Goal: Task Accomplishment & Management: Manage account settings

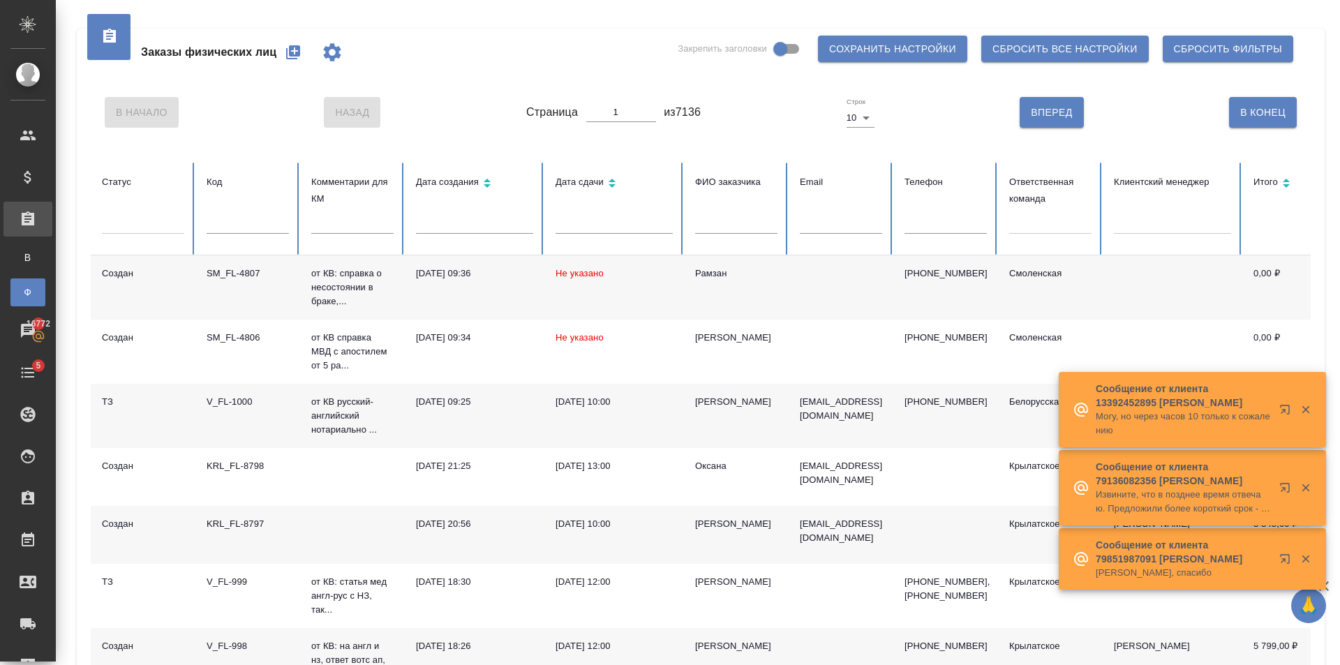
click at [1090, 223] on div at bounding box center [1050, 220] width 82 height 20
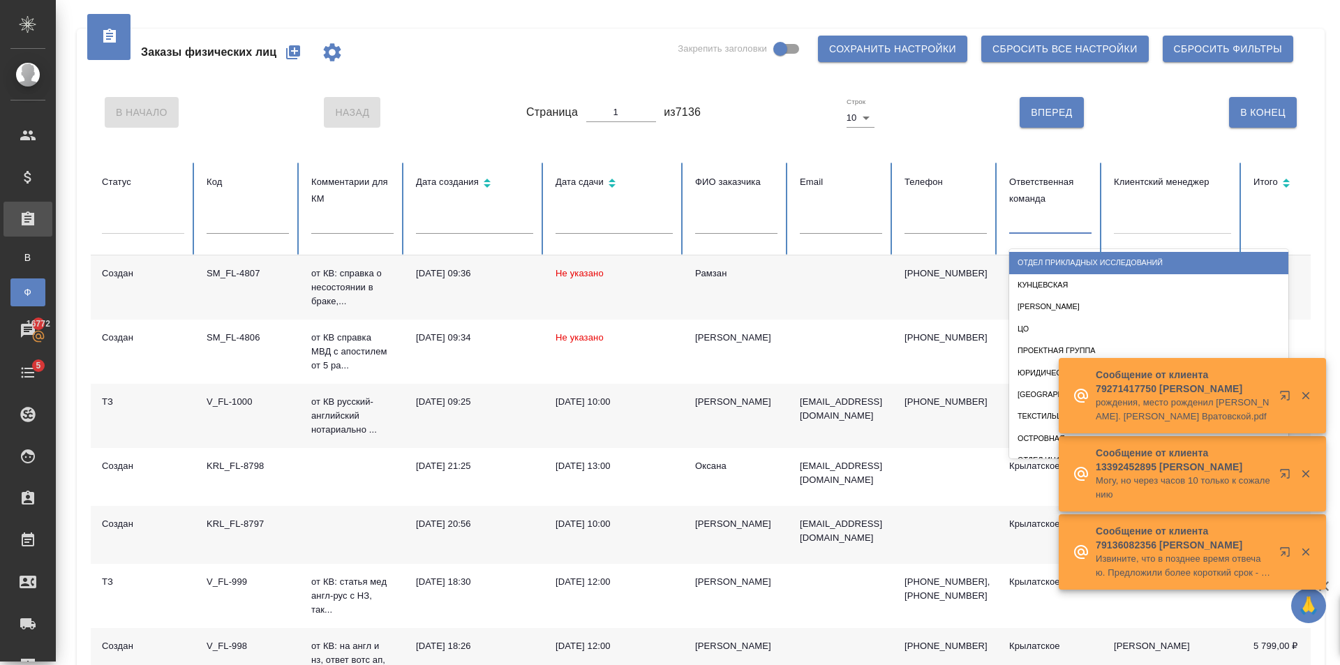
click at [1068, 221] on div at bounding box center [1050, 220] width 82 height 20
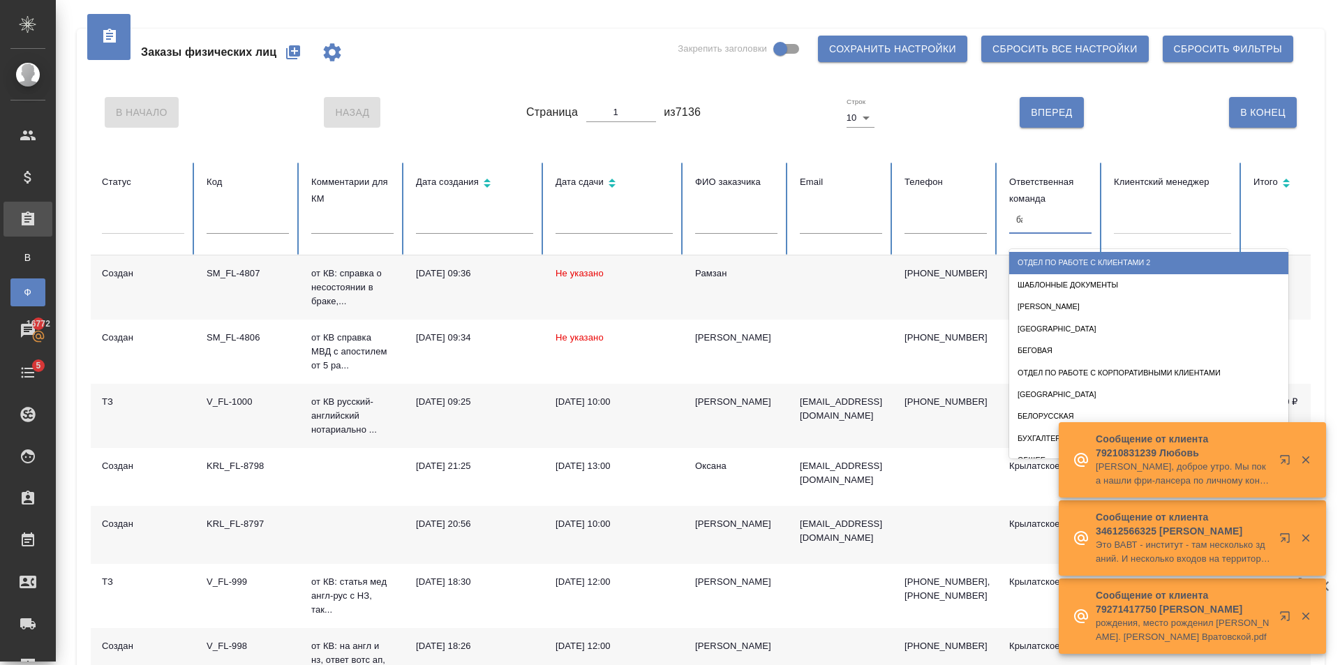
type input "баб"
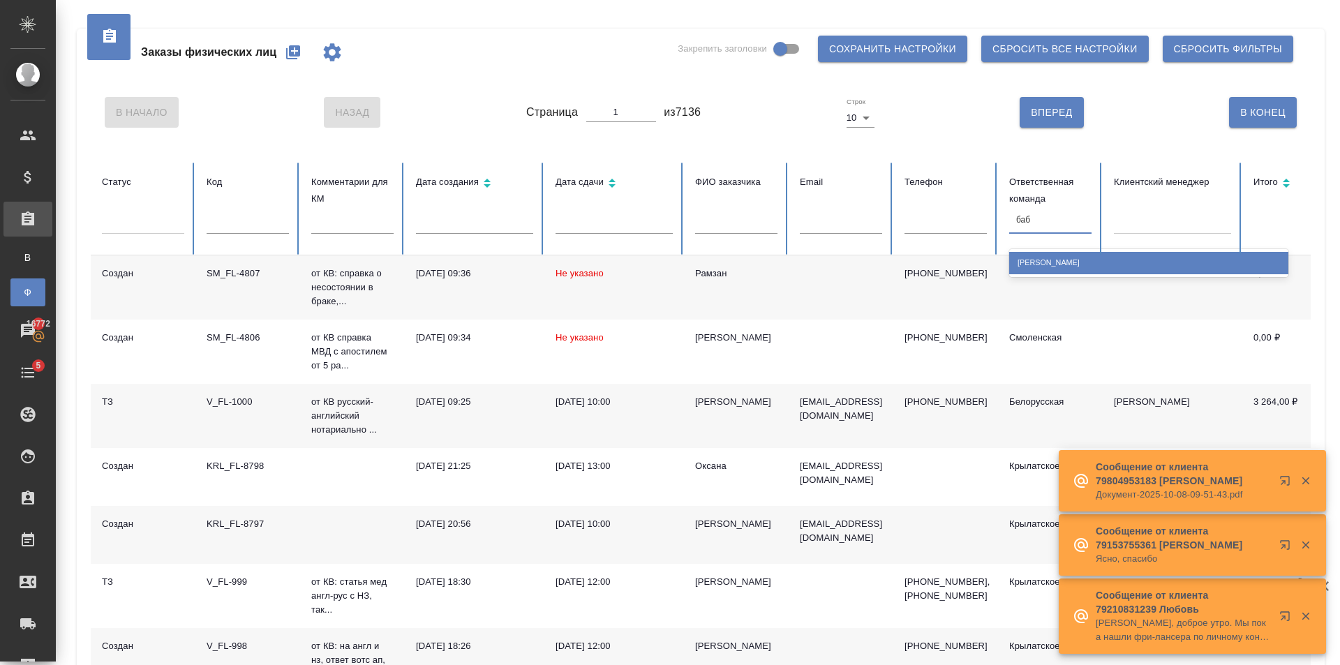
click at [1161, 258] on div "[PERSON_NAME]" at bounding box center [1148, 263] width 279 height 22
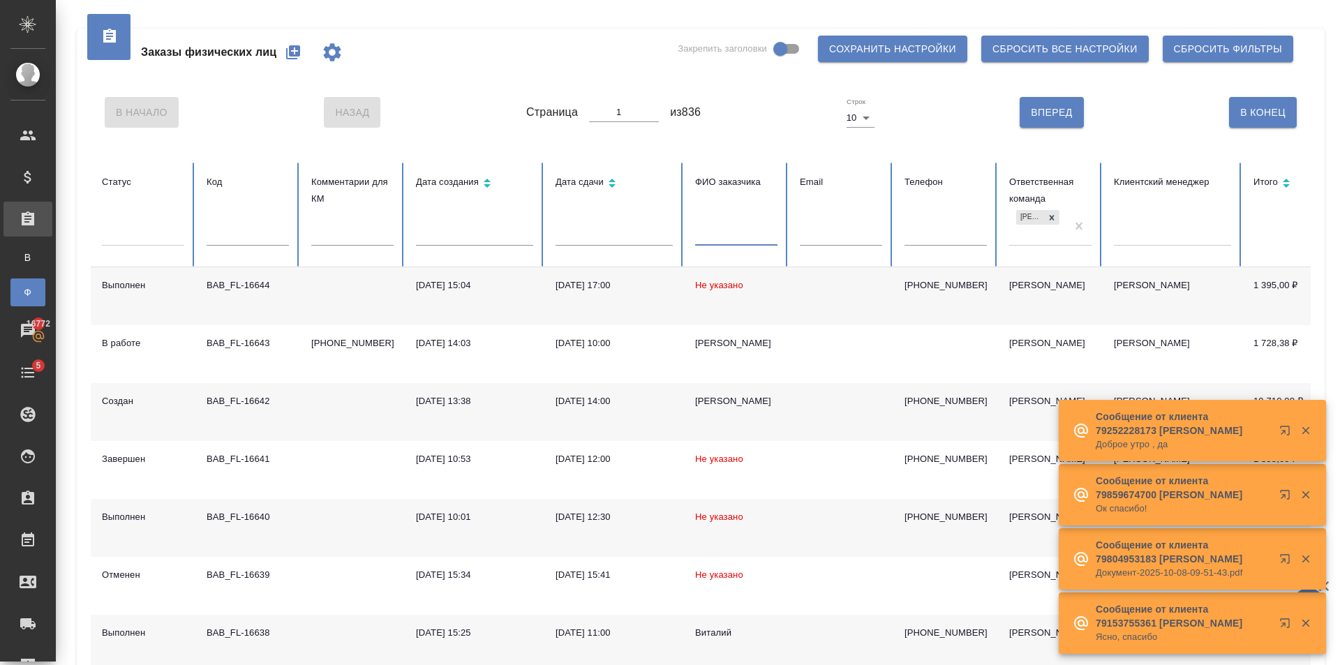
click at [733, 233] on input "text" at bounding box center [736, 236] width 82 height 20
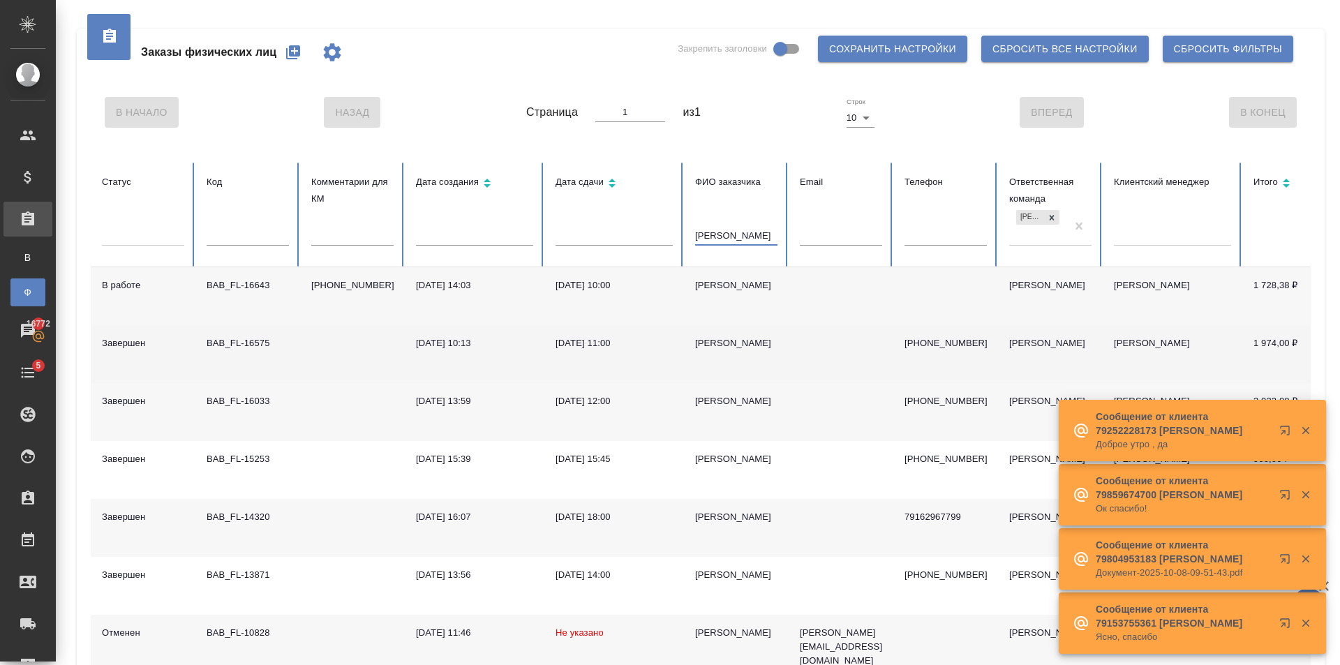
type input "[PERSON_NAME]"
click at [828, 349] on td at bounding box center [841, 354] width 105 height 58
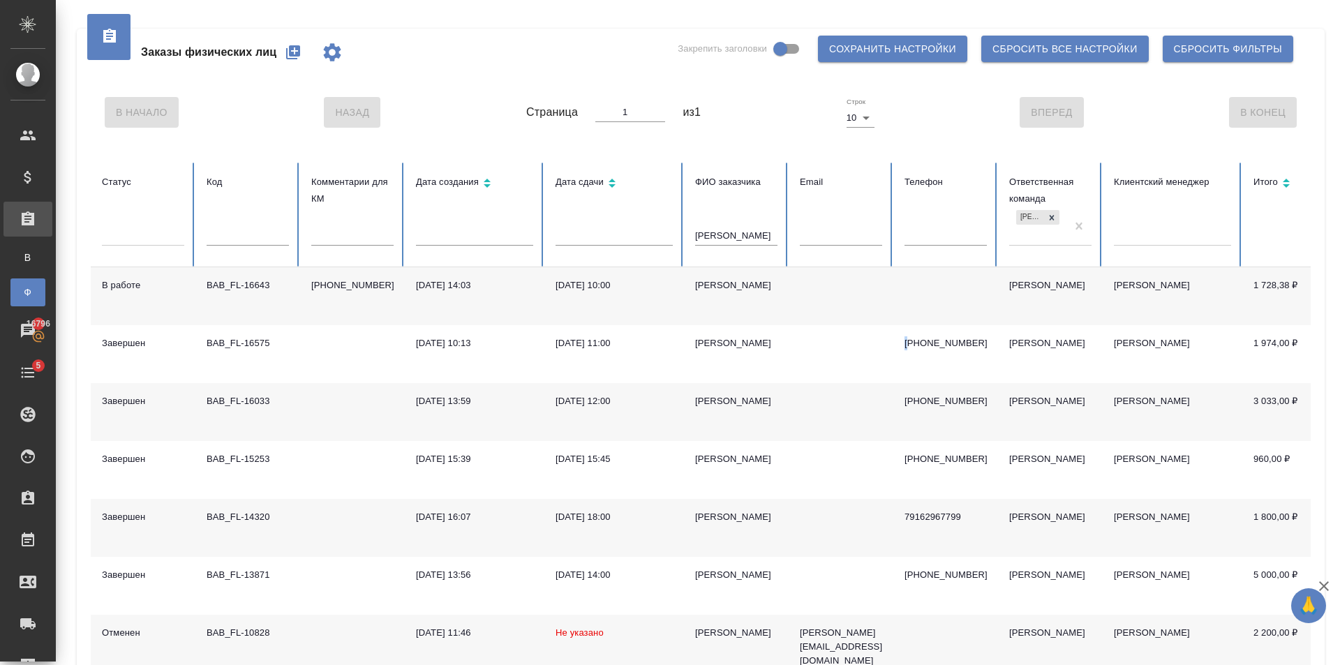
click at [299, 54] on icon "button" at bounding box center [293, 52] width 14 height 14
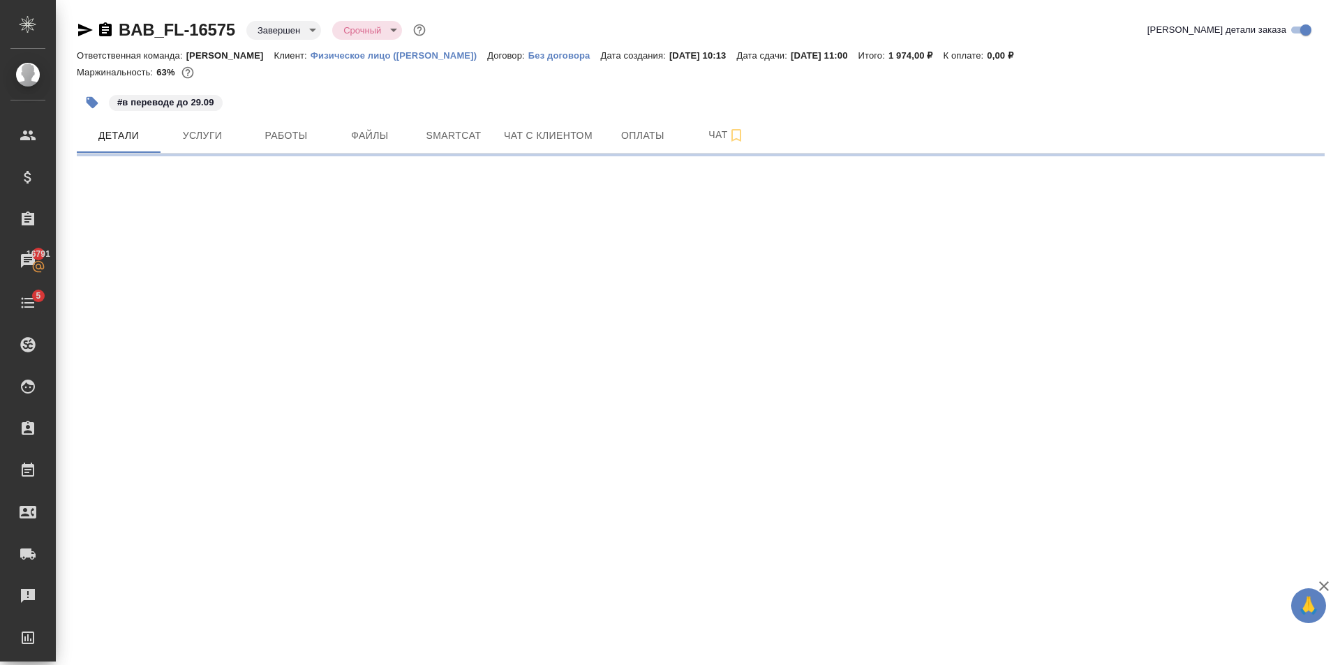
select select "RU"
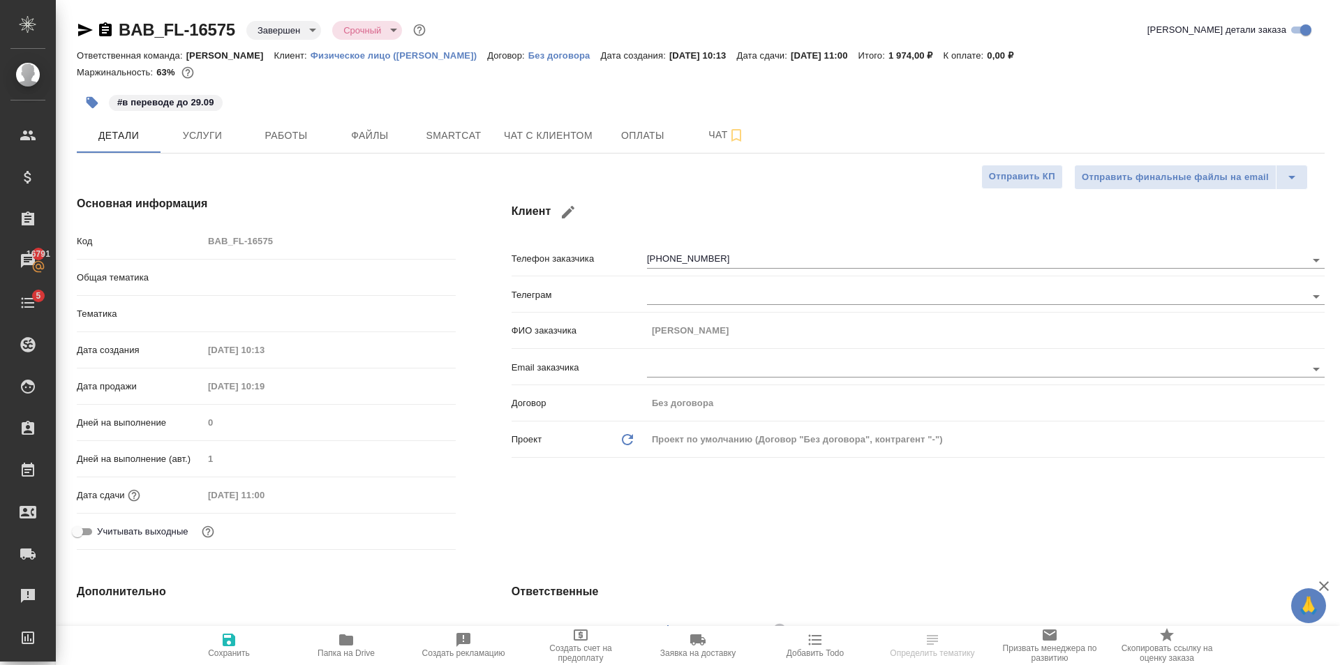
type textarea "x"
type input "Юридический"
type input "Баданян Артак"
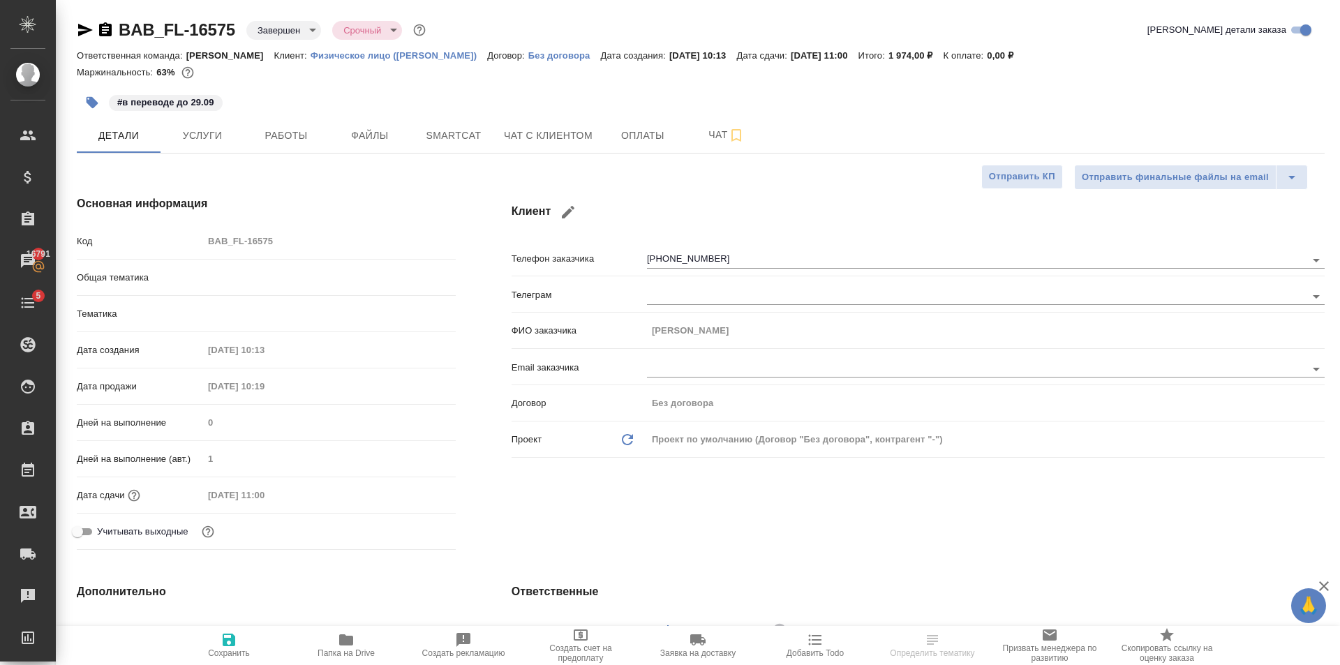
type input "Chernova Anna"
type input "[PERSON_NAME]"
click at [362, 644] on span "Папка на Drive" at bounding box center [346, 645] width 101 height 27
type textarea "x"
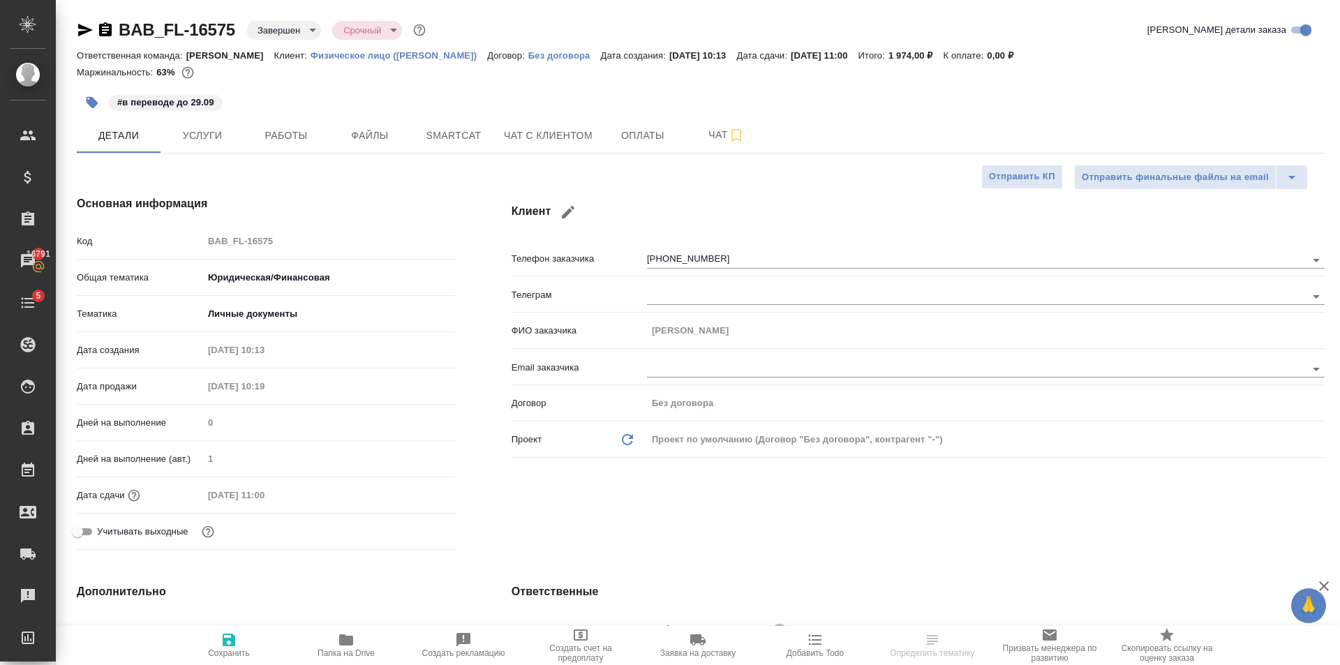
type textarea "x"
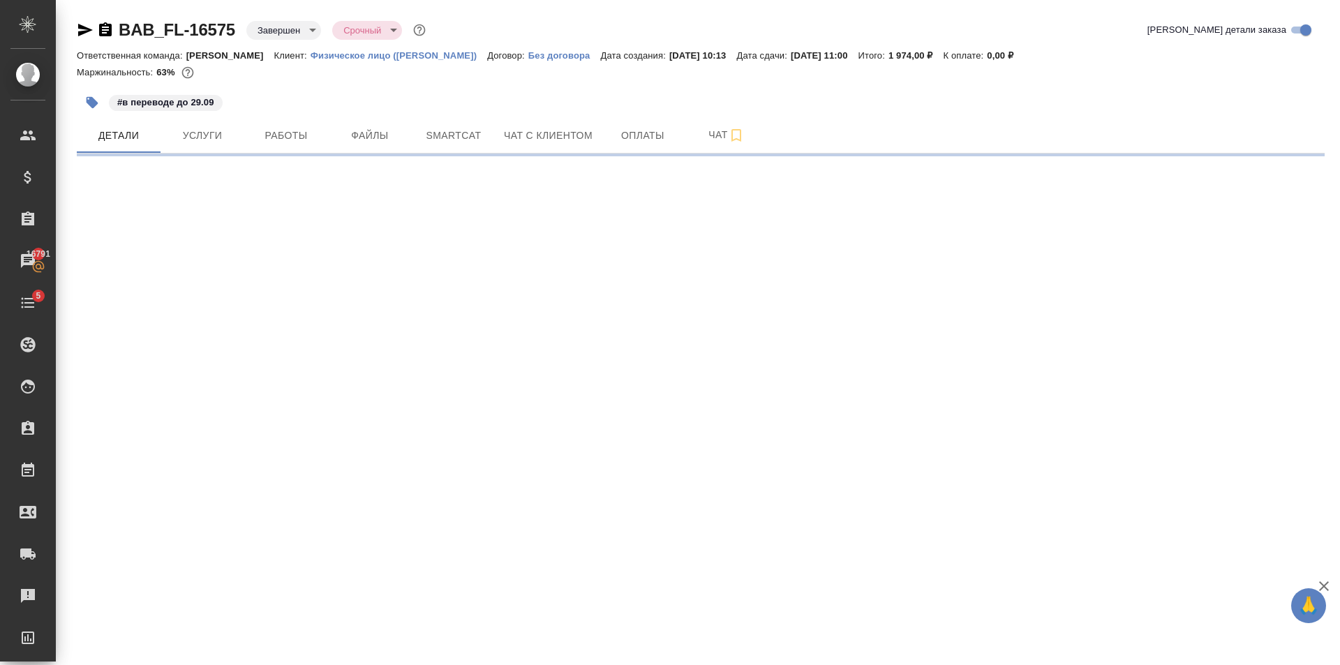
select select "RU"
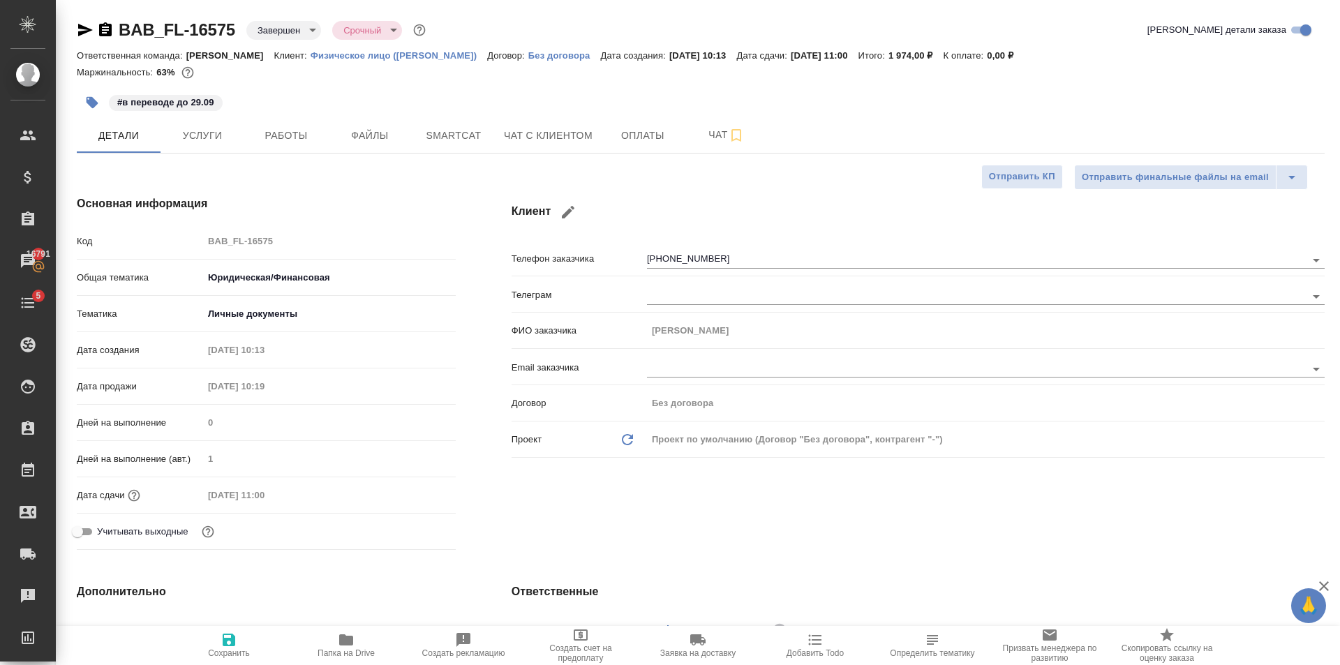
type textarea "x"
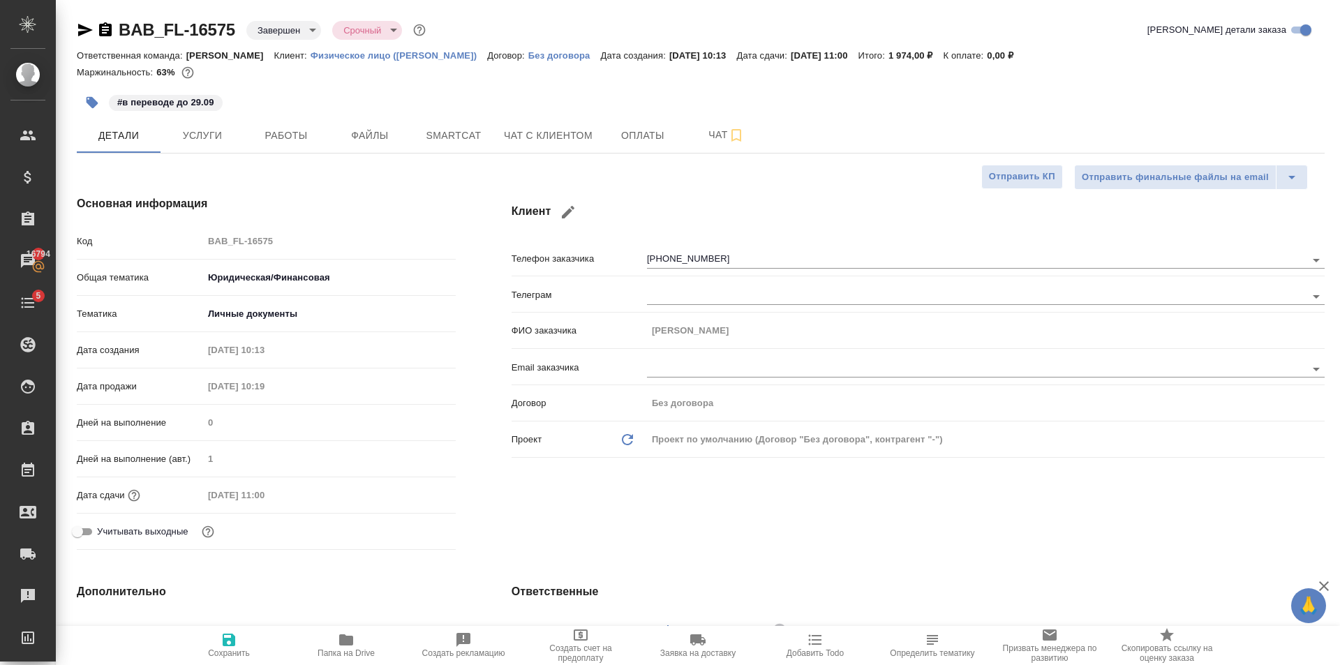
type textarea "x"
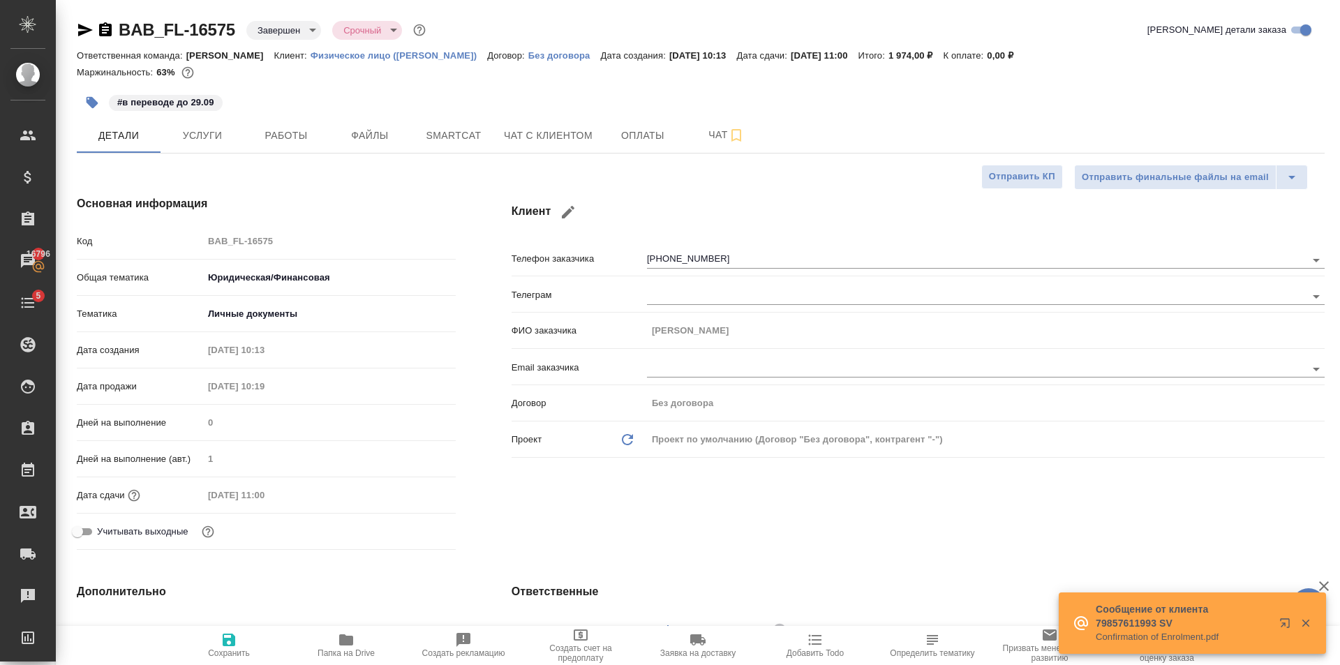
type textarea "x"
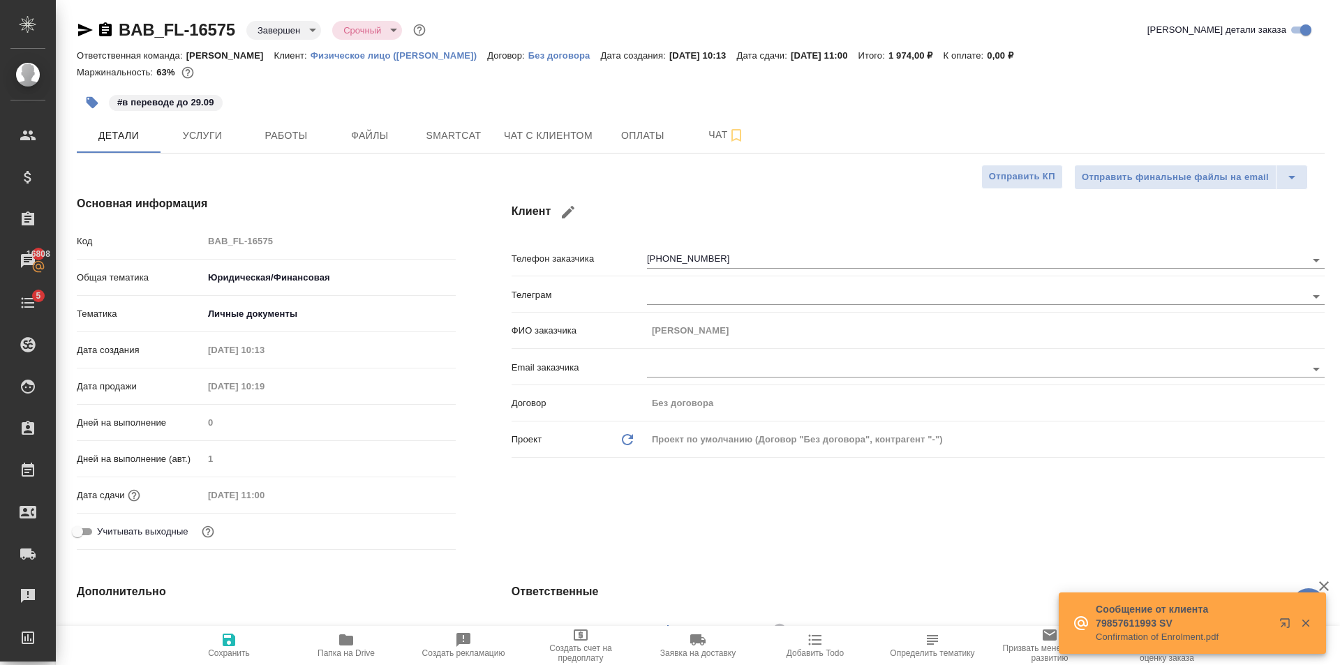
type textarea "x"
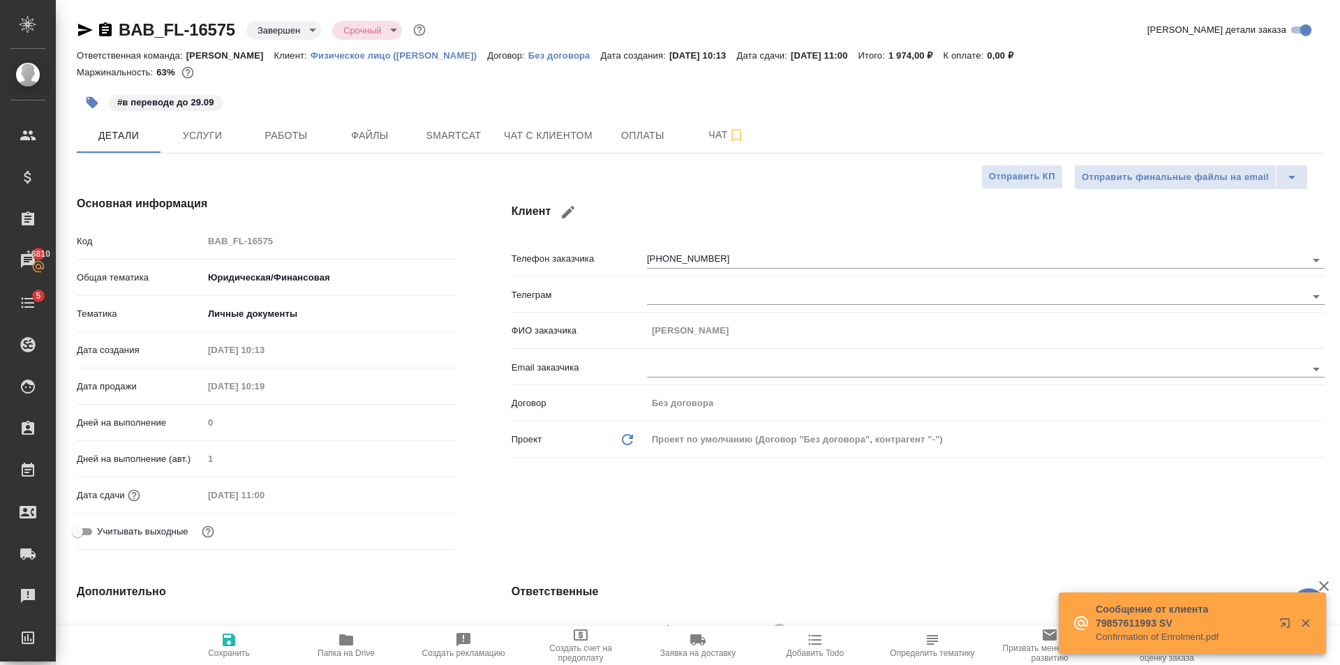
type textarea "x"
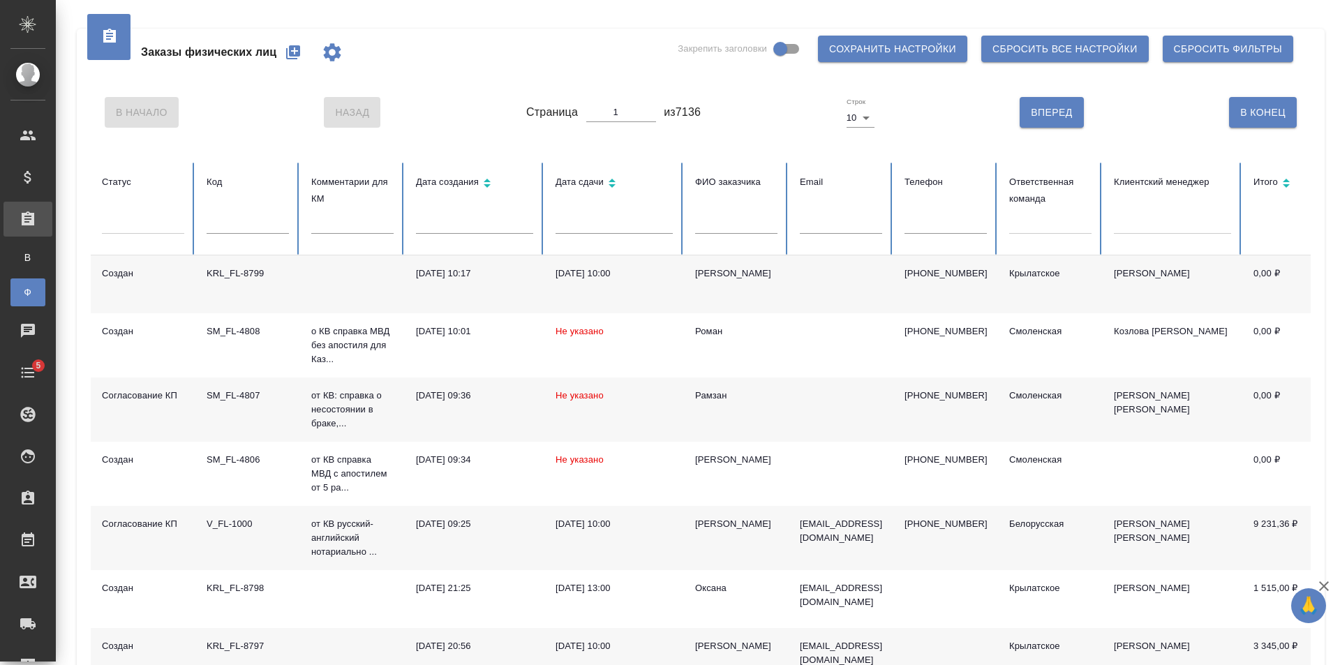
click at [299, 45] on icon "button" at bounding box center [293, 52] width 14 height 14
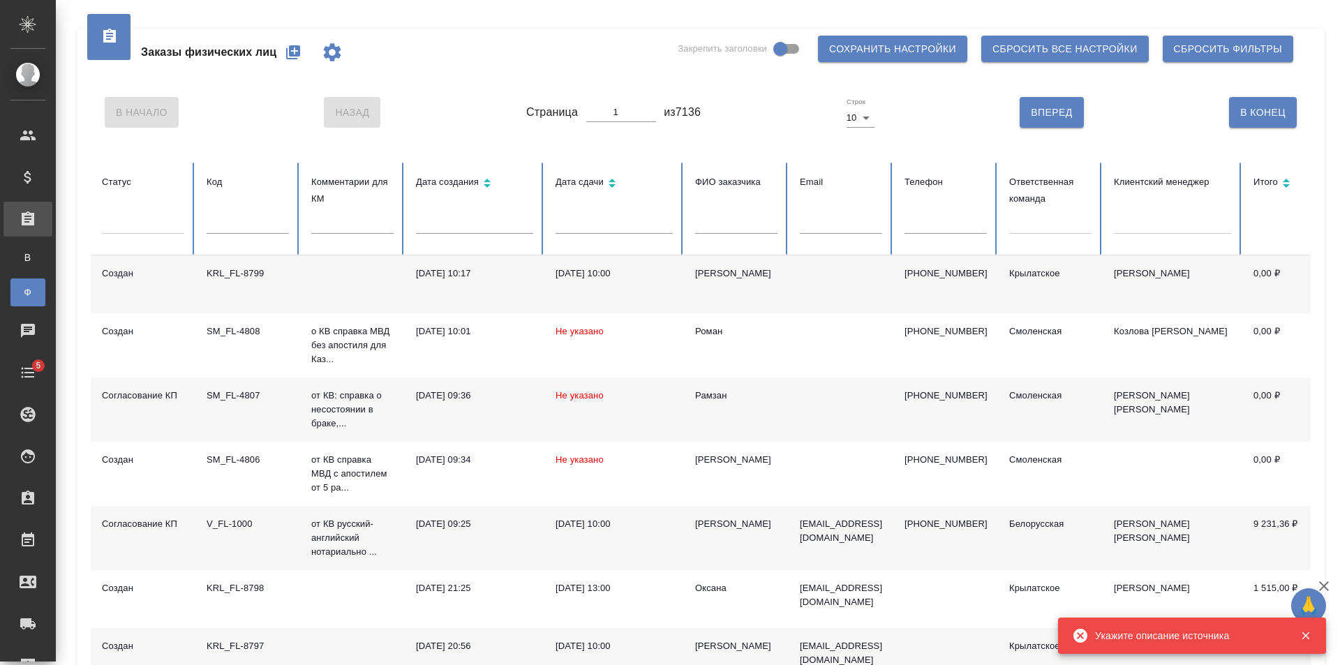
click at [335, 50] on icon "button" at bounding box center [332, 52] width 17 height 18
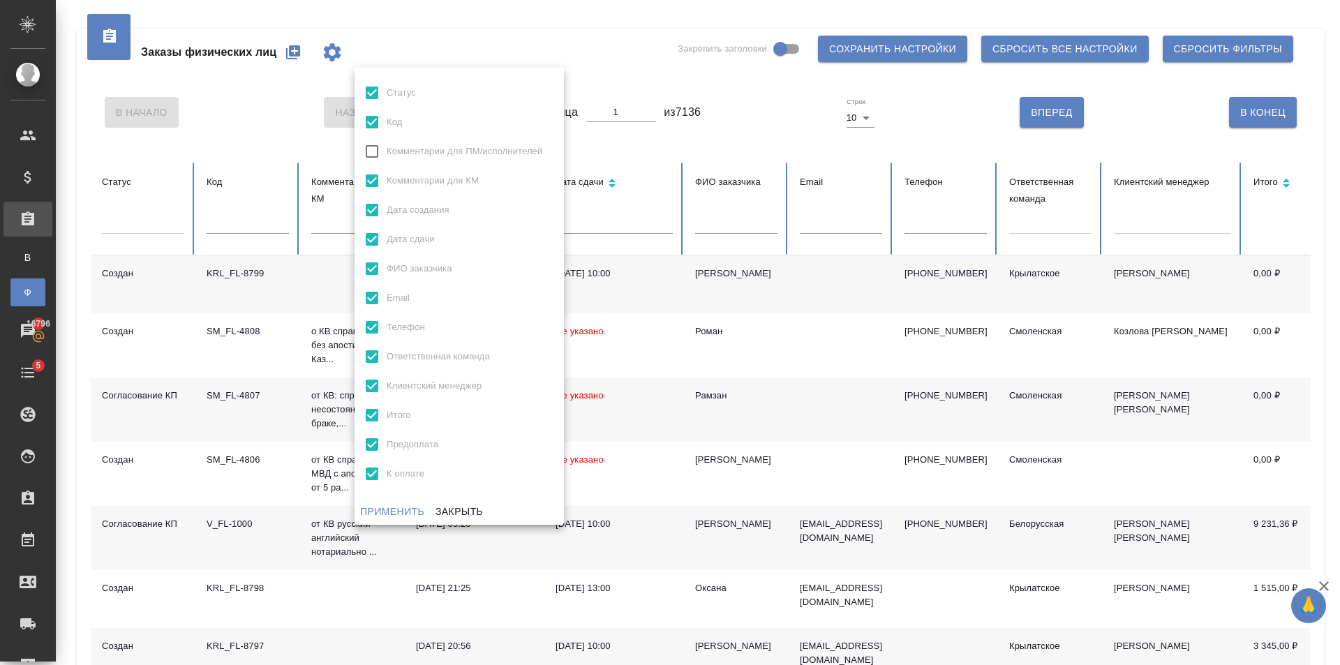
click at [632, 55] on div at bounding box center [670, 332] width 1340 height 665
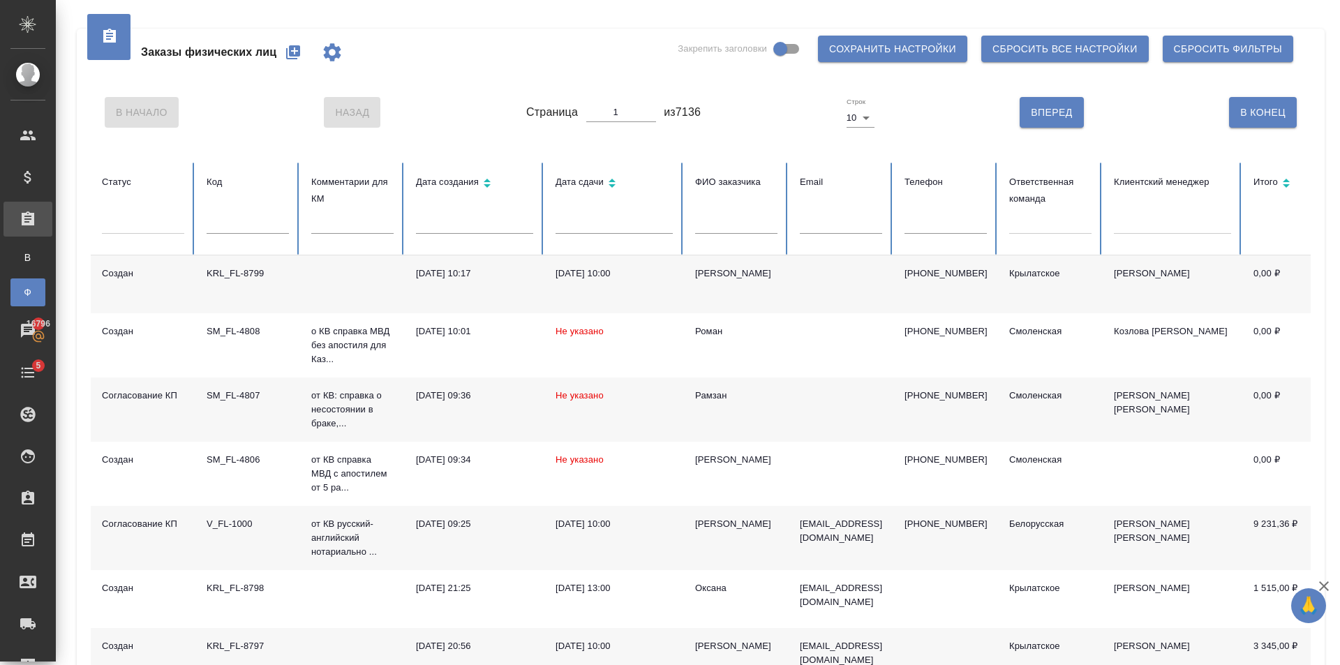
click at [119, 43] on div at bounding box center [108, 37] width 43 height 46
click at [173, 54] on span "Заказы физических лиц" at bounding box center [208, 52] width 135 height 17
click at [1050, 44] on span "Сбросить все настройки" at bounding box center [1065, 48] width 145 height 17
click at [297, 56] on icon "button" at bounding box center [293, 52] width 14 height 14
click at [298, 57] on icon "button" at bounding box center [293, 52] width 17 height 17
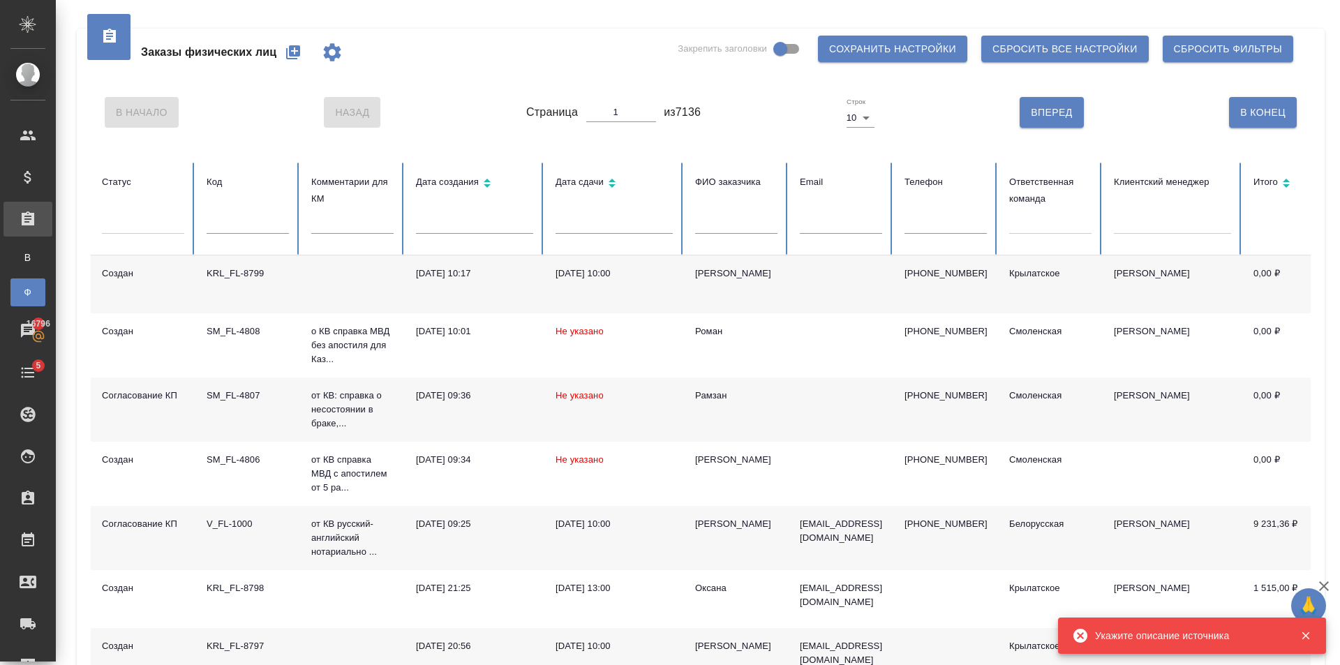
click at [336, 50] on icon "button" at bounding box center [332, 52] width 17 height 18
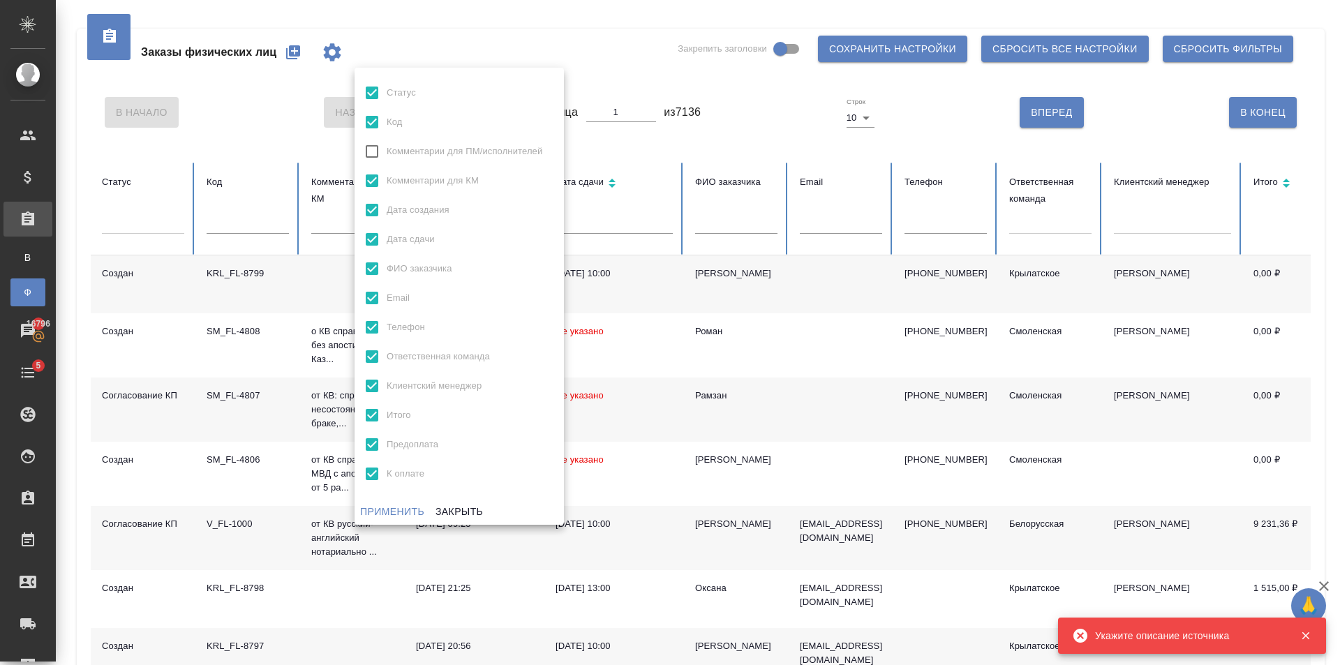
click at [442, 146] on span "Комментарии для ПМ/исполнителей" at bounding box center [465, 151] width 156 height 14
click at [387, 146] on input "Комментарии для ПМ/исполнителей" at bounding box center [371, 151] width 29 height 29
checkbox input "true"
click at [399, 510] on span "Применить" at bounding box center [392, 511] width 64 height 17
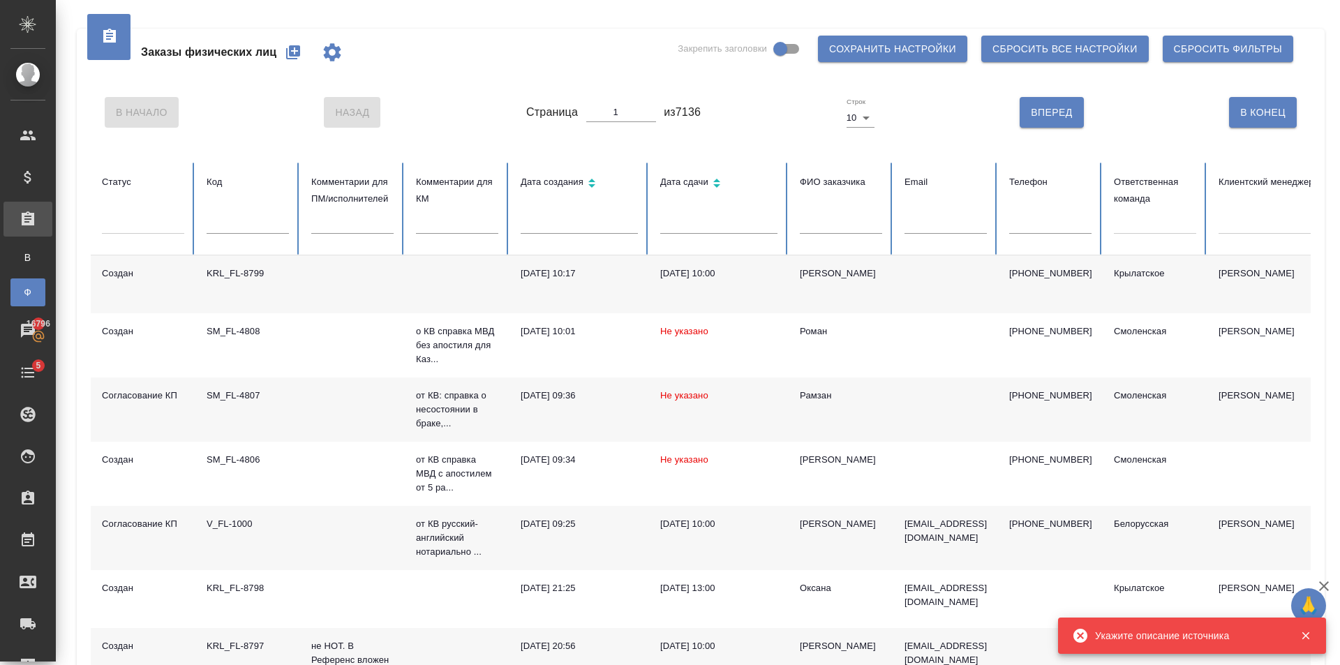
click at [306, 44] on button "button" at bounding box center [293, 53] width 34 height 34
click at [1232, 50] on span "Сбросить фильтры" at bounding box center [1228, 48] width 108 height 17
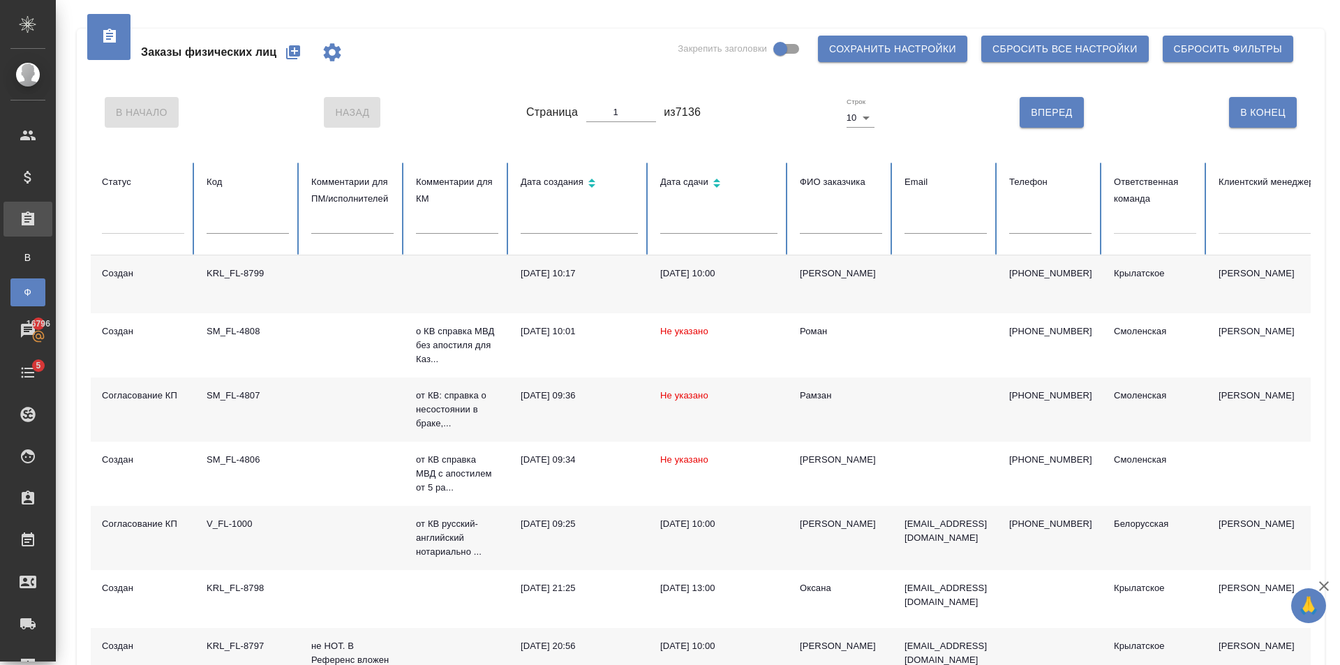
click at [333, 60] on icon "button" at bounding box center [332, 52] width 17 height 18
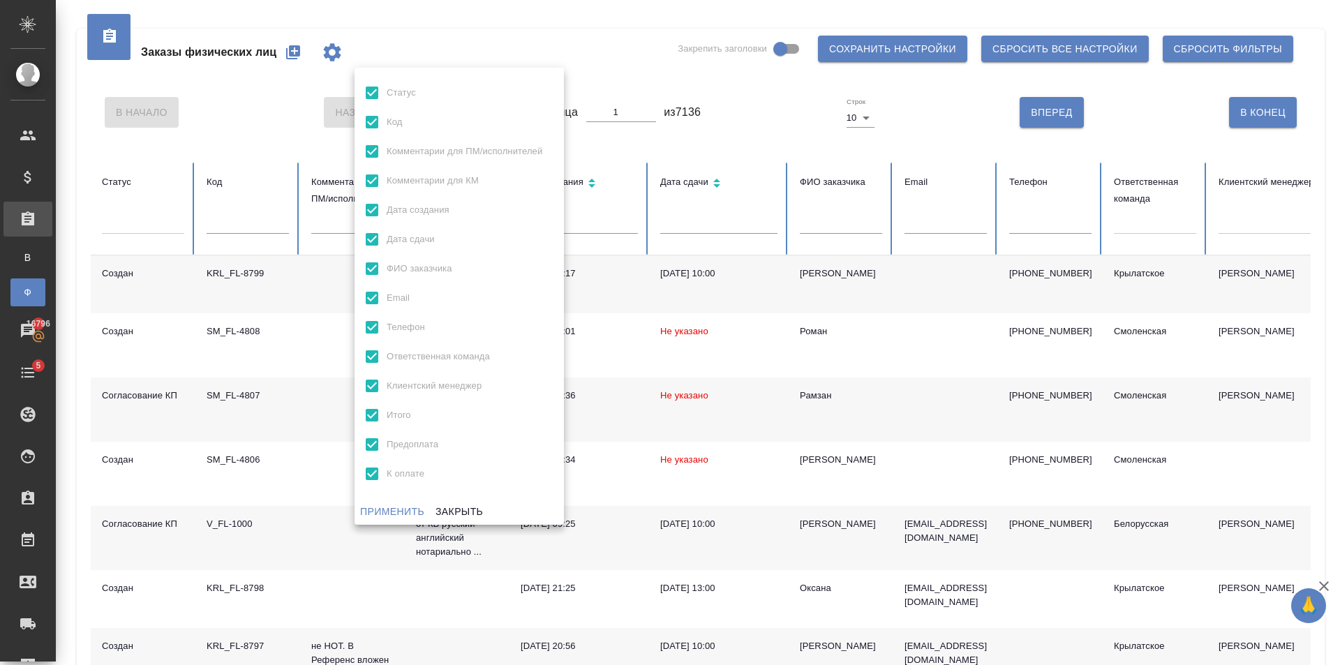
click at [403, 7] on div at bounding box center [670, 332] width 1340 height 665
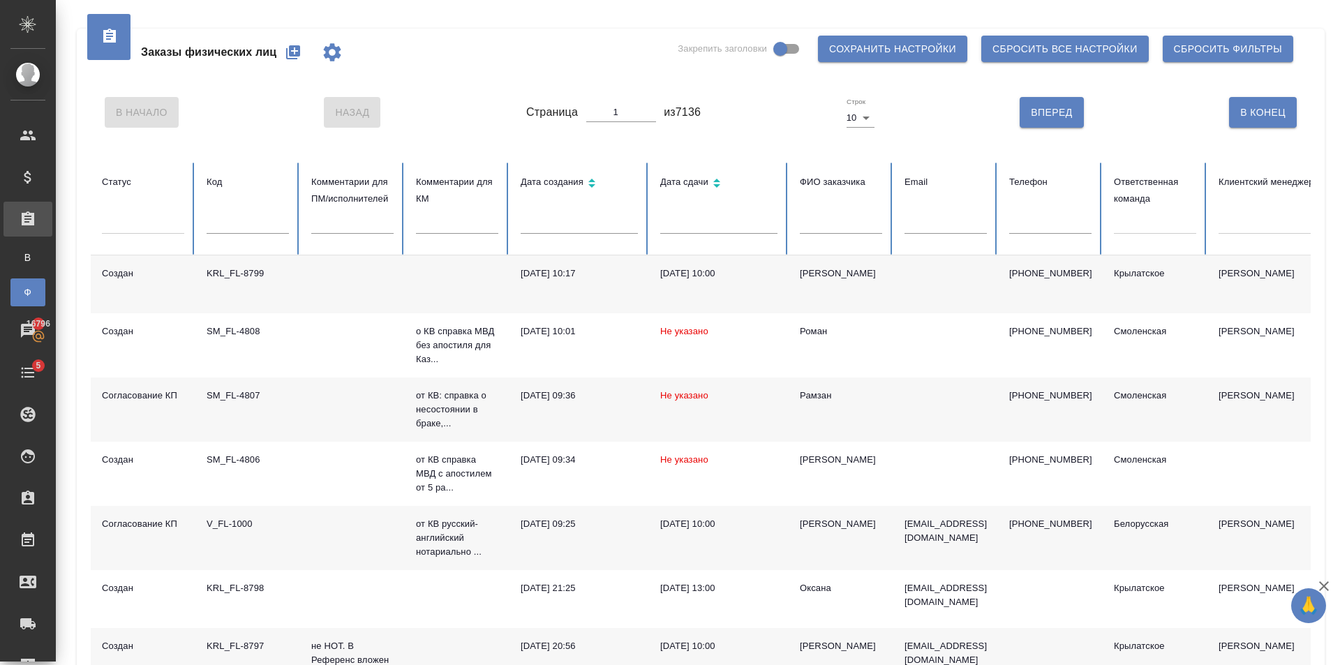
click at [308, 48] on button "button" at bounding box center [293, 53] width 34 height 34
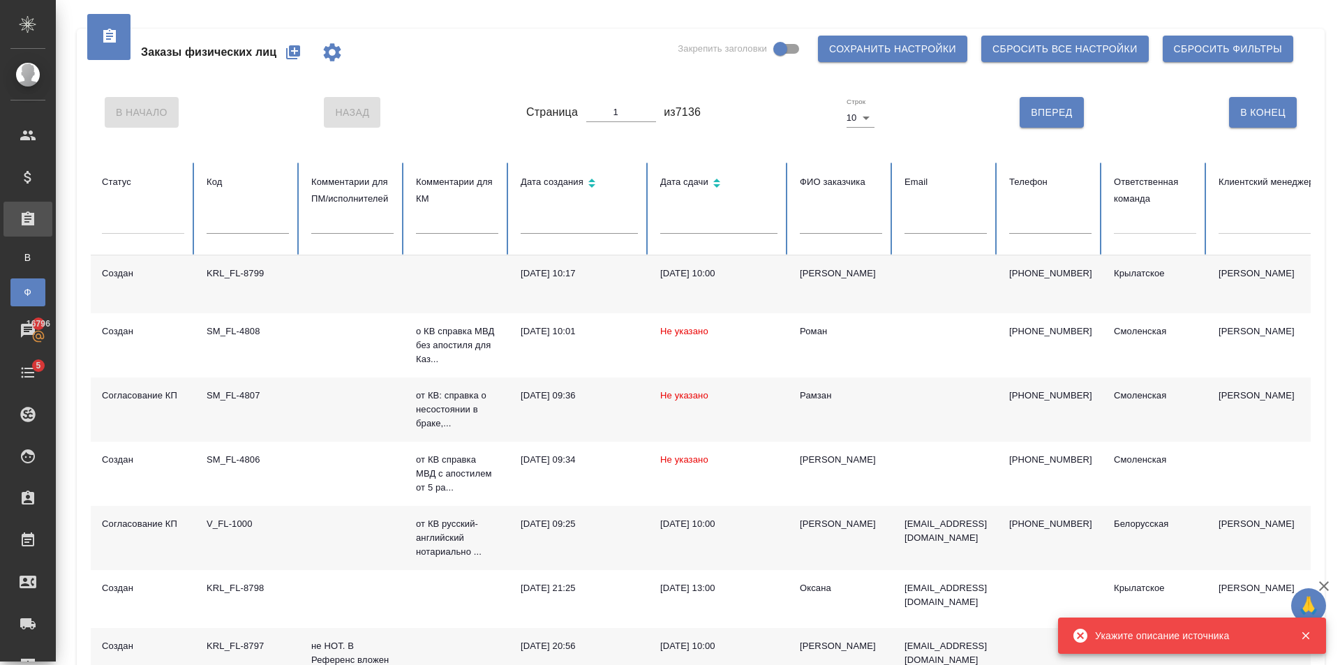
click at [100, 27] on div at bounding box center [108, 37] width 43 height 46
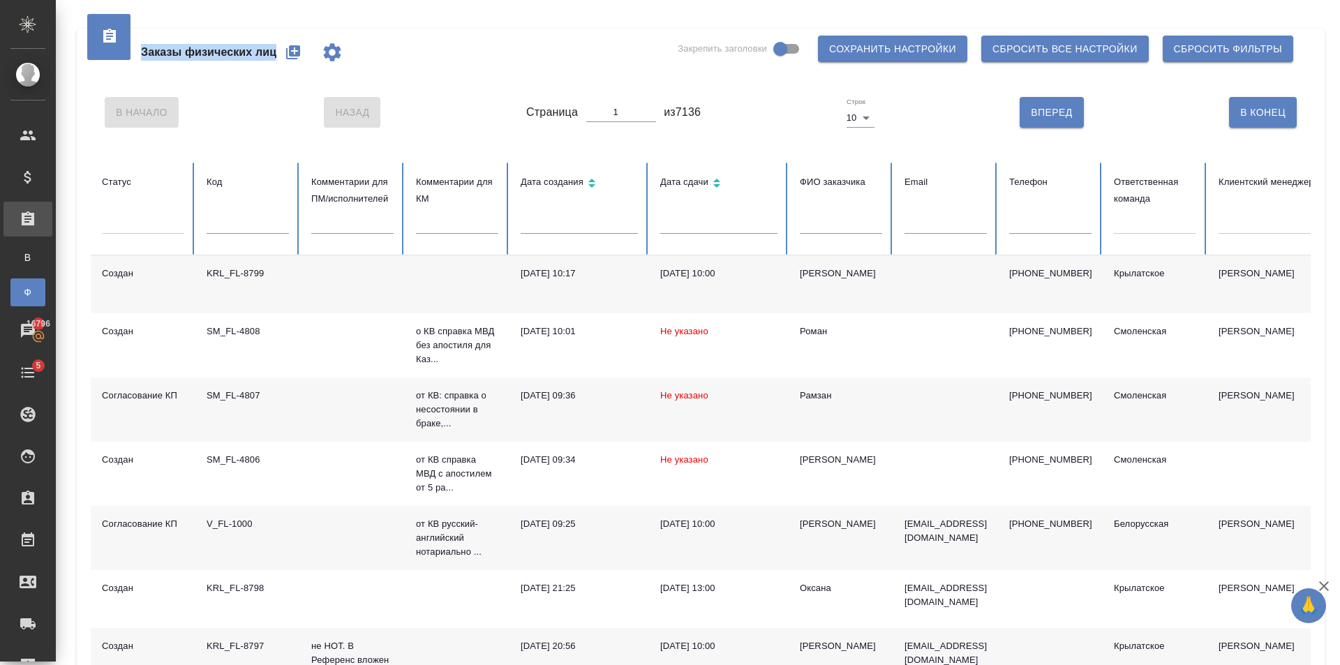
click at [296, 59] on icon "button" at bounding box center [293, 52] width 17 height 17
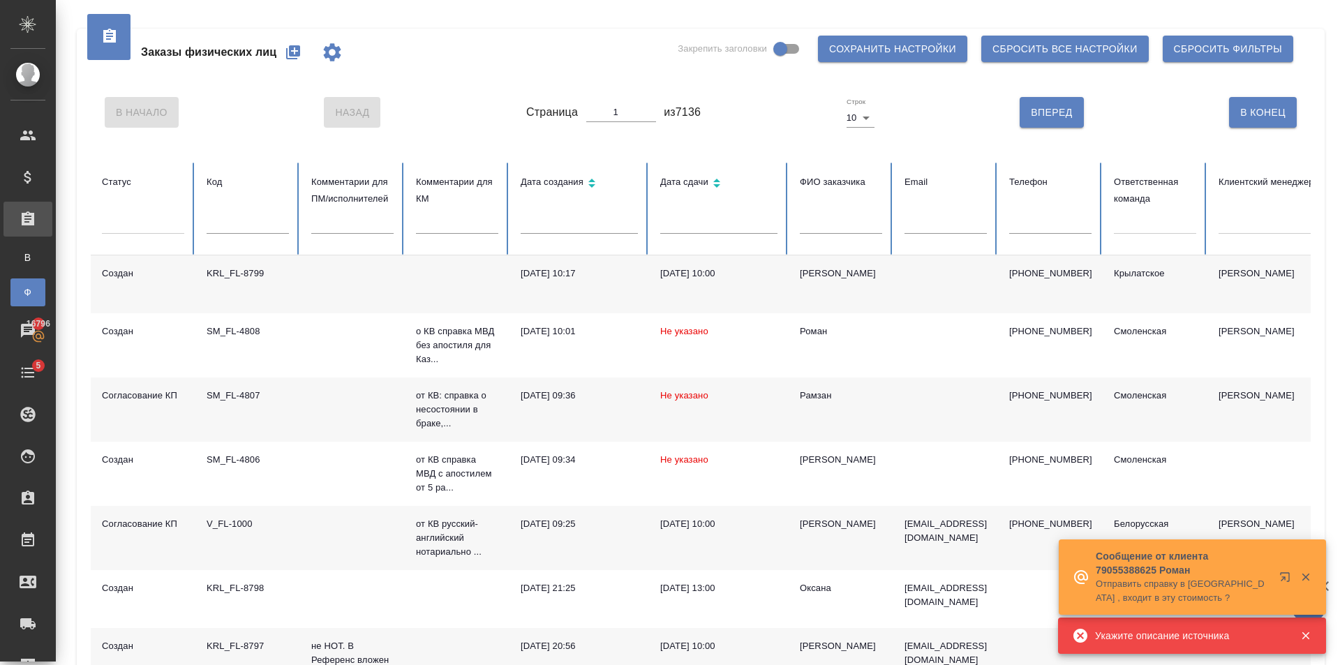
click at [232, 232] on input "text" at bounding box center [248, 224] width 82 height 20
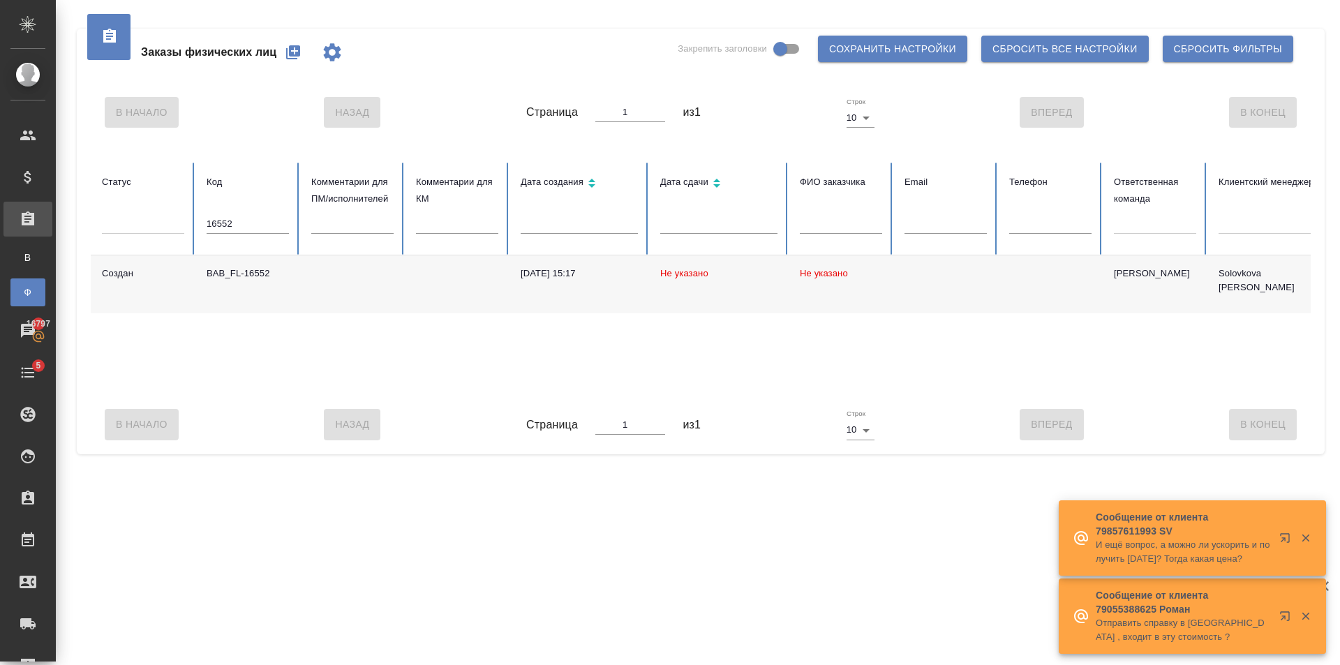
click at [424, 283] on td at bounding box center [457, 284] width 105 height 58
drag, startPoint x: 252, startPoint y: 216, endPoint x: 206, endPoint y: 232, distance: 48.6
click at [236, 221] on input "16552" at bounding box center [248, 224] width 82 height 20
type input "1"
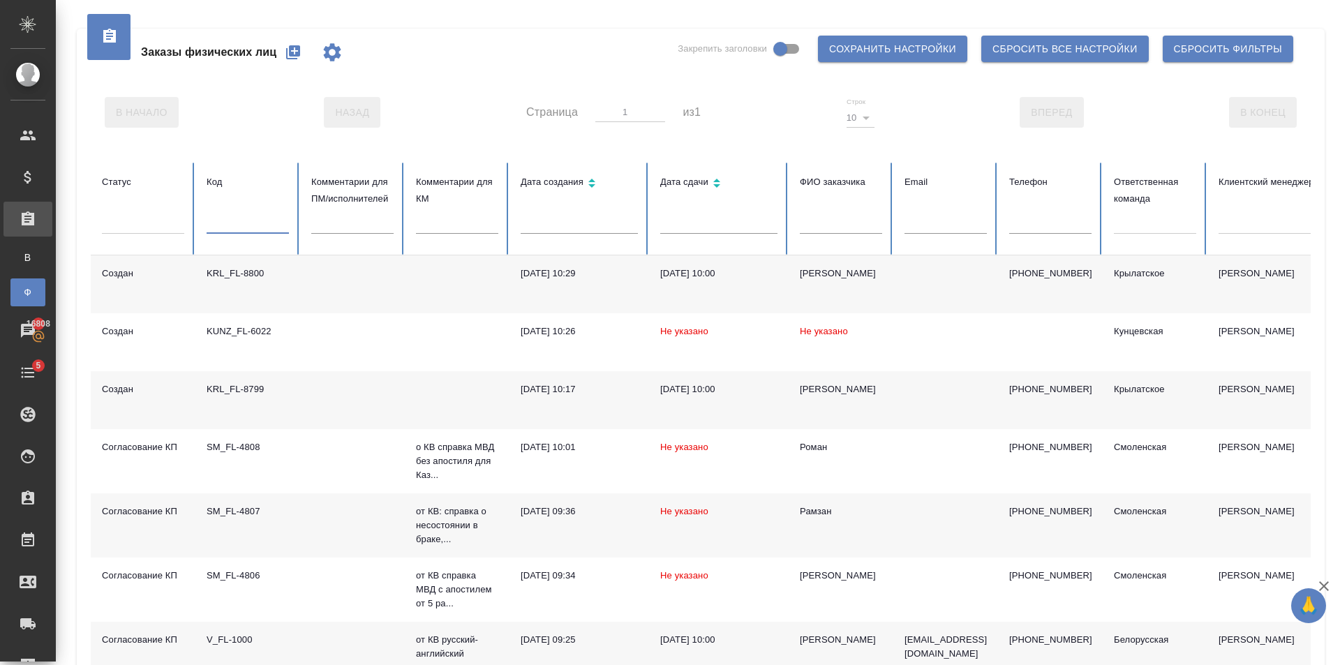
click at [292, 50] on icon "button" at bounding box center [293, 52] width 14 height 14
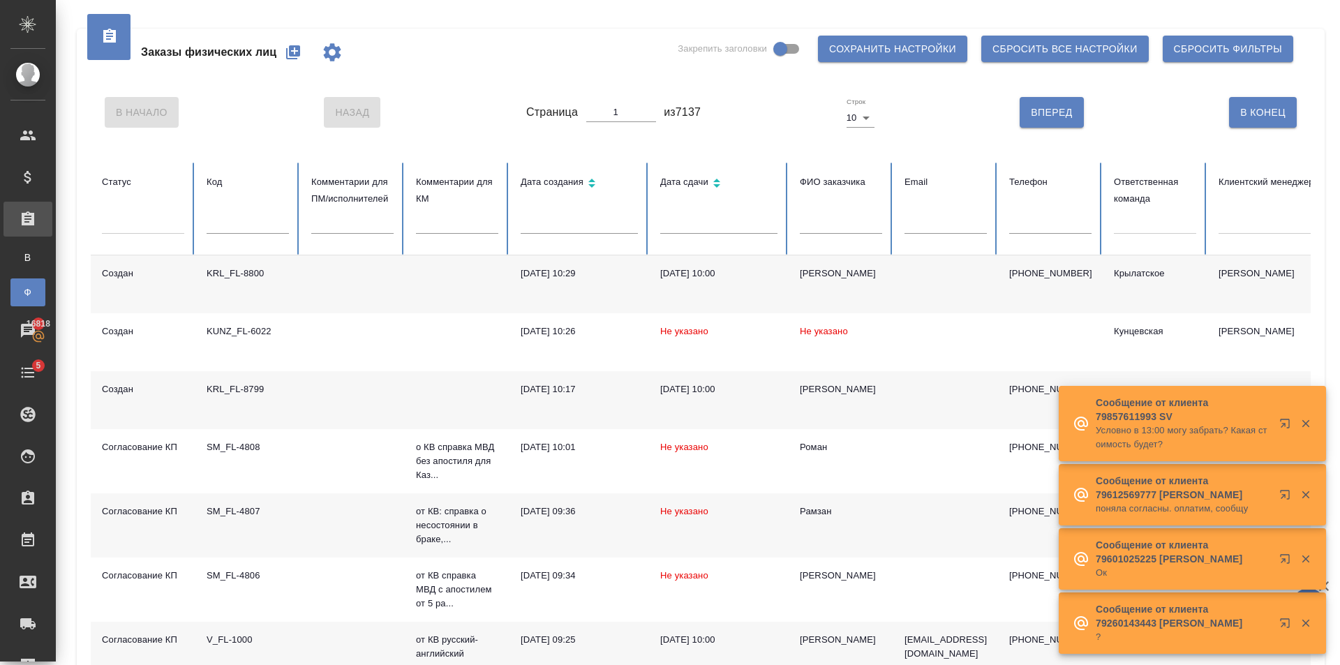
click at [1150, 219] on div at bounding box center [1155, 220] width 82 height 20
type input "баб"
click at [1196, 255] on div "[PERSON_NAME]" at bounding box center [1253, 263] width 279 height 22
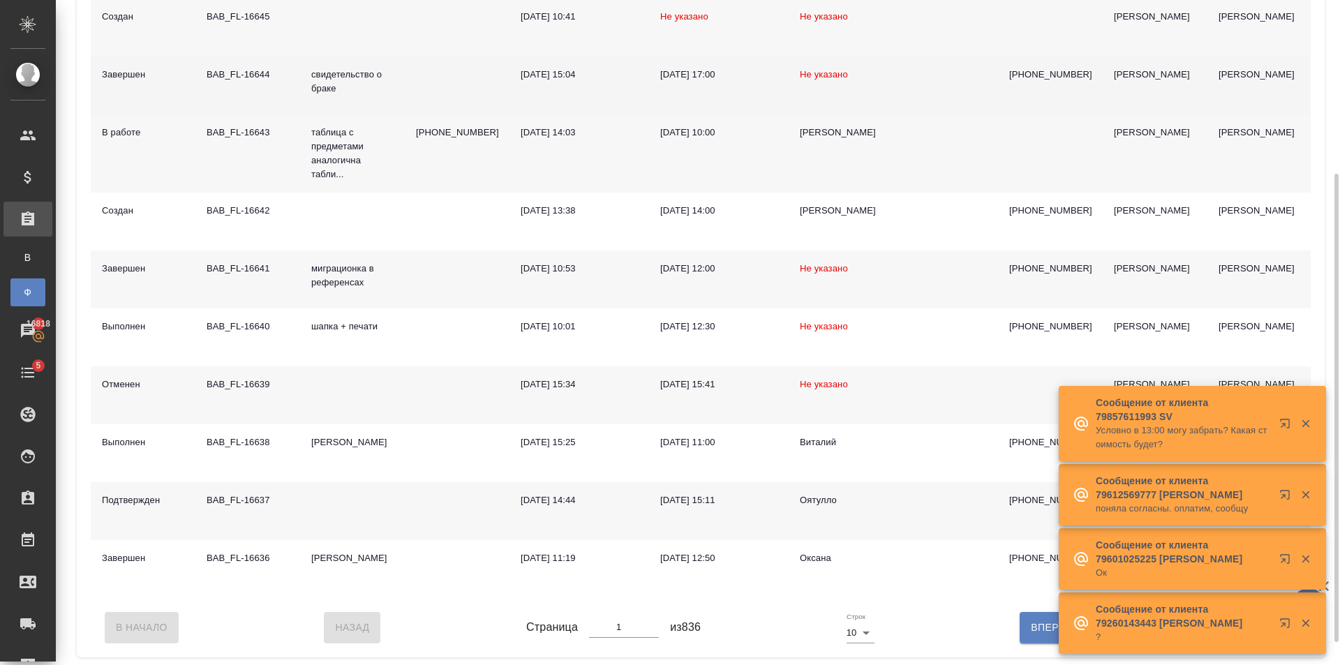
scroll to position [279, 0]
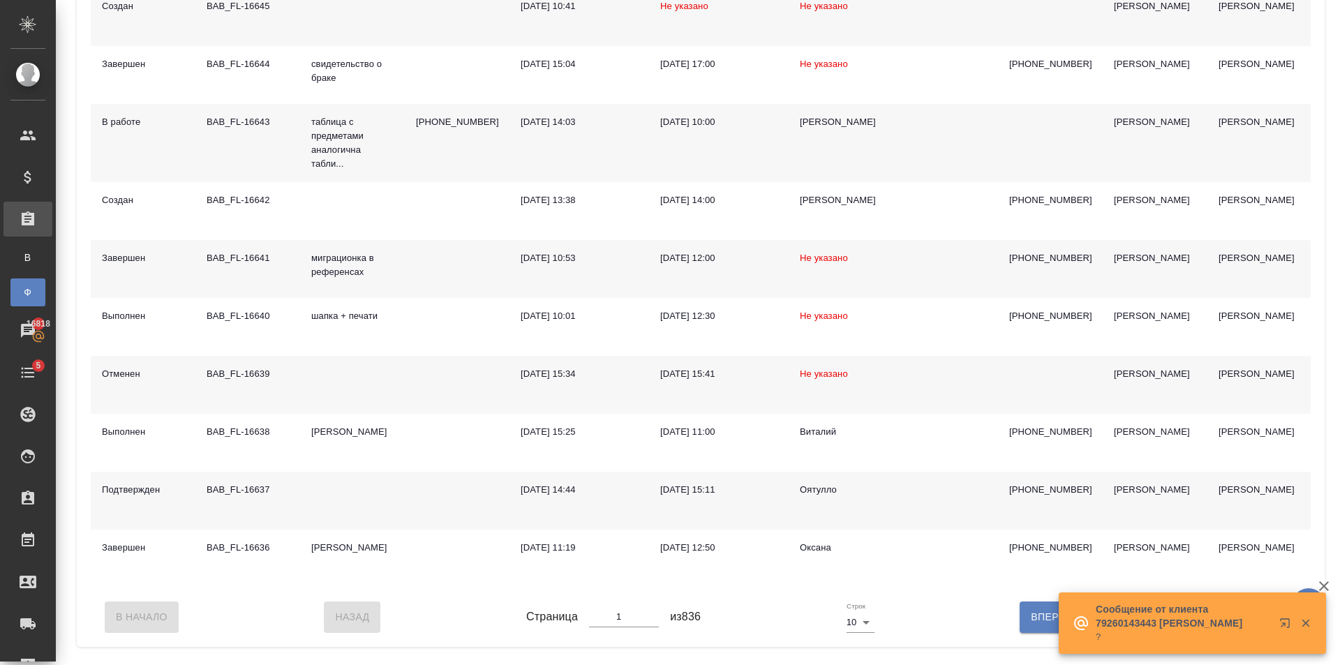
click at [1031, 626] on span "Вперед" at bounding box center [1051, 617] width 41 height 17
type input "2"
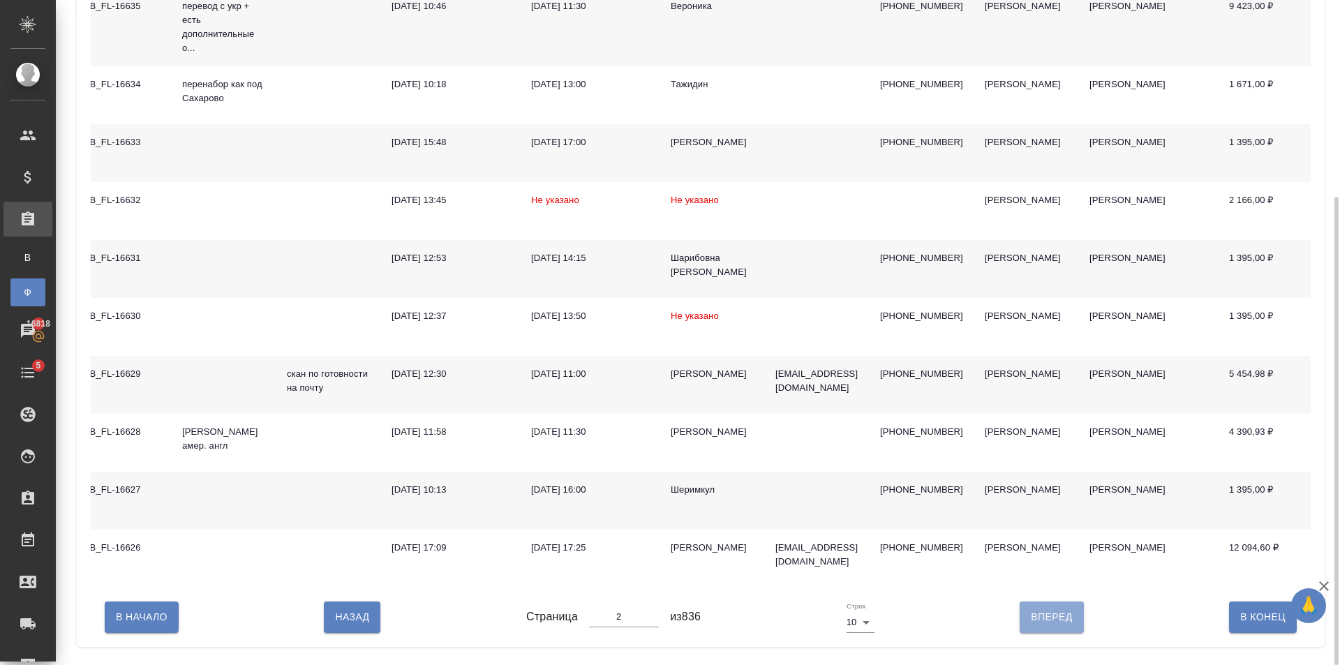
drag, startPoint x: 1050, startPoint y: 630, endPoint x: 986, endPoint y: 489, distance: 154.9
click at [1052, 626] on span "Вперед" at bounding box center [1051, 617] width 41 height 17
type input "3"
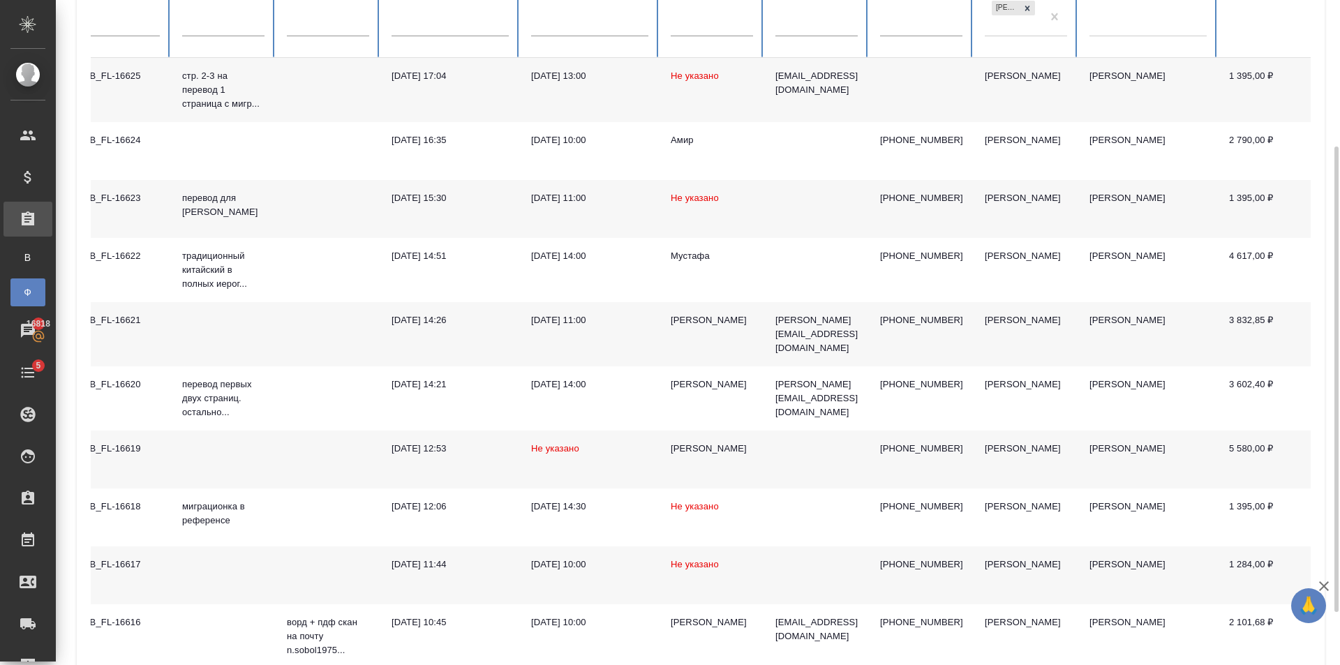
scroll to position [284, 0]
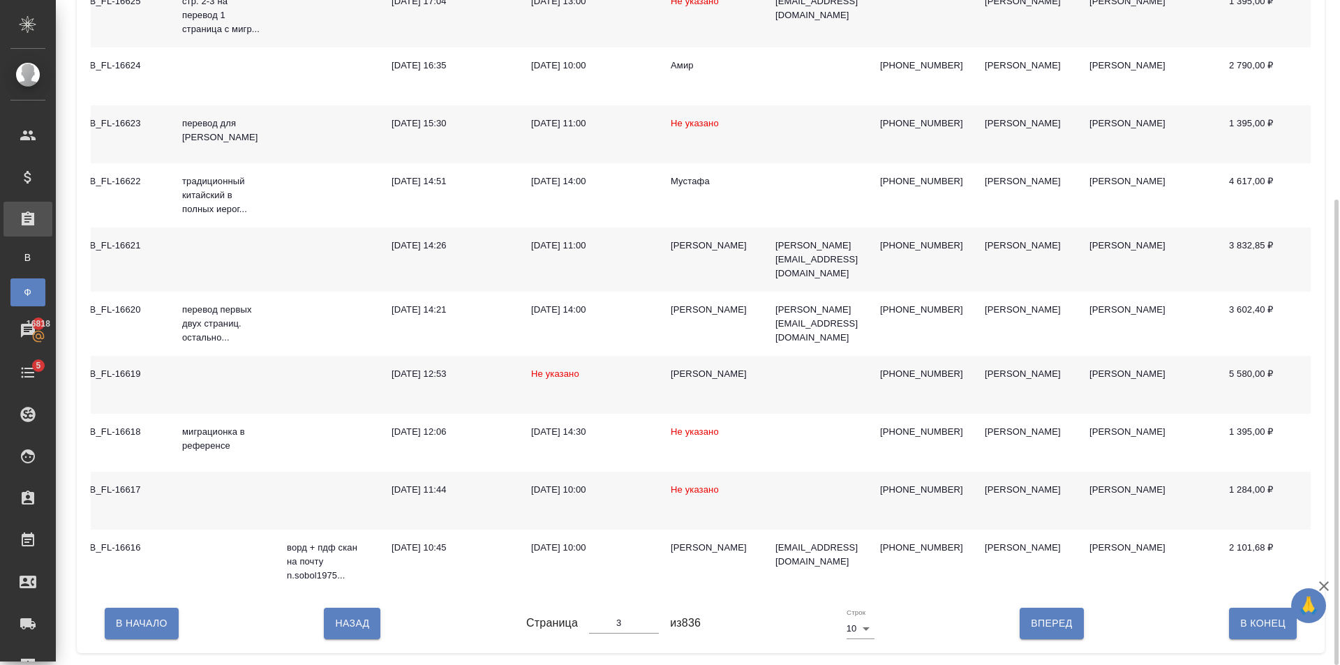
click at [1031, 632] on span "Вперед" at bounding box center [1051, 623] width 41 height 17
type input "4"
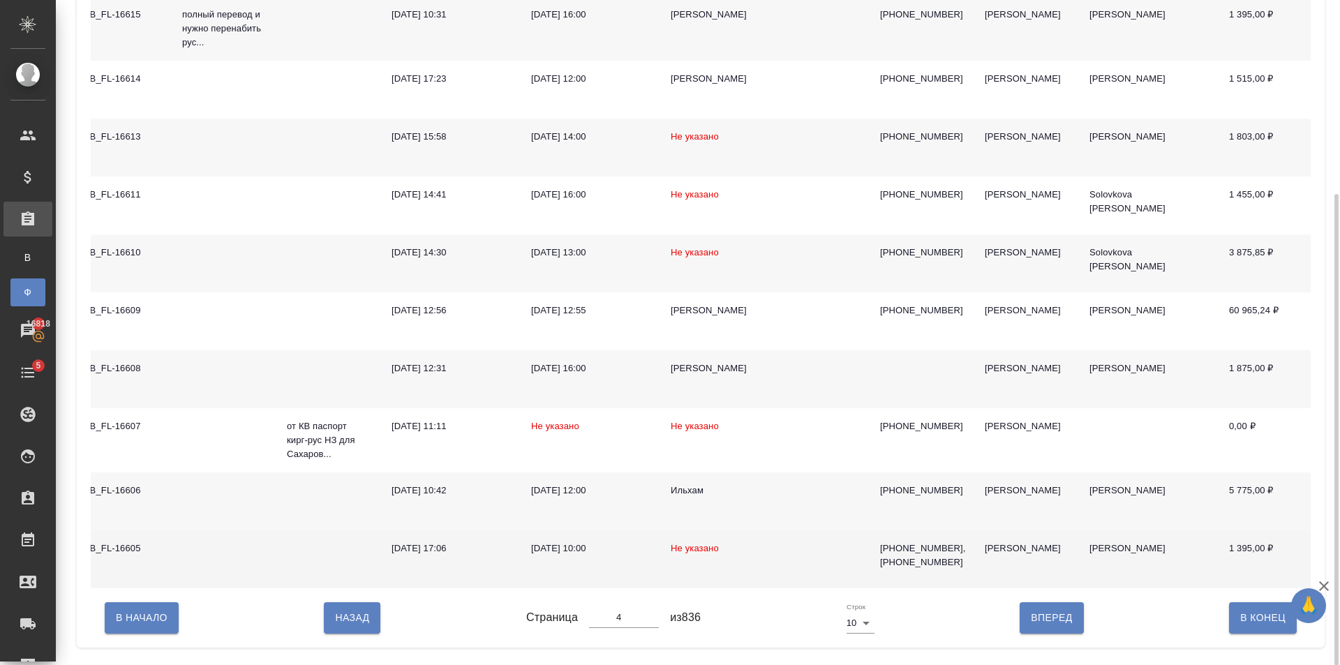
scroll to position [272, 0]
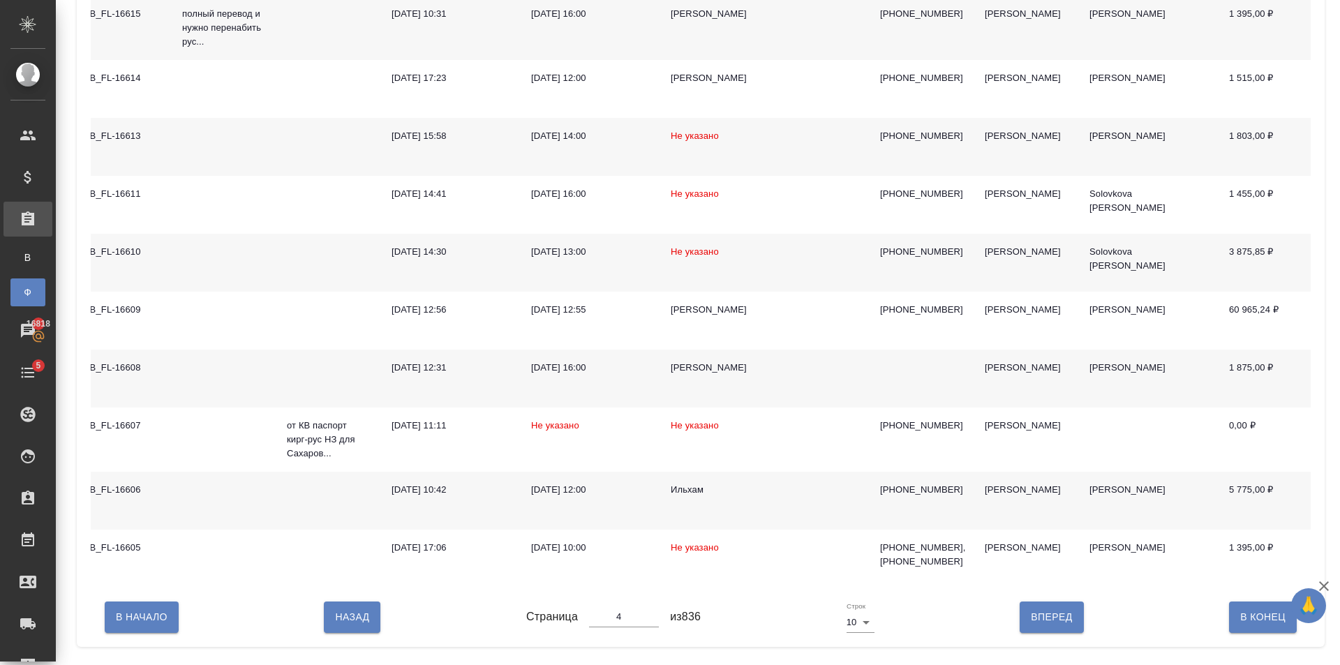
click at [1050, 626] on span "Вперед" at bounding box center [1051, 617] width 41 height 17
type input "5"
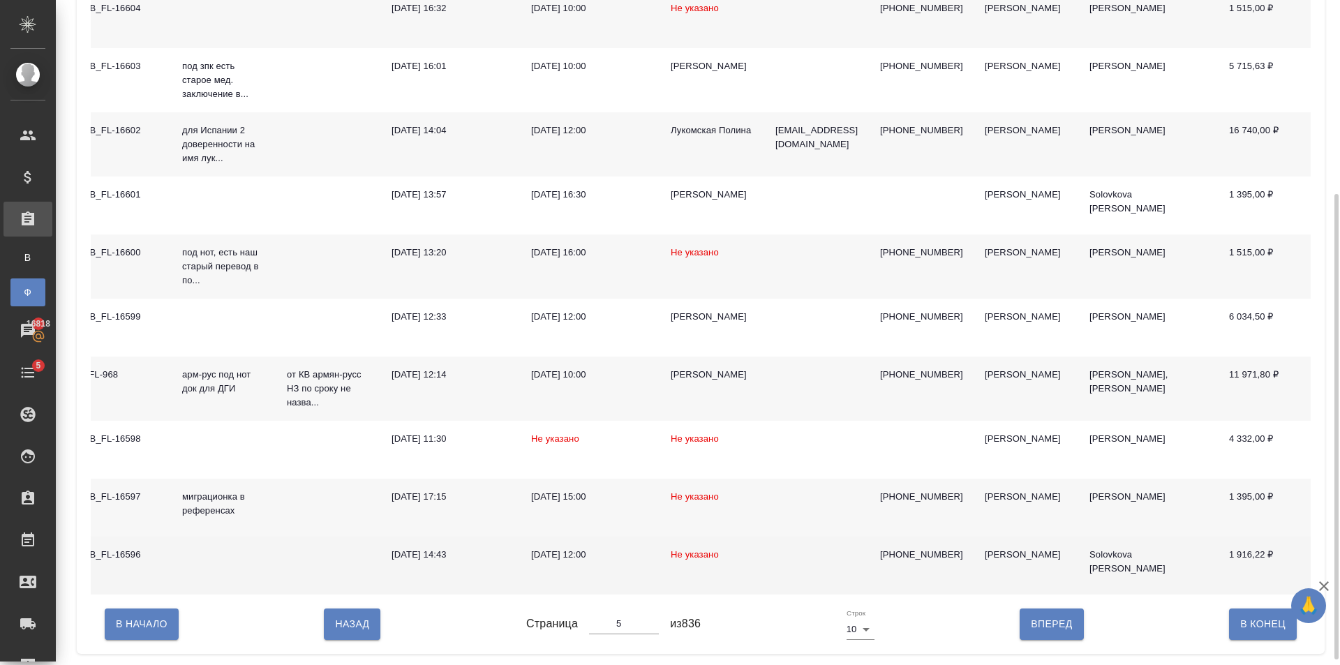
scroll to position [284, 0]
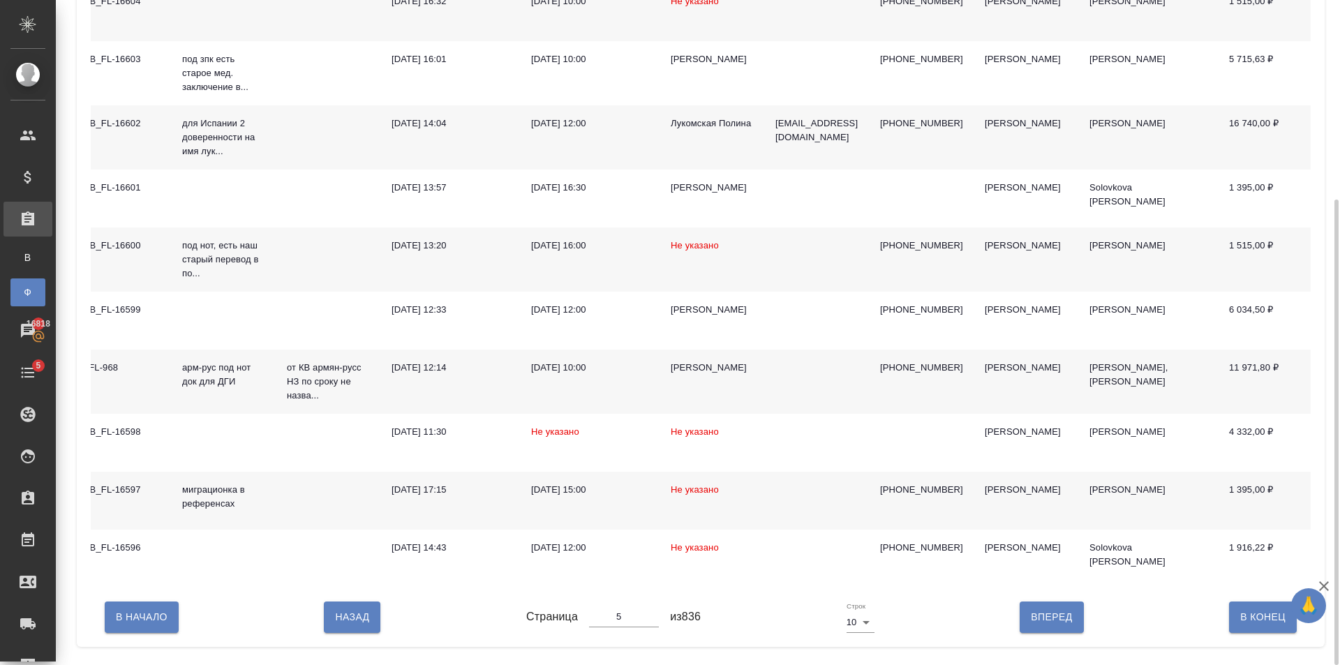
click at [1058, 626] on span "Вперед" at bounding box center [1051, 617] width 41 height 17
type input "6"
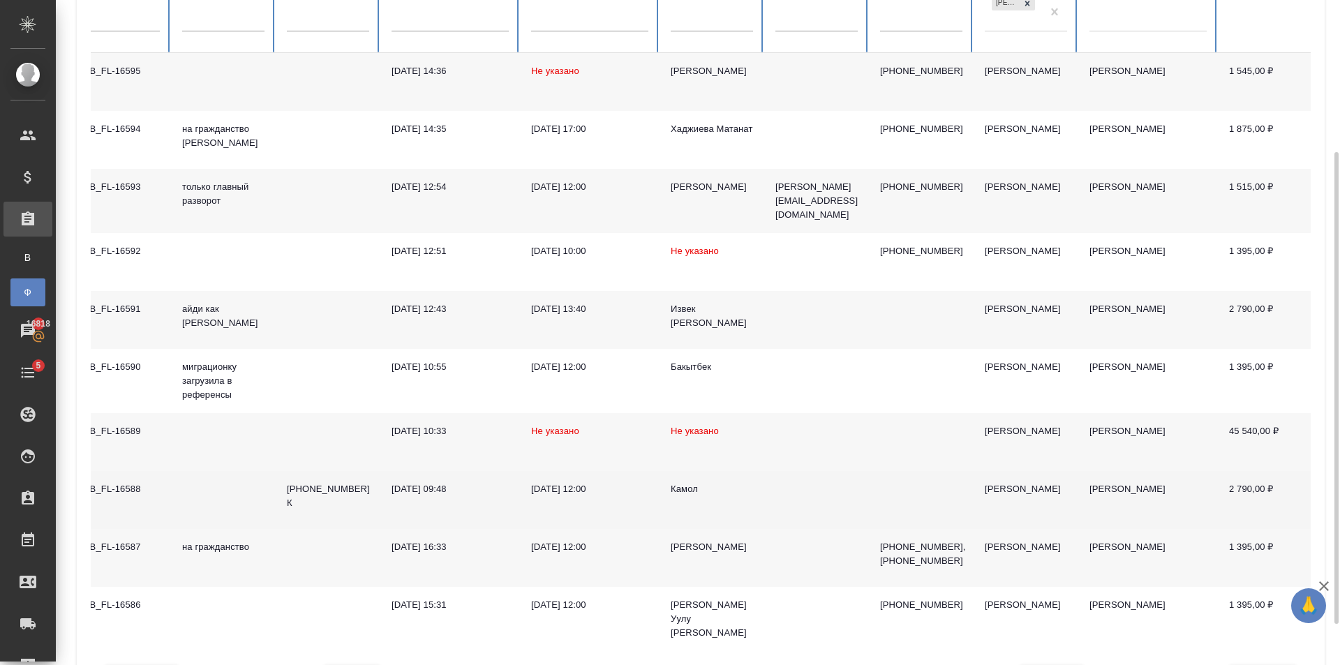
scroll to position [272, 0]
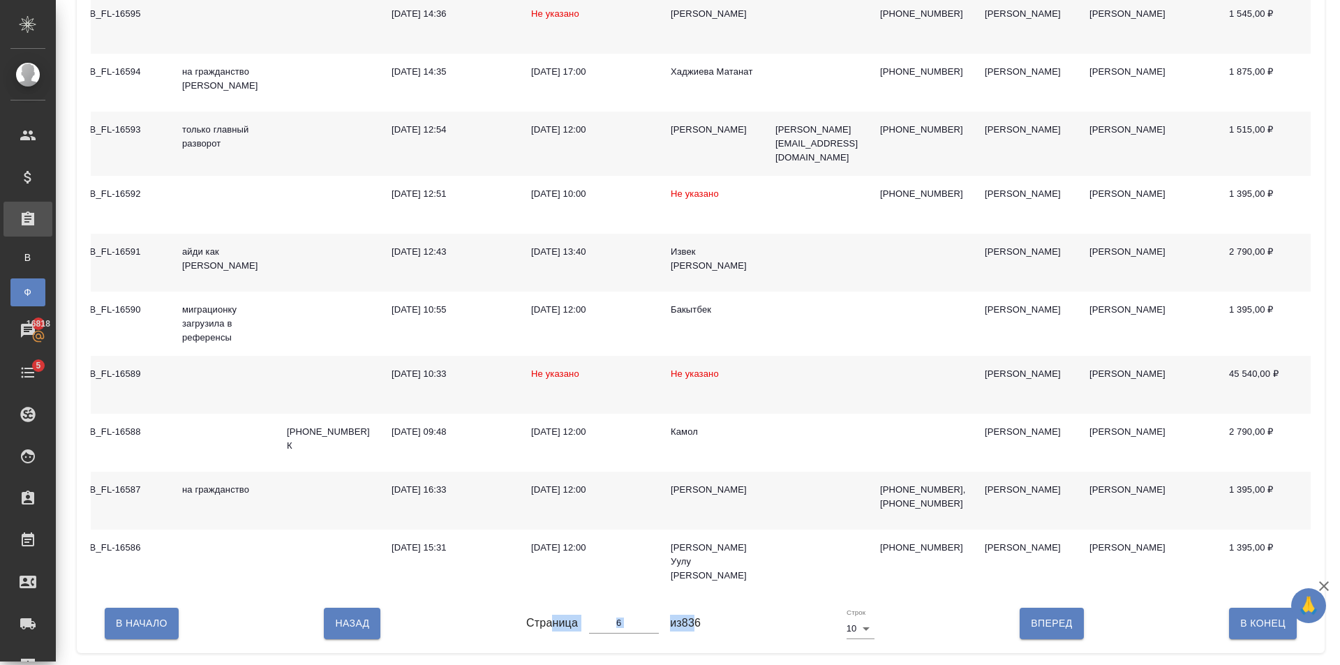
drag, startPoint x: 689, startPoint y: 644, endPoint x: 547, endPoint y: 648, distance: 141.7
click at [547, 648] on div "В Начало Назад Страница 6 из 836 Строк 10 10 Вперед В Конец" at bounding box center [701, 623] width 1220 height 59
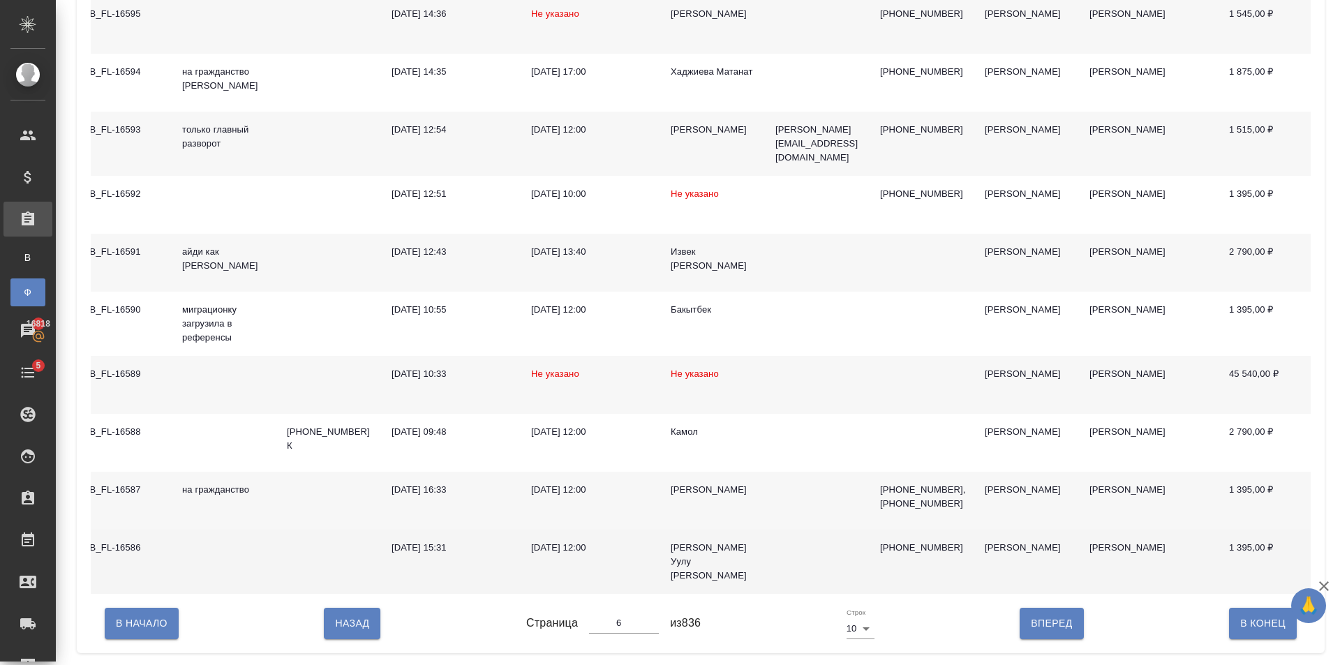
click at [499, 586] on td "27.09.2025, 15:31" at bounding box center [450, 562] width 140 height 64
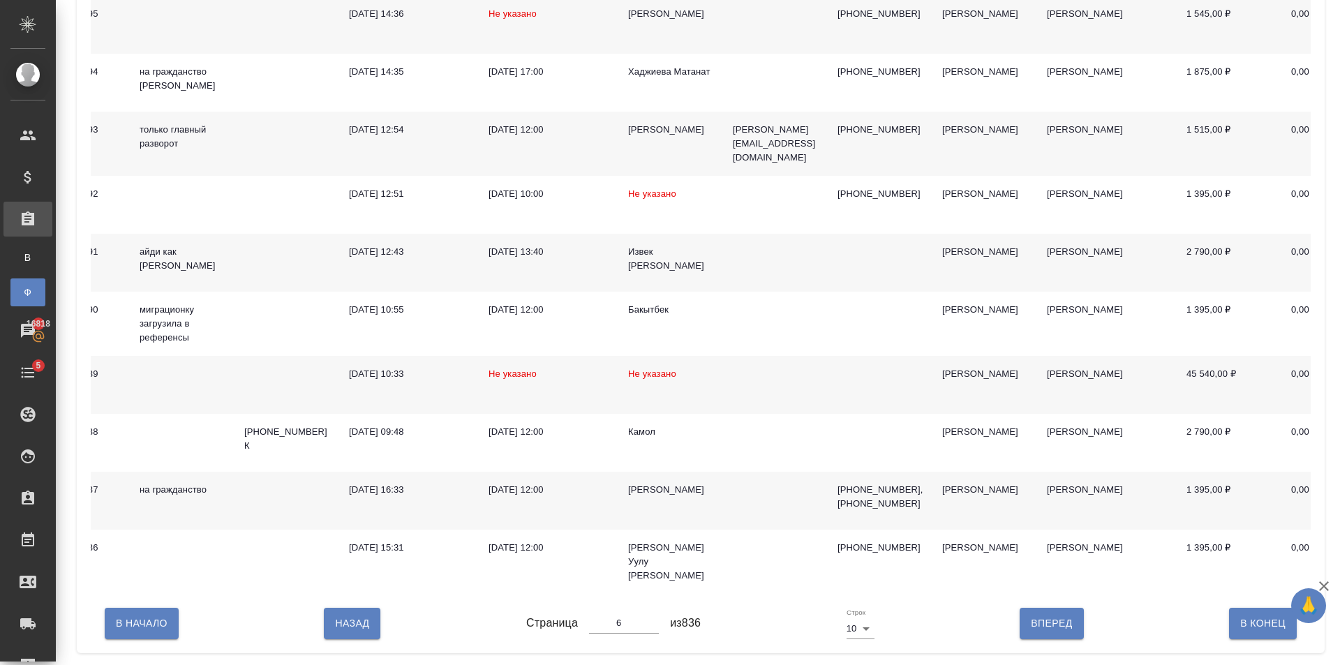
scroll to position [0, 176]
click at [1041, 623] on span "Вперед" at bounding box center [1051, 623] width 41 height 17
type input "7"
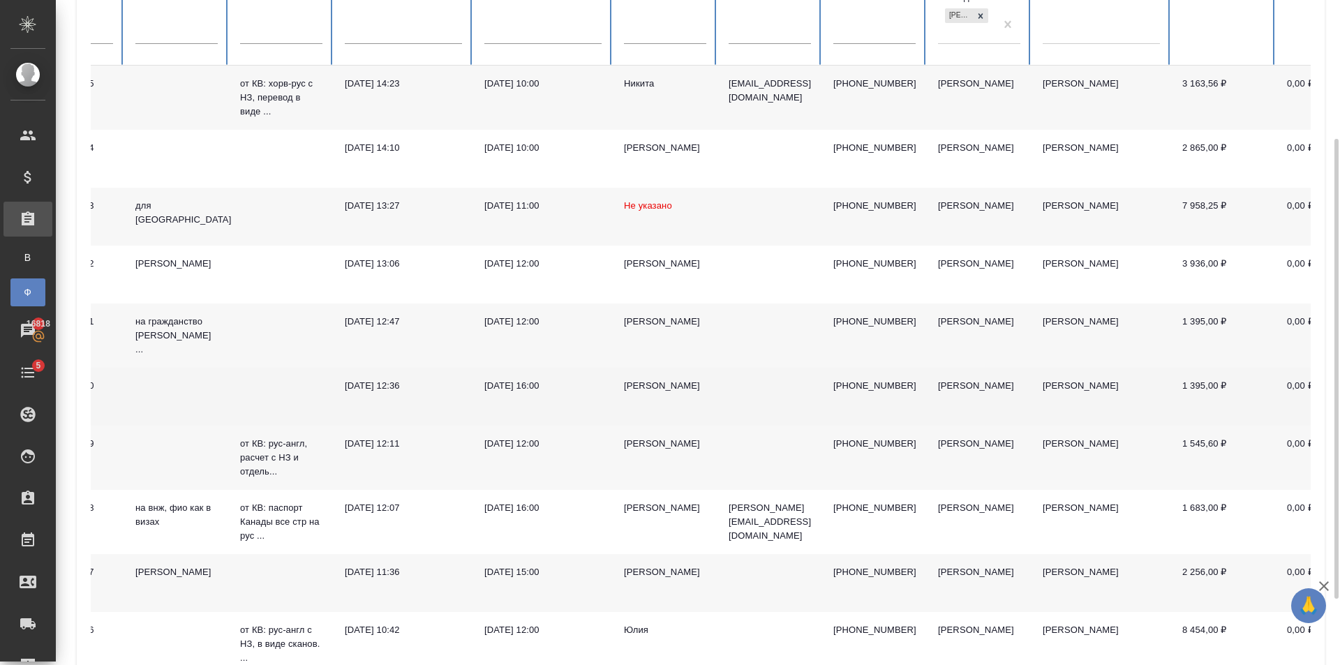
scroll to position [297, 0]
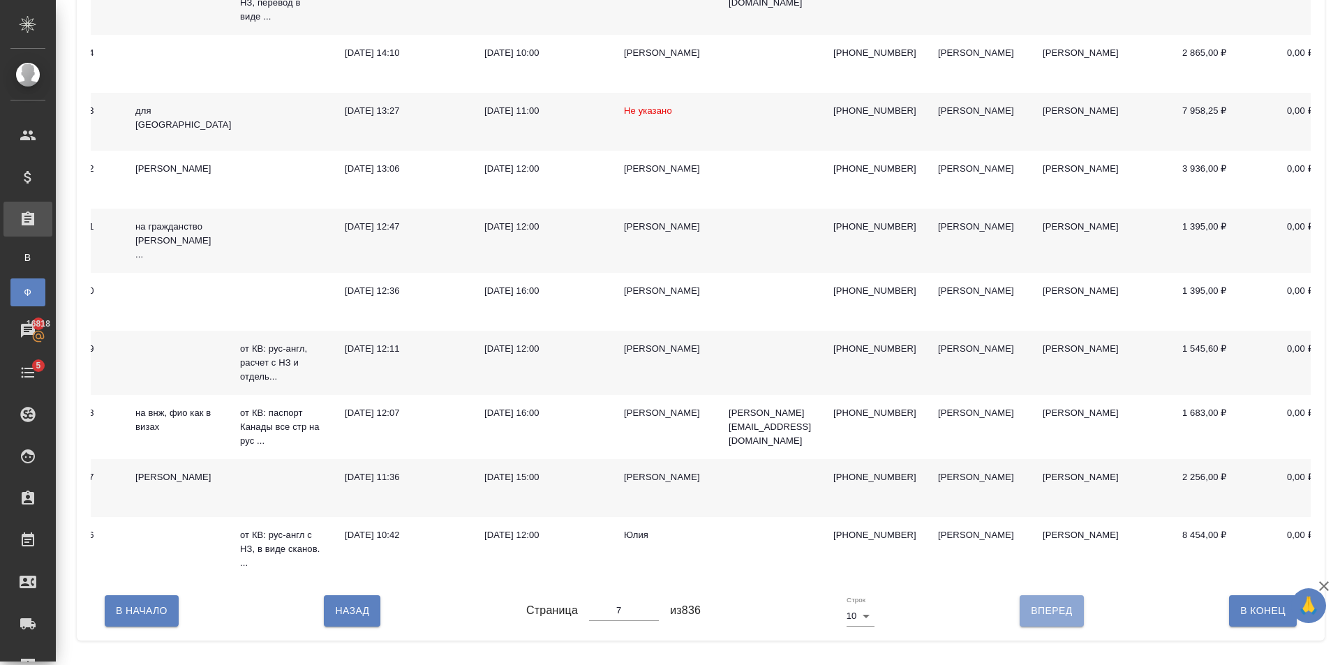
click at [1042, 620] on span "Вперед" at bounding box center [1051, 610] width 41 height 17
type input "8"
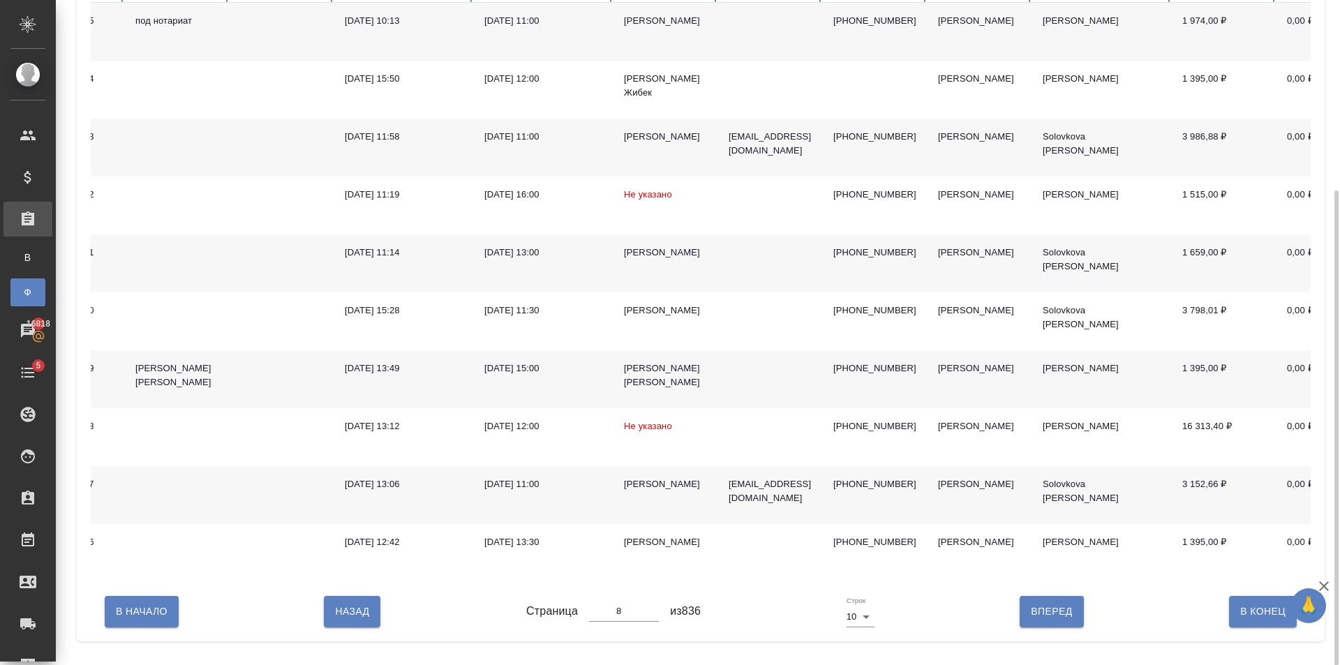
scroll to position [265, 0]
click at [1031, 620] on span "Вперед" at bounding box center [1051, 610] width 41 height 17
type input "9"
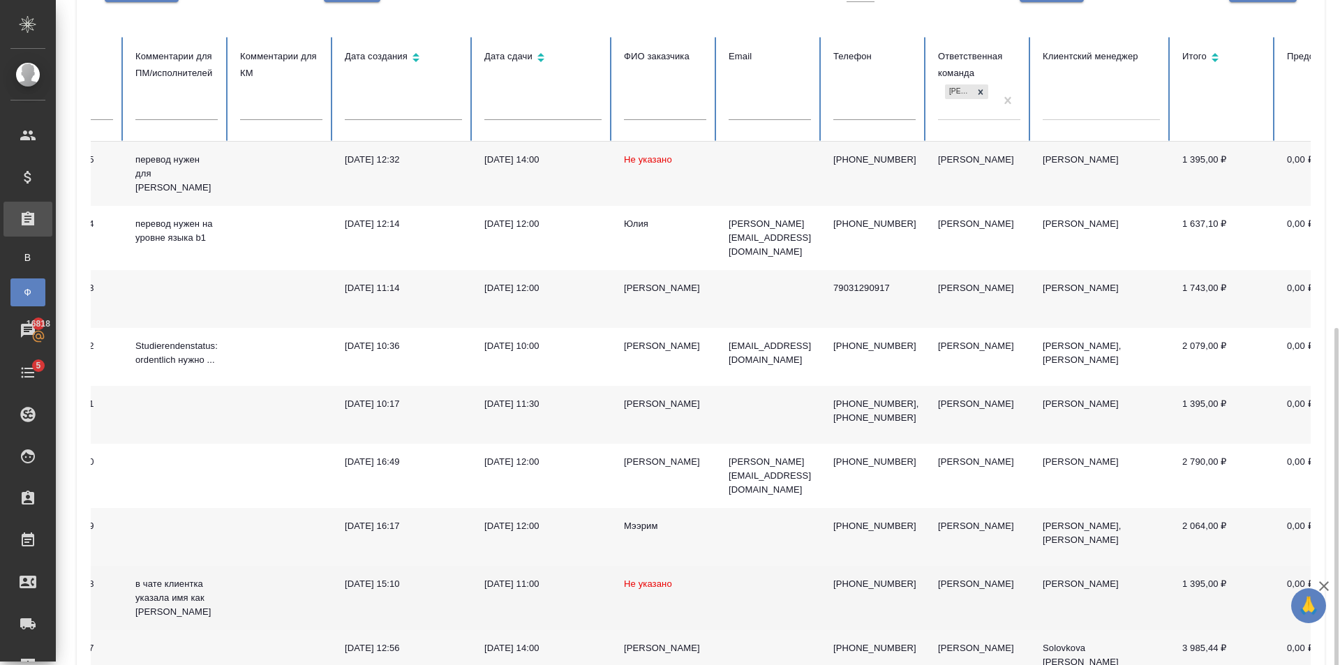
scroll to position [272, 0]
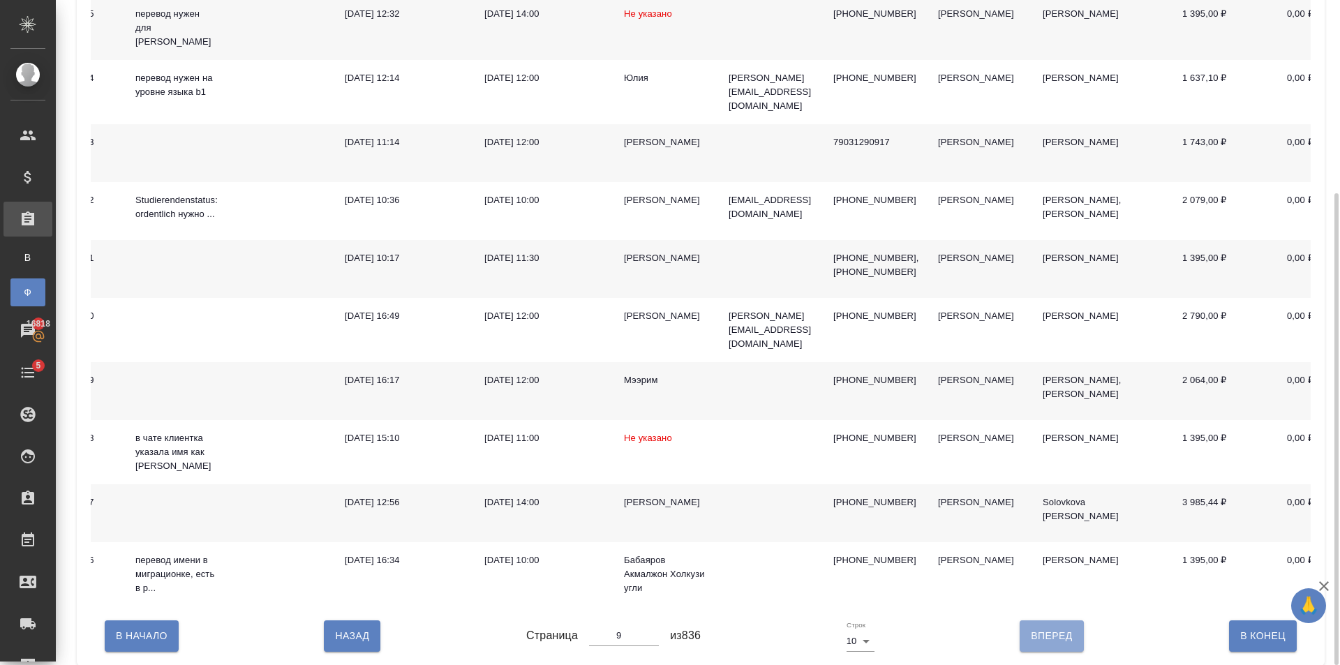
drag, startPoint x: 1057, startPoint y: 625, endPoint x: 1059, endPoint y: 611, distance: 14.1
click at [1057, 627] on span "Вперед" at bounding box center [1051, 635] width 41 height 17
type input "10"
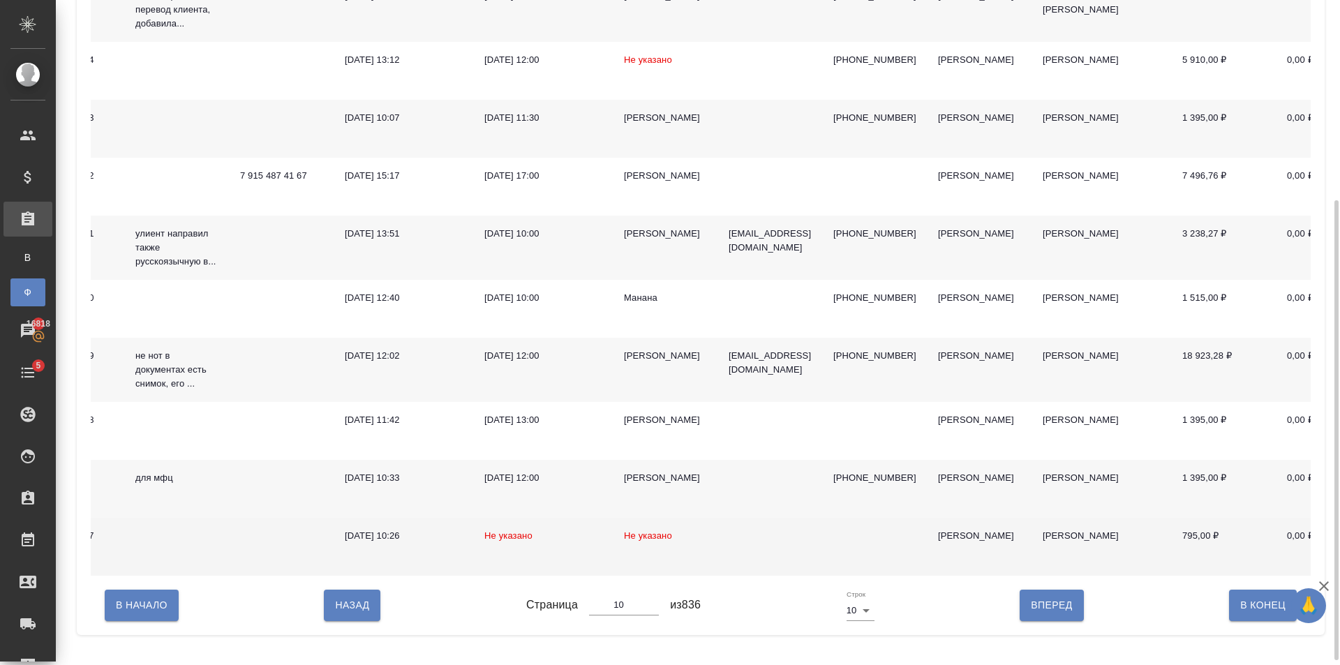
scroll to position [297, 0]
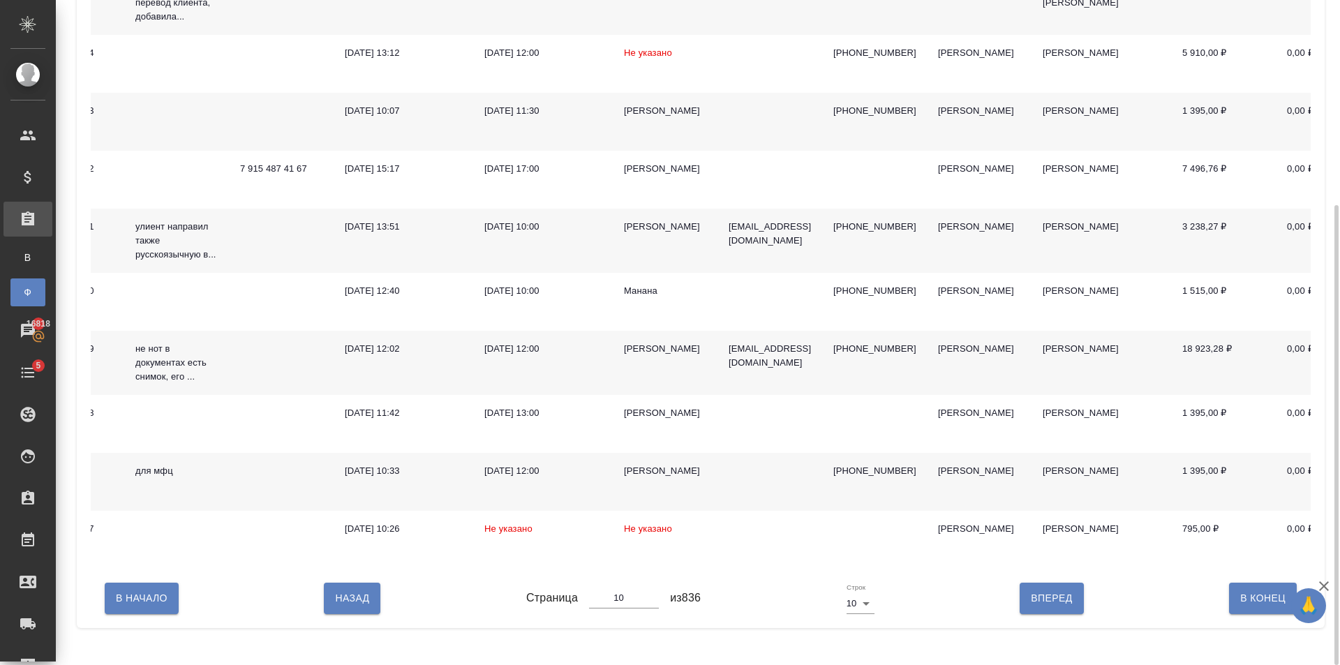
click at [1039, 607] on span "Вперед" at bounding box center [1051, 598] width 41 height 17
type input "11"
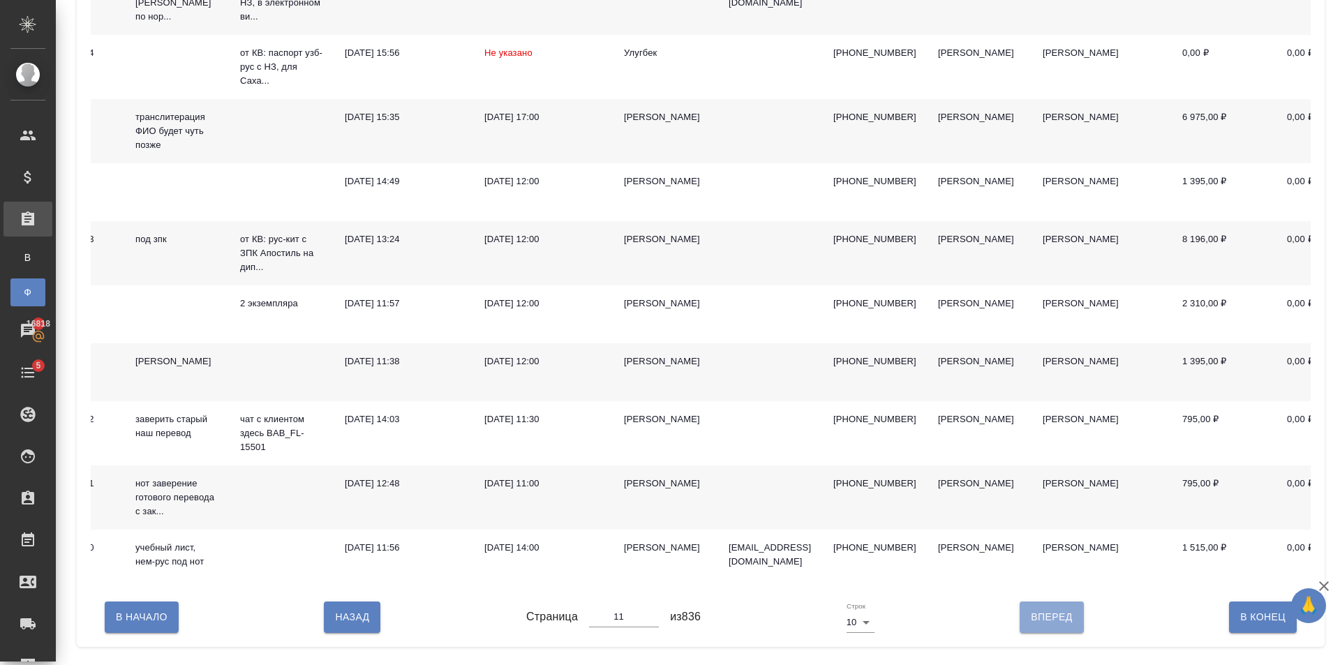
click at [1020, 632] on button "Вперед" at bounding box center [1052, 617] width 64 height 31
type input "12"
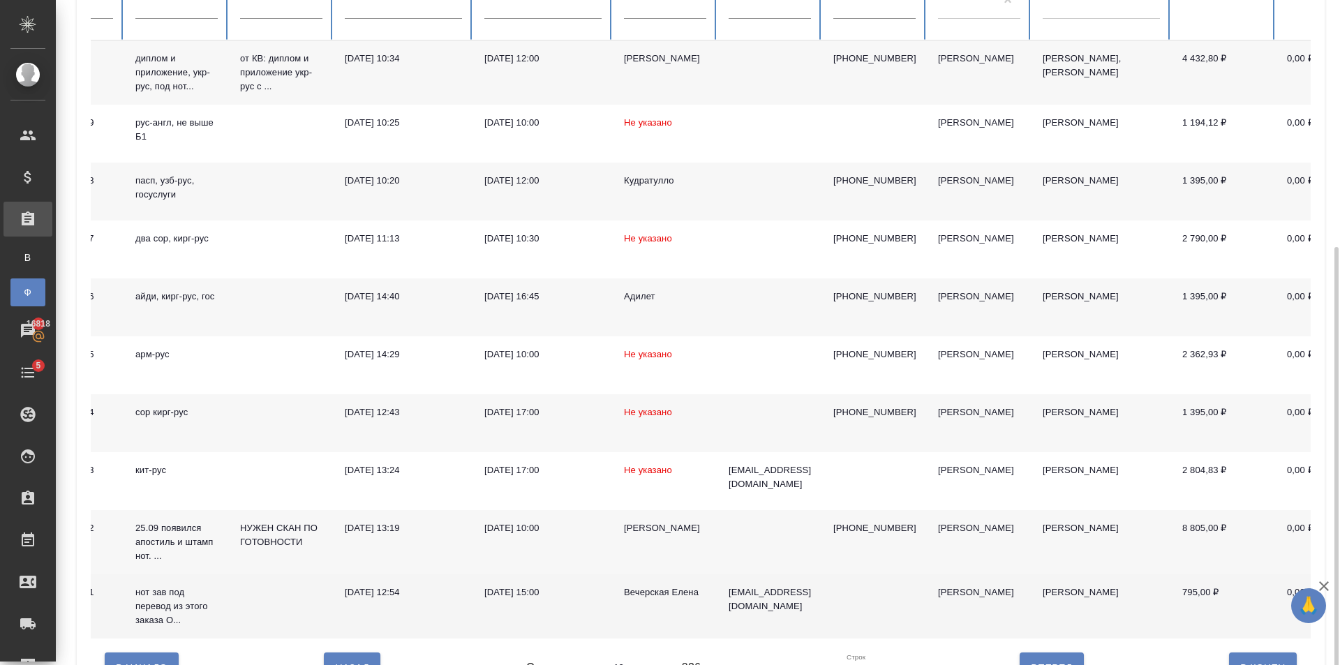
scroll to position [278, 0]
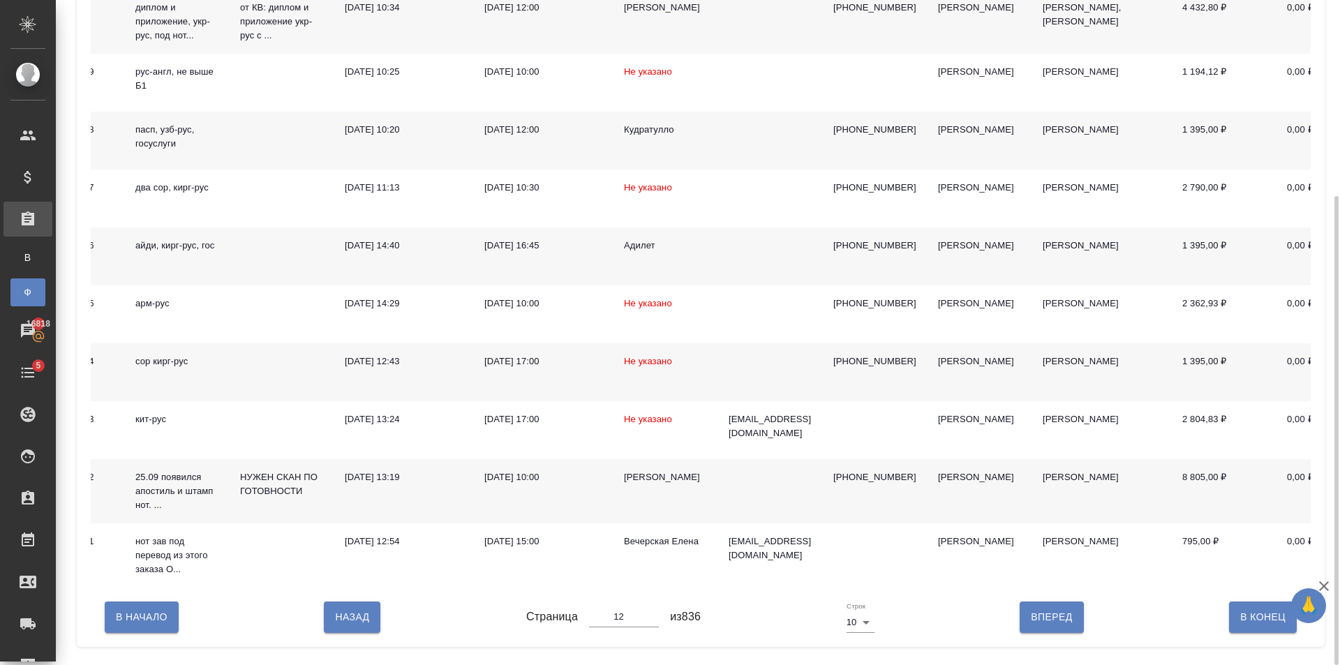
click at [1039, 626] on span "Вперед" at bounding box center [1051, 617] width 41 height 17
type input "13"
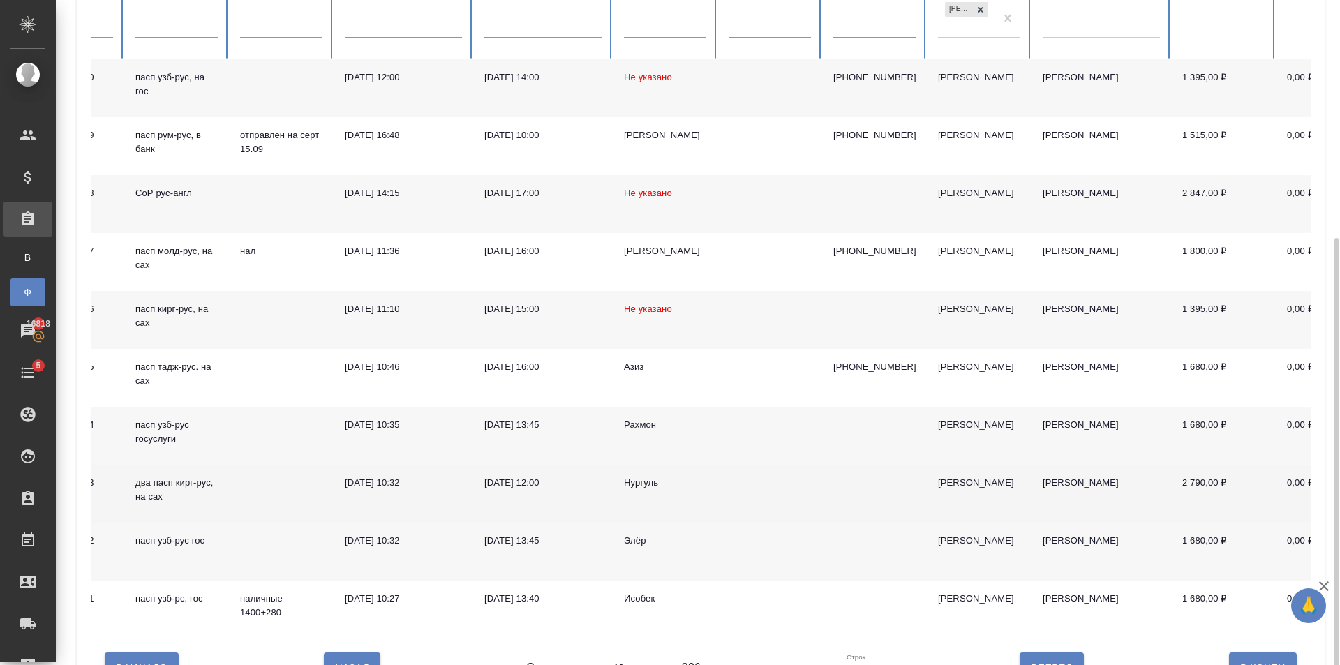
scroll to position [259, 0]
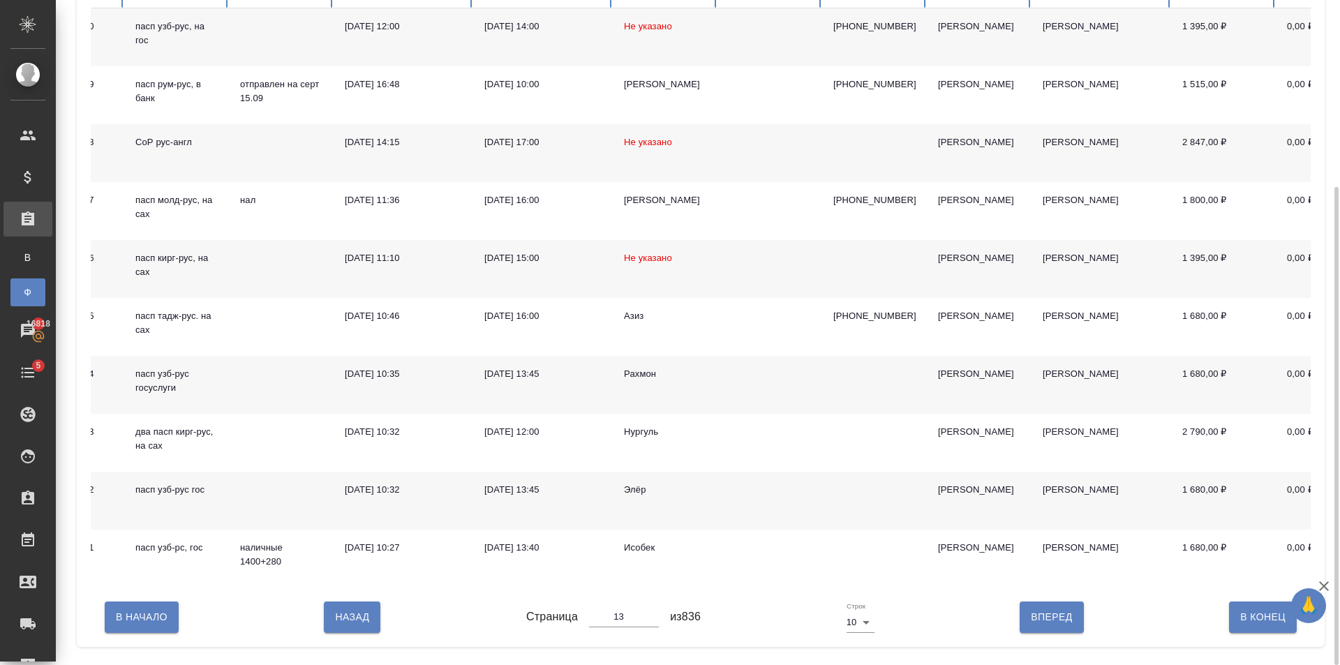
click at [1031, 619] on span "Вперед" at bounding box center [1051, 617] width 41 height 17
type input "14"
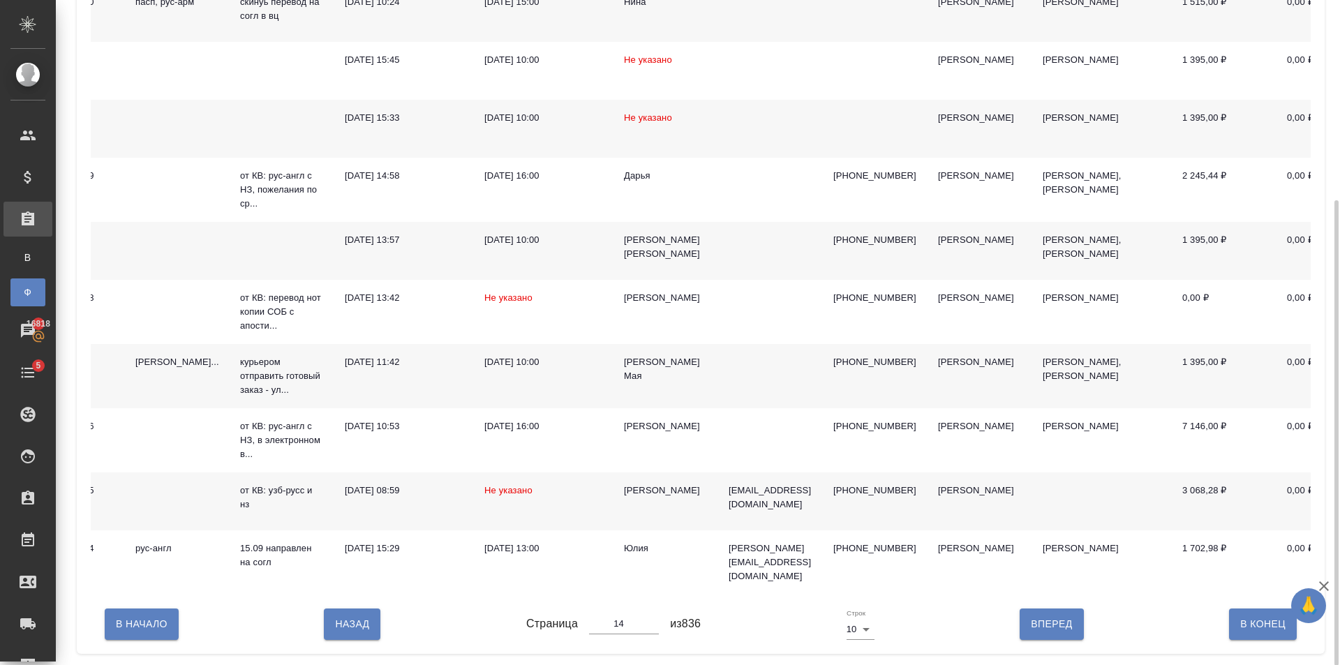
scroll to position [284, 0]
click at [1035, 645] on div "В Начало Назад Страница 14 из 836 Строк 10 10 Вперед В Конец" at bounding box center [701, 623] width 1220 height 59
click at [1032, 630] on span "Вперед" at bounding box center [1051, 623] width 41 height 17
type input "15"
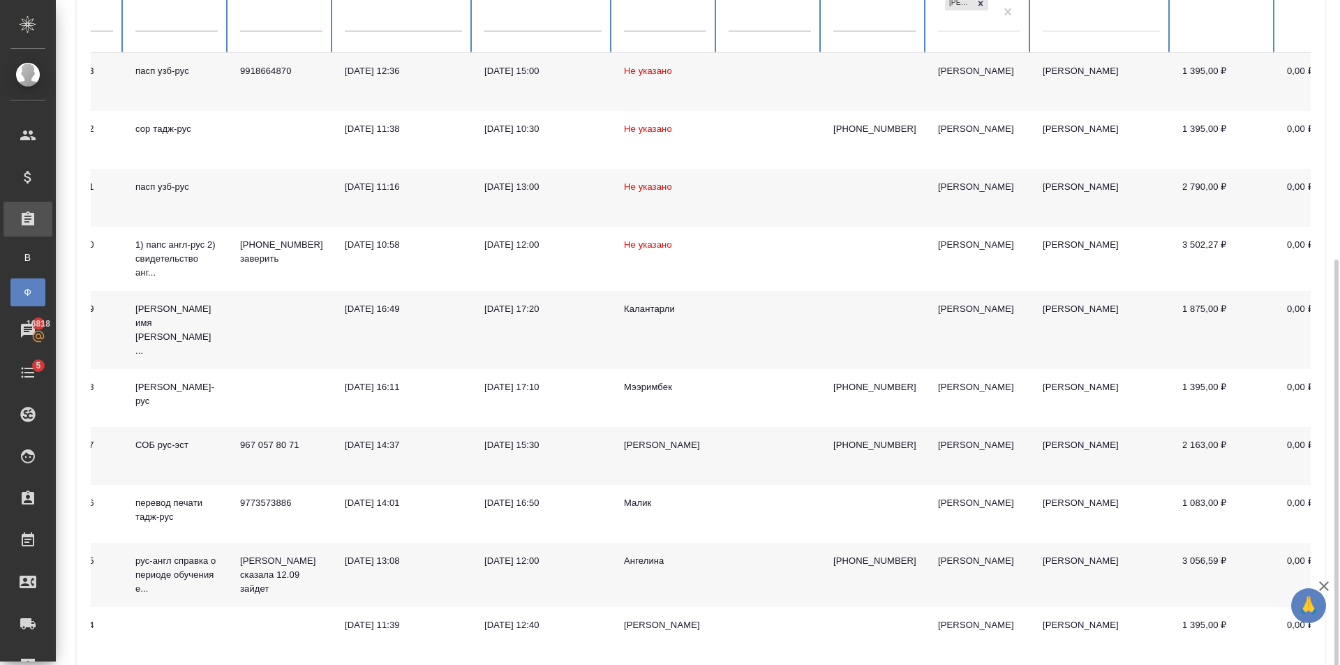
scroll to position [278, 0]
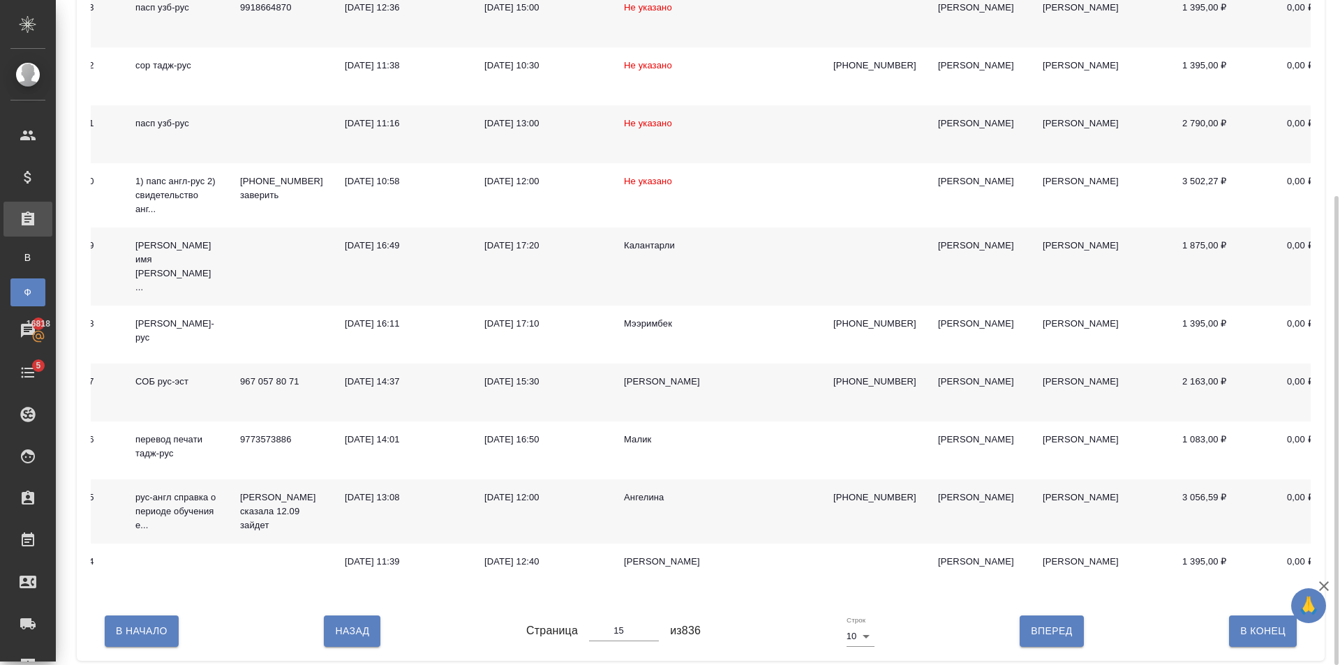
click at [1043, 628] on span "Вперед" at bounding box center [1051, 631] width 41 height 17
type input "16"
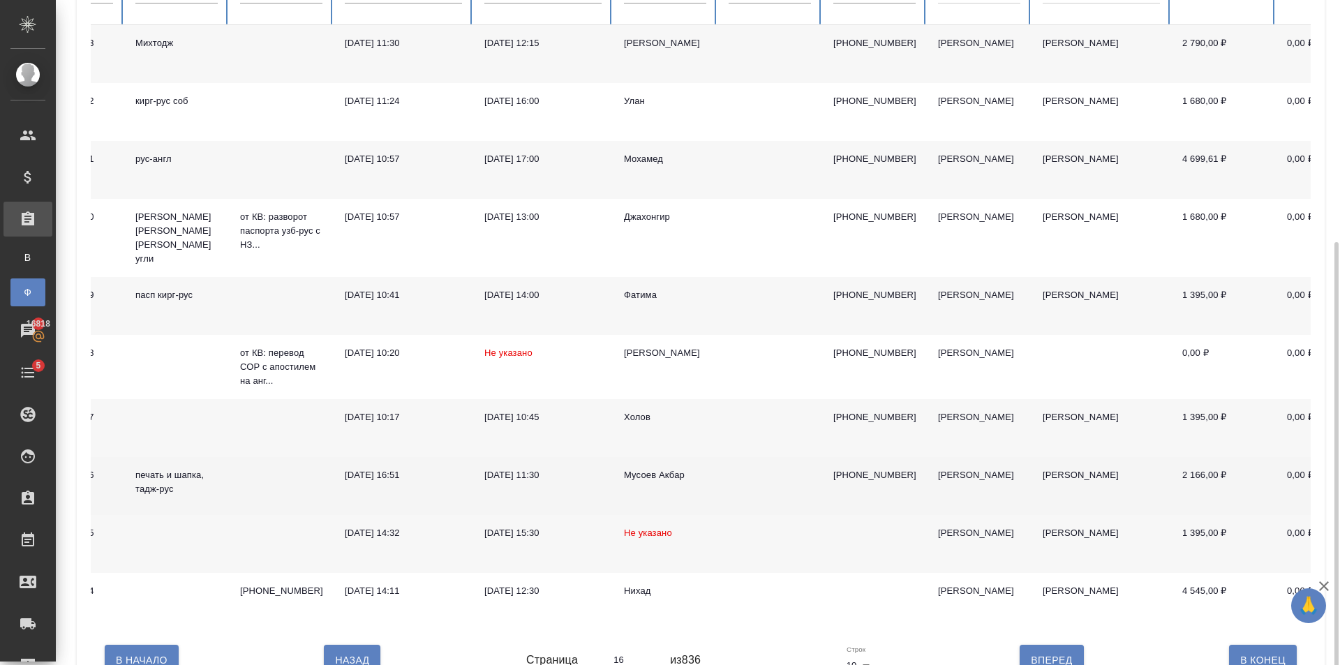
scroll to position [285, 0]
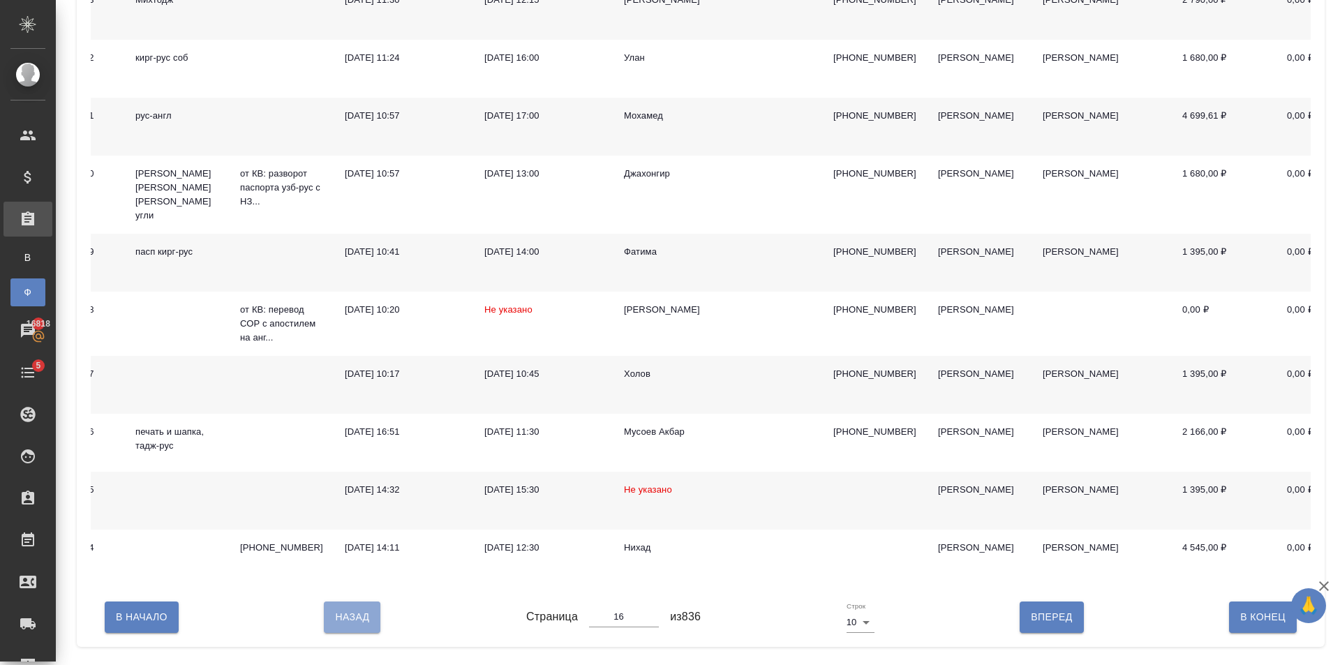
click at [363, 626] on span "Назад" at bounding box center [352, 617] width 34 height 17
type input "15"
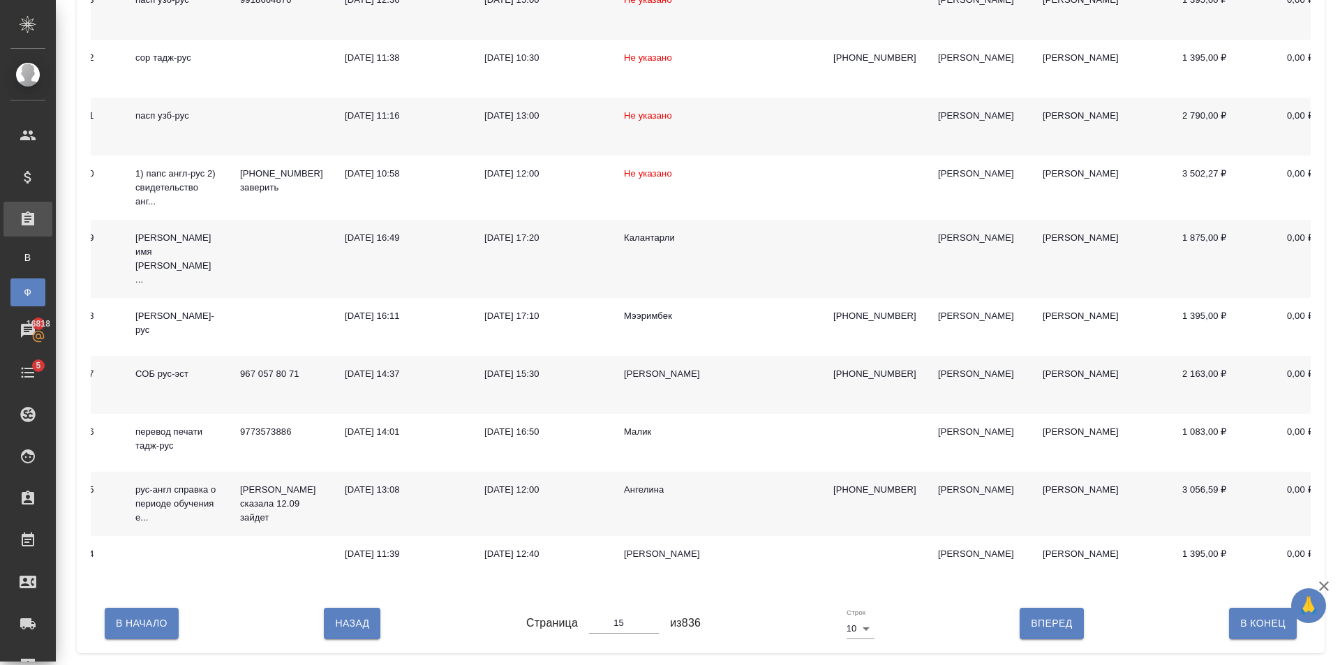
scroll to position [0, 0]
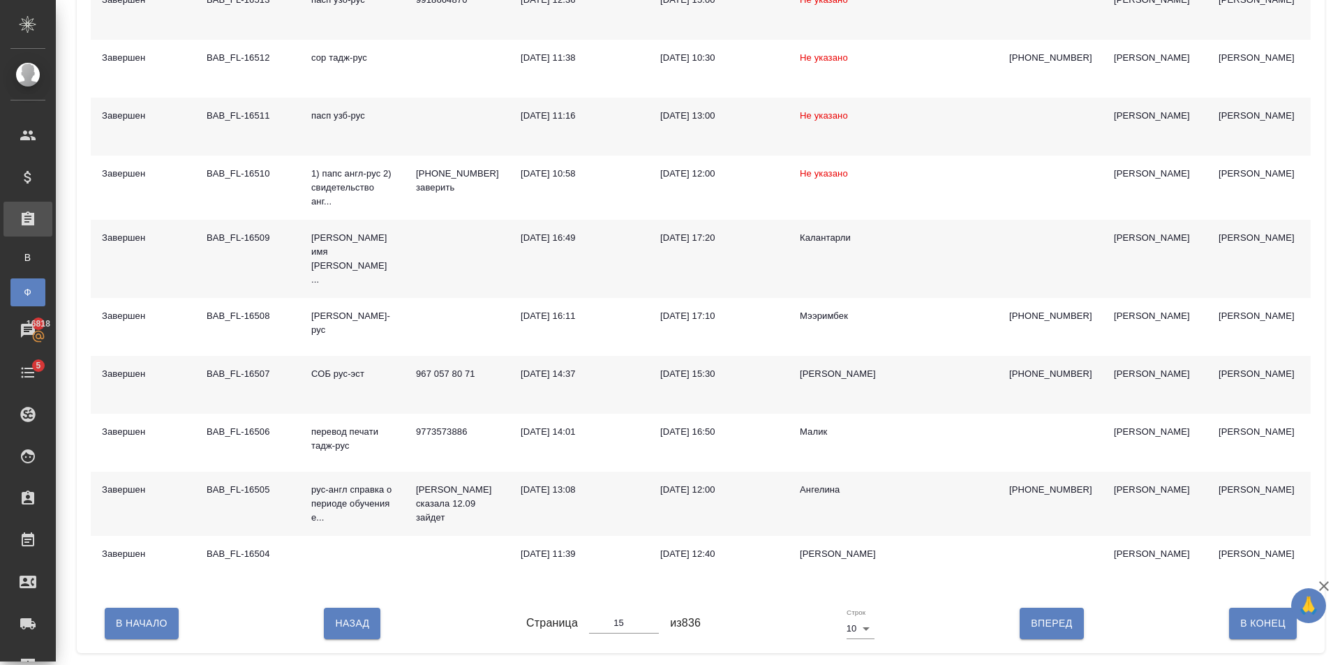
click at [351, 615] on span "Назад" at bounding box center [352, 623] width 34 height 17
type input "14"
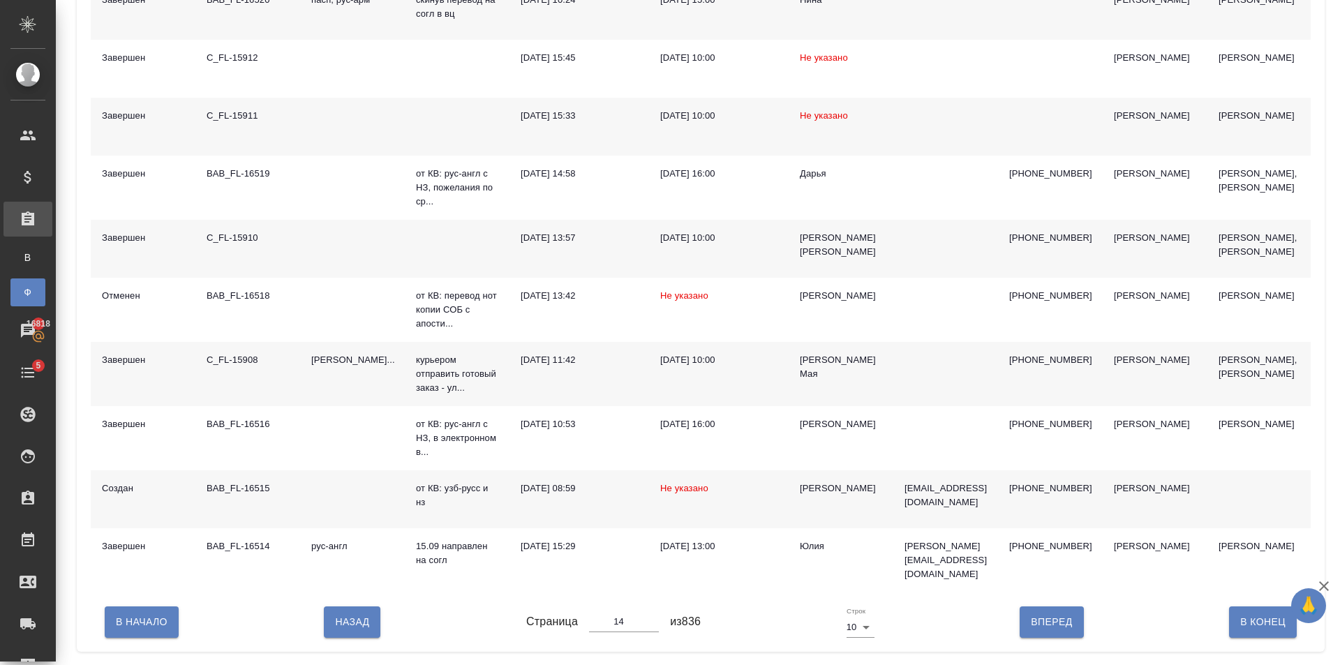
click at [350, 620] on span "Назад" at bounding box center [352, 622] width 34 height 17
type input "13"
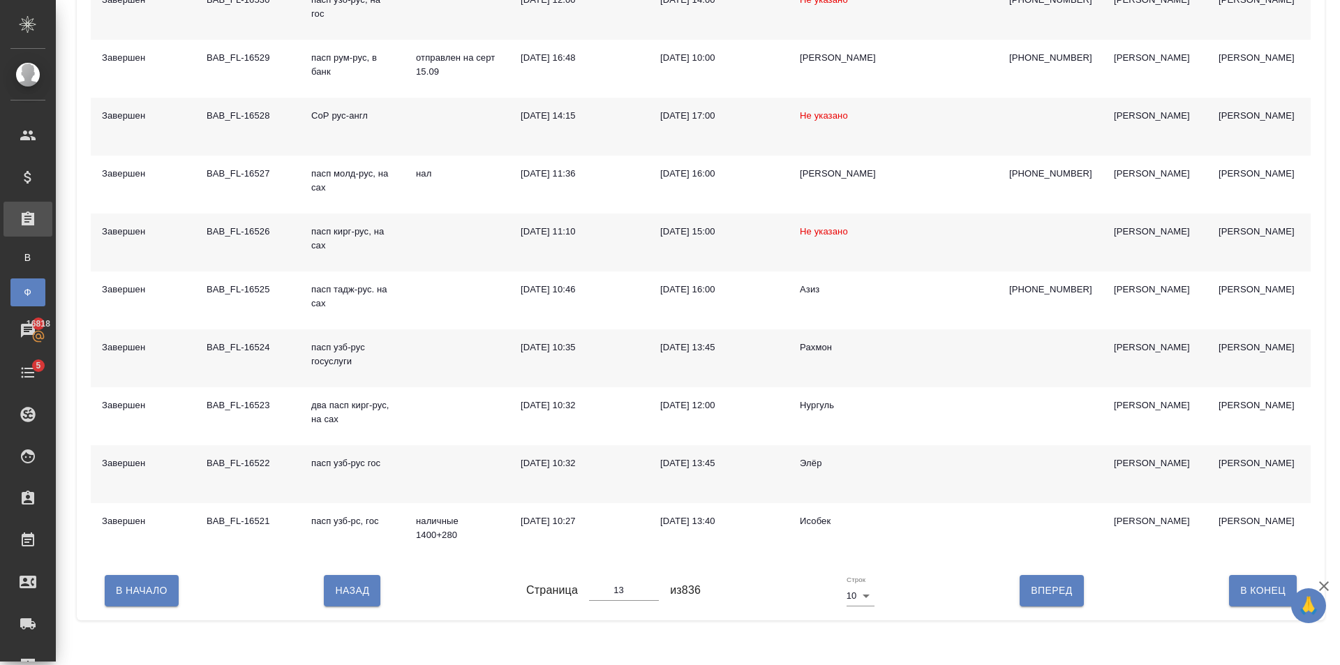
click at [350, 620] on div "В Начало Назад Страница 13 из 836 Строк 10 10 Вперед В Конец" at bounding box center [701, 590] width 1220 height 59
click at [352, 600] on span "Назад" at bounding box center [352, 590] width 34 height 17
type input "12"
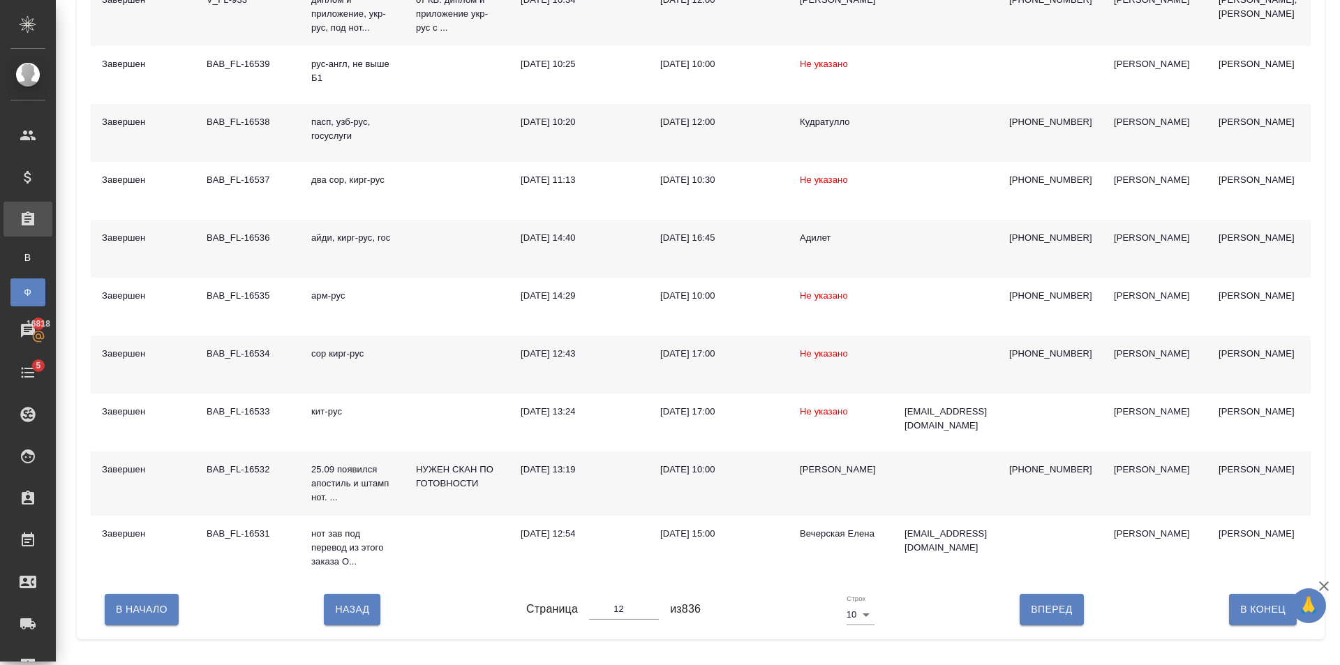
click at [354, 611] on button "Назад" at bounding box center [352, 609] width 57 height 31
type input "11"
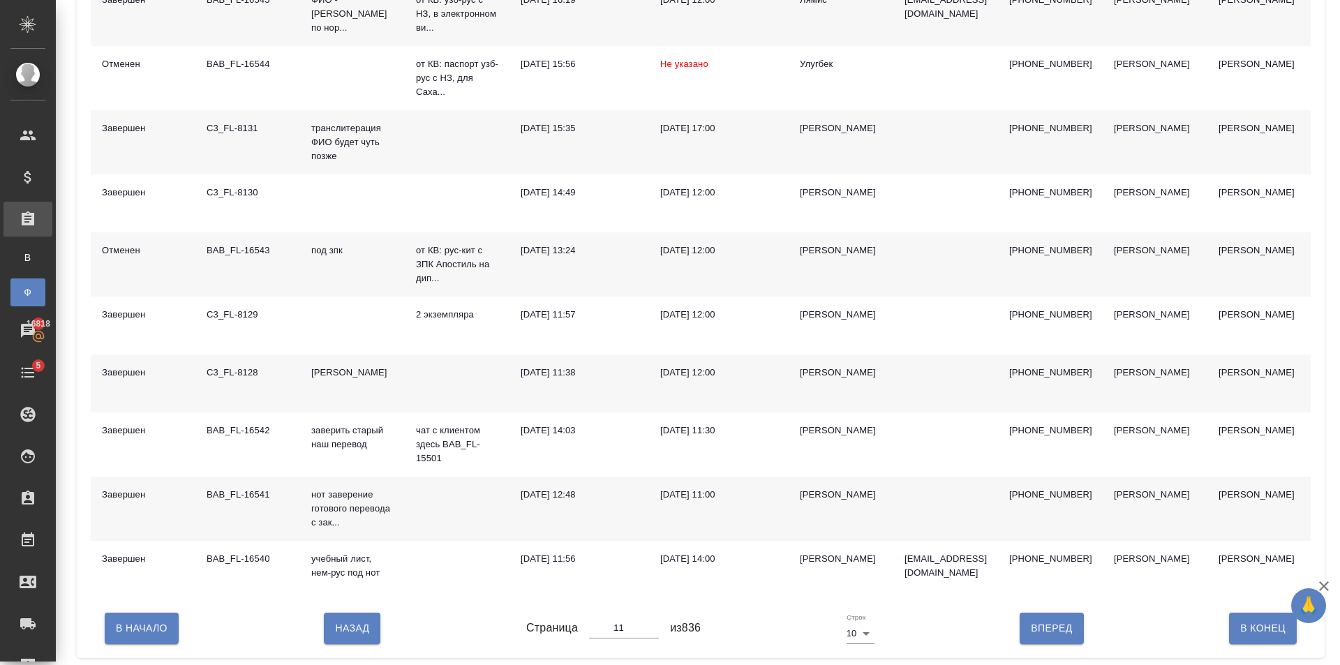
click at [352, 644] on button "Назад" at bounding box center [352, 628] width 57 height 31
type input "10"
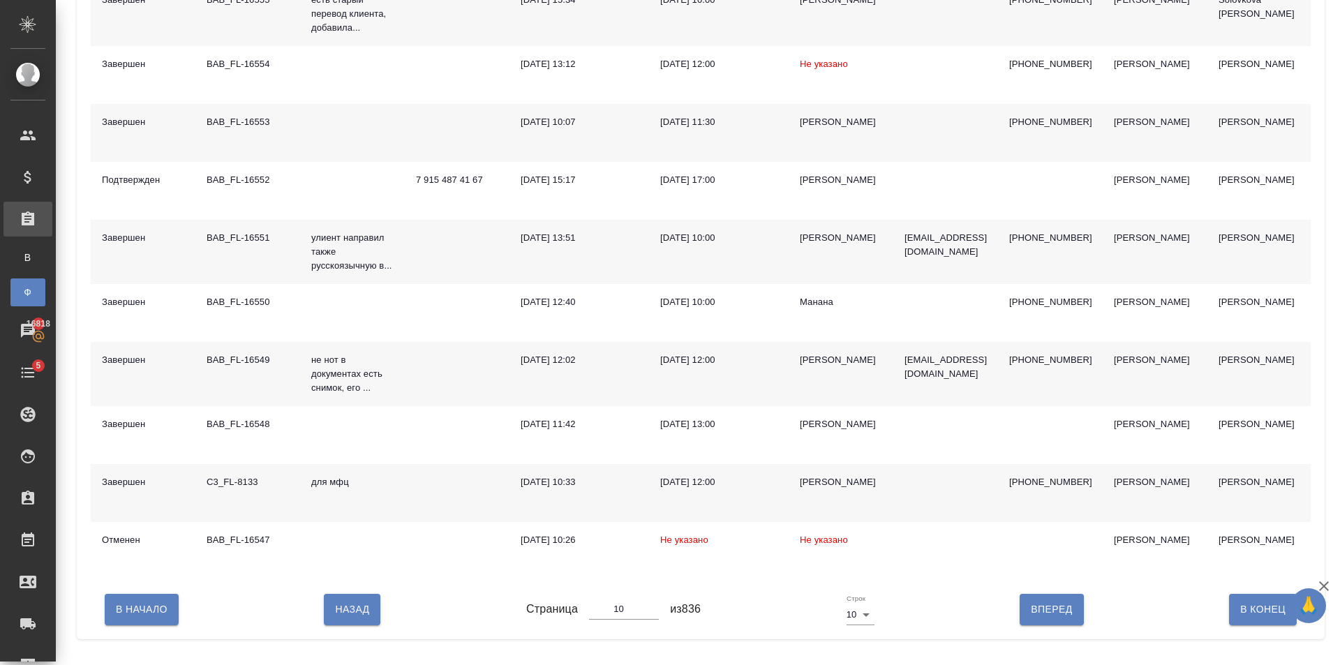
click at [350, 618] on span "Назад" at bounding box center [352, 609] width 34 height 17
type input "9"
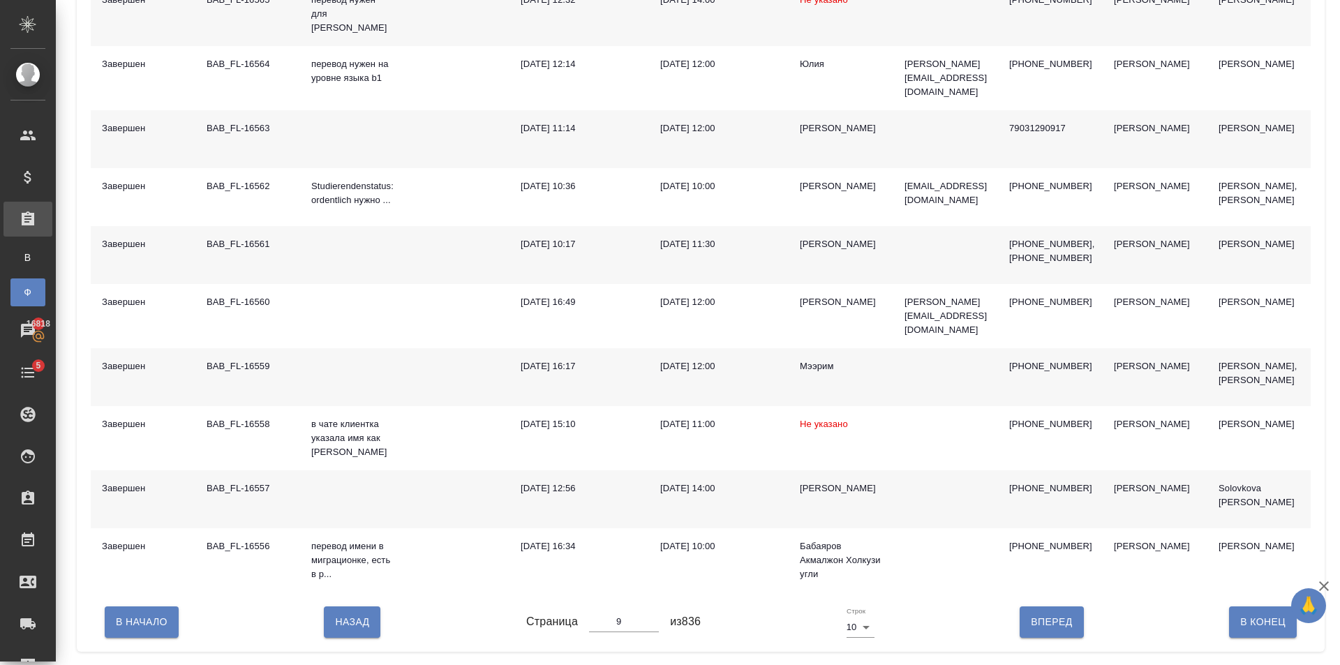
click at [357, 607] on button "Назад" at bounding box center [352, 622] width 57 height 31
type input "8"
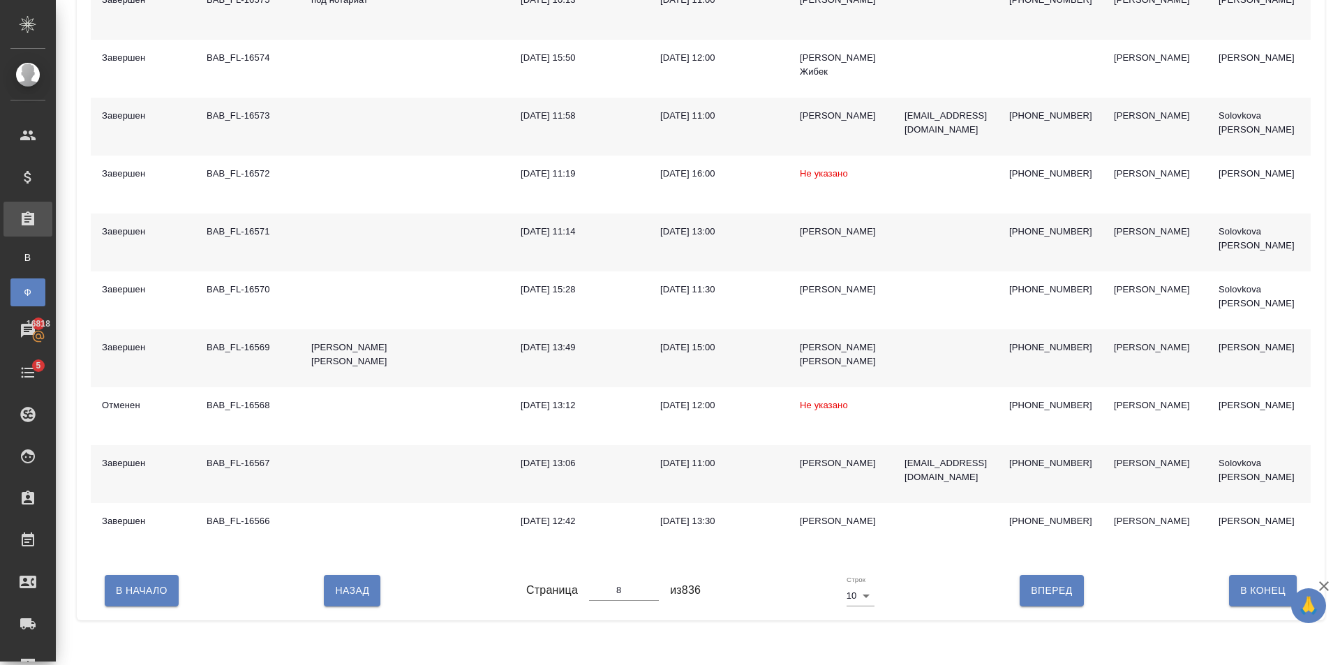
click at [357, 606] on button "Назад" at bounding box center [352, 590] width 57 height 31
type input "7"
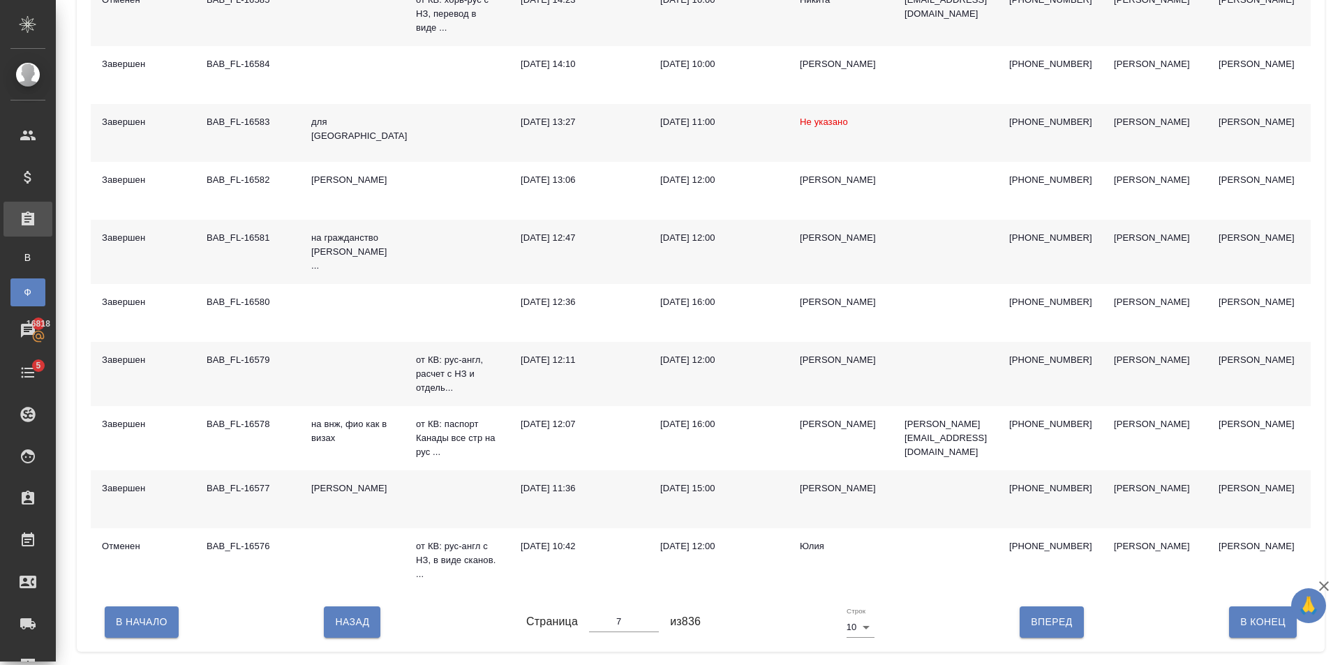
click at [357, 630] on span "Назад" at bounding box center [352, 622] width 34 height 17
type input "6"
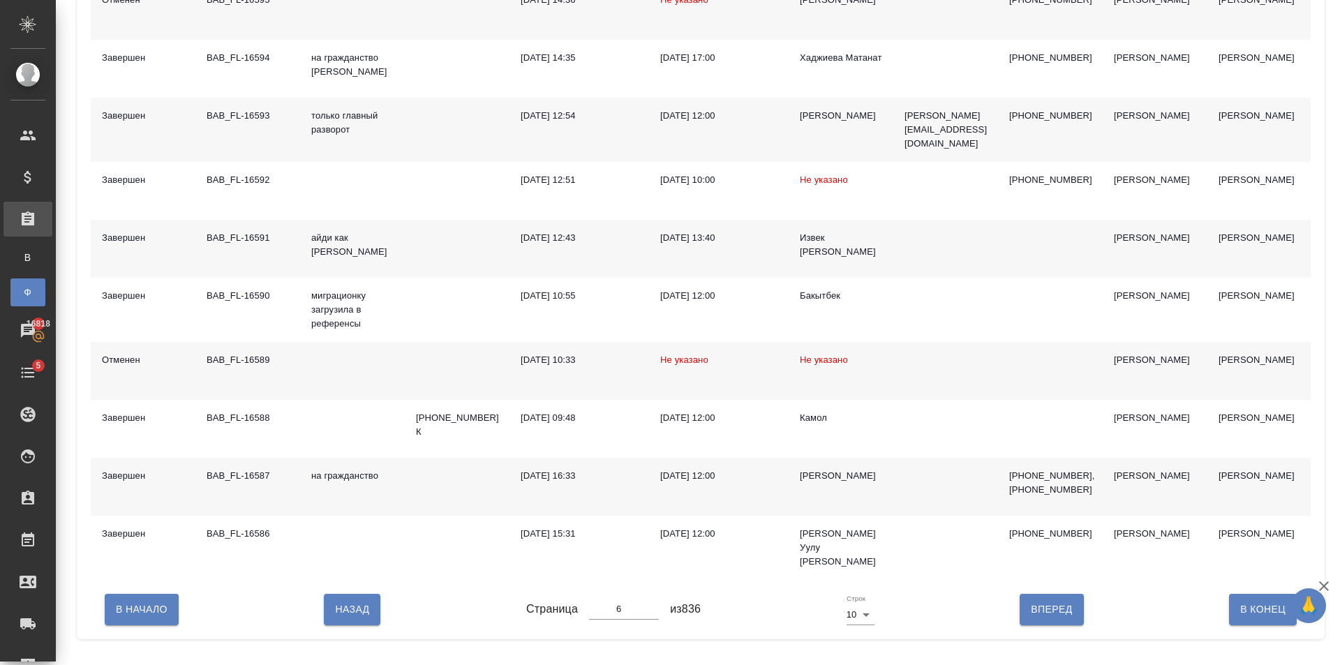
click at [357, 630] on div "В Начало Назад Страница 6 из 836 Строк 10 10 Вперед В Конец" at bounding box center [701, 609] width 1220 height 59
click at [356, 618] on span "Назад" at bounding box center [352, 609] width 34 height 17
type input "5"
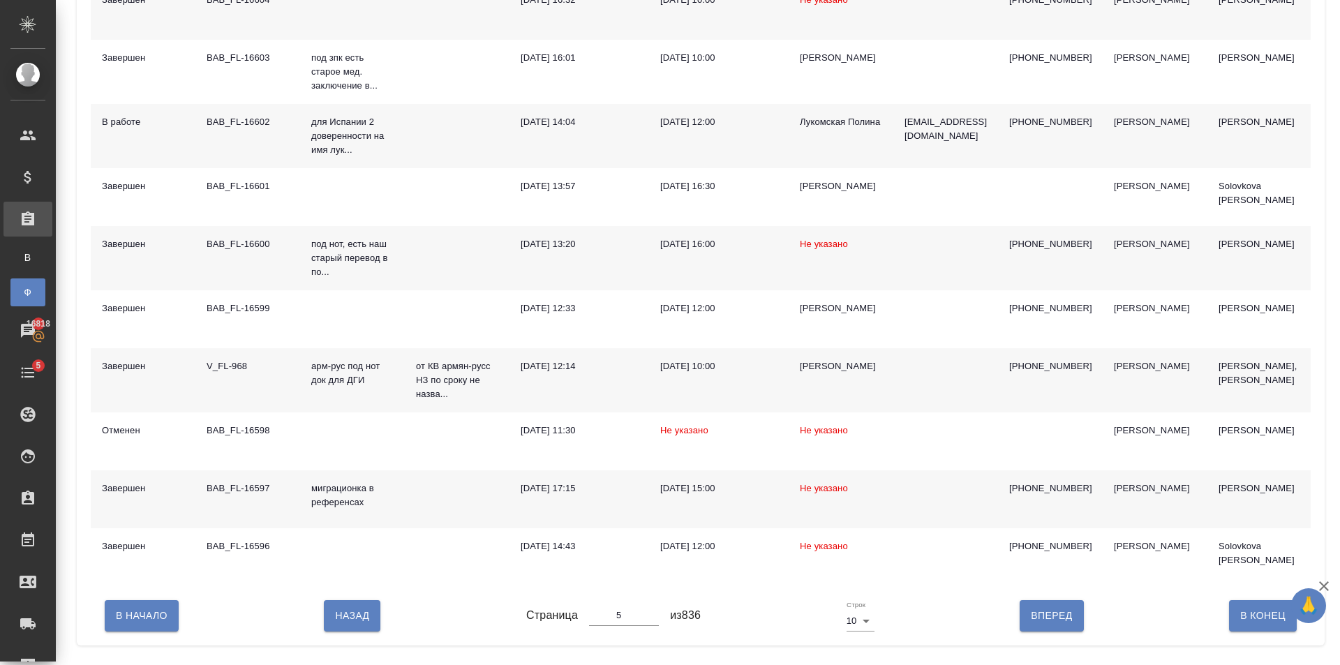
click at [356, 619] on span "Назад" at bounding box center [352, 615] width 34 height 17
type input "4"
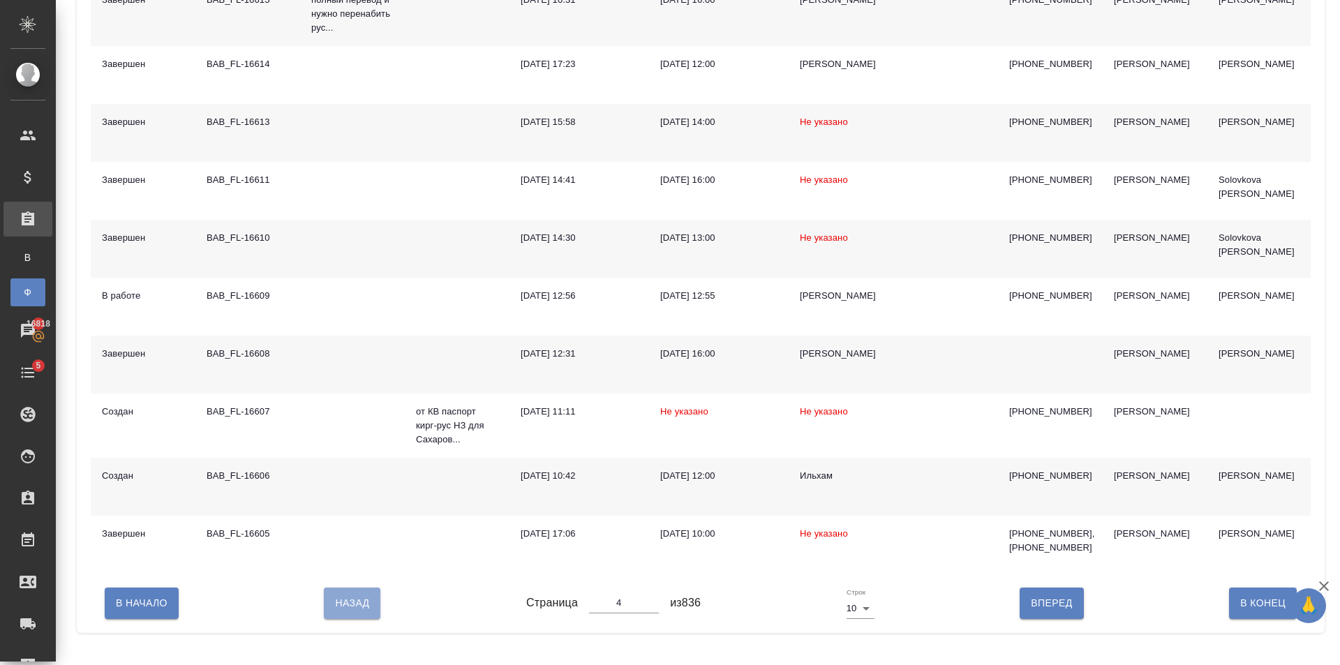
click at [356, 612] on span "Назад" at bounding box center [352, 603] width 34 height 17
type input "3"
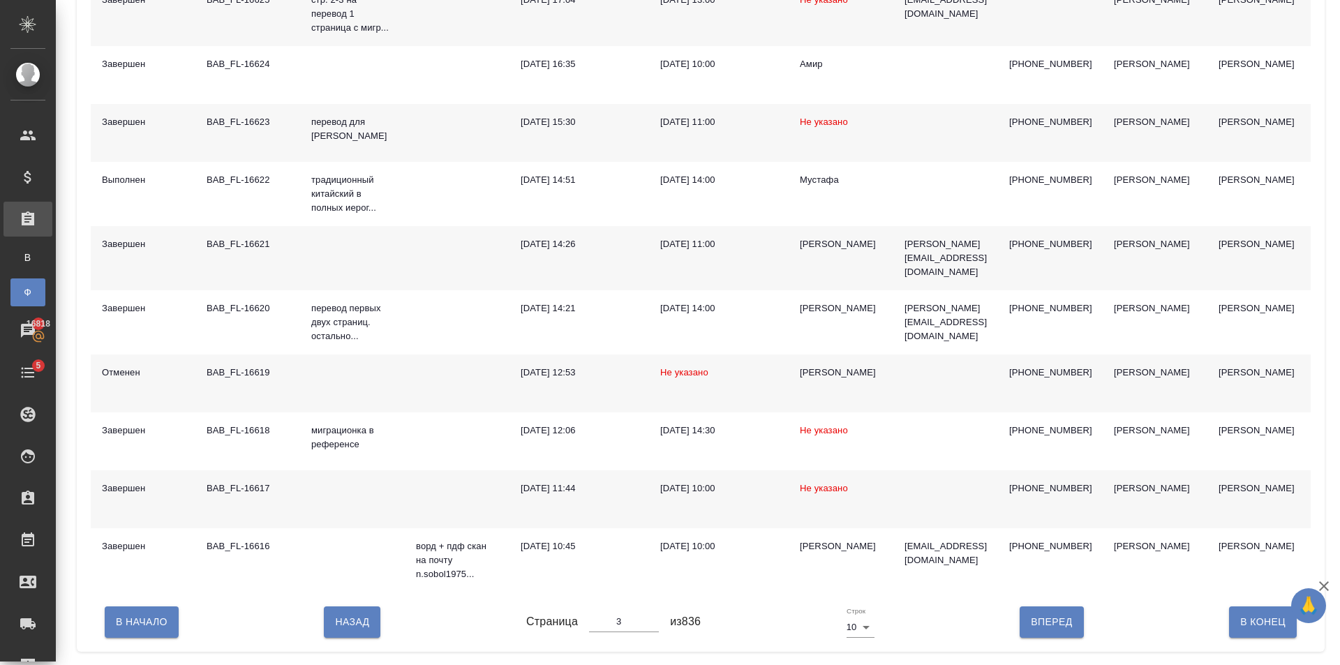
click at [1056, 624] on span "Вперед" at bounding box center [1051, 622] width 41 height 17
type input "4"
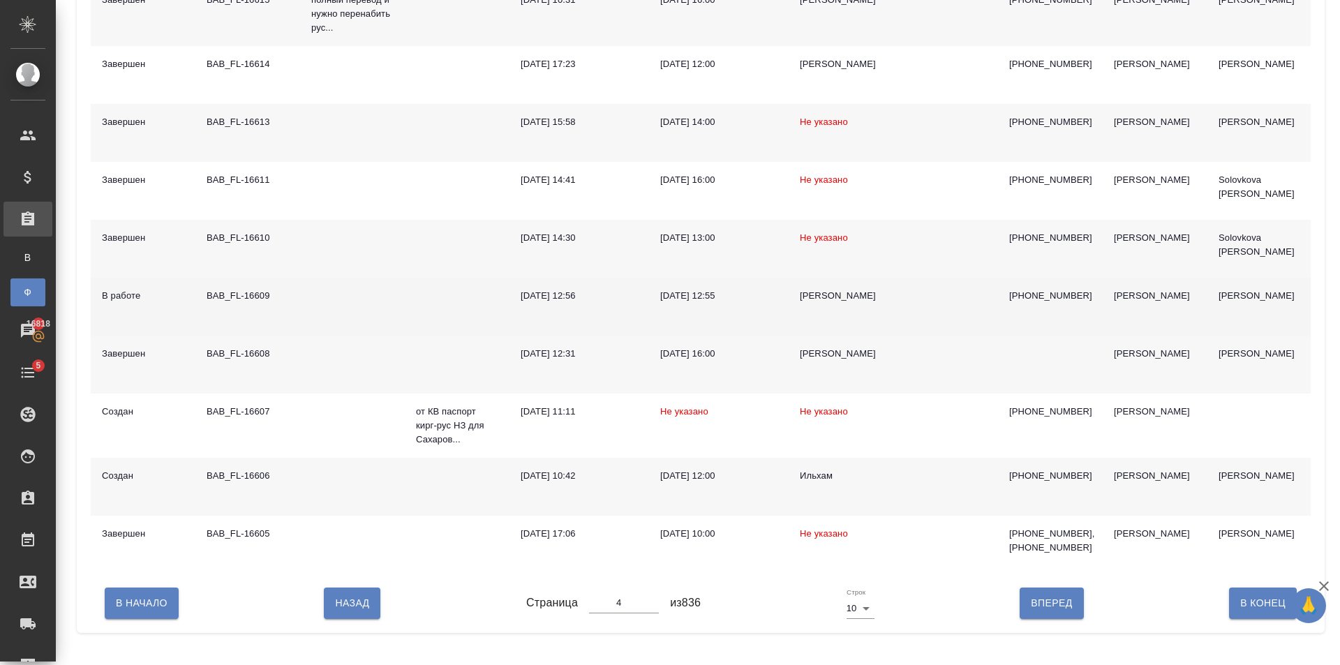
click at [962, 297] on td at bounding box center [945, 307] width 105 height 58
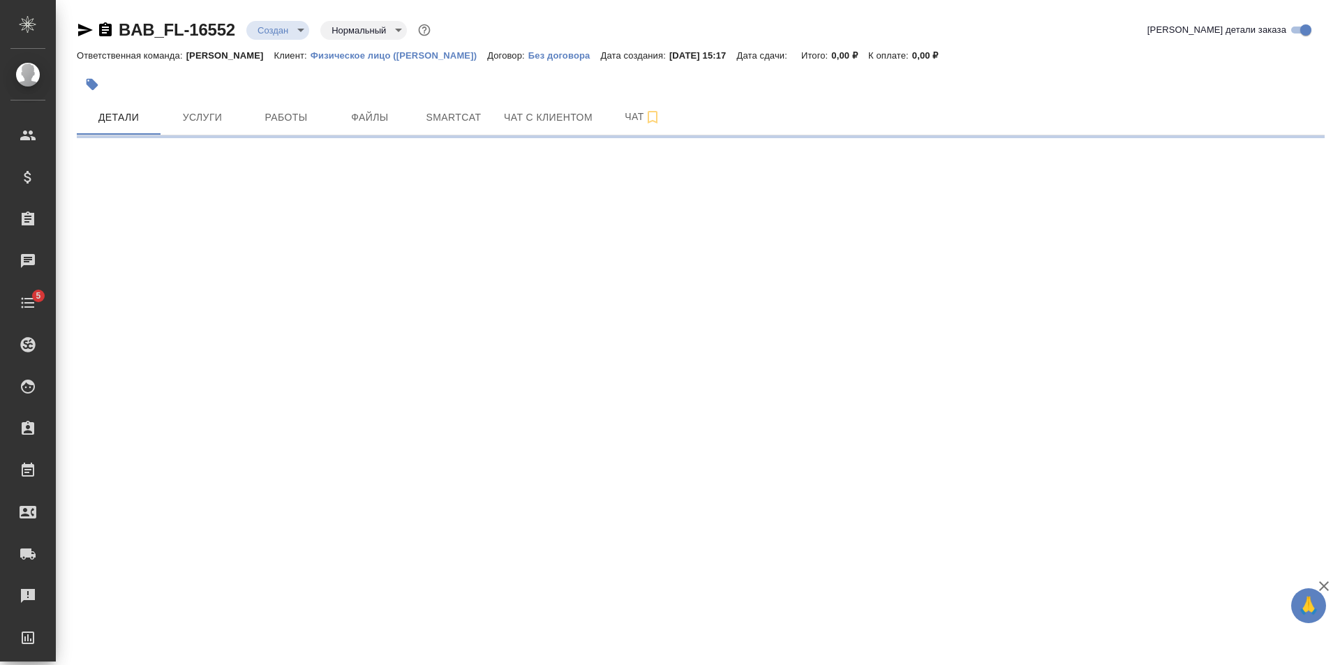
select select "RU"
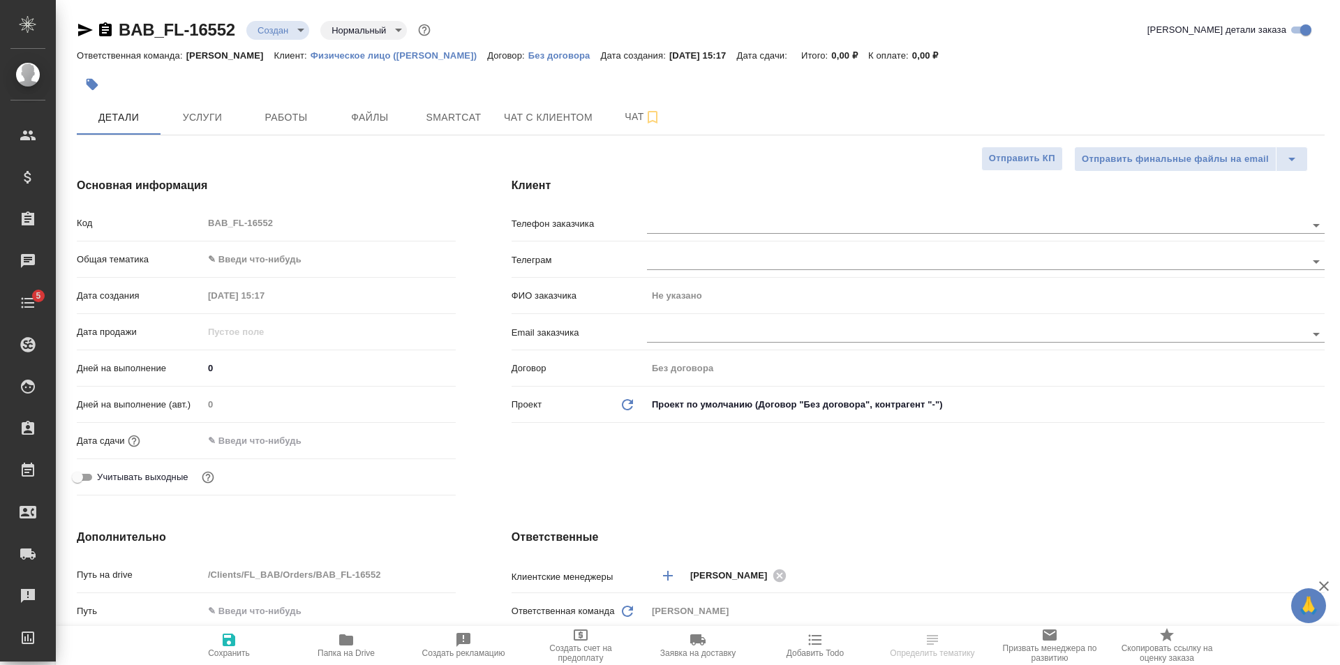
type textarea "x"
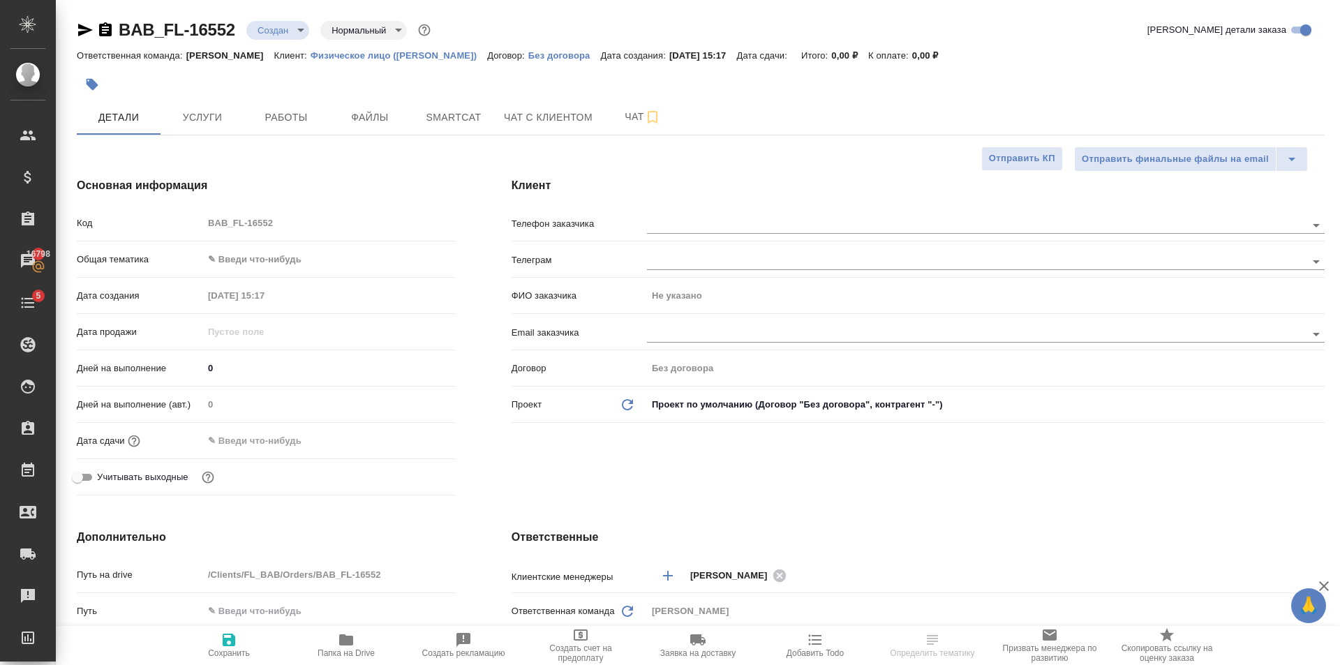
type textarea "x"
click at [265, 263] on body "🙏 .cls-1 fill:#fff; AWATERA Golubev Dmitry Клиенты Спецификации Заказы 16798 Ча…" at bounding box center [670, 332] width 1340 height 665
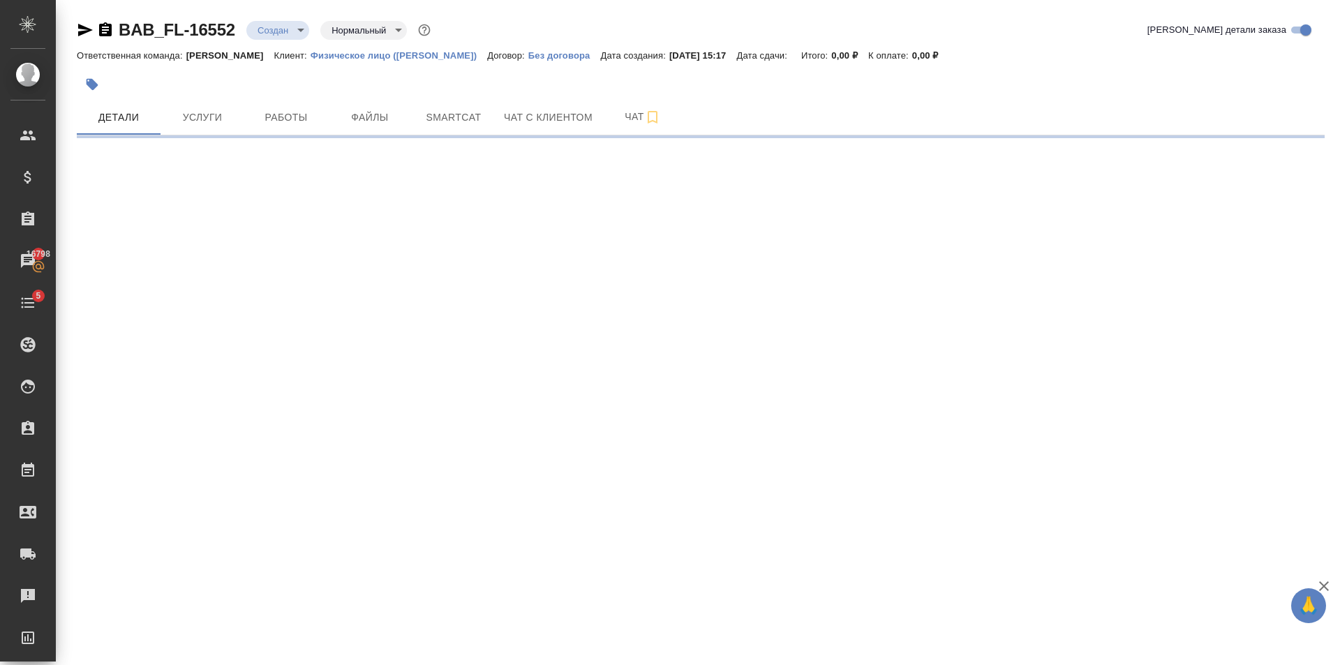
click at [317, 248] on div ".cls-1 fill:#fff; AWATERA Golubev Dmitry Клиенты Спецификации Заказы 16798 Чаты…" at bounding box center [670, 332] width 1340 height 665
click at [315, 245] on div ".cls-1 fill:#fff; AWATERA Golubev Dmitry Клиенты Спецификации Заказы 16798 Чаты…" at bounding box center [670, 332] width 1340 height 665
select select "RU"
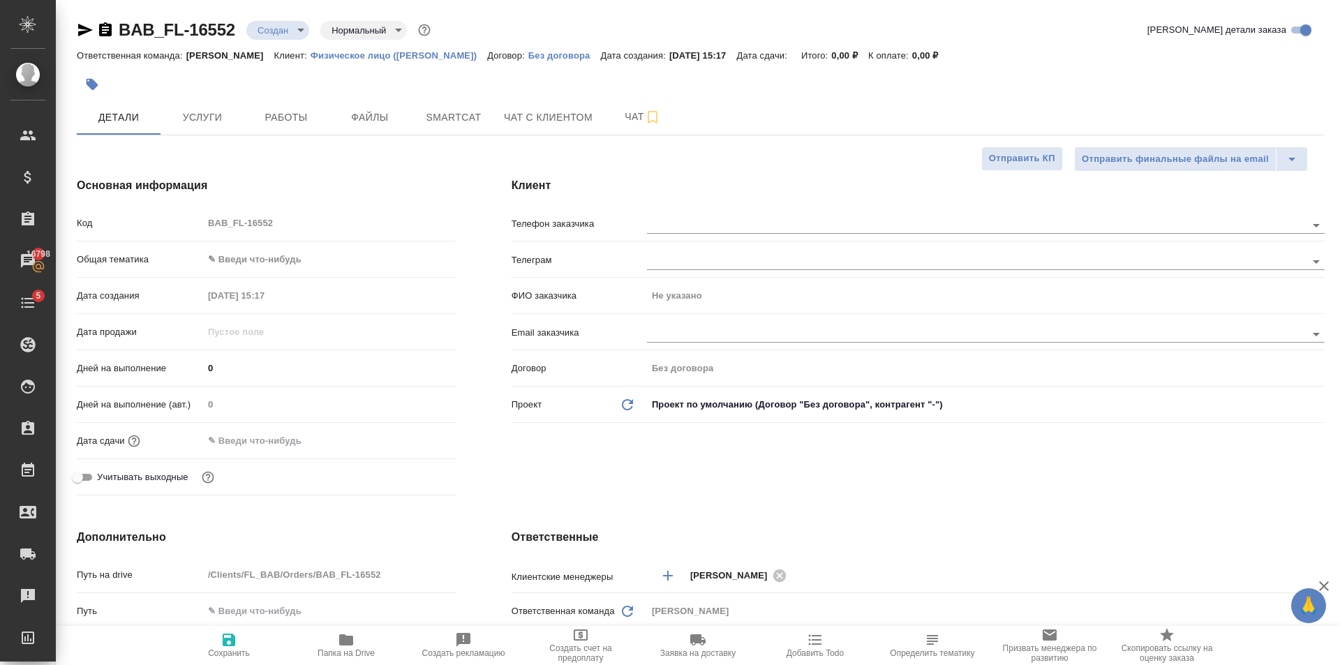
type textarea "x"
click at [289, 262] on body "🙏 .cls-1 fill:#fff; AWATERA Golubev Dmitry Клиенты Спецификации Заказы 16798 Ча…" at bounding box center [670, 332] width 1340 height 665
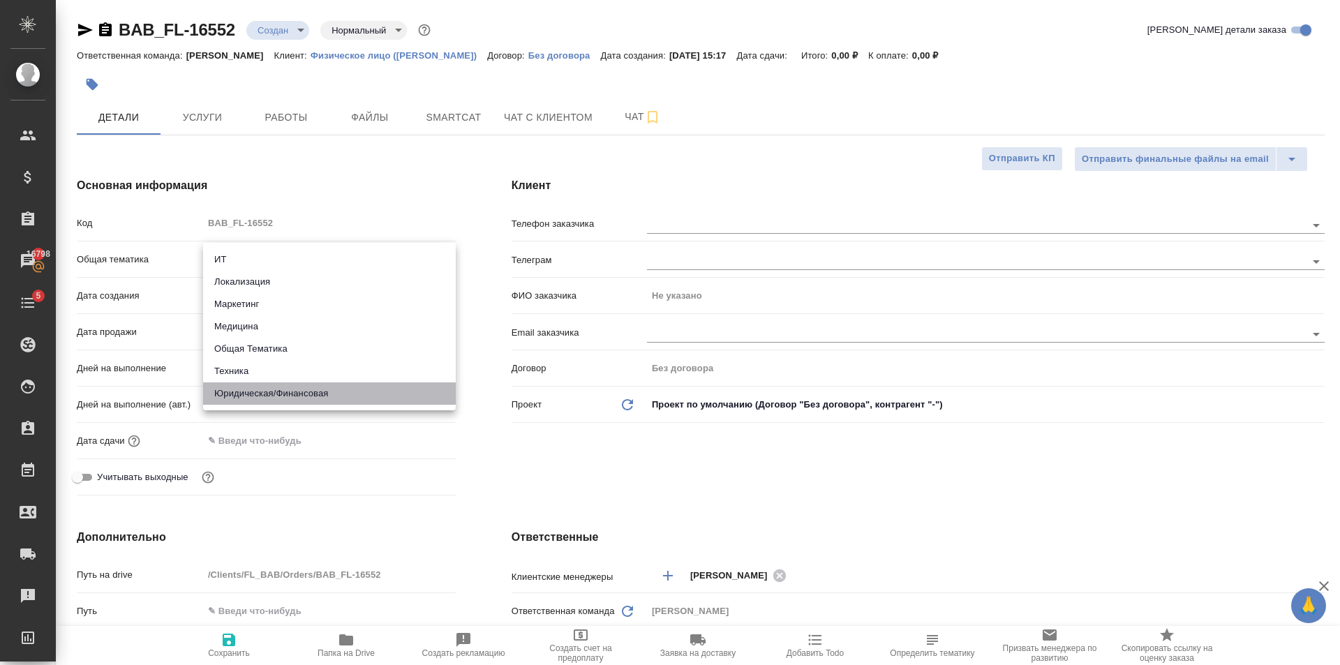
click at [322, 396] on li "Юридическая/Финансовая" at bounding box center [329, 393] width 253 height 22
type input "yr-fn"
type textarea "x"
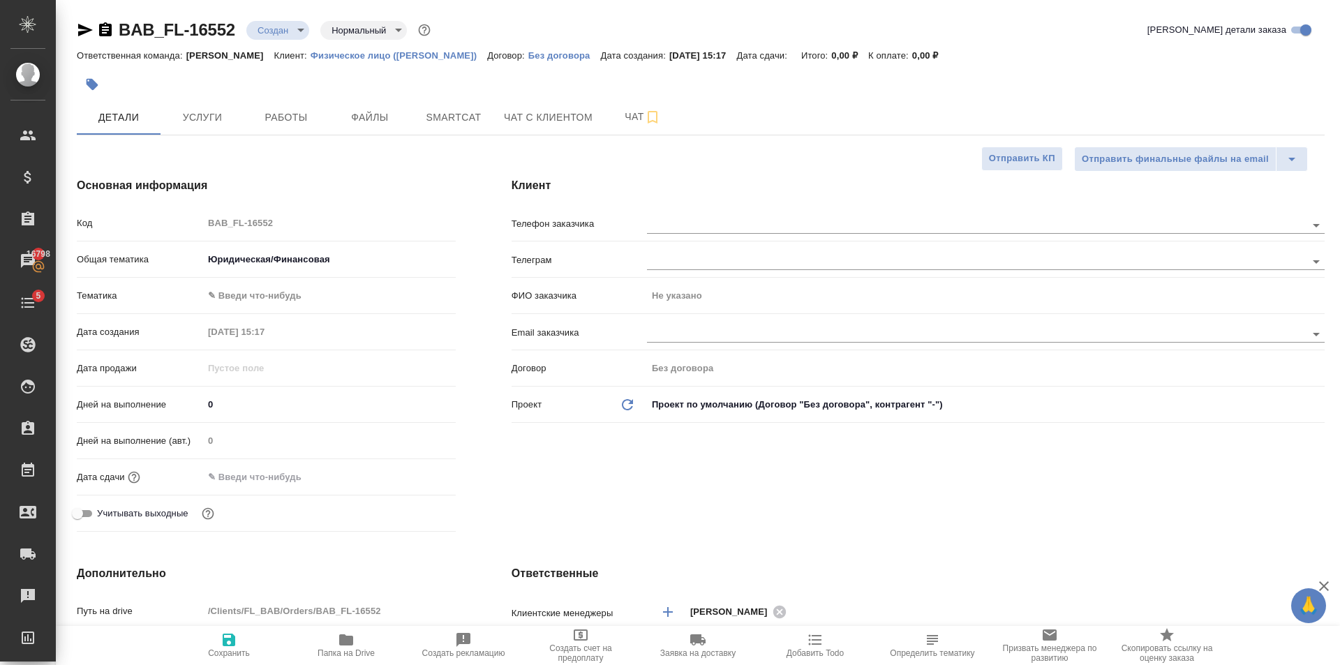
click at [267, 293] on body "🙏 .cls-1 fill:#fff; AWATERA Golubev Dmitry Клиенты Спецификации Заказы 16798 Ча…" at bounding box center [670, 332] width 1340 height 665
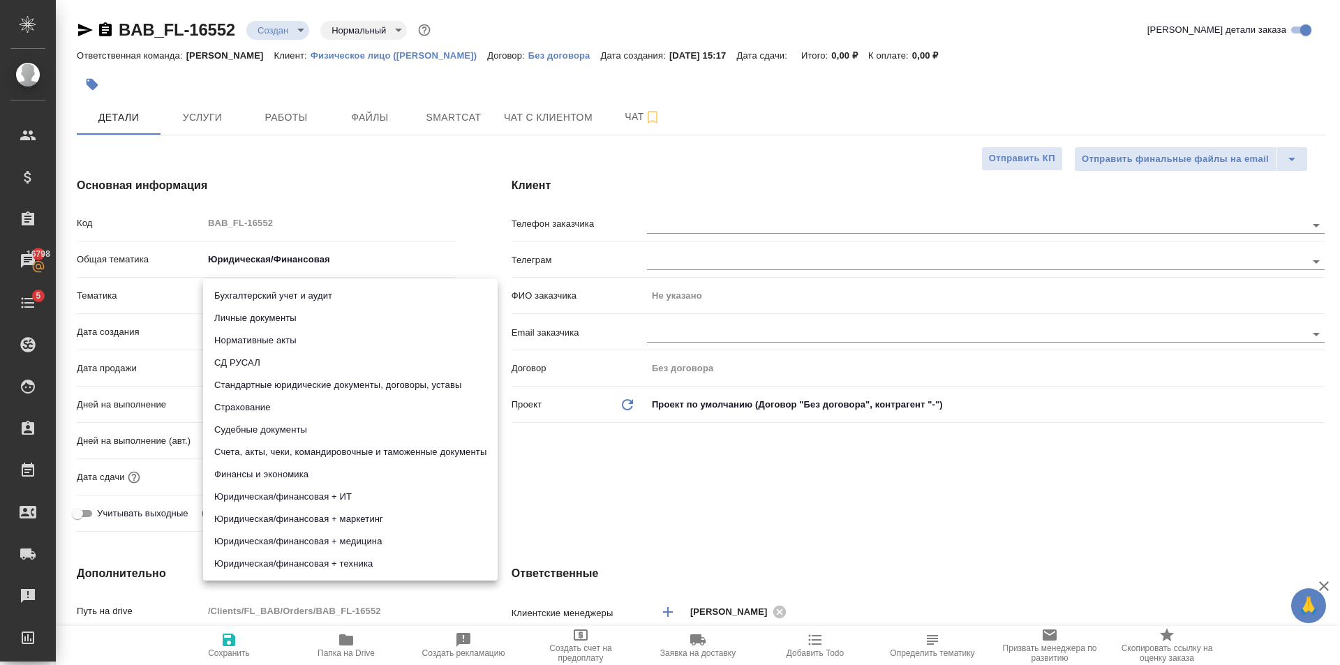
drag, startPoint x: 355, startPoint y: 381, endPoint x: 348, endPoint y: 385, distance: 7.2
click at [353, 382] on li "Стандартные юридические документы, договоры, уставы" at bounding box center [350, 385] width 295 height 22
type textarea "x"
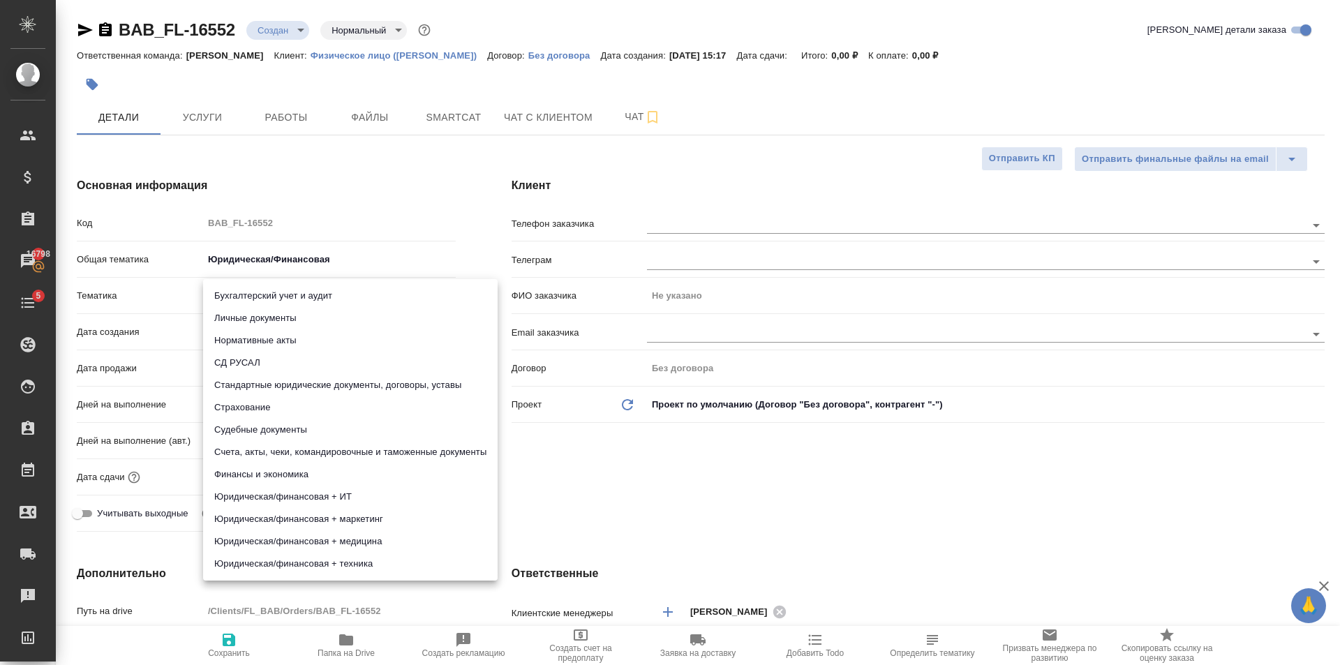
type input "5f647205b73bc97568ca66bf"
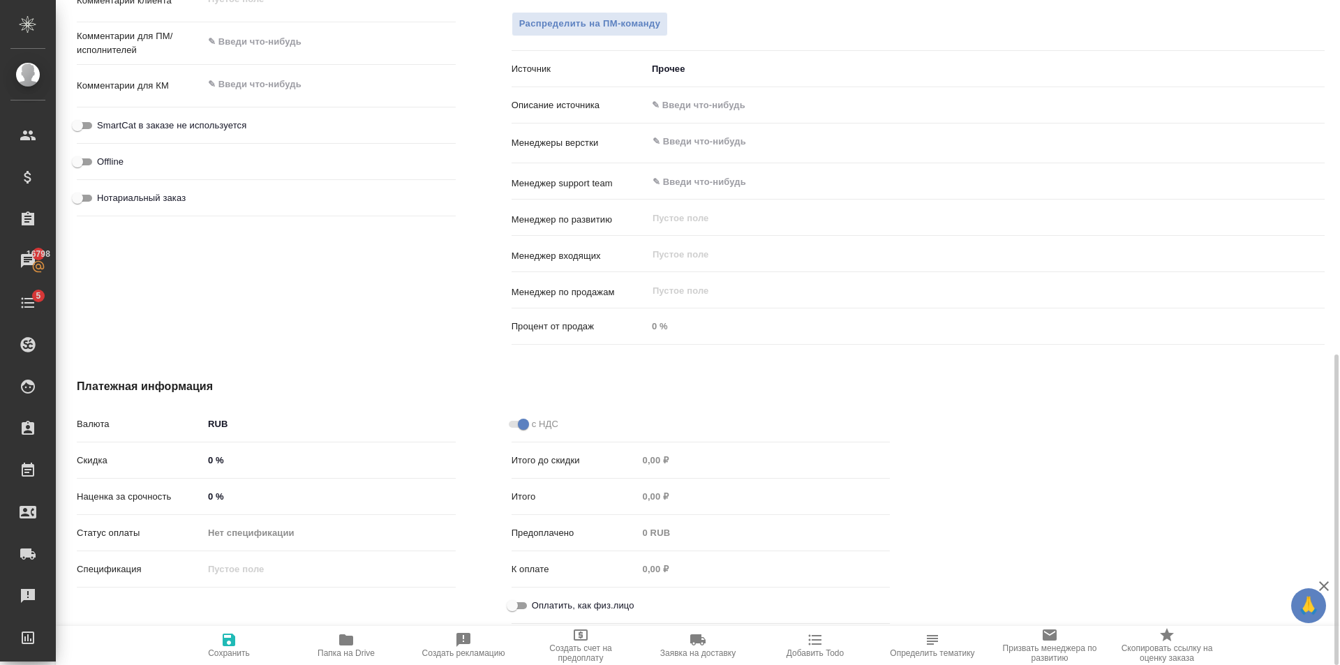
click at [519, 602] on input "Оплатить, как физ.лицо" at bounding box center [512, 605] width 50 height 17
checkbox input "true"
type textarea "x"
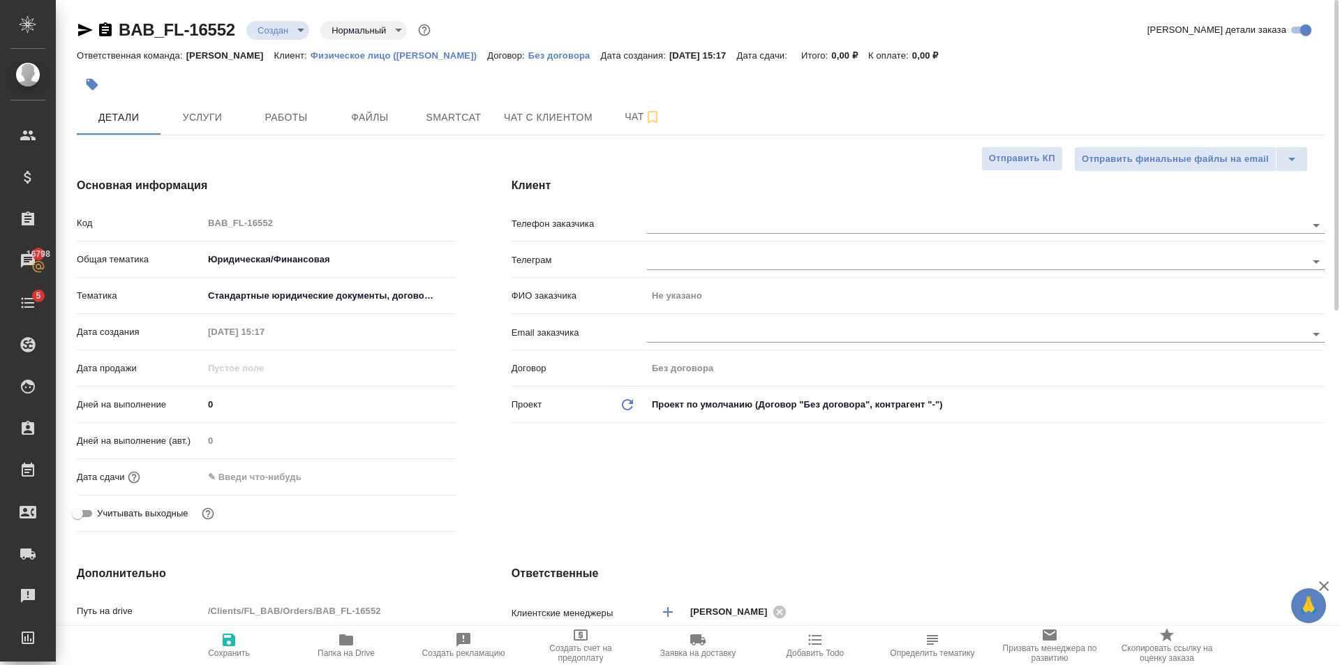
click at [216, 628] on button "Сохранить" at bounding box center [228, 645] width 117 height 39
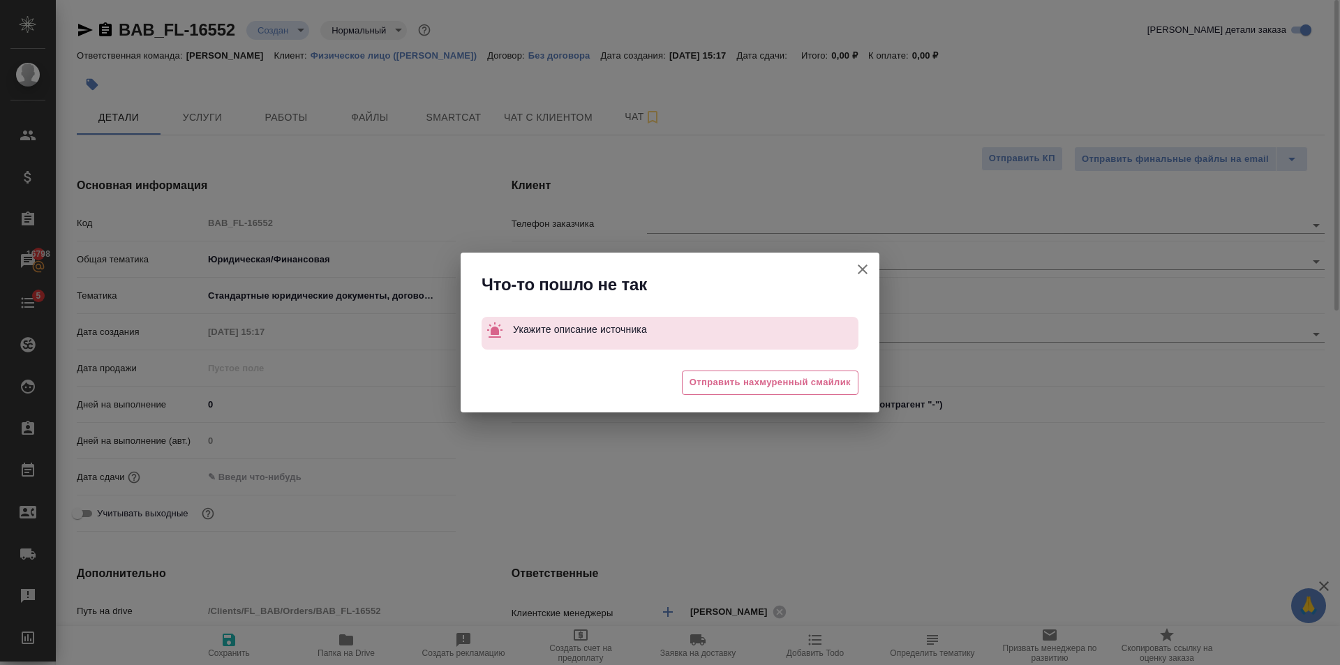
type textarea "x"
drag, startPoint x: 863, startPoint y: 269, endPoint x: 821, endPoint y: 297, distance: 50.3
click at [859, 272] on icon "button" at bounding box center [863, 270] width 10 height 10
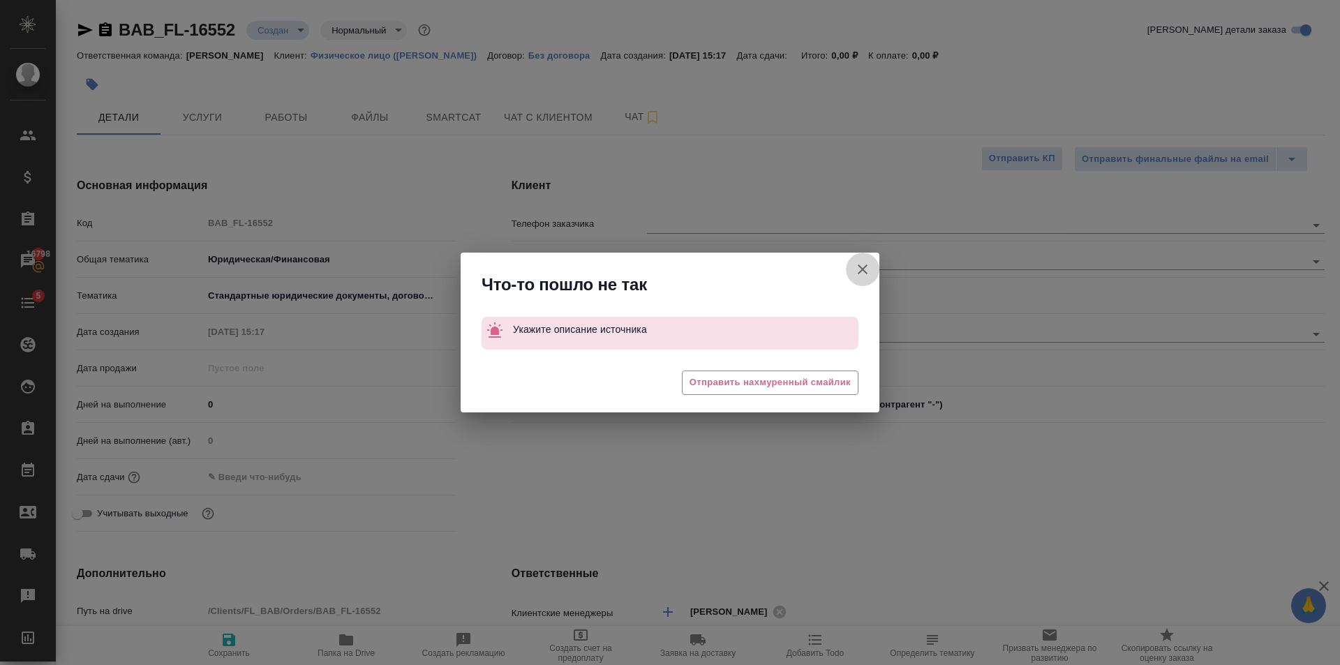
type textarea "x"
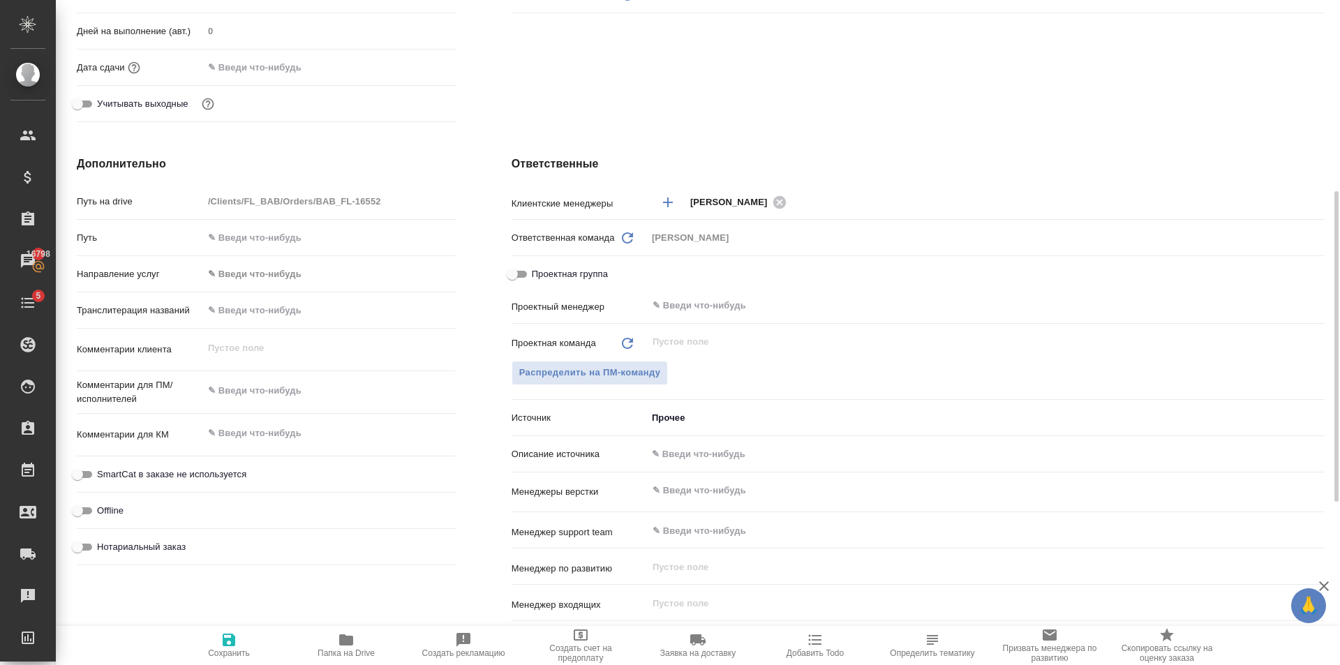
scroll to position [61, 0]
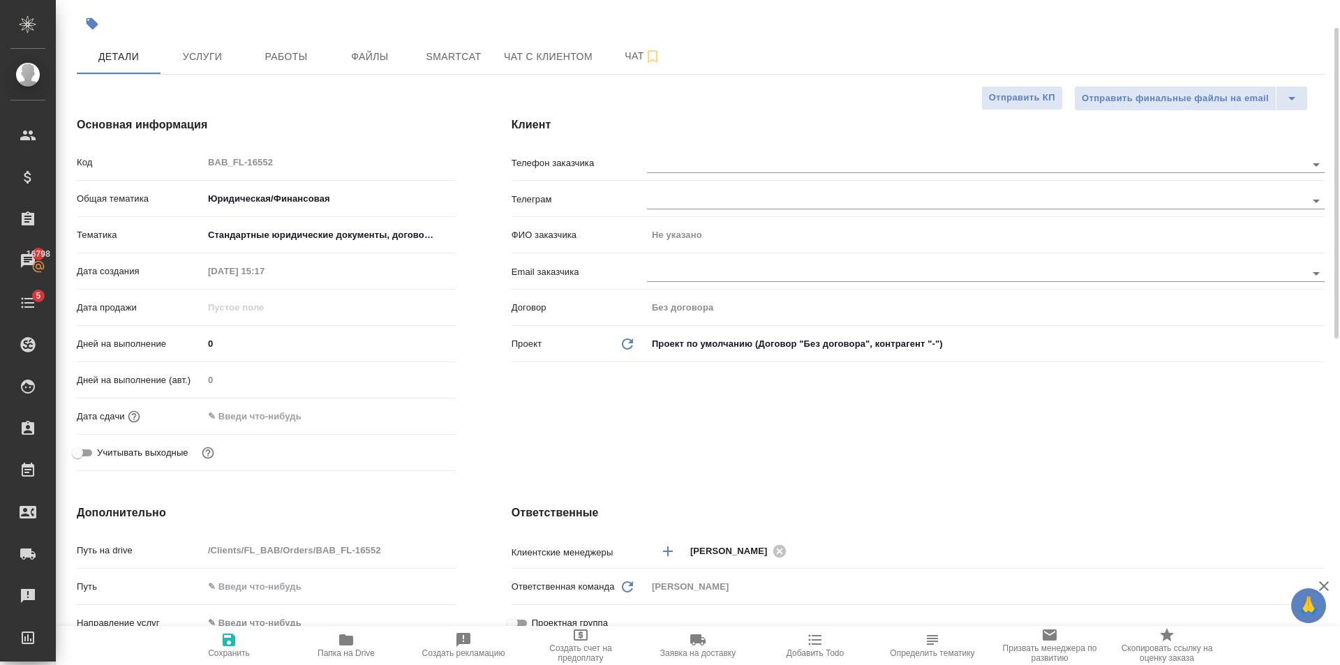
type textarea "x"
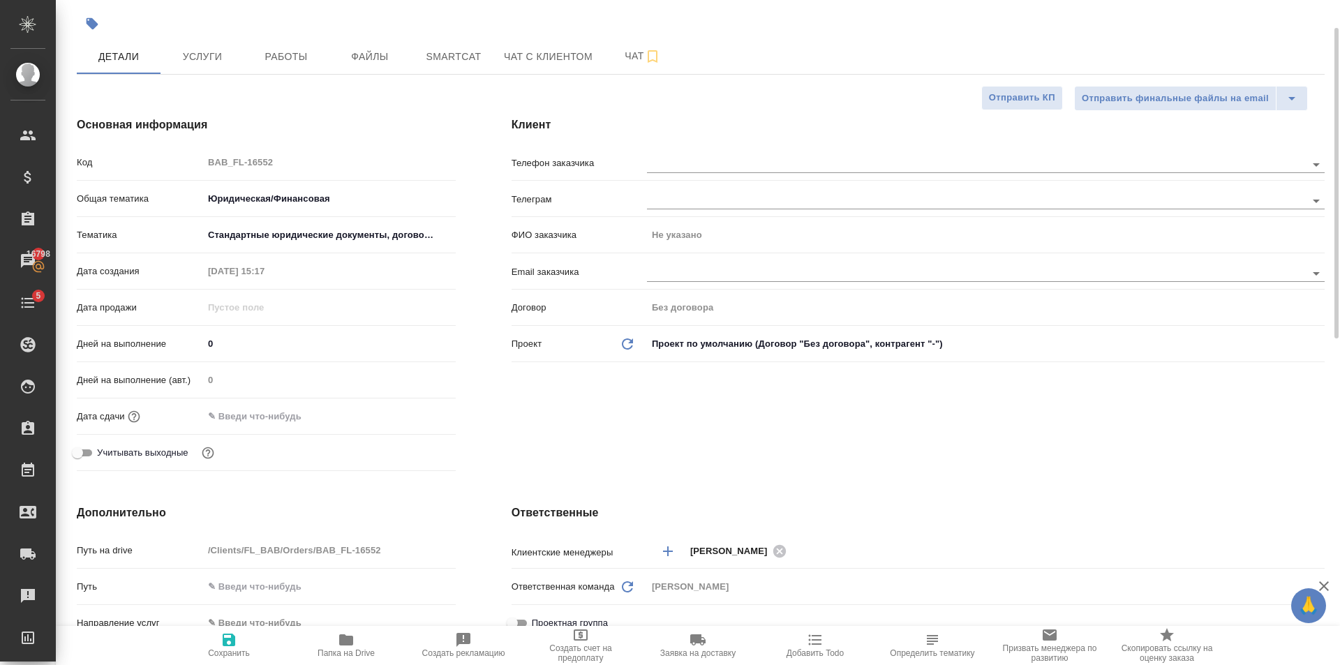
type textarea "x"
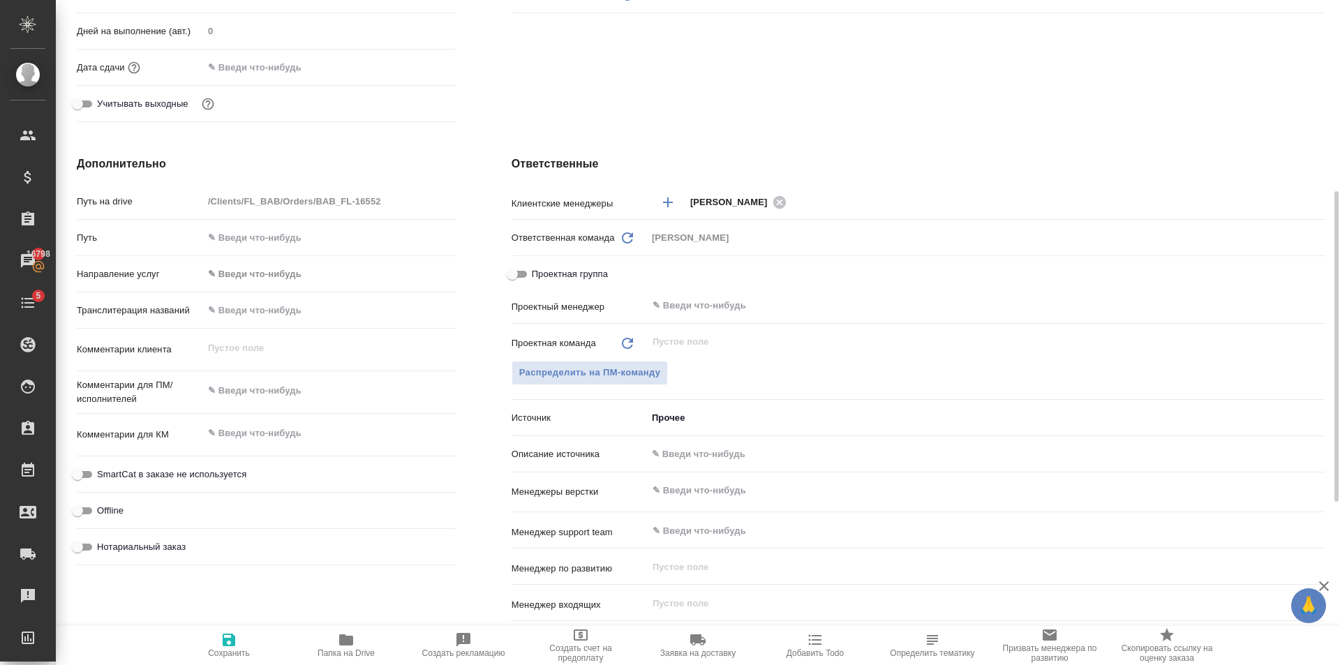
click at [705, 419] on body "🙏 .cls-1 fill:#fff; AWATERA Golubev Dmitry Клиенты Спецификации Заказы 16798 Ча…" at bounding box center [670, 332] width 1340 height 665
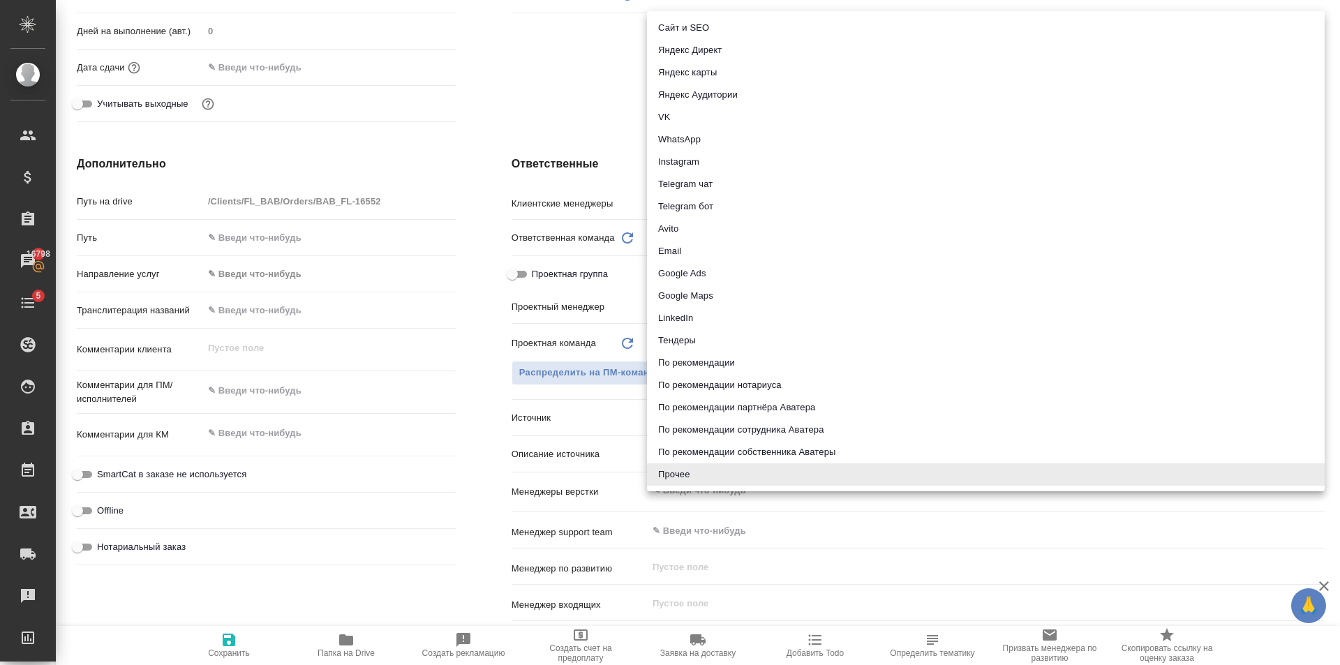
click at [718, 80] on li "Яндекс карты" at bounding box center [986, 72] width 678 height 22
type textarea "x"
type input "yandexMaps"
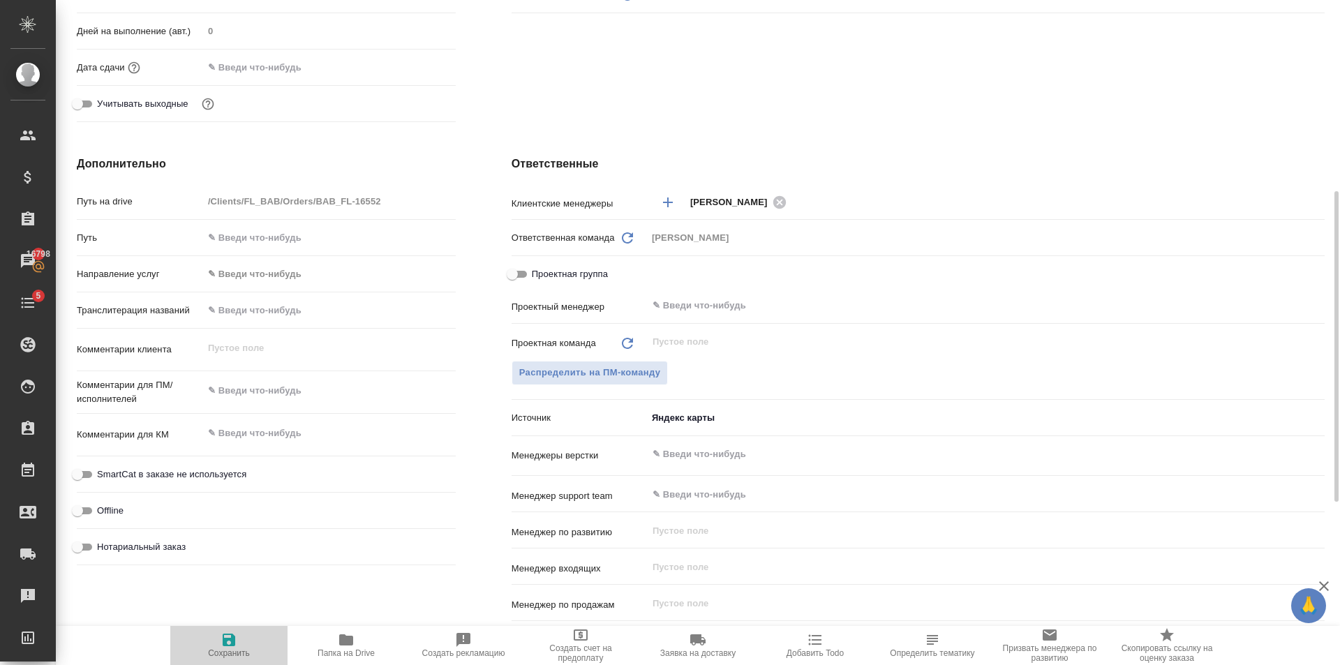
click at [237, 643] on span "Сохранить" at bounding box center [229, 645] width 101 height 27
type textarea "x"
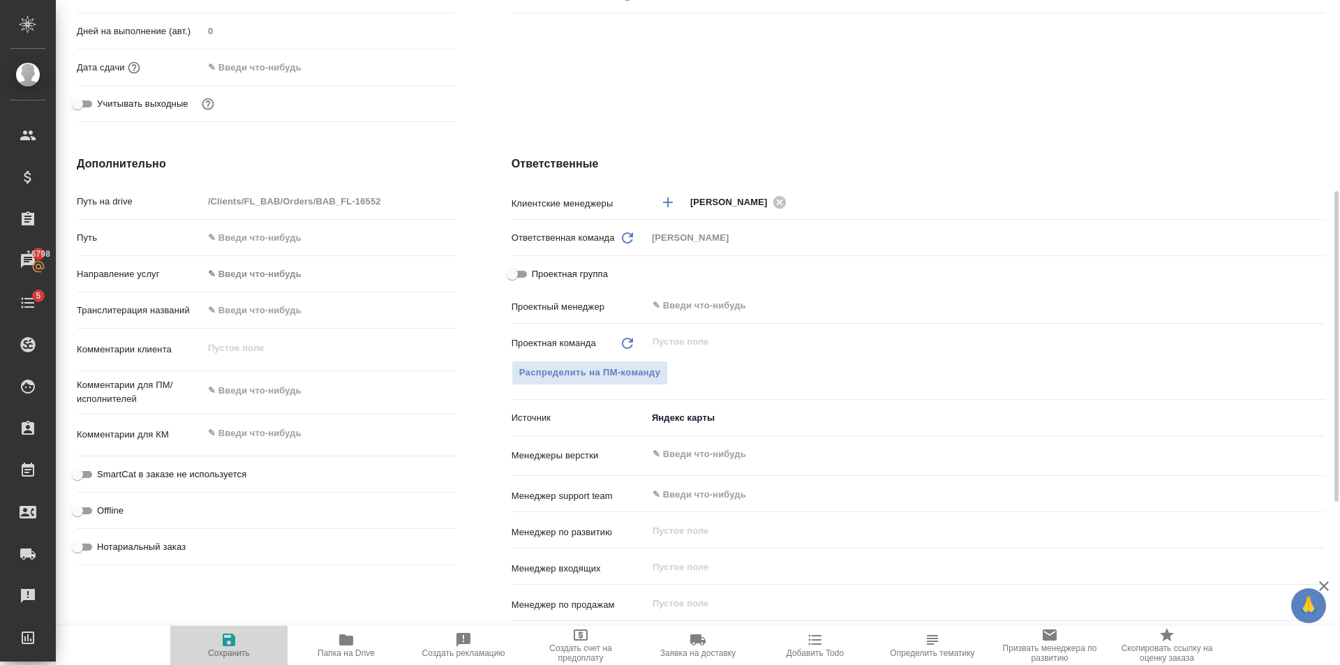
type textarea "x"
click at [237, 643] on span "Сохранить" at bounding box center [229, 645] width 101 height 27
type textarea "x"
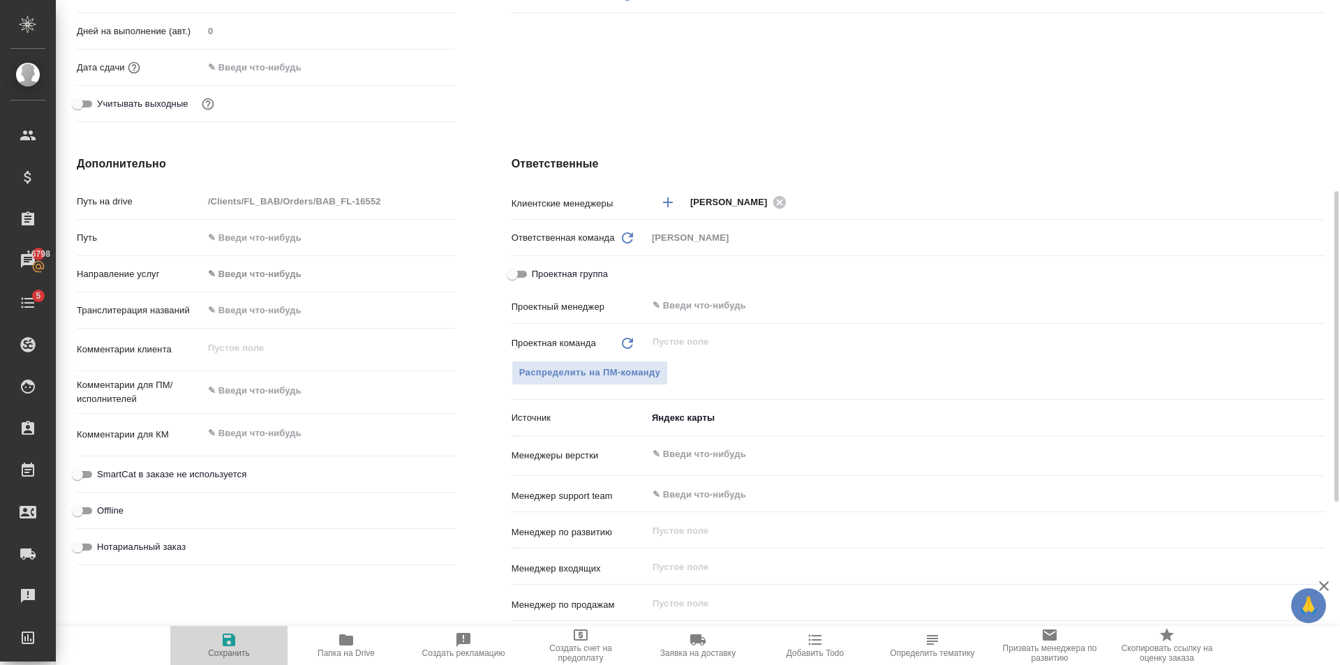
type textarea "x"
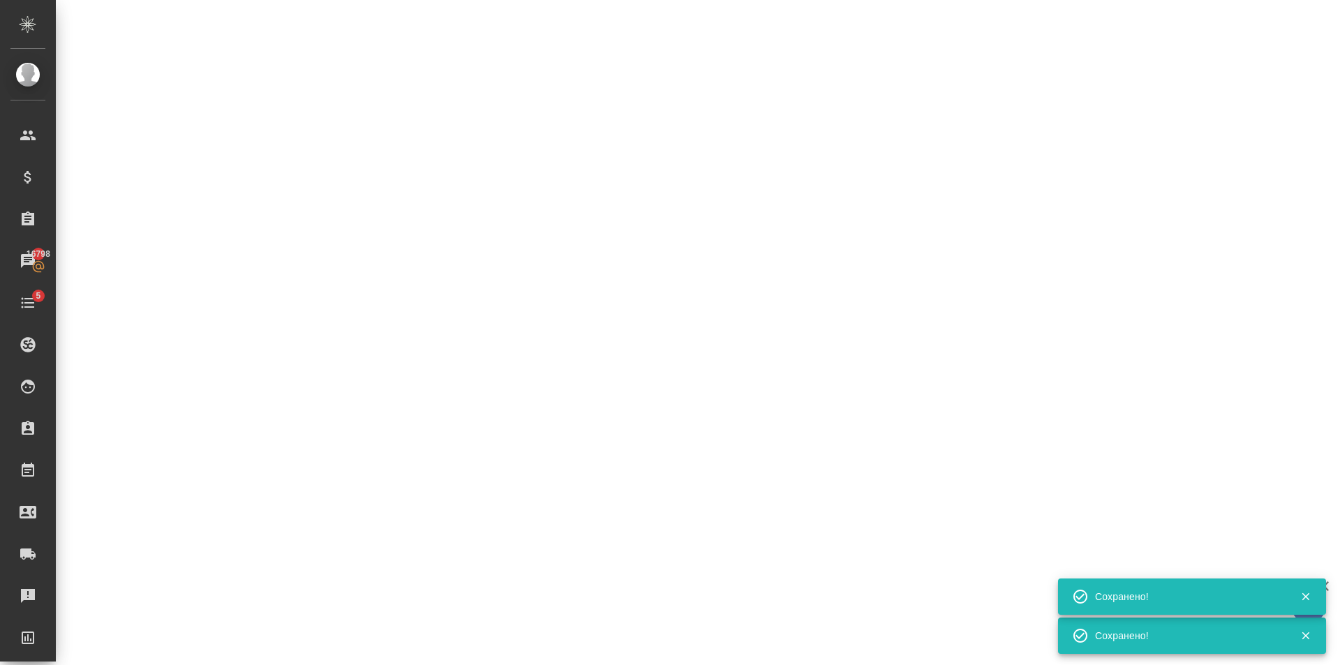
select select "RU"
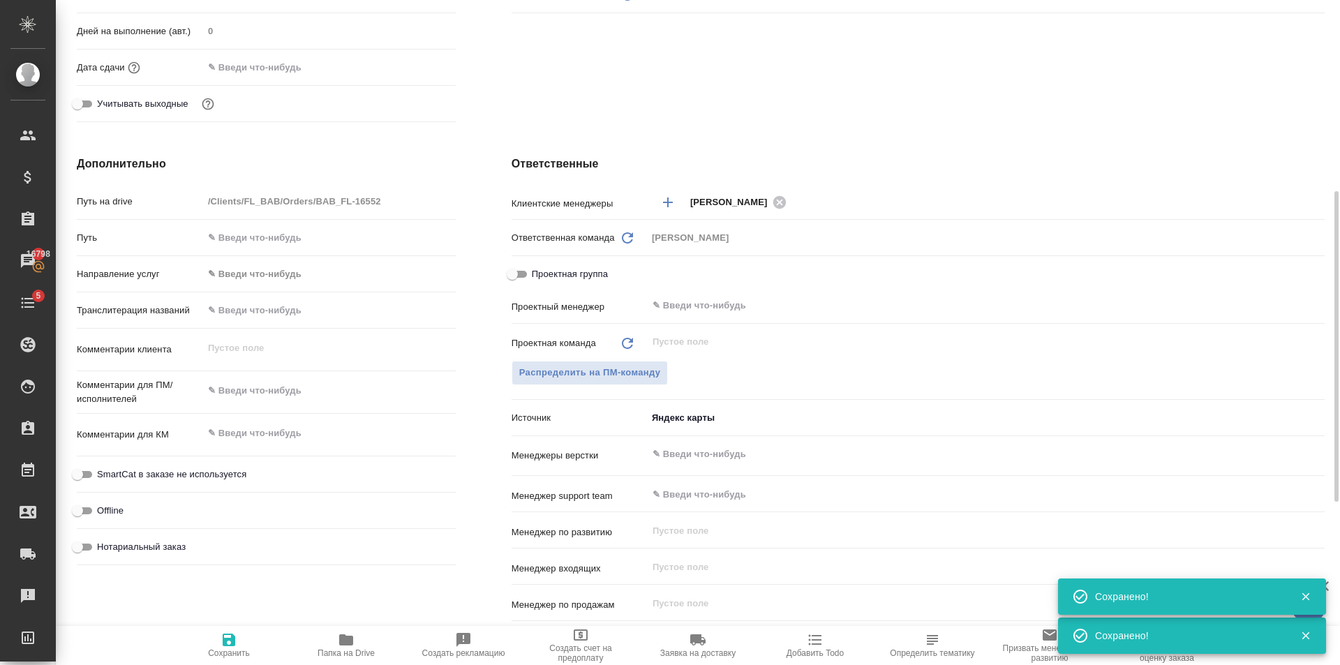
type textarea "x"
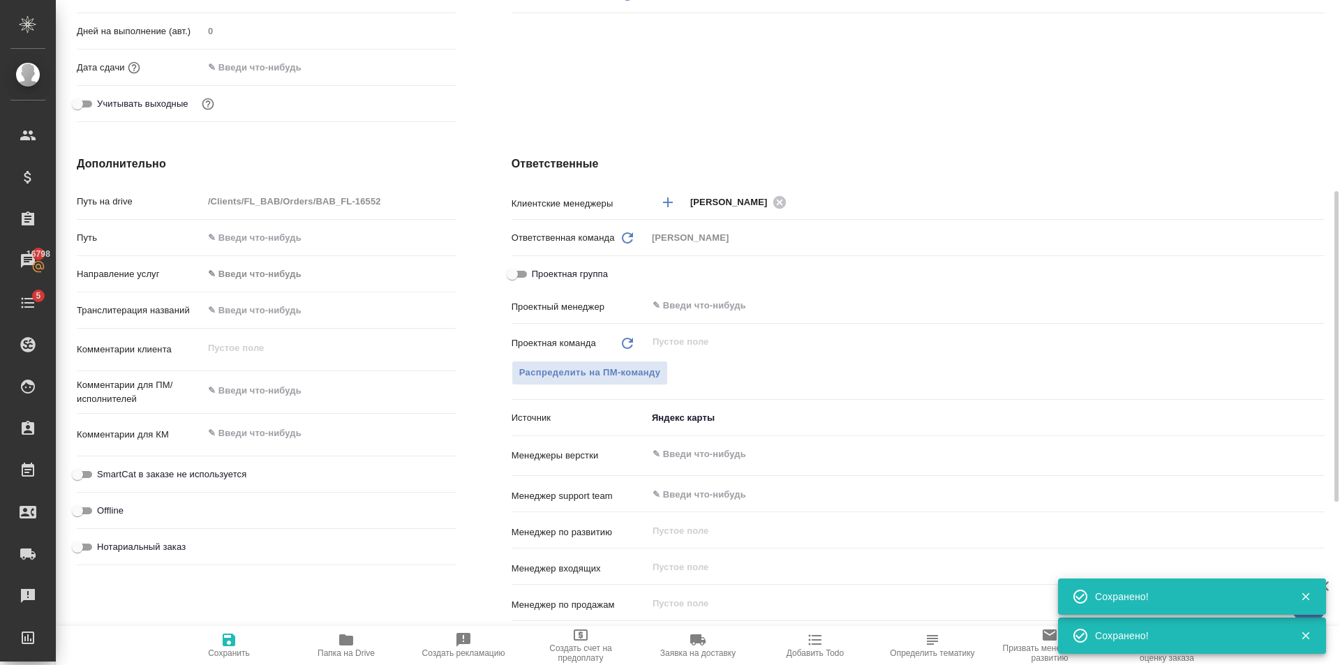
type textarea "x"
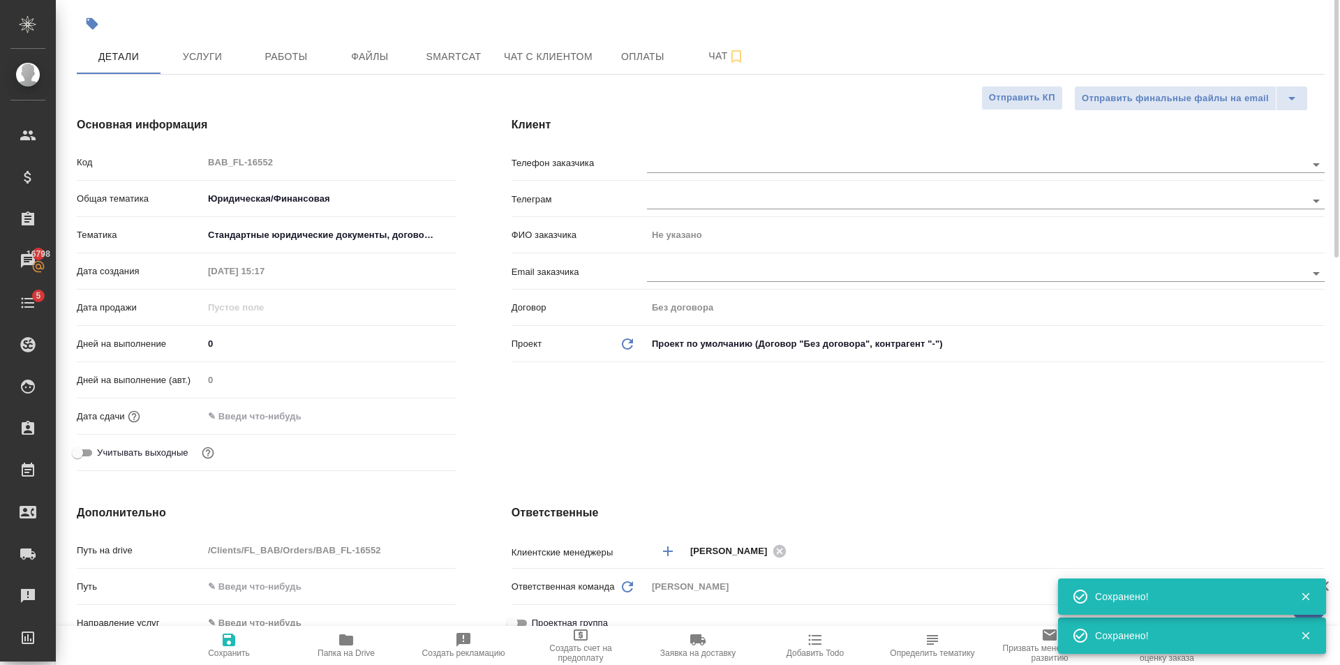
scroll to position [0, 0]
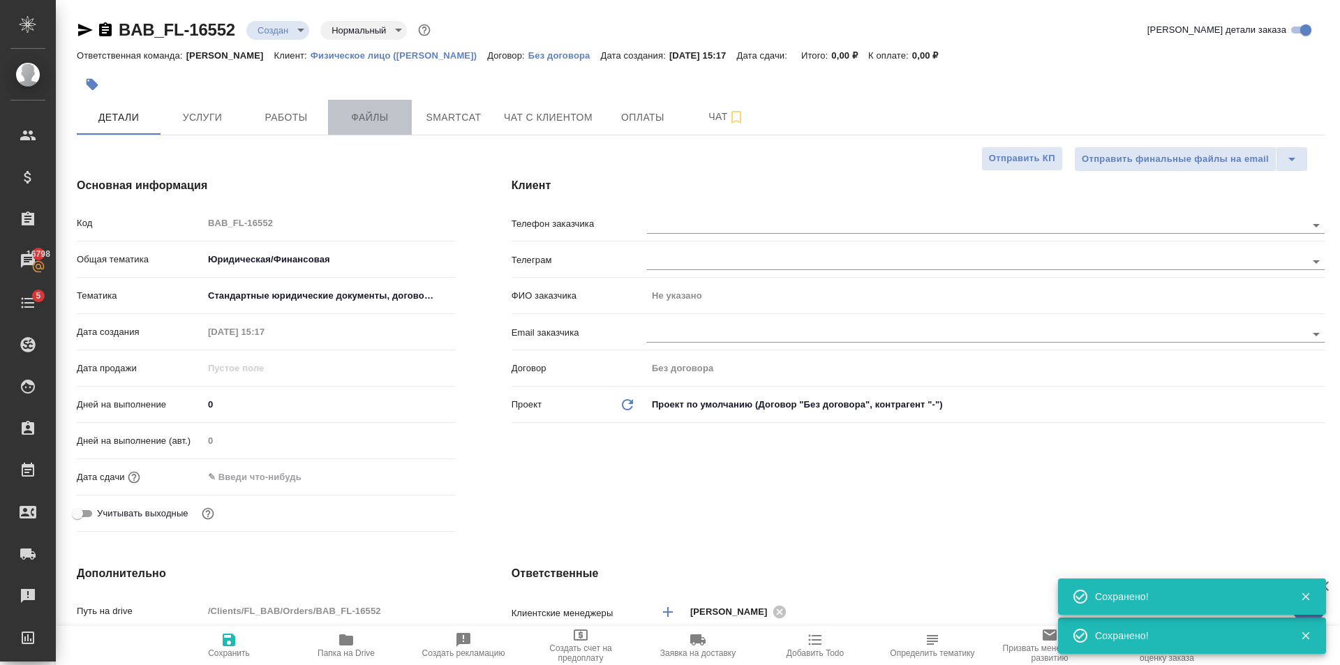
click at [378, 115] on span "Файлы" at bounding box center [369, 117] width 67 height 17
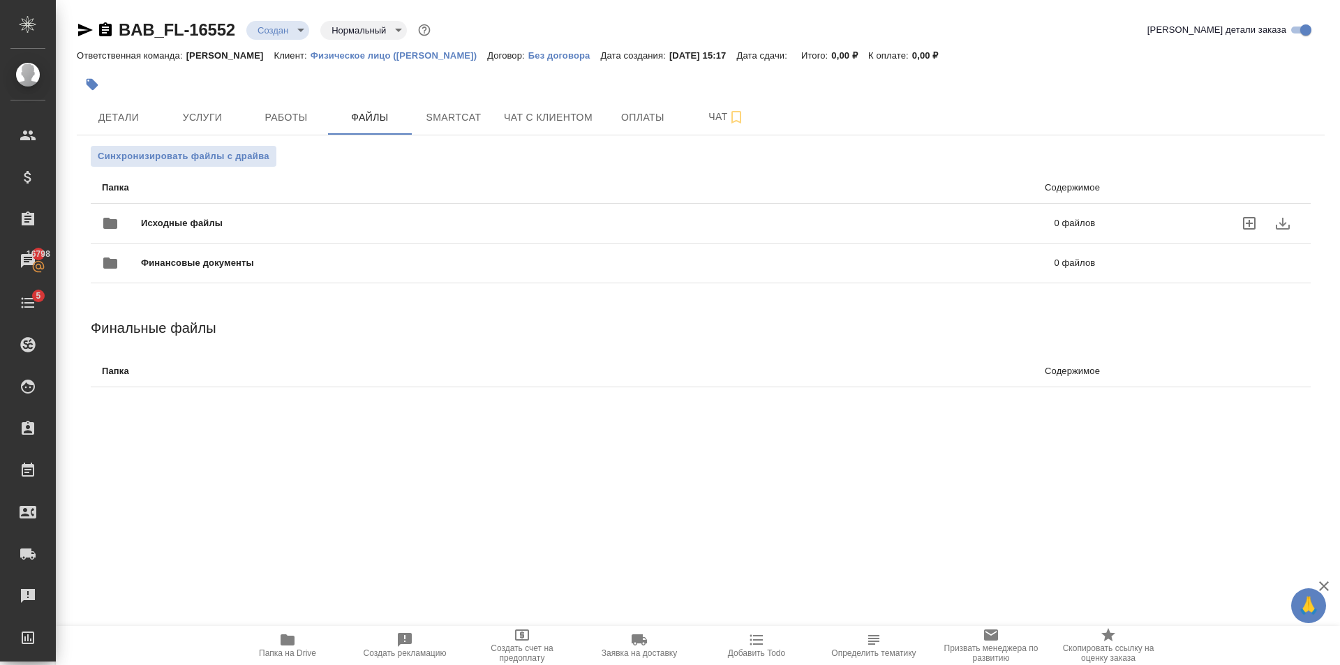
click at [325, 221] on span "Исходные файлы" at bounding box center [390, 223] width 498 height 14
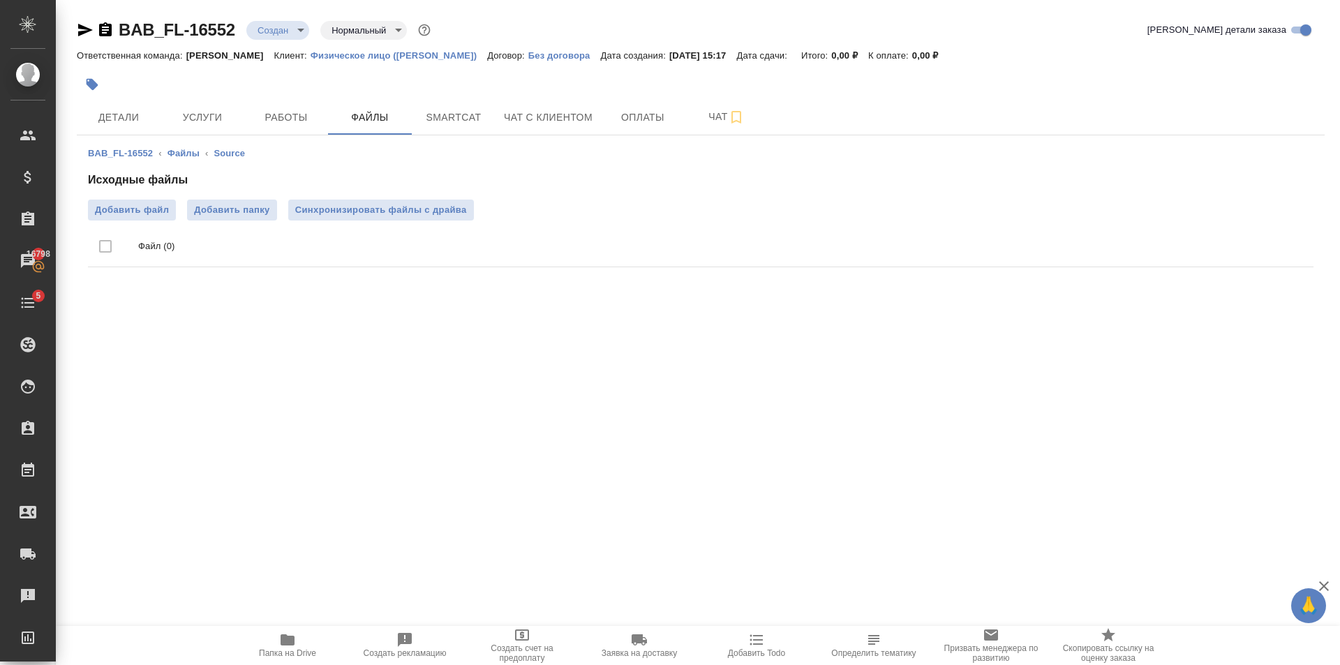
click at [147, 198] on div "Исходные файлы Добавить файл Добавить папку Синхронизировать файлы с драйва Фай…" at bounding box center [701, 222] width 1226 height 101
click at [153, 212] on span "Добавить файл" at bounding box center [132, 210] width 74 height 14
click at [0, 0] on input "Добавить файл" at bounding box center [0, 0] width 0 height 0
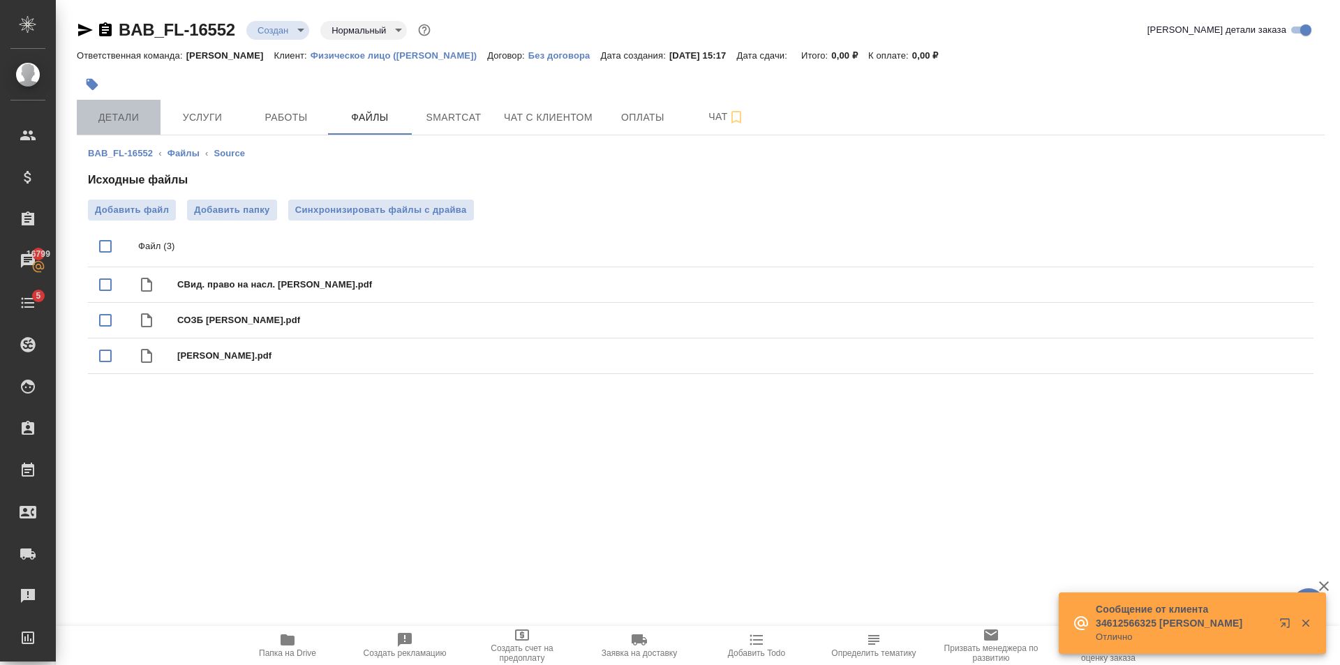
click at [128, 118] on span "Детали" at bounding box center [118, 117] width 67 height 17
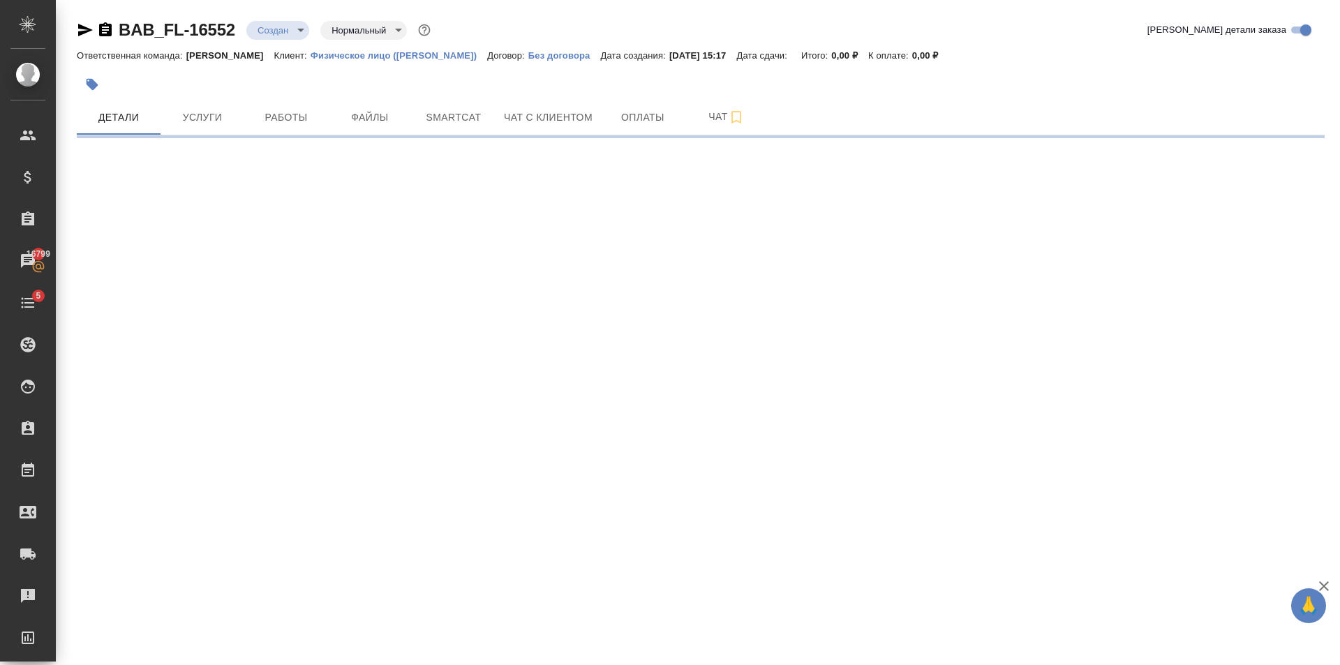
select select "RU"
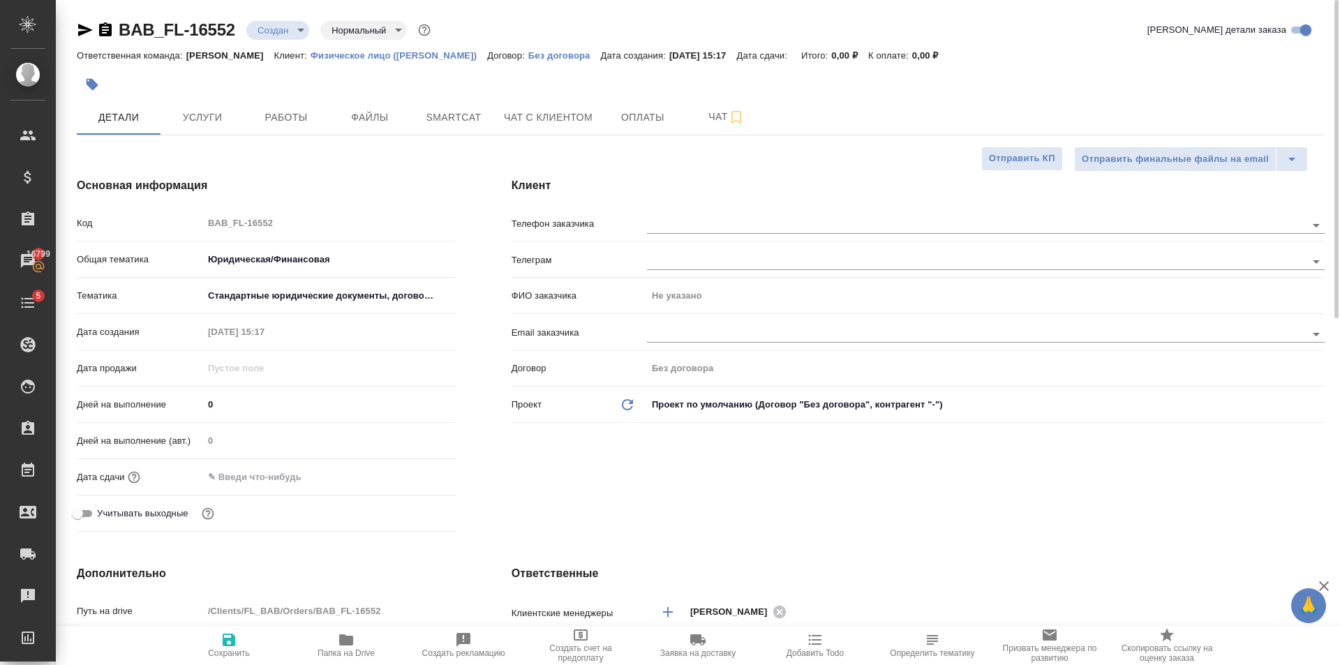
type textarea "x"
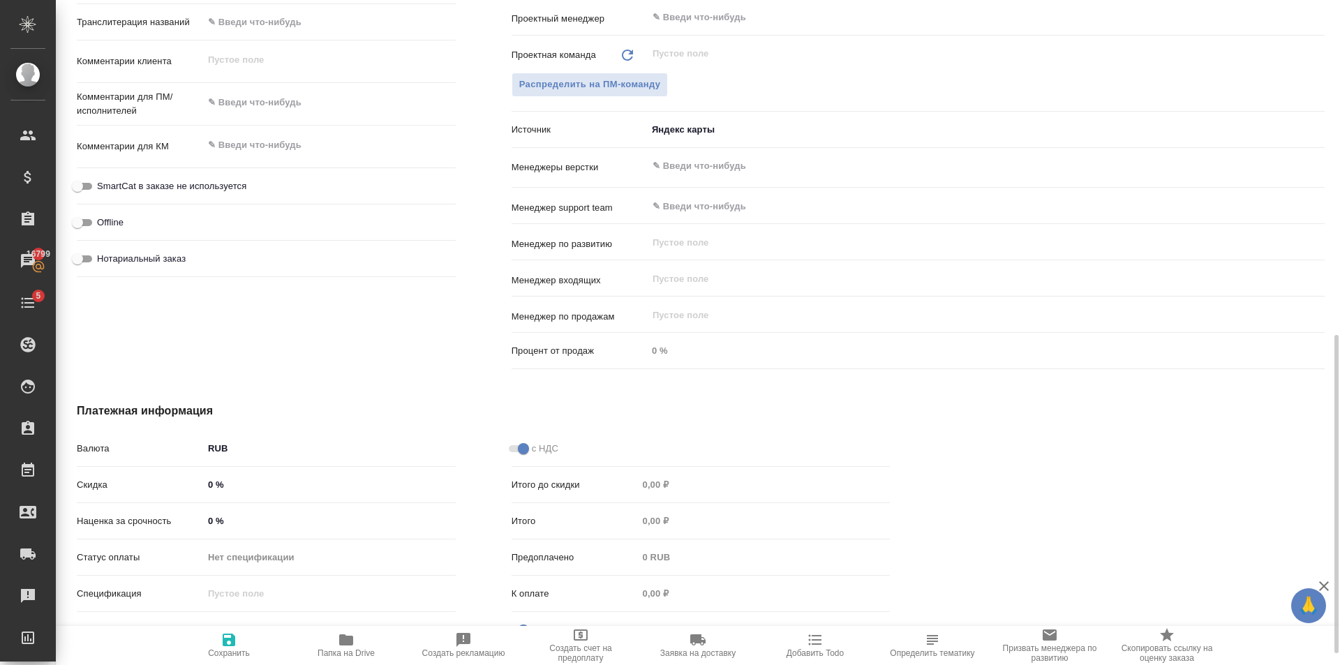
scroll to position [722, 0]
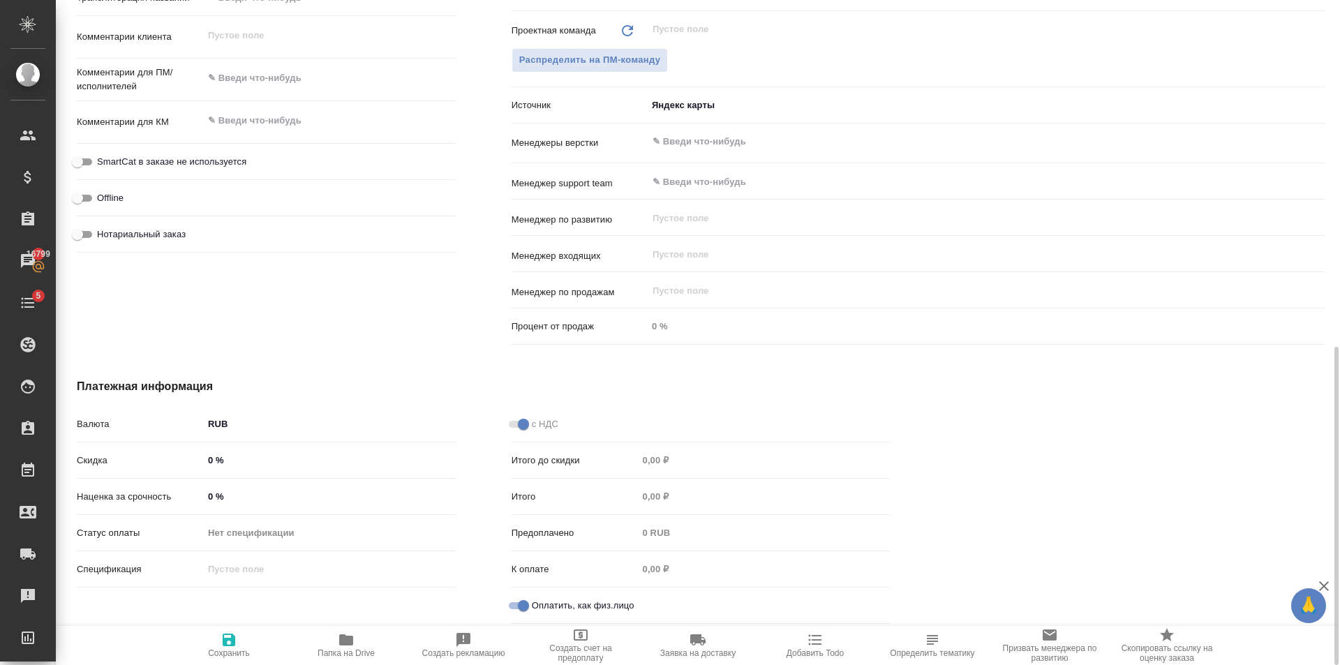
drag, startPoint x: 116, startPoint y: 240, endPoint x: 210, endPoint y: 263, distance: 97.0
click at [126, 243] on div "Нотариальный заказ" at bounding box center [266, 234] width 379 height 24
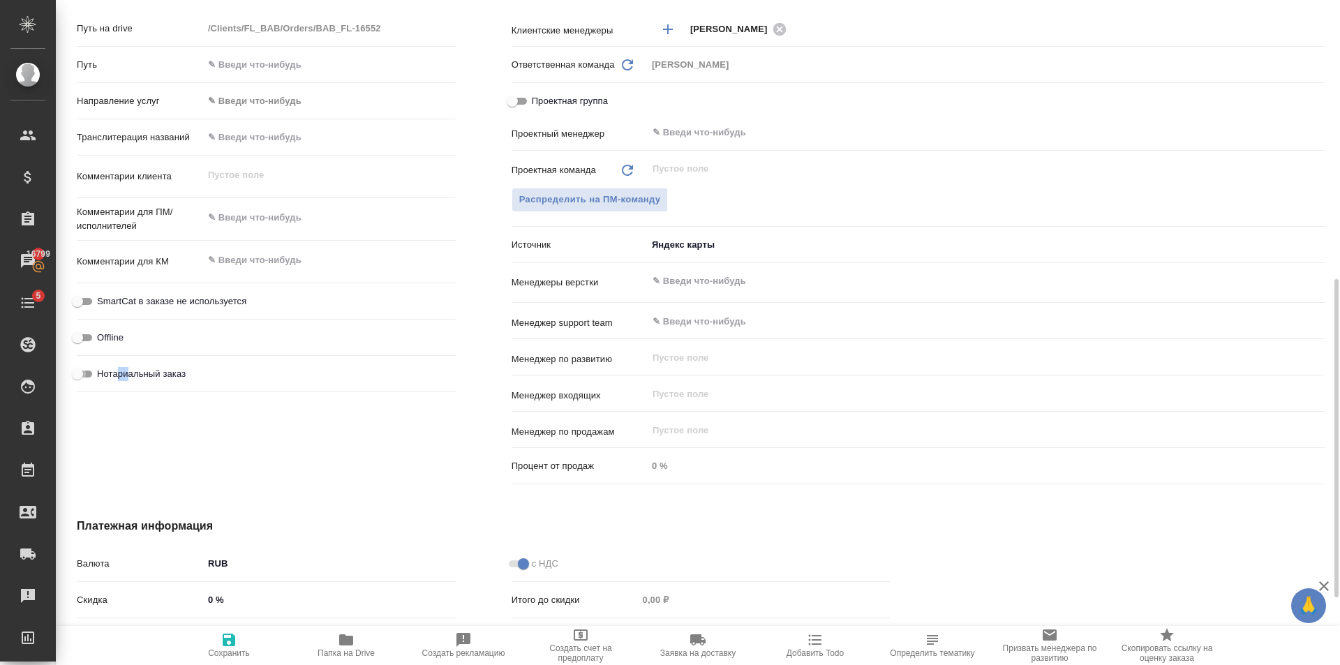
click at [81, 368] on input "Нотариальный заказ" at bounding box center [77, 374] width 50 height 17
checkbox input "true"
type textarea "x"
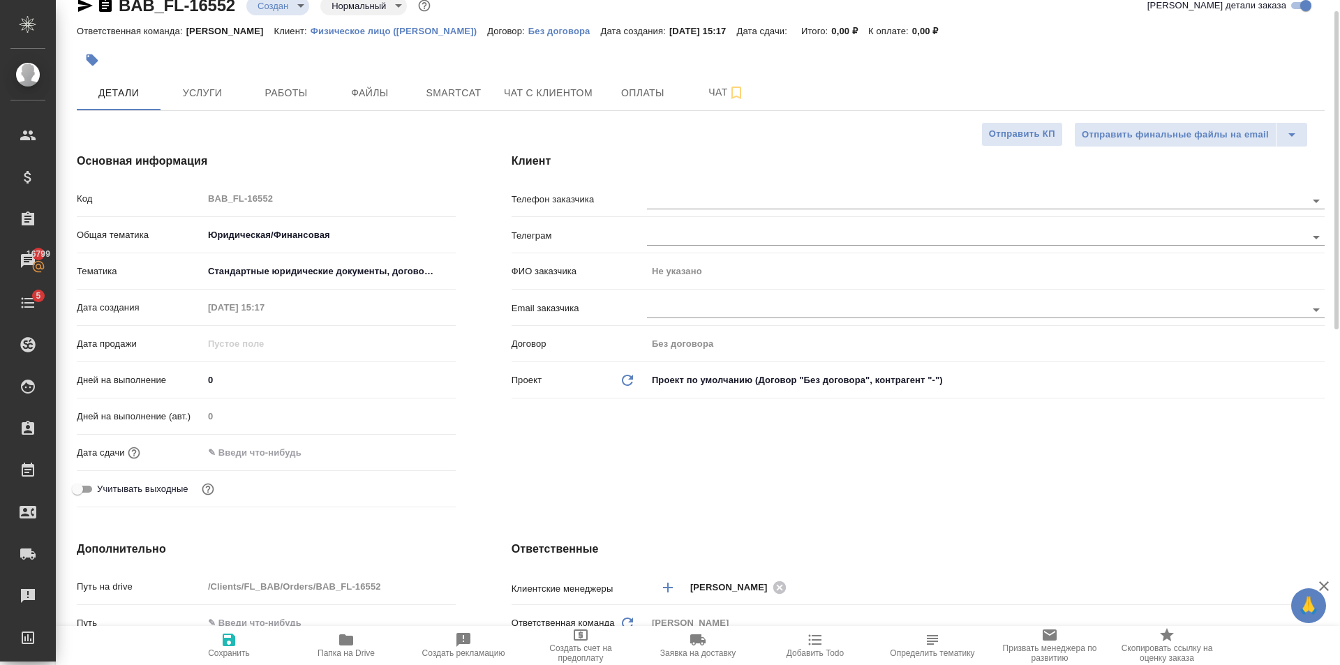
scroll to position [0, 0]
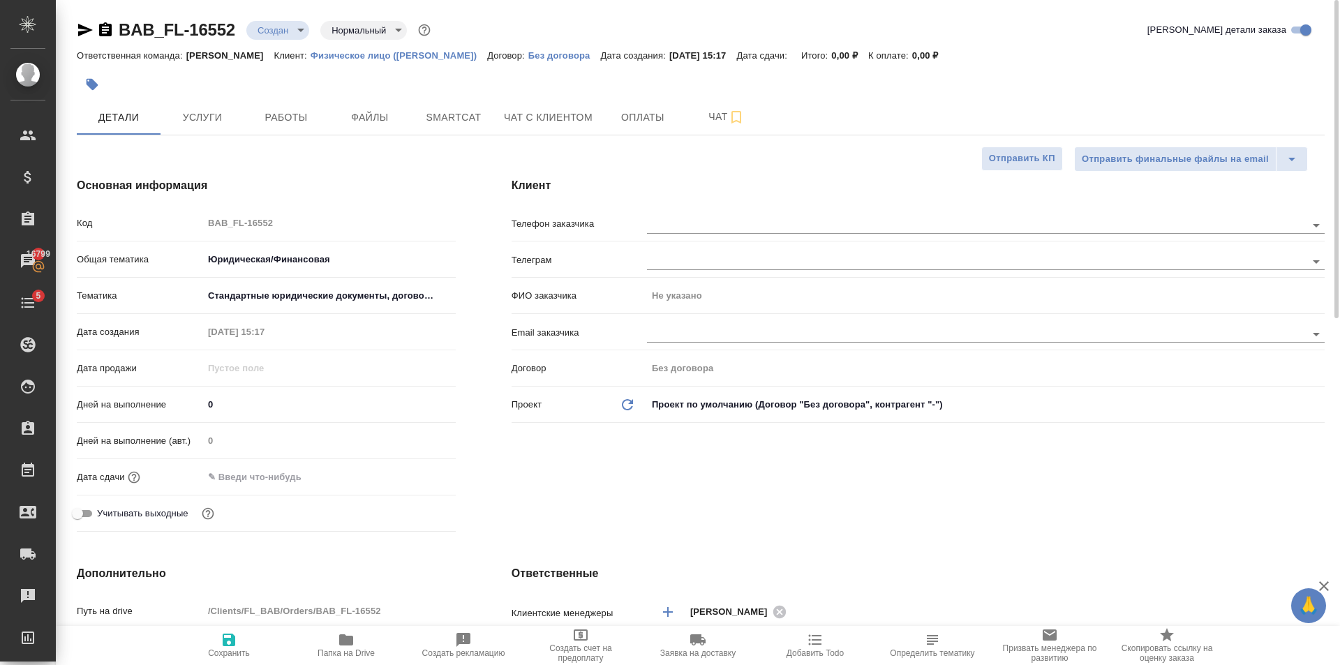
click at [223, 641] on icon "button" at bounding box center [229, 640] width 13 height 13
type textarea "x"
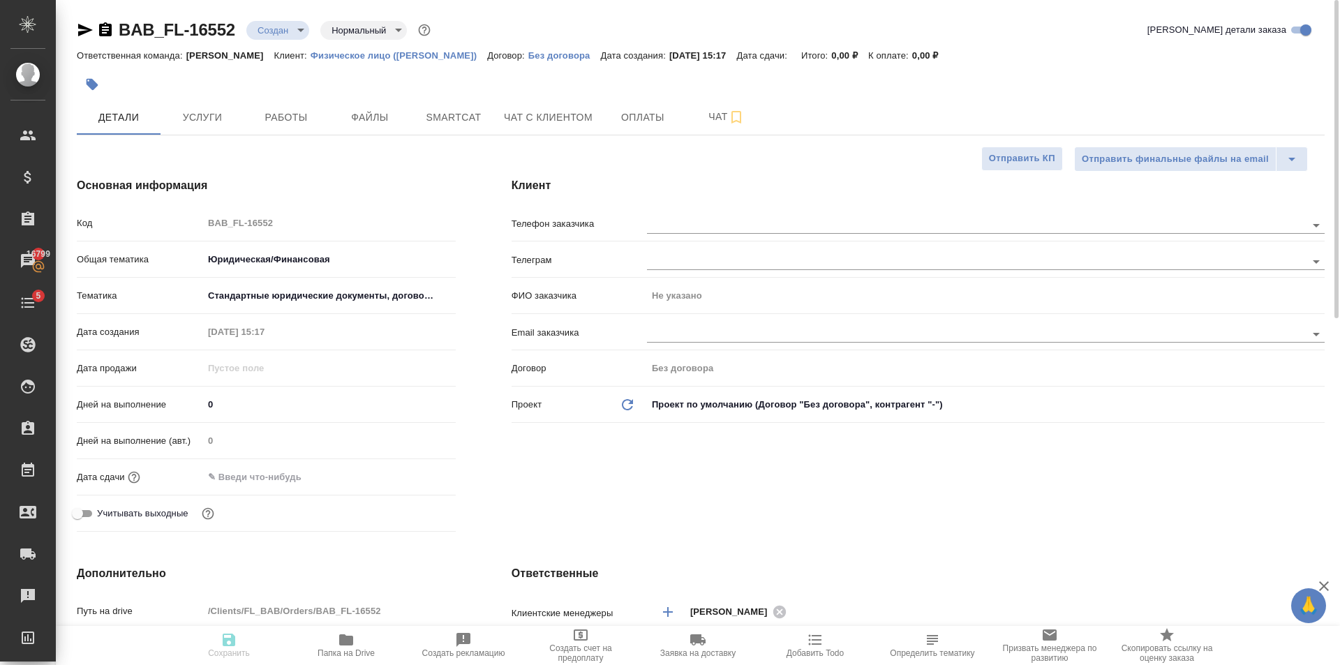
type textarea "x"
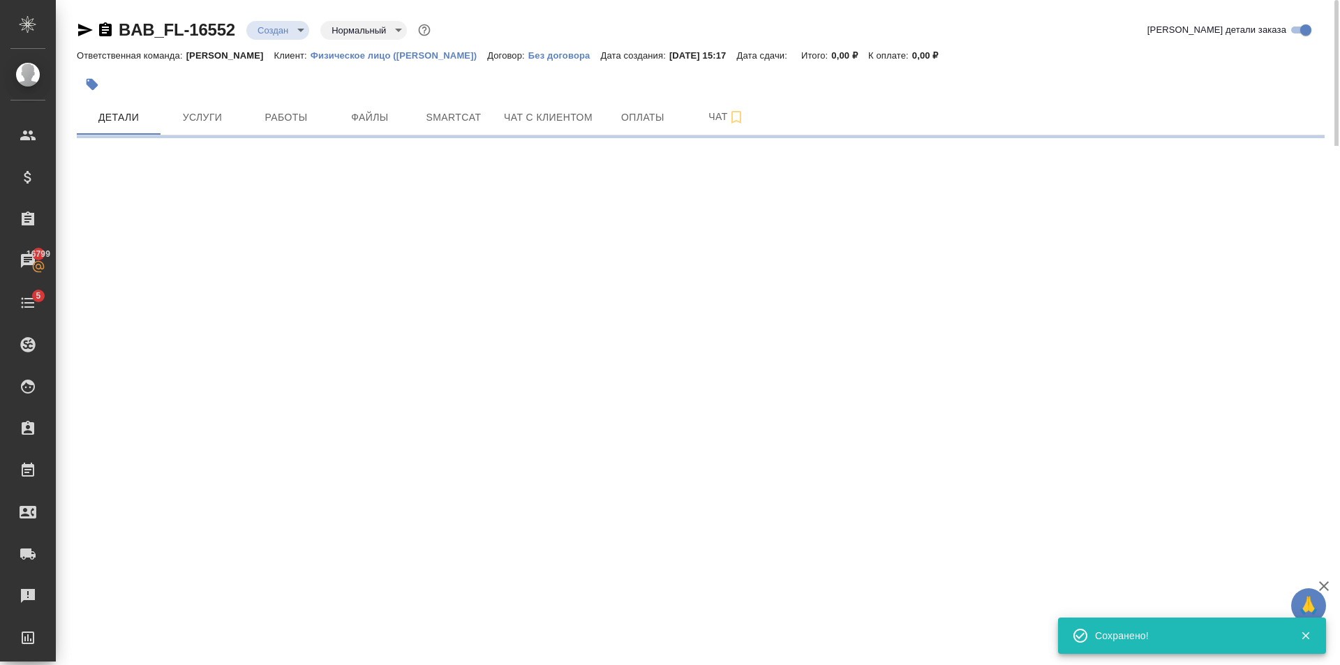
click at [280, 17] on div "BAB_FL-16552 Создан new Нормальный normal Кратко детали заказа Ответственная ко…" at bounding box center [700, 73] width 1263 height 146
click at [288, 31] on body "🙏 .cls-1 fill:#fff; AWATERA Golubev Dmitry Клиенты Спецификации Заказы 16799 Ча…" at bounding box center [670, 332] width 1340 height 665
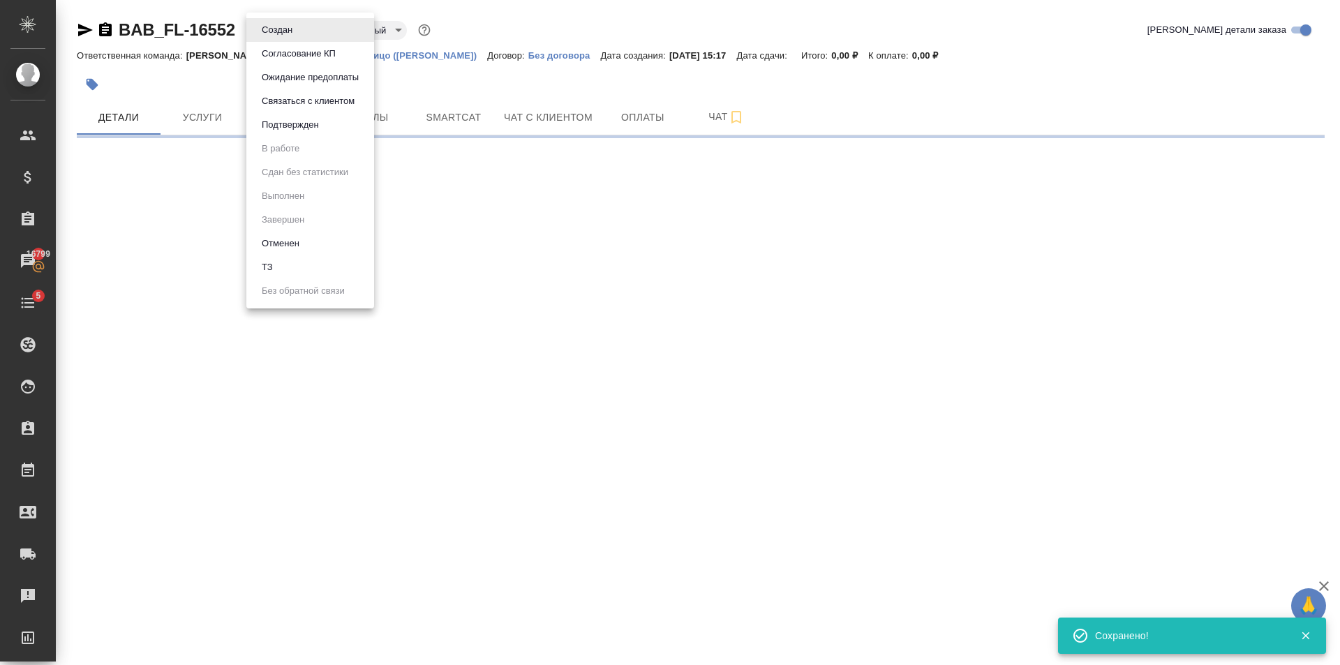
click at [292, 267] on li "ТЗ" at bounding box center [310, 267] width 128 height 24
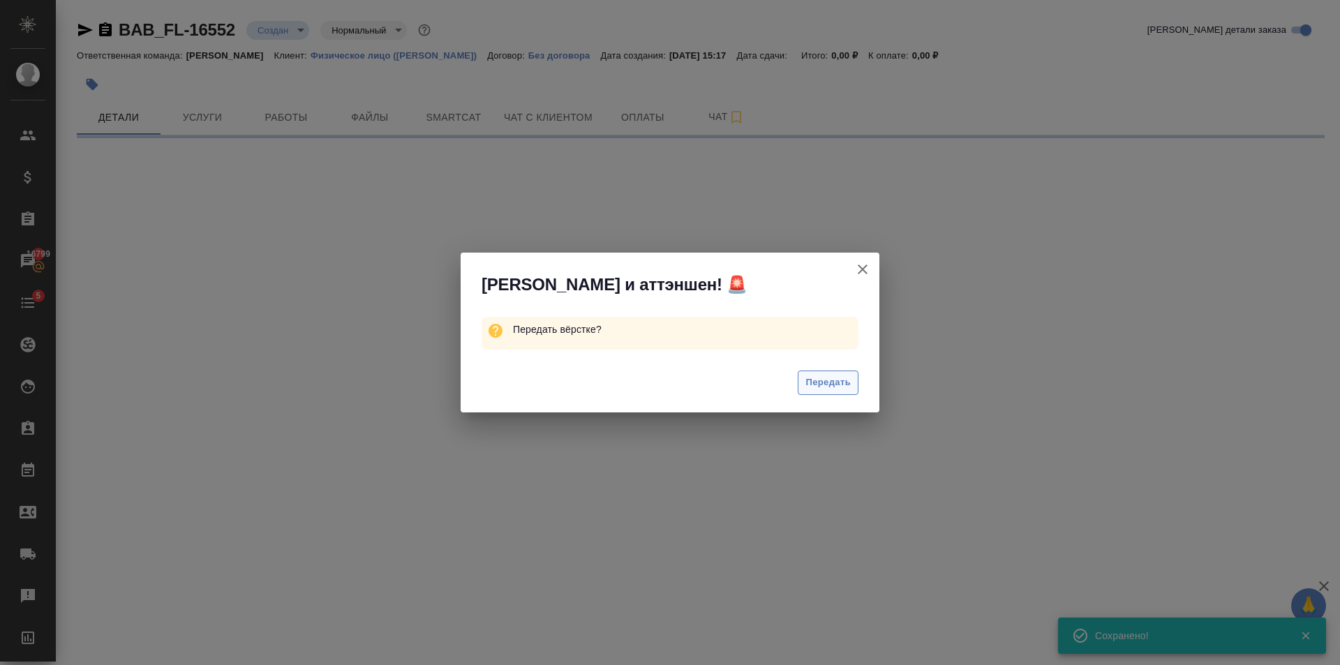
click at [836, 378] on span "Передать" at bounding box center [827, 383] width 45 height 16
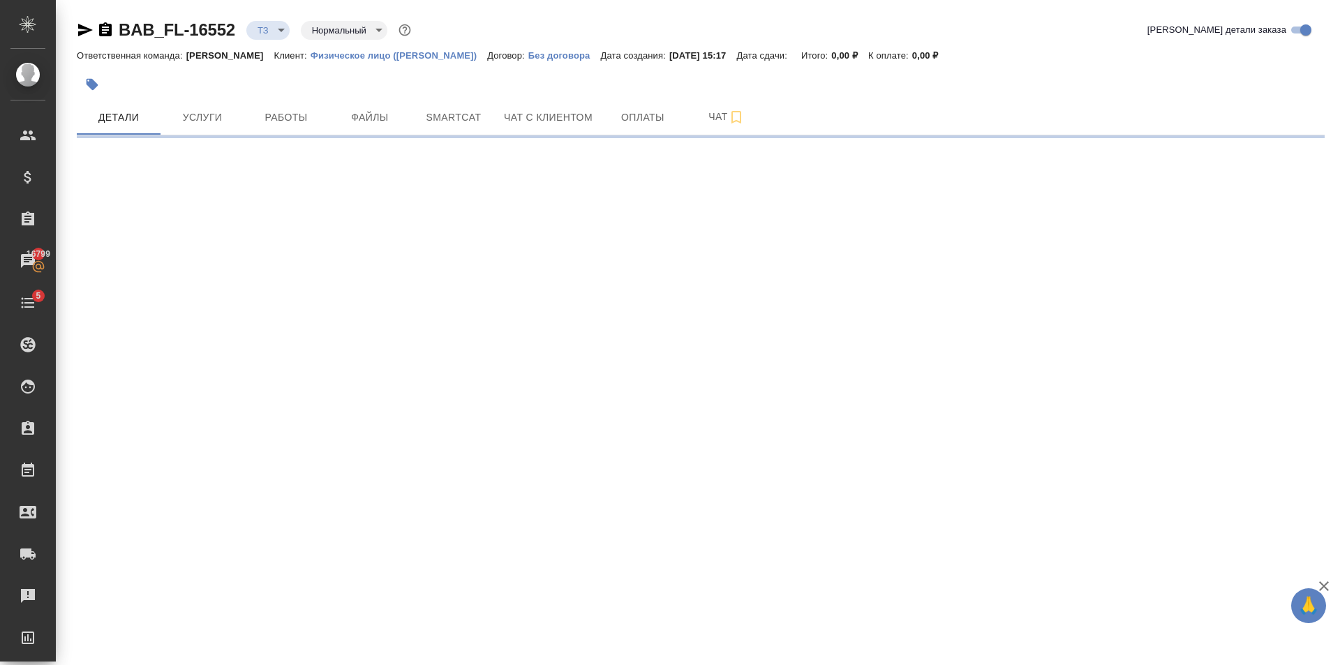
select select "RU"
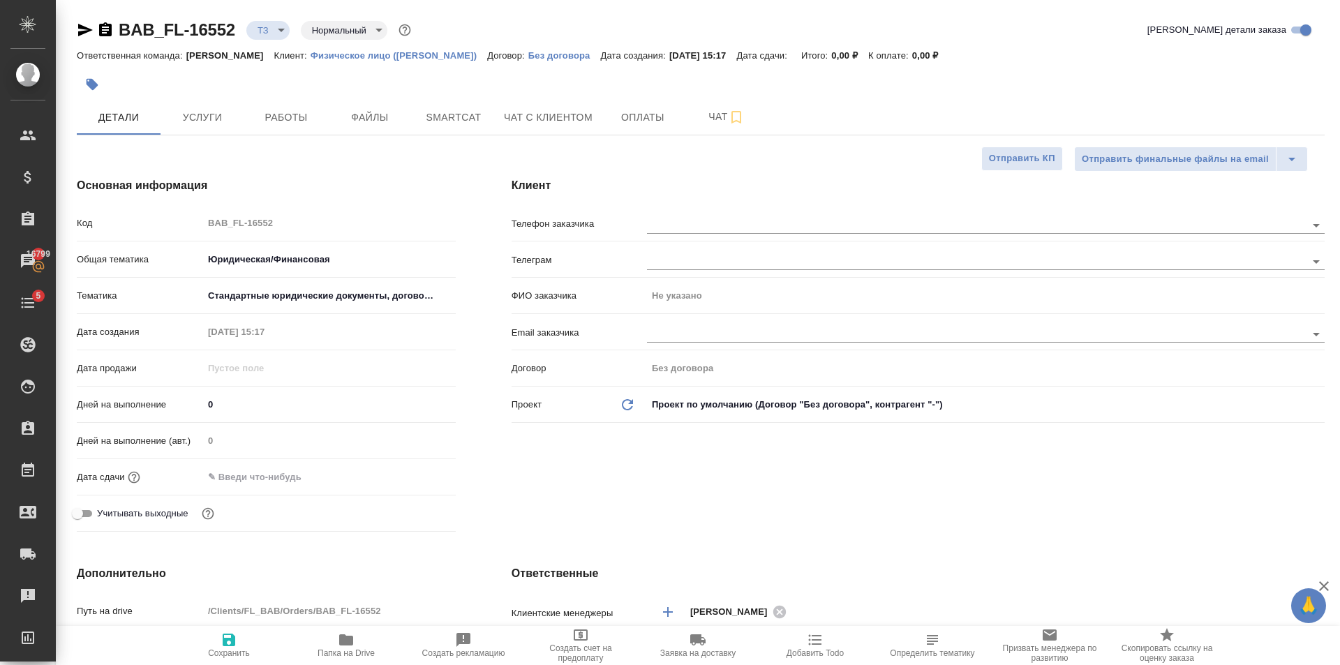
type textarea "x"
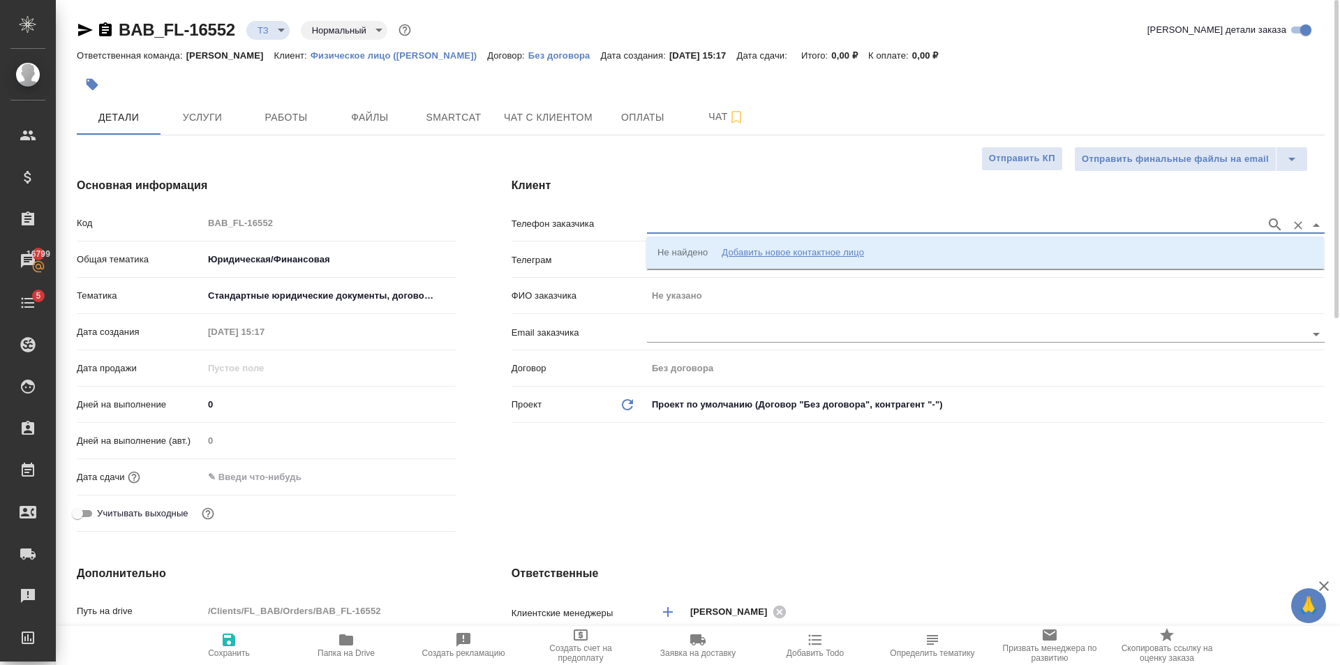
click at [701, 229] on input "text" at bounding box center [953, 224] width 612 height 17
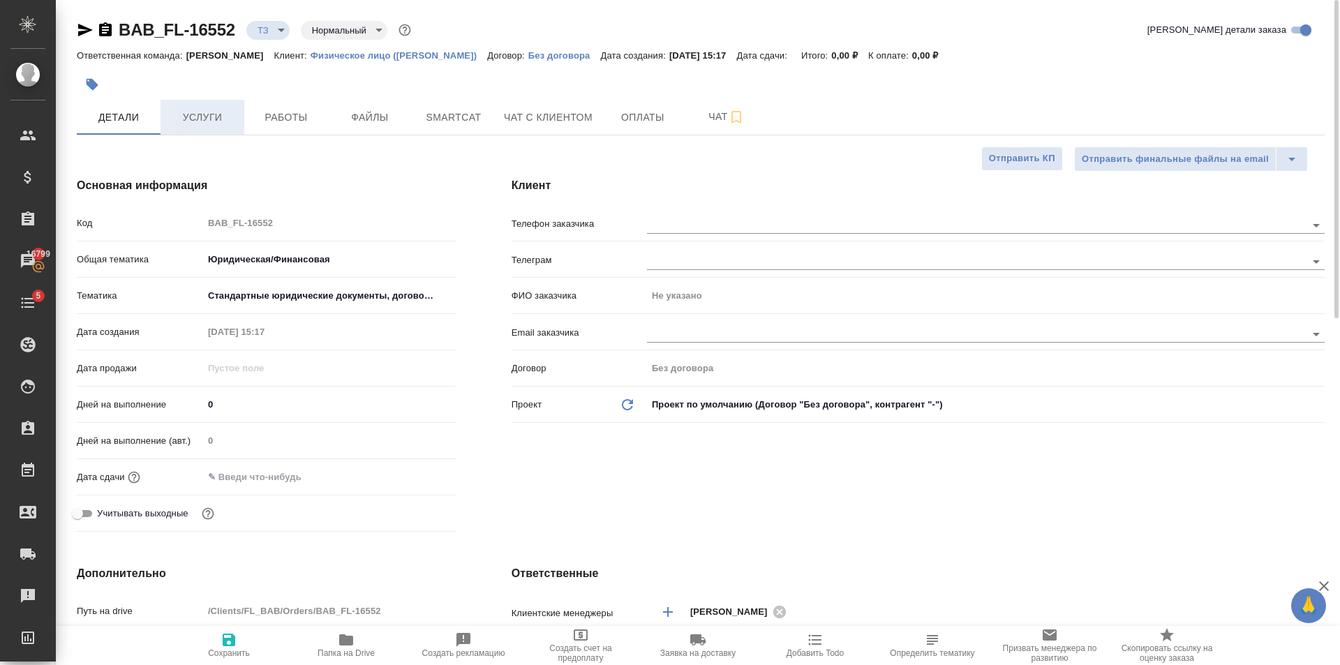
type textarea "x"
click at [200, 124] on span "Услуги" at bounding box center [202, 117] width 67 height 17
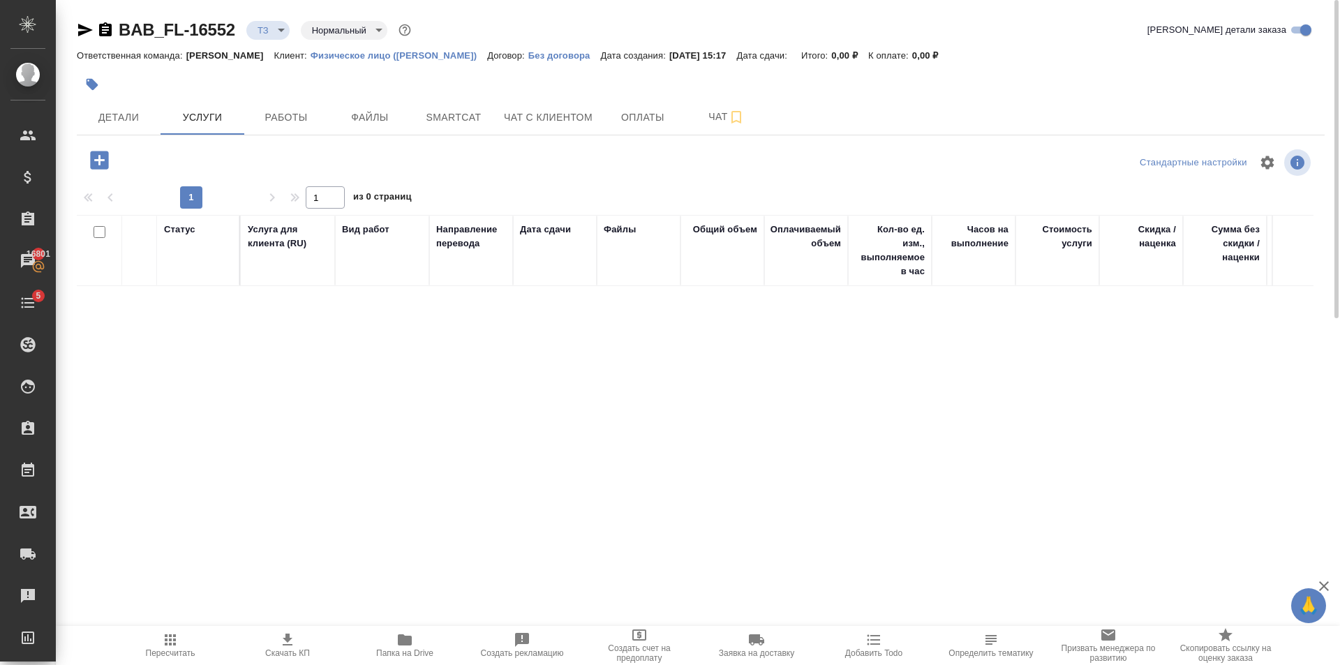
click at [112, 159] on button "button" at bounding box center [99, 160] width 38 height 29
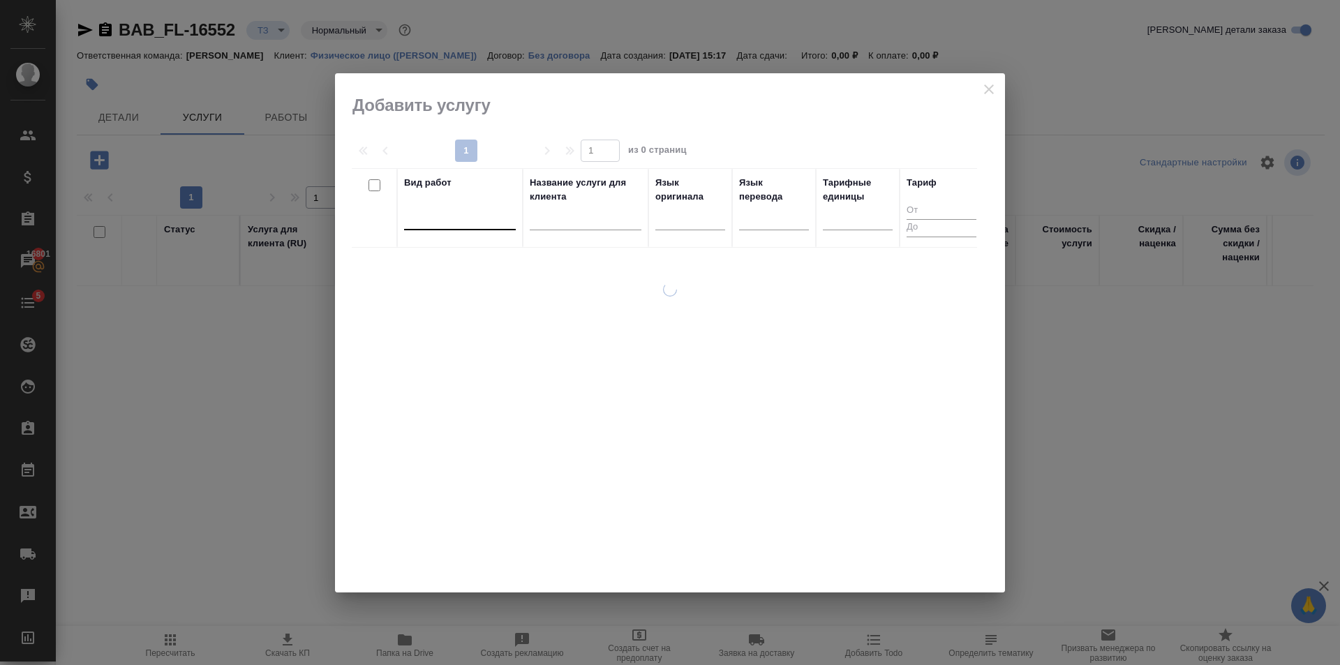
click at [454, 209] on div at bounding box center [460, 216] width 112 height 20
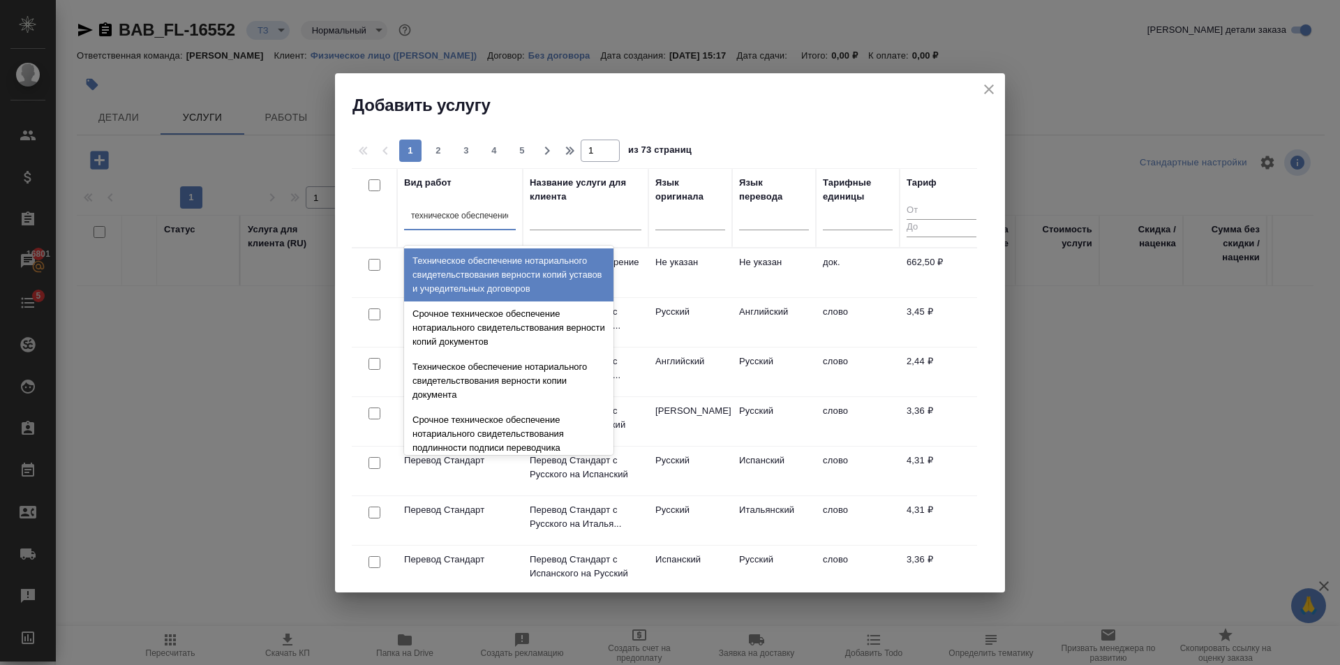
type input "техническое обеспечение"
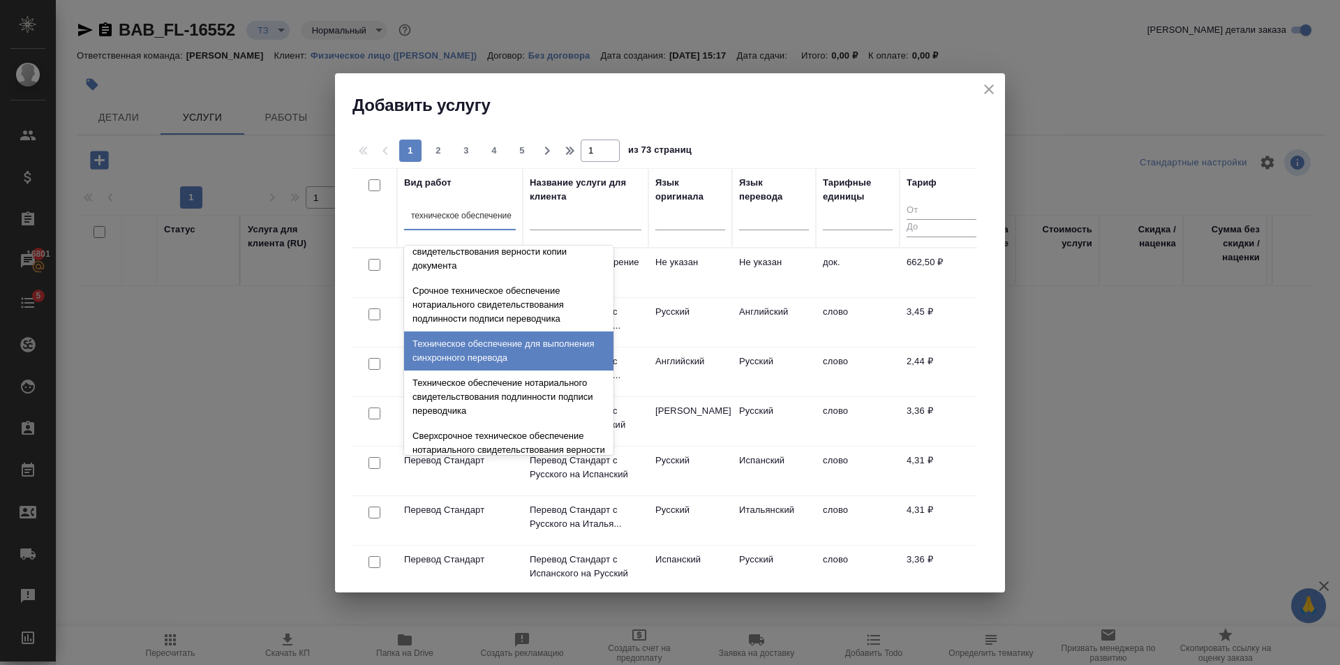
scroll to position [140, 0]
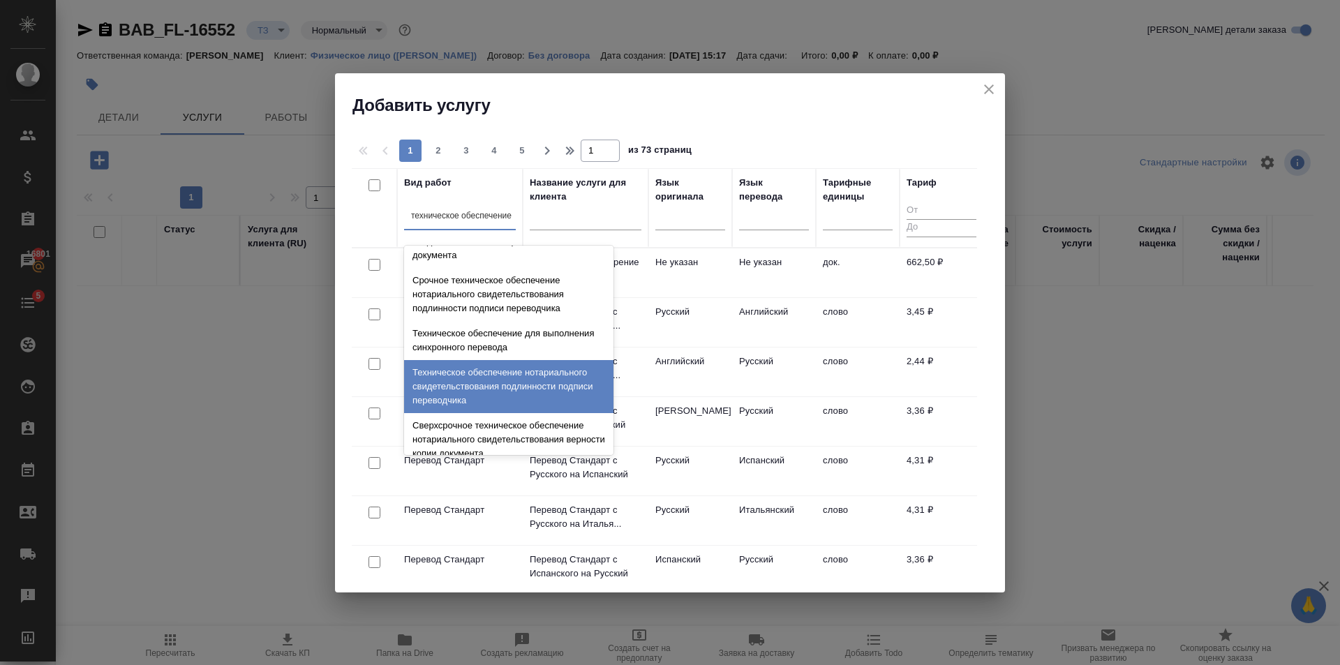
click at [480, 369] on div "Техническое обеспечение нотариального свидетельствования подлинности подписи пе…" at bounding box center [508, 386] width 209 height 53
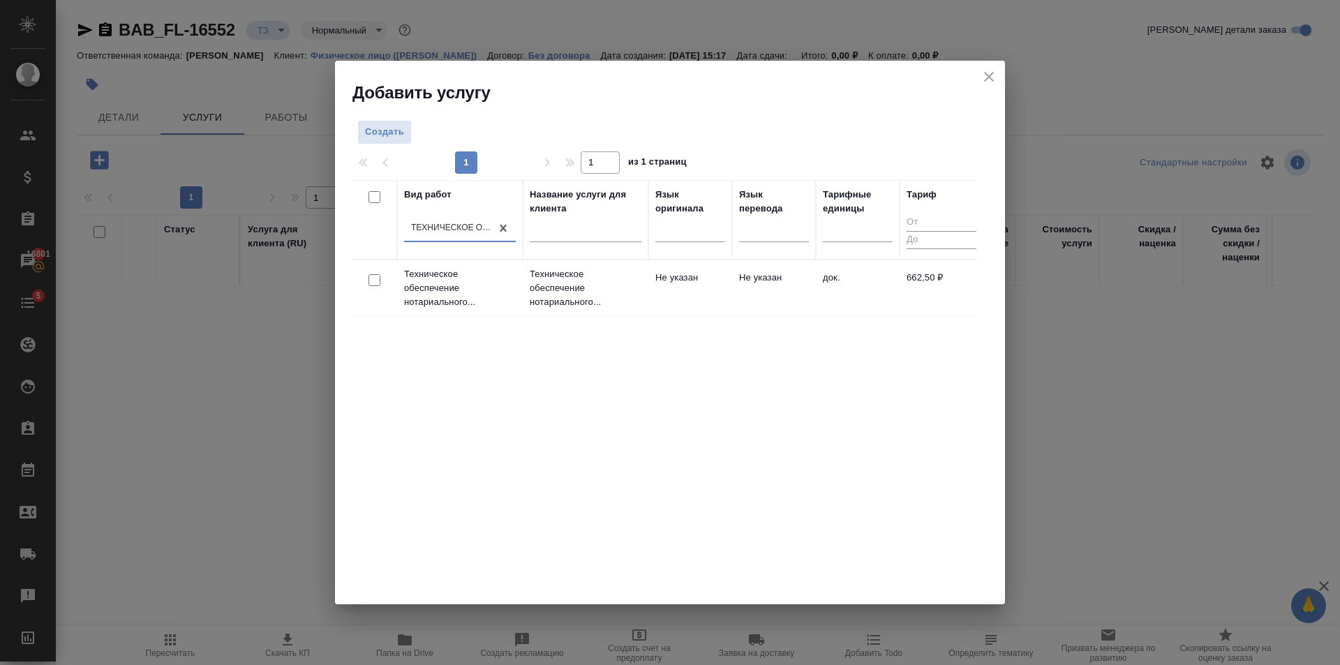
click at [653, 293] on td "Не указан" at bounding box center [690, 288] width 84 height 49
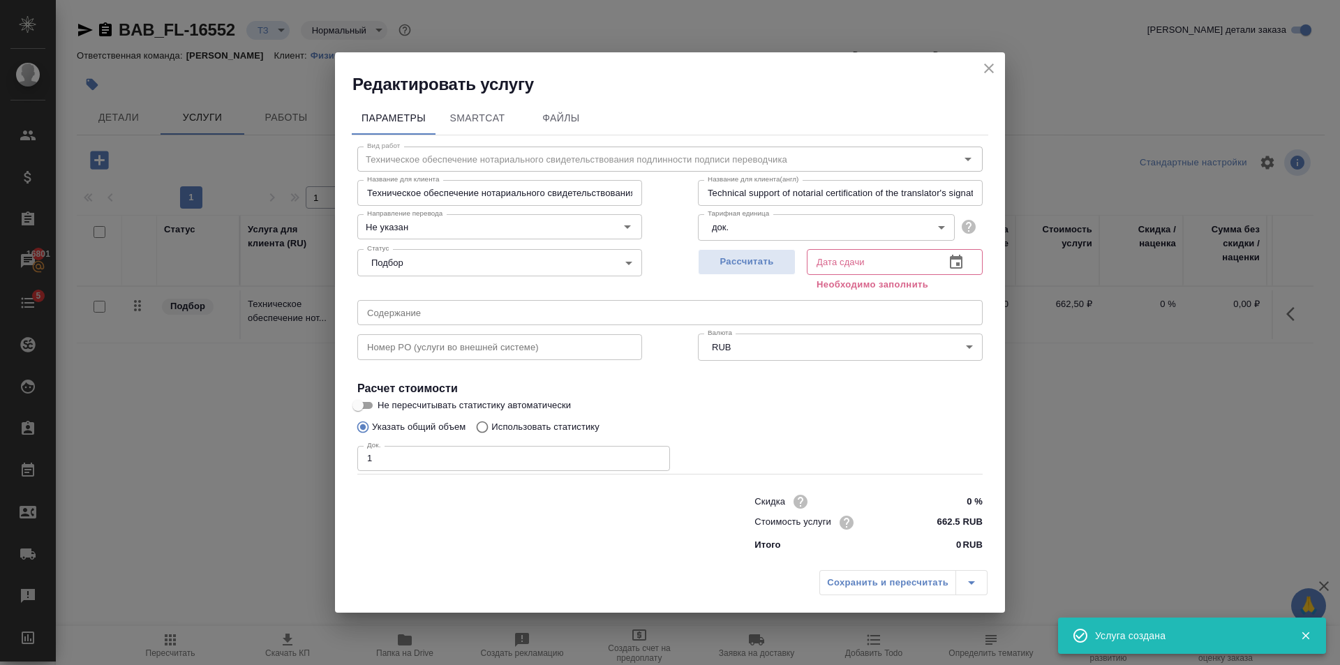
click at [653, 457] on input "1" at bounding box center [513, 458] width 313 height 25
click at [653, 457] on input "2" at bounding box center [513, 458] width 313 height 25
type input "3"
click at [653, 457] on input "3" at bounding box center [513, 458] width 313 height 25
click at [764, 256] on span "Рассчитать" at bounding box center [747, 262] width 82 height 16
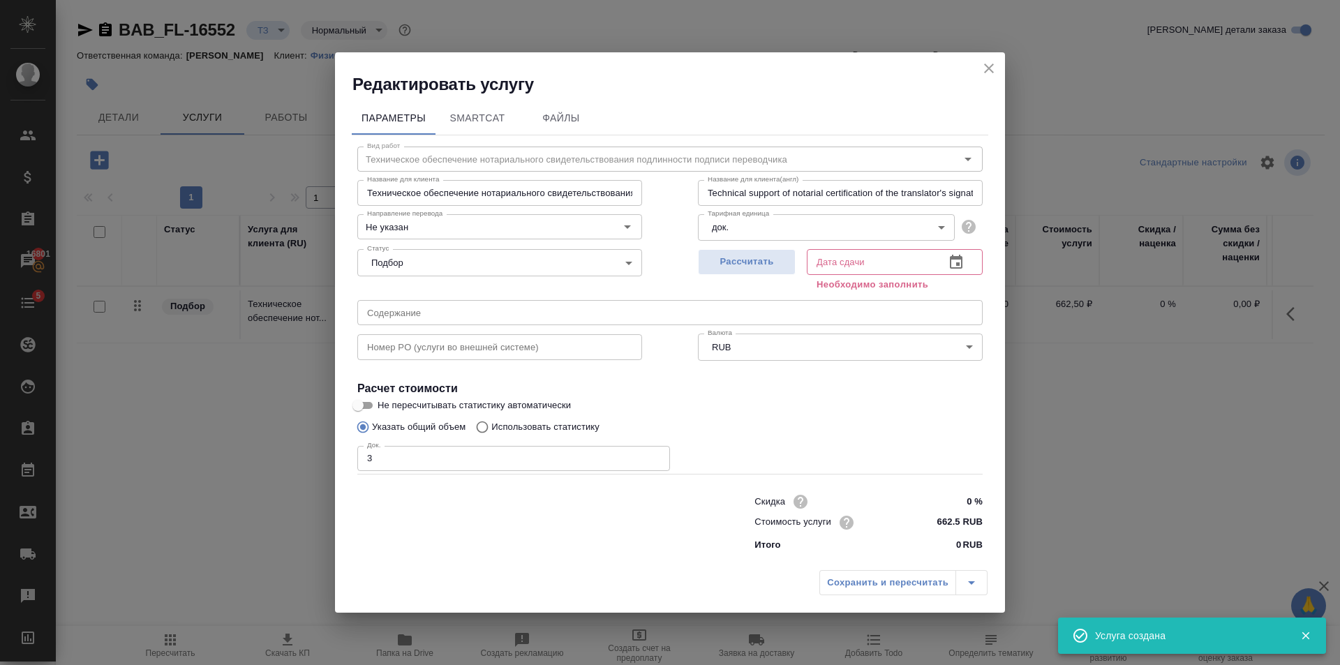
type input "08.10.2025 11:05"
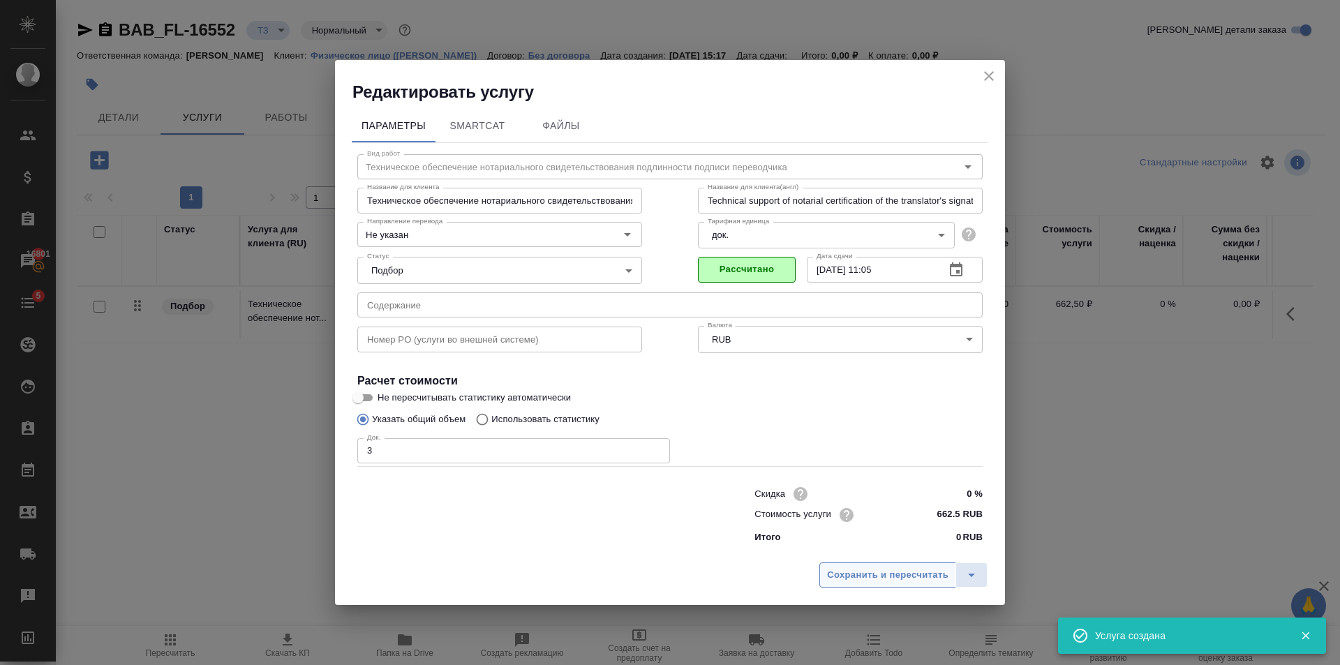
click at [859, 570] on span "Сохранить и пересчитать" at bounding box center [887, 575] width 121 height 16
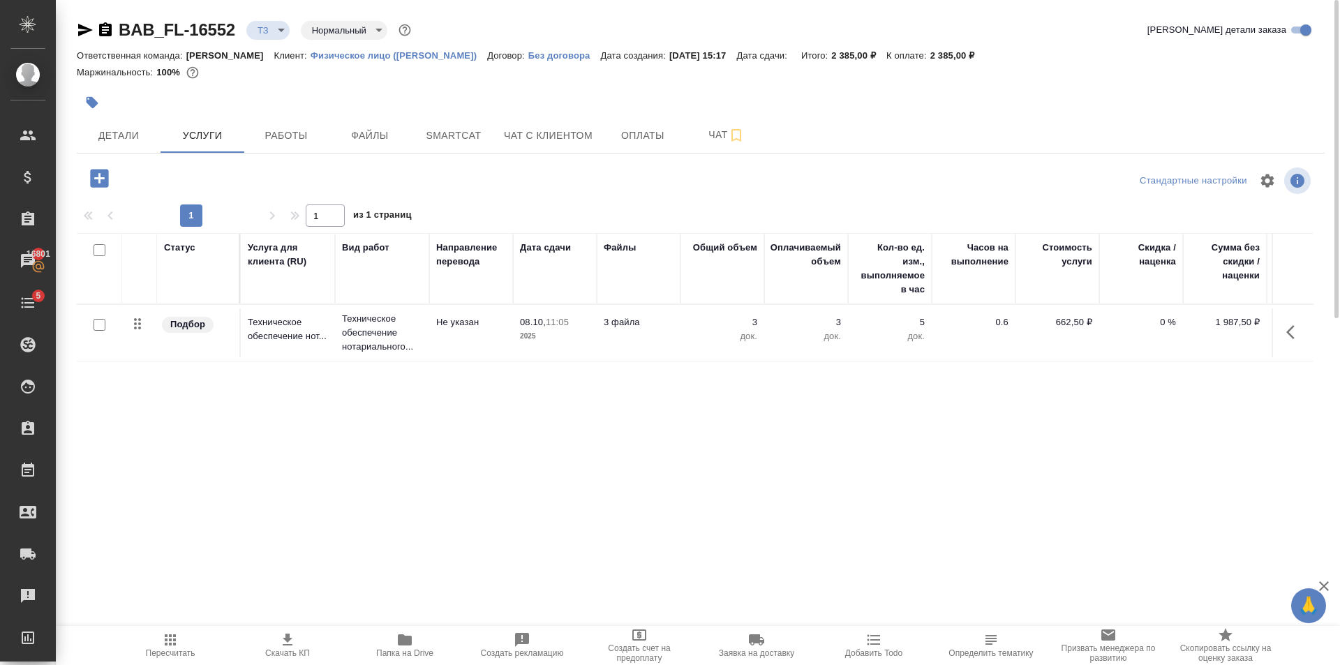
click at [111, 180] on icon "button" at bounding box center [99, 178] width 24 height 24
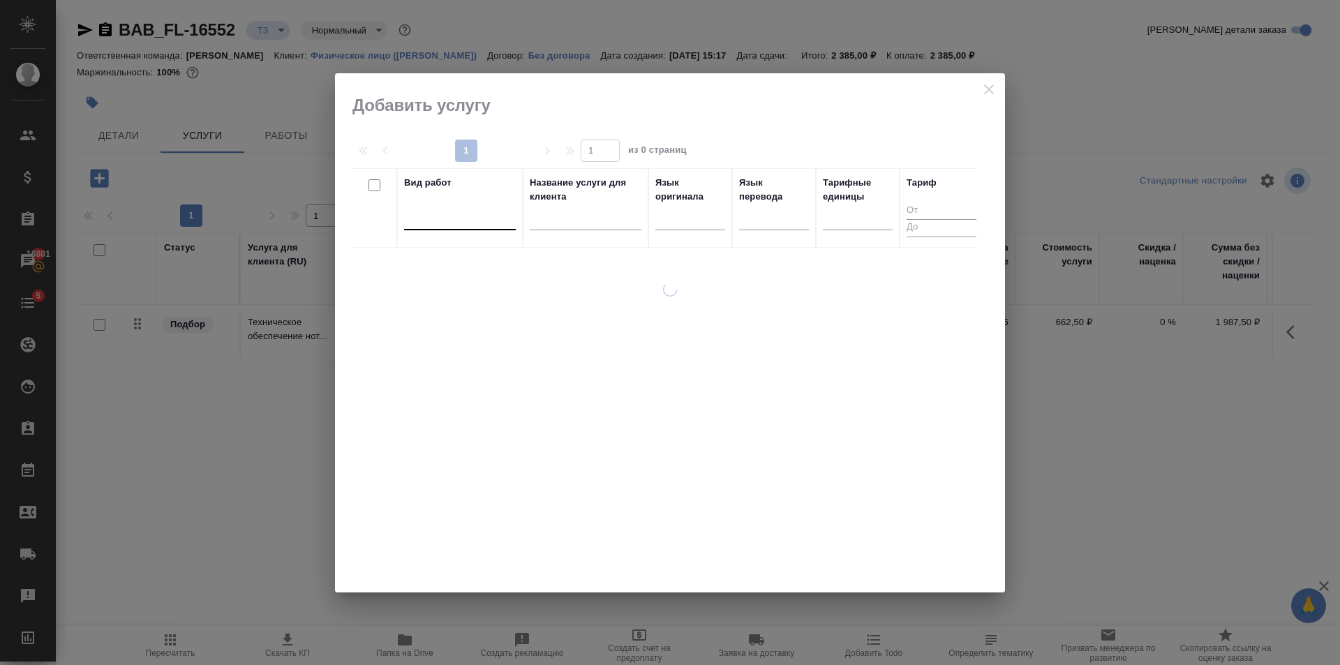
click at [505, 219] on div at bounding box center [460, 216] width 112 height 20
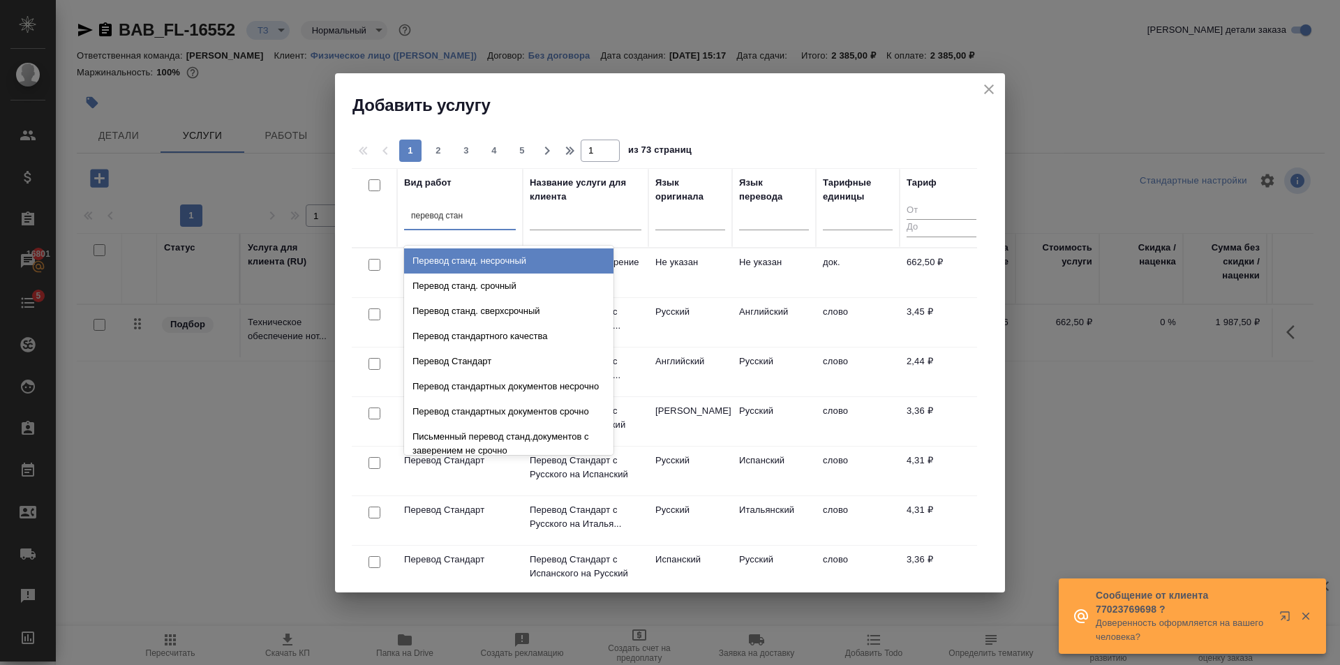
type input "перевод станд"
click at [533, 252] on div "Перевод станд. несрочный" at bounding box center [508, 260] width 209 height 25
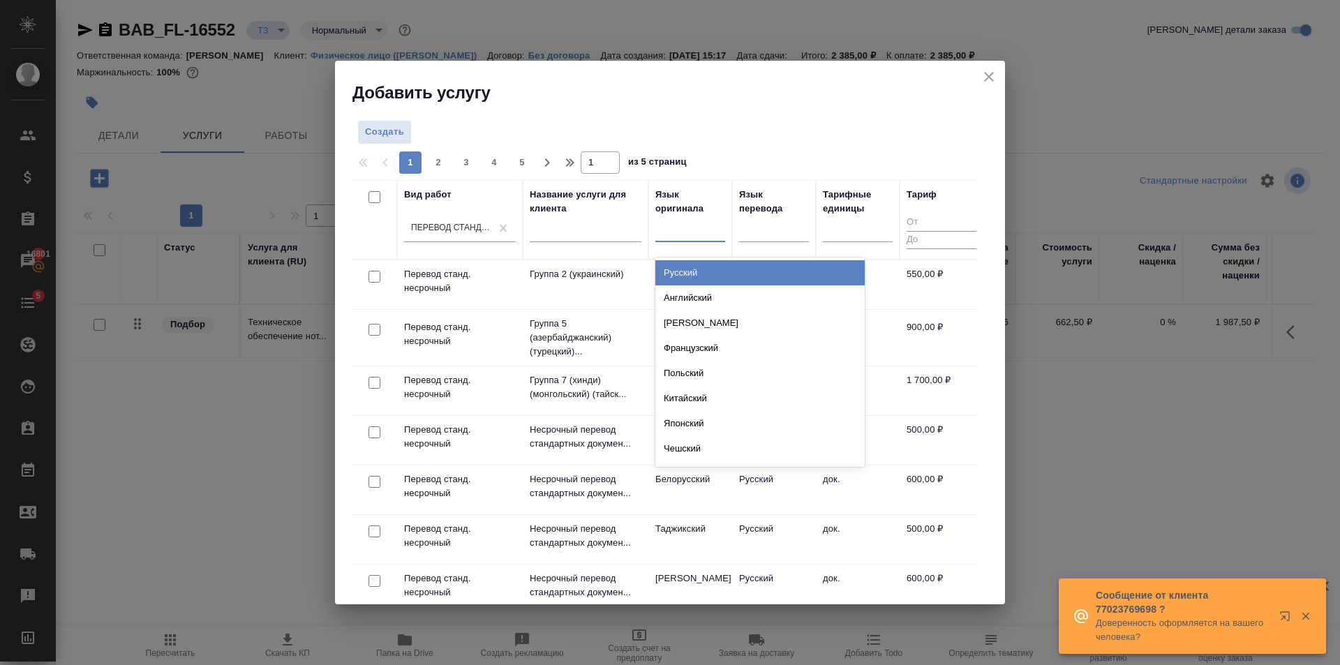
click at [686, 229] on div at bounding box center [690, 228] width 70 height 20
type input "укр"
click at [690, 283] on div "Украинский" at bounding box center [759, 272] width 209 height 25
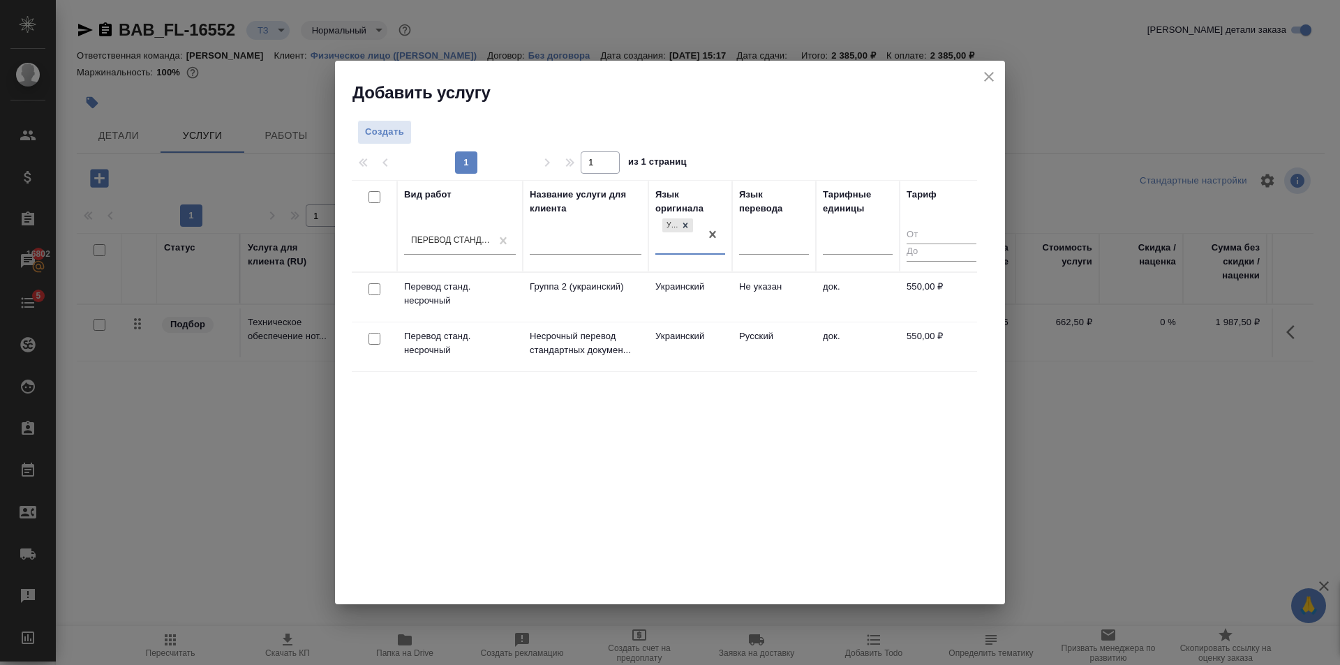
click at [753, 350] on td "Русский" at bounding box center [774, 346] width 84 height 49
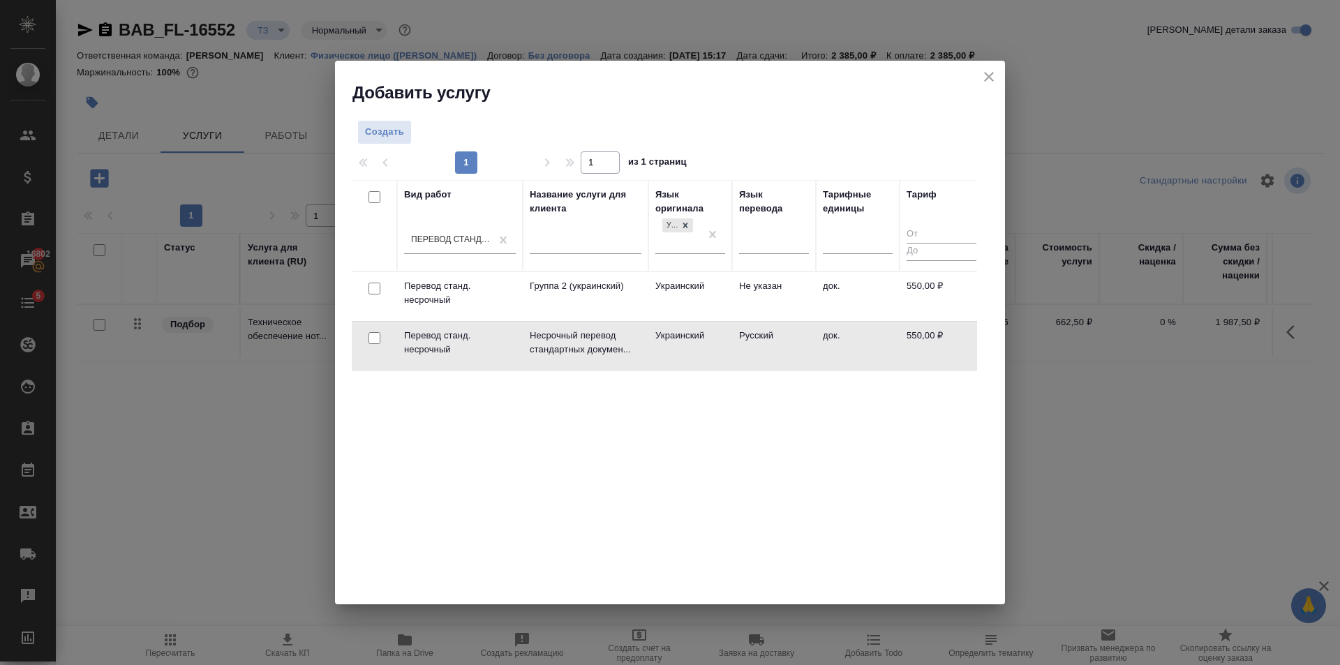
click at [753, 350] on td "Русский" at bounding box center [774, 346] width 84 height 49
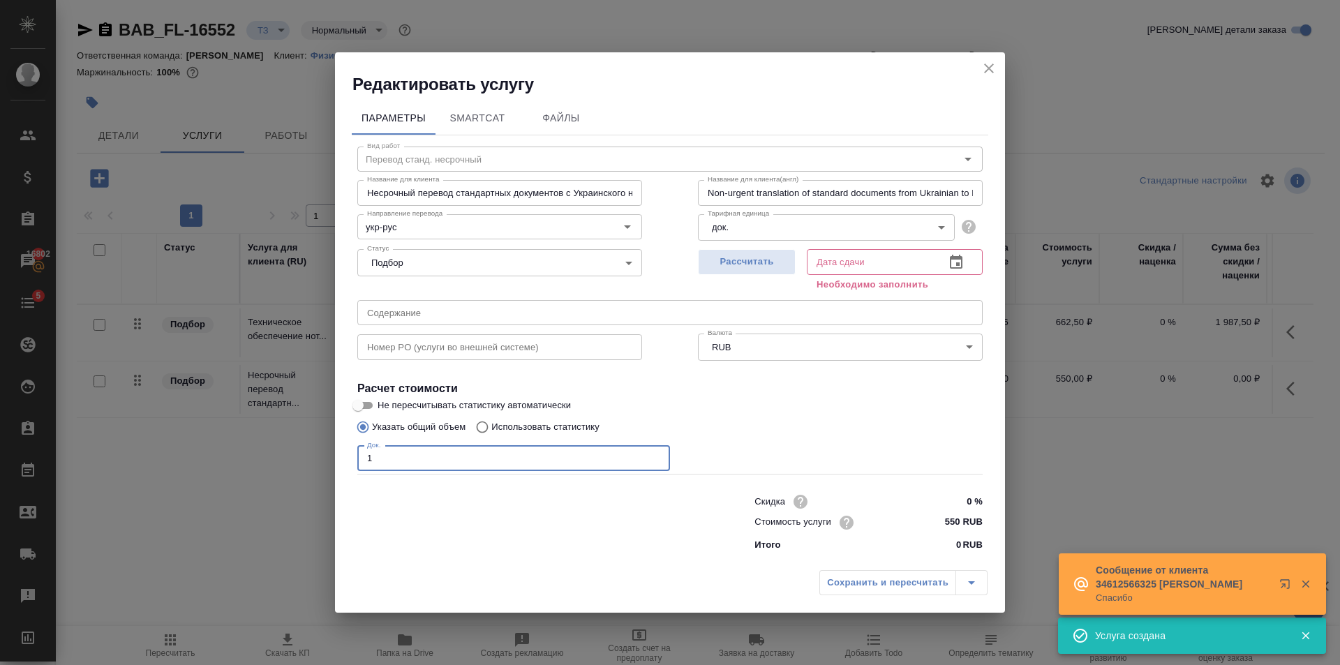
click at [656, 453] on input "1" at bounding box center [513, 458] width 313 height 25
click at [656, 453] on input "2" at bounding box center [513, 458] width 313 height 25
click at [656, 453] on input "3" at bounding box center [513, 458] width 313 height 25
type input "2"
click at [657, 461] on input "2" at bounding box center [513, 458] width 313 height 25
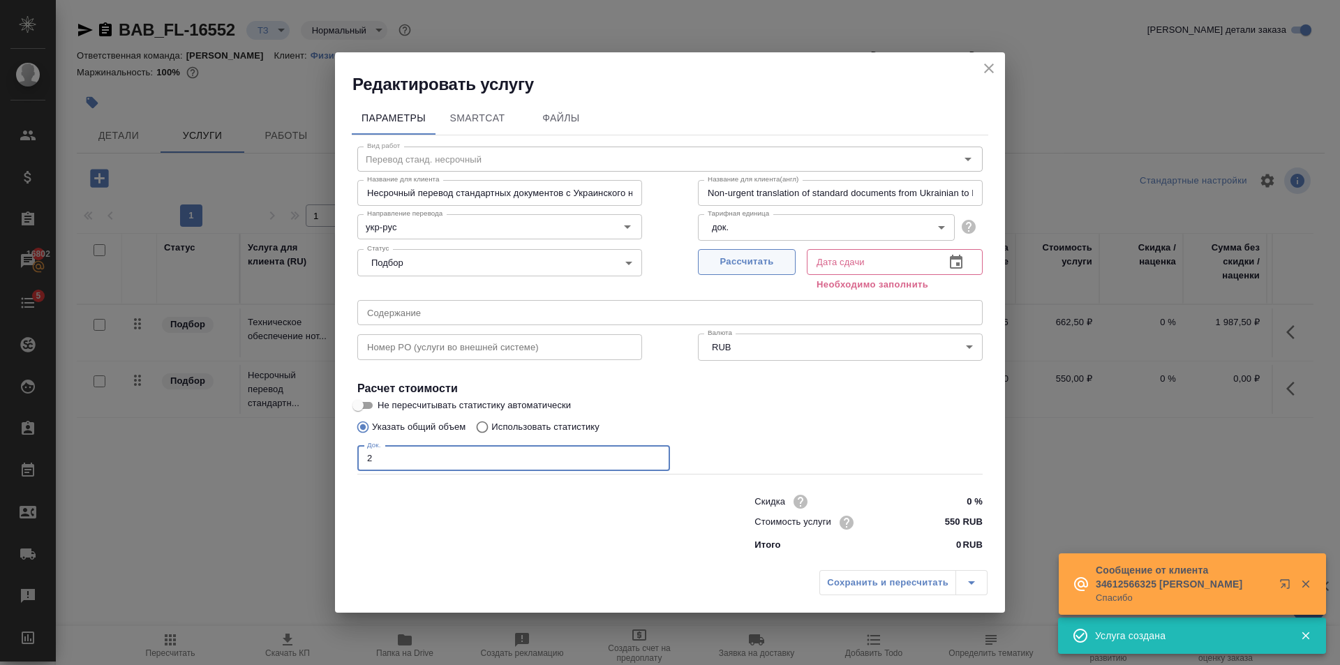
click at [729, 261] on span "Рассчитать" at bounding box center [747, 262] width 82 height 16
type input "08.10.2025 10:30"
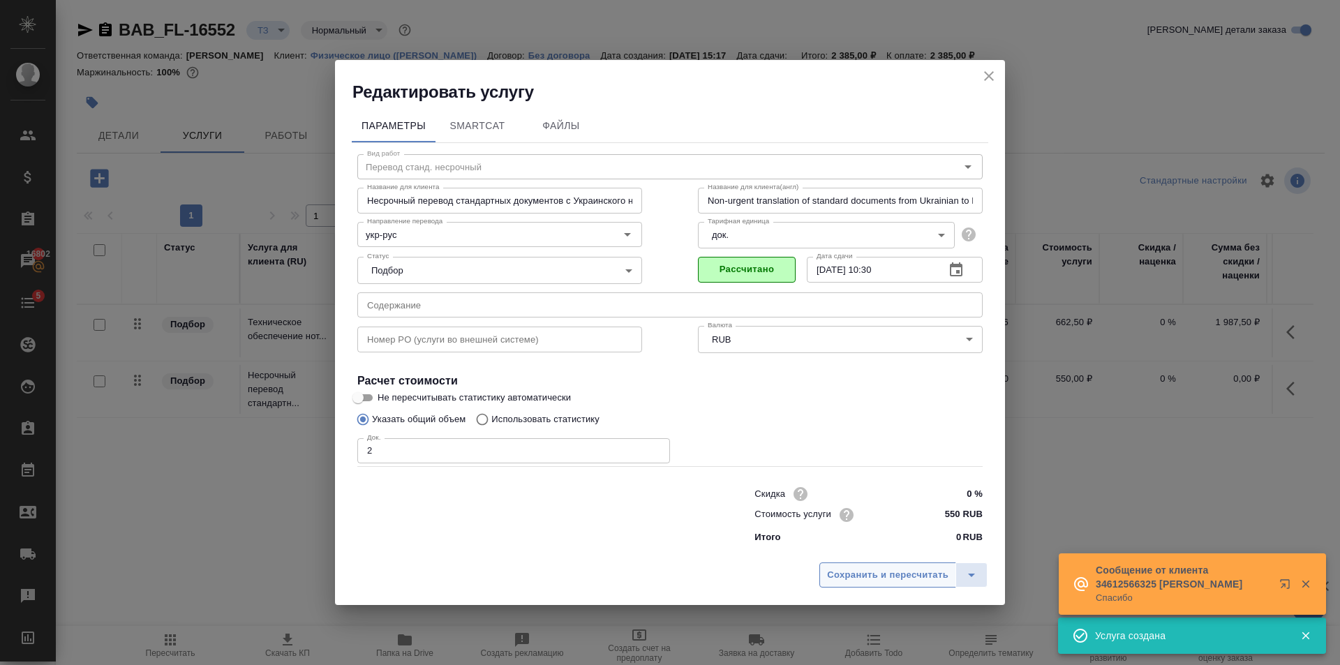
click at [859, 574] on span "Сохранить и пересчитать" at bounding box center [887, 575] width 121 height 16
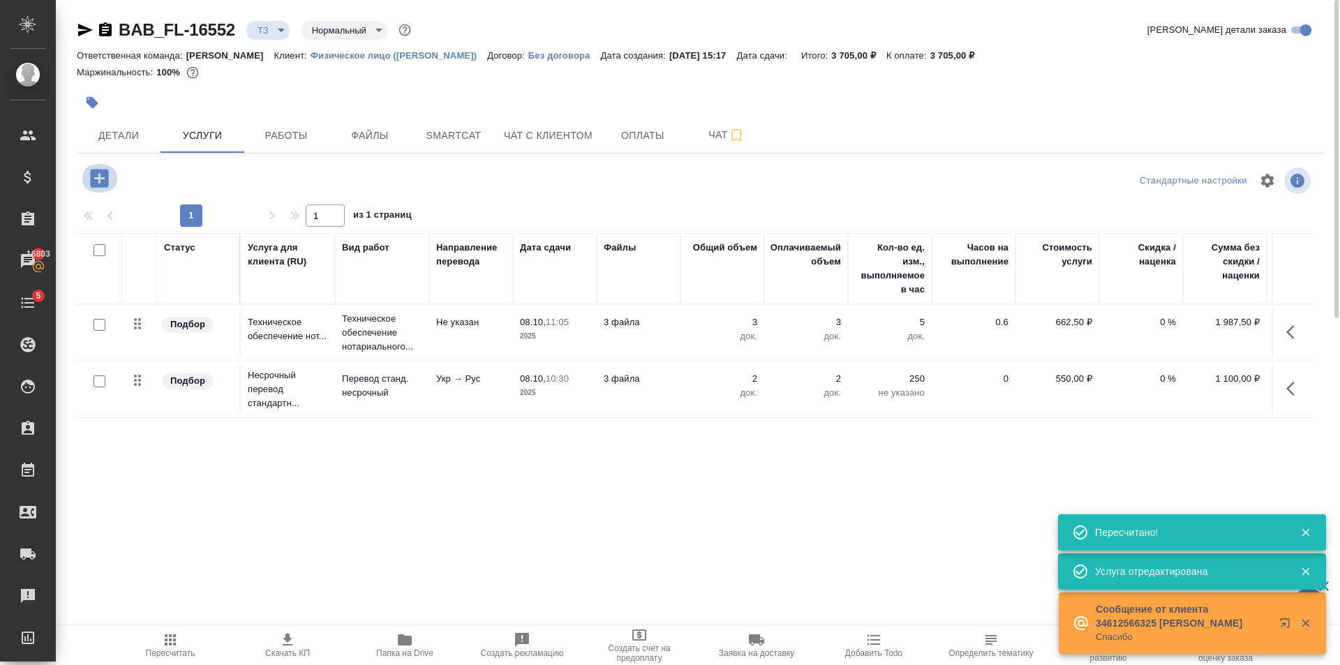
click at [87, 185] on button "button" at bounding box center [99, 178] width 38 height 29
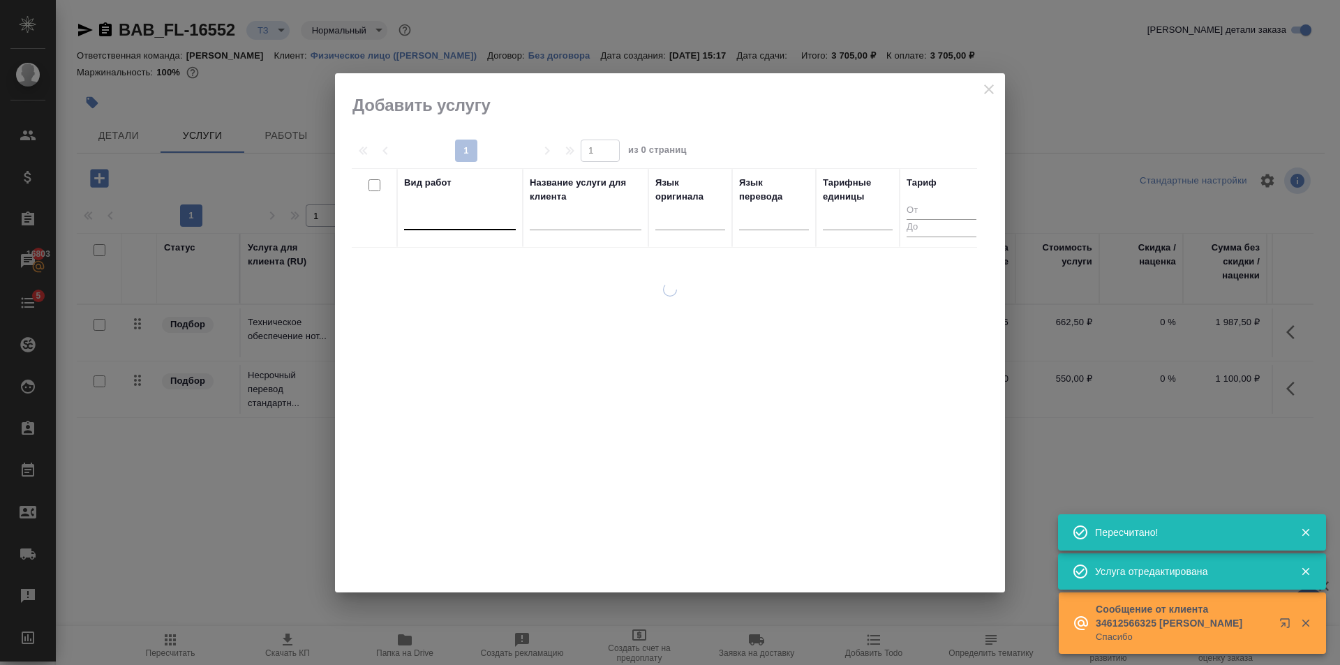
click at [452, 216] on div at bounding box center [460, 216] width 112 height 20
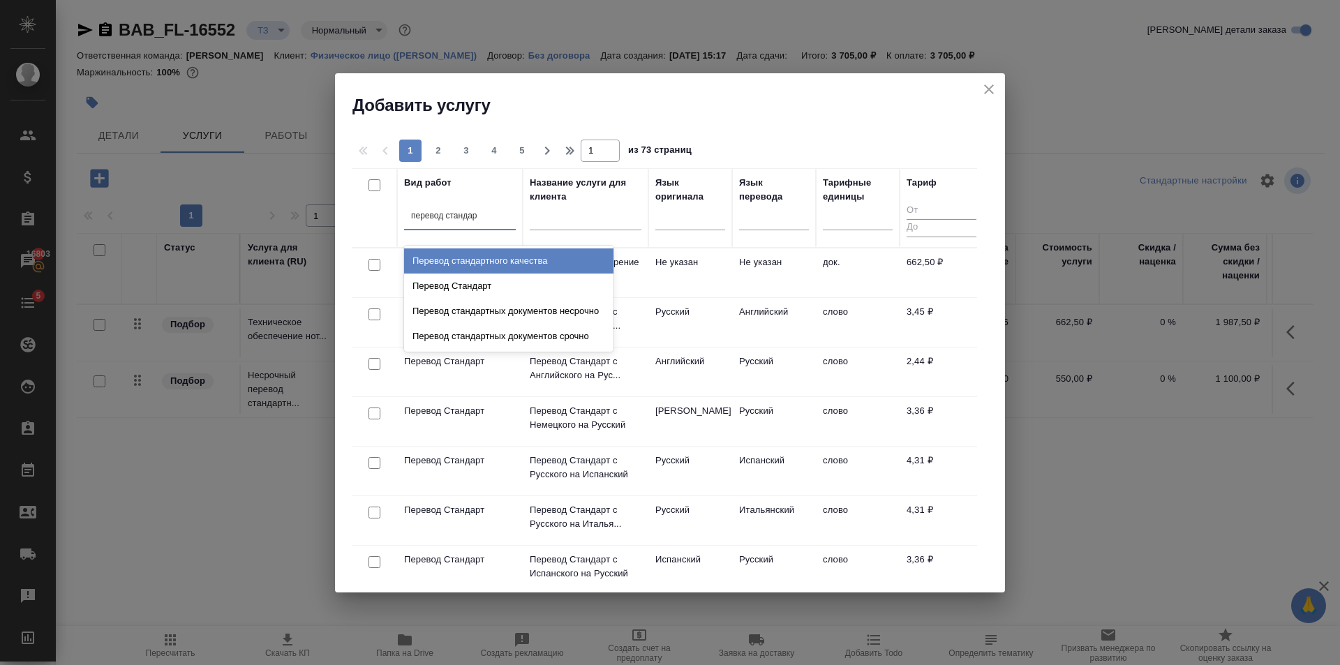
type input "перевод стандарт"
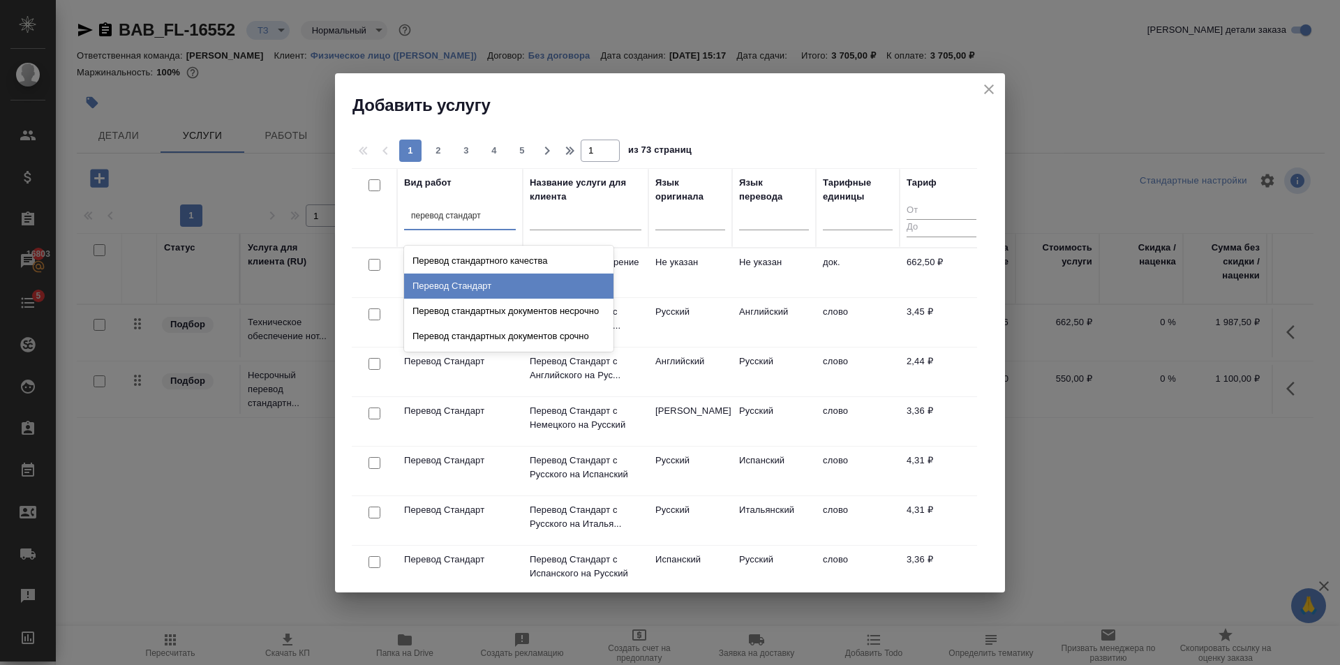
click at [552, 276] on div "Перевод Стандарт" at bounding box center [508, 286] width 209 height 25
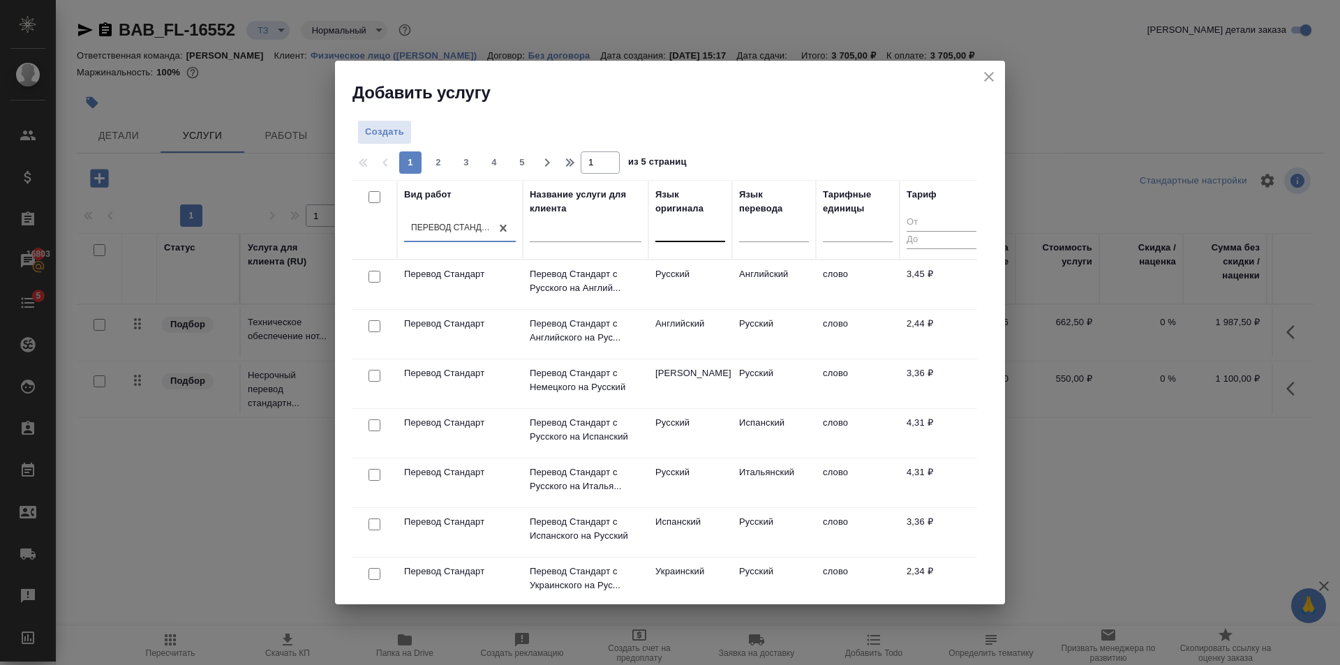
click at [660, 233] on div at bounding box center [690, 228] width 70 height 20
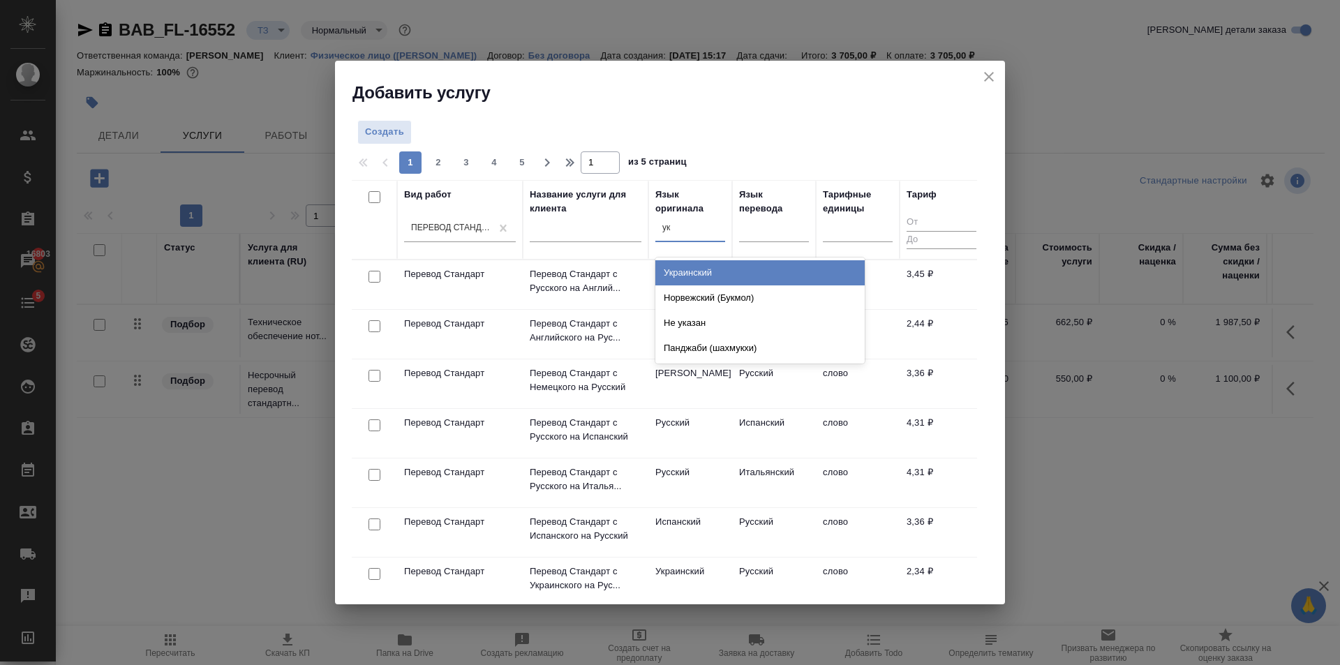
type input "укр"
click at [671, 272] on div "Украинский" at bounding box center [759, 272] width 209 height 25
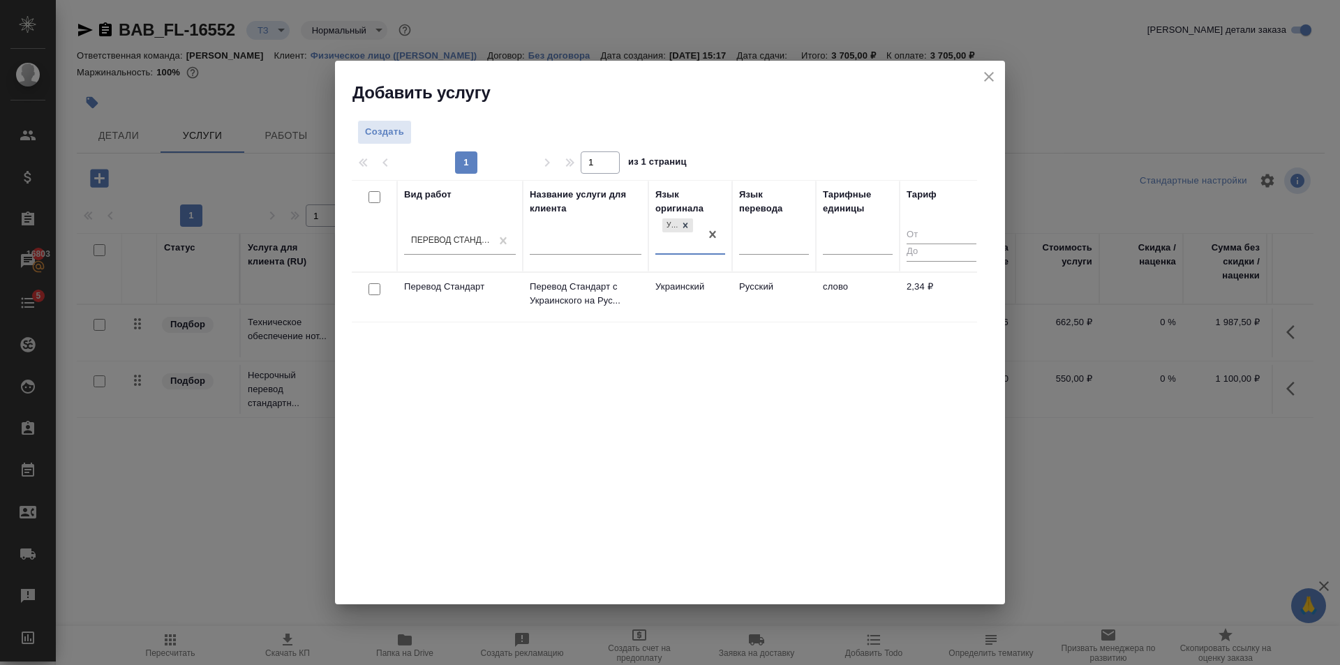
click at [667, 294] on td "Украинский" at bounding box center [690, 297] width 84 height 49
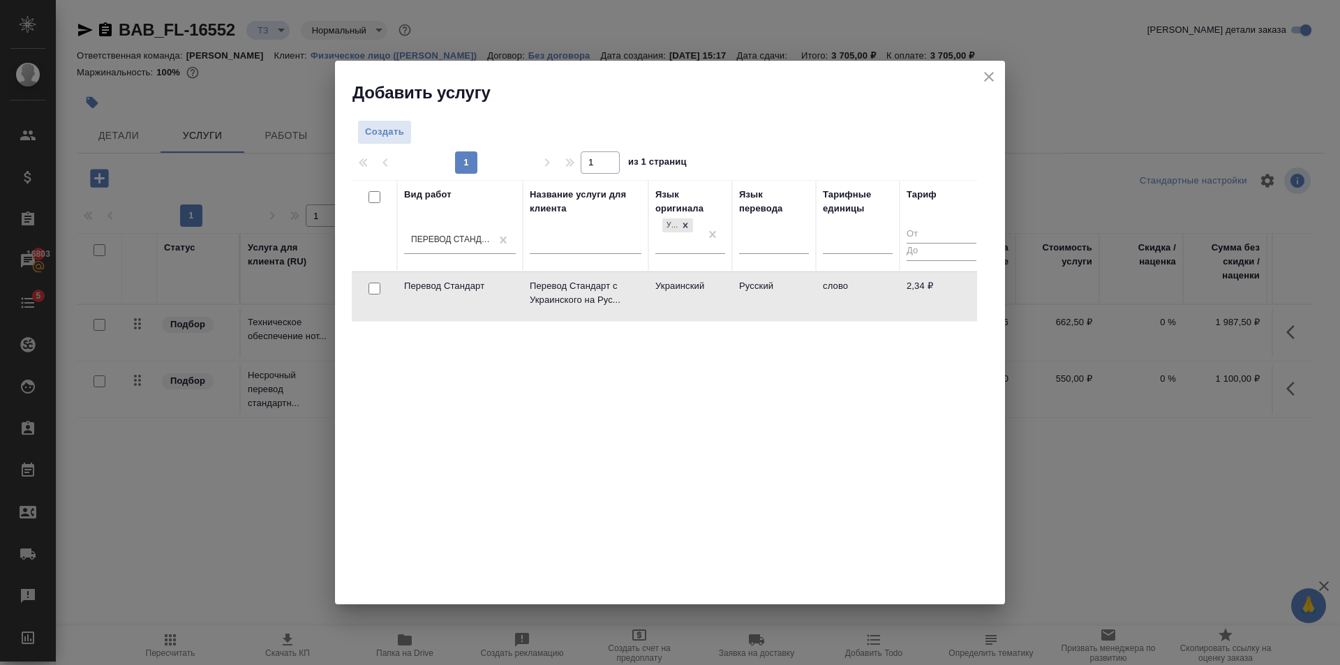
click at [667, 294] on td "Украинский" at bounding box center [690, 296] width 84 height 49
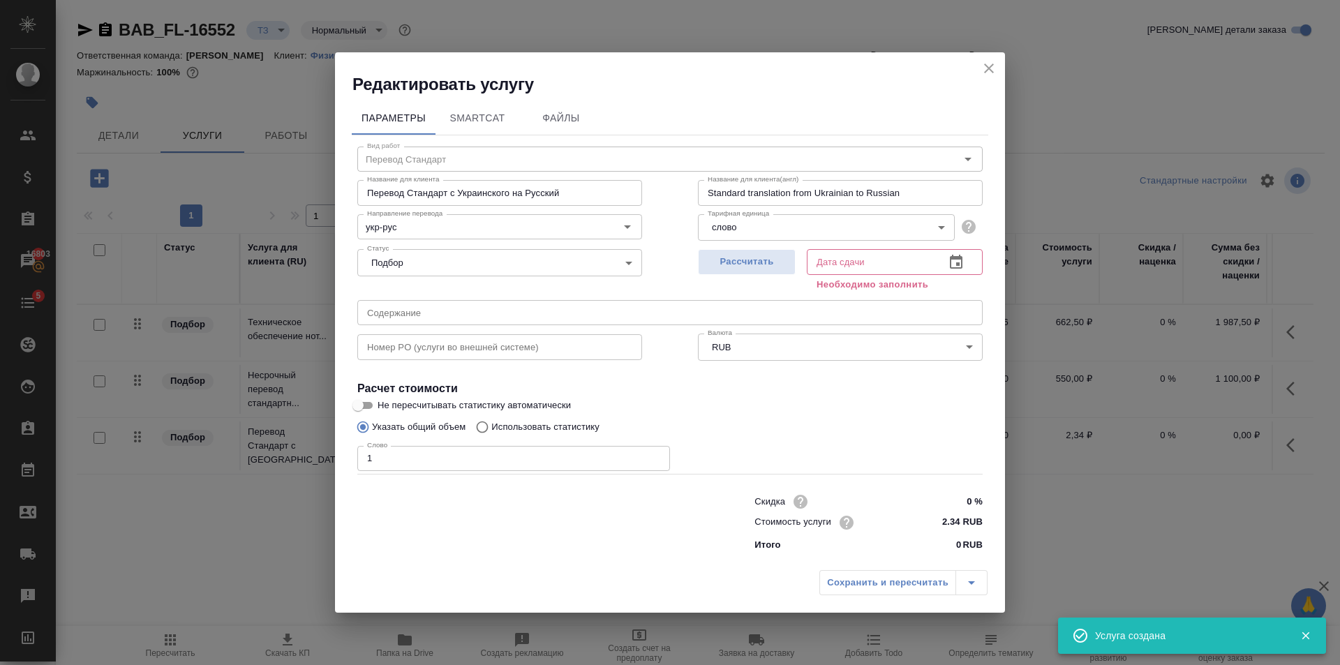
click at [659, 455] on input "1" at bounding box center [513, 458] width 313 height 25
click at [659, 455] on input "2" at bounding box center [513, 458] width 313 height 25
click at [659, 455] on input "3" at bounding box center [513, 458] width 313 height 25
type input "4"
click at [659, 455] on input "4" at bounding box center [513, 458] width 313 height 25
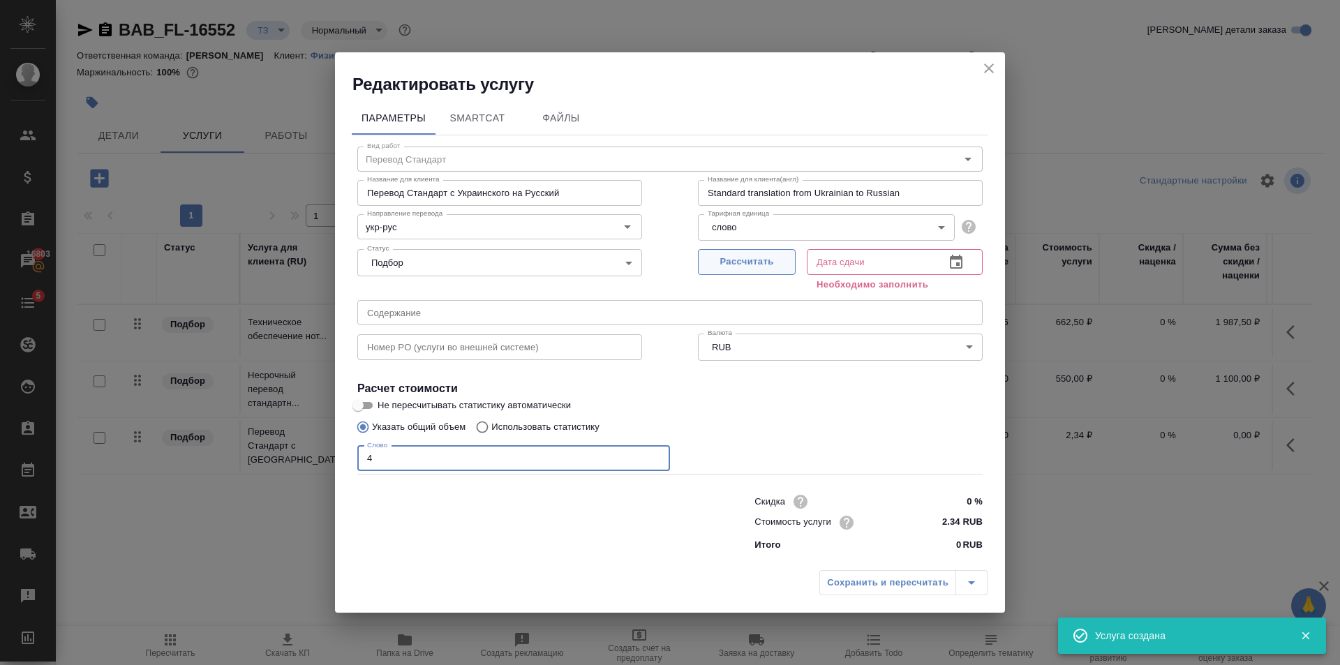
click at [752, 259] on span "Рассчитать" at bounding box center [747, 262] width 82 height 16
type input "08.10.2025 10:31"
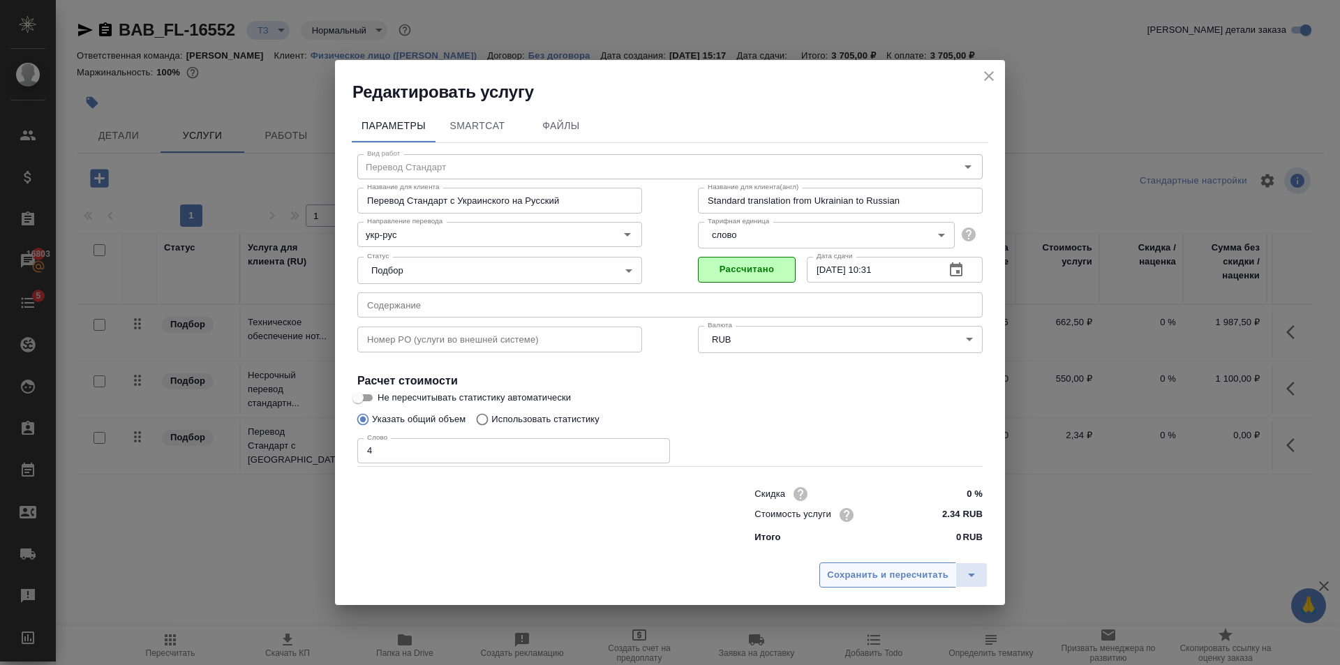
click at [865, 570] on span "Сохранить и пересчитать" at bounding box center [887, 575] width 121 height 16
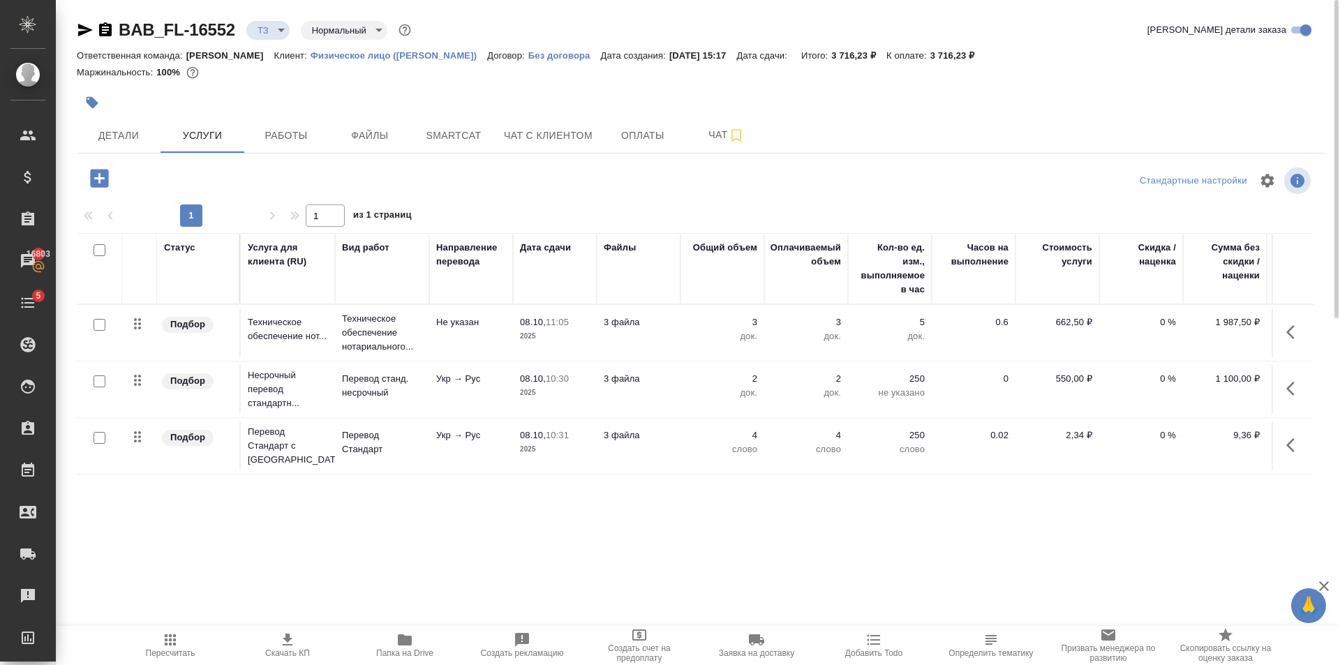
click at [98, 442] on input "checkbox" at bounding box center [100, 438] width 12 height 12
checkbox input "true"
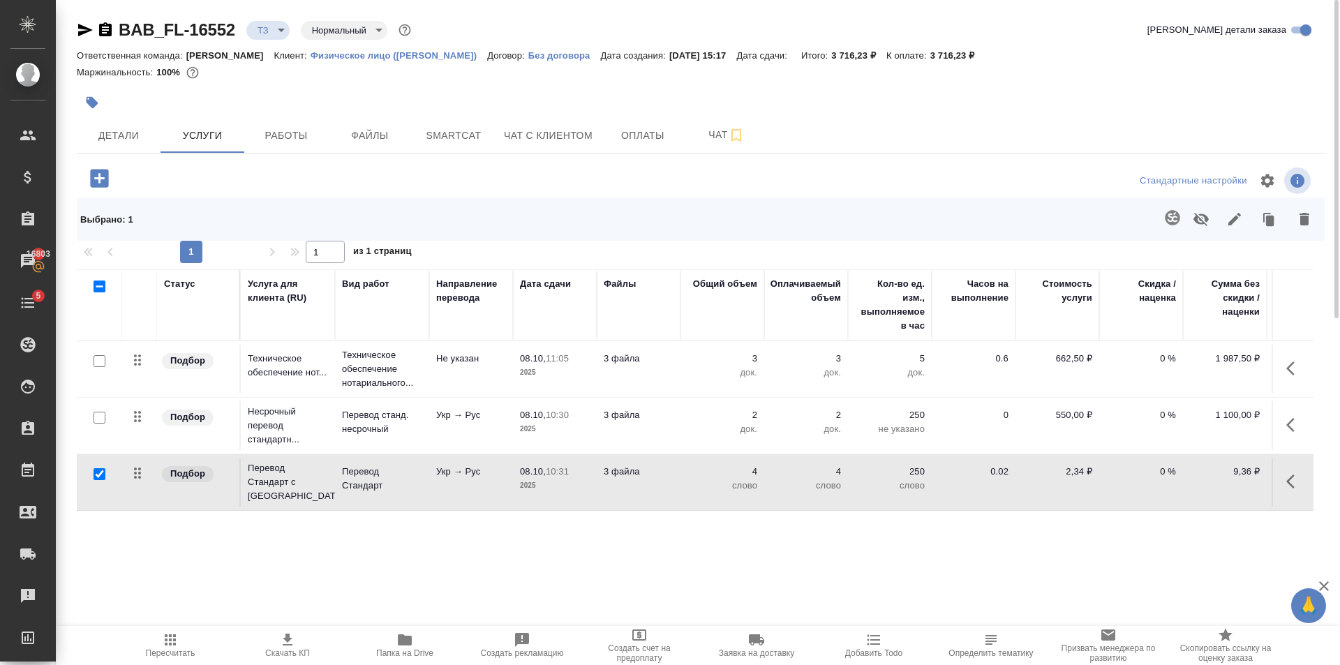
click at [1166, 218] on icon "button" at bounding box center [1172, 217] width 15 height 15
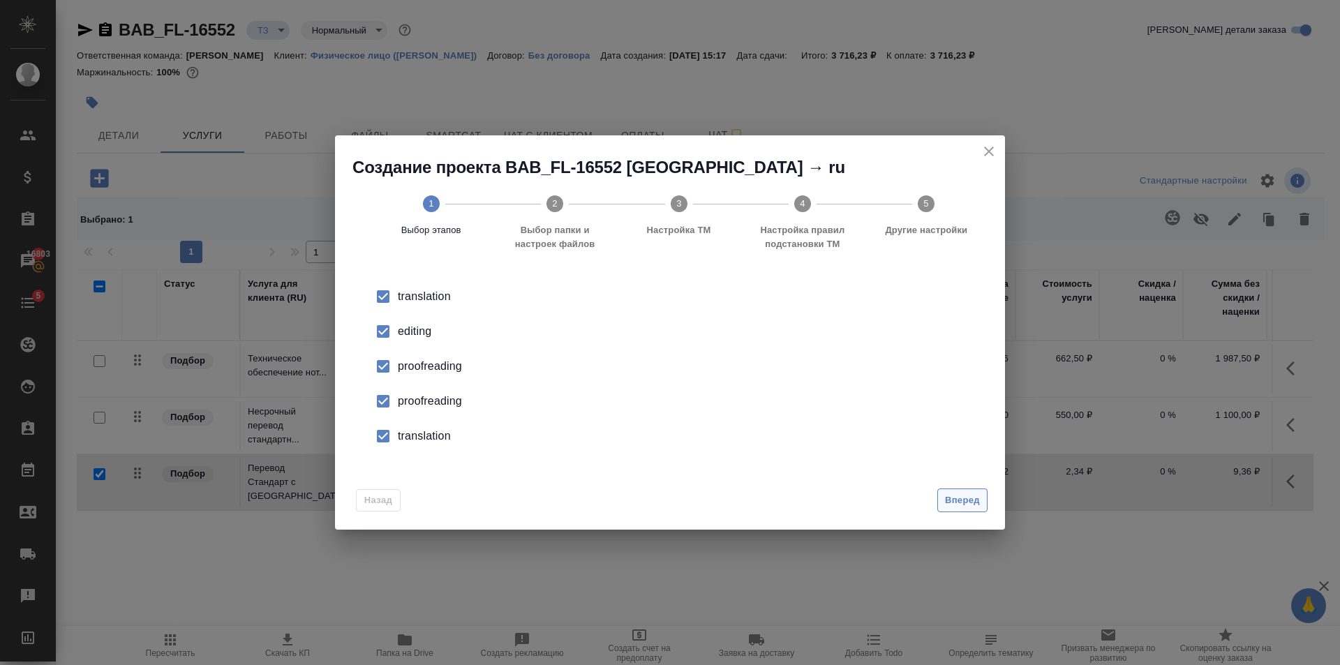
click at [979, 500] on span "Вперед" at bounding box center [962, 501] width 35 height 16
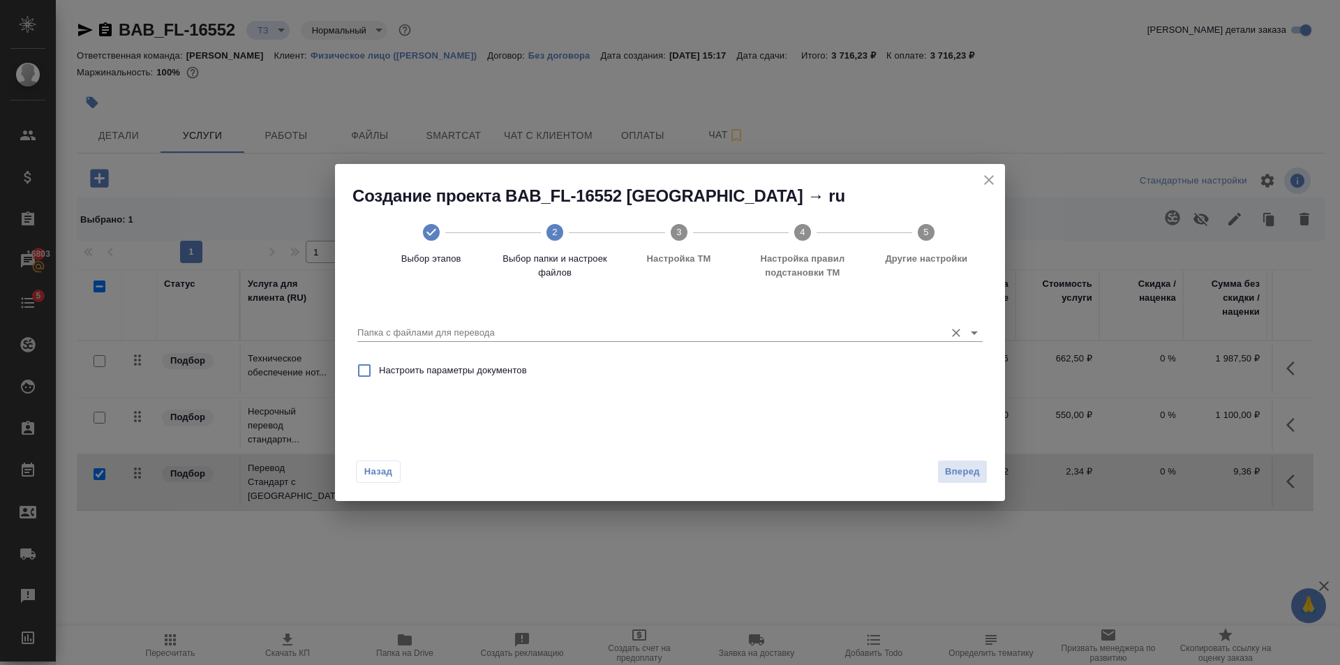
drag, startPoint x: 972, startPoint y: 332, endPoint x: 949, endPoint y: 340, distance: 24.3
click at [967, 334] on icon "Open" at bounding box center [974, 333] width 17 height 17
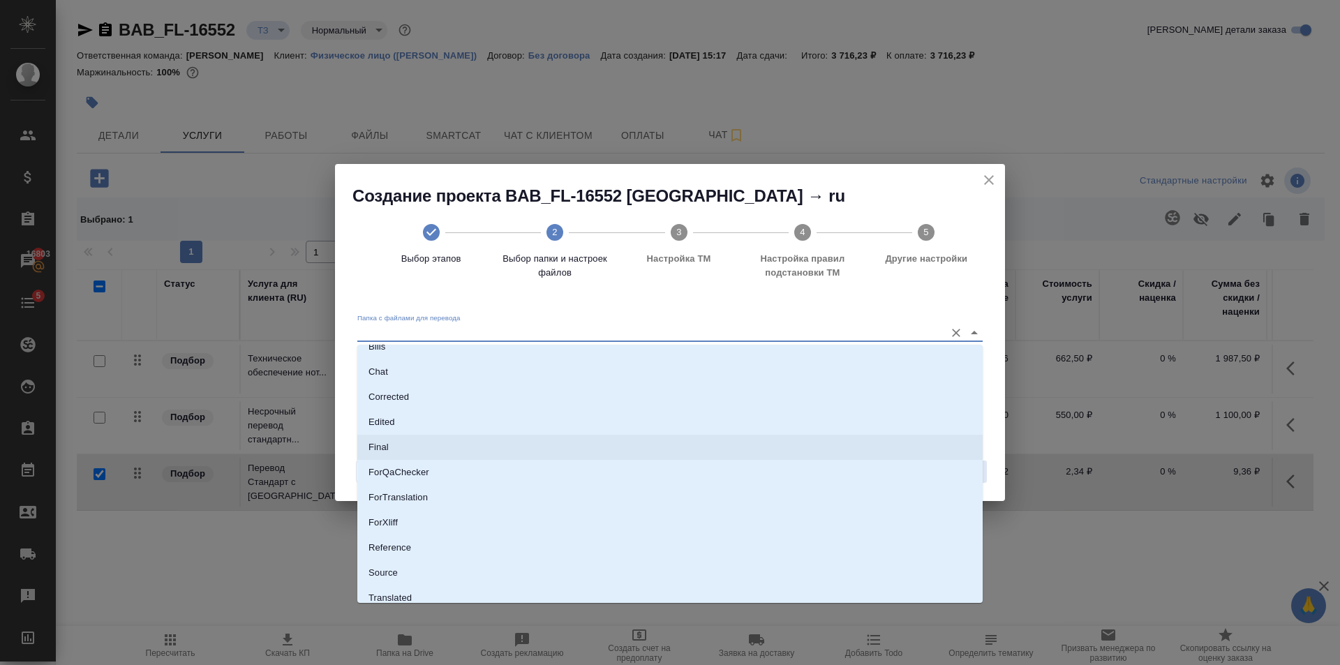
scroll to position [73, 0]
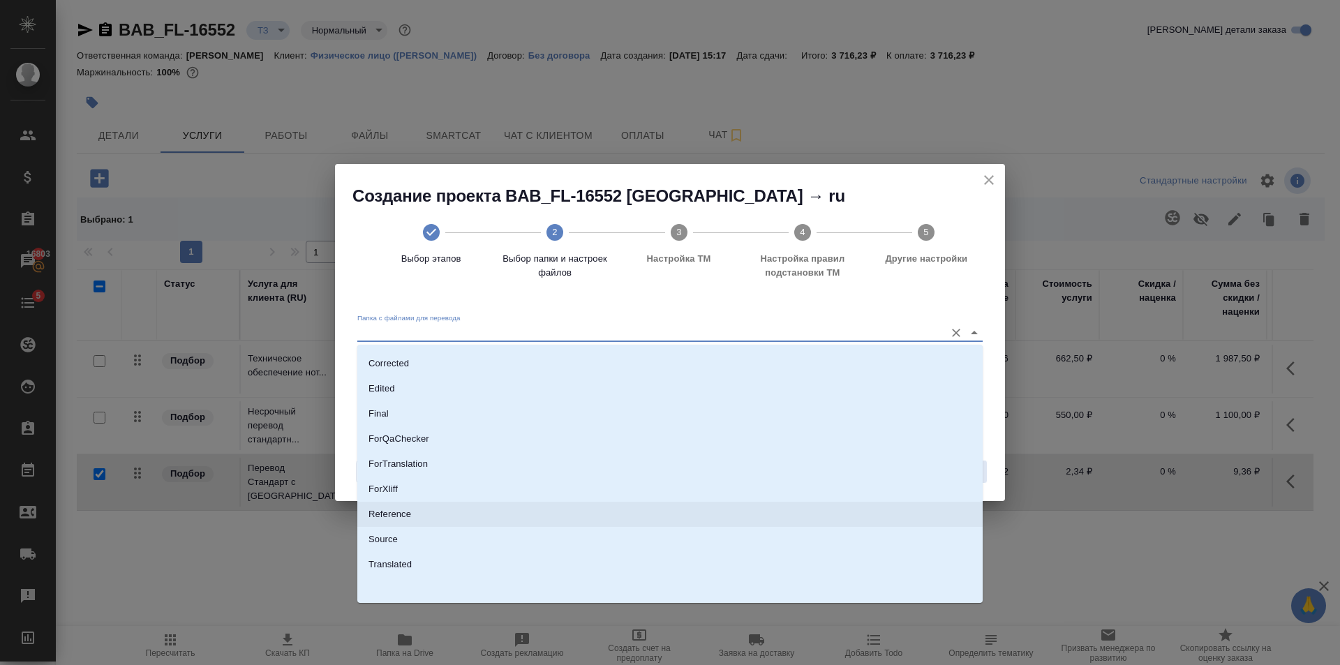
click at [415, 538] on li "Source" at bounding box center [669, 539] width 625 height 25
type input "Source"
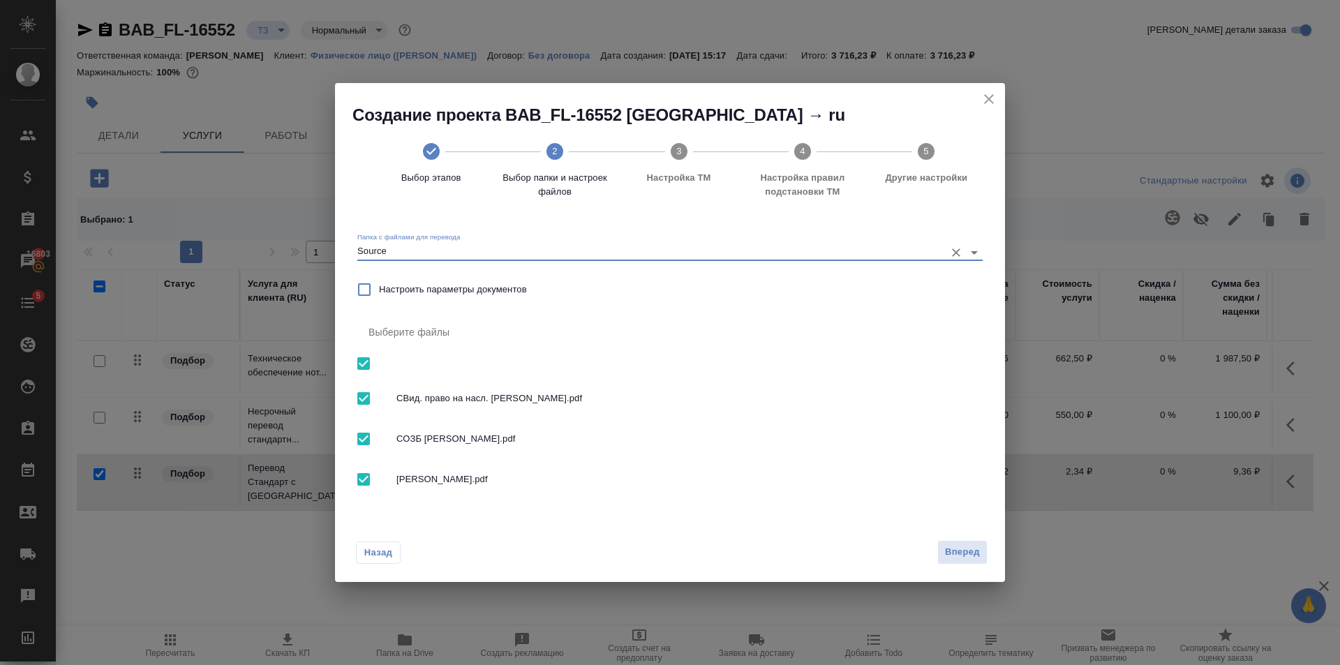
drag, startPoint x: 500, startPoint y: 429, endPoint x: 498, endPoint y: 479, distance: 49.6
click at [500, 430] on div "СОЗБ Алланазарова.pdf" at bounding box center [669, 439] width 625 height 40
checkbox input "false"
click at [501, 487] on div "СОРБА Алланазарова.pdf" at bounding box center [669, 479] width 625 height 40
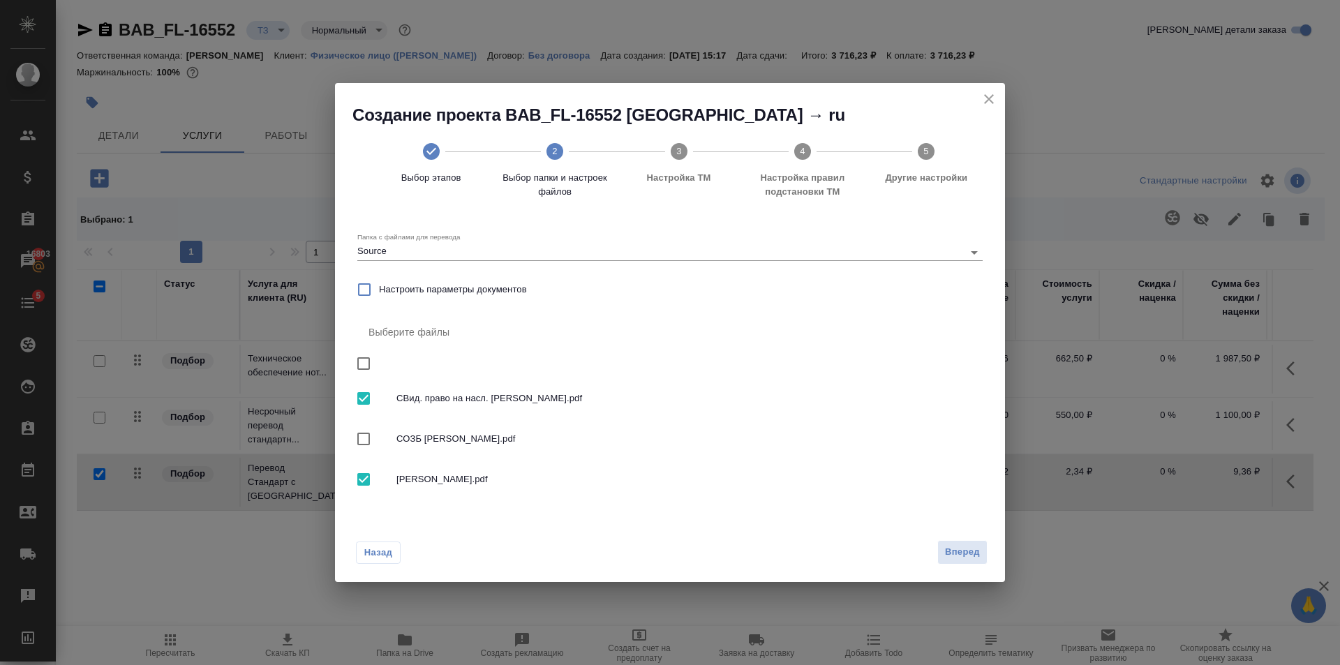
checkbox input "false"
click at [967, 560] on span "Вперед" at bounding box center [962, 552] width 35 height 16
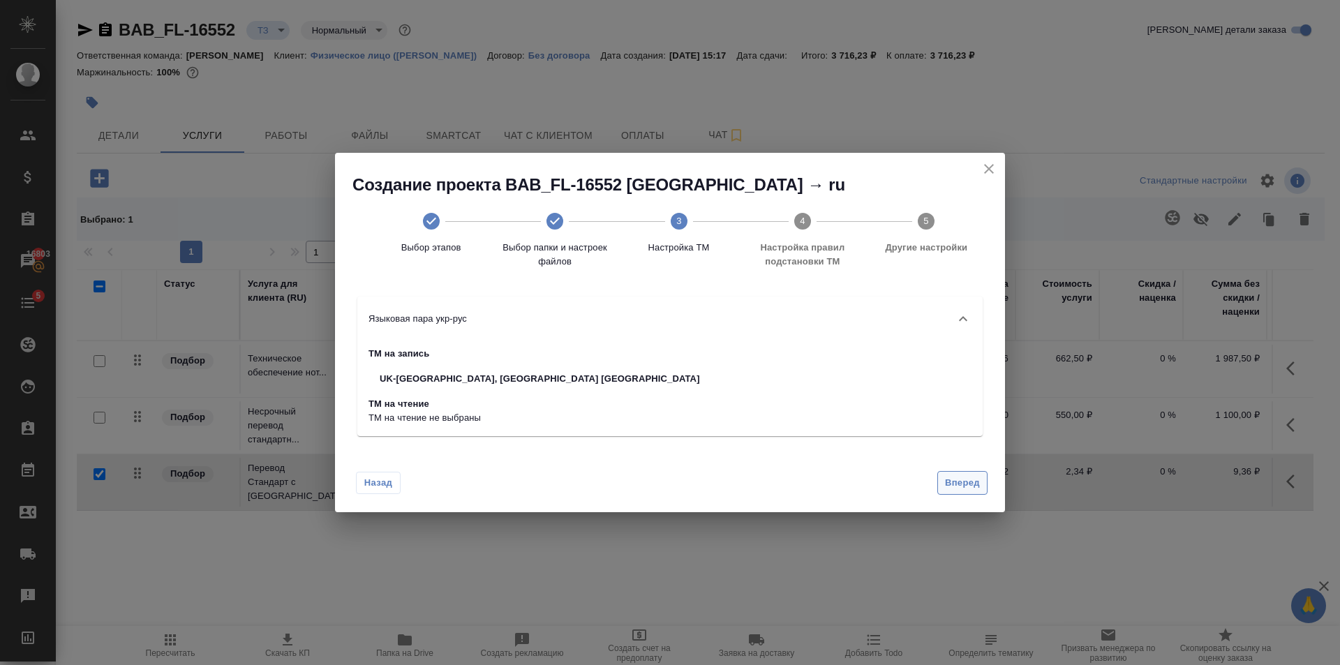
click at [965, 480] on span "Вперед" at bounding box center [962, 483] width 35 height 16
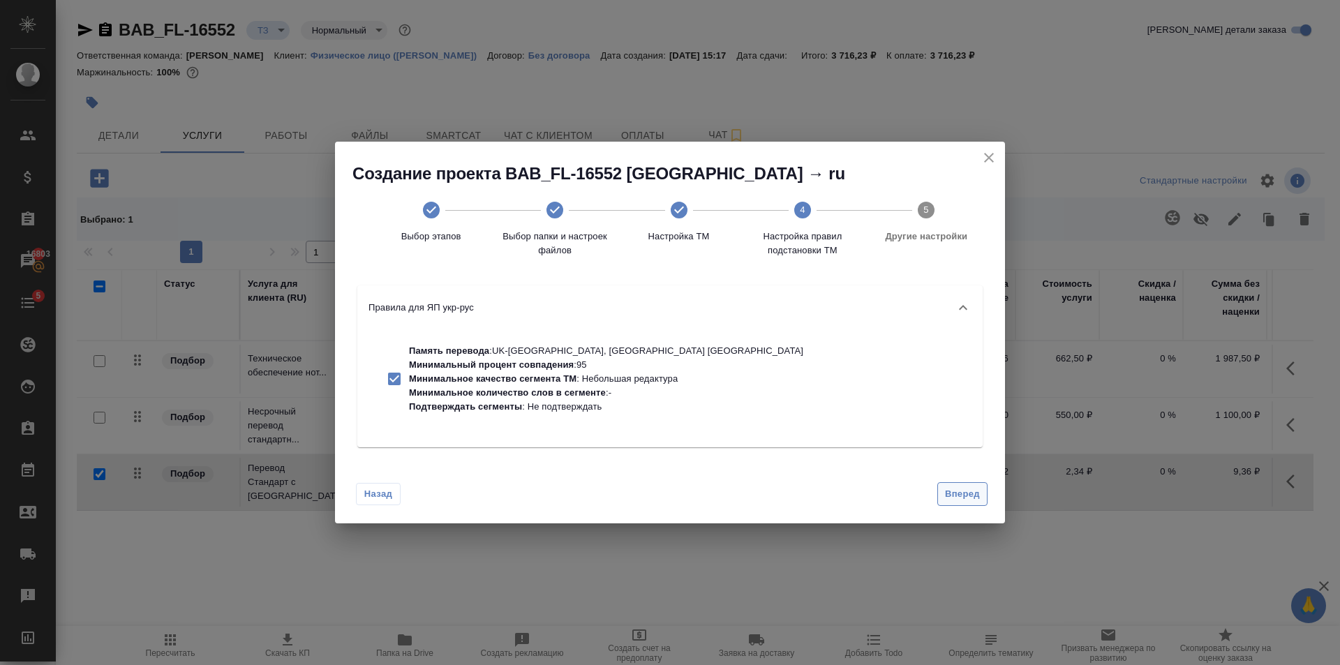
click at [974, 492] on span "Вперед" at bounding box center [962, 494] width 35 height 16
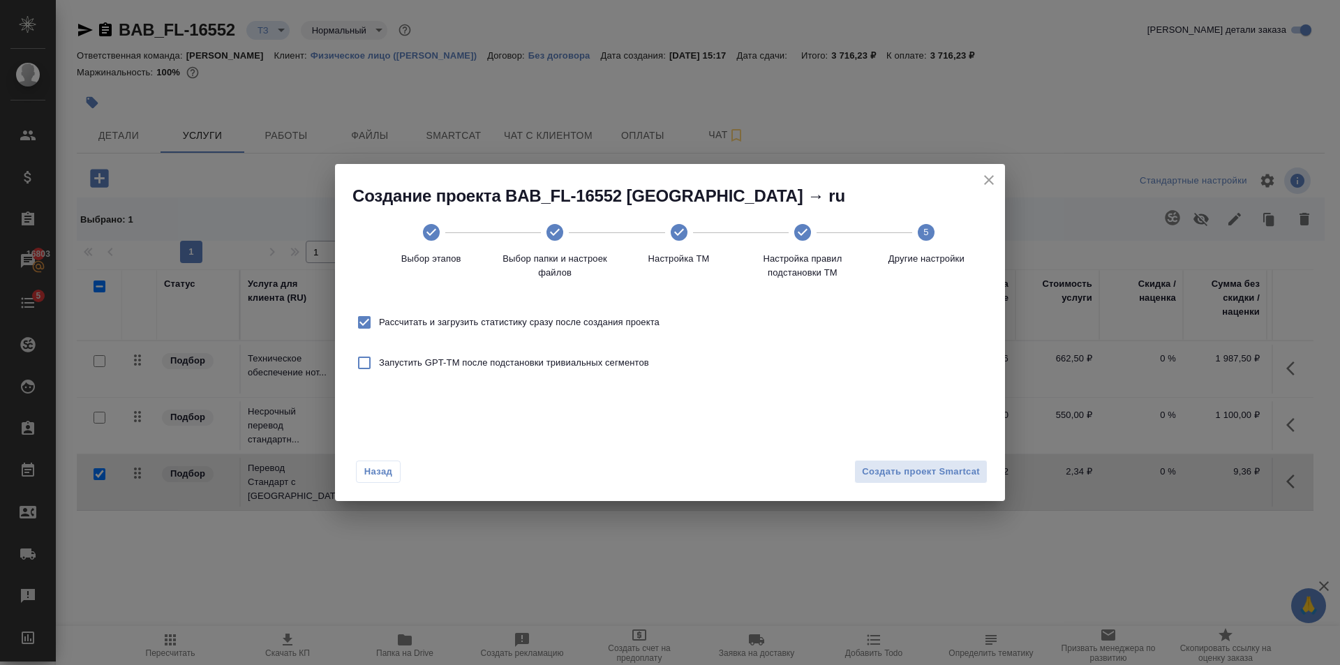
click at [570, 327] on span "Рассчитать и загрузить статистику сразу после создания проекта" at bounding box center [519, 322] width 281 height 14
click at [379, 327] on input "Рассчитать и загрузить статистику сразу после создания проекта" at bounding box center [364, 322] width 29 height 29
checkbox input "false"
click at [870, 467] on span "Создать проект Smartcat" at bounding box center [921, 472] width 118 height 16
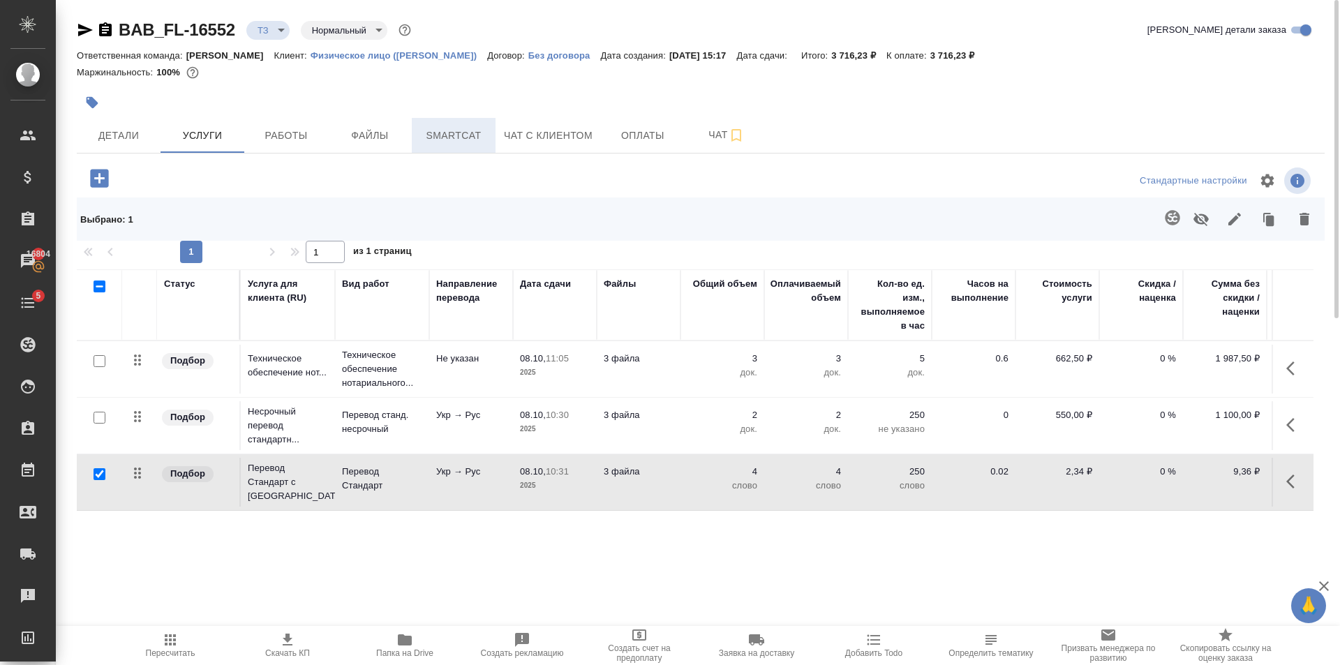
click at [460, 140] on span "Smartcat" at bounding box center [453, 135] width 67 height 17
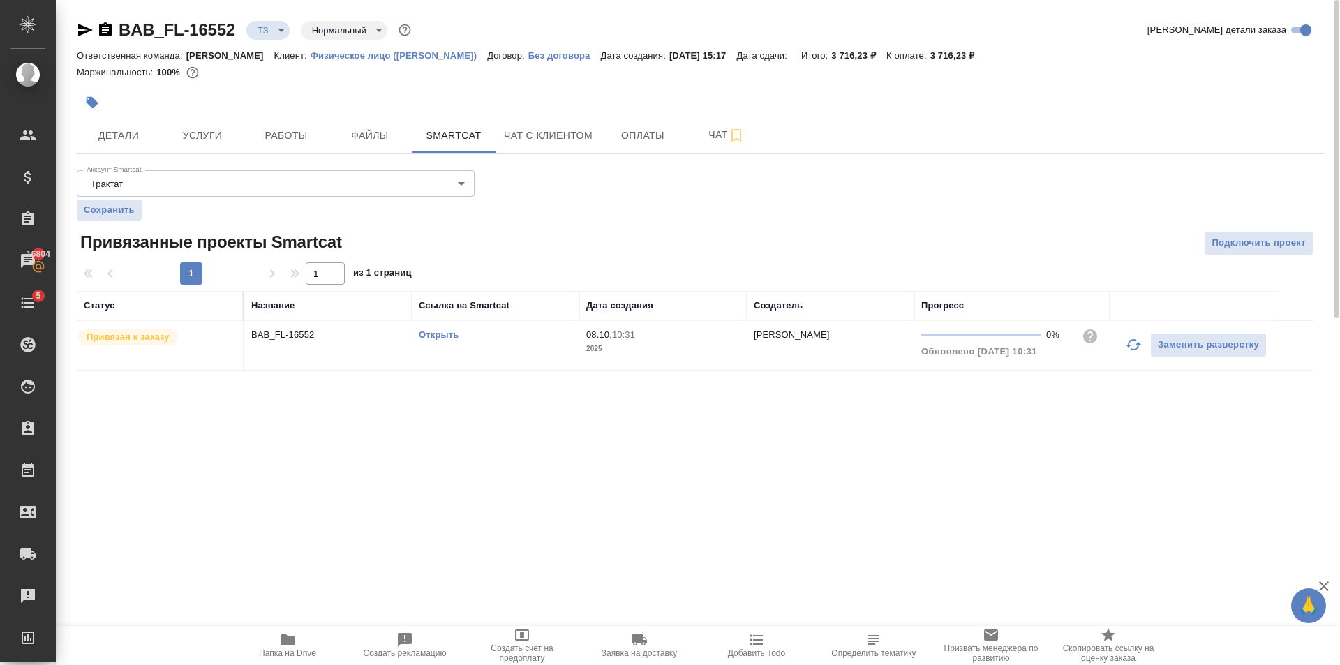
click at [437, 336] on link "Открыть" at bounding box center [439, 334] width 40 height 10
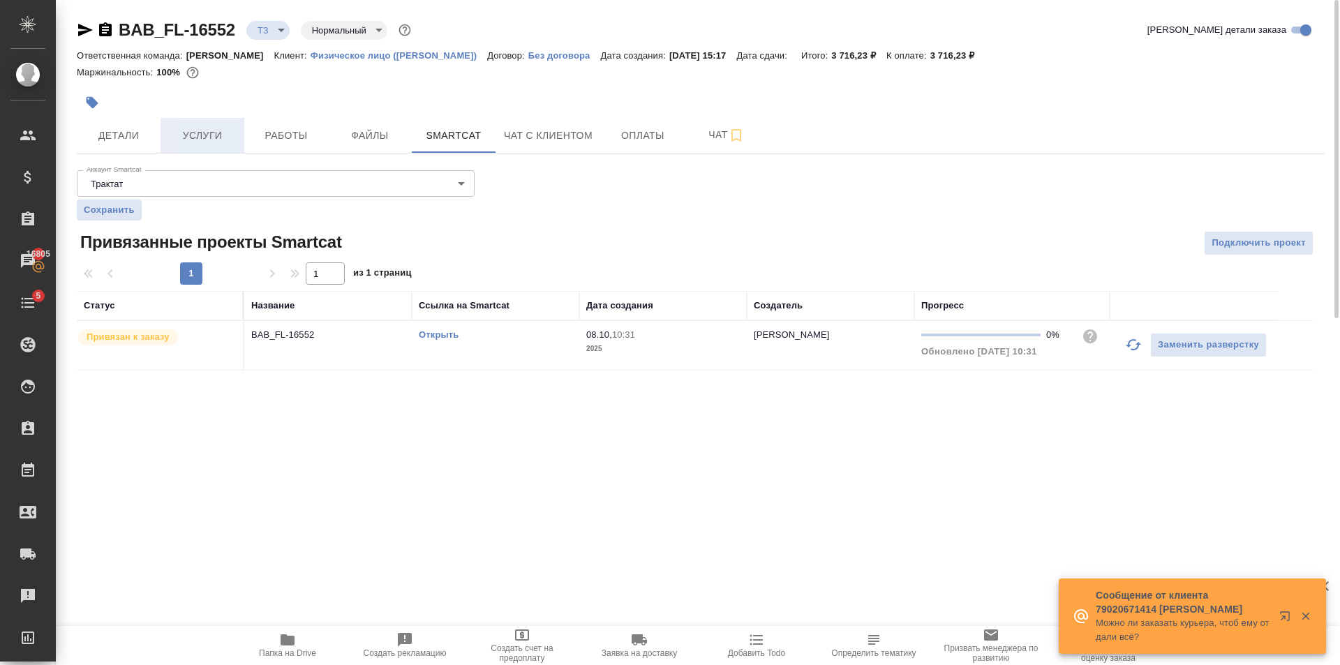
click at [209, 129] on span "Услуги" at bounding box center [202, 135] width 67 height 17
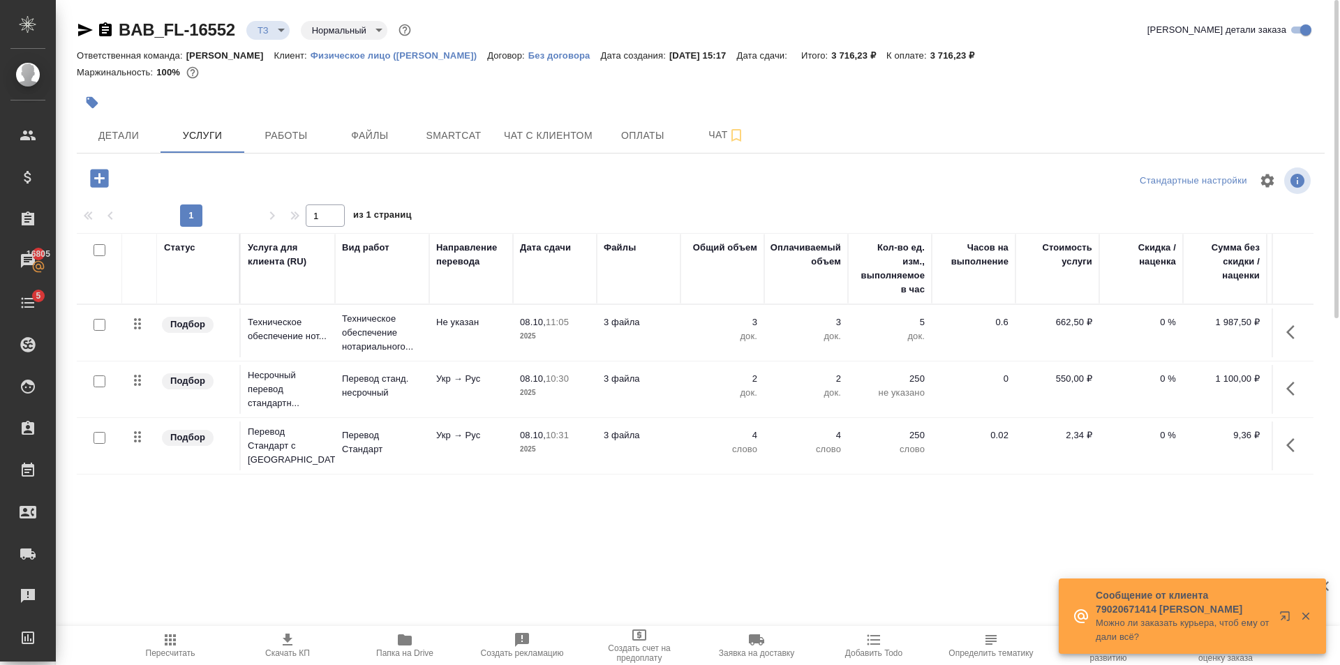
click at [683, 452] on td "4 слово" at bounding box center [723, 446] width 84 height 49
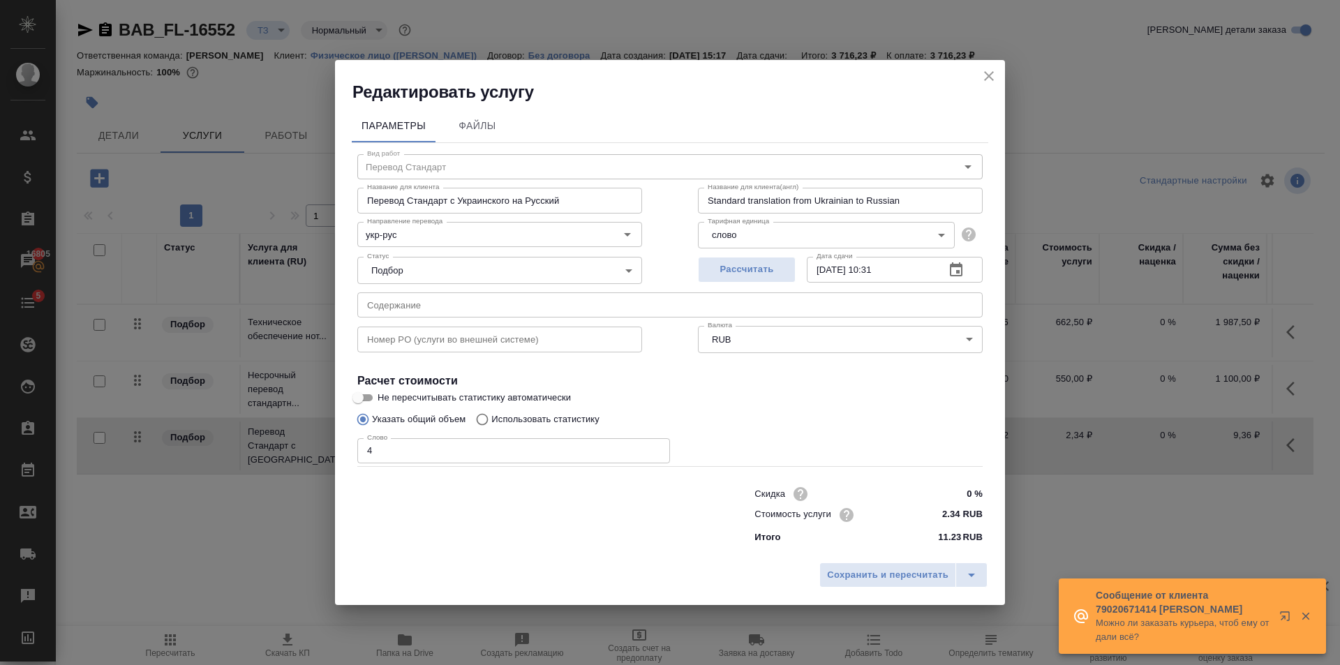
click at [540, 412] on p "Использовать статистику" at bounding box center [545, 419] width 108 height 14
click at [491, 412] on input "Использовать статистику" at bounding box center [480, 419] width 22 height 27
radio input "true"
radio input "false"
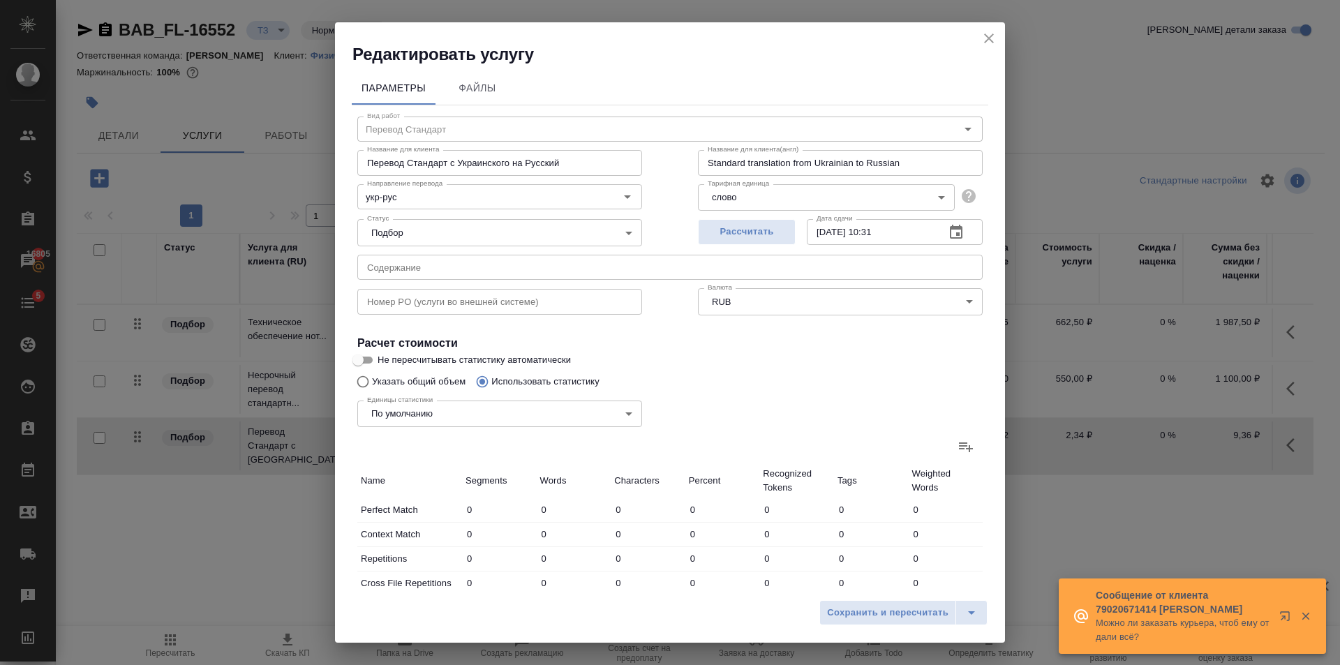
click at [949, 445] on label at bounding box center [966, 447] width 34 height 34
click at [0, 0] on input "file" at bounding box center [0, 0] width 0 height 0
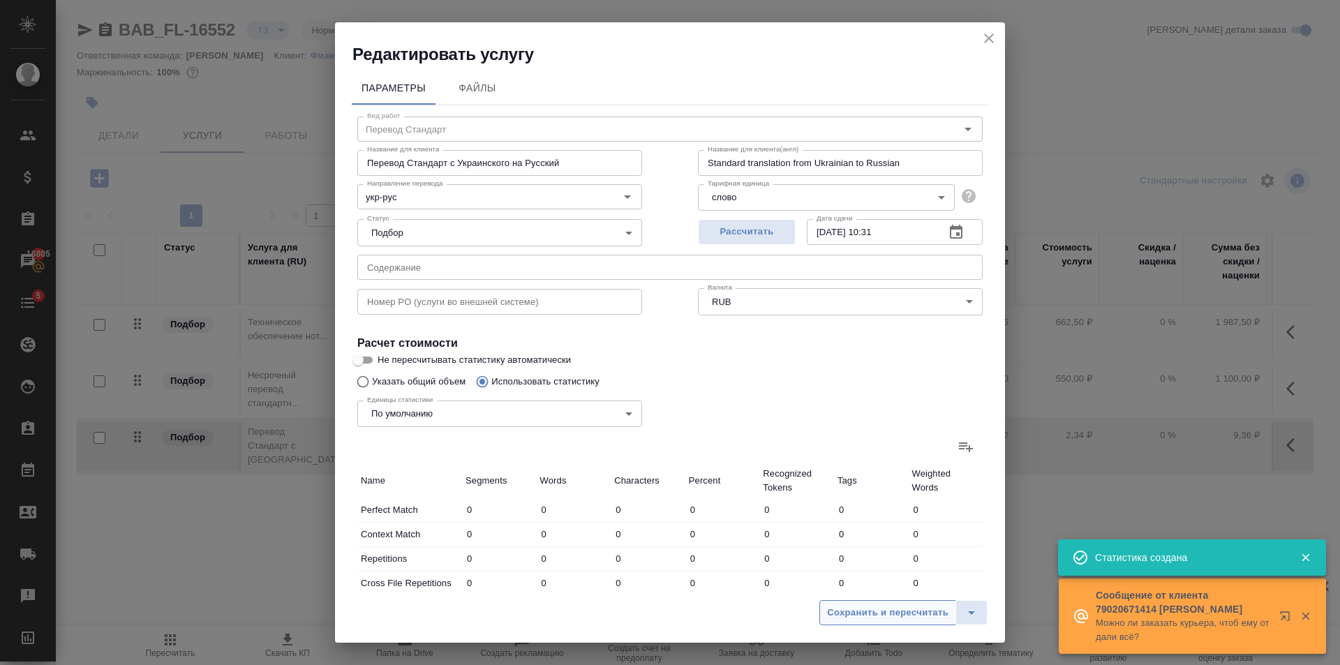
type input "1"
type input "6"
type input "5"
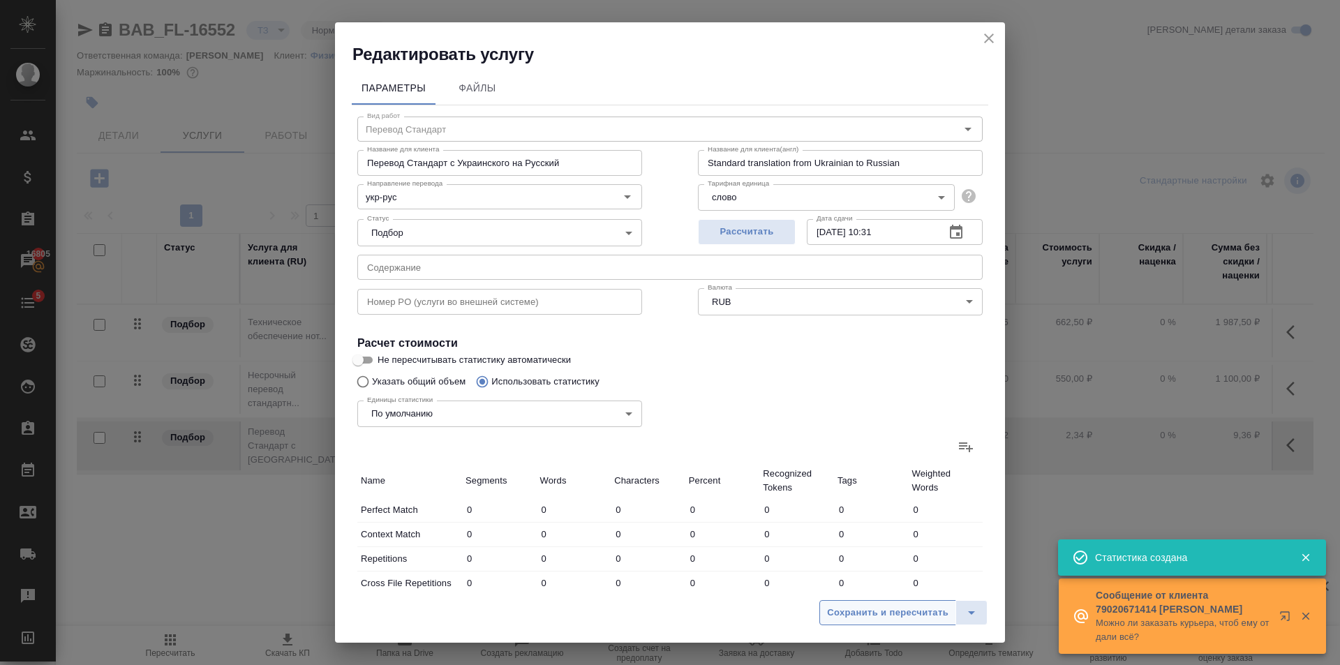
type input "6"
type input "30"
type input "34"
type input "68"
type input "16"
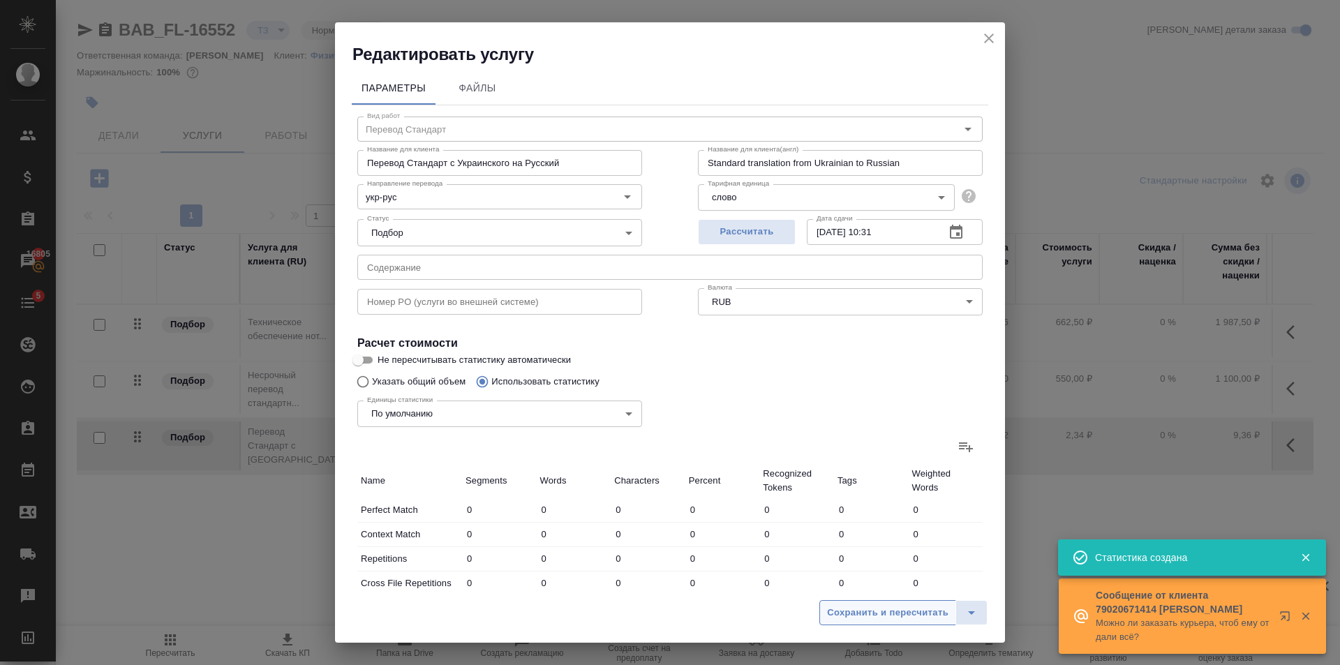
type input "22"
type input "131"
type input "3"
type input "19"
type input "116"
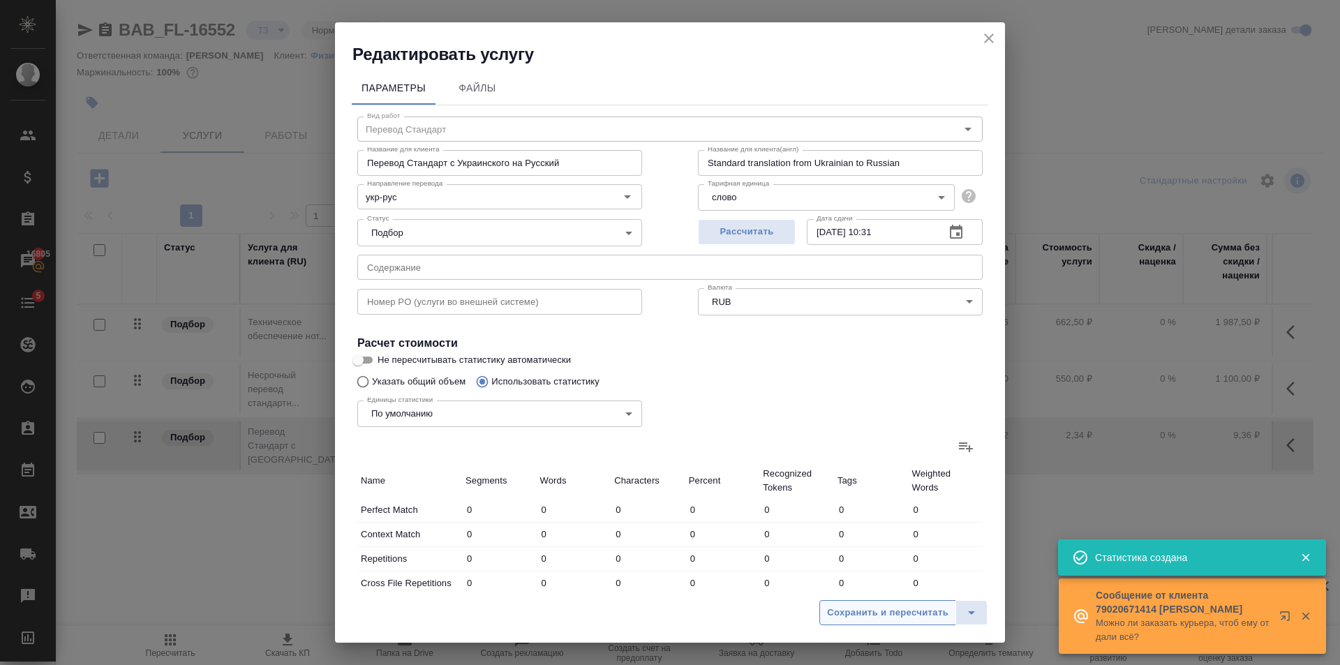
type input "9"
type input "30"
type input "210"
type input "107"
type input "404"
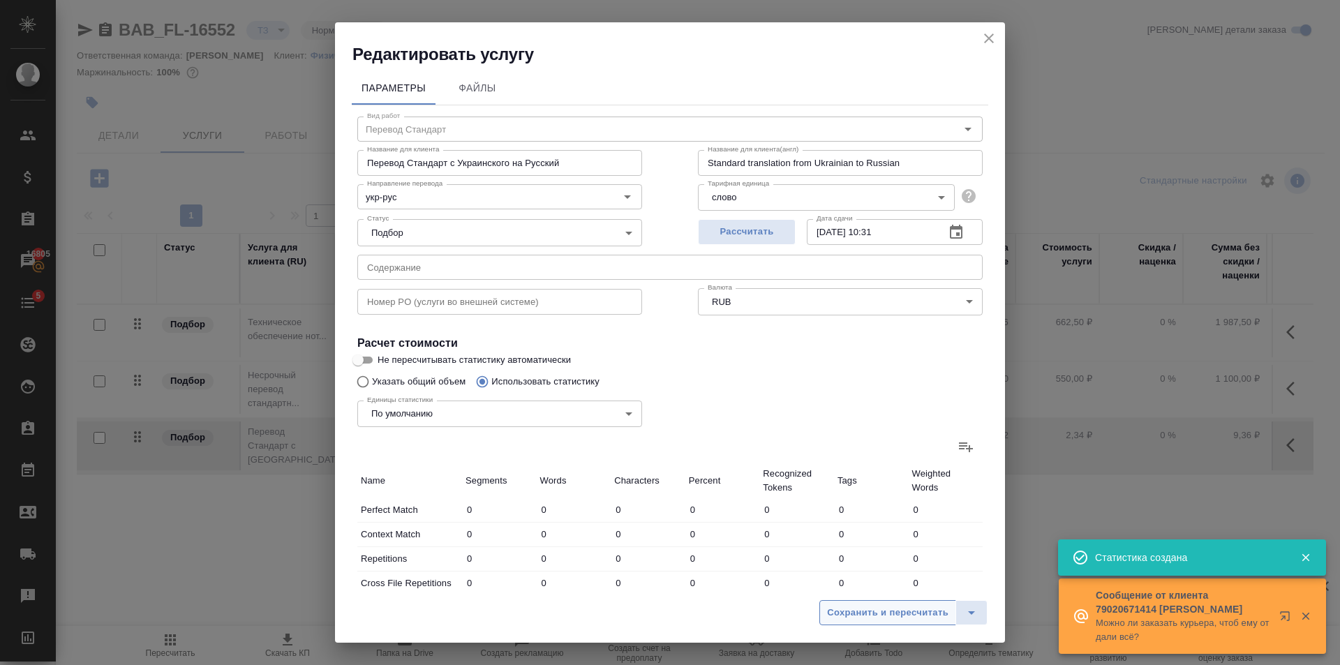
type input "2435"
type input "166"
type input "510"
type input "2966"
type input "171"
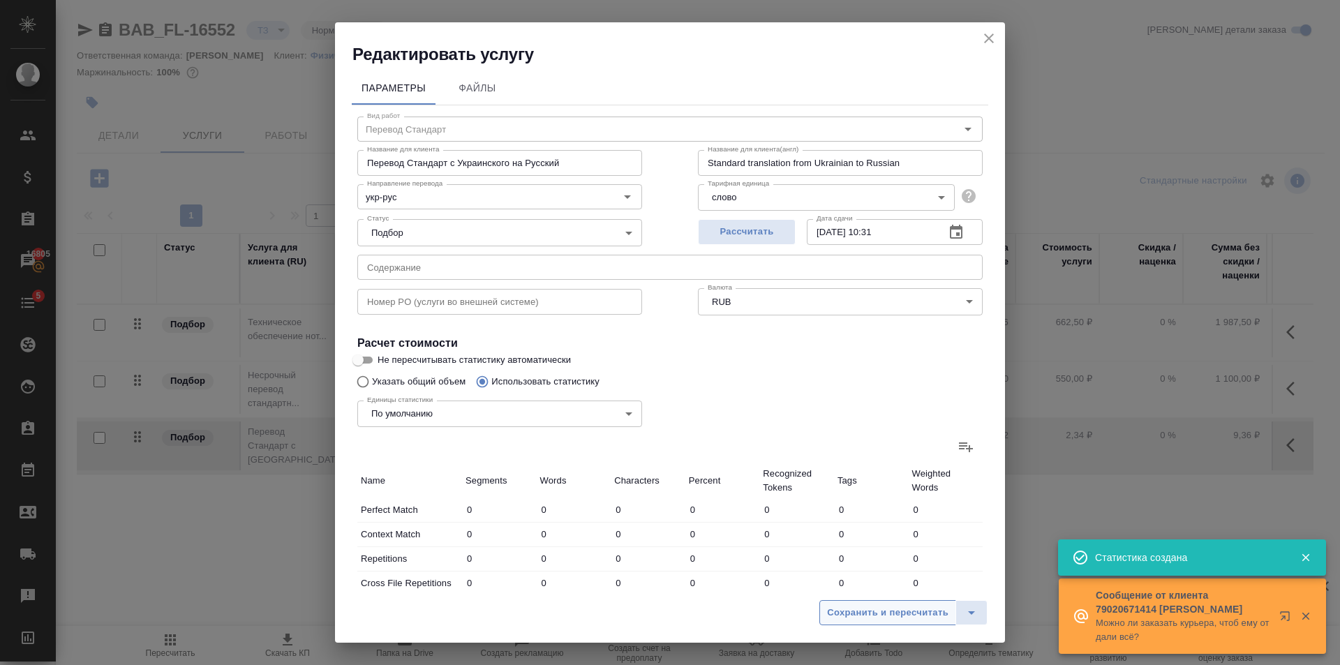
type input "515"
type input "2972"
click at [900, 618] on span "Сохранить и пересчитать" at bounding box center [887, 613] width 121 height 16
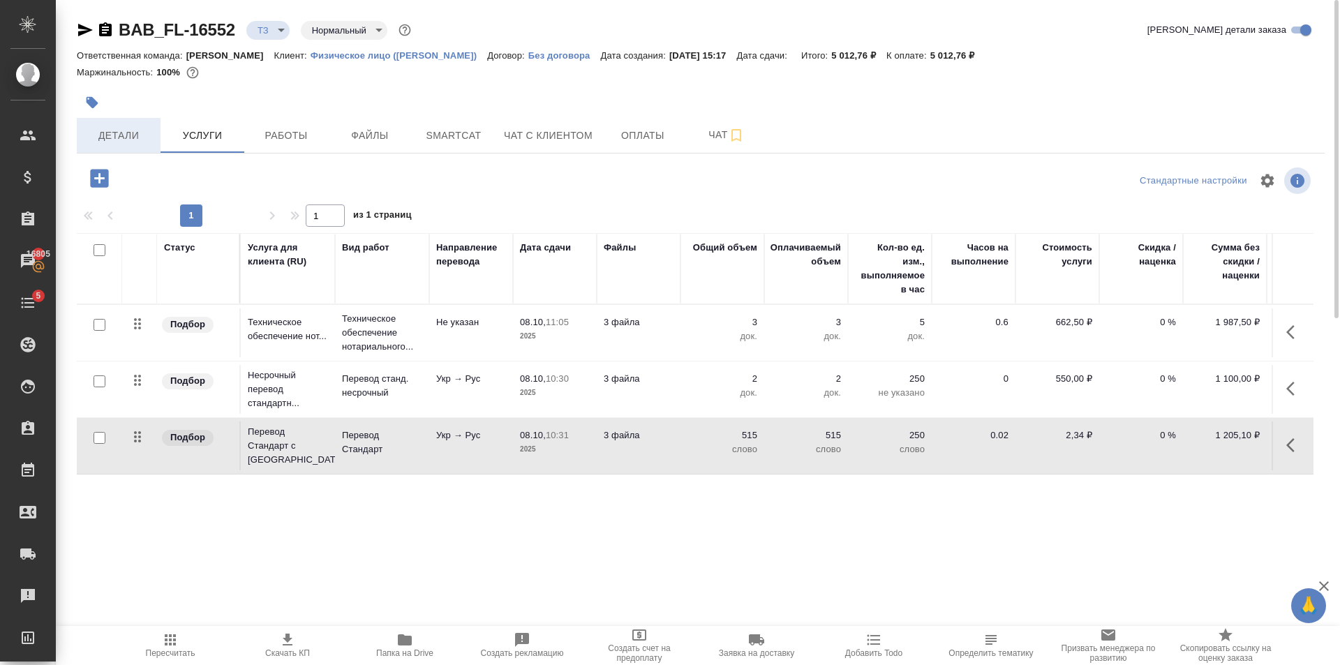
click at [116, 151] on button "Детали" at bounding box center [119, 135] width 84 height 35
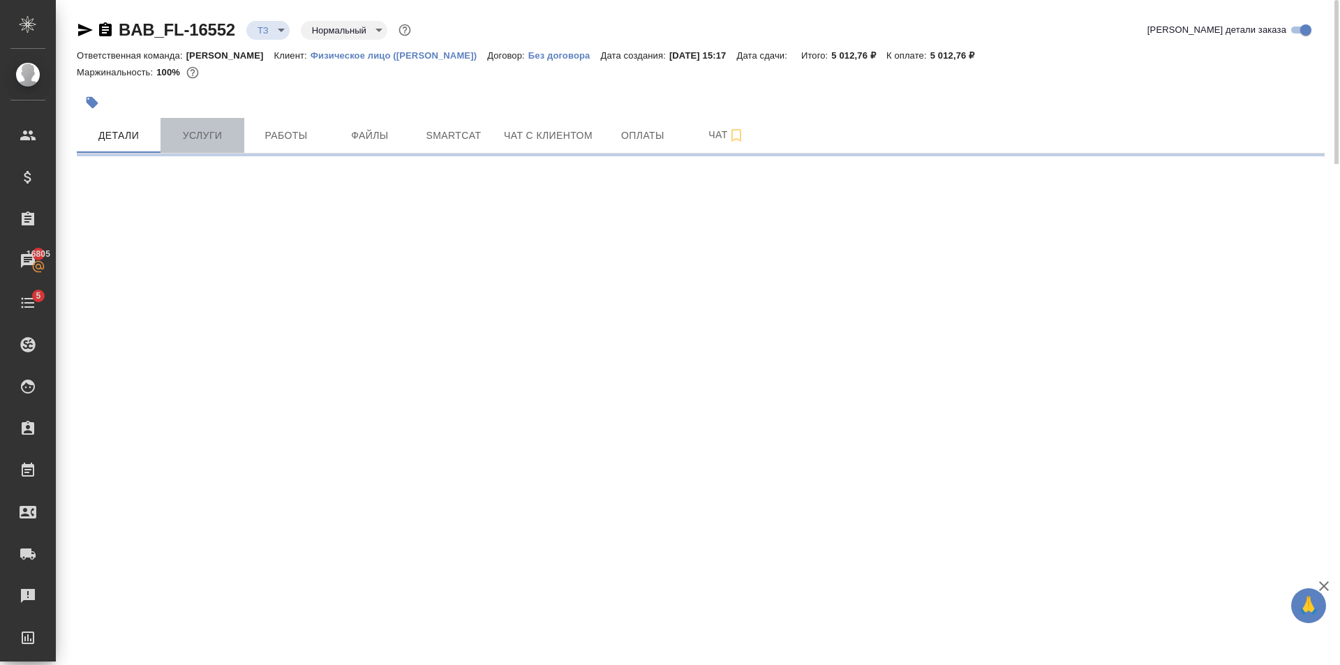
click at [188, 132] on span "Услуги" at bounding box center [202, 135] width 67 height 17
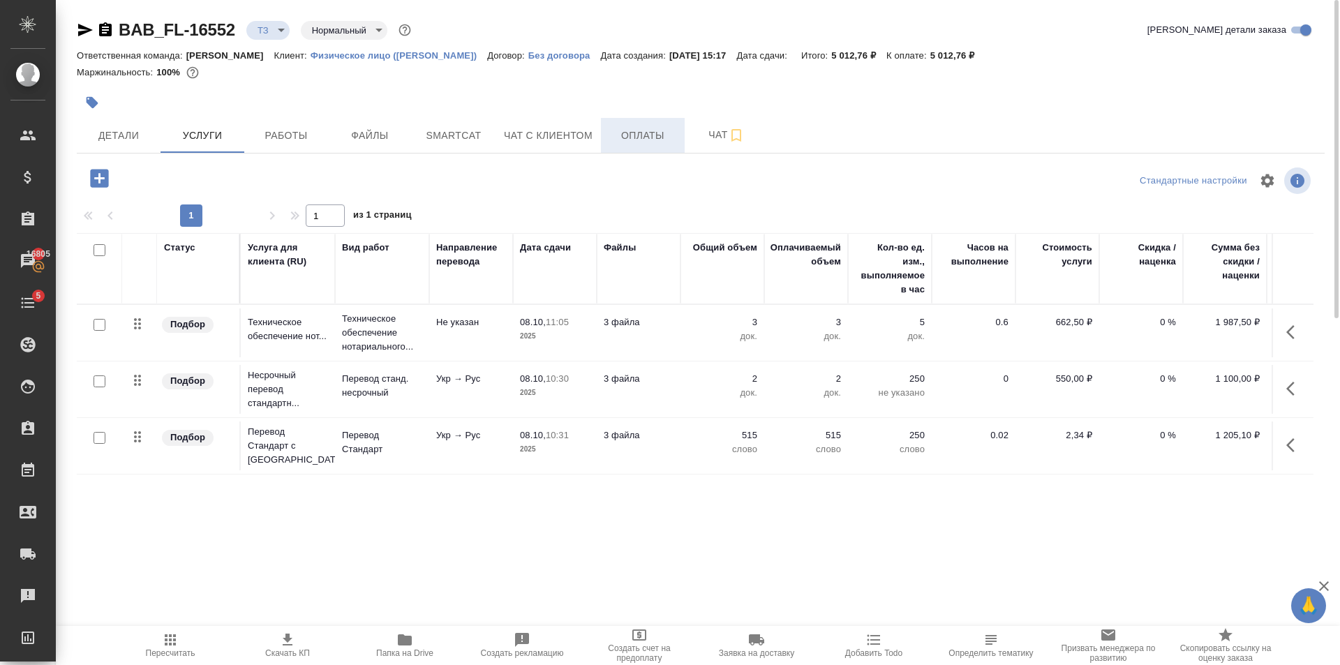
click at [673, 124] on button "Оплаты" at bounding box center [643, 135] width 84 height 35
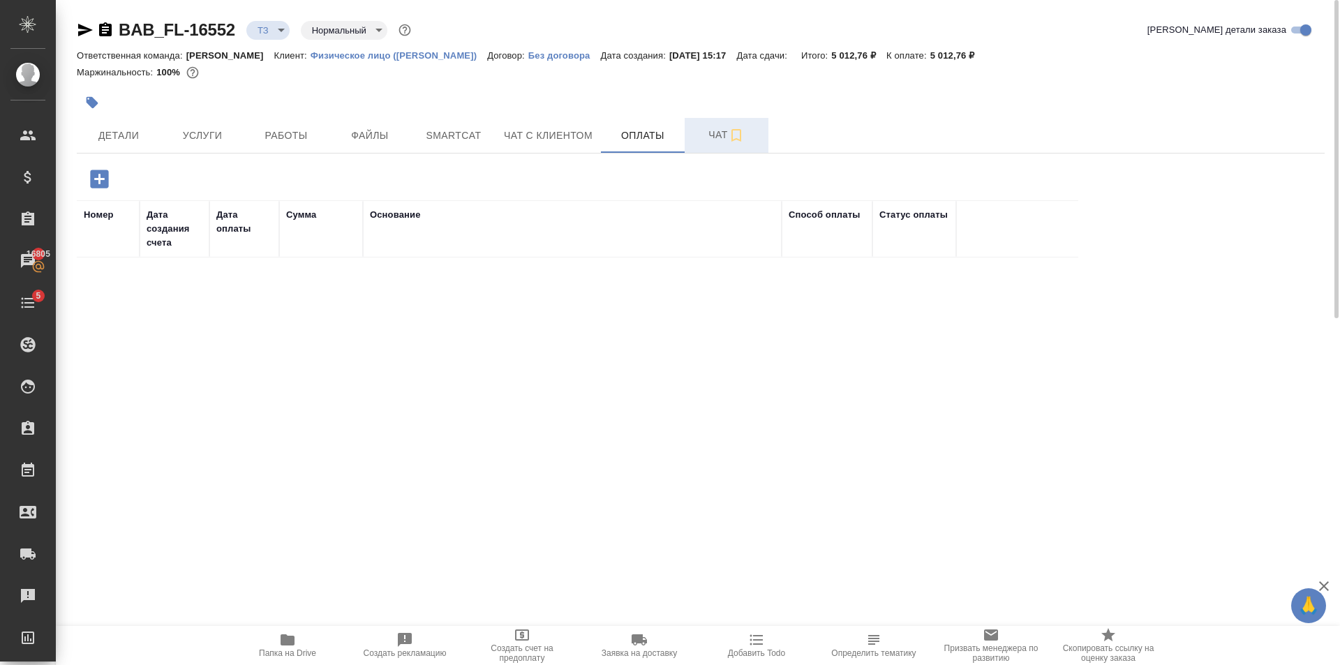
click at [706, 146] on button "Чат" at bounding box center [727, 135] width 84 height 35
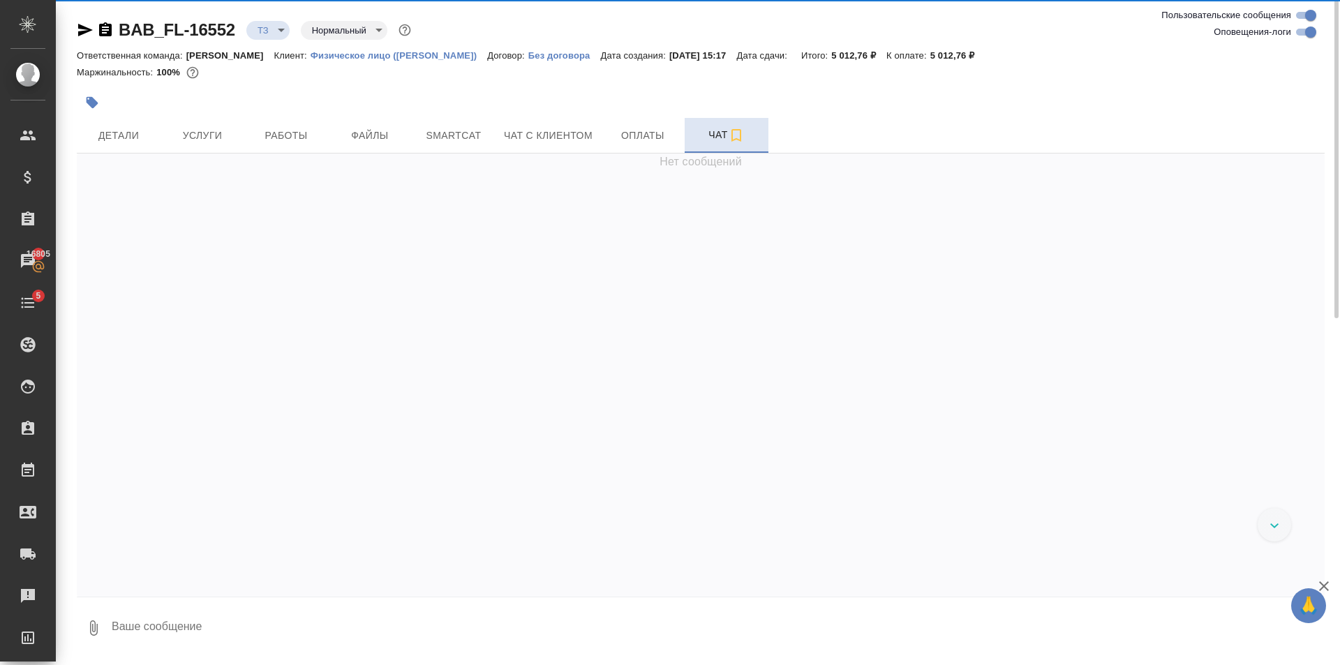
scroll to position [123, 0]
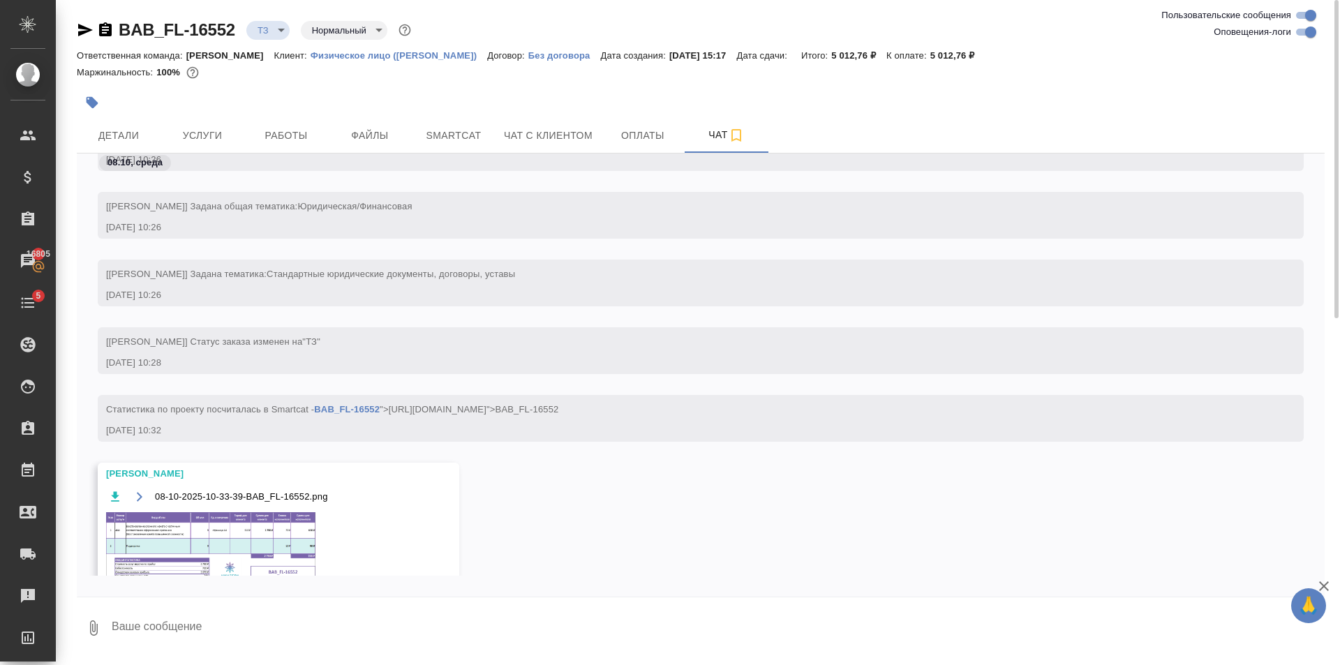
click at [189, 542] on img at bounding box center [210, 551] width 209 height 78
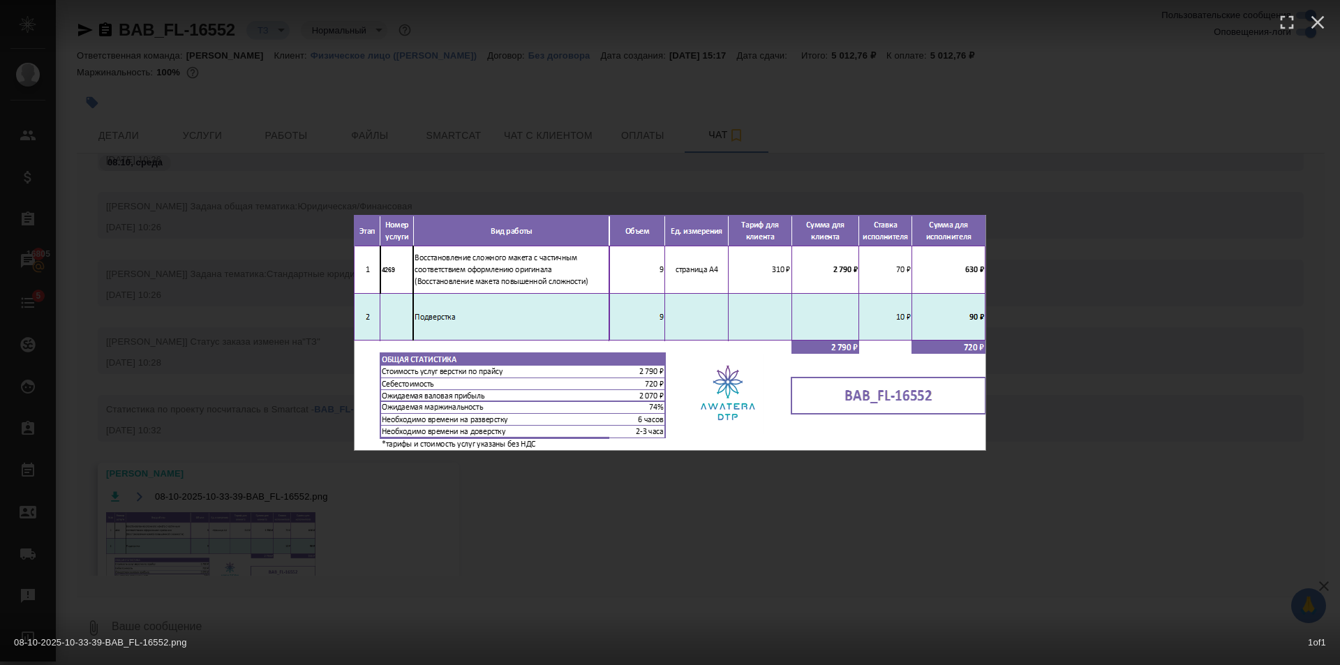
click at [579, 530] on div "08-10-2025-10-33-39-BAB_FL-16552.png 1 of 1" at bounding box center [670, 332] width 1340 height 665
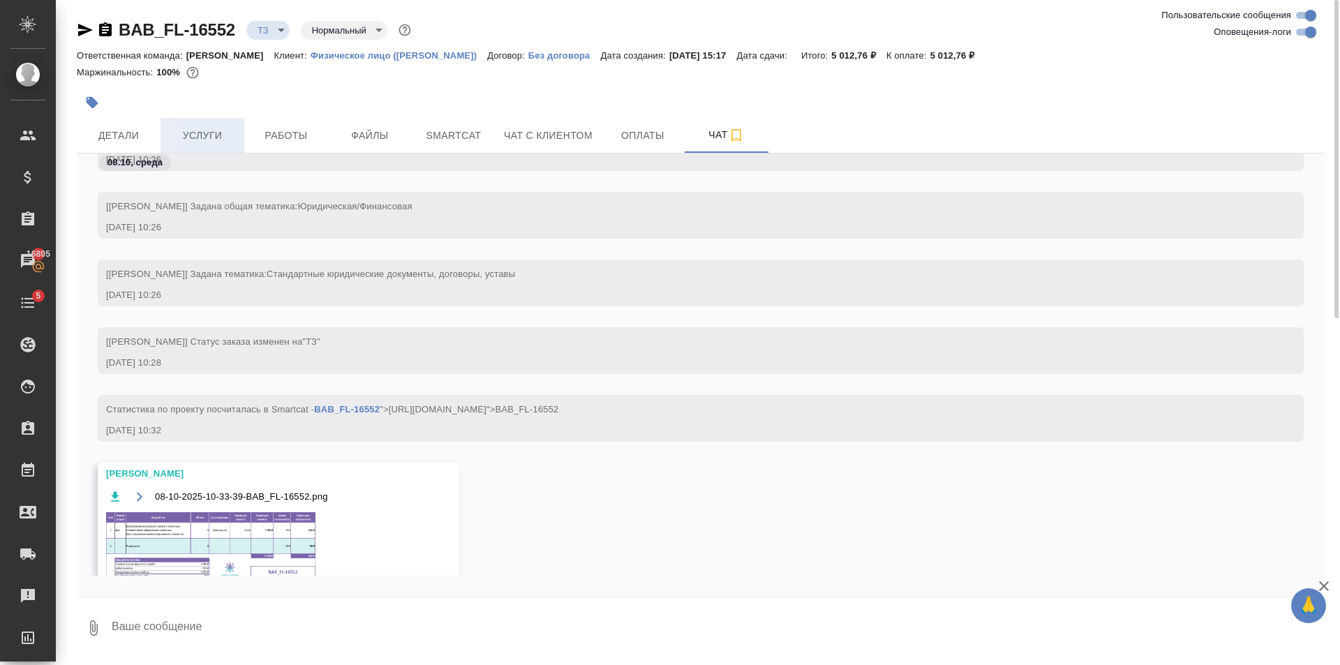
click at [202, 142] on span "Услуги" at bounding box center [202, 135] width 67 height 17
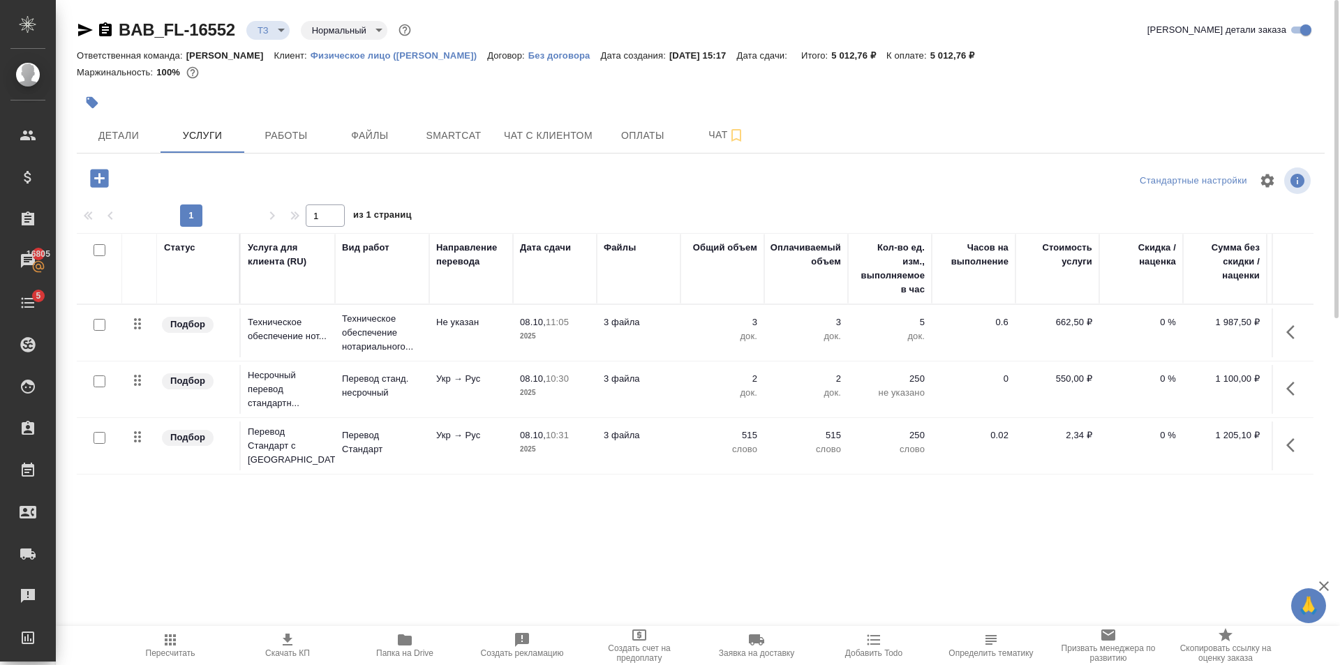
click at [105, 170] on icon "button" at bounding box center [99, 178] width 18 height 18
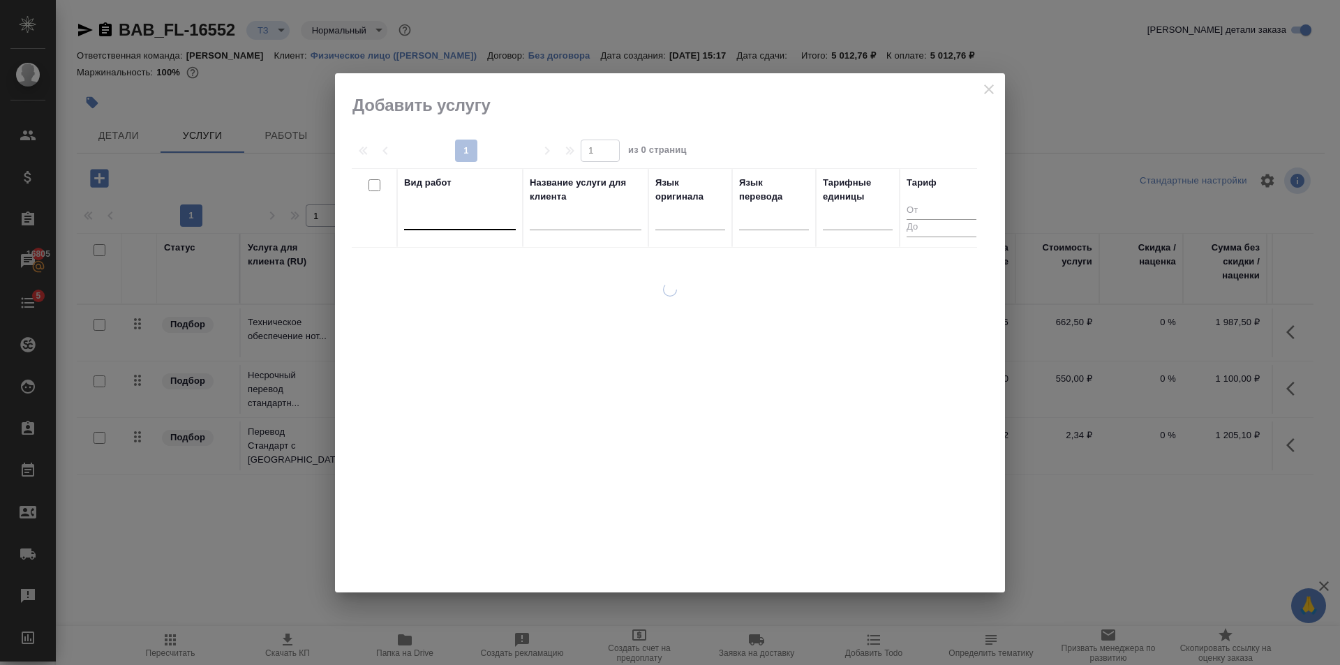
click at [431, 211] on div at bounding box center [460, 216] width 112 height 20
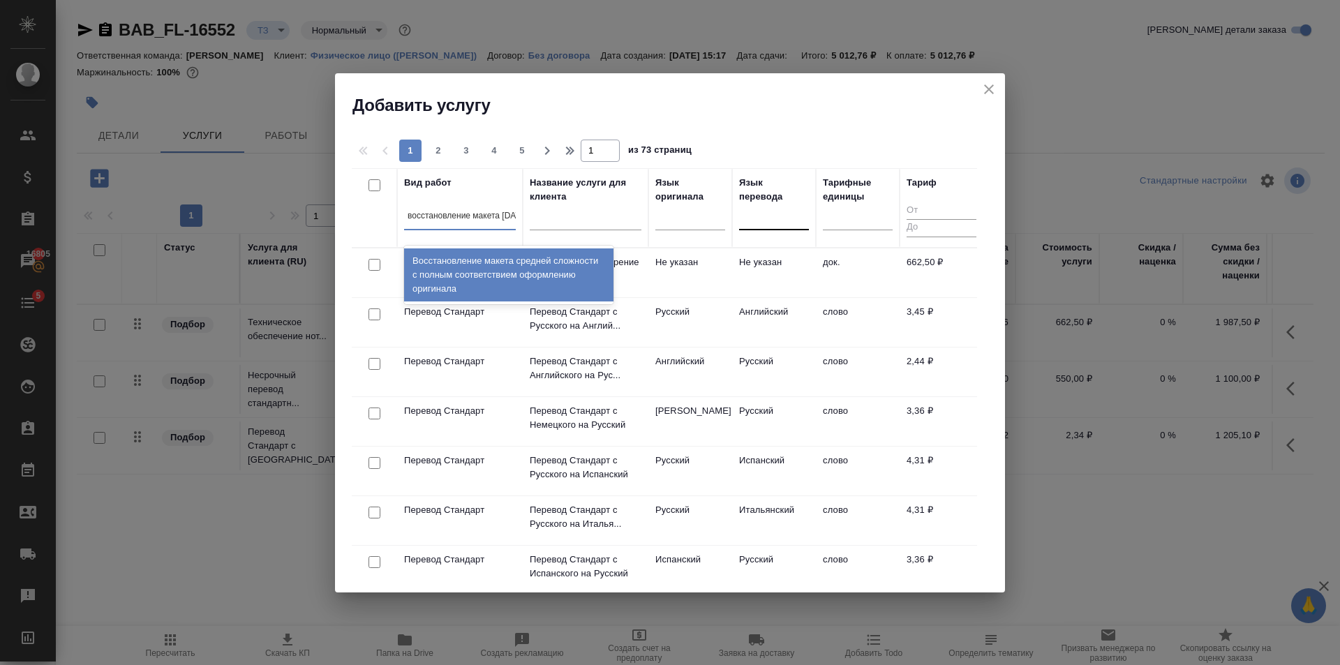
scroll to position [0, 17]
type input "восстановление макета средне"
click at [594, 260] on div "Восстановление макета средней сложности с полным соответствием оформлению ориги…" at bounding box center [508, 274] width 209 height 53
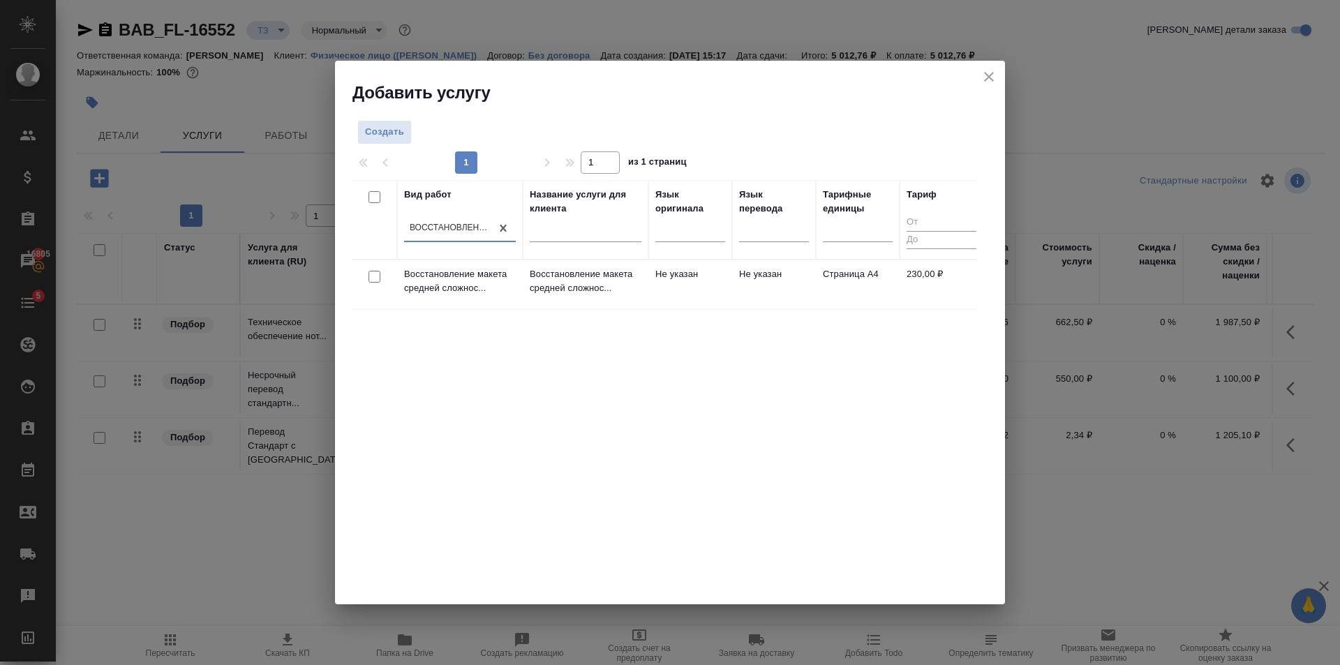
scroll to position [0, 1]
click at [729, 299] on td "Не указан" at bounding box center [690, 284] width 84 height 49
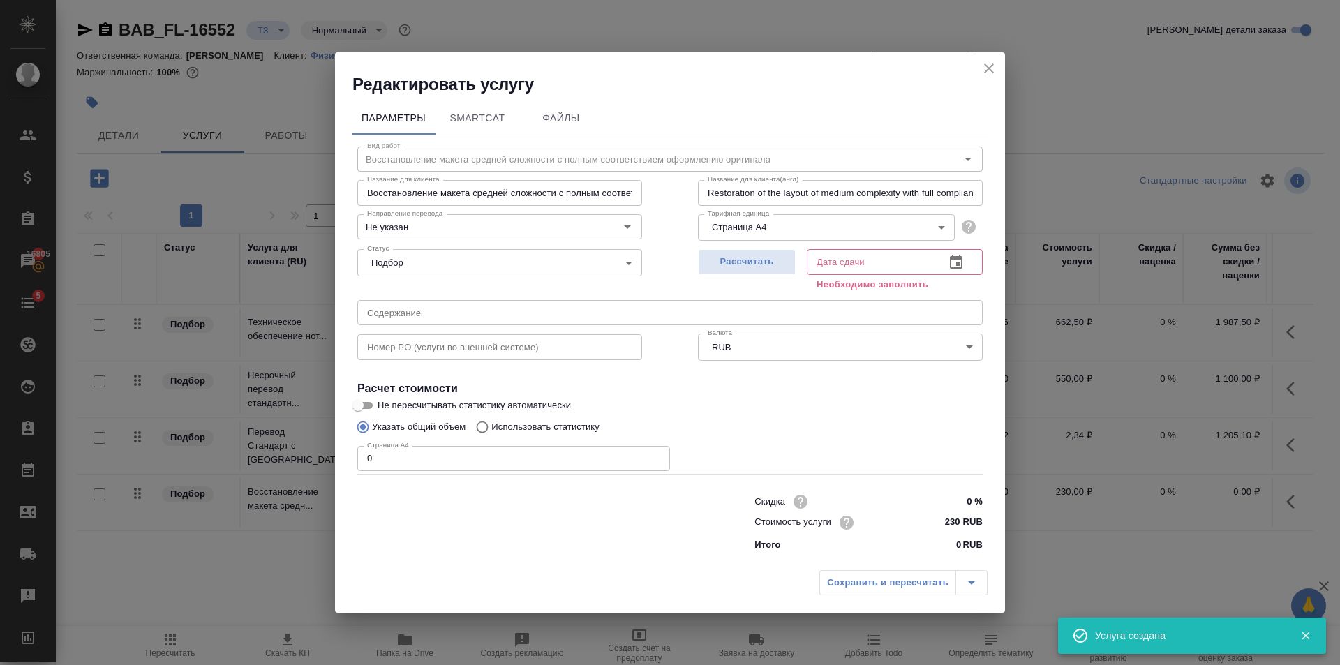
click at [440, 446] on input "0" at bounding box center [513, 458] width 313 height 25
type input "9"
click at [748, 249] on button "Рассчитать" at bounding box center [747, 262] width 98 height 26
type input "08.10.2025 11:28"
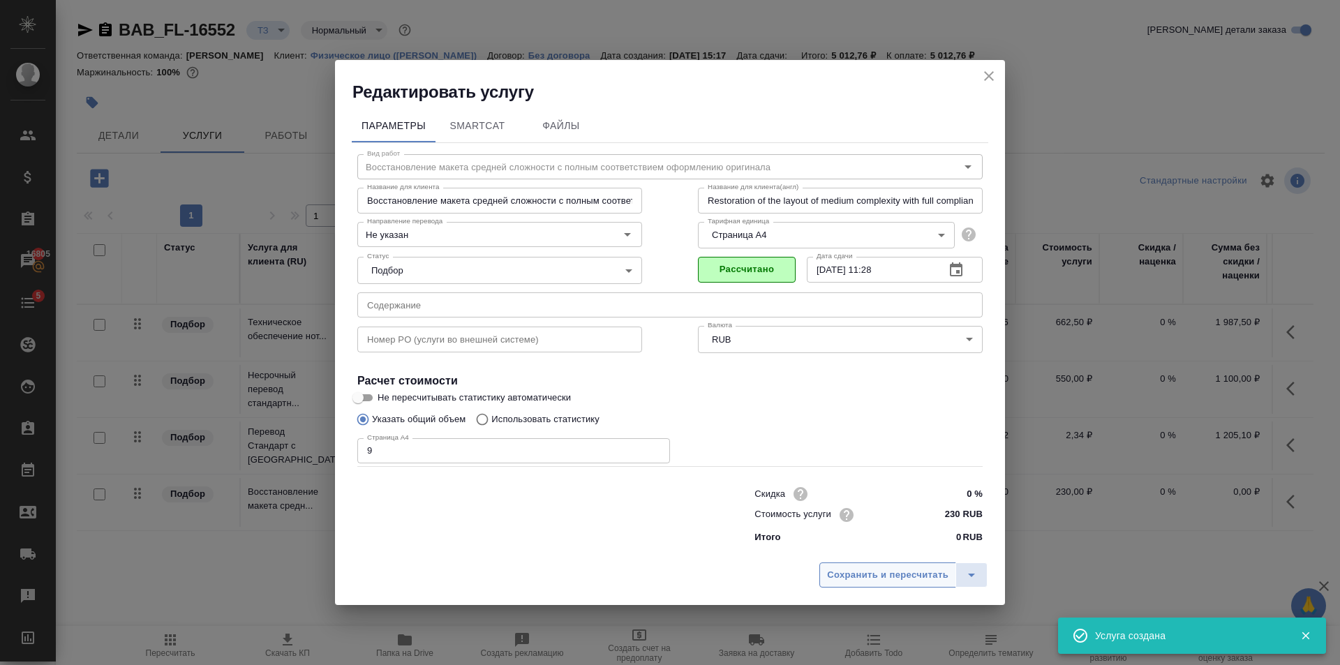
click at [873, 572] on span "Сохранить и пересчитать" at bounding box center [887, 575] width 121 height 16
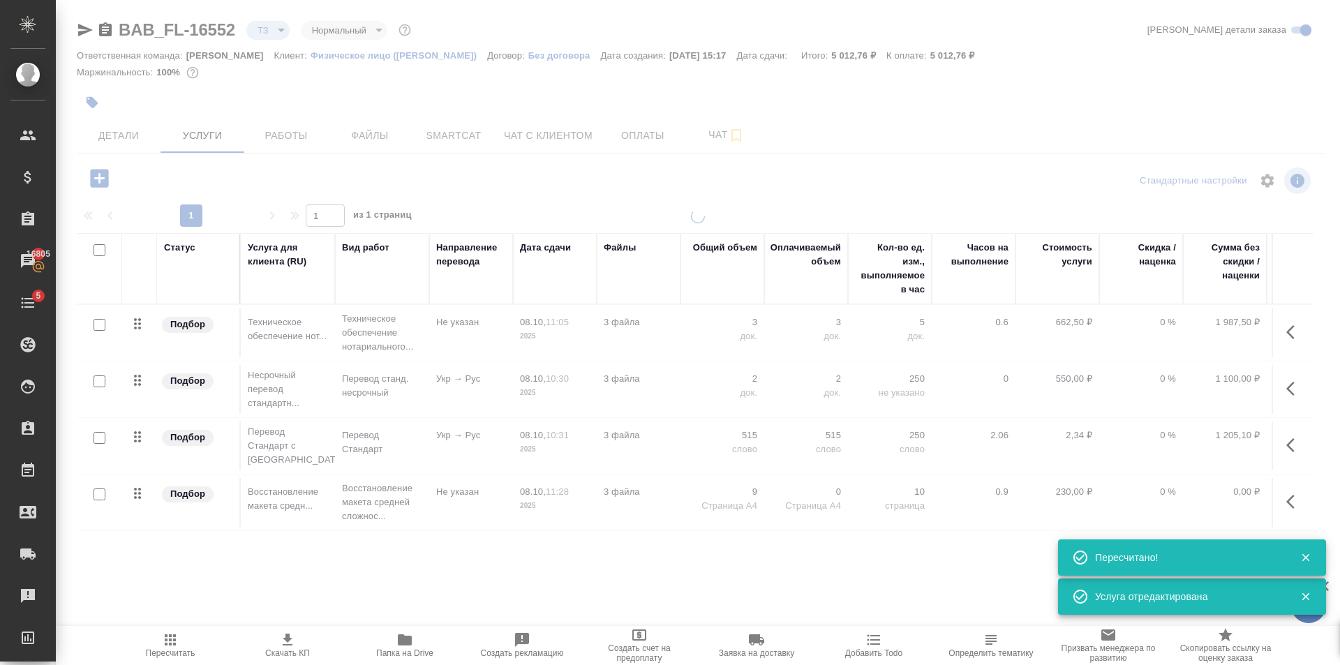
type input "new"
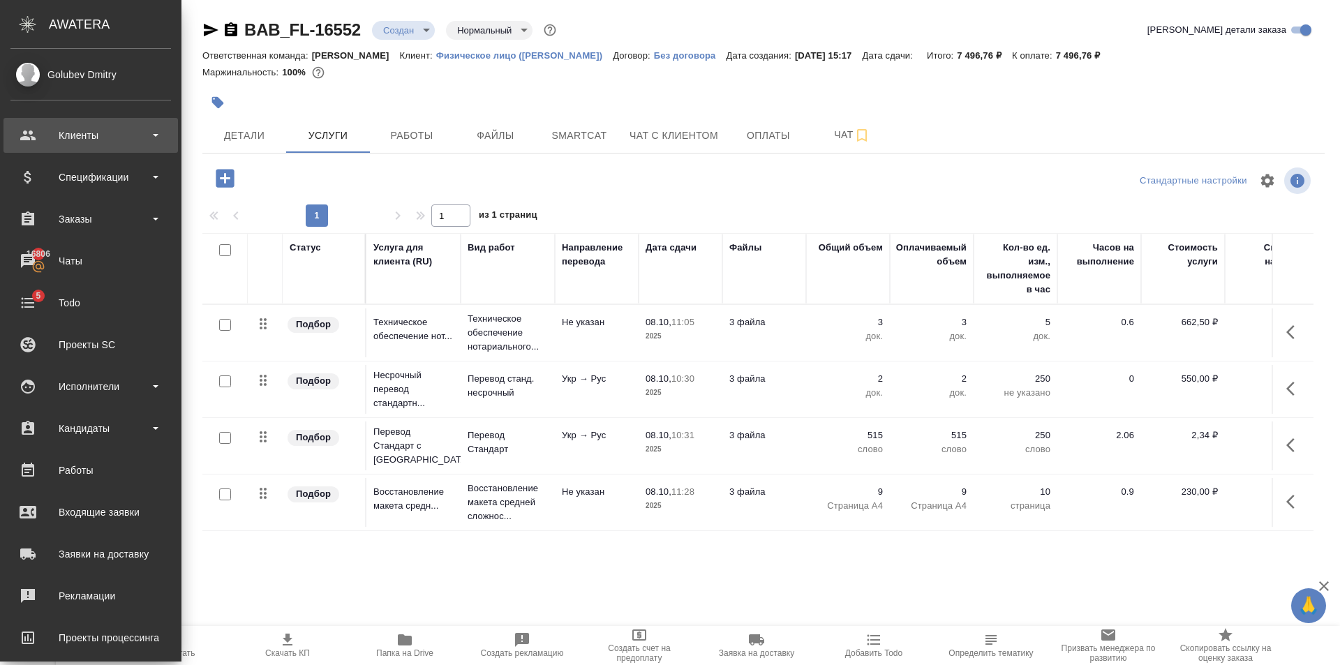
drag, startPoint x: 53, startPoint y: 144, endPoint x: 70, endPoint y: 137, distance: 18.1
click at [68, 137] on div "Клиенты" at bounding box center [90, 135] width 161 height 21
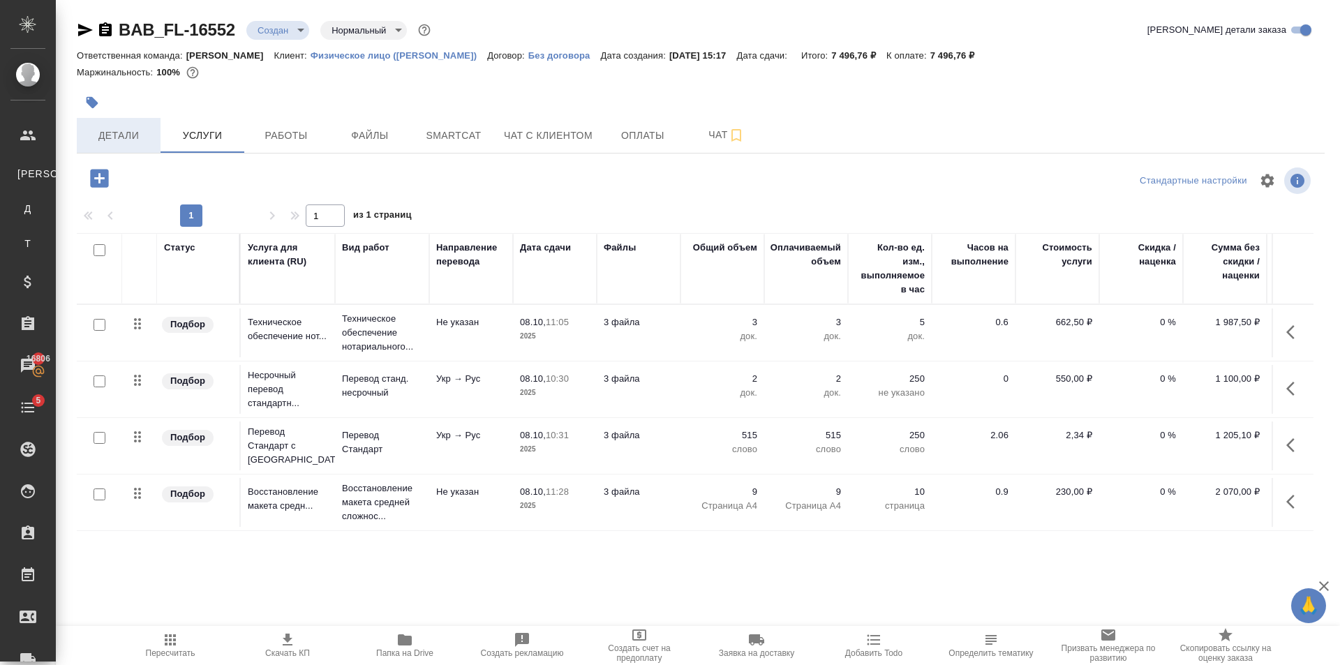
click at [117, 141] on span "Детали" at bounding box center [118, 135] width 67 height 17
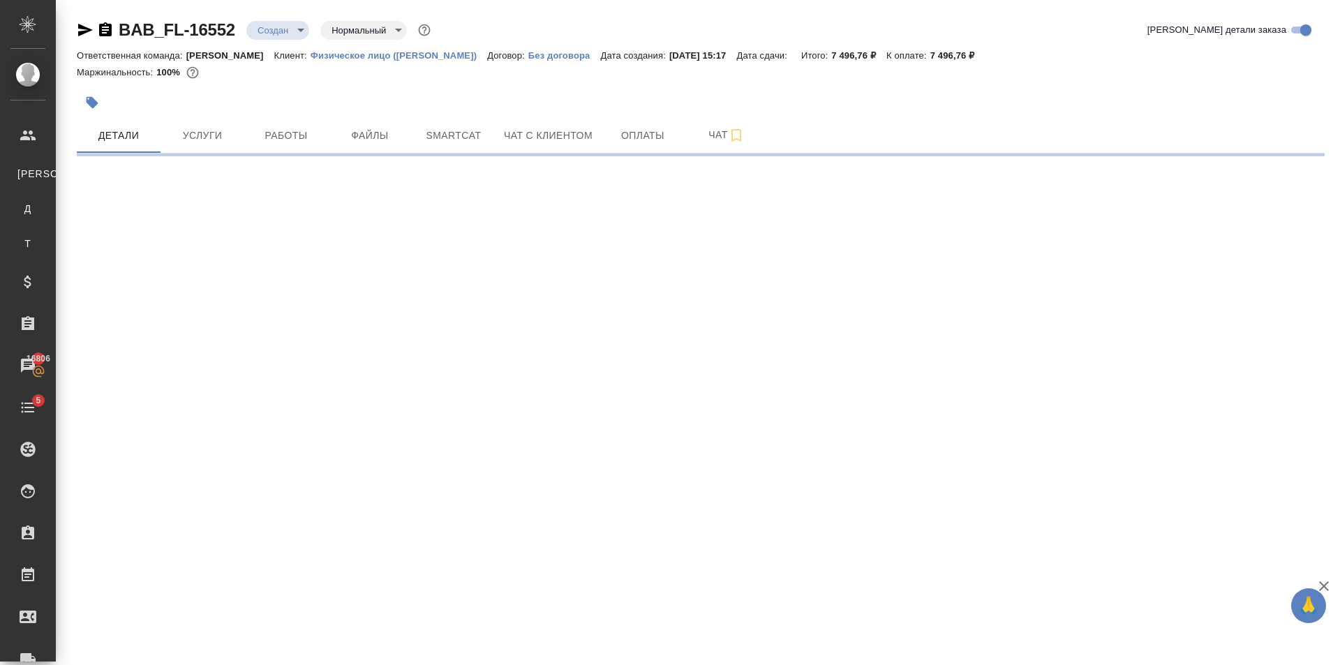
select select "RU"
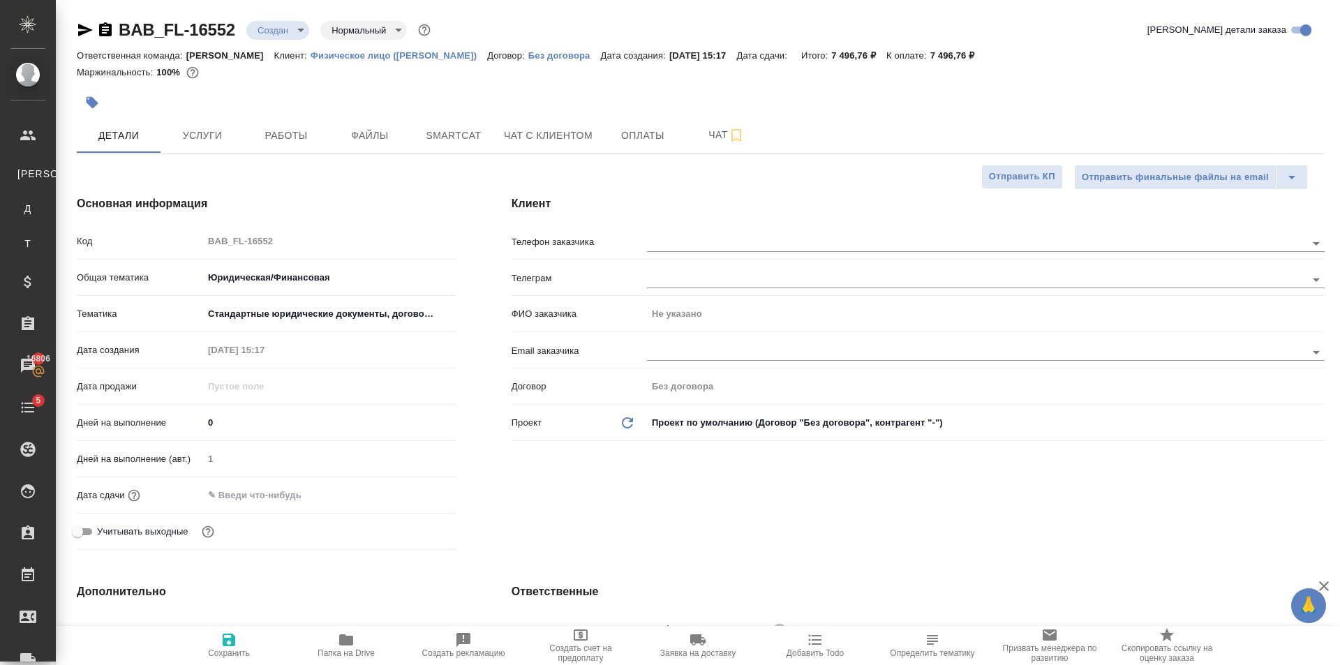
type textarea "x"
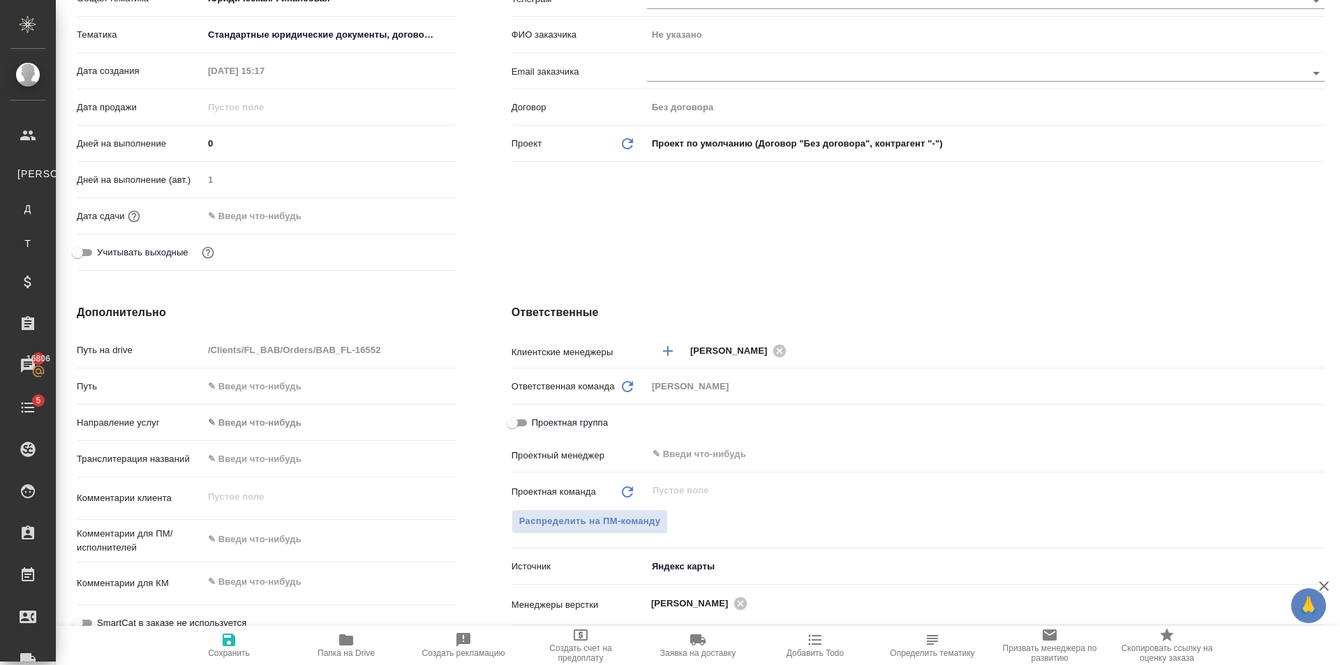
type textarea "x"
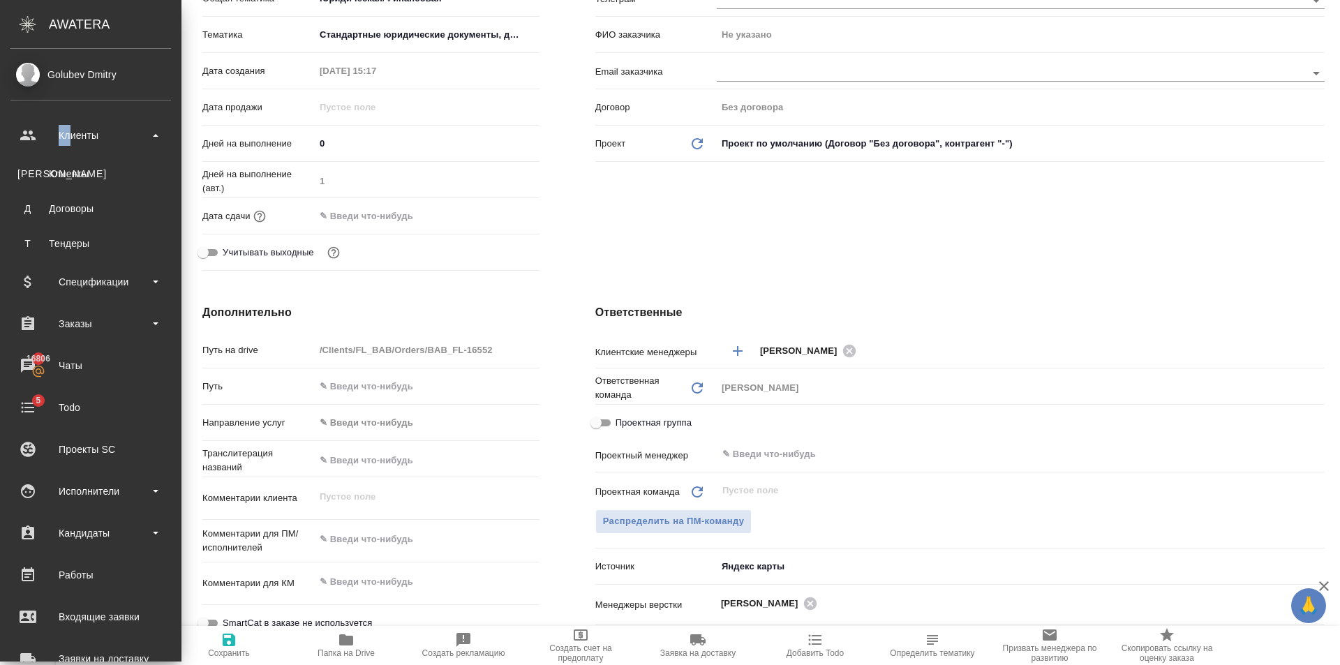
type textarea "x"
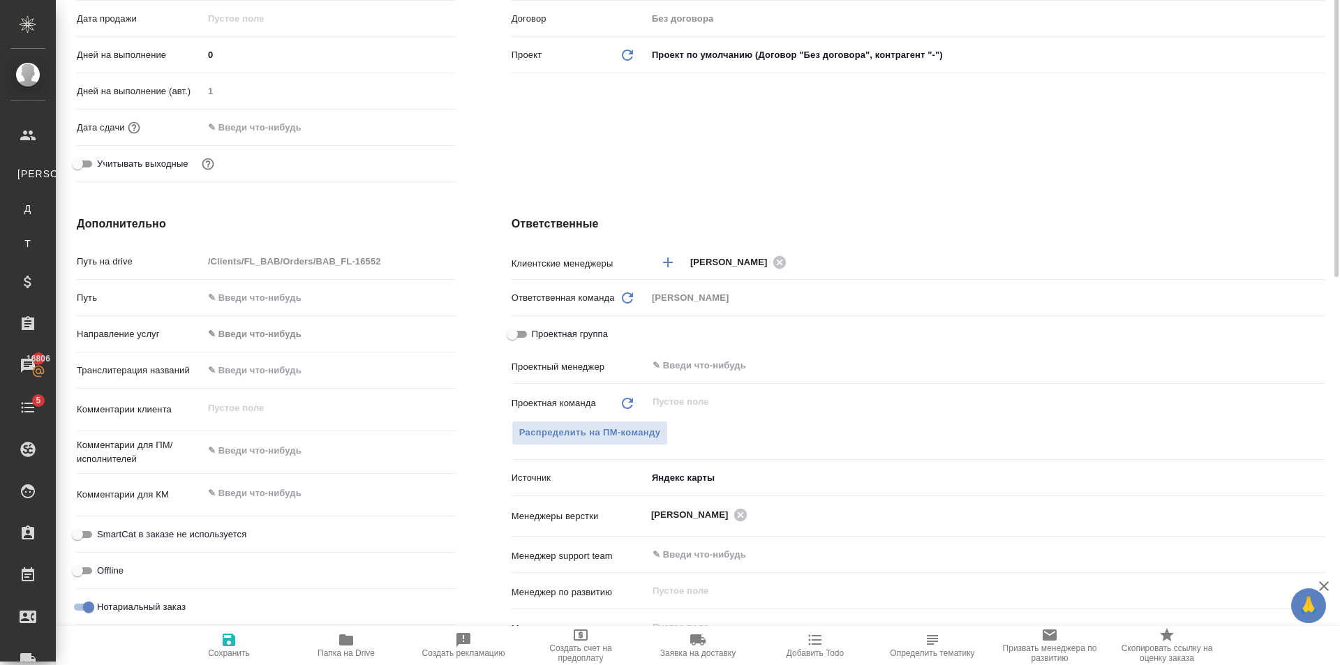
scroll to position [0, 0]
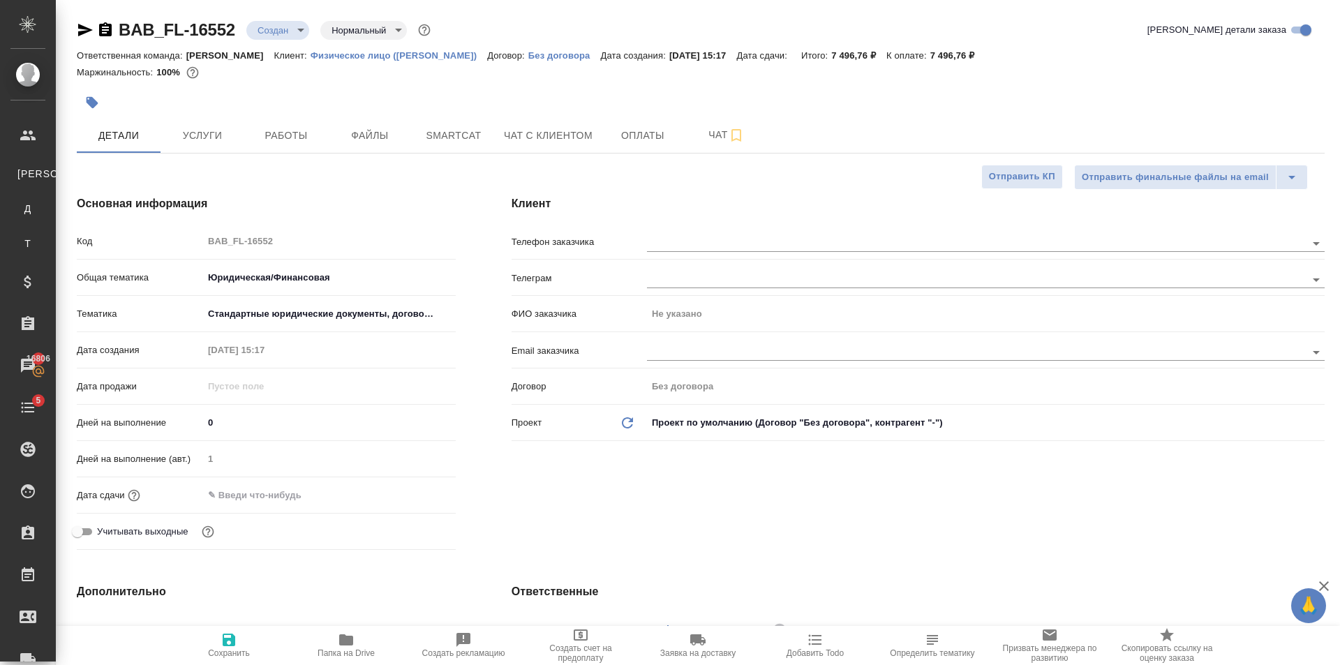
click at [232, 646] on icon "button" at bounding box center [229, 640] width 13 height 13
type textarea "x"
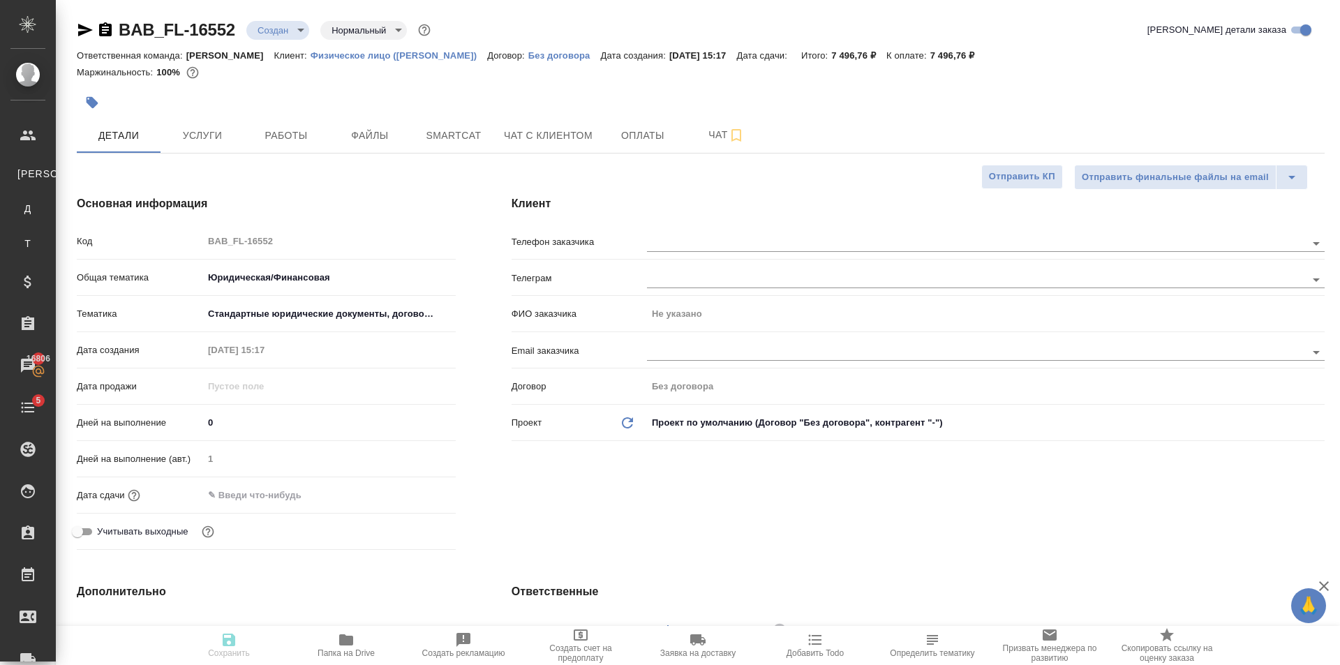
type textarea "x"
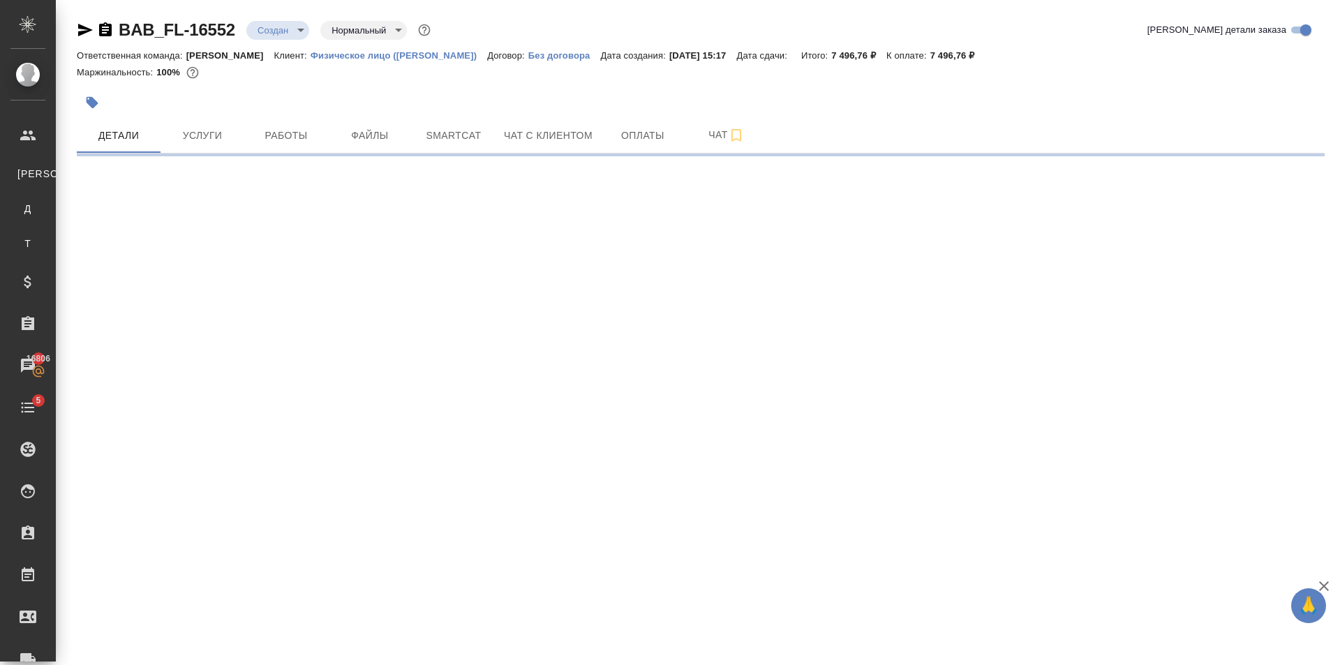
select select "RU"
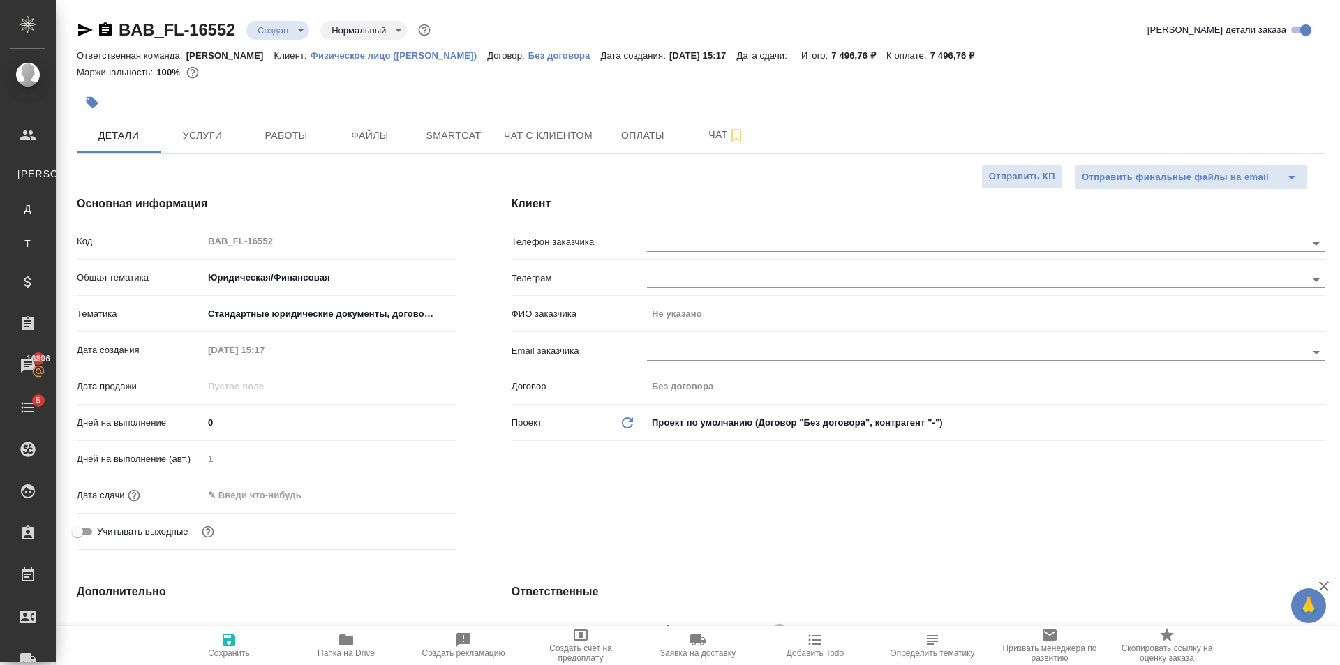
type textarea "x"
click at [676, 134] on button "Оплаты" at bounding box center [643, 135] width 84 height 35
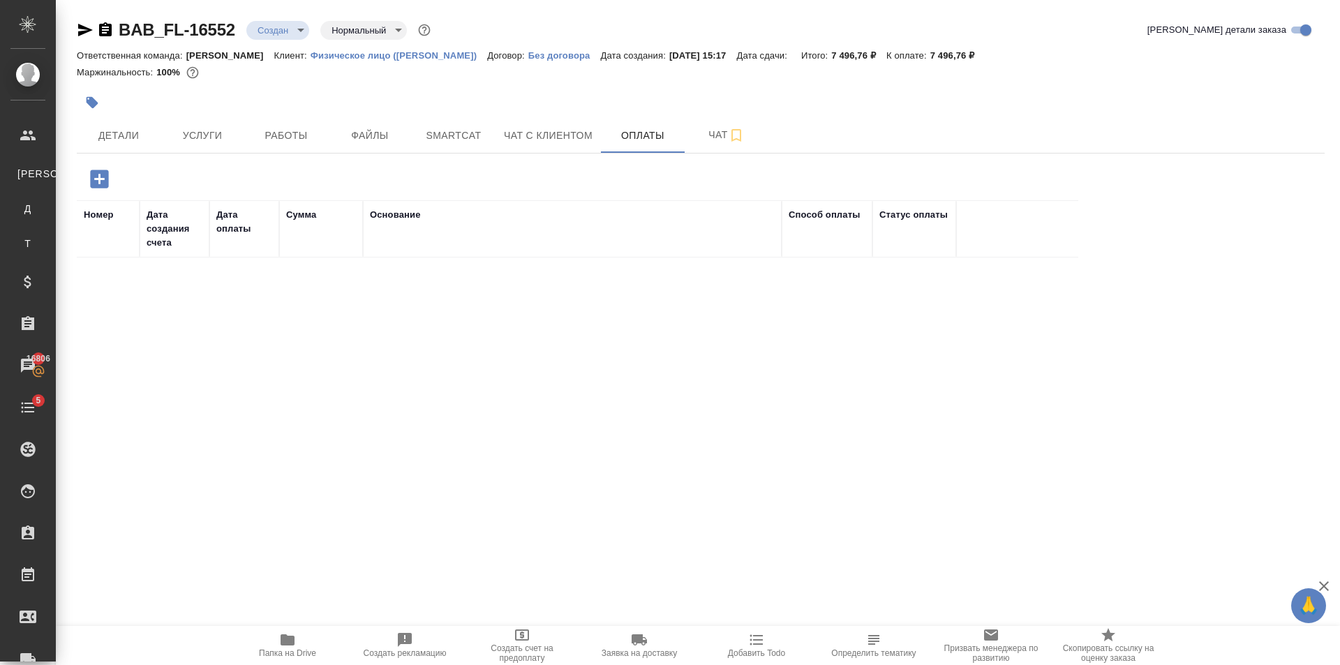
click at [104, 188] on icon "button" at bounding box center [99, 179] width 18 height 18
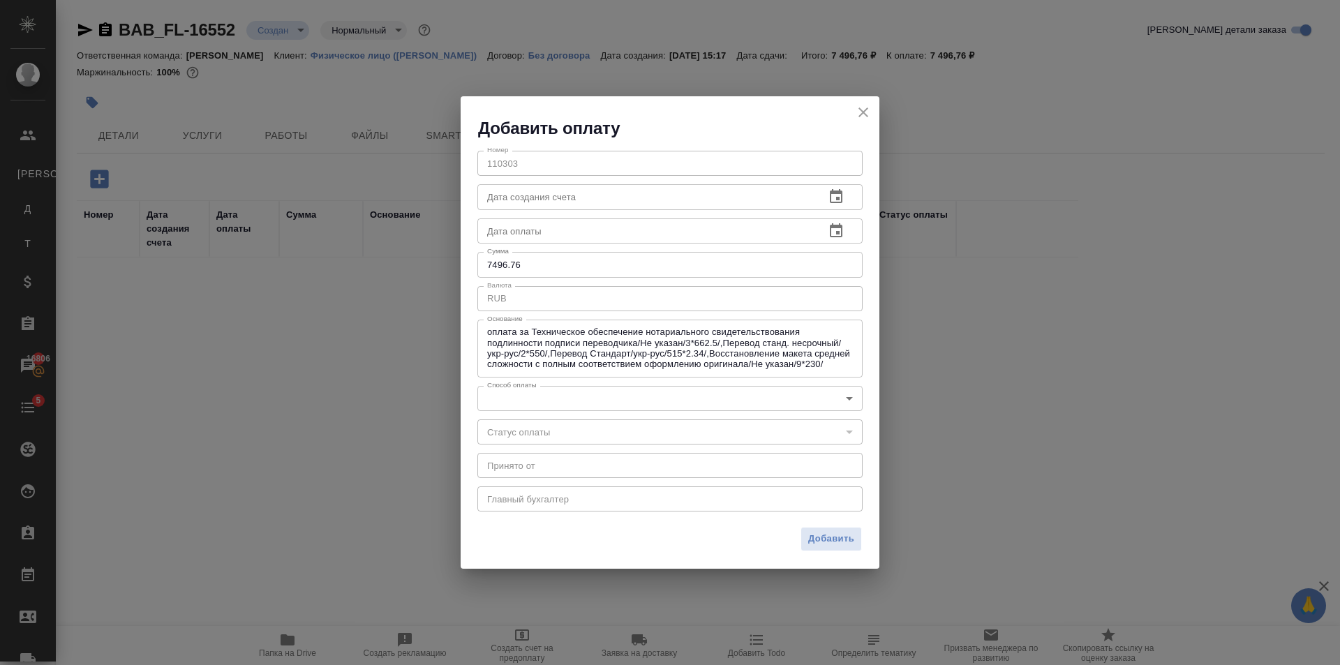
click at [530, 406] on body "🙏 .cls-1 fill:#fff; AWATERA Golubev Dmitry Клиенты К Клиенты Д Договоры Т Тенде…" at bounding box center [670, 332] width 1340 height 665
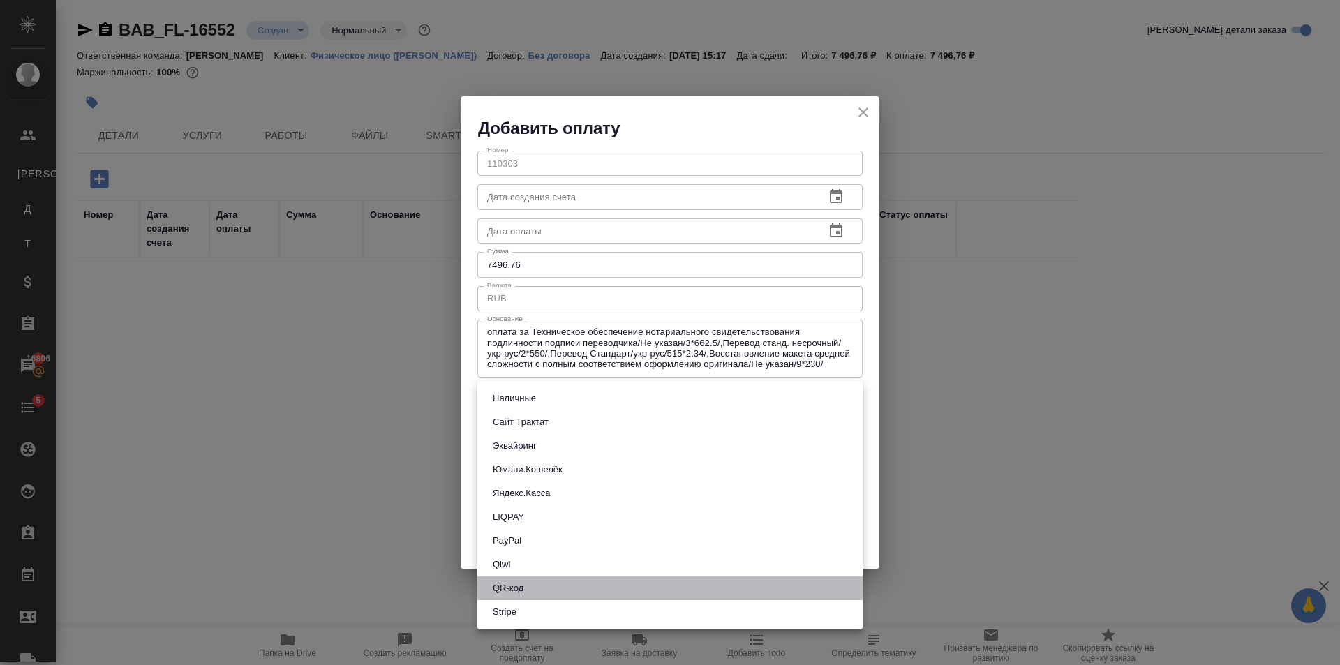
click at [516, 581] on button "QR-код" at bounding box center [508, 588] width 39 height 15
type input "60e5684acae83f185c96e013"
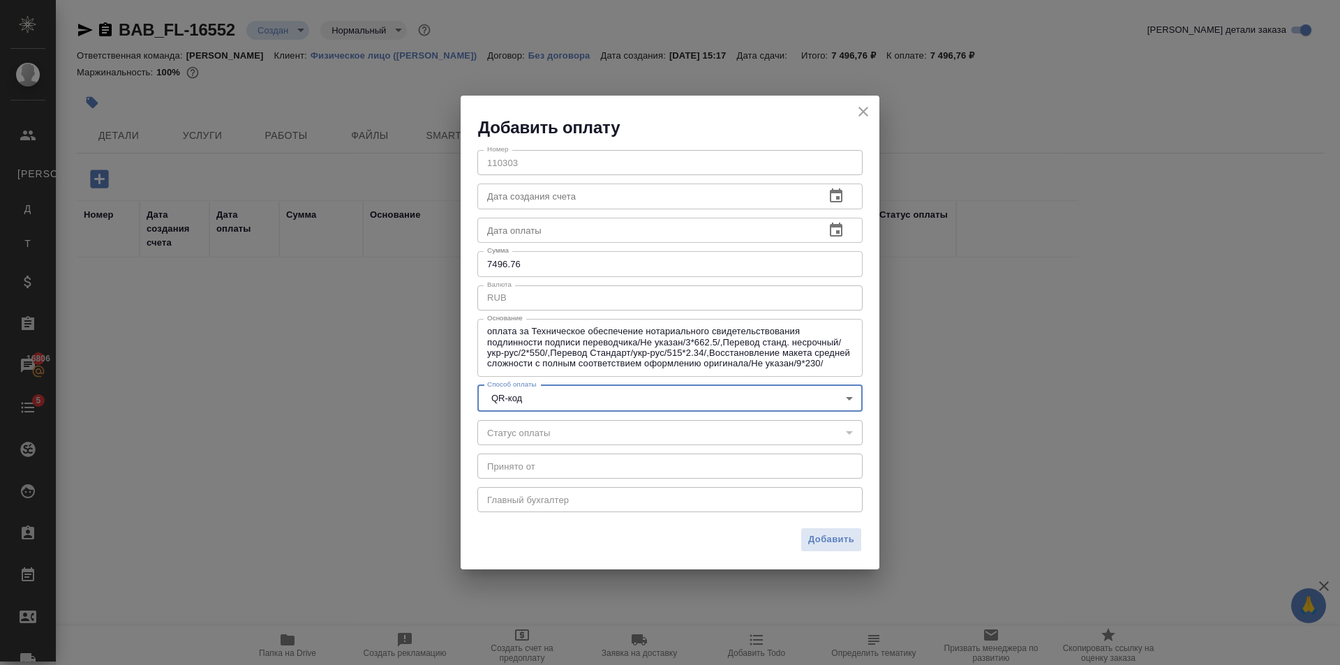
click at [541, 267] on input "7496.76" at bounding box center [669, 263] width 385 height 25
type input "7500"
click at [835, 537] on span "Добавить" at bounding box center [831, 540] width 46 height 16
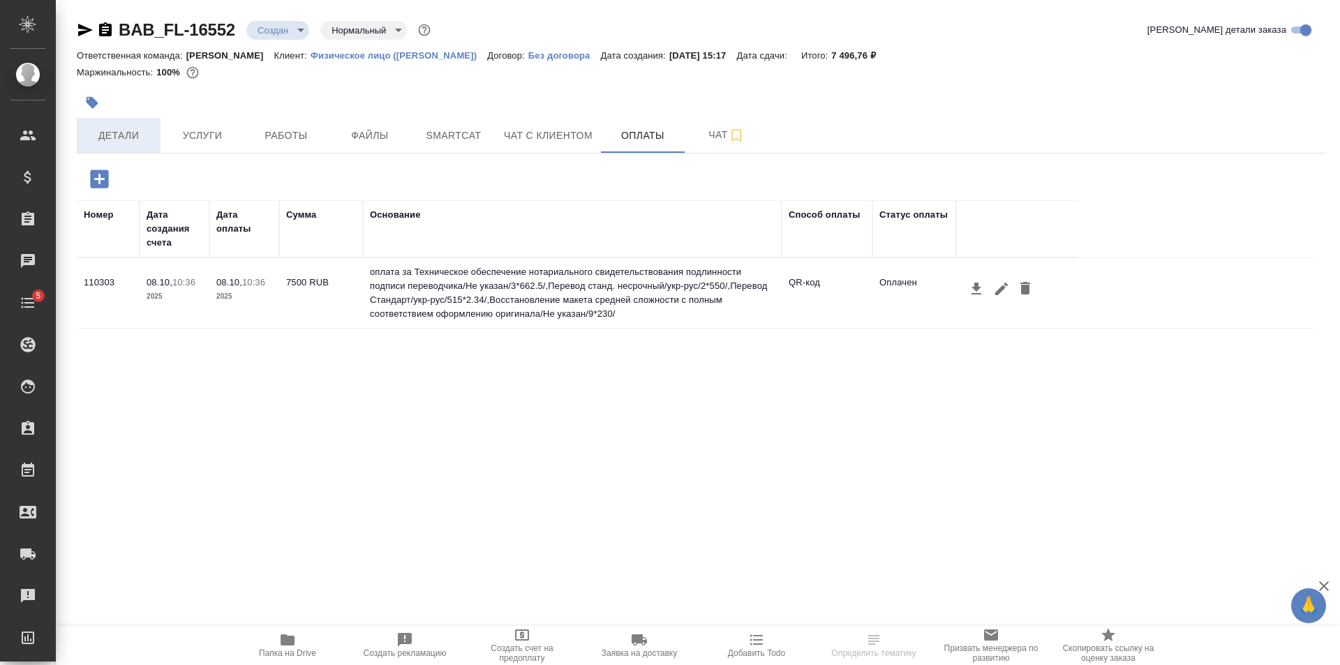
click at [131, 141] on span "Детали" at bounding box center [118, 135] width 67 height 17
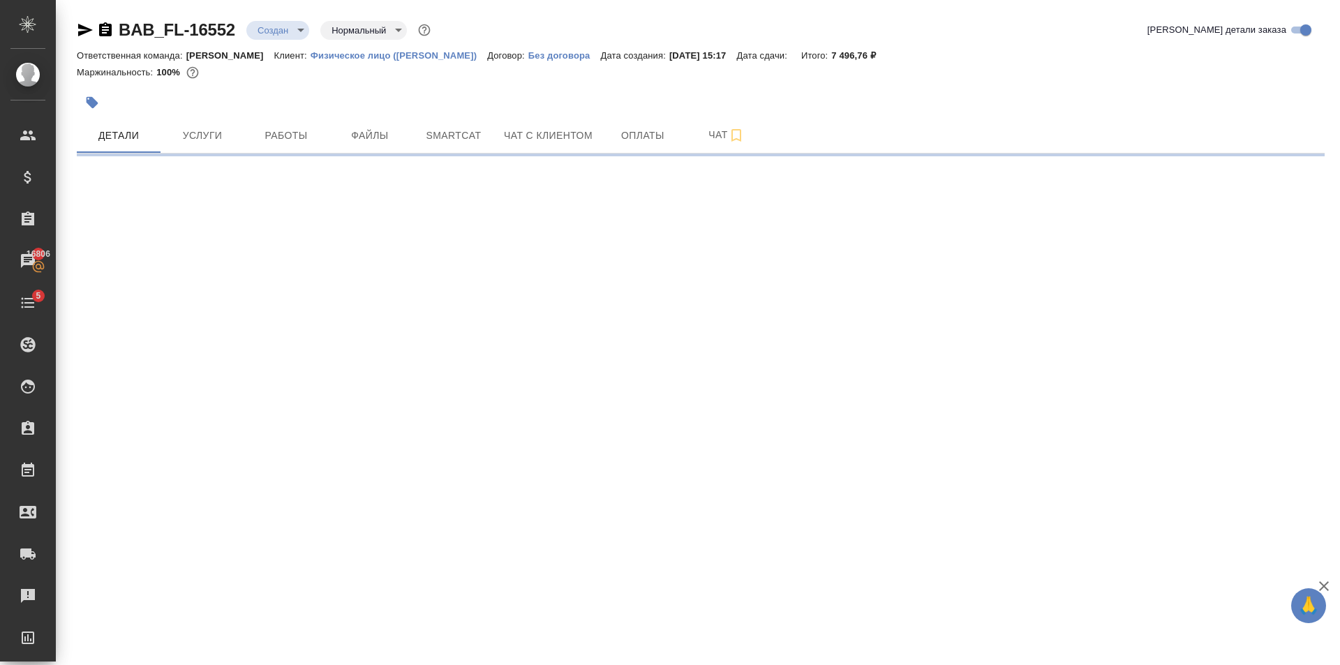
select select "RU"
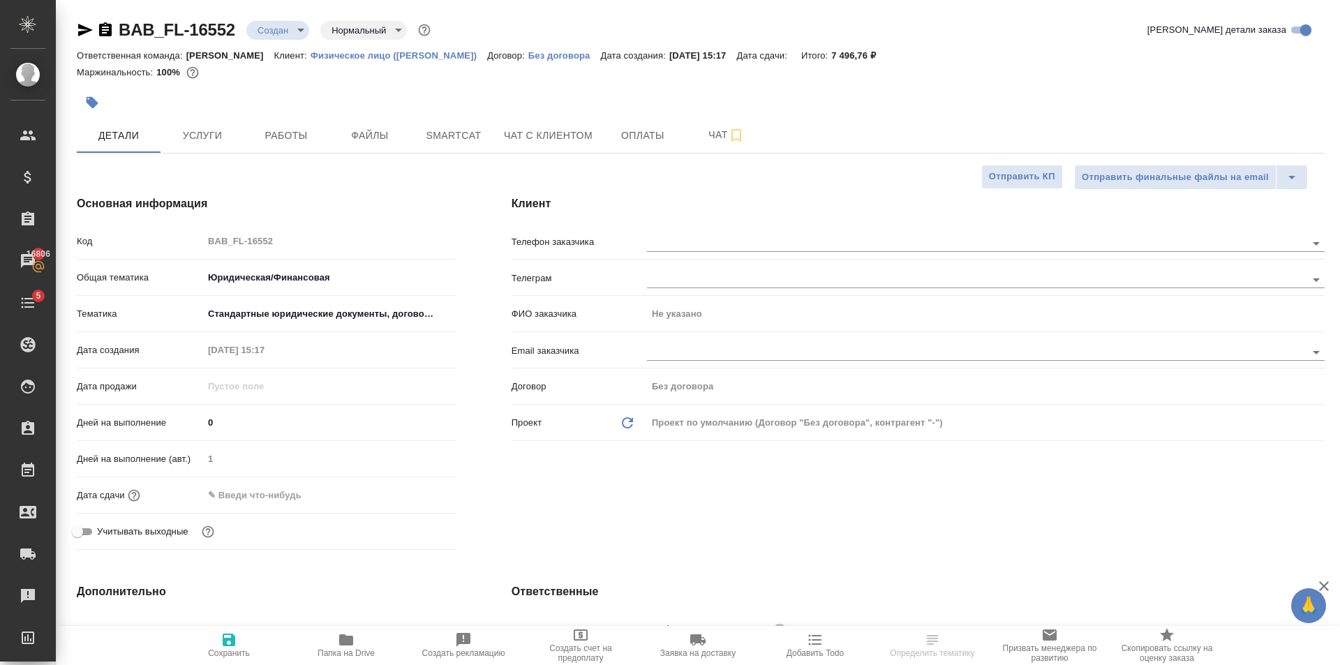
type textarea "x"
click at [678, 233] on div ".cls-1 fill:#fff; AWATERA [PERSON_NAME] Клиенты Спецификации Заказы 16806 Чаты …" at bounding box center [670, 332] width 1340 height 665
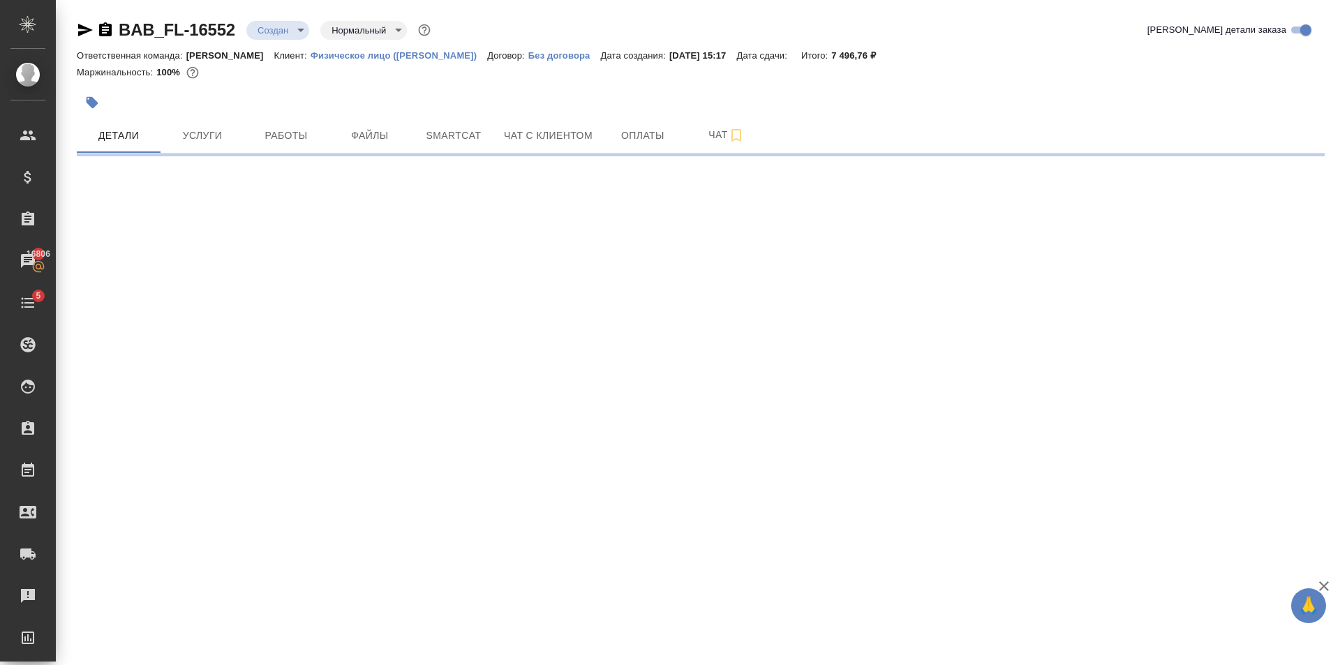
click at [706, 251] on div ".cls-1 fill:#fff; AWATERA [PERSON_NAME] Клиенты Спецификации Заказы 16806 Чаты …" at bounding box center [670, 332] width 1340 height 665
click at [90, 105] on icon "button" at bounding box center [92, 103] width 14 height 14
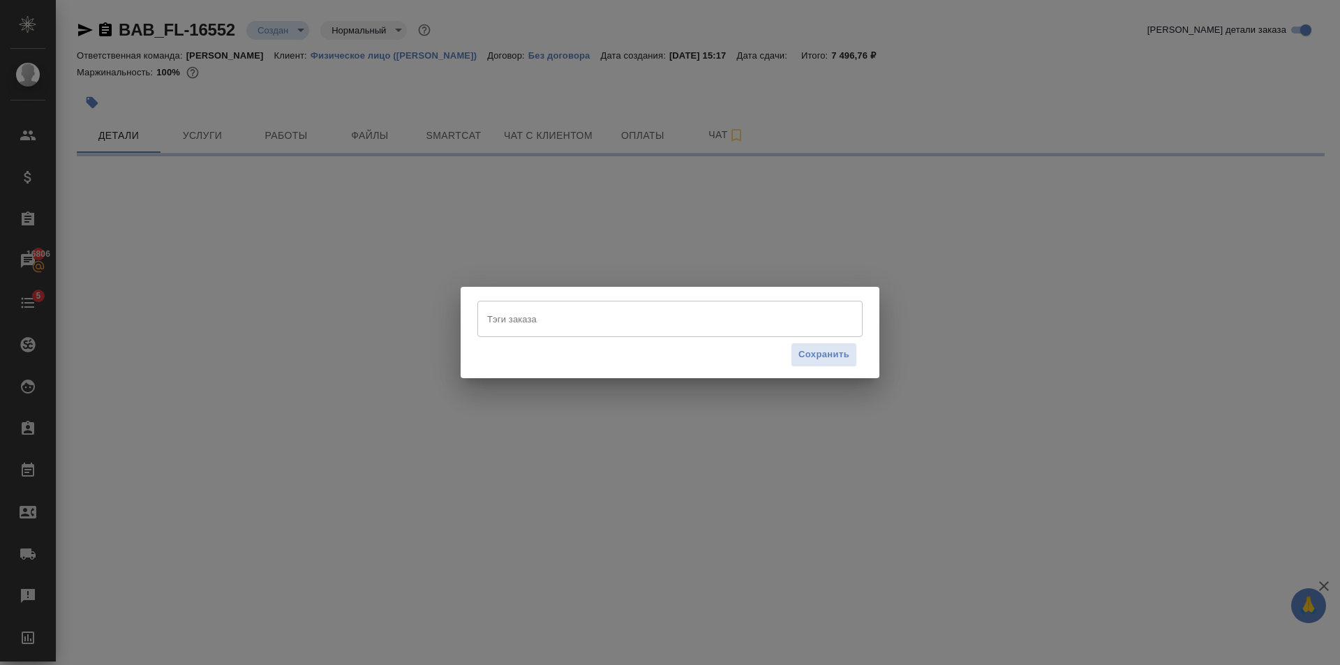
click at [529, 317] on input "Тэги заказа" at bounding box center [657, 319] width 346 height 24
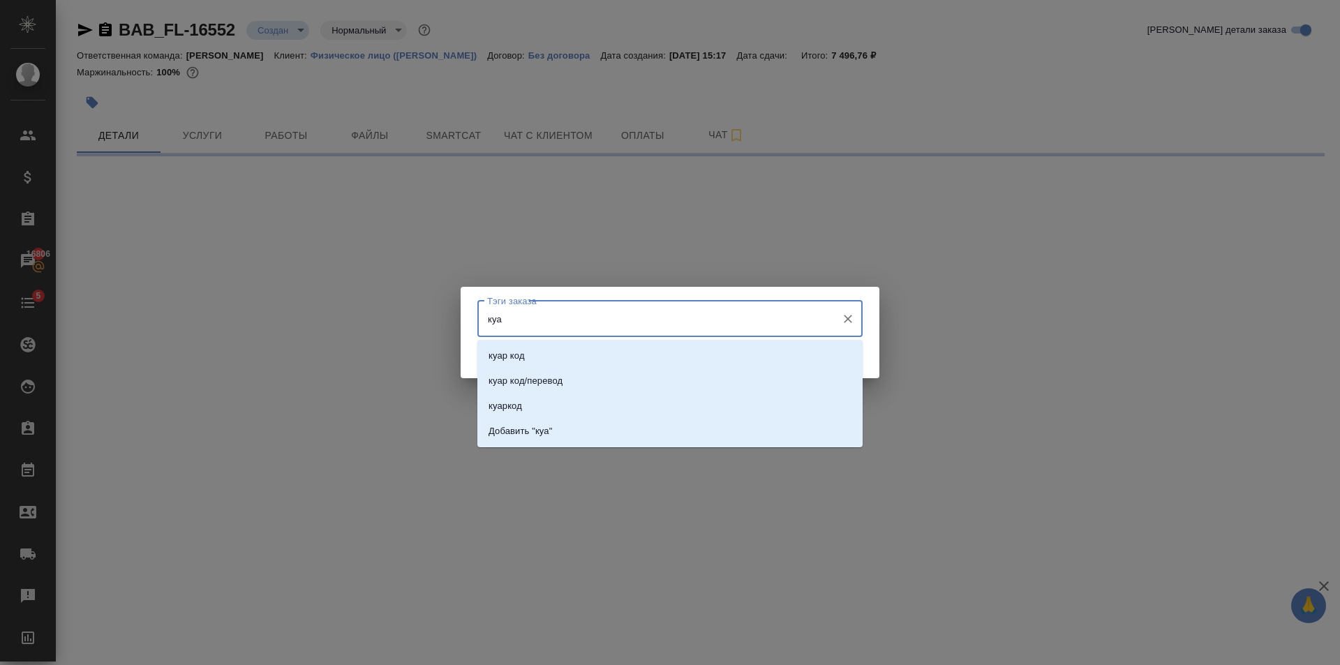
type input "куар"
click at [565, 347] on li "куар код" at bounding box center [669, 355] width 385 height 25
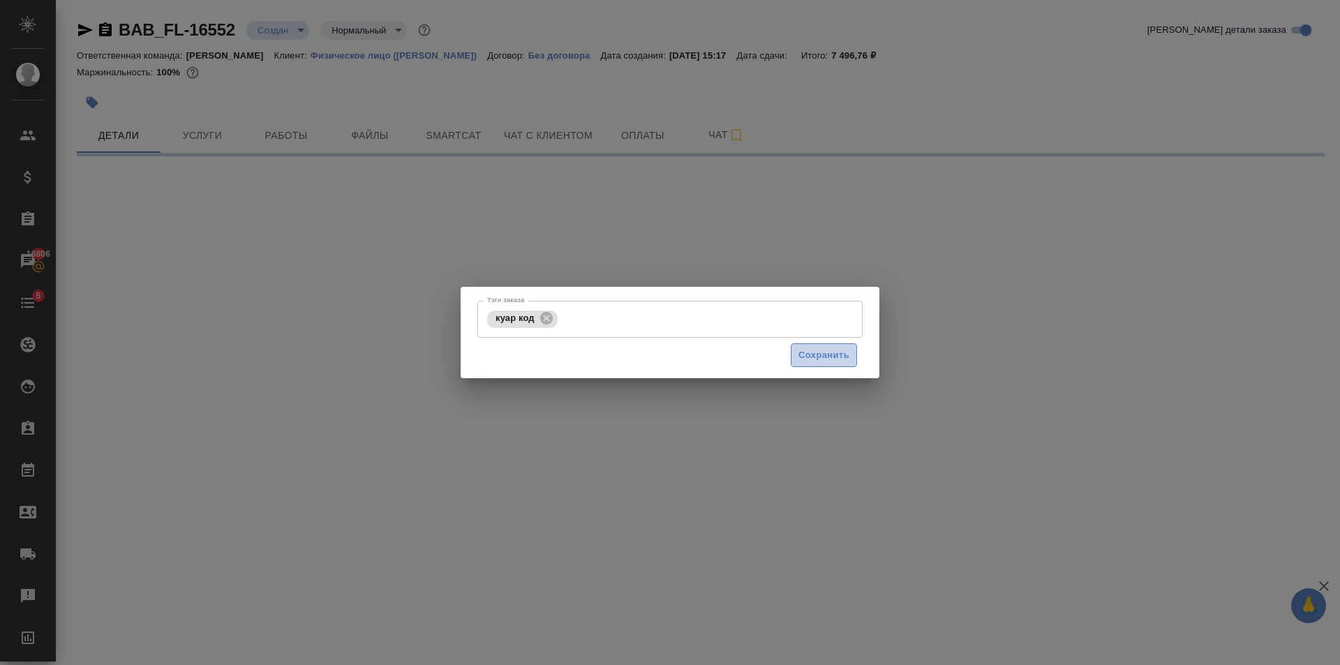
drag, startPoint x: 817, startPoint y: 351, endPoint x: 713, endPoint y: 309, distance: 112.1
click at [817, 352] on span "Сохранить" at bounding box center [823, 356] width 51 height 16
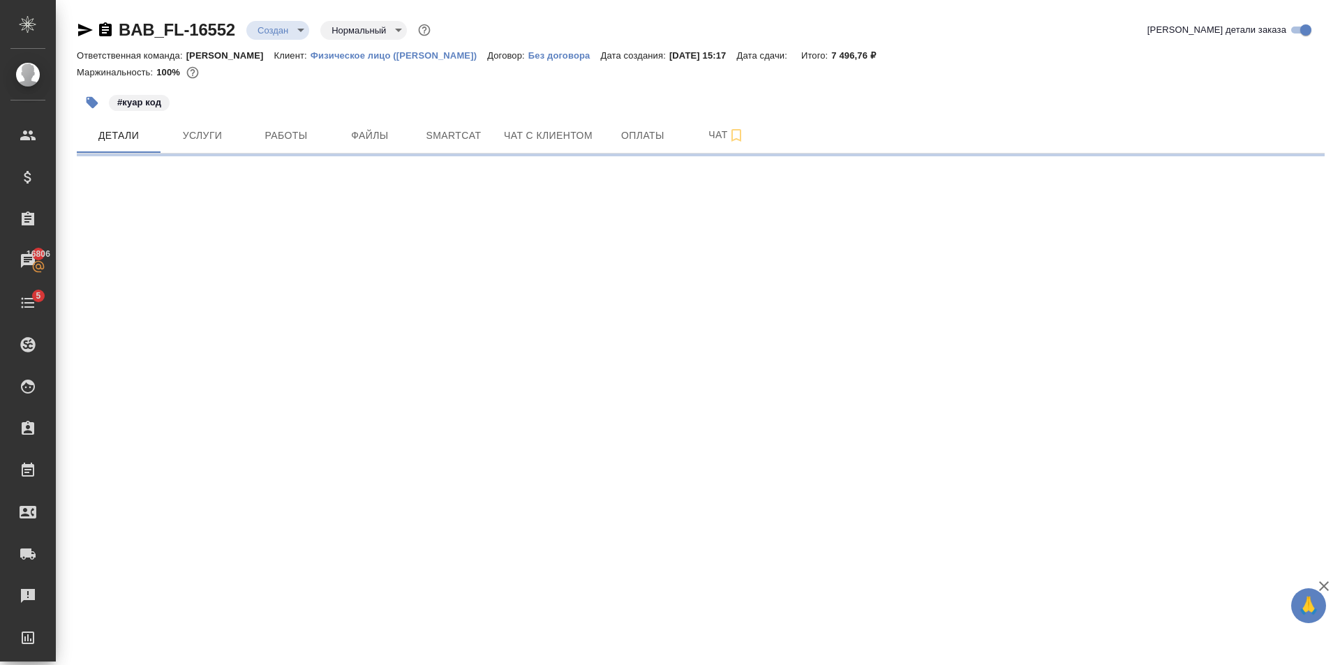
select select "RU"
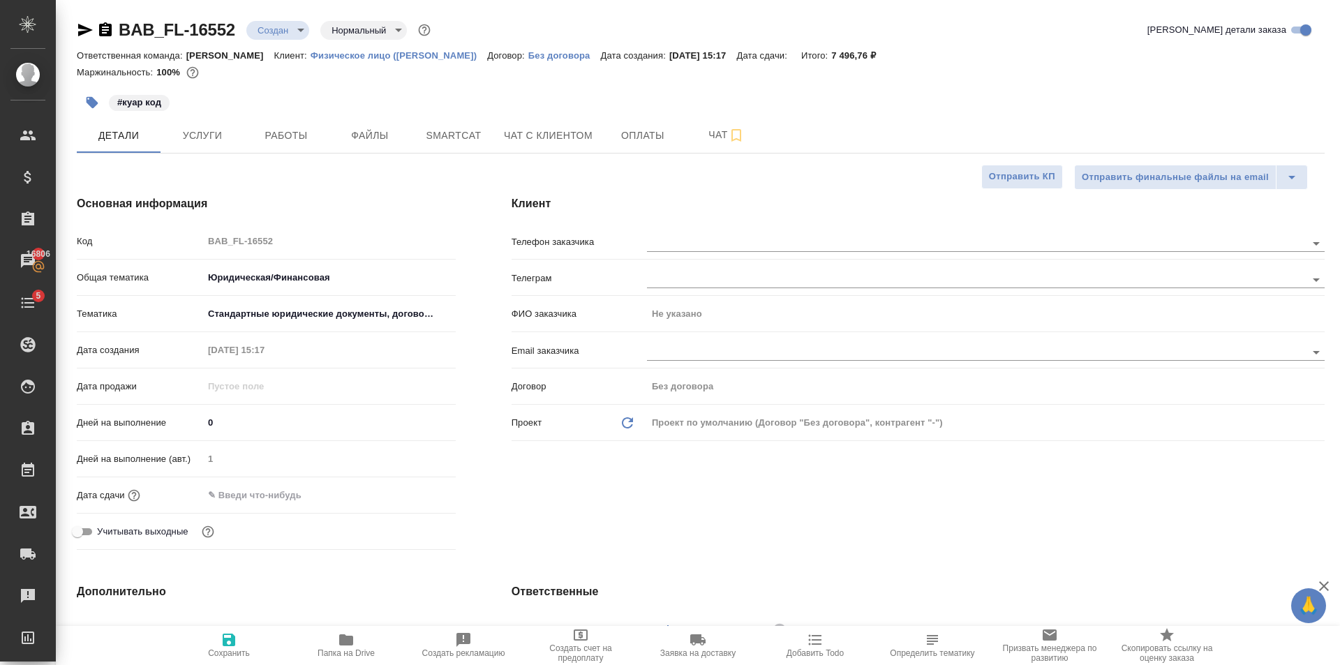
type textarea "x"
click at [701, 245] on input "text" at bounding box center [953, 243] width 612 height 17
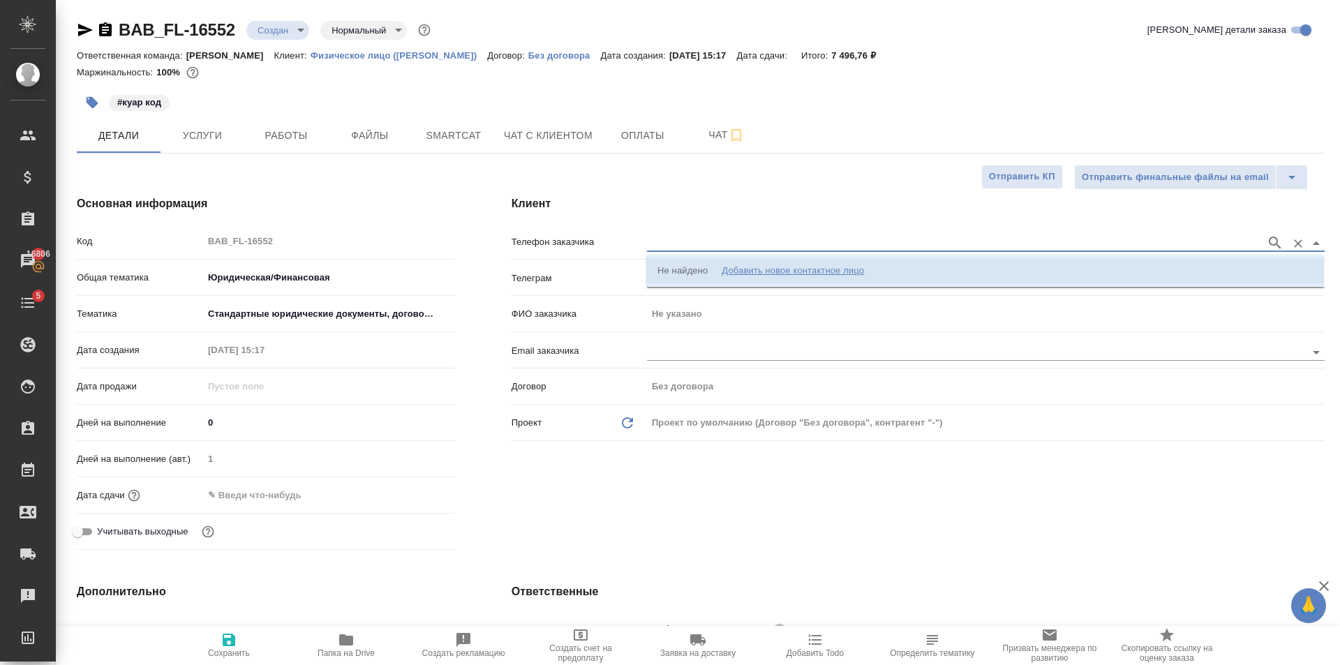
click at [747, 264] on div "Добавить новое контактное лицо" at bounding box center [793, 271] width 142 height 14
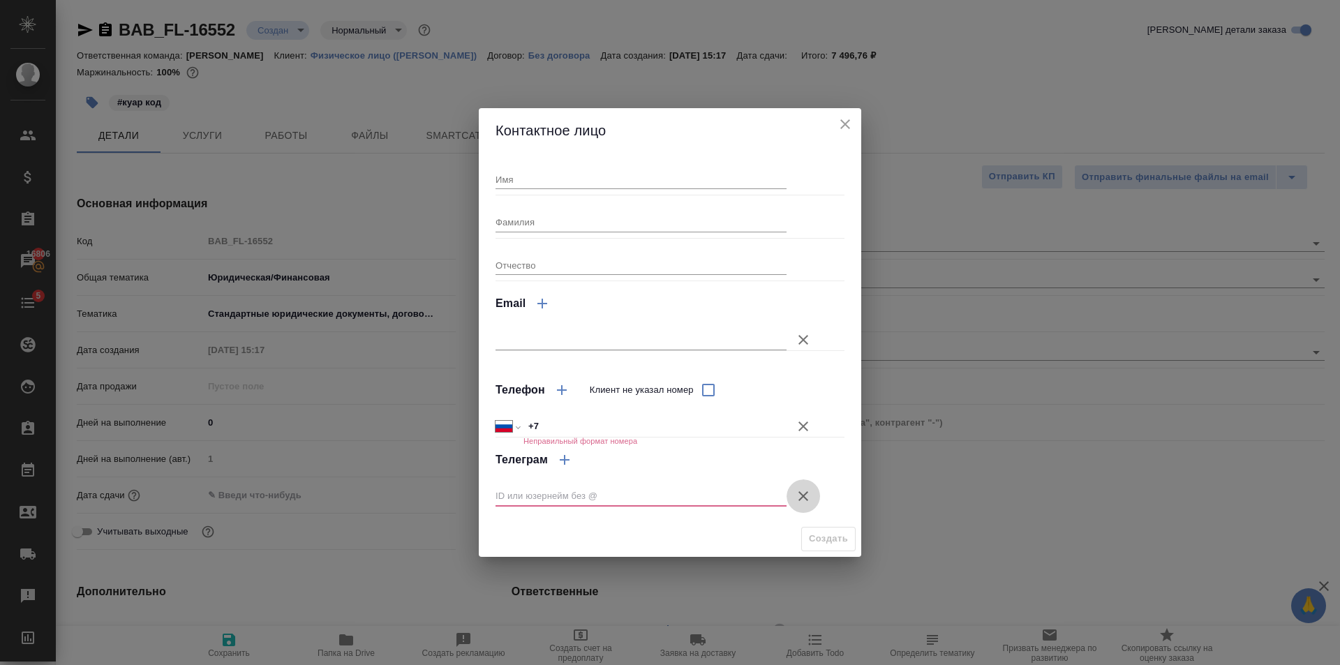
drag, startPoint x: 805, startPoint y: 494, endPoint x: 718, endPoint y: 457, distance: 95.4
click at [796, 485] on button "Клиент не указал номер" at bounding box center [804, 497] width 34 height 34
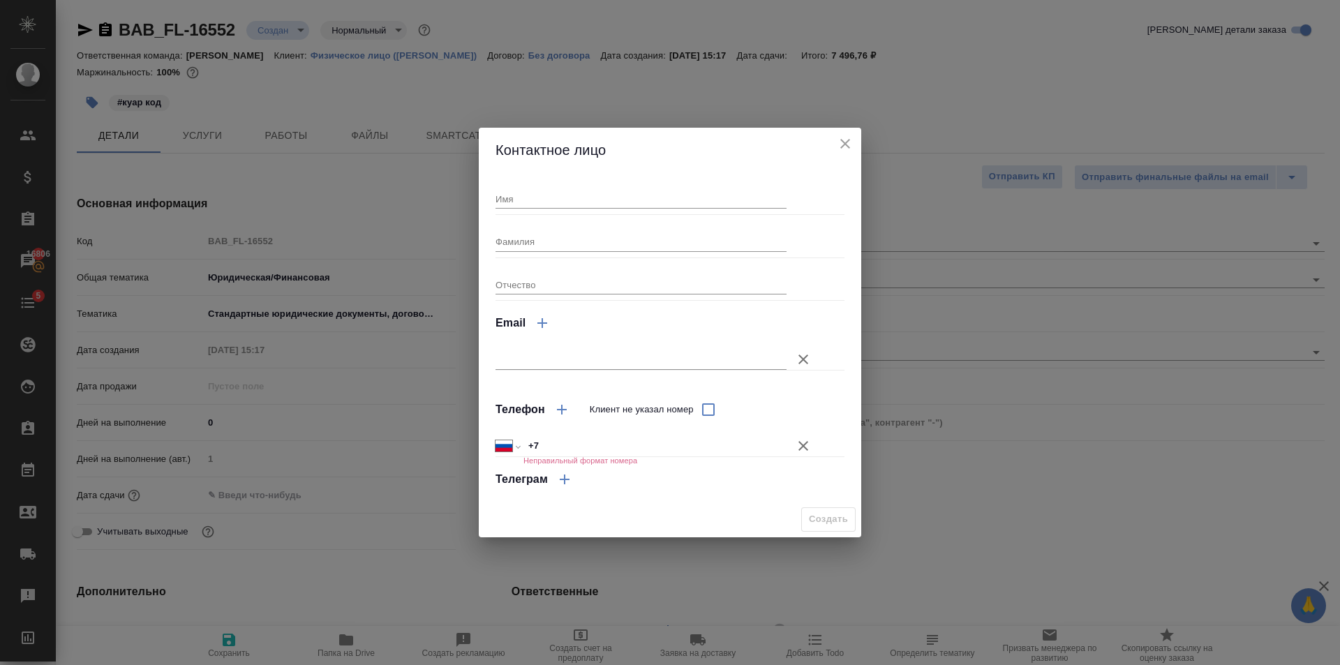
click at [659, 446] on input "+7" at bounding box center [654, 446] width 263 height 20
drag, startPoint x: 602, startPoint y: 451, endPoint x: 532, endPoint y: 446, distance: 70.7
click at [532, 446] on input "[PHONE_NUMBER]" at bounding box center [655, 446] width 262 height 20
type input "[PHONE_NUMBER]"
click at [535, 191] on input "Имя" at bounding box center [641, 199] width 291 height 20
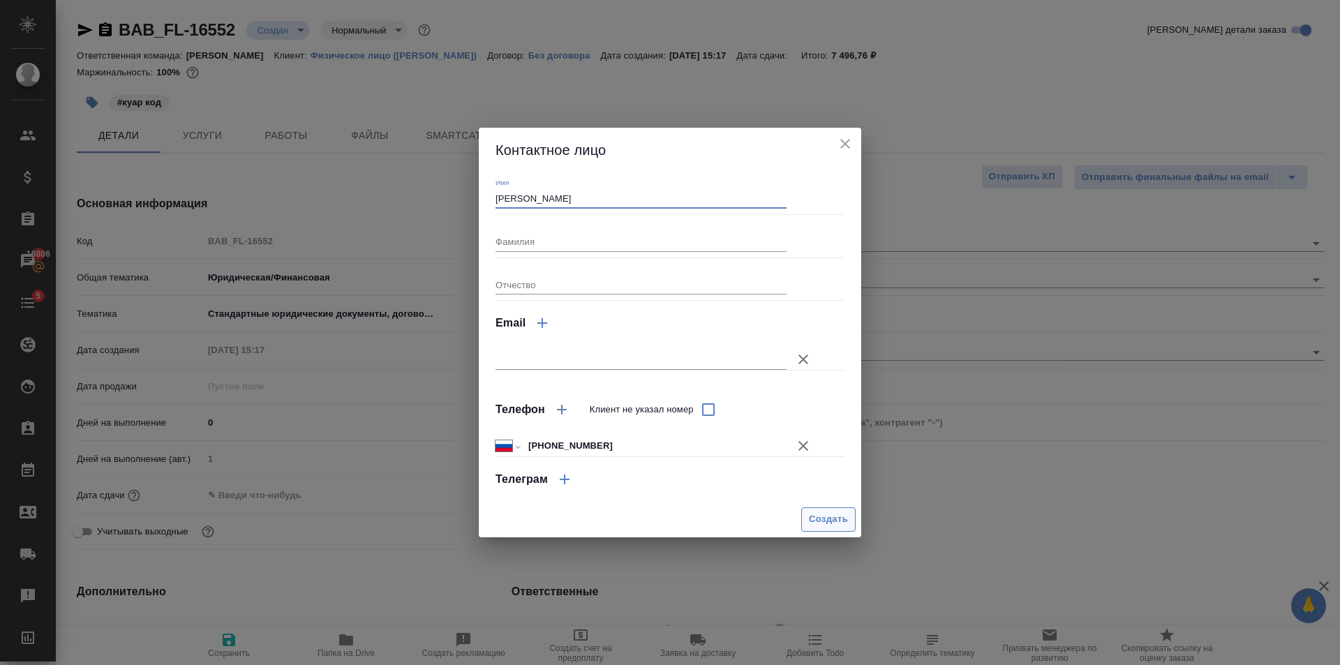
type input "[PERSON_NAME]"
click at [809, 521] on span "Создать" at bounding box center [828, 520] width 39 height 16
type textarea "x"
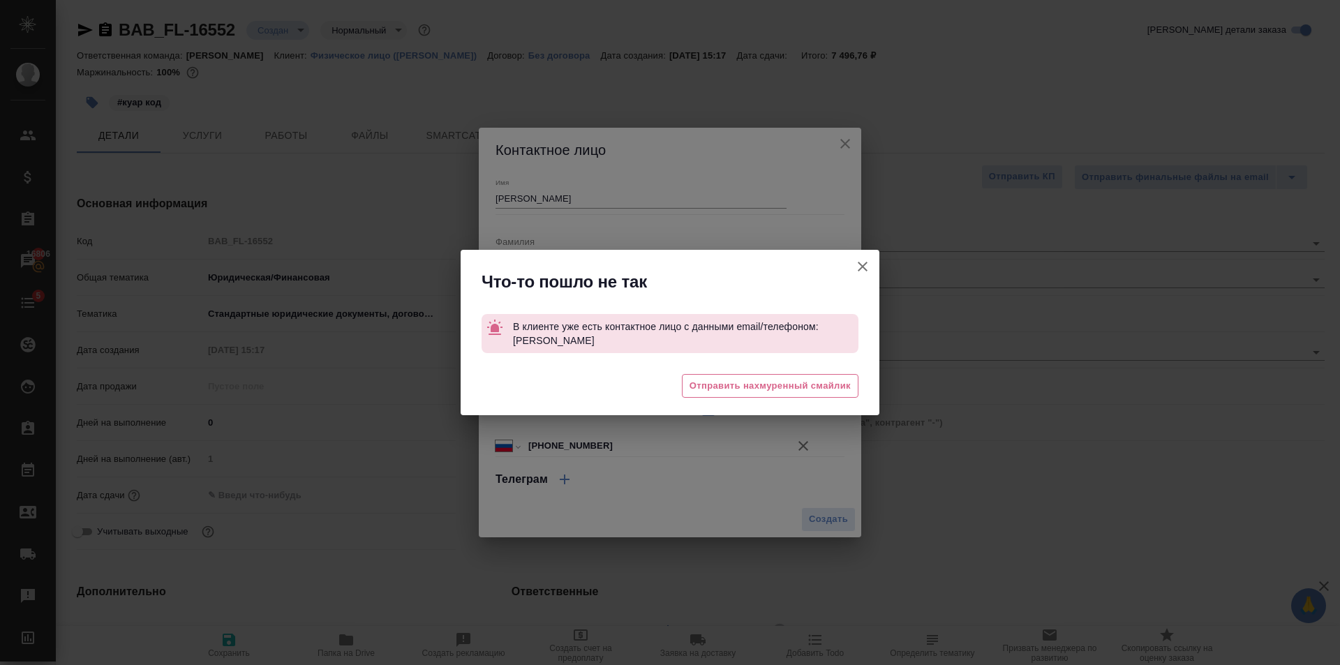
click at [863, 262] on icon "button" at bounding box center [862, 266] width 17 height 17
type textarea "x"
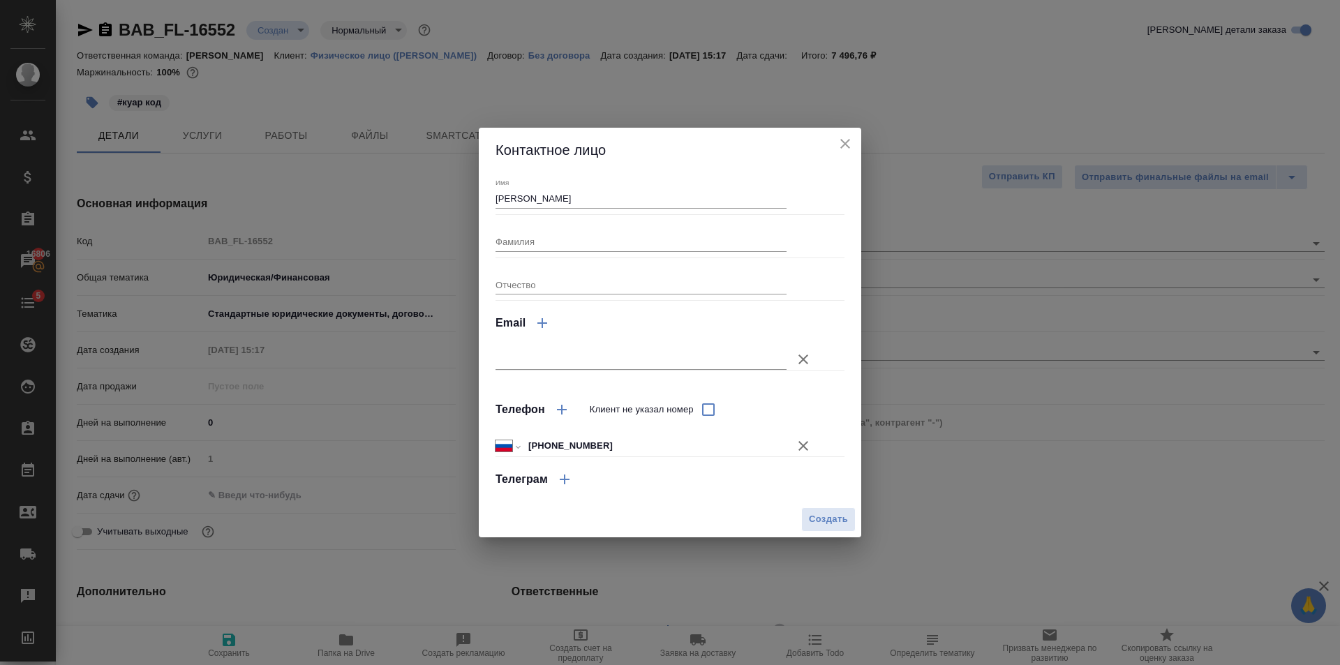
click at [842, 140] on icon "close" at bounding box center [845, 144] width 10 height 10
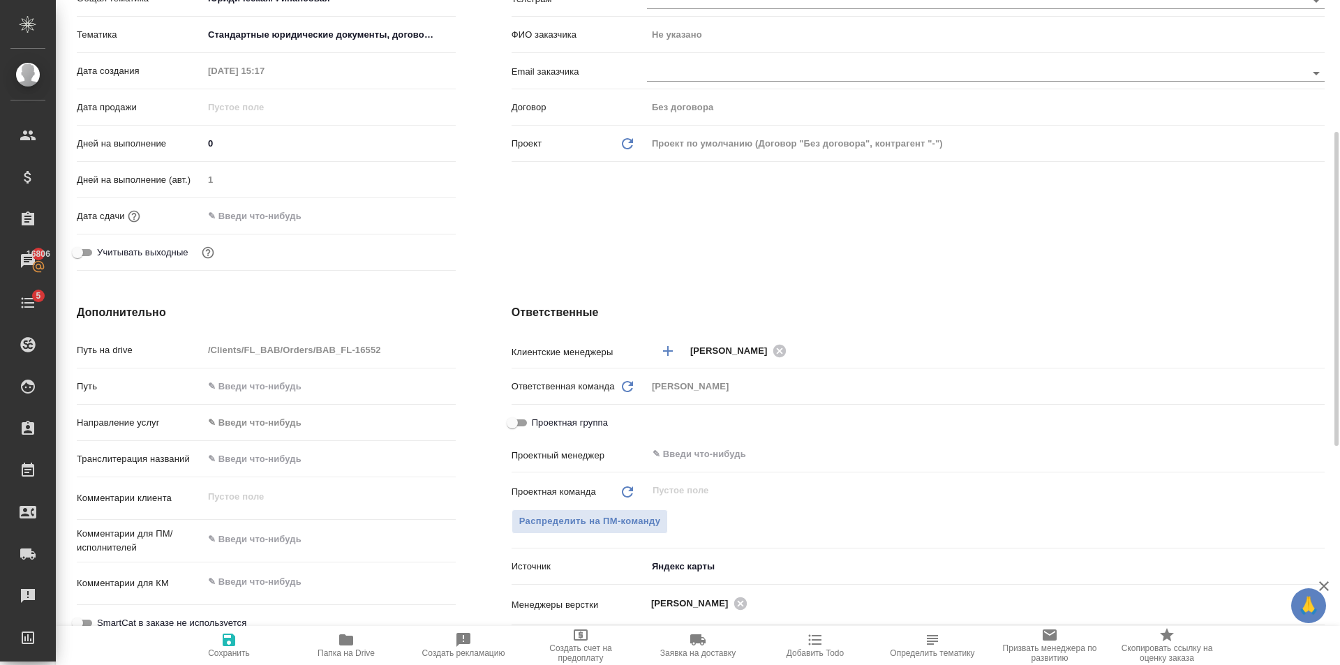
scroll to position [419, 0]
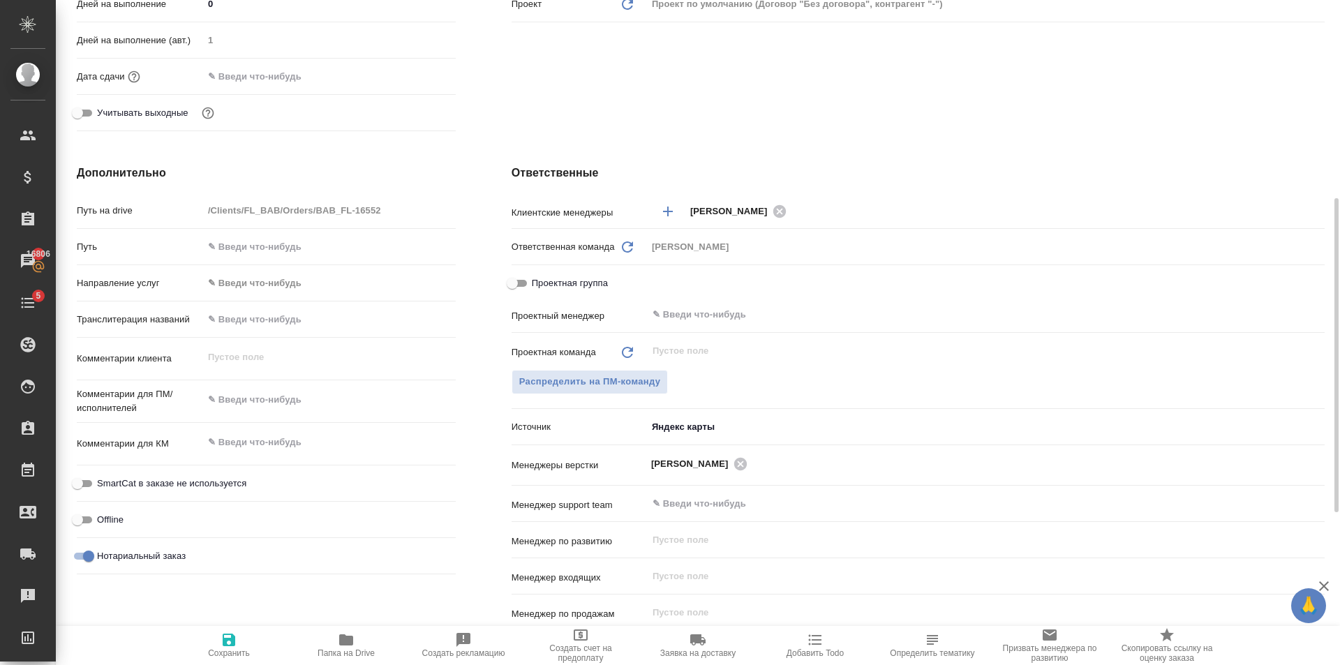
click at [267, 400] on textarea at bounding box center [329, 400] width 253 height 24
type textarea "x"
click at [271, 449] on textarea at bounding box center [329, 444] width 253 height 24
paste textarea "7 915 487 41 67"
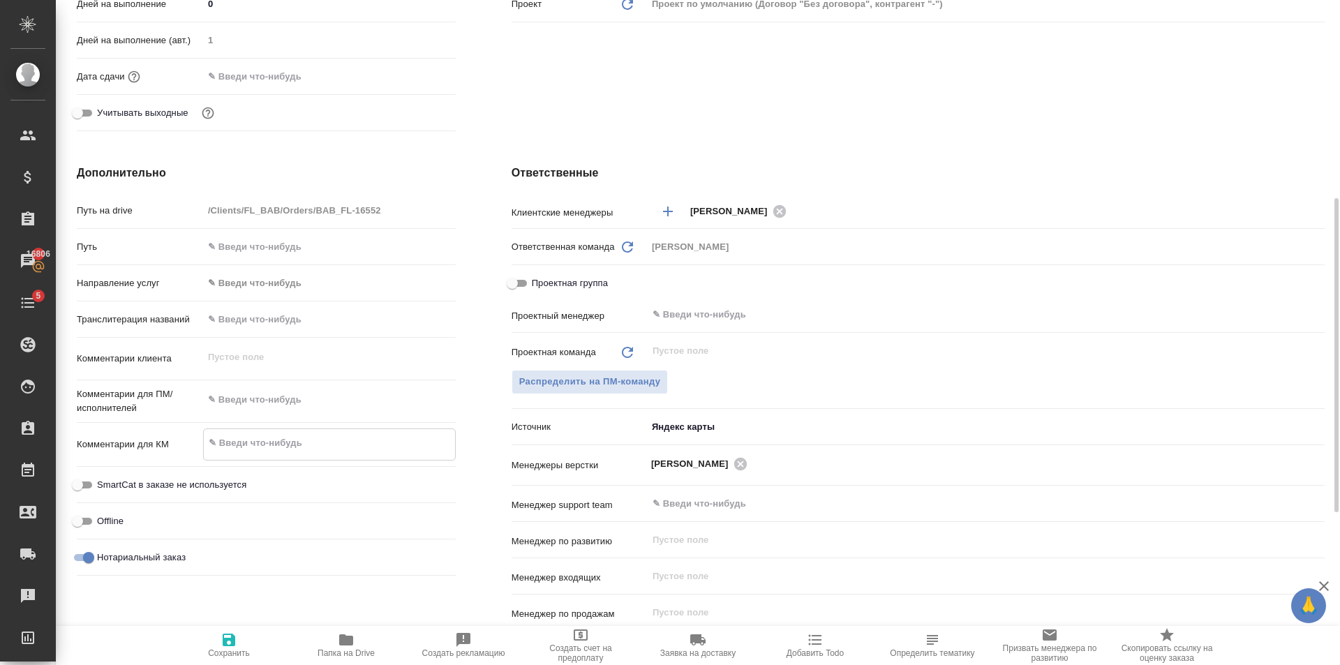
type textarea "x"
type textarea "7 915 487 41 67"
type textarea "x"
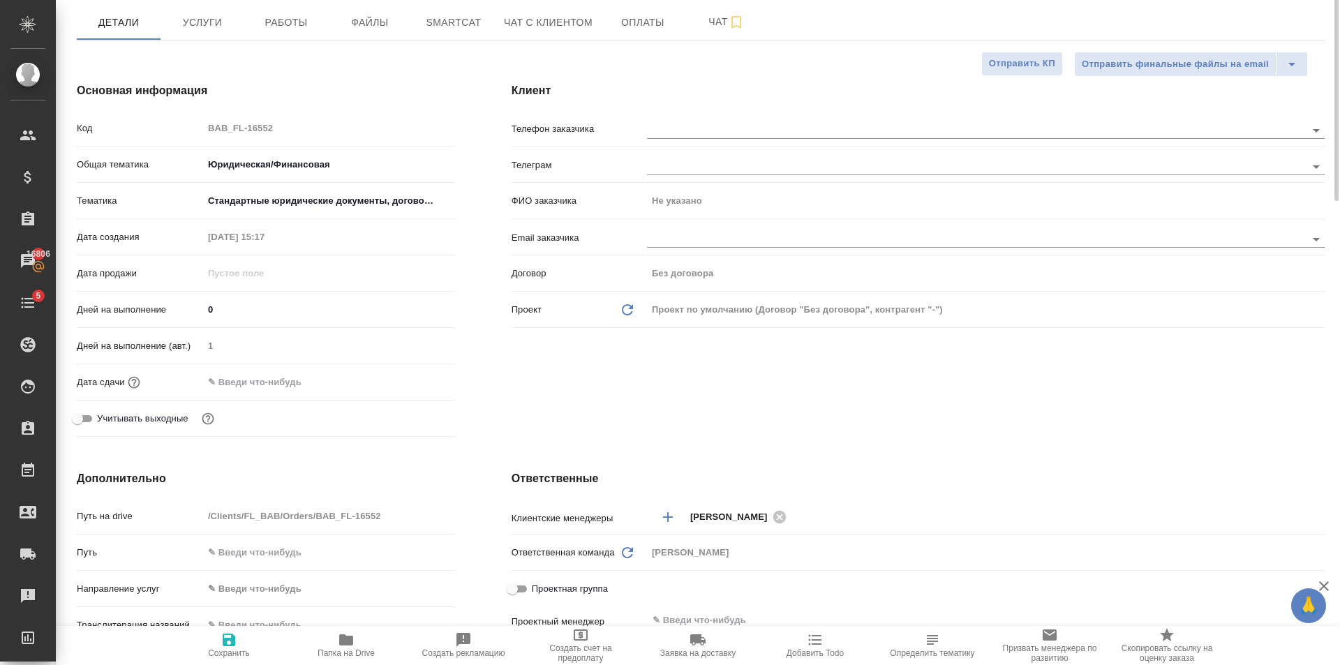
scroll to position [0, 0]
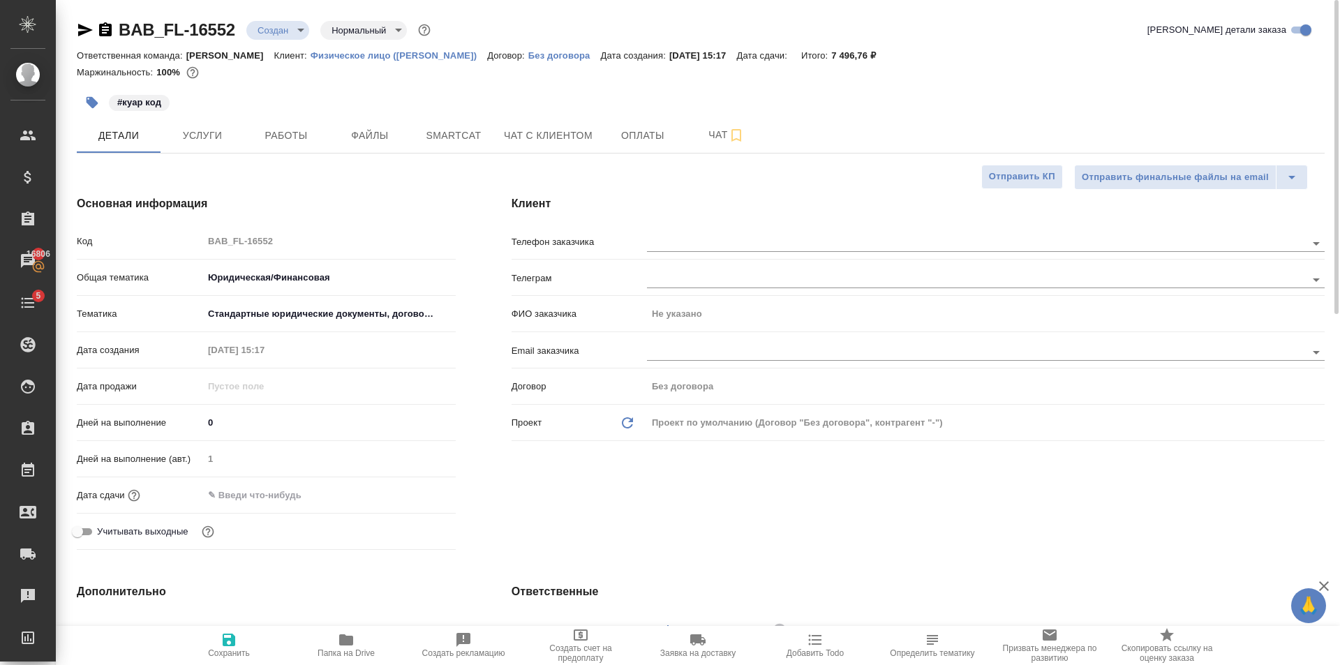
type textarea "7 915 487 41 67"
type textarea "x"
click at [236, 644] on icon "button" at bounding box center [229, 640] width 17 height 17
type textarea "x"
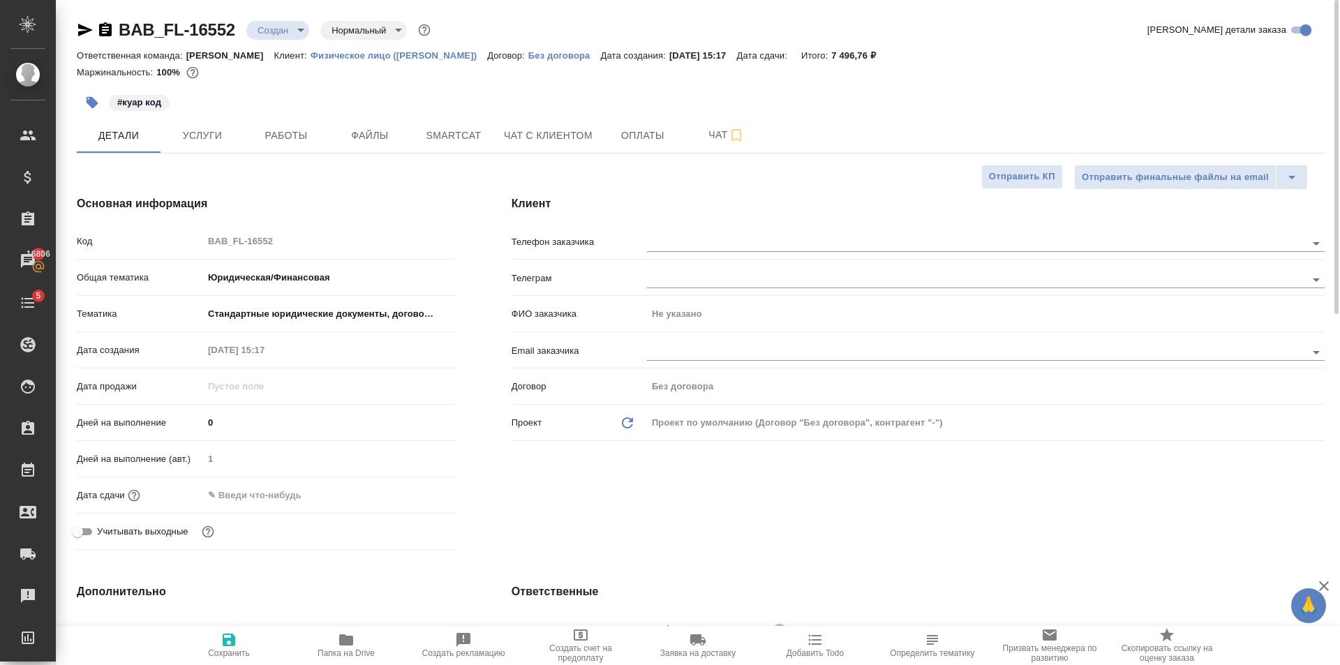
type textarea "x"
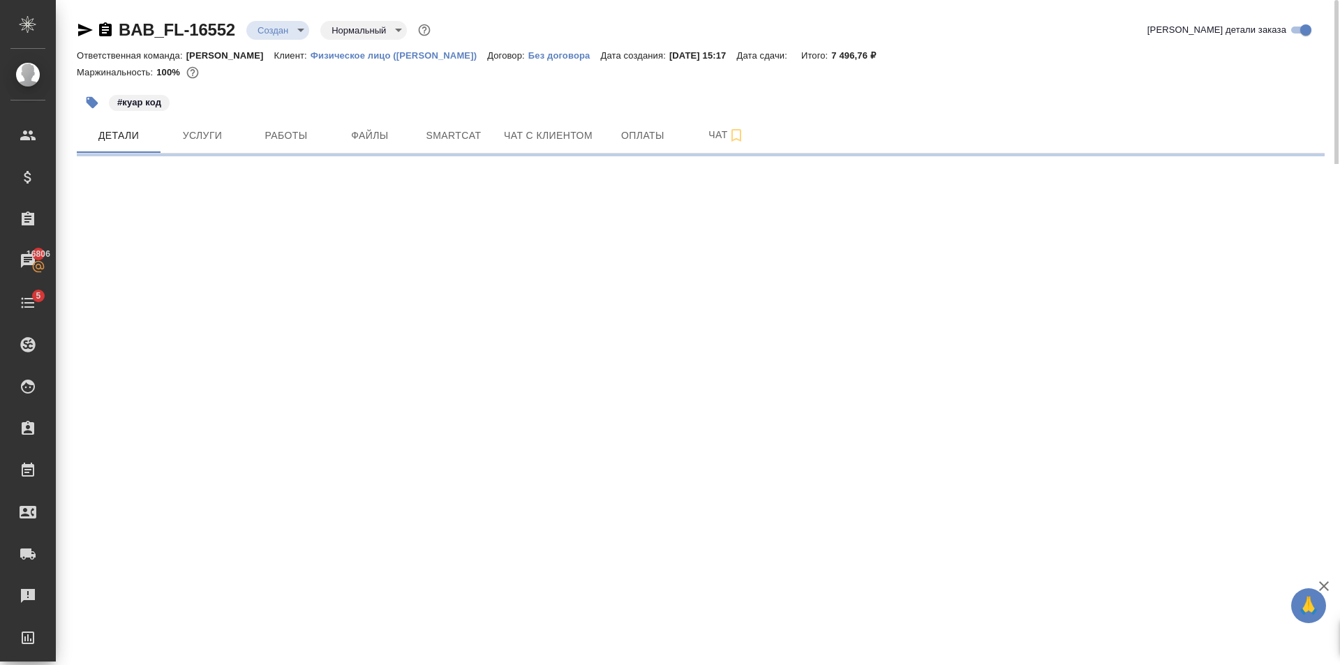
select select "RU"
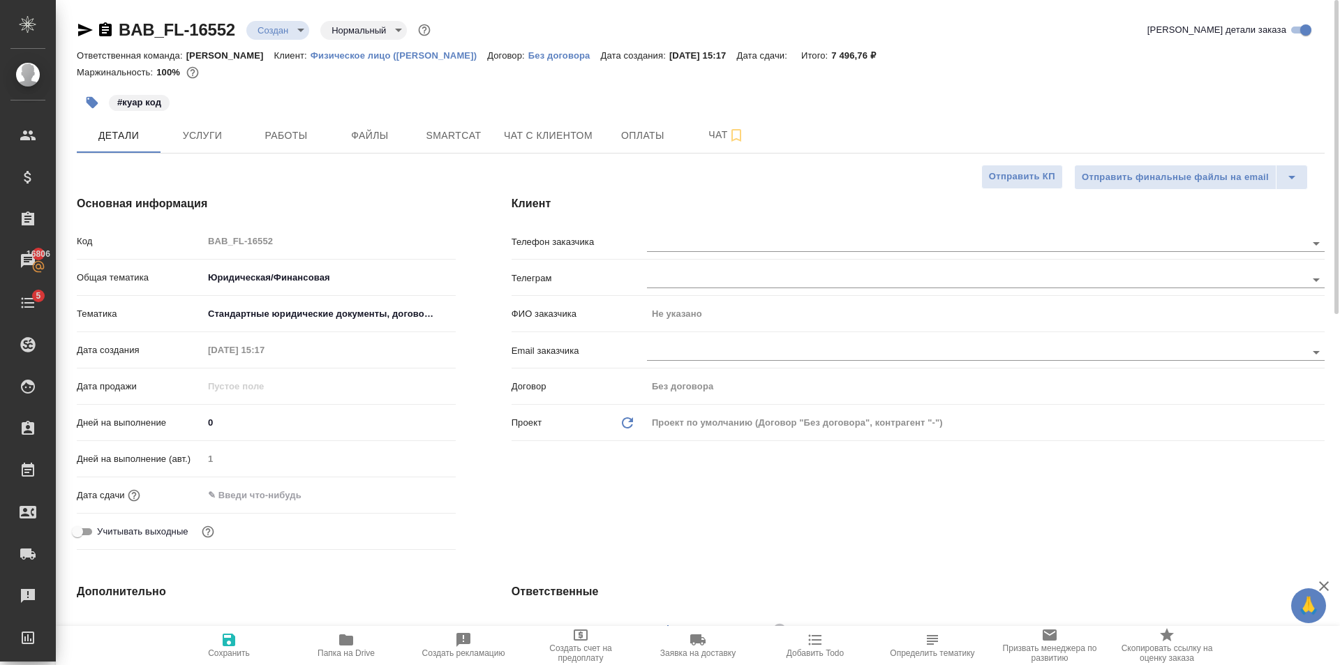
type textarea "x"
click at [735, 235] on input "text" at bounding box center [953, 243] width 612 height 17
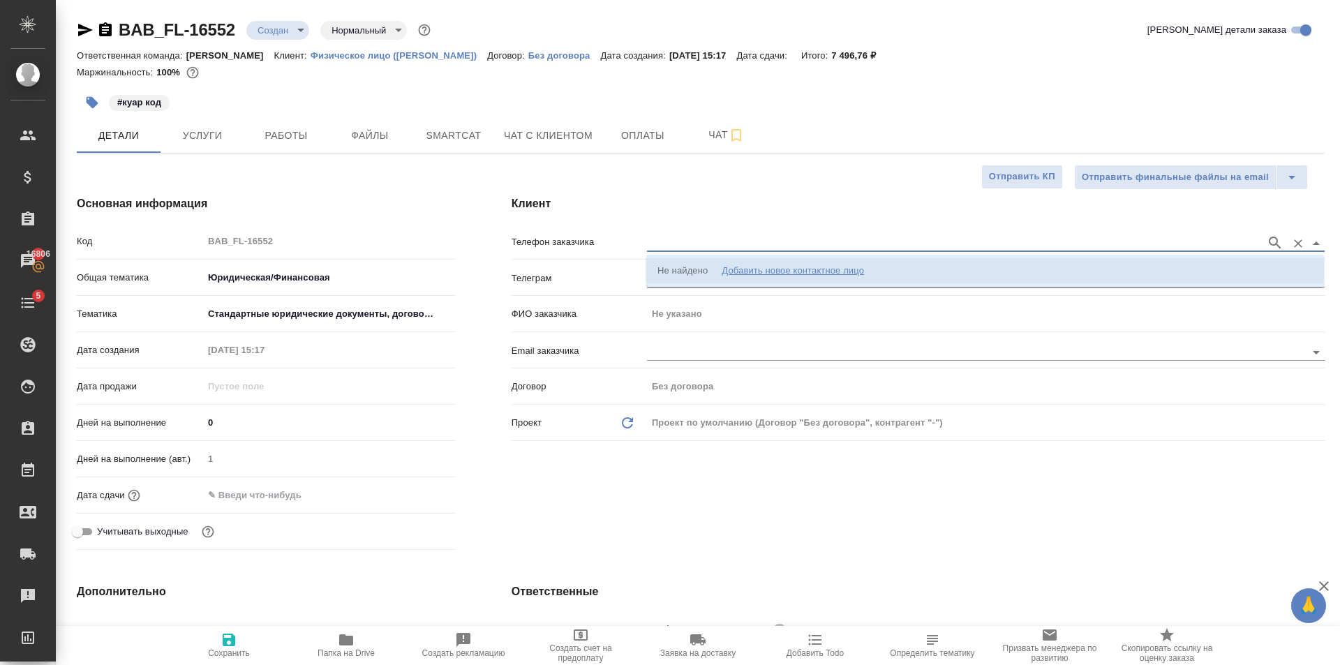
click at [777, 276] on div "Добавить новое контактное лицо" at bounding box center [793, 271] width 142 height 14
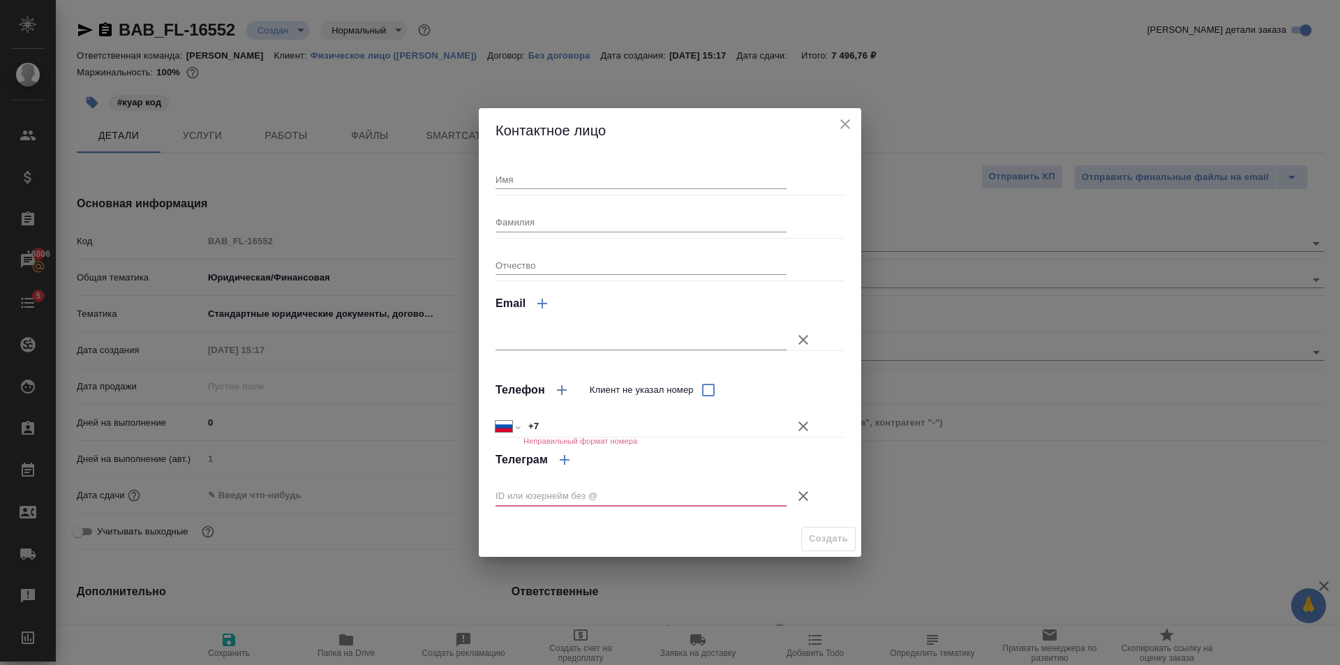
click at [584, 180] on input "Имя" at bounding box center [641, 180] width 291 height 20
type input "Людмила"
click at [567, 222] on input "Фамилия" at bounding box center [641, 222] width 291 height 20
type input "Быкова"
click at [794, 493] on button "Клиент не указал номер" at bounding box center [804, 497] width 34 height 34
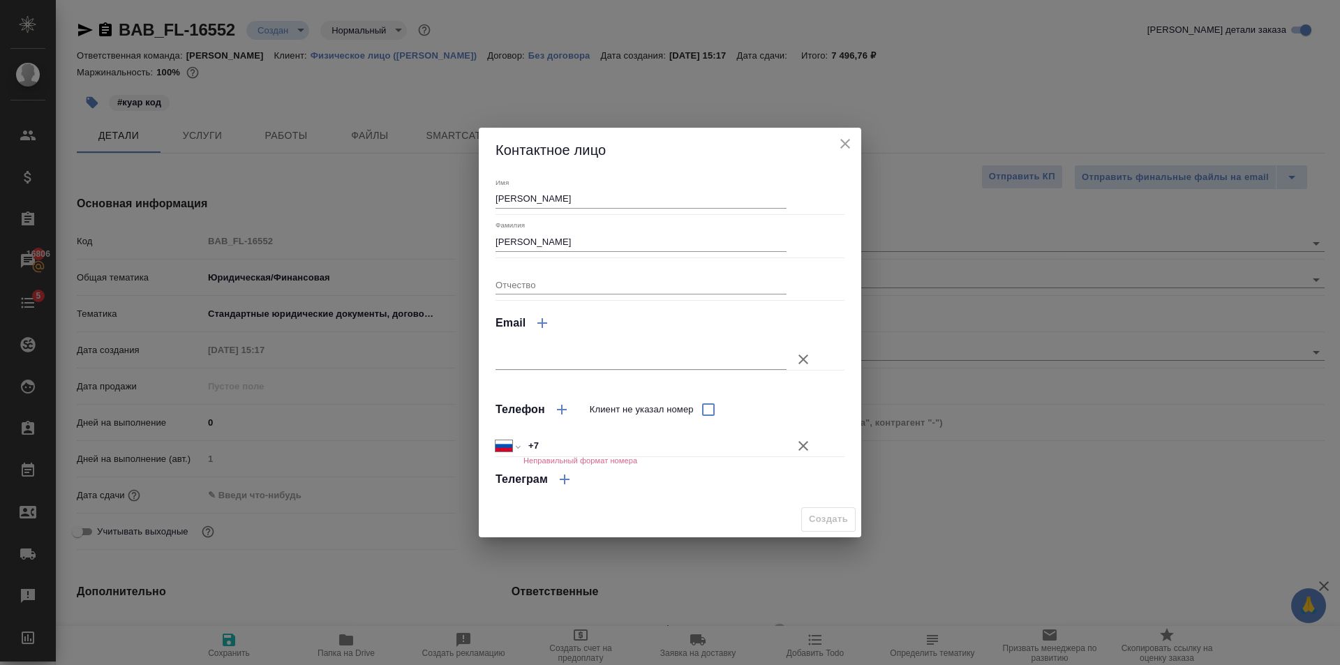
click at [800, 441] on icon "button" at bounding box center [803, 446] width 17 height 17
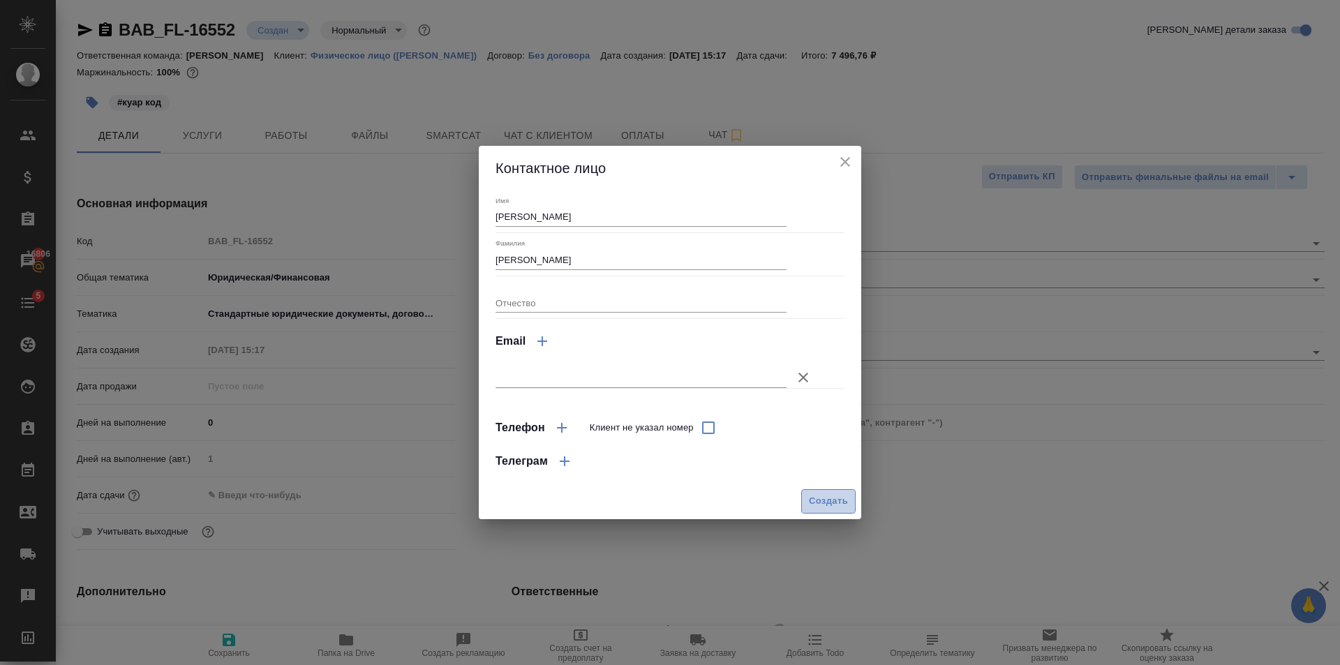
click at [823, 500] on span "Создать" at bounding box center [828, 501] width 39 height 16
type input "Быкова Людмила"
type textarea "x"
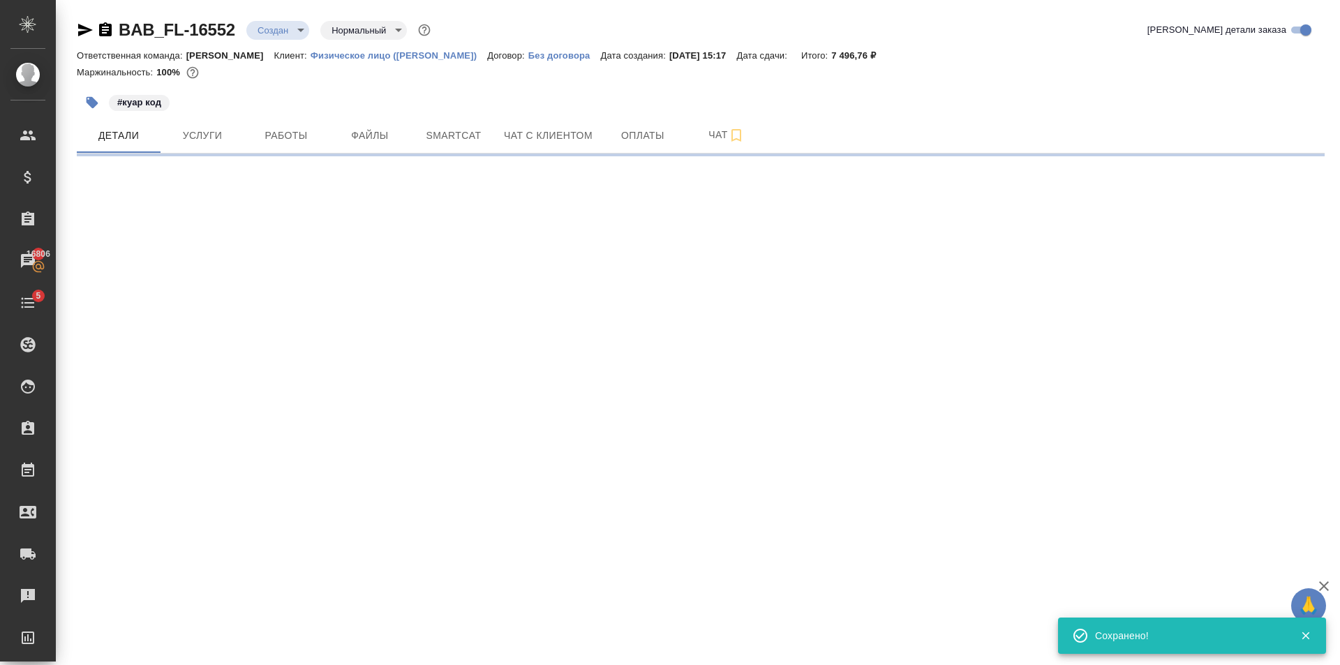
type input "holyTrinity"
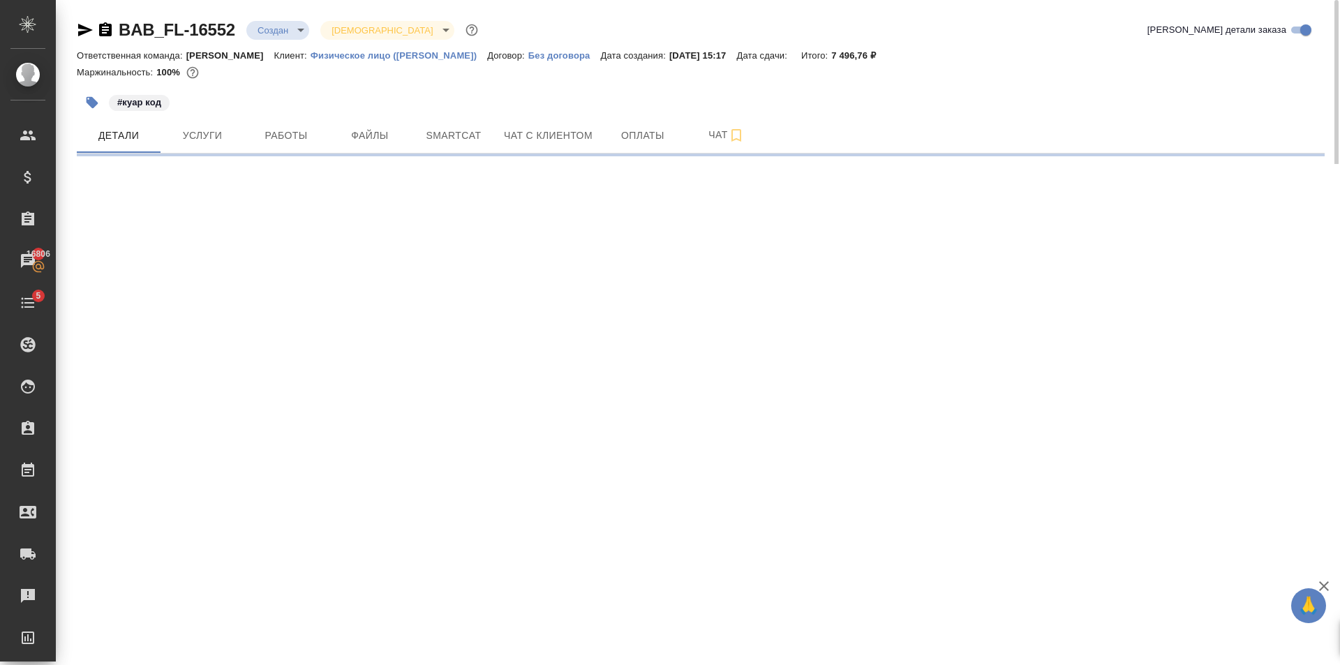
select select "RU"
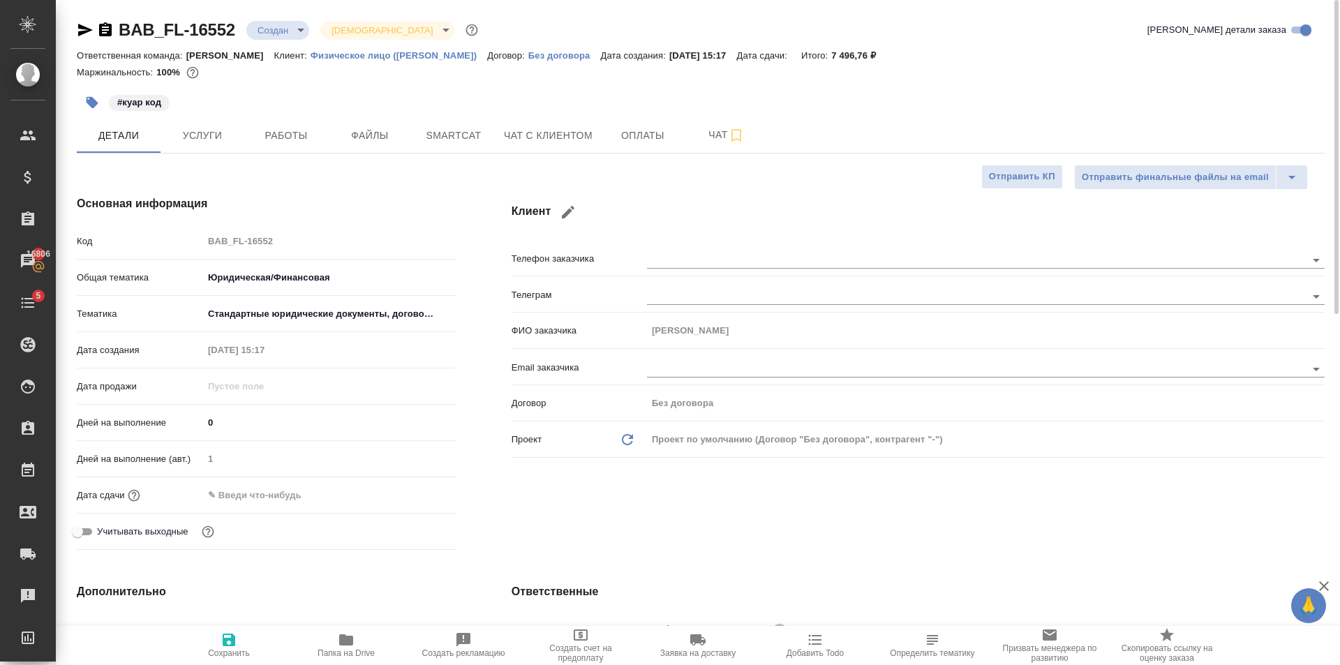
type textarea "x"
click at [276, 31] on body "🙏 .cls-1 fill:#fff; AWATERA Golubev Dmitry Клиенты Спецификации Заказы 16806 Ча…" at bounding box center [670, 332] width 1340 height 665
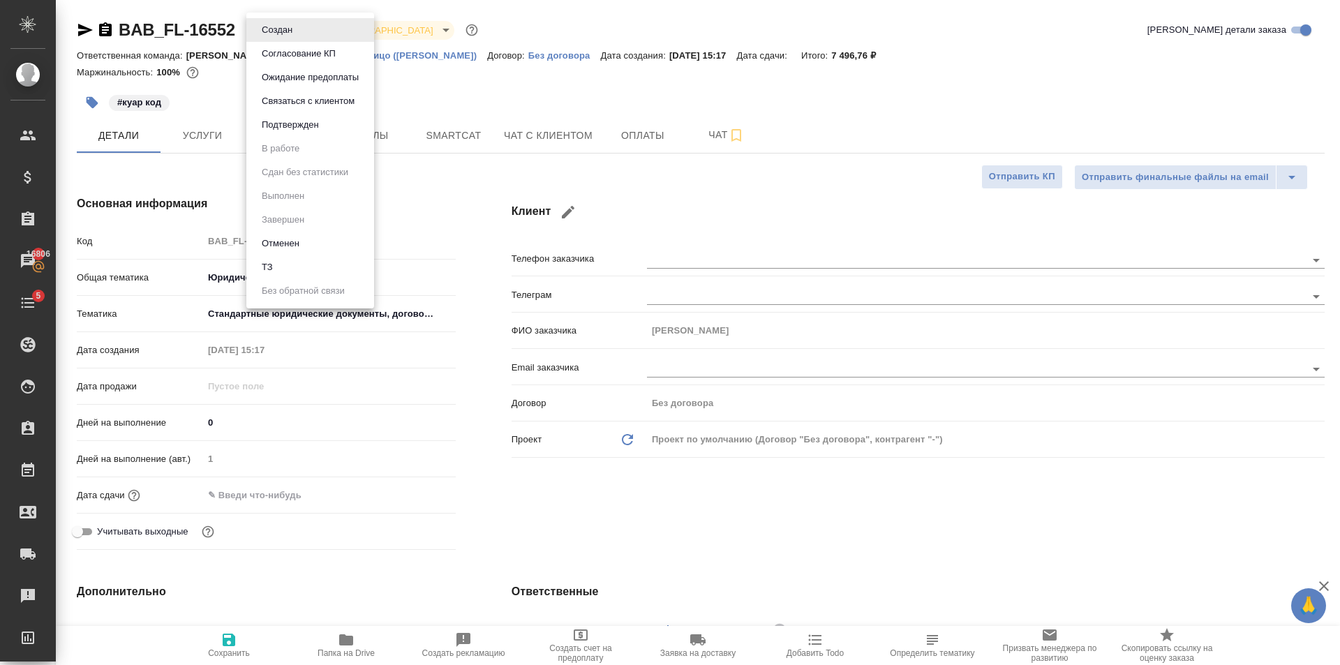
click at [701, 193] on div at bounding box center [670, 332] width 1340 height 665
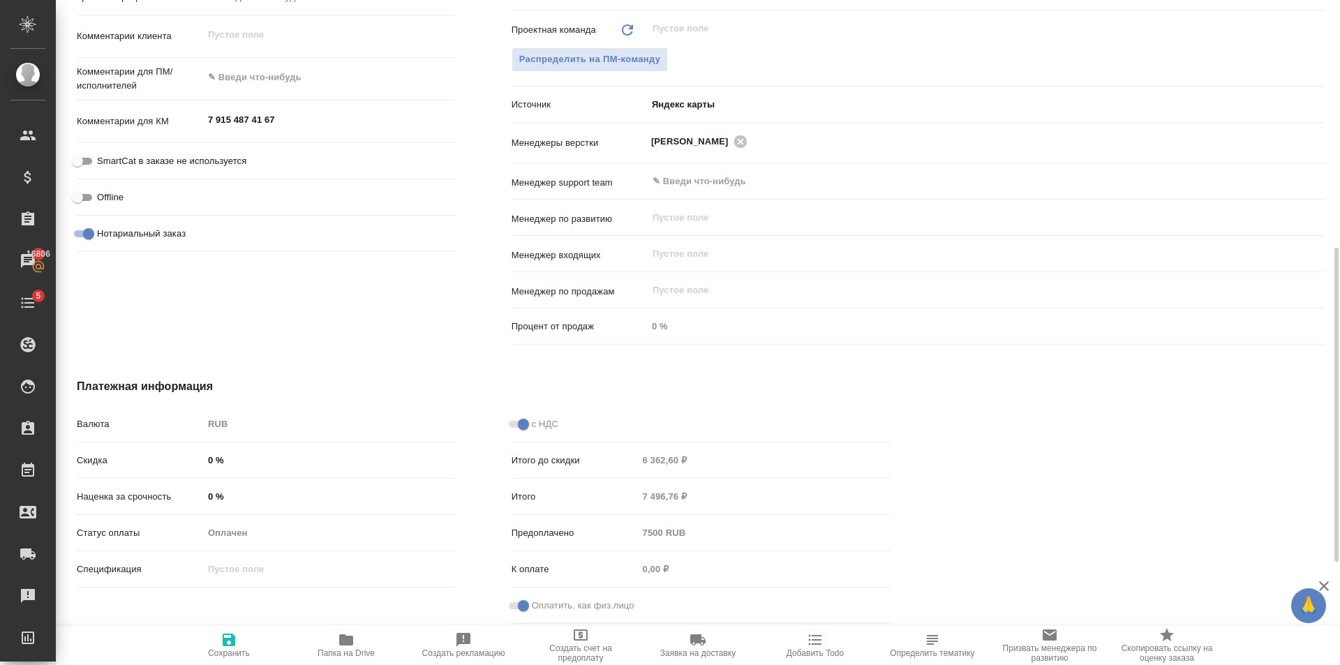
scroll to position [462, 0]
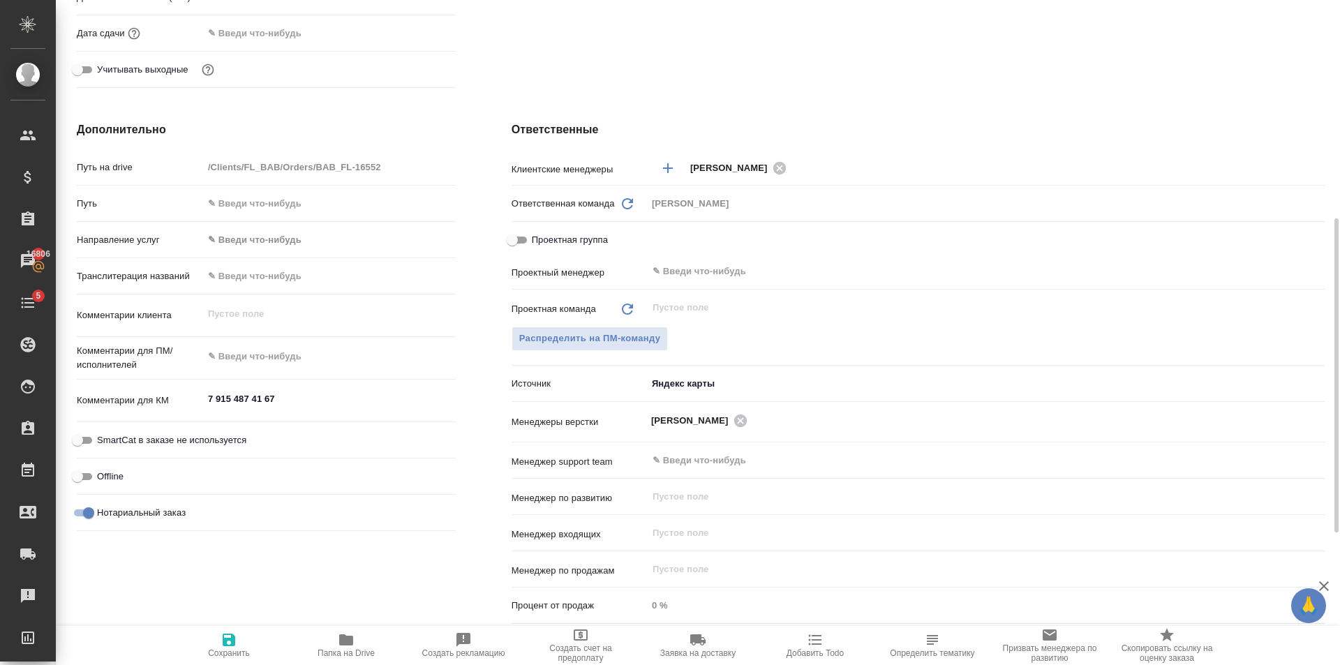
click at [573, 257] on div "Проектная группа" at bounding box center [918, 243] width 813 height 31
click at [554, 229] on div "Проектная группа" at bounding box center [918, 240] width 813 height 24
click at [564, 243] on span "Проектная группа" at bounding box center [570, 240] width 76 height 14
click at [537, 243] on input "Проектная группа" at bounding box center [512, 240] width 50 height 17
checkbox input "true"
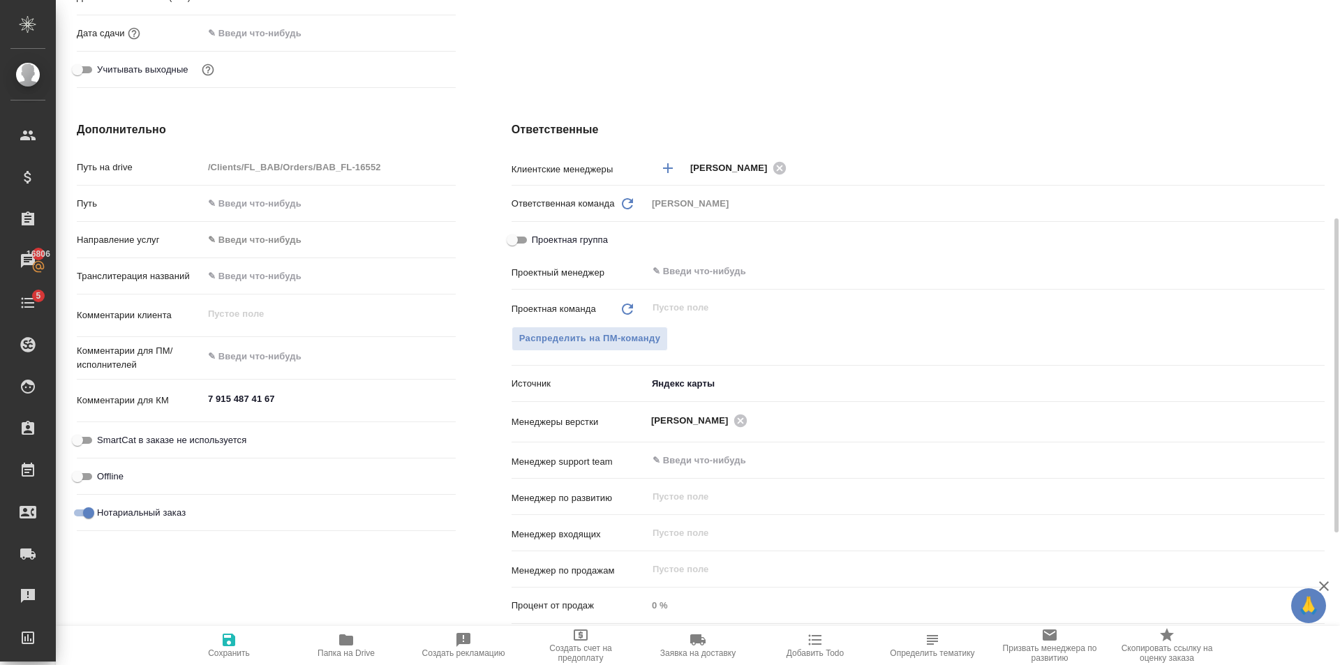
type textarea "x"
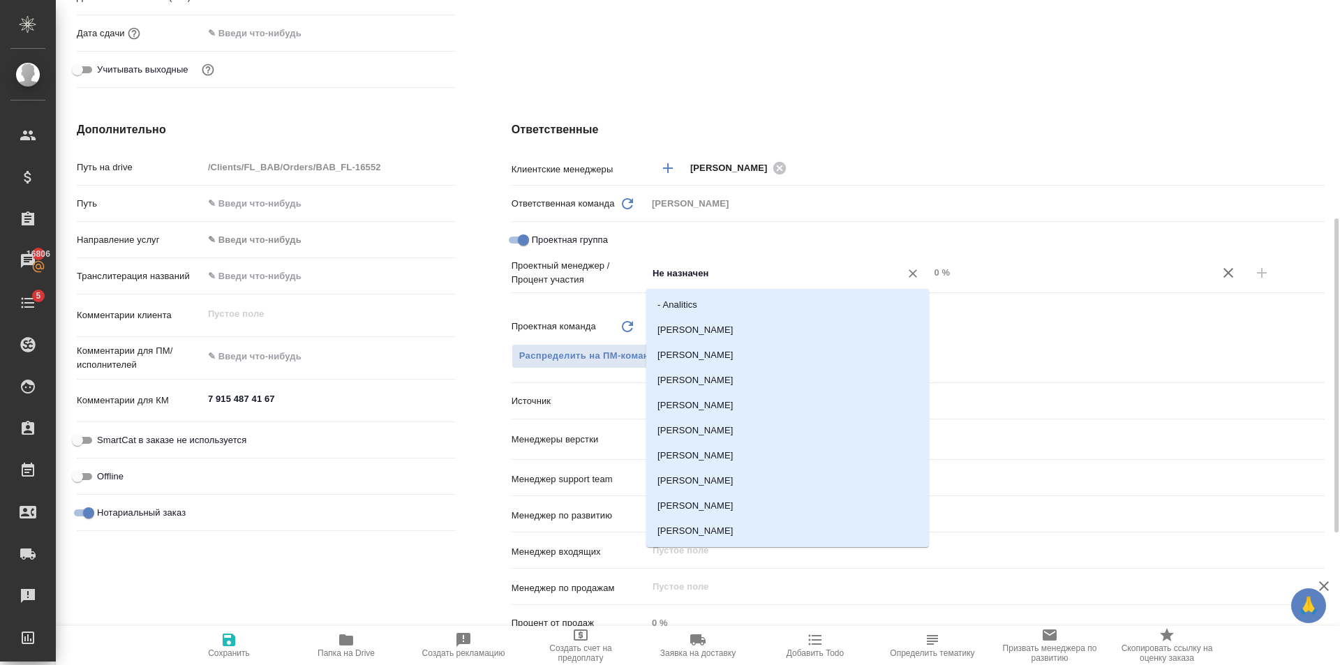
click at [766, 269] on input "Не назначен" at bounding box center [765, 273] width 228 height 17
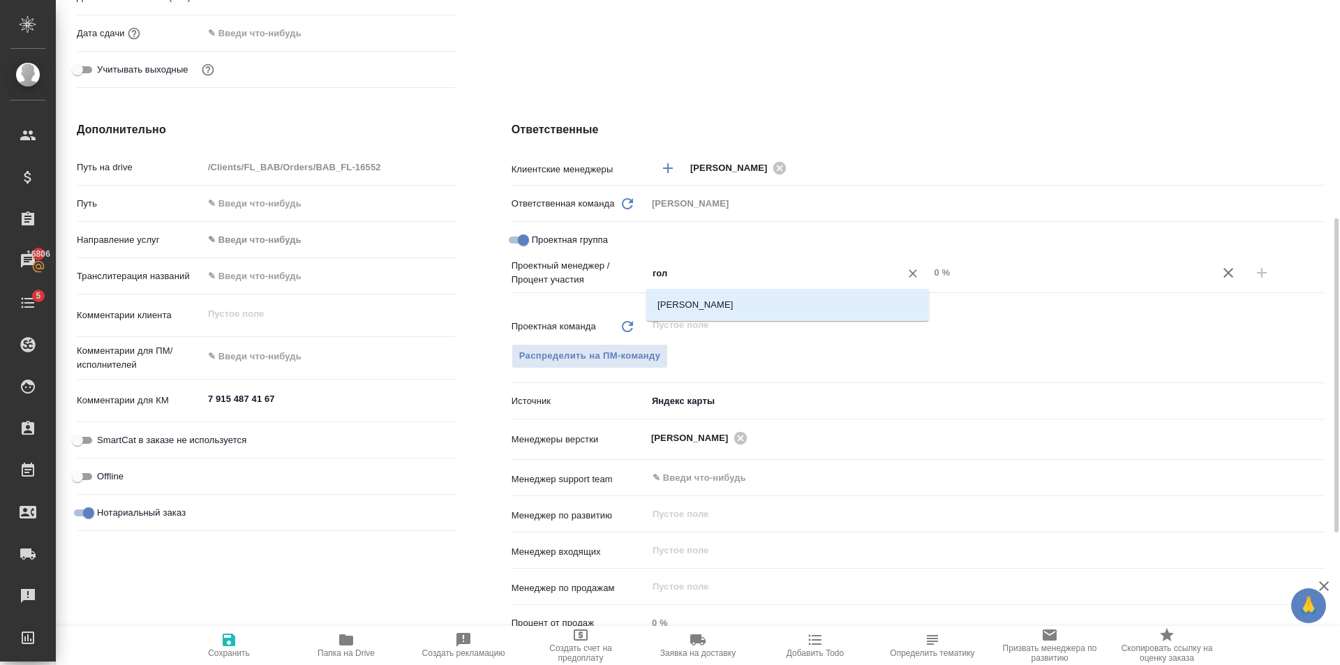
type input "голу"
click at [780, 300] on li "[PERSON_NAME]" at bounding box center [787, 304] width 283 height 25
type textarea "x"
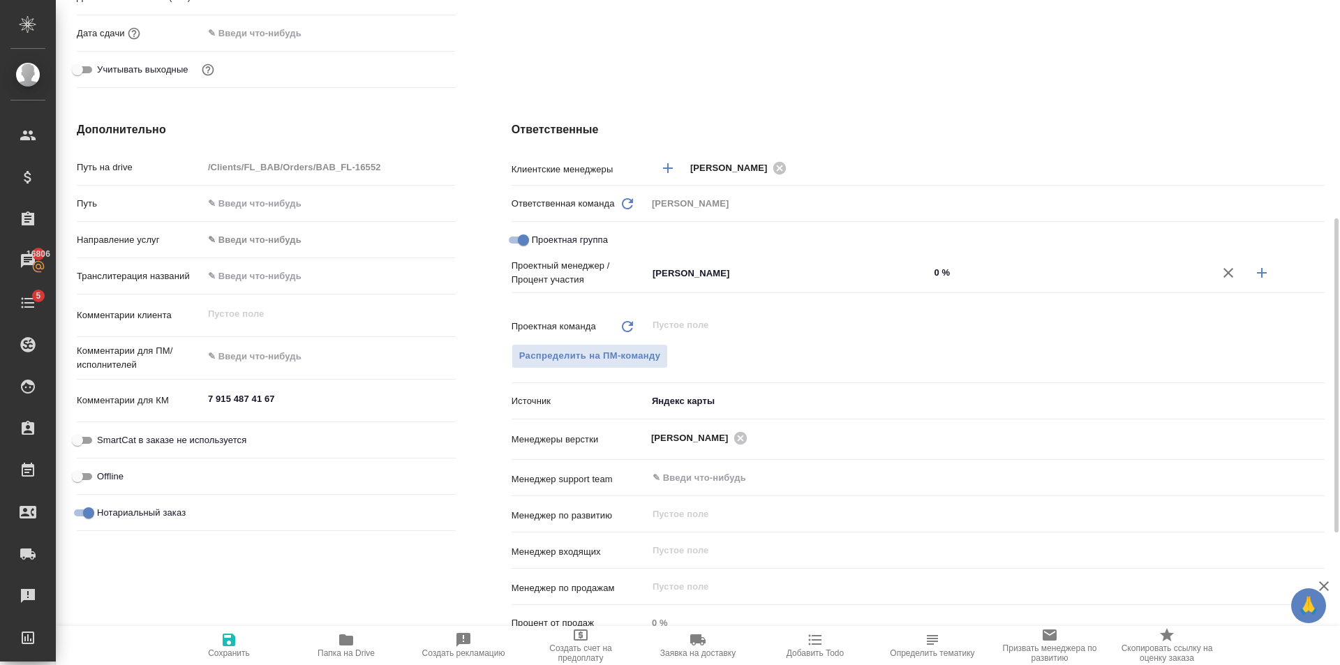
type textarea "x"
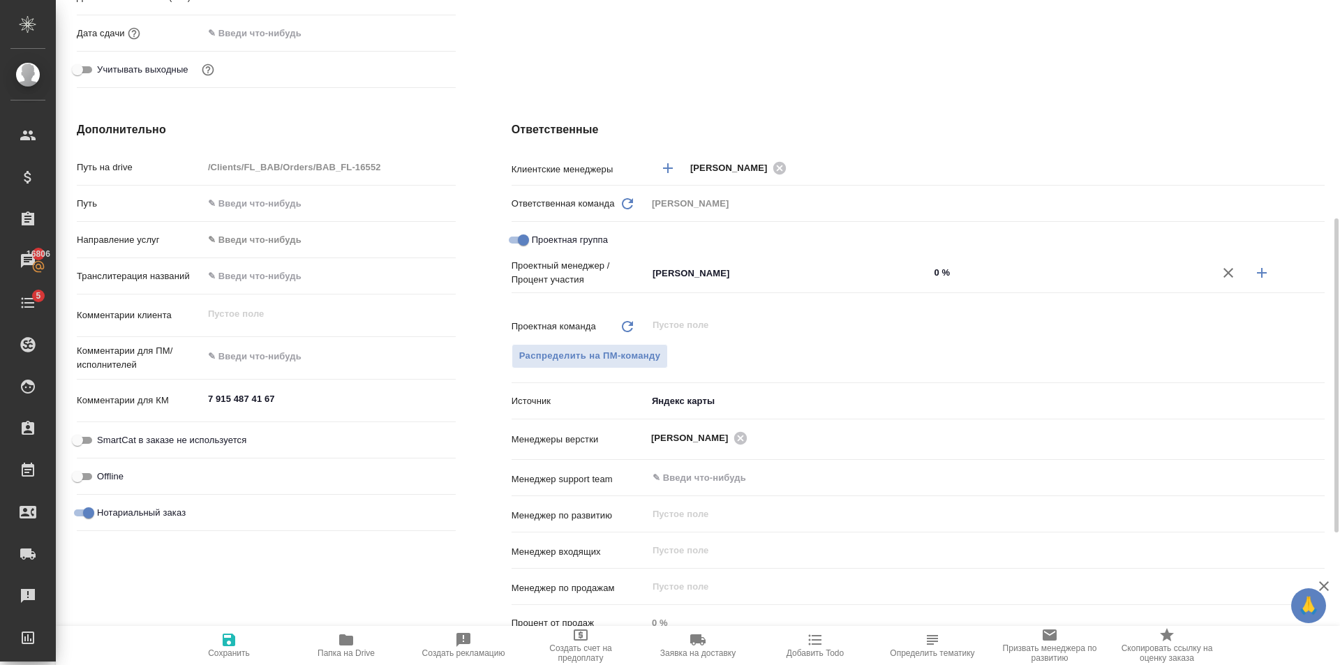
type textarea "x"
click at [986, 271] on input "0 %" at bounding box center [1070, 272] width 281 height 20
type textarea "x"
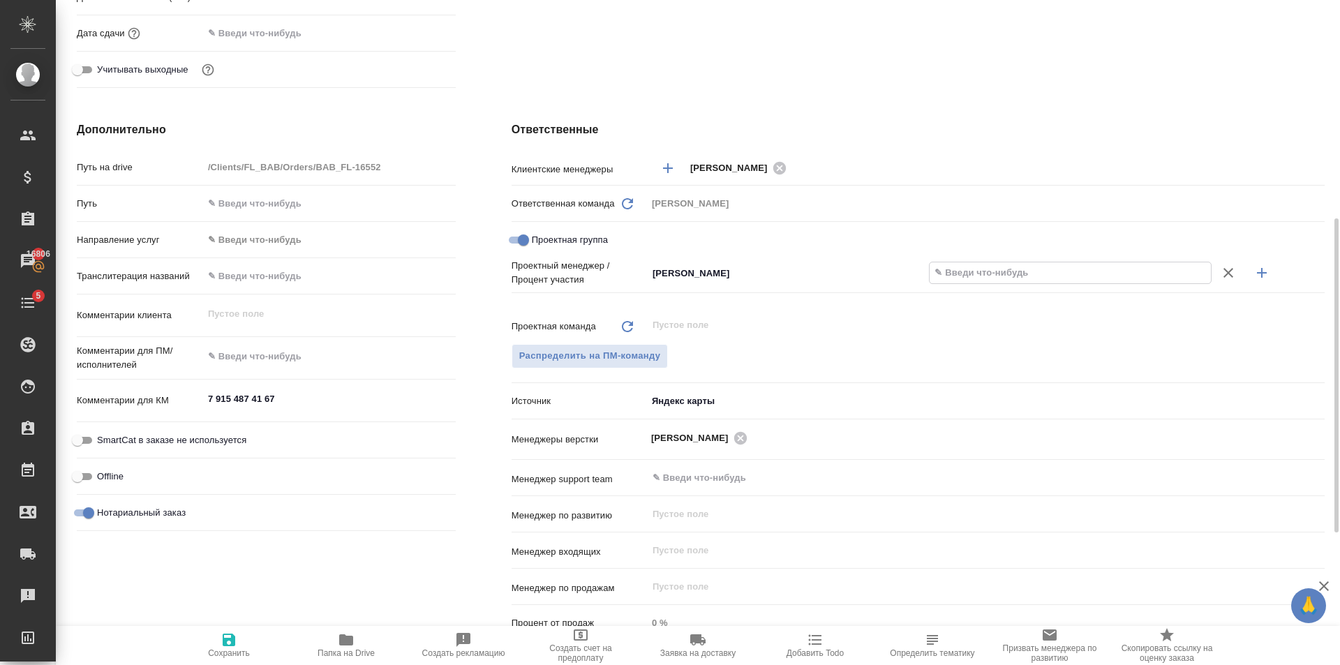
type input "1 %"
type textarea "x"
type input "10 %"
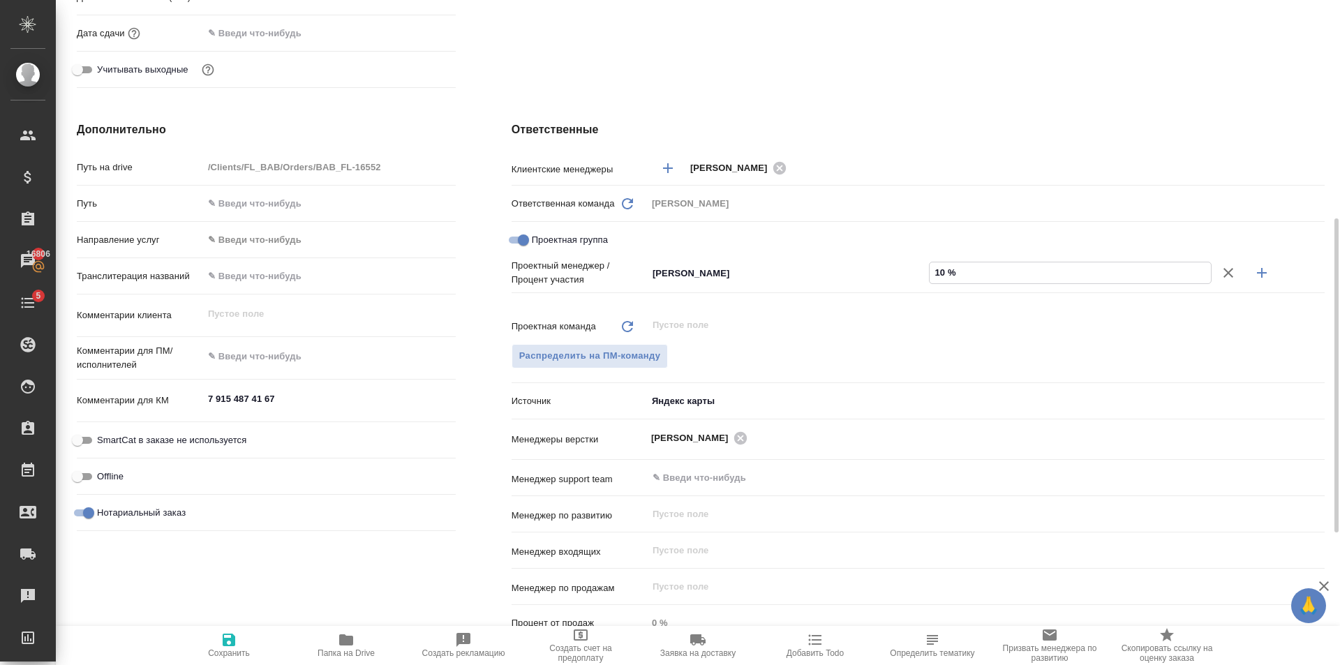
type textarea "x"
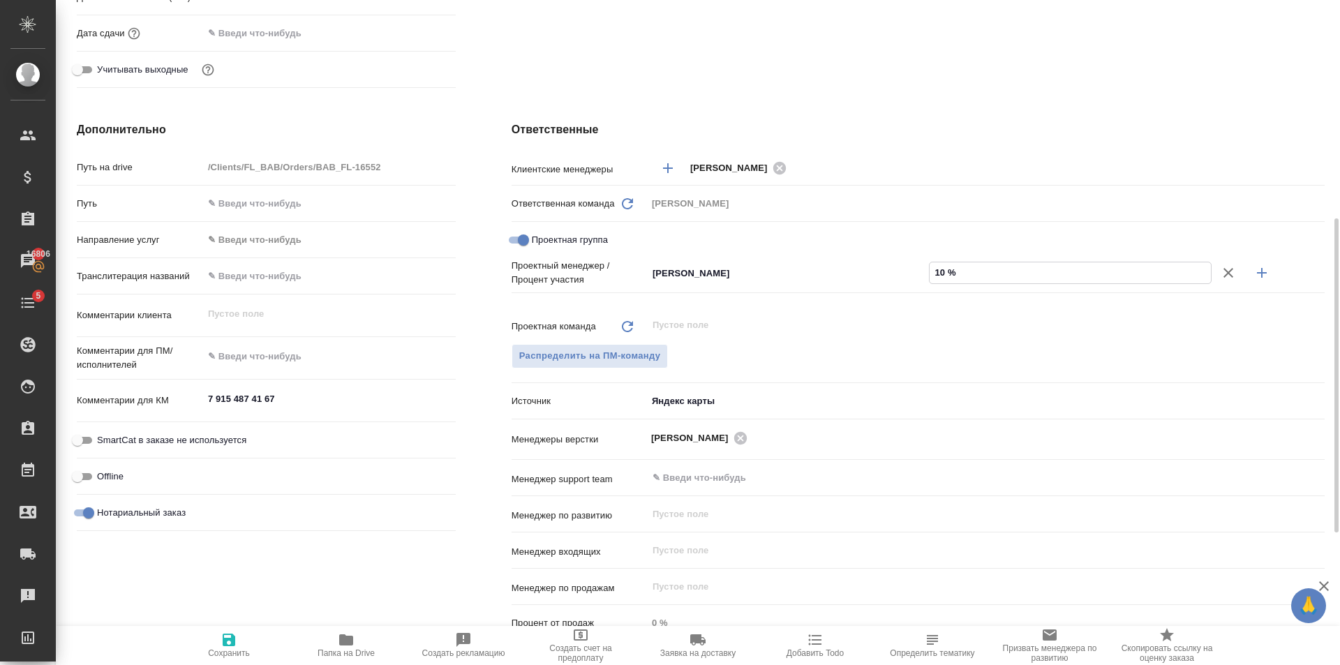
type textarea "x"
type input "10 %"
type textarea "x"
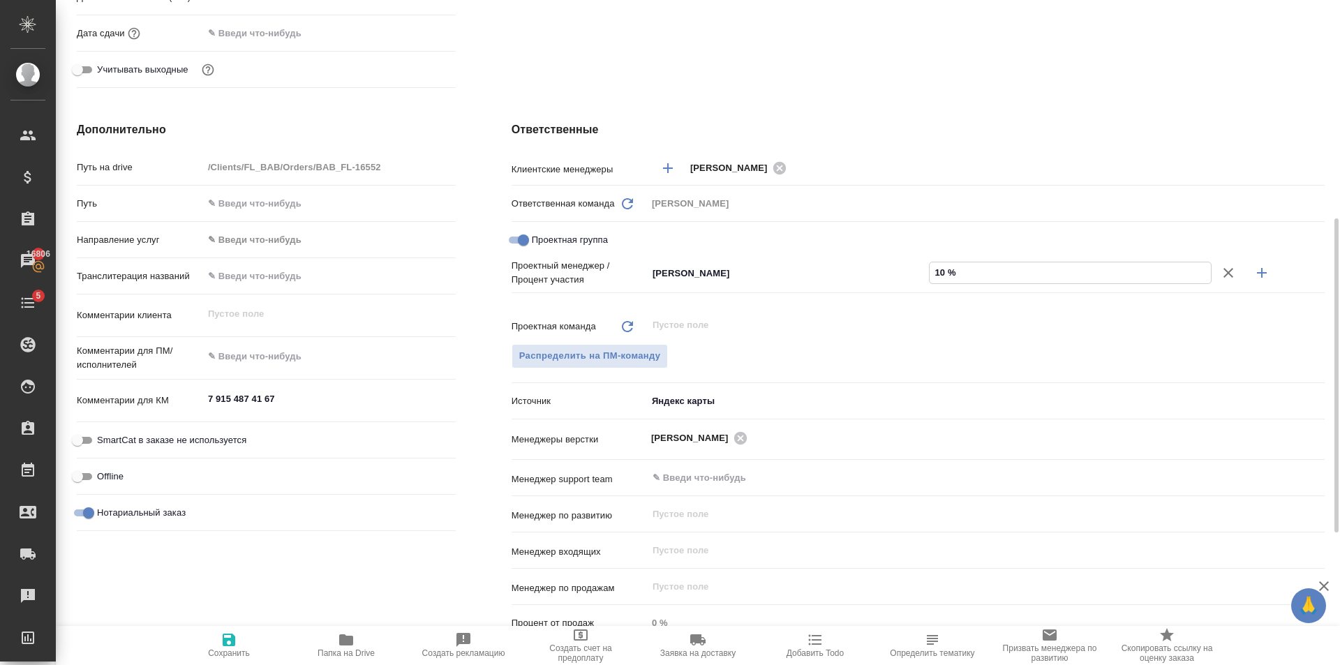
type input "10 %"
click at [1271, 274] on button "button" at bounding box center [1262, 273] width 34 height 34
type textarea "x"
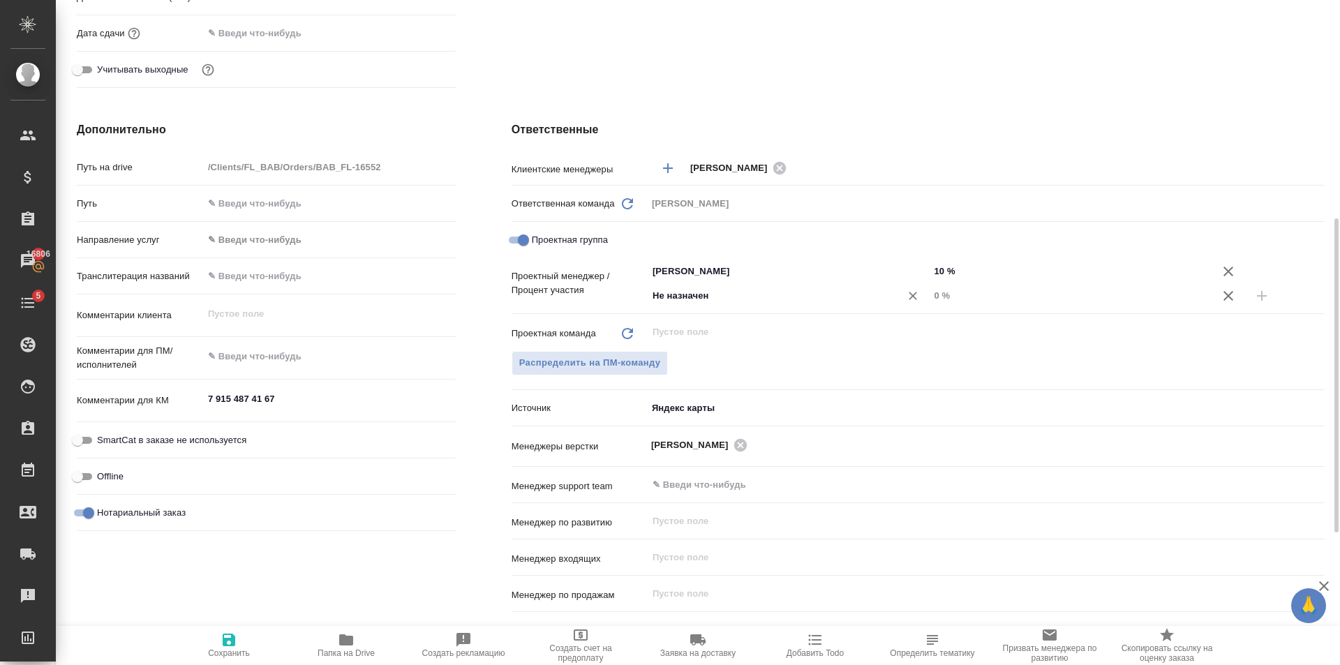
click at [715, 299] on input "Не назначен" at bounding box center [765, 296] width 228 height 17
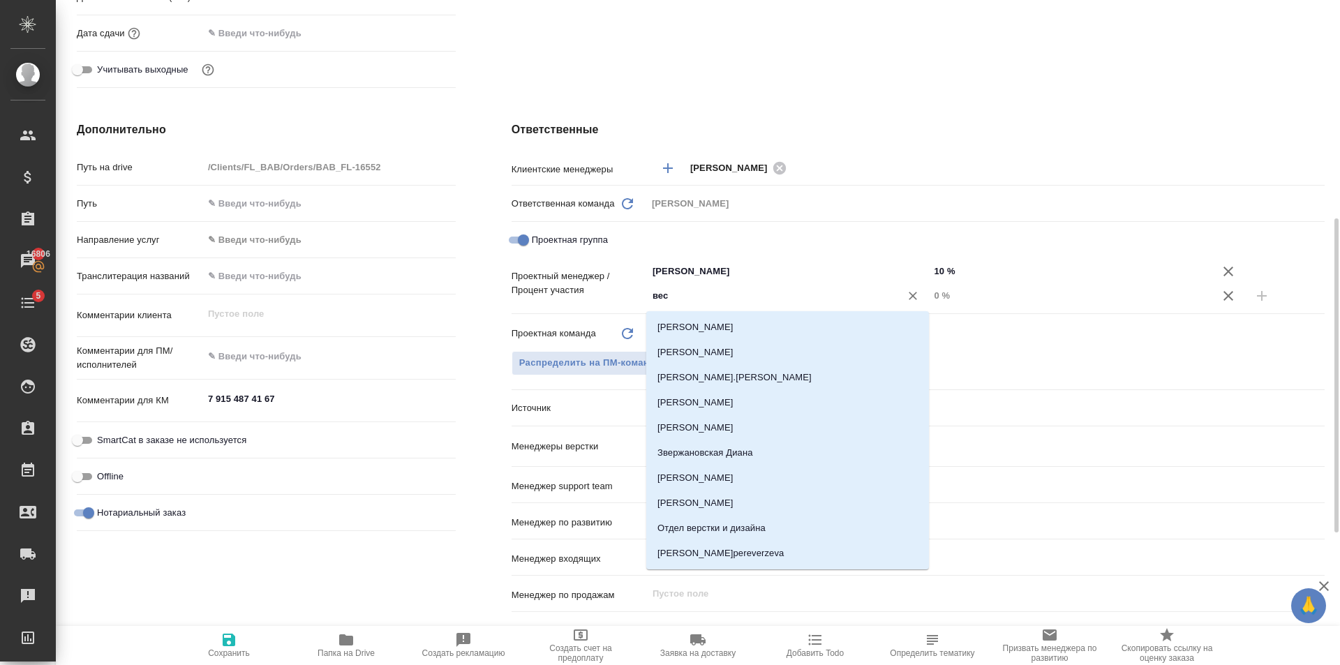
type input "весе"
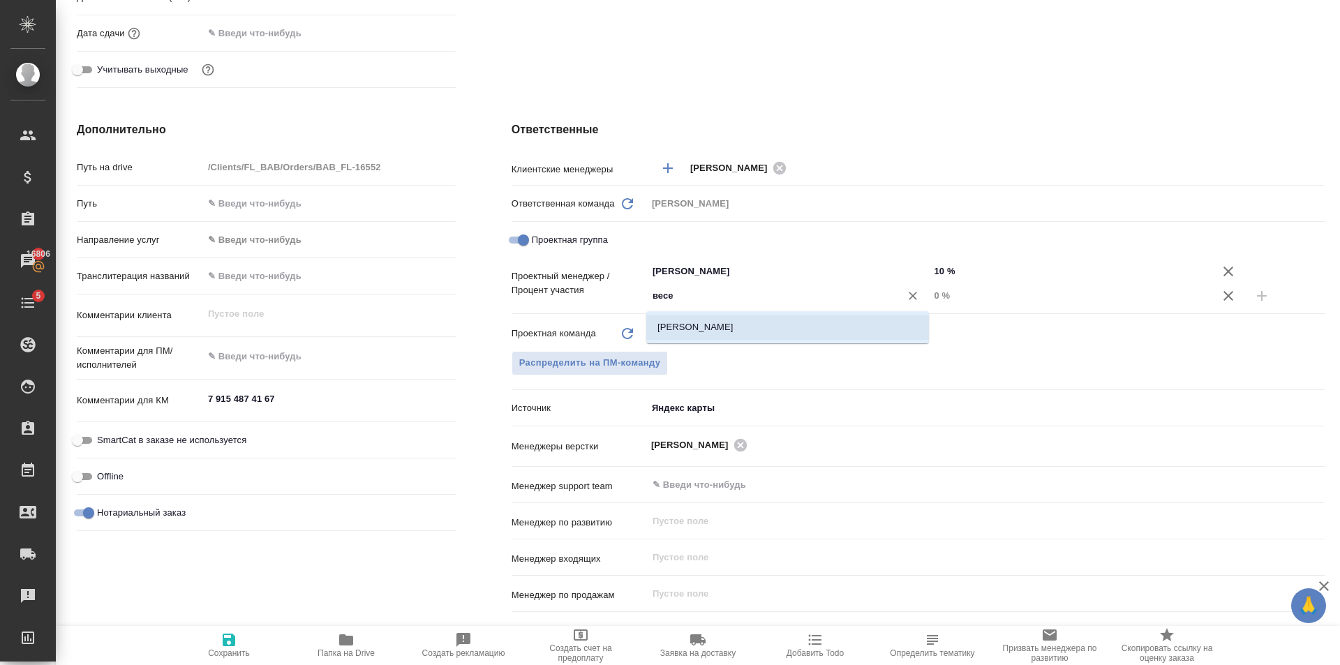
click at [734, 326] on li "Веселова Юлия" at bounding box center [787, 327] width 283 height 25
type textarea "x"
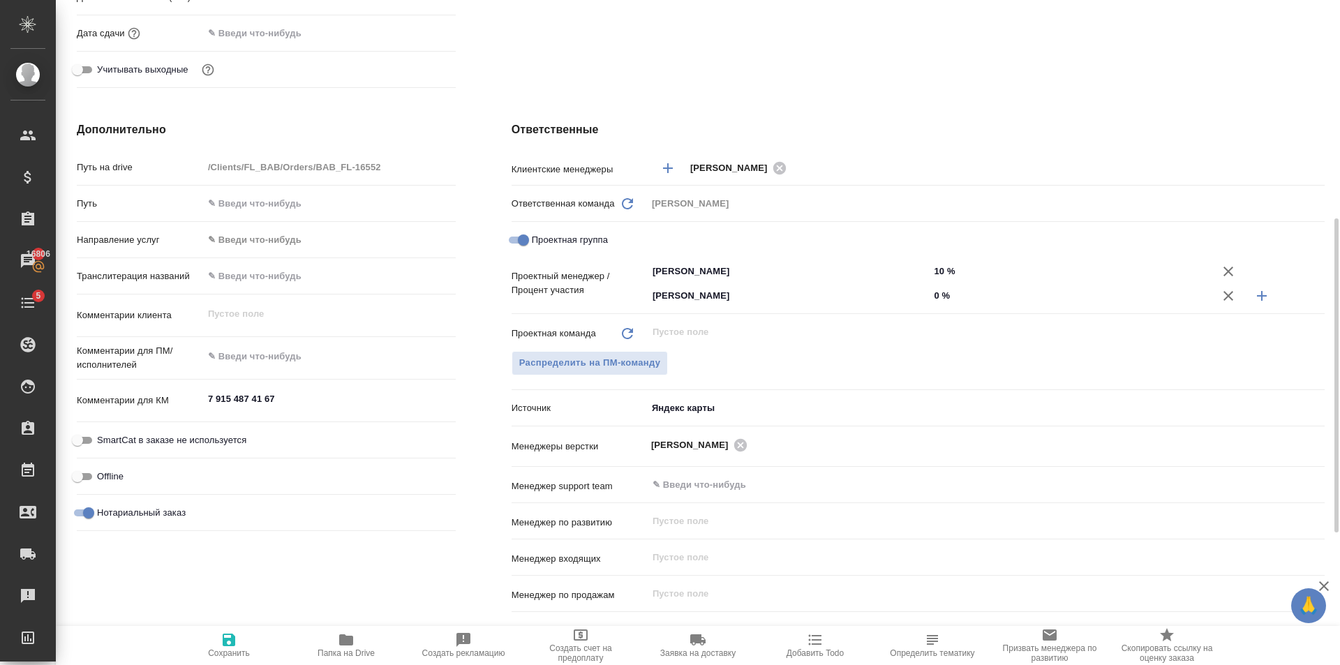
click at [958, 298] on input "0 %" at bounding box center [1070, 295] width 283 height 20
type textarea "x"
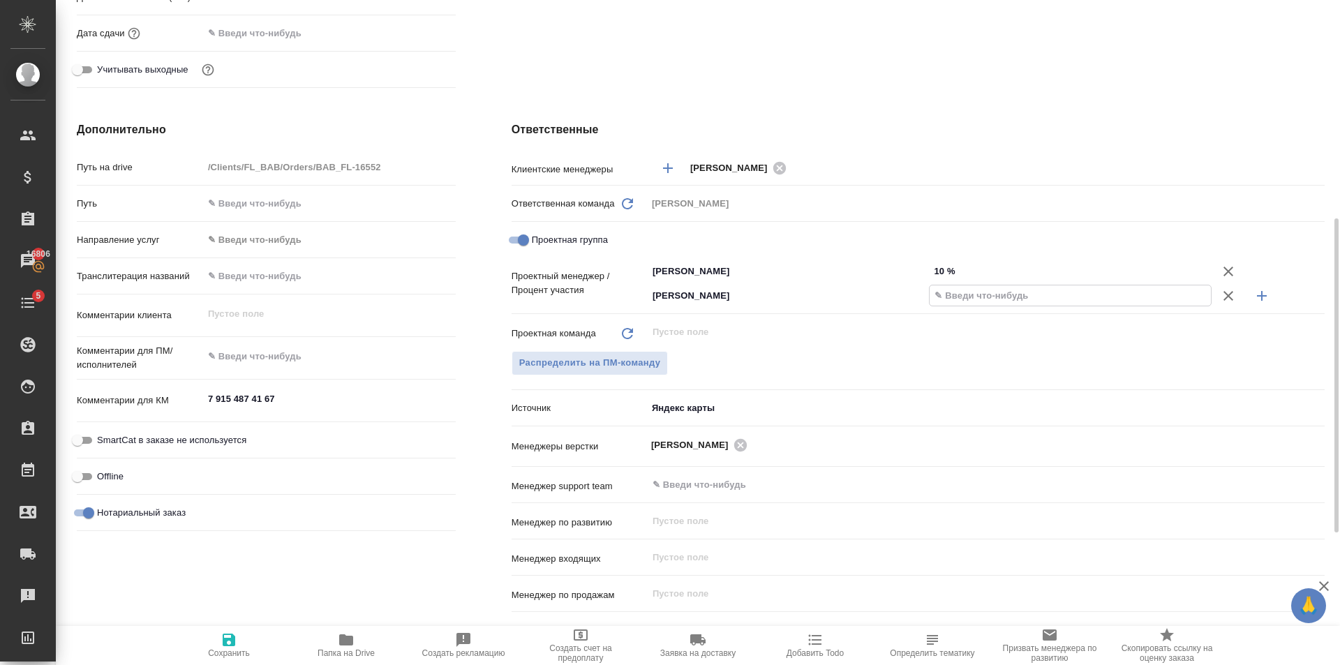
type textarea "x"
type input "15 %"
type textarea "x"
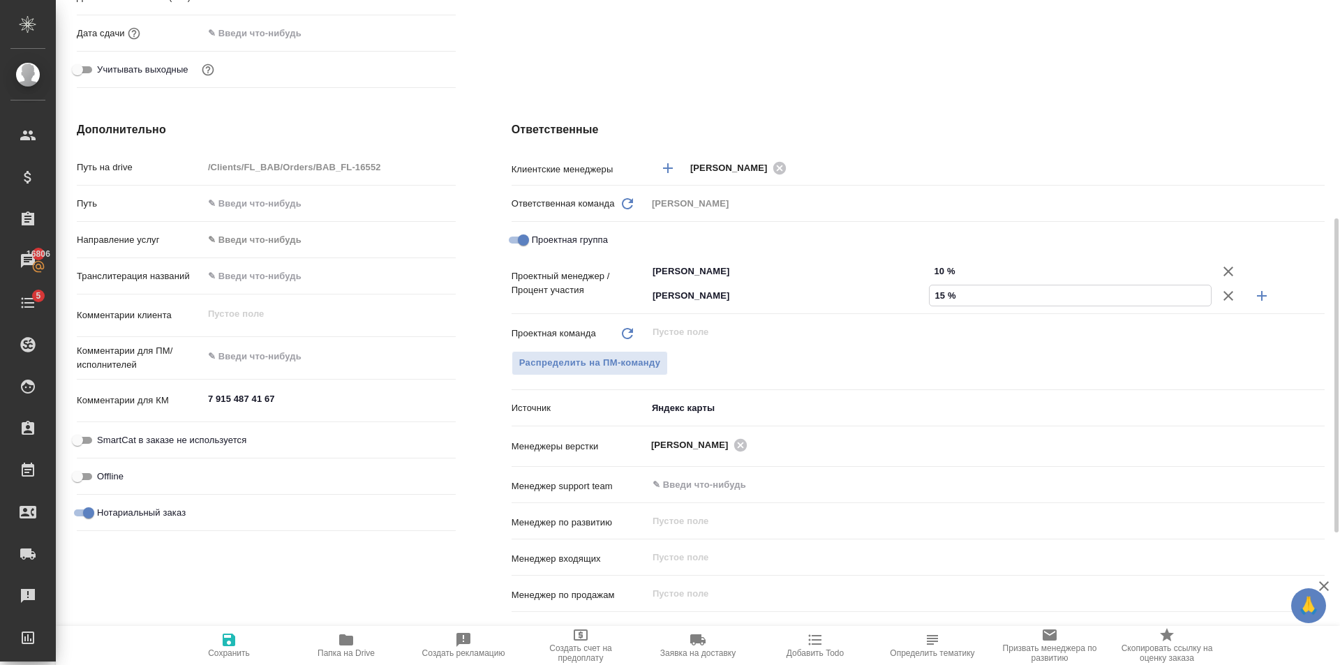
type textarea "x"
type input "15 %"
click at [1265, 296] on icon "button" at bounding box center [1262, 296] width 10 height 10
type textarea "x"
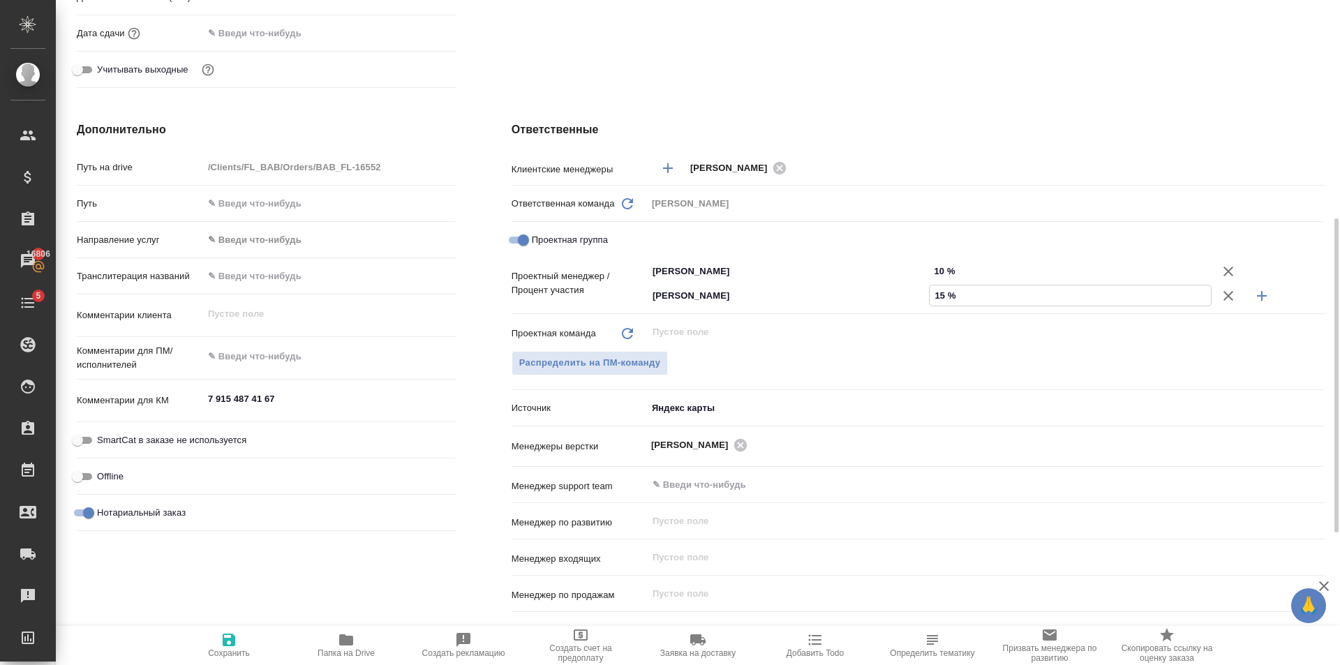
type textarea "x"
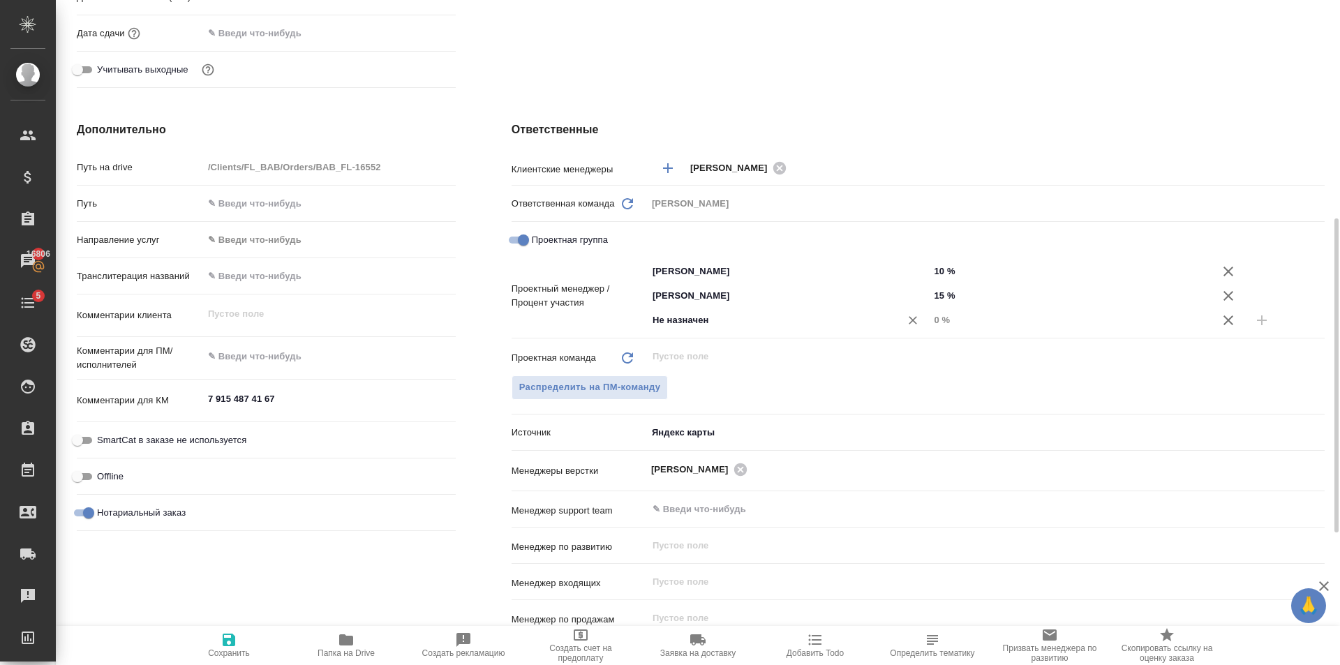
click at [766, 323] on input "Не назначен" at bounding box center [765, 320] width 228 height 17
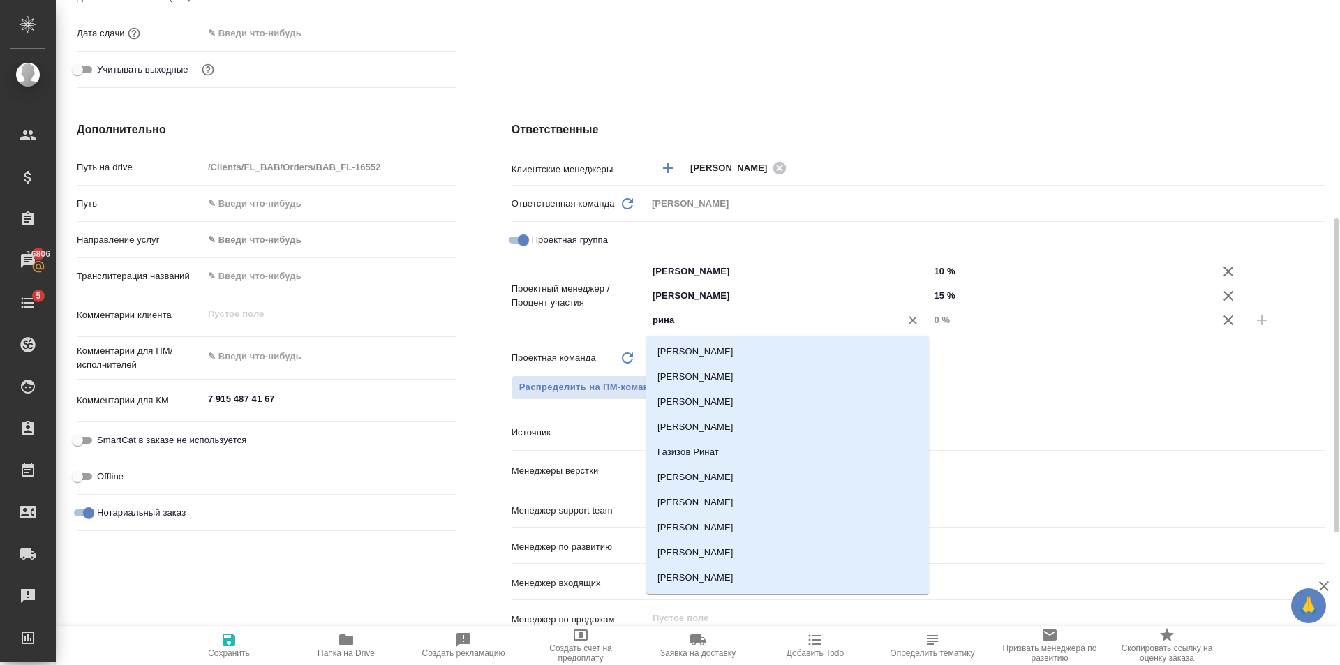
type input "ринат"
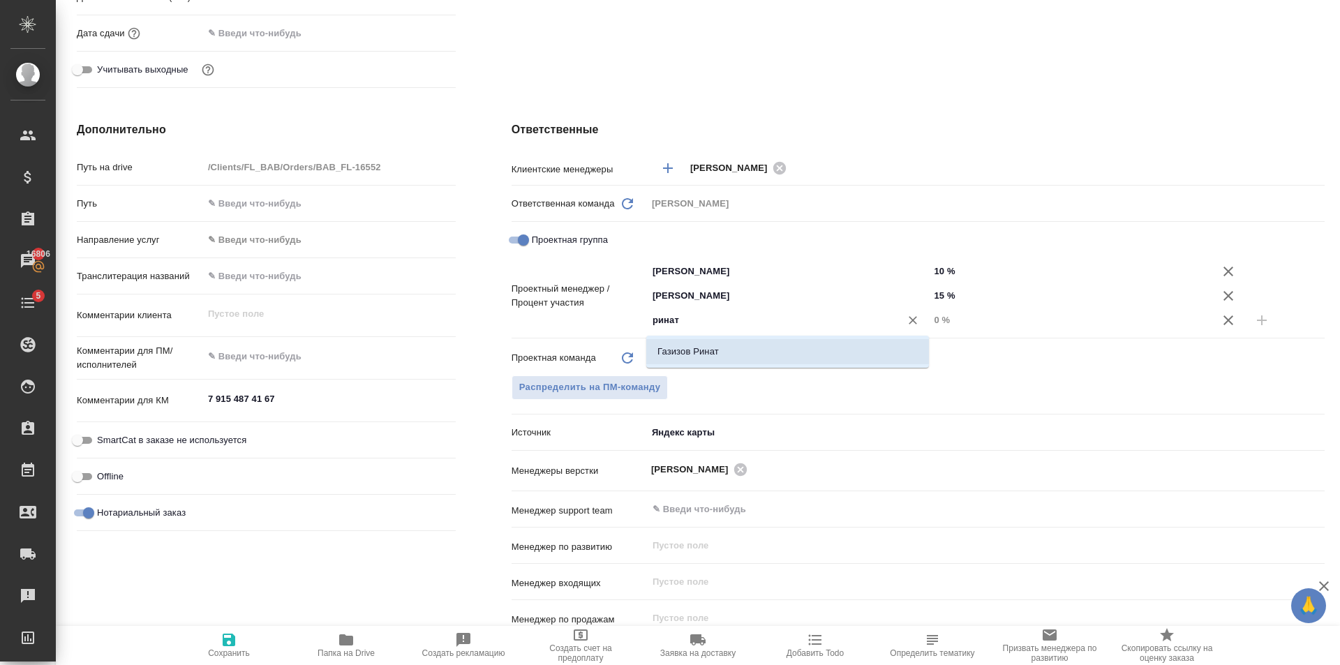
click at [778, 341] on li "Газизов Ринат" at bounding box center [787, 351] width 283 height 25
type textarea "x"
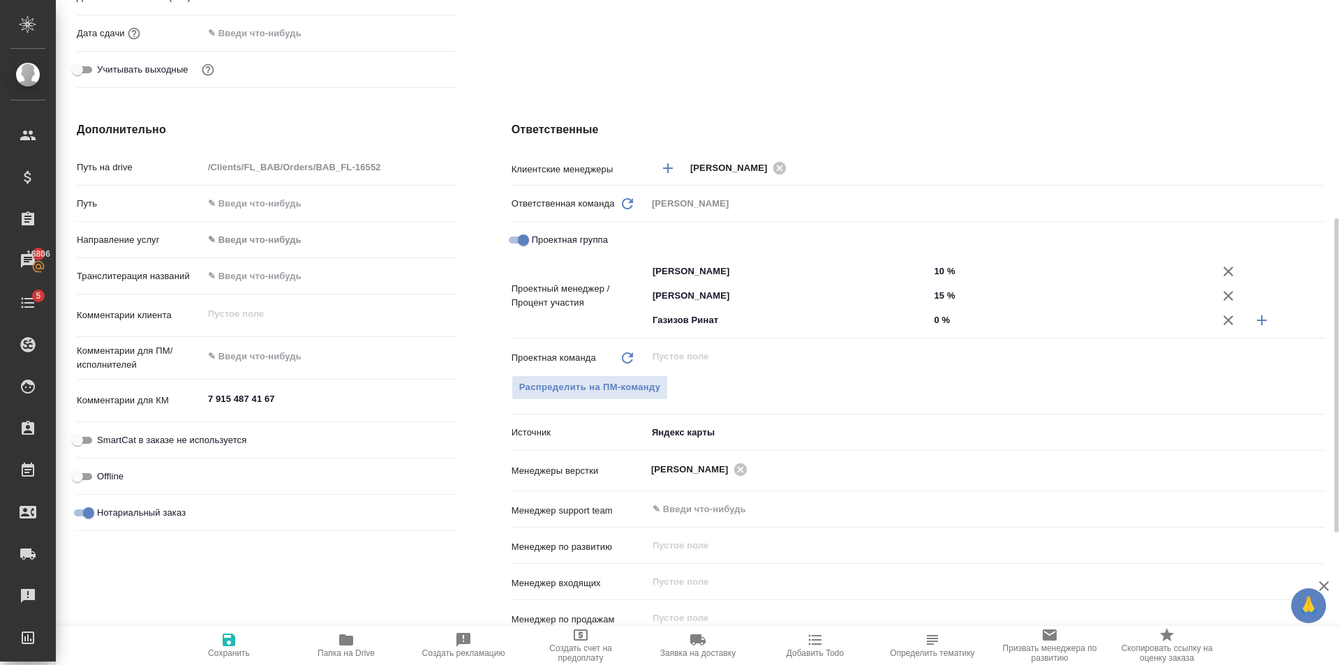
click at [985, 323] on input "0 %" at bounding box center [1070, 320] width 283 height 20
type textarea "x"
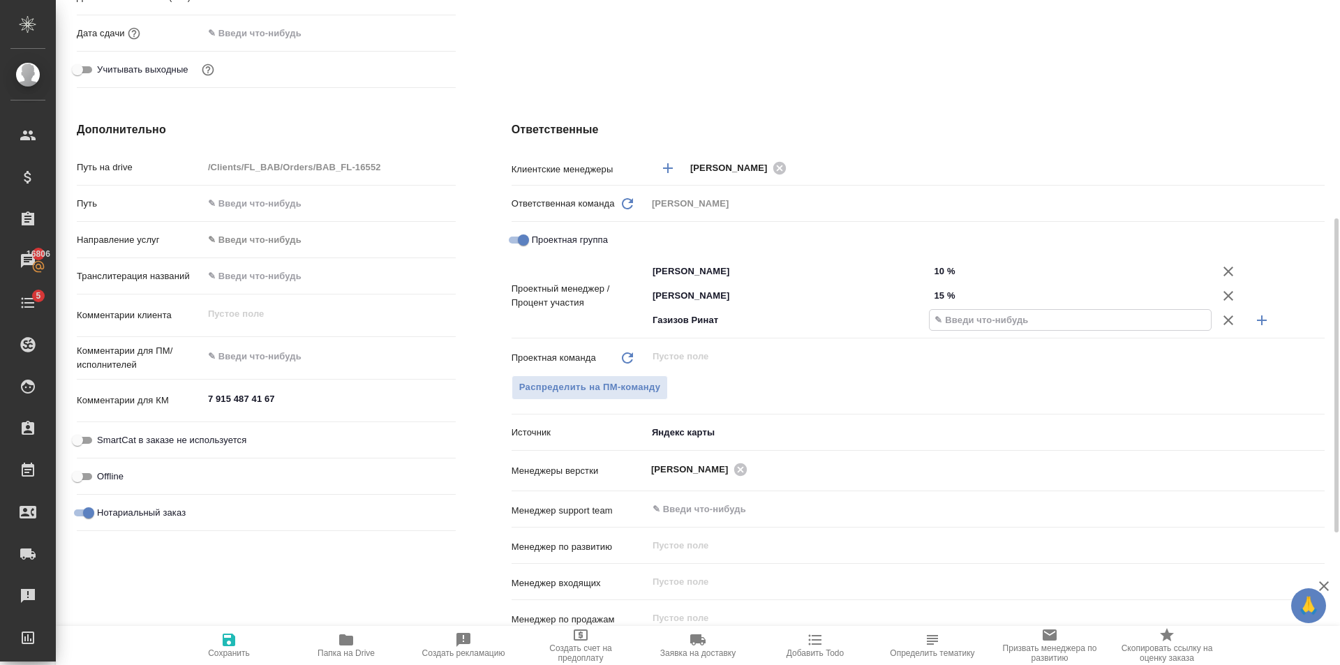
type textarea "x"
type input "75 %"
type textarea "x"
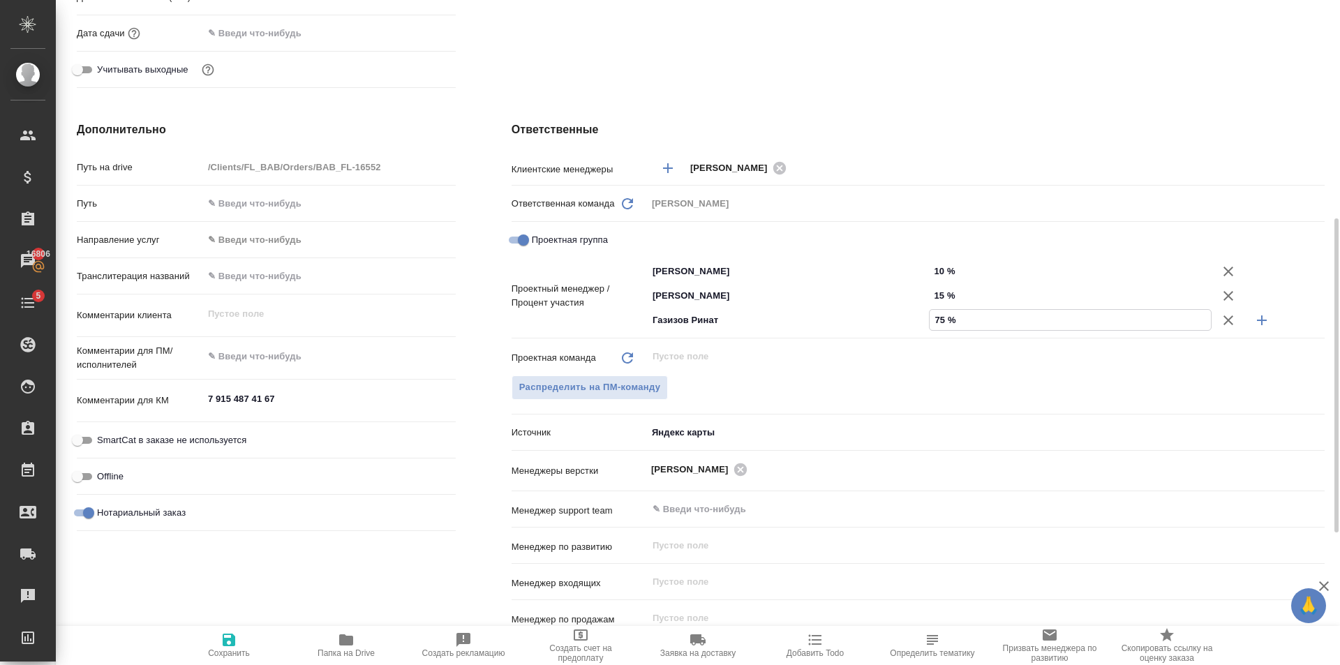
type textarea "x"
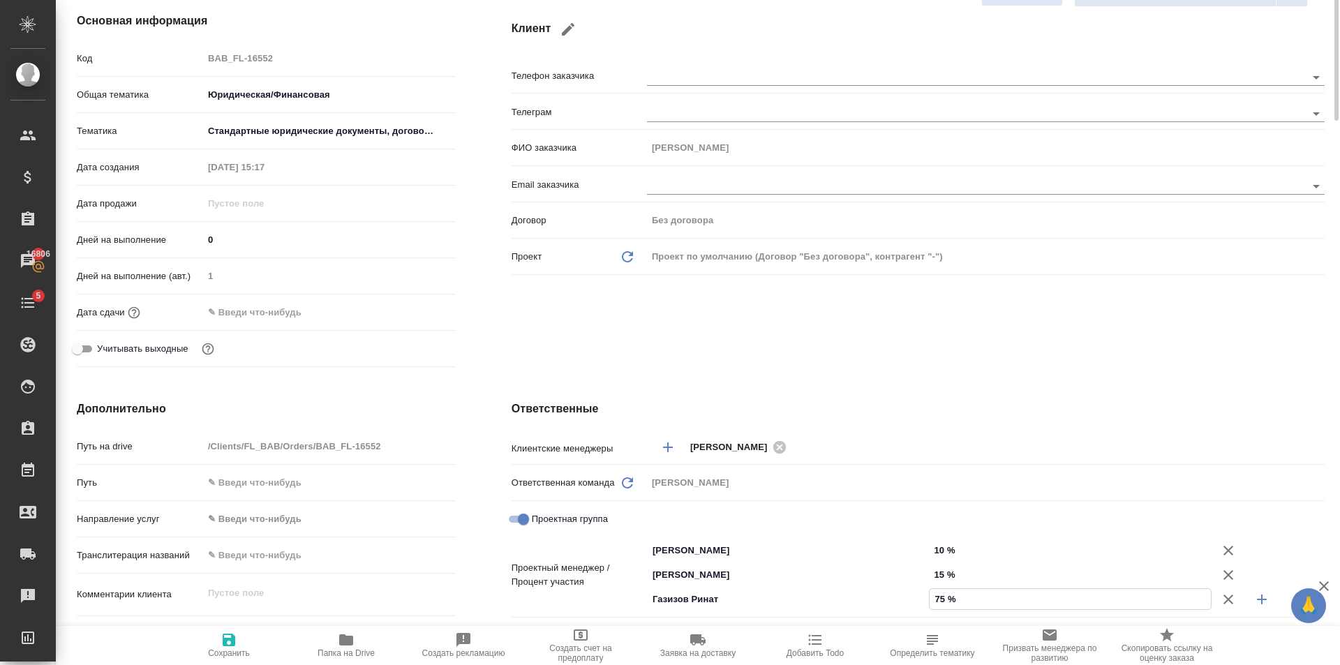
scroll to position [0, 0]
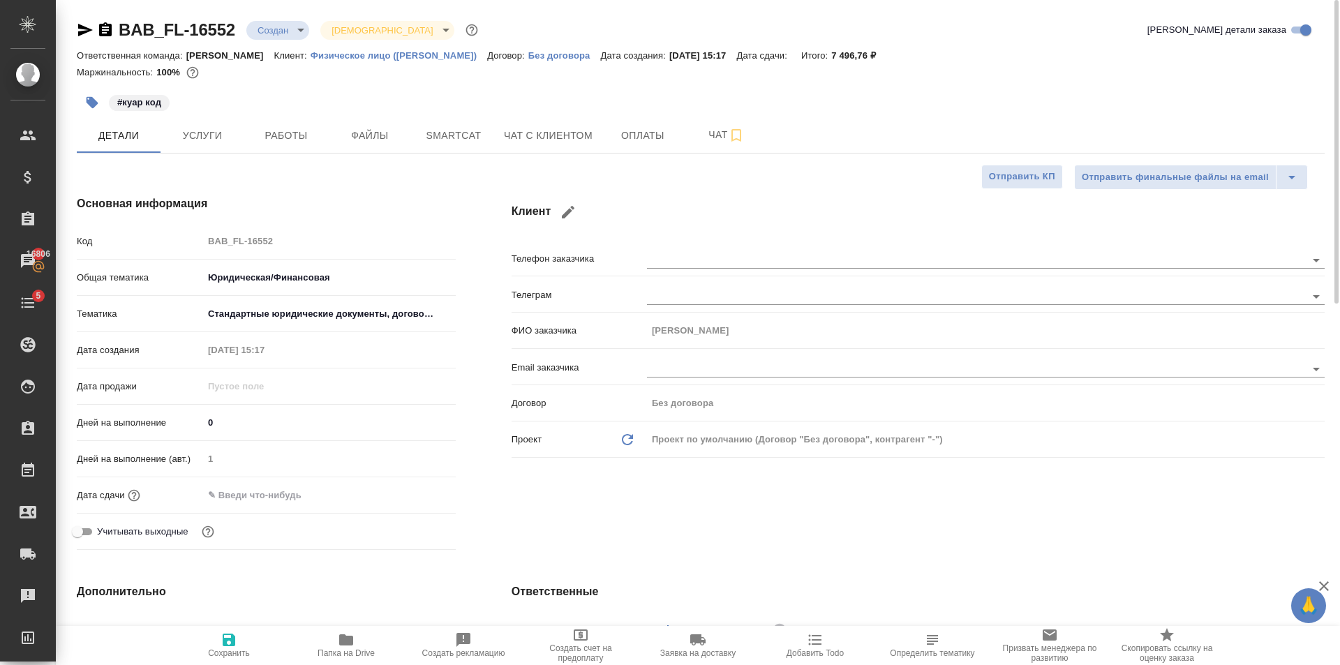
type input "75 %"
click at [234, 638] on icon "button" at bounding box center [229, 640] width 13 height 13
type textarea "x"
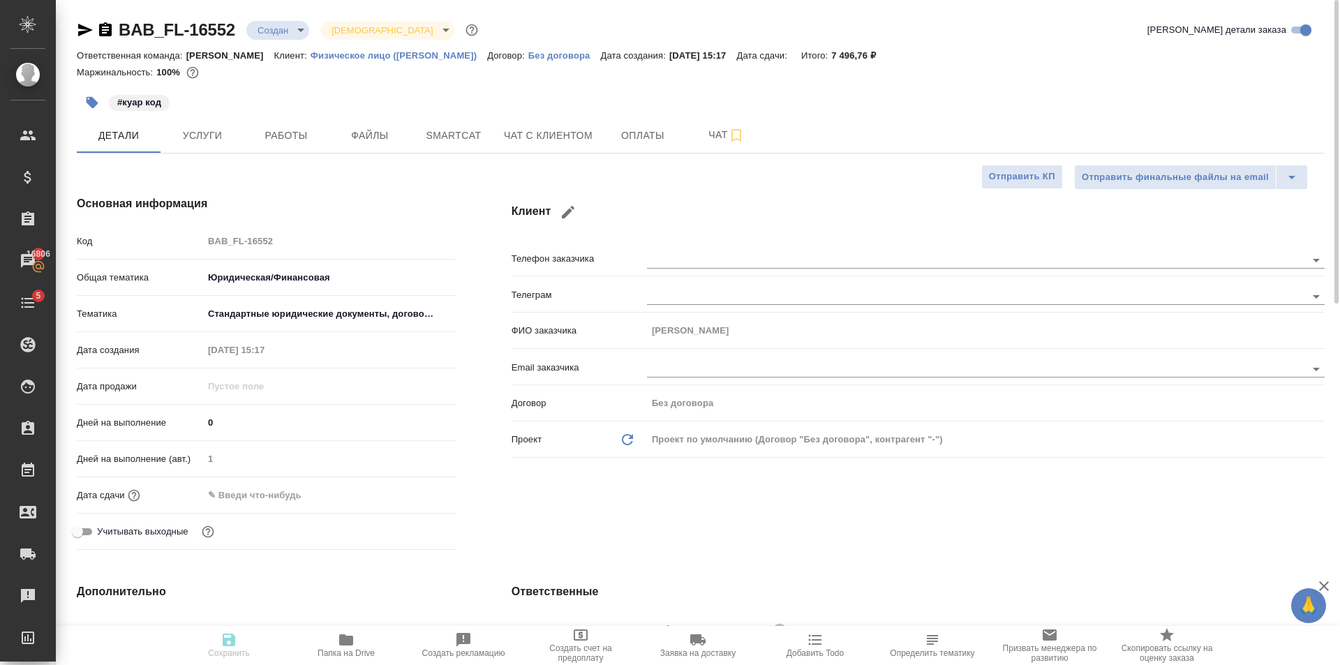
type textarea "x"
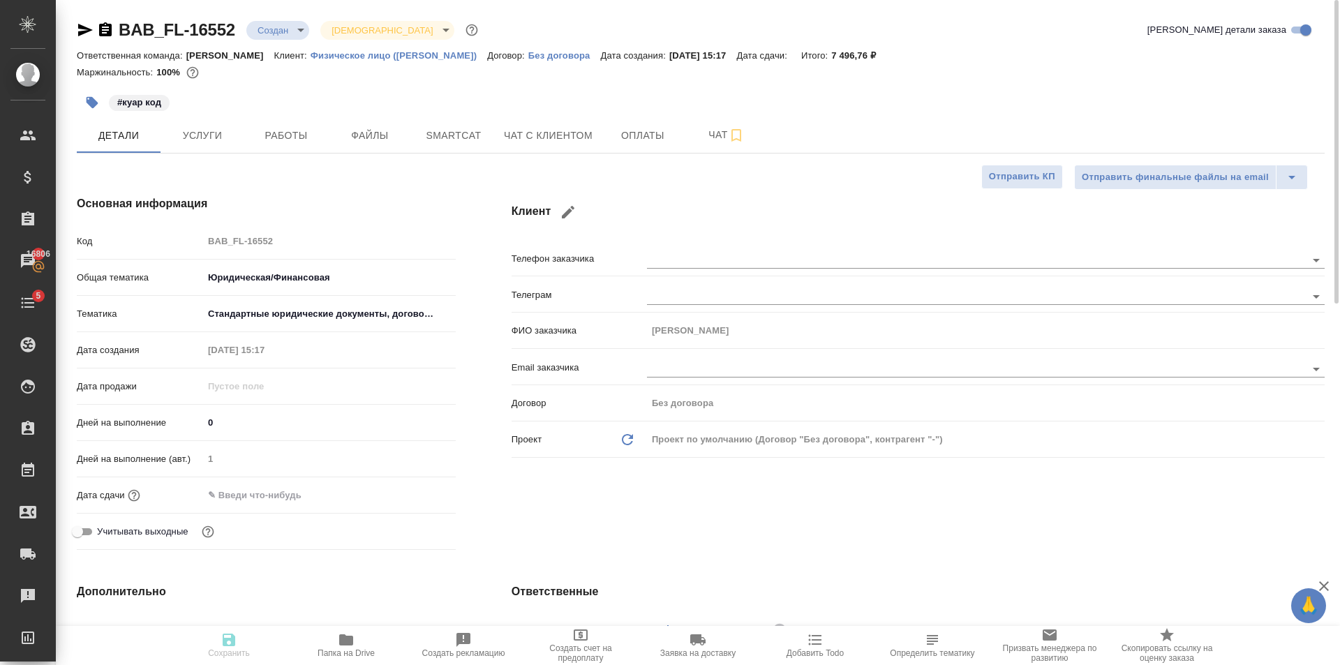
type textarea "x"
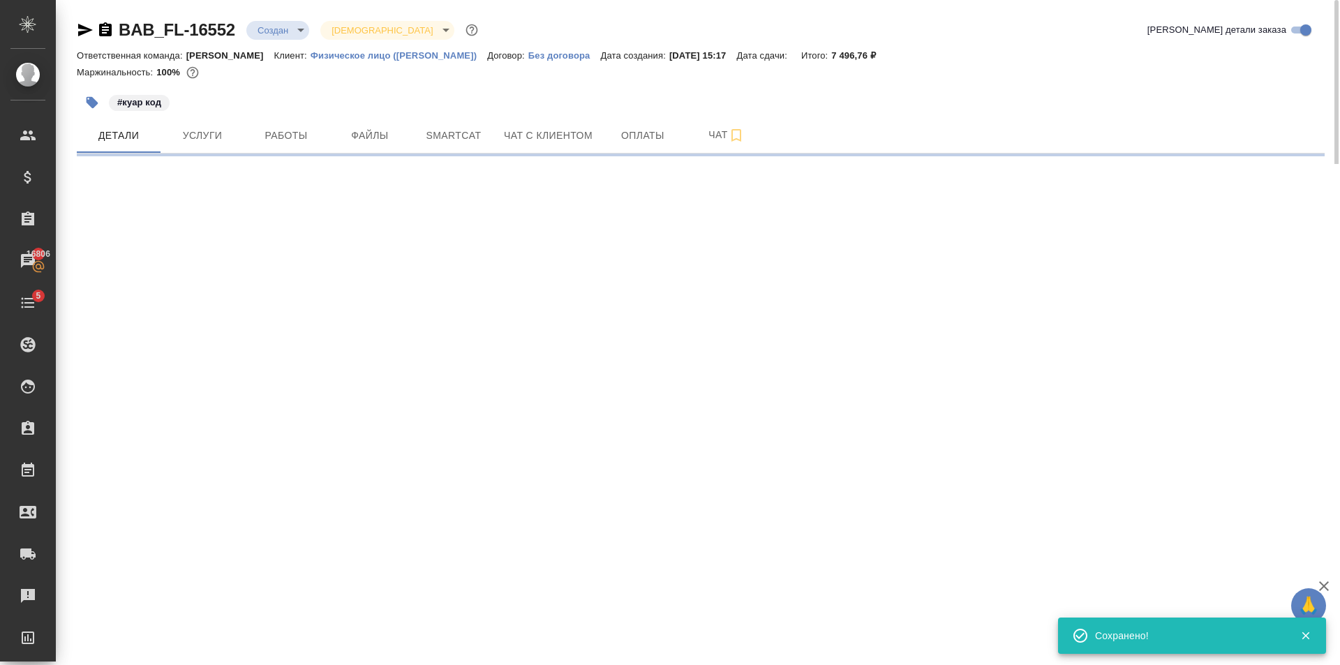
click at [282, 33] on body "🙏 .cls-1 fill:#fff; AWATERA Golubev Dmitry Клиенты Спецификации Заказы 16806 Ча…" at bounding box center [670, 332] width 1340 height 665
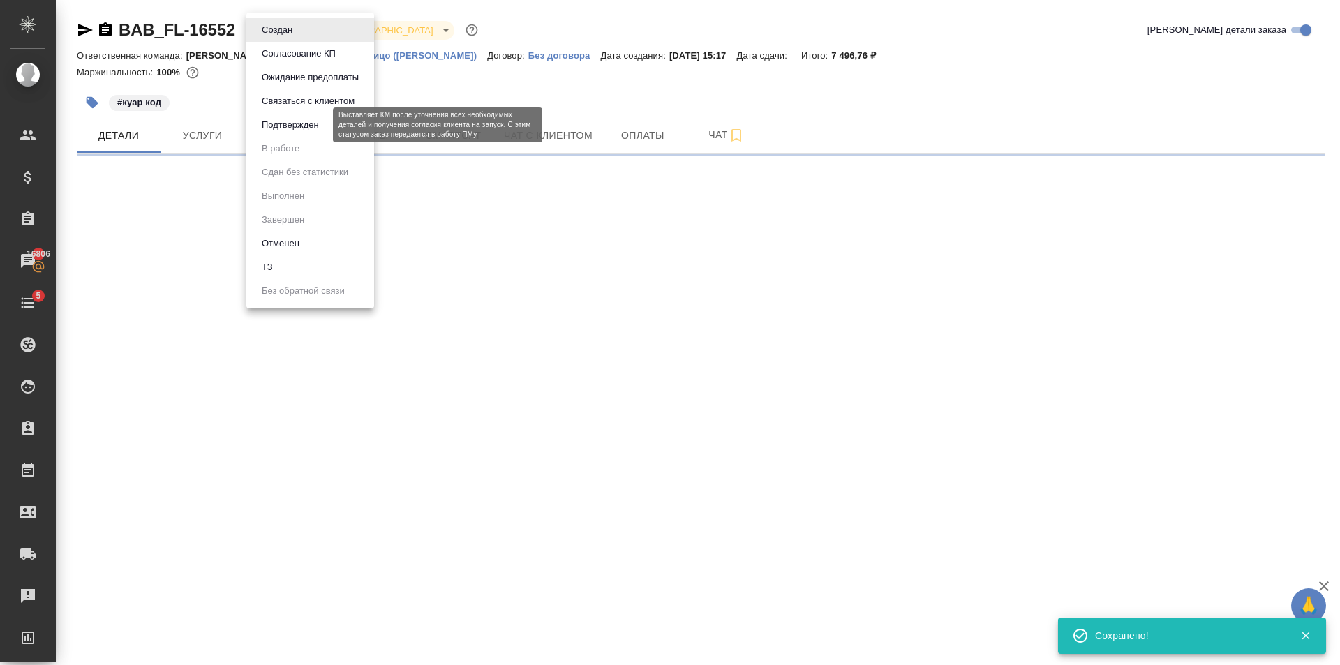
click at [312, 121] on button "Подтвержден" at bounding box center [291, 124] width 66 height 15
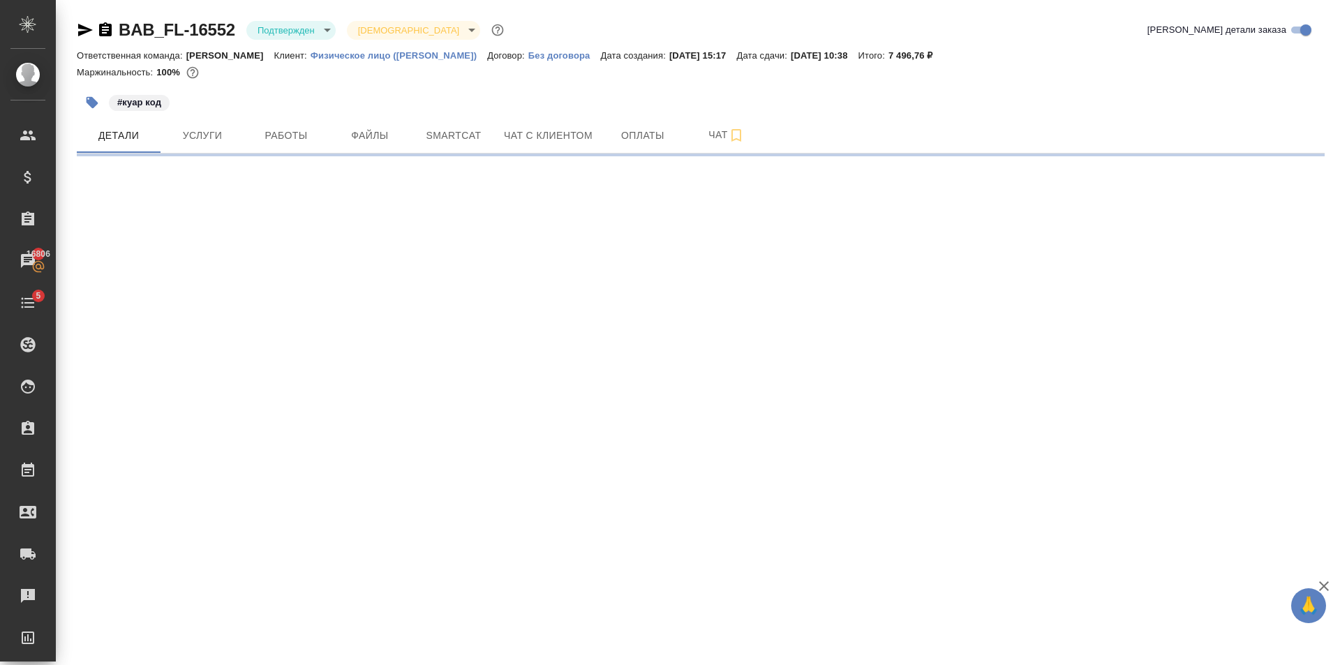
click at [404, 451] on div ".cls-1 fill:#fff; AWATERA Golubev Dmitry Клиенты Спецификации Заказы 16806 Чаты…" at bounding box center [670, 332] width 1340 height 665
select select "RU"
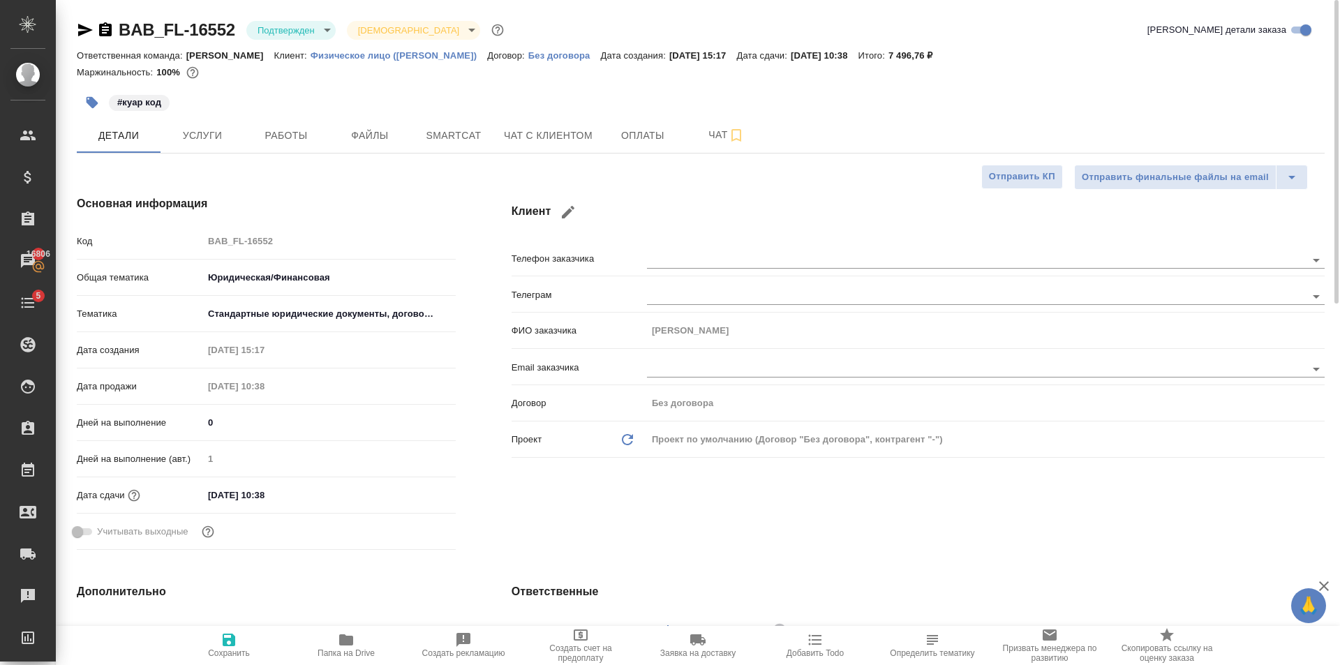
type textarea "x"
click at [325, 495] on input "09.10.2025 10:38" at bounding box center [264, 495] width 122 height 20
click at [410, 499] on icon "button" at bounding box center [415, 493] width 13 height 14
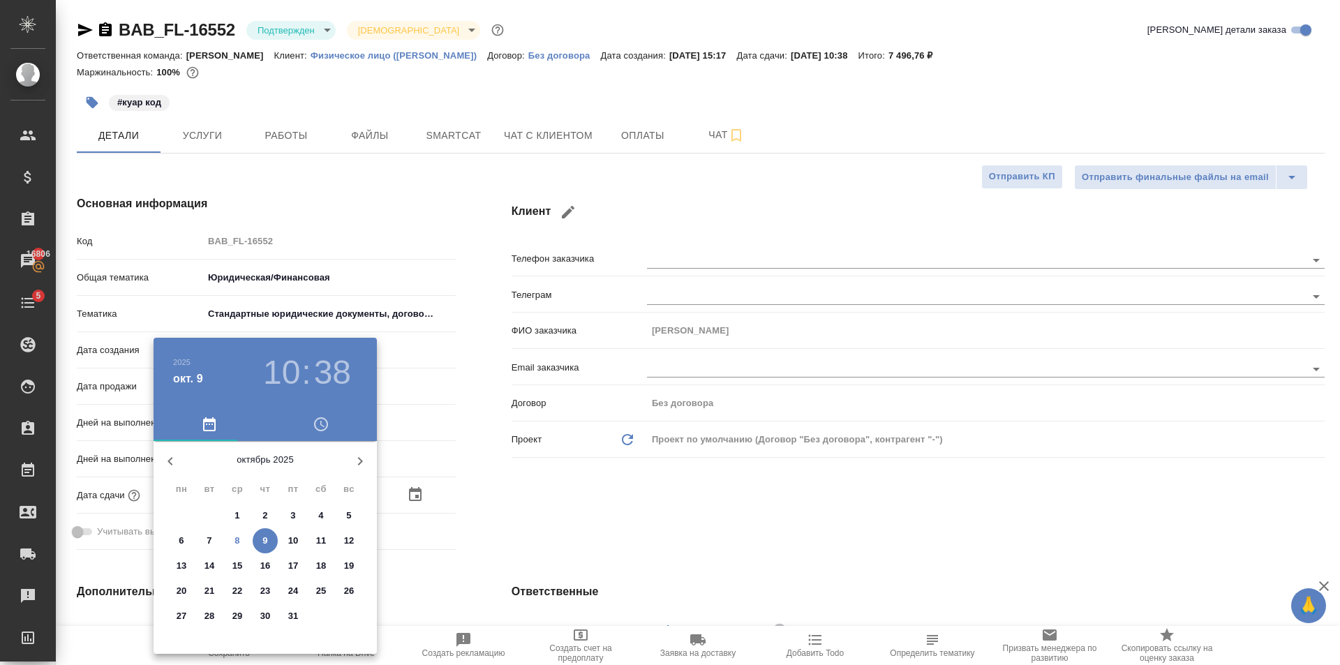
click at [274, 542] on span "9" at bounding box center [265, 541] width 25 height 14
type textarea "x"
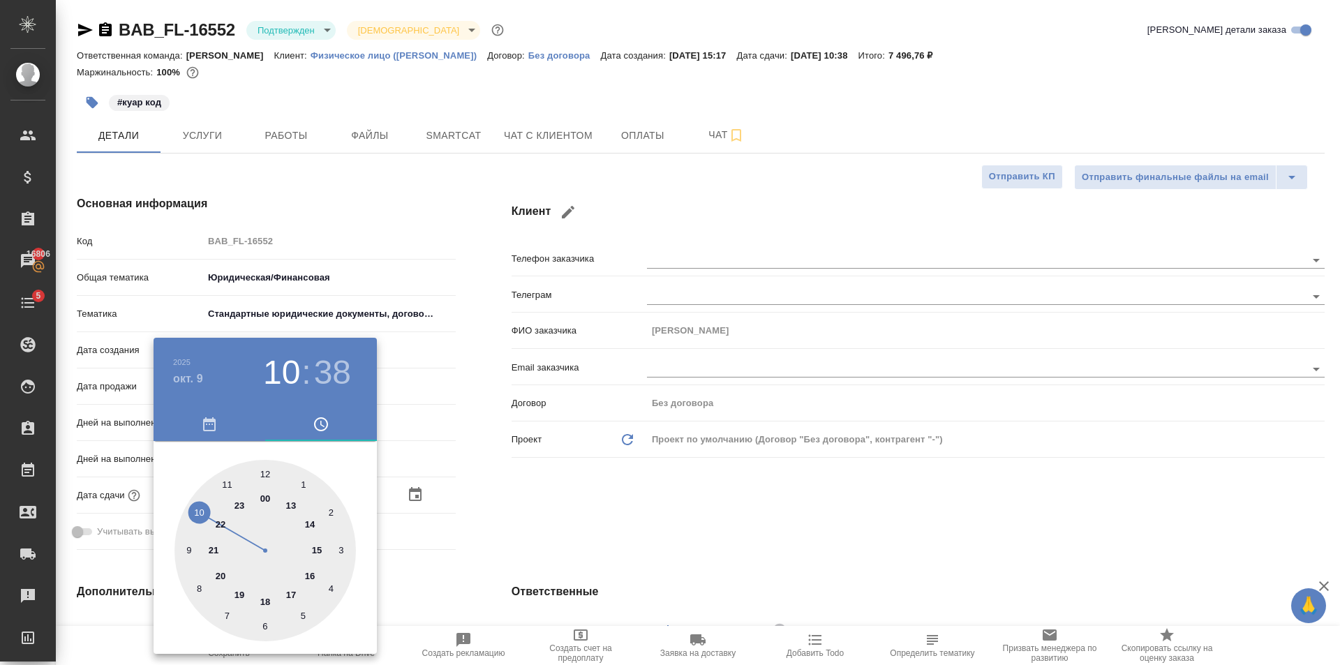
click at [295, 591] on div at bounding box center [264, 550] width 181 height 181
type input "09.10.2025 17:38"
type textarea "x"
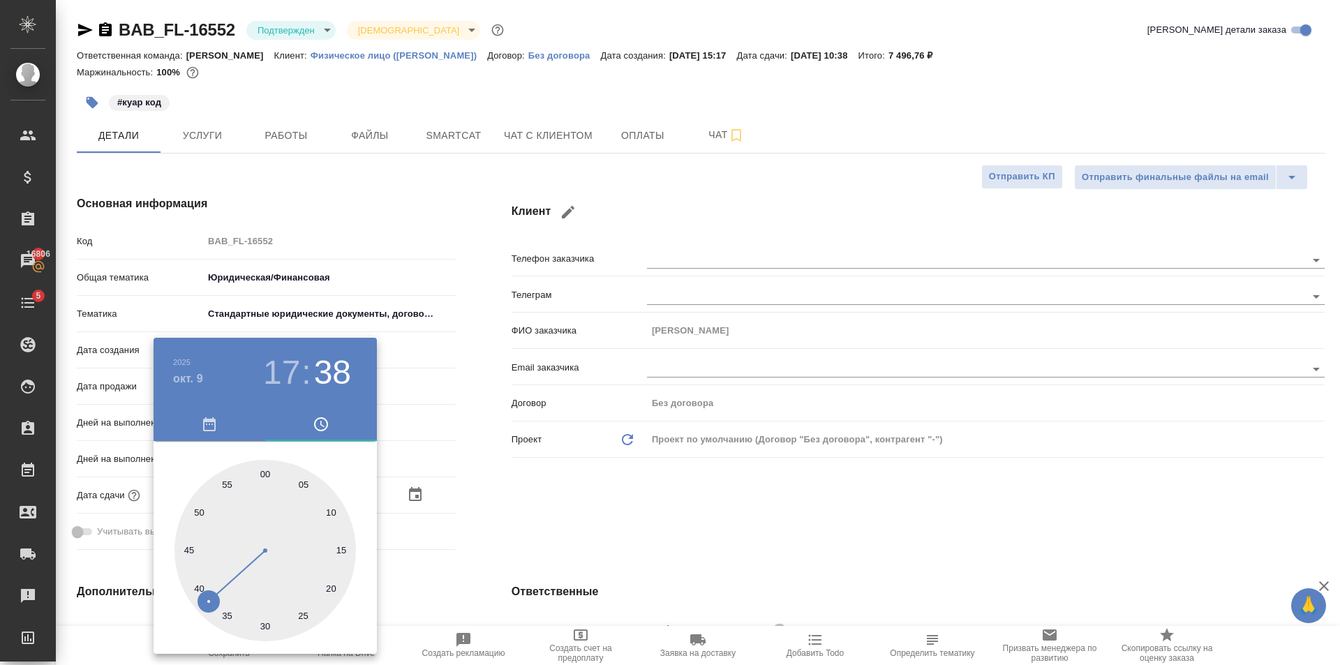
click at [259, 471] on div at bounding box center [264, 550] width 181 height 181
type input "09.10.2025 17:59"
type textarea "x"
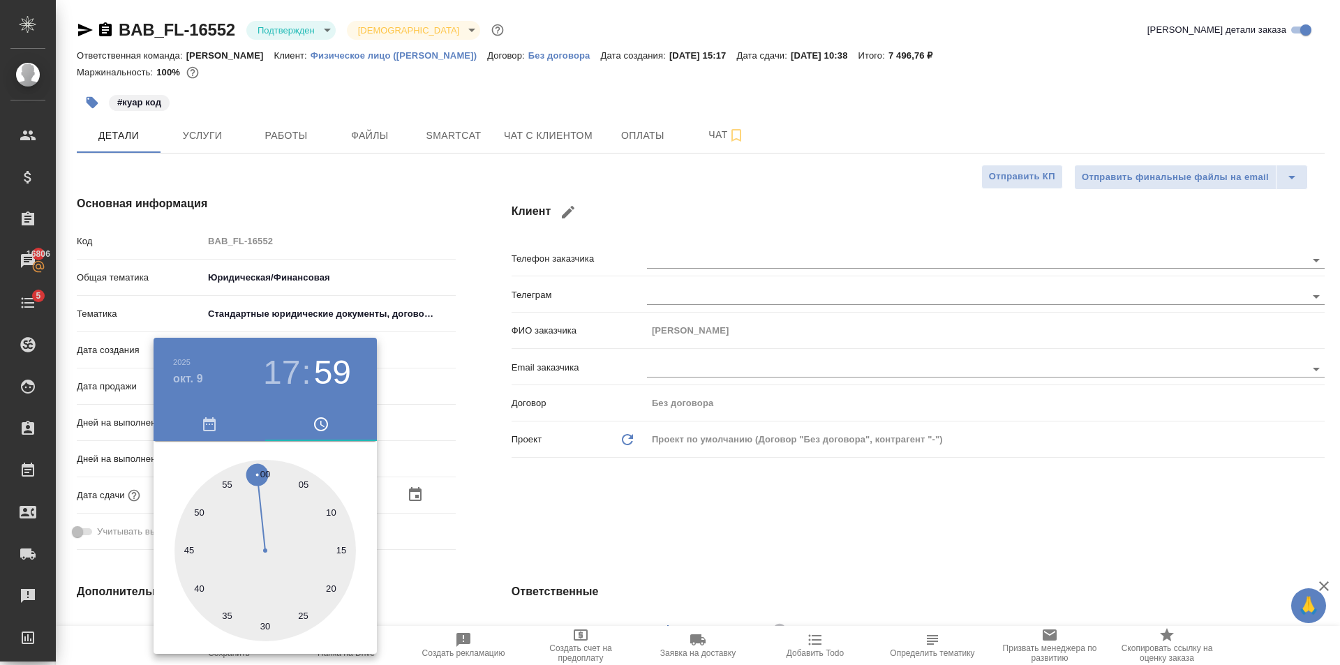
click at [265, 480] on div at bounding box center [264, 550] width 181 height 181
type input "09.10.2025 17:00"
type textarea "x"
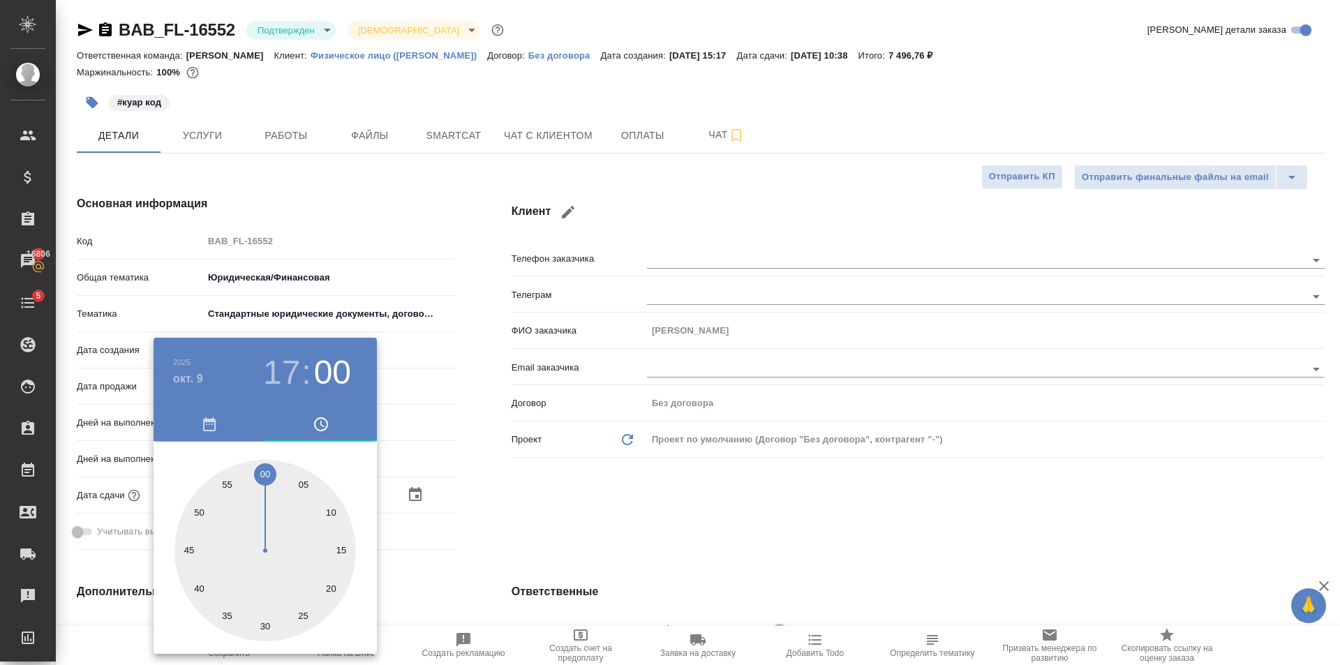
click at [581, 524] on div at bounding box center [670, 332] width 1340 height 665
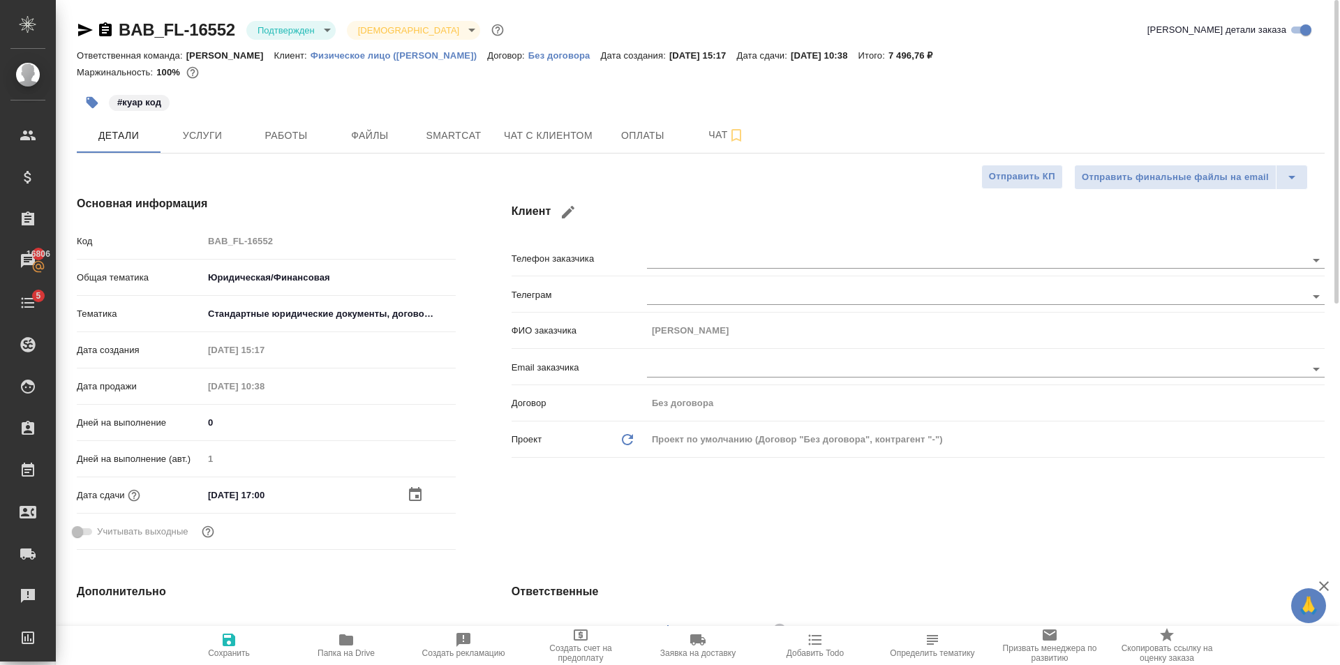
drag, startPoint x: 214, startPoint y: 636, endPoint x: 290, endPoint y: 567, distance: 102.3
click at [215, 633] on span "Сохранить" at bounding box center [229, 645] width 101 height 27
type textarea "x"
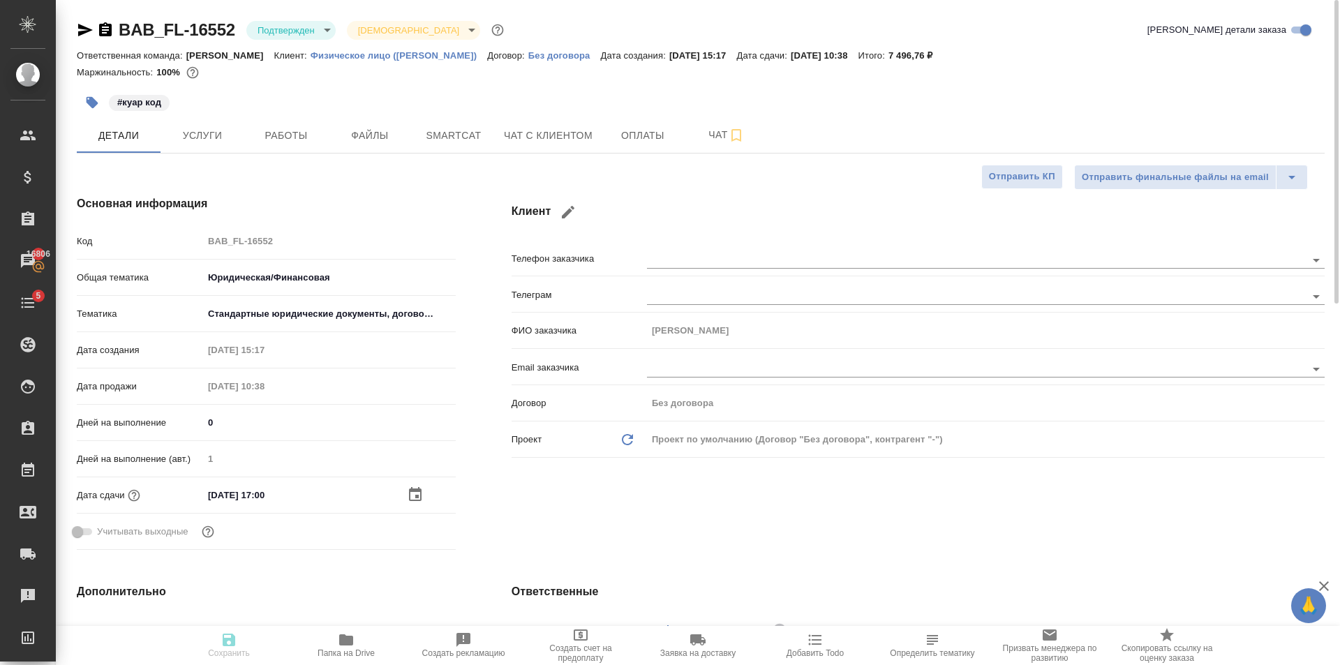
type textarea "x"
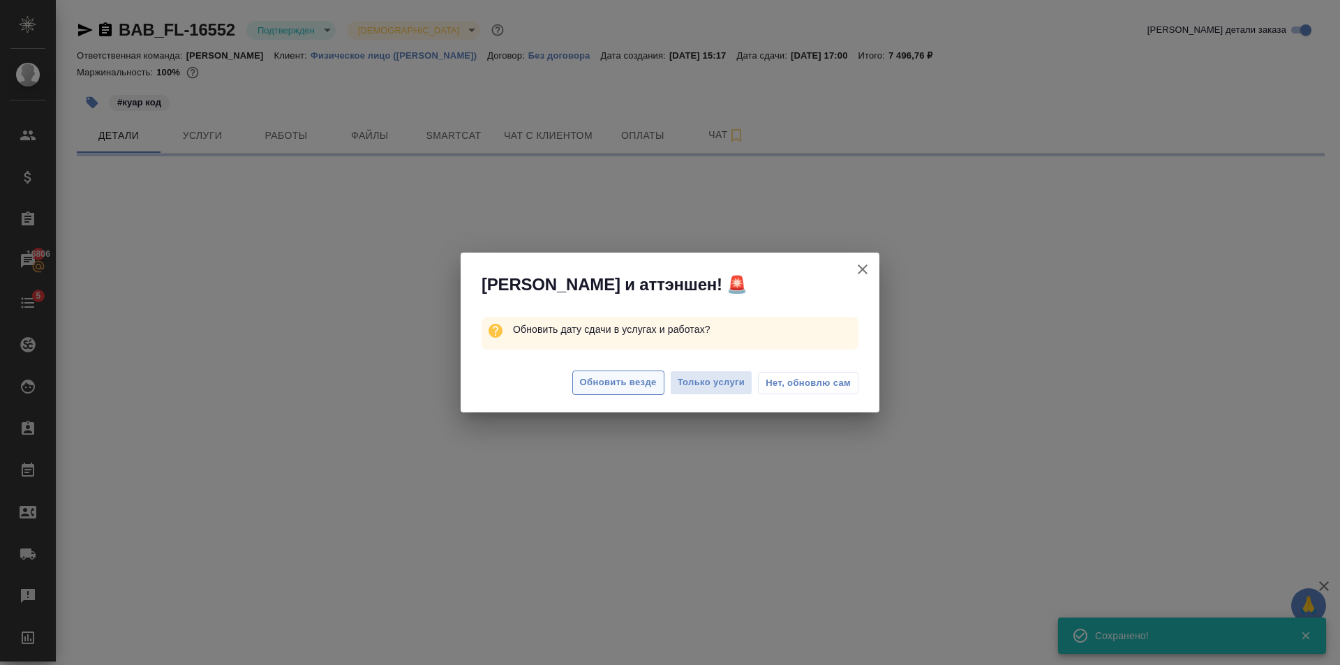
click at [646, 383] on span "Обновить везде" at bounding box center [618, 383] width 77 height 16
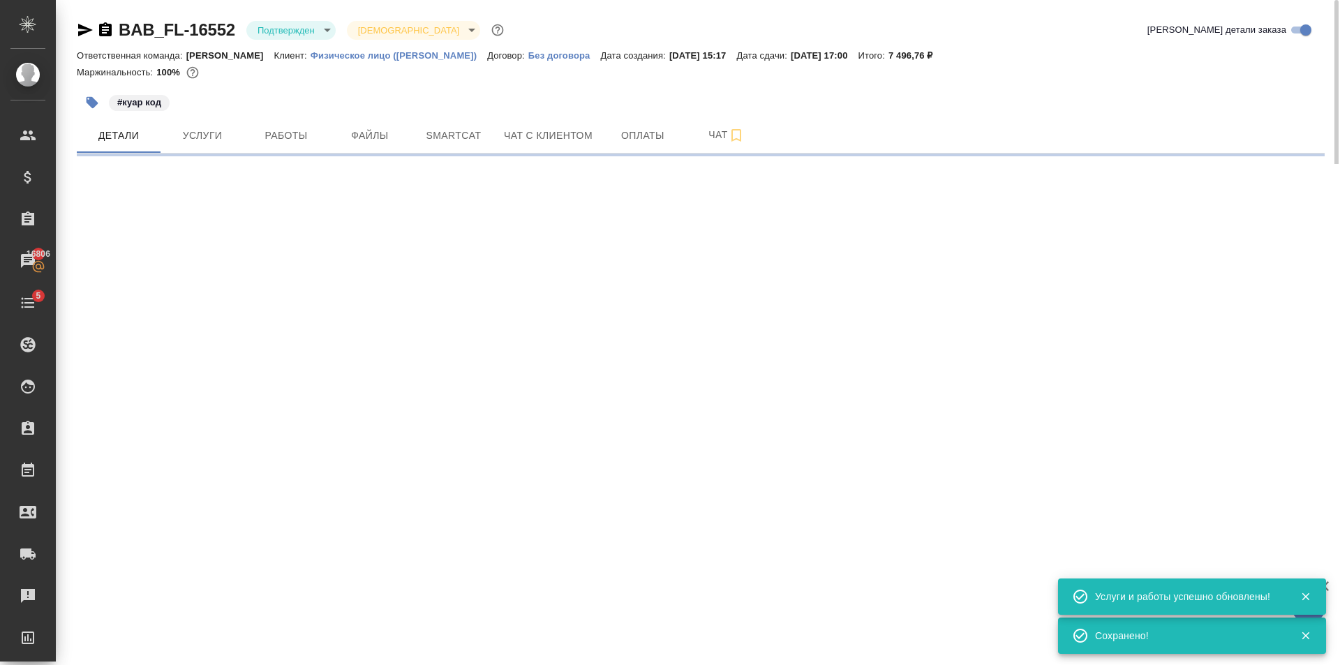
select select "RU"
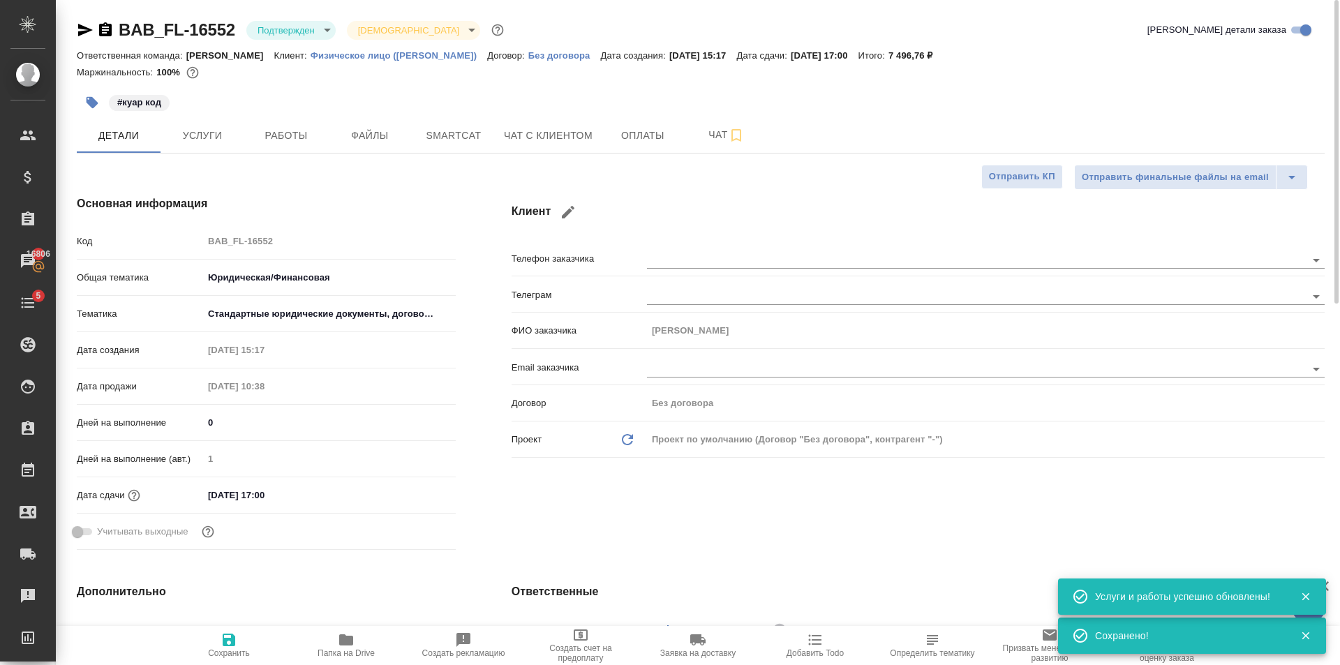
type textarea "x"
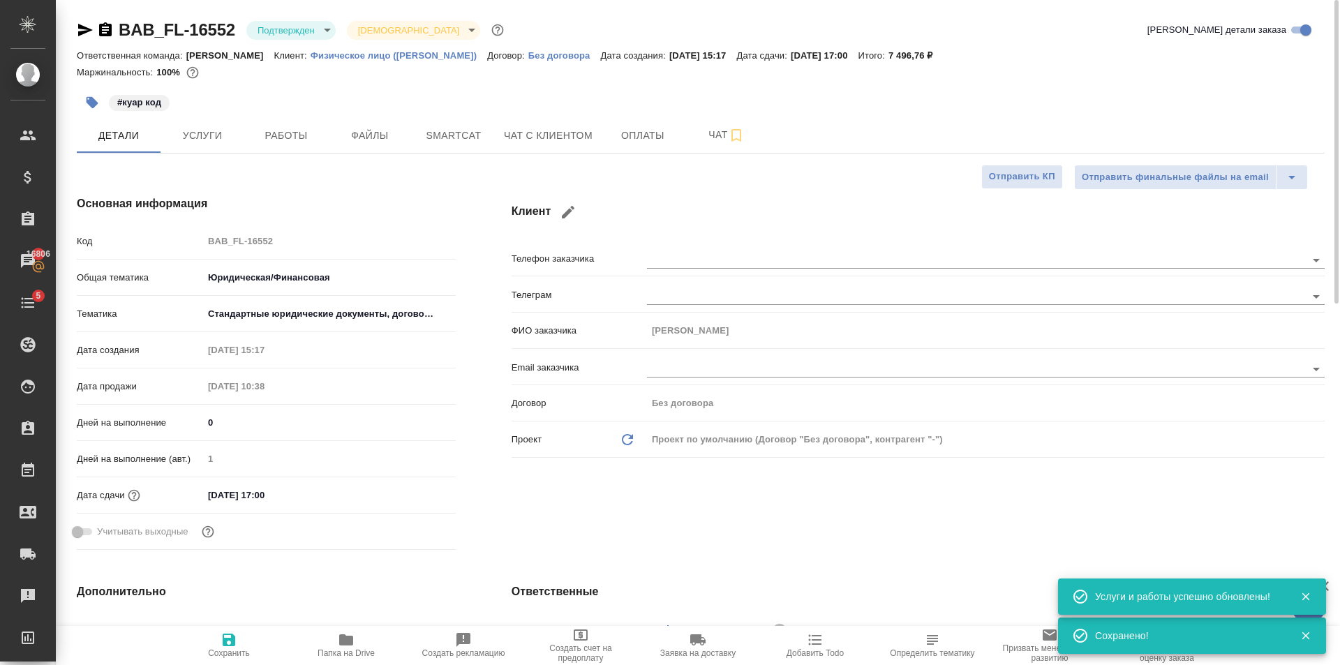
type textarea "x"
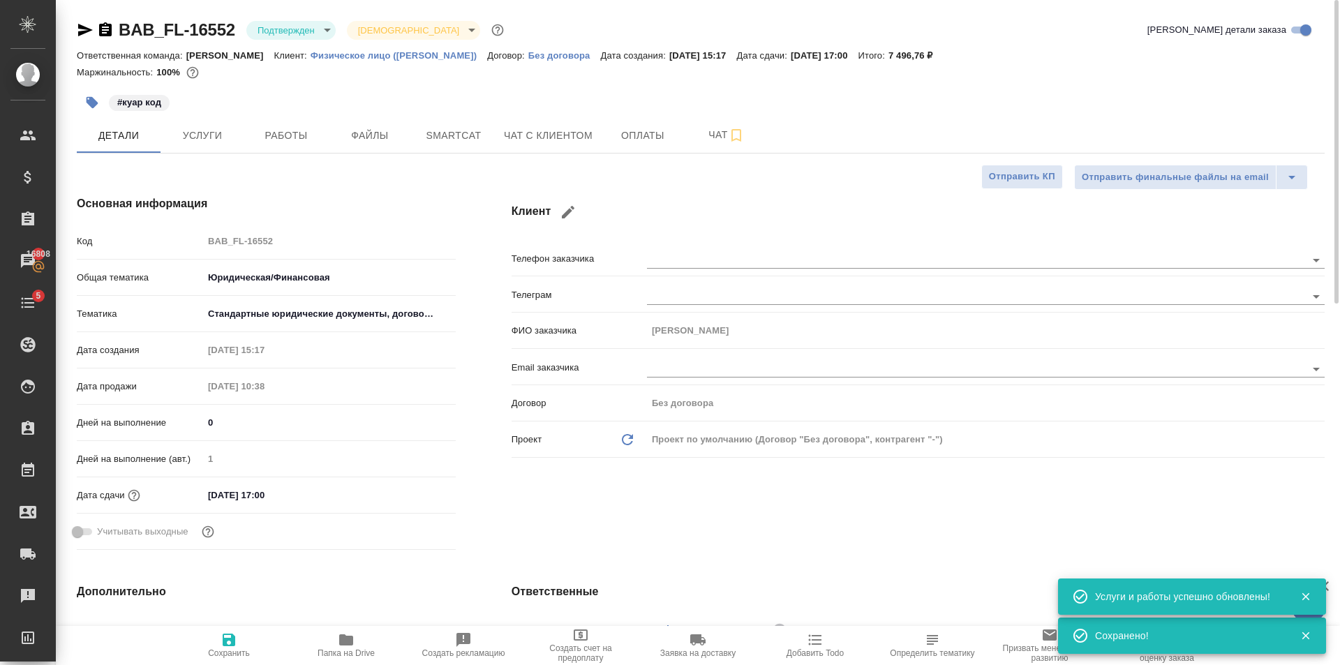
type textarea "x"
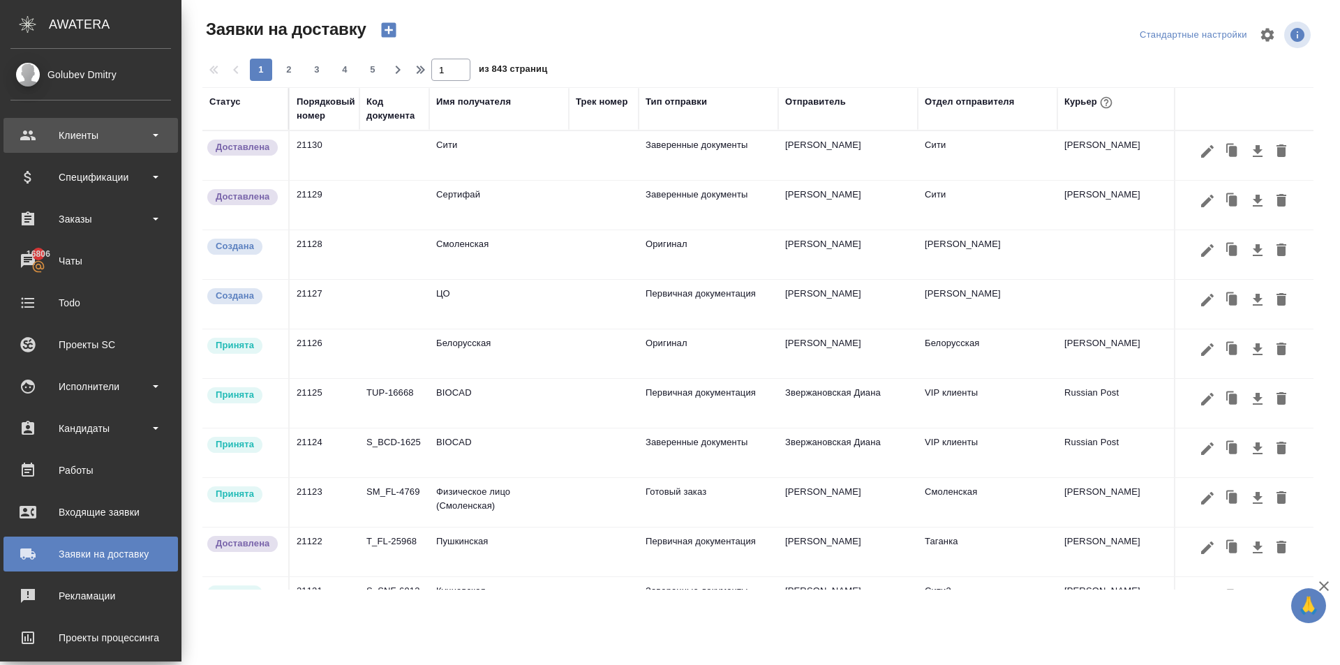
click at [50, 139] on div "Клиенты" at bounding box center [90, 135] width 161 height 21
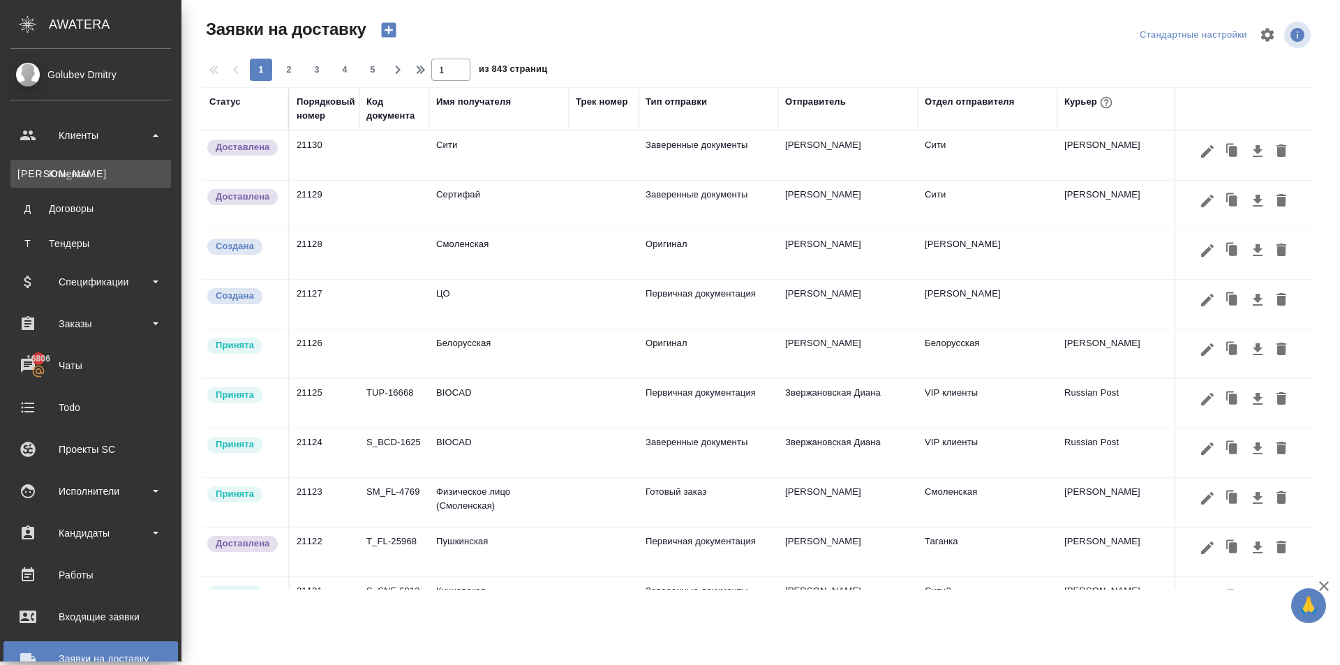
click at [75, 168] on div "Клиенты" at bounding box center [90, 174] width 147 height 14
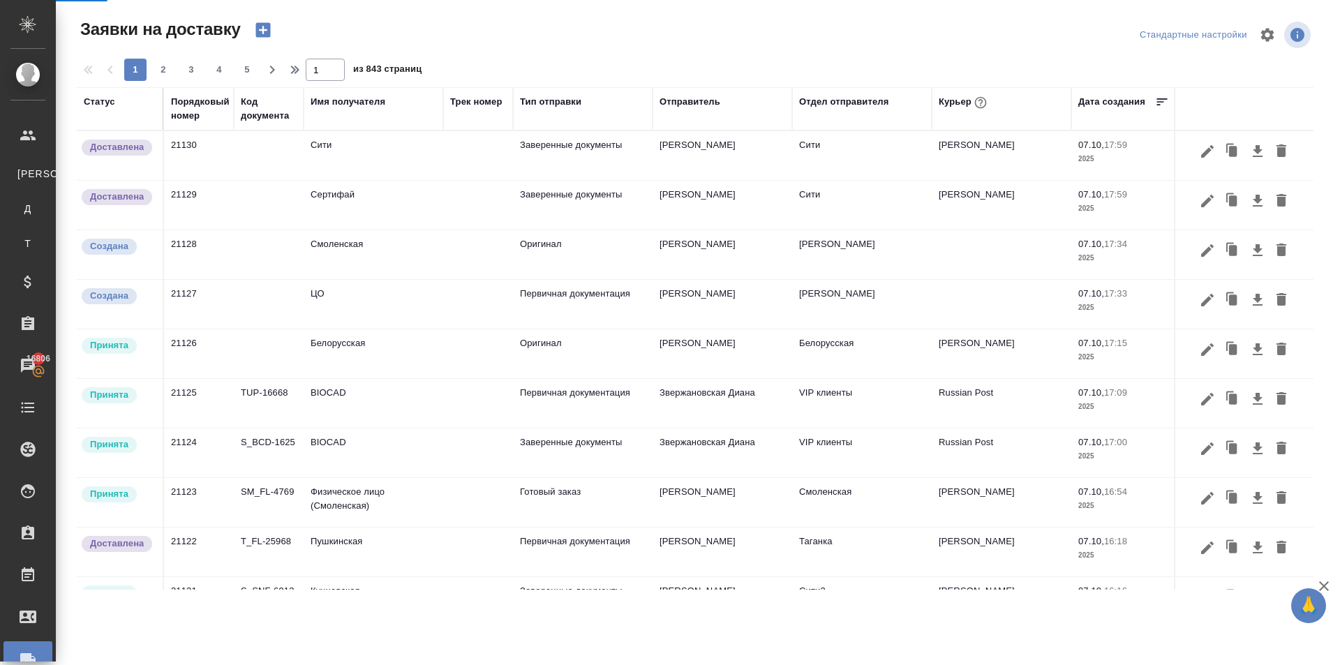
select select "RU"
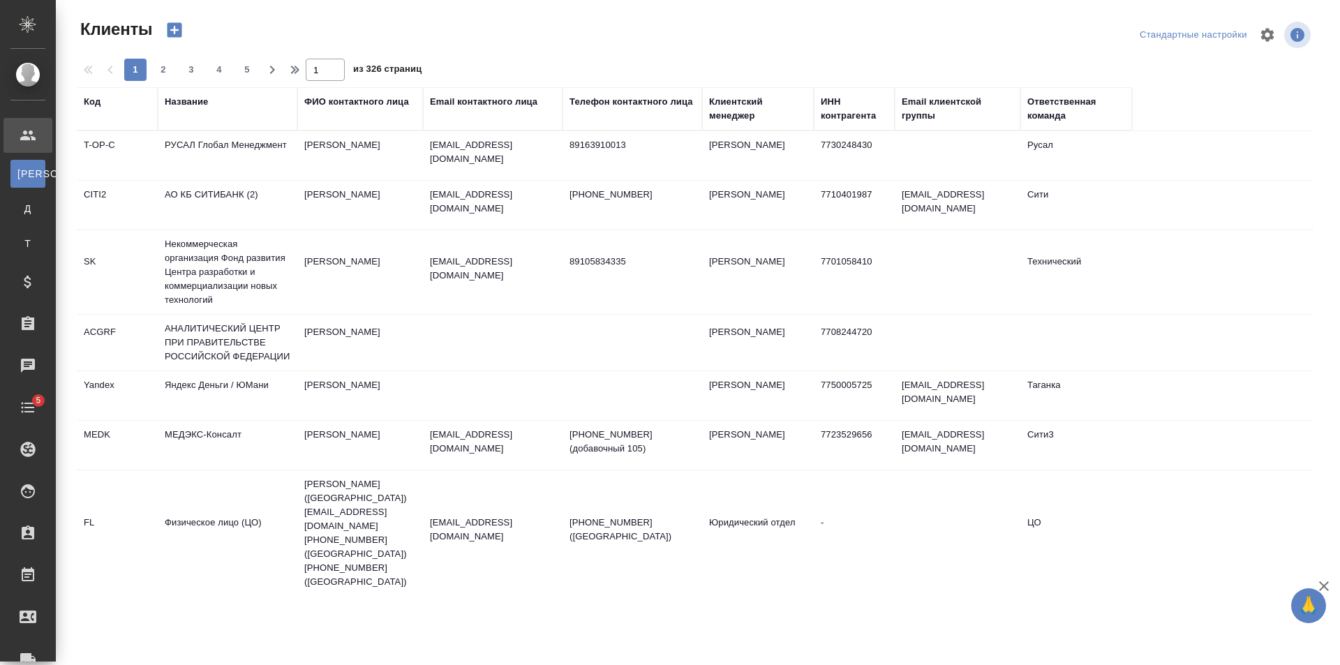
click at [193, 99] on div "Название" at bounding box center [186, 102] width 43 height 14
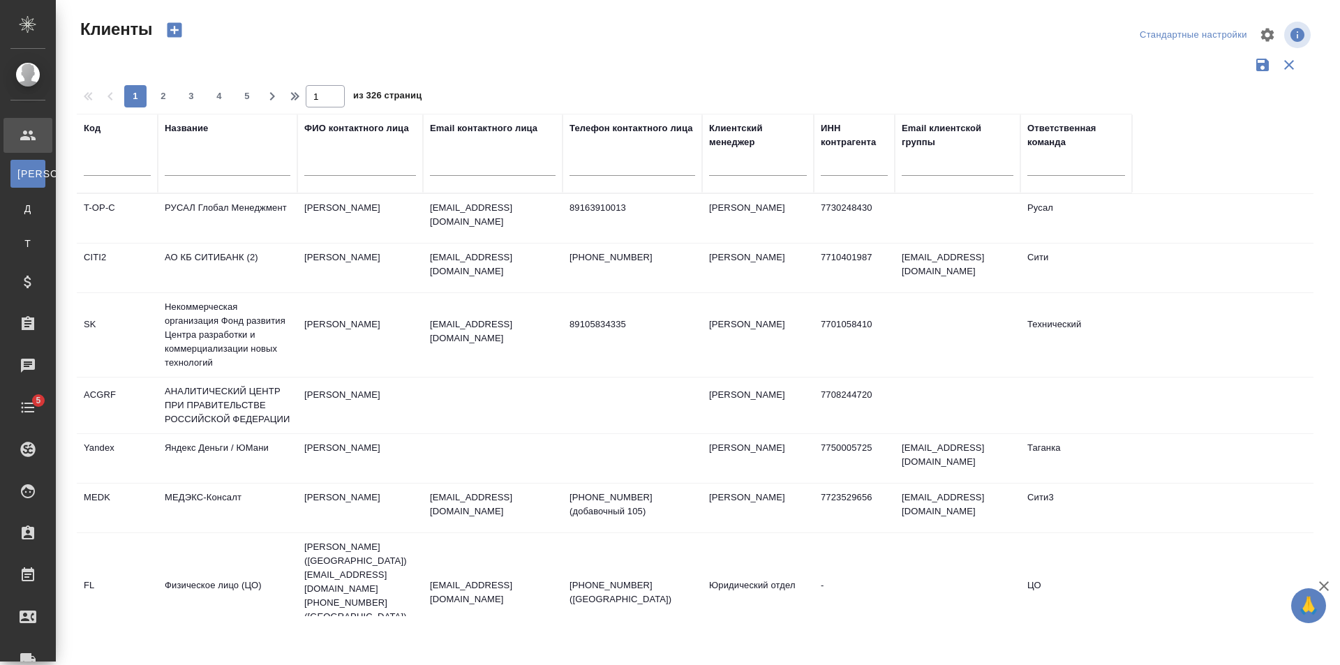
click at [226, 163] on input "text" at bounding box center [228, 166] width 126 height 17
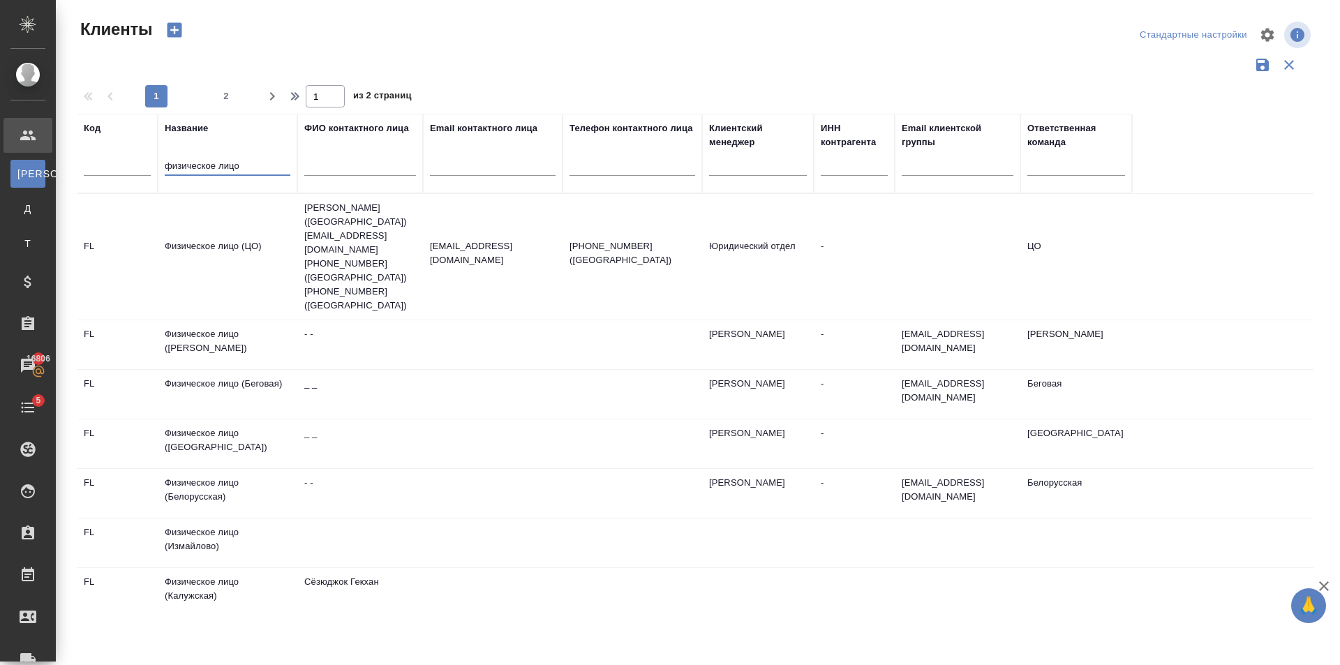
type input "физическое лицо"
click at [687, 320] on td at bounding box center [633, 344] width 140 height 49
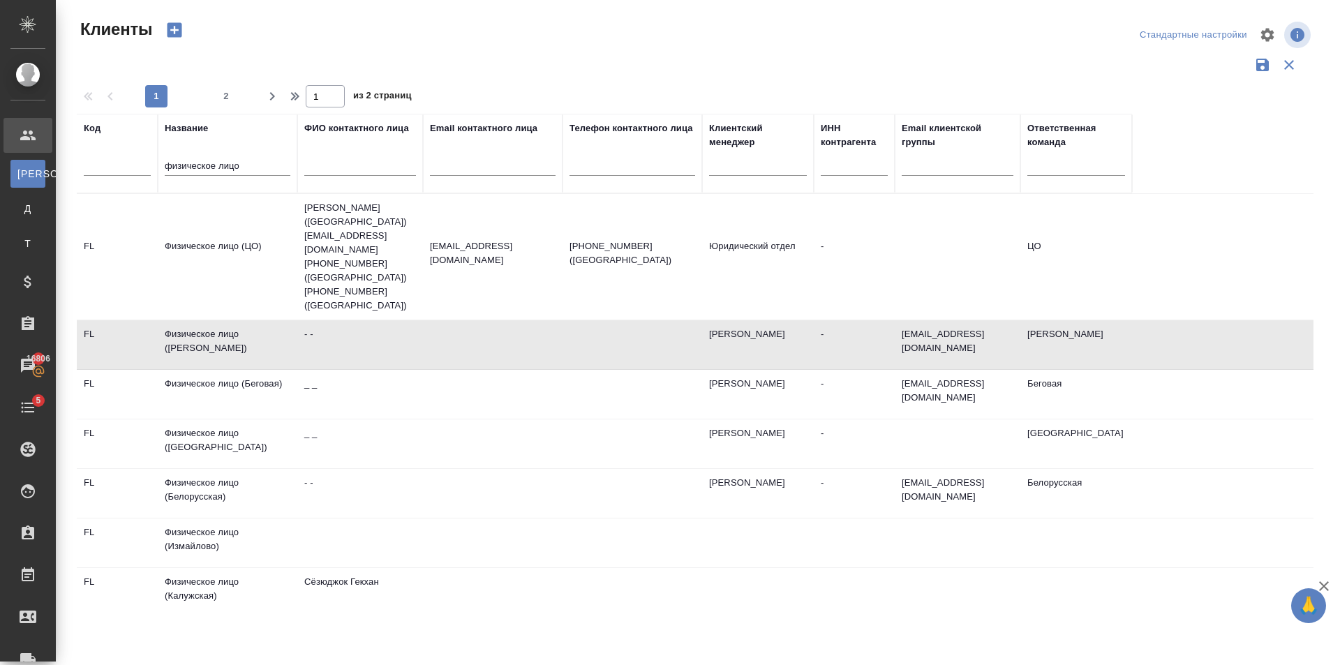
click at [687, 320] on td at bounding box center [633, 344] width 140 height 49
click at [150, 166] on tr "Код Название физическое лицо ФИО контактного лица Email контактного лица Телефо…" at bounding box center [604, 154] width 1055 height 80
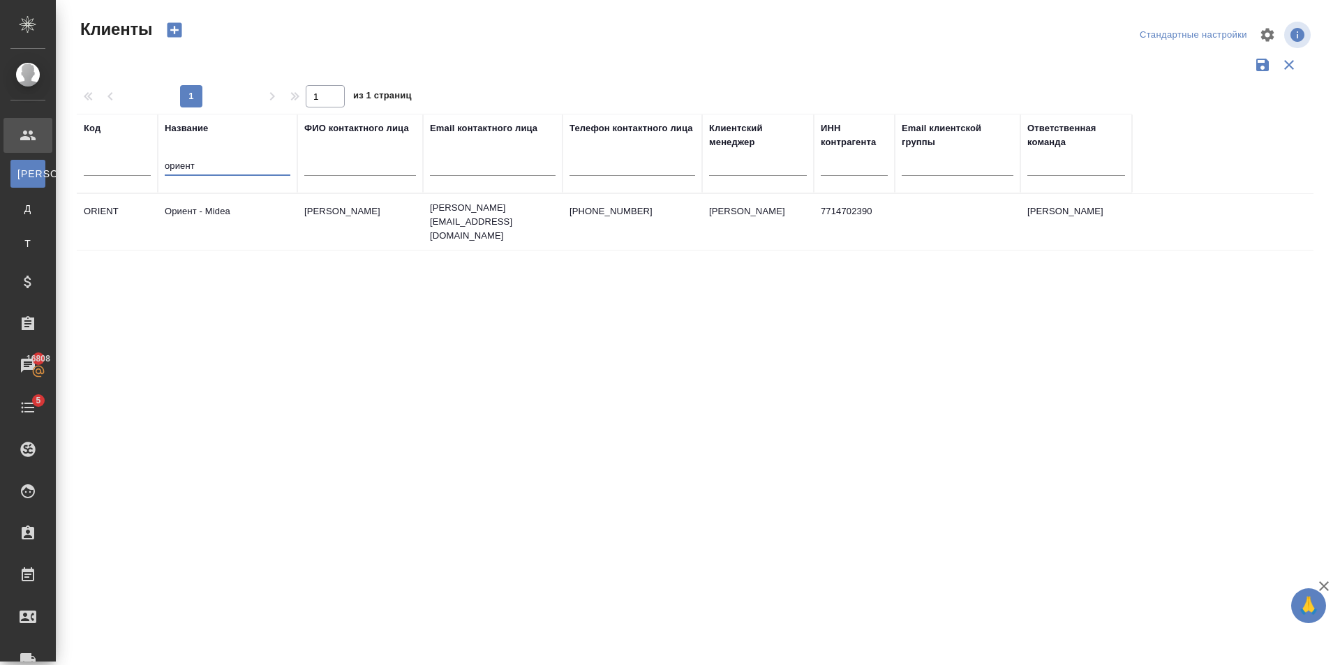
type input "ориент"
click at [424, 218] on td "[PERSON_NAME][EMAIL_ADDRESS][DOMAIN_NAME]" at bounding box center [493, 222] width 140 height 56
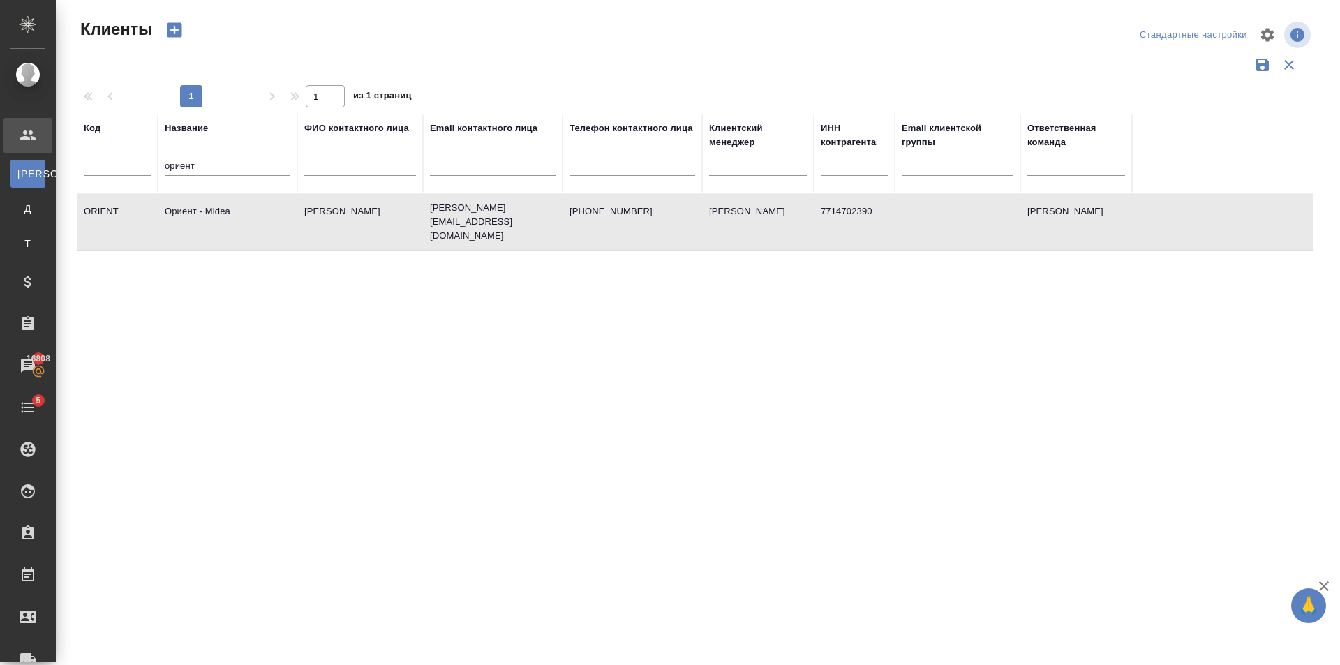
click at [424, 218] on td "[PERSON_NAME][EMAIL_ADDRESS][DOMAIN_NAME]" at bounding box center [493, 222] width 140 height 56
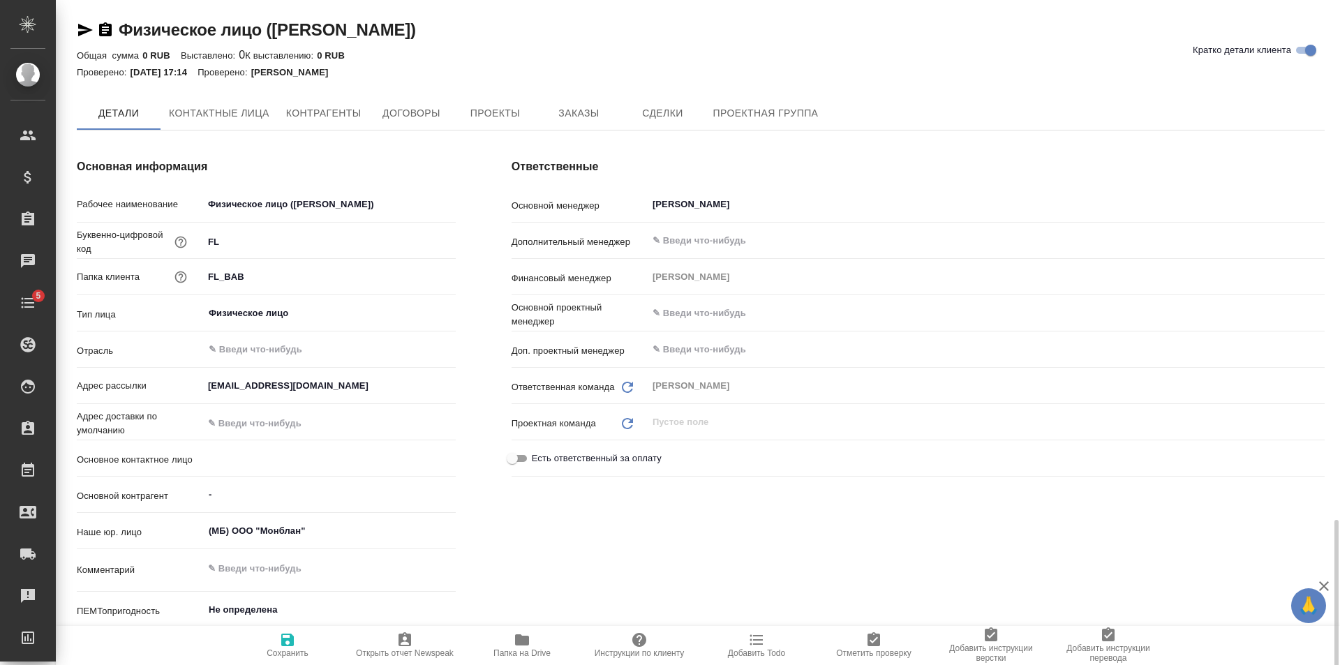
scroll to position [349, 0]
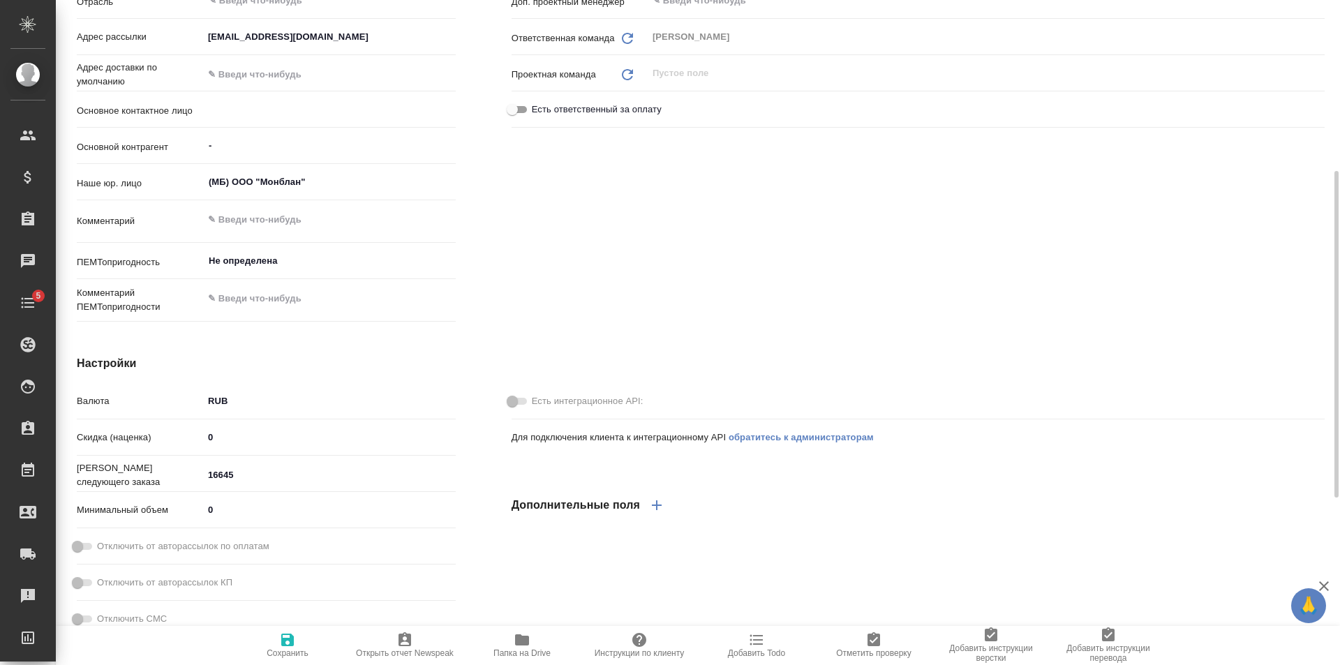
type input "- -"
type textarea "x"
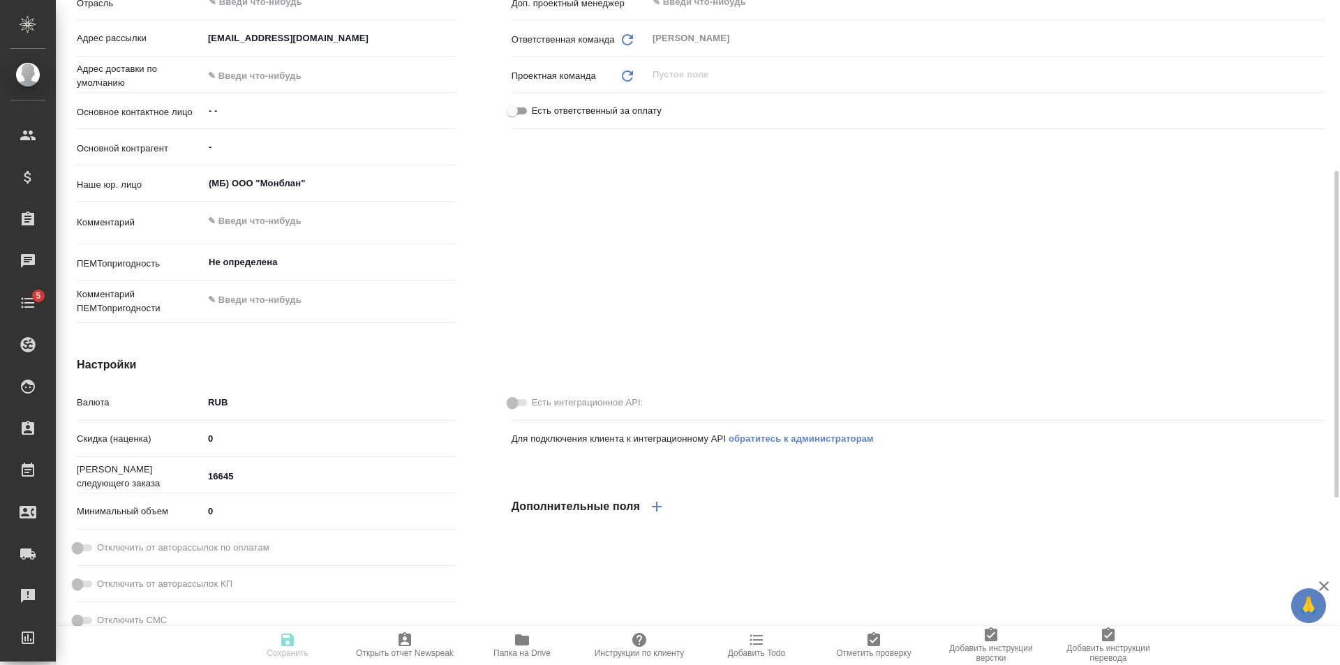
type textarea "x"
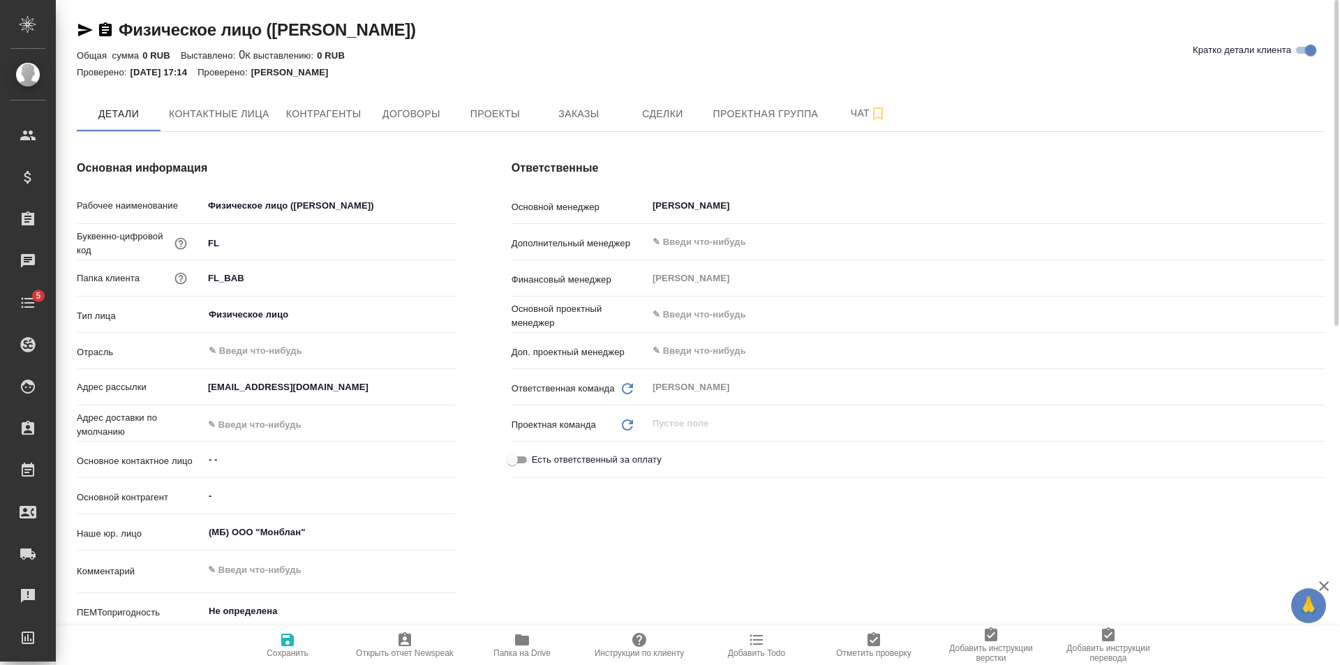
type textarea "x"
click at [467, 112] on span "Проекты" at bounding box center [494, 113] width 67 height 17
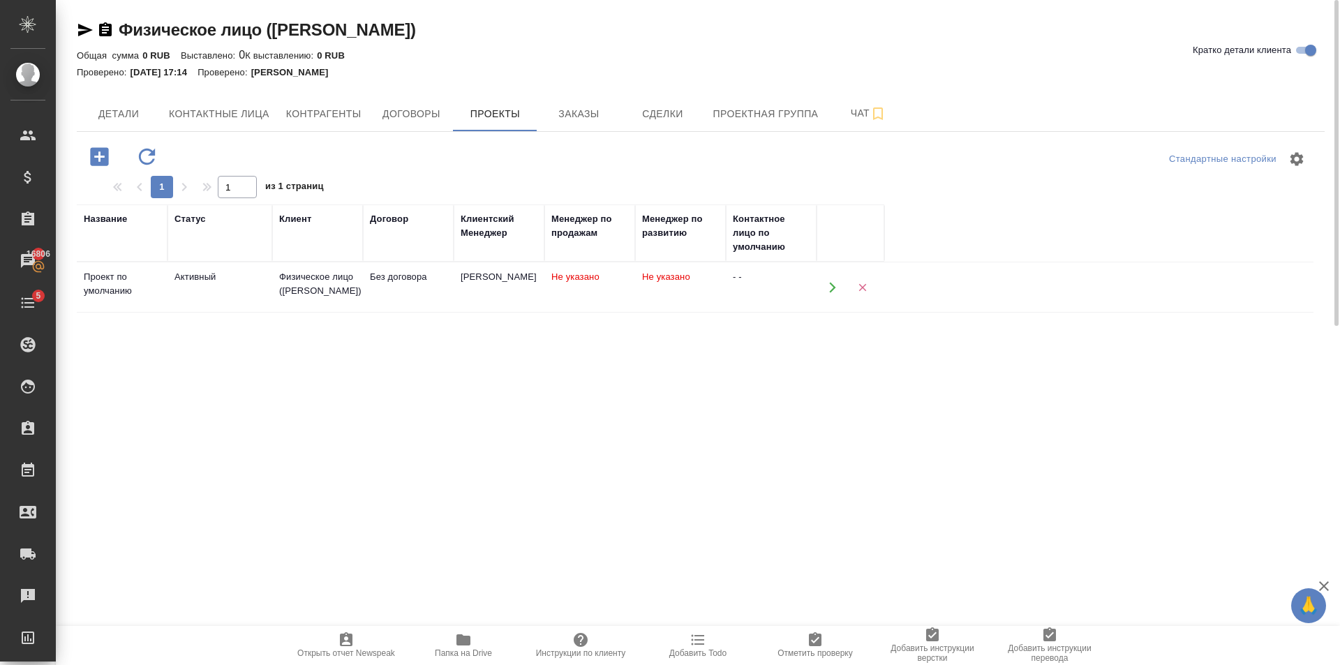
click at [312, 306] on td "Физическое лицо ([PERSON_NAME])" at bounding box center [317, 287] width 91 height 49
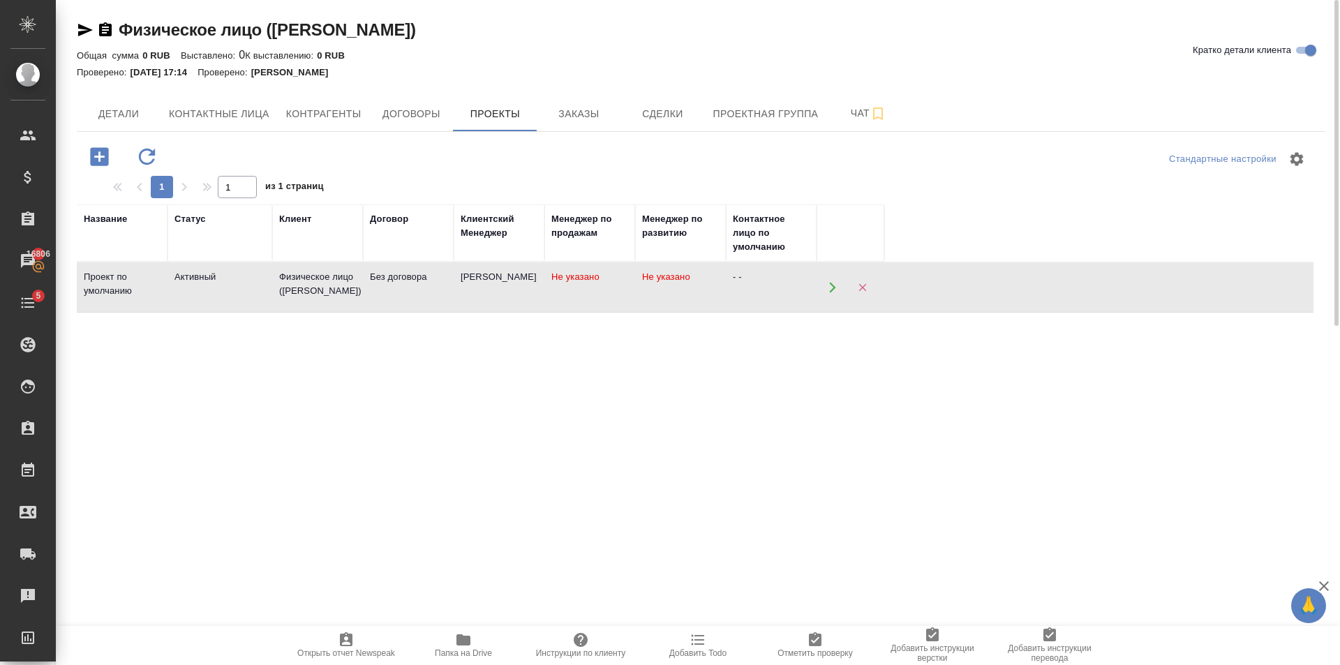
click at [312, 306] on td "Физическое лицо ([PERSON_NAME])" at bounding box center [317, 287] width 91 height 49
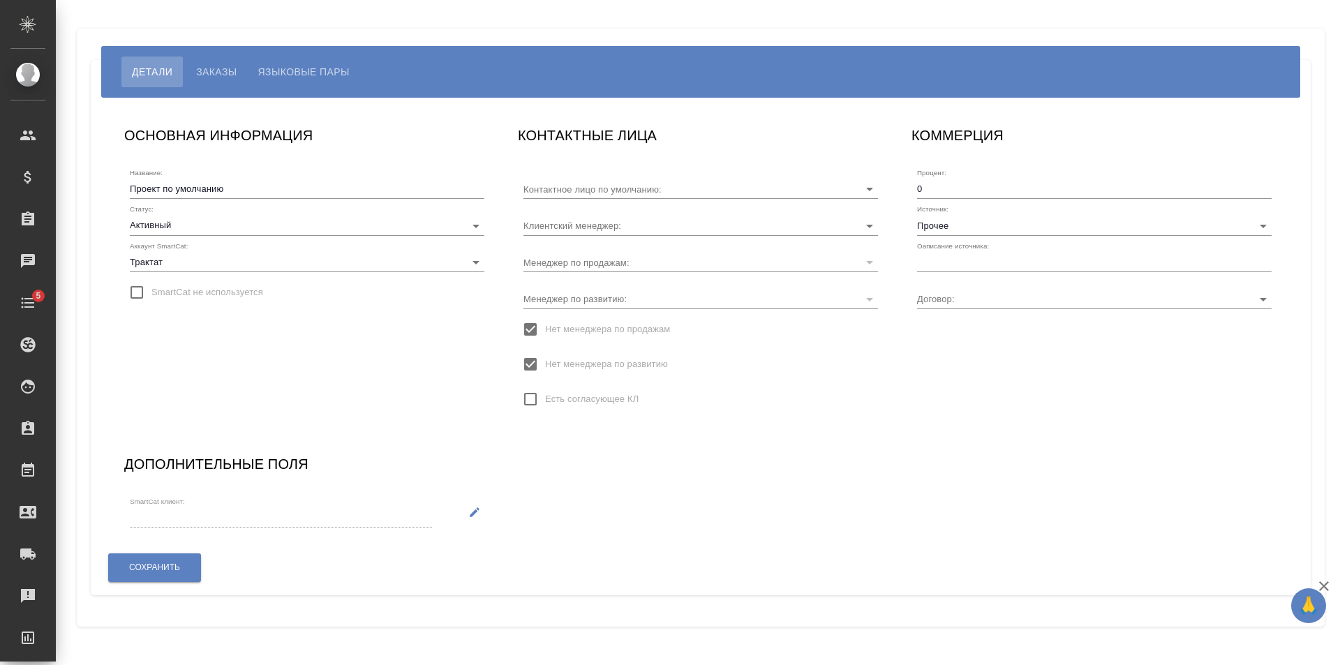
type input "Без договора"
type input "[PERSON_NAME]"
click at [1005, 264] on input "text" at bounding box center [1094, 263] width 355 height 20
type input "по рекомендации"
click at [156, 561] on button "Сохранить" at bounding box center [154, 567] width 93 height 29
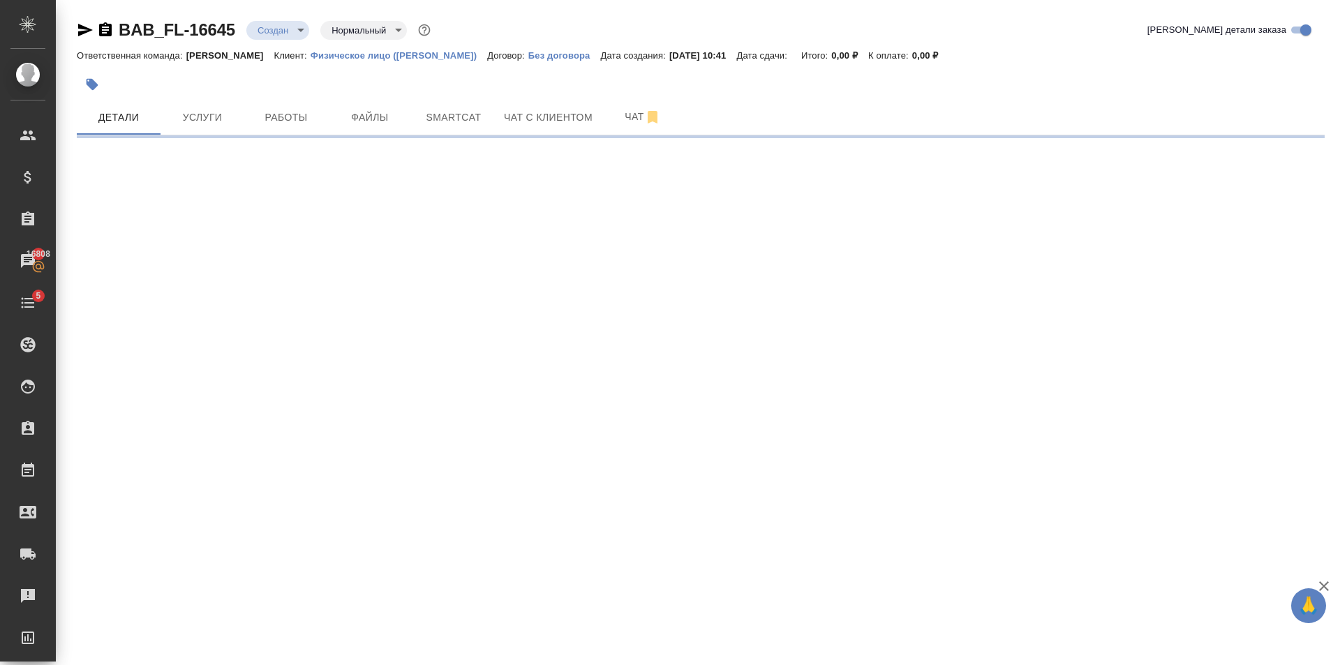
select select "RU"
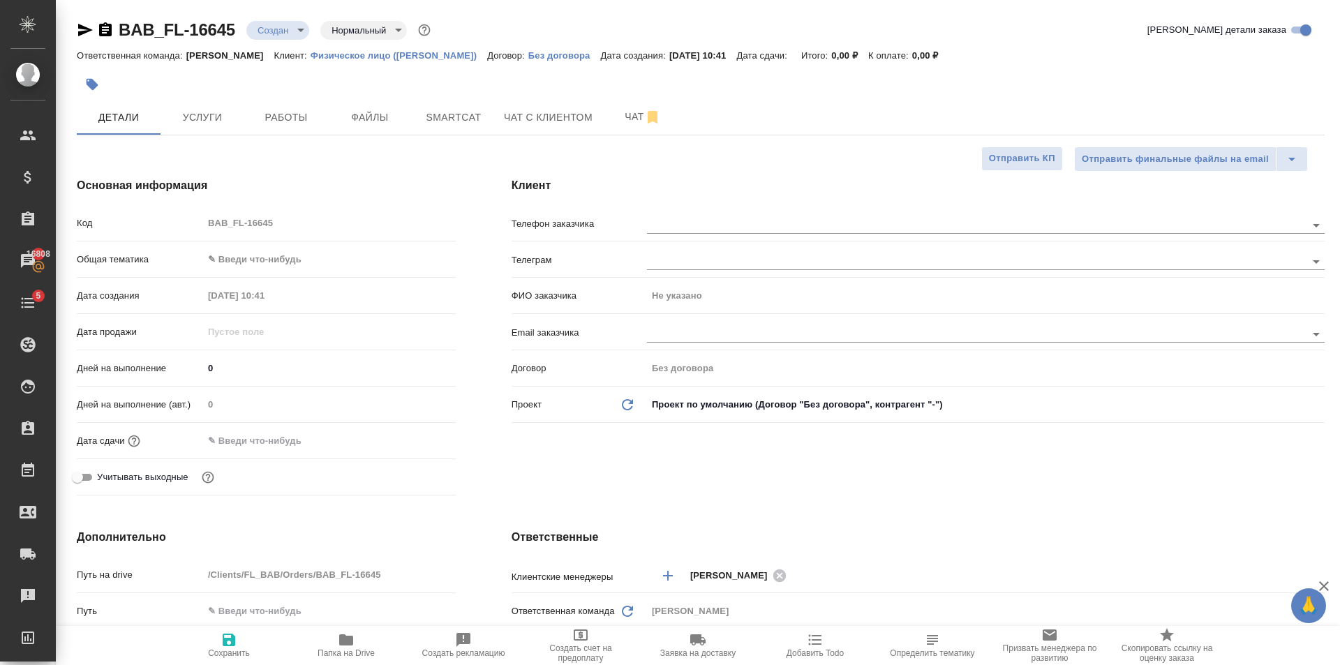
type textarea "x"
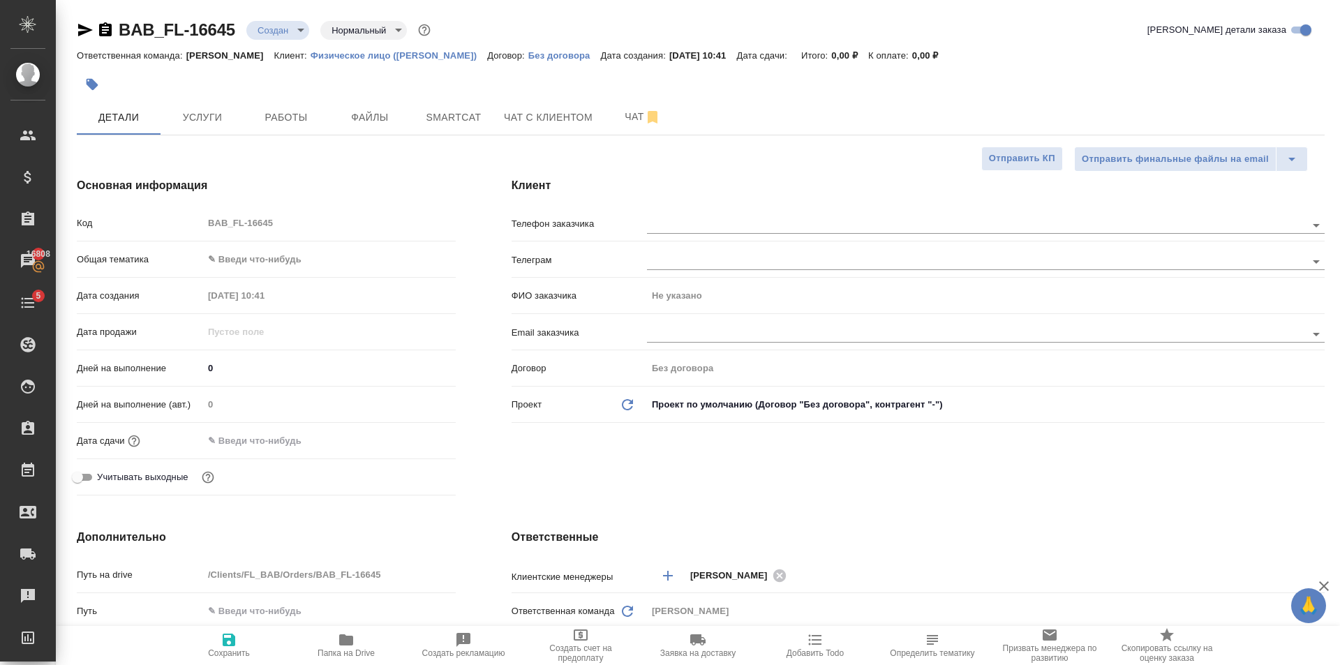
type textarea "x"
click at [323, 262] on body "🙏 .cls-1 fill:#fff; AWATERA Golubev Dmitry Клиенты Спецификации Заказы 16808 Ча…" at bounding box center [670, 332] width 1340 height 665
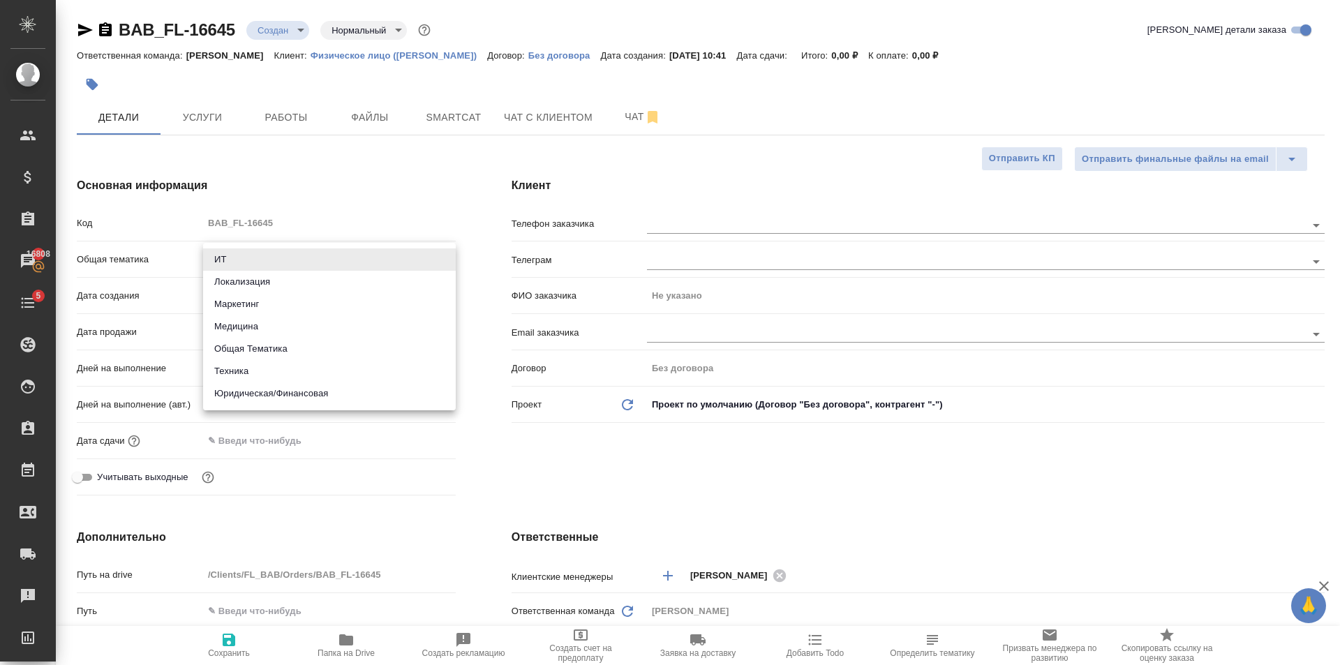
click at [356, 402] on li "Юридическая/Финансовая" at bounding box center [329, 393] width 253 height 22
type input "yr-fn"
type textarea "x"
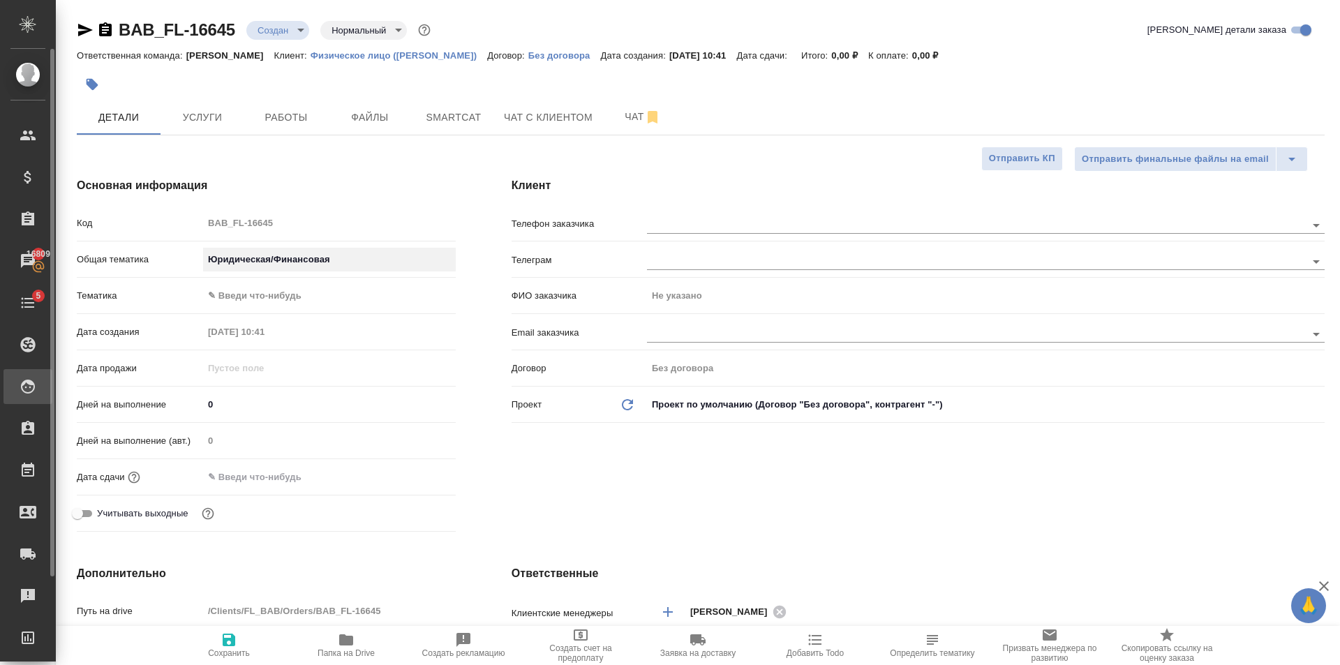
type textarea "x"
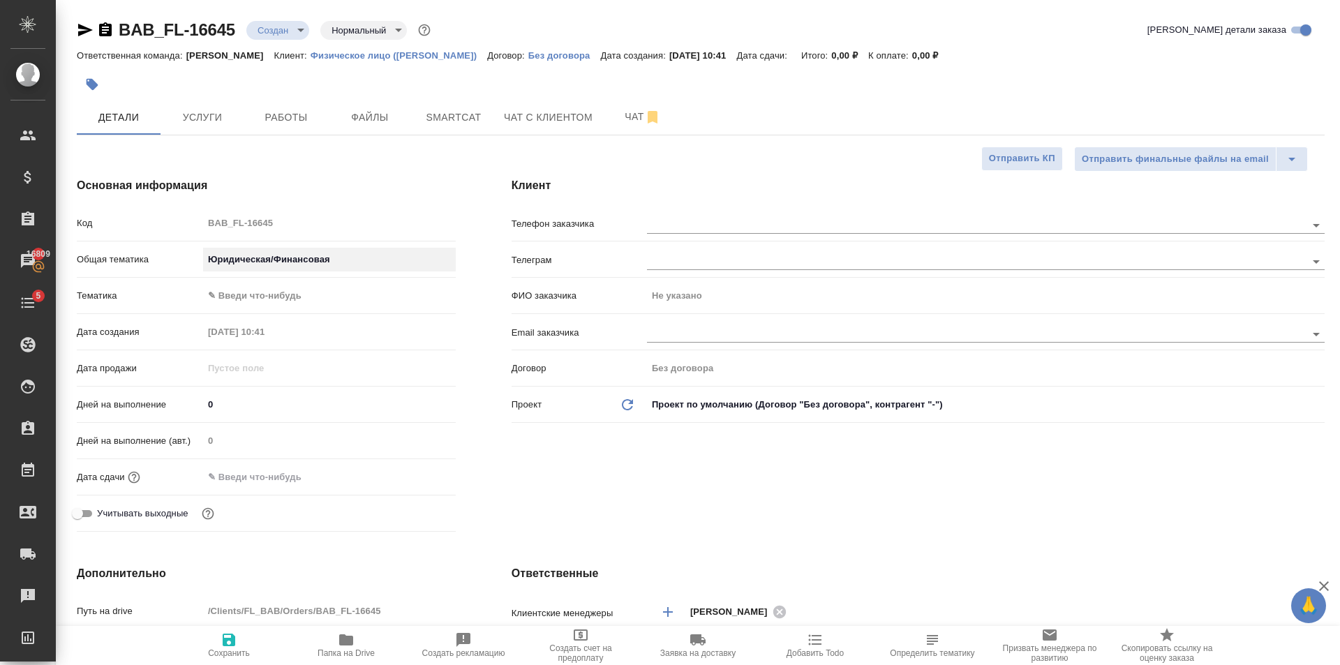
type textarea "x"
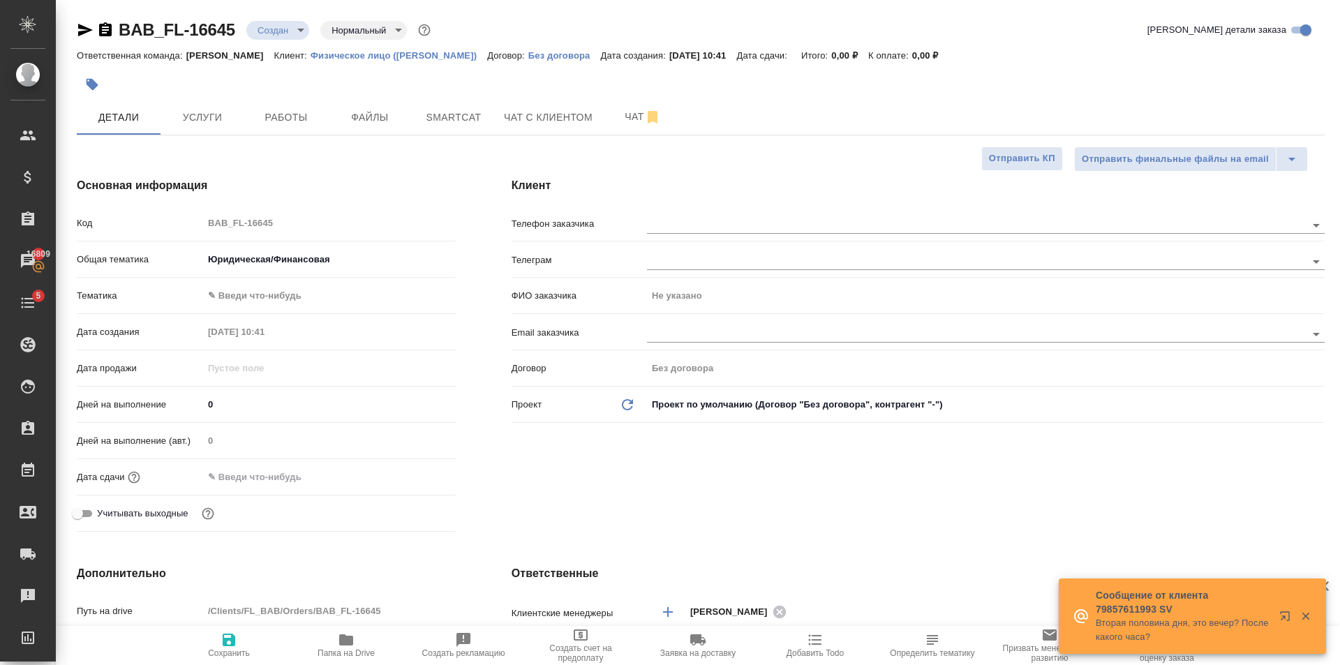
click at [813, 486] on div "Клиент Телефон заказчика Телеграм ФИО заказчика Не указано Email заказчика Дого…" at bounding box center [918, 357] width 869 height 416
click at [228, 648] on icon "button" at bounding box center [229, 640] width 17 height 17
type textarea "x"
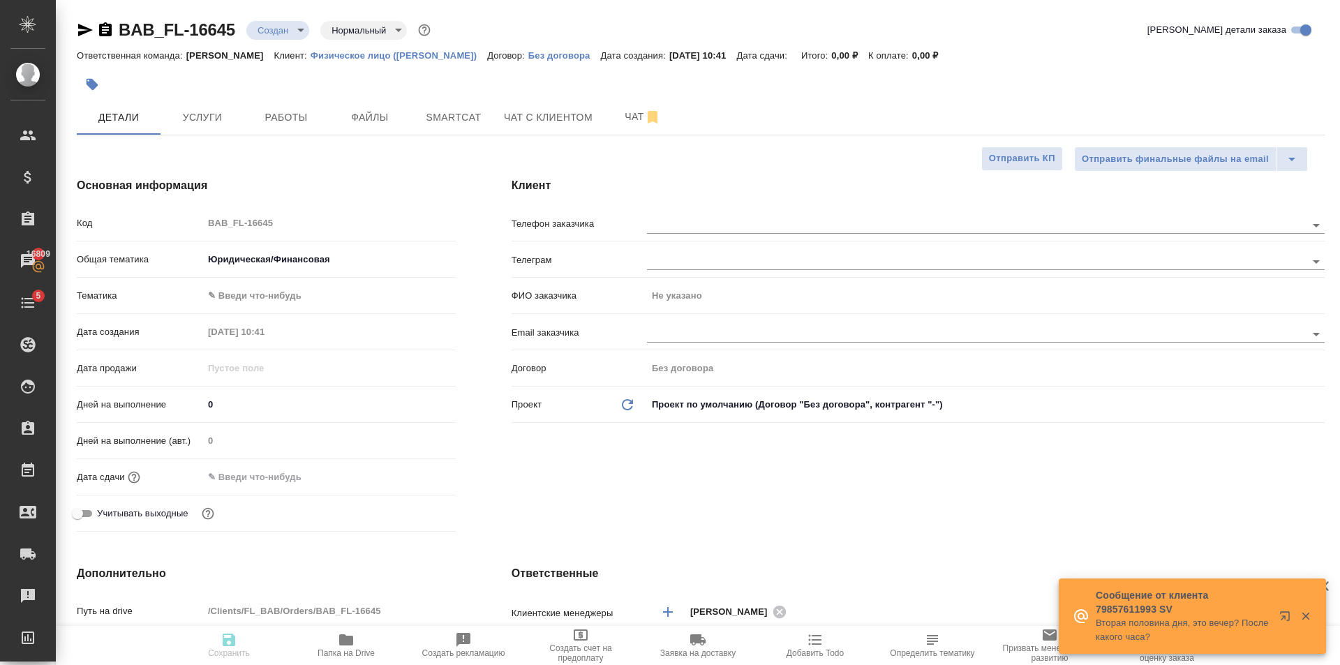
type textarea "x"
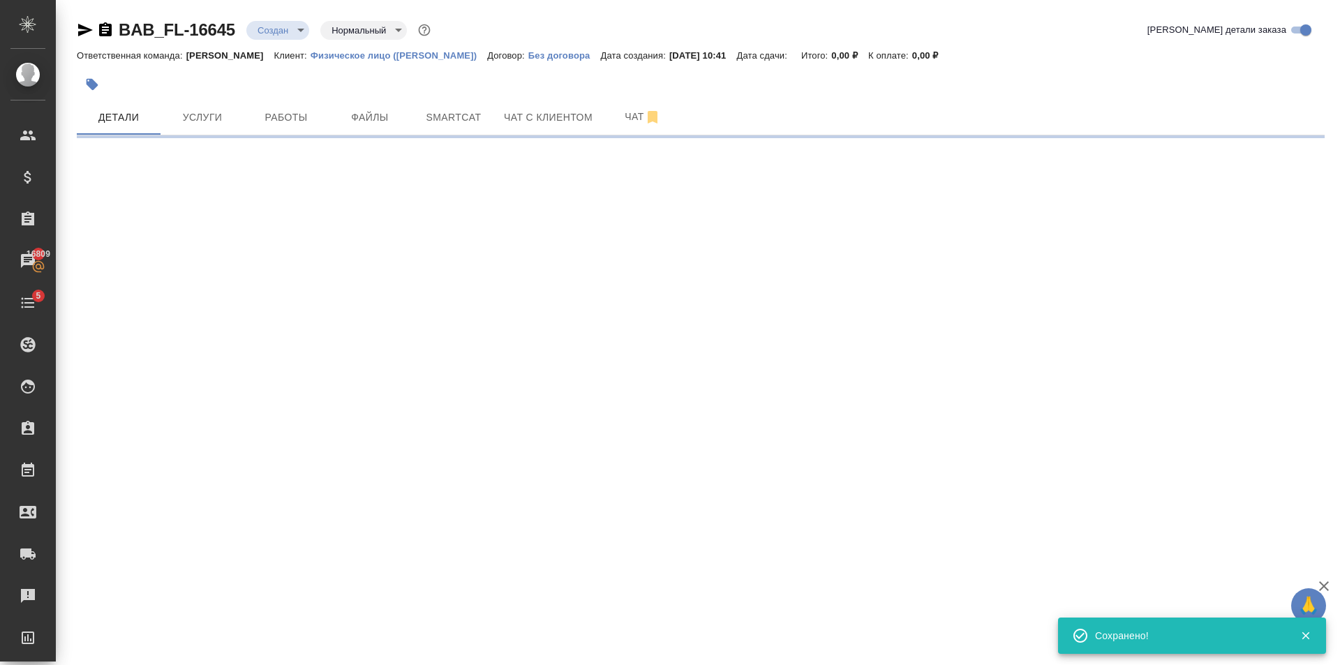
select select "RU"
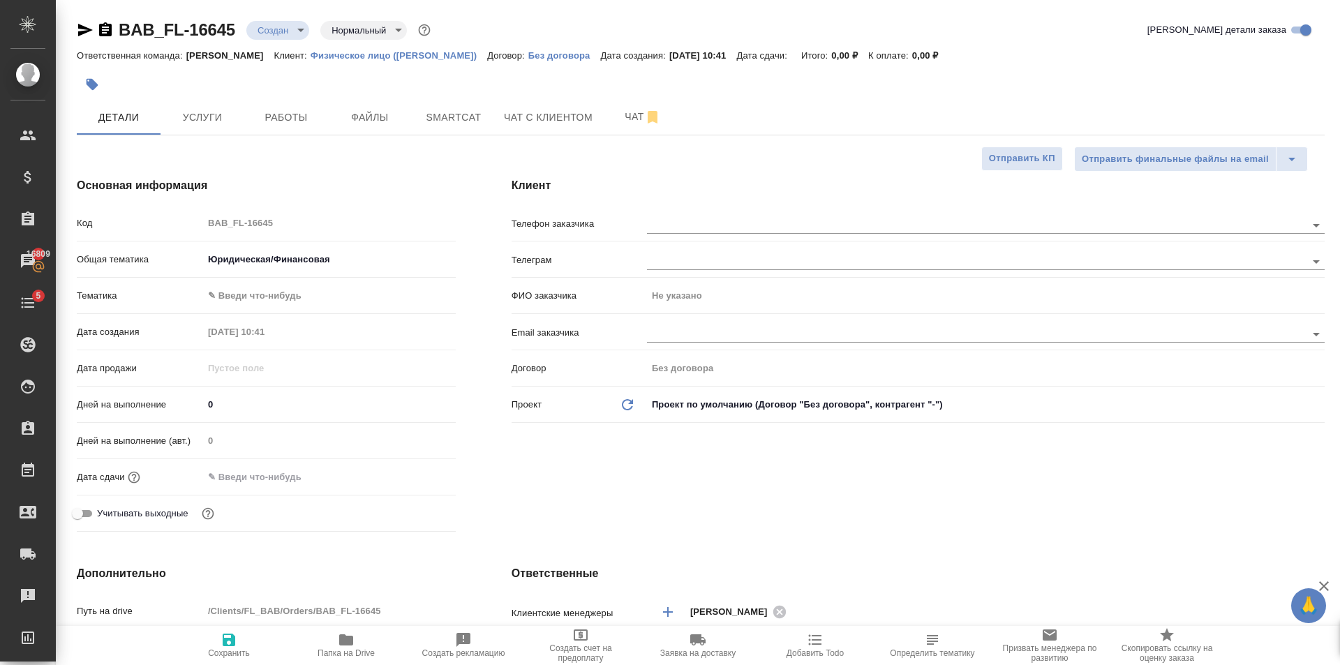
type textarea "x"
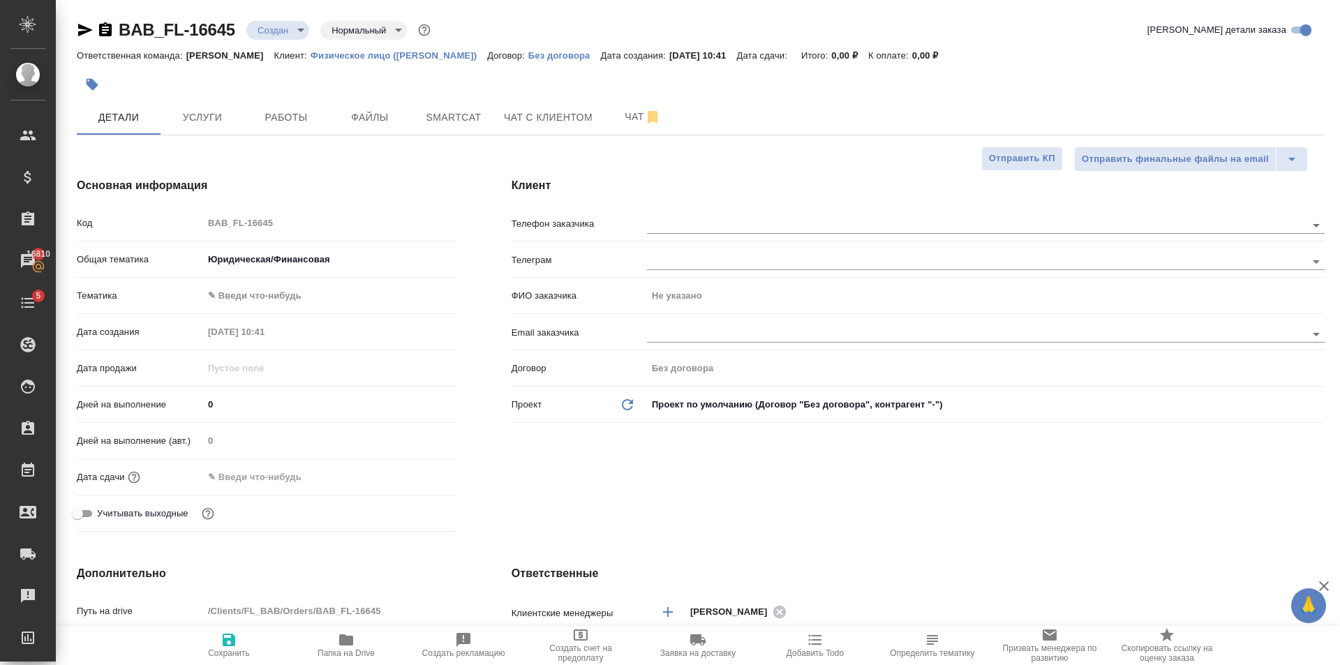
type textarea "x"
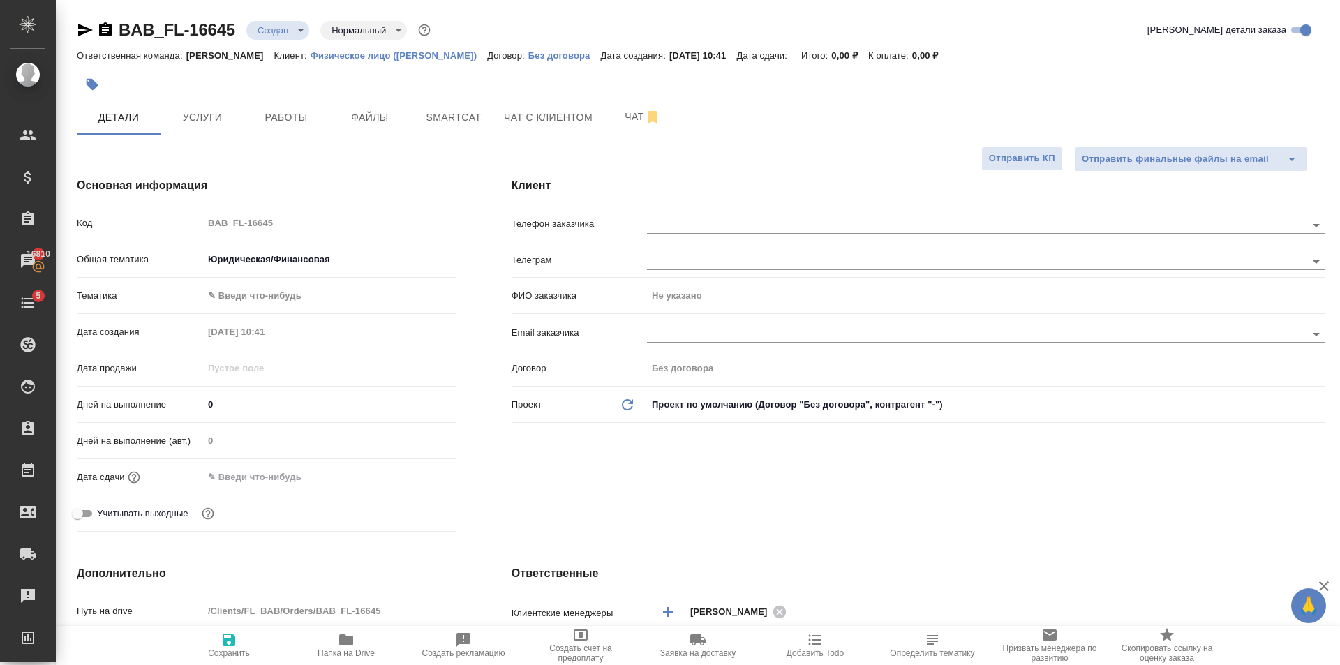
type textarea "x"
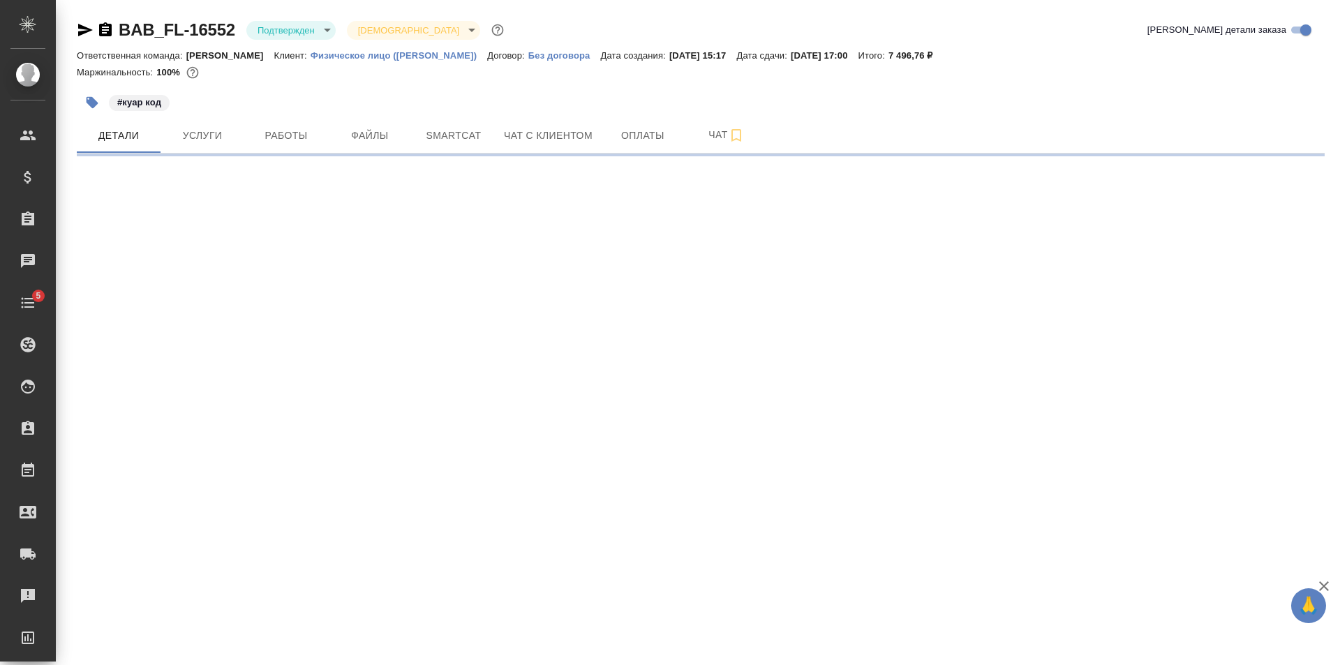
select select "RU"
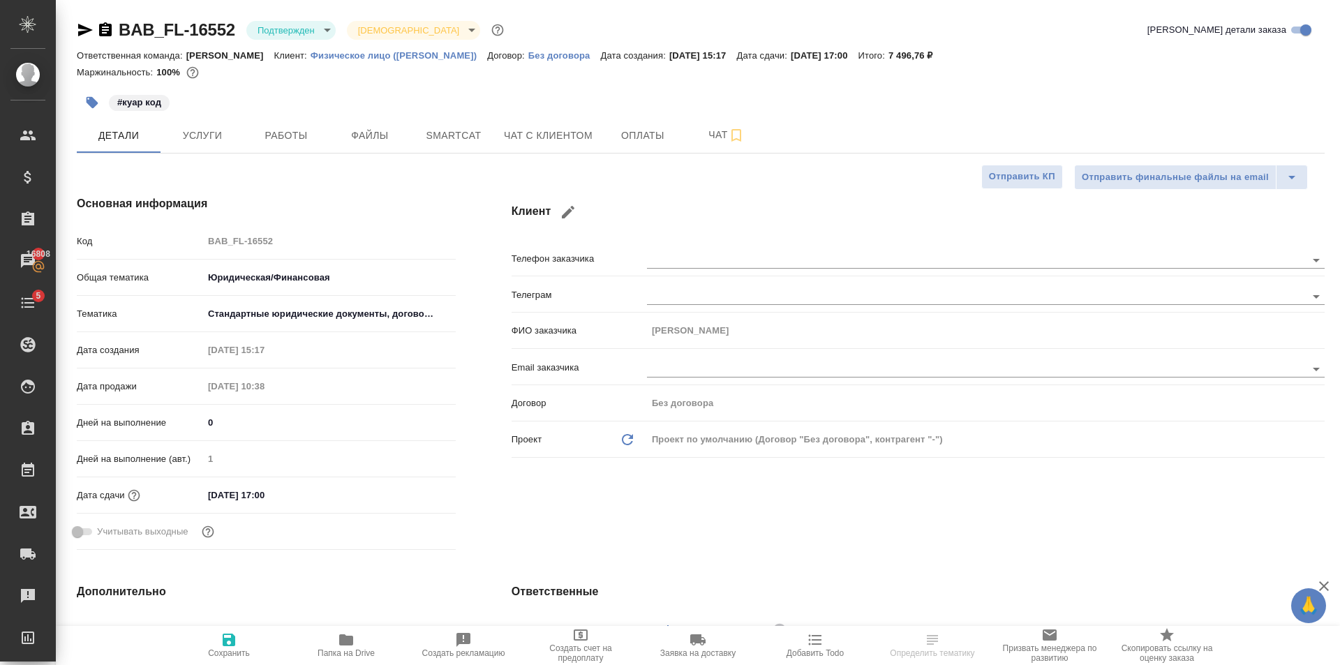
type textarea "x"
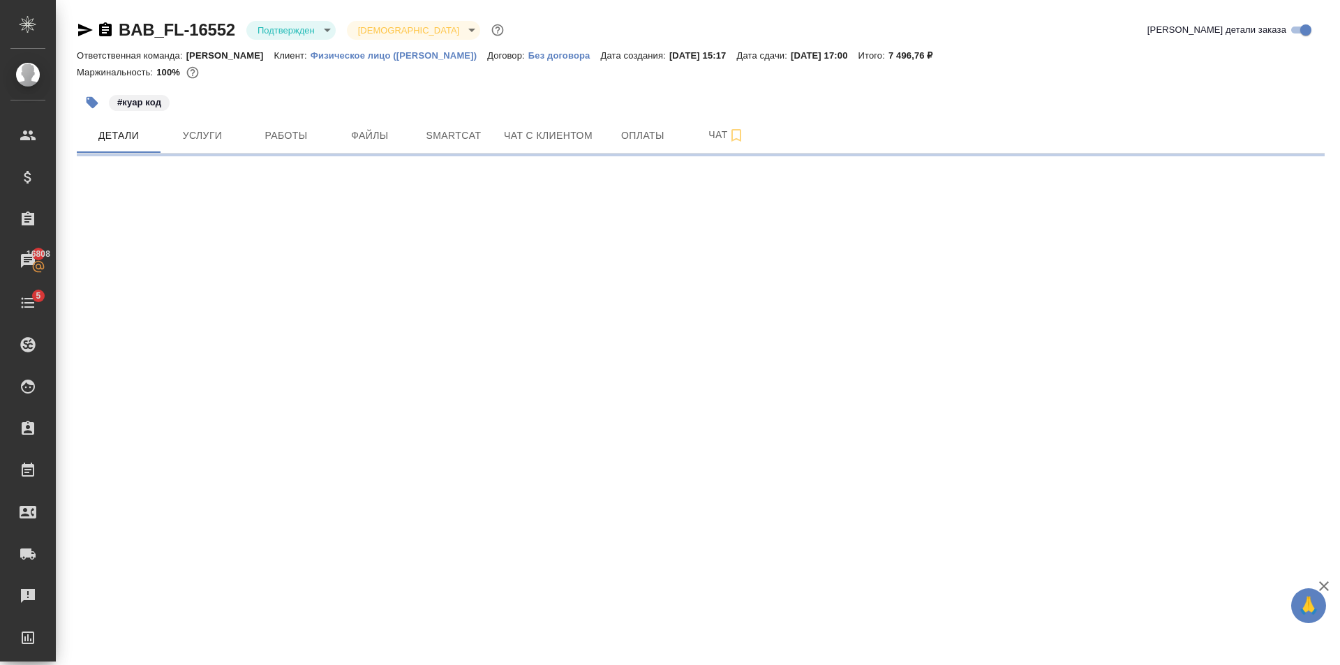
select select "RU"
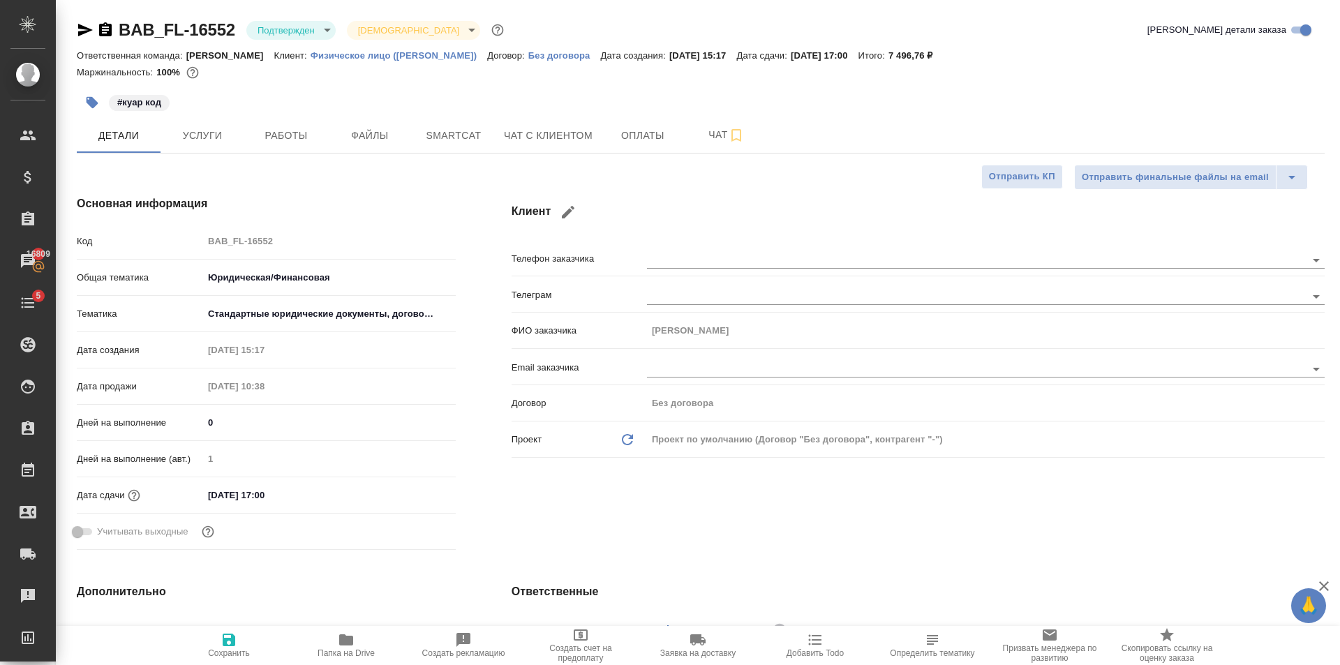
type textarea "x"
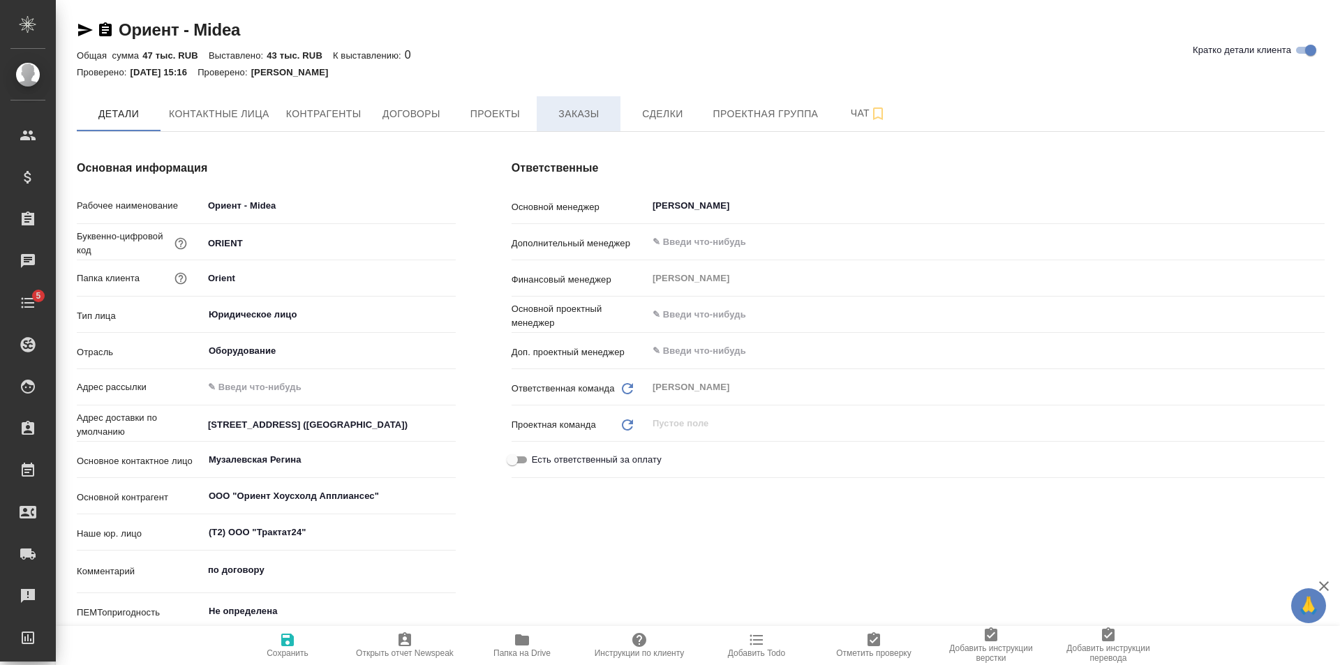
click at [593, 118] on span "Заказы" at bounding box center [578, 113] width 67 height 17
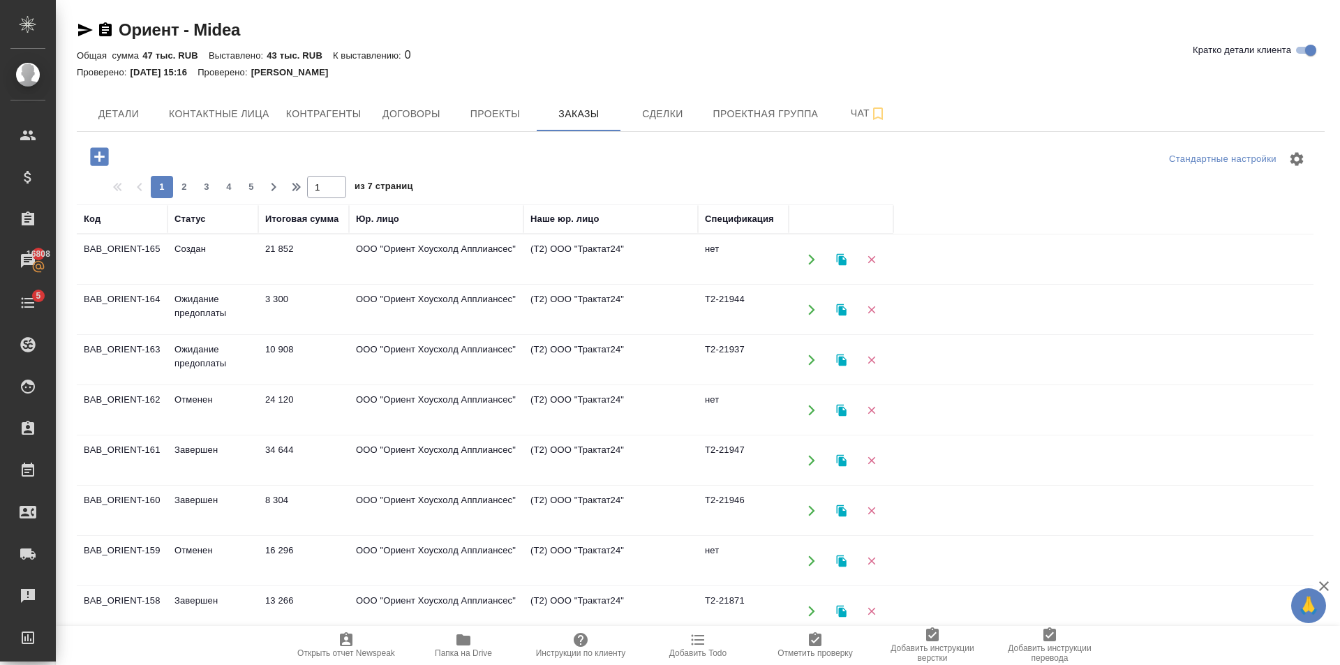
click at [400, 345] on td "ООО "Ориент Хоусхолд Апплиансес"" at bounding box center [436, 360] width 174 height 49
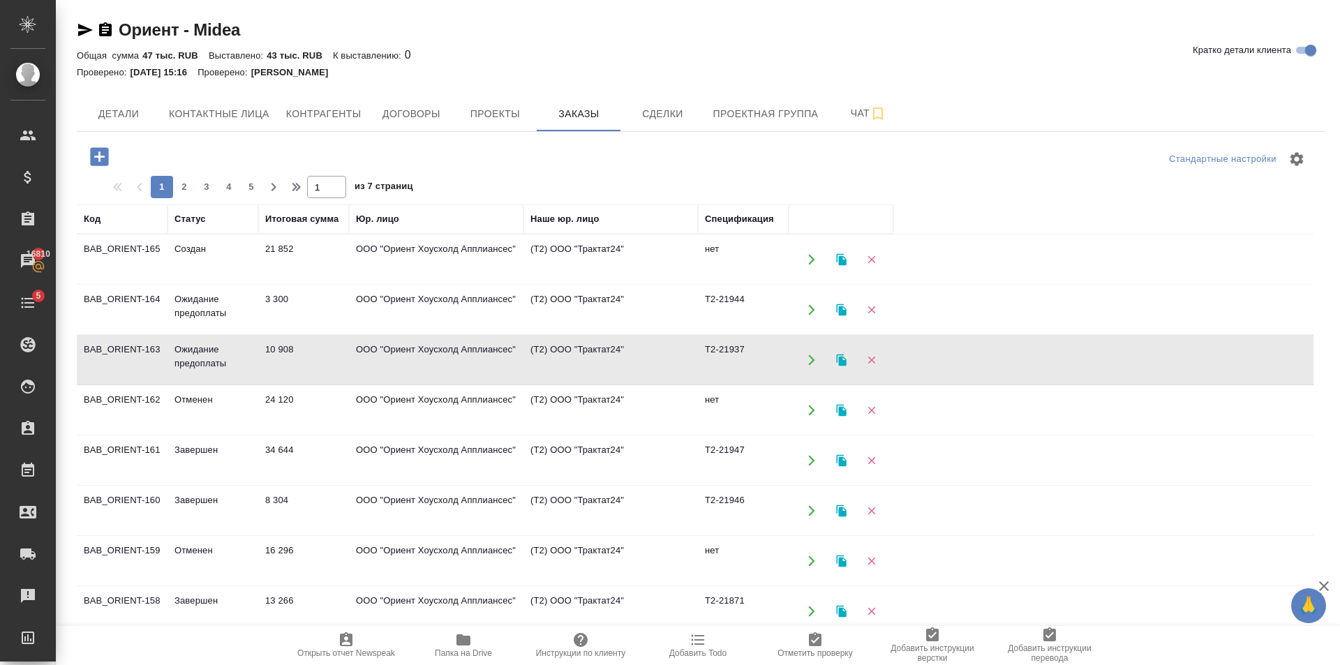
click at [401, 250] on td "ООО "Ориент Хоусхолд Апплиансес"" at bounding box center [436, 259] width 174 height 49
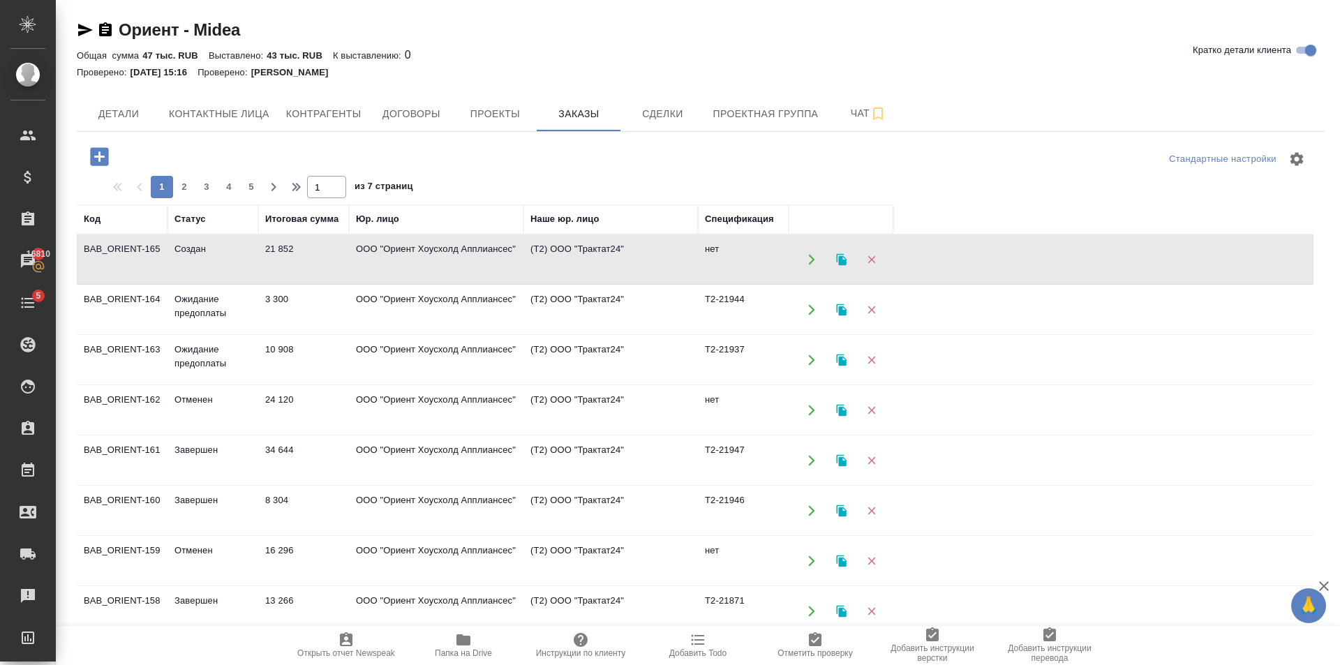
click at [401, 250] on td "ООО "Ориент Хоусхолд Апплиансес"" at bounding box center [436, 259] width 174 height 49
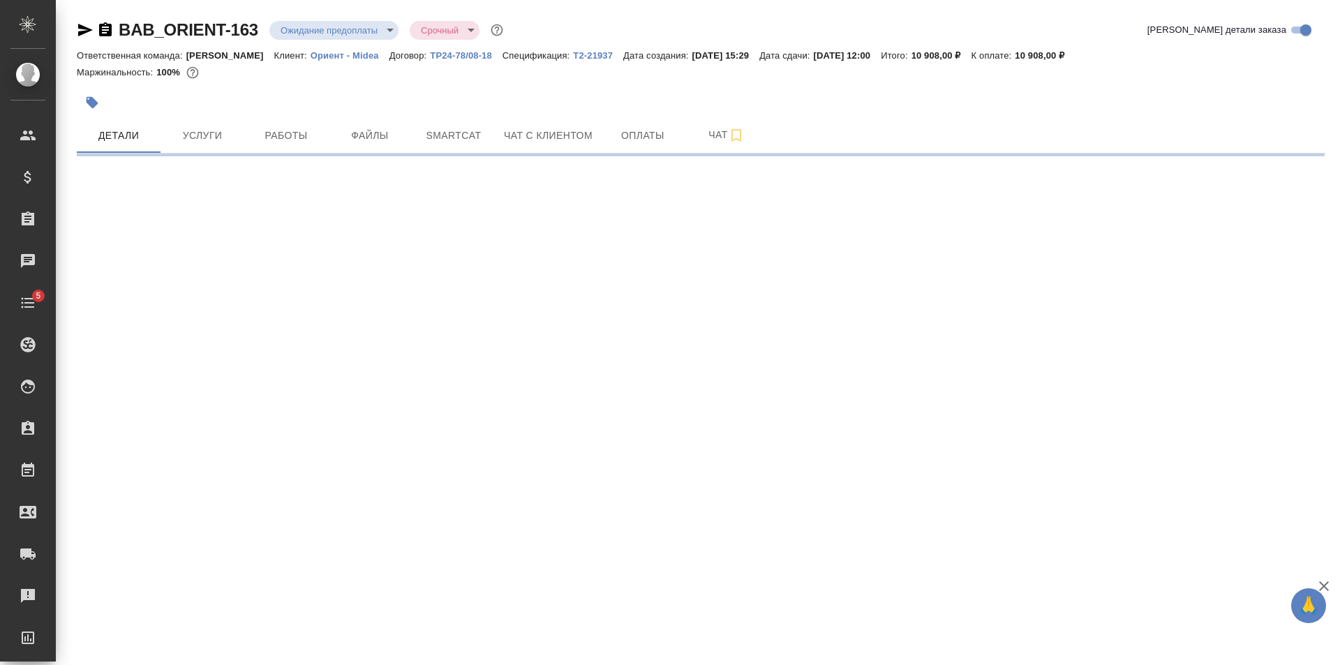
select select "RU"
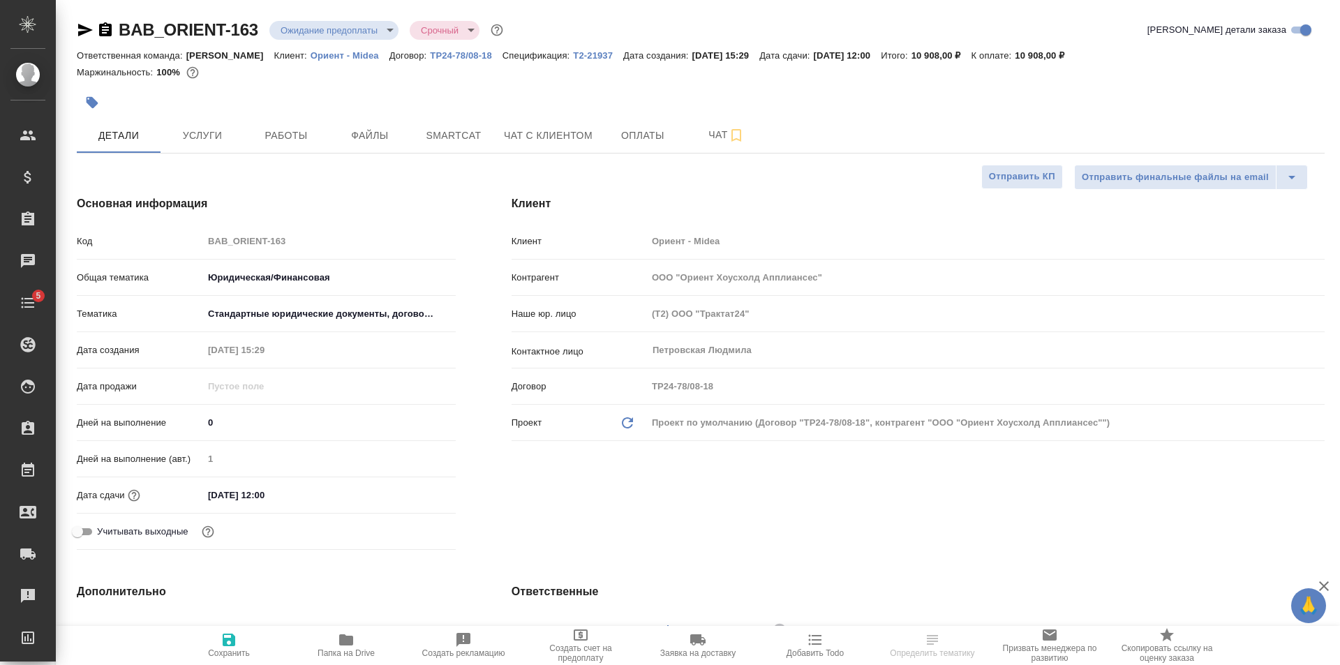
type textarea "x"
click at [577, 59] on p "Т2-21937" at bounding box center [598, 55] width 50 height 10
type textarea "x"
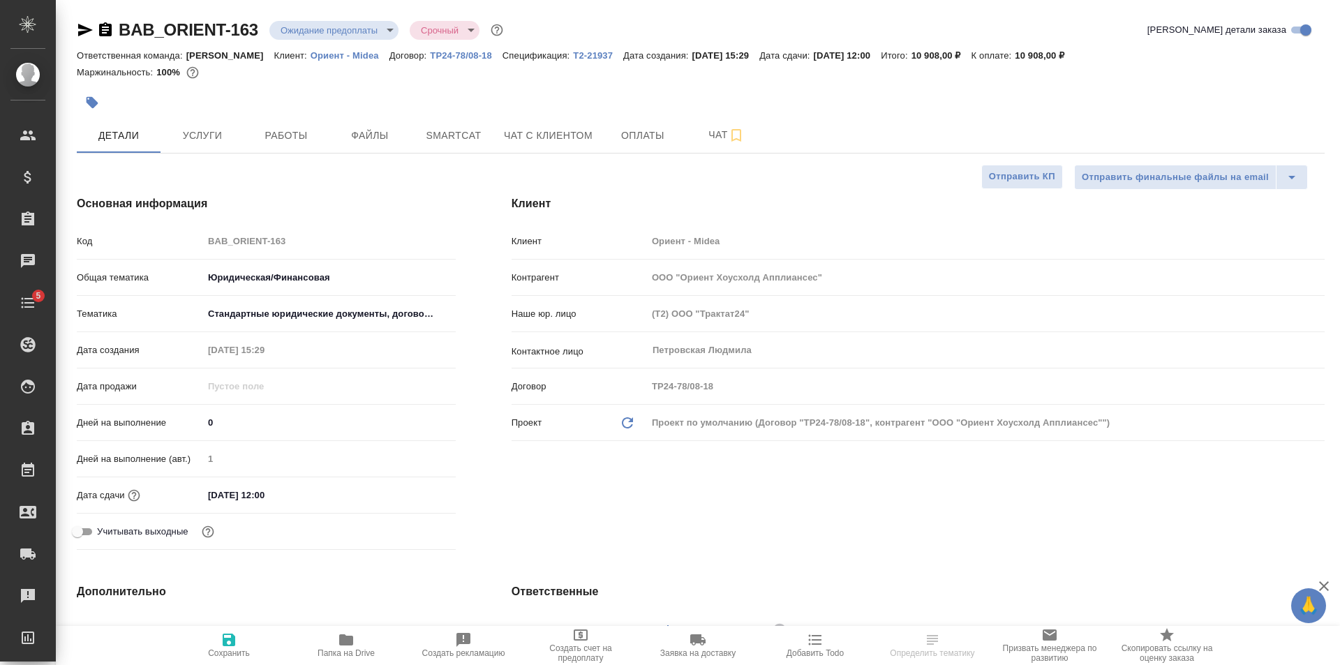
type textarea "x"
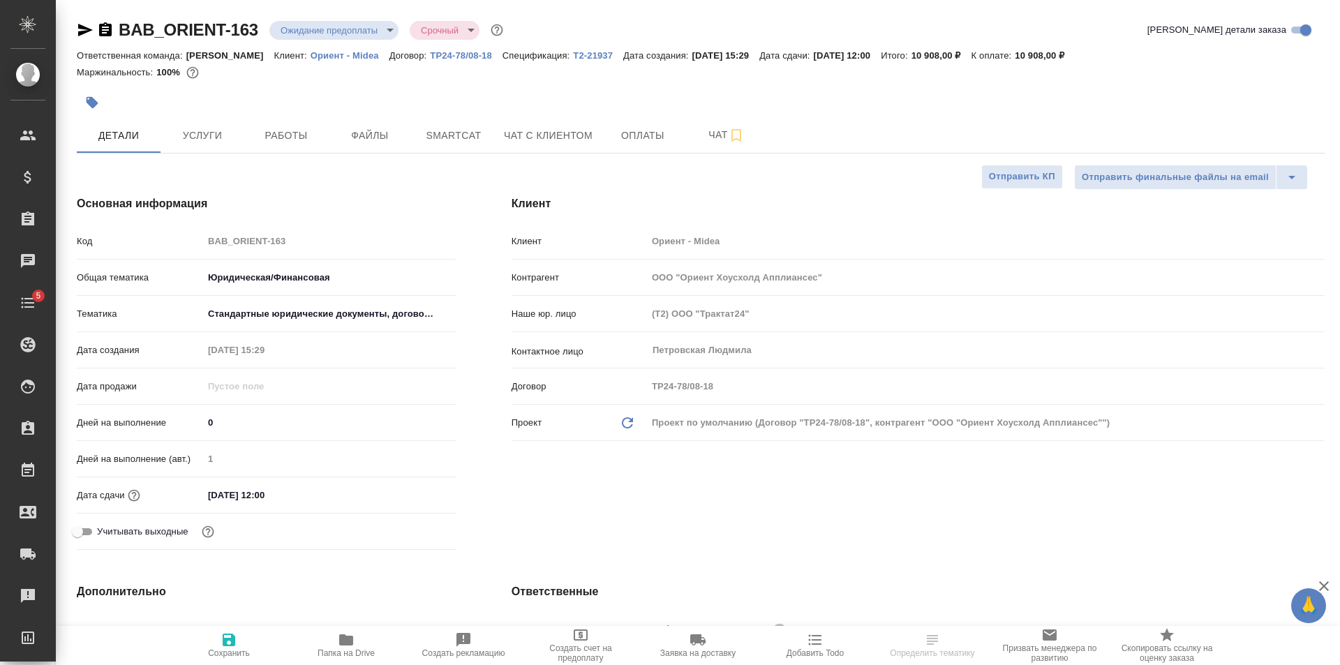
type textarea "x"
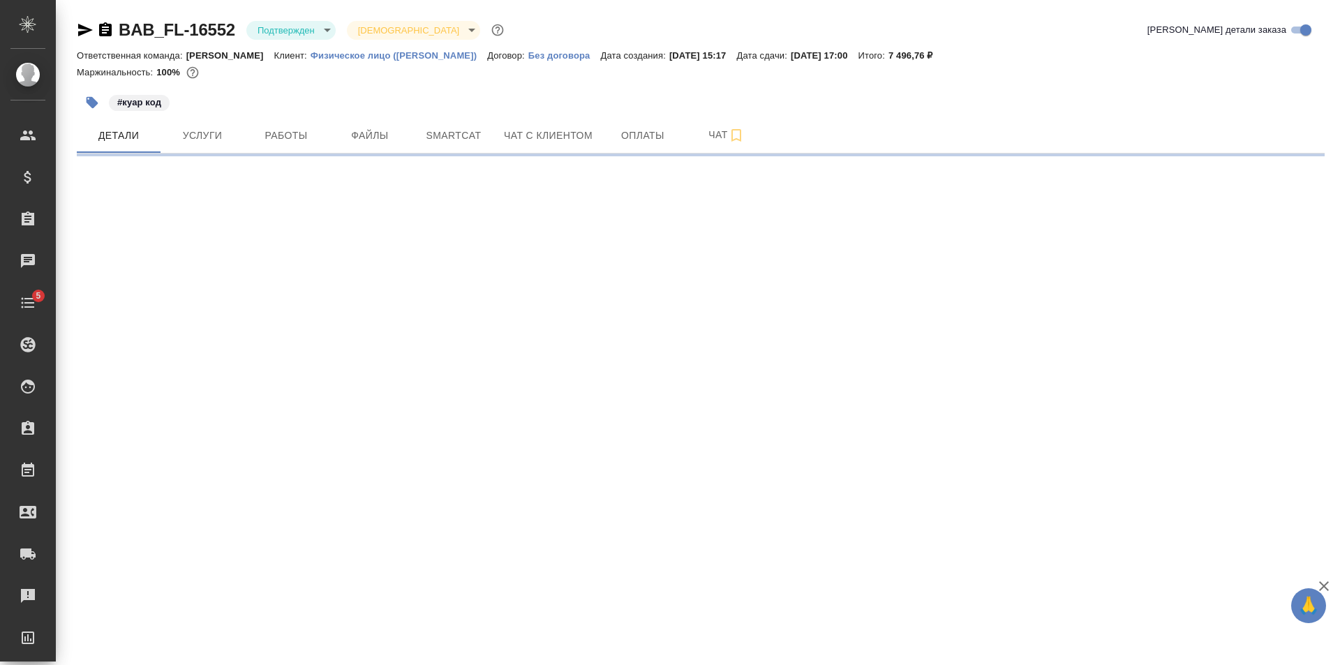
select select "RU"
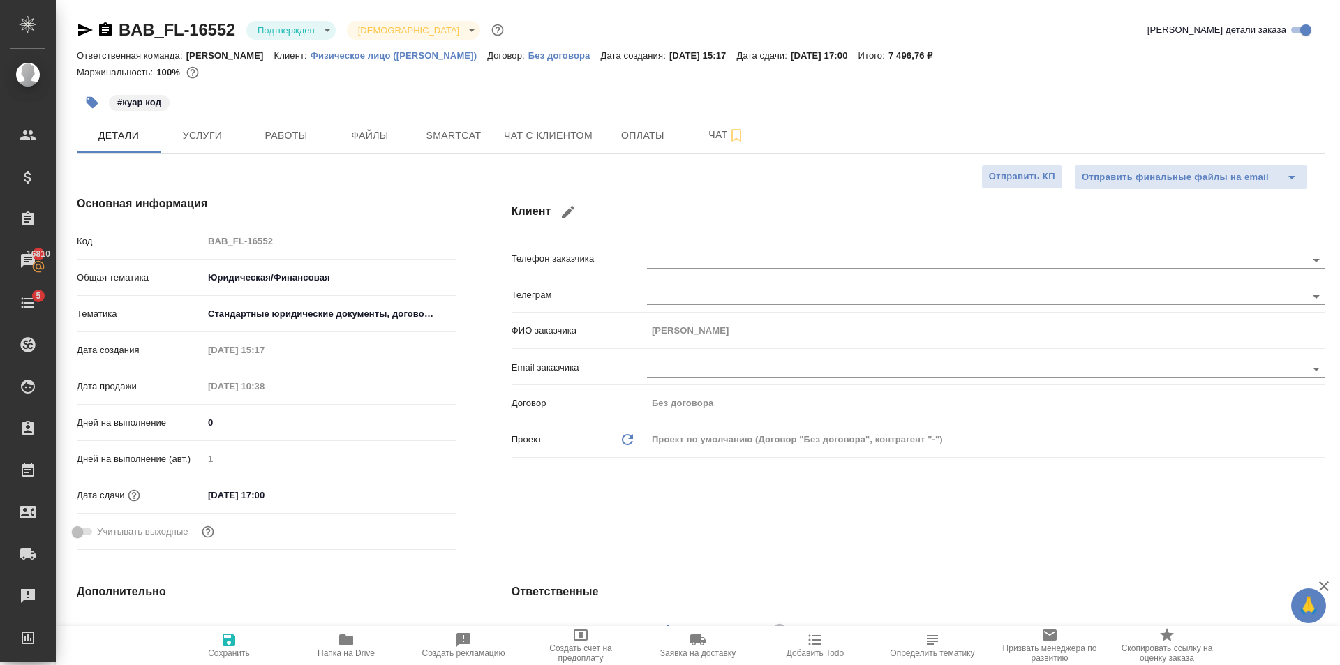
type textarea "x"
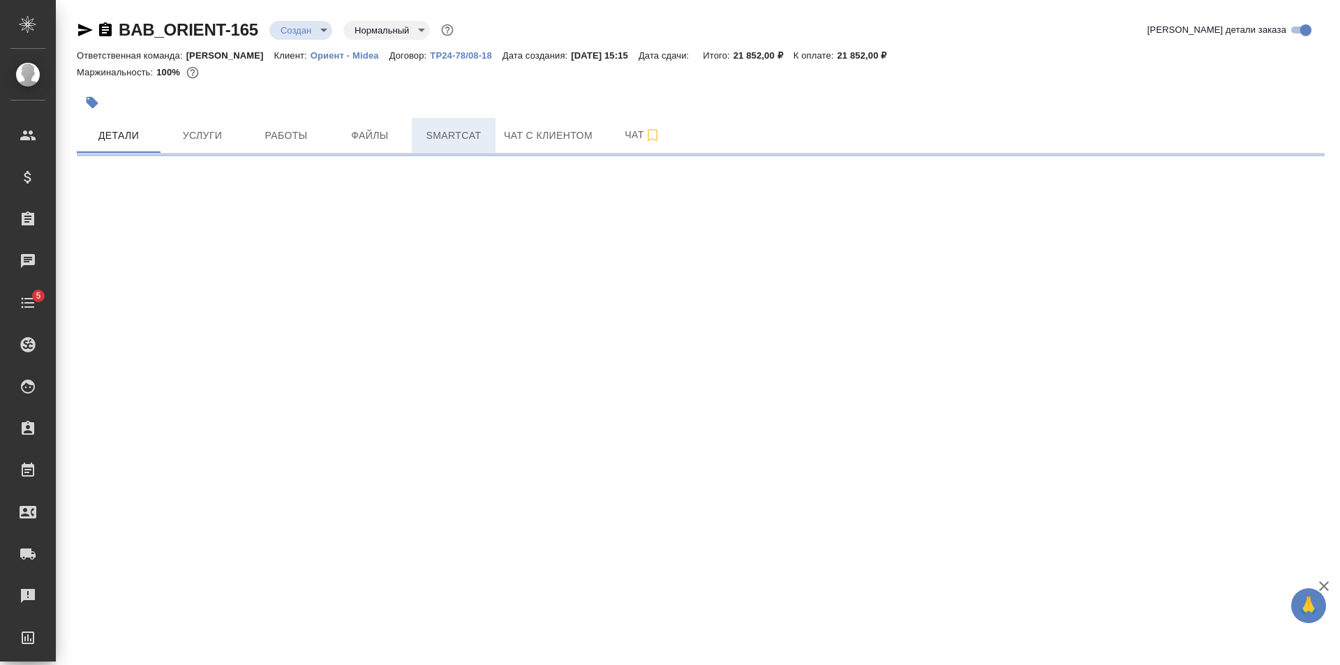
select select "RU"
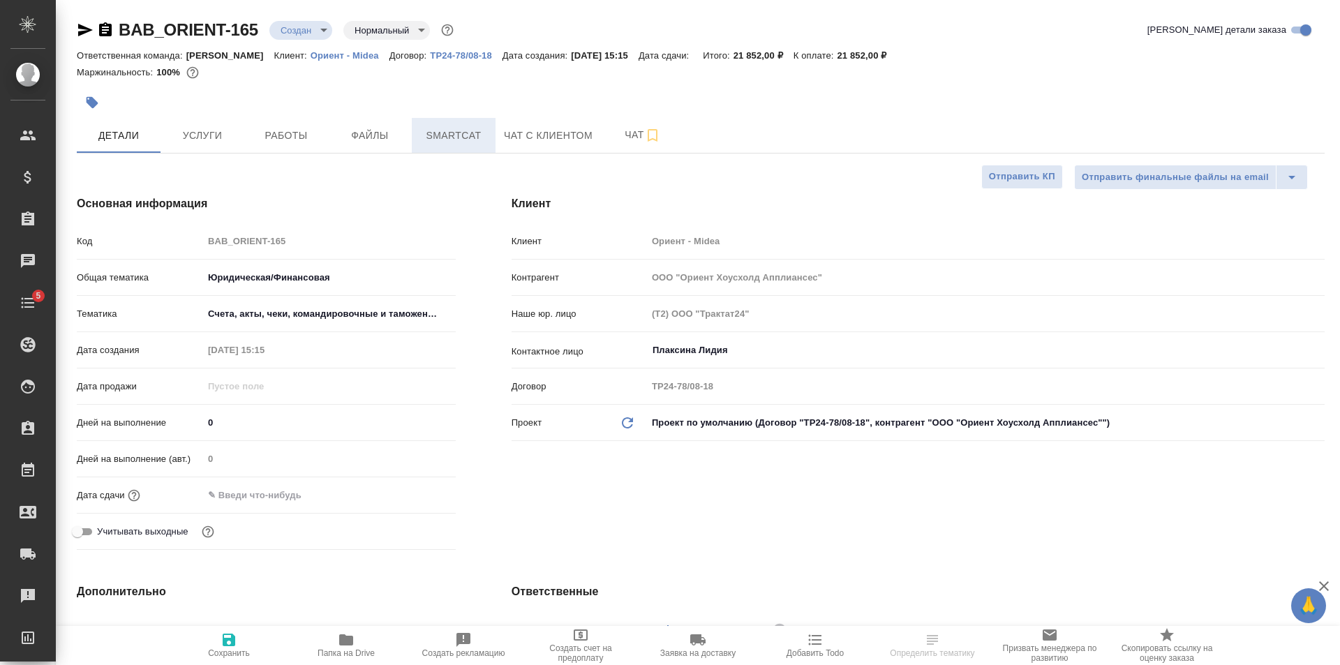
type textarea "x"
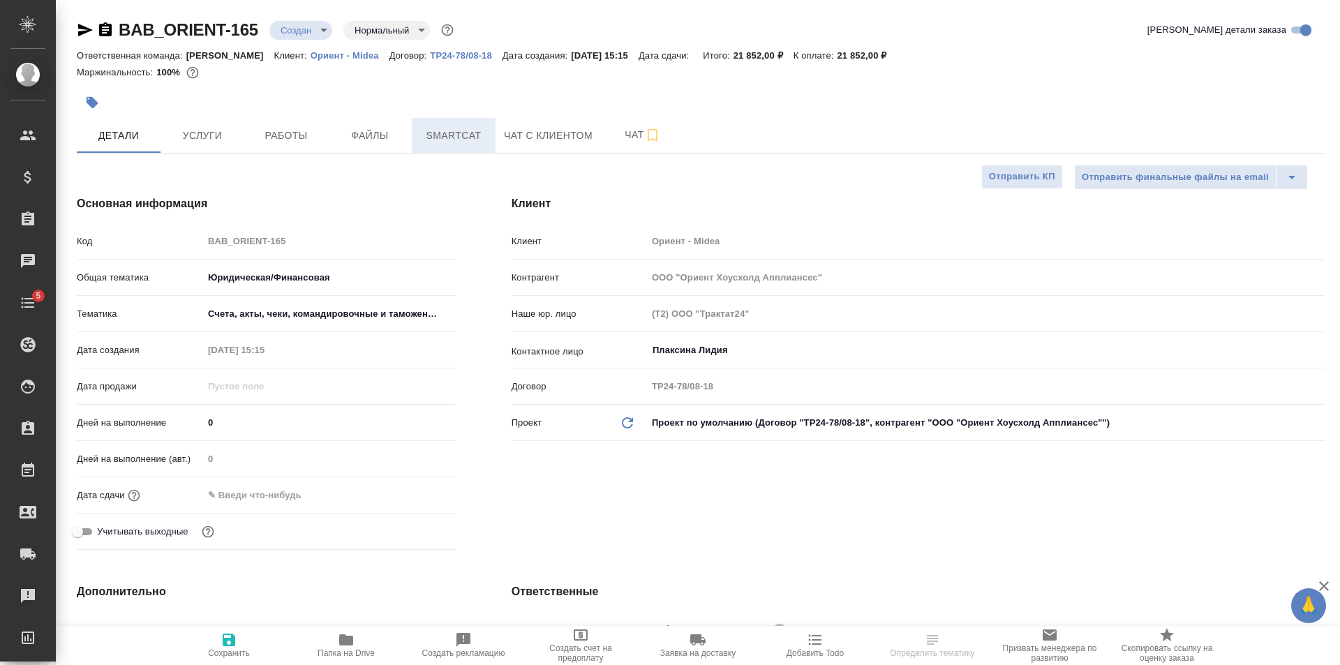
type textarea "x"
click at [311, 503] on input "text" at bounding box center [264, 495] width 122 height 20
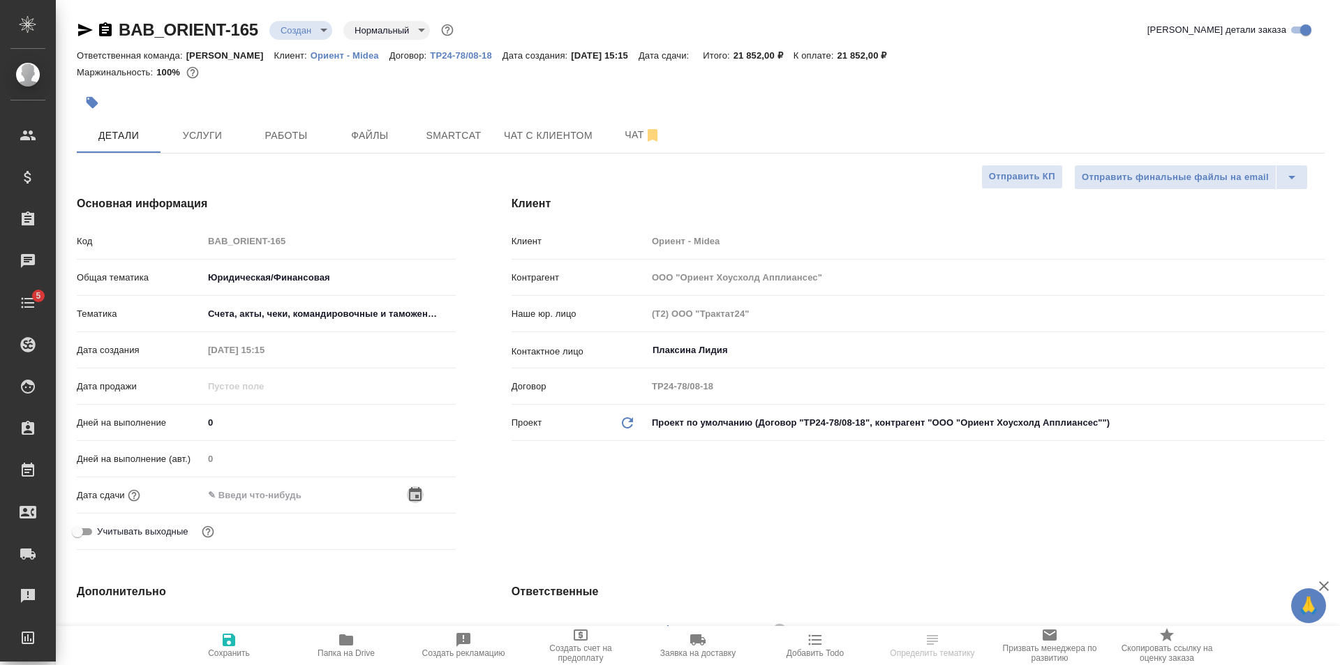
click at [410, 491] on icon "button" at bounding box center [415, 494] width 17 height 17
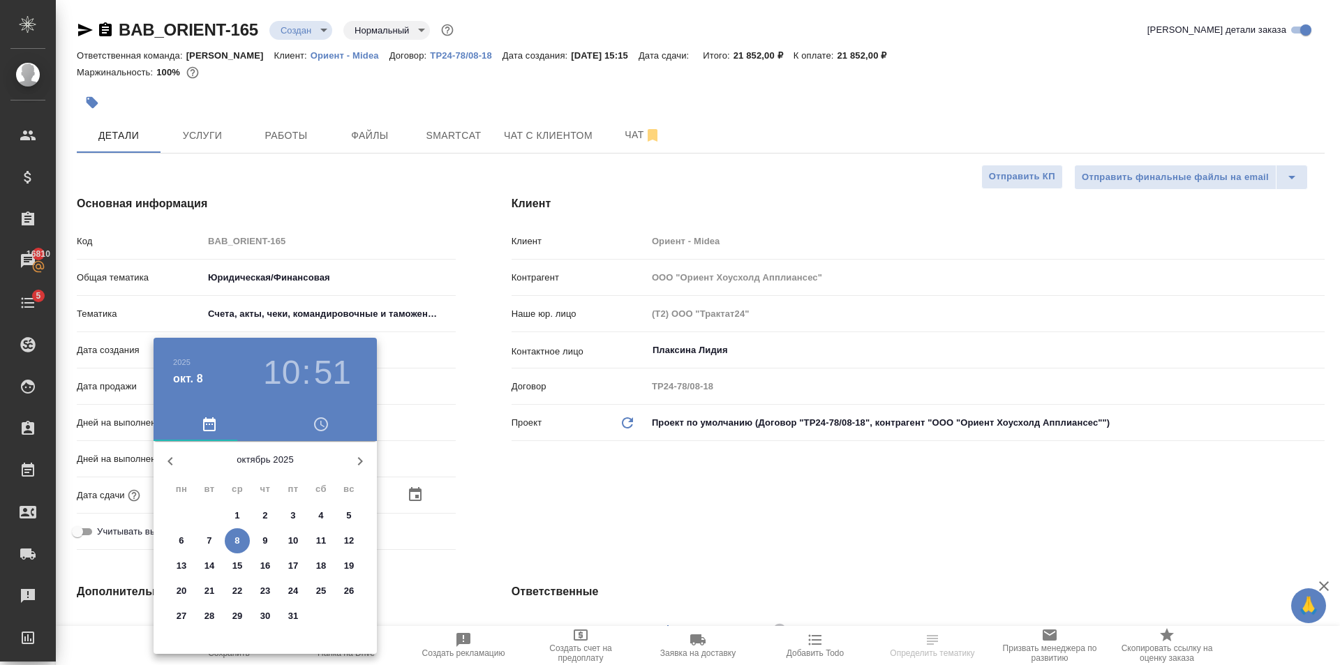
click at [290, 542] on p "10" at bounding box center [293, 541] width 10 height 14
type input "10.10.2025 10:51"
type textarea "x"
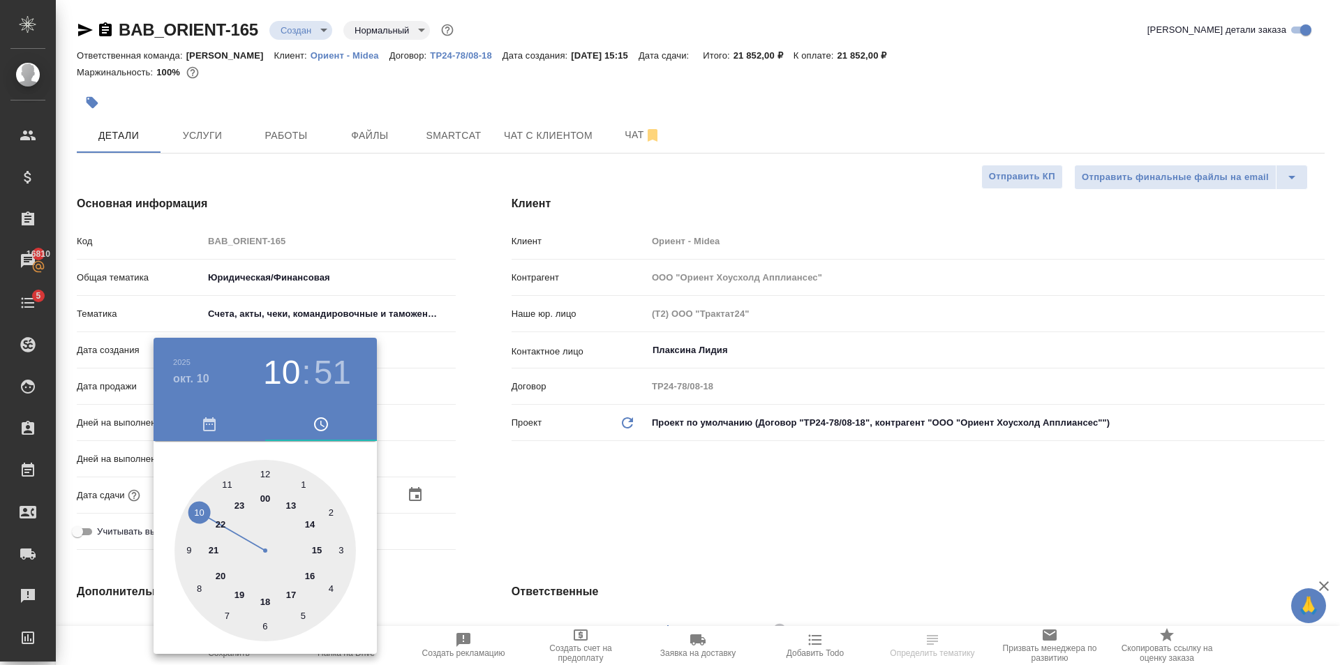
click at [305, 526] on div at bounding box center [264, 550] width 181 height 181
type input "10.10.2025 14:51"
type textarea "x"
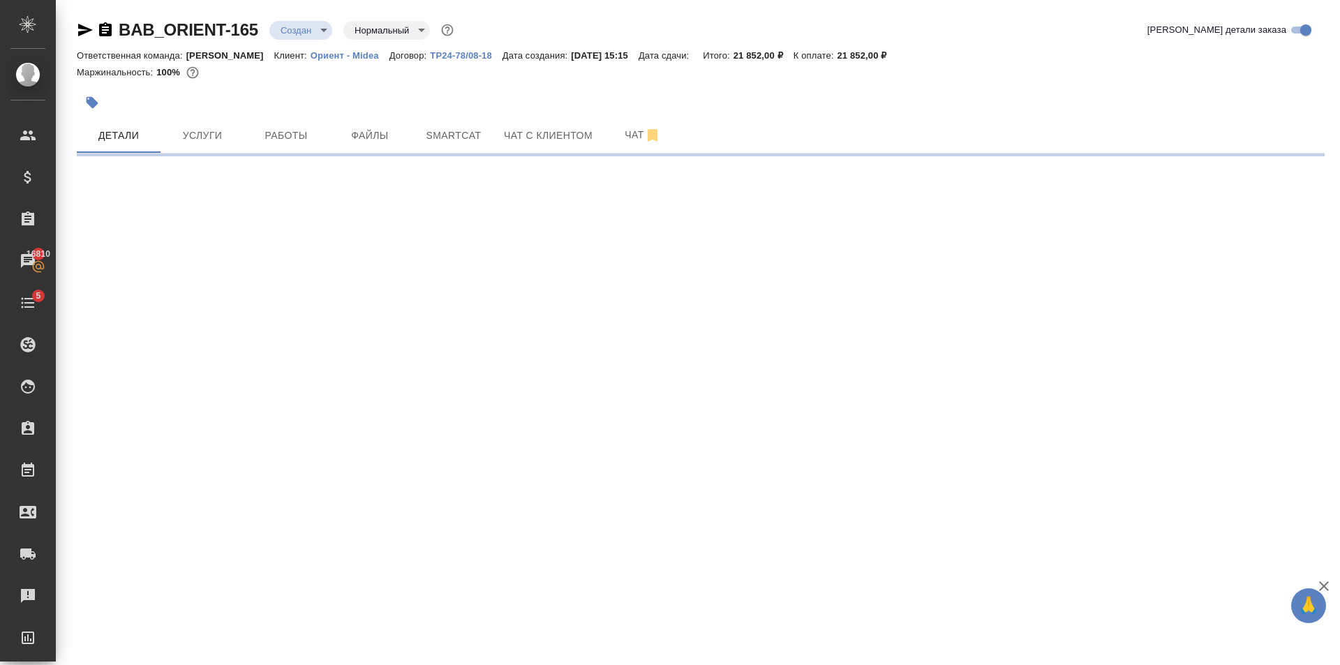
select select "RU"
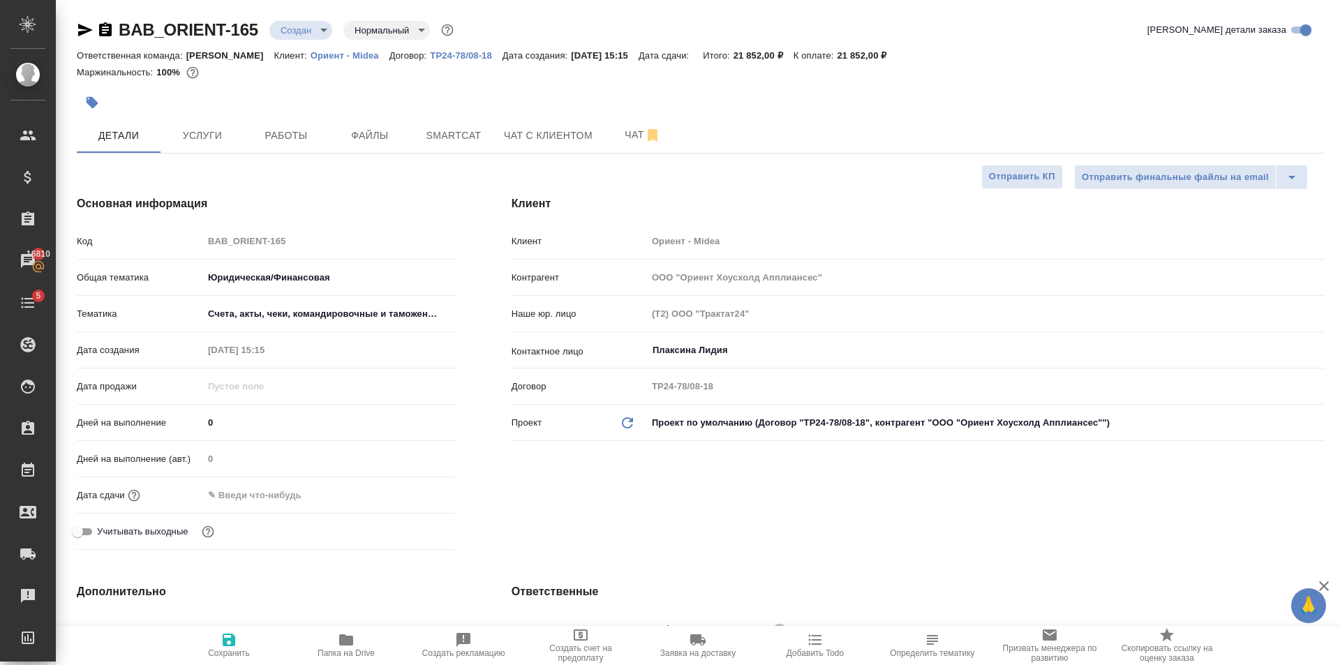
type textarea "x"
click at [335, 496] on div at bounding box center [329, 495] width 253 height 20
click at [328, 493] on div at bounding box center [329, 495] width 253 height 20
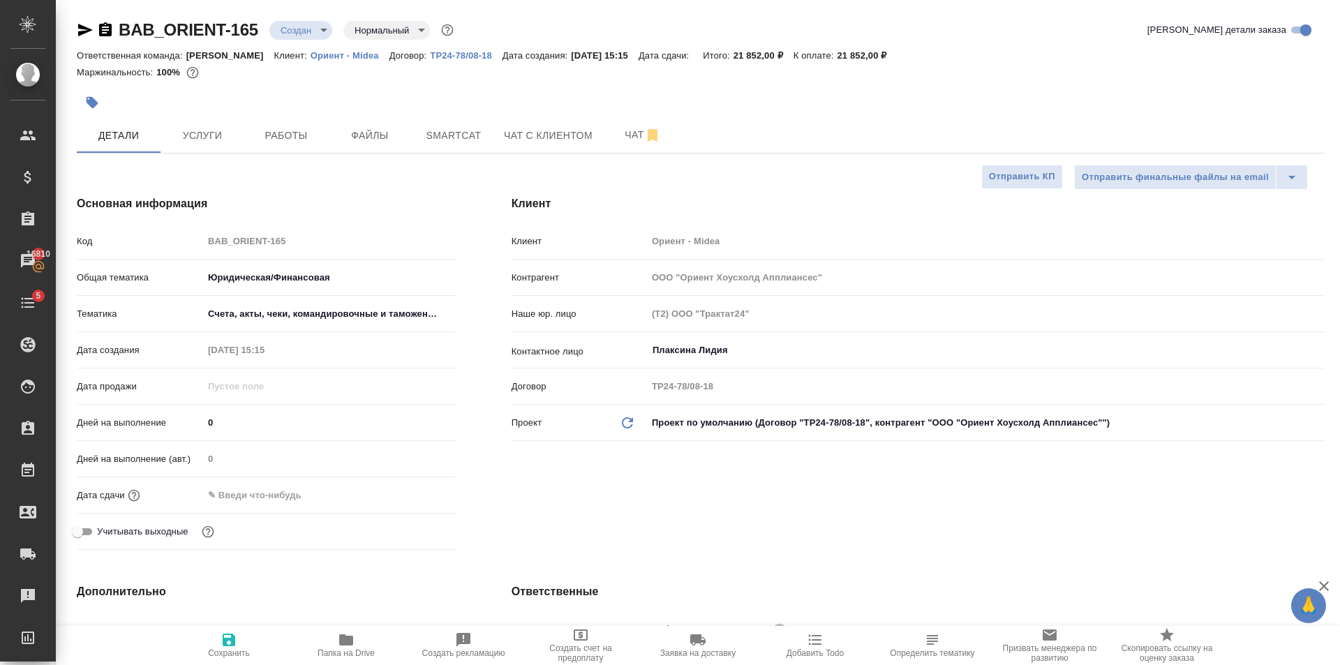
click at [269, 498] on input "text" at bounding box center [264, 495] width 122 height 20
drag, startPoint x: 430, startPoint y: 489, endPoint x: 420, endPoint y: 493, distance: 10.4
click at [426, 491] on div at bounding box center [431, 494] width 49 height 17
click at [420, 493] on icon "button" at bounding box center [415, 494] width 13 height 14
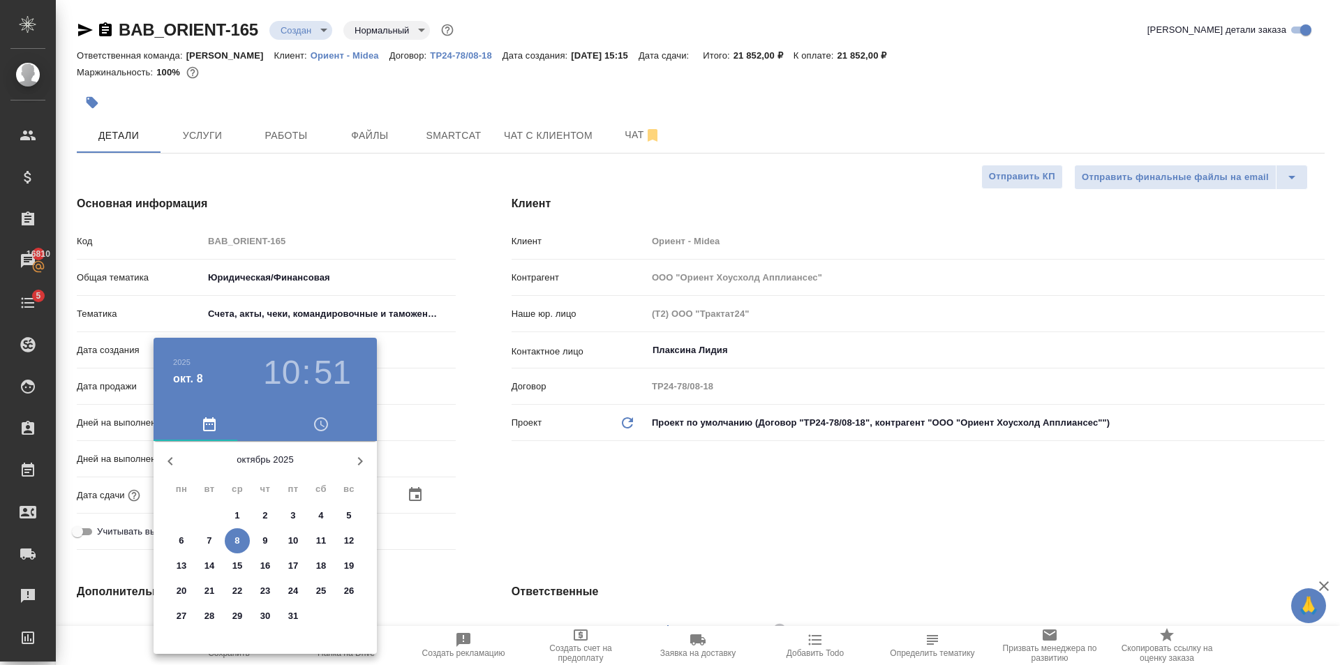
click at [299, 542] on span "10" at bounding box center [293, 541] width 25 height 14
type input "10.10.2025 10:51"
type textarea "x"
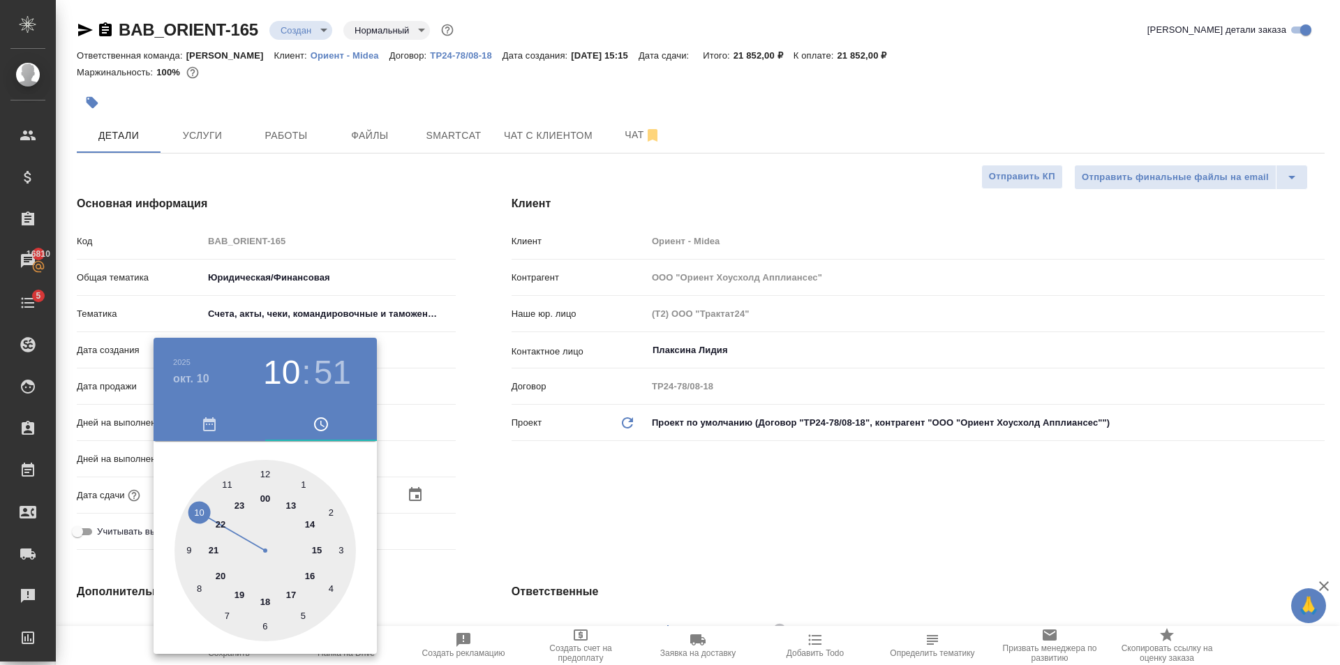
click at [313, 524] on div at bounding box center [264, 550] width 181 height 181
type input "10.10.2025 14:51"
type textarea "x"
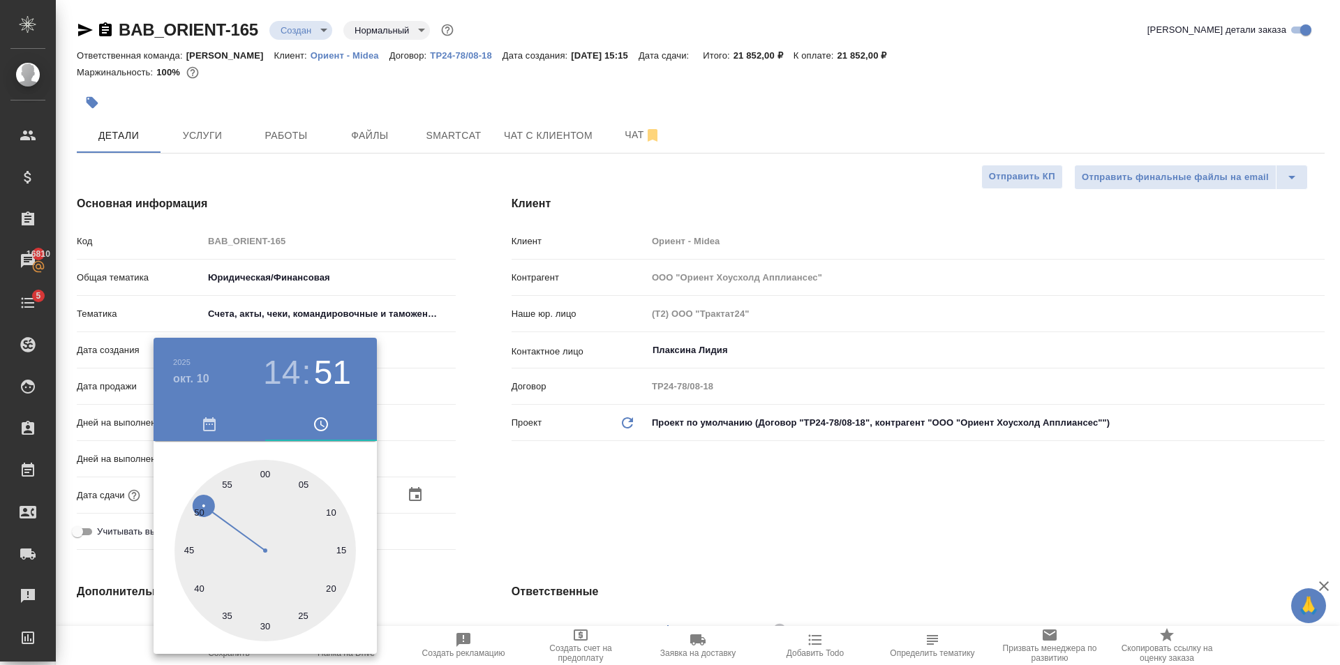
click at [265, 475] on div at bounding box center [264, 550] width 181 height 181
type input "10.10.2025 14:00"
type textarea "x"
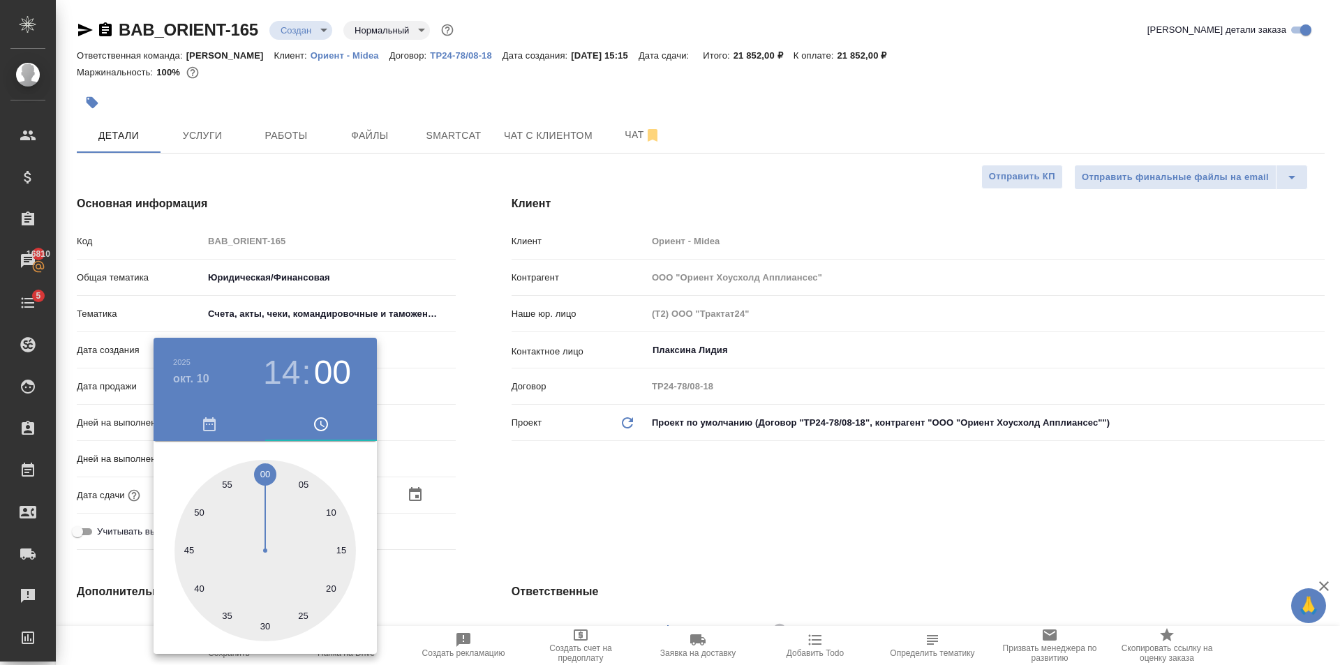
click at [581, 494] on div at bounding box center [670, 332] width 1340 height 665
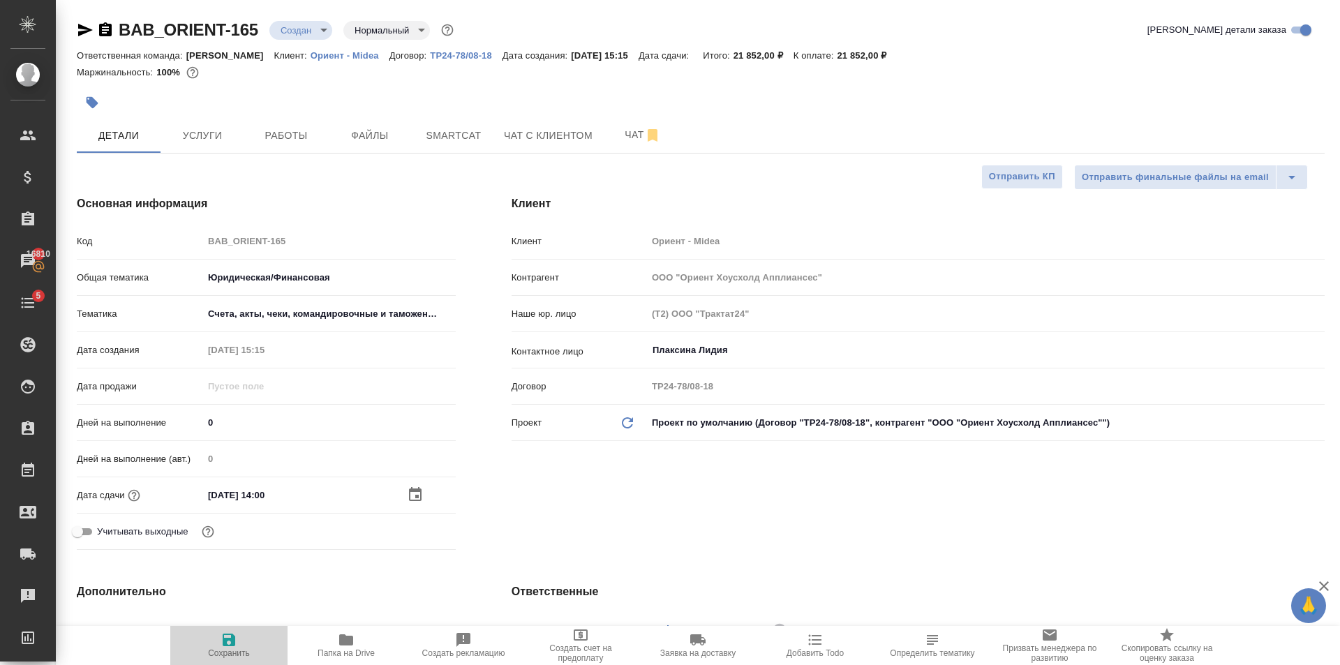
click at [211, 634] on span "Сохранить" at bounding box center [229, 645] width 101 height 27
type textarea "x"
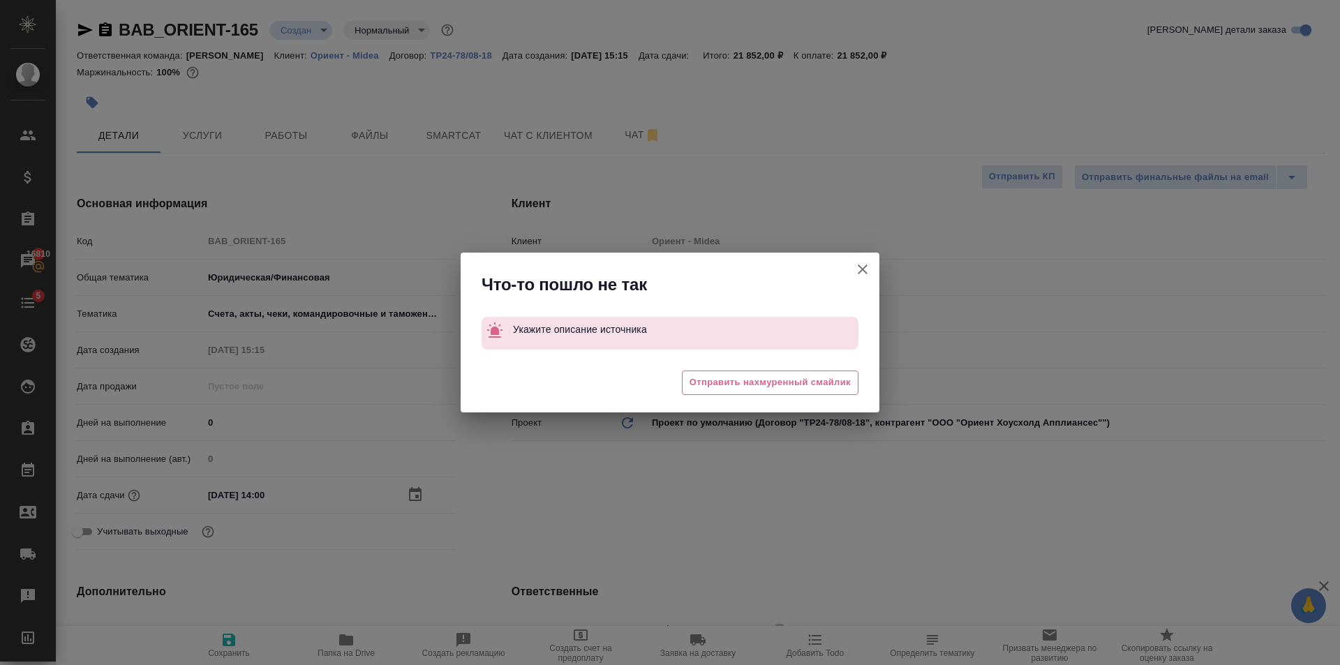
click at [847, 265] on button "Клиент не указал номер" at bounding box center [863, 270] width 34 height 34
type textarea "x"
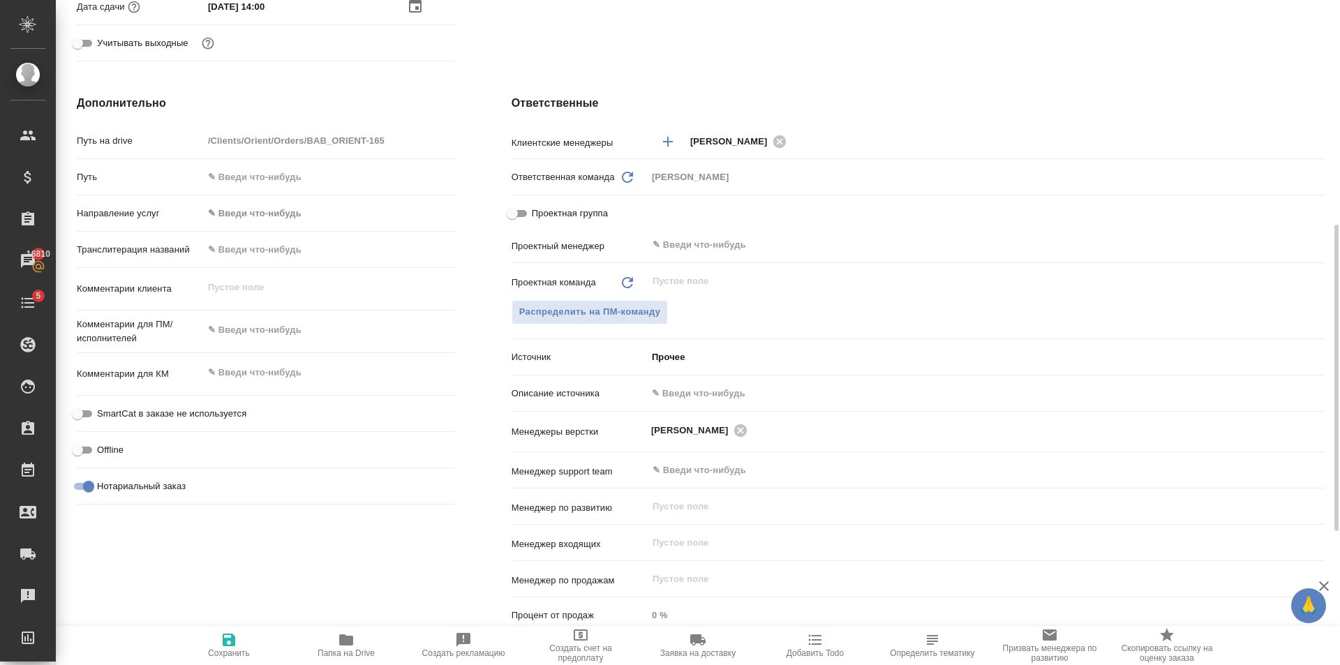
scroll to position [558, 0]
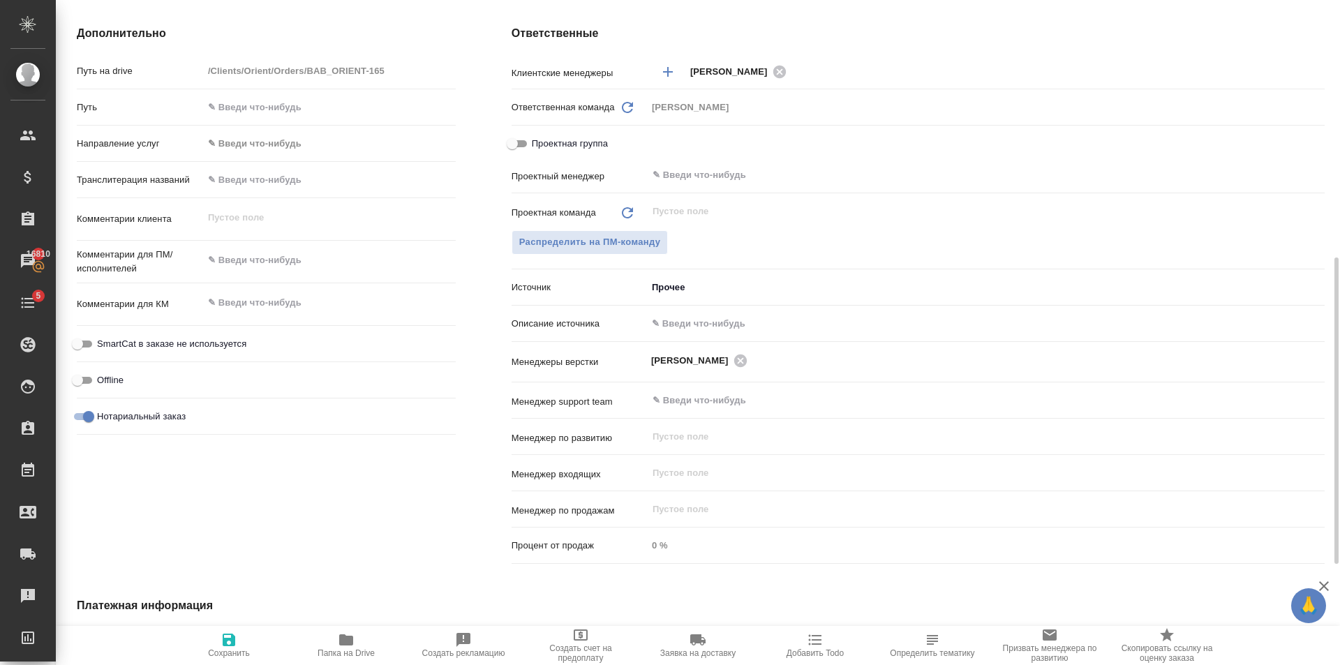
click at [794, 318] on input "text" at bounding box center [986, 323] width 678 height 20
click at [789, 320] on input "text" at bounding box center [986, 323] width 676 height 20
click at [788, 320] on input "text" at bounding box center [986, 323] width 676 height 20
type textarea "x"
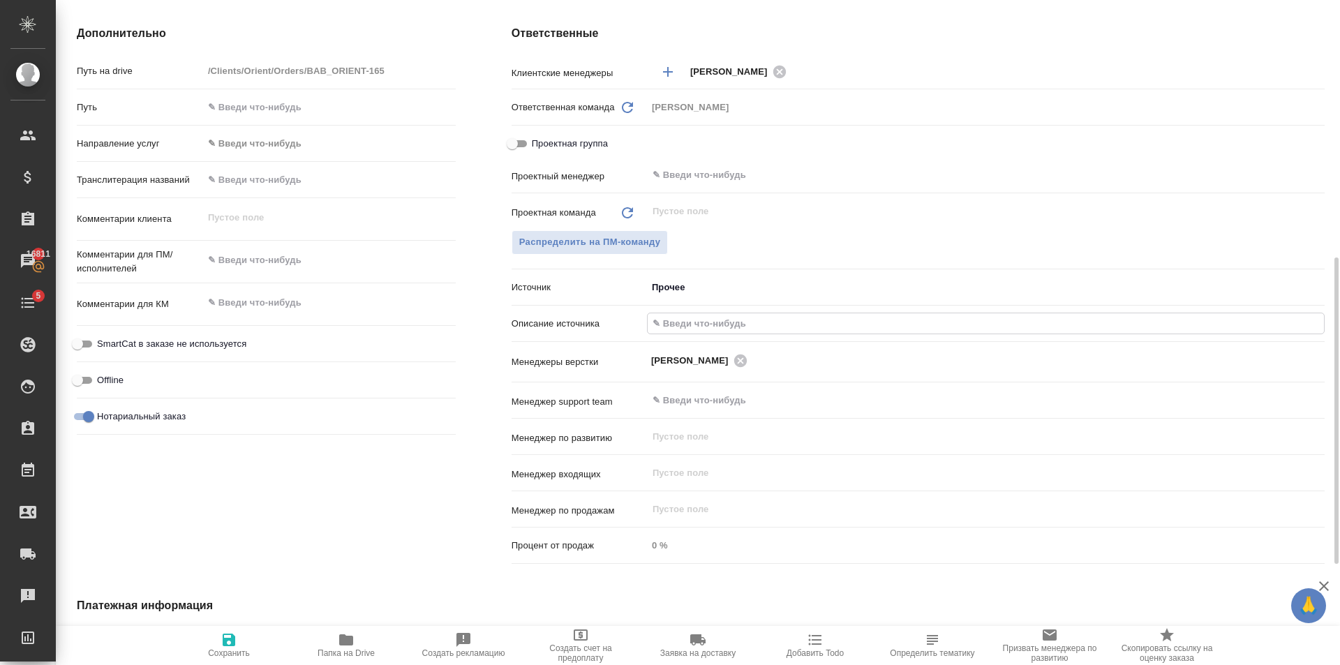
type textarea "x"
type input "п"
type textarea "x"
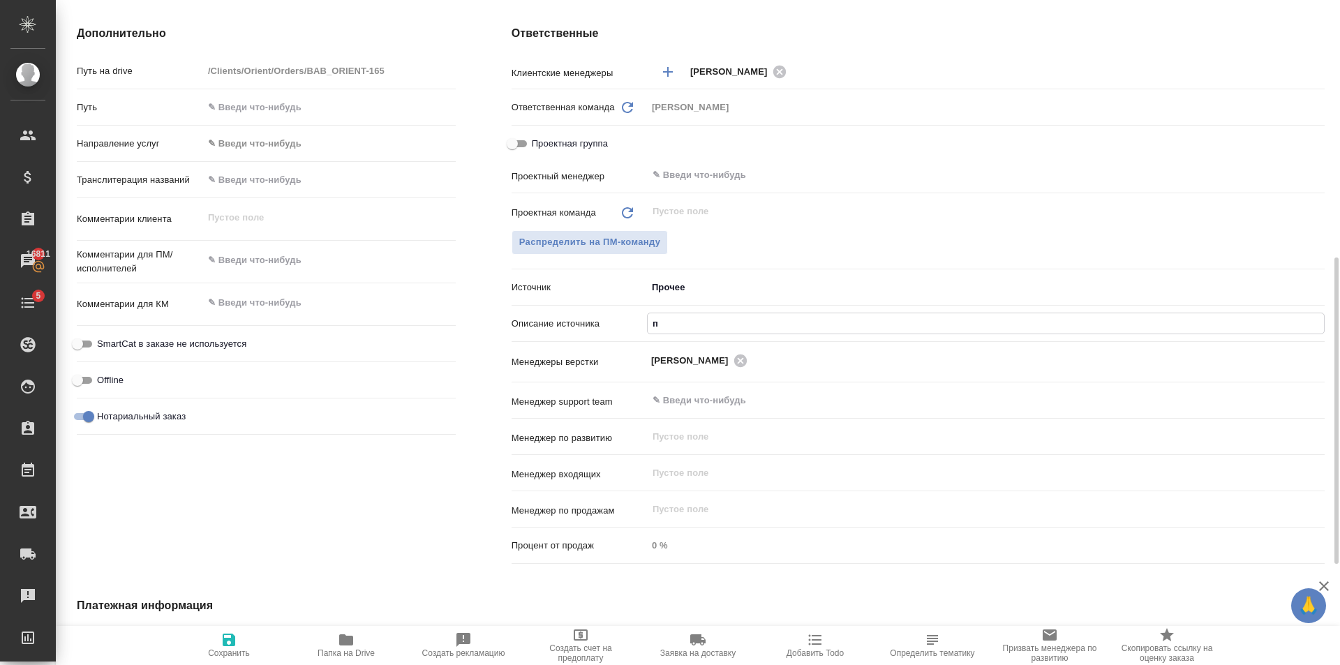
type textarea "x"
type input "по"
type textarea "x"
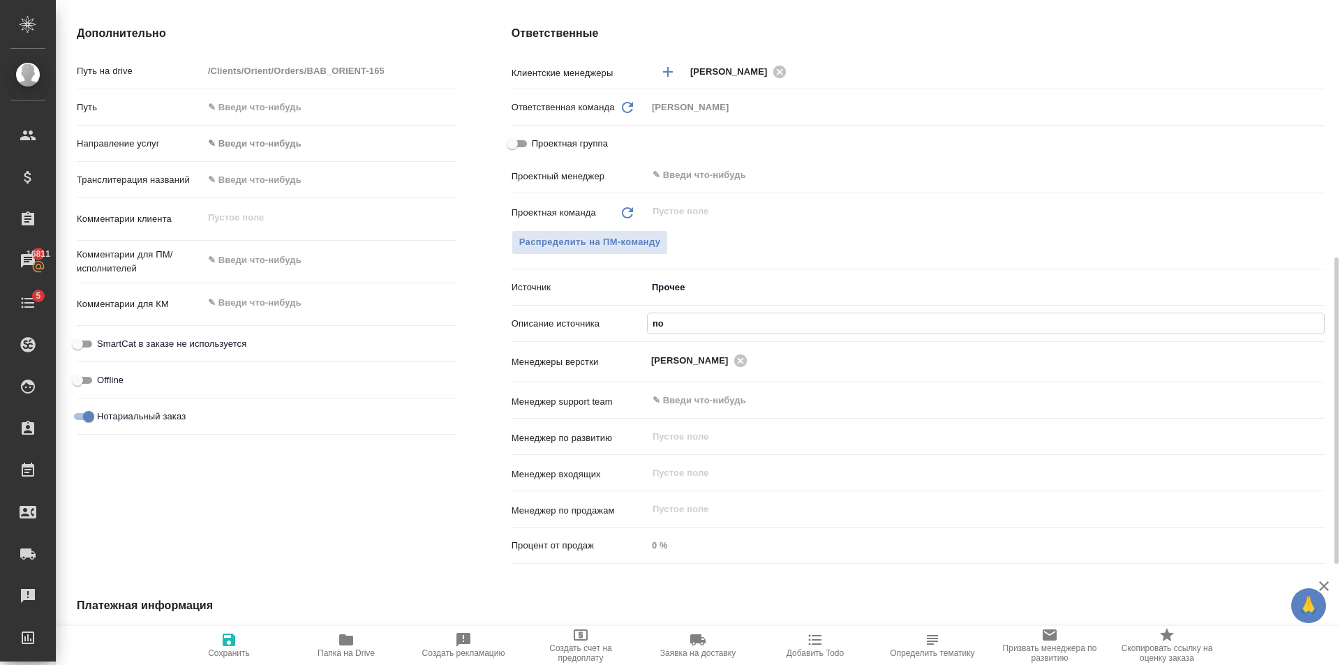
type input "по"
type textarea "x"
type input "по р"
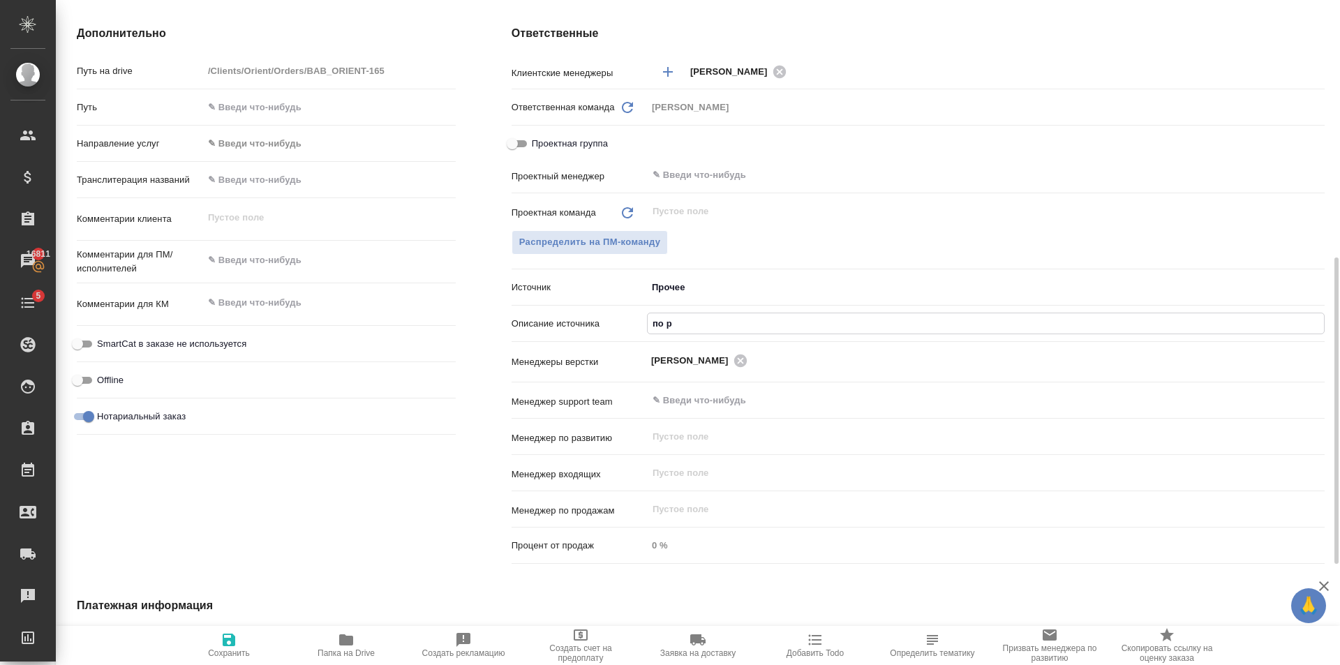
type textarea "x"
type input "по ре"
type textarea "x"
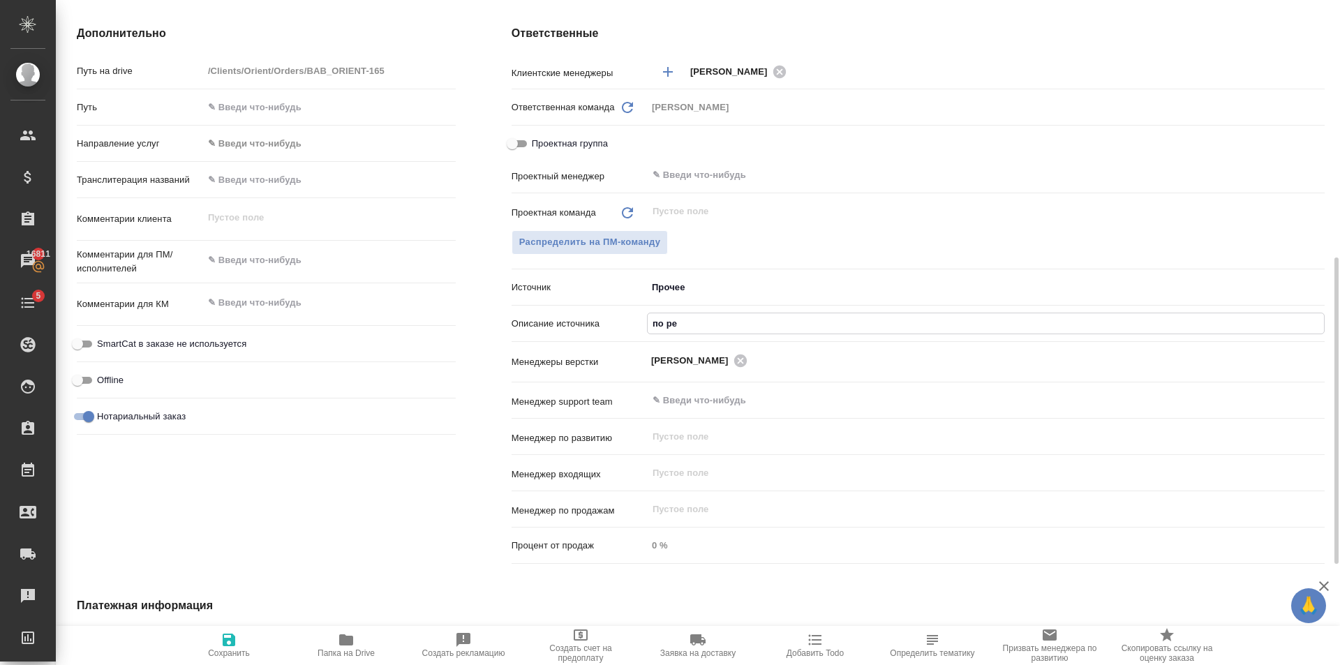
type textarea "x"
type input "по рек"
type textarea "x"
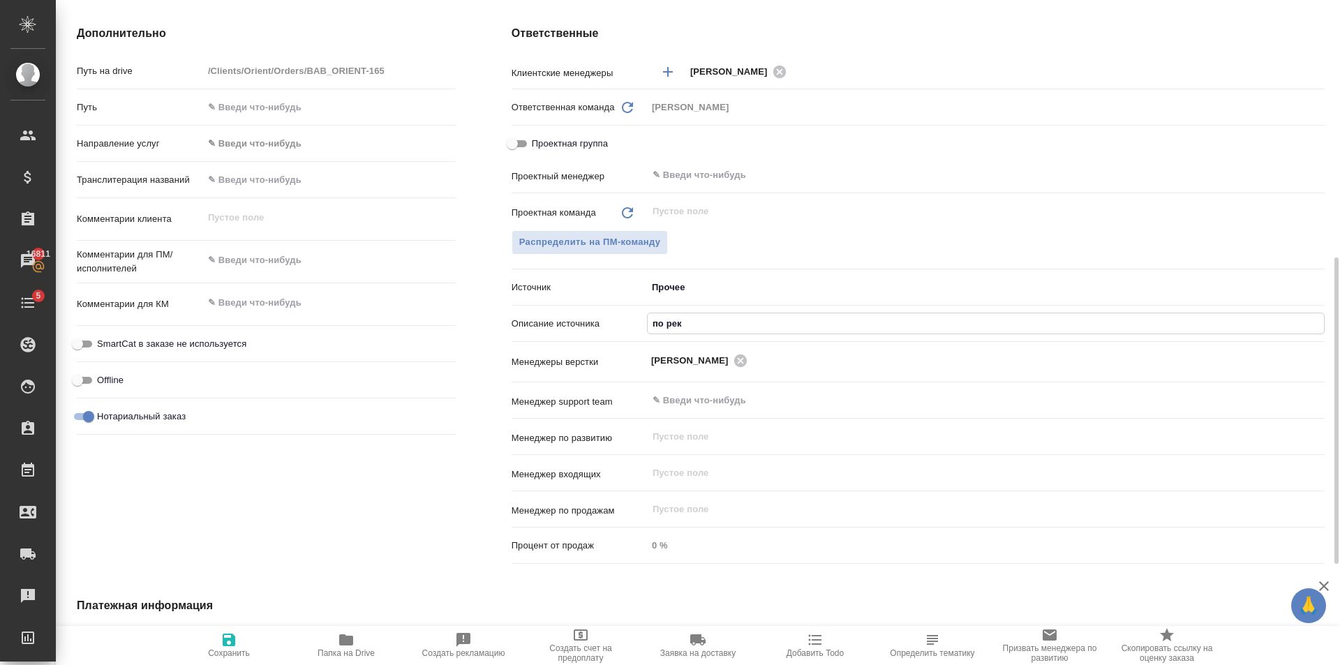
type textarea "x"
type input "по реко"
type textarea "x"
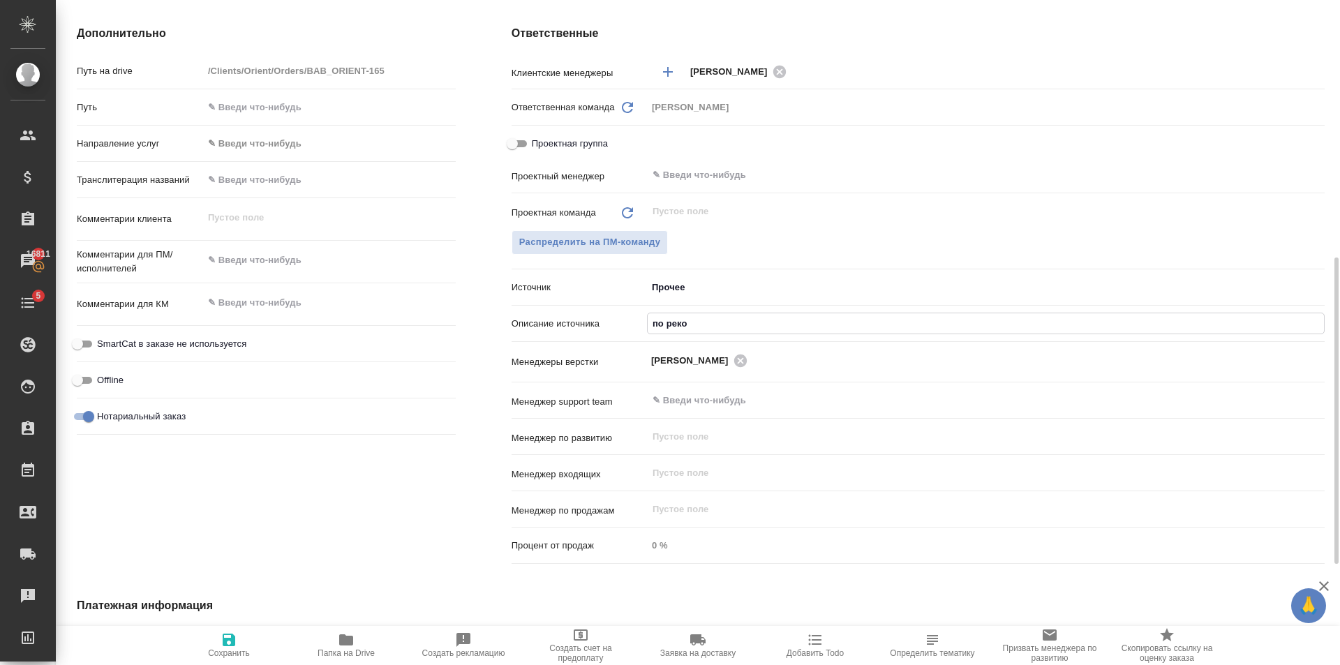
type input "по реком"
type textarea "x"
type input "по рекоме"
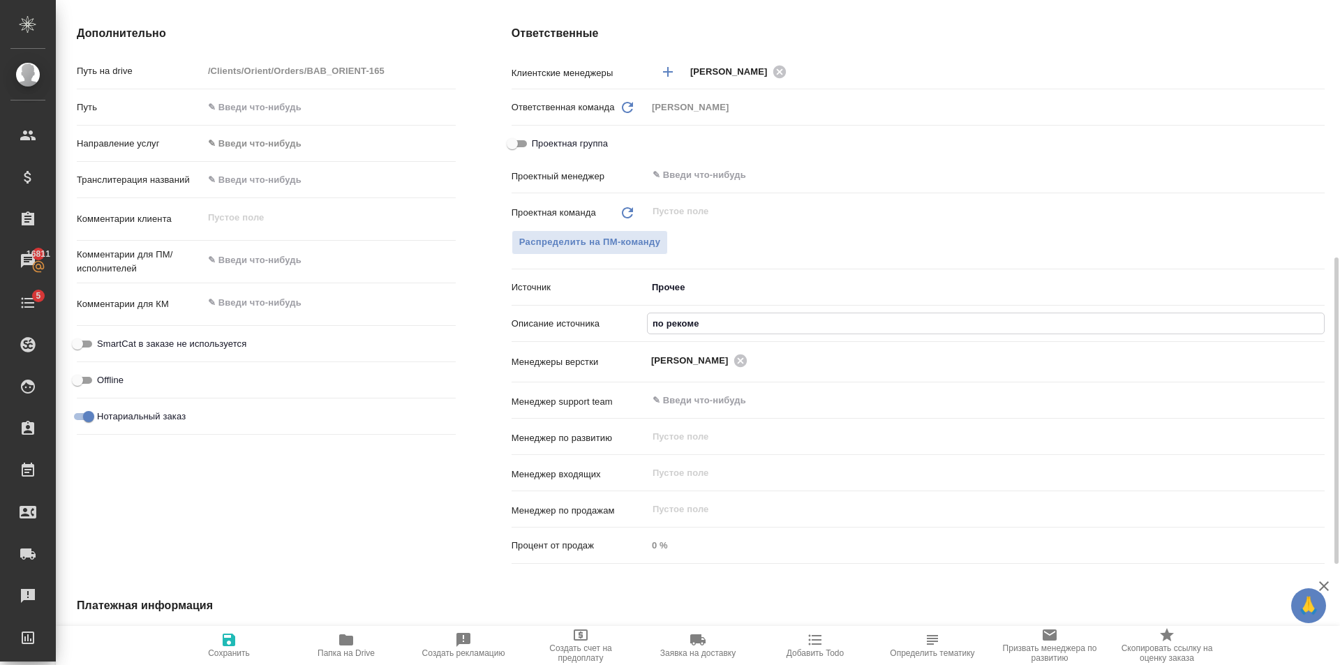
type textarea "x"
type input "по рекомен"
type textarea "x"
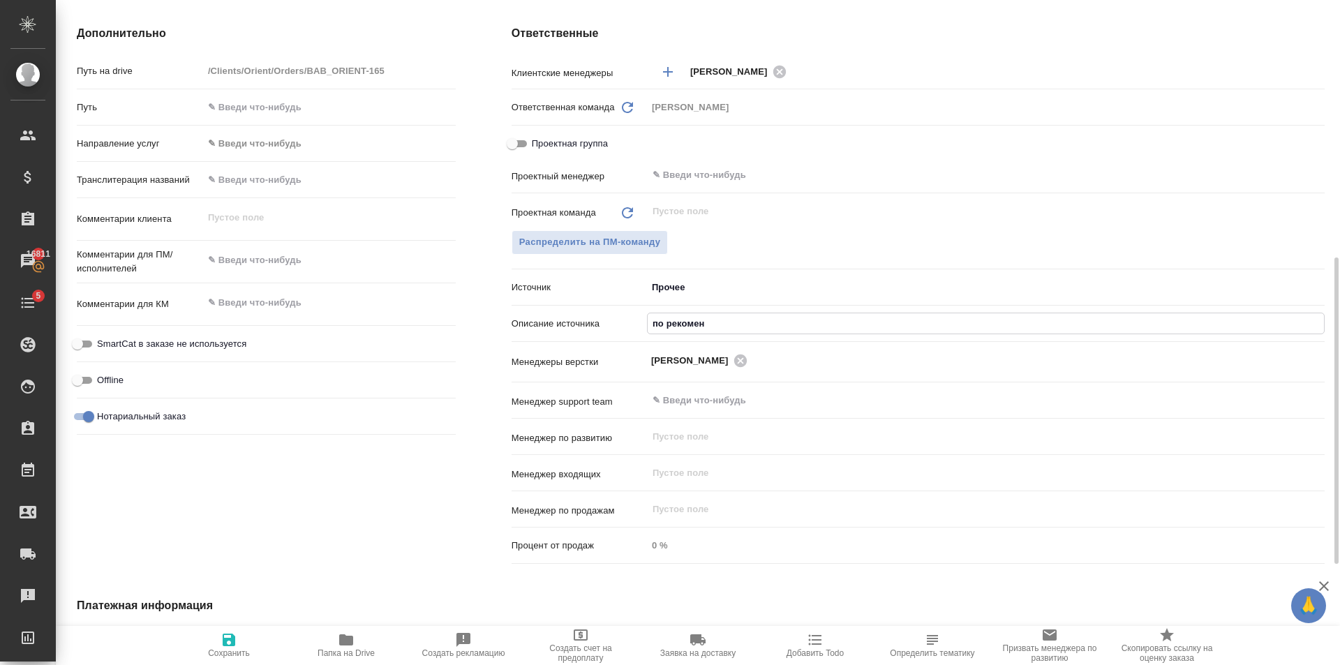
type textarea "x"
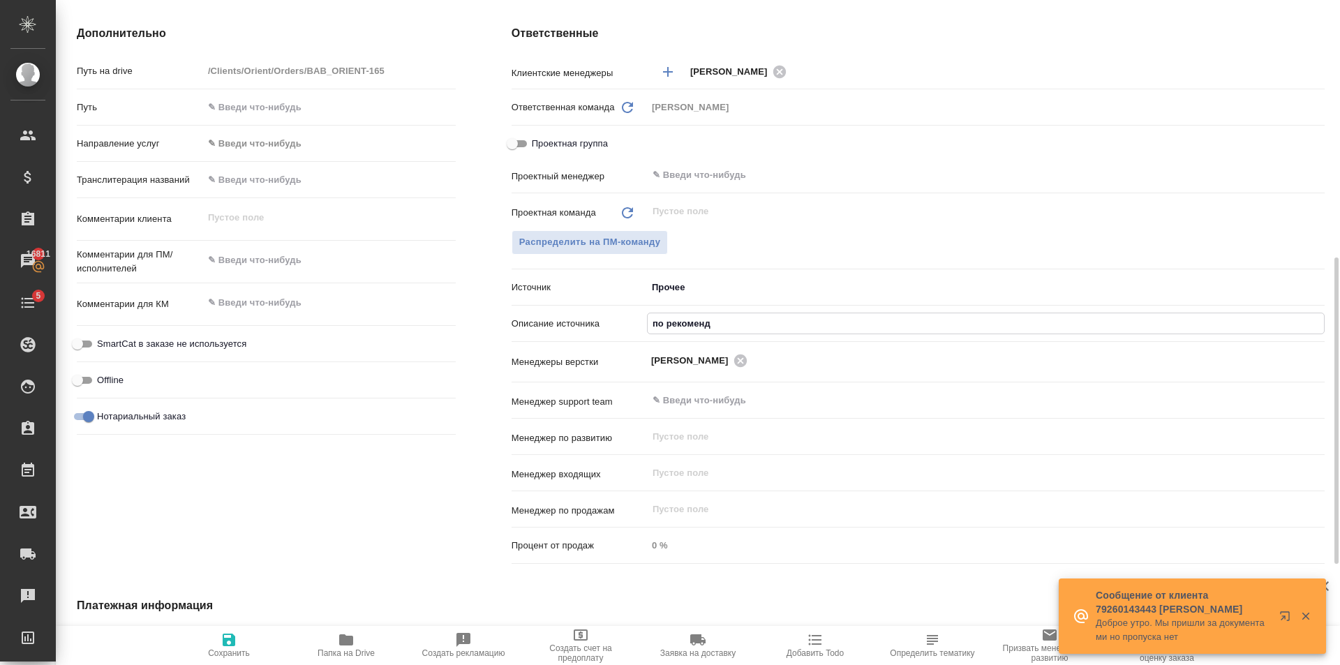
type input "по рекоменда"
type textarea "x"
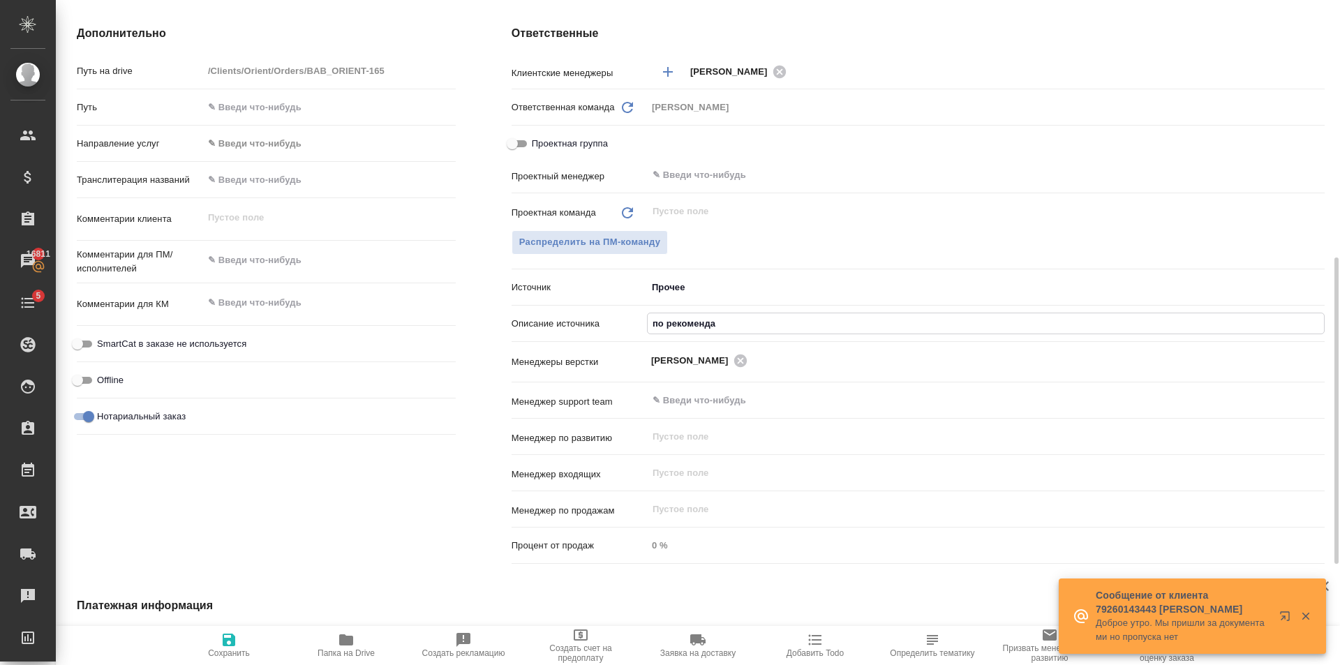
type textarea "x"
type input "по рекомендаци"
type textarea "x"
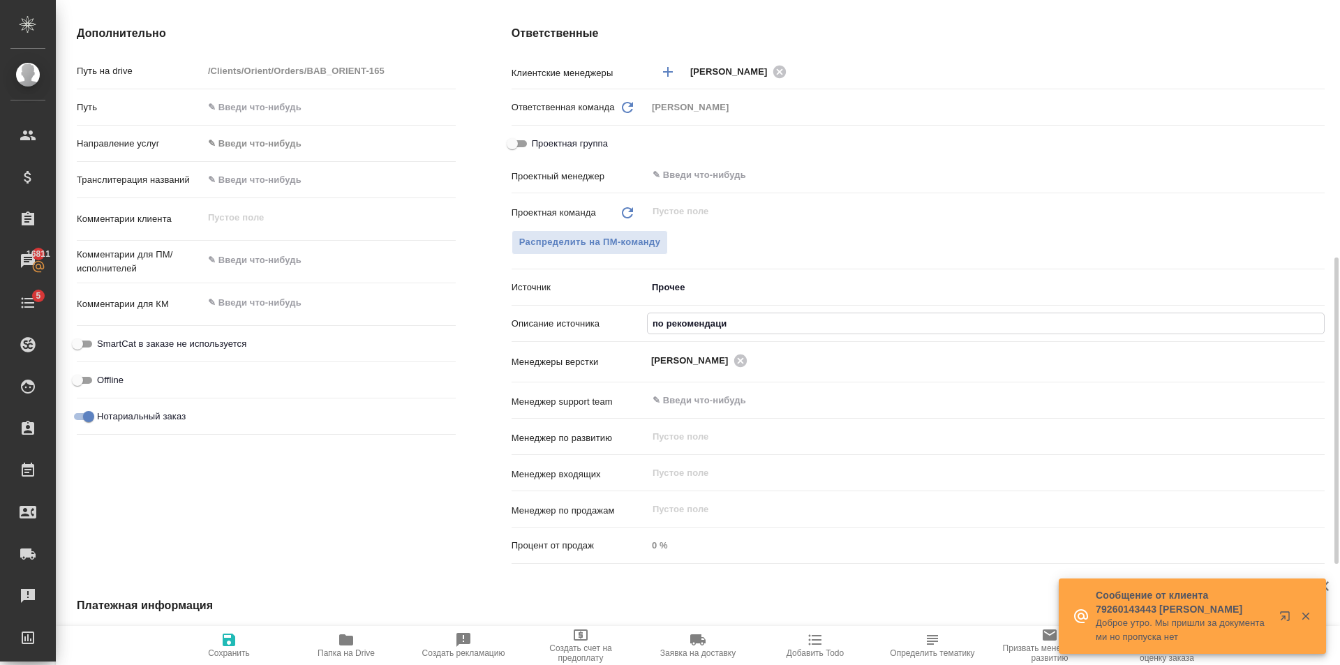
type textarea "x"
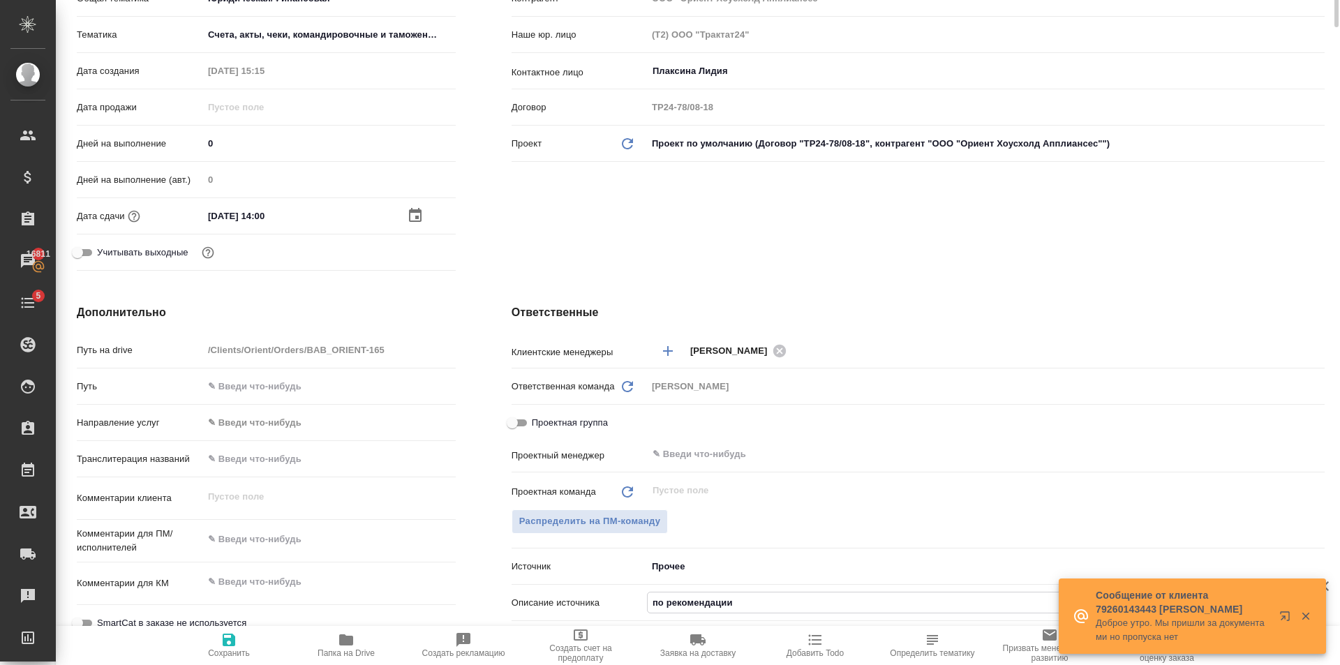
scroll to position [0, 0]
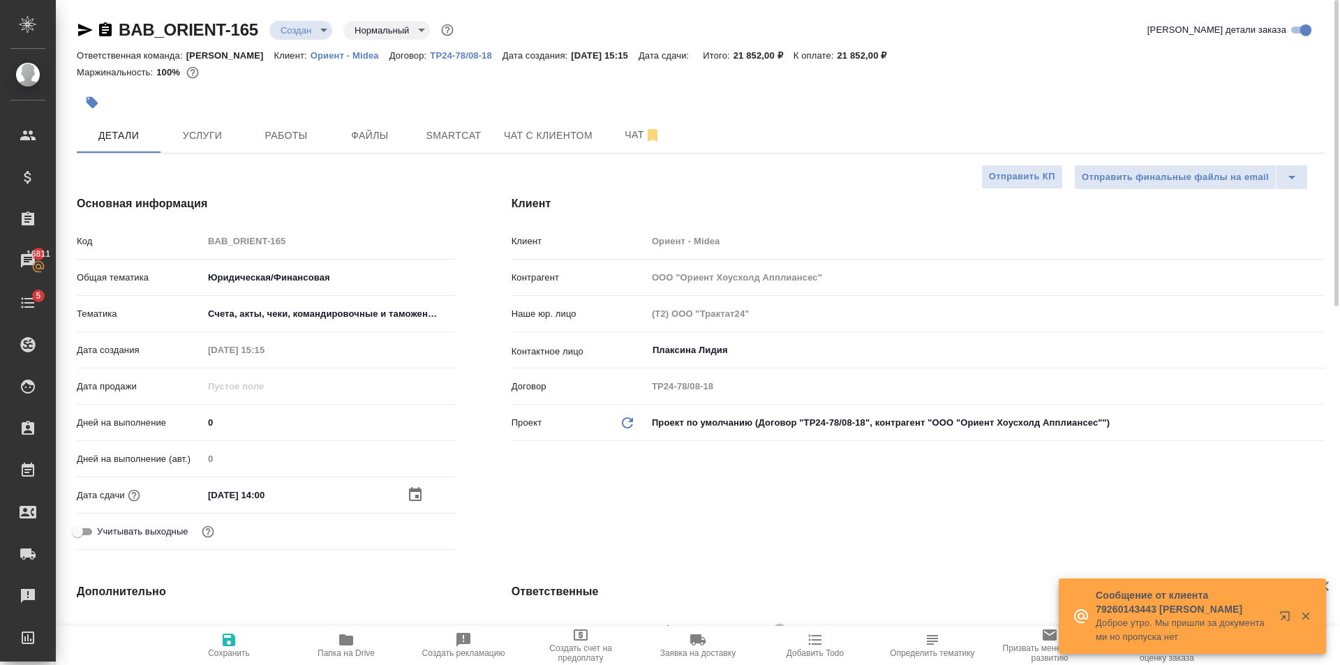
type input "по рекомендации"
click at [242, 639] on span "Сохранить" at bounding box center [229, 645] width 101 height 27
type textarea "x"
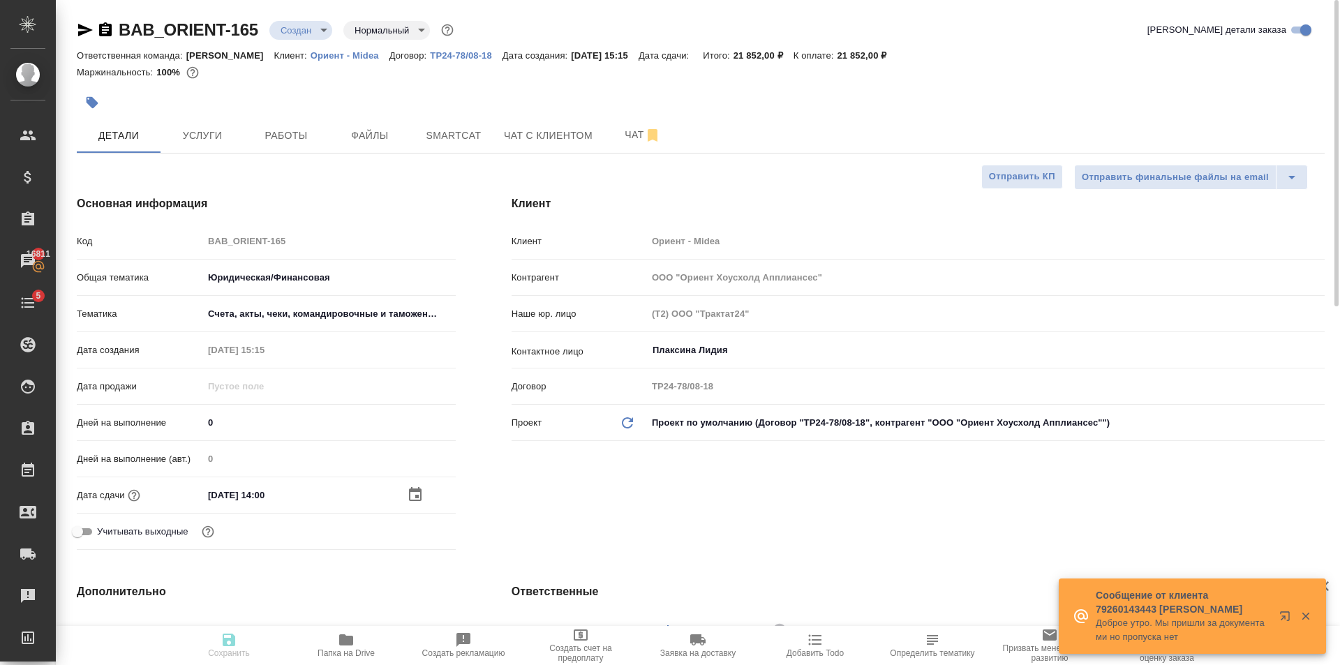
type textarea "x"
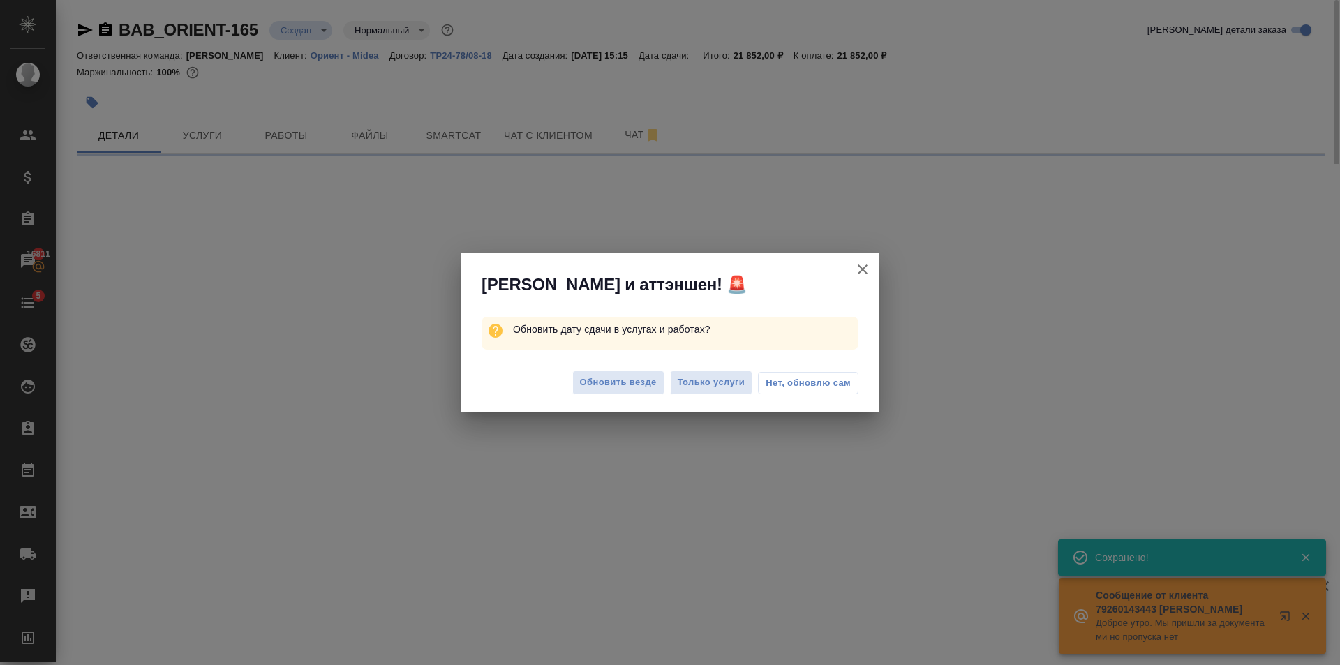
select select "RU"
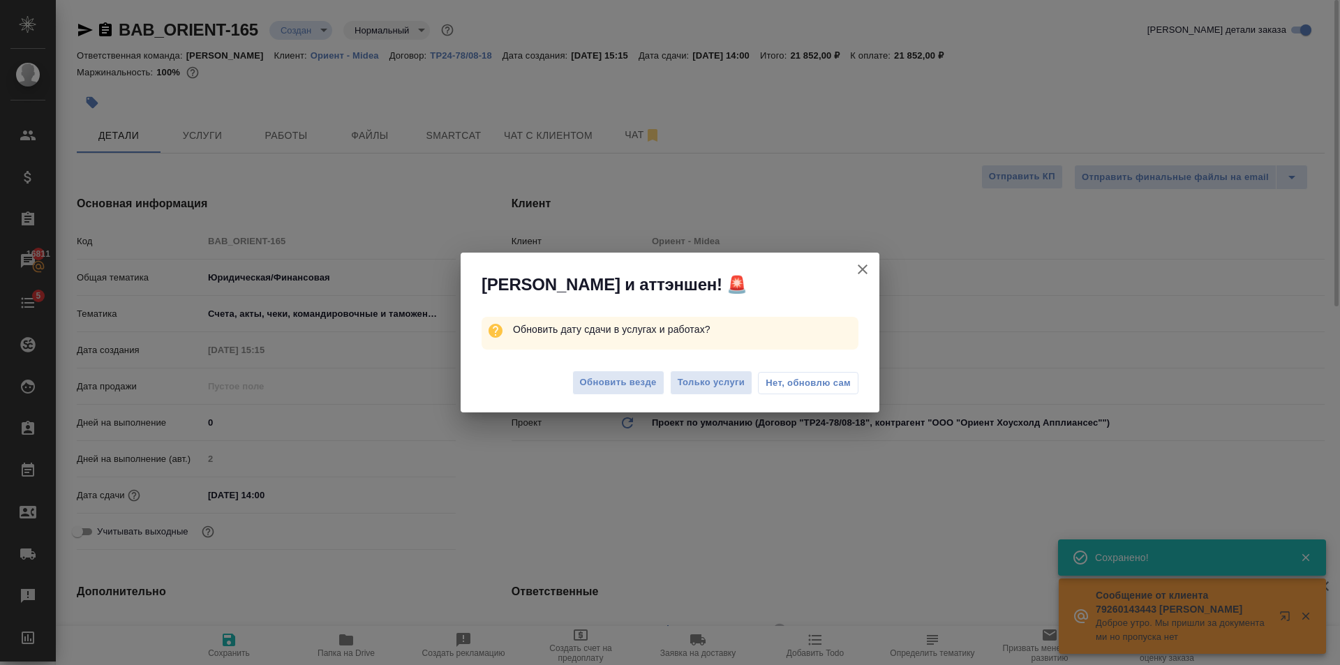
type textarea "x"
click at [600, 377] on span "Обновить везде" at bounding box center [618, 383] width 77 height 16
type textarea "x"
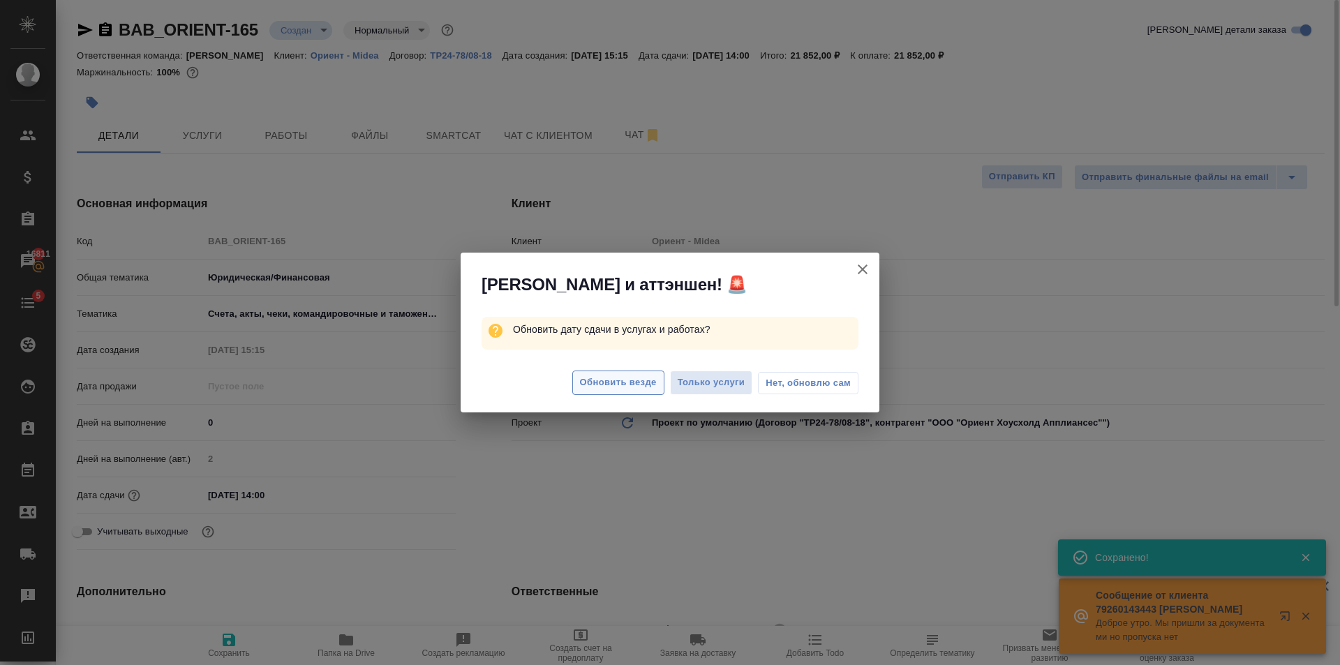
type textarea "x"
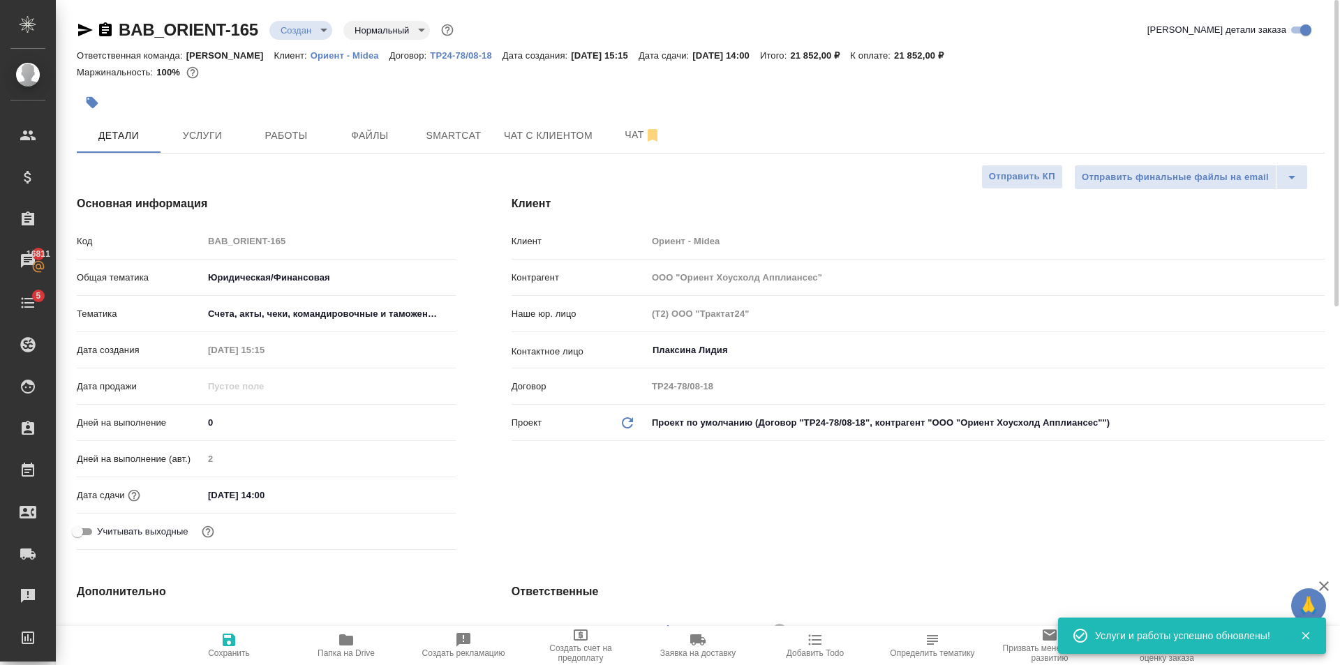
type textarea "x"
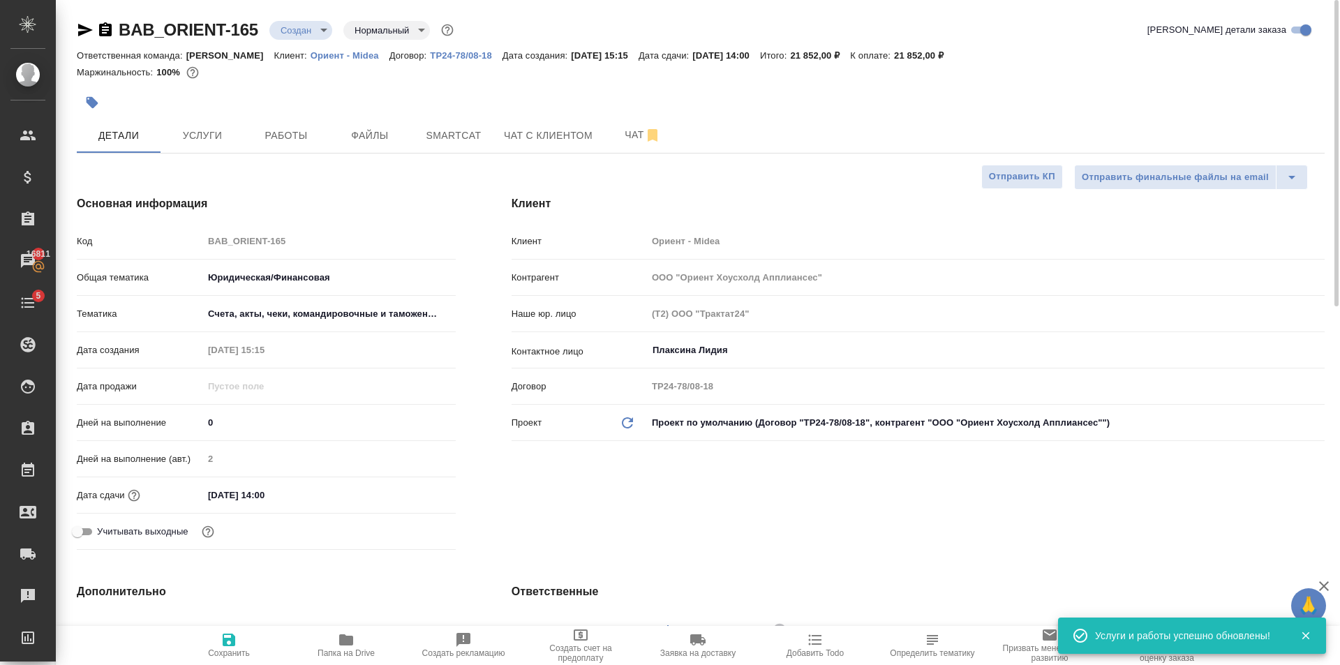
type textarea "x"
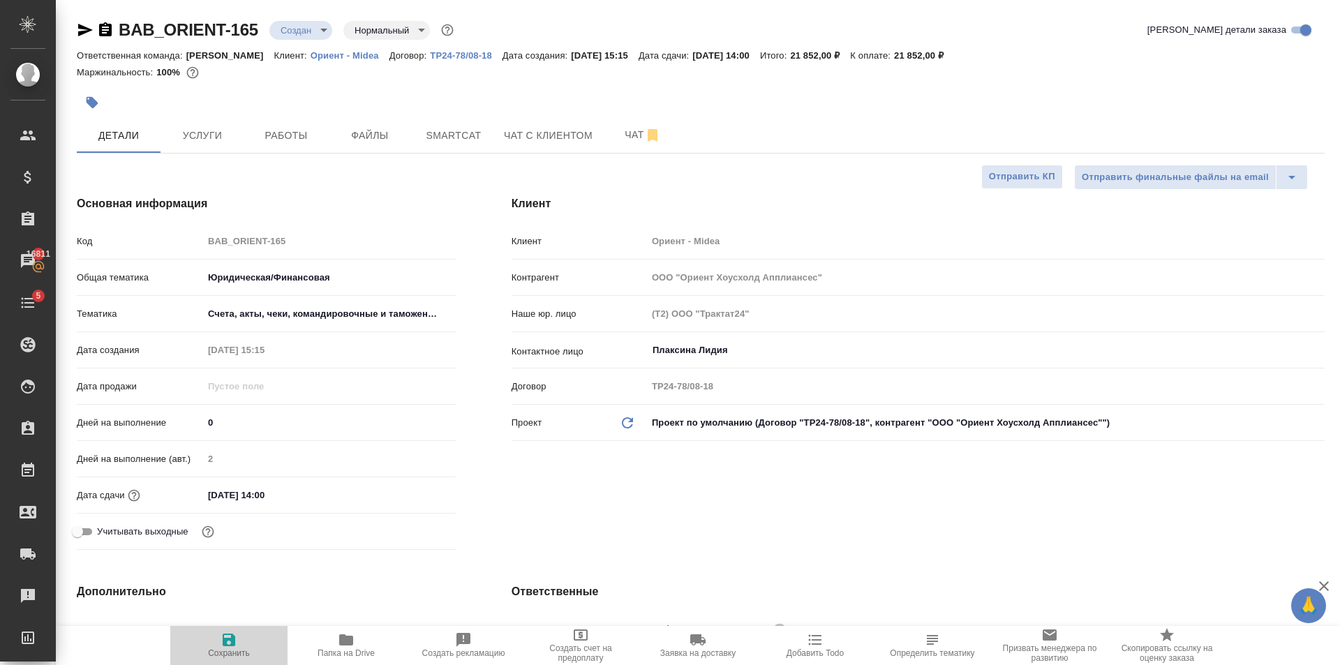
click at [225, 644] on icon "button" at bounding box center [229, 640] width 13 height 13
type textarea "x"
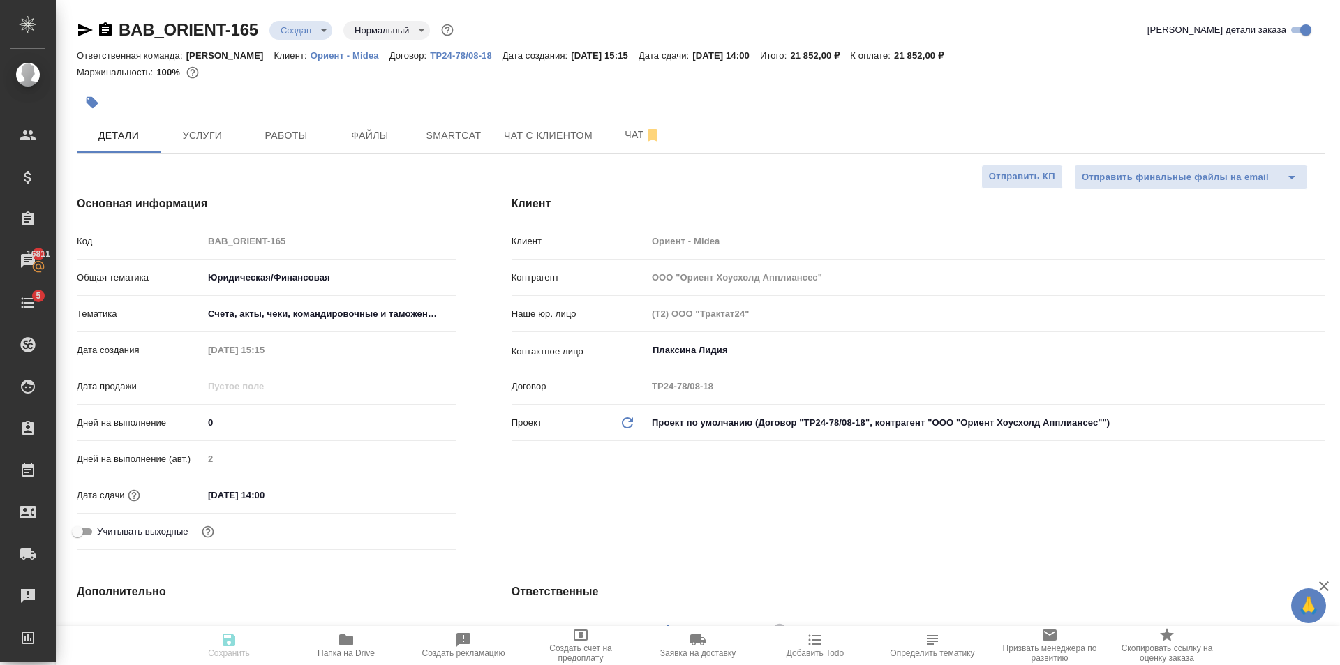
type textarea "x"
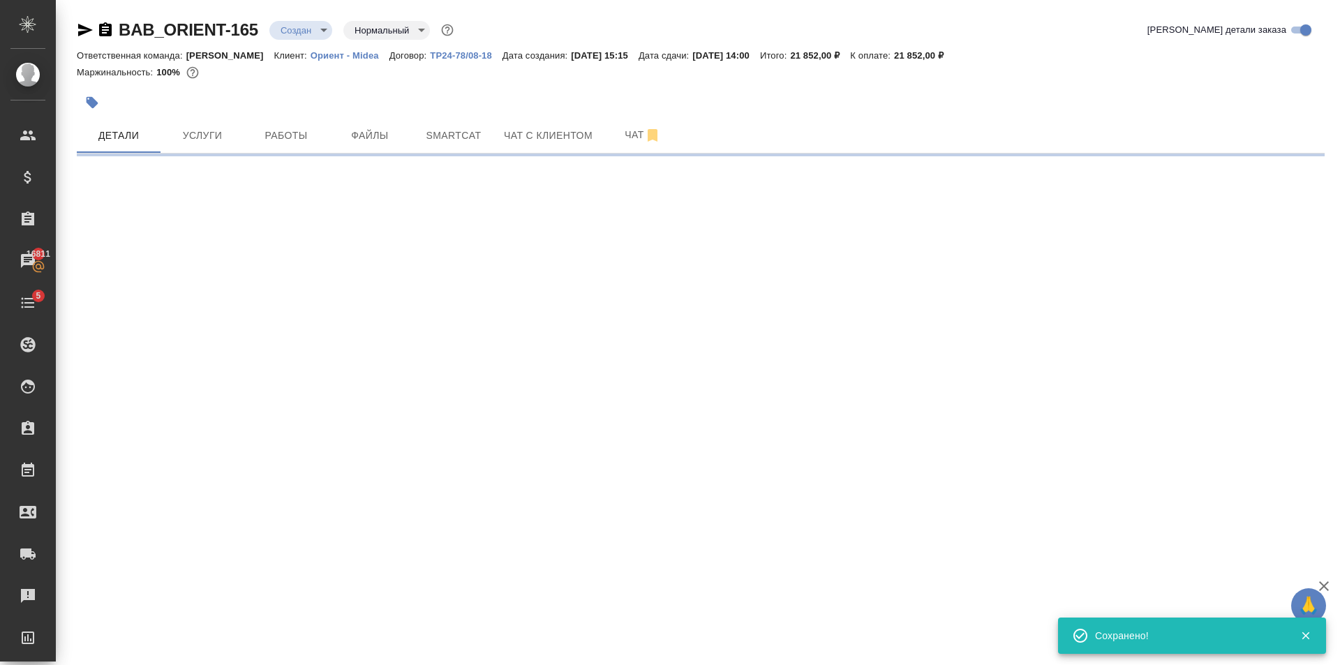
select select "RU"
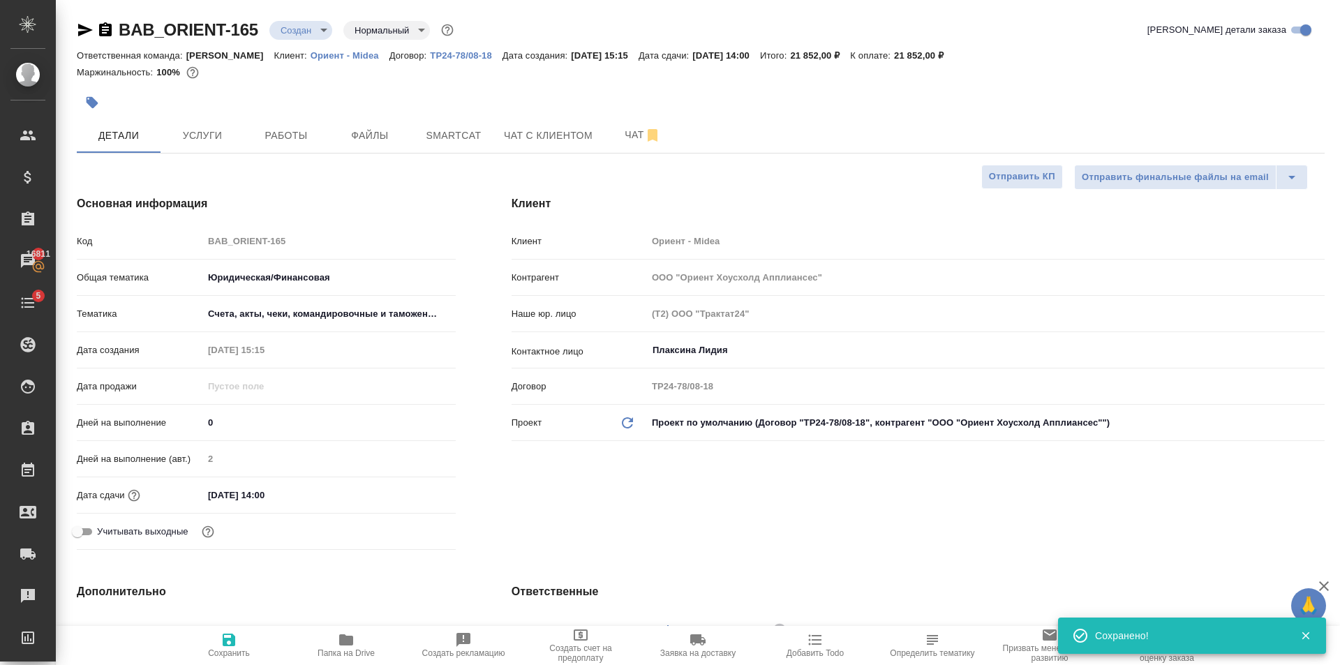
type textarea "x"
click at [207, 133] on span "Услуги" at bounding box center [202, 135] width 67 height 17
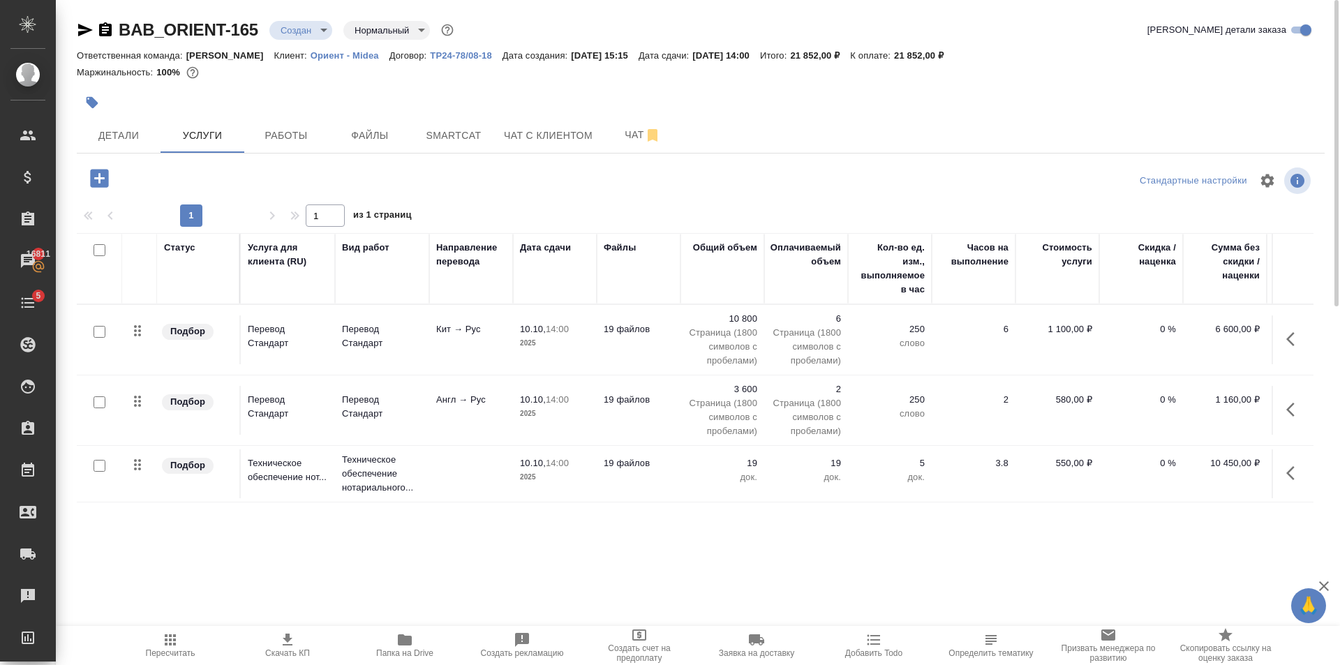
click at [302, 646] on span "Скачать КП" at bounding box center [287, 645] width 101 height 27
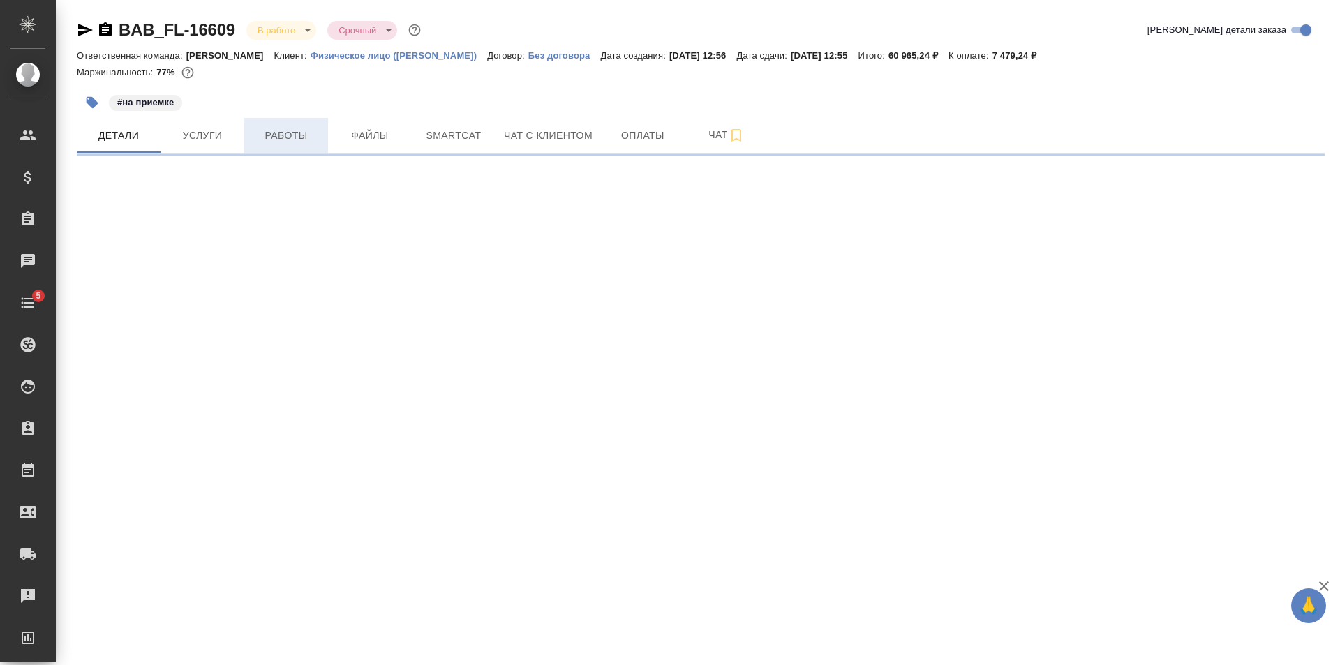
click at [288, 141] on span "Работы" at bounding box center [286, 135] width 67 height 17
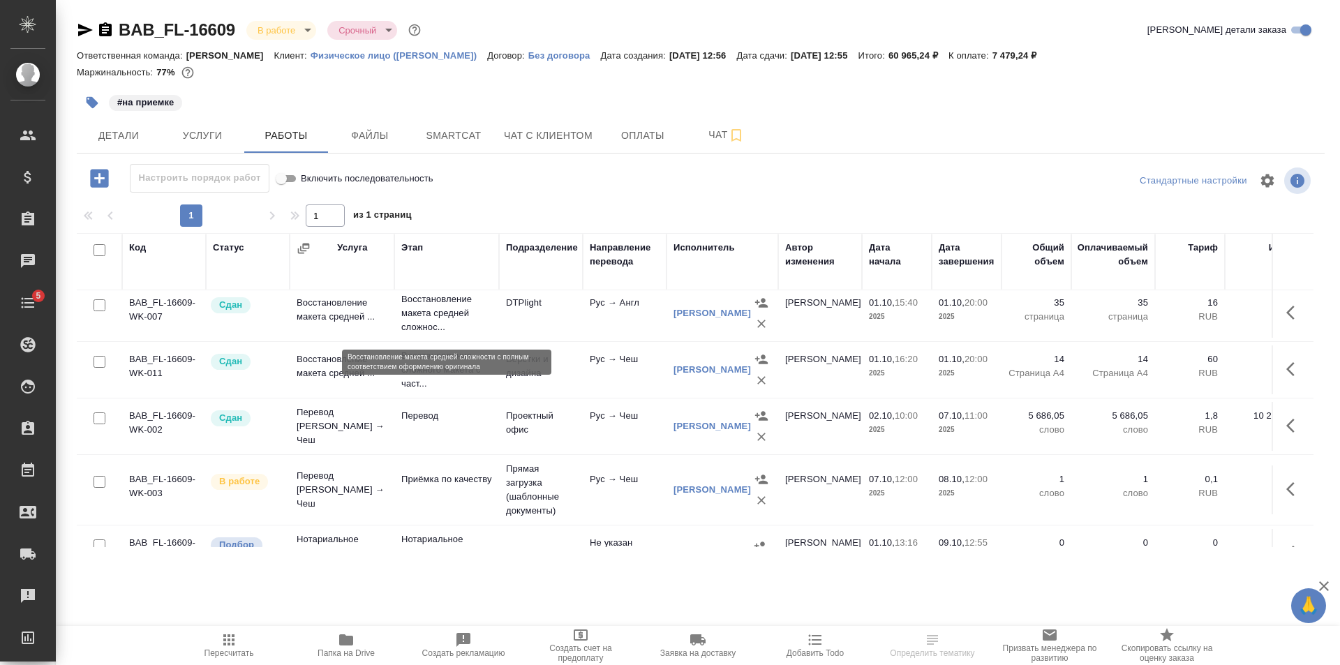
scroll to position [107, 0]
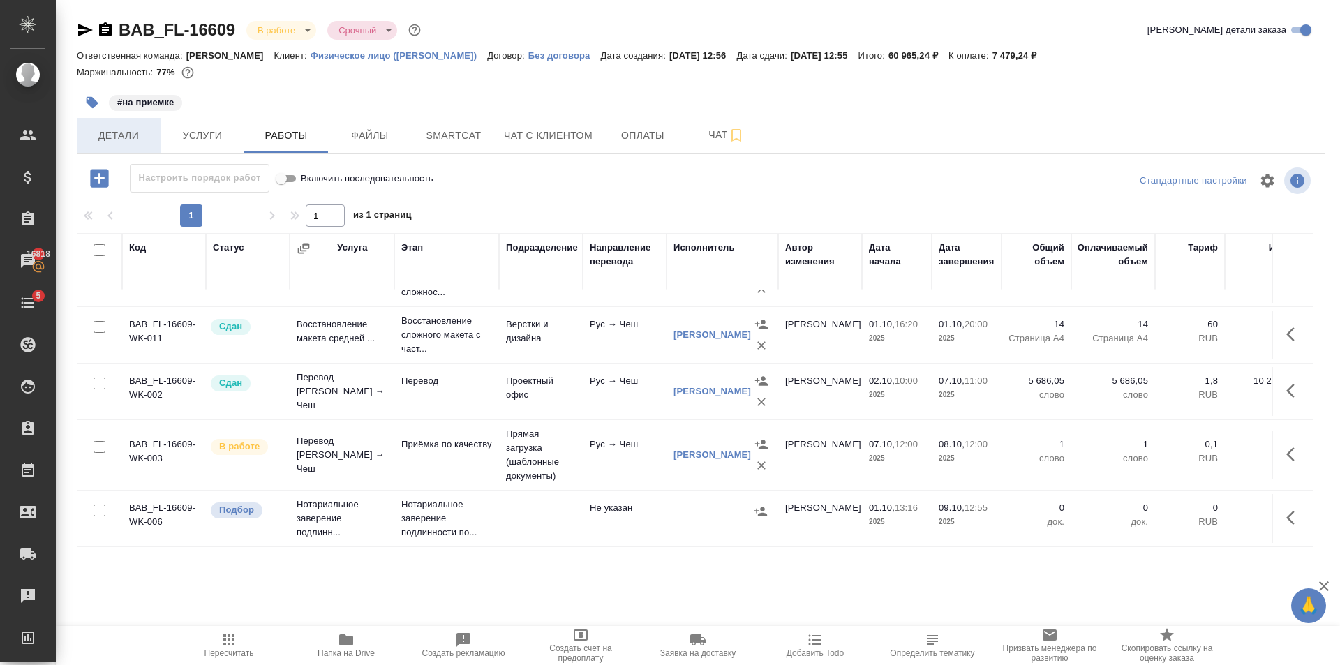
click at [127, 142] on span "Детали" at bounding box center [118, 135] width 67 height 17
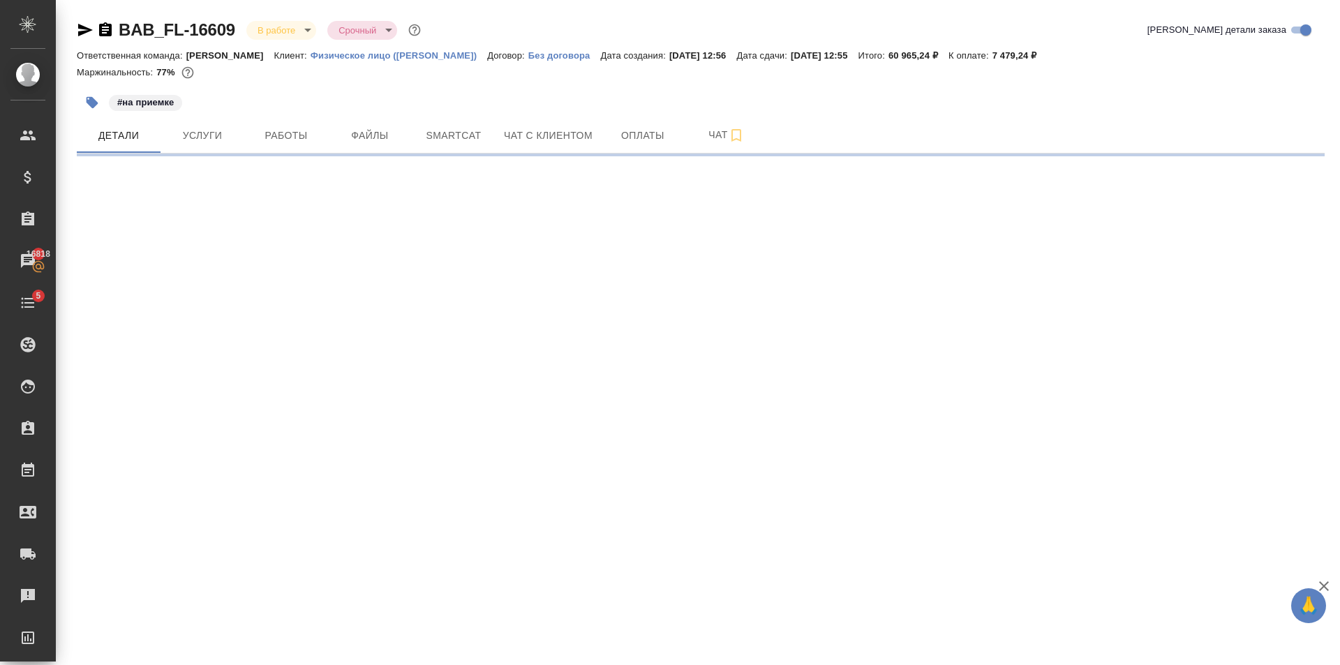
select select "RU"
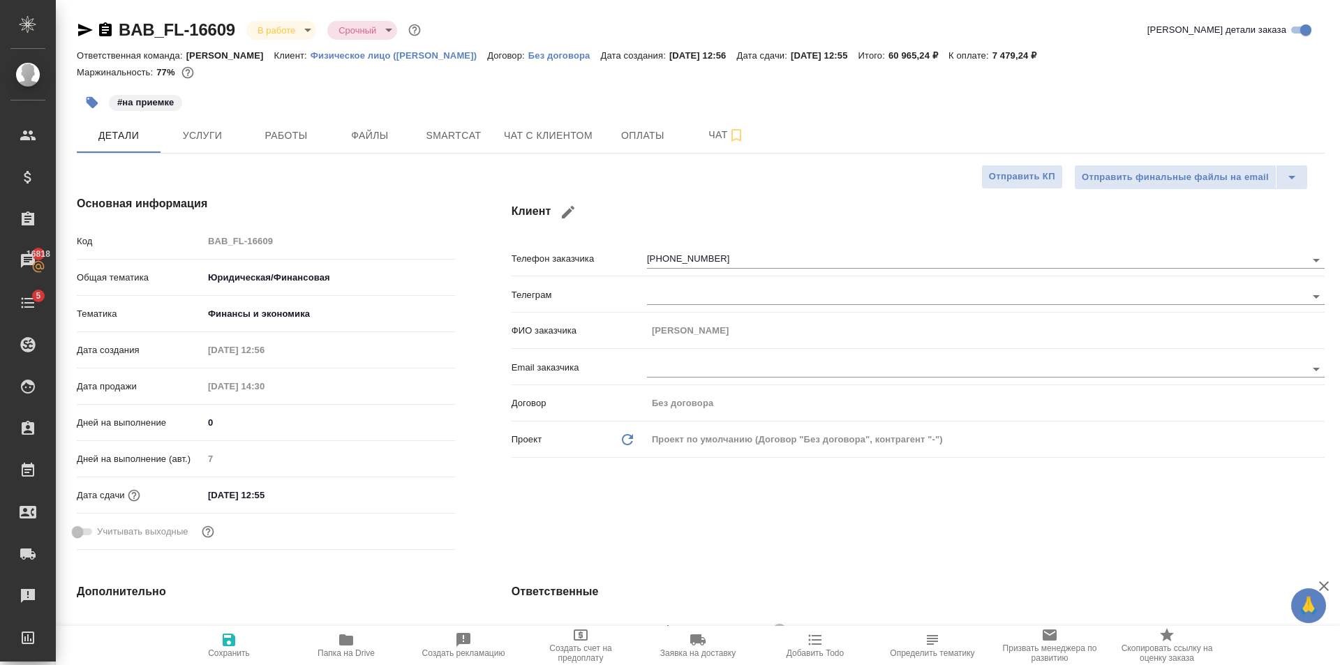
type textarea "x"
click at [356, 646] on span "Папка на Drive" at bounding box center [346, 645] width 101 height 27
type textarea "x"
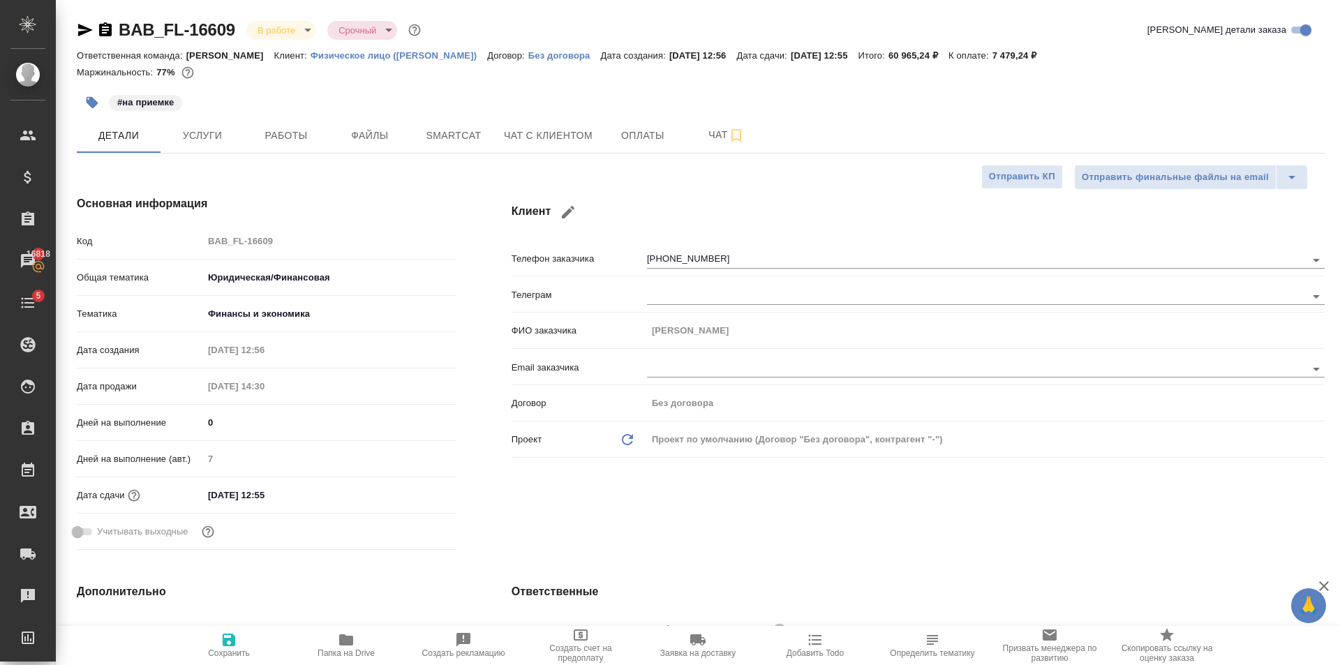
type textarea "x"
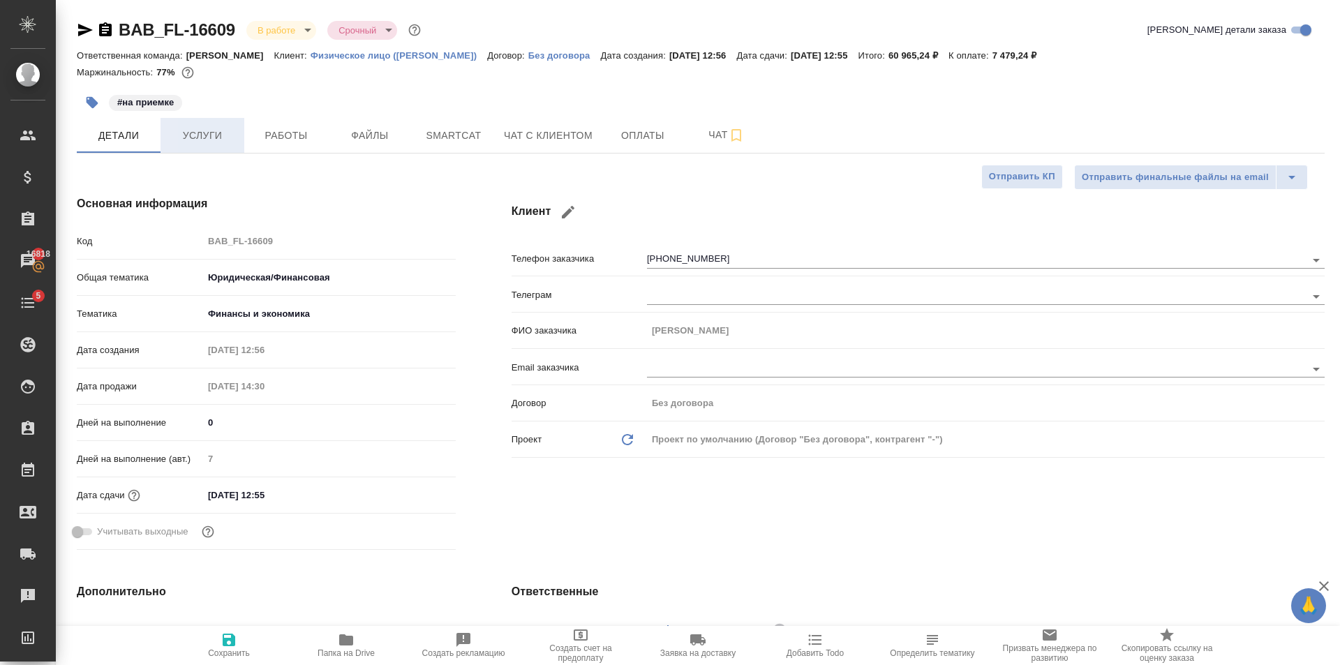
click at [218, 138] on span "Услуги" at bounding box center [202, 135] width 67 height 17
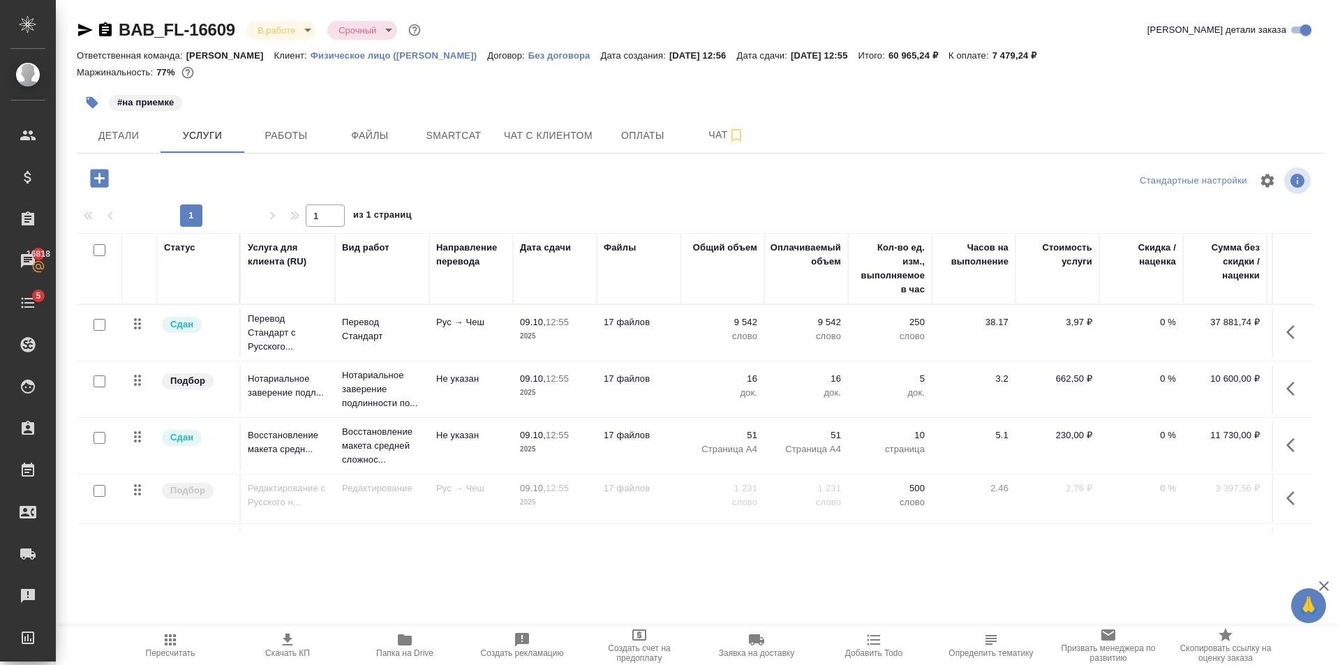
click at [422, 638] on span "Папка на Drive" at bounding box center [405, 645] width 101 height 27
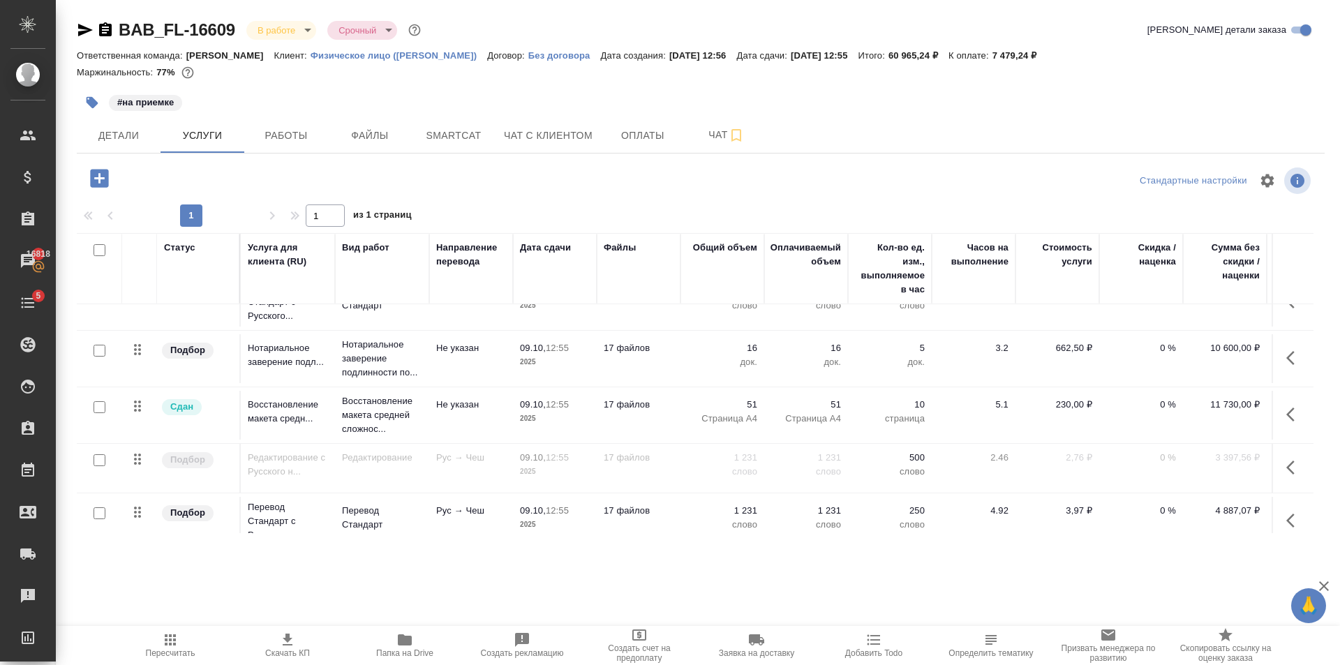
scroll to position [58, 0]
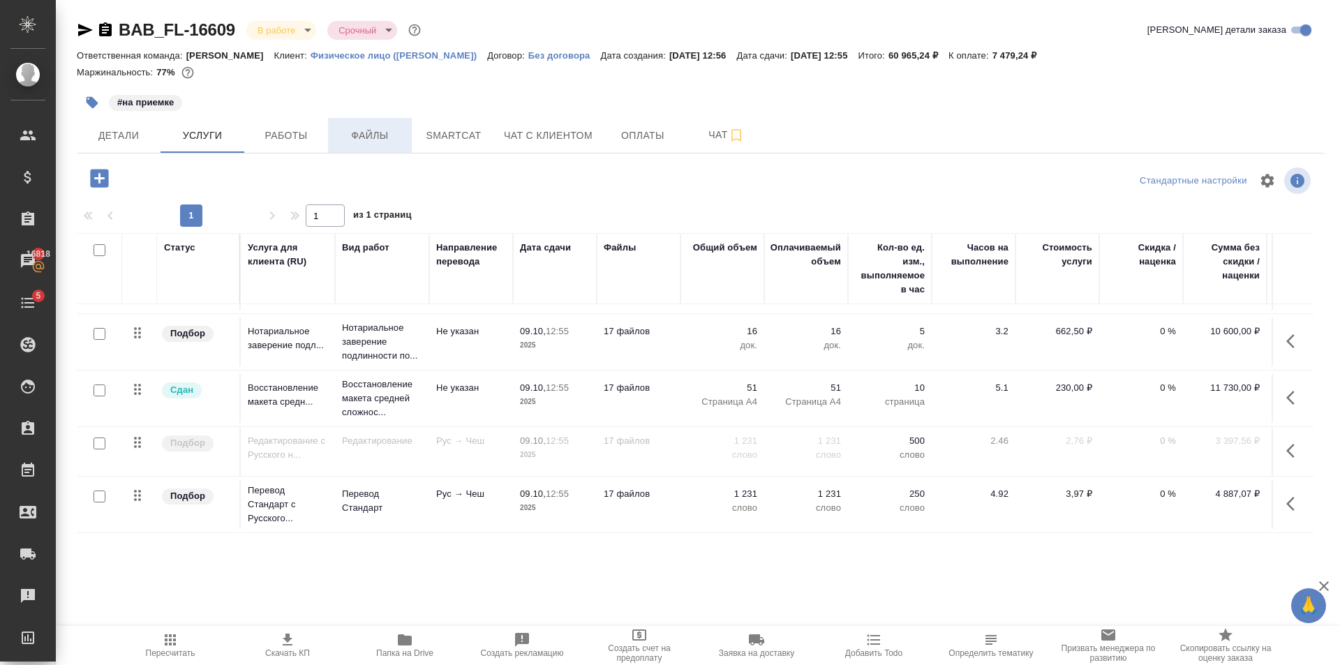
click at [389, 133] on span "Файлы" at bounding box center [369, 135] width 67 height 17
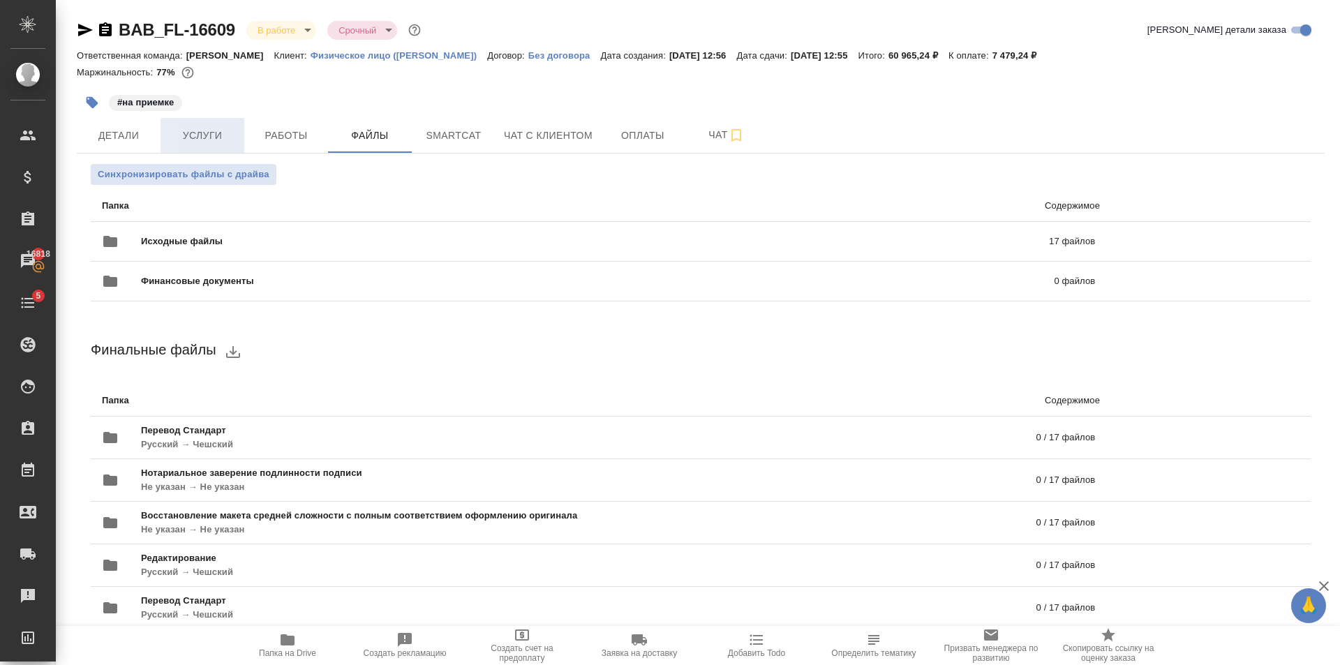
click at [209, 139] on span "Услуги" at bounding box center [202, 135] width 67 height 17
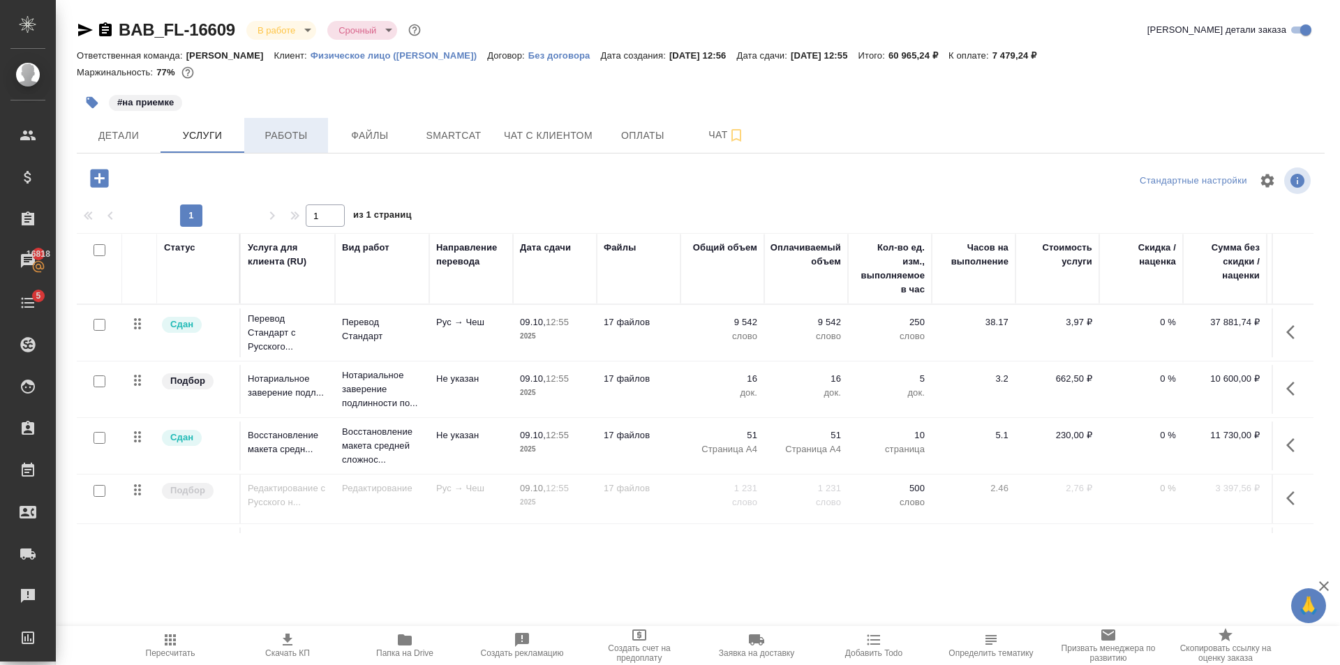
click at [267, 135] on span "Работы" at bounding box center [286, 135] width 67 height 17
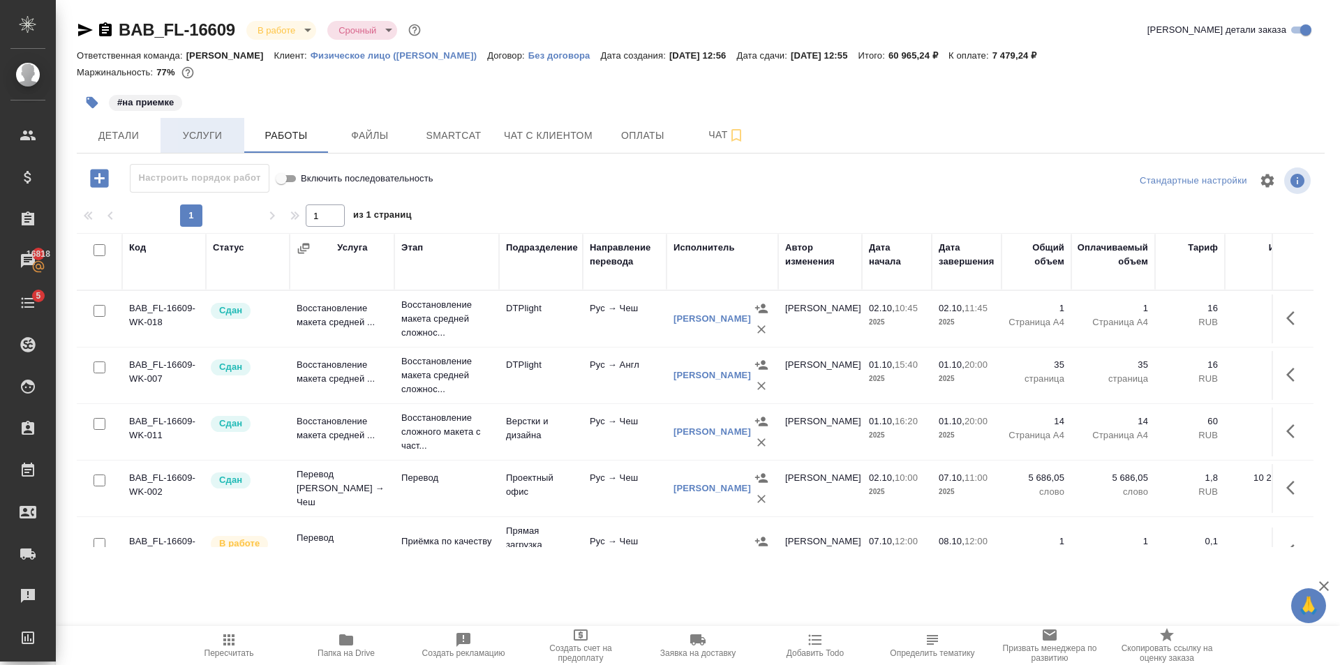
click at [212, 138] on span "Услуги" at bounding box center [202, 135] width 67 height 17
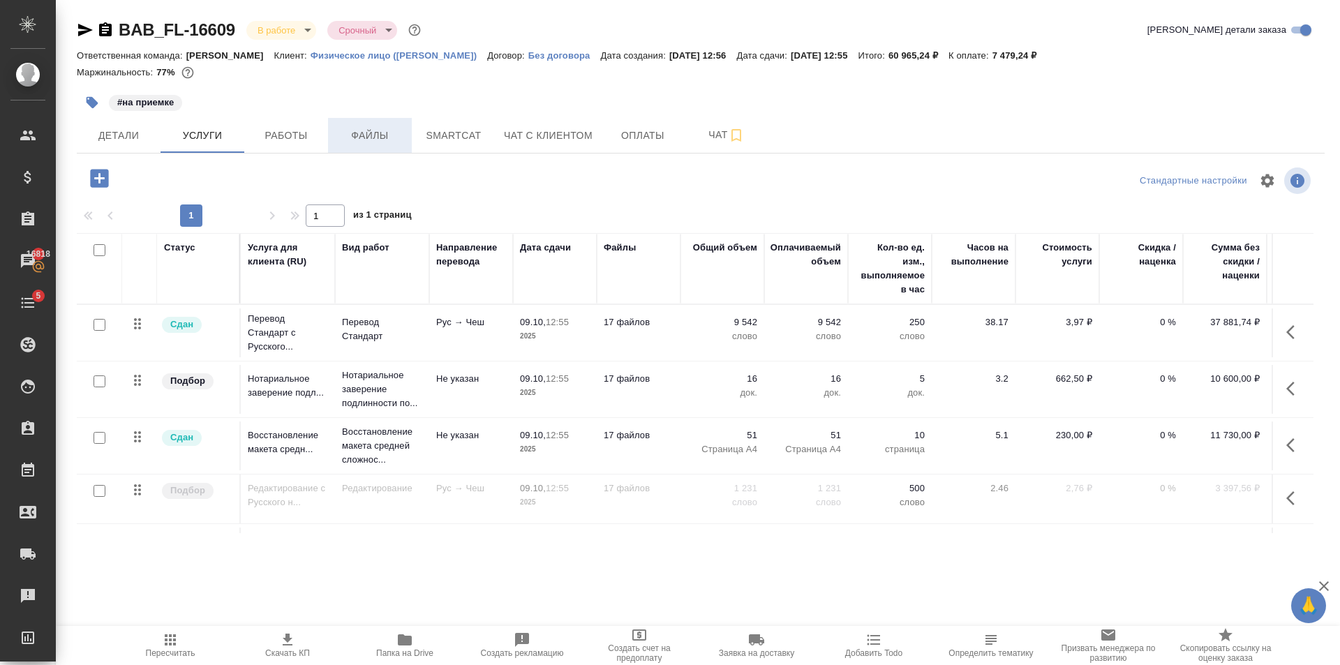
click at [389, 150] on button "Файлы" at bounding box center [370, 135] width 84 height 35
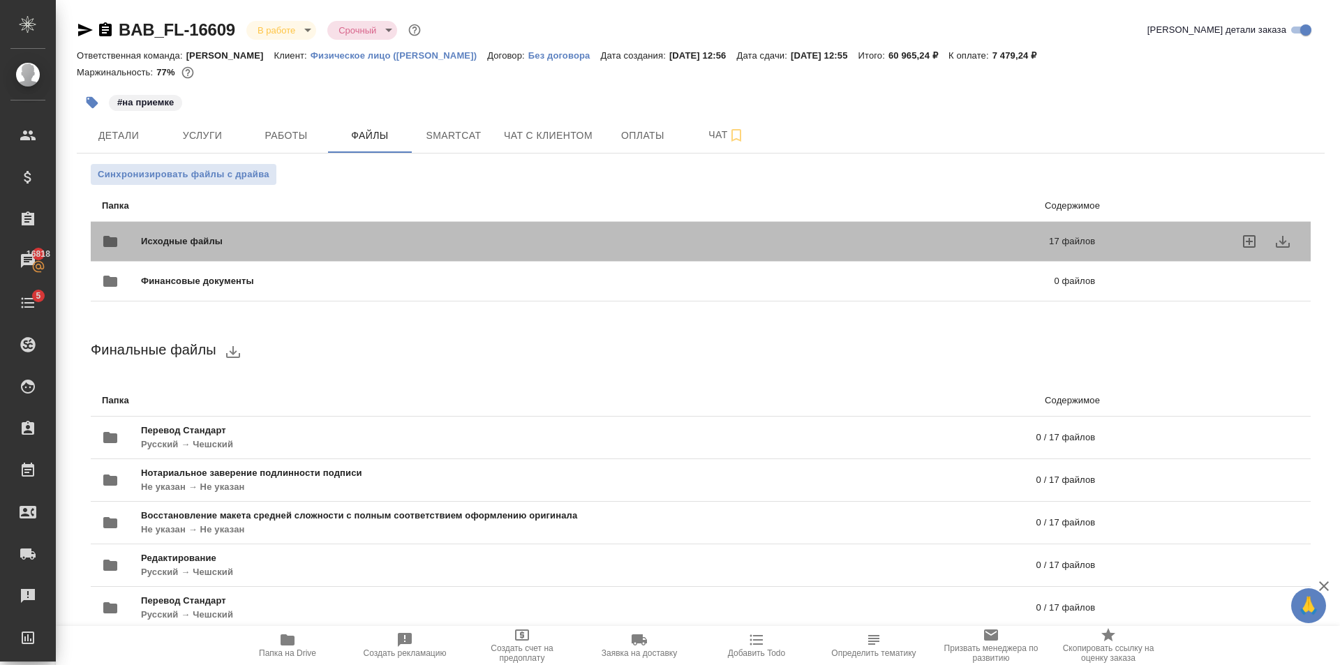
click at [257, 228] on div "Исходные файлы 17 файлов" at bounding box center [598, 242] width 993 height 34
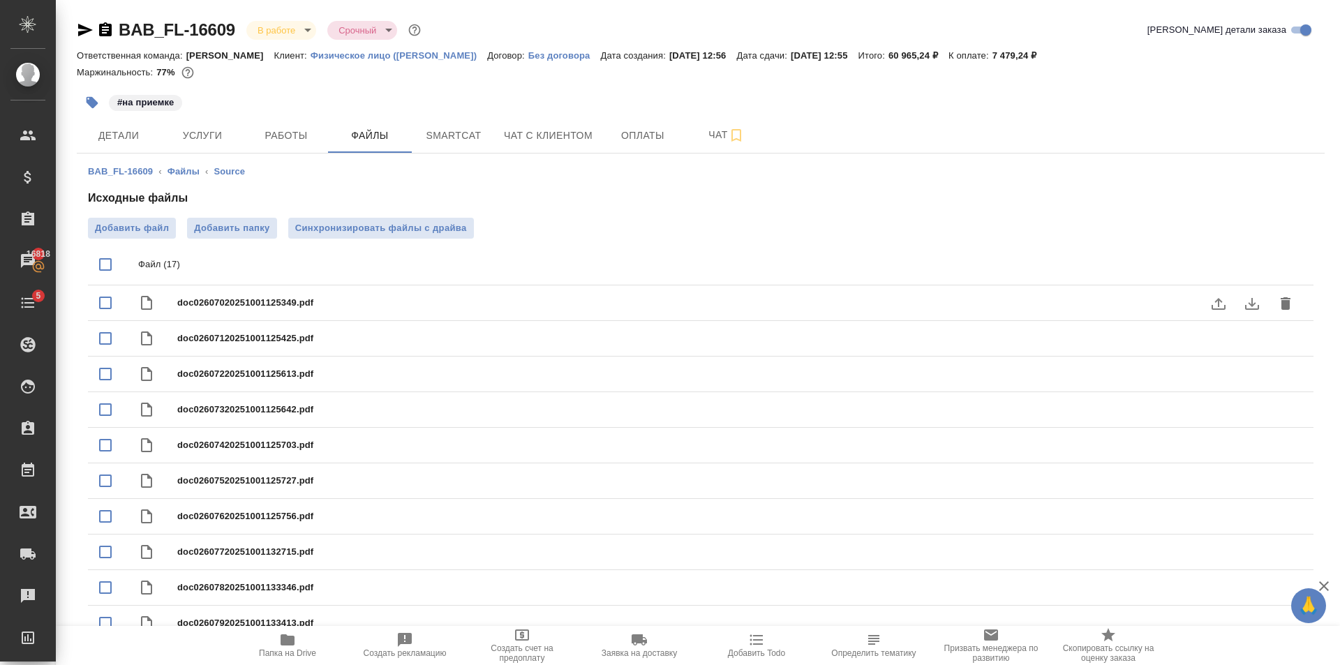
click at [1252, 303] on icon "download" at bounding box center [1252, 304] width 14 height 12
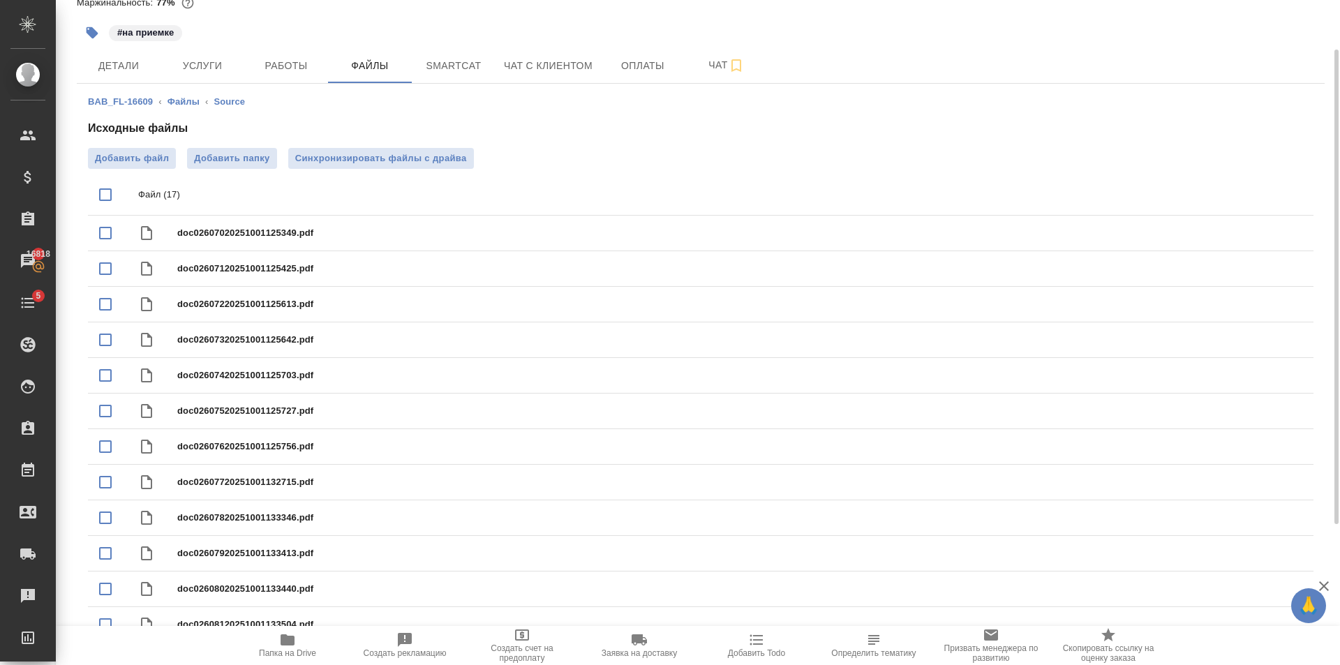
click at [105, 200] on input "checkbox" at bounding box center [105, 194] width 29 height 29
checkbox input "true"
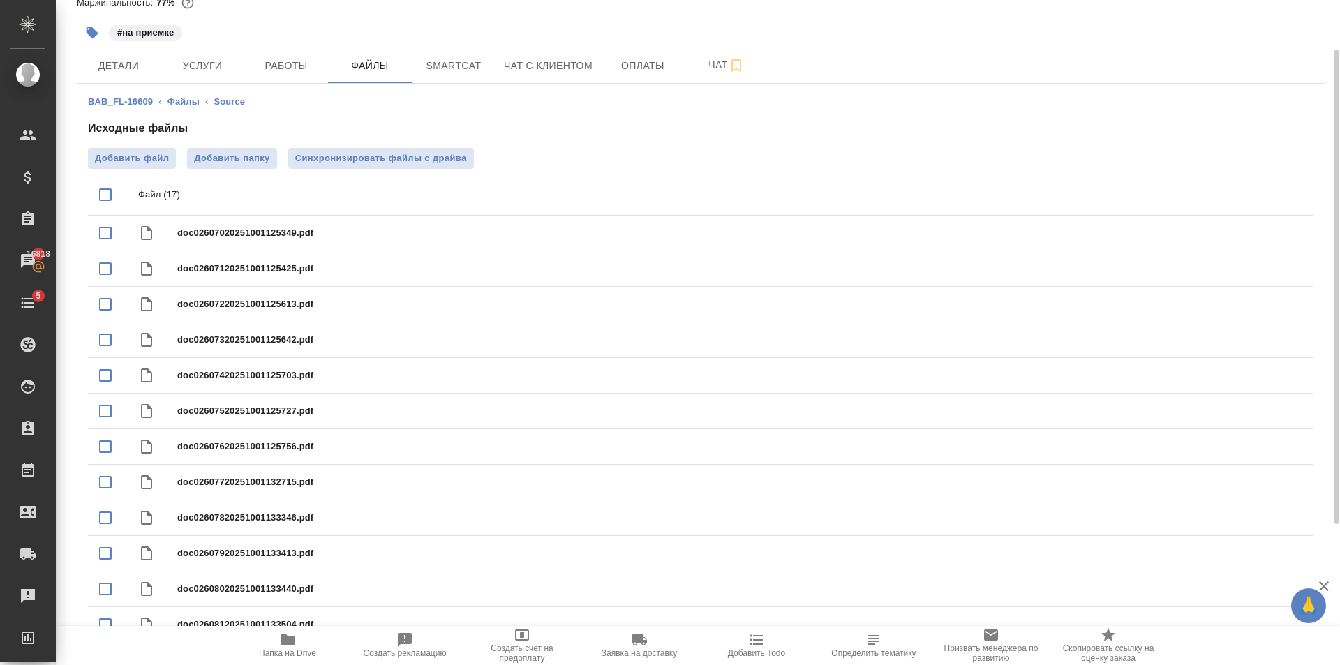
checkbox input "true"
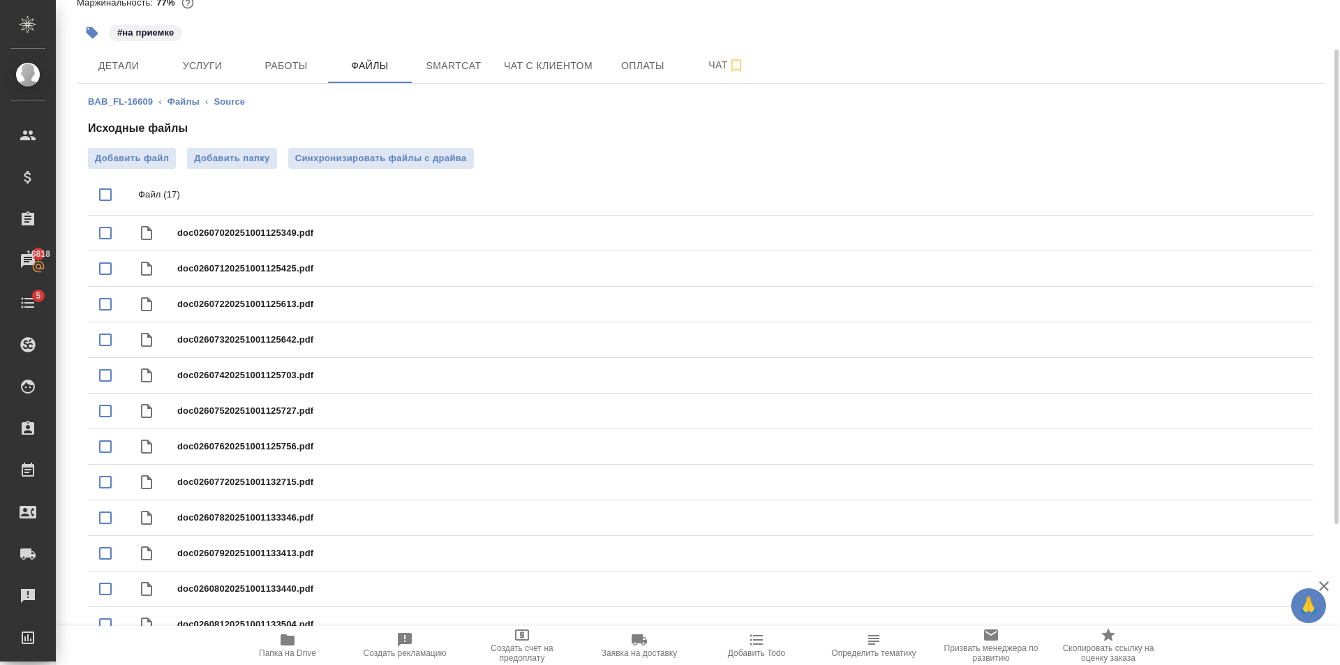
checkbox input "true"
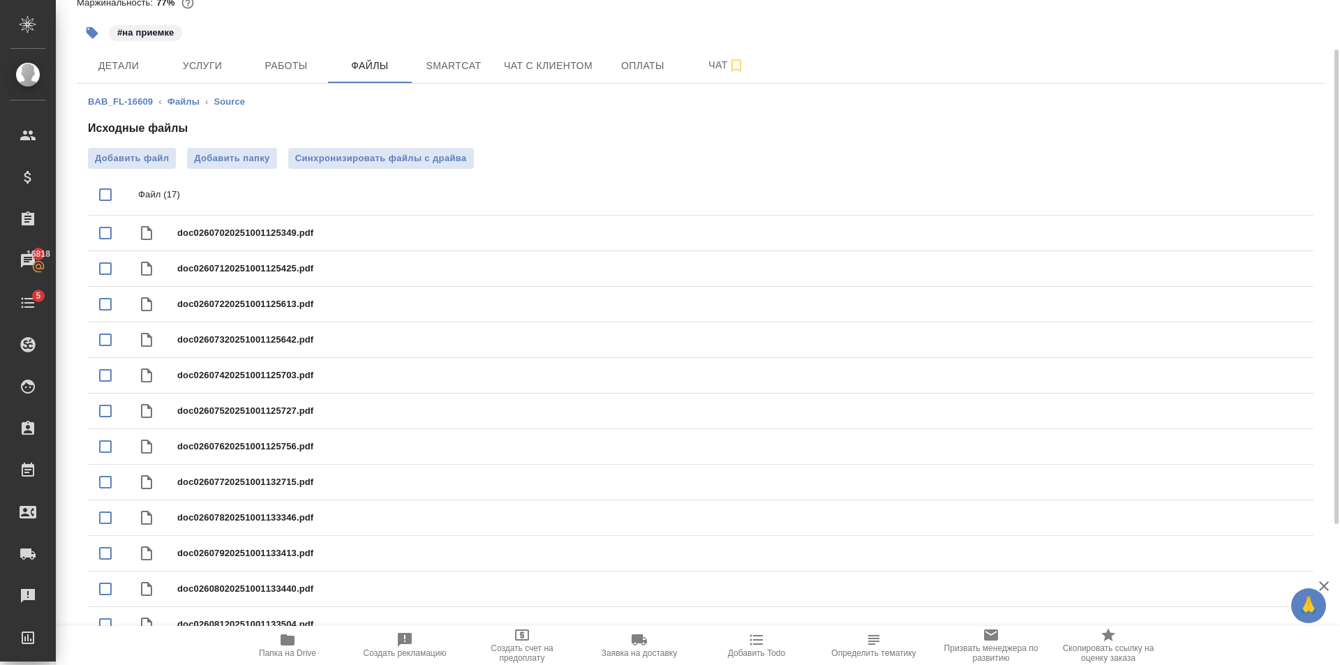
checkbox input "true"
click at [1256, 194] on icon "download" at bounding box center [1252, 195] width 17 height 17
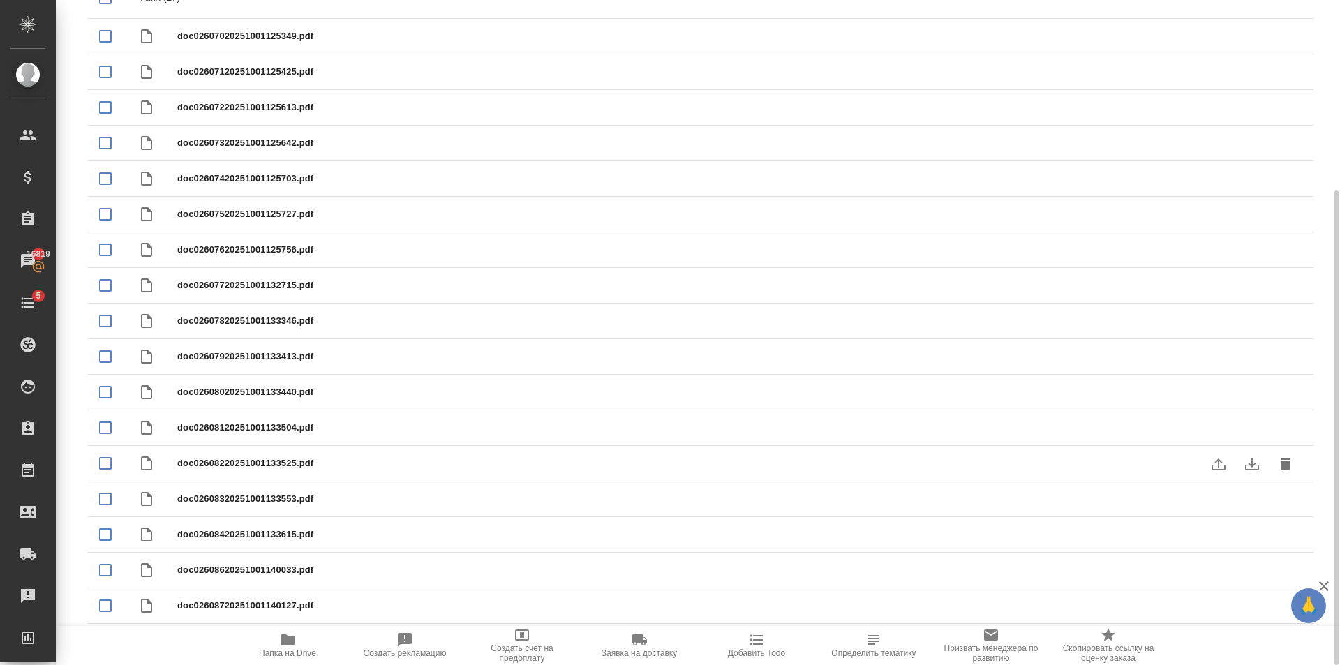
scroll to position [0, 0]
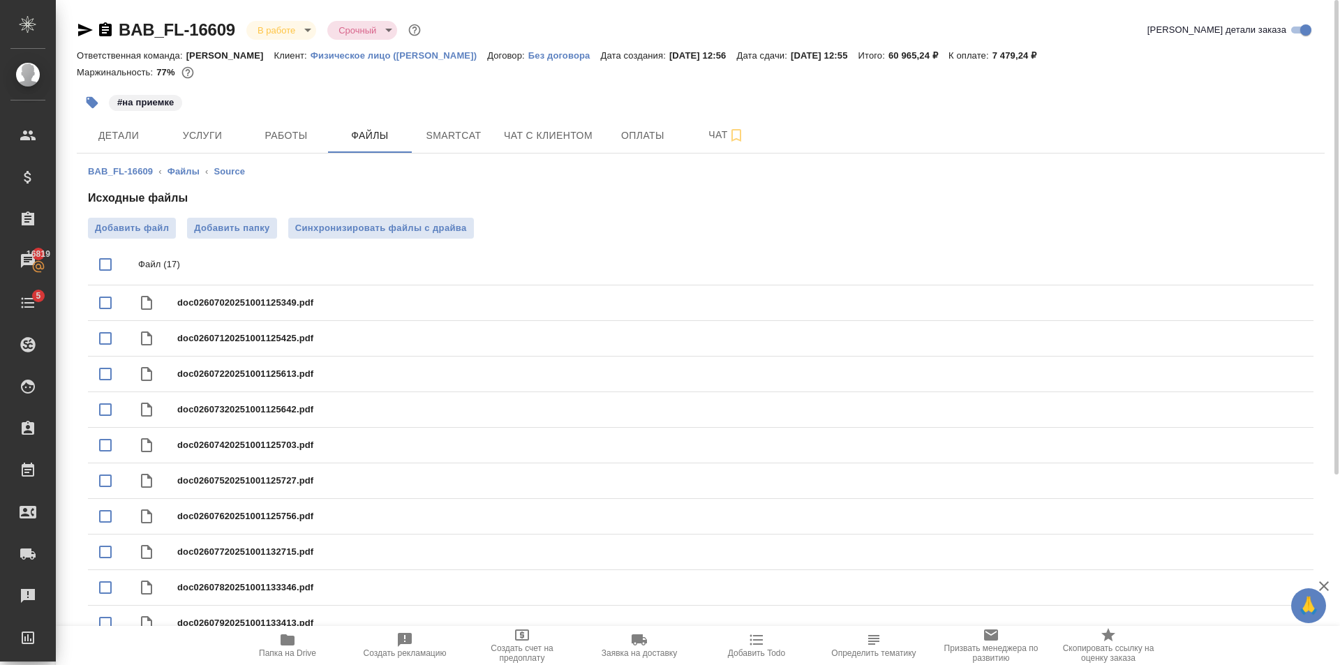
click at [104, 262] on input "checkbox" at bounding box center [105, 264] width 29 height 29
checkbox input "true"
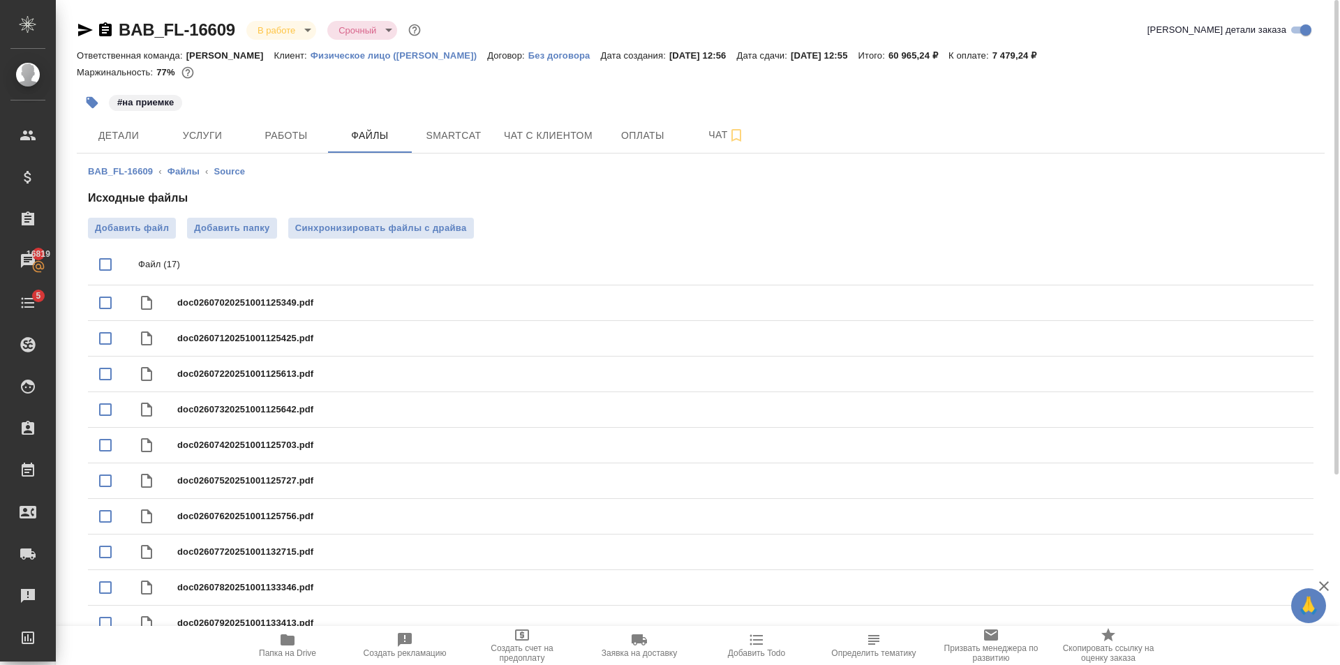
checkbox input "true"
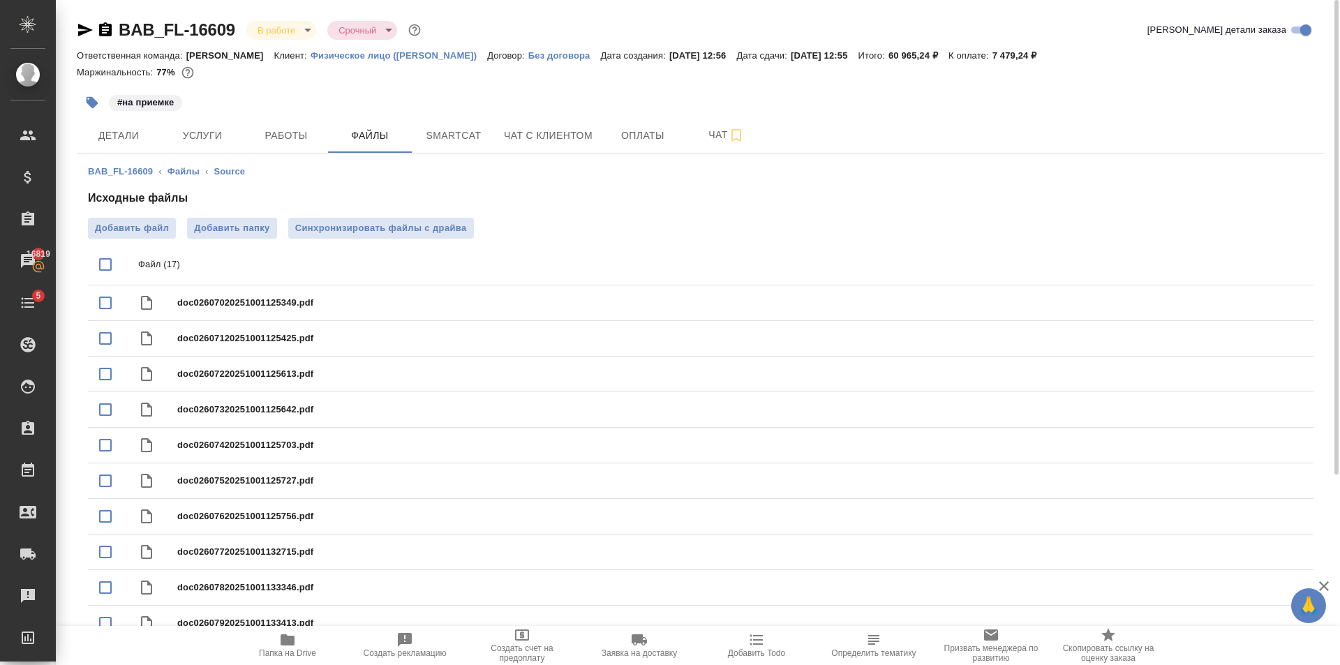
checkbox input "true"
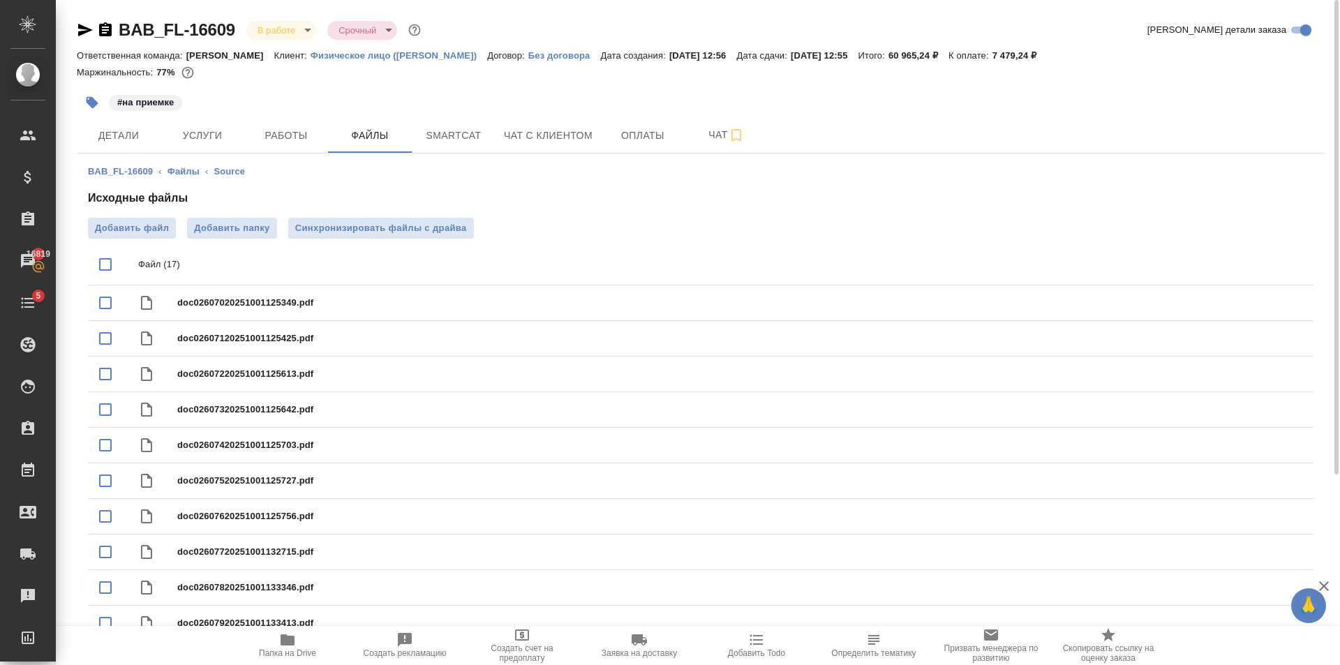
checkbox input "true"
click at [103, 262] on input "checkbox" at bounding box center [105, 264] width 29 height 29
checkbox input "true"
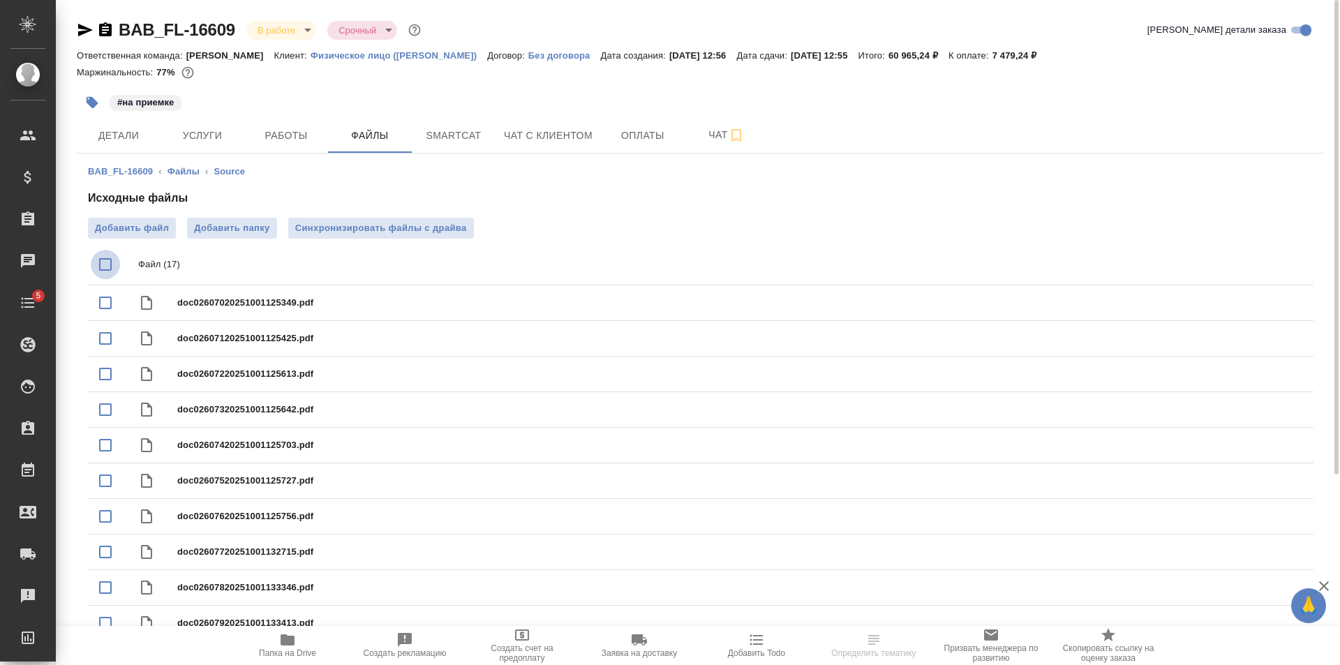
checkbox input "true"
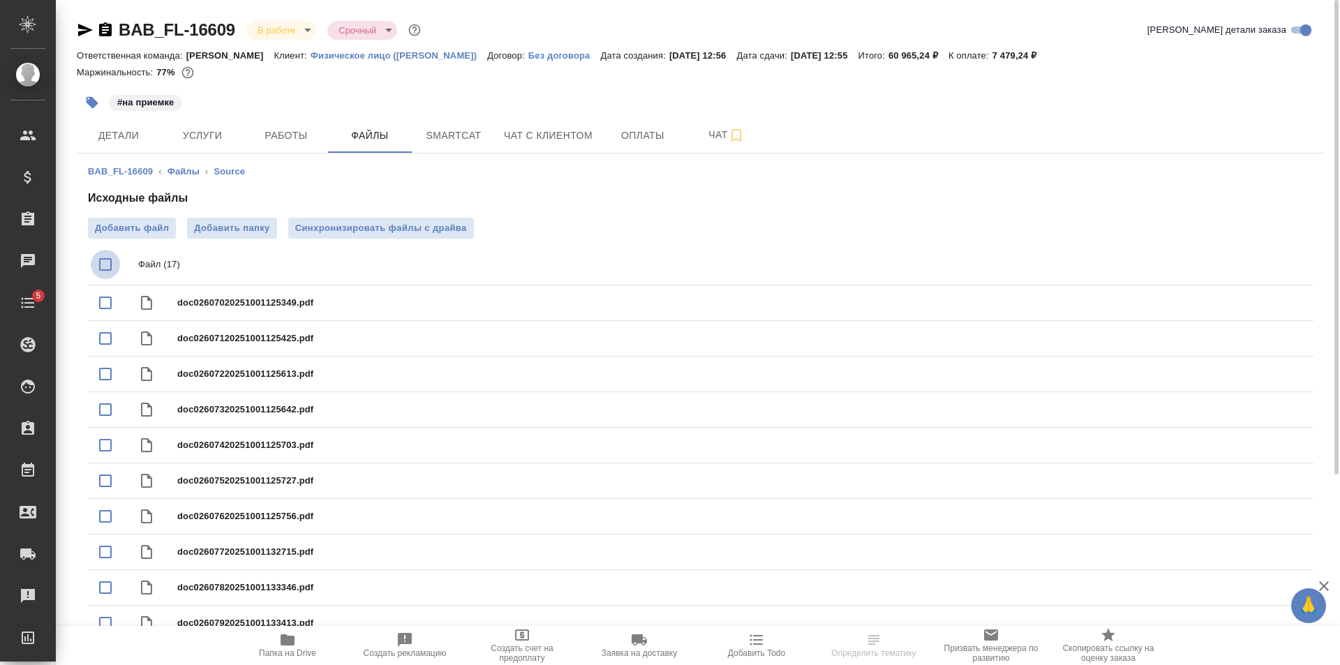
checkbox input "true"
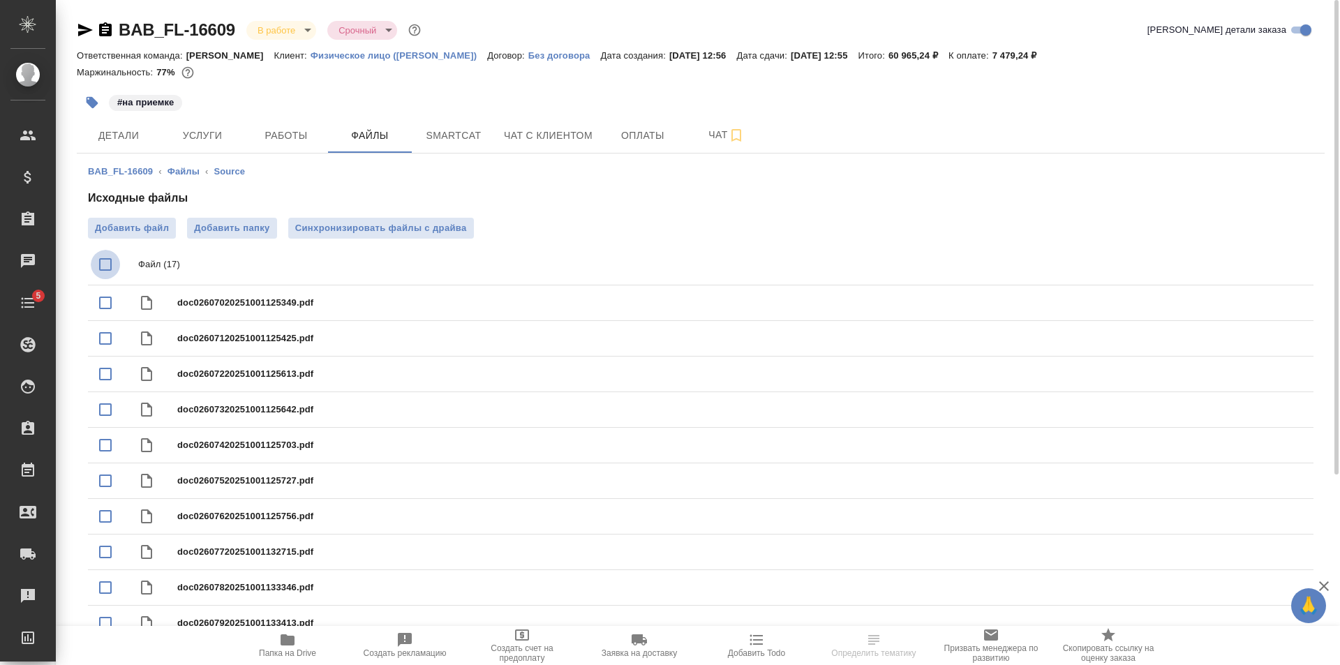
checkbox input "true"
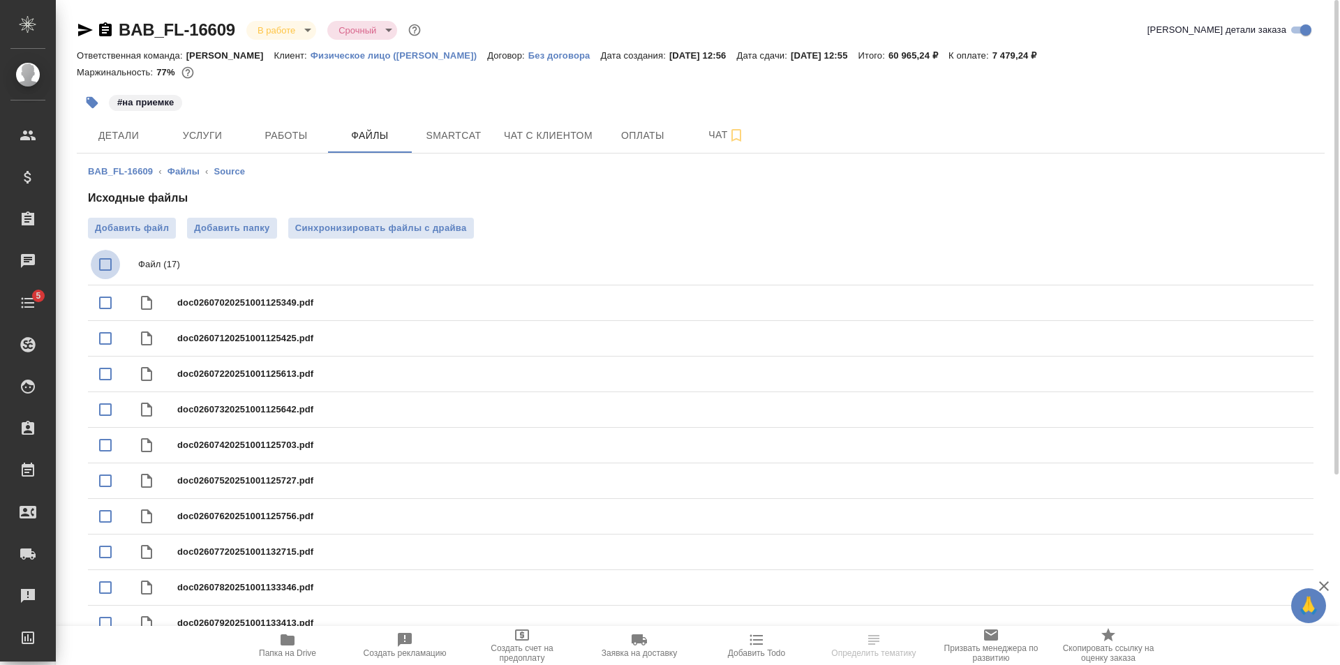
checkbox input "true"
click at [94, 260] on input "checkbox" at bounding box center [105, 264] width 29 height 29
checkbox input "false"
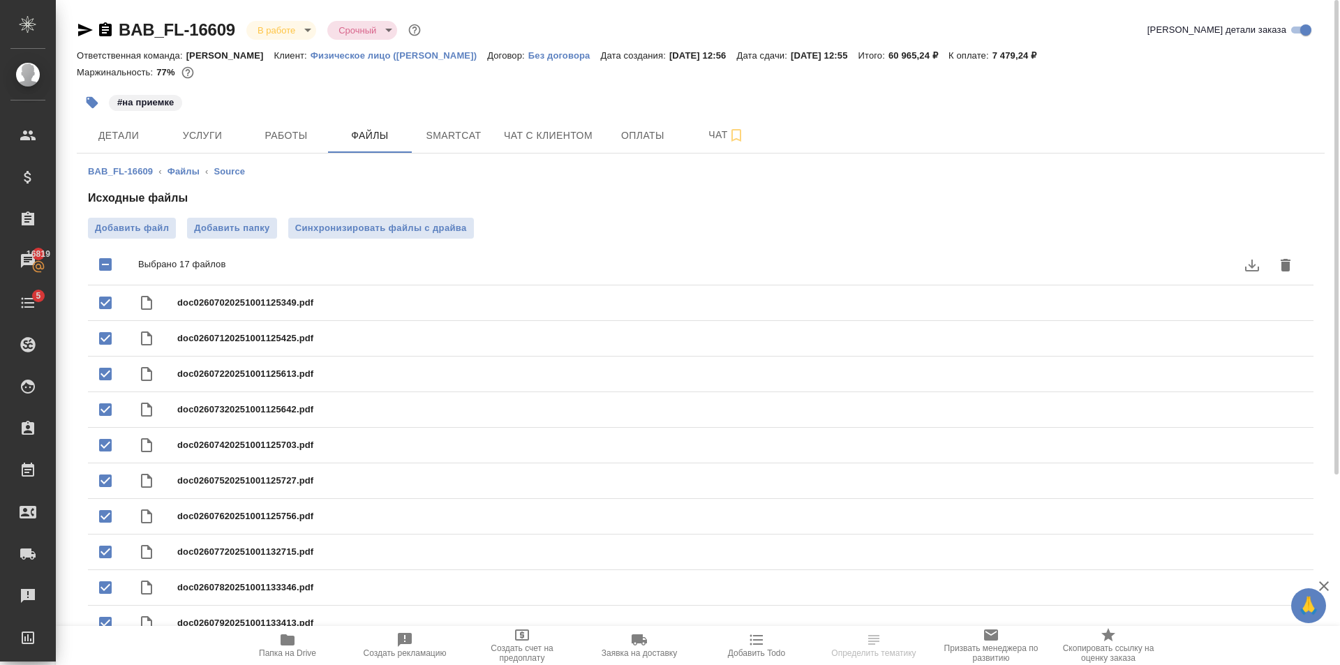
checkbox input "false"
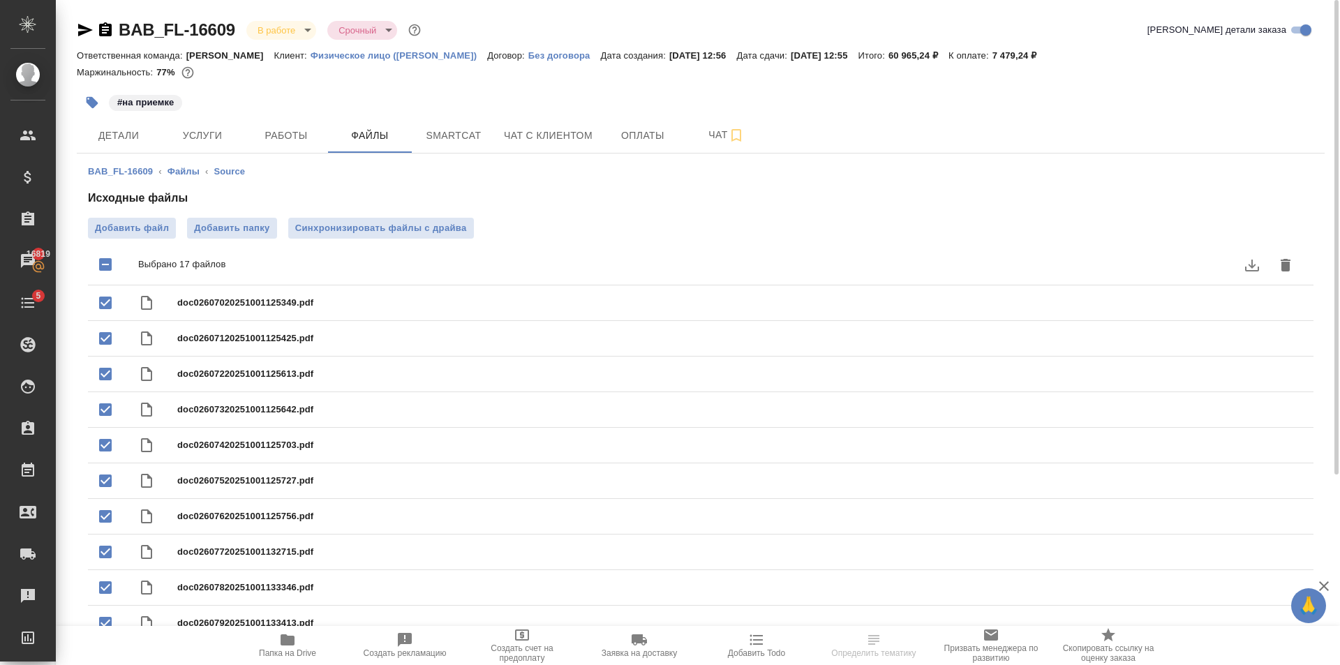
checkbox input "false"
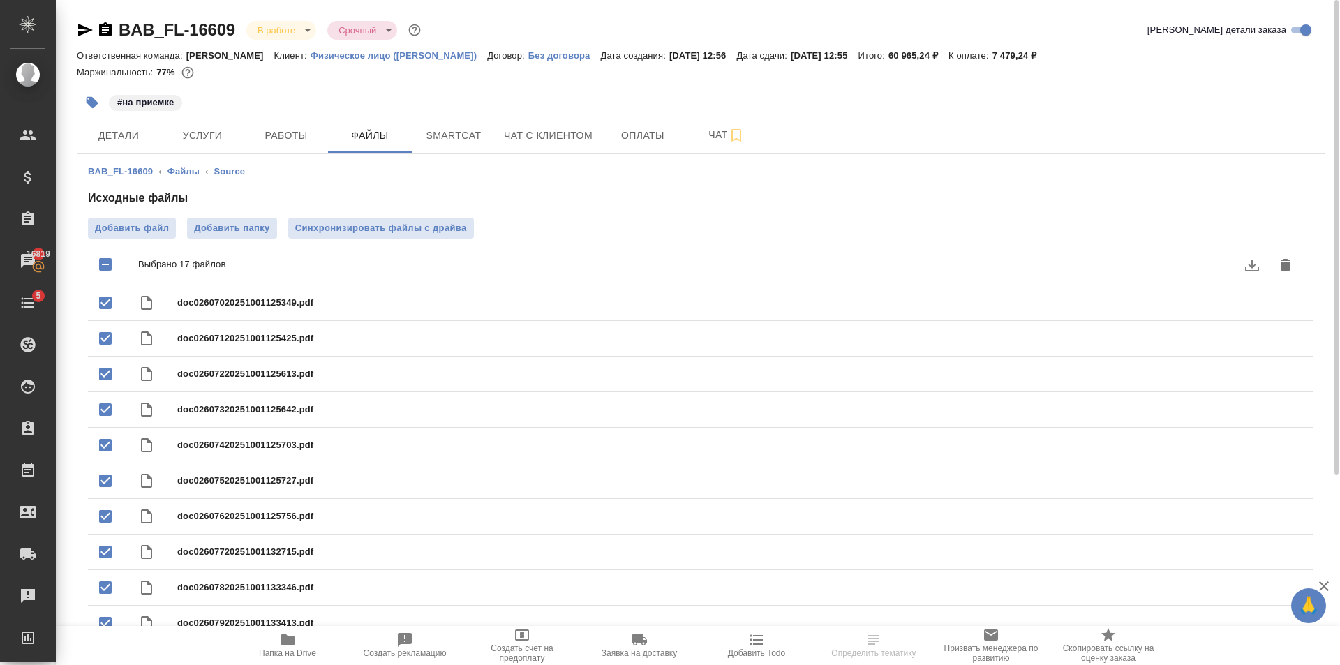
checkbox input "false"
click at [429, 232] on span "Синхронизировать файлы с драйва" at bounding box center [381, 228] width 172 height 14
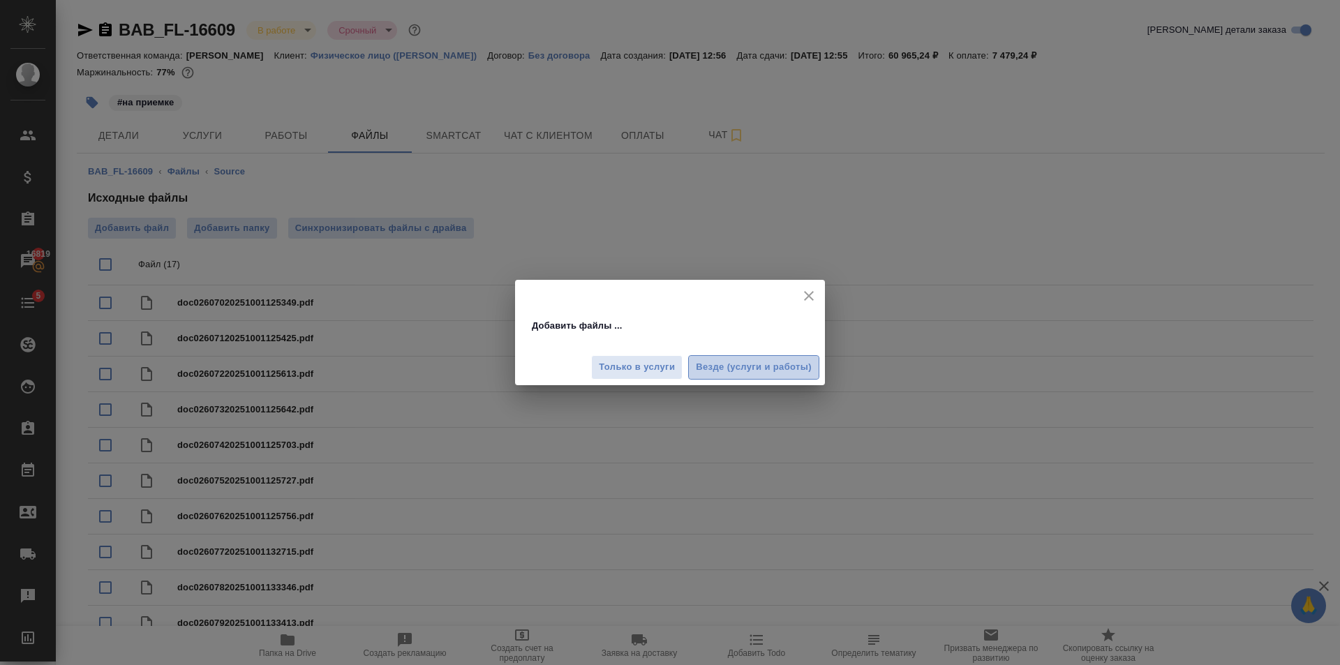
click at [719, 358] on button "Везде (услуги и работы)" at bounding box center [753, 367] width 131 height 24
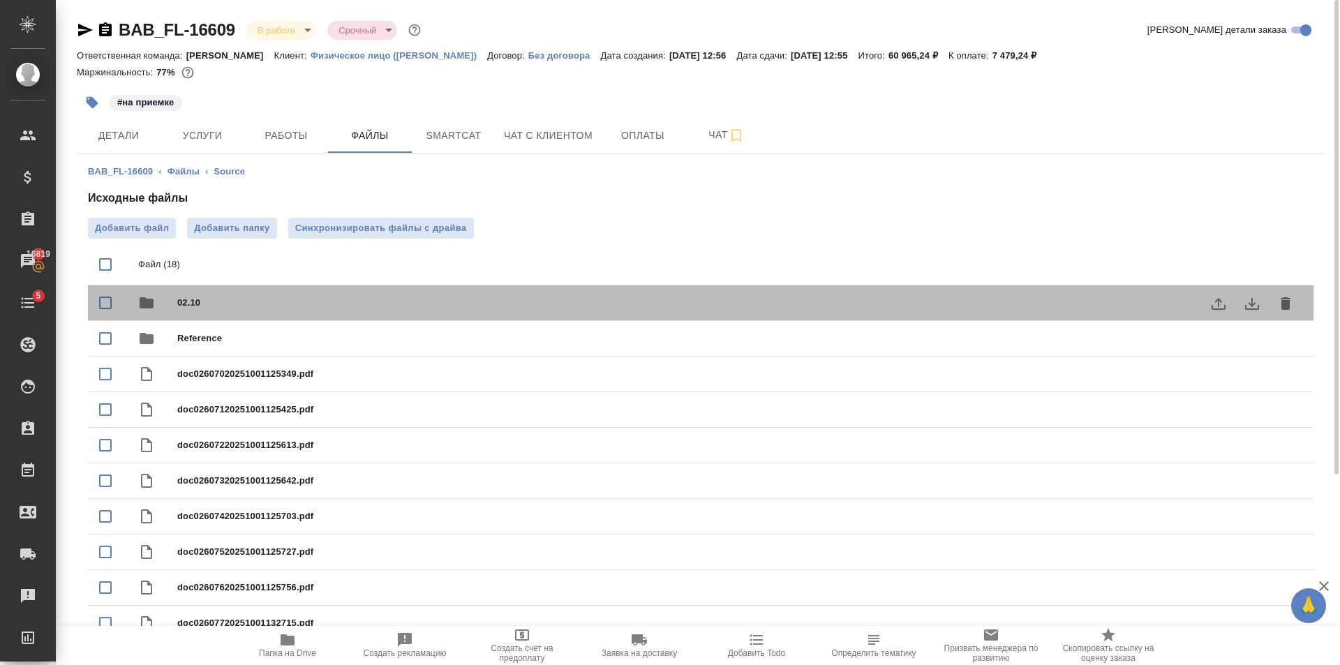
click at [245, 311] on div "02.10" at bounding box center [728, 303] width 1103 height 20
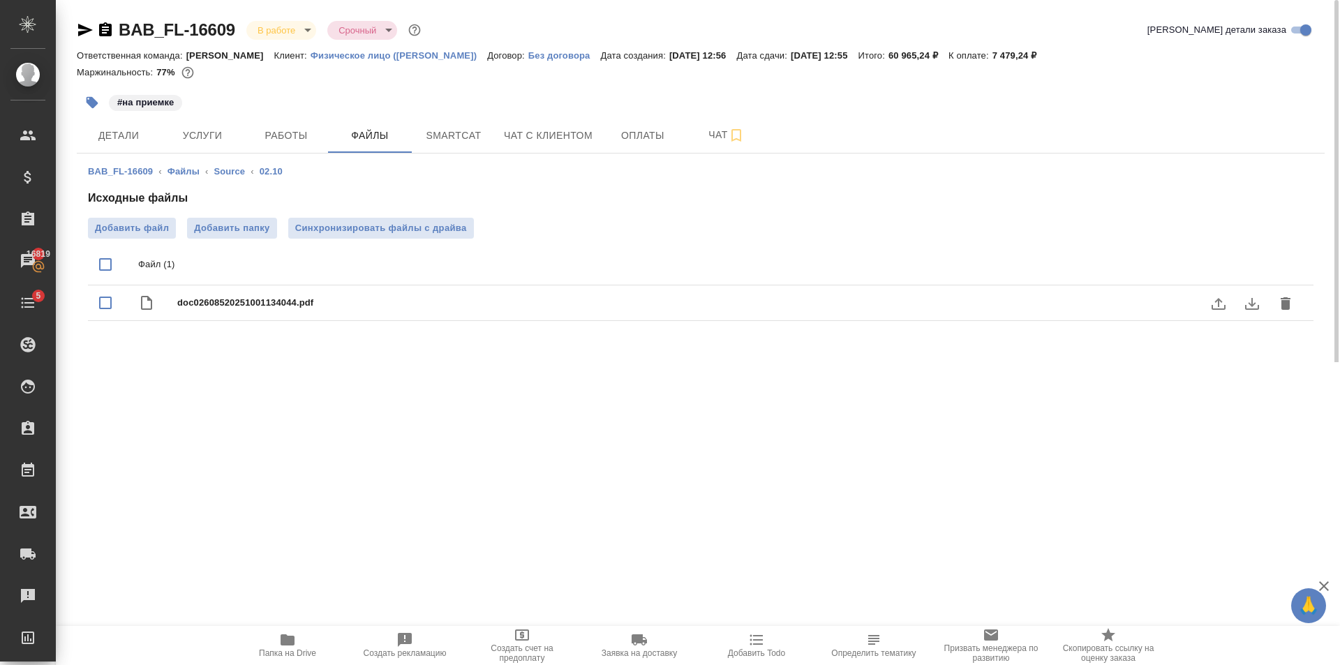
click at [1252, 304] on icon "download" at bounding box center [1252, 304] width 14 height 12
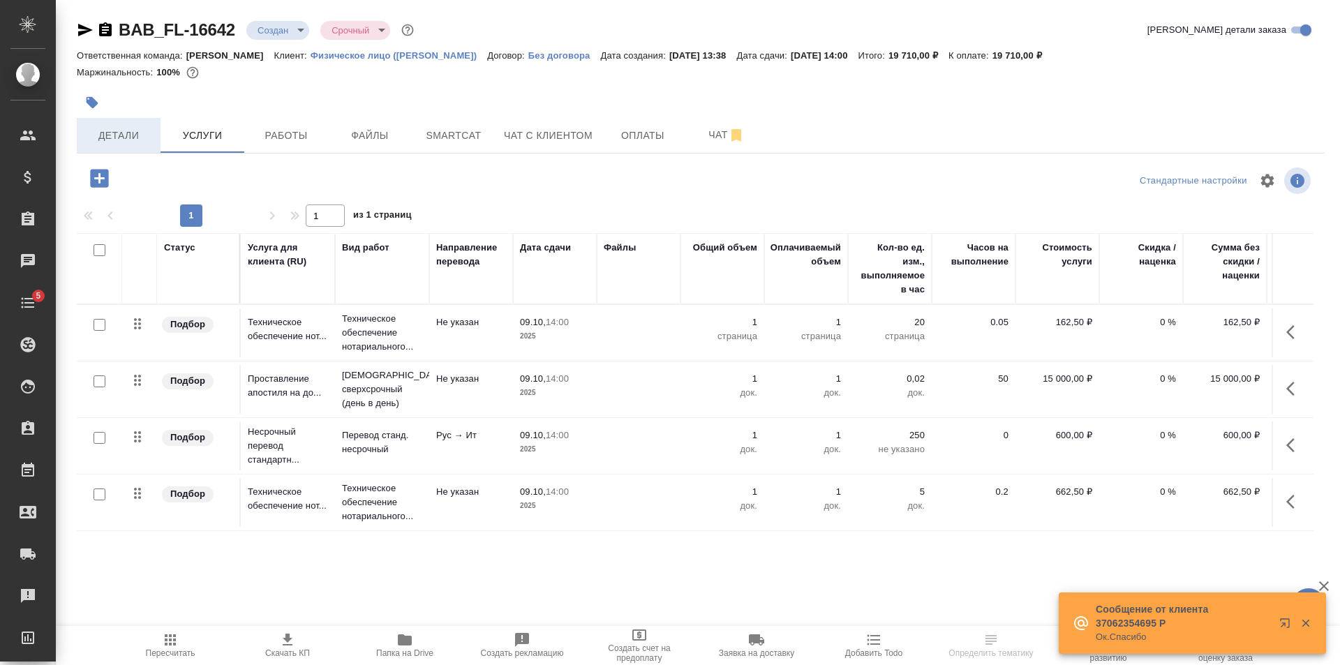
click at [138, 138] on span "Детали" at bounding box center [118, 135] width 67 height 17
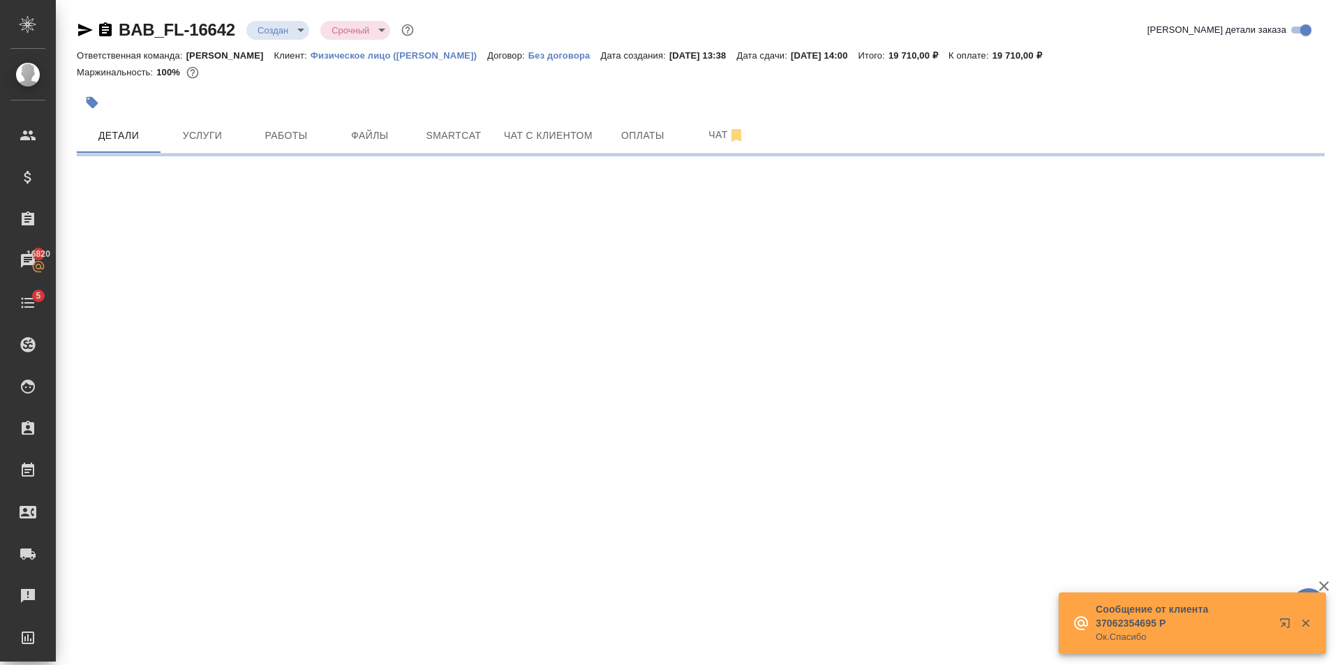
select select "RU"
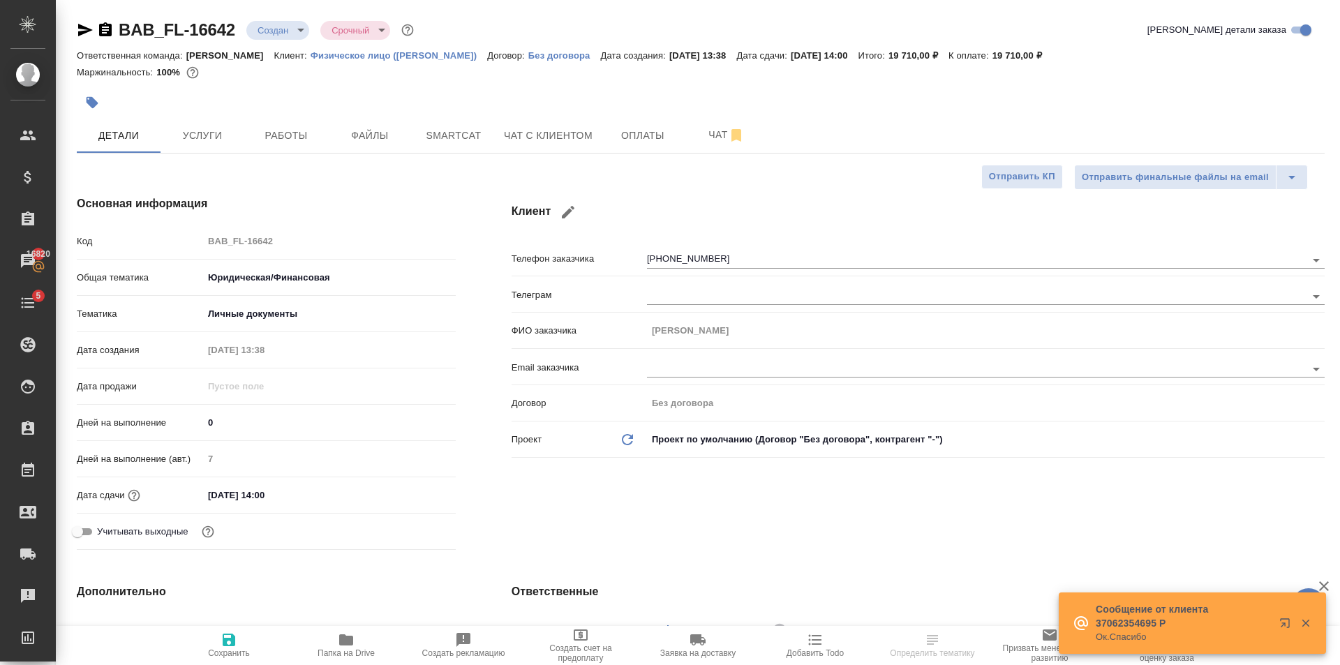
type textarea "x"
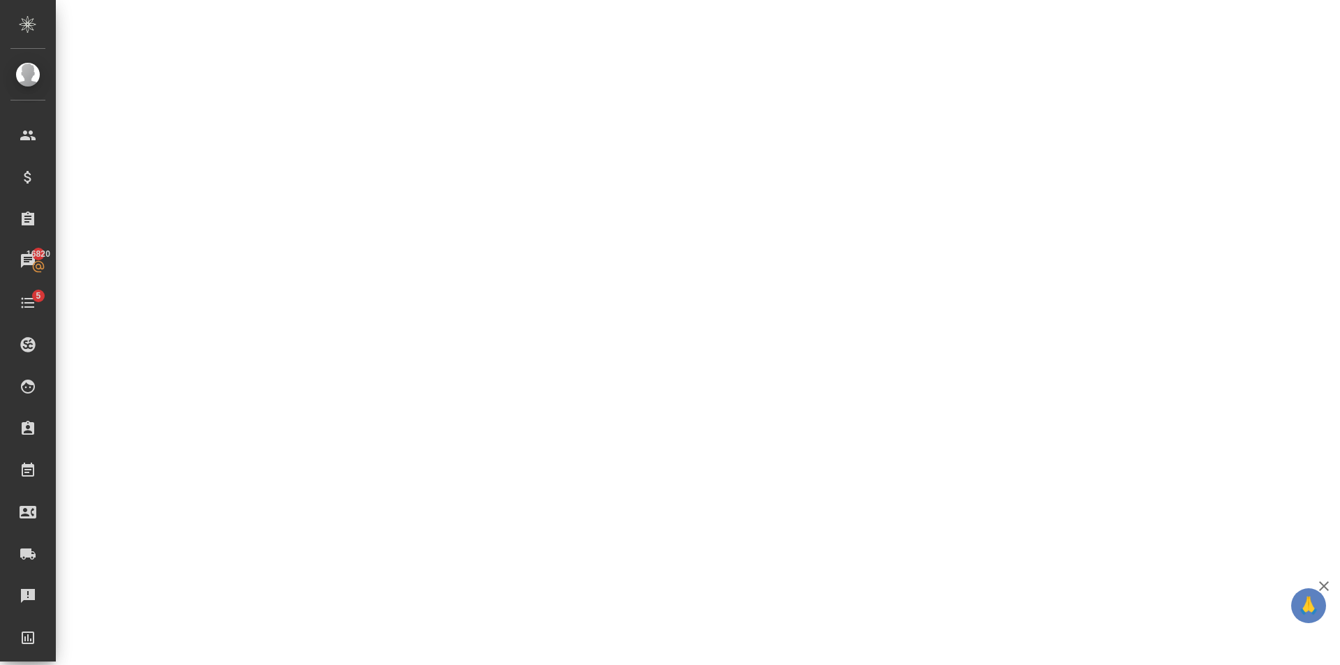
select select "RU"
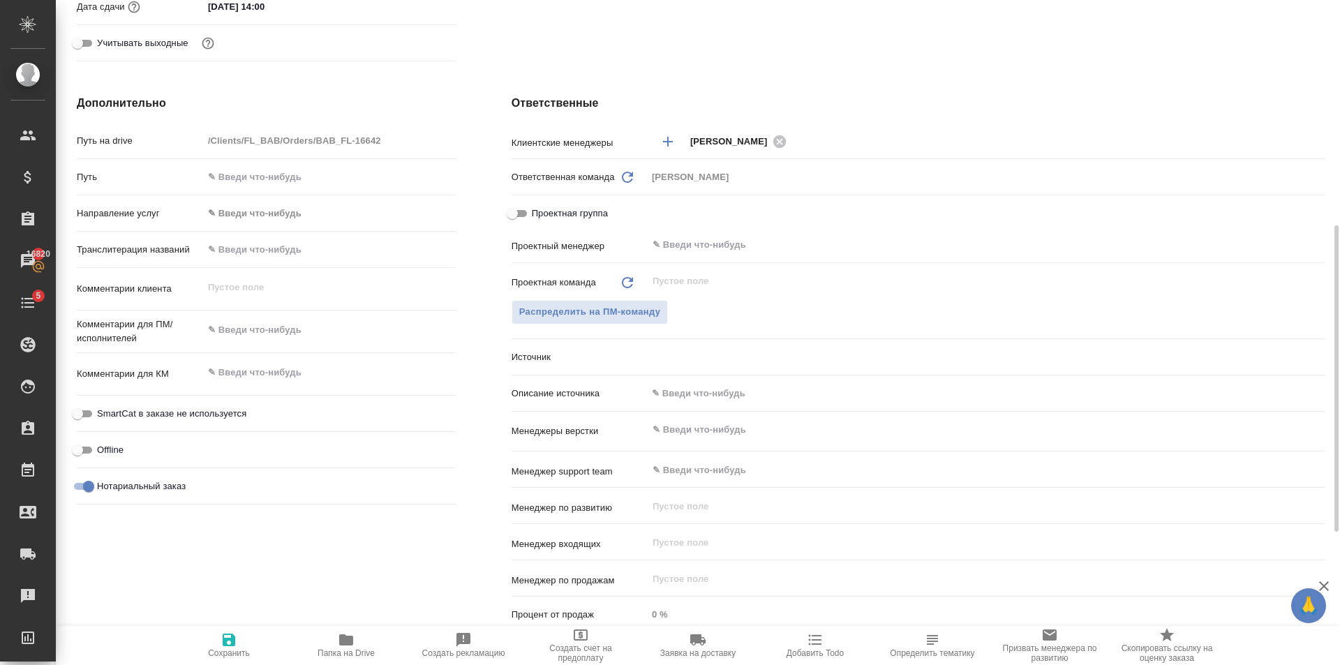
type textarea "x"
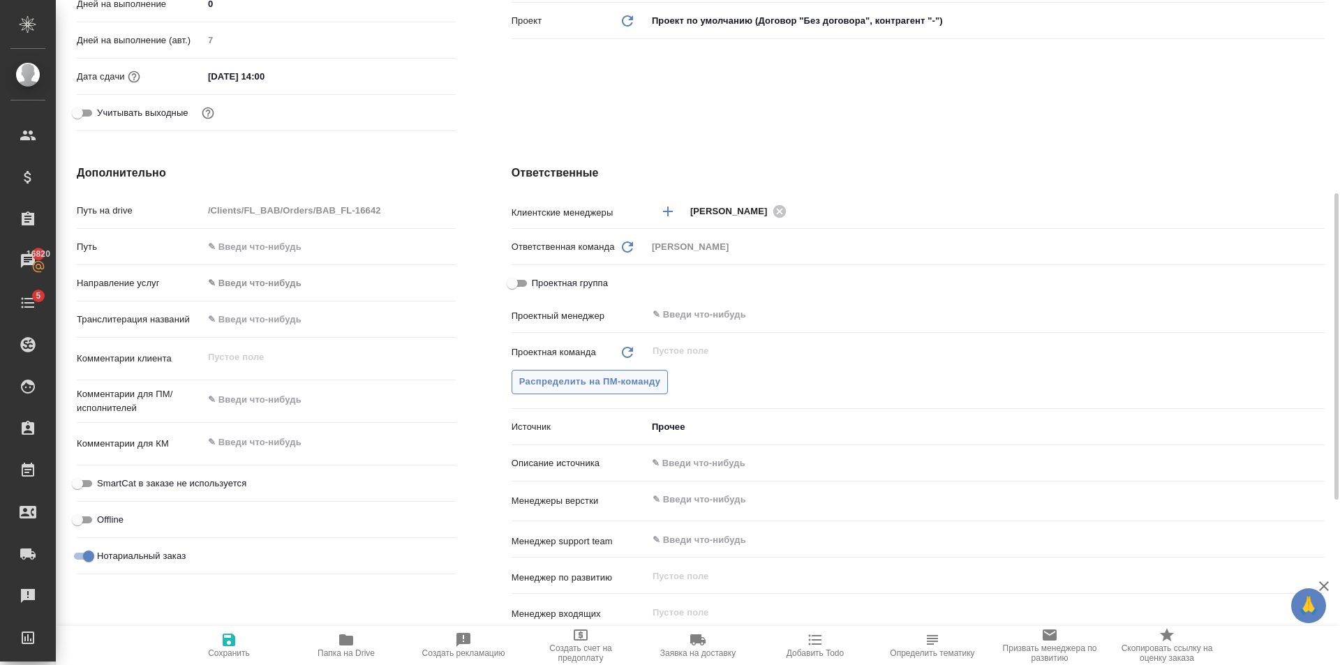
scroll to position [768, 0]
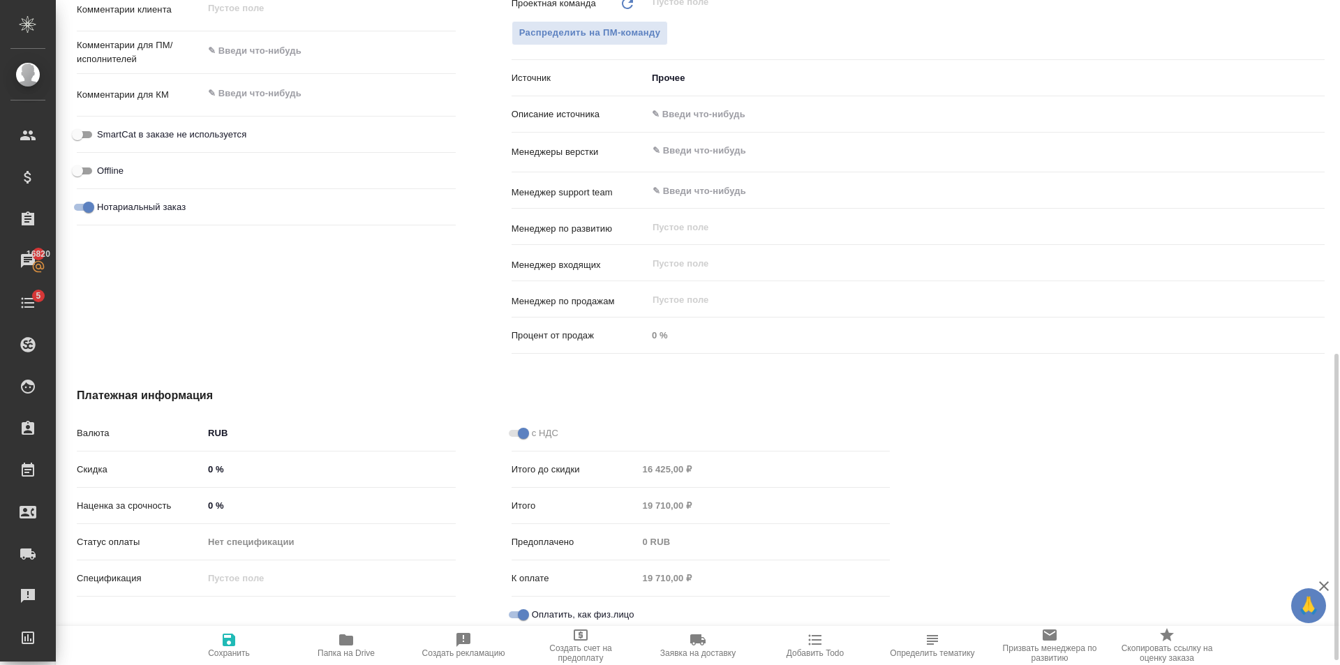
click at [684, 114] on input "text" at bounding box center [986, 114] width 678 height 20
type textarea "x"
type input "п"
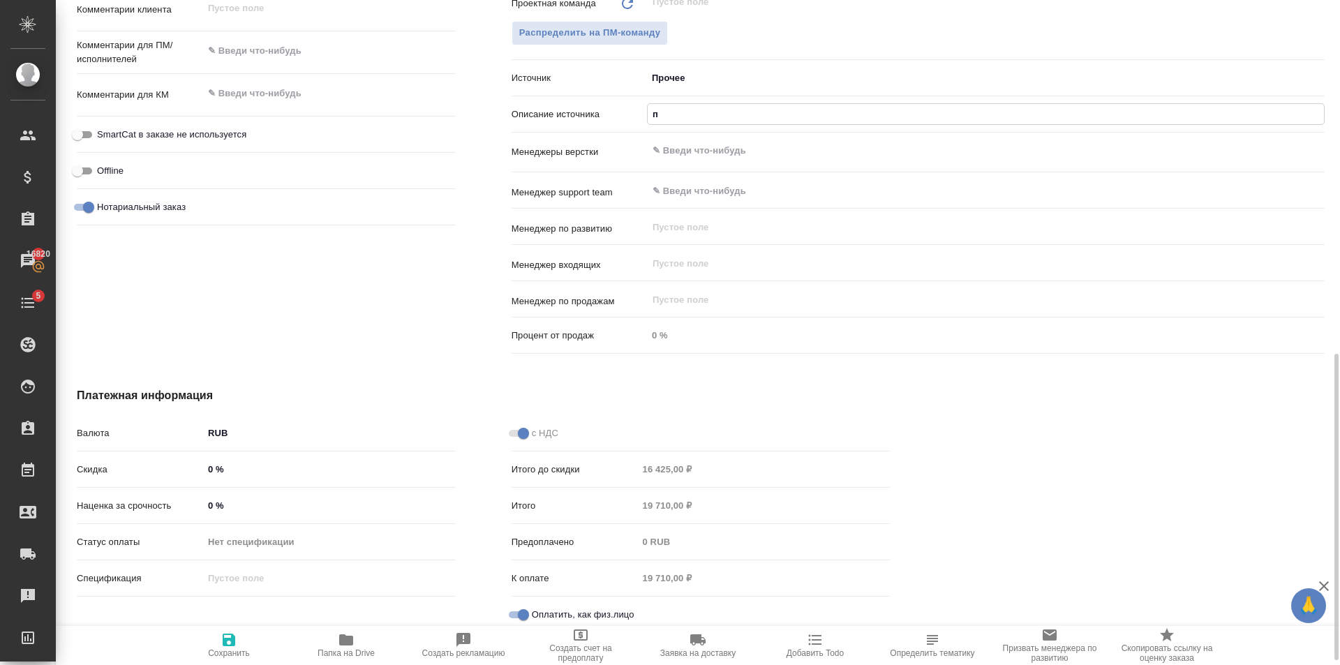
type textarea "x"
type input "по"
type textarea "x"
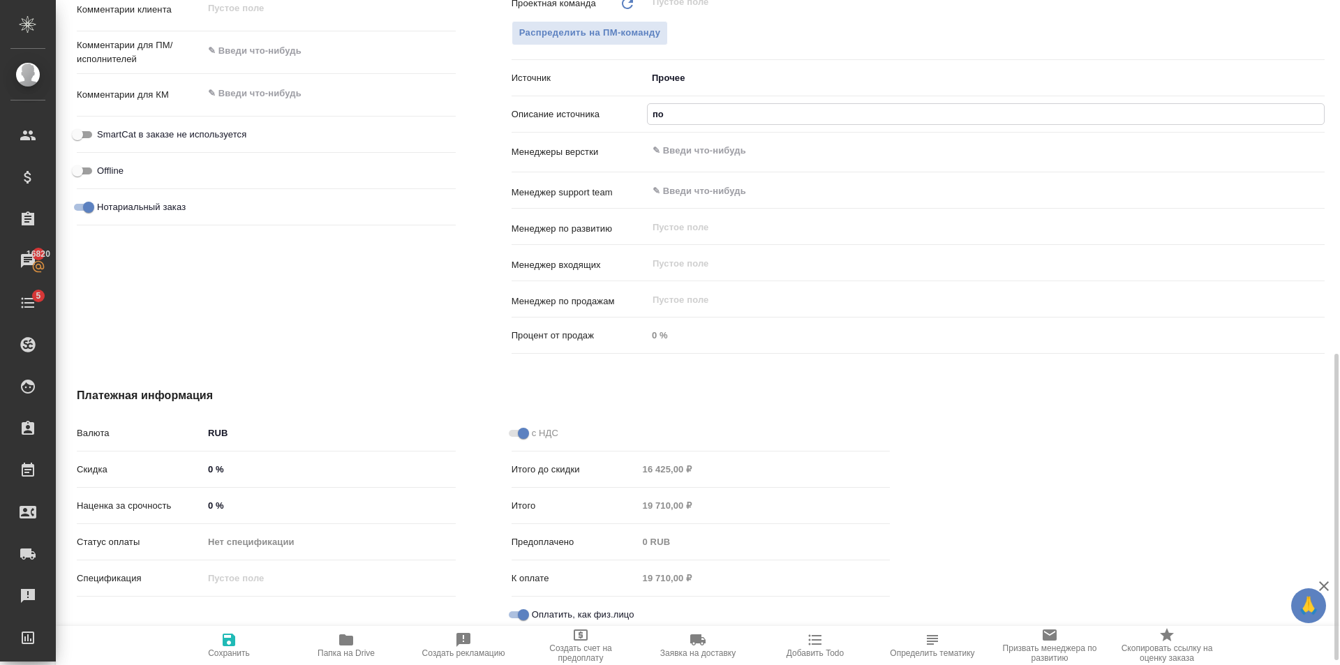
type textarea "x"
type input "по"
type textarea "x"
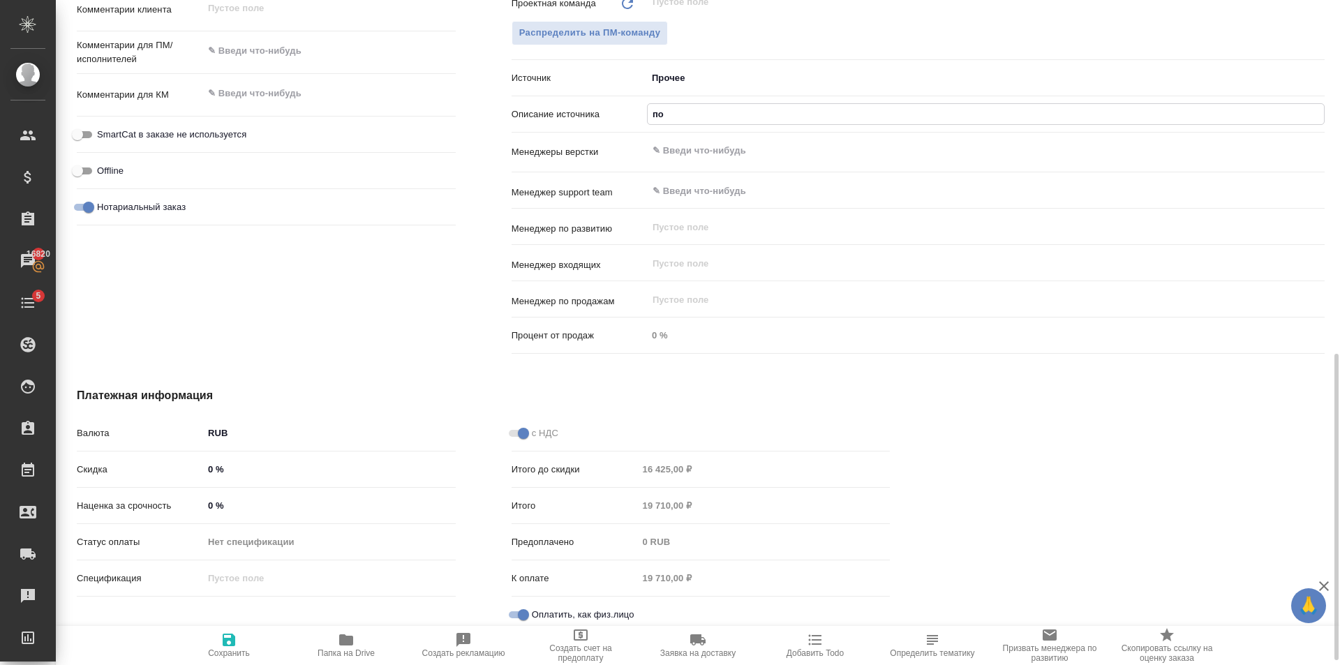
type textarea "x"
type input "по"
type textarea "x"
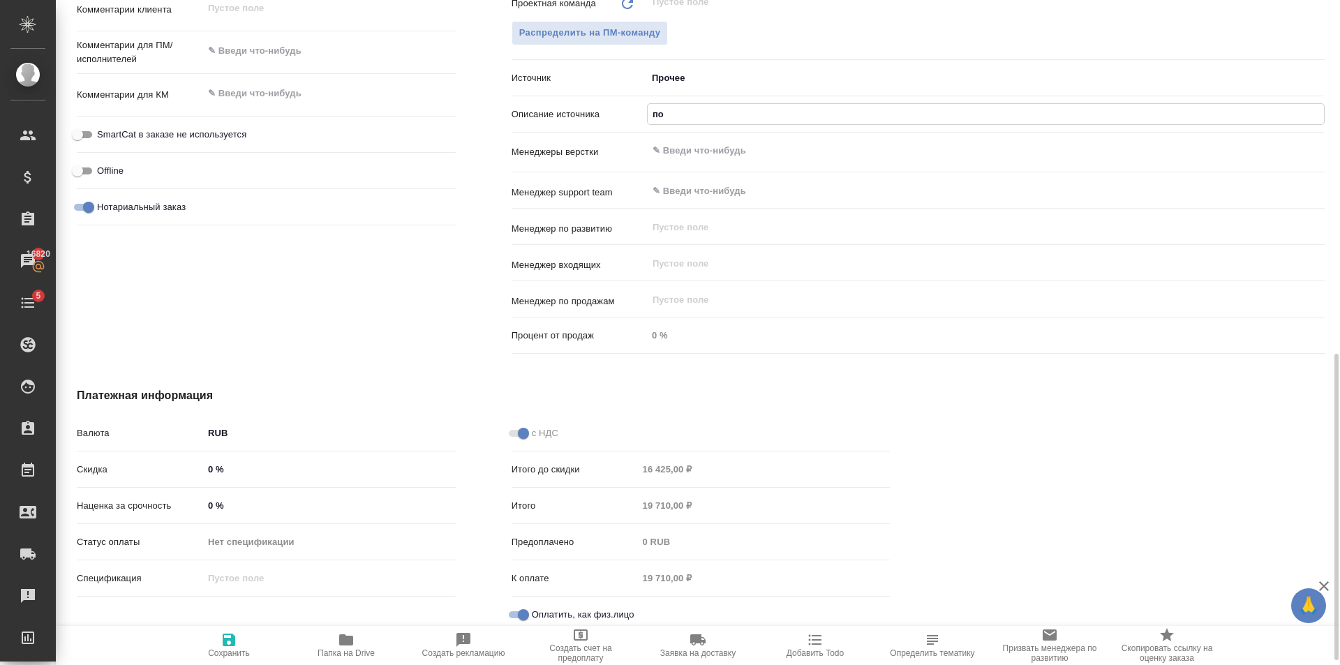
type input "п"
type textarea "x"
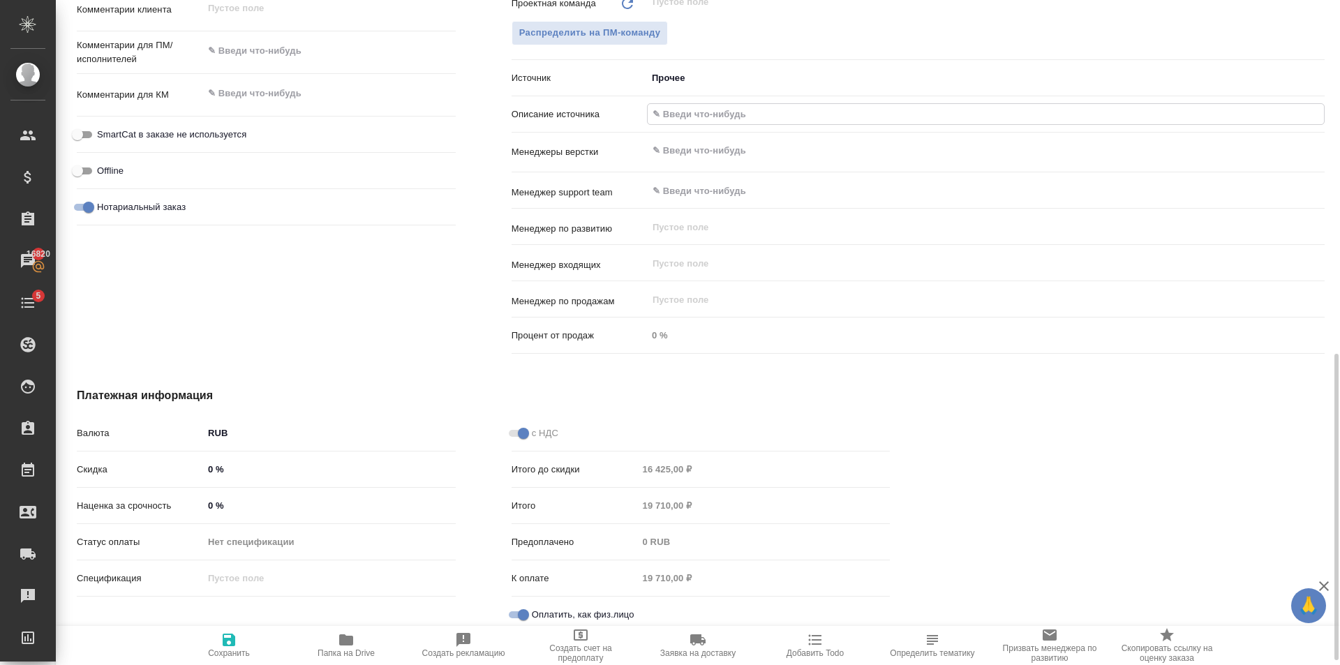
type textarea "x"
type input "п"
type textarea "x"
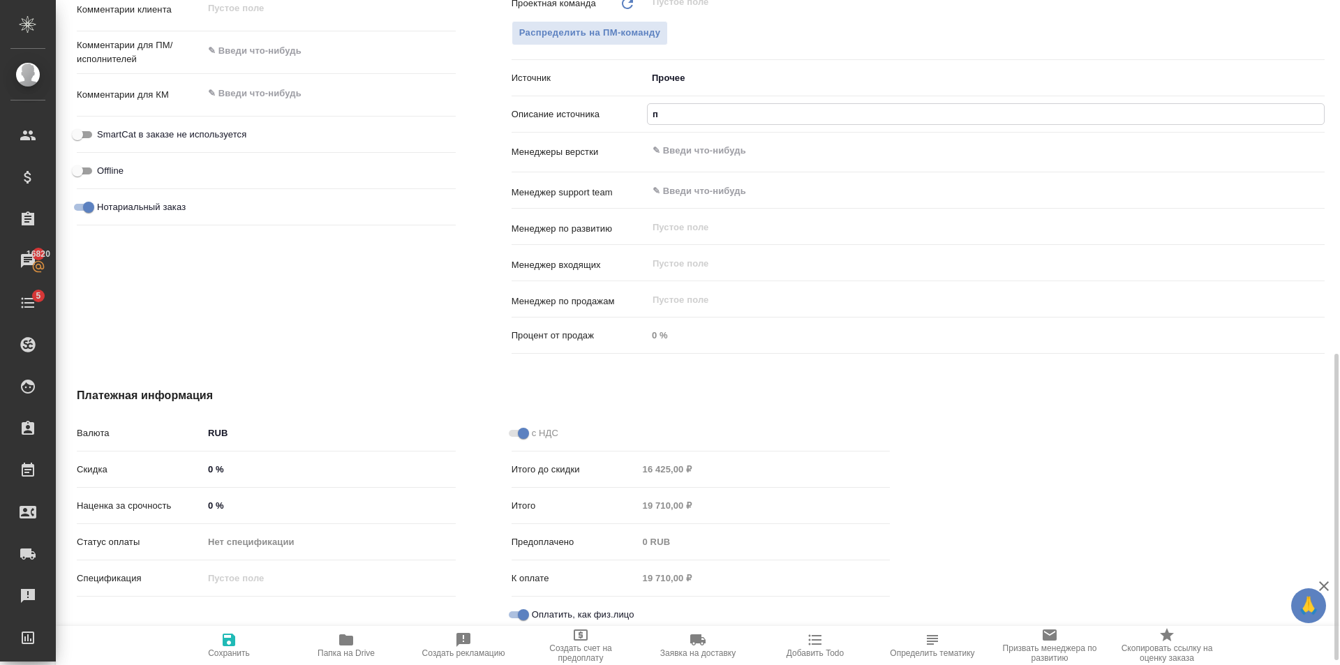
type textarea "x"
type input "по"
type textarea "x"
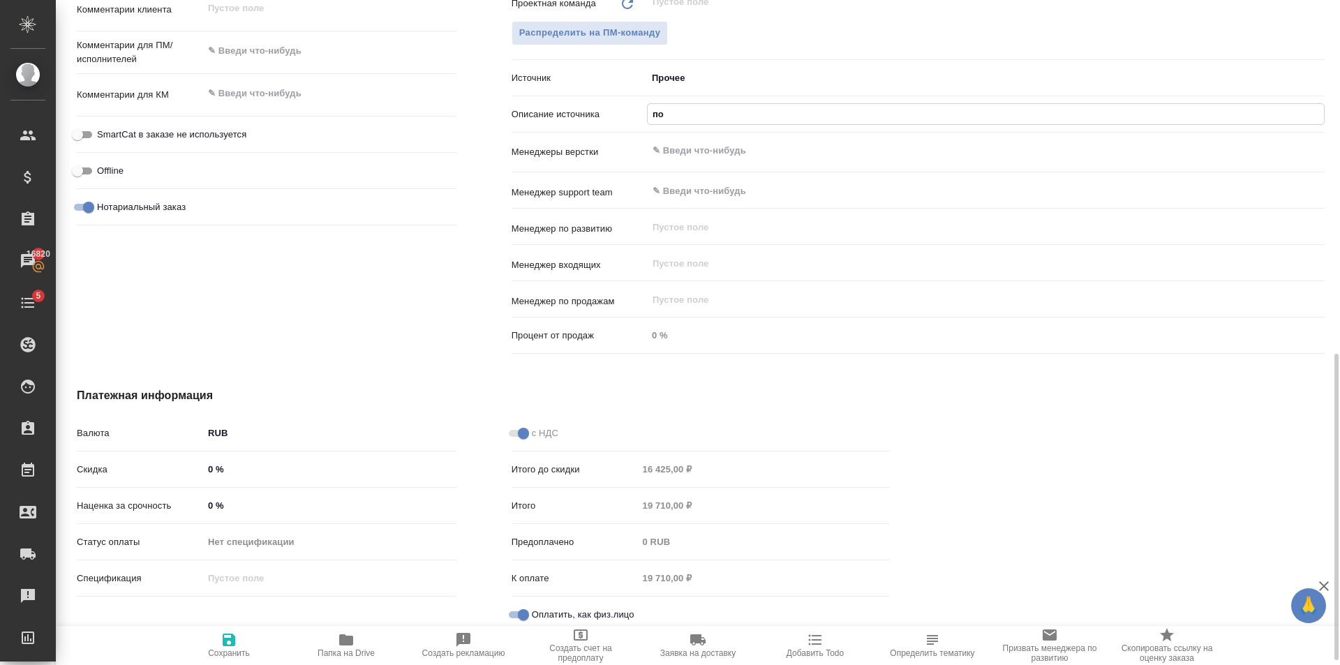
type textarea "x"
type input "по р"
type textarea "x"
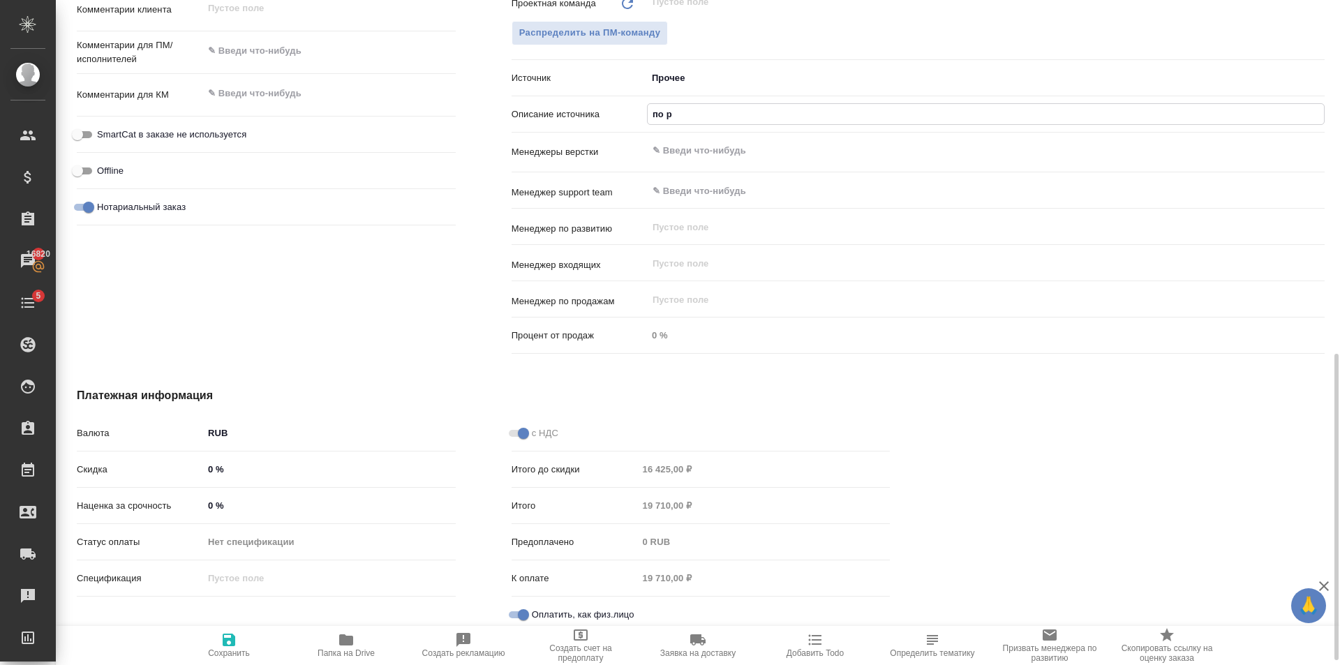
type textarea "x"
type input "по рк"
type textarea "x"
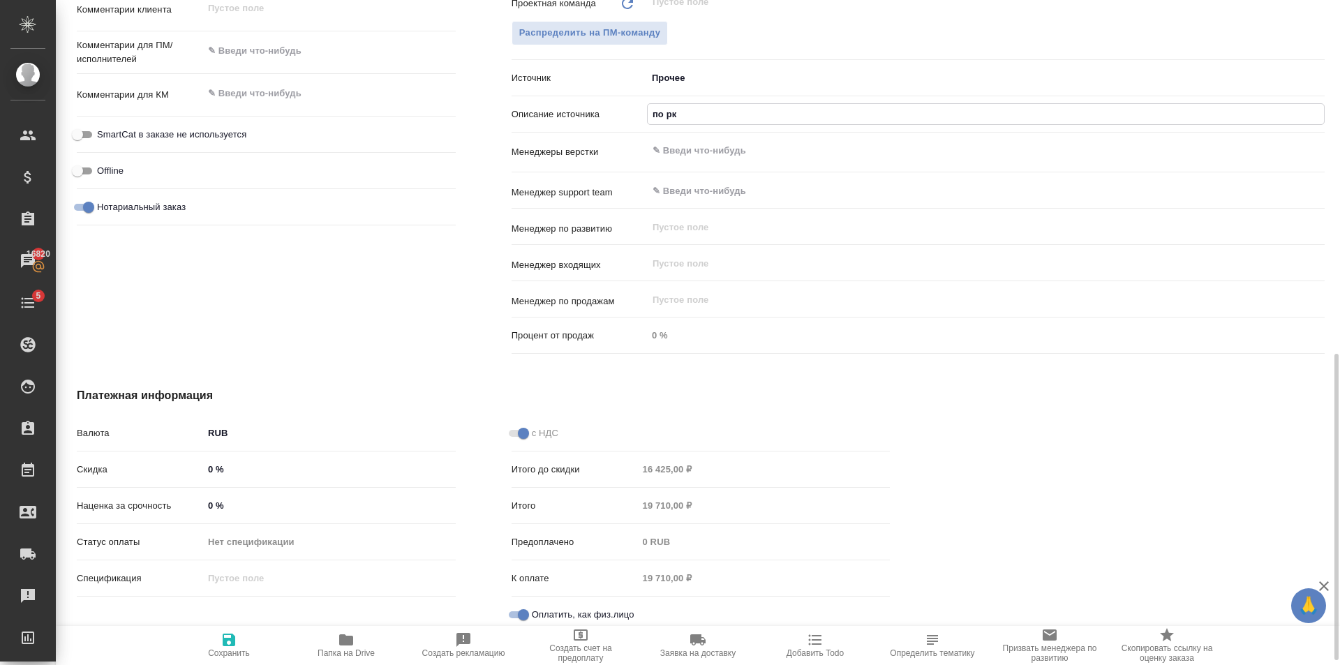
type textarea "x"
type input "по рко"
type textarea "x"
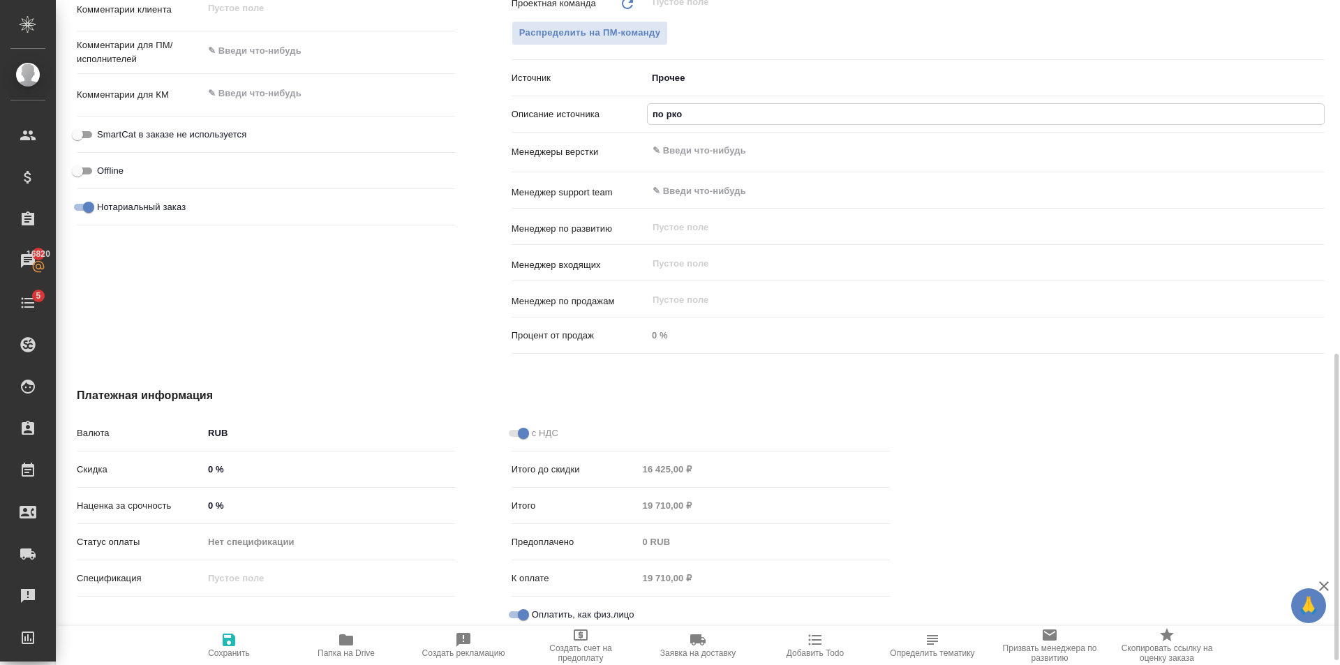
type input "по рком"
type textarea "x"
type input "по ркоме"
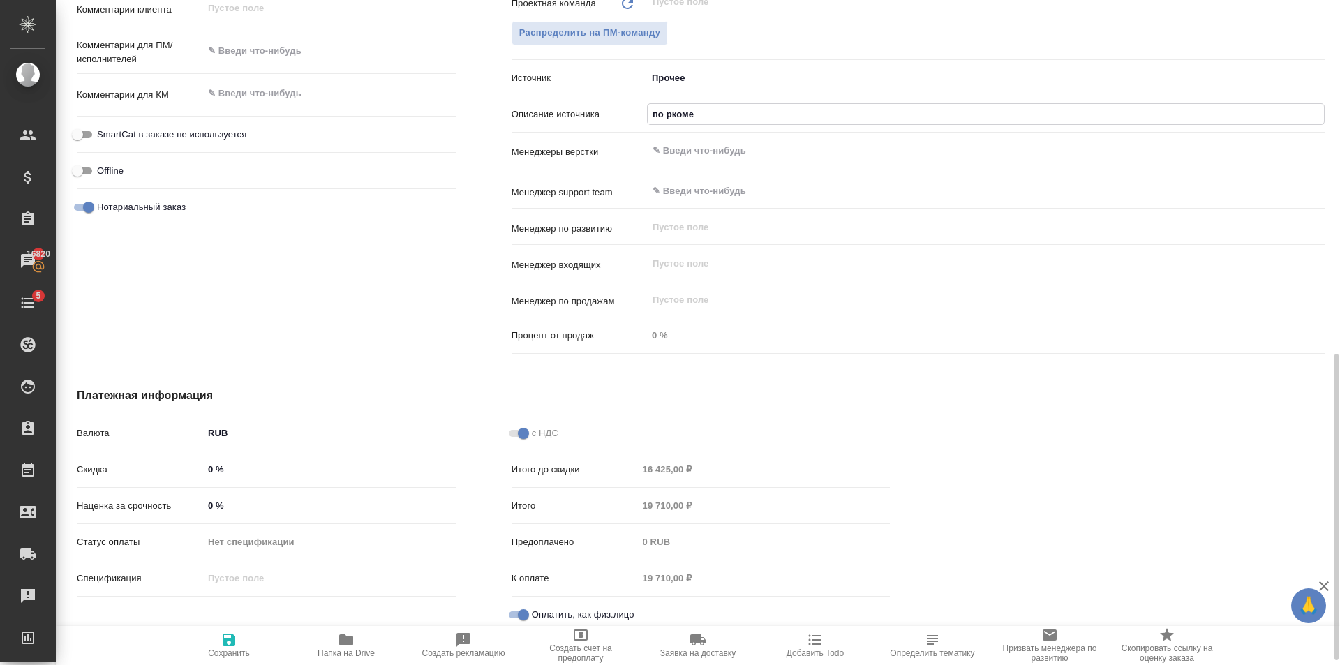
type textarea "x"
type input "по ркомен"
type textarea "x"
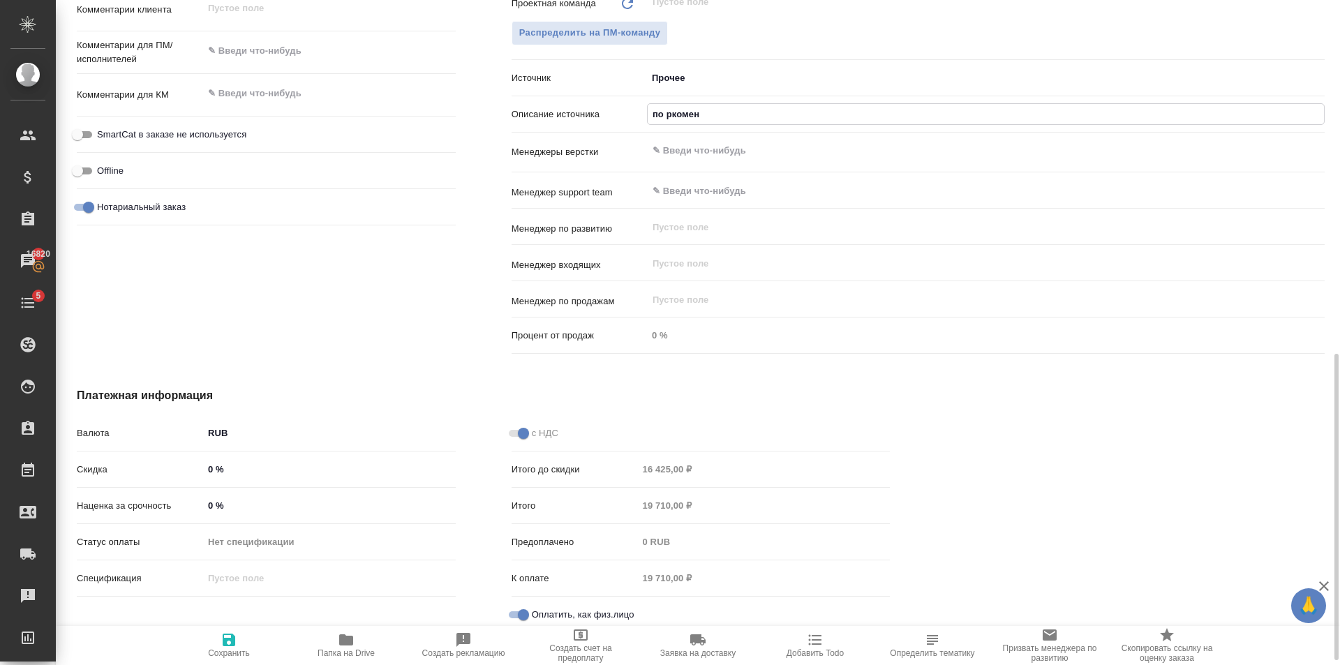
type textarea "x"
type input "по ркоменд"
type textarea "x"
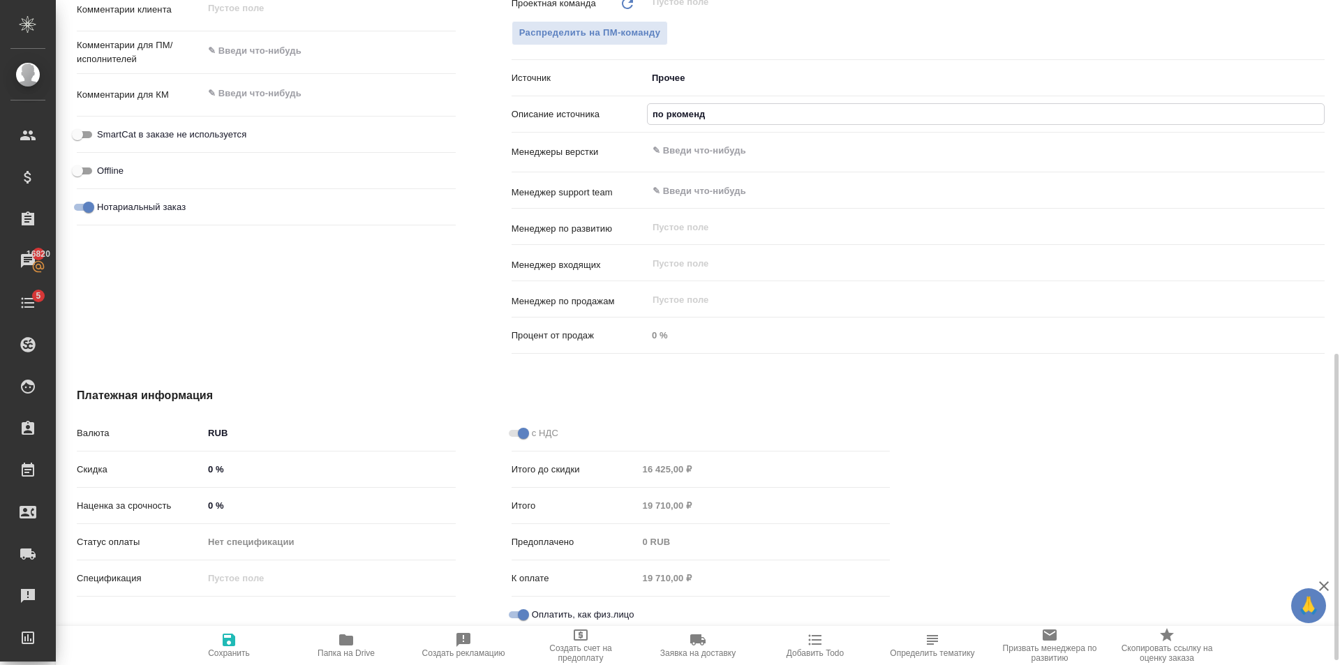
type textarea "x"
type input "по ркоменда"
type textarea "x"
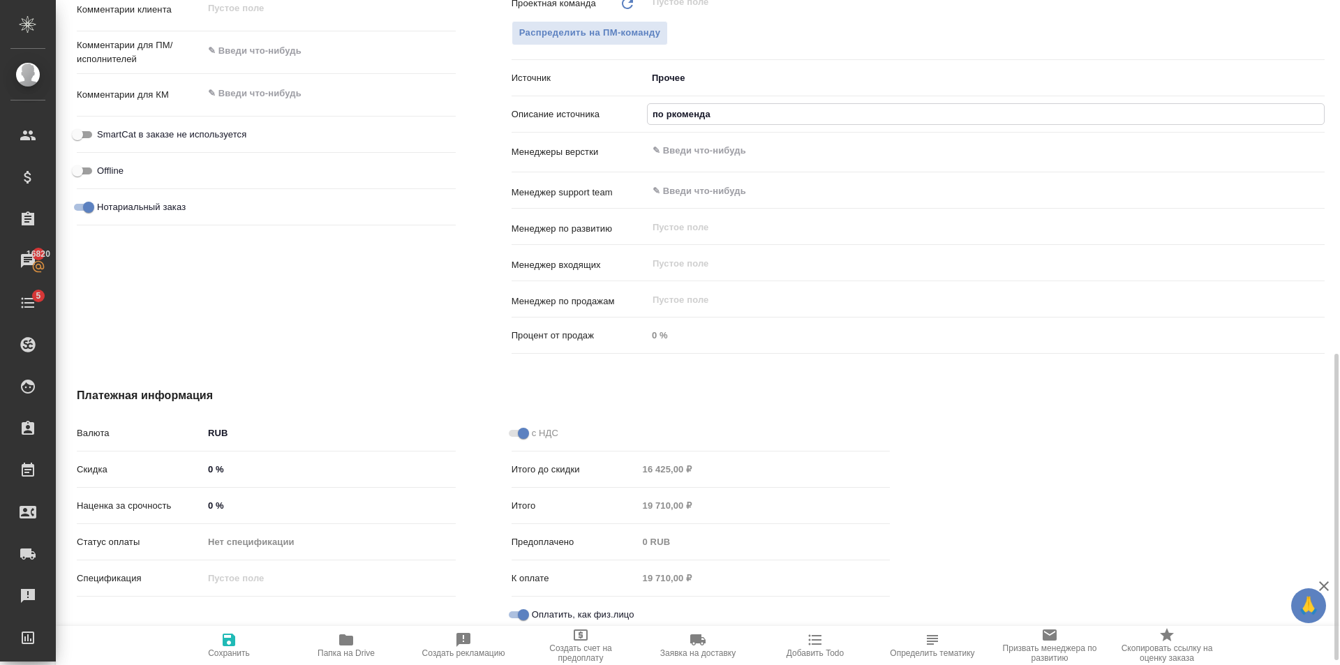
type input "по ркомендац"
type textarea "x"
type input "по ркомендаци"
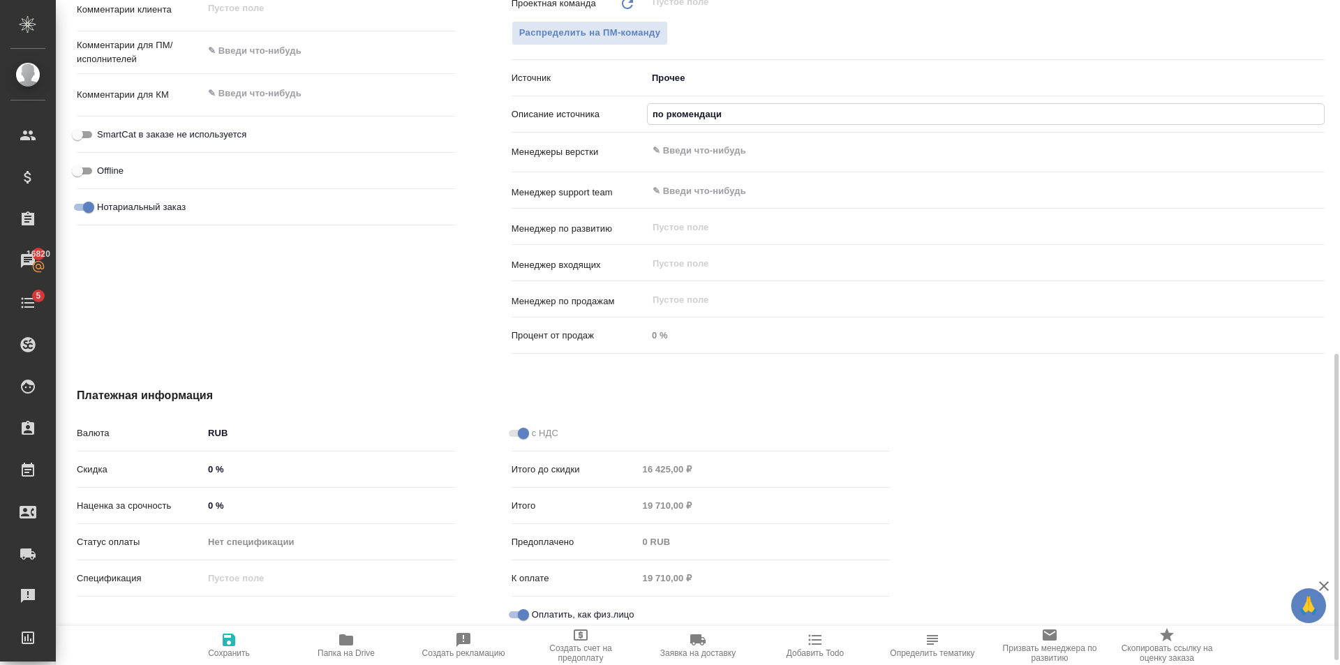
type textarea "x"
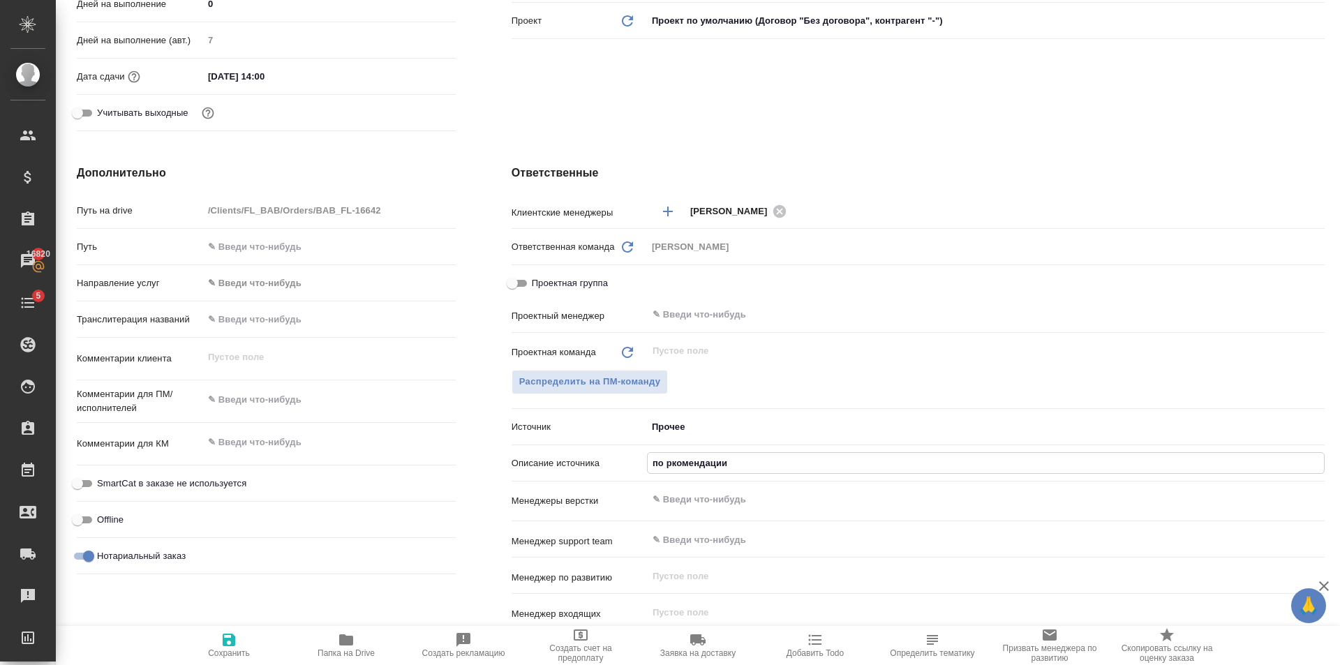
scroll to position [70, 0]
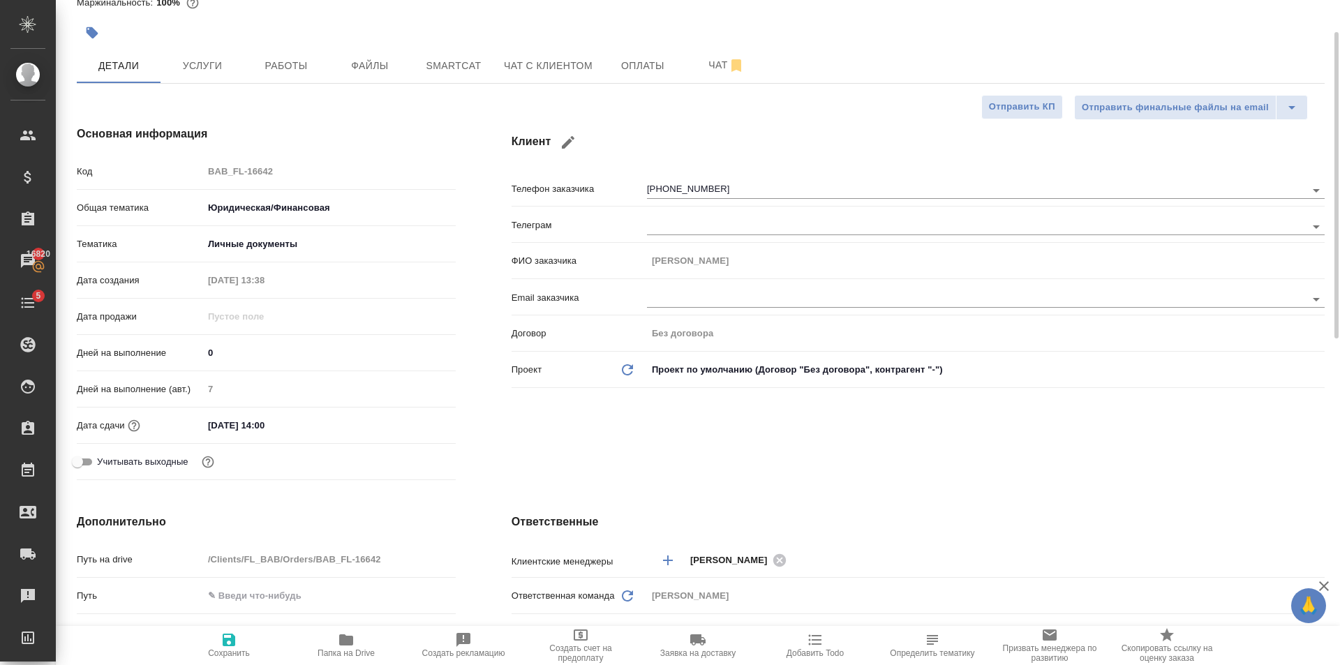
type input "по ркомендации"
click at [239, 648] on span "Сохранить" at bounding box center [229, 645] width 101 height 27
type textarea "x"
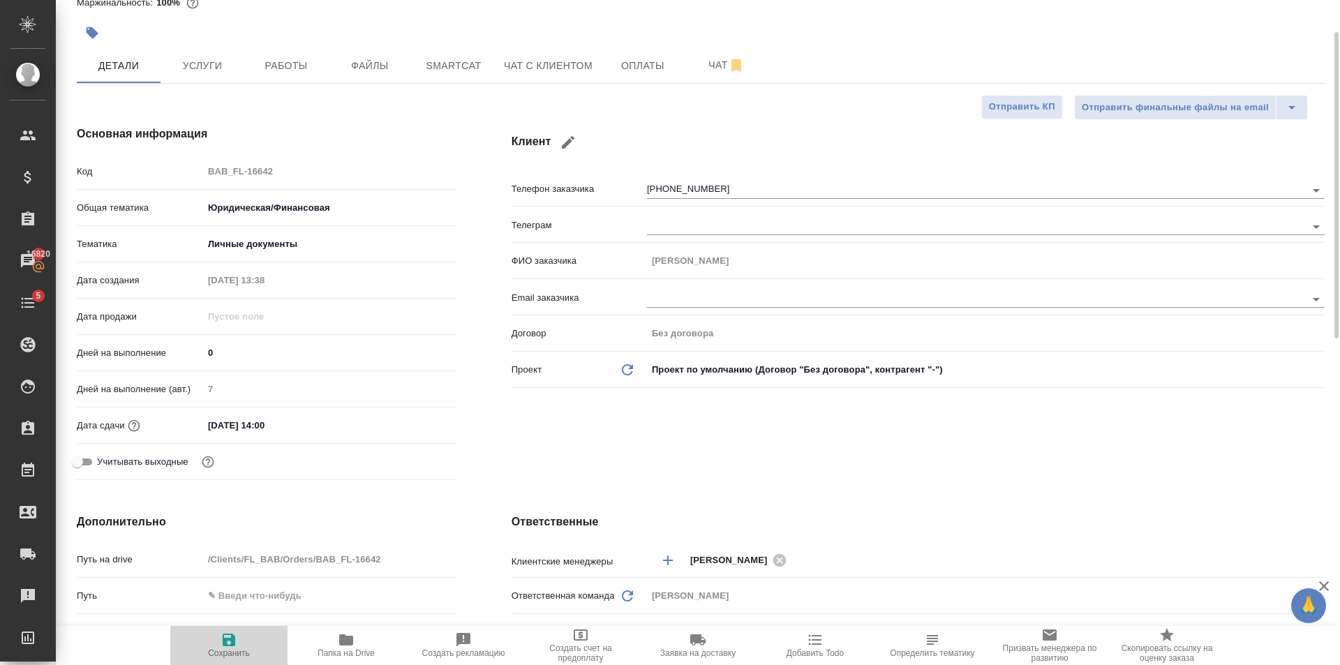
type textarea "x"
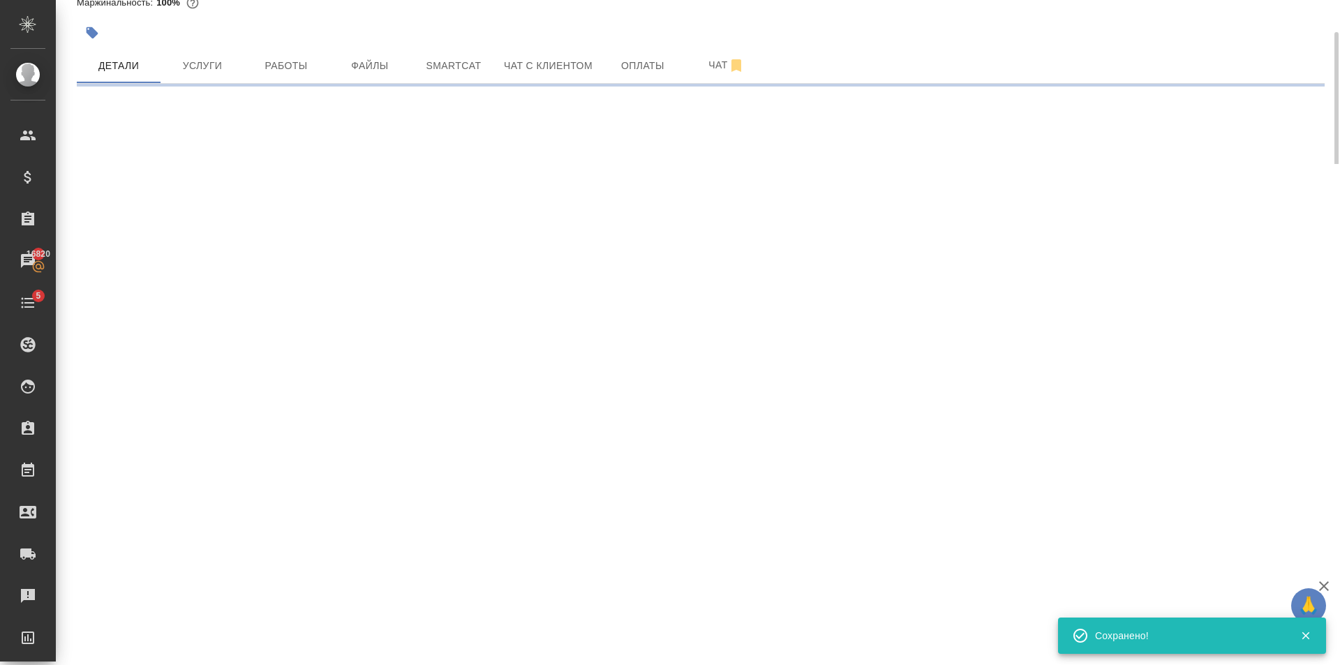
select select "RU"
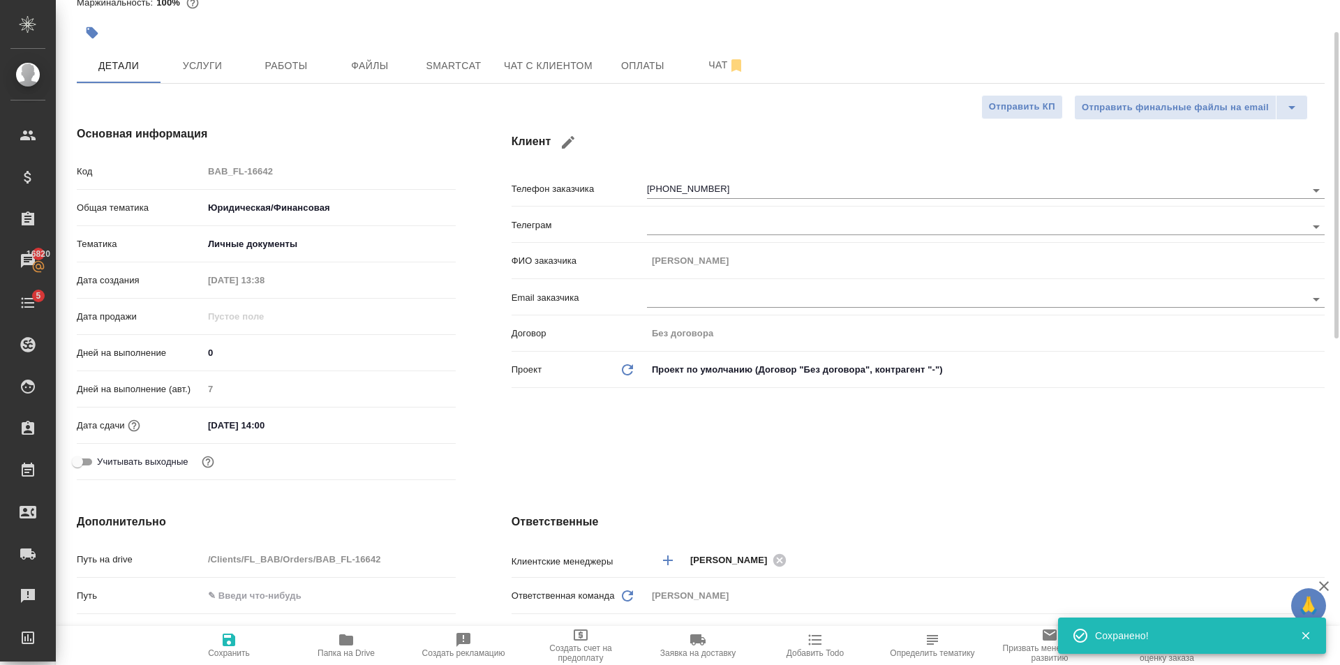
type textarea "x"
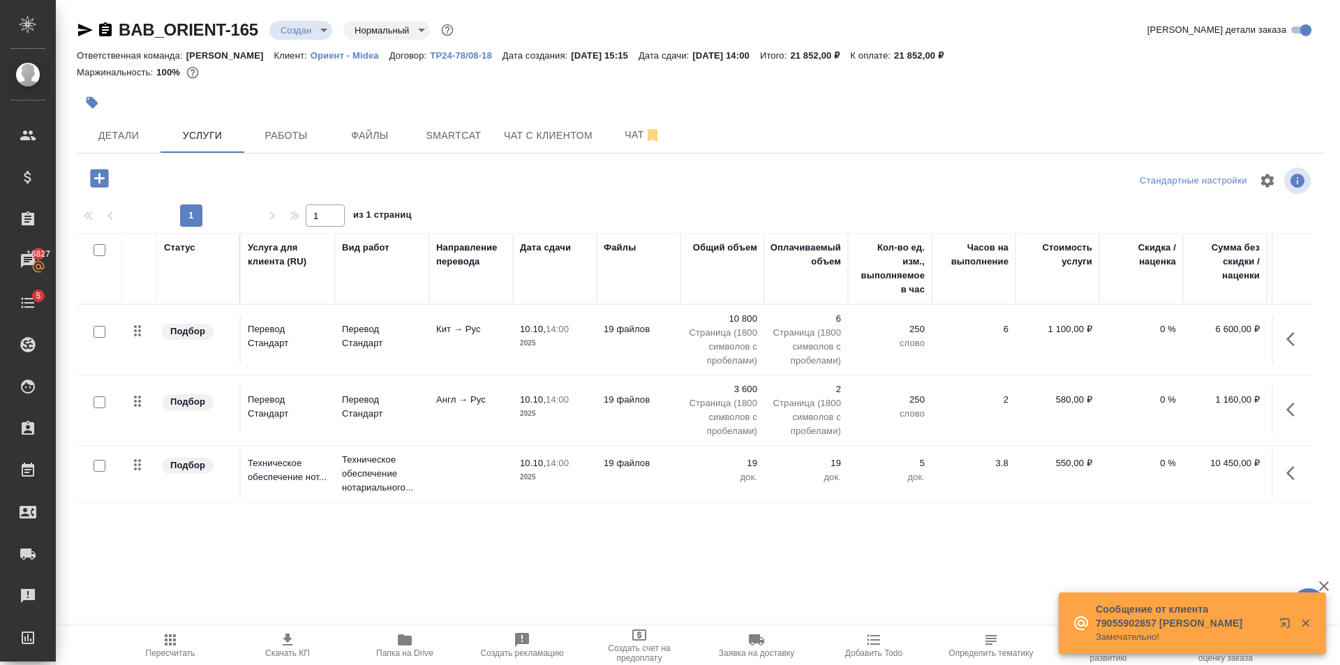
click at [116, 136] on span "Детали" at bounding box center [118, 135] width 67 height 17
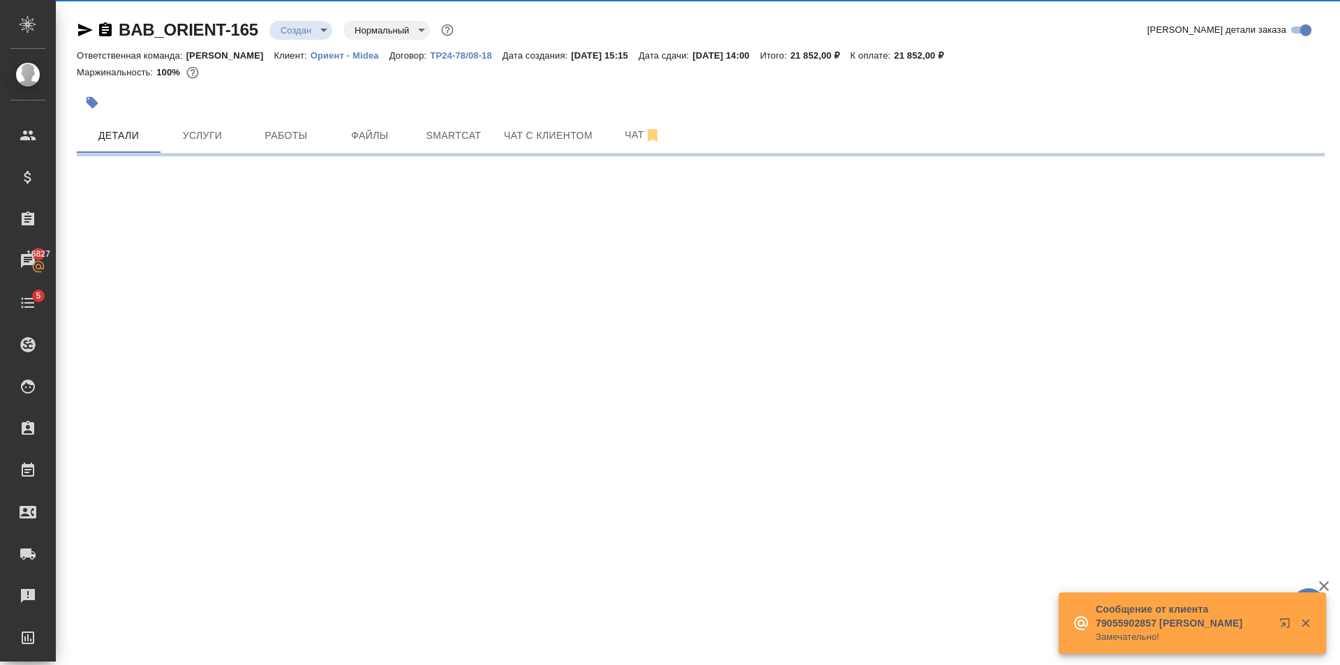
select select "RU"
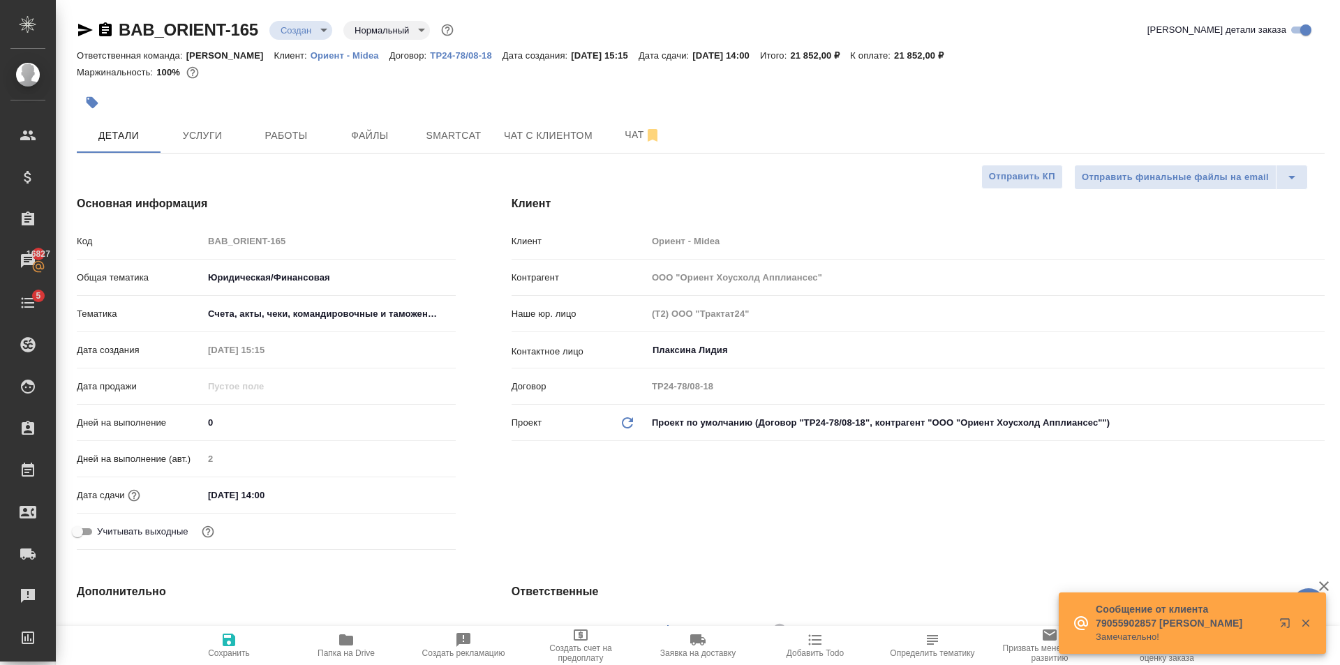
type textarea "x"
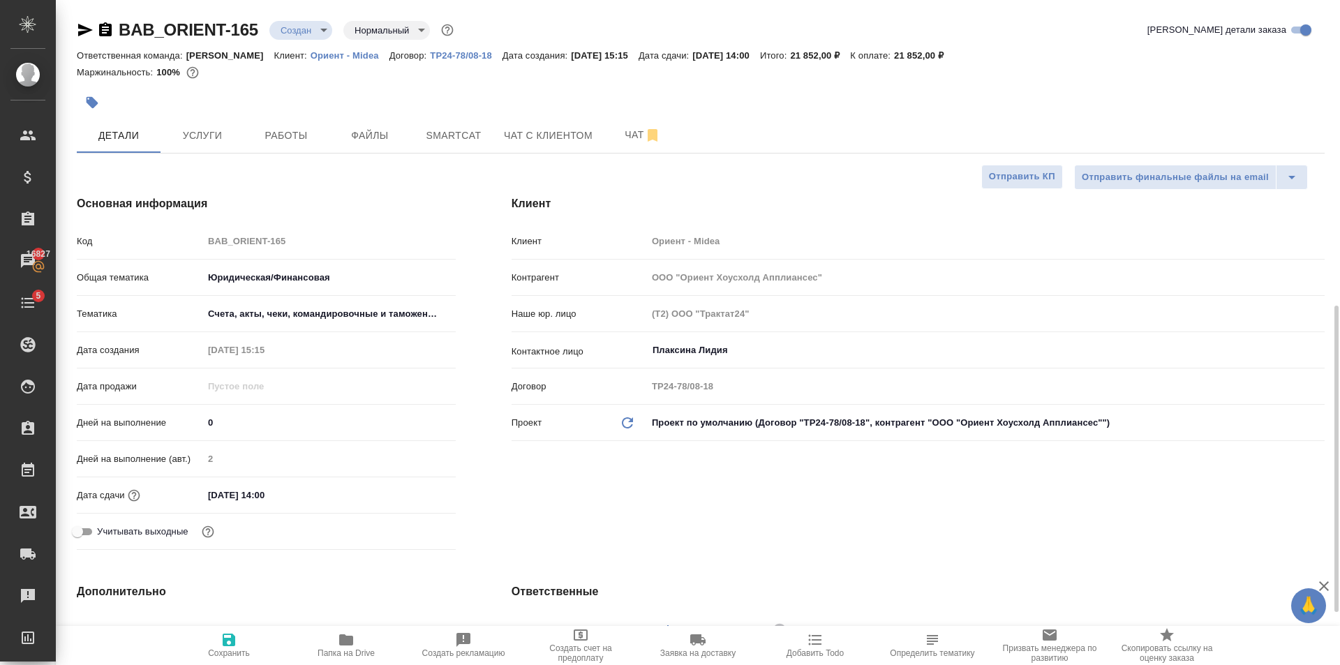
scroll to position [279, 0]
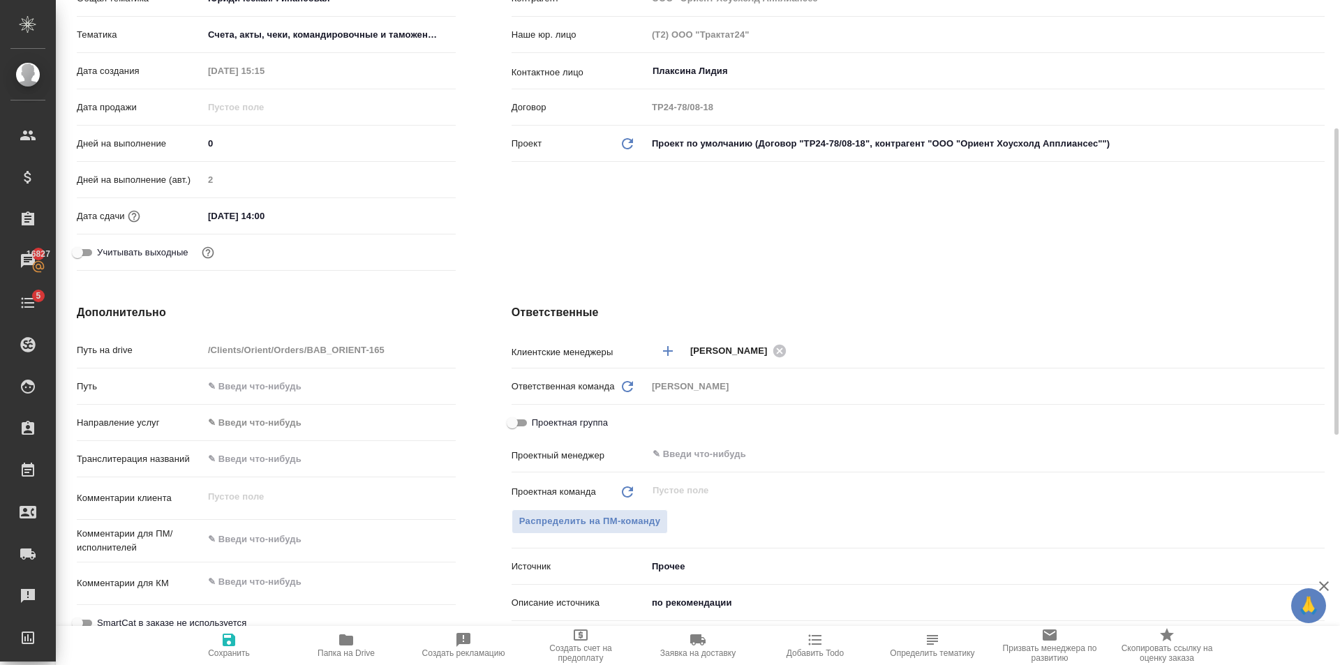
click at [318, 205] on div "Дата сдачи 10.10.2025 14:00" at bounding box center [266, 216] width 379 height 24
click at [297, 214] on input "10.10.2025 14:00" at bounding box center [264, 216] width 122 height 20
click at [268, 216] on input "10.10.2025 14:00" at bounding box center [265, 216] width 122 height 20
type input "10.10.2025 10:0_"
type textarea "x"
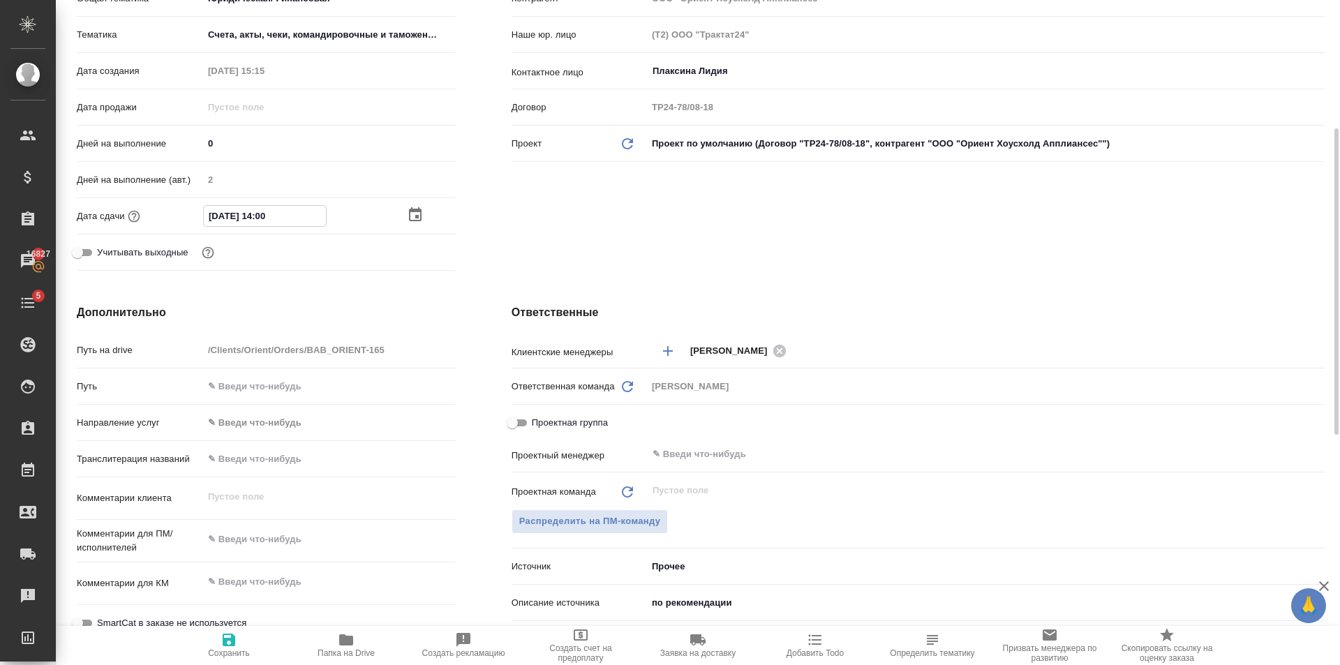
type textarea "x"
type input "10.10.2025 15:00"
type textarea "x"
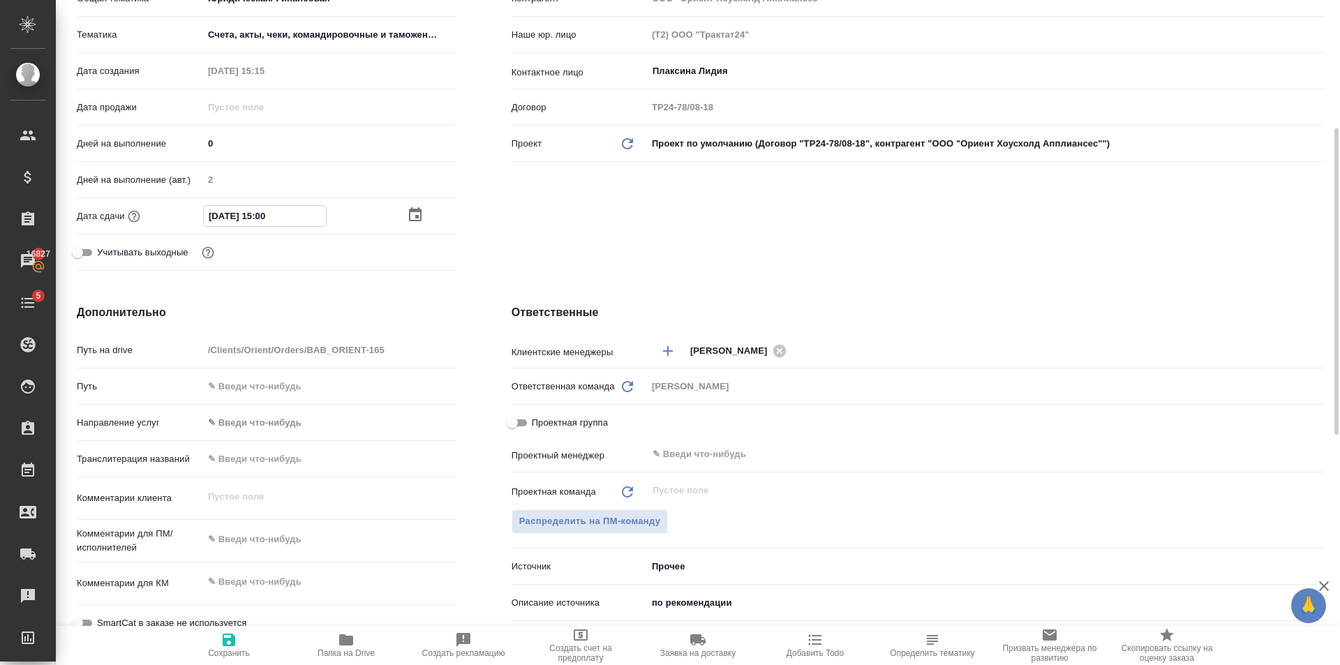
type textarea "x"
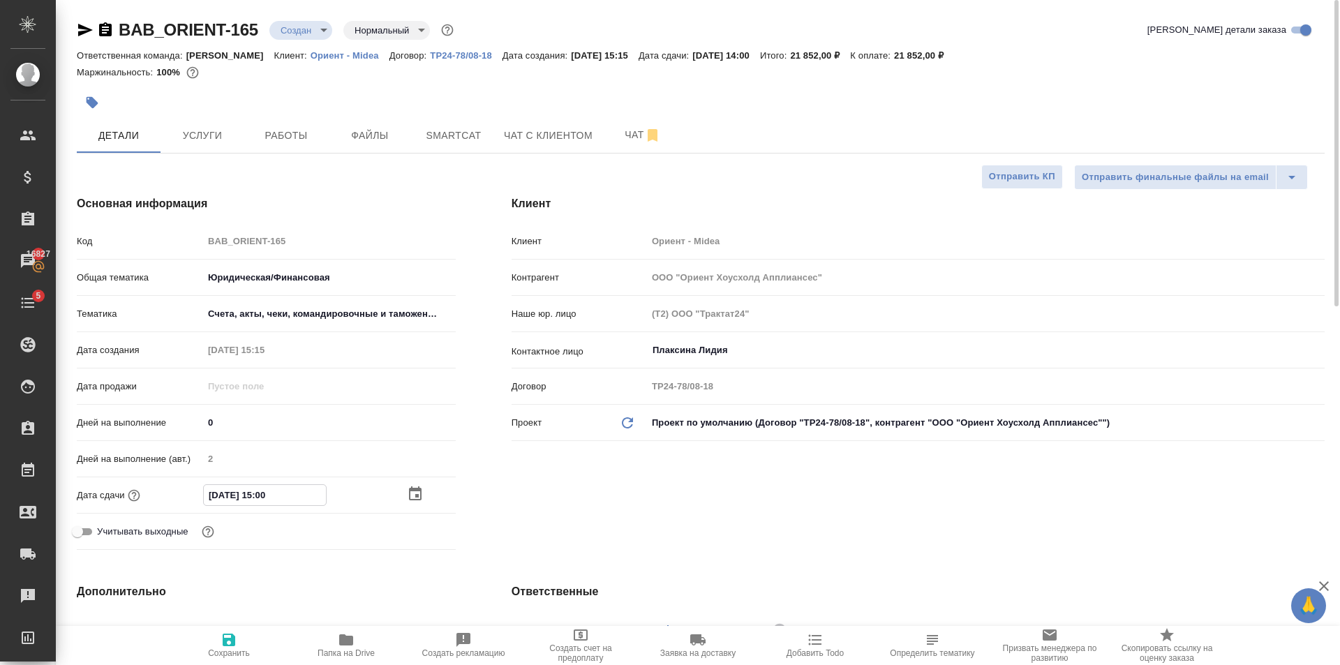
type input "10.10.2025 15:00"
click at [234, 646] on icon "button" at bounding box center [229, 640] width 13 height 13
type textarea "x"
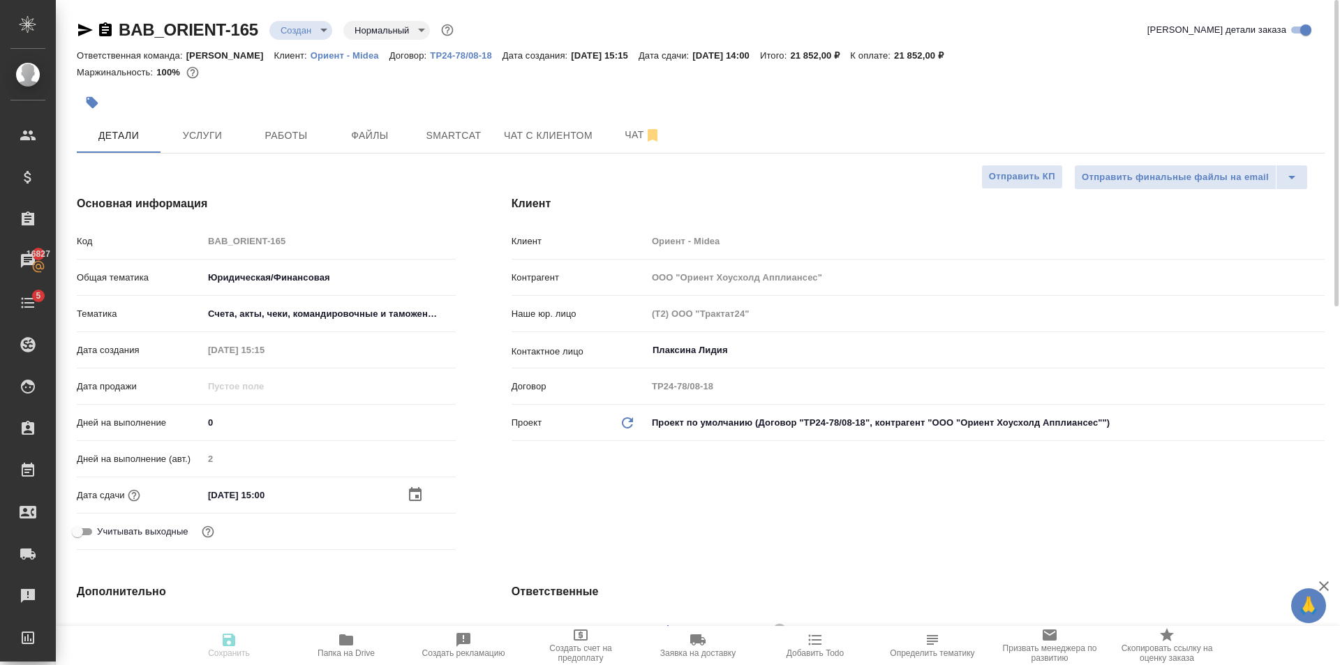
type textarea "x"
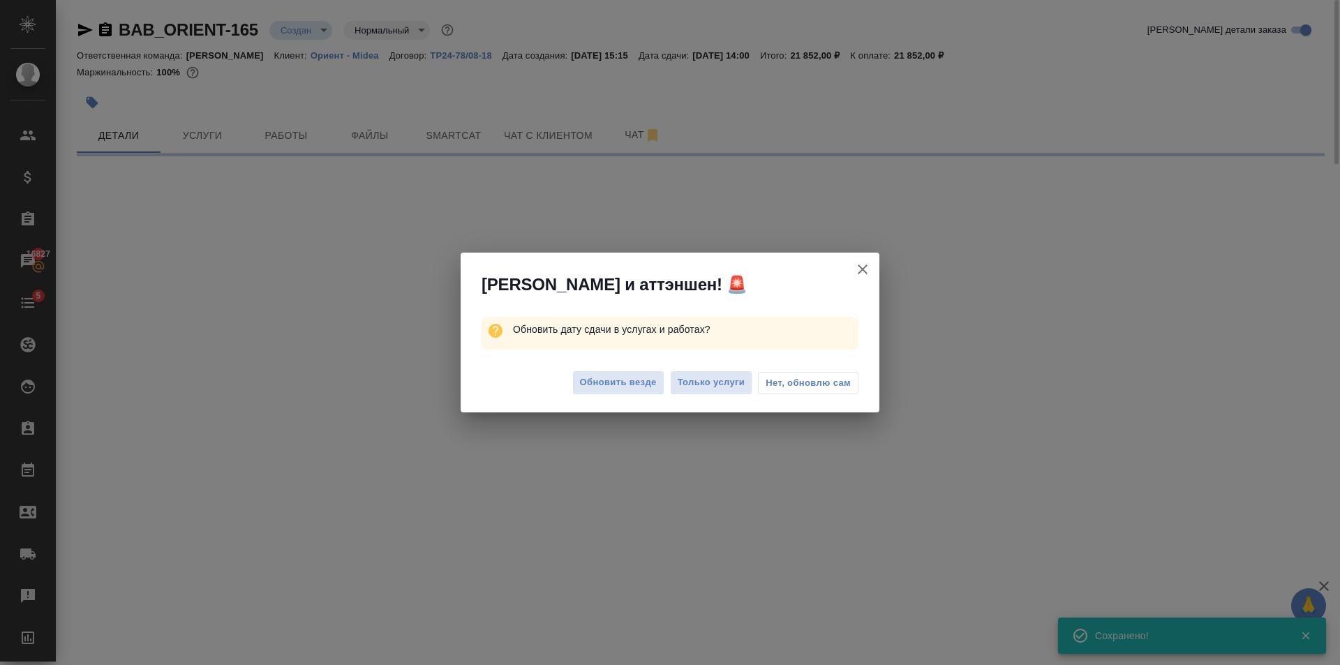
select select "RU"
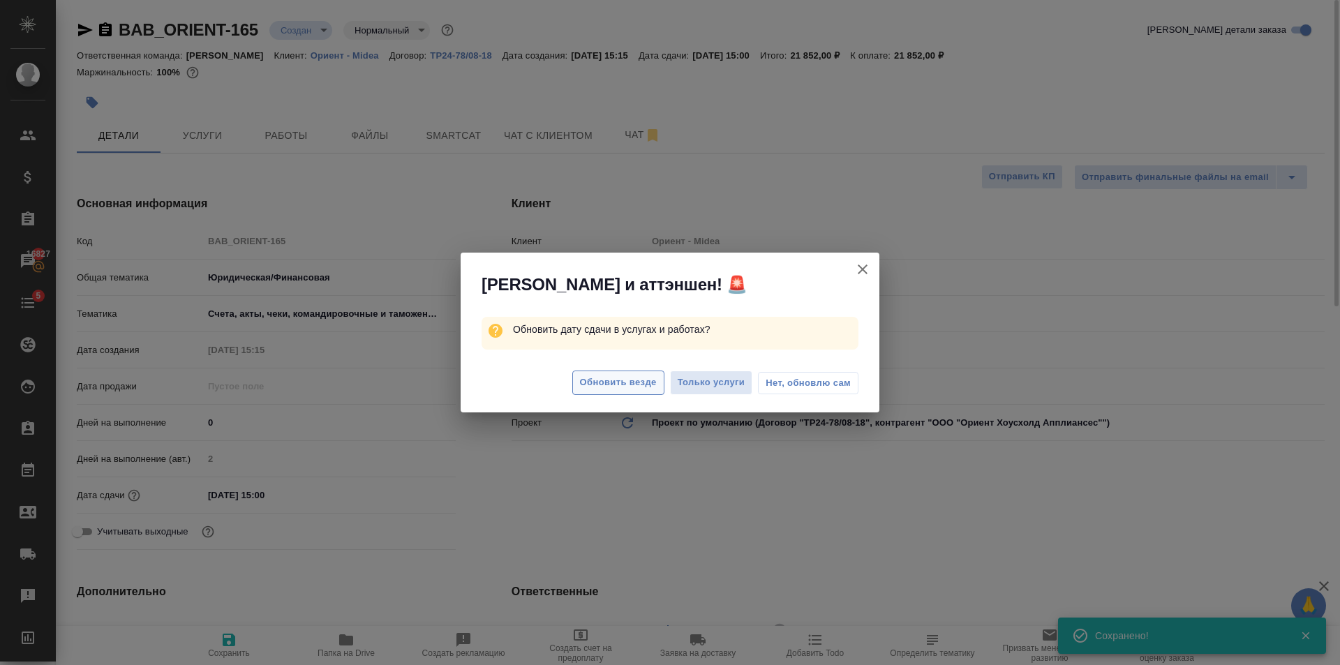
type textarea "x"
click at [604, 380] on span "Обновить везде" at bounding box center [618, 383] width 77 height 16
type textarea "x"
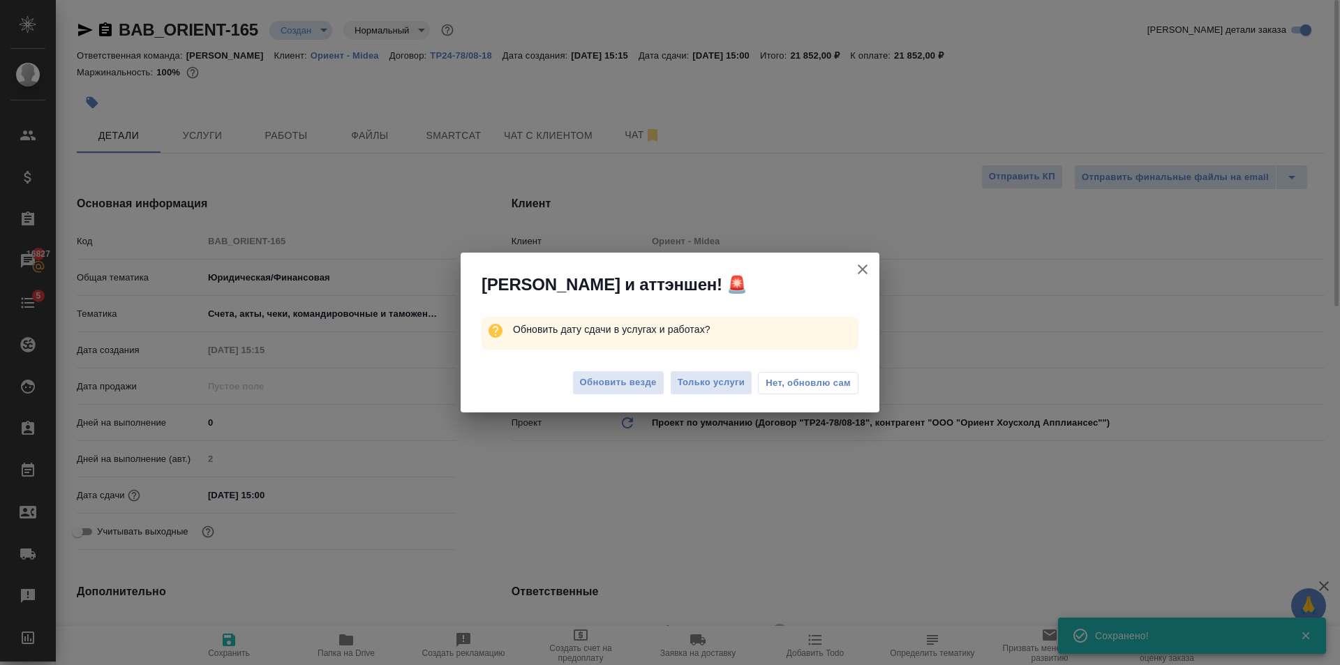
type textarea "x"
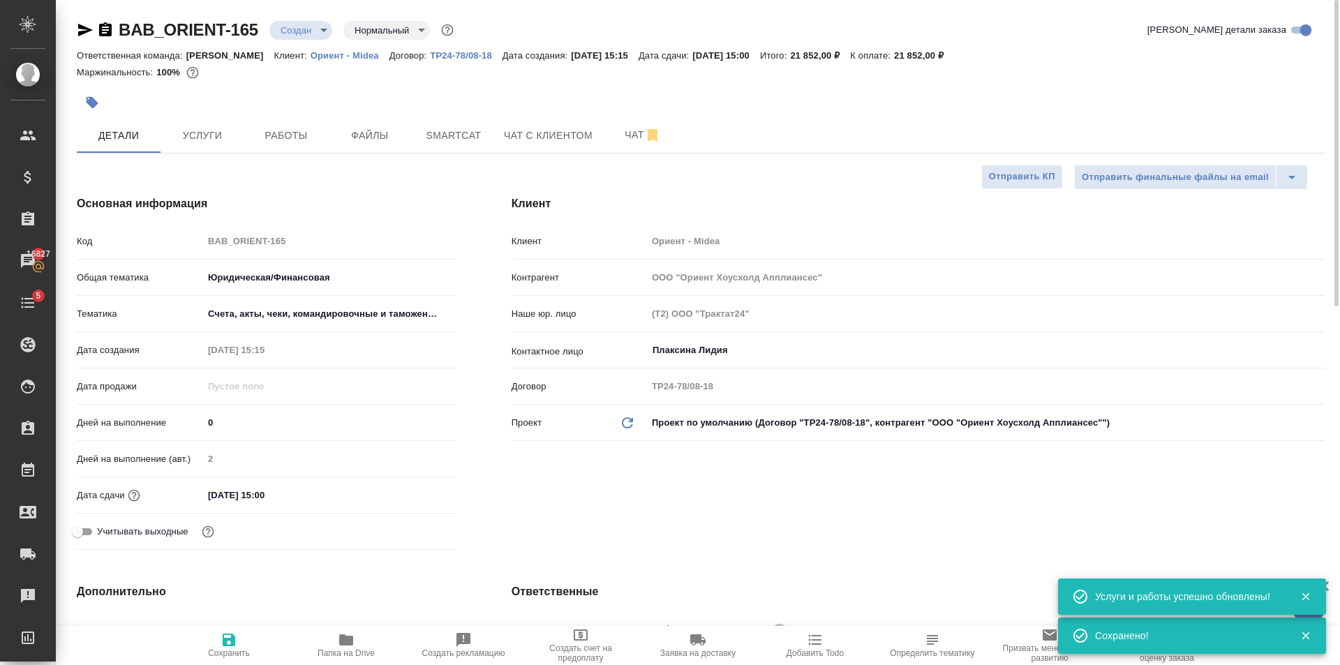
scroll to position [279, 0]
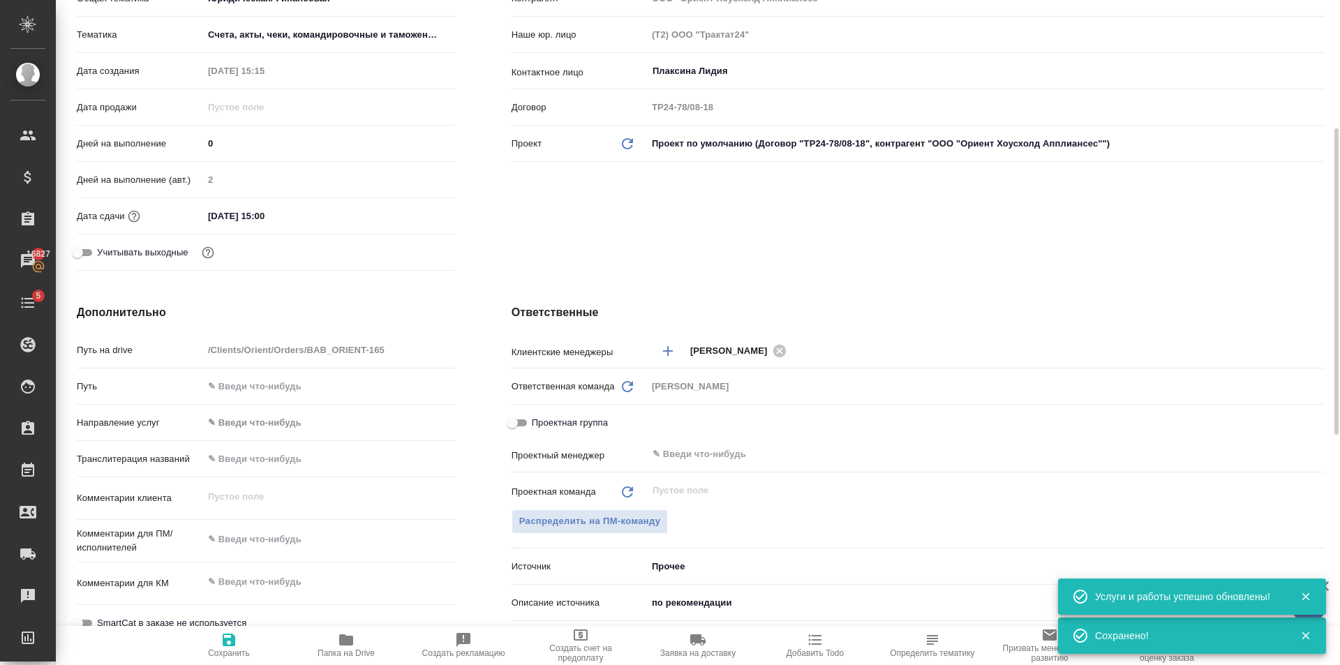
click at [510, 421] on input "Проектная группа" at bounding box center [512, 423] width 50 height 17
checkbox input "true"
type textarea "x"
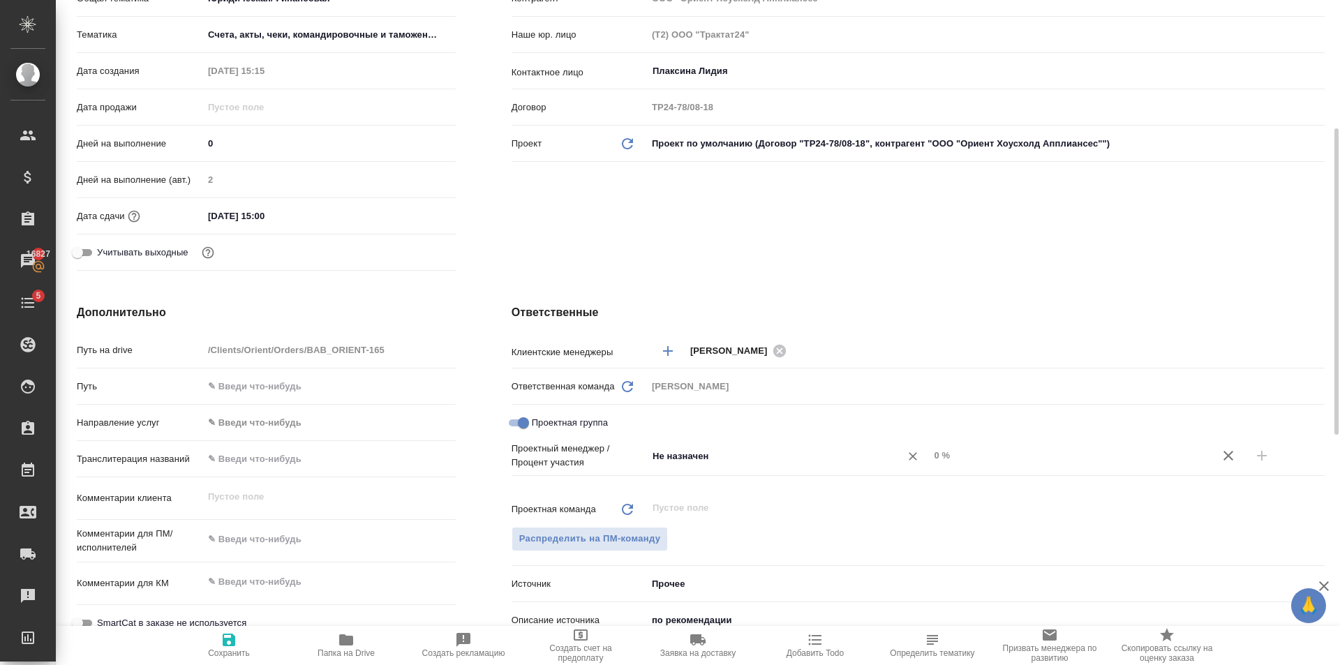
click at [759, 457] on input "Не назначен" at bounding box center [765, 455] width 228 height 17
type input "газиз"
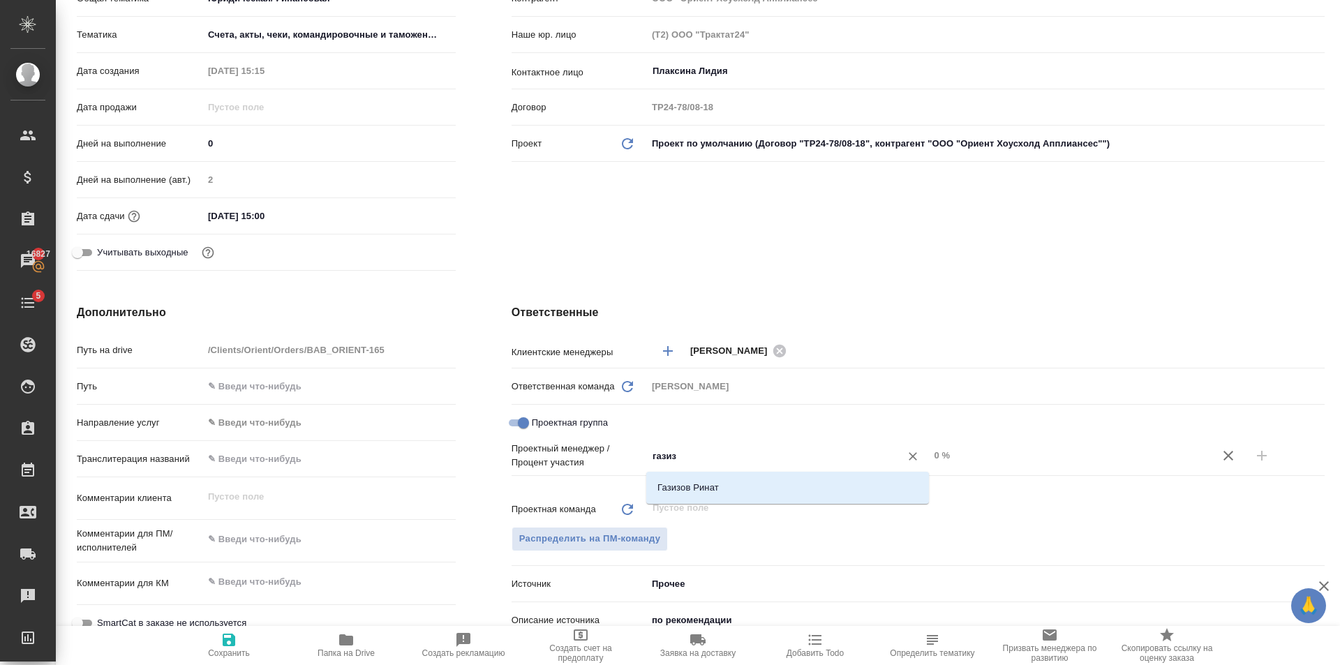
click at [804, 479] on li "Газизов Ринат" at bounding box center [787, 487] width 283 height 25
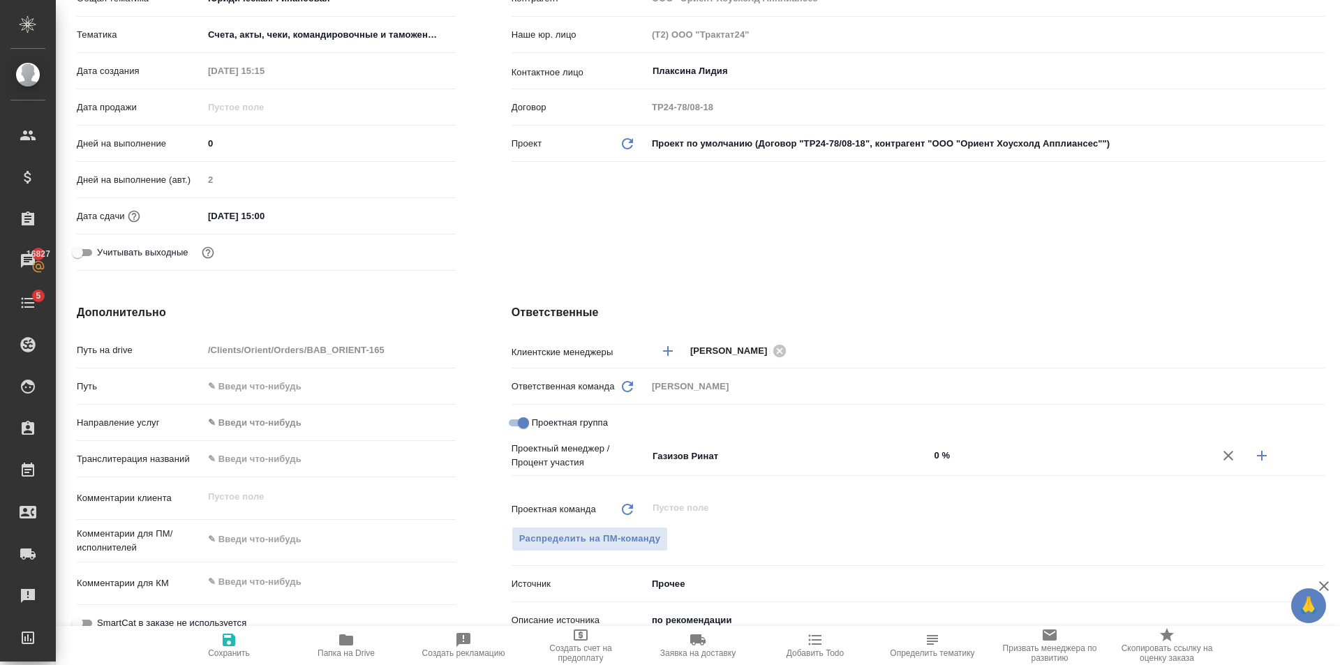
type textarea "x"
click at [1039, 462] on input "0 %" at bounding box center [1070, 455] width 283 height 20
type textarea "x"
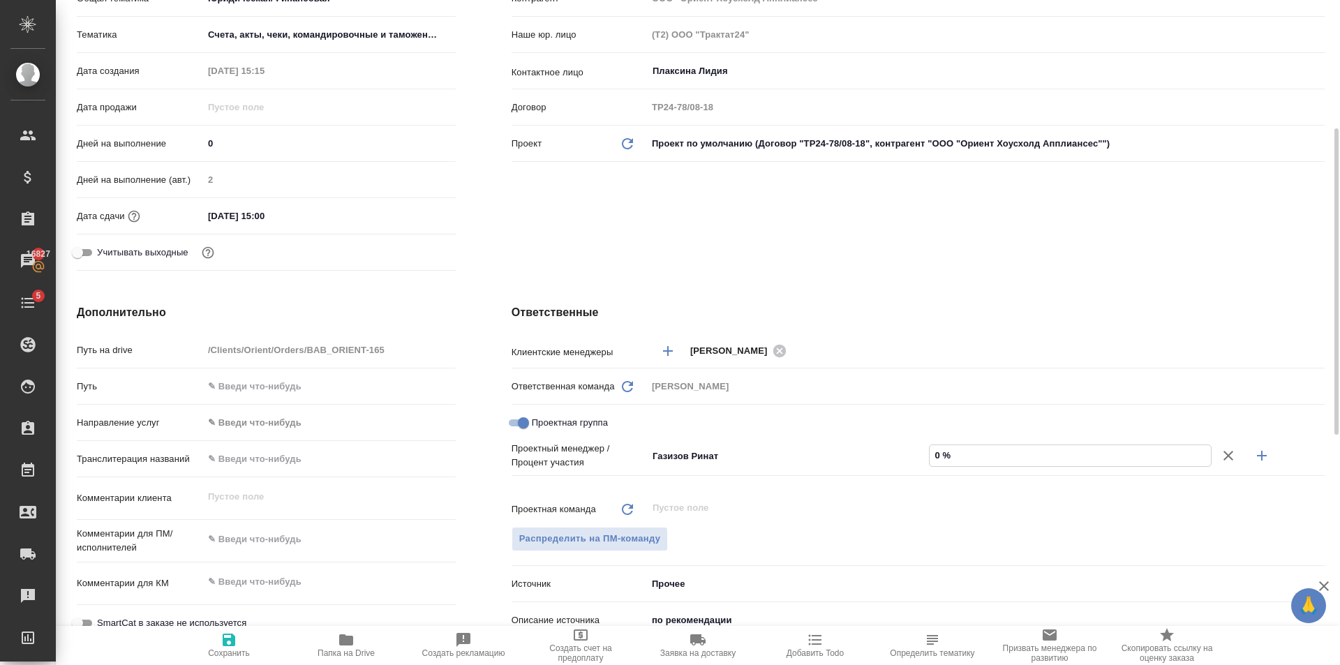
type textarea "x"
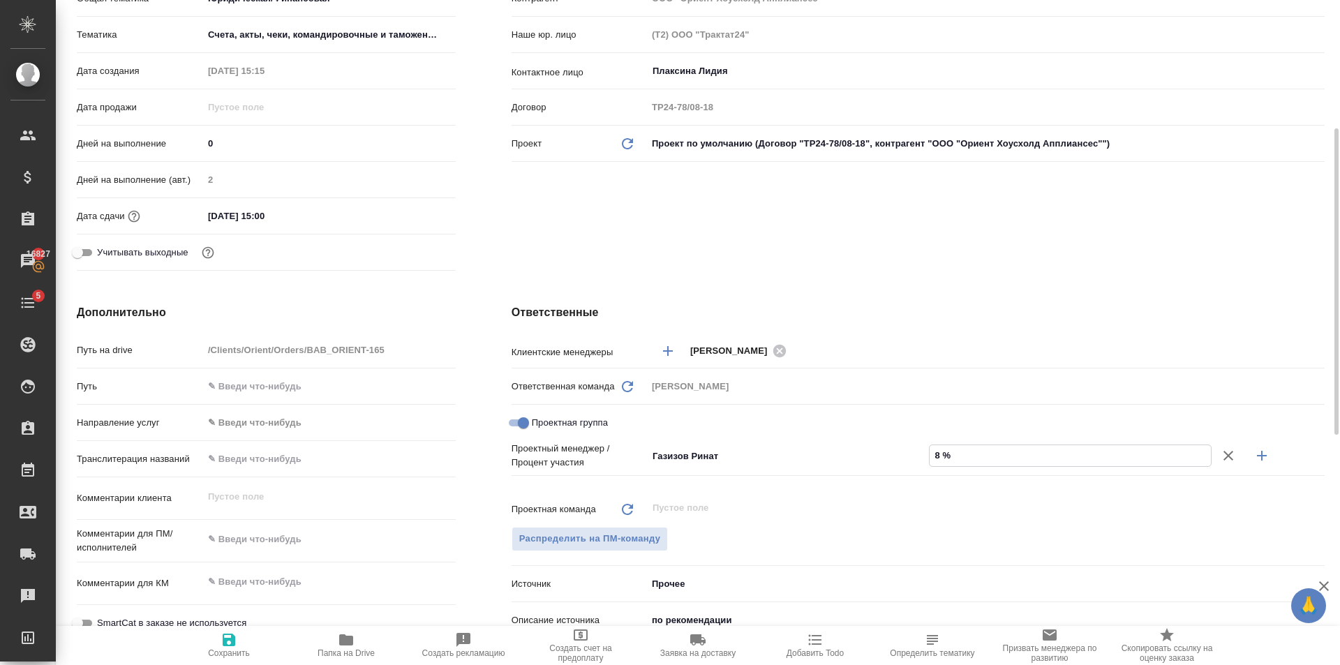
type input "80 %"
type textarea "x"
type input "80 %"
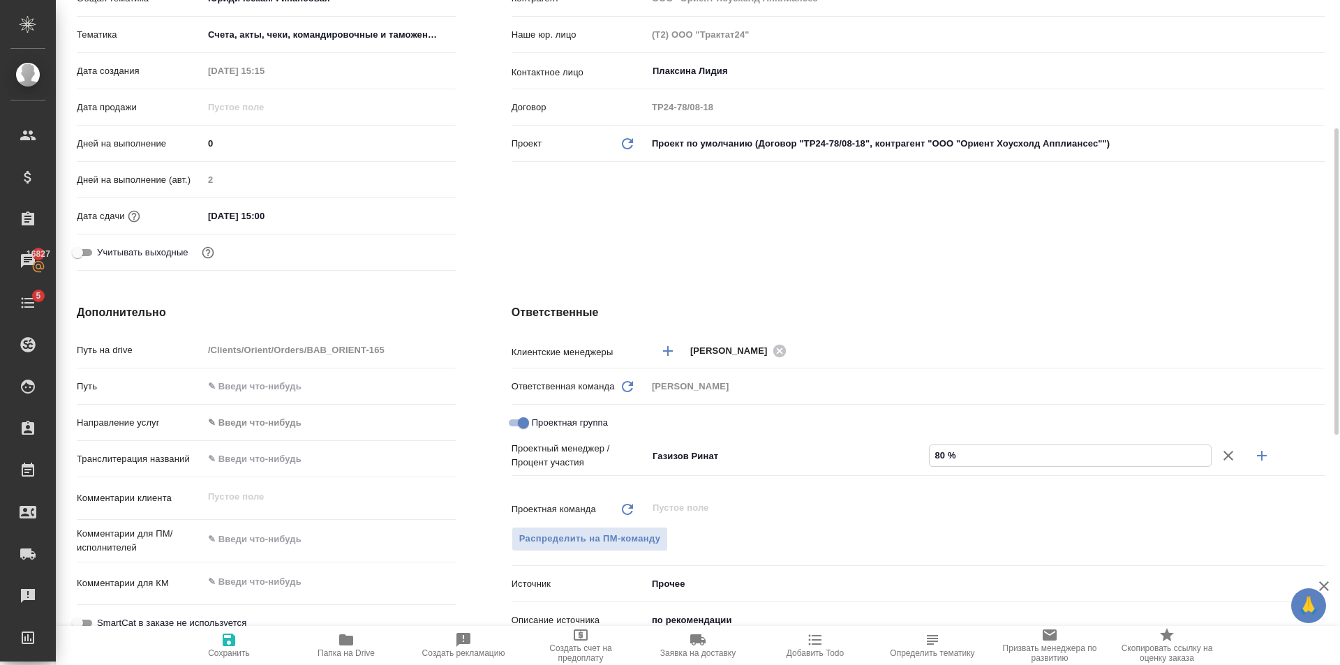
click at [1258, 454] on icon "button" at bounding box center [1262, 455] width 17 height 17
type textarea "x"
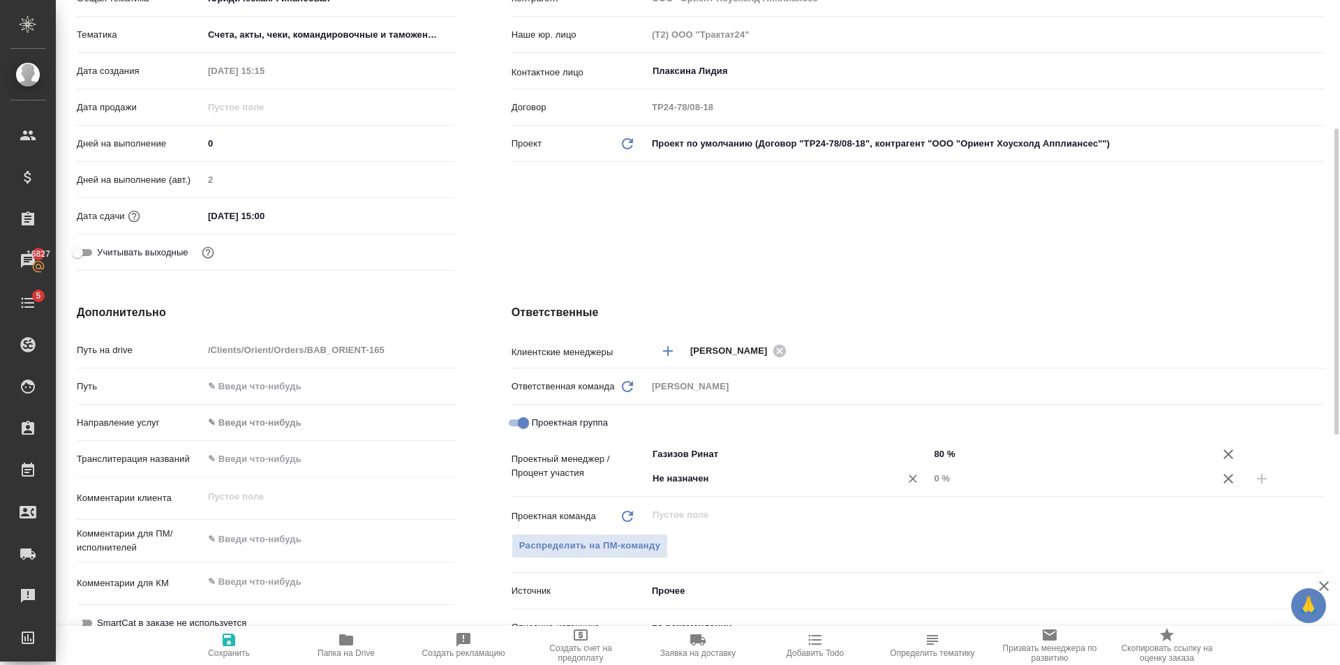
click at [718, 485] on input "Не назначен" at bounding box center [765, 478] width 228 height 17
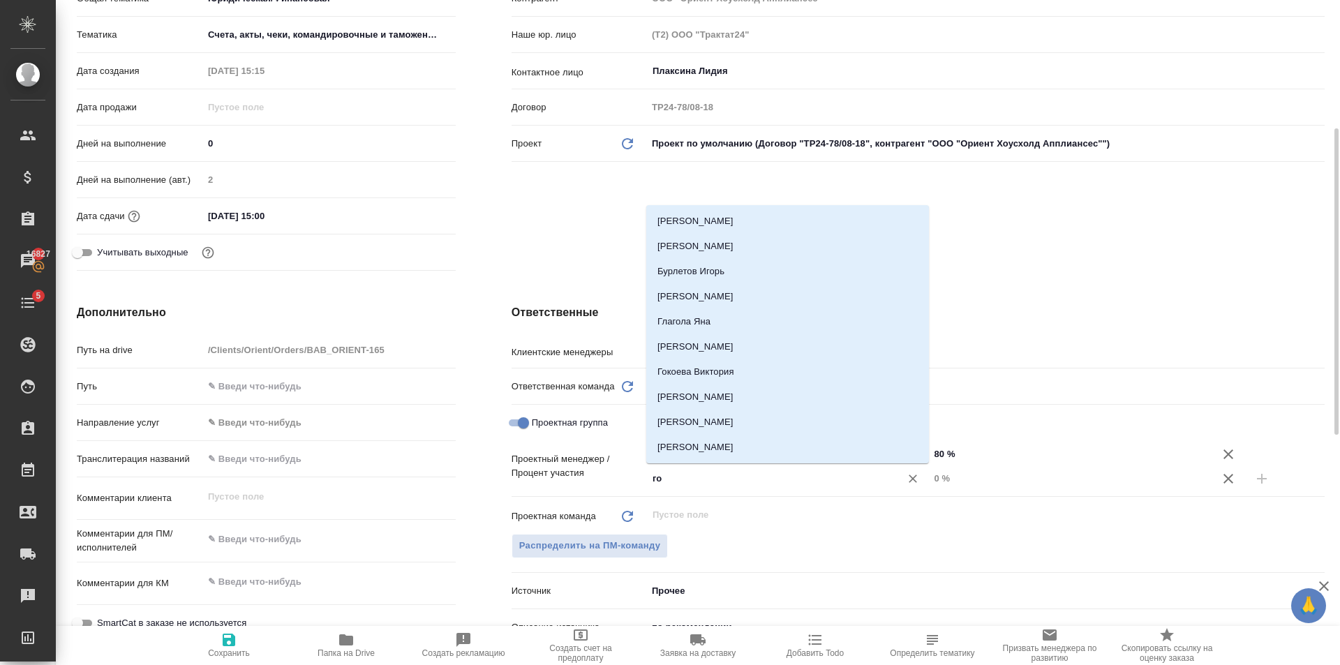
type input "гол"
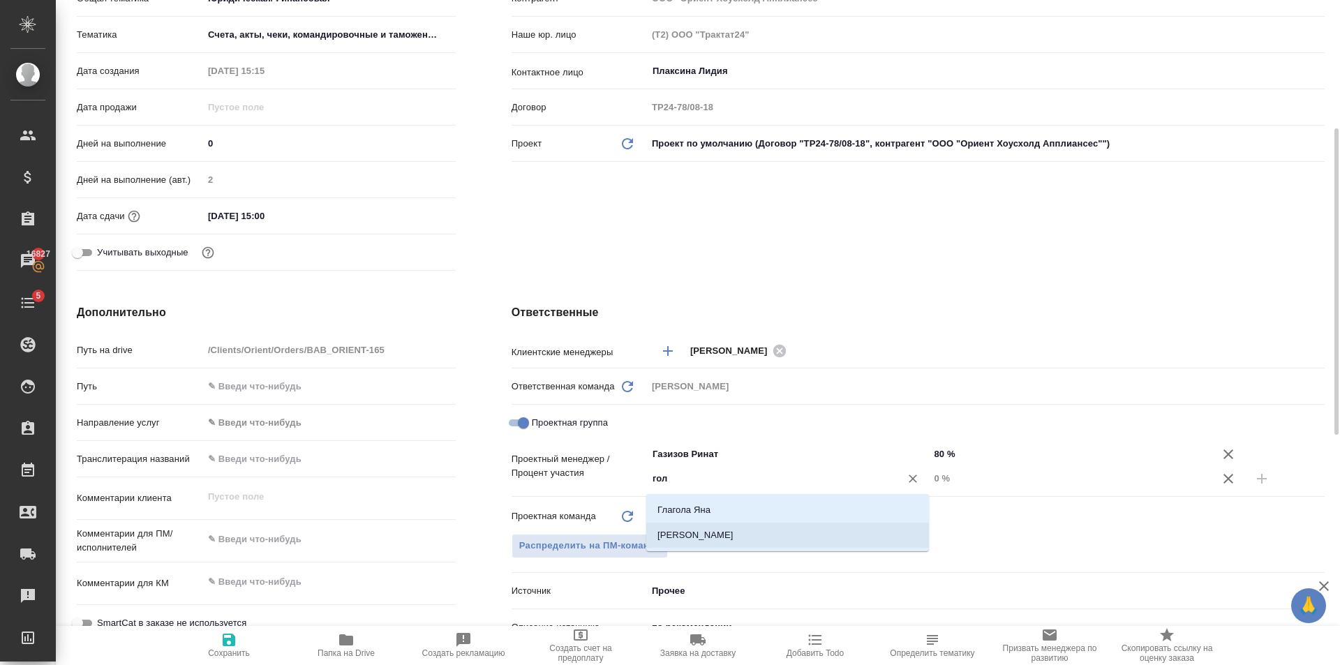
click at [715, 530] on li "[PERSON_NAME]" at bounding box center [787, 535] width 283 height 25
type textarea "x"
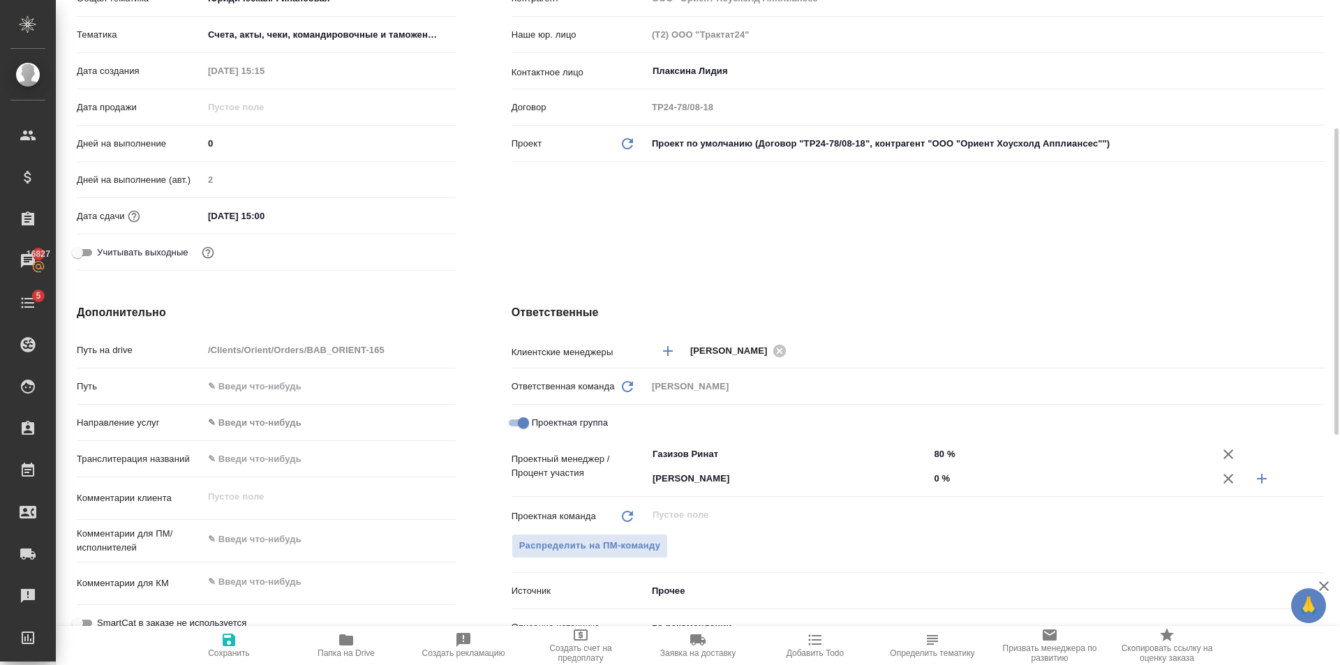
click at [1057, 491] on div "Проектный менеджер / Процент участия Газизов Ринат ​ 80 % Голубев Дмитрий ​ 0 %" at bounding box center [918, 472] width 813 height 61
click at [1046, 476] on input "0 %" at bounding box center [1070, 478] width 283 height 20
type textarea "x"
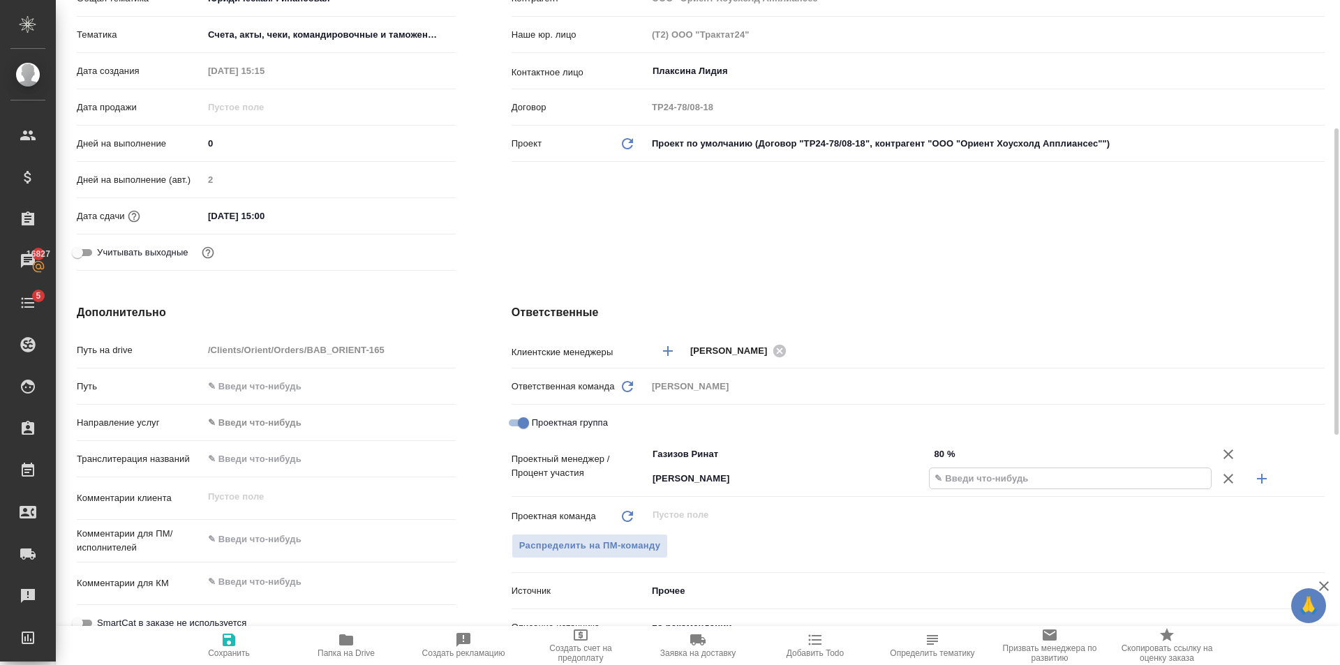
type input "1 %"
type textarea "x"
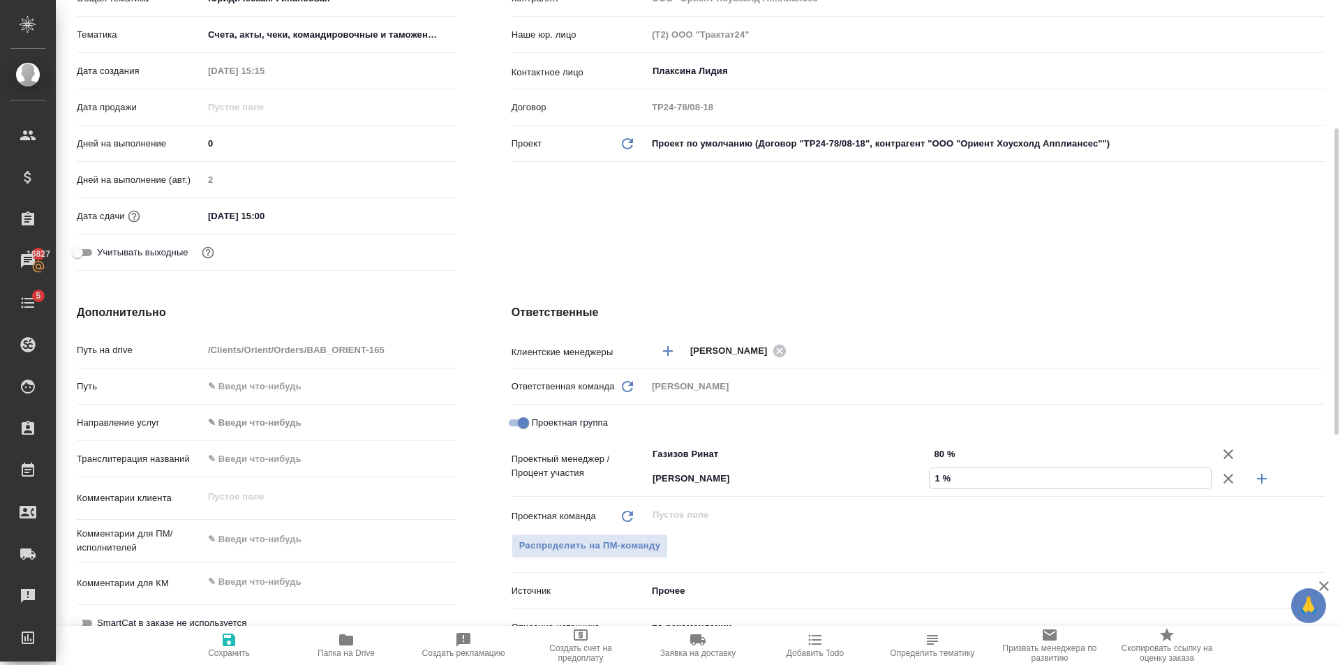
type textarea "x"
type input "10 %"
click at [1261, 484] on icon "button" at bounding box center [1262, 478] width 17 height 17
type textarea "x"
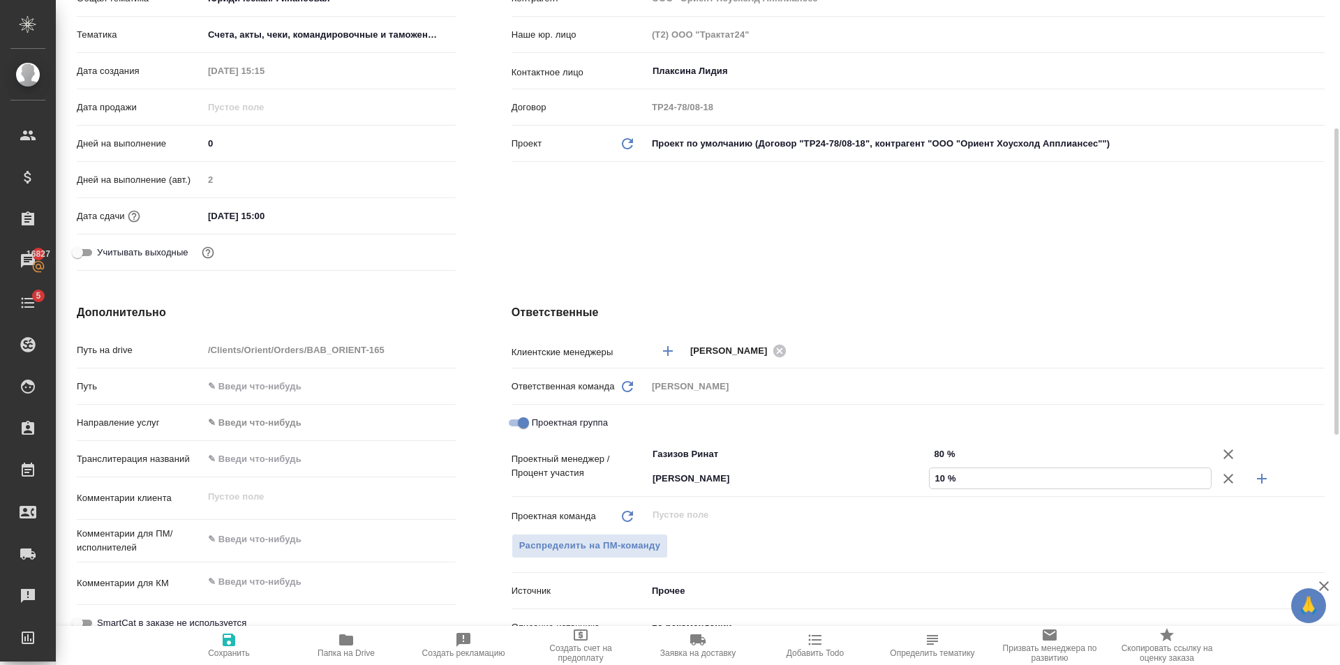
type textarea "x"
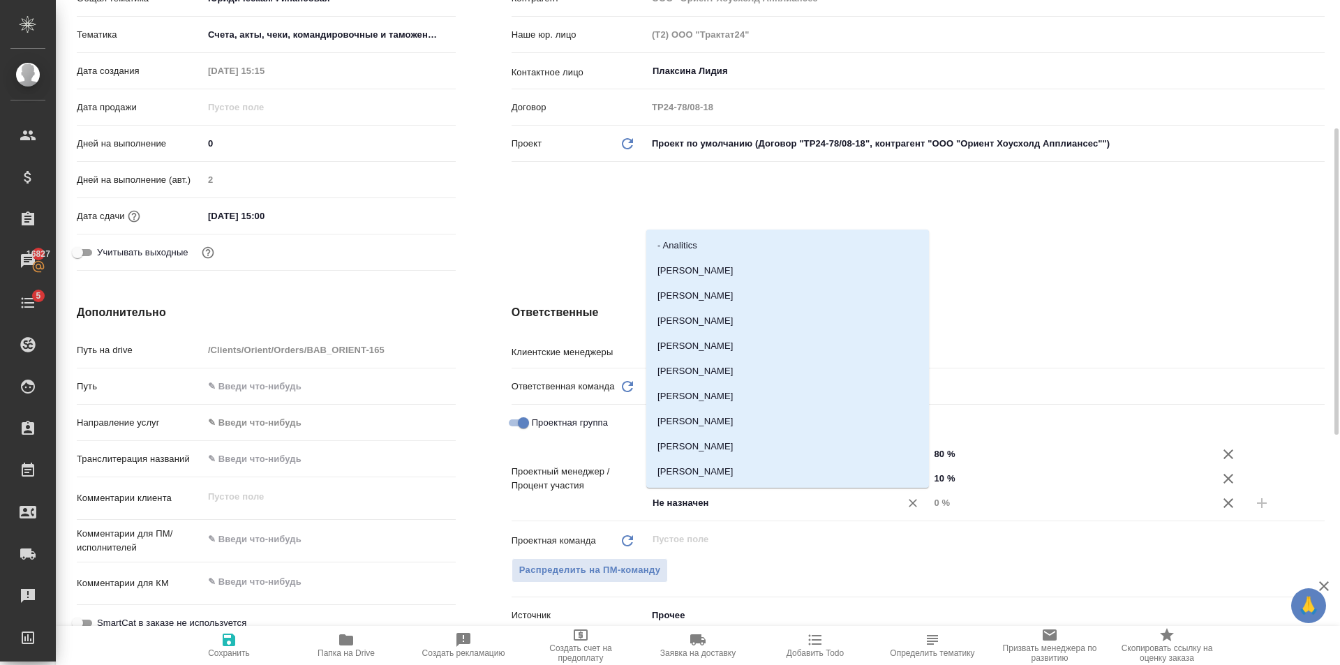
click at [785, 507] on input "Не назначен" at bounding box center [765, 503] width 228 height 17
type input "весе"
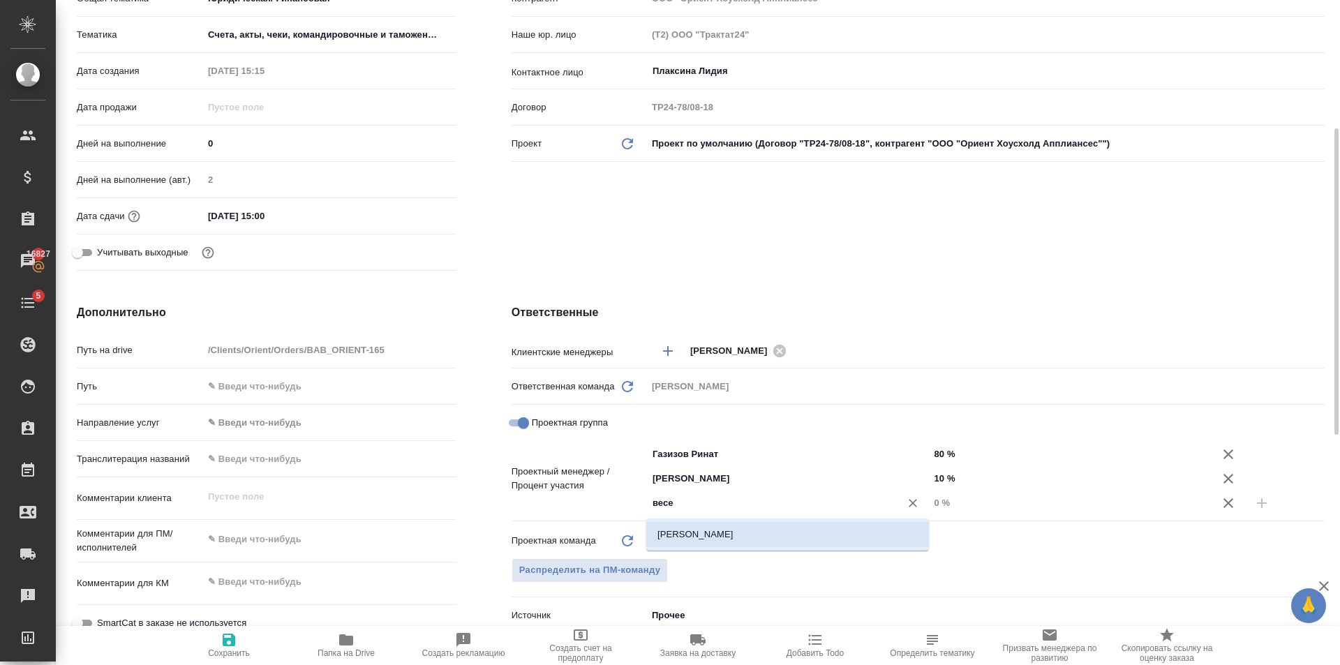
click at [772, 540] on li "Веселова Юлия" at bounding box center [787, 534] width 283 height 25
type textarea "x"
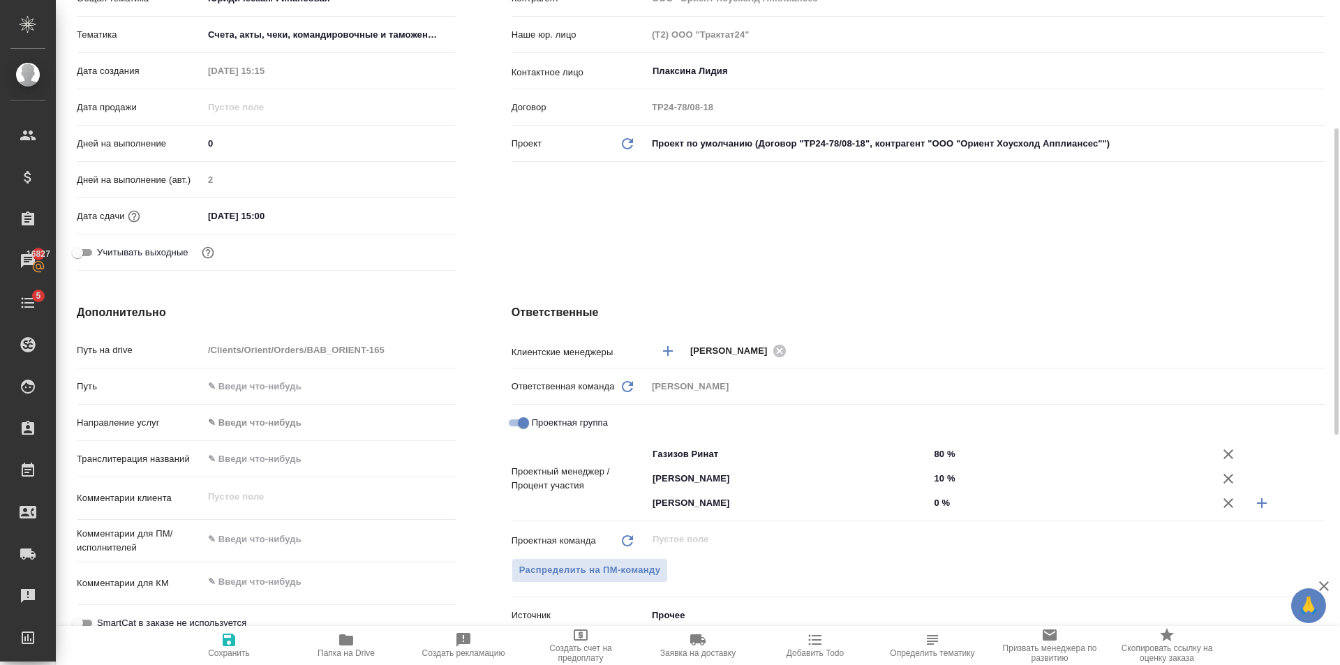
click at [945, 447] on input "80 %" at bounding box center [1070, 454] width 283 height 20
type textarea "x"
type input "8 %"
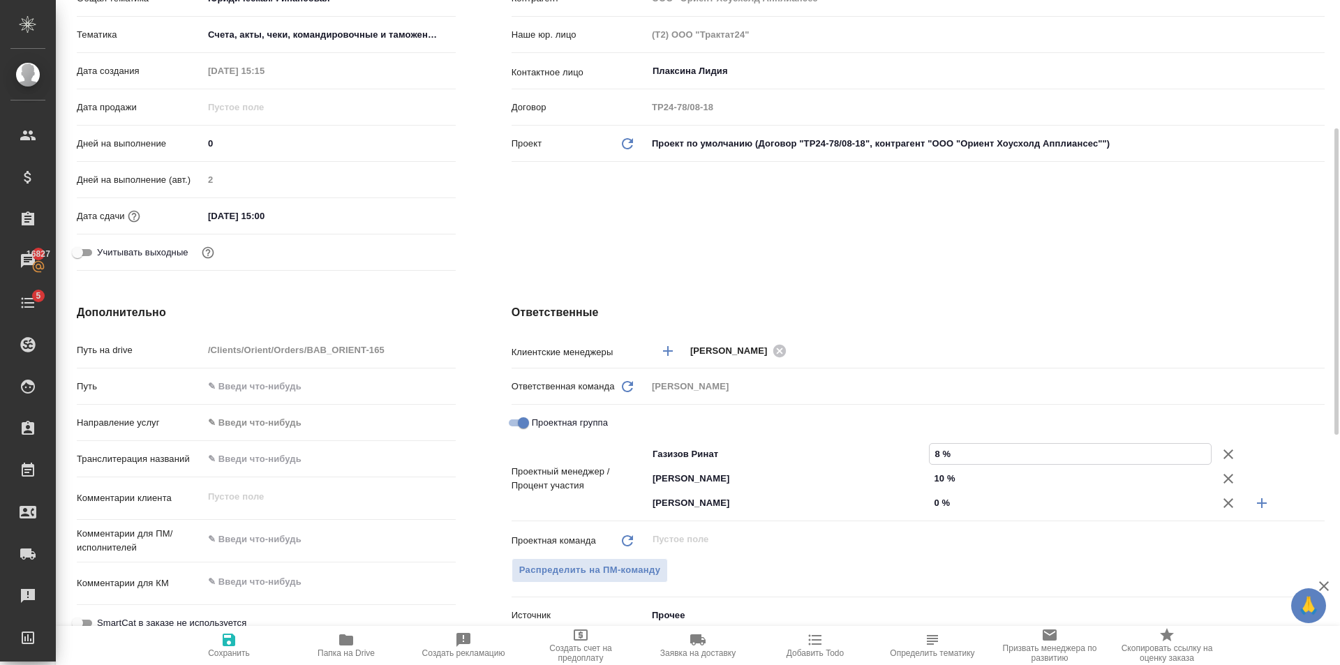
type textarea "x"
type input "7 %"
type textarea "x"
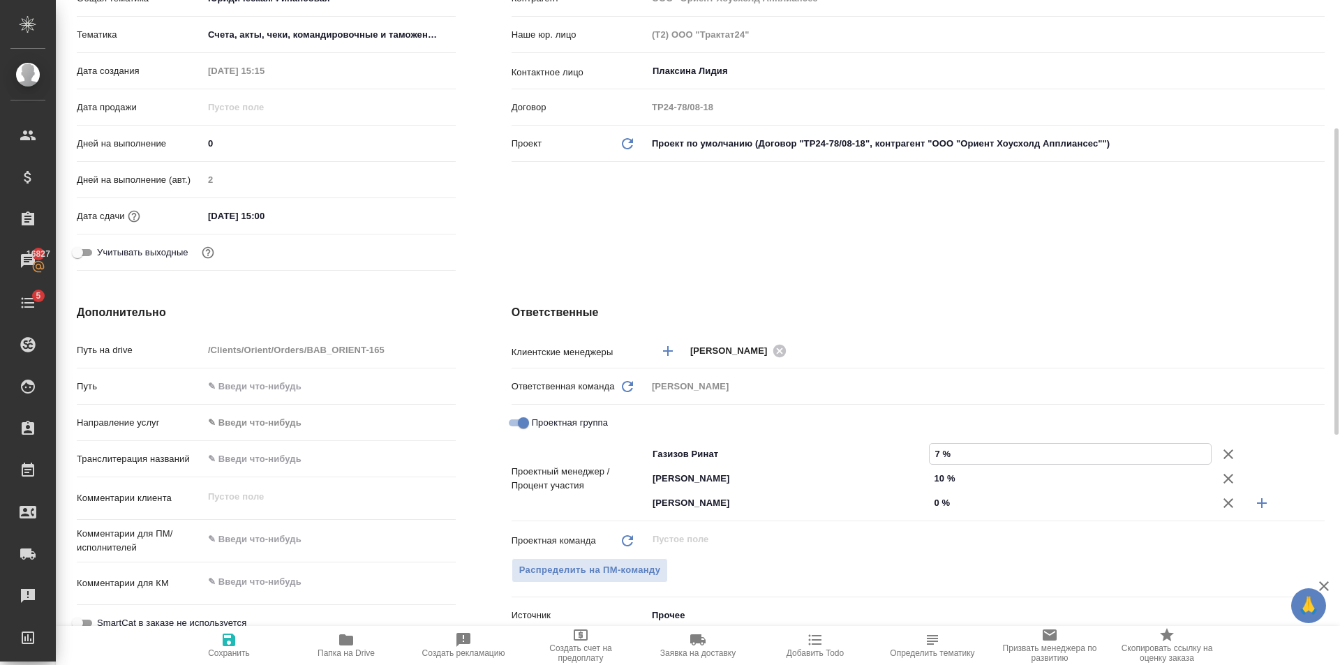
type textarea "x"
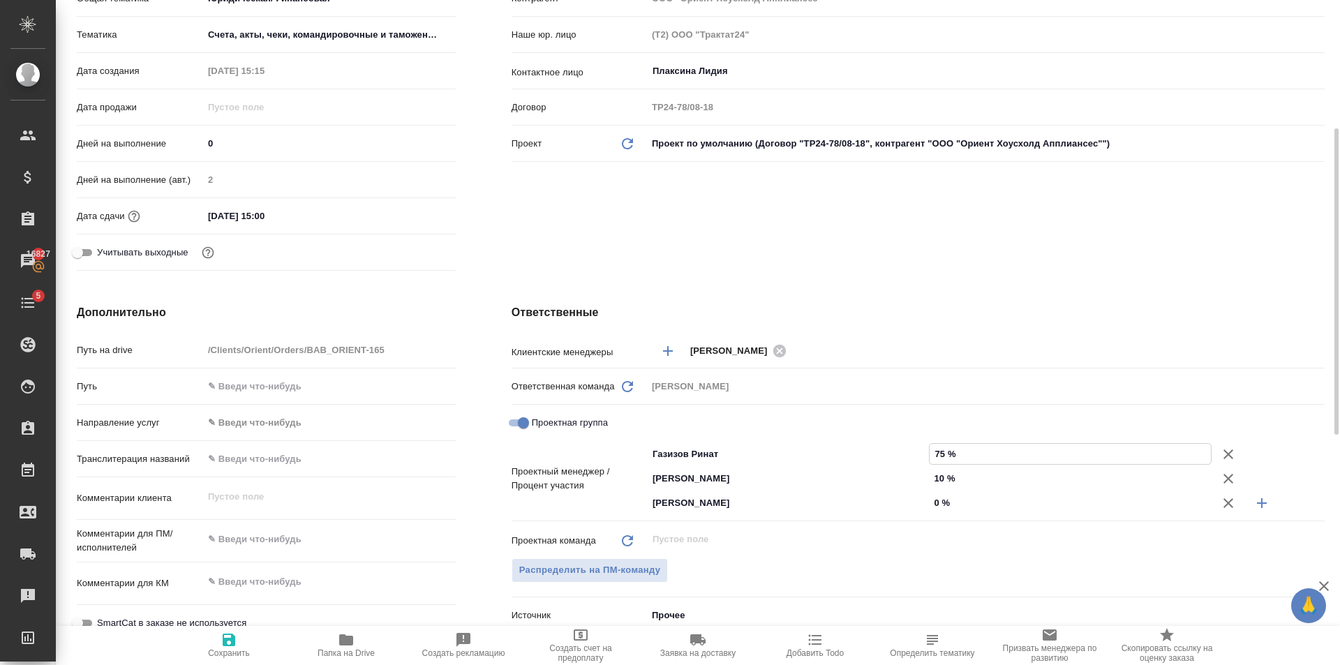
type input "75 %"
click at [982, 505] on input "0 %" at bounding box center [1070, 503] width 283 height 20
type textarea "x"
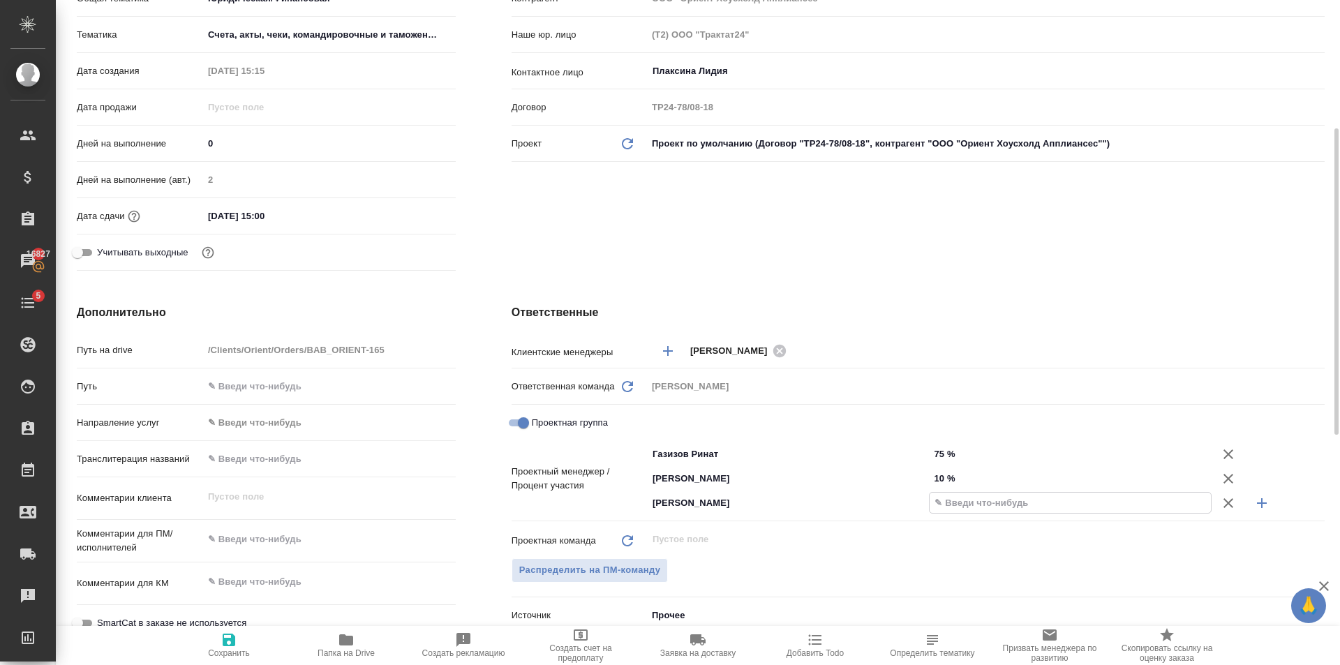
type input "1 %"
type textarea "x"
type input "15 %"
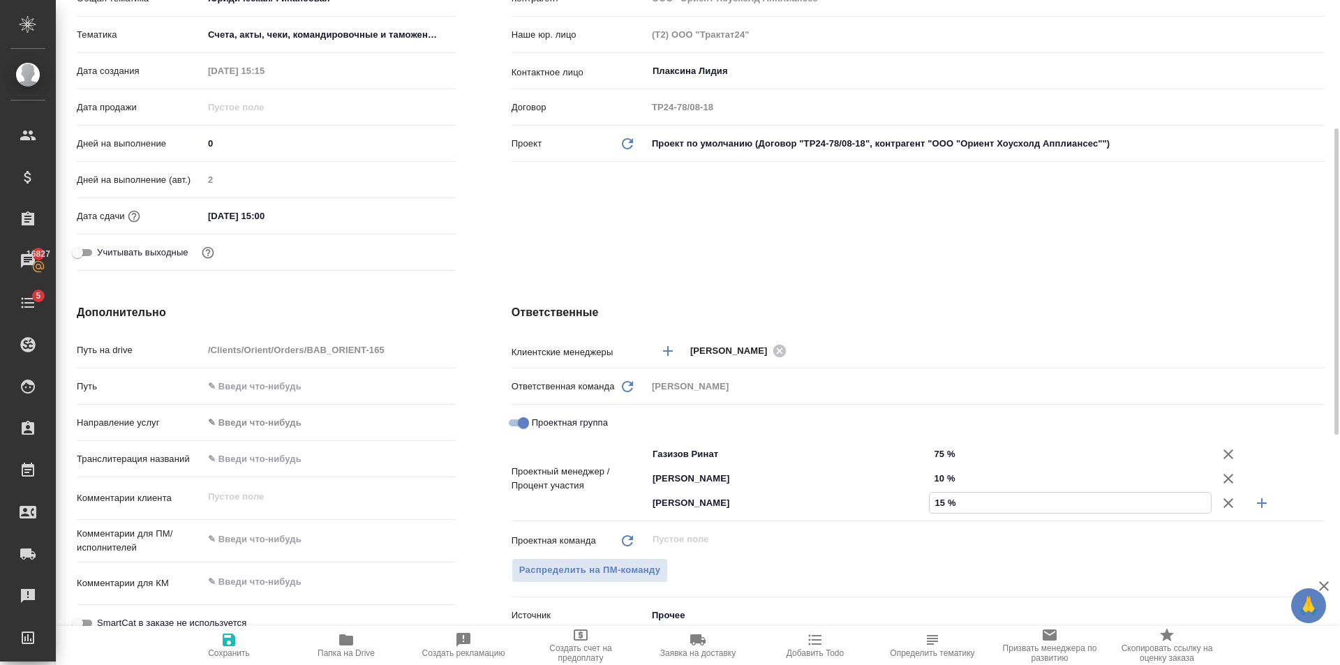
type textarea "x"
type input "15 %"
click at [223, 655] on span "Сохранить" at bounding box center [229, 653] width 42 height 10
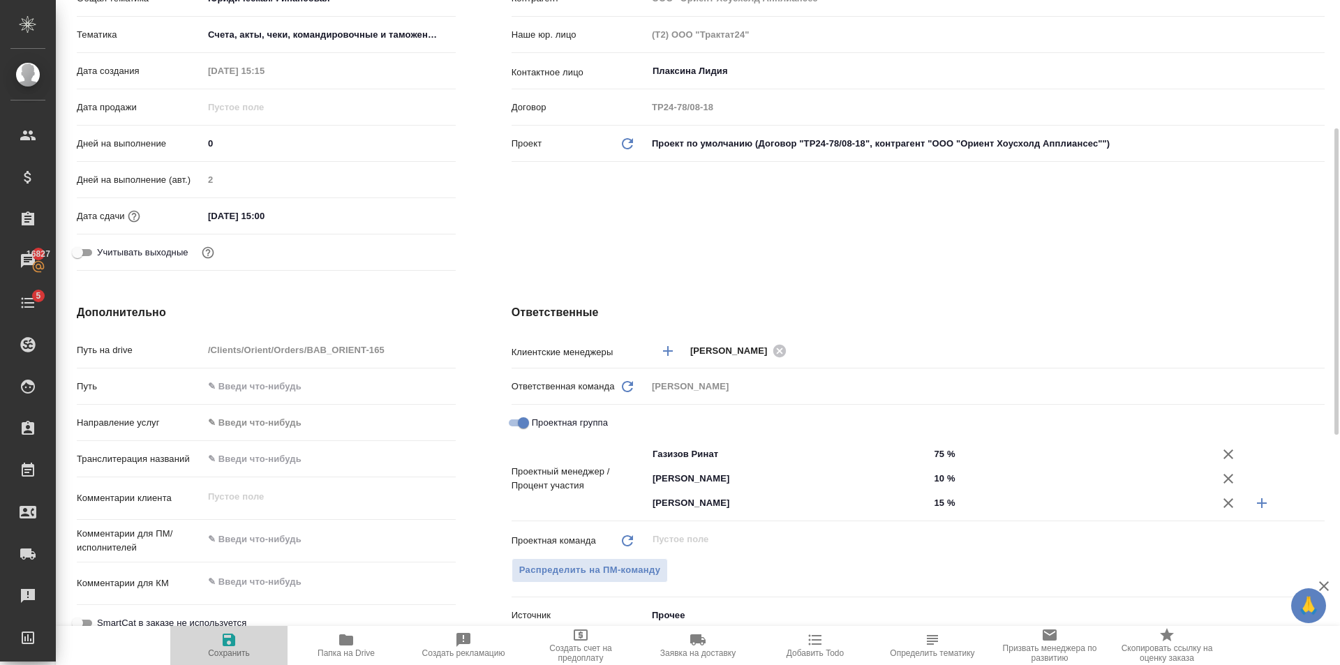
type textarea "x"
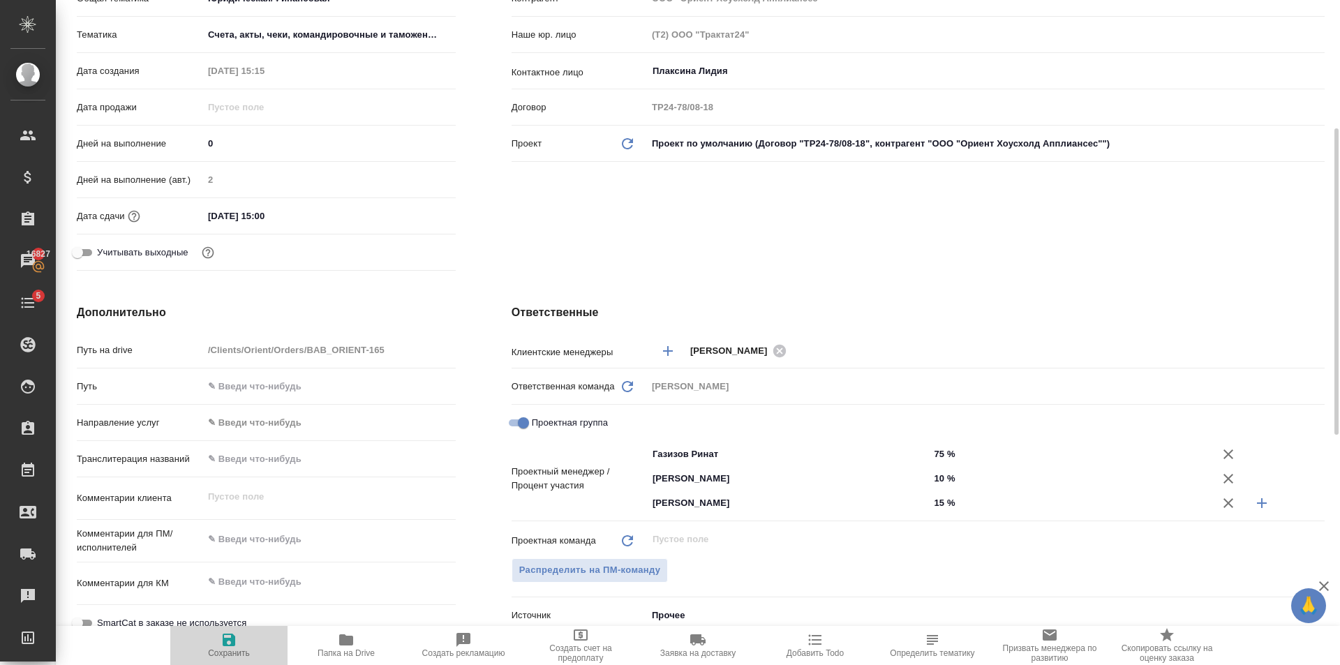
type textarea "x"
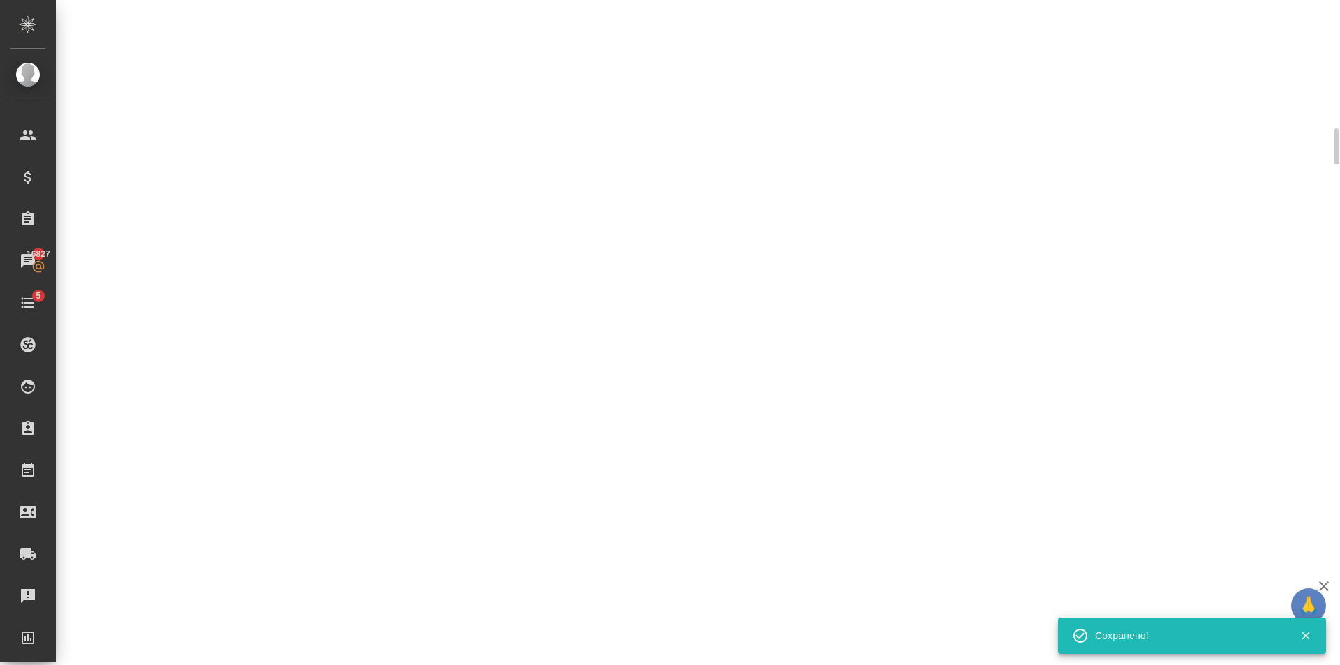
select select "RU"
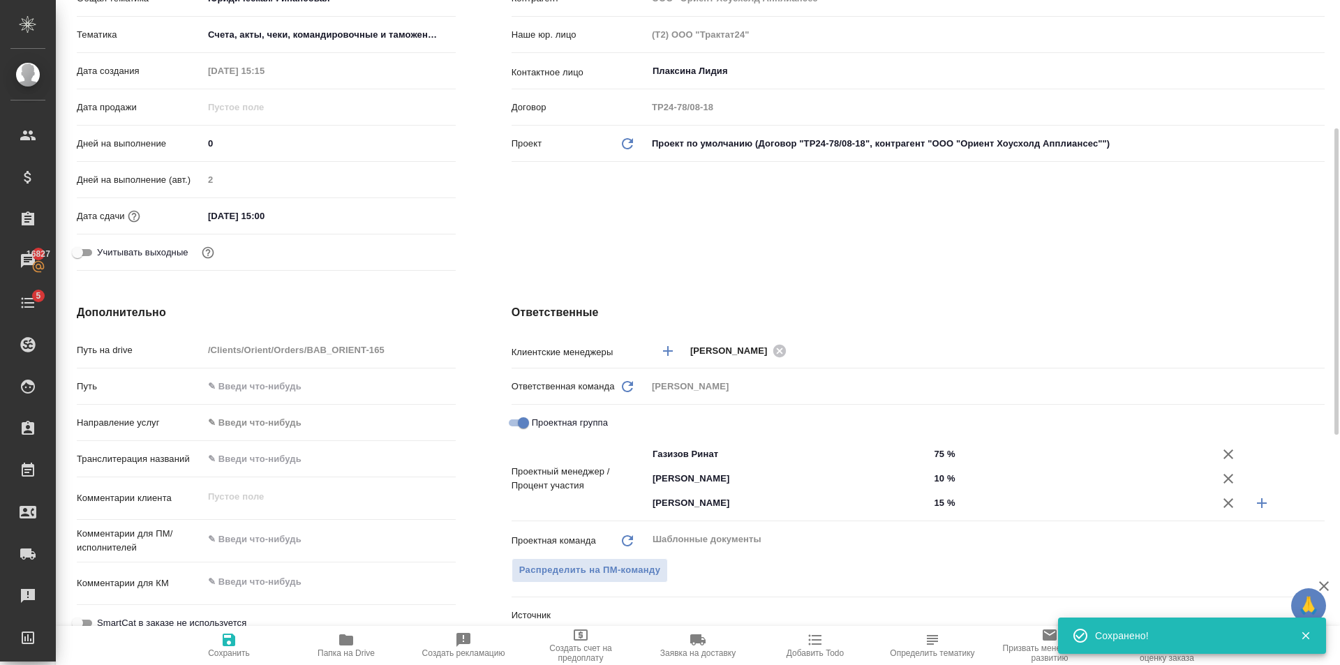
type textarea "x"
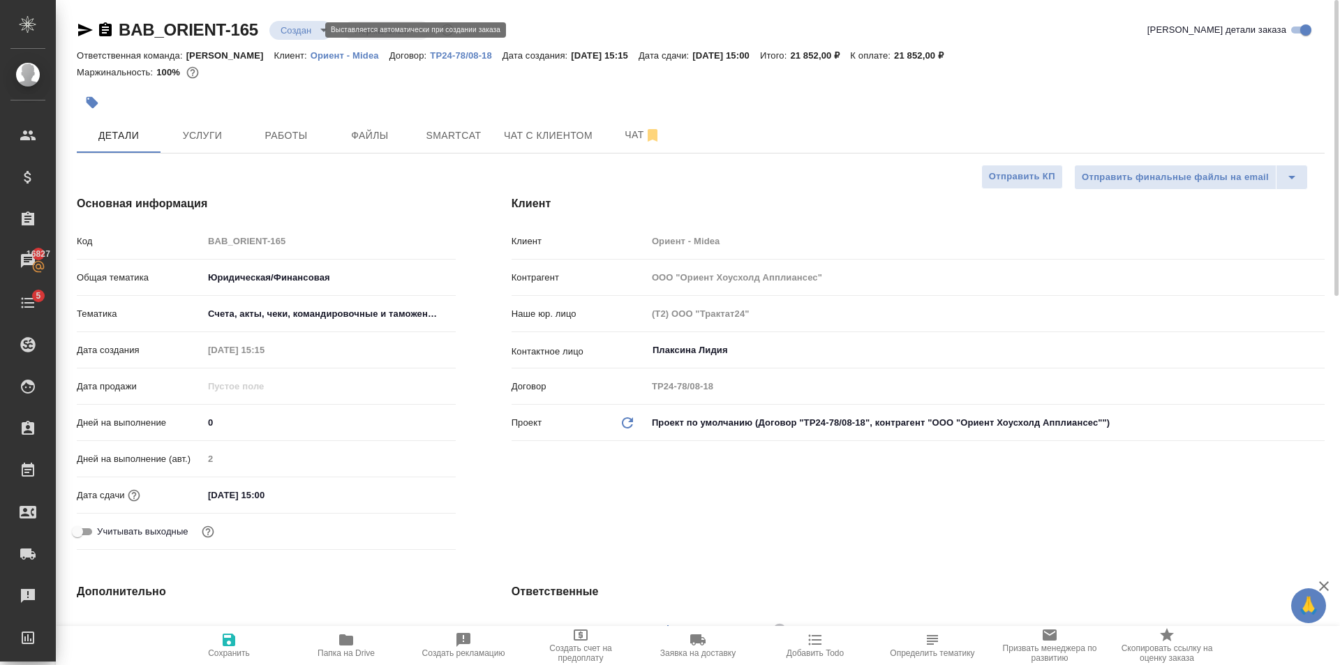
click at [305, 31] on body "🙏 .cls-1 fill:#fff; AWATERA Golubev Dmitry Клиенты Спецификации Заказы 16827 Ча…" at bounding box center [670, 332] width 1340 height 665
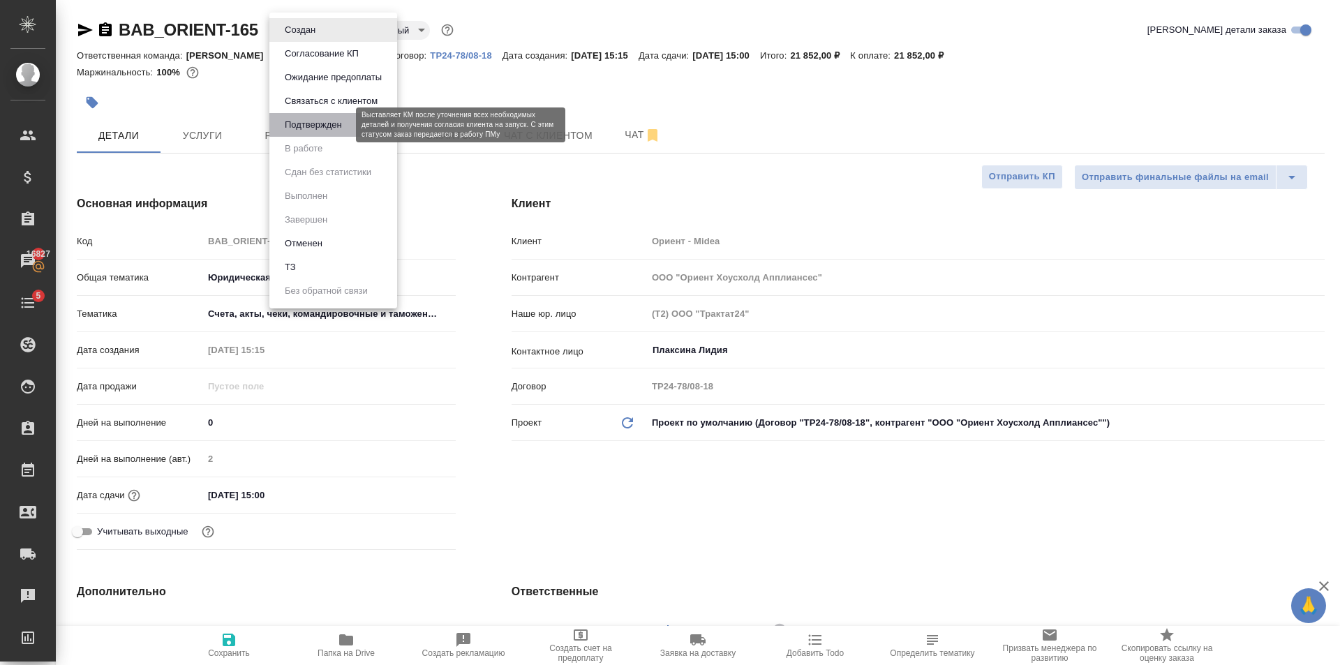
click at [345, 124] on button "Подтвержден" at bounding box center [314, 124] width 66 height 15
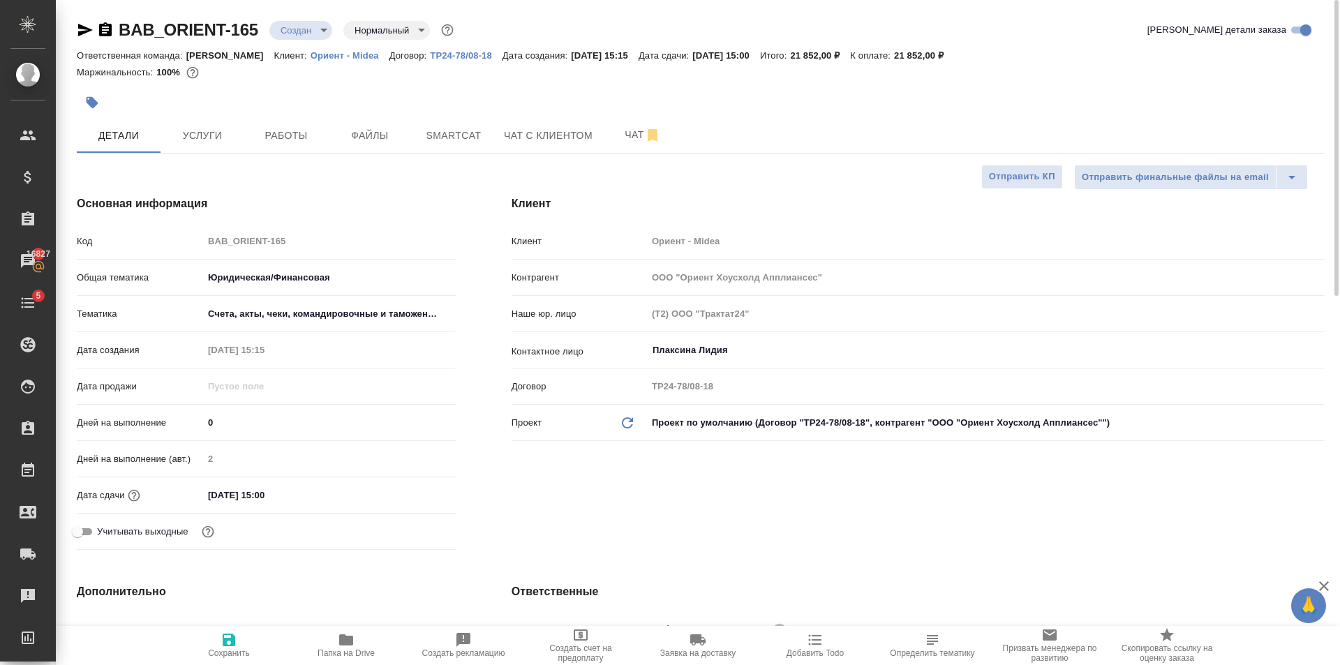
type textarea "x"
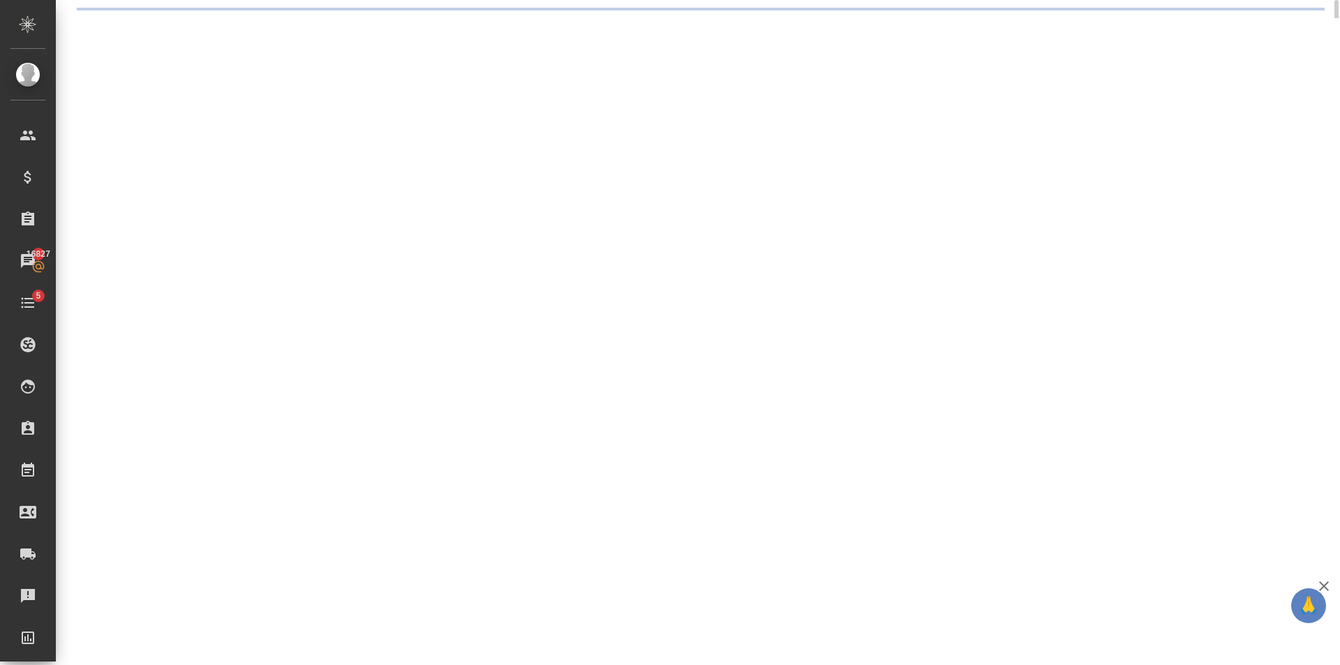
select select "RU"
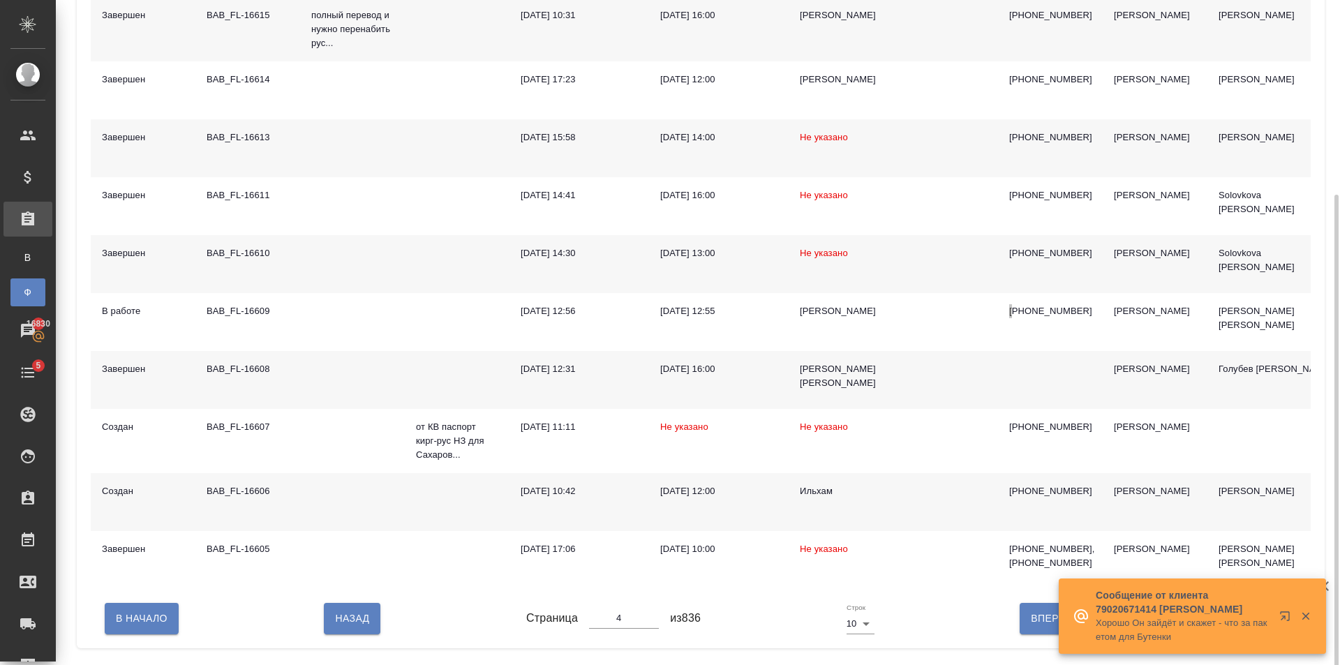
scroll to position [272, 0]
click at [362, 632] on button "Назад" at bounding box center [352, 617] width 57 height 31
type input "3"
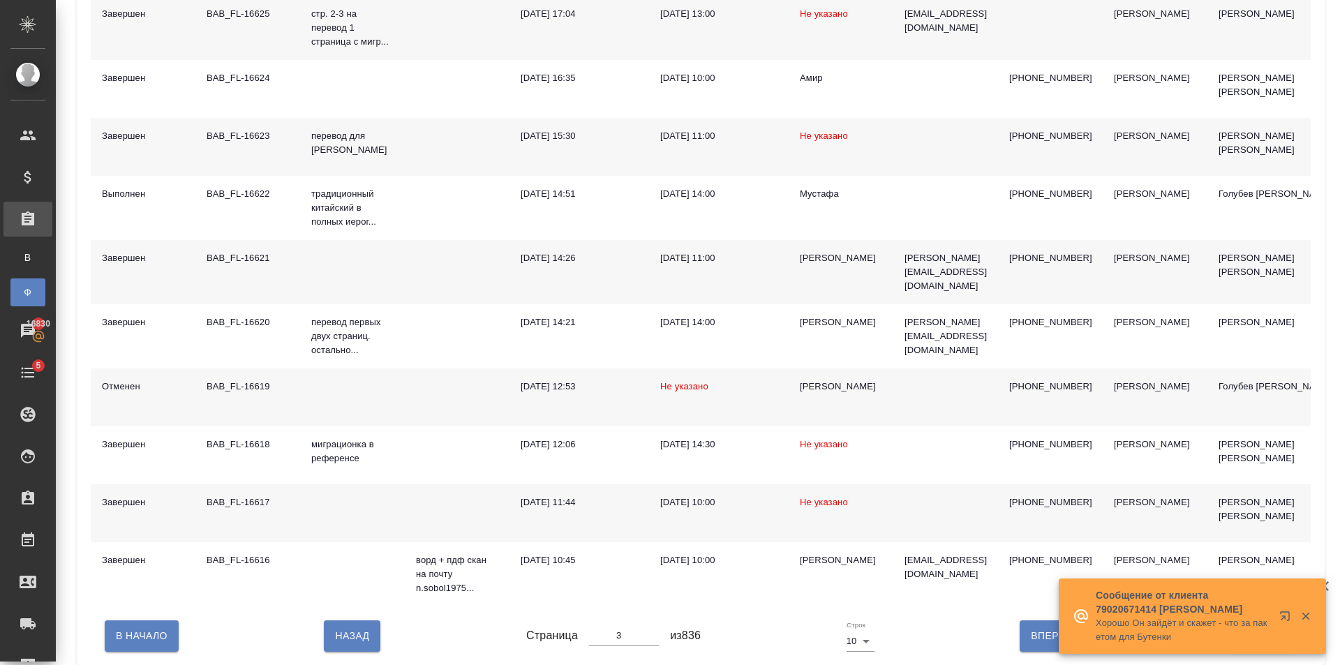
click at [373, 637] on button "Назад" at bounding box center [352, 635] width 57 height 31
type input "2"
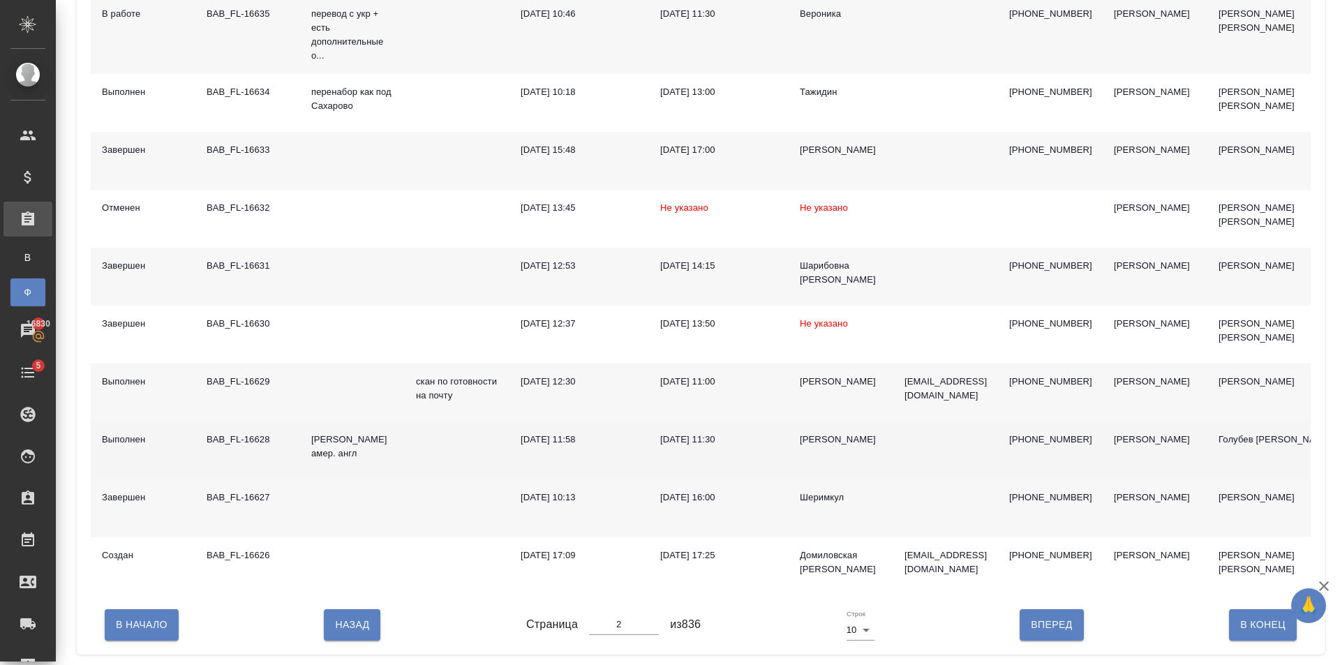
click at [825, 445] on div "[PERSON_NAME]" at bounding box center [841, 440] width 82 height 14
click at [736, 438] on div "[DATE] 11:30" at bounding box center [718, 440] width 117 height 14
click at [851, 441] on div "[PERSON_NAME]" at bounding box center [841, 440] width 82 height 14
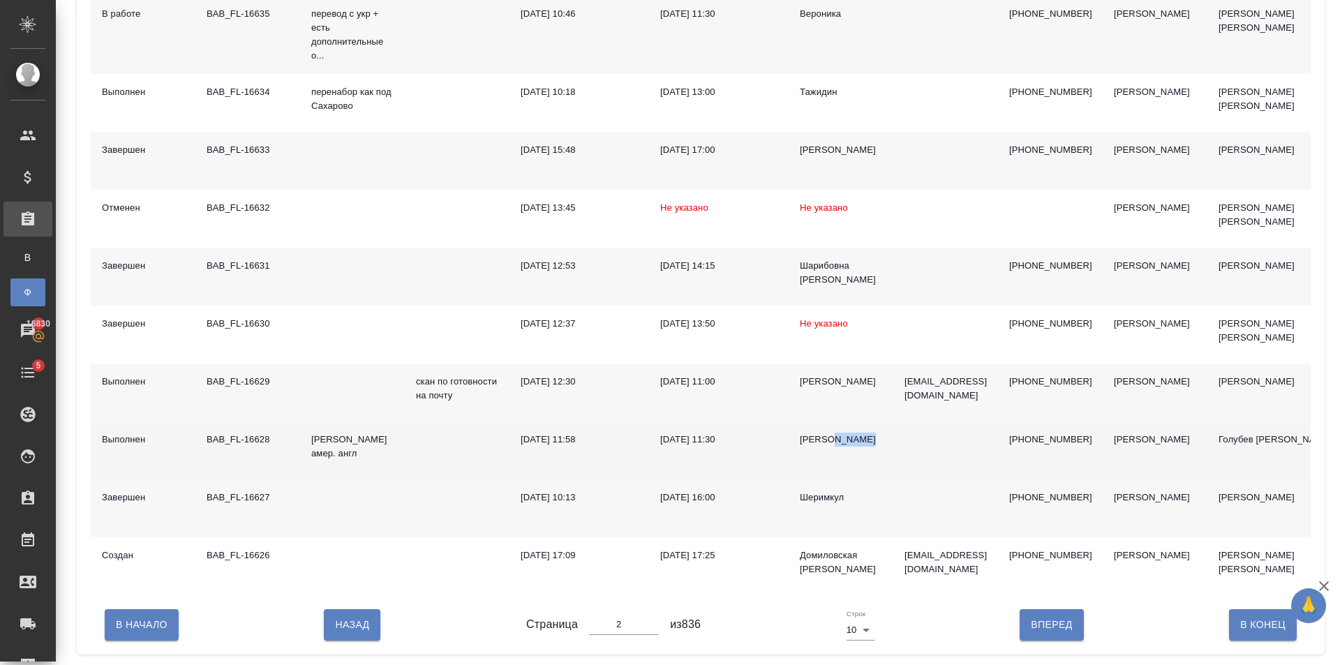
click at [851, 441] on div "[PERSON_NAME]" at bounding box center [841, 440] width 82 height 14
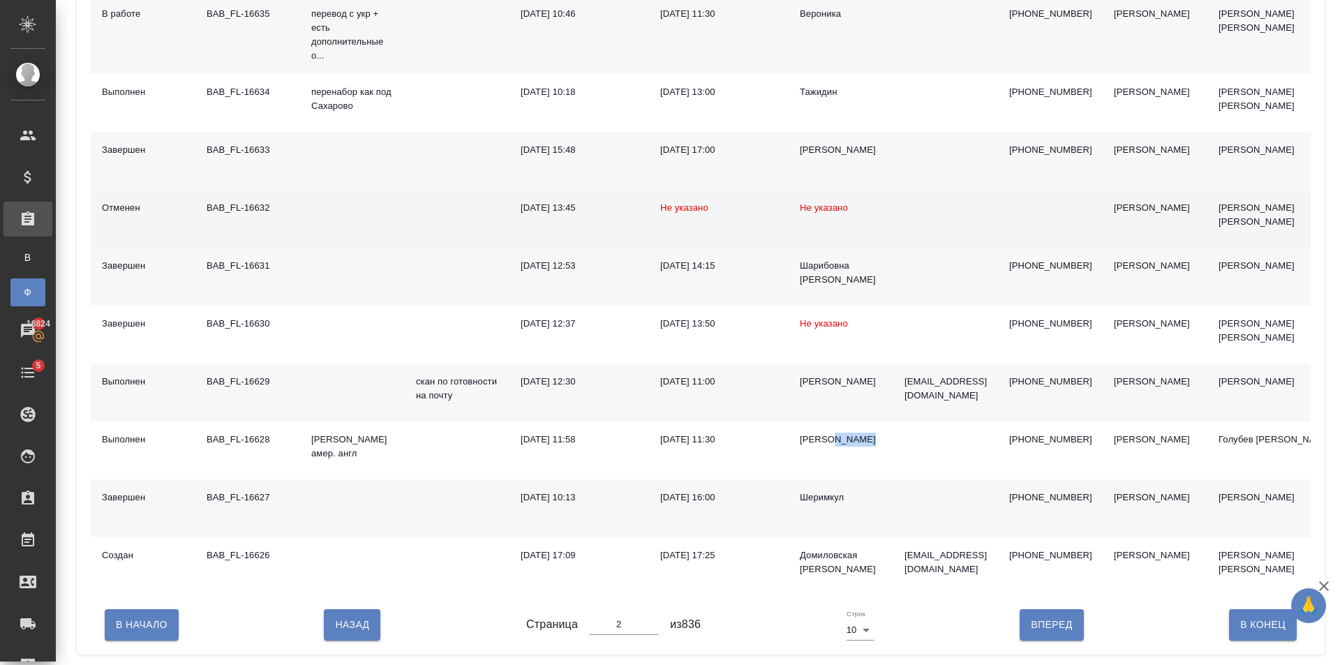
scroll to position [62, 0]
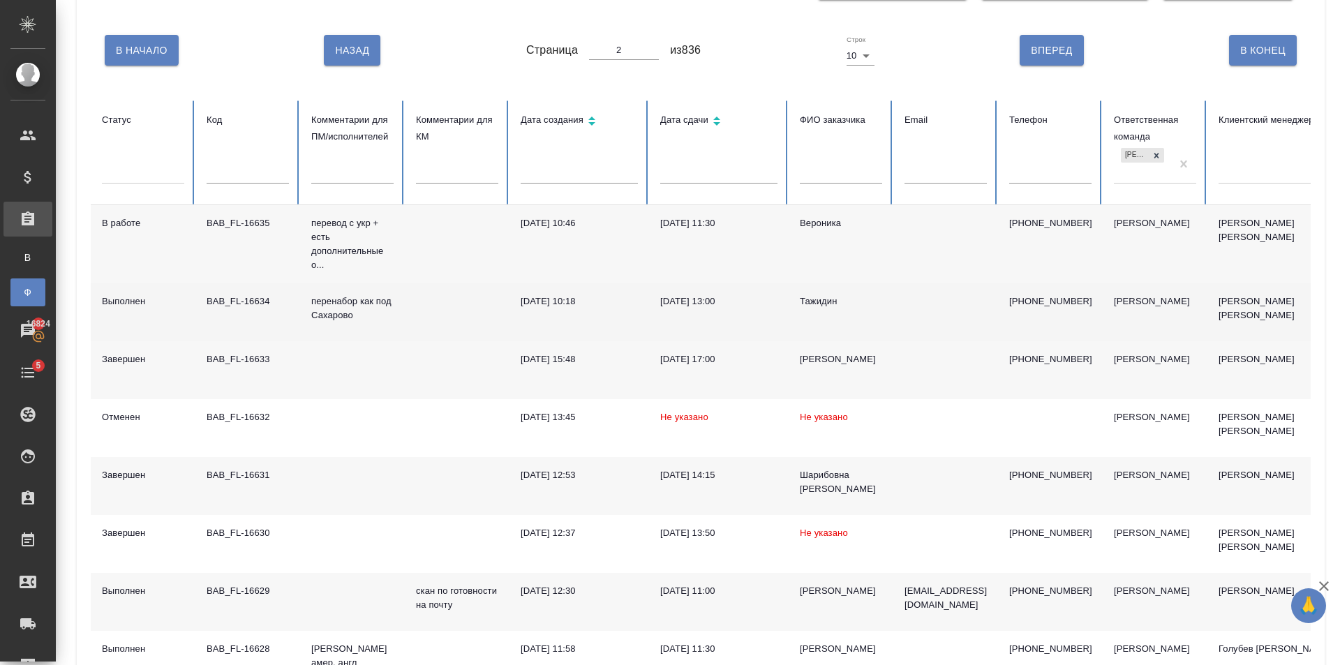
click at [607, 290] on td "[DATE] 10:18" at bounding box center [580, 312] width 140 height 58
click at [607, 290] on td "06.10.2025, 10:18" at bounding box center [580, 312] width 140 height 58
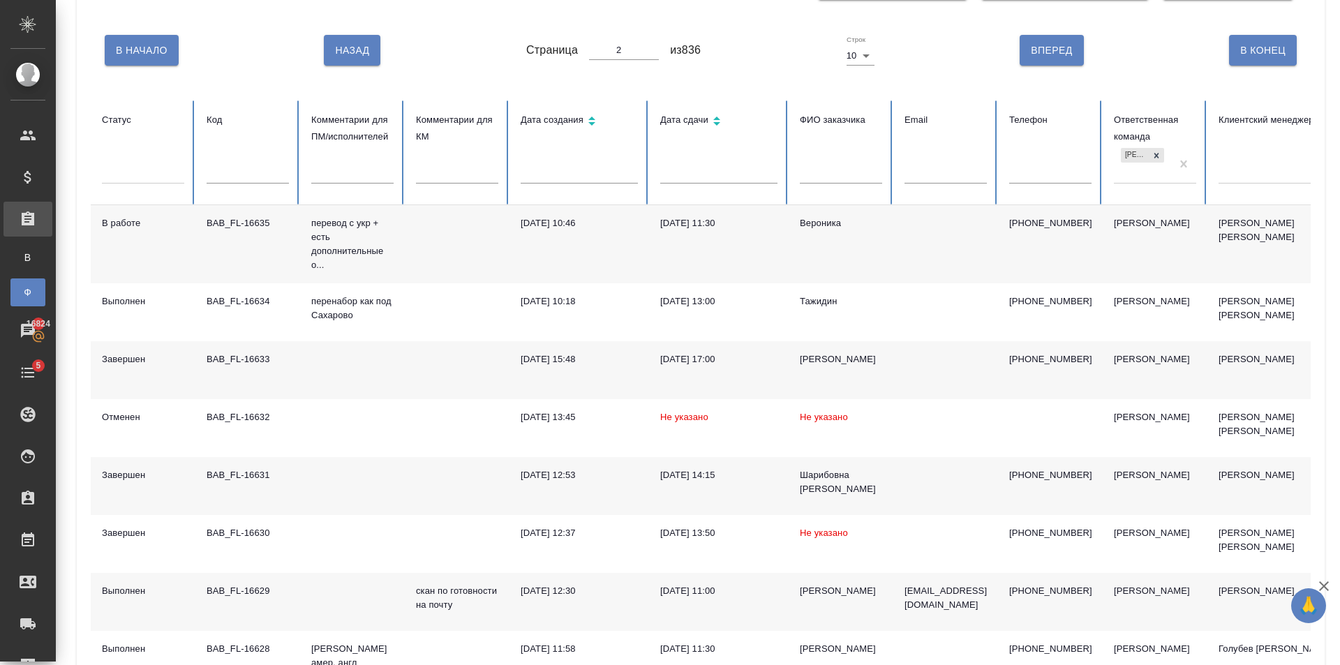
click at [685, 237] on td "07.10.2025, 11:30" at bounding box center [719, 244] width 140 height 78
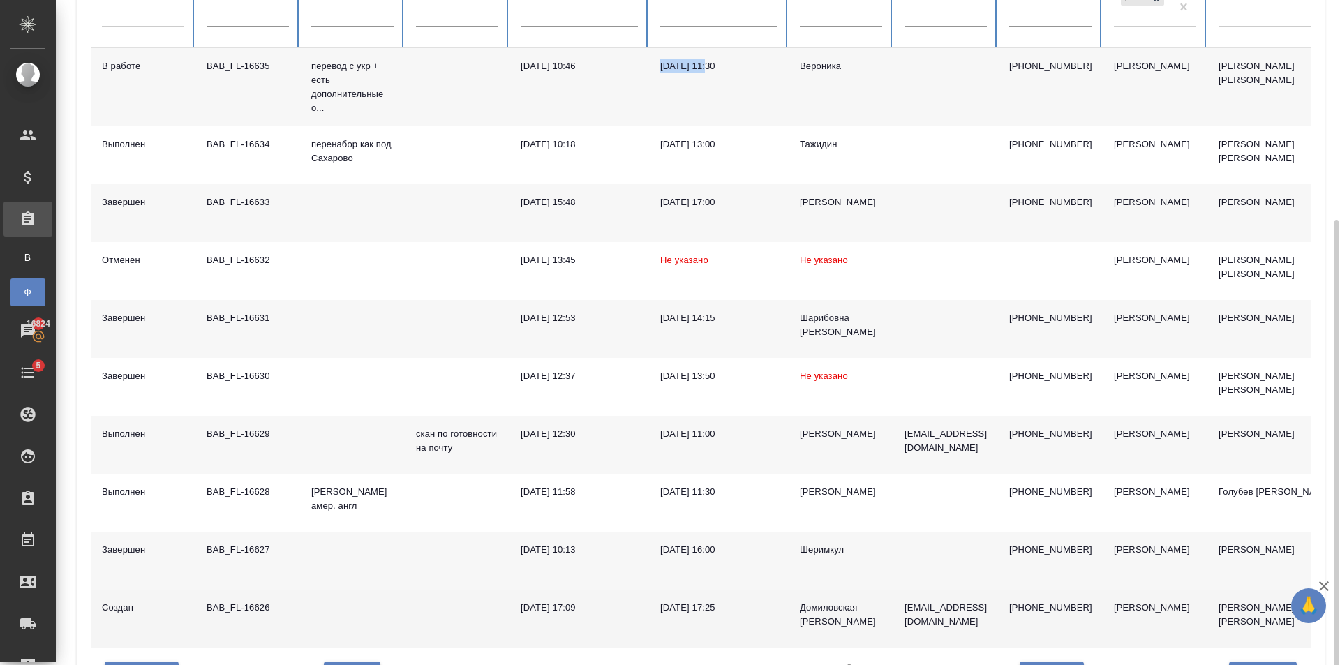
scroll to position [279, 0]
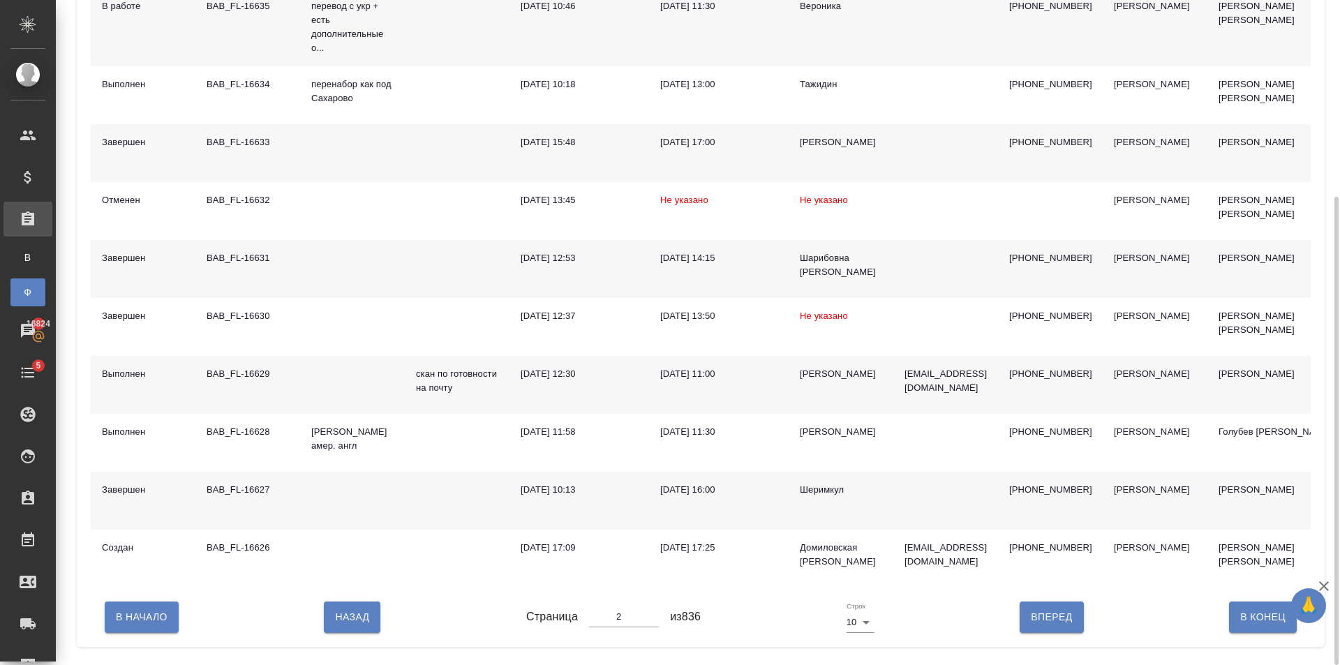
click at [346, 645] on div "В Начало Назад Страница 2 из 836 Строк 10 10 Вперед В Конец" at bounding box center [701, 617] width 1220 height 59
click at [349, 626] on span "Назад" at bounding box center [352, 617] width 34 height 17
type input "1"
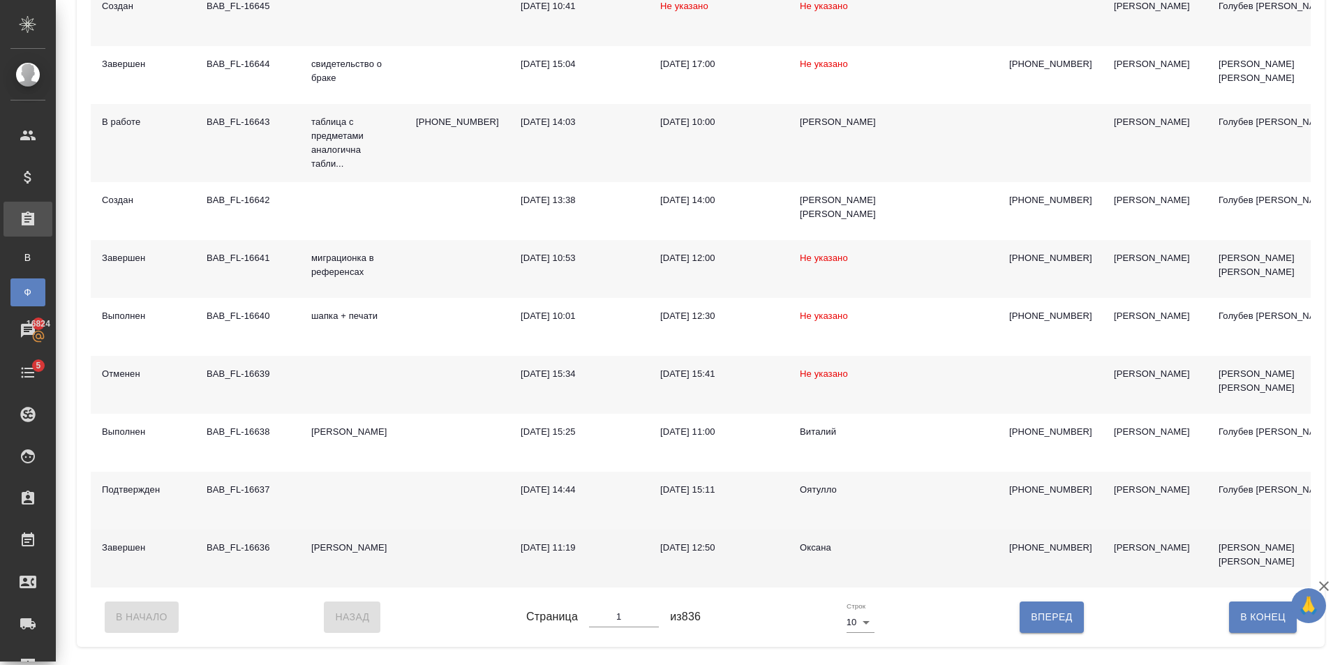
click at [260, 554] on div "BAB_FL-16636" at bounding box center [248, 548] width 82 height 14
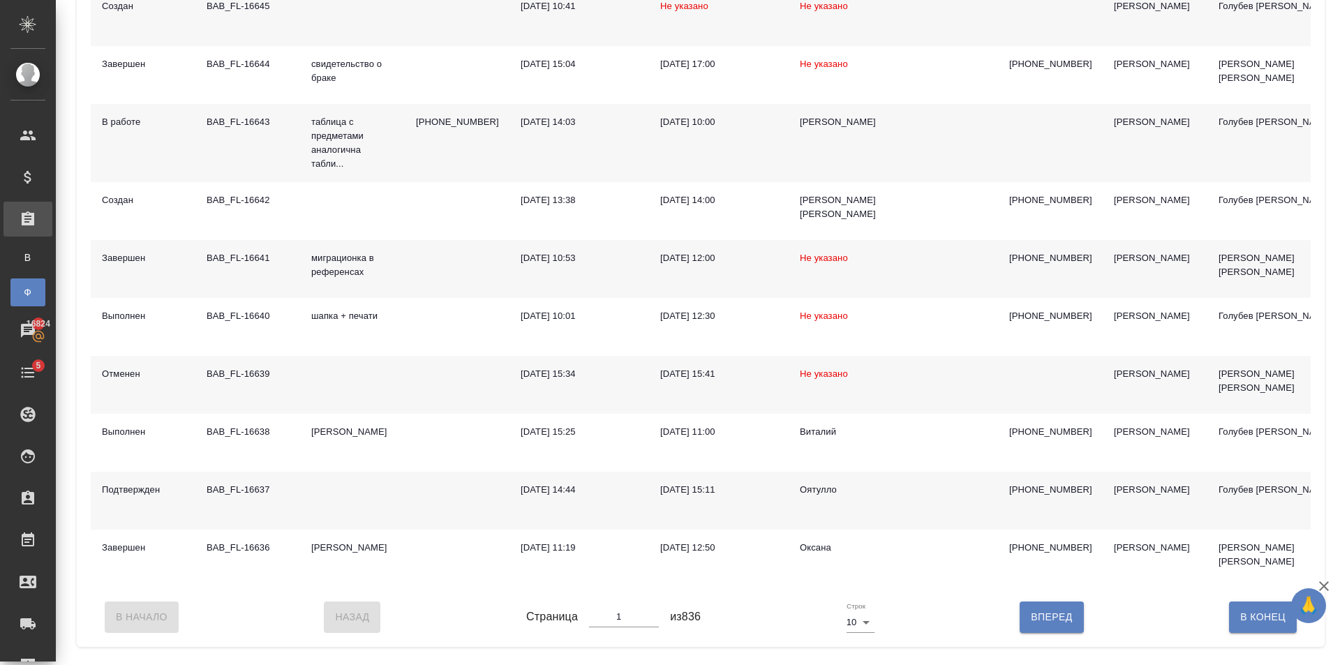
click at [772, 489] on div "06.10.2025, 15:11" at bounding box center [718, 490] width 117 height 14
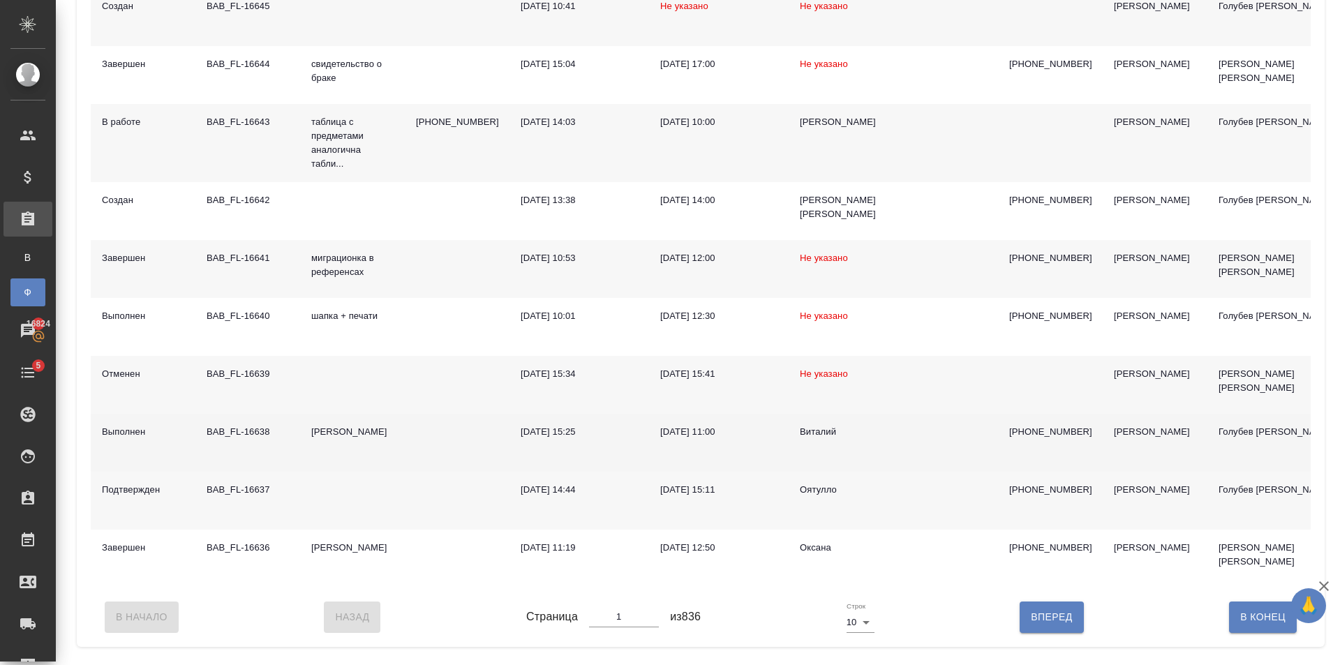
click at [415, 428] on td at bounding box center [457, 443] width 105 height 58
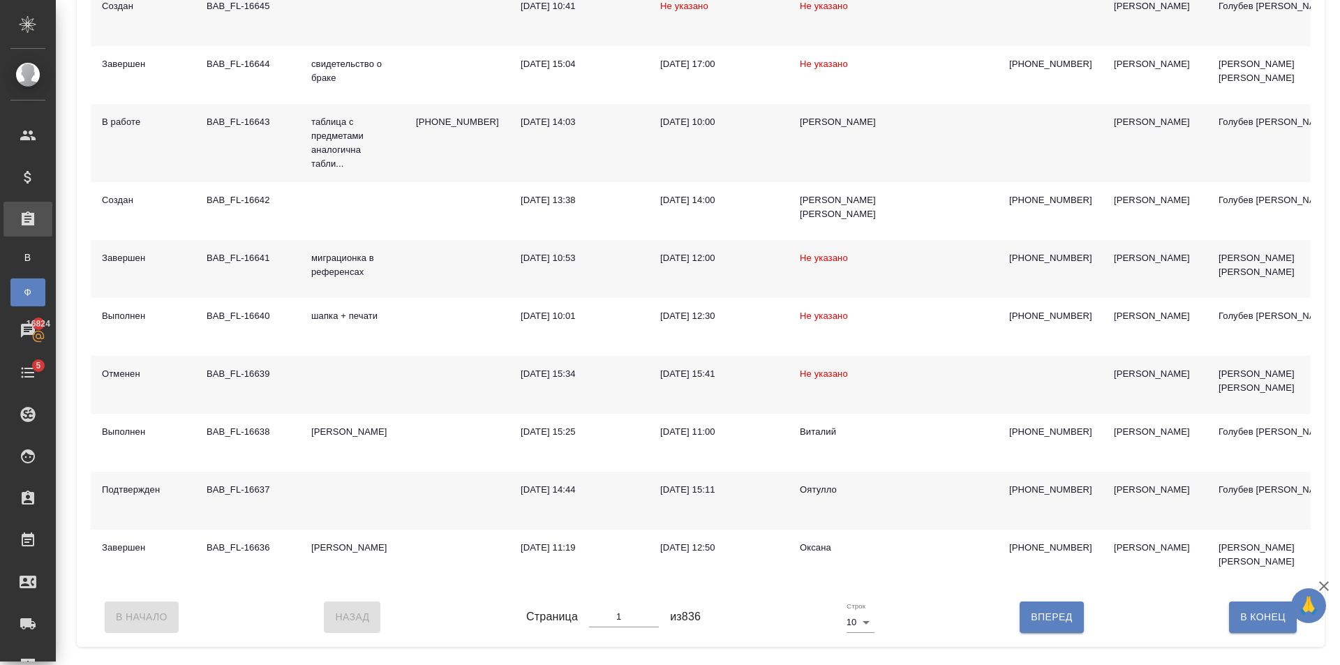
click at [408, 372] on td at bounding box center [457, 385] width 105 height 58
click at [432, 382] on td at bounding box center [457, 385] width 105 height 58
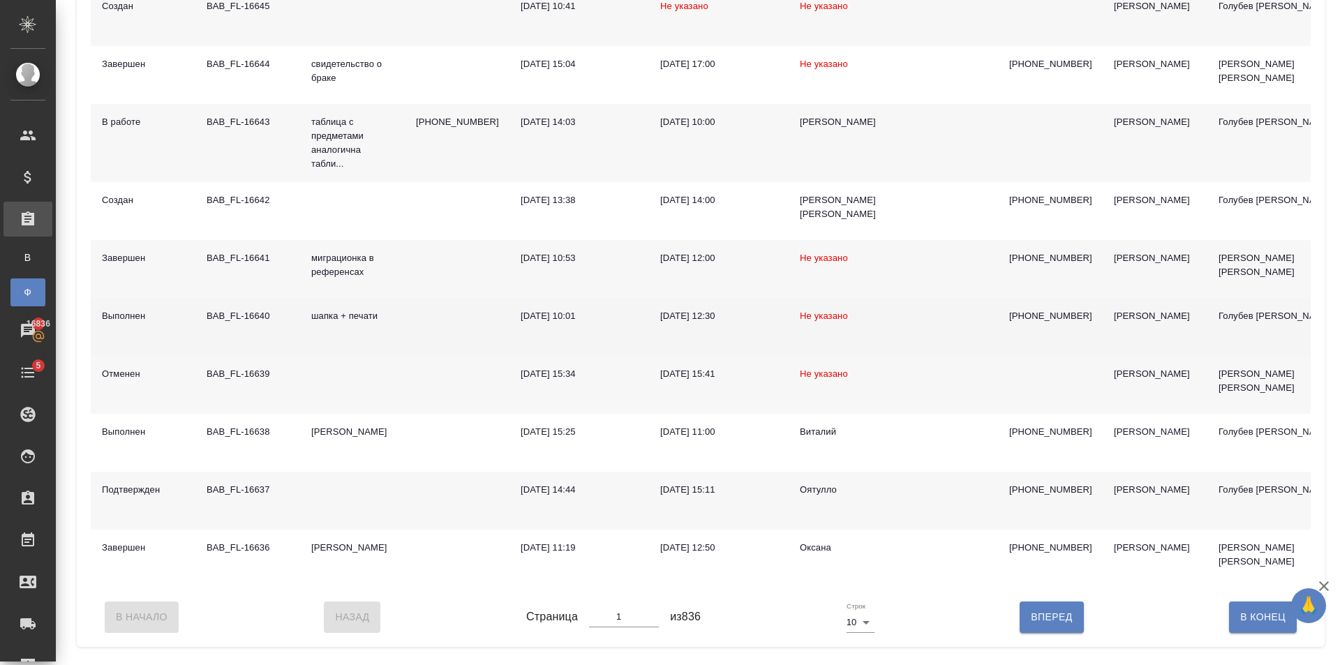
click at [432, 333] on td at bounding box center [457, 327] width 105 height 58
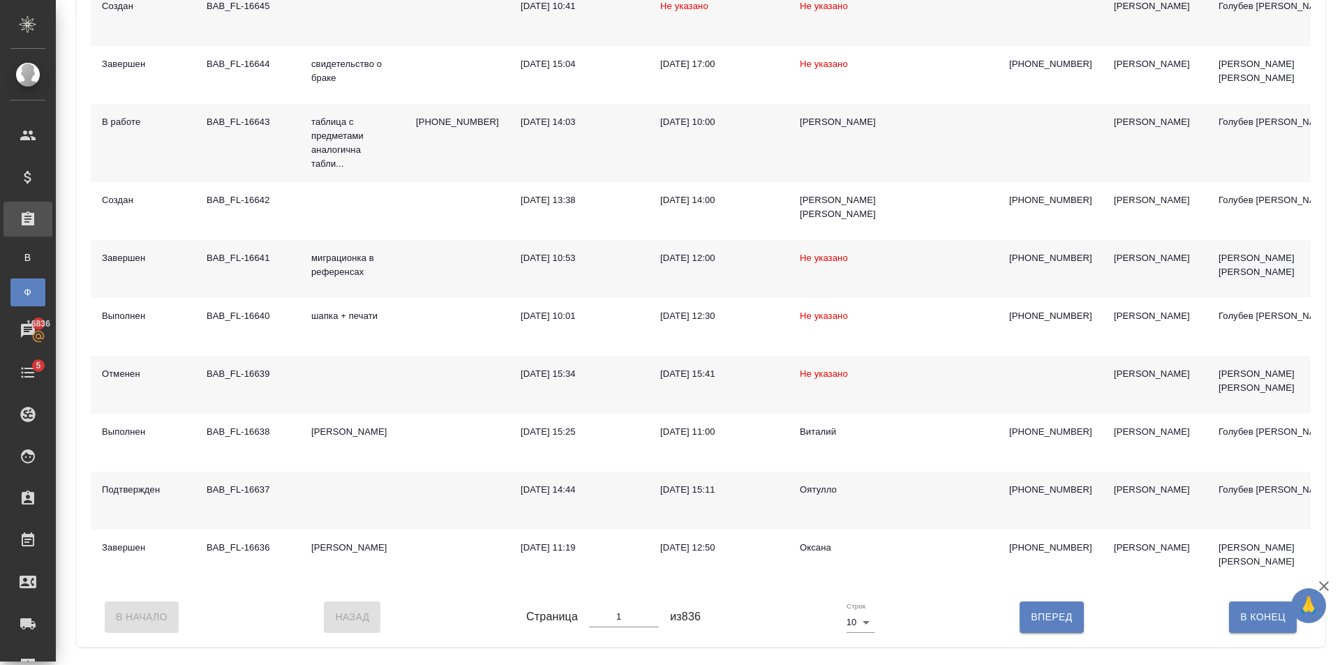
click at [567, 258] on div "07.10.2025, 10:53" at bounding box center [579, 258] width 117 height 14
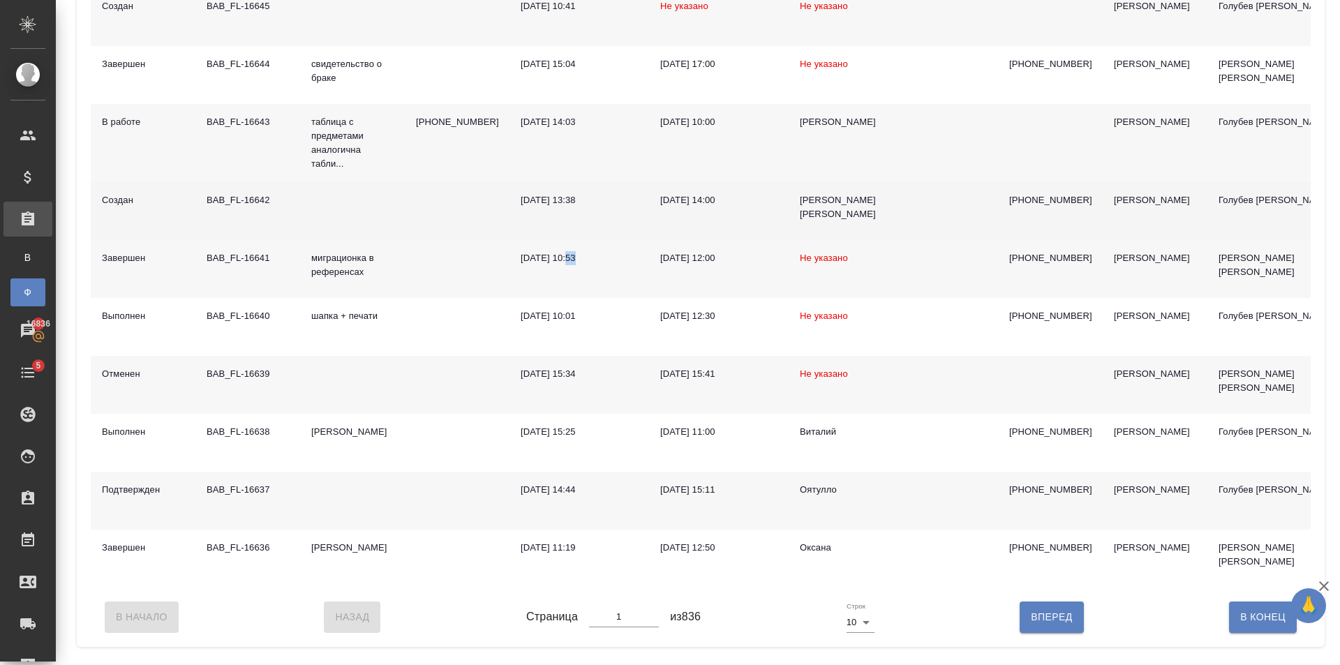
scroll to position [140, 0]
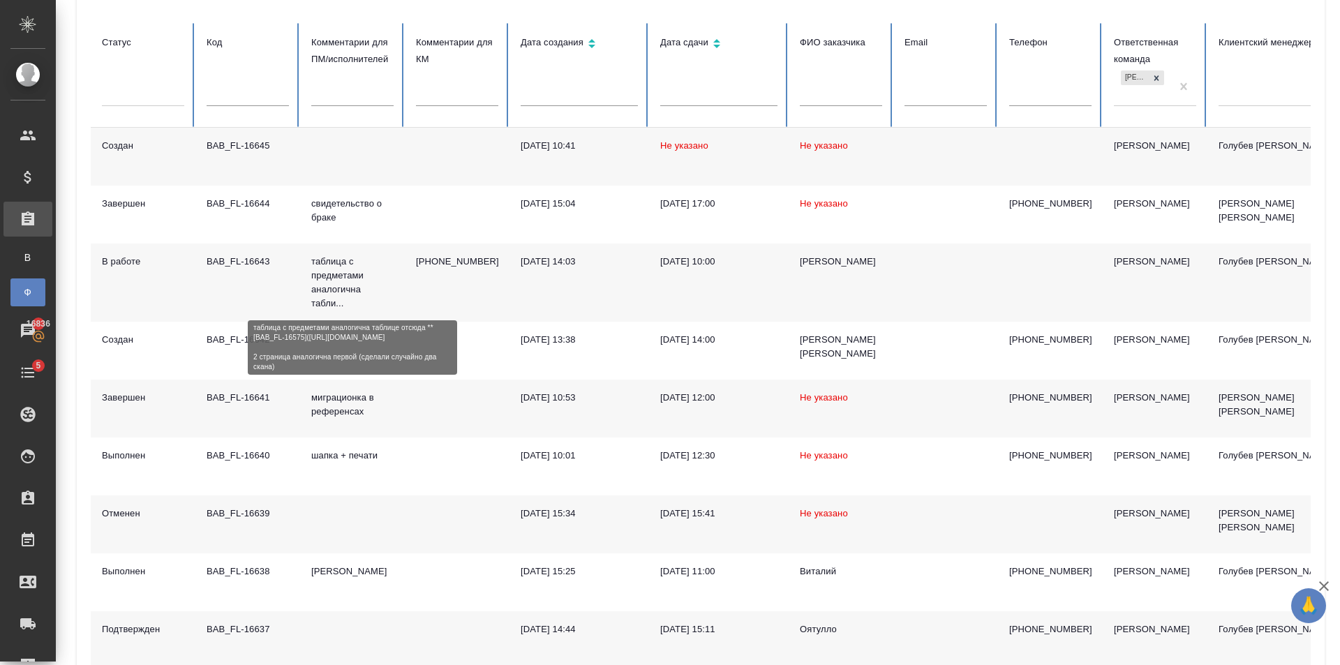
click at [390, 281] on p "таблица с предметами аналогична табли..." at bounding box center [352, 283] width 82 height 56
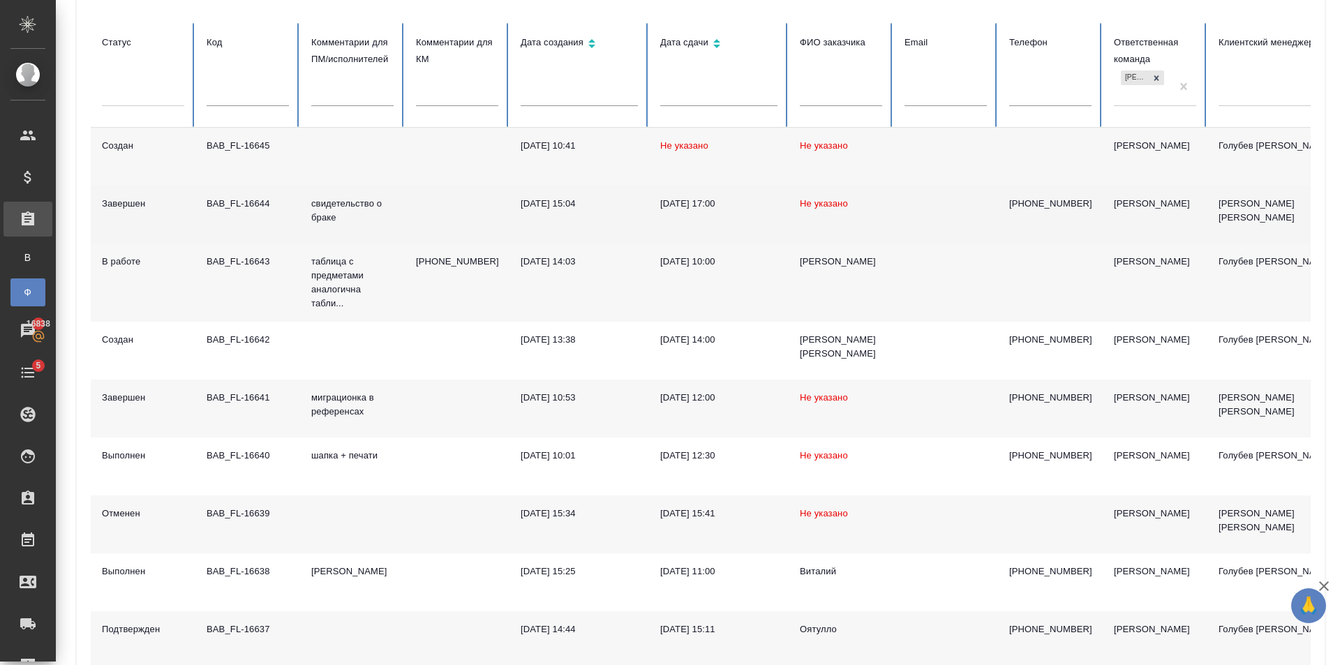
click at [521, 223] on td "07.10.2025, 15:04" at bounding box center [580, 215] width 140 height 58
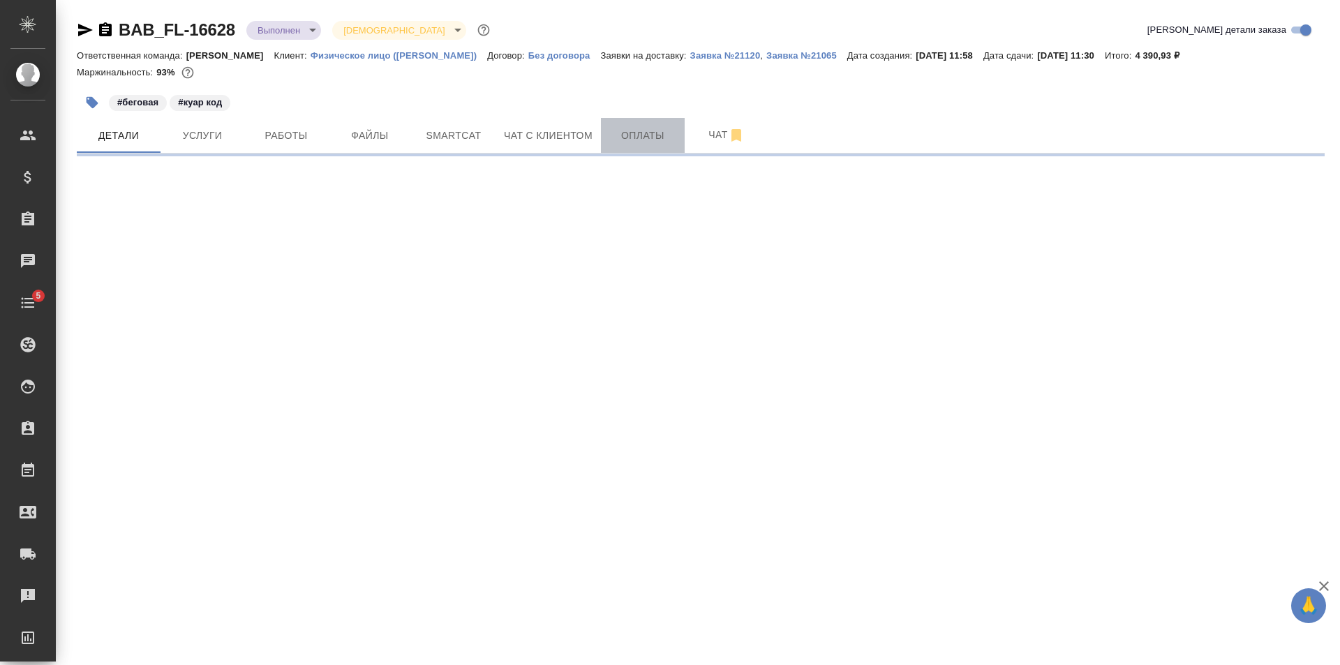
click at [652, 131] on span "Оплаты" at bounding box center [642, 135] width 67 height 17
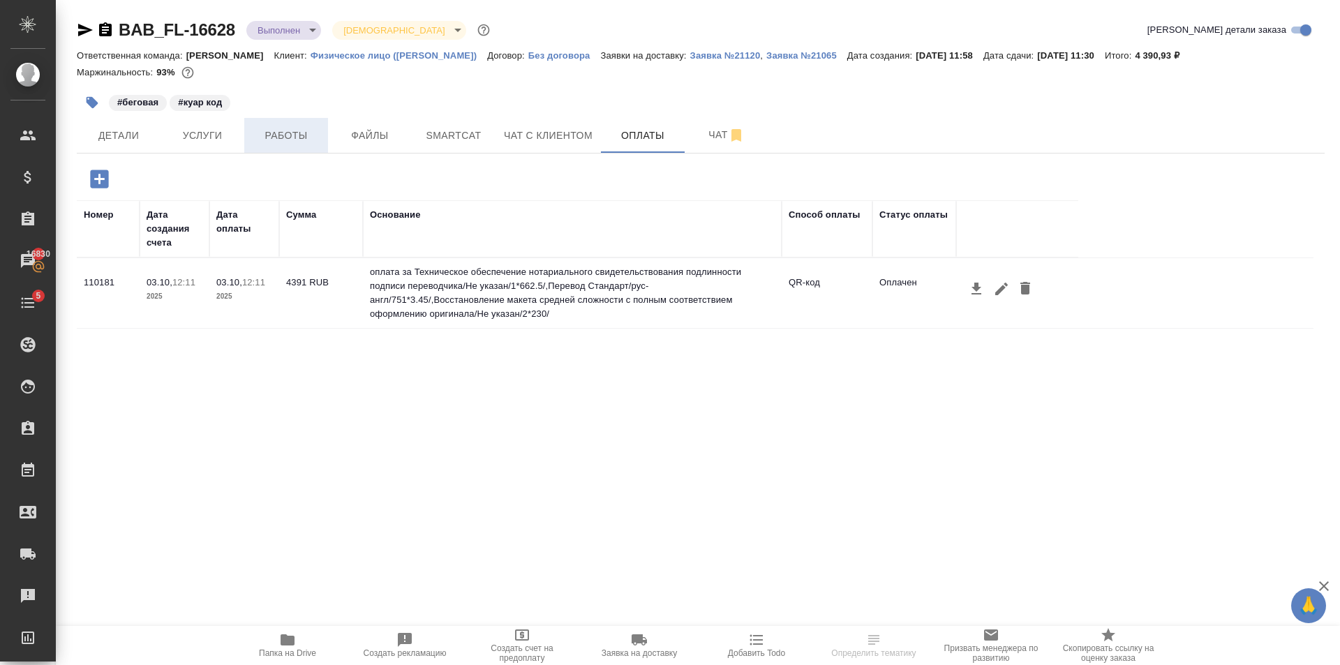
click at [290, 136] on span "Работы" at bounding box center [286, 135] width 67 height 17
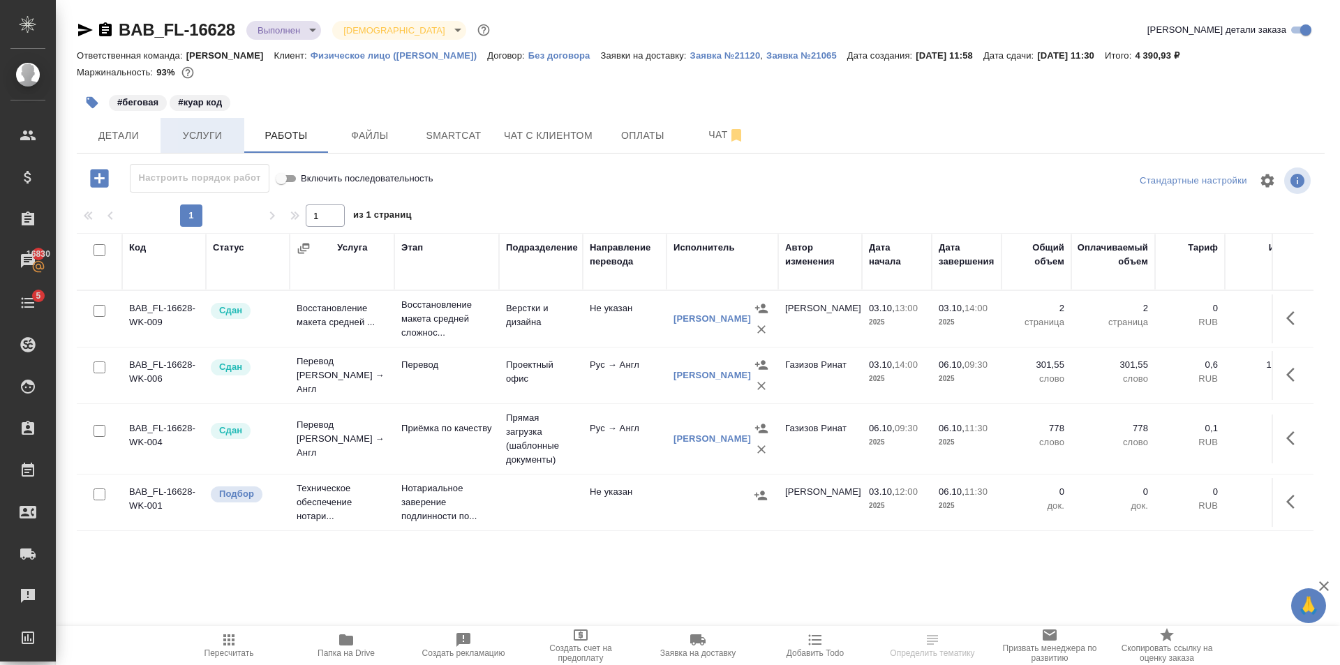
click at [222, 129] on span "Услуги" at bounding box center [202, 135] width 67 height 17
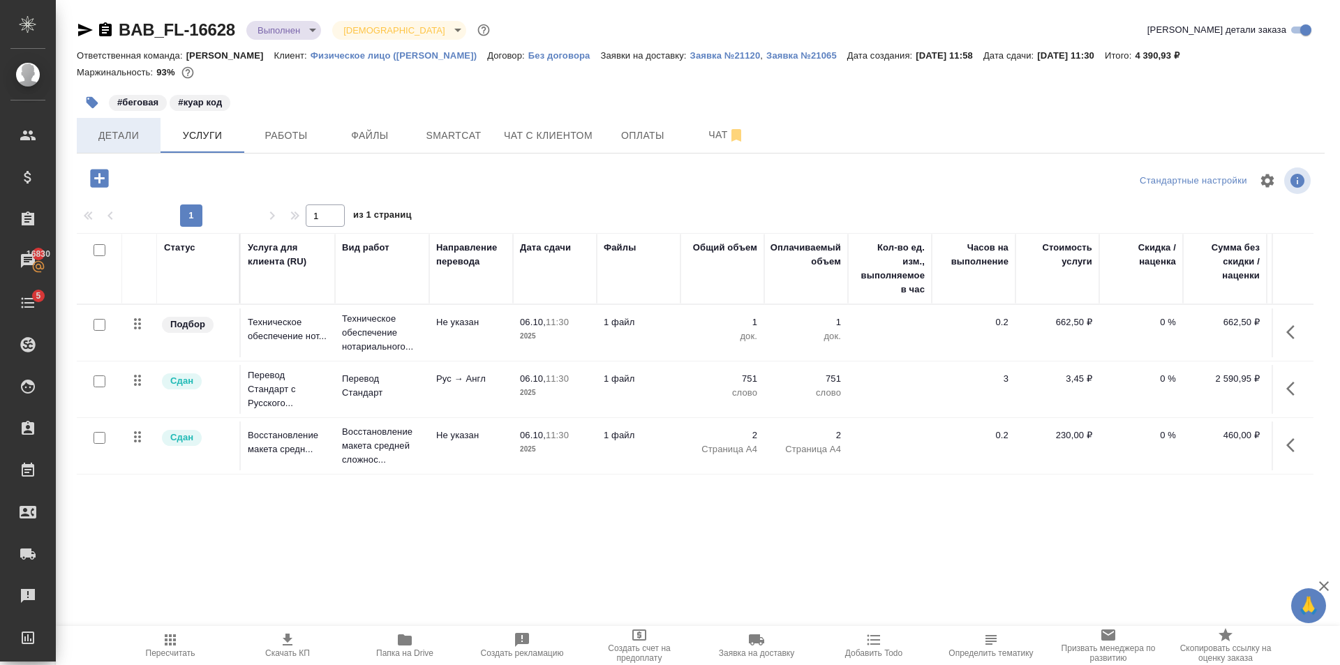
click at [135, 144] on span "Детали" at bounding box center [118, 135] width 67 height 17
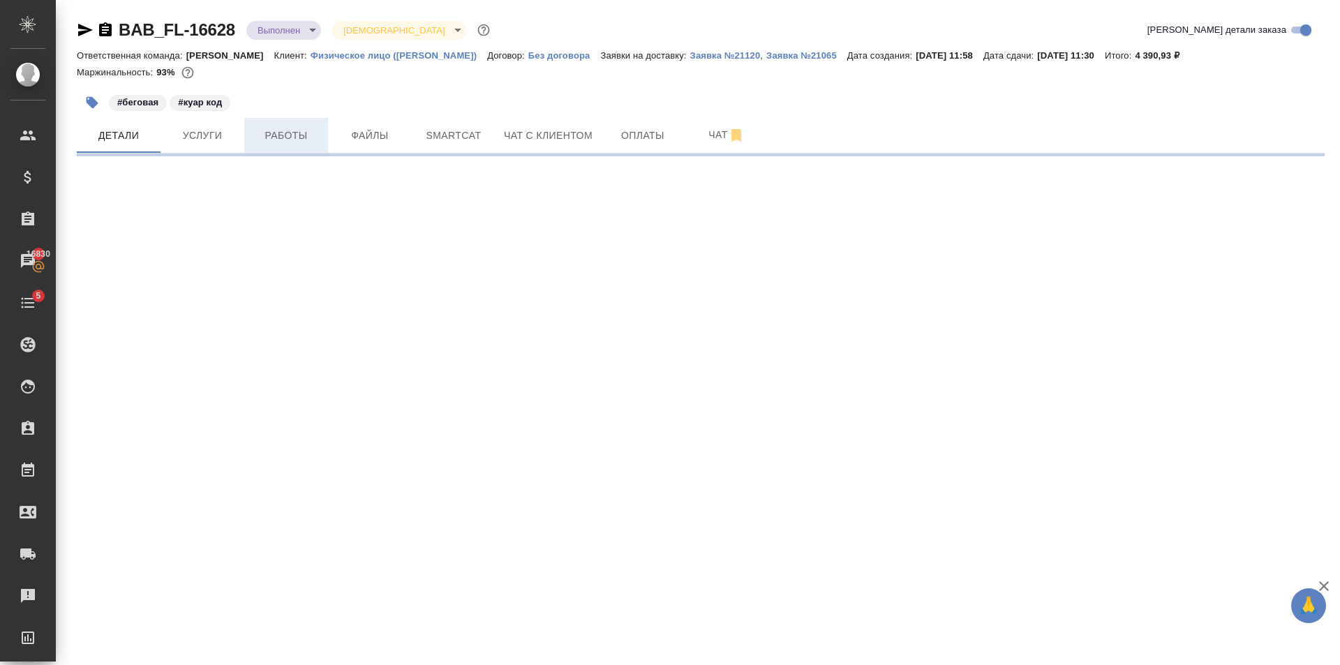
select select "RU"
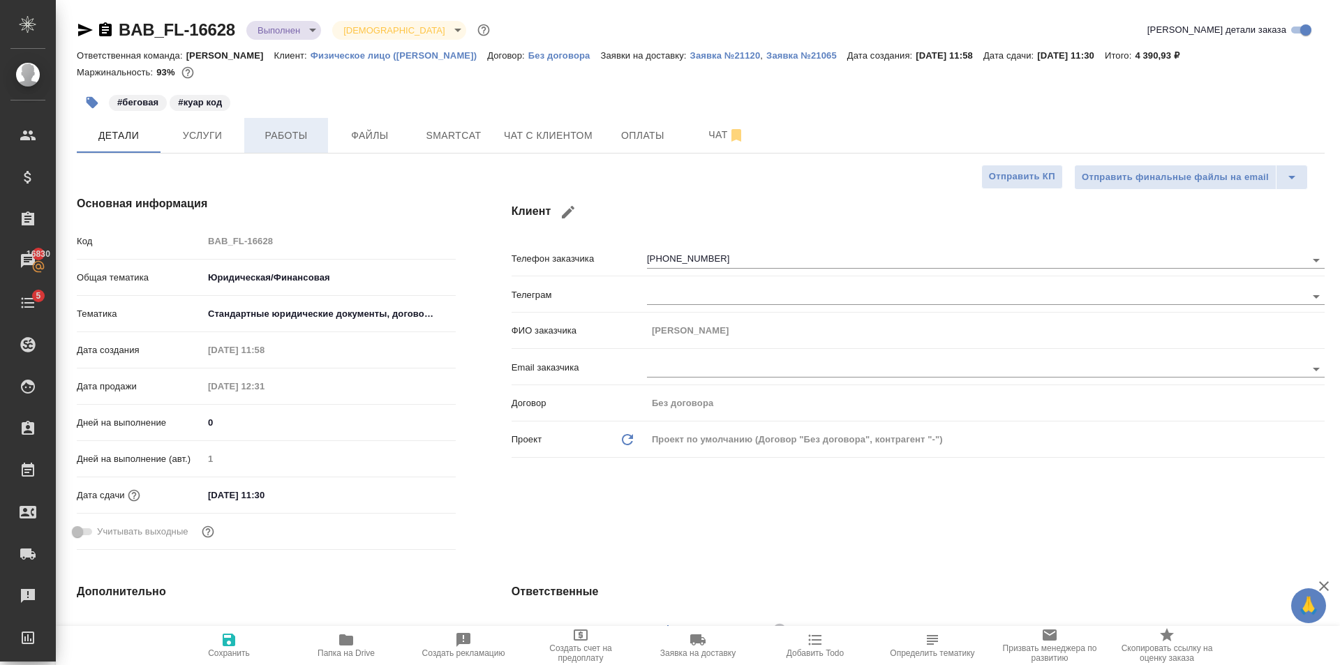
type textarea "x"
click at [274, 131] on span "Работы" at bounding box center [286, 135] width 67 height 17
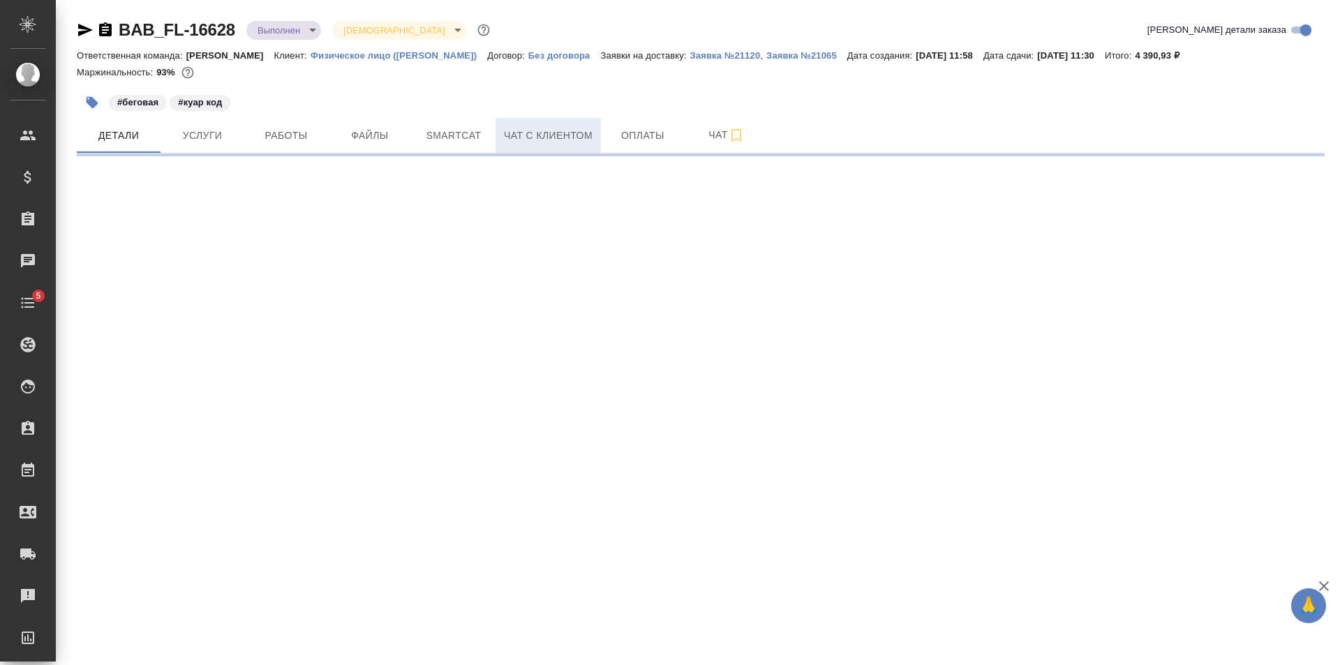
click at [581, 148] on button "Чат с клиентом" at bounding box center [548, 135] width 105 height 35
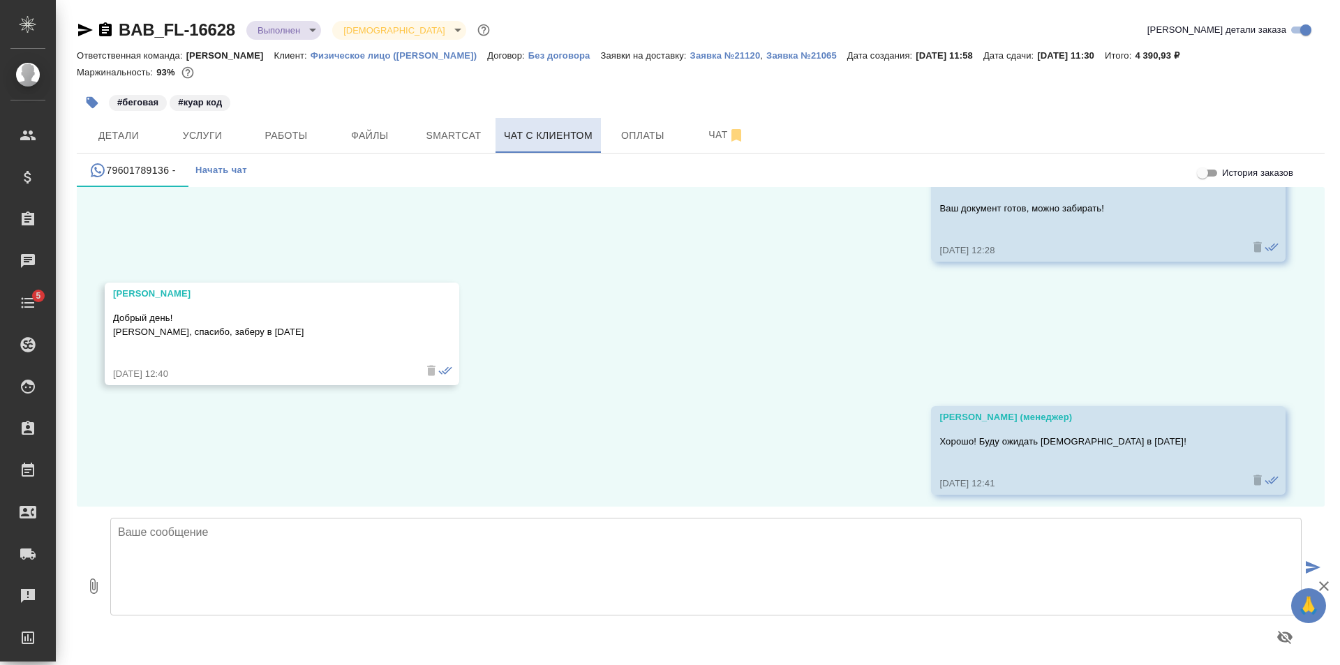
scroll to position [1543, 0]
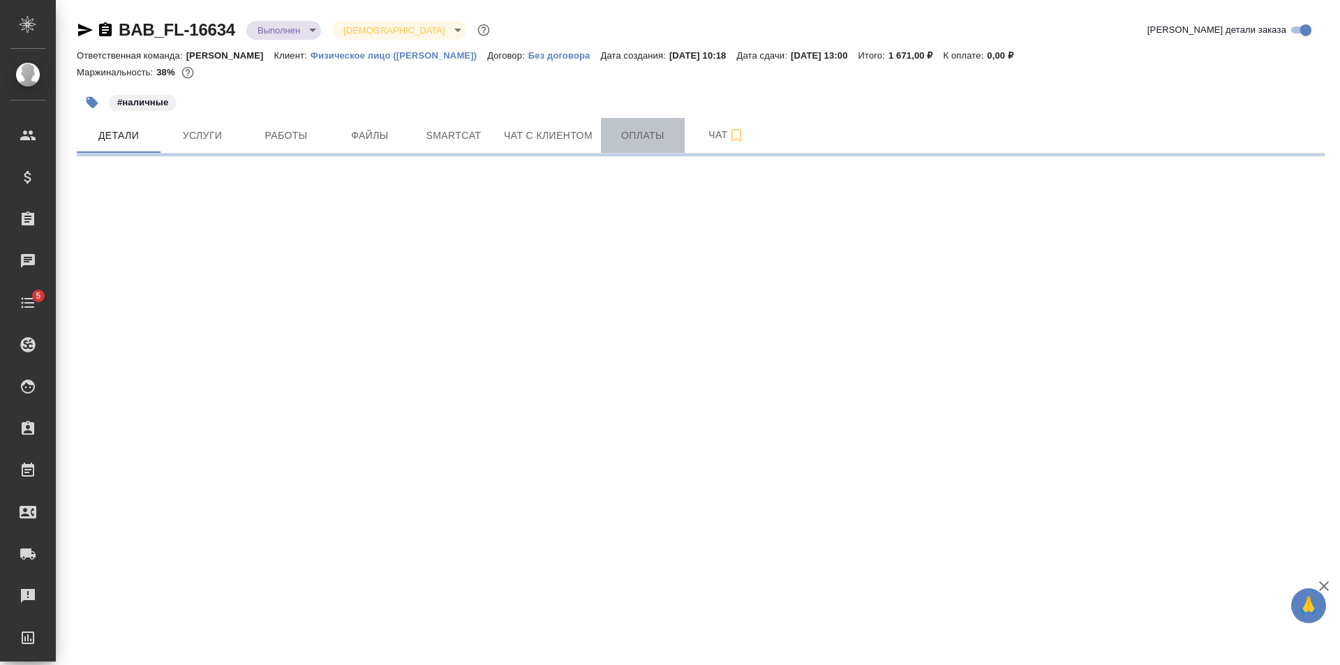
click at [625, 132] on span "Оплаты" at bounding box center [642, 135] width 67 height 17
click at [663, 135] on span "Оплаты" at bounding box center [642, 135] width 67 height 17
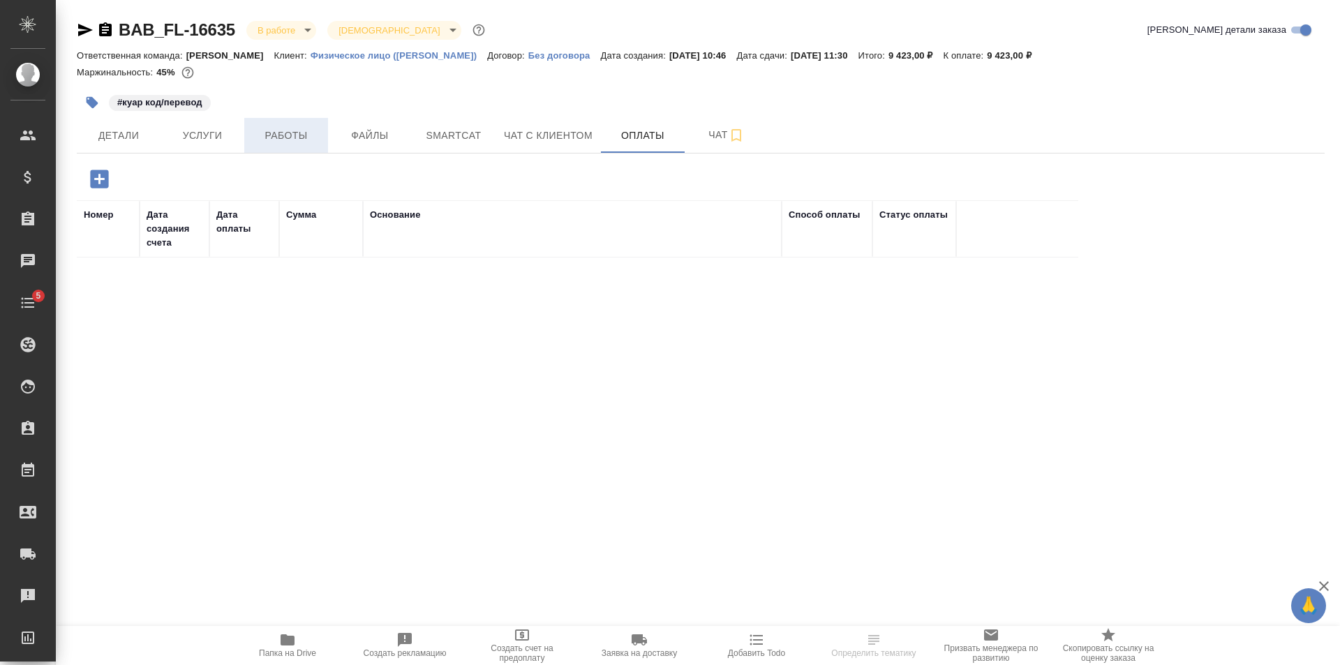
click at [257, 134] on span "Работы" at bounding box center [286, 135] width 67 height 17
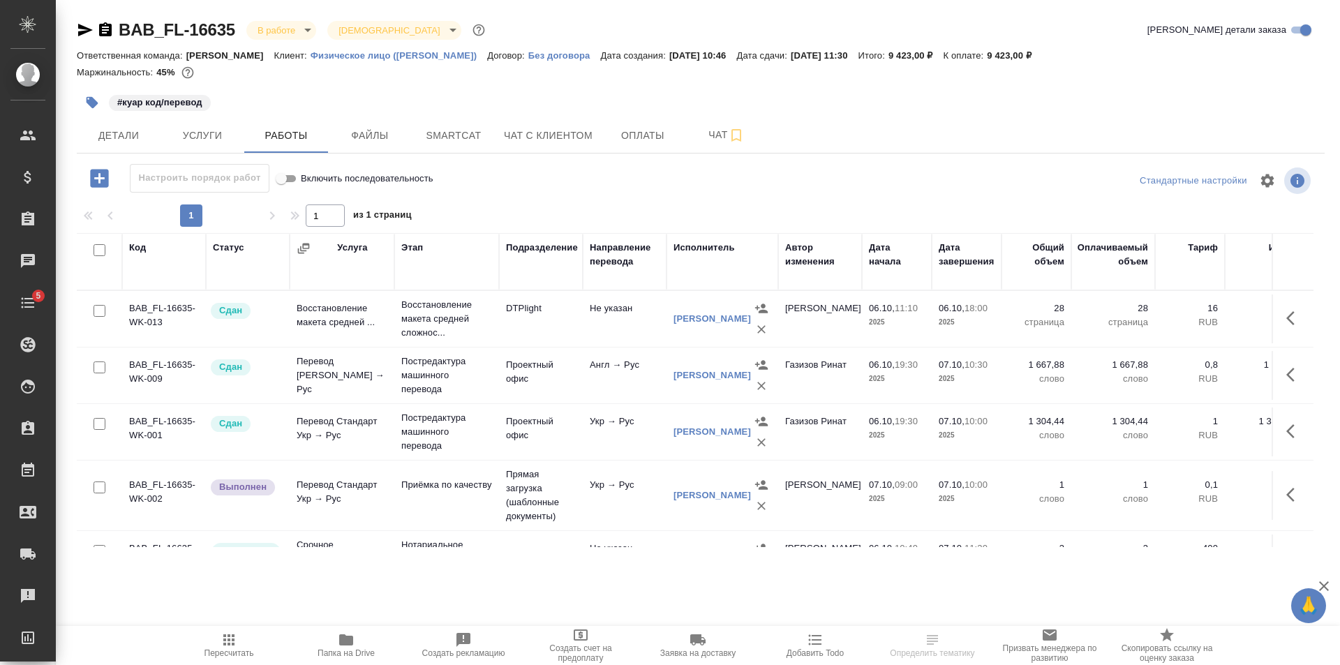
scroll to position [65, 0]
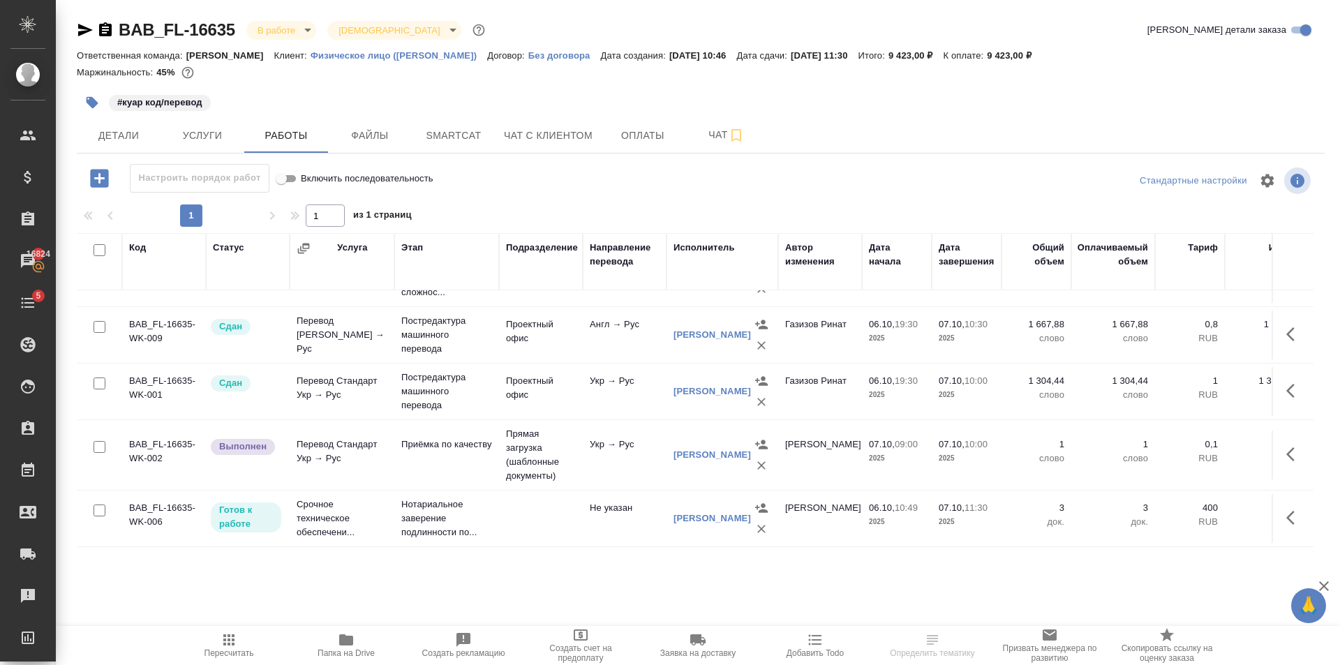
click at [380, 431] on td "Перевод Стандарт Укр → Рус" at bounding box center [342, 455] width 105 height 49
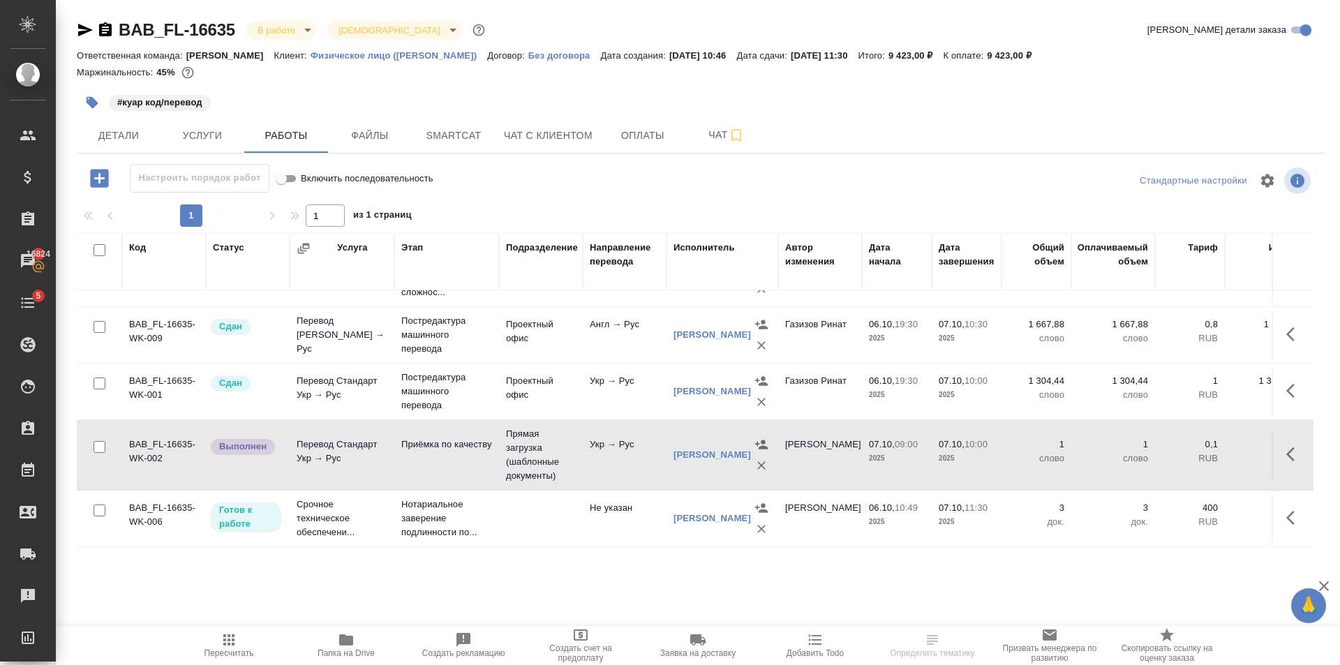
click at [380, 431] on td "Перевод Стандарт Укр → Рус" at bounding box center [342, 455] width 105 height 49
click at [218, 644] on span "Пересчитать" at bounding box center [229, 645] width 101 height 27
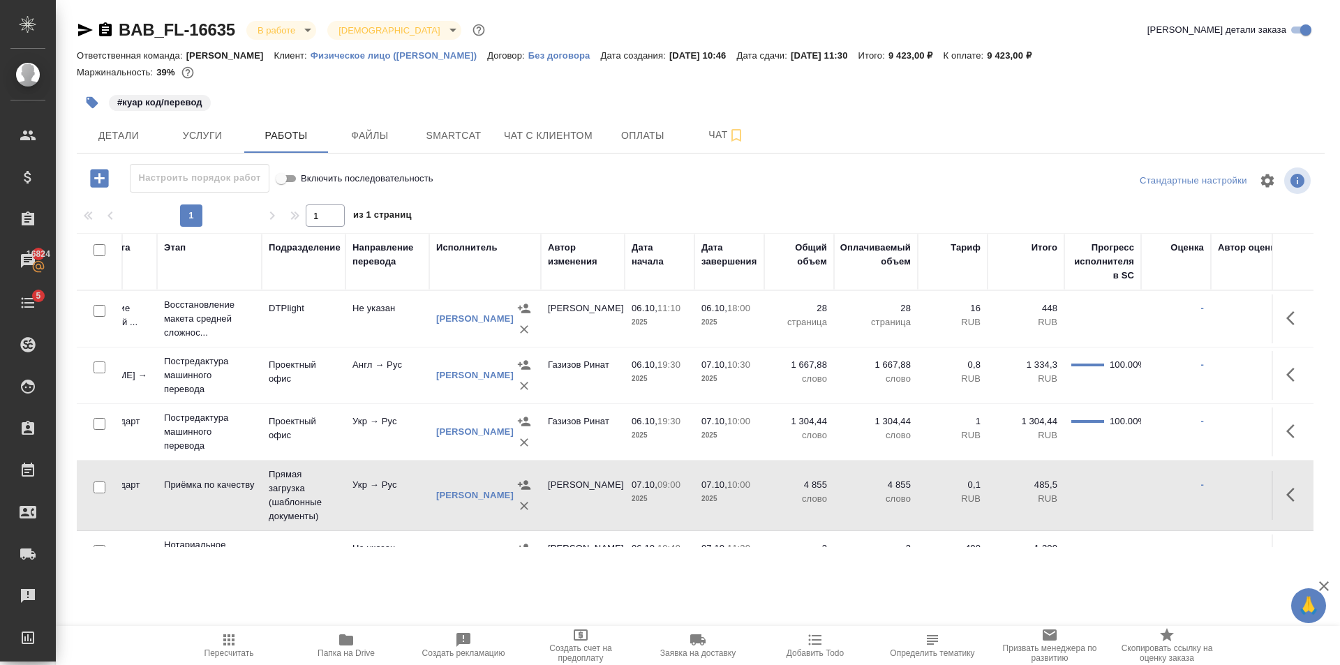
scroll to position [0, 0]
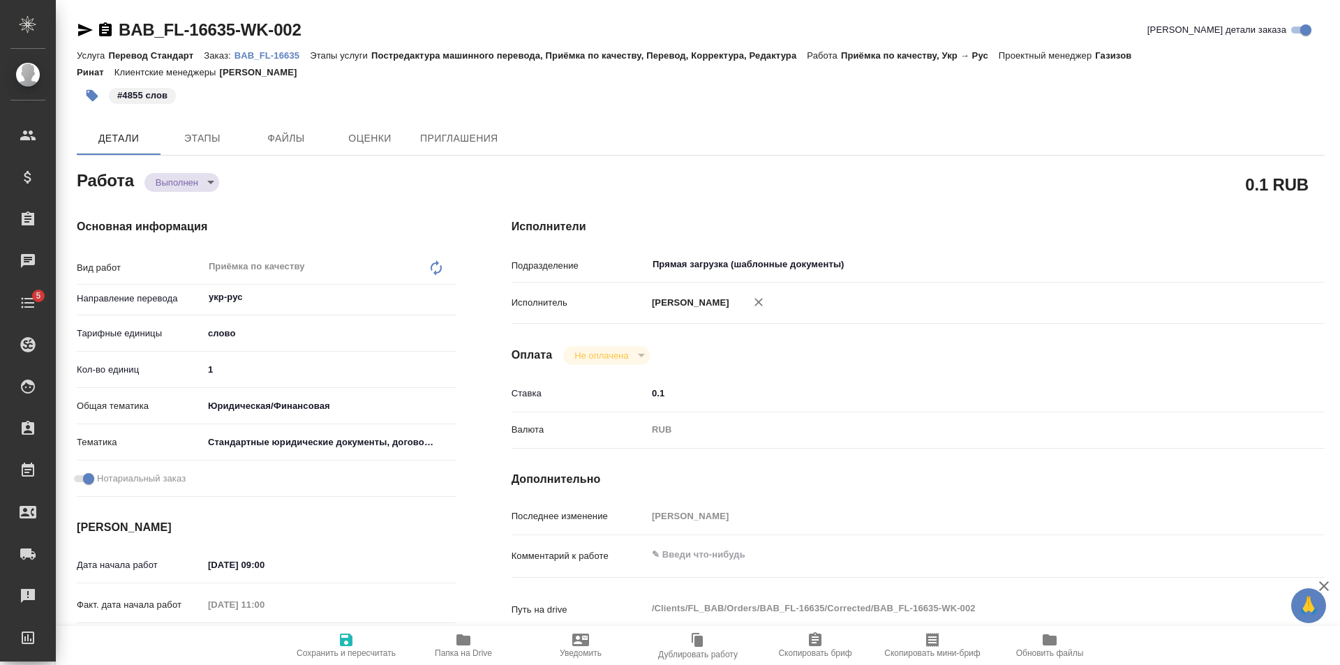
type textarea "x"
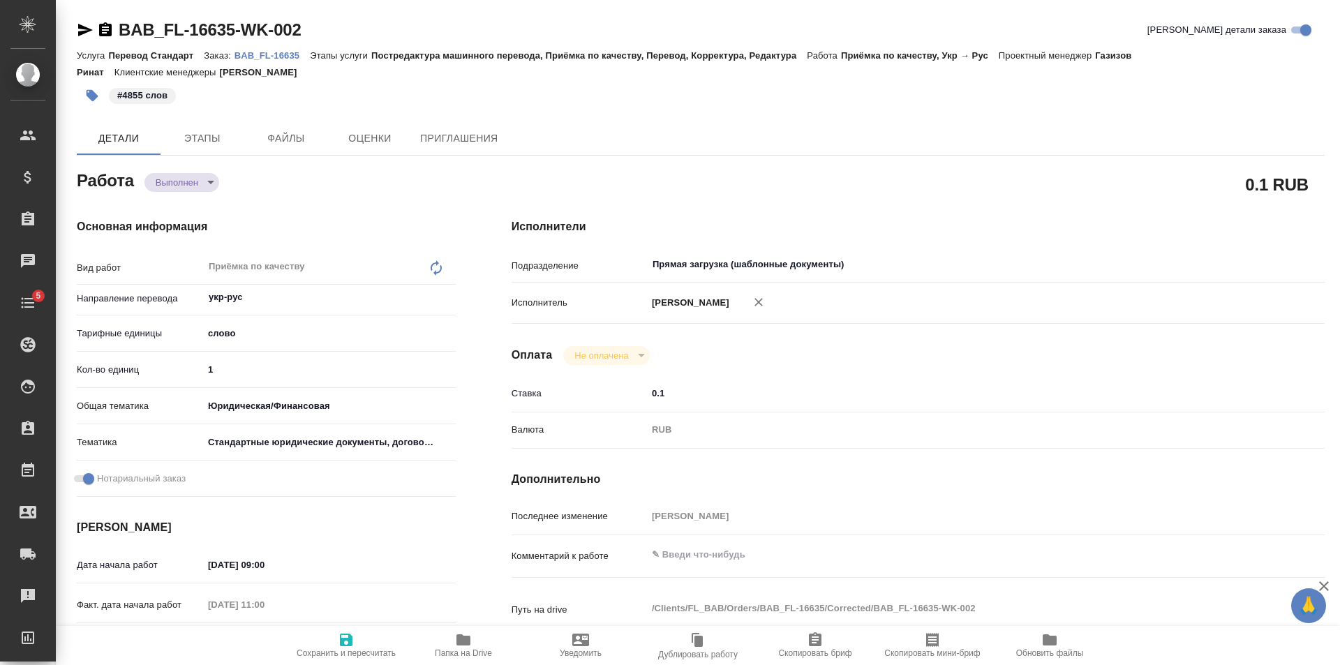
type textarea "x"
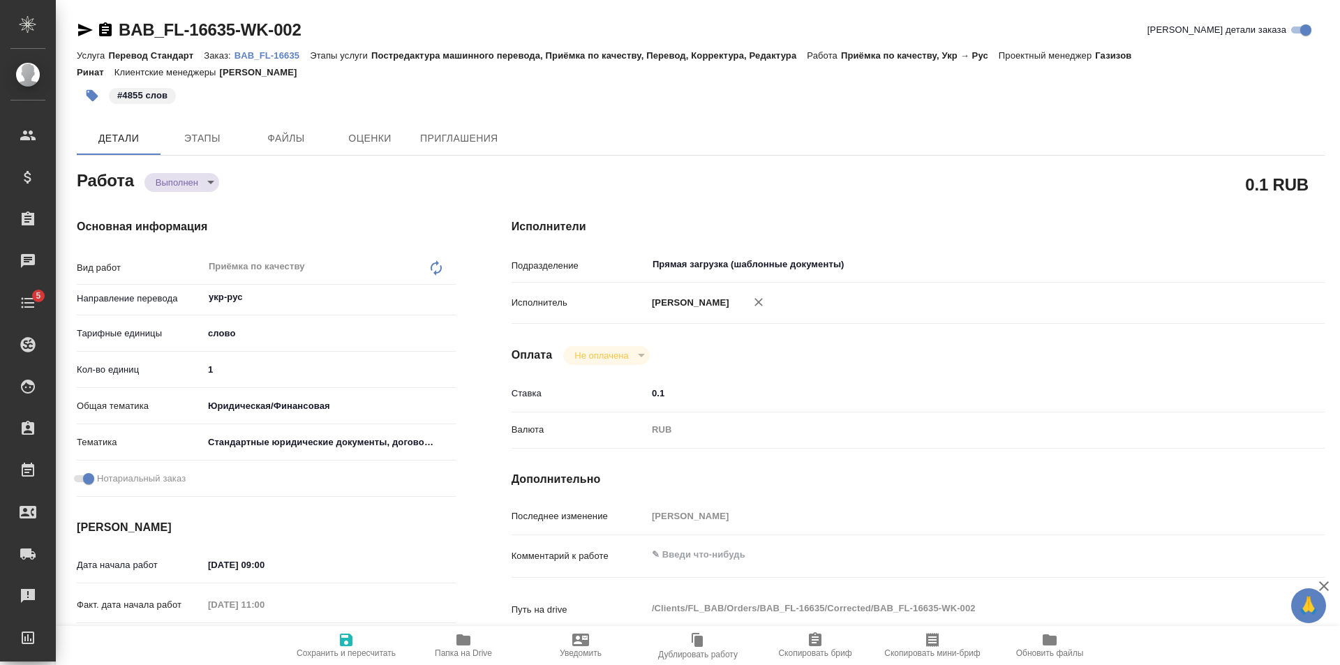
click at [280, 371] on input "1" at bounding box center [329, 369] width 253 height 20
type textarea "x"
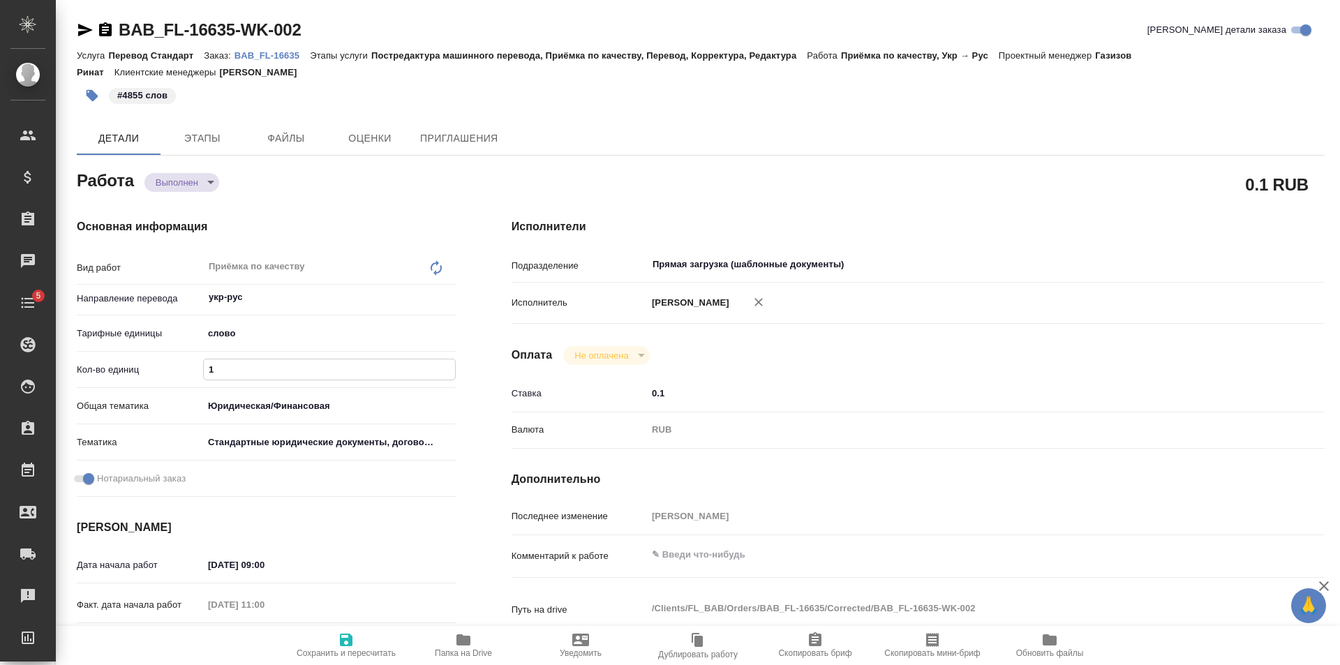
type textarea "x"
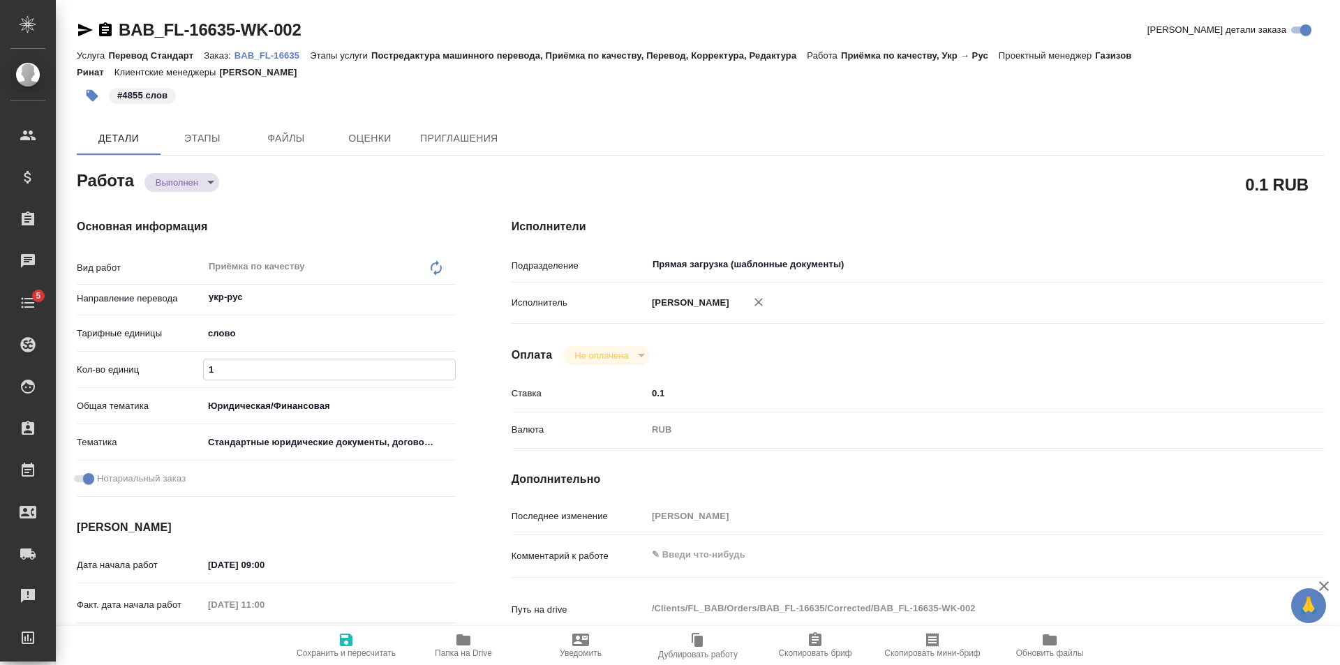
type textarea "x"
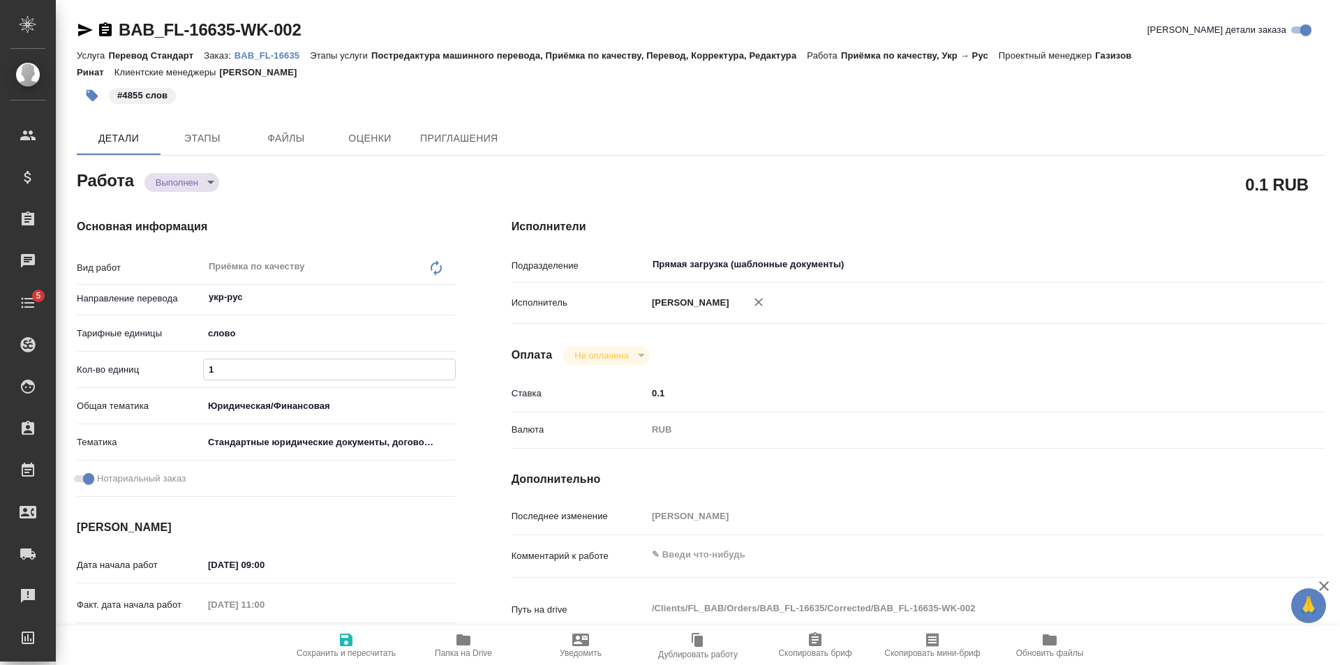
type textarea "x"
type input "4"
type textarea "x"
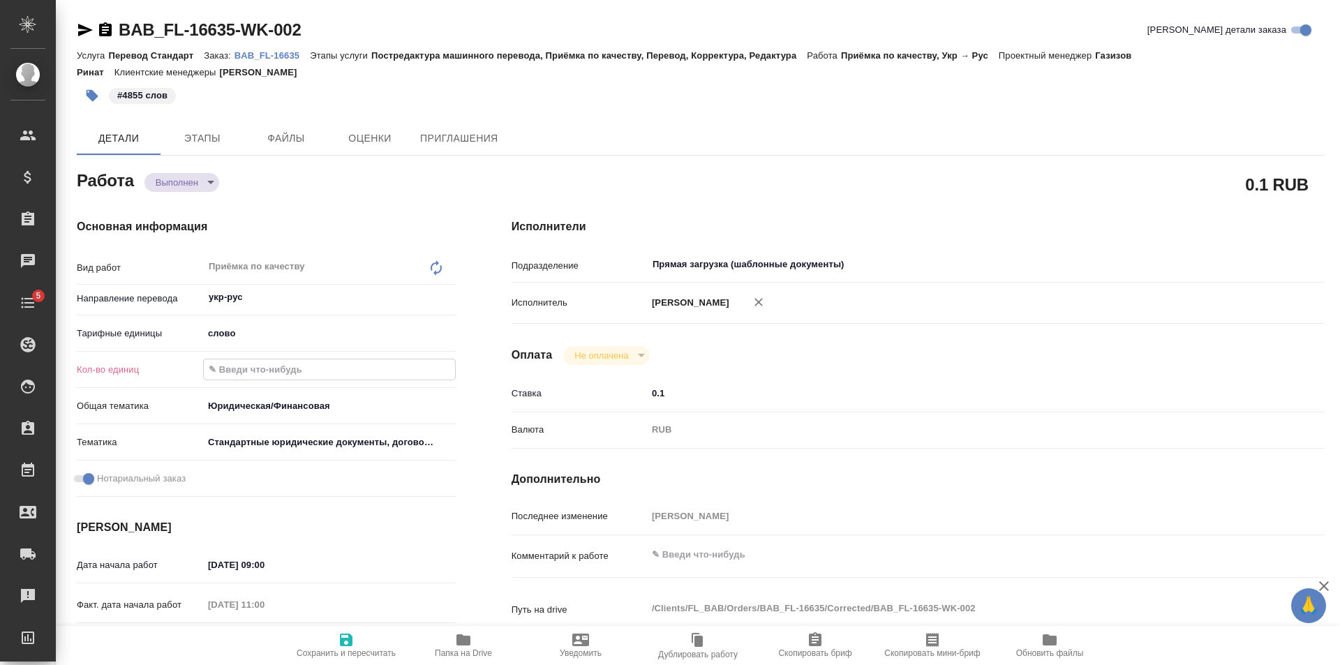
type textarea "x"
type input "48"
type textarea "x"
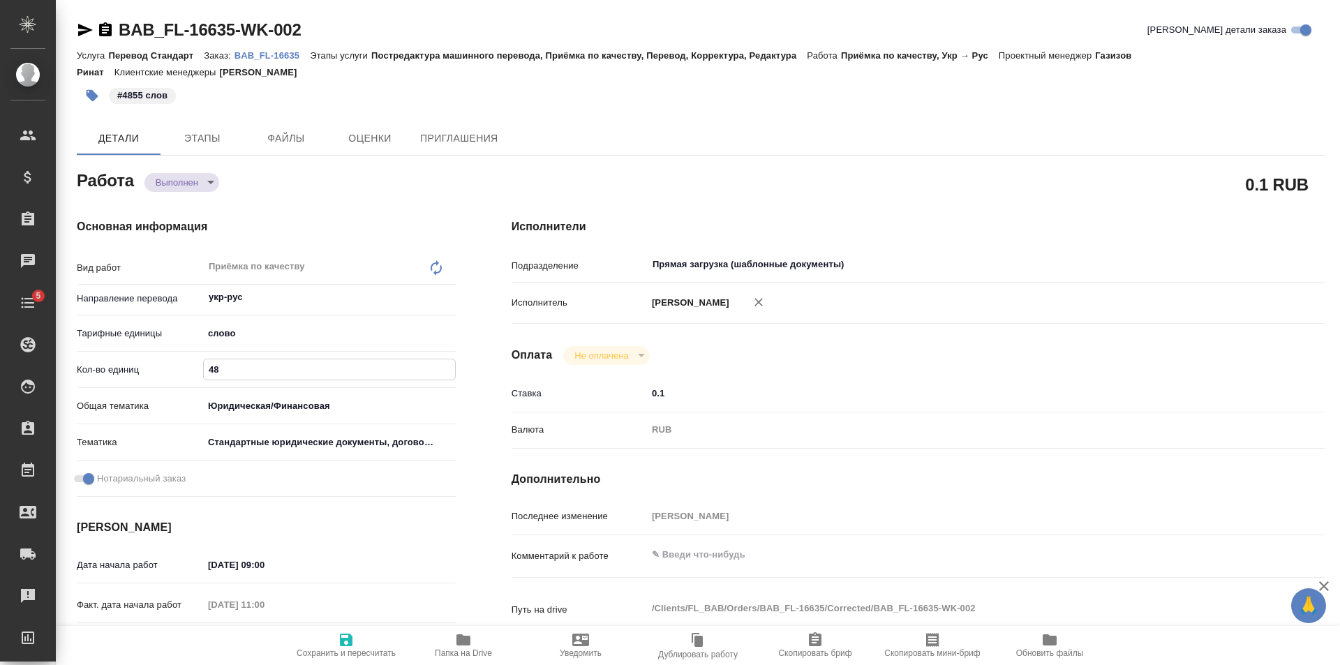
type textarea "x"
type input "485"
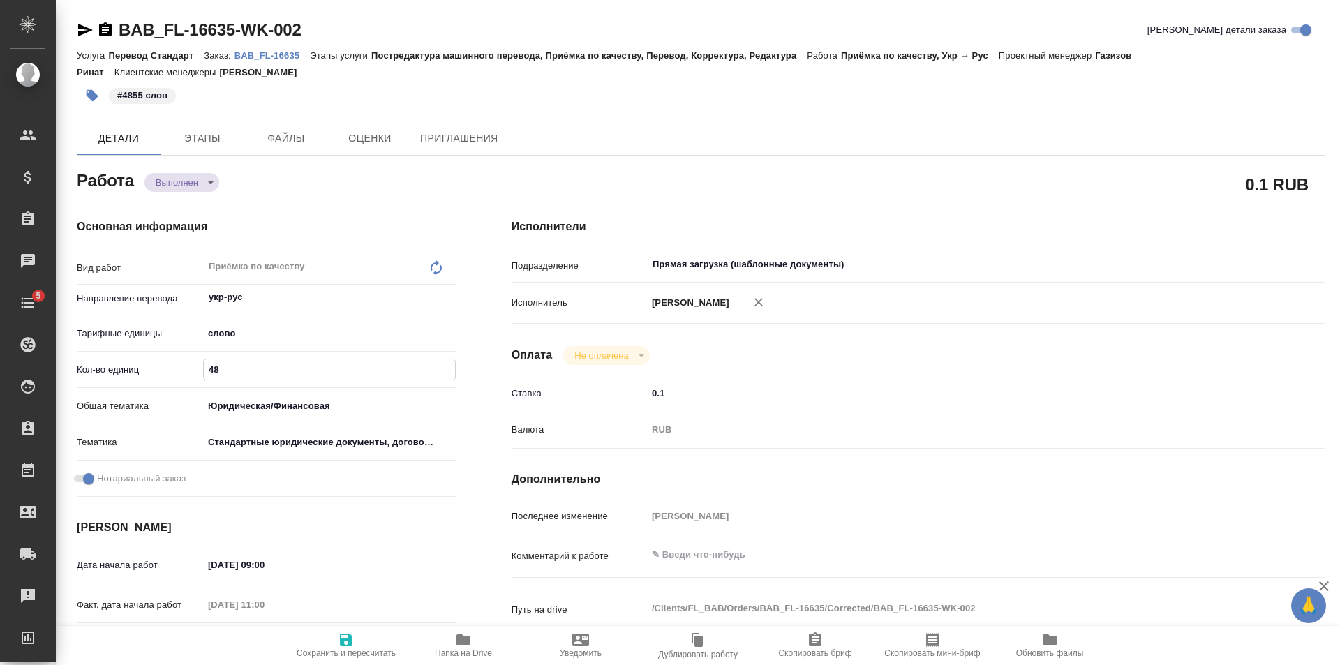
type textarea "x"
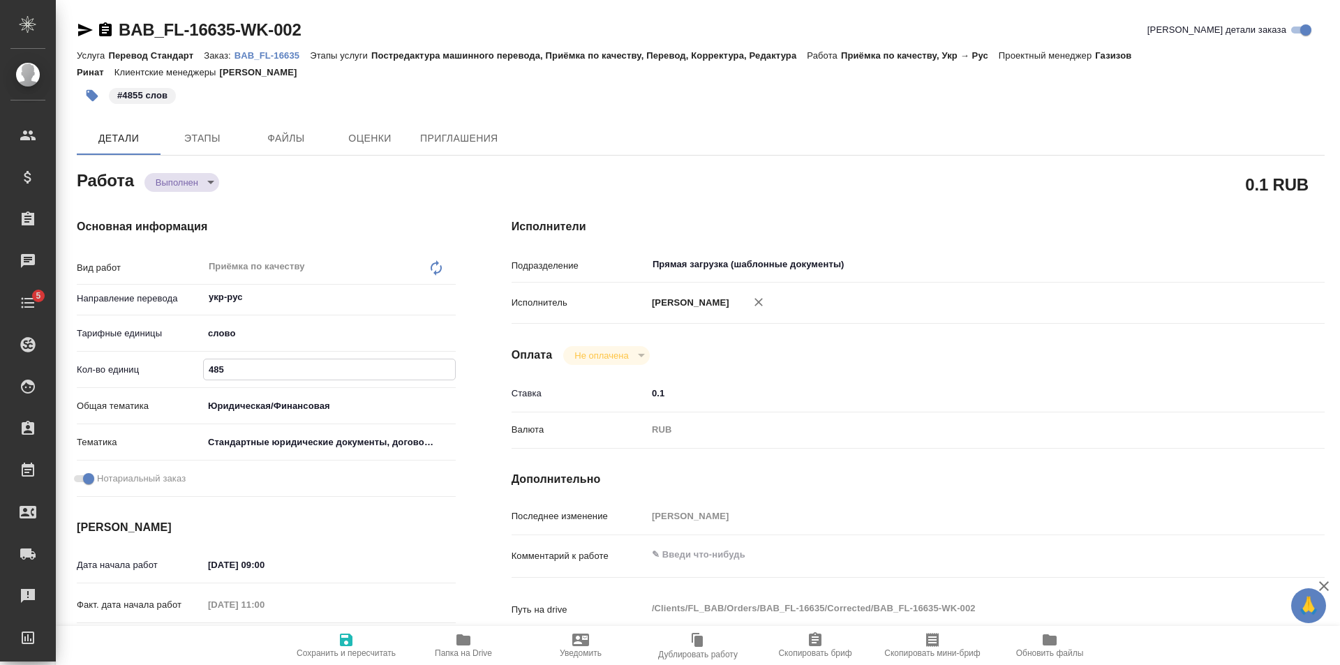
type input "4855"
type textarea "x"
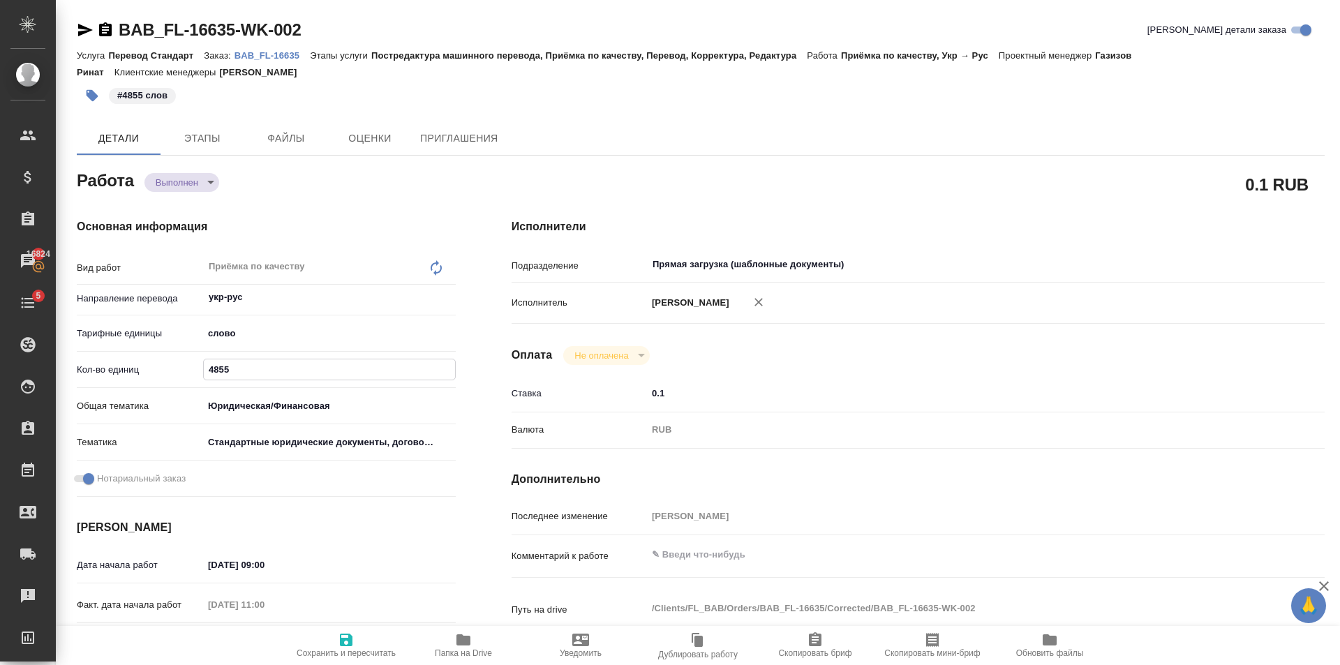
type input "4855"
click at [325, 635] on span "Сохранить и пересчитать" at bounding box center [346, 645] width 101 height 27
type textarea "x"
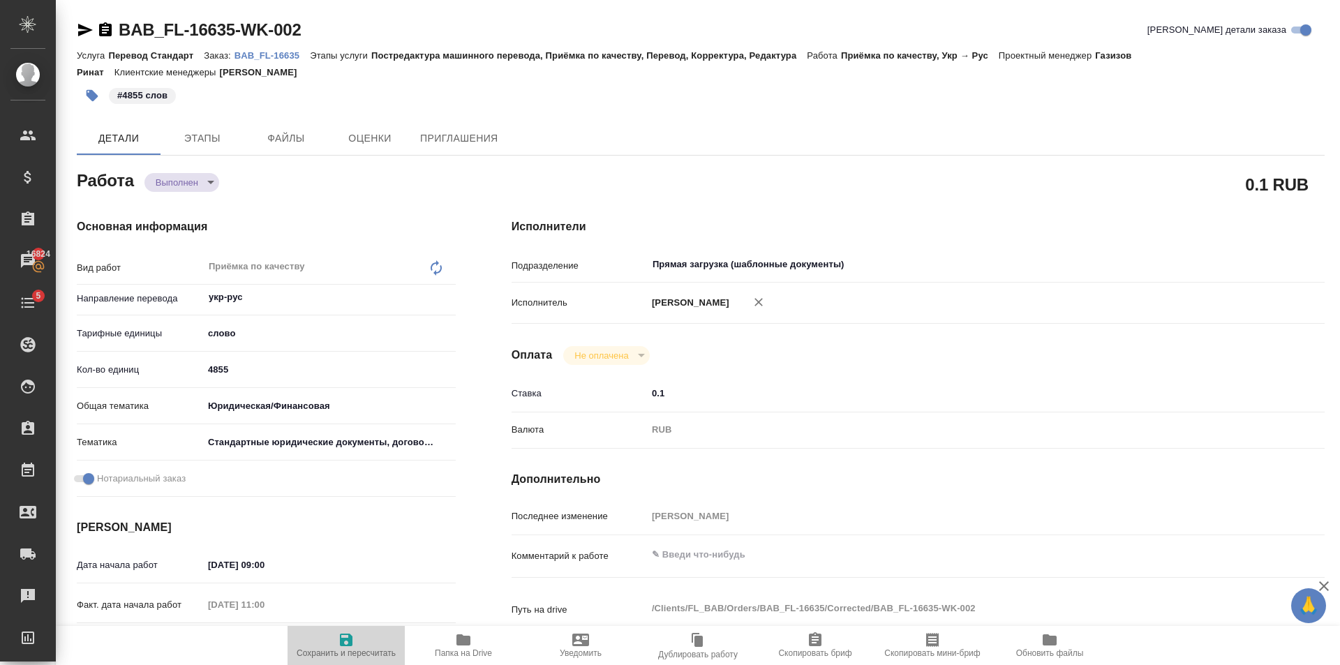
type textarea "x"
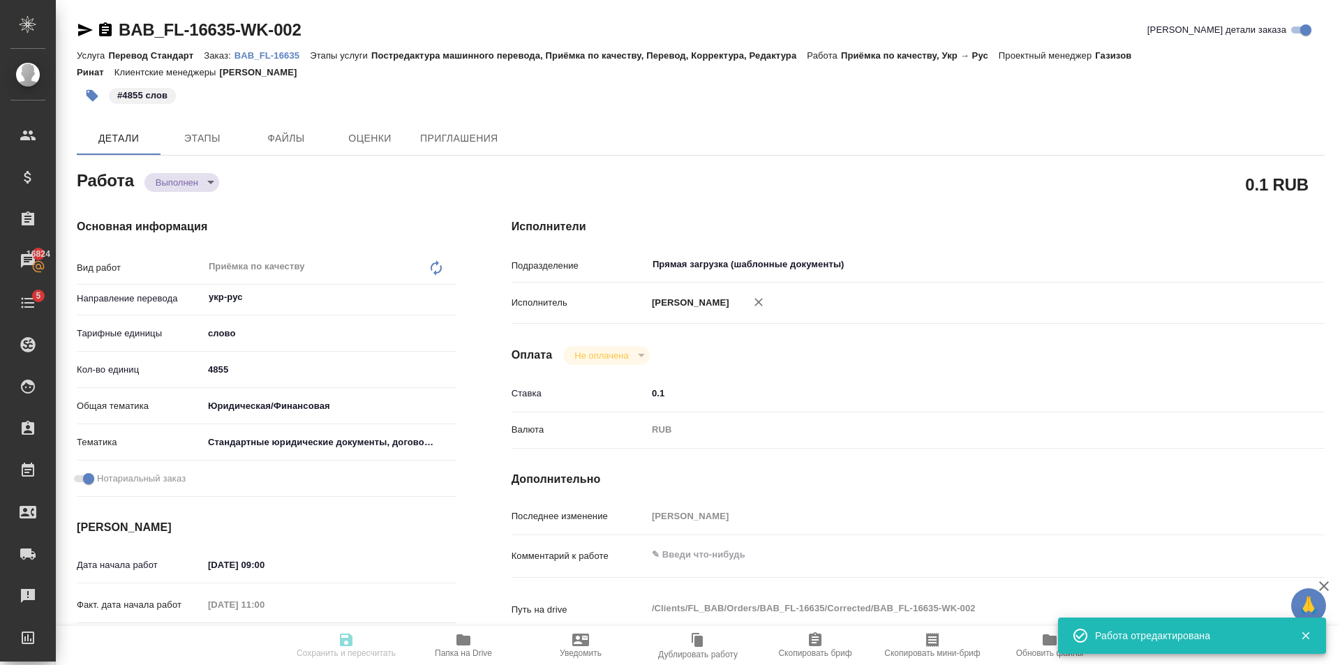
type textarea "x"
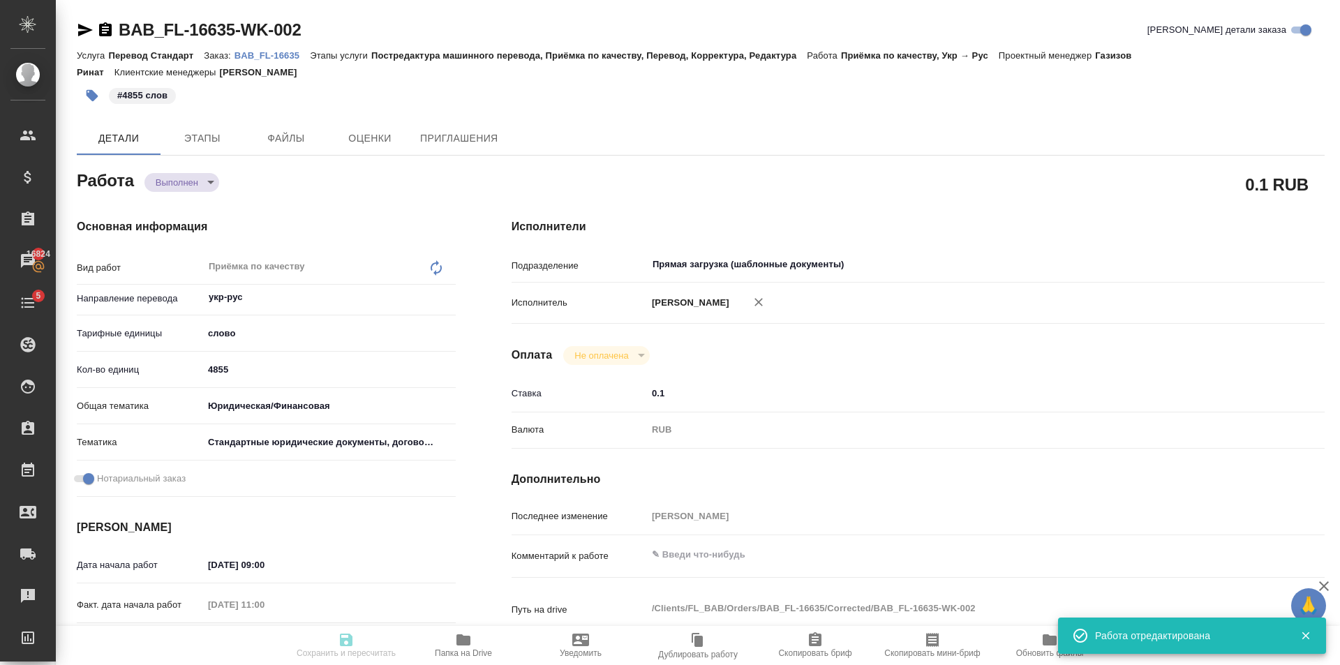
type input "completed"
type textarea "Приёмка по качеству"
type textarea "x"
type input "укр-рус"
type input "5a8b1489cc6b4906c91bfd90"
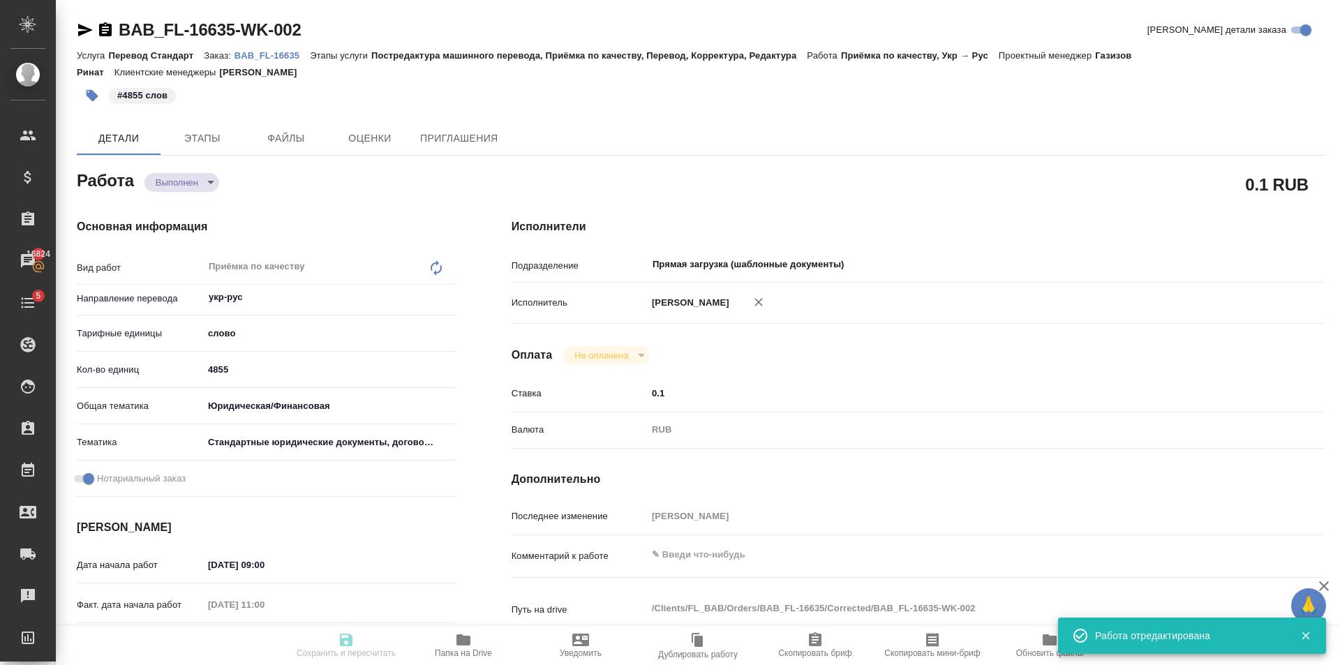
type input "4855"
type input "yr-fn"
type input "5f647205b73bc97568ca66bf"
checkbox input "true"
type input "[DATE] 09:00"
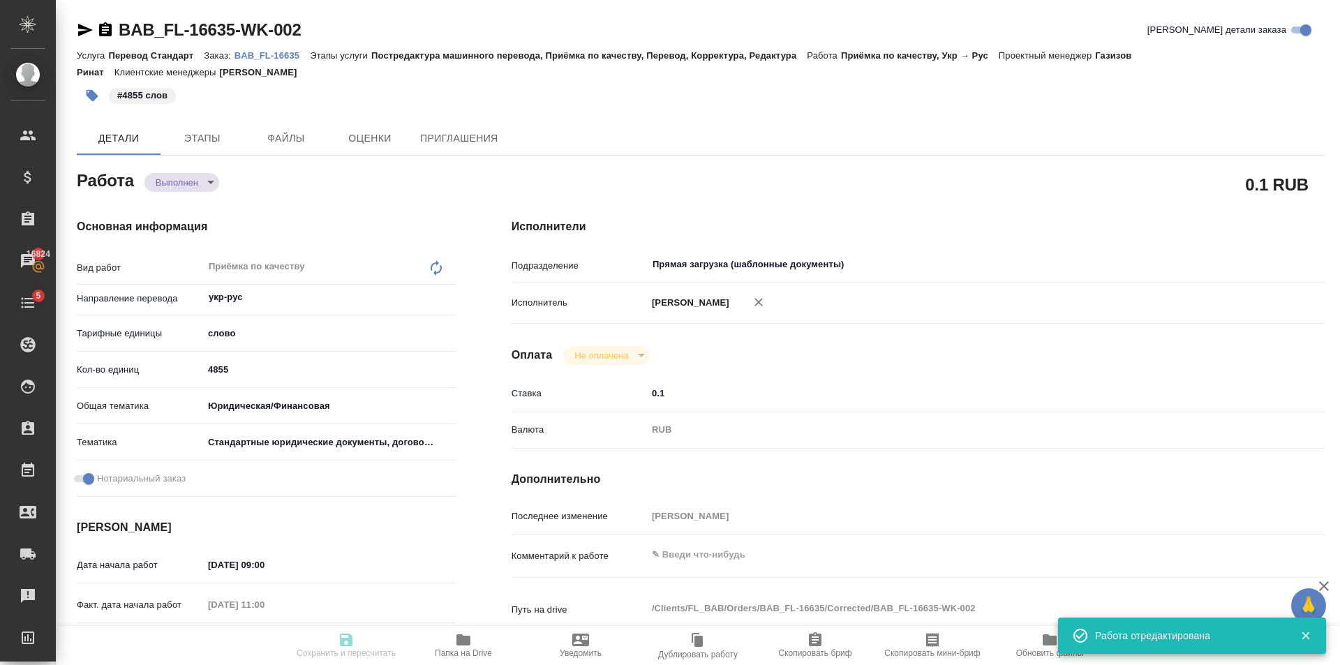
type input "[DATE] 11:00"
type input "[DATE] 10:00"
type input "[DATE] 12:31"
type input "[DATE] 11:30"
type input "Прямая загрузка (шаблонные документы)"
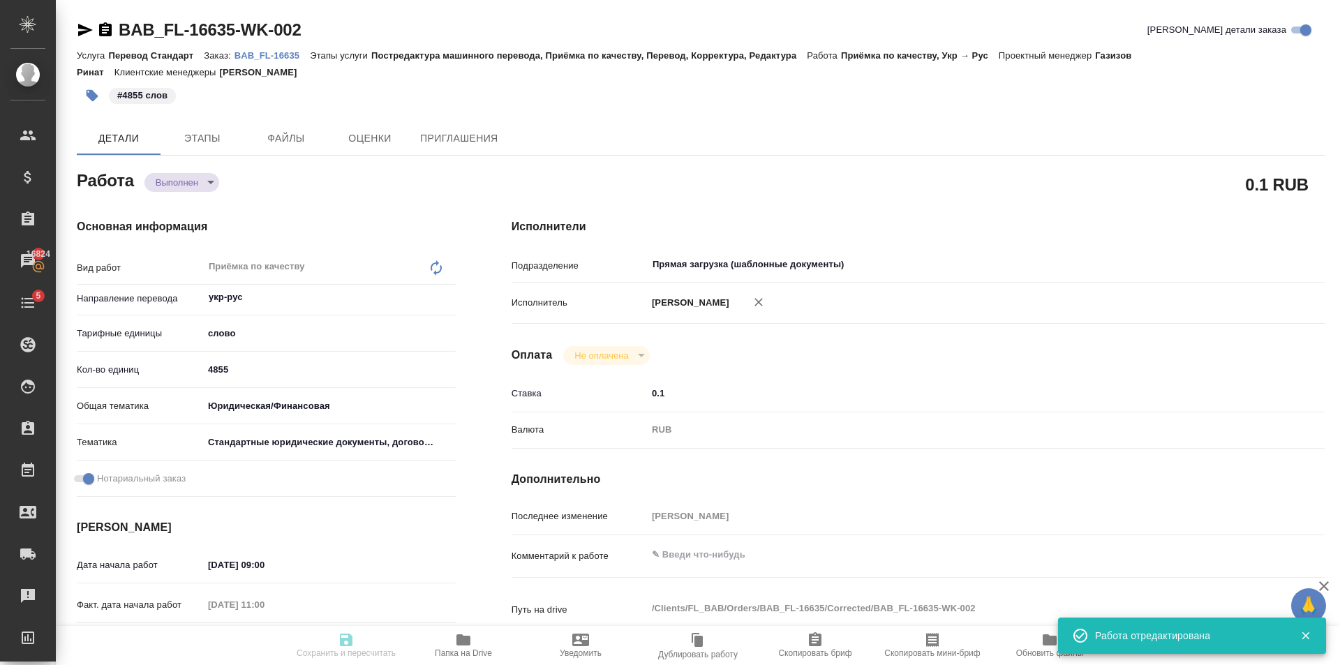
type input "notPayed"
type input "0.1"
type input "RUB"
type input "[PERSON_NAME]"
type textarea "x"
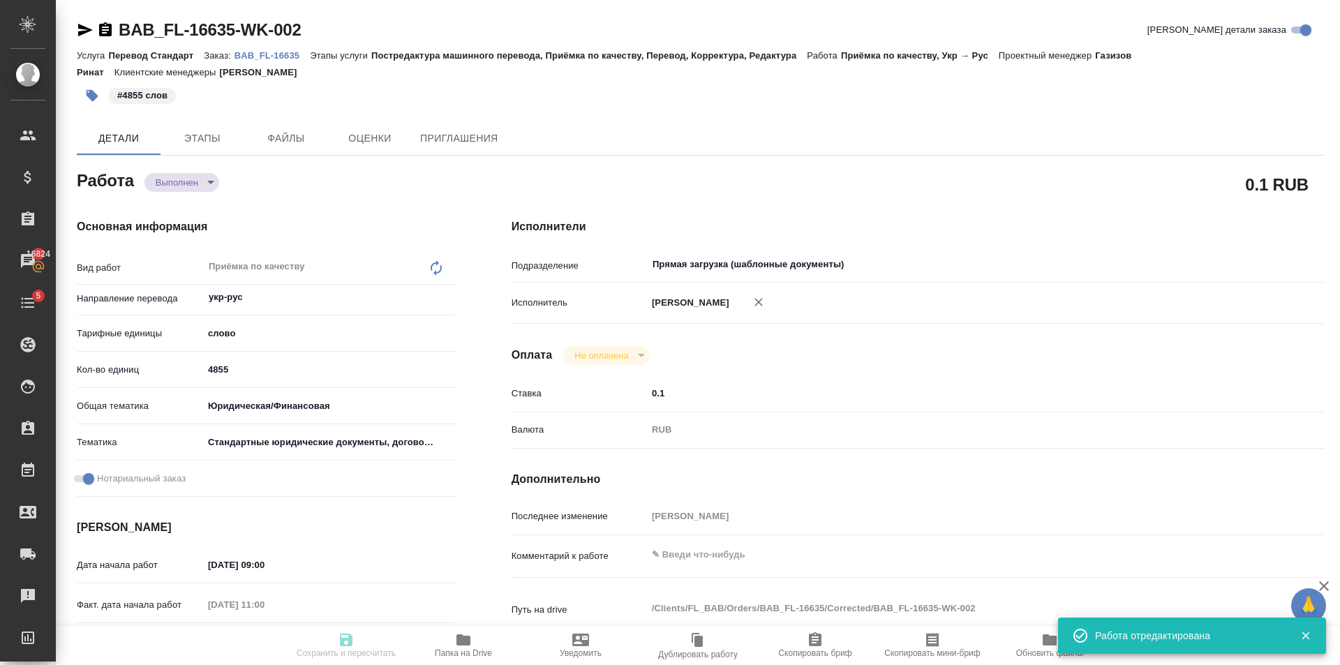
type textarea "/Clients/FL_BAB/Orders/BAB_FL-16635/Corrected/BAB_FL-16635-WK-002"
type textarea "x"
type input "BAB_FL-16635"
type input "Перевод Стандарт"
type input "Постредактура машинного перевода, Приёмка по качеству, Перевод, Корректура, Ред…"
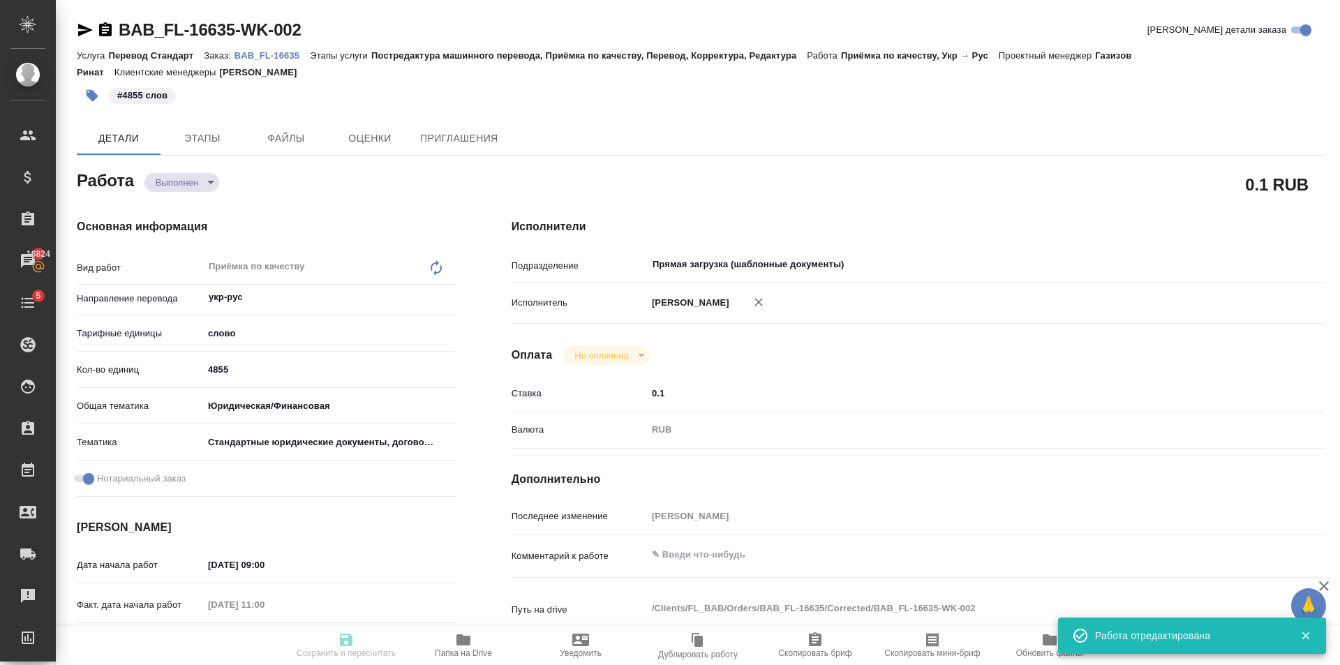
type input "[PERSON_NAME]"
type input "/Clients/FL_BAB/Orders/BAB_FL-16635"
type textarea "x"
type textarea "перевод с укр + есть дополнительные отметки в переводе на англ - также нужно до…"
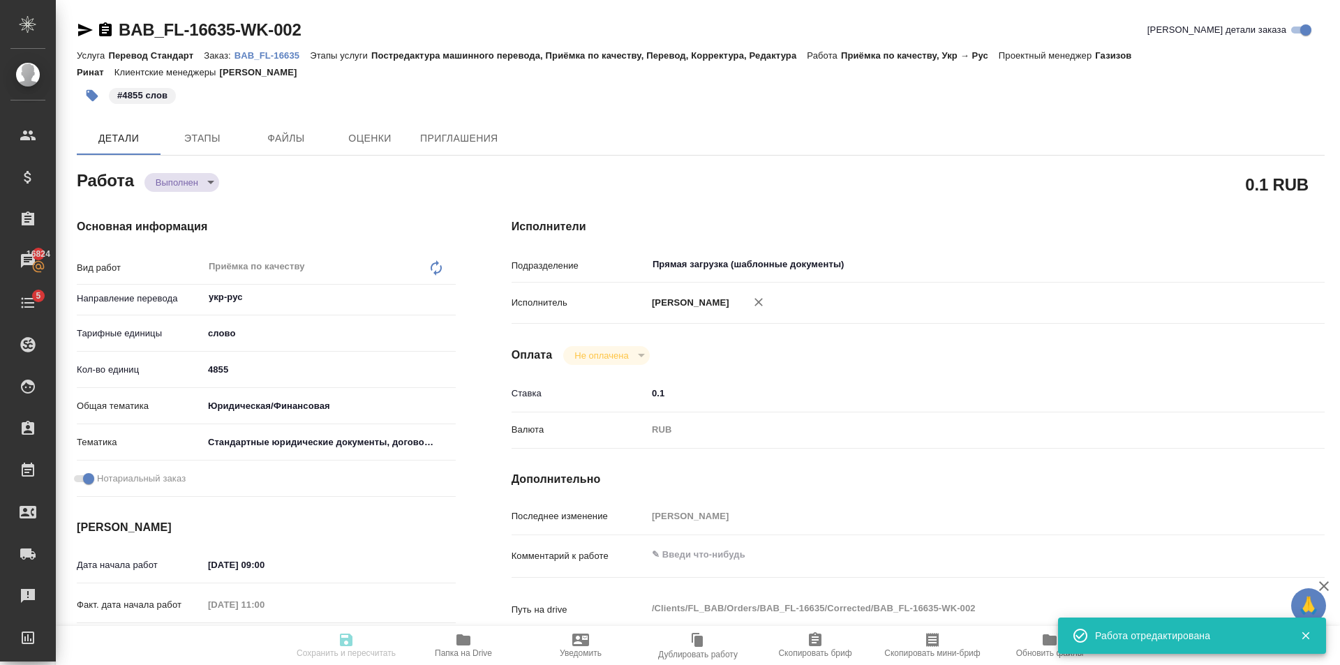
type textarea "x"
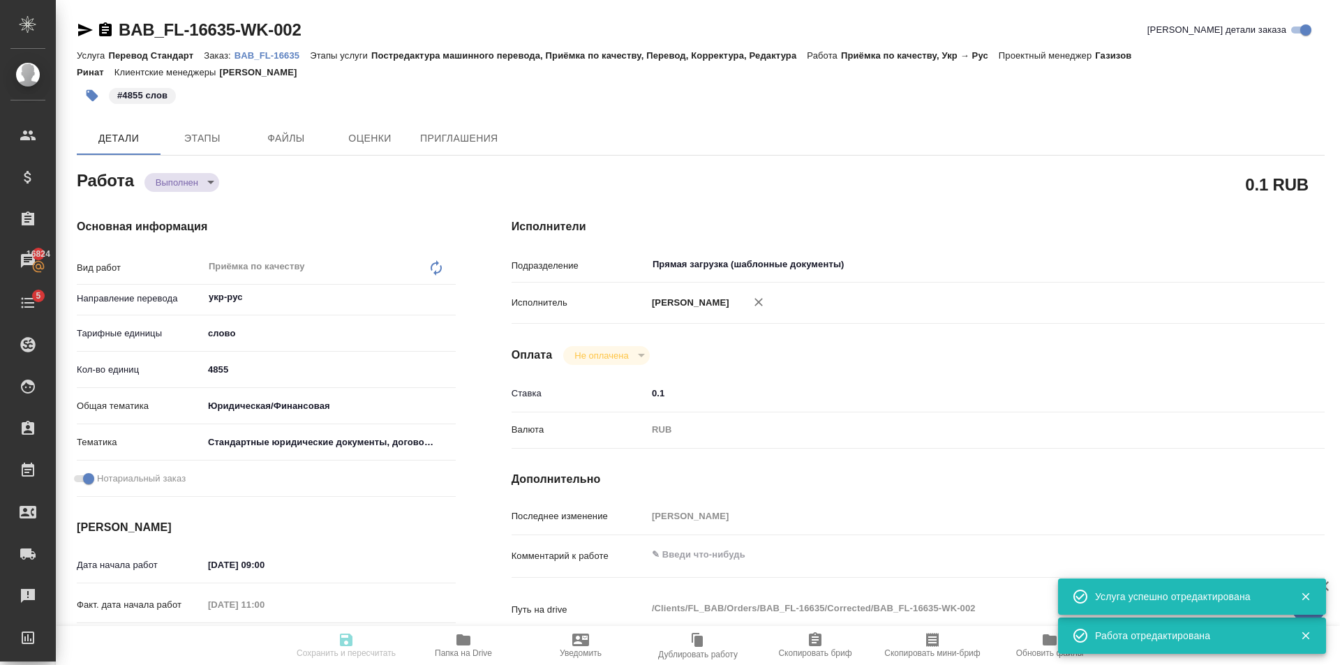
type textarea "x"
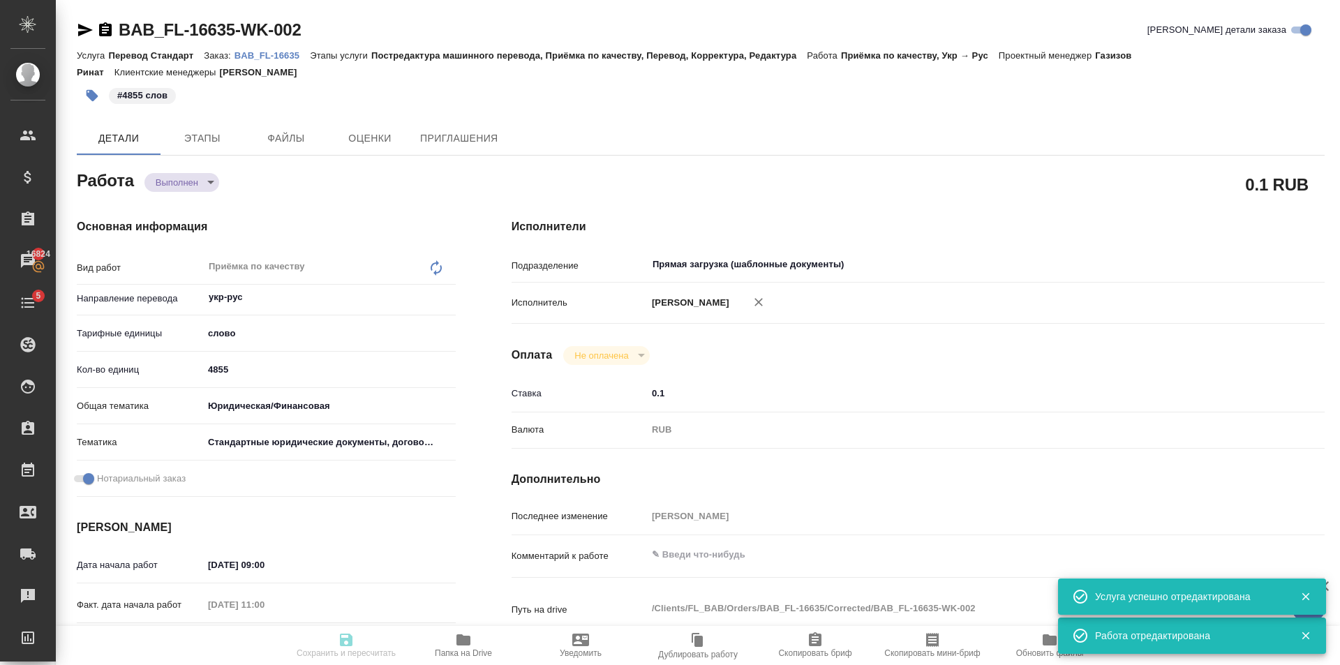
type textarea "x"
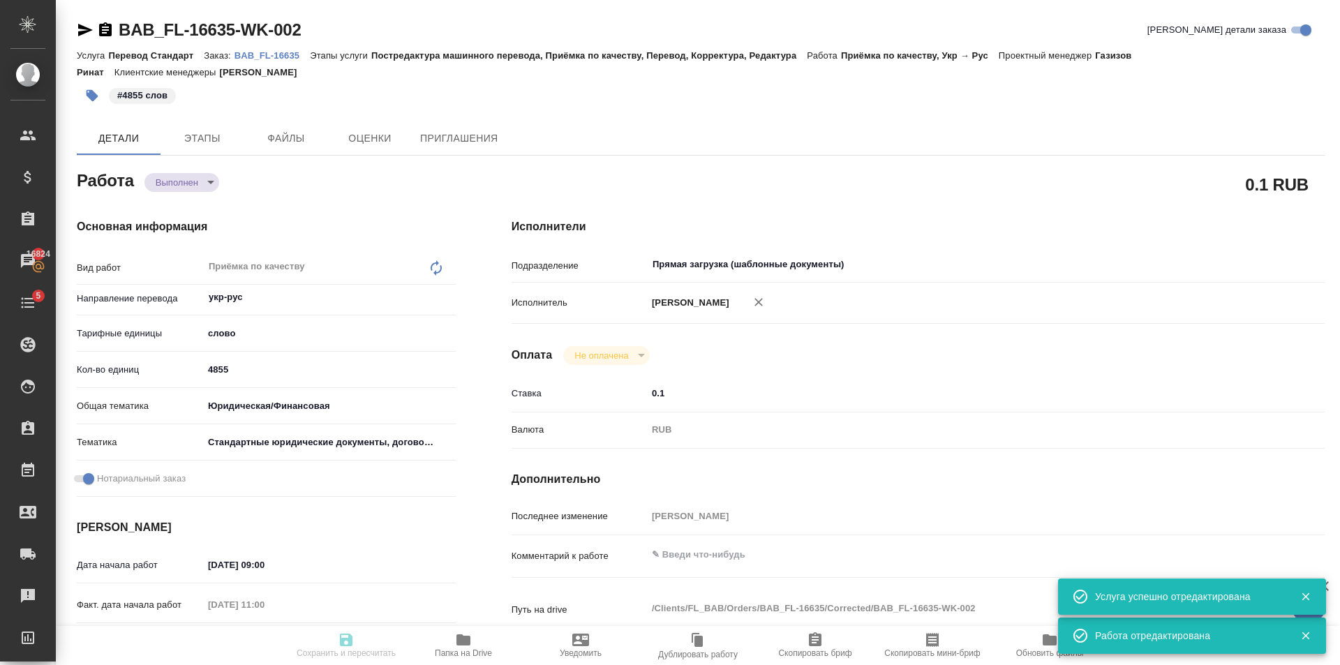
type textarea "x"
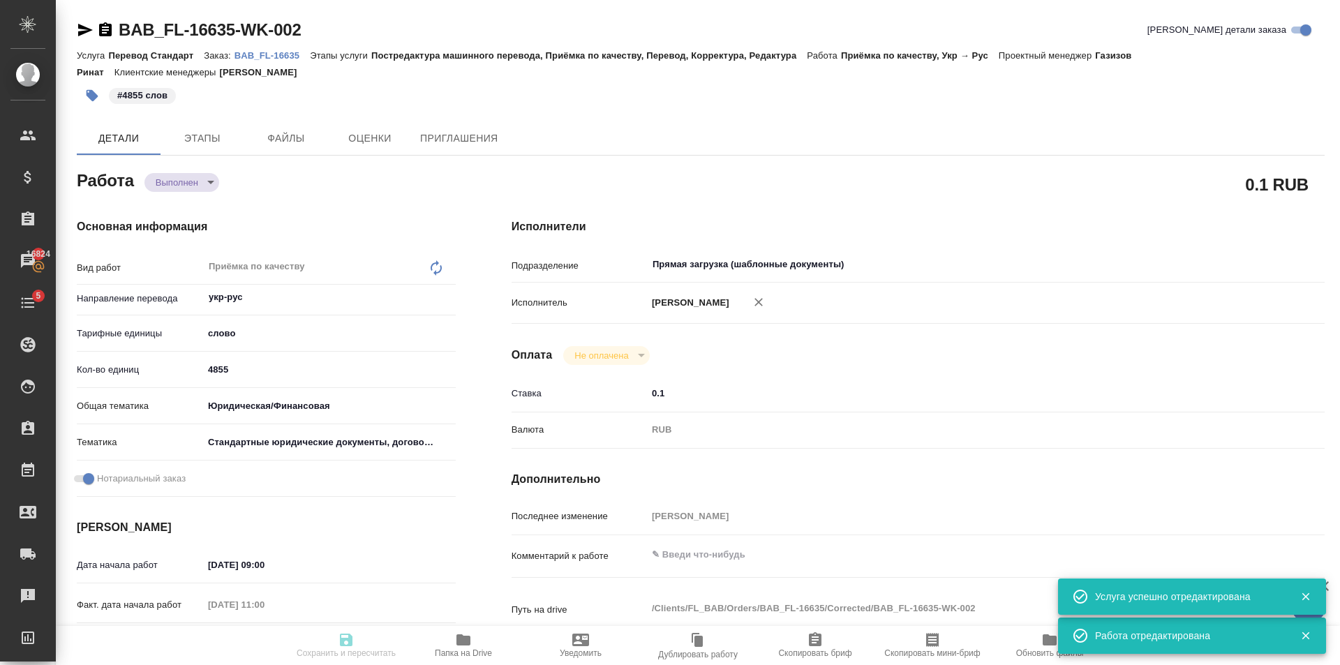
type textarea "x"
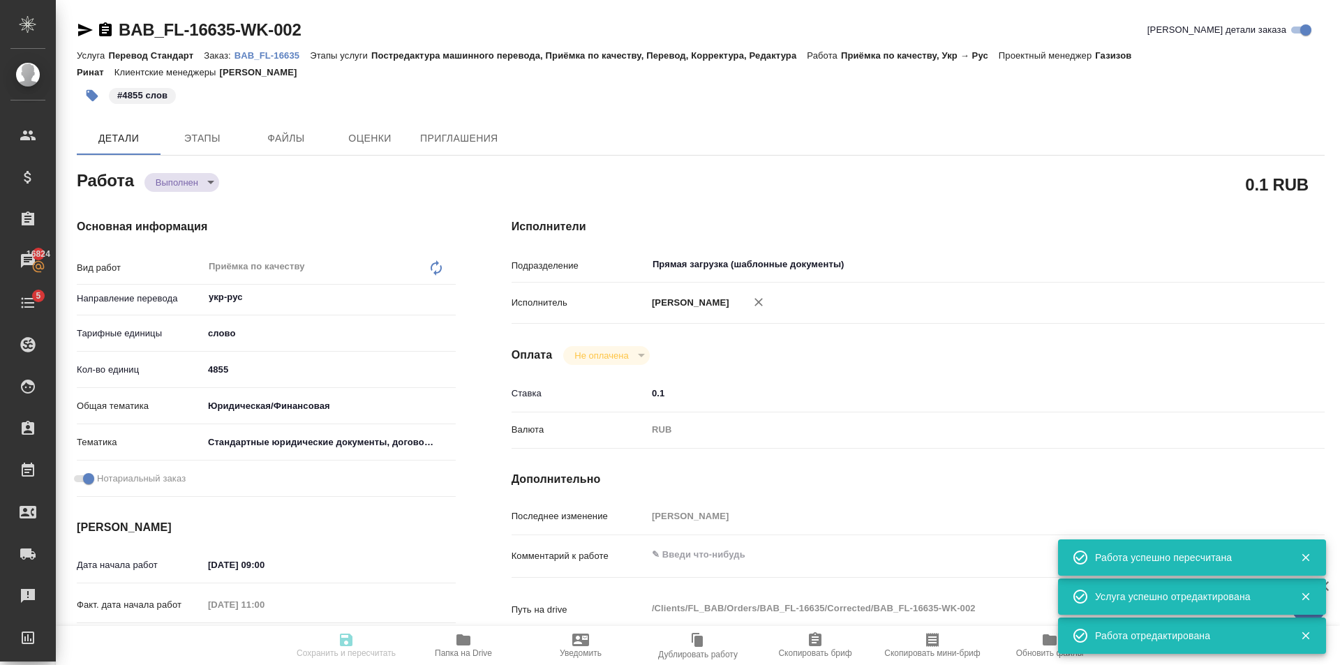
type input "completed"
type textarea "Приёмка по качеству"
type textarea "x"
type input "укр-рус"
type input "5a8b1489cc6b4906c91bfd90"
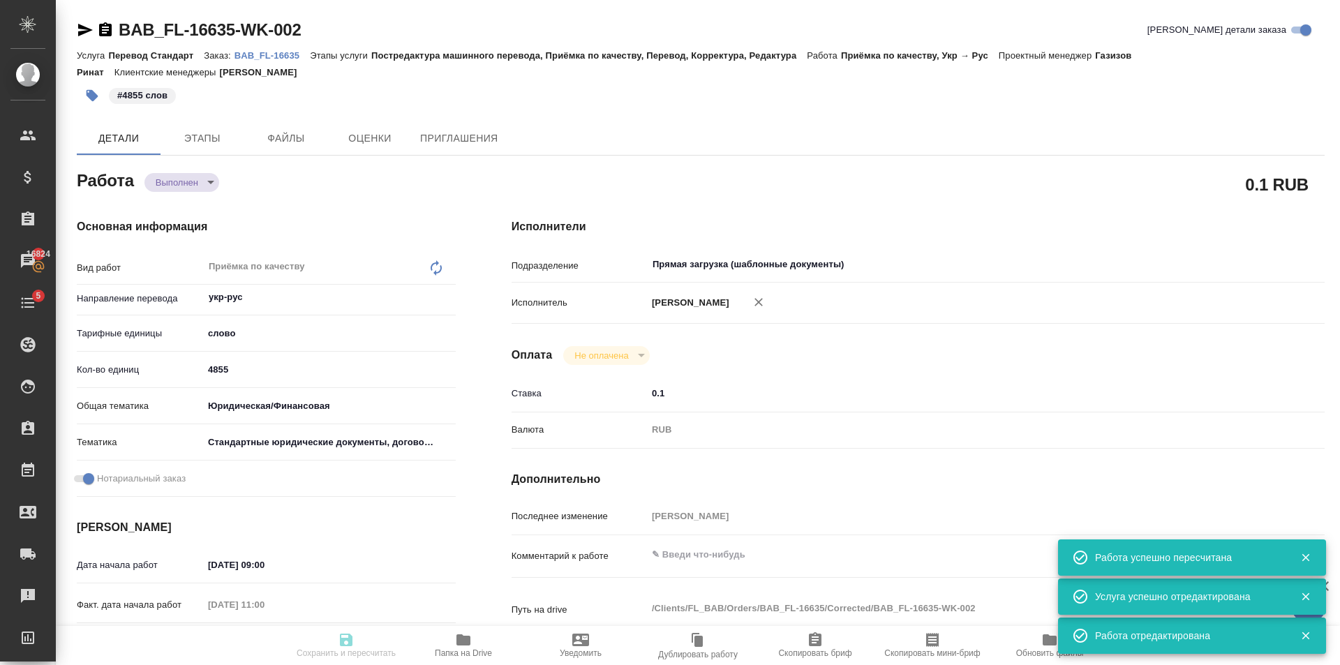
type input "4855"
type input "yr-fn"
type input "5f647205b73bc97568ca66bf"
checkbox input "true"
type input "[DATE] 09:00"
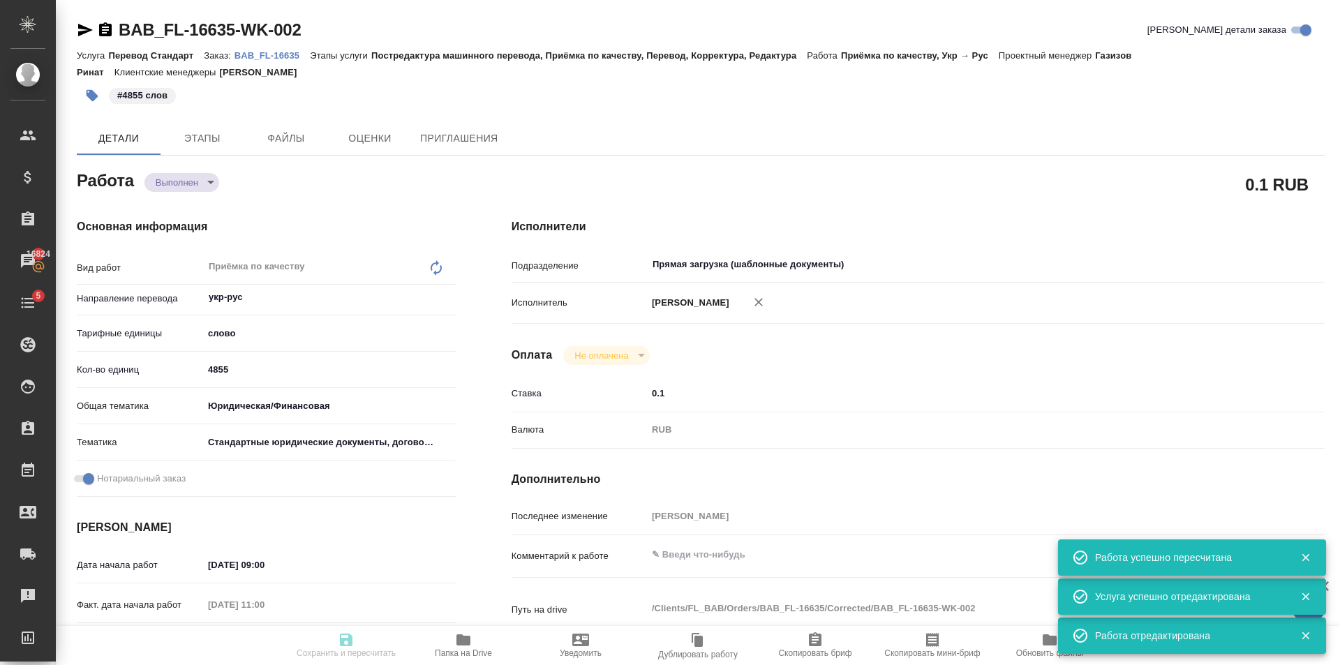
type input "[DATE] 11:00"
type input "[DATE] 10:00"
type input "[DATE] 12:31"
type input "[DATE] 11:30"
type input "Прямая загрузка (шаблонные документы)"
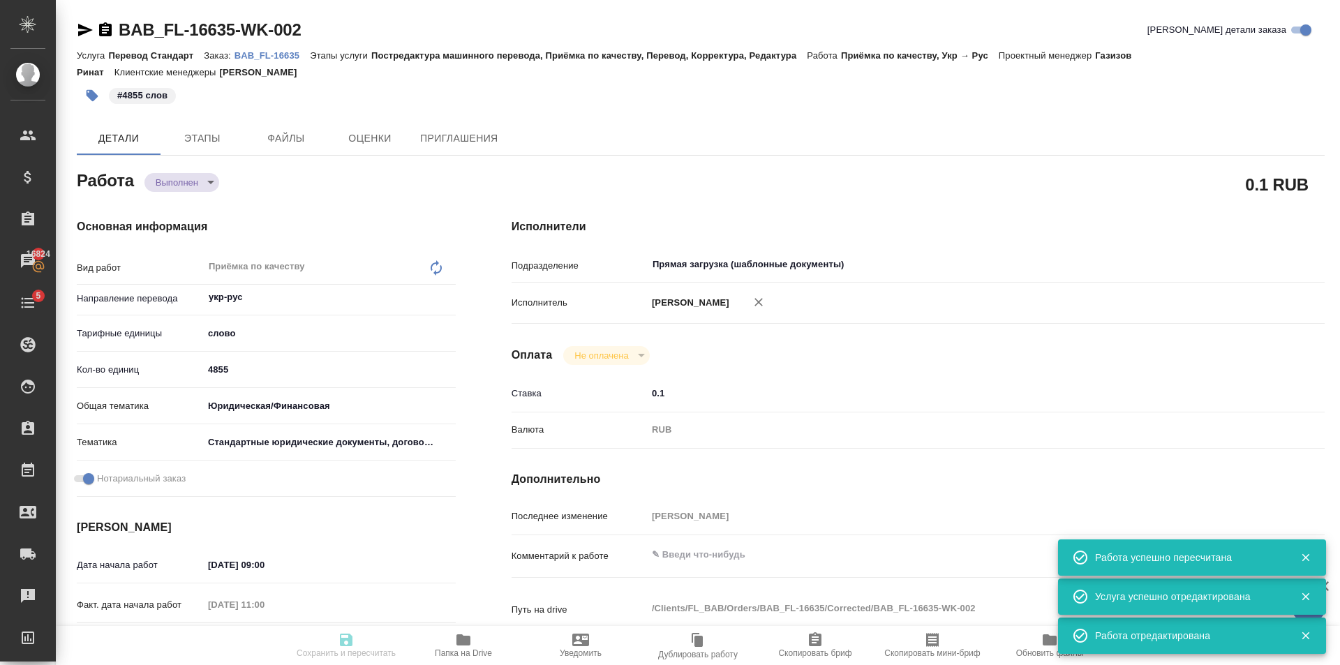
type input "notPayed"
type input "0.1"
type input "RUB"
type input "[PERSON_NAME]"
type textarea "x"
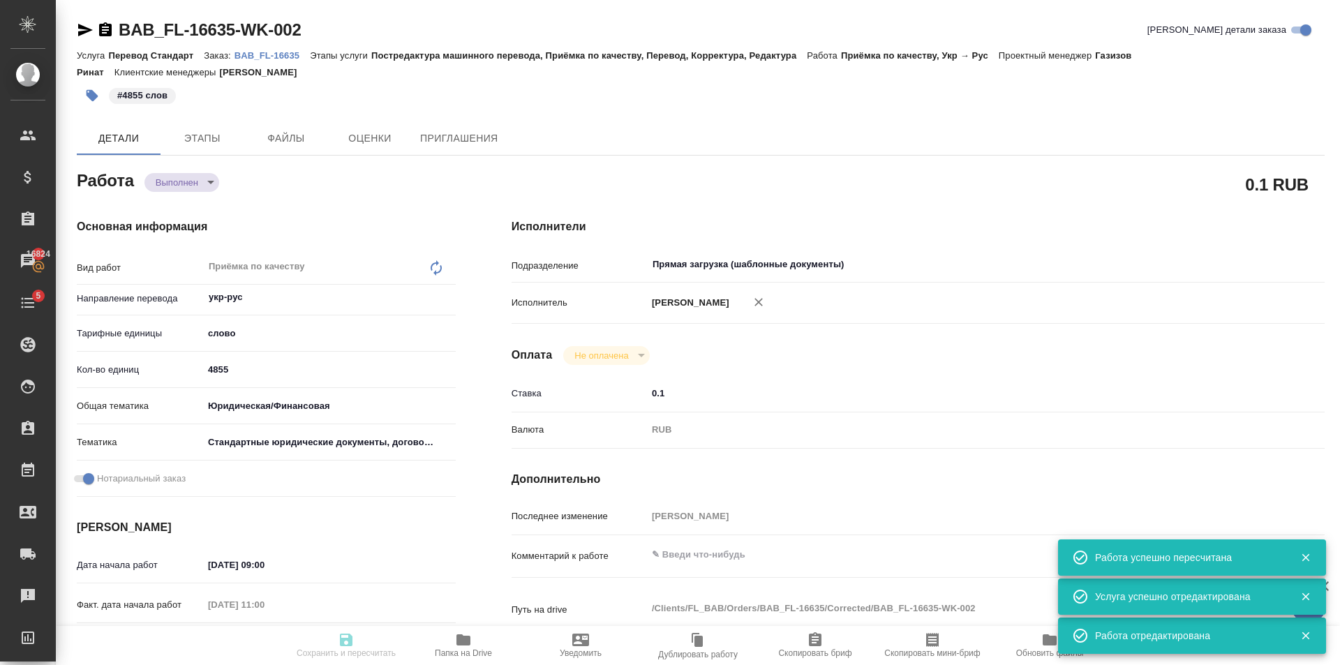
type textarea "/Clients/FL_BAB/Orders/BAB_FL-16635/Corrected/BAB_FL-16635-WK-002"
type textarea "x"
type input "BAB_FL-16635"
type input "Перевод Стандарт"
type input "Постредактура машинного перевода, Приёмка по качеству, Перевод, Корректура, Ред…"
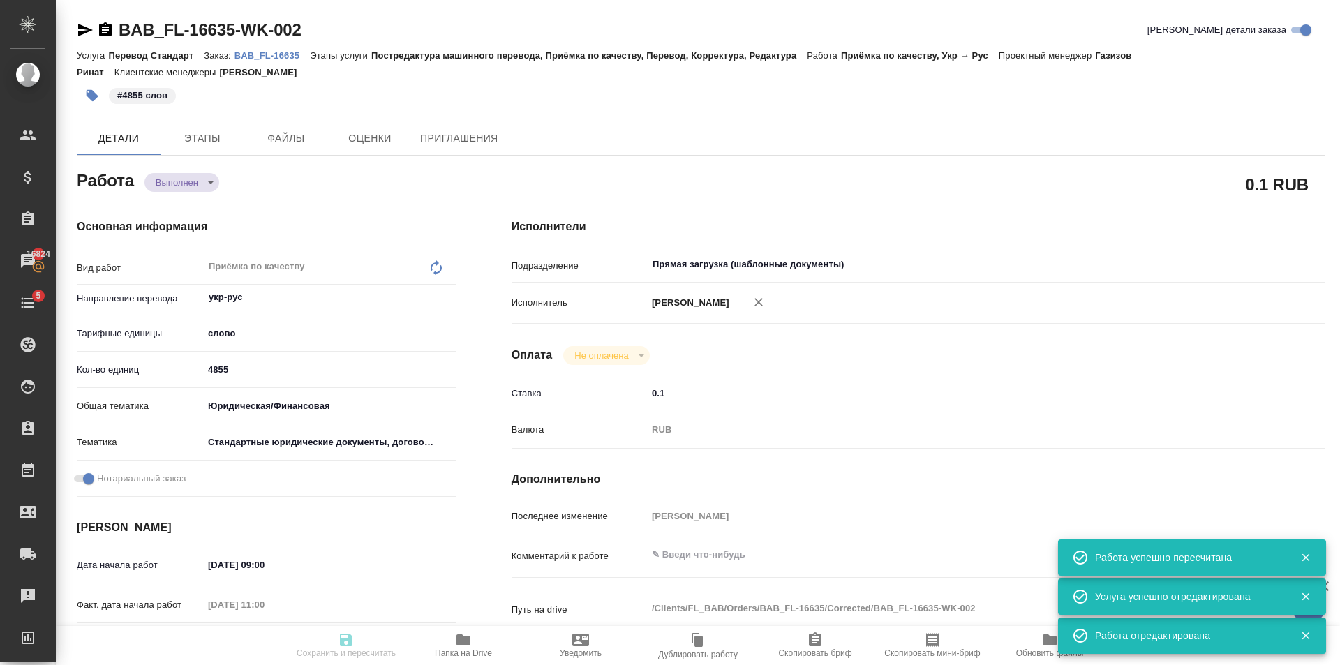
type input "[PERSON_NAME]"
type input "/Clients/FL_BAB/Orders/BAB_FL-16635"
type textarea "x"
type textarea "перевод с укр + есть дополнительные отметки в переводе на англ - также нужно до…"
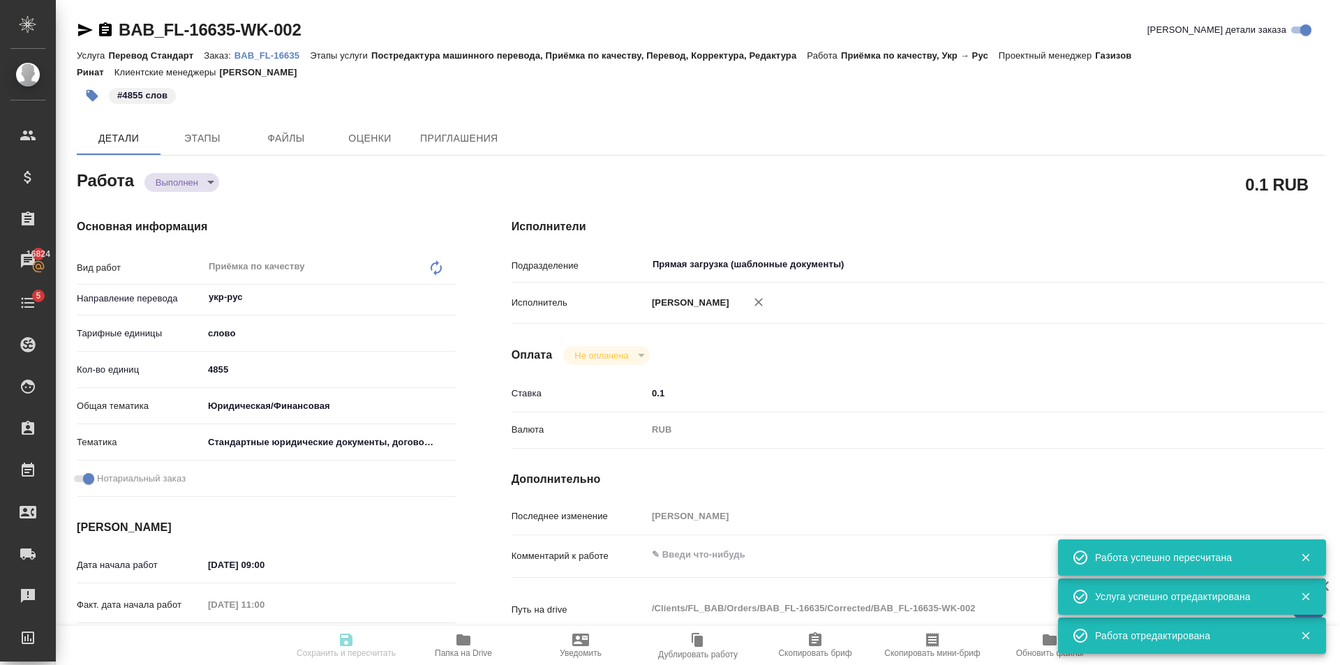
type textarea "x"
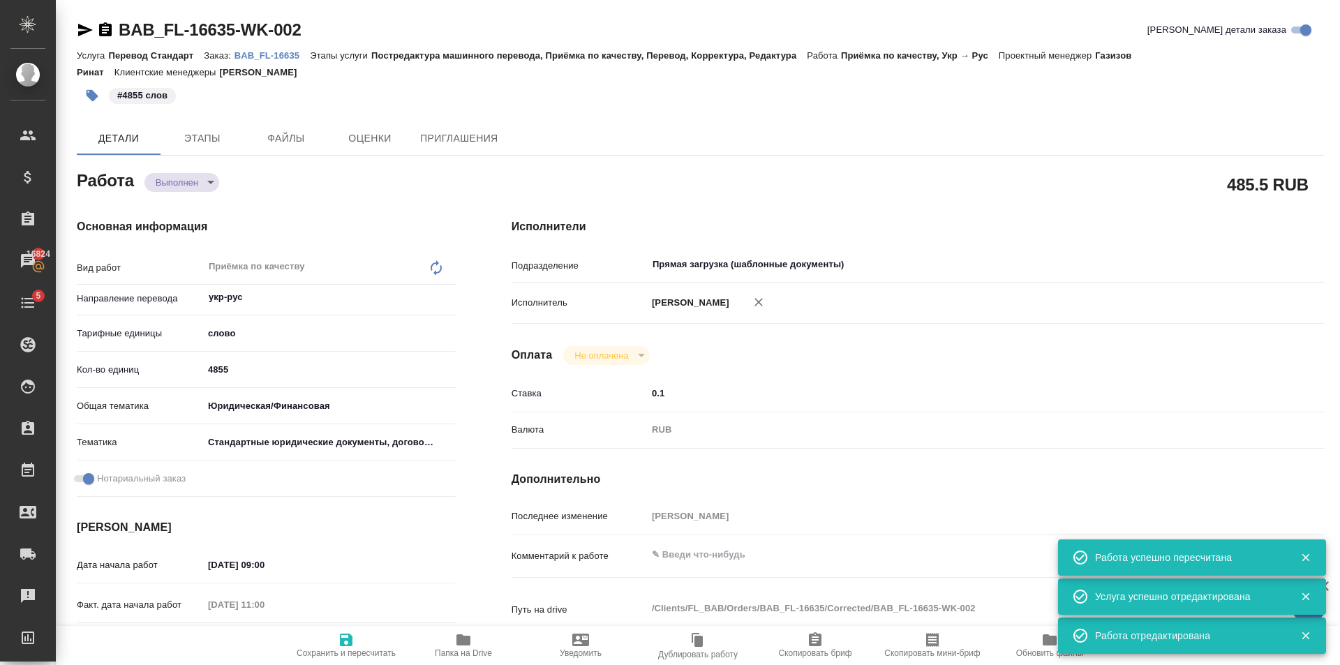
type textarea "x"
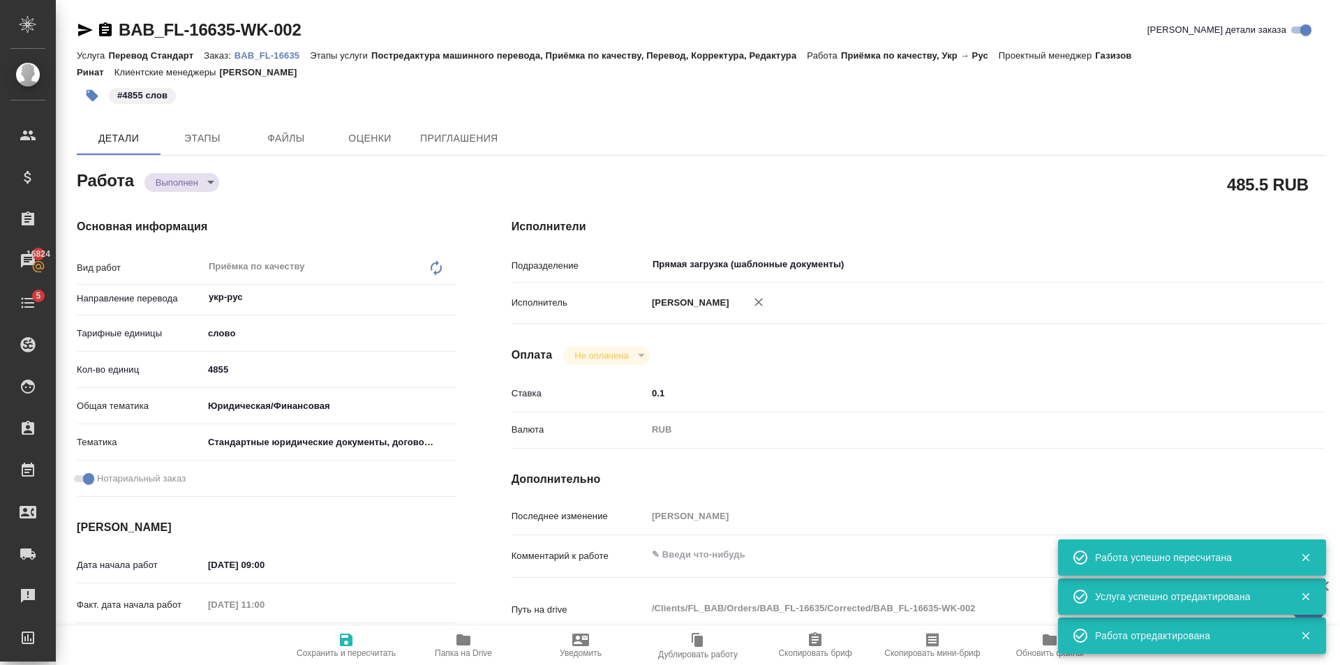
type textarea "x"
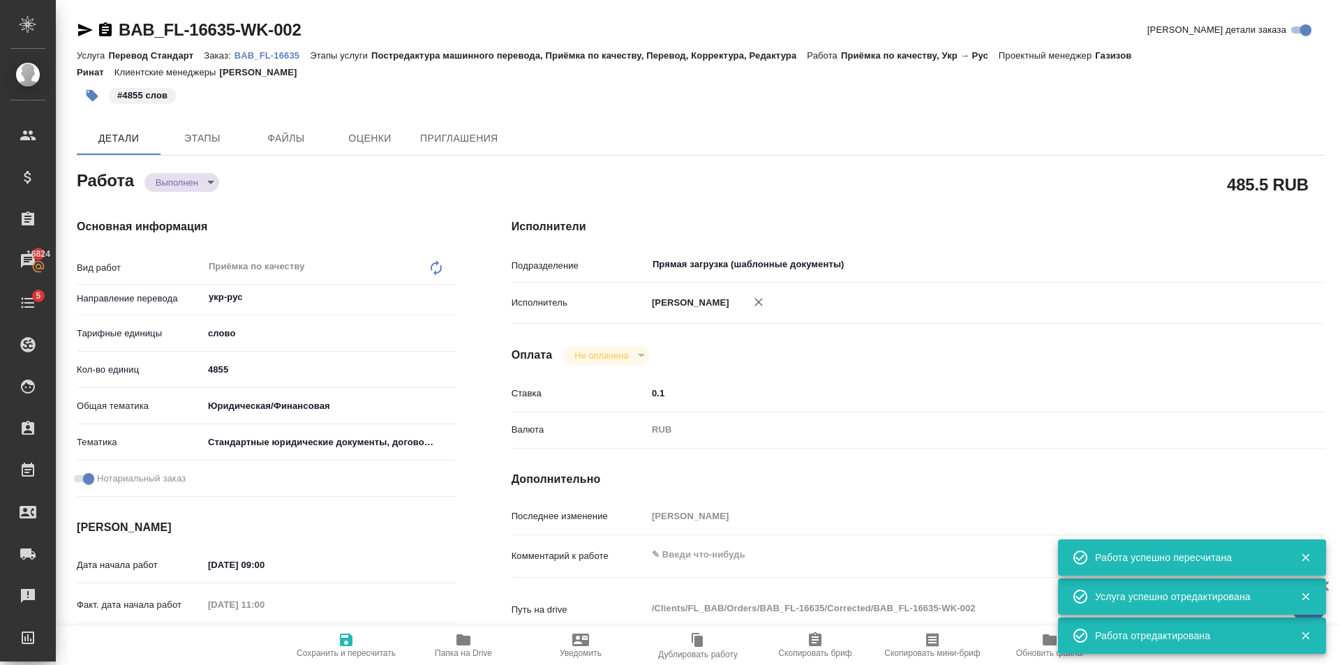
type textarea "x"
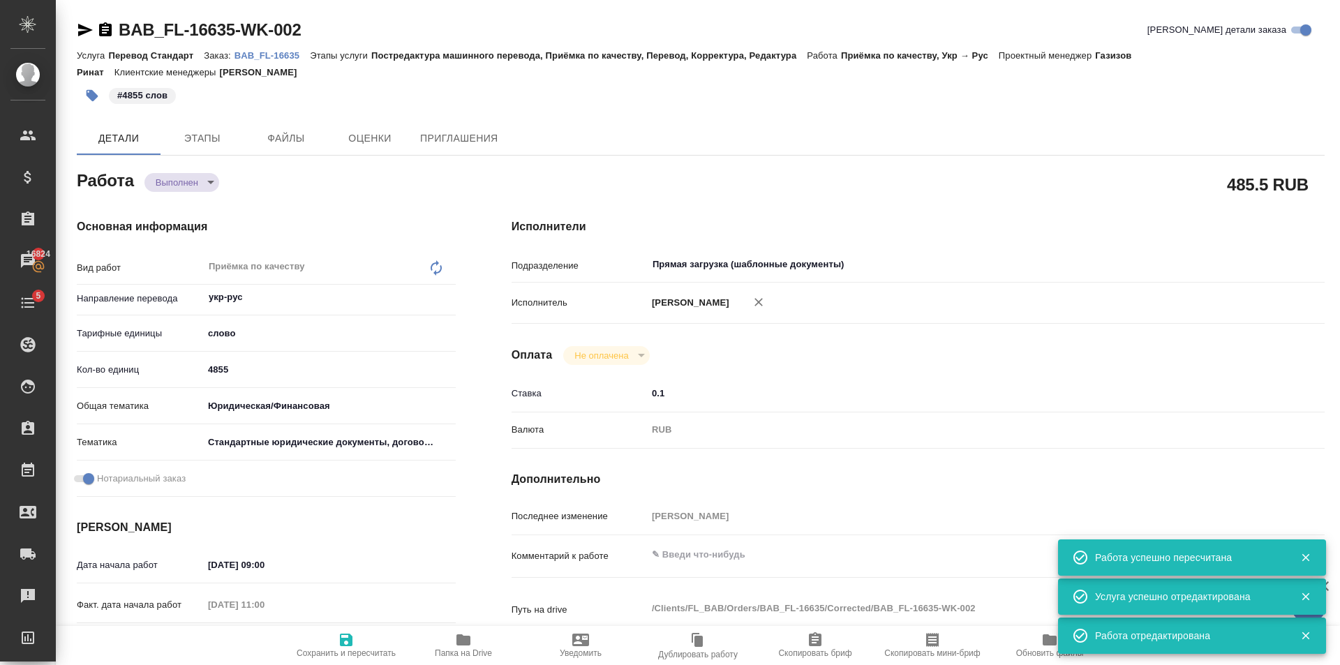
type textarea "x"
click at [186, 185] on body "🙏 .cls-1 fill:#fff; AWATERA [PERSON_NAME] Клиенты Спецификации Заказы 16824 Чат…" at bounding box center [670, 332] width 1340 height 665
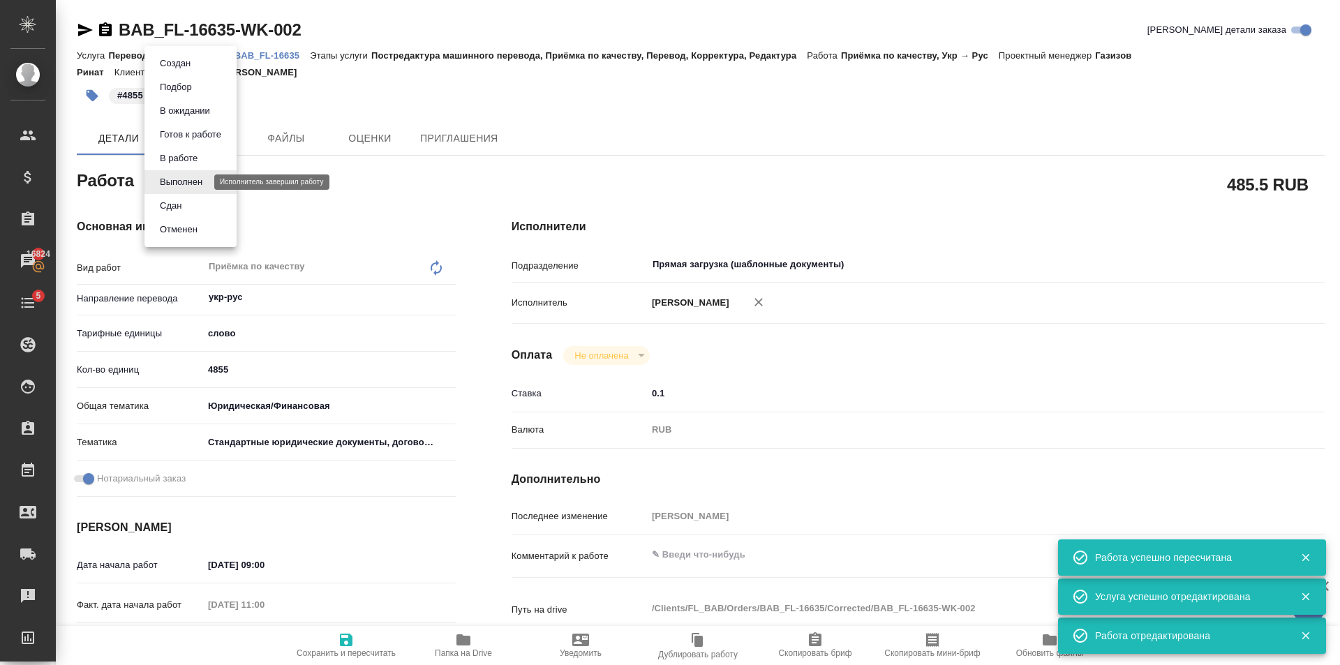
type textarea "x"
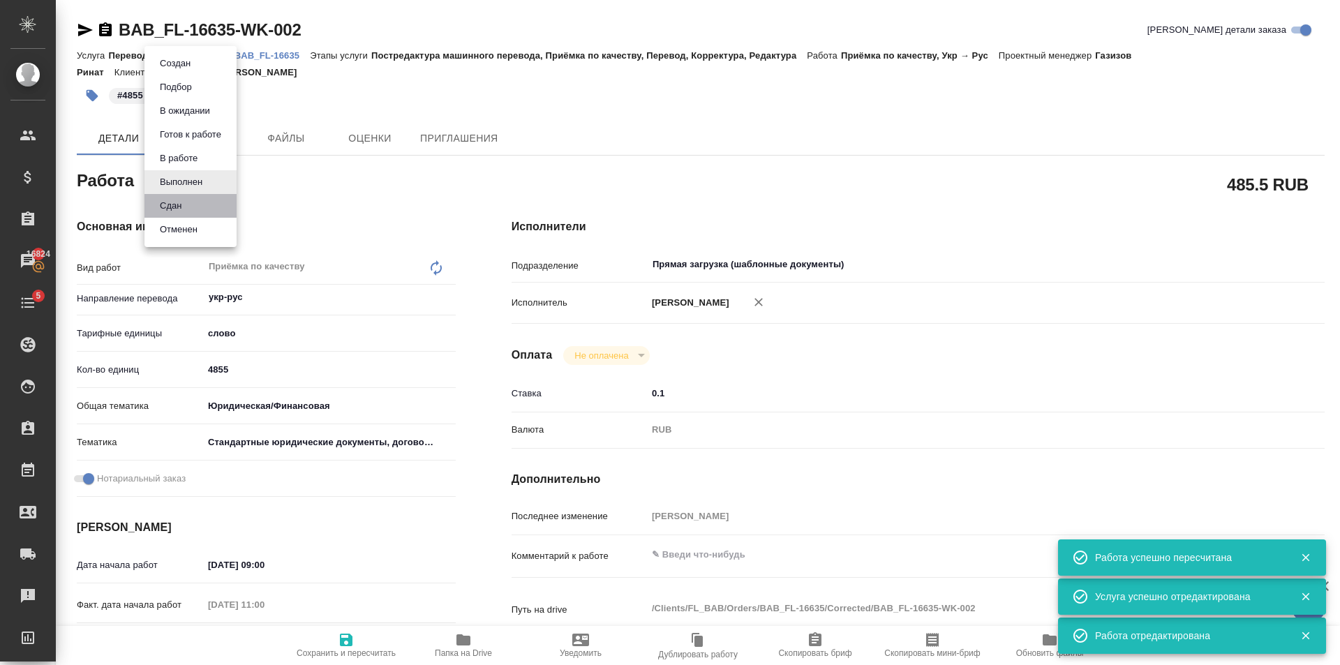
click at [196, 201] on li "Сдан" at bounding box center [190, 206] width 92 height 24
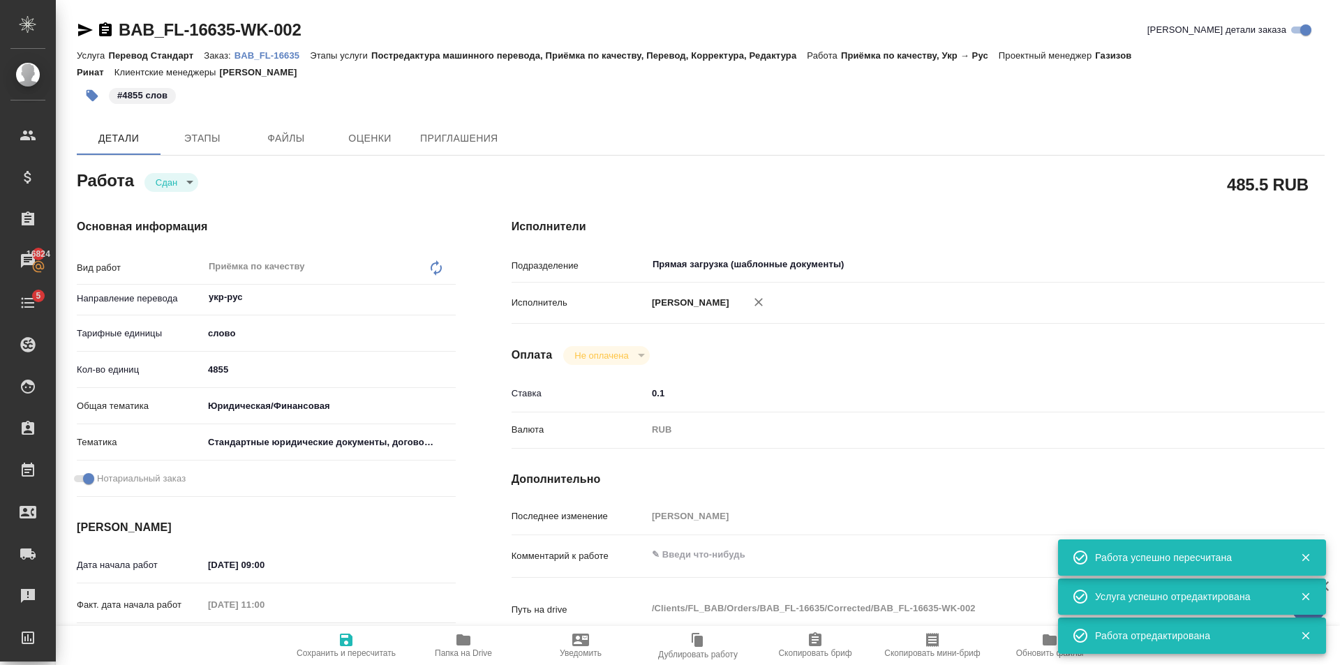
type textarea "x"
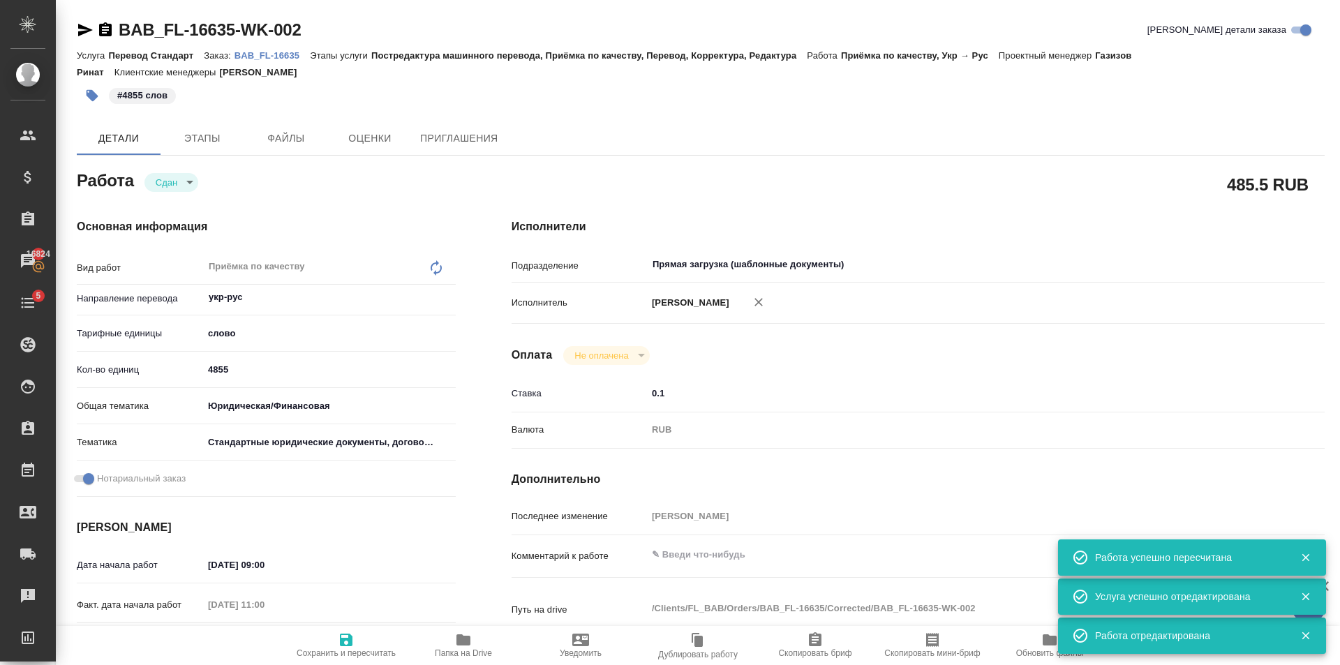
type textarea "x"
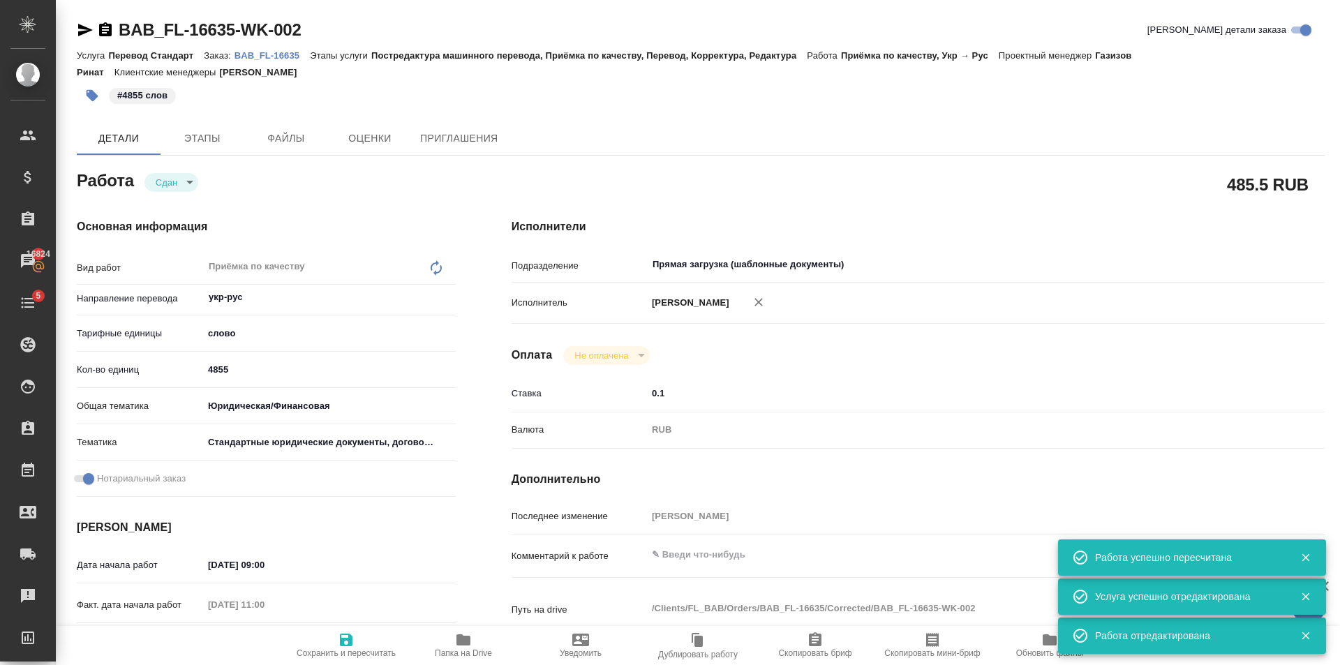
type textarea "x"
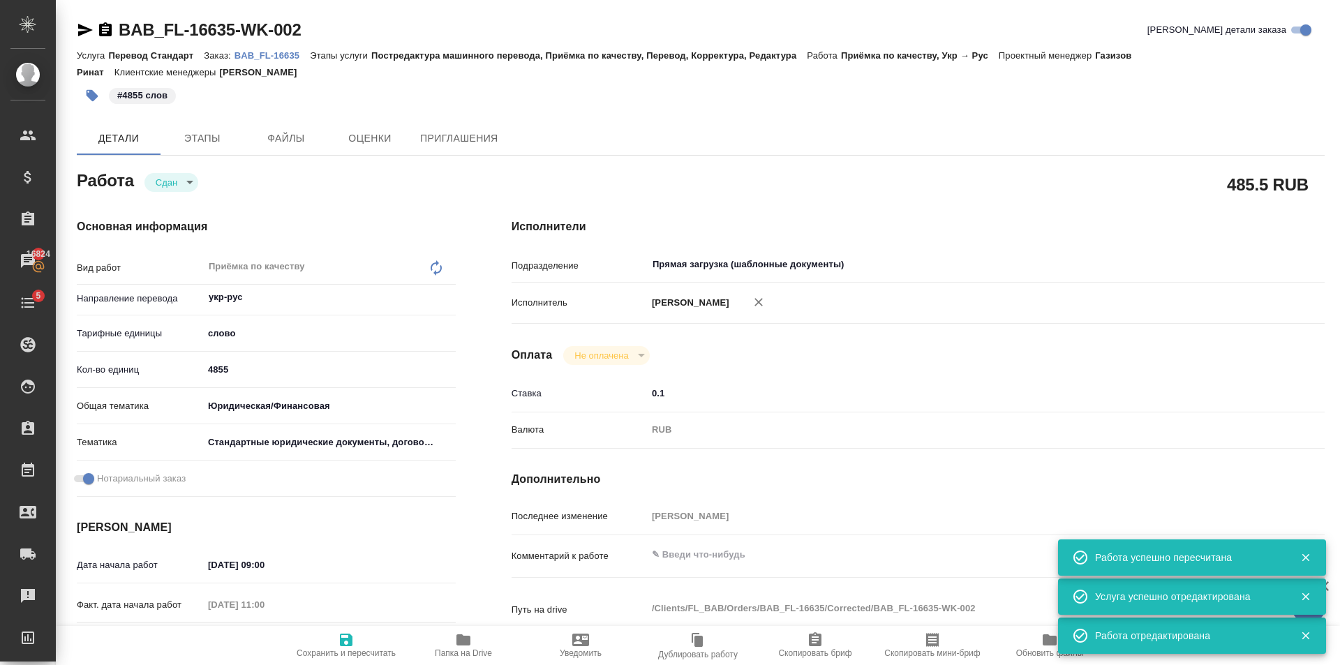
click at [366, 651] on span "Сохранить и пересчитать" at bounding box center [346, 653] width 99 height 10
type textarea "x"
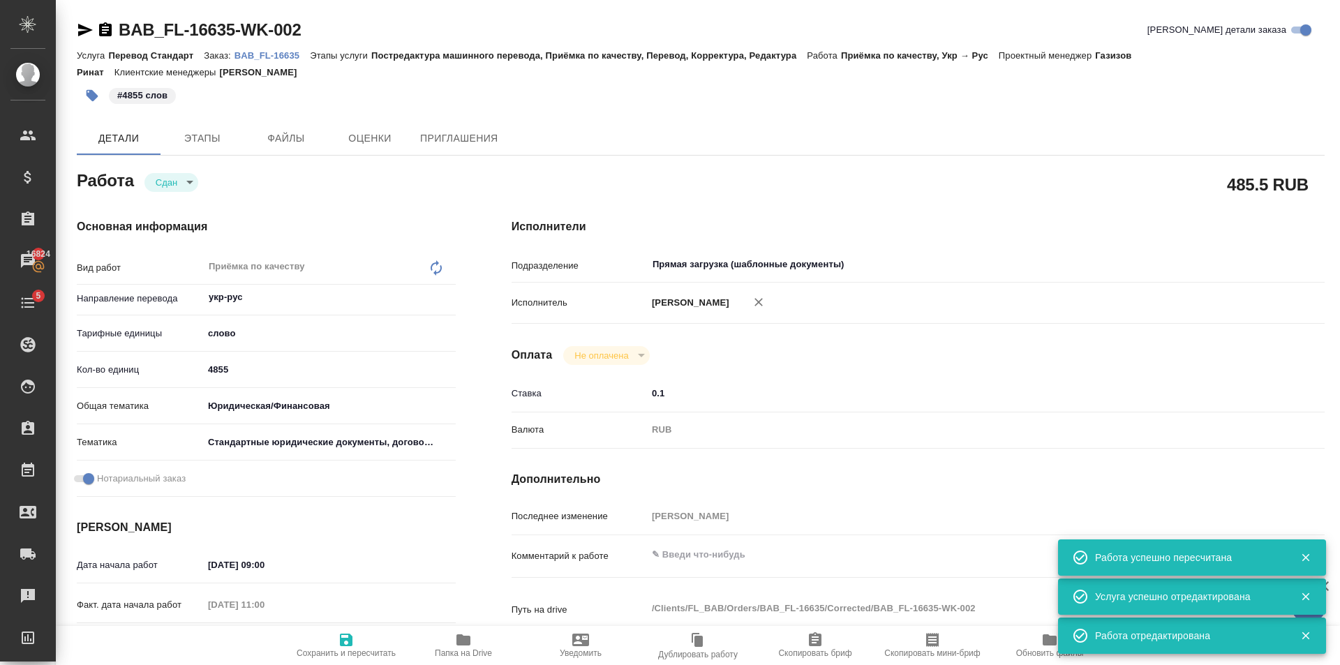
type textarea "x"
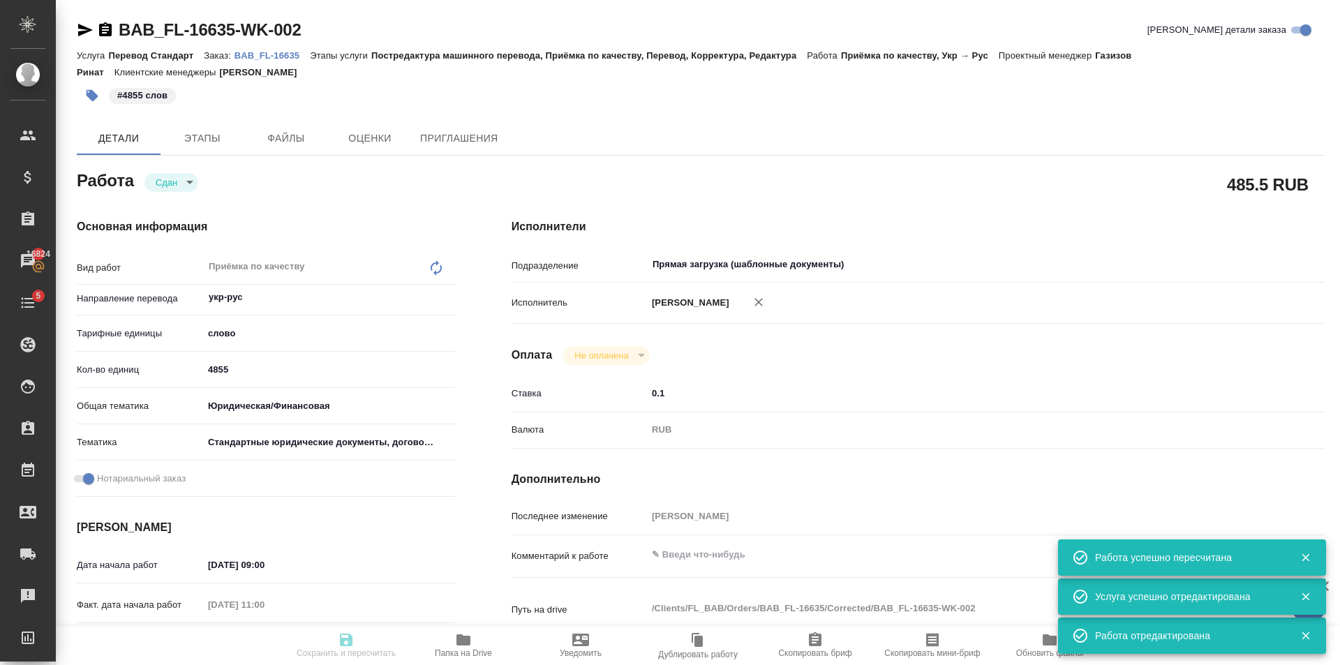
type textarea "x"
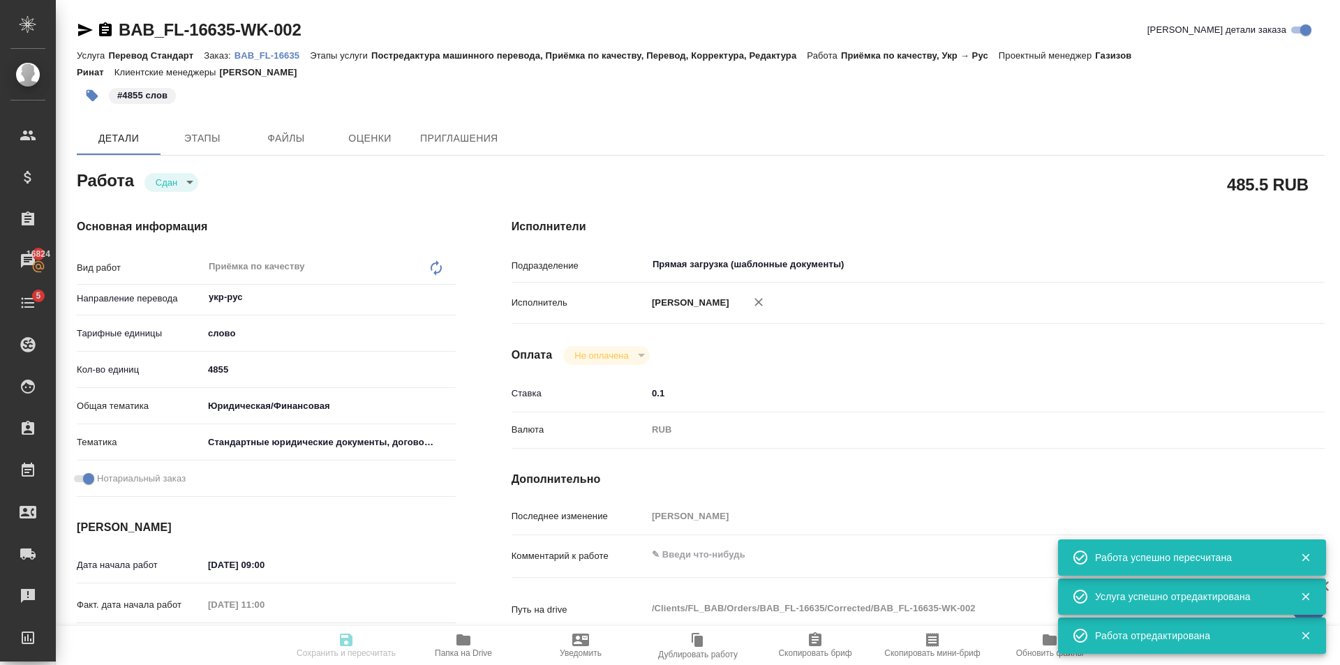
type textarea "x"
type input "closed"
type textarea "Приёмка по качеству"
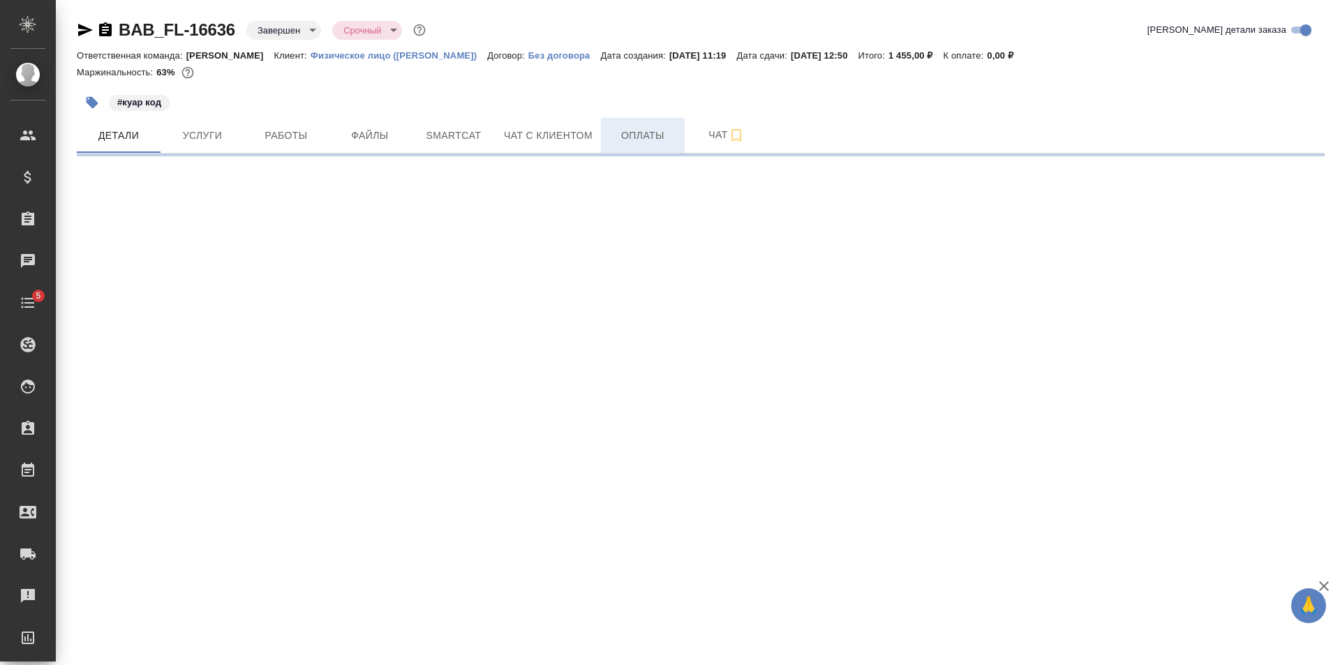
click at [664, 130] on span "Оплаты" at bounding box center [642, 135] width 67 height 17
click at [292, 133] on span "Работы" at bounding box center [286, 135] width 67 height 17
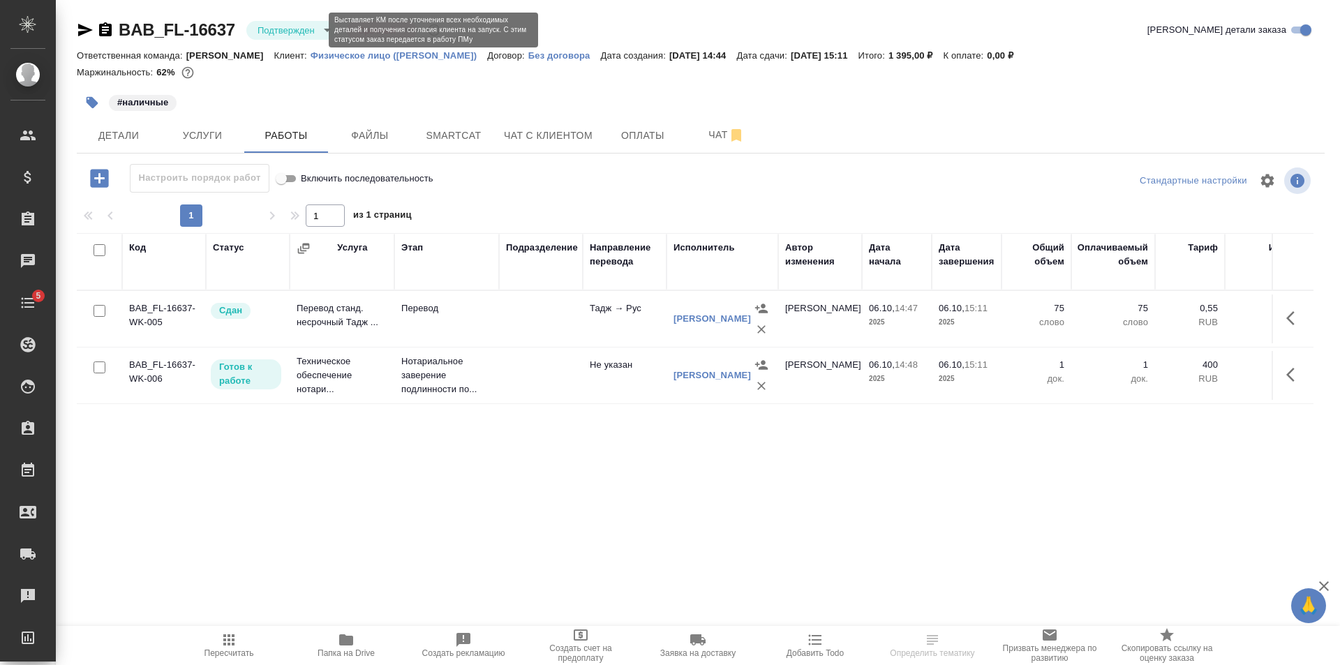
click at [306, 31] on body "🙏 .cls-1 fill:#fff; AWATERA Golubev Dmitry Клиенты Спецификации Заказы Чаты 5 T…" at bounding box center [670, 332] width 1340 height 665
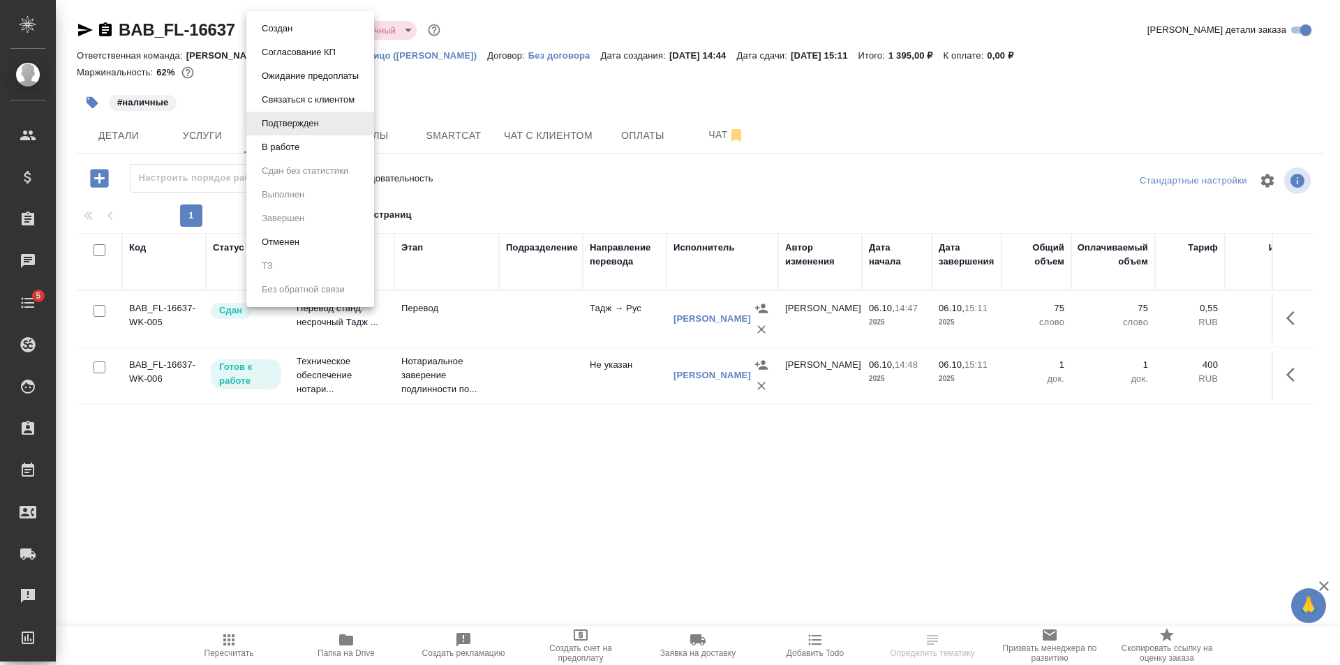
click at [322, 136] on li "В работе" at bounding box center [310, 147] width 128 height 24
click at [286, 31] on body "🙏 .cls-1 fill:#fff; AWATERA Golubev Dmitry Клиенты Спецификации Заказы Чаты 5 T…" at bounding box center [670, 332] width 1340 height 665
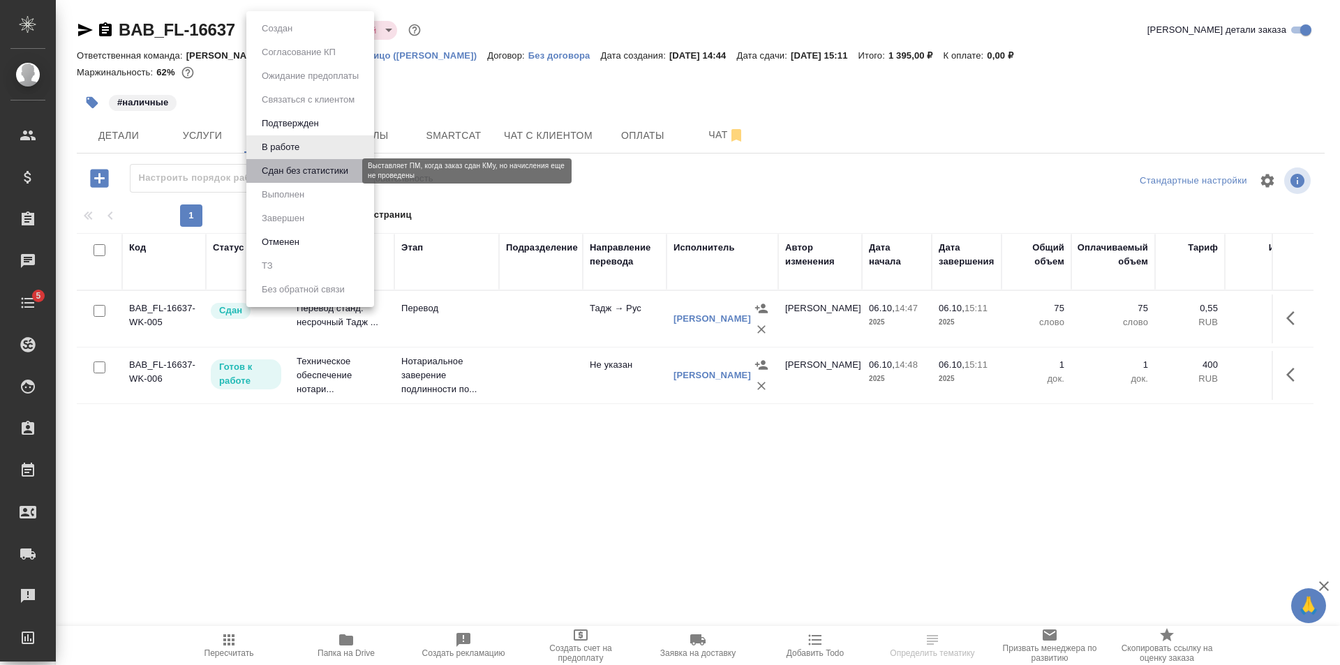
click at [298, 170] on button "Сдан без статистики" at bounding box center [305, 170] width 95 height 15
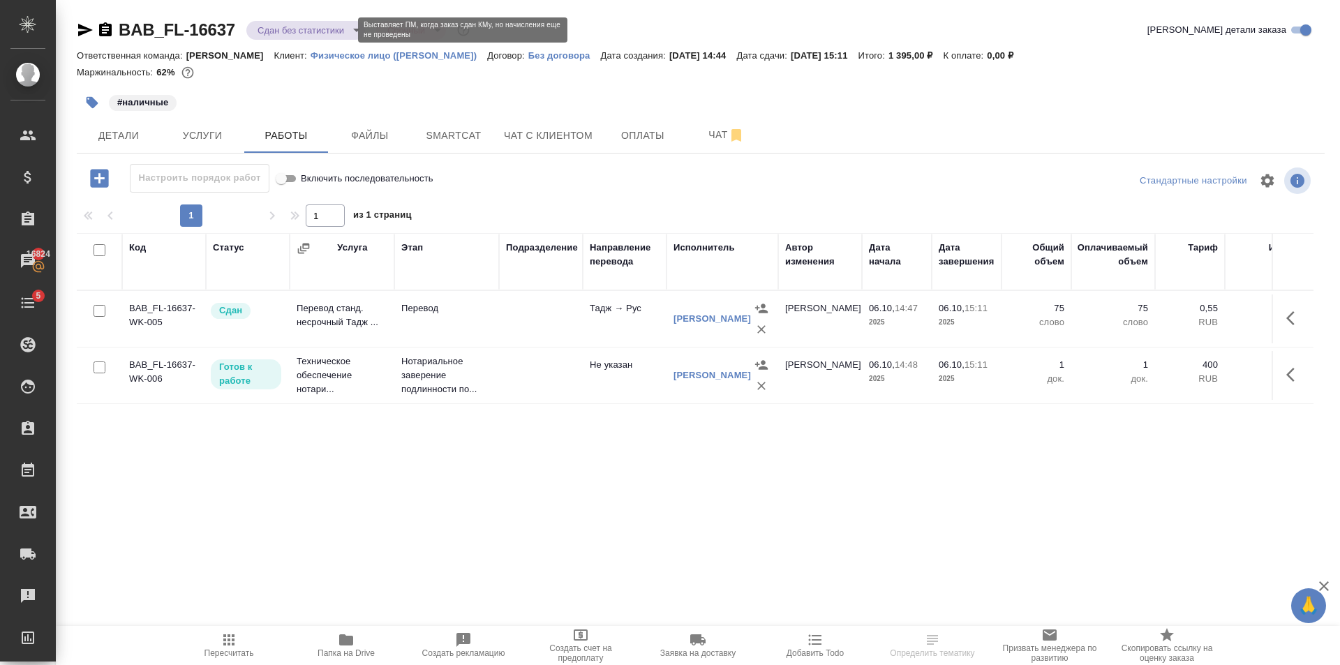
click at [276, 32] on body "🙏 .cls-1 fill:#fff; AWATERA Golubev Dmitry Клиенты Спецификации Заказы 16824 Ча…" at bounding box center [670, 332] width 1340 height 665
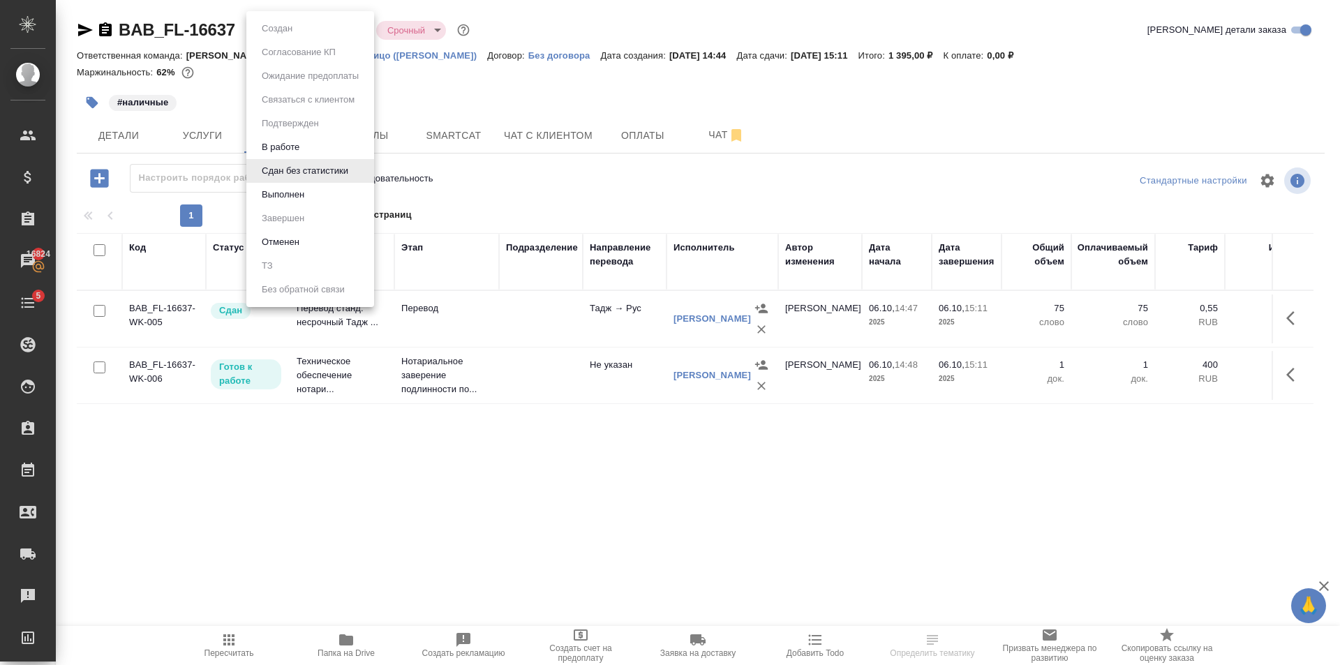
click at [299, 180] on li "Сдан без статистики" at bounding box center [310, 171] width 128 height 24
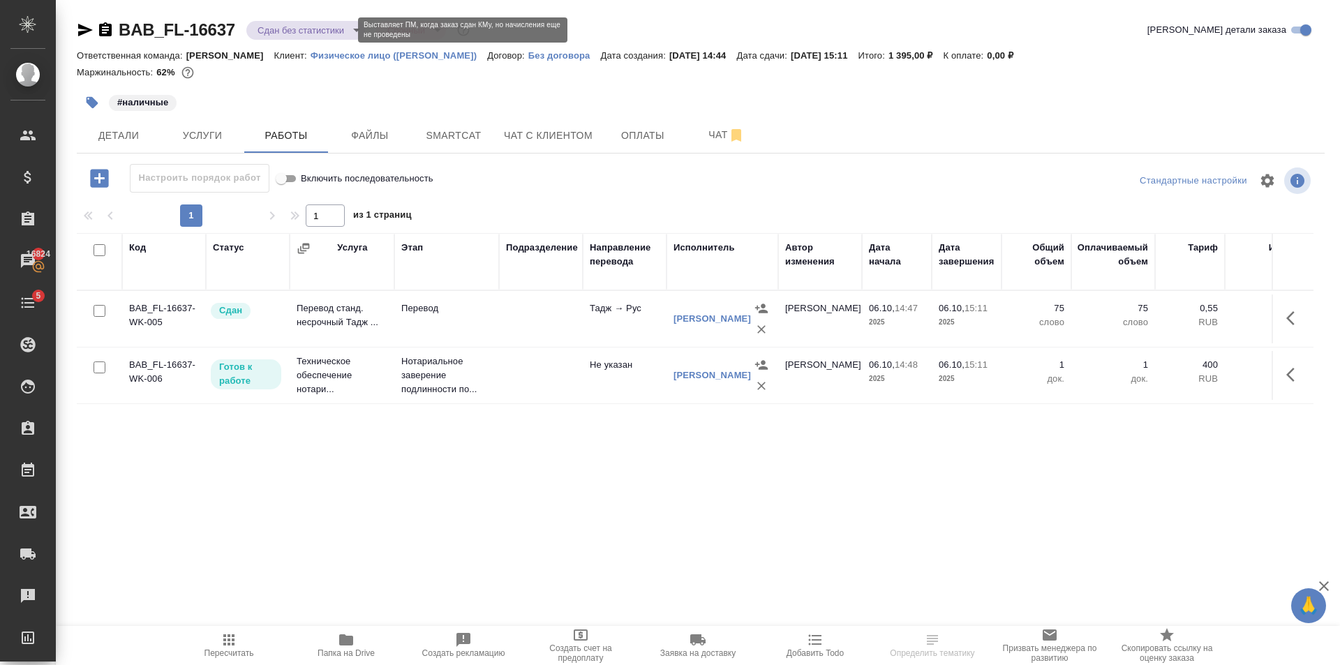
click at [313, 25] on body "🙏 .cls-1 fill:#fff; AWATERA Golubev Dmitry Клиенты Спецификации Заказы 16824 Ча…" at bounding box center [670, 332] width 1340 height 665
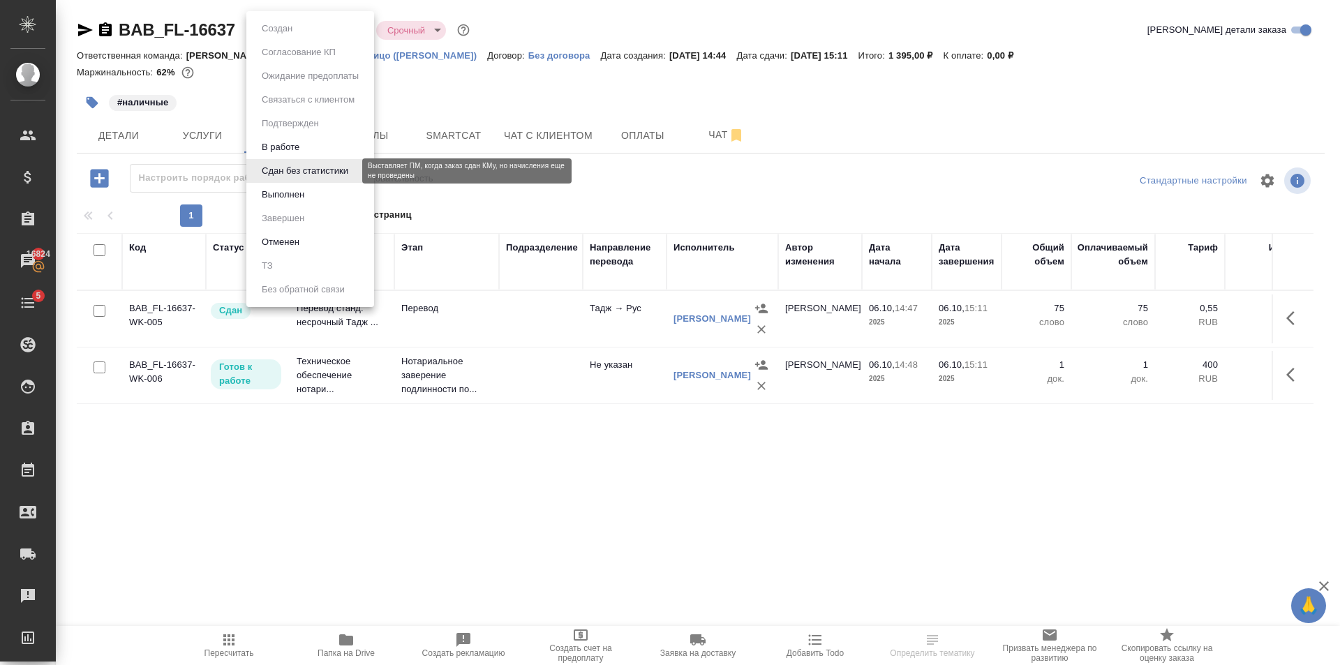
click at [310, 188] on li "Выполнен" at bounding box center [310, 195] width 128 height 24
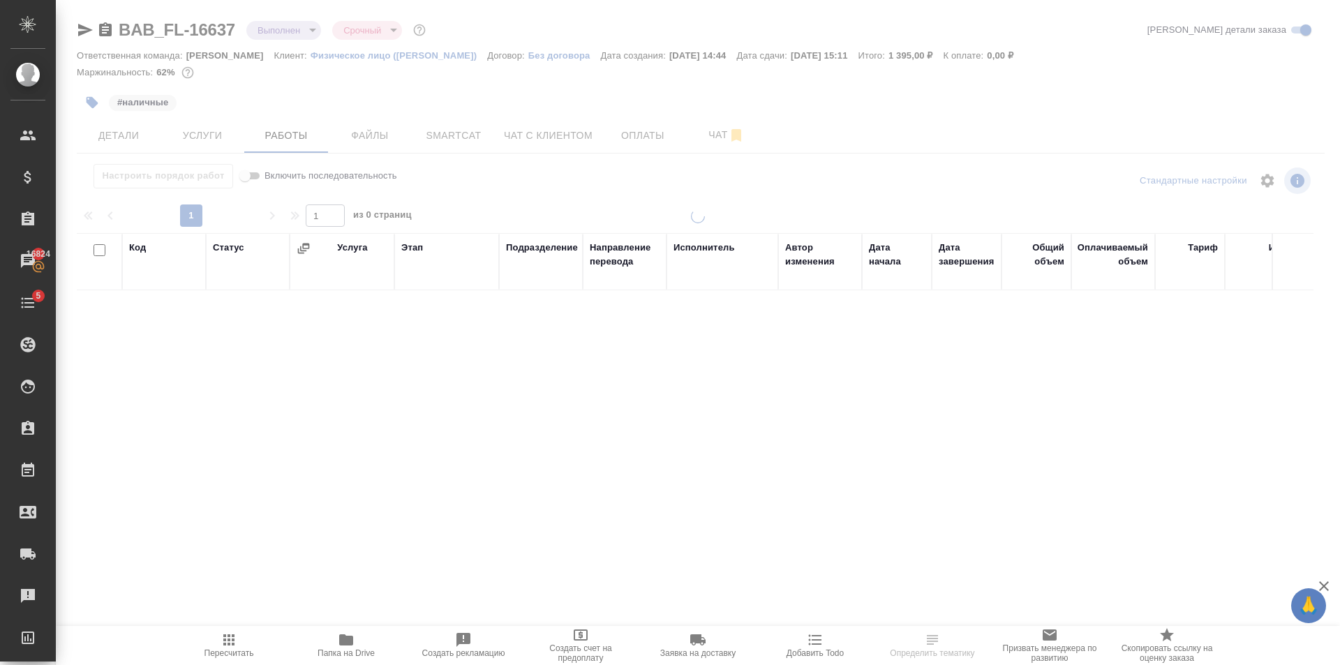
click at [641, 133] on span "Оплаты" at bounding box center [642, 135] width 67 height 17
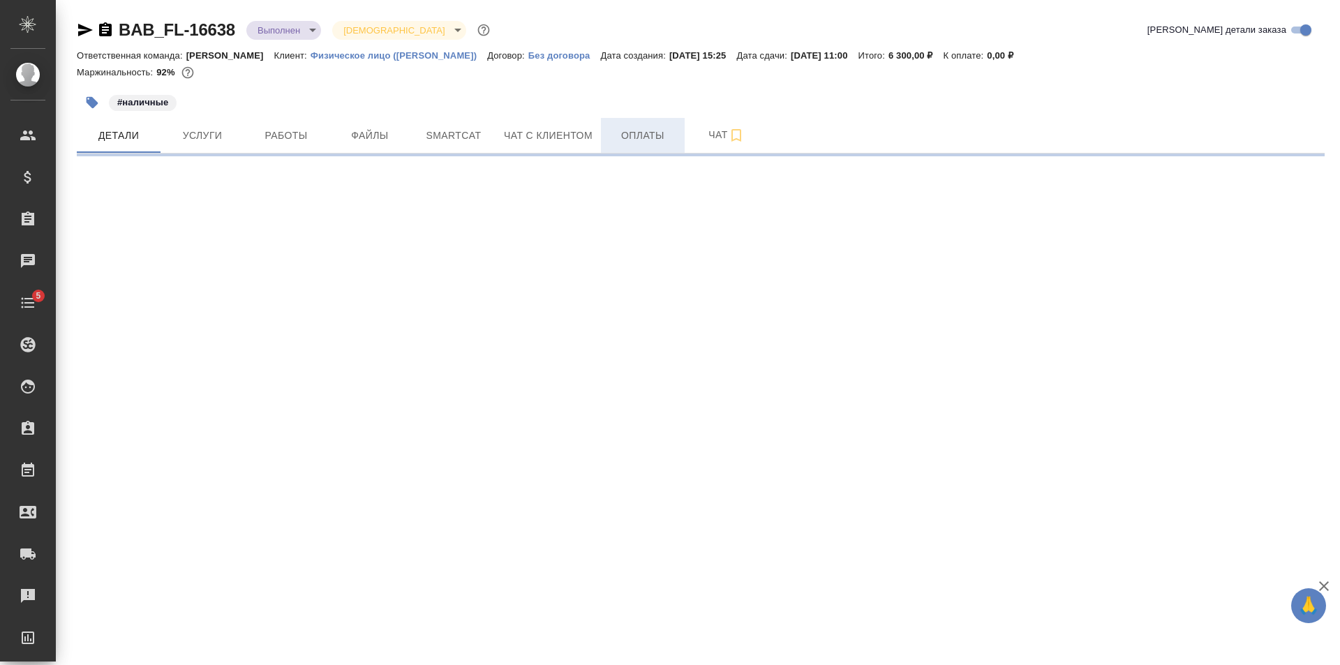
click at [619, 140] on span "Оплаты" at bounding box center [642, 135] width 67 height 17
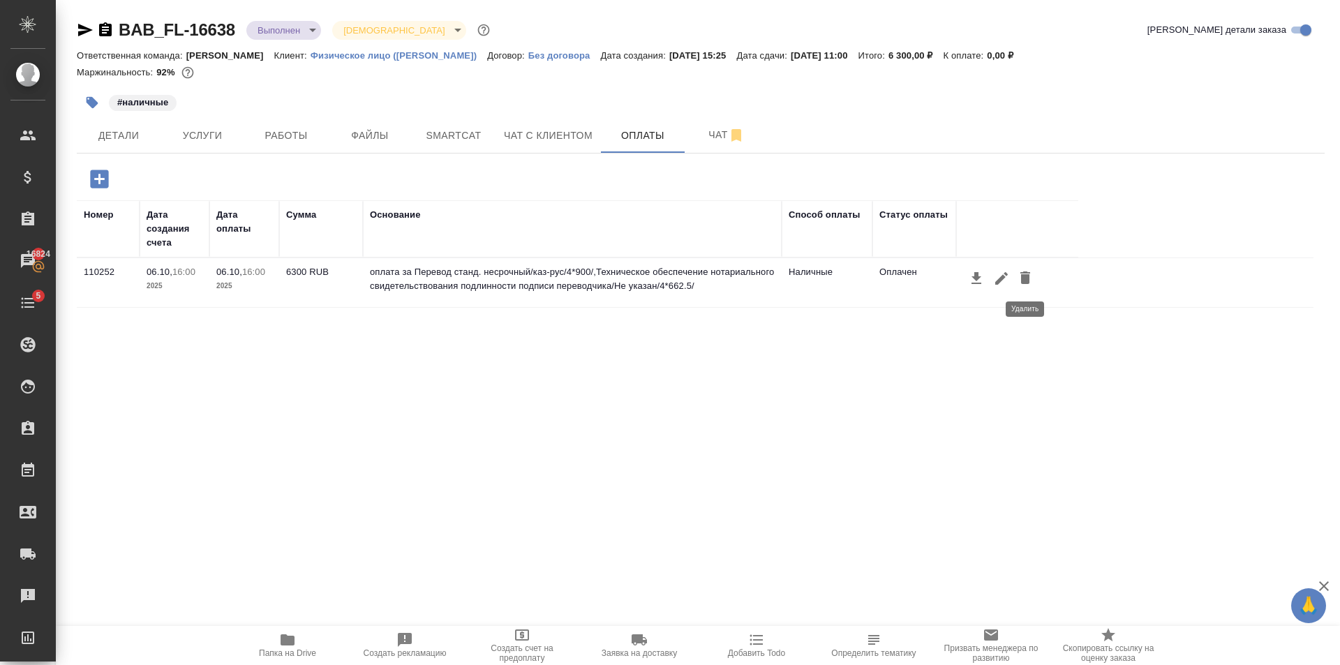
click at [1024, 273] on icon "button" at bounding box center [1025, 278] width 10 height 13
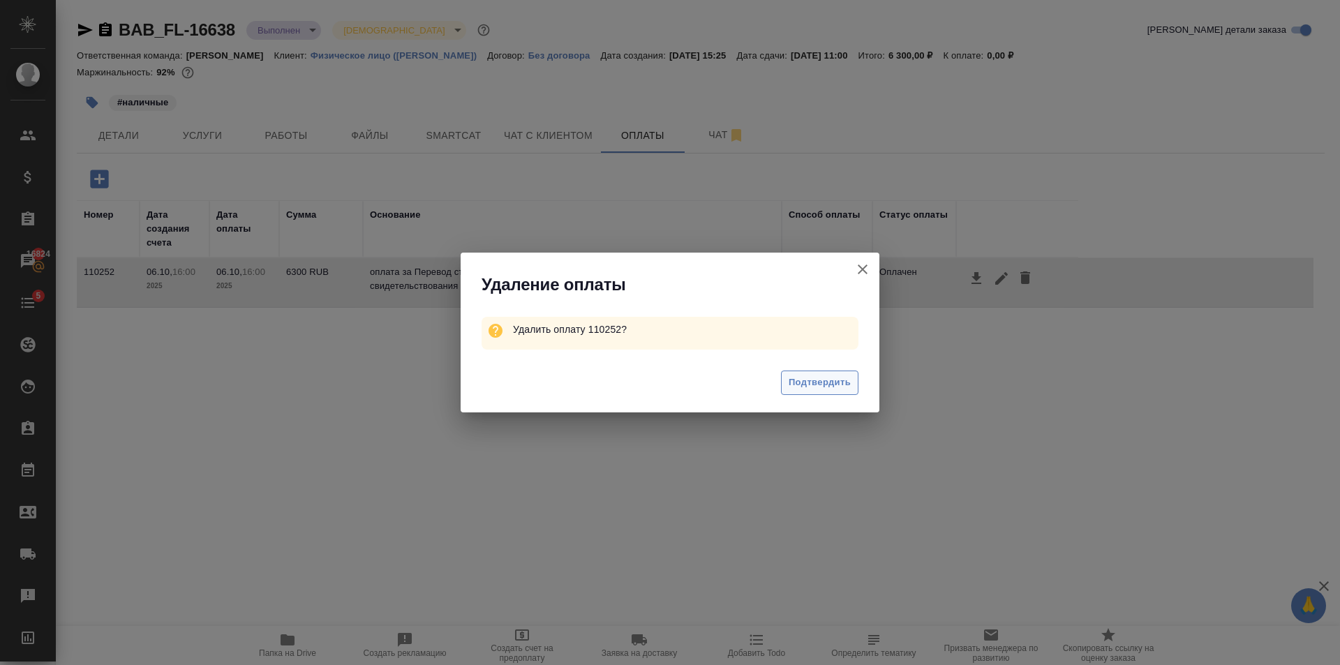
click at [818, 385] on span "Подтвердить" at bounding box center [820, 383] width 62 height 16
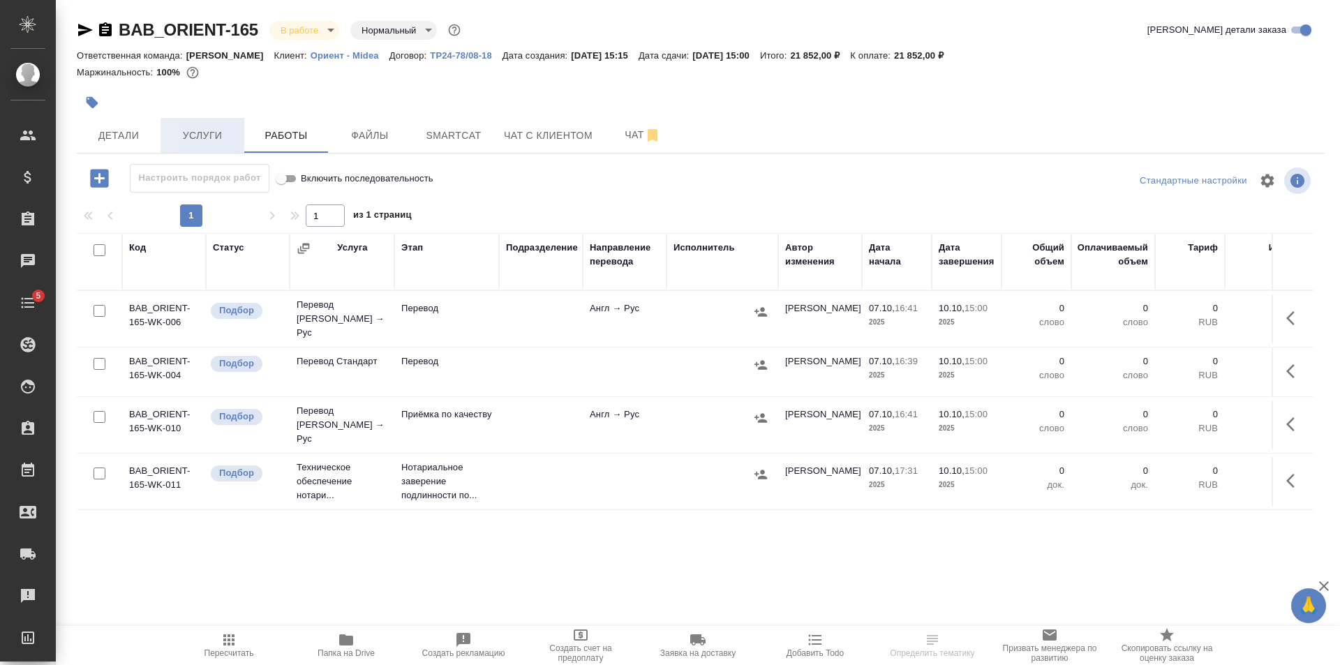
click at [219, 143] on span "Услуги" at bounding box center [202, 135] width 67 height 17
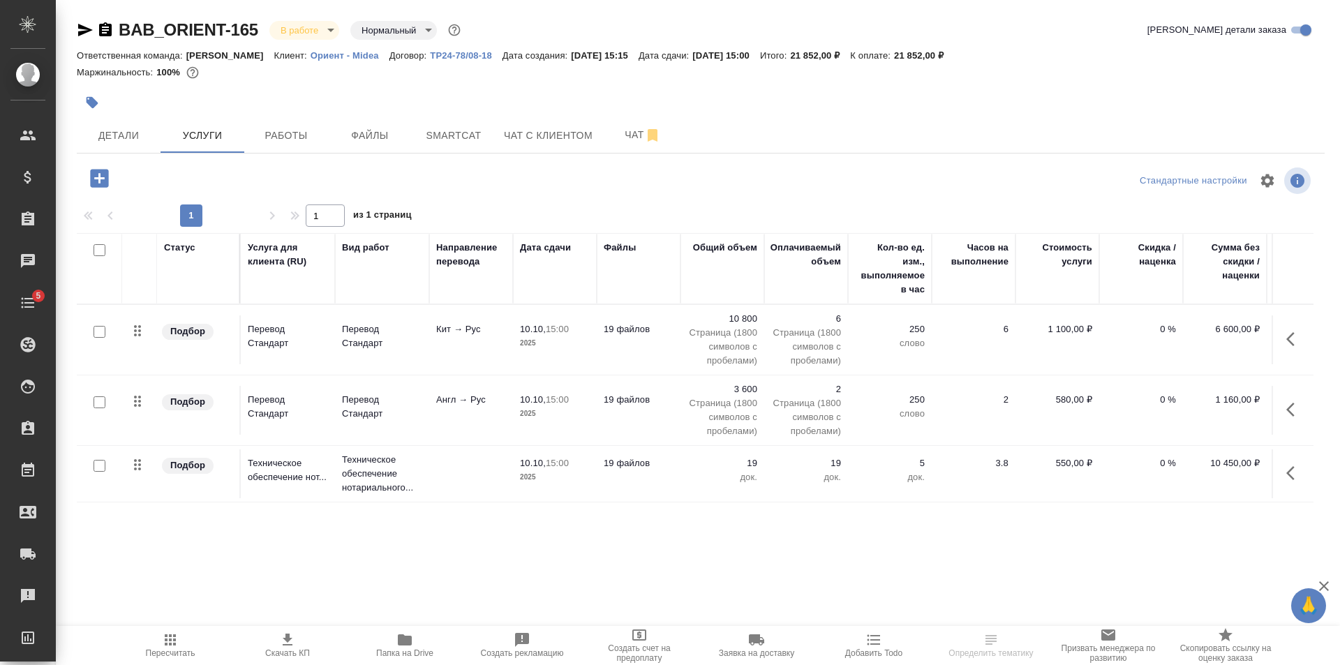
click at [106, 185] on icon "button" at bounding box center [99, 178] width 18 height 18
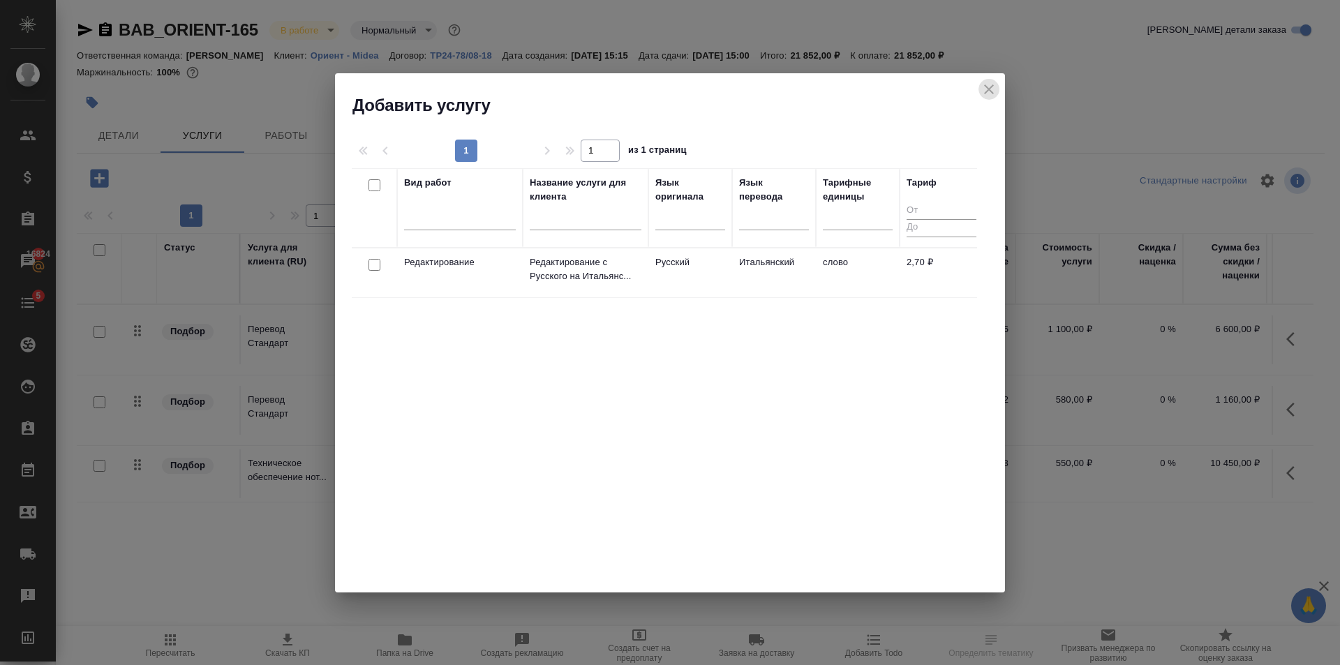
click at [992, 86] on icon "close" at bounding box center [989, 89] width 10 height 10
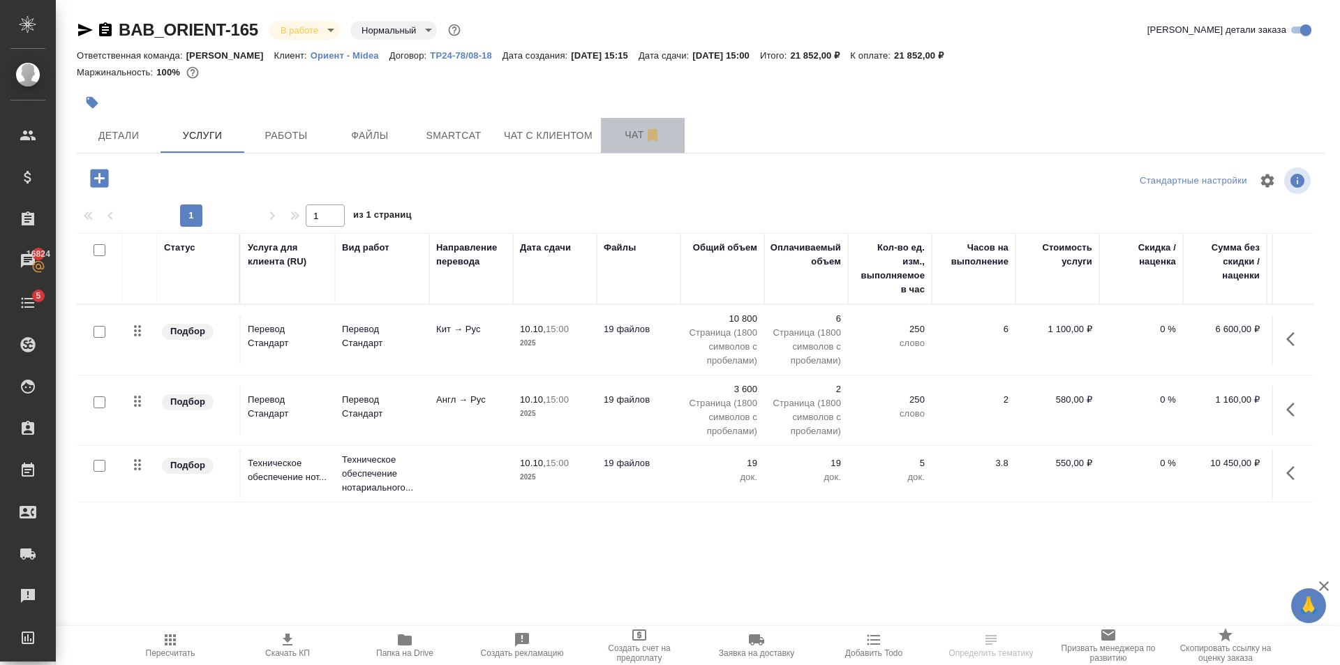
click at [627, 148] on button "Чат" at bounding box center [643, 135] width 84 height 35
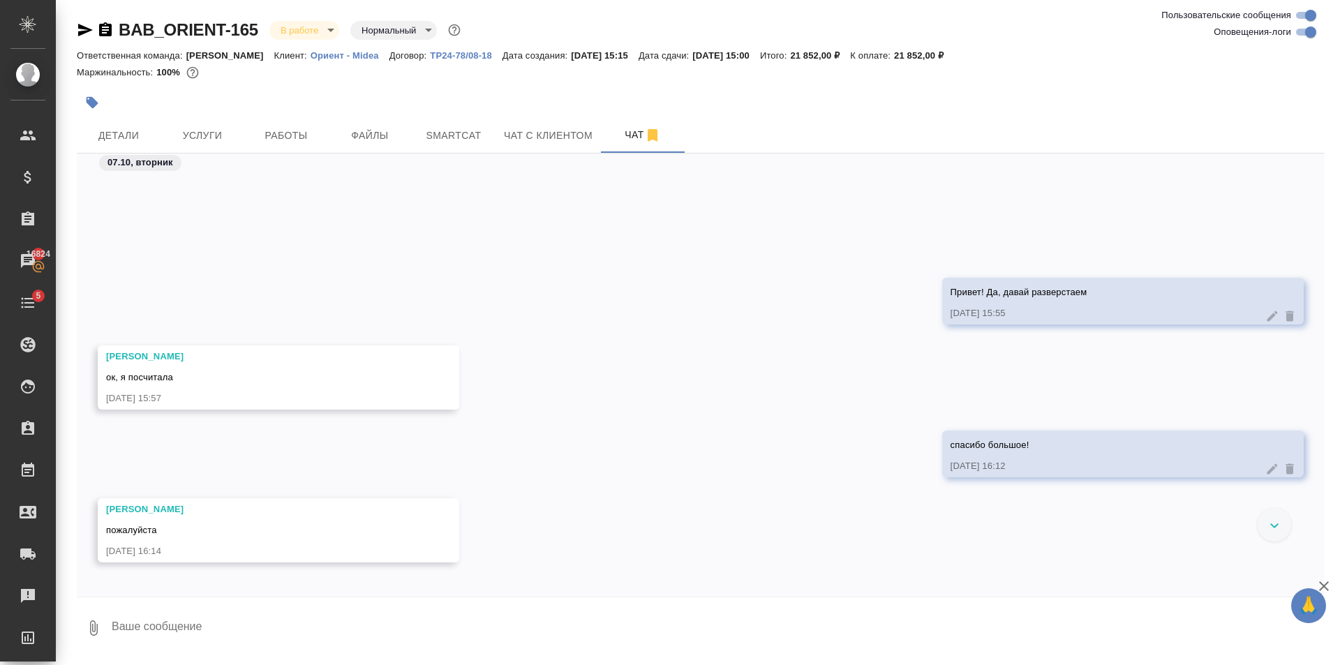
scroll to position [373, 0]
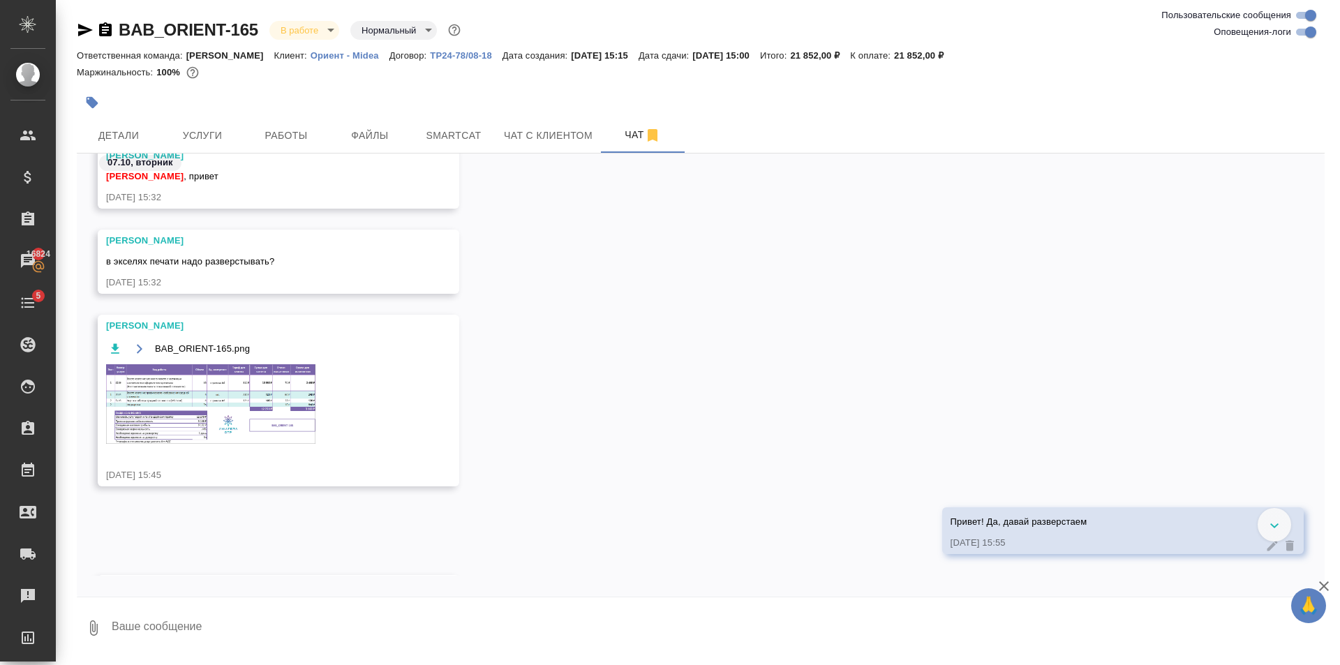
click at [276, 410] on img at bounding box center [210, 404] width 209 height 80
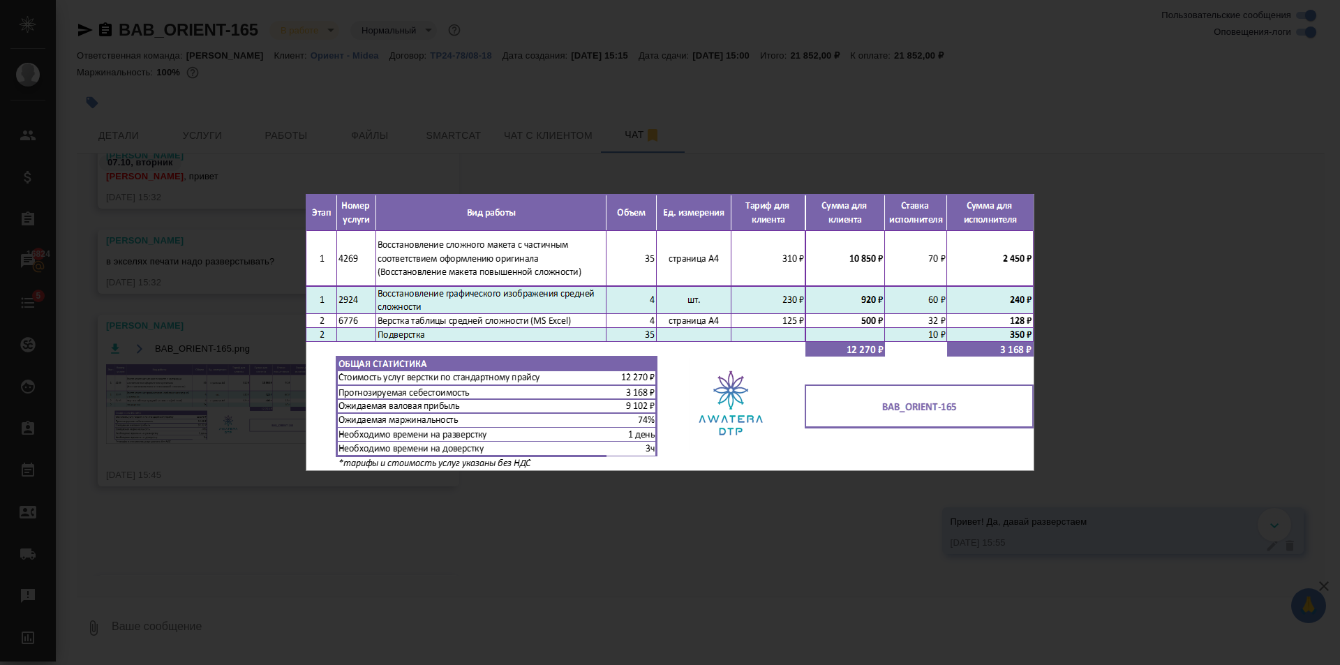
click at [475, 526] on div "BAB_ORIENT-165.png 1 of 1" at bounding box center [670, 332] width 1340 height 665
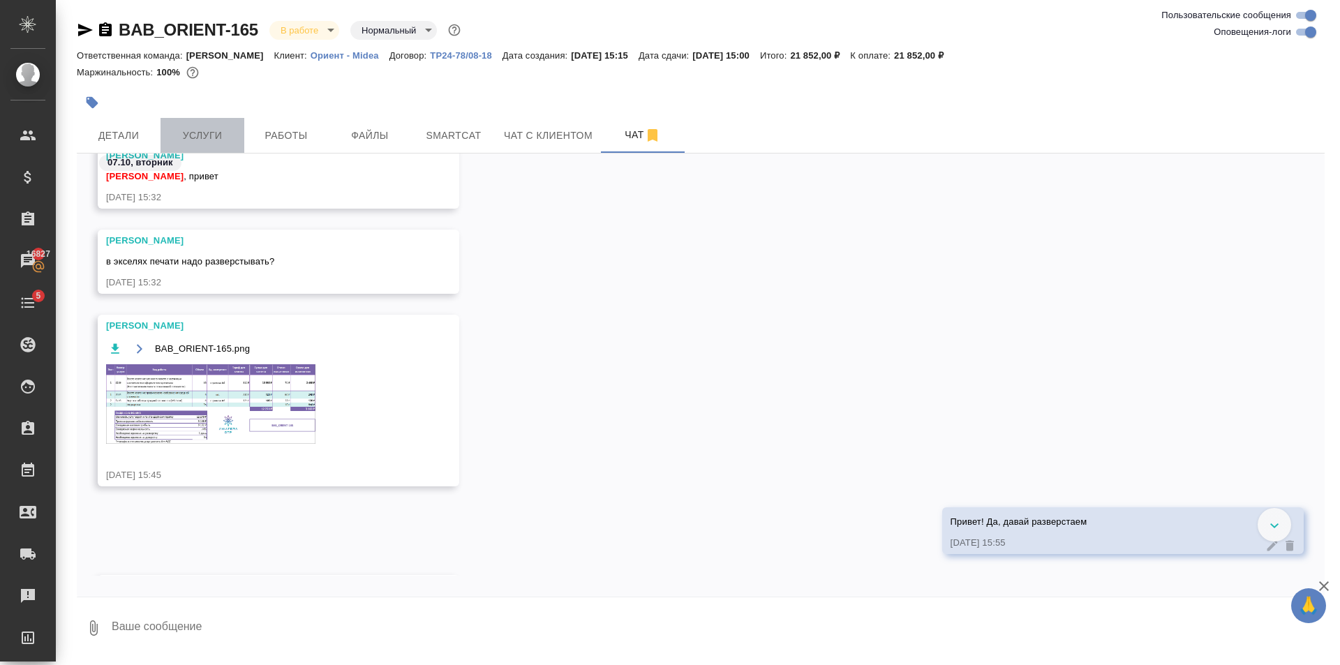
click at [209, 127] on span "Услуги" at bounding box center [202, 135] width 67 height 17
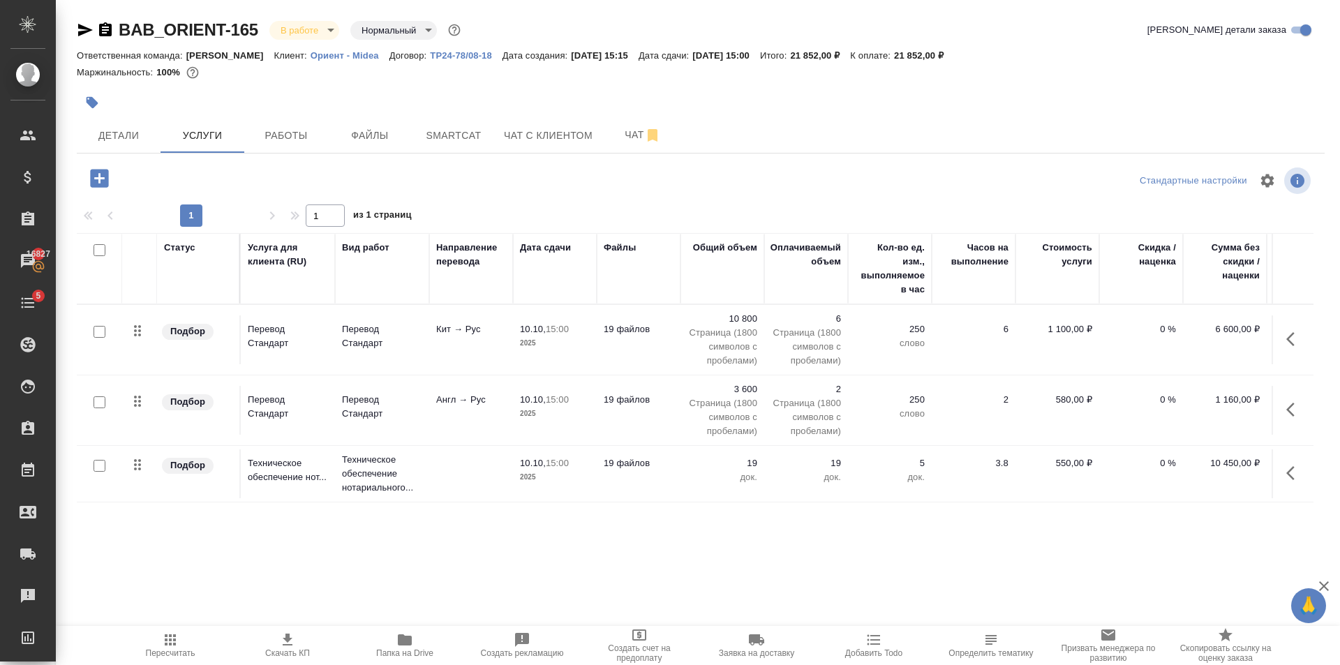
click at [98, 167] on icon "button" at bounding box center [99, 178] width 24 height 24
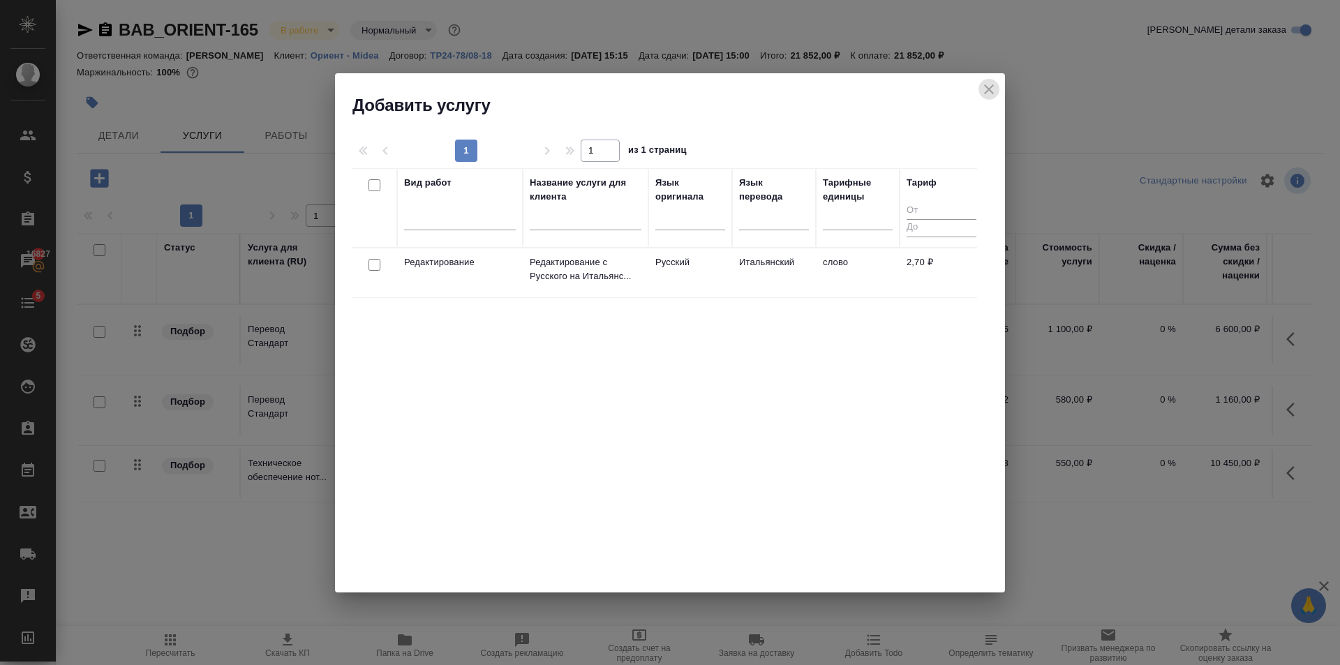
click at [981, 84] on icon "close" at bounding box center [989, 89] width 17 height 17
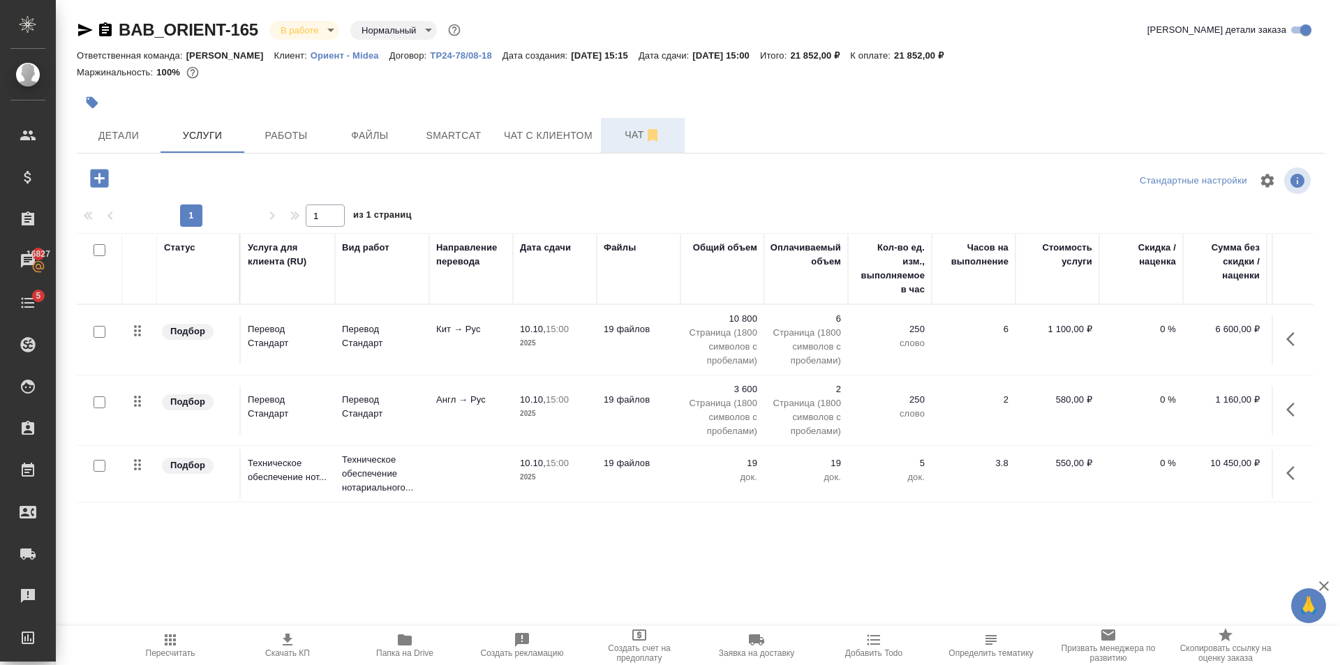
click at [625, 135] on span "Чат" at bounding box center [642, 134] width 67 height 17
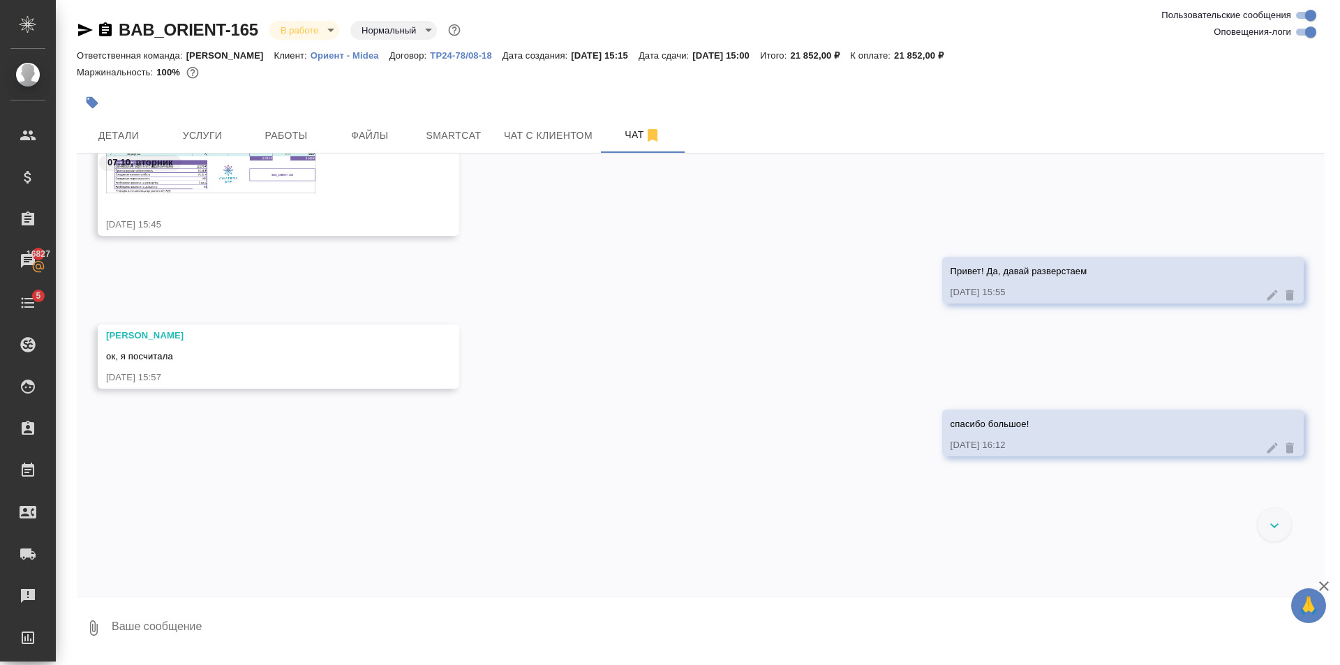
scroll to position [436, 0]
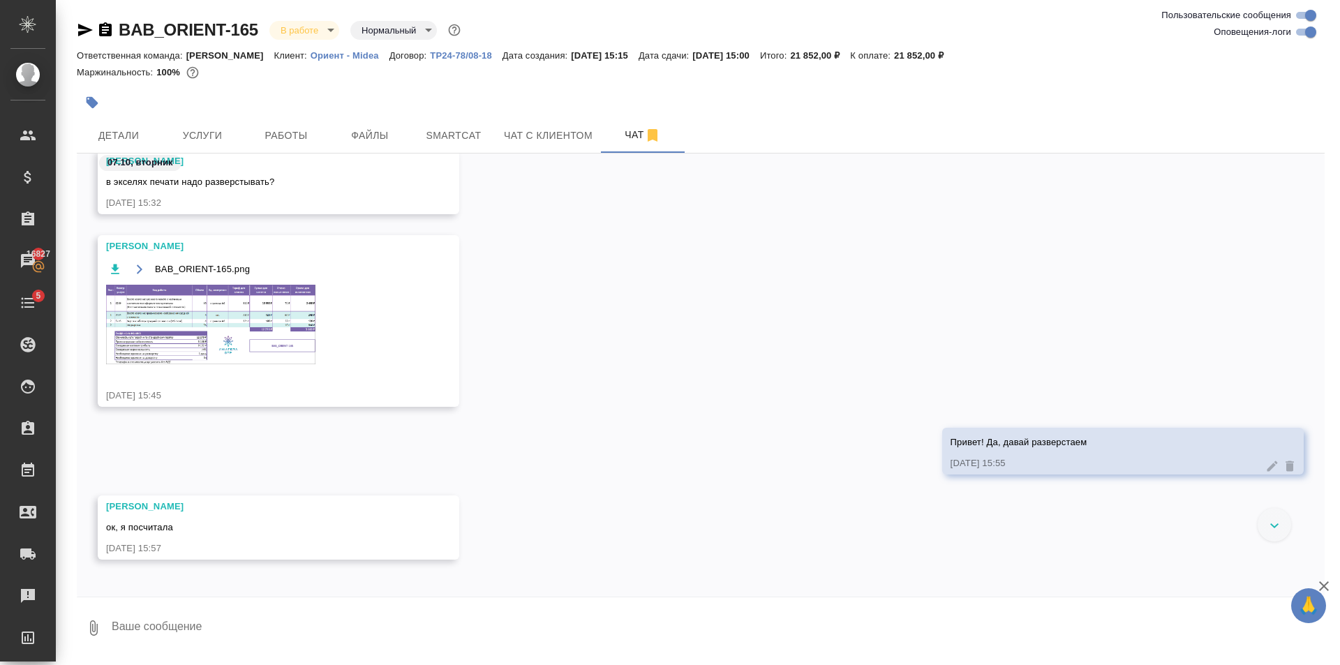
click at [209, 289] on img at bounding box center [210, 325] width 209 height 80
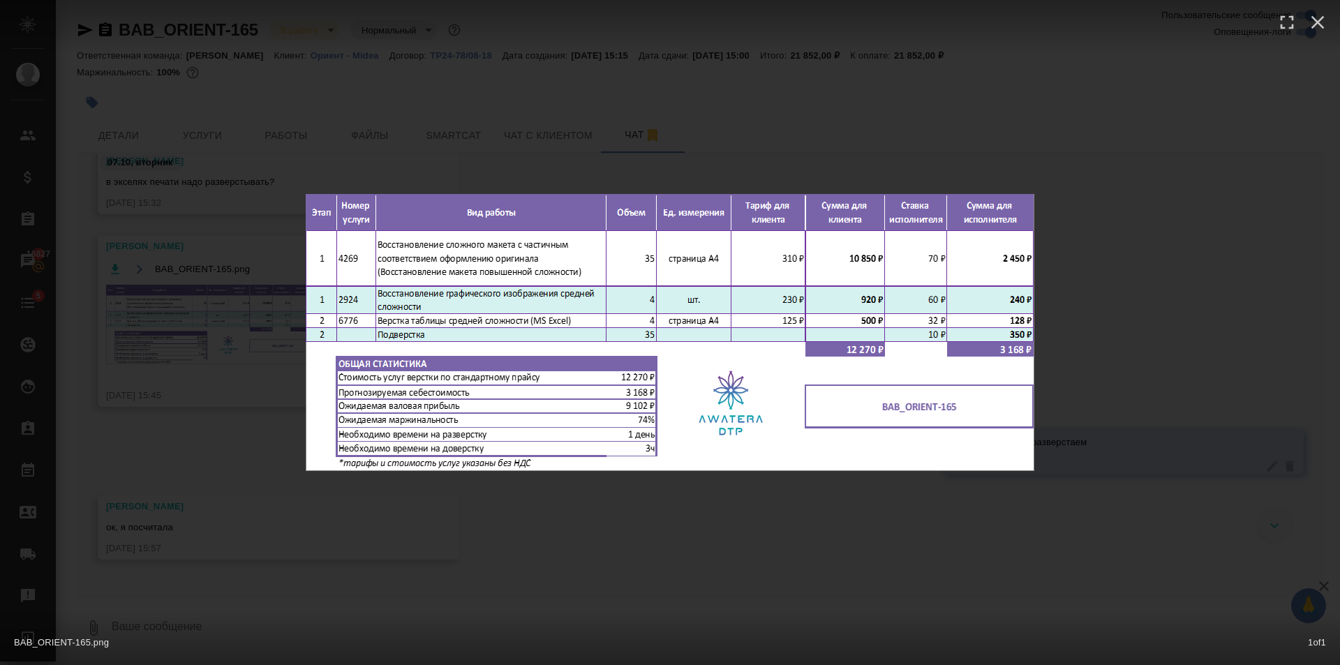
click at [455, 535] on div "BAB_ORIENT-165.png 1 of 1" at bounding box center [670, 332] width 1340 height 665
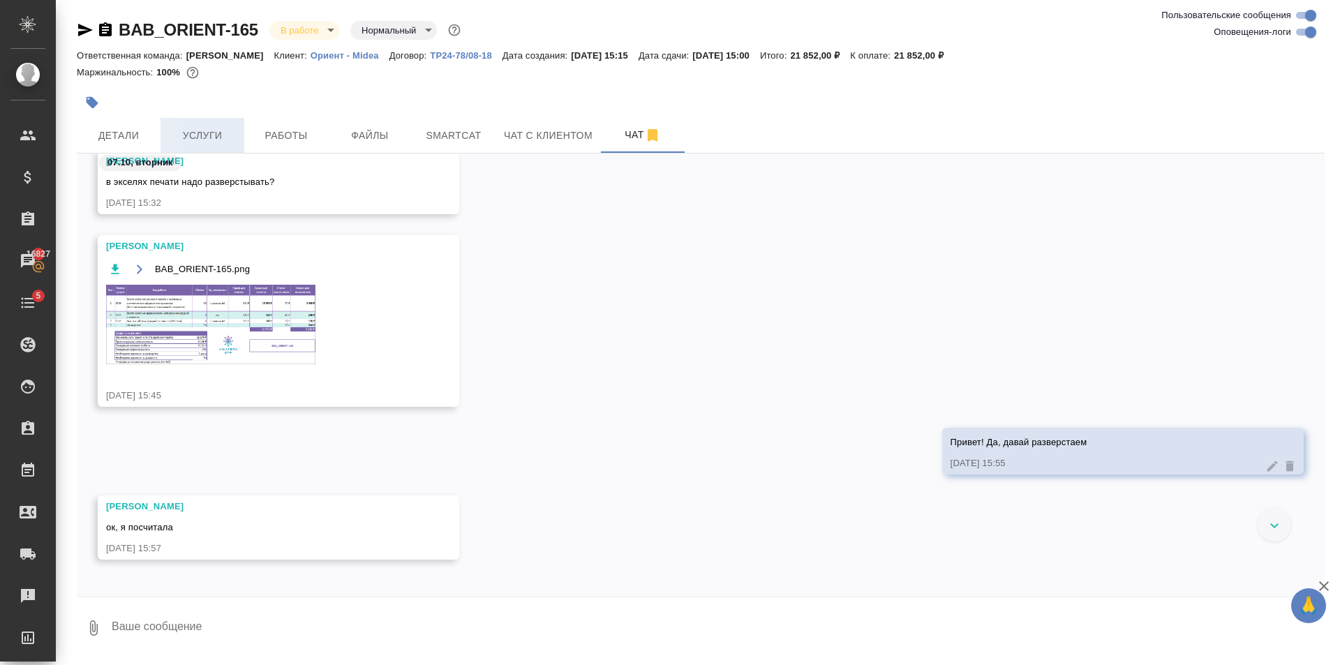
click at [198, 139] on span "Услуги" at bounding box center [202, 135] width 67 height 17
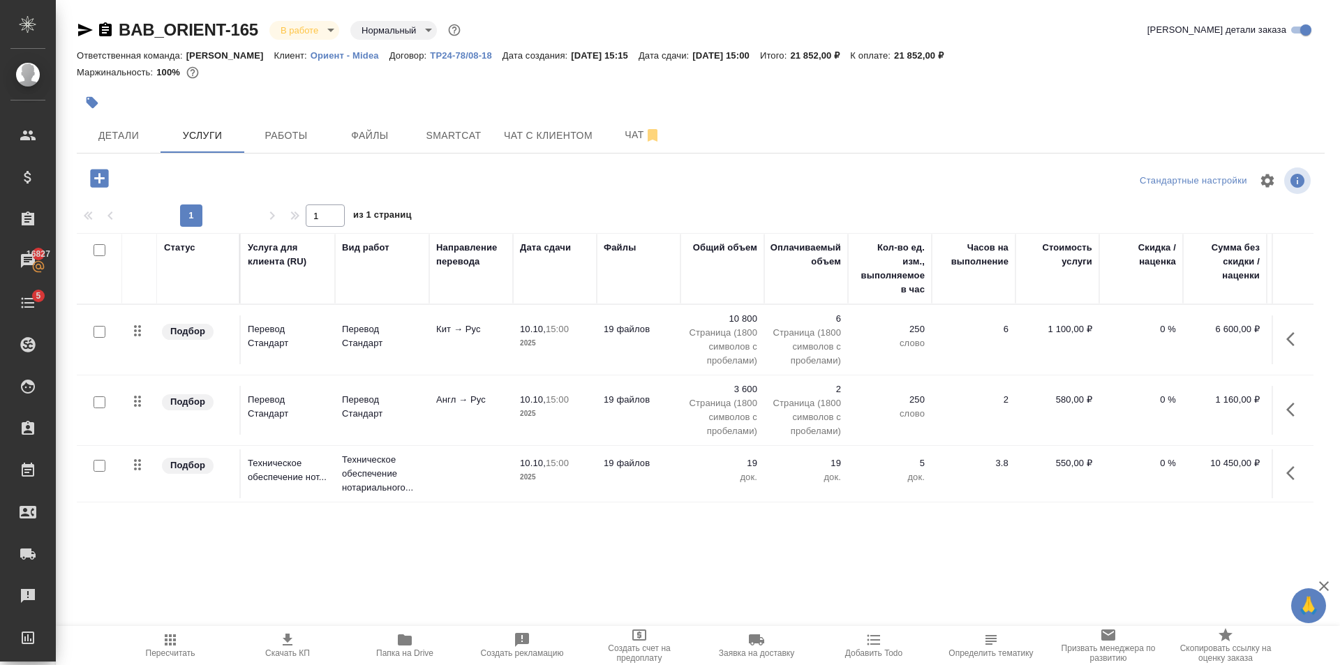
click at [107, 174] on icon "button" at bounding box center [99, 178] width 18 height 18
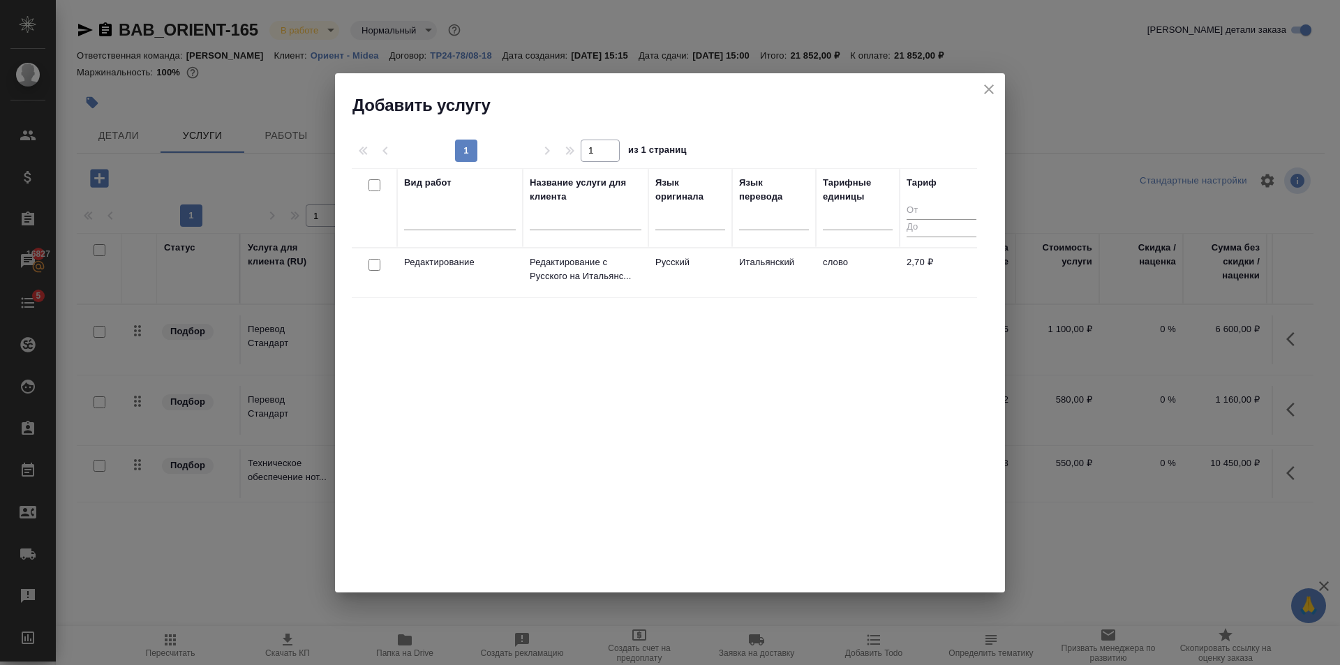
click at [454, 198] on div "Вид работ" at bounding box center [460, 208] width 112 height 64
click at [463, 226] on div at bounding box center [460, 216] width 112 height 20
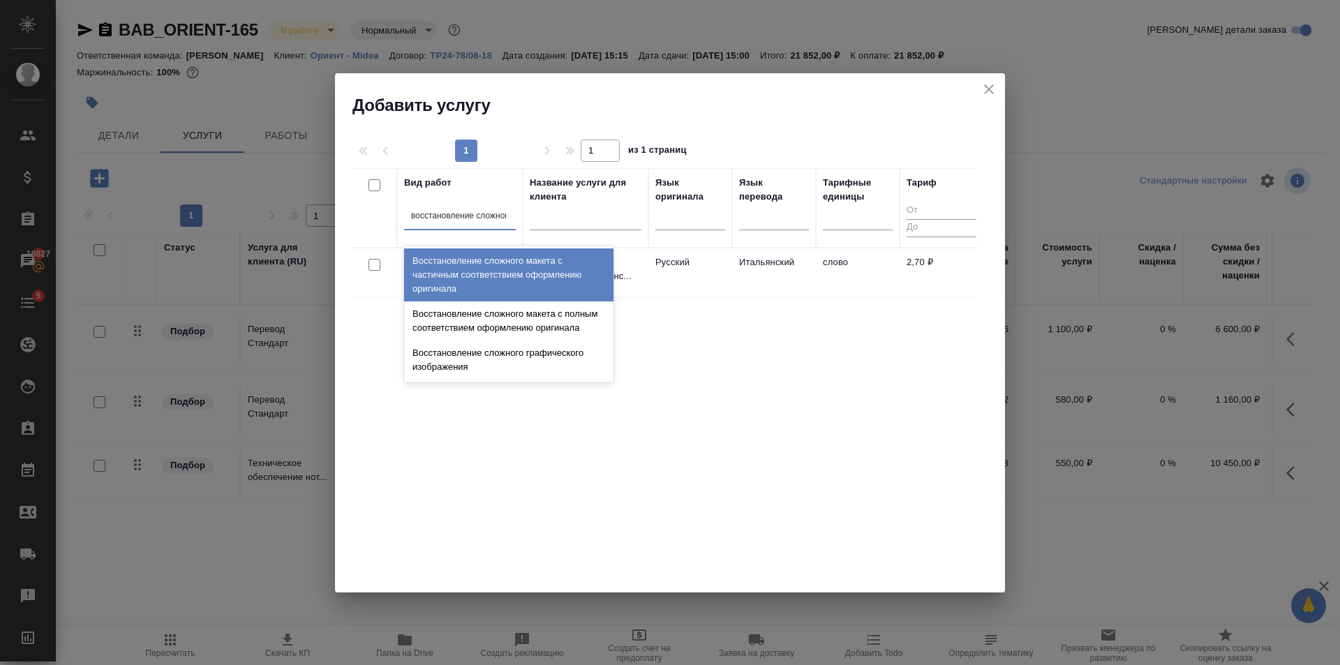
type input "восстановление сложного"
click at [500, 261] on div "Восстановление сложного макета с частичным соответствием оформлению оригинала" at bounding box center [508, 274] width 209 height 53
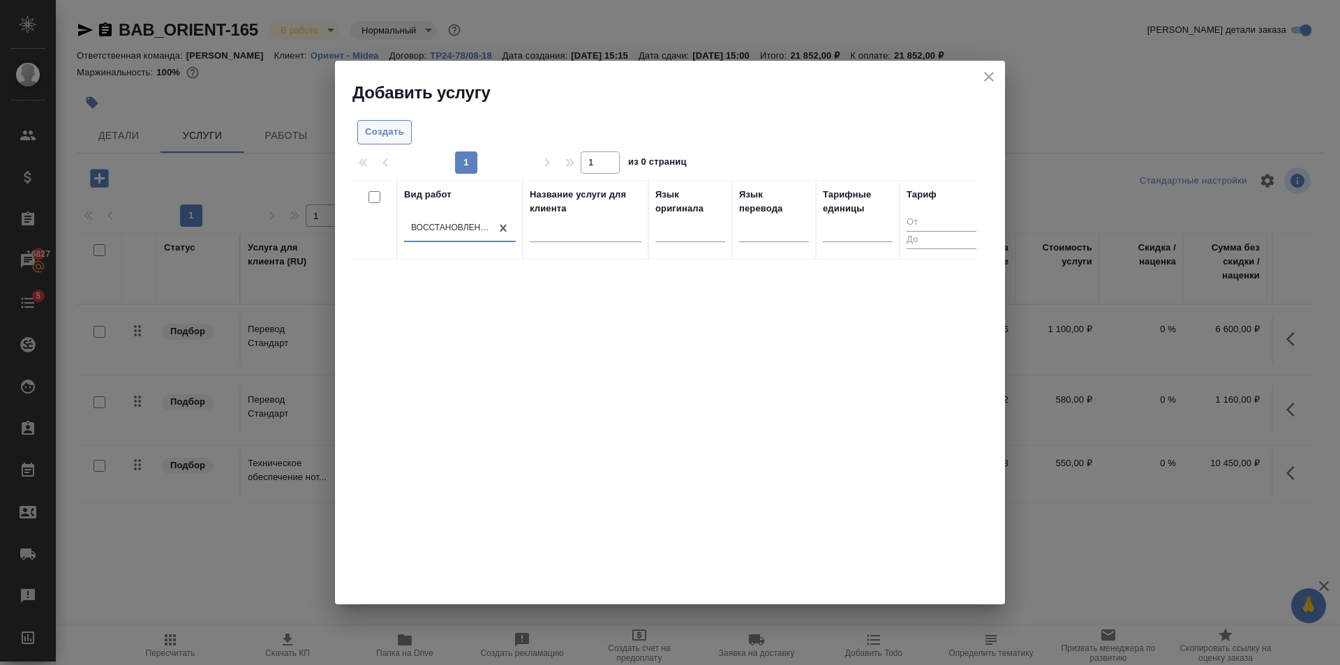
click at [376, 131] on span "Создать" at bounding box center [384, 132] width 39 height 16
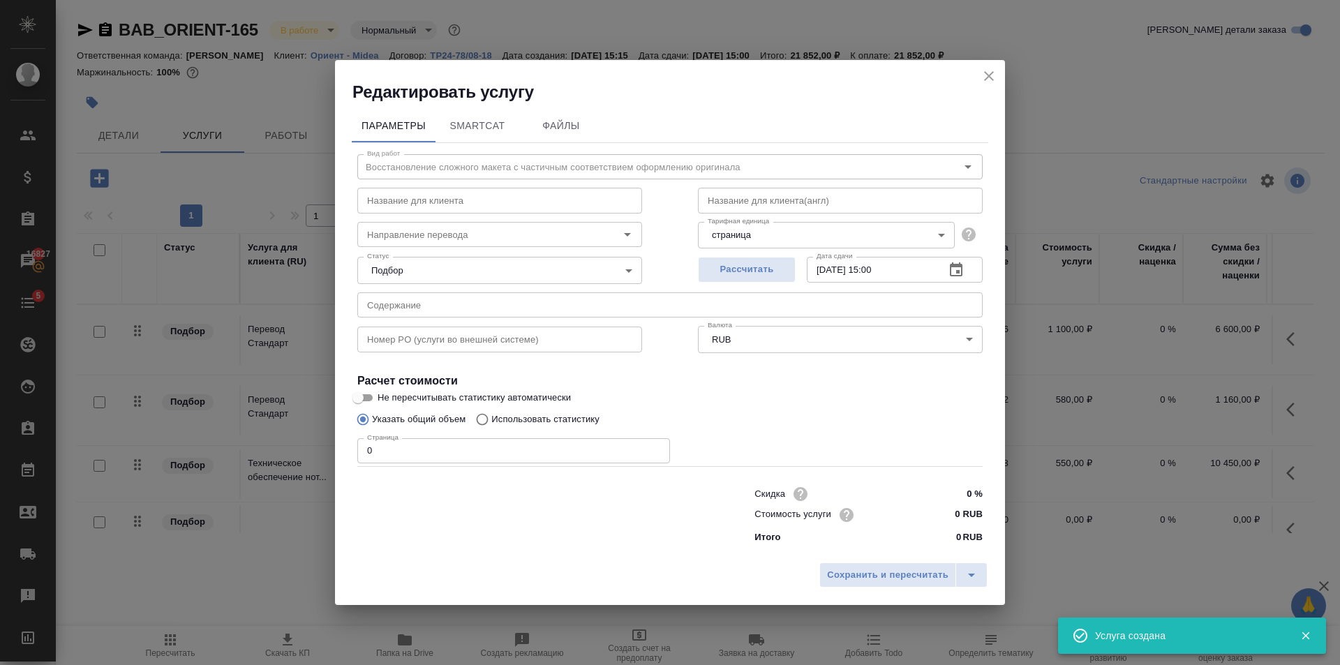
click at [592, 460] on input "0" at bounding box center [513, 450] width 313 height 25
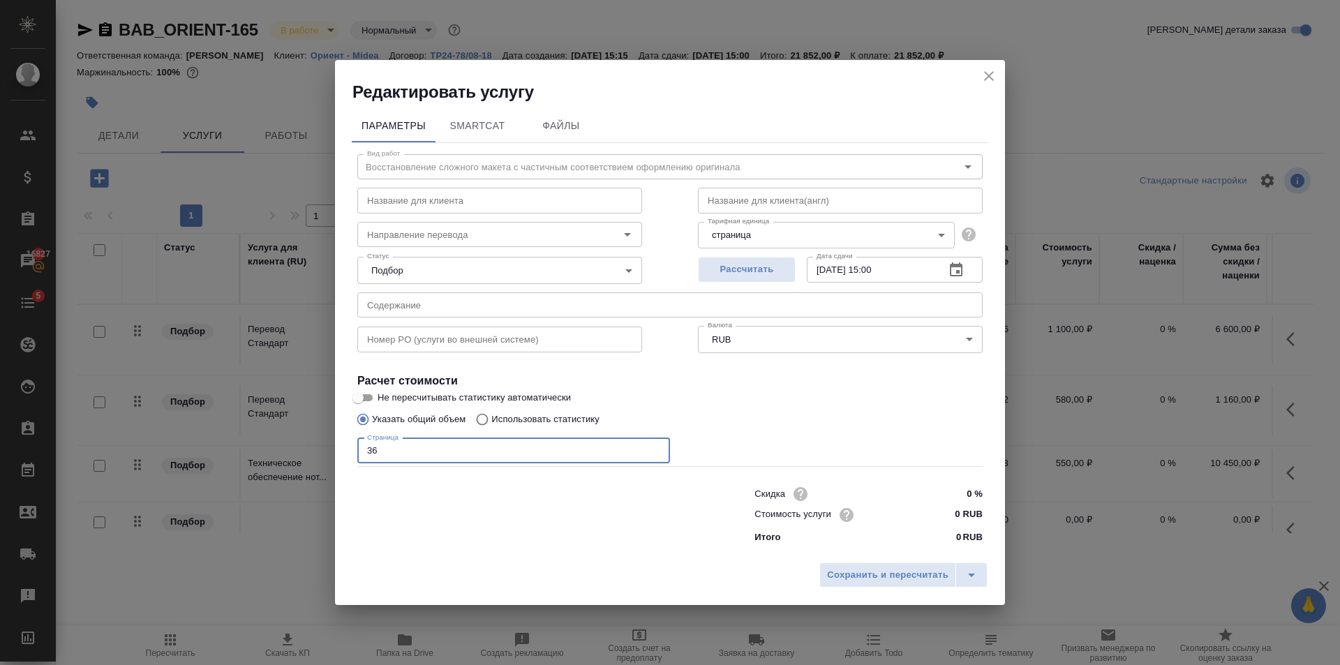
type input "36"
click at [960, 513] on input "0 RUB" at bounding box center [956, 515] width 52 height 20
type input "210 RUB"
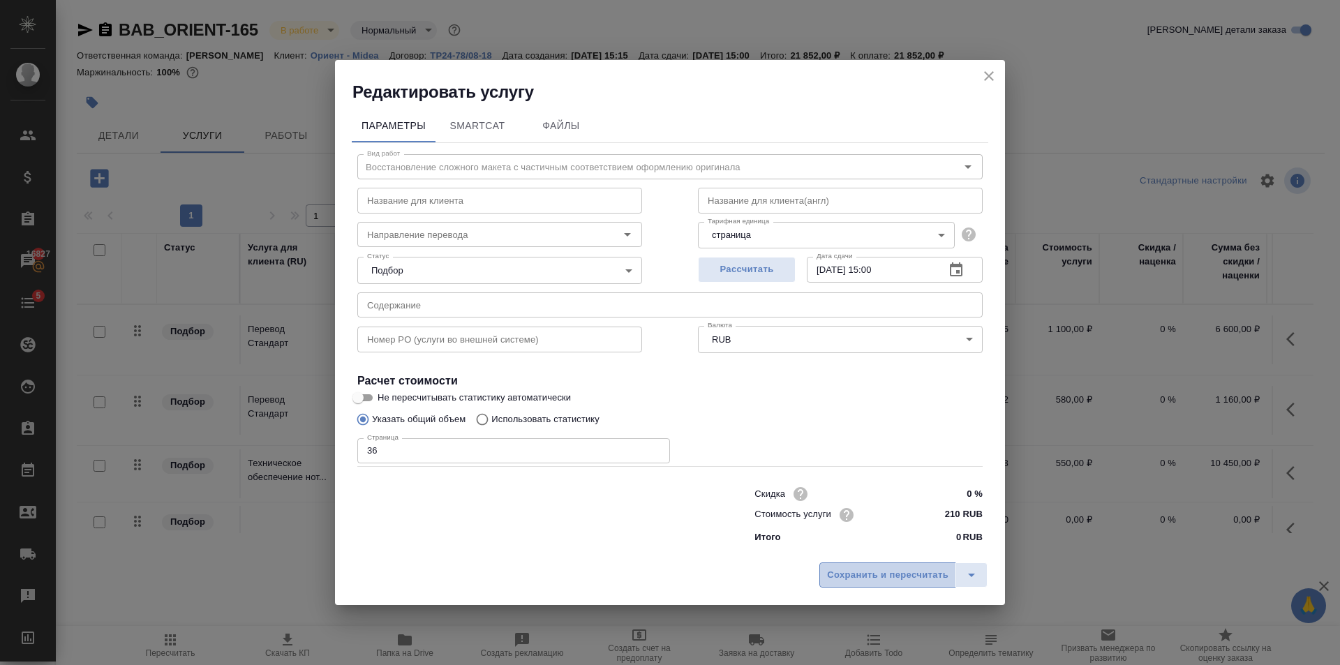
click at [909, 565] on button "Сохранить и пересчитать" at bounding box center [887, 575] width 137 height 25
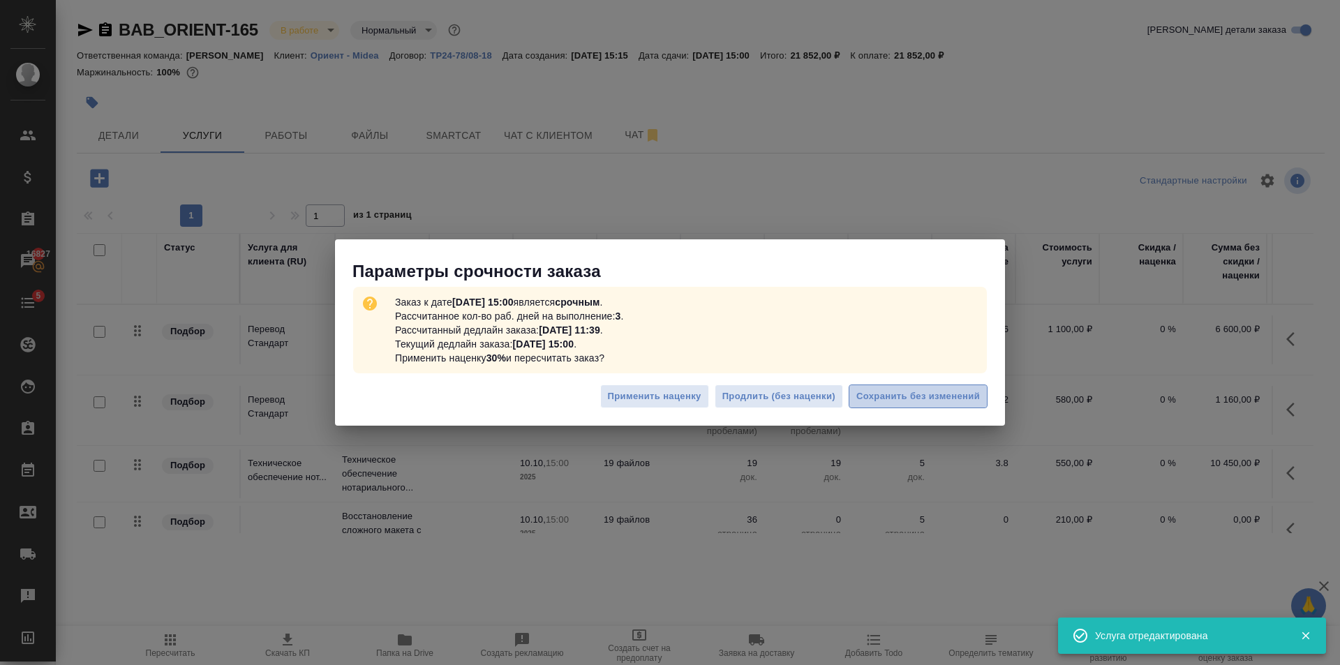
click at [934, 392] on span "Сохранить без изменений" at bounding box center [918, 397] width 124 height 16
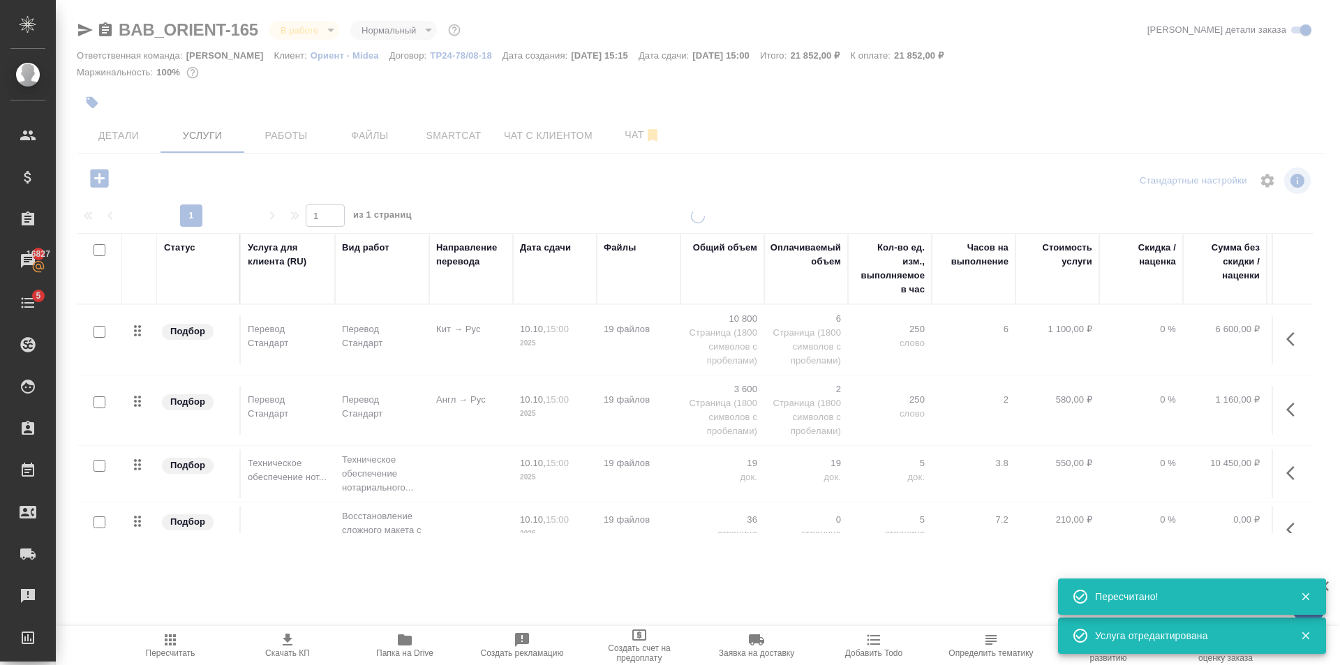
type input "urgent"
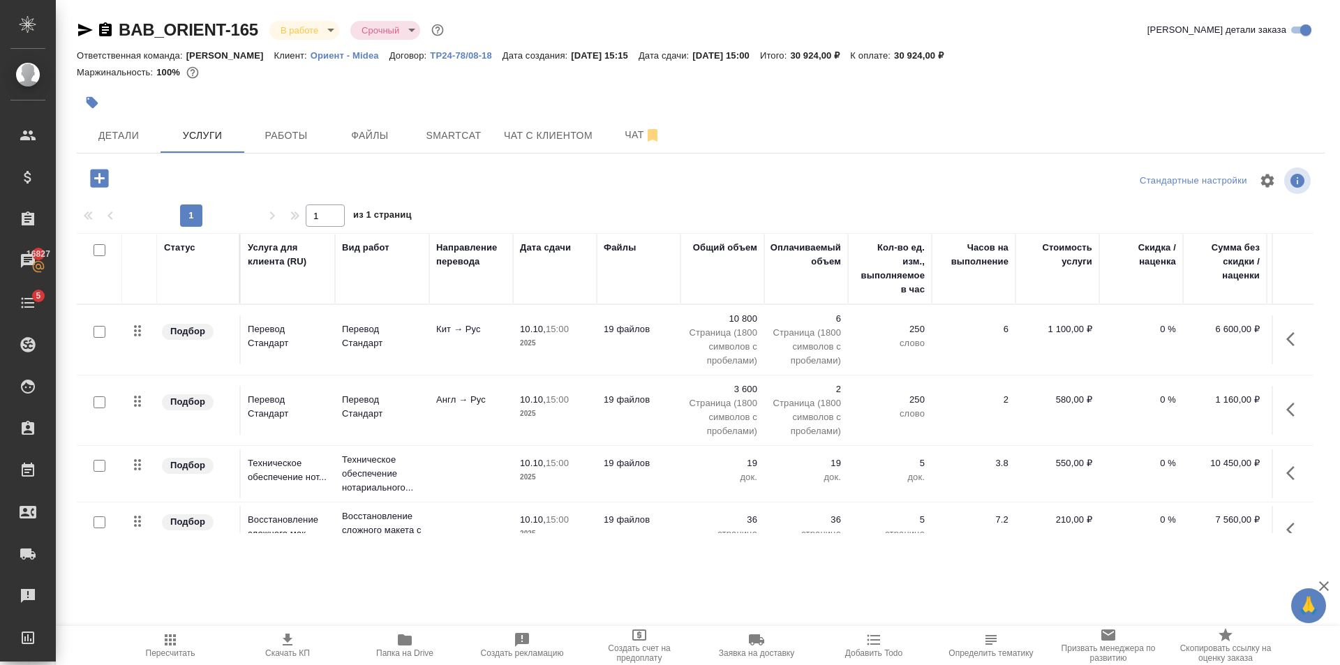
click at [298, 645] on span "Скачать КП" at bounding box center [287, 645] width 101 height 27
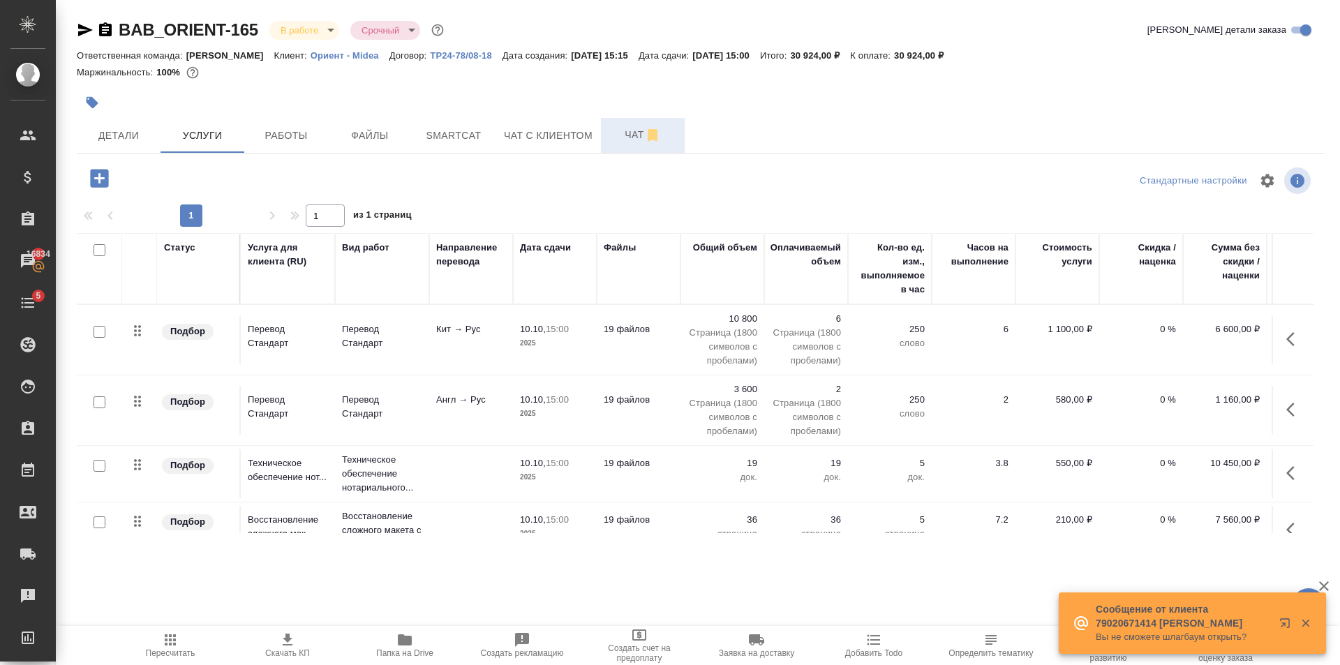
click at [622, 128] on span "Чат" at bounding box center [642, 134] width 67 height 17
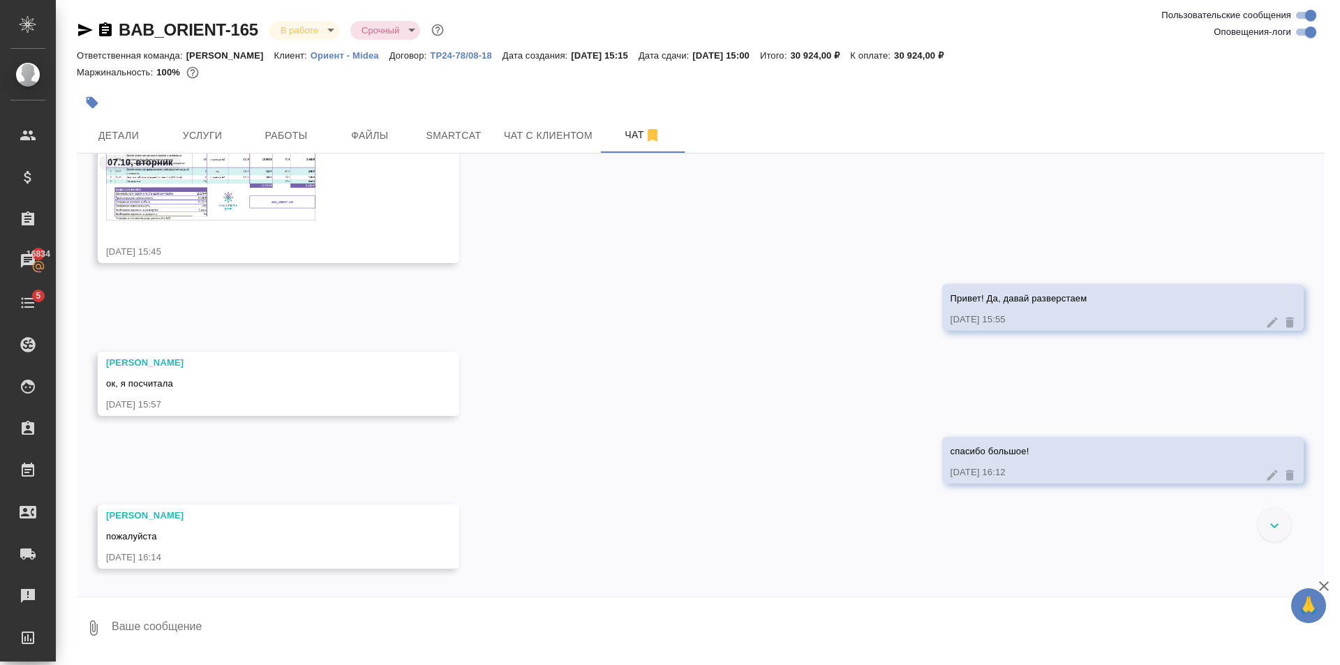
scroll to position [545, 0]
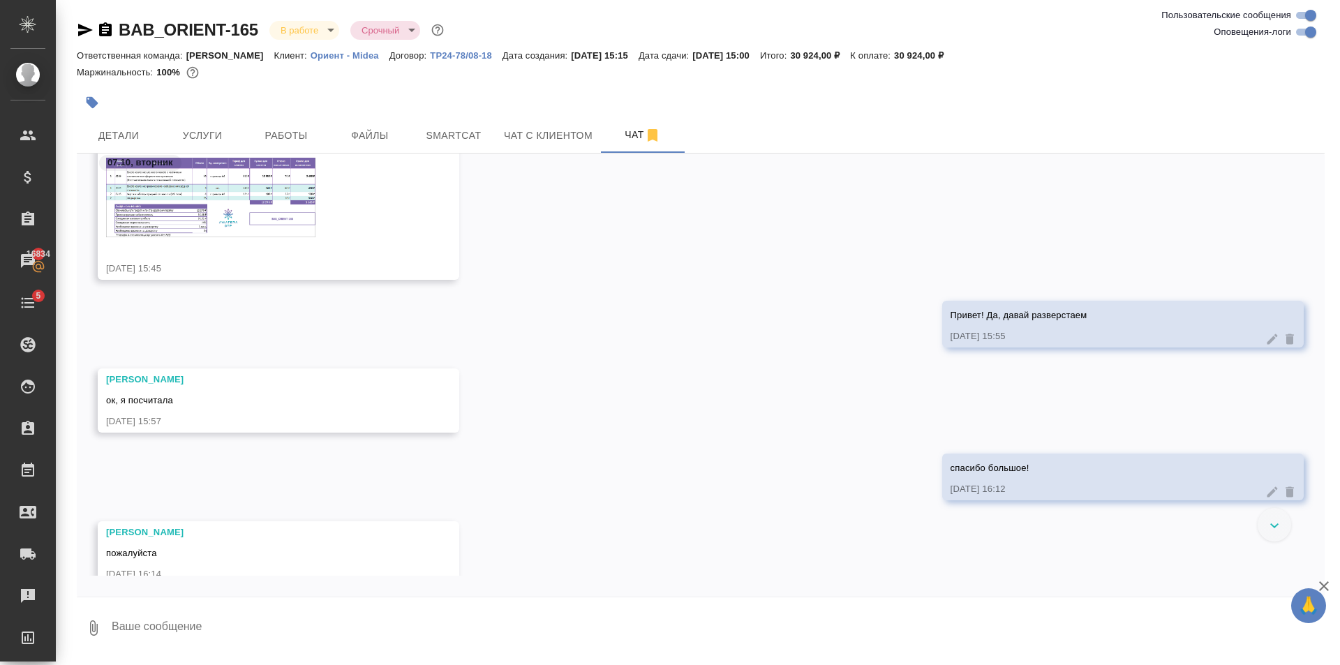
click at [268, 206] on img at bounding box center [210, 198] width 209 height 80
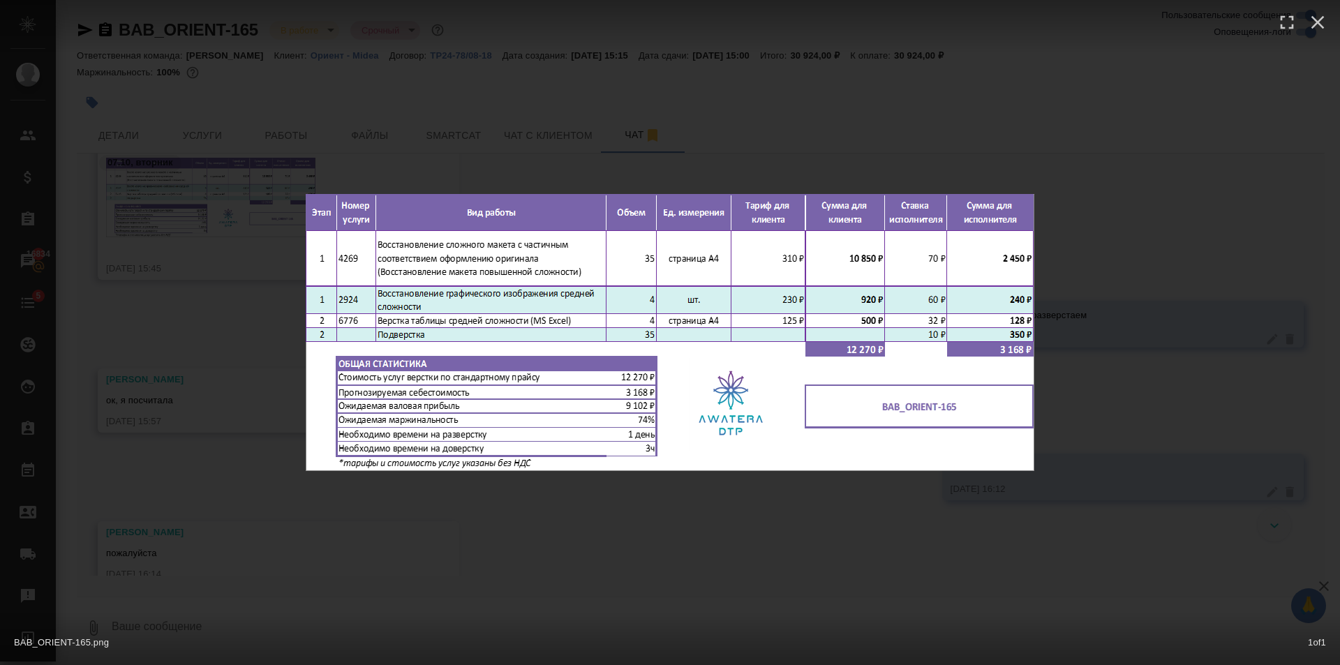
click at [633, 504] on div "BAB_ORIENT-165.png 1 of 1" at bounding box center [670, 332] width 1340 height 665
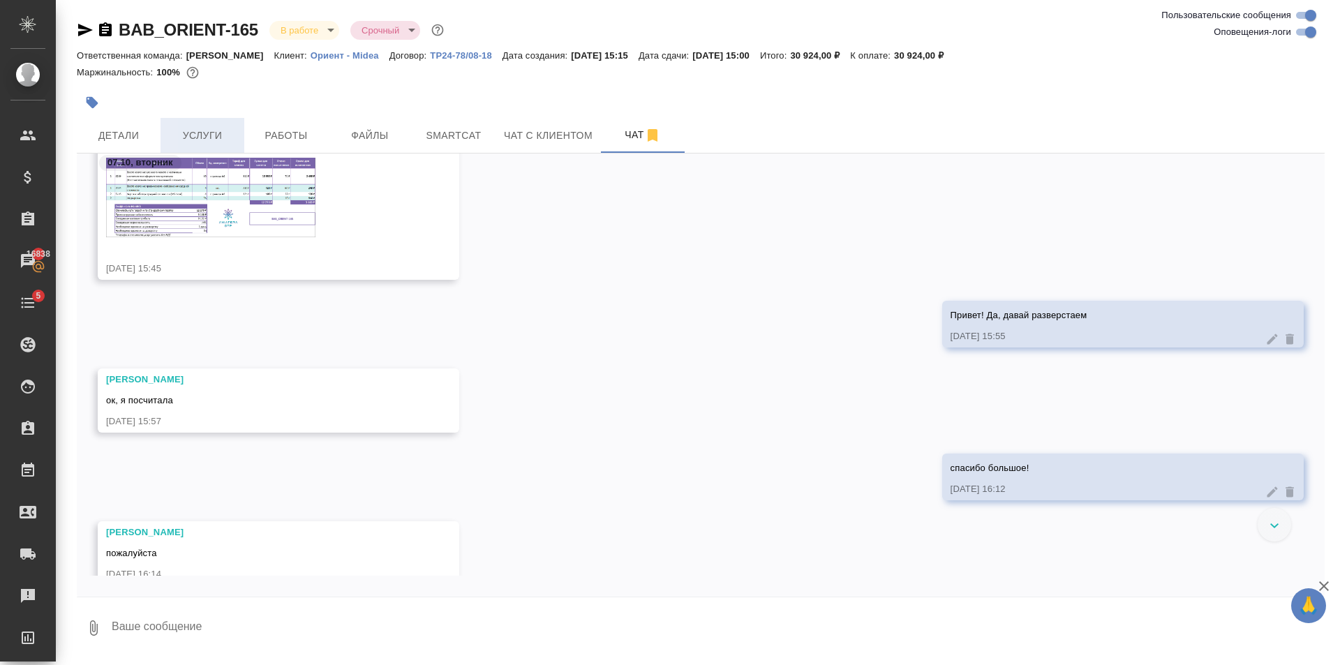
click at [212, 132] on span "Услуги" at bounding box center [202, 135] width 67 height 17
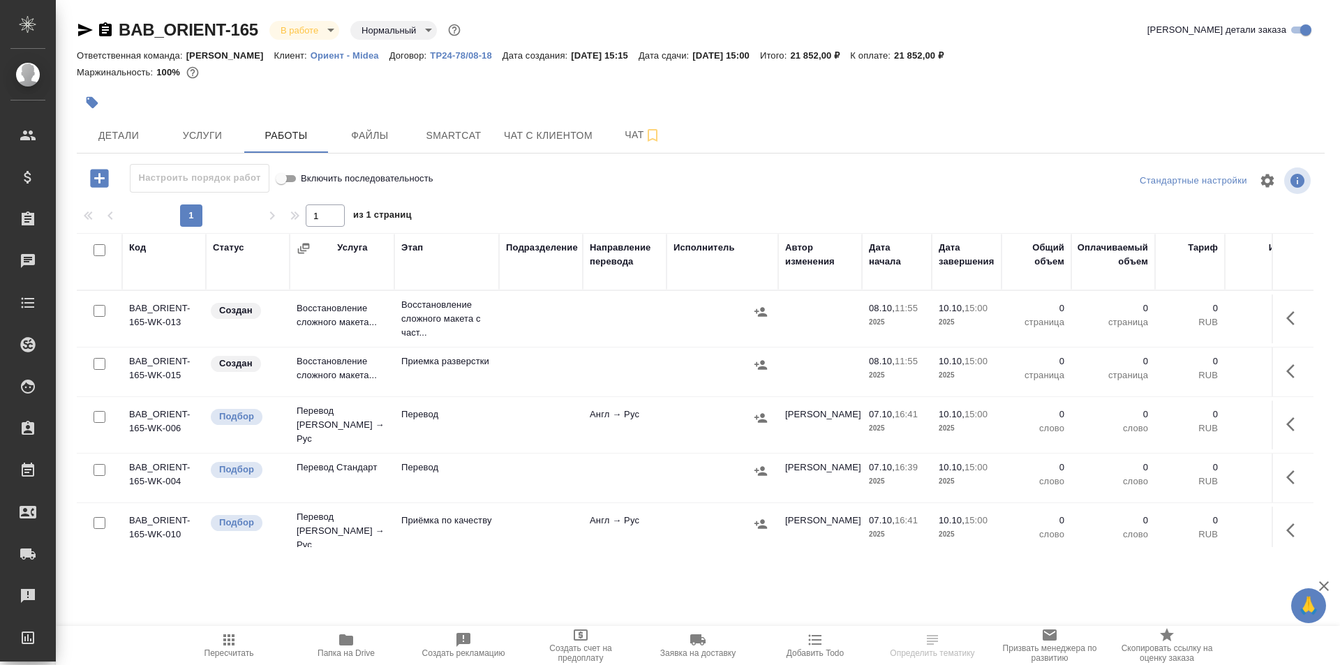
click at [336, 57] on p "Ориент - Midea" at bounding box center [350, 55] width 79 height 10
click at [207, 116] on div at bounding box center [493, 102] width 832 height 31
click at [209, 139] on span "Услуги" at bounding box center [202, 135] width 67 height 17
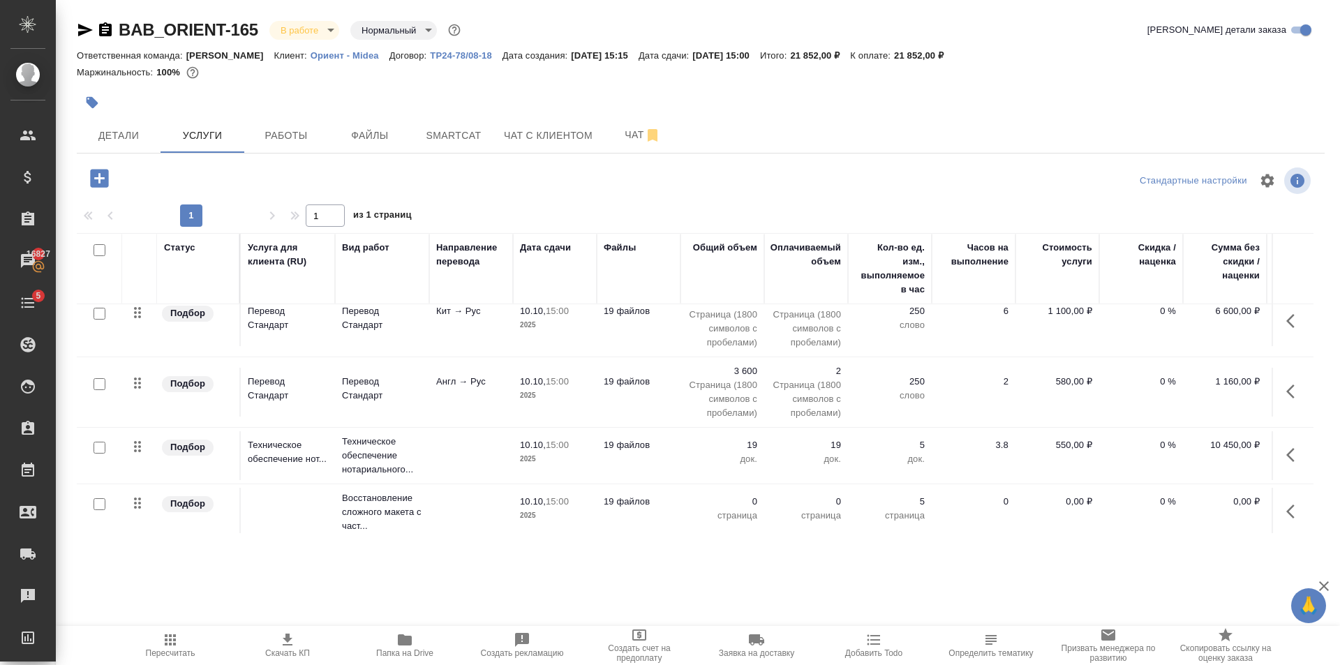
scroll to position [36, 0]
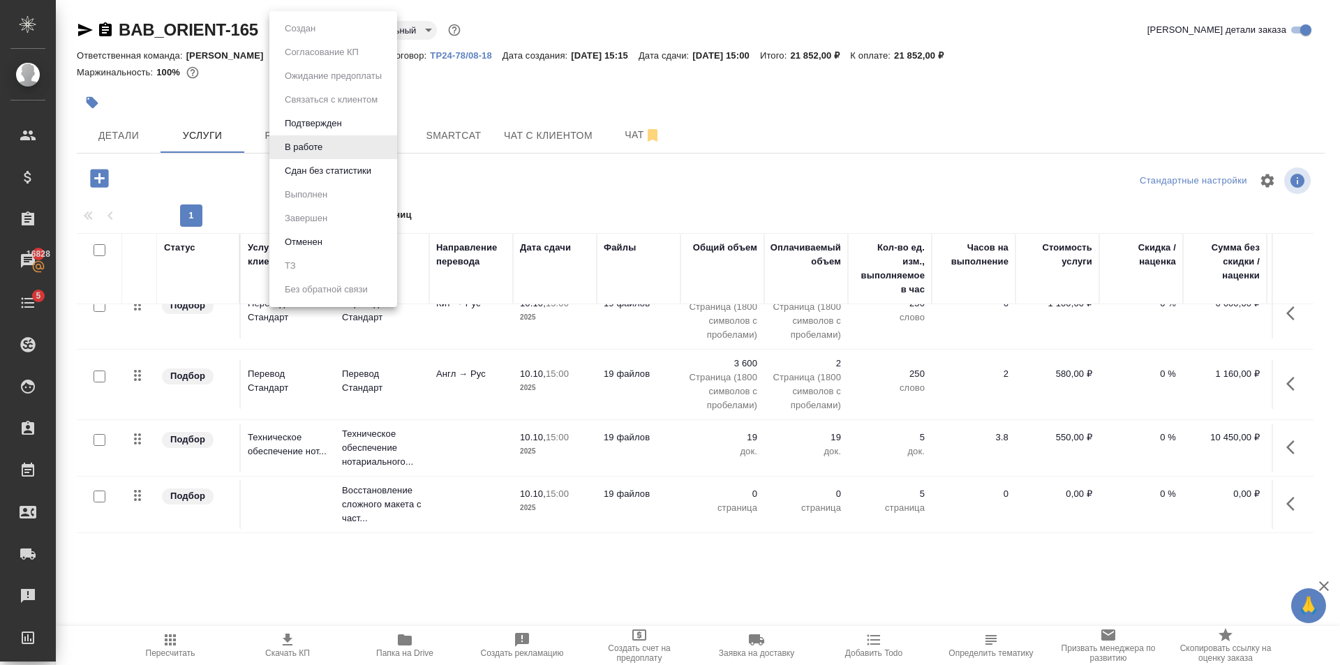
click at [331, 32] on body "🙏 .cls-1 fill:#fff; AWATERA Golubev Dmitry Клиенты Спецификации Заказы 16828 Ча…" at bounding box center [670, 332] width 1340 height 665
click at [315, 117] on button "Подтвержден" at bounding box center [314, 123] width 66 height 15
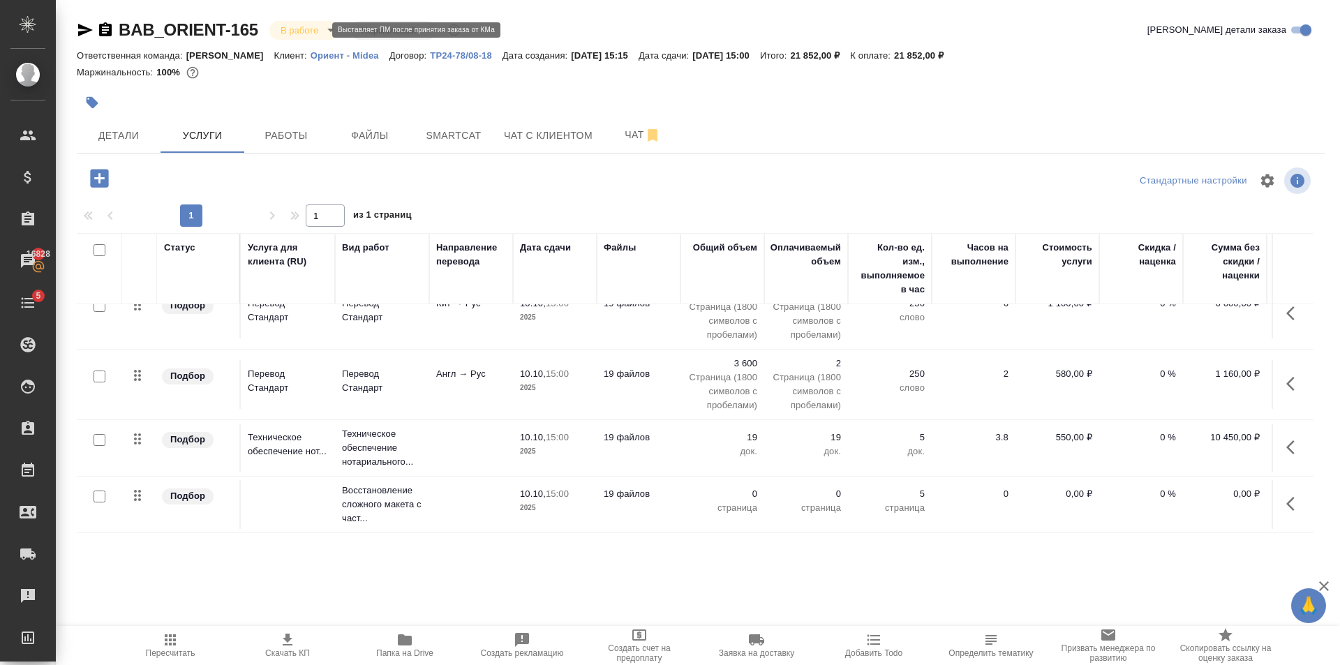
click at [306, 27] on body "🙏 .cls-1 fill:#fff; AWATERA Golubev Dmitry Клиенты Спецификации Заказы 16828 Ча…" at bounding box center [670, 332] width 1340 height 665
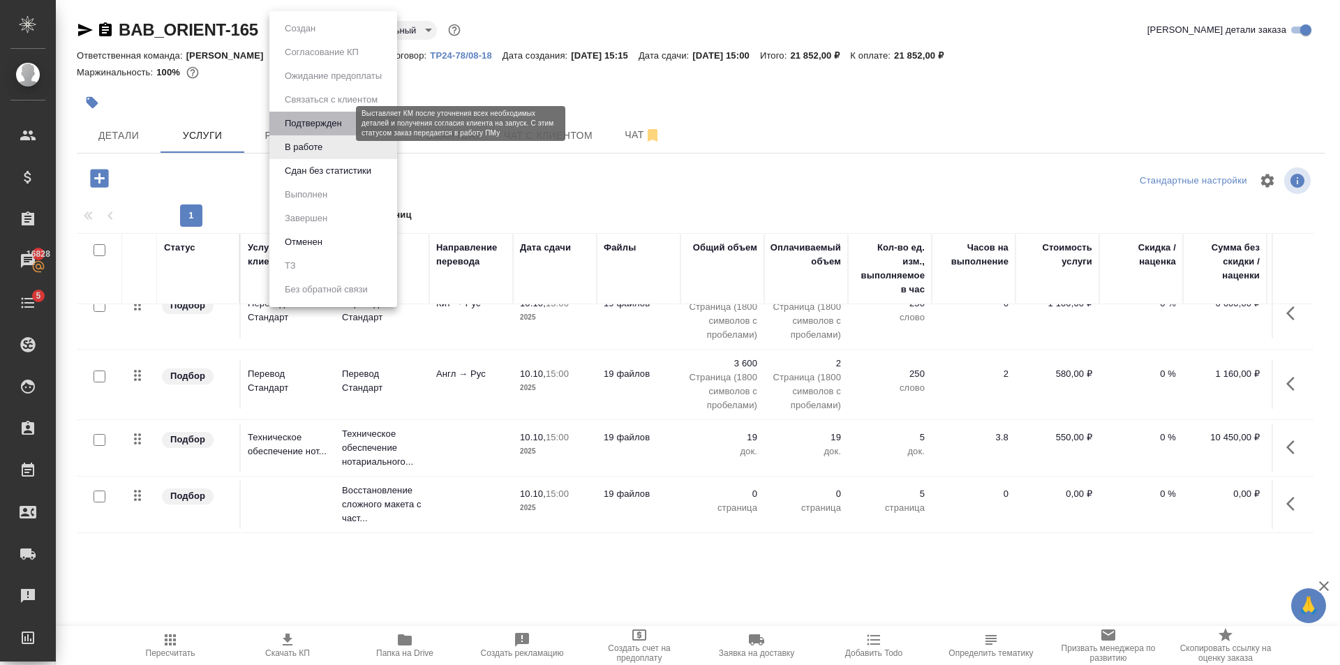
click at [331, 129] on button "Подтвержден" at bounding box center [314, 123] width 66 height 15
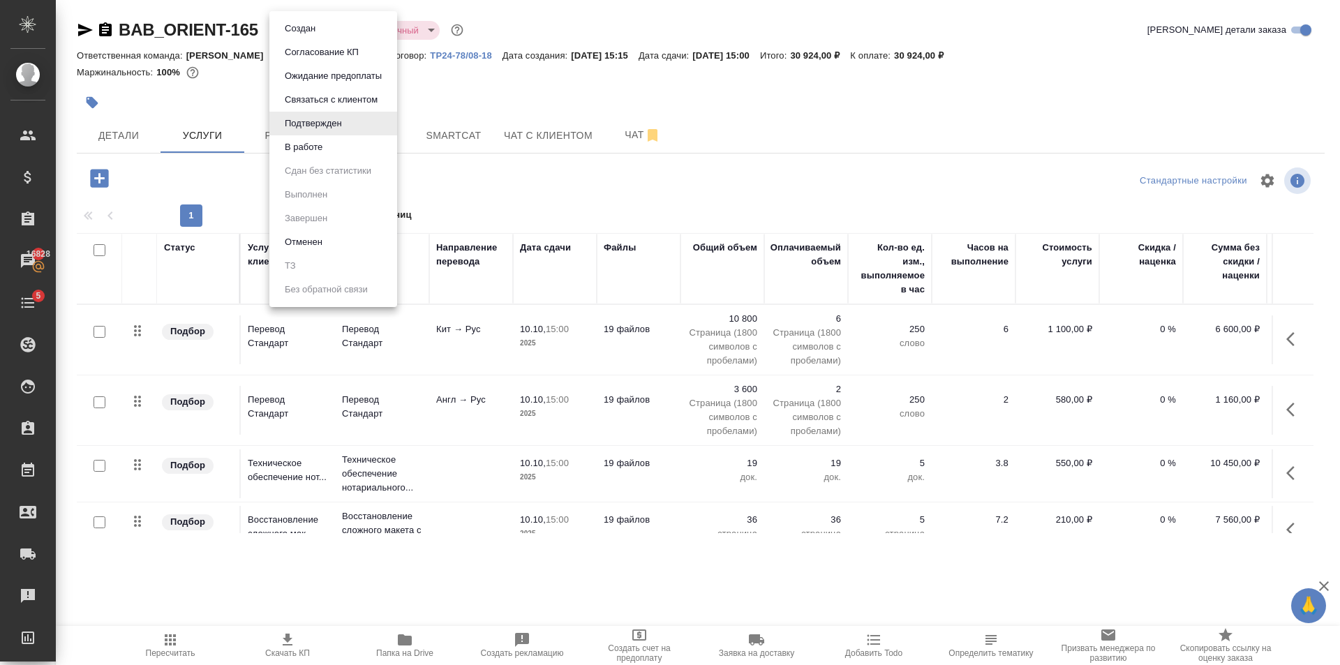
click at [329, 30] on body "🙏 .cls-1 fill:#fff; AWATERA Golubev Dmitry Клиенты Спецификации Заказы 16828 Ча…" at bounding box center [670, 332] width 1340 height 665
click at [327, 31] on li "Создан" at bounding box center [333, 29] width 128 height 24
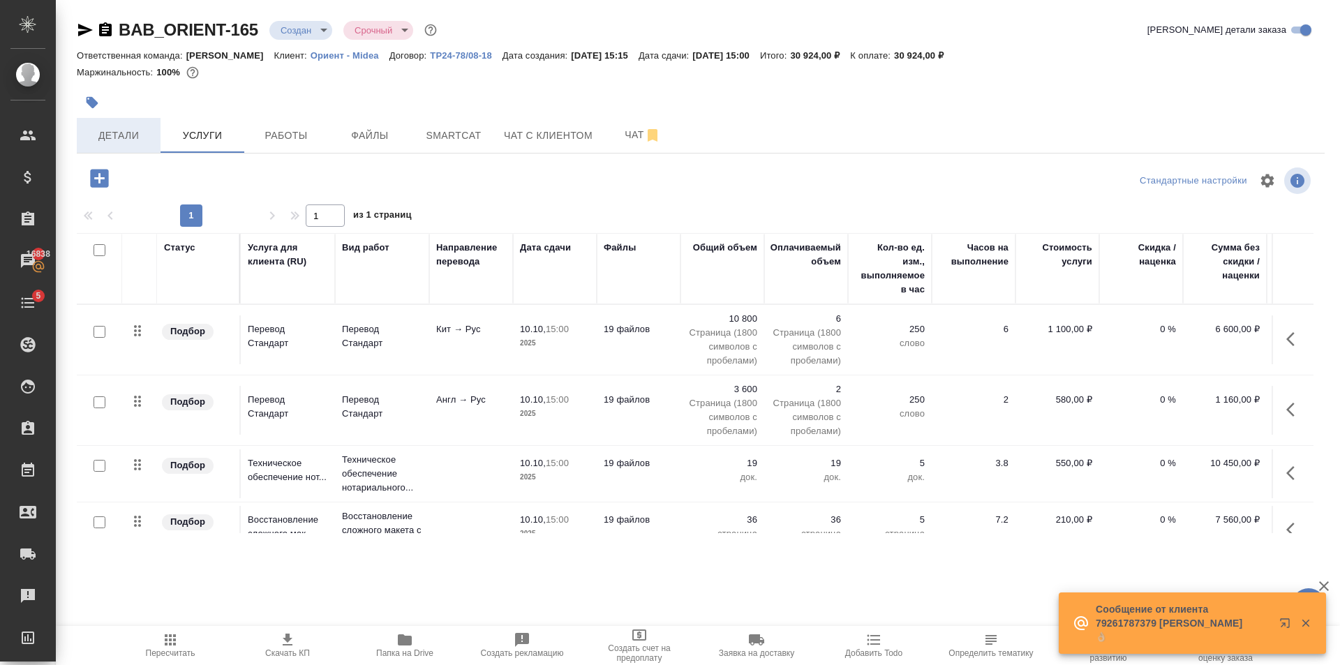
click at [135, 121] on button "Детали" at bounding box center [119, 135] width 84 height 35
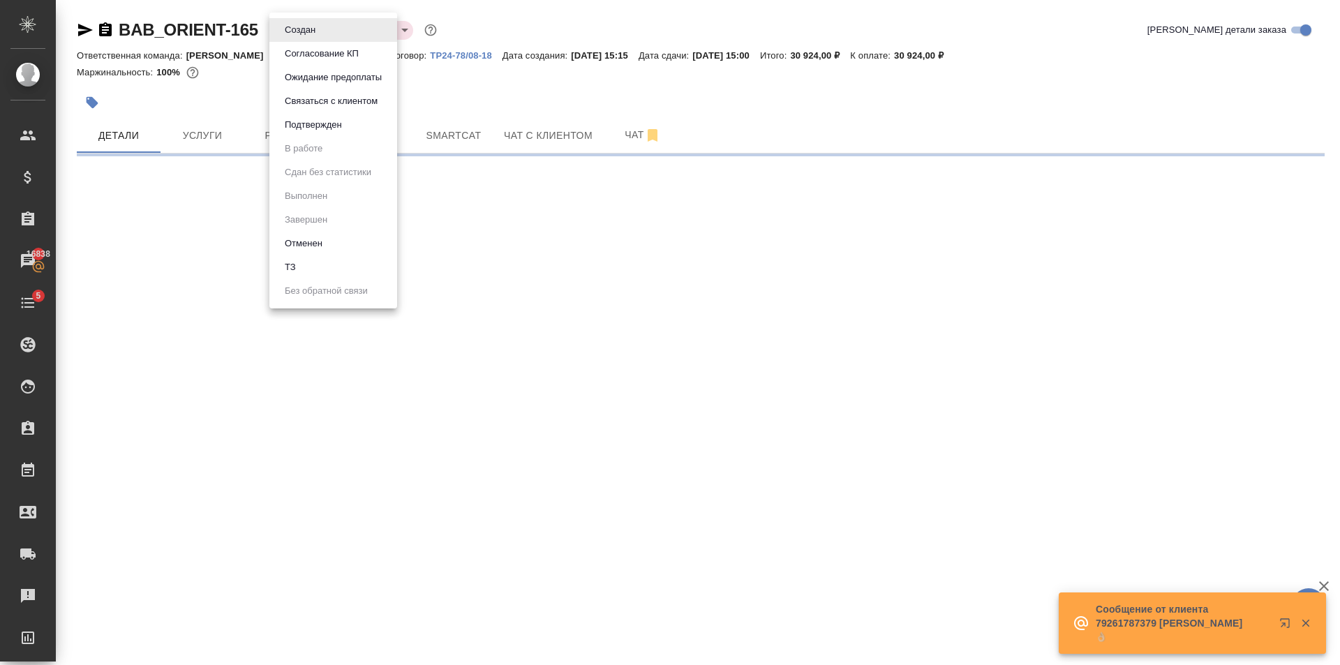
click at [311, 27] on body "🙏 .cls-1 fill:#fff; AWATERA Golubev Dmitry Клиенты Спецификации Заказы 16838 Ча…" at bounding box center [670, 332] width 1340 height 665
select select "RU"
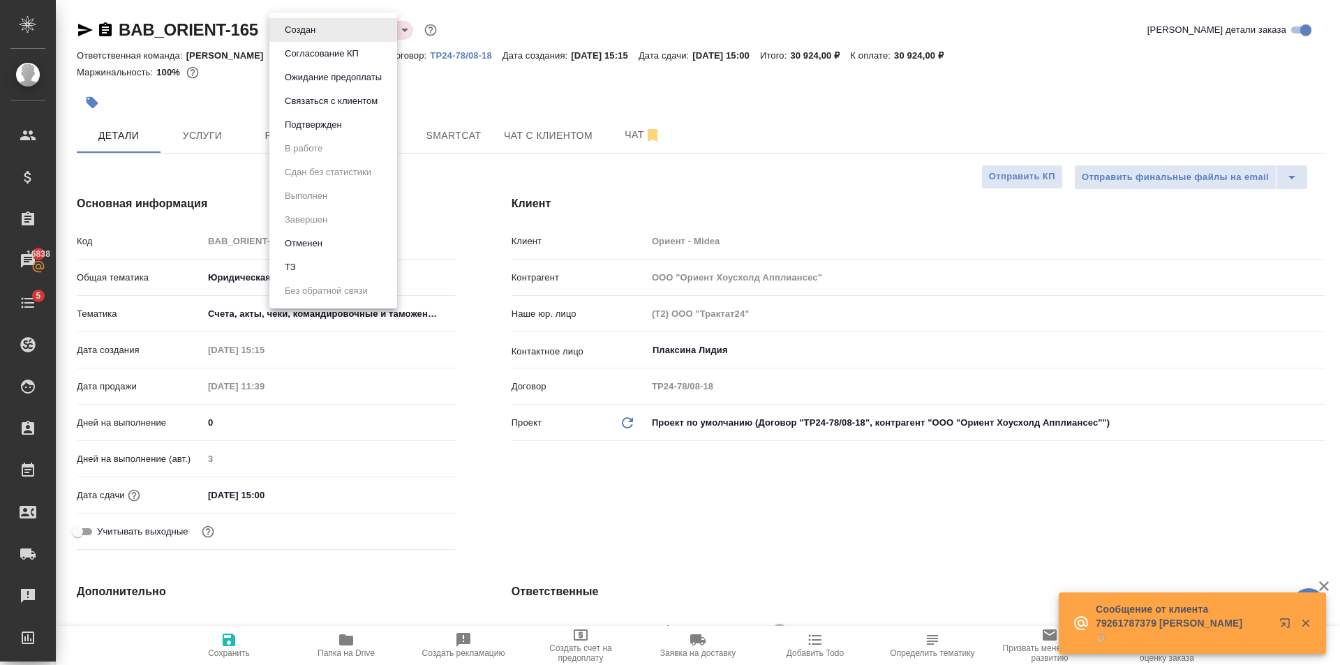
type textarea "x"
click at [327, 124] on button "Подтвержден" at bounding box center [314, 124] width 66 height 15
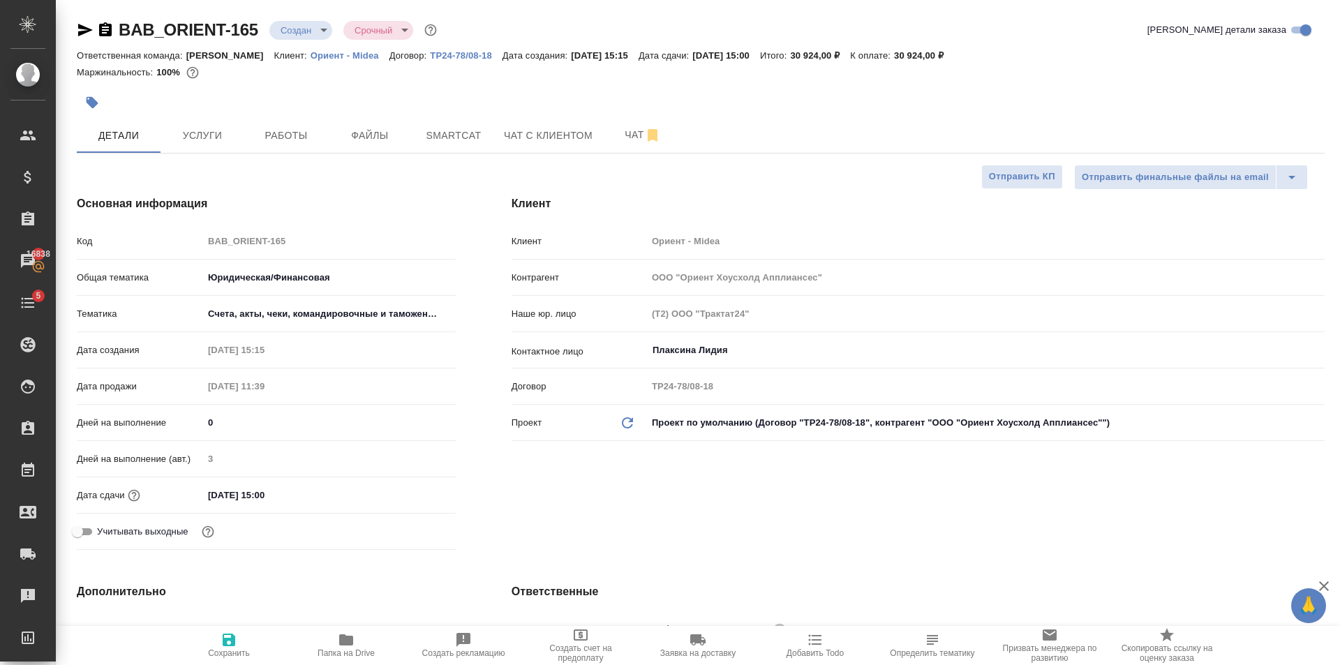
type textarea "x"
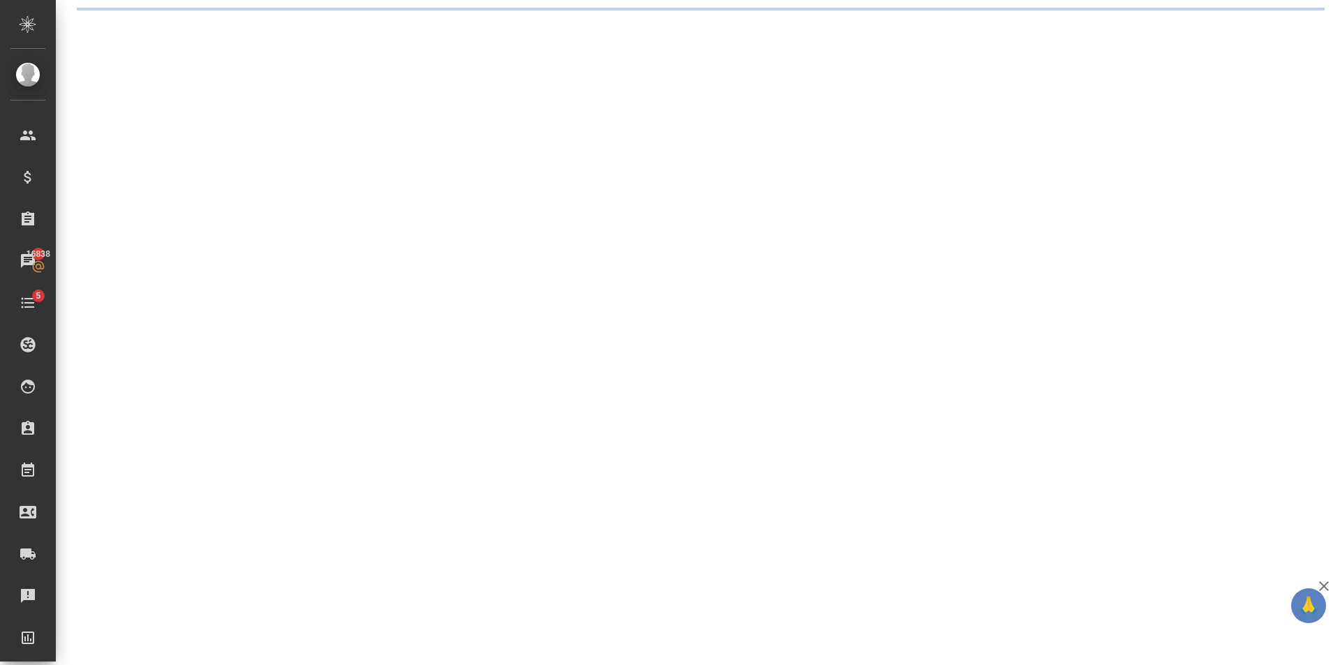
select select "RU"
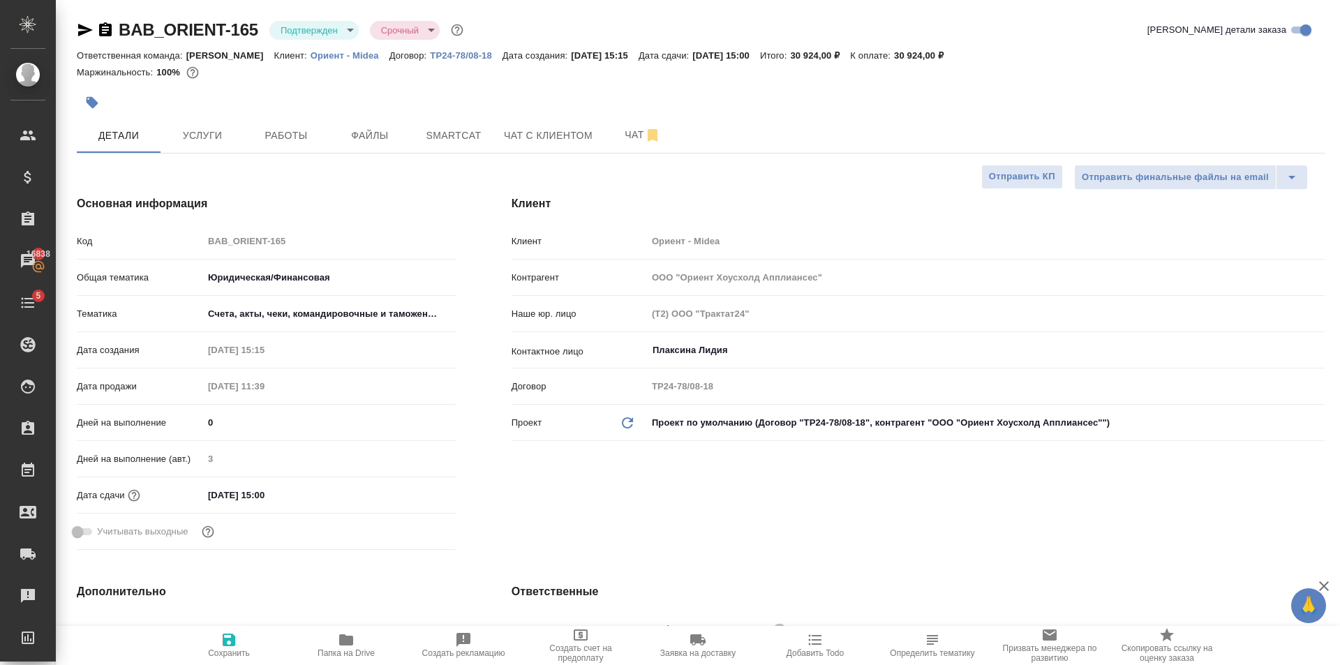
type textarea "x"
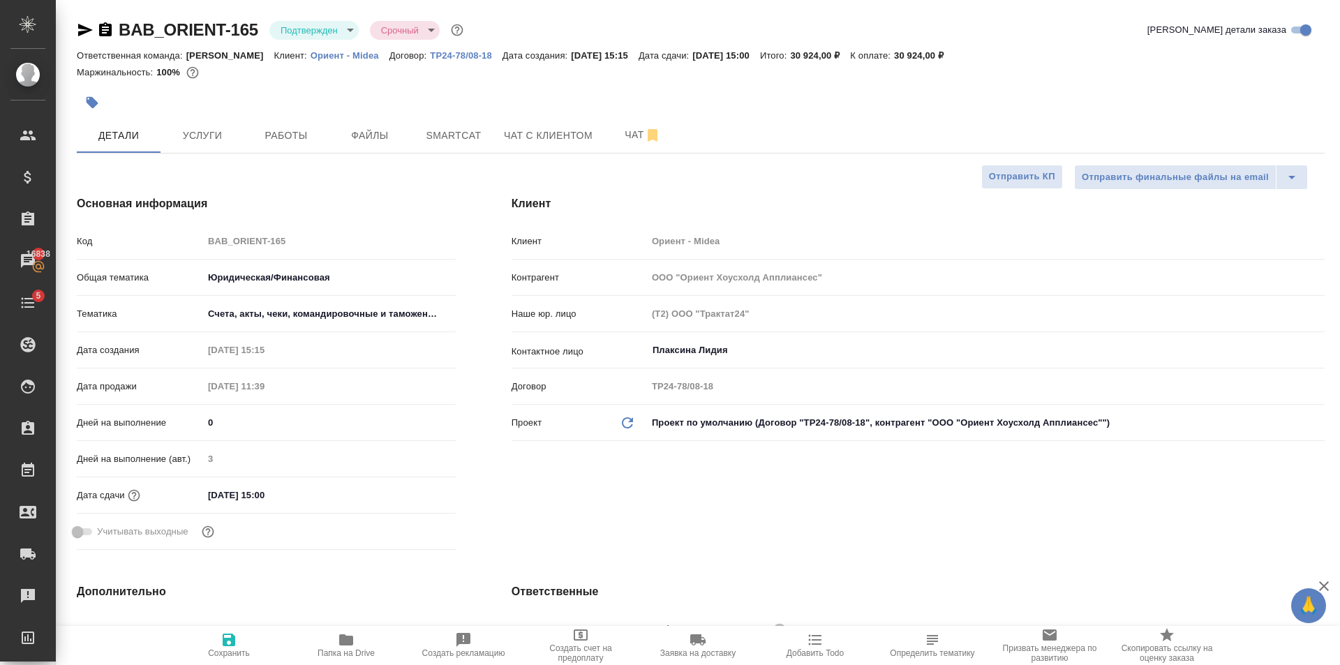
type textarea "x"
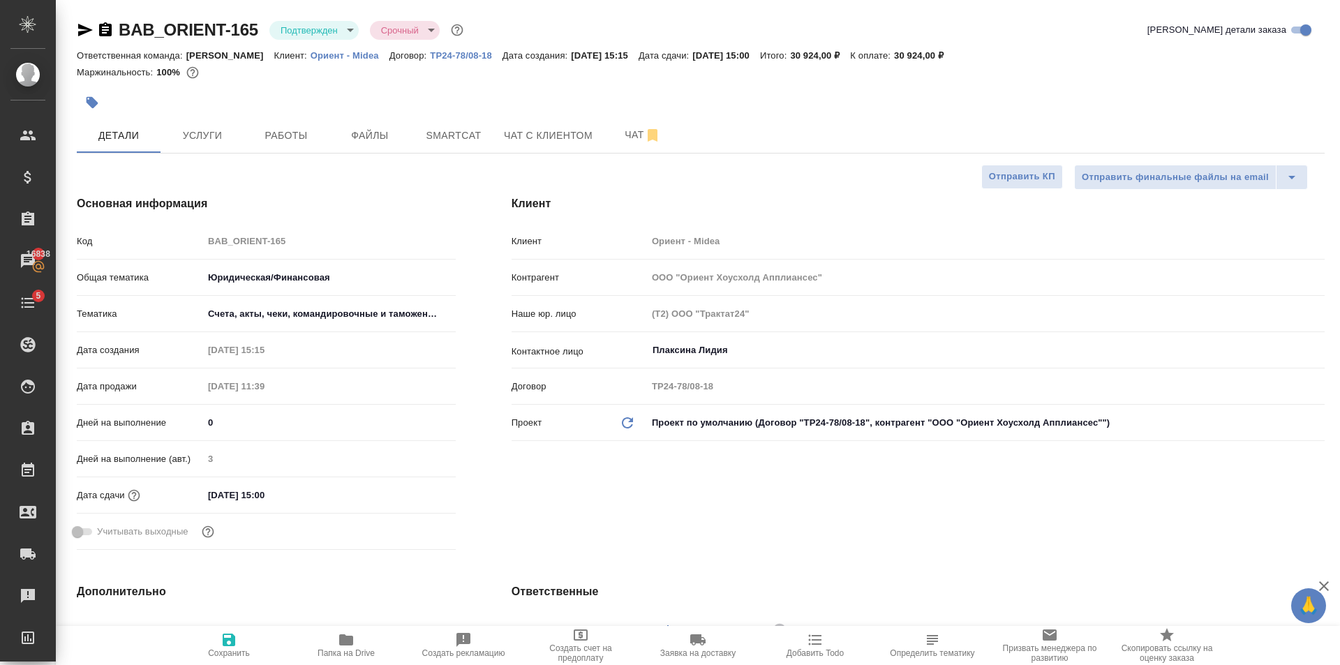
type textarea "x"
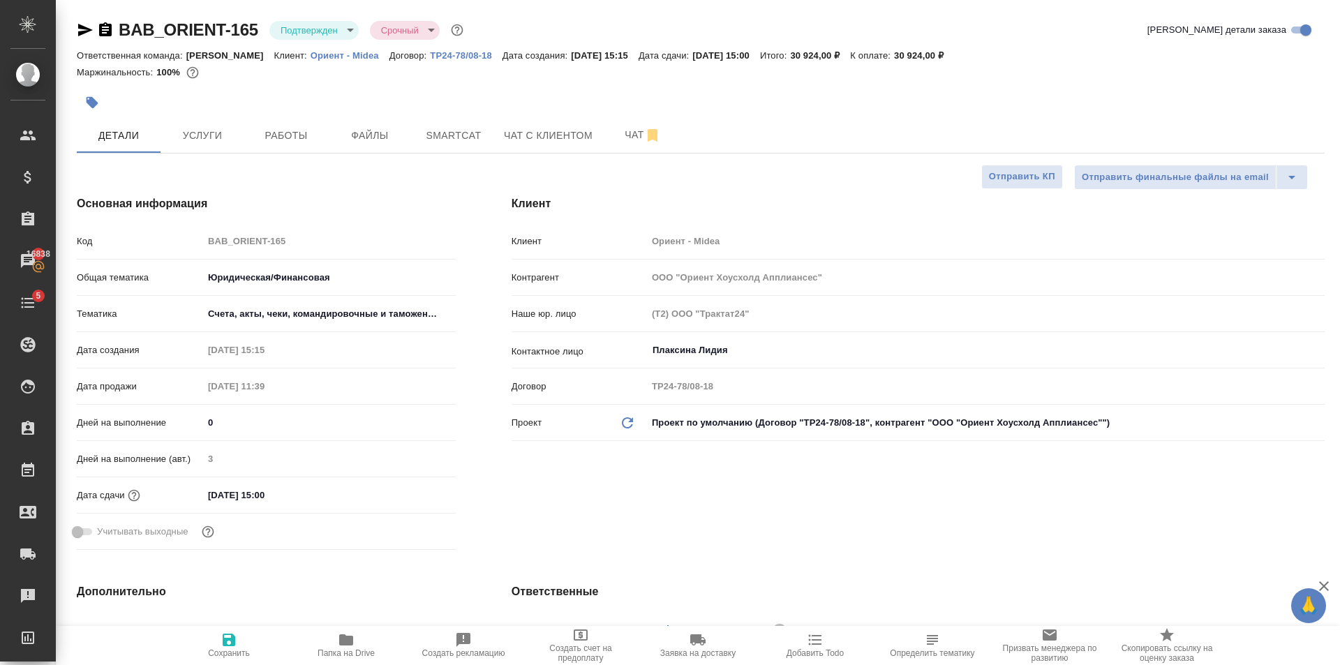
type textarea "x"
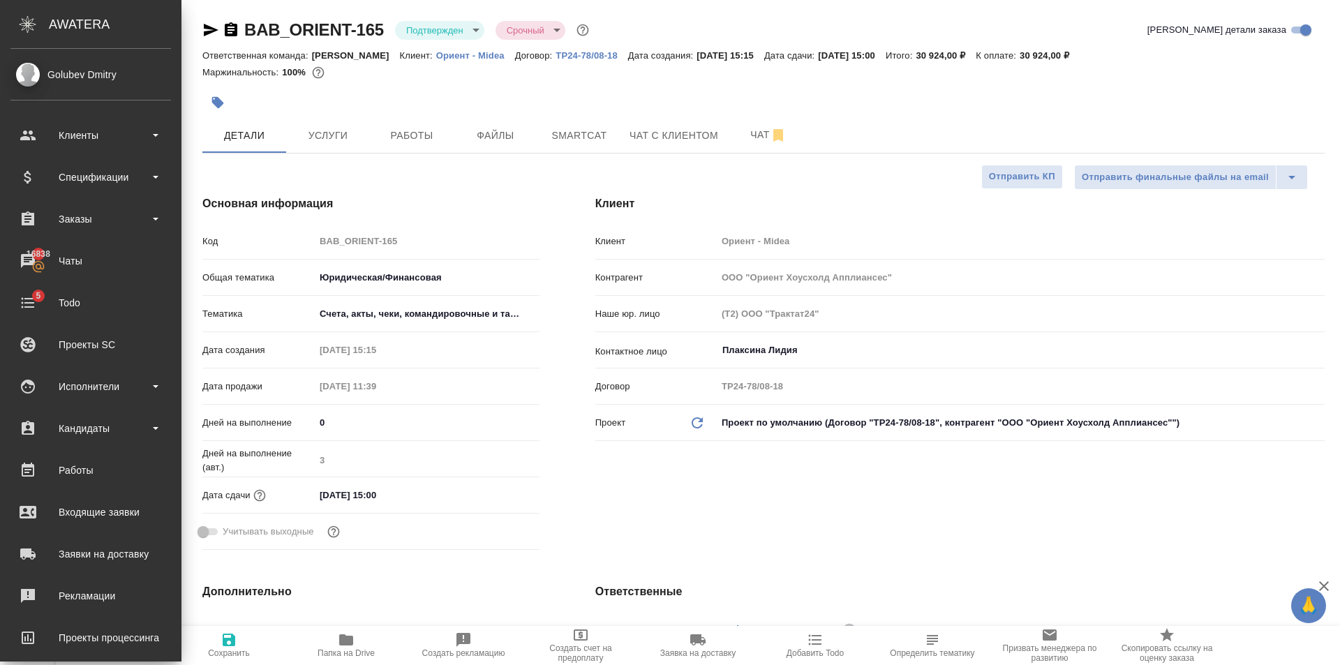
type textarea "x"
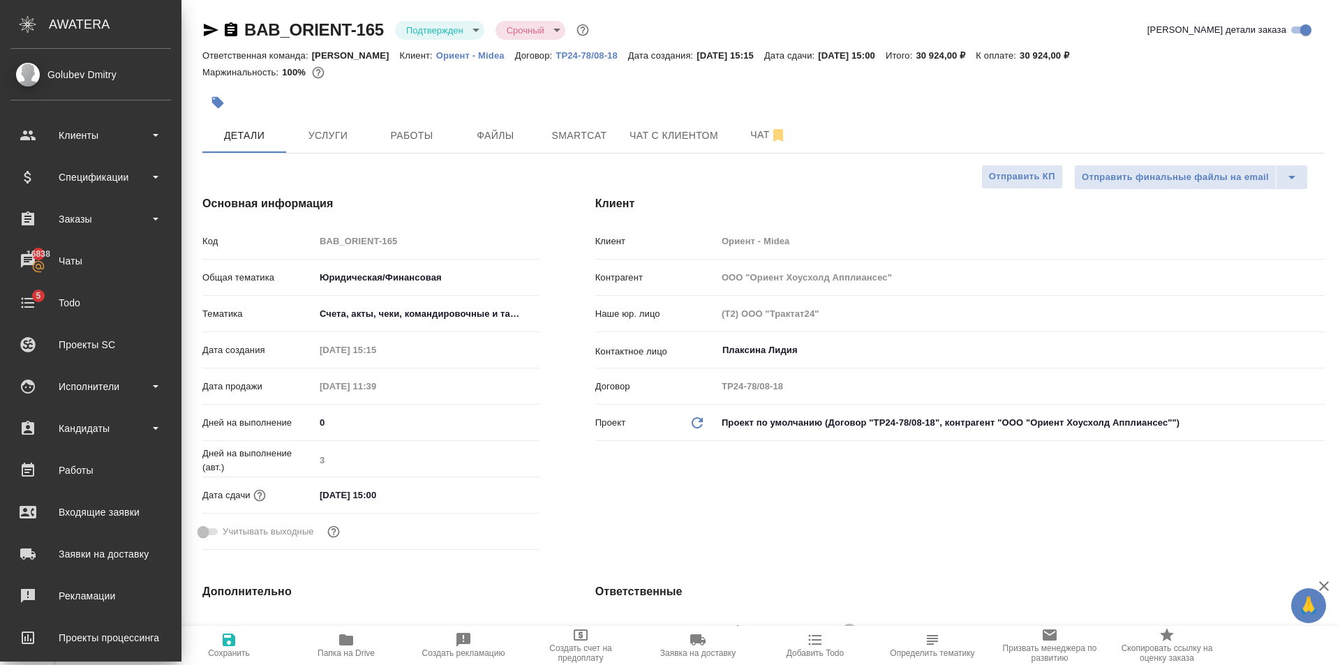
type textarea "x"
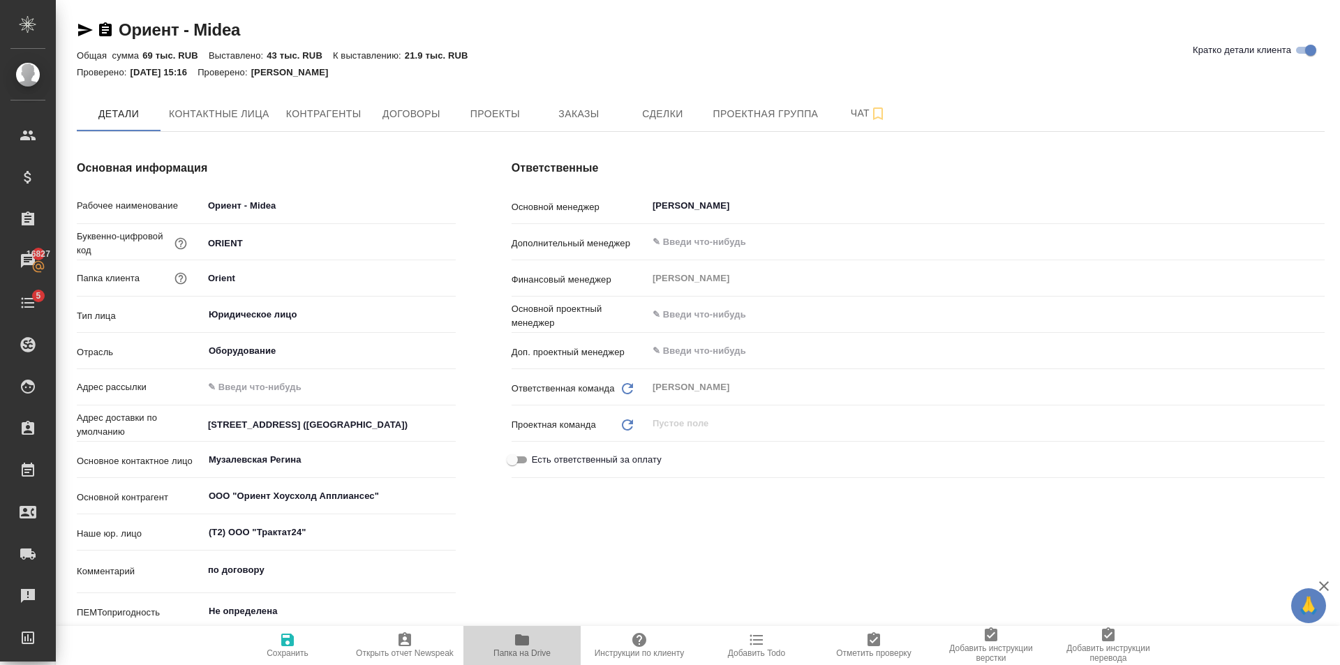
click at [535, 636] on span "Папка на Drive" at bounding box center [522, 645] width 101 height 27
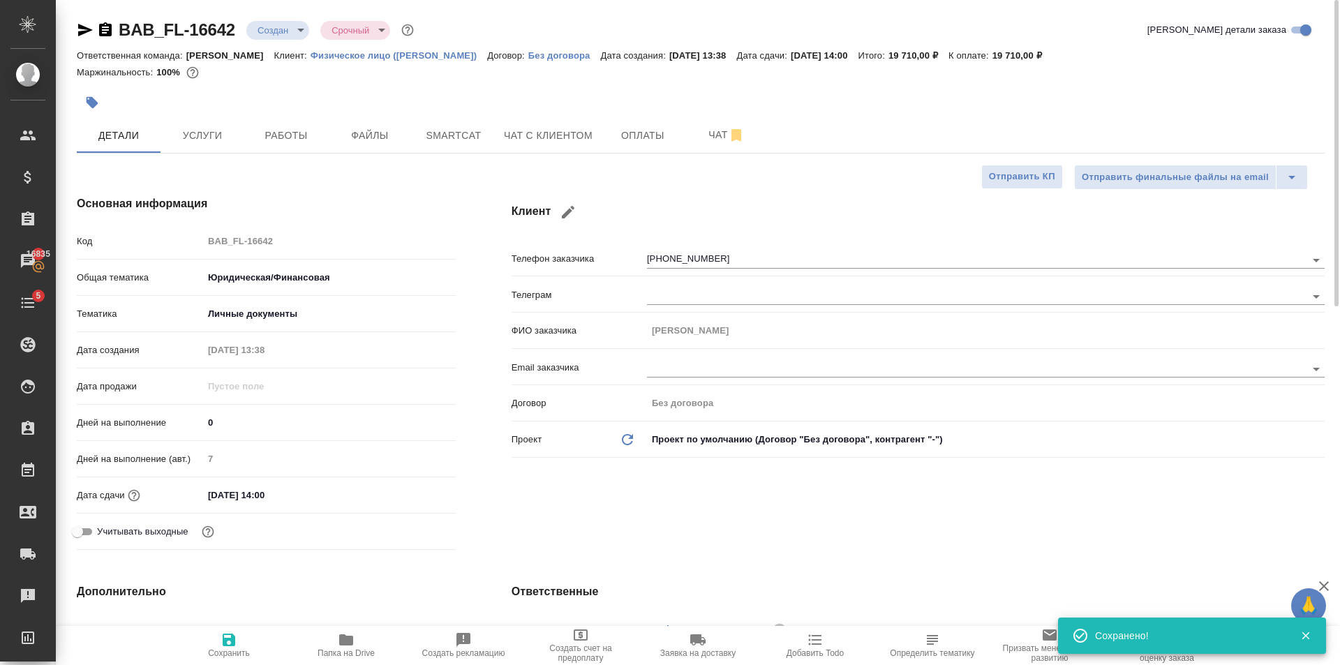
select select "RU"
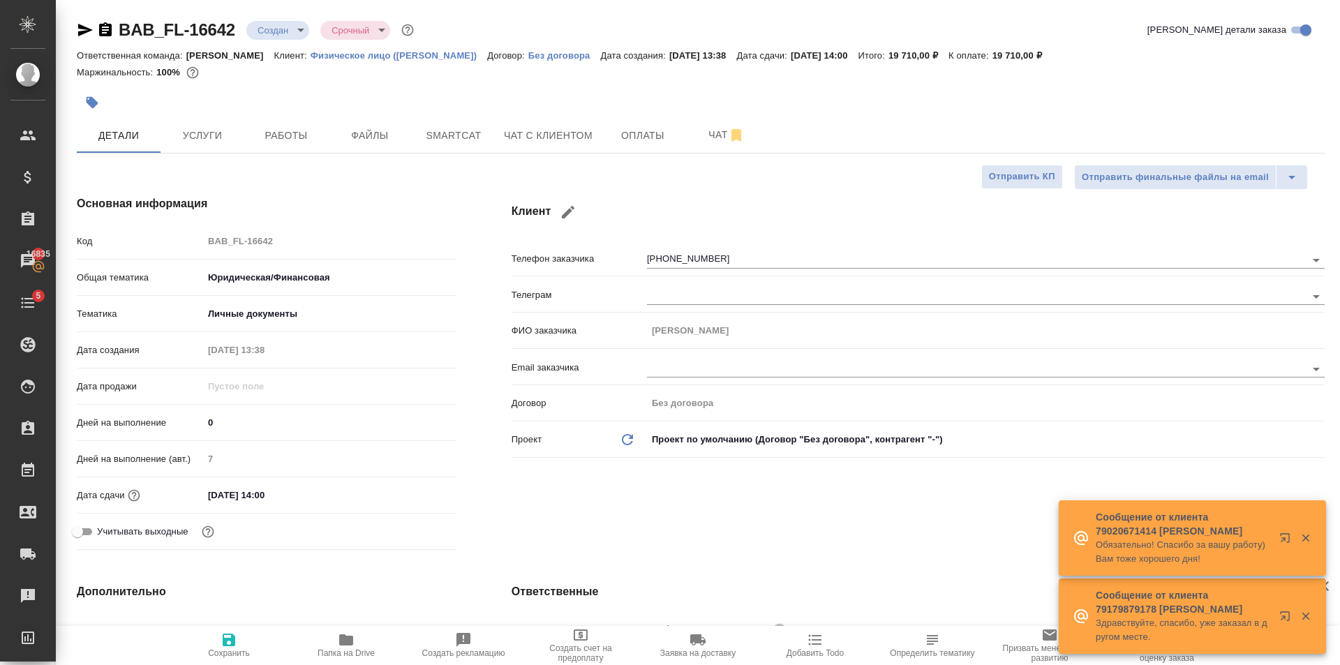
click at [95, 102] on icon "button" at bounding box center [93, 103] width 12 height 12
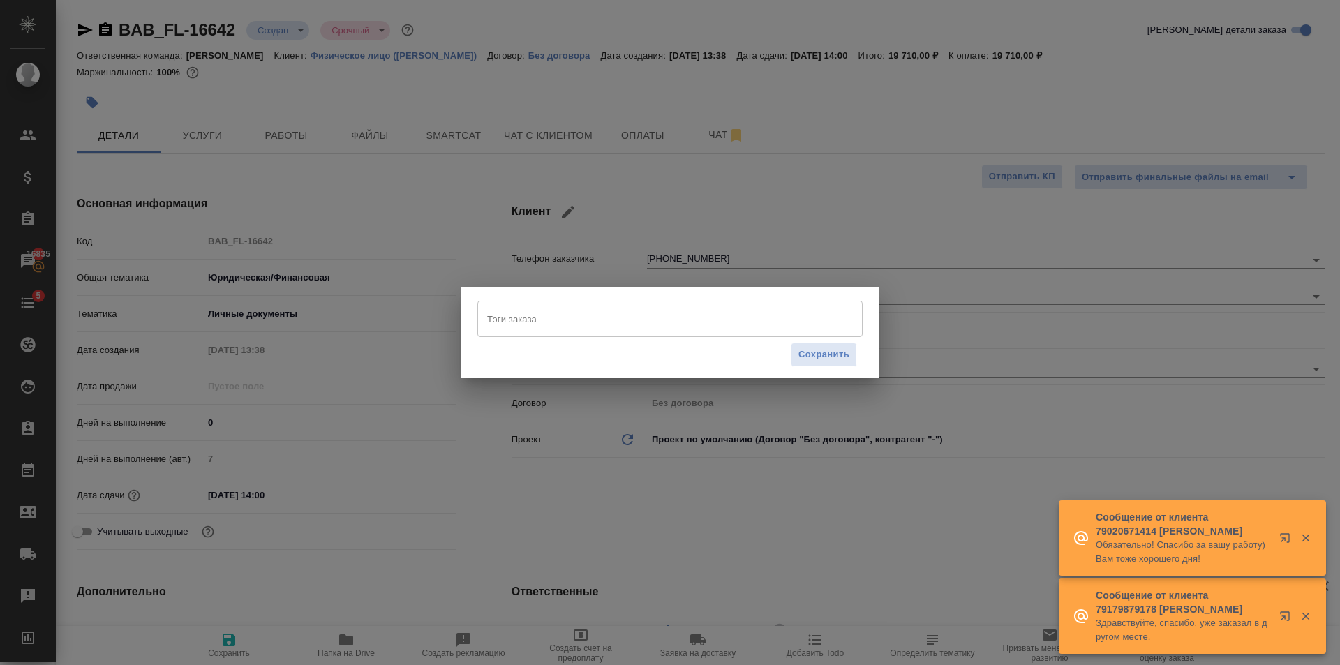
click at [638, 329] on input "Тэги заказа" at bounding box center [657, 319] width 346 height 24
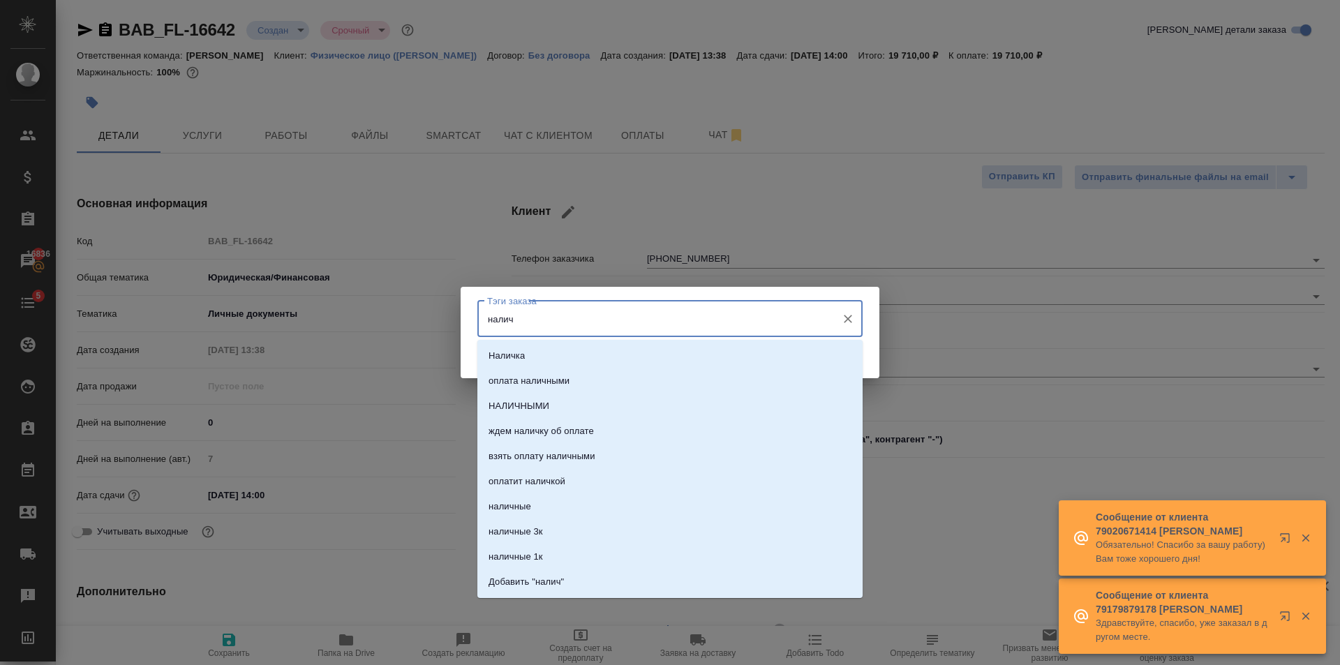
type input "наличн"
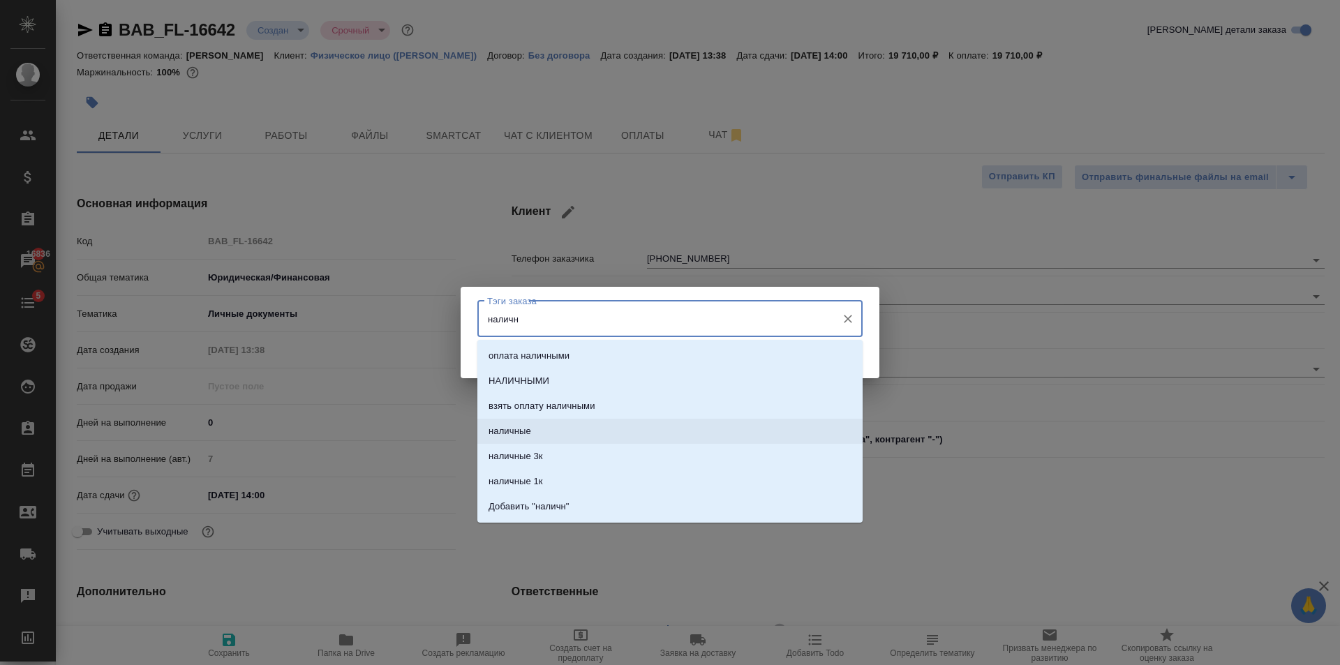
click at [583, 427] on li "наличные" at bounding box center [669, 431] width 385 height 25
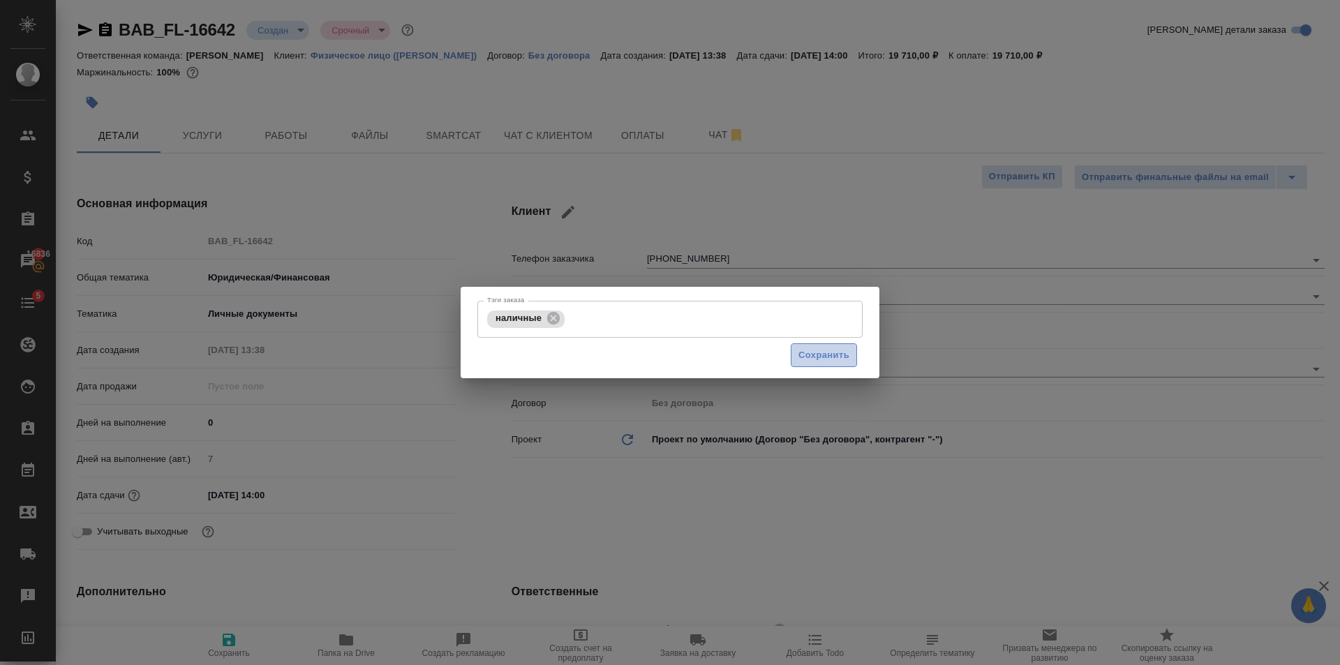
click at [841, 345] on button "Сохранить" at bounding box center [824, 355] width 66 height 24
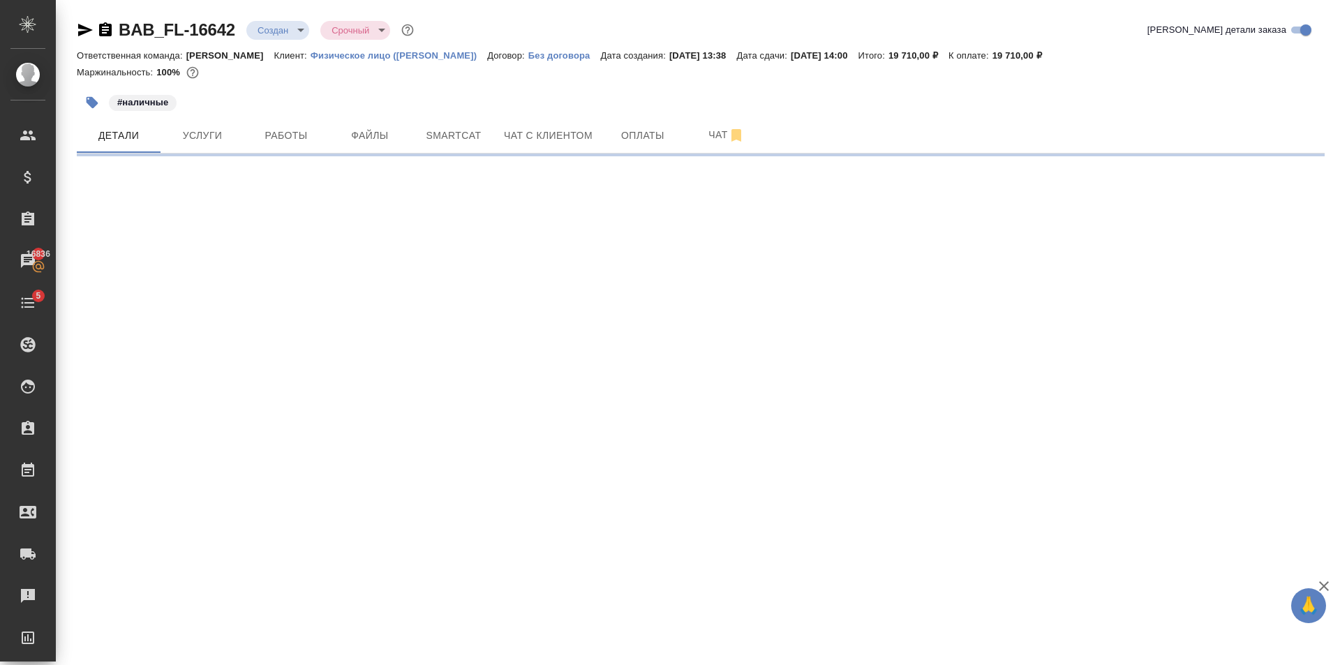
select select "RU"
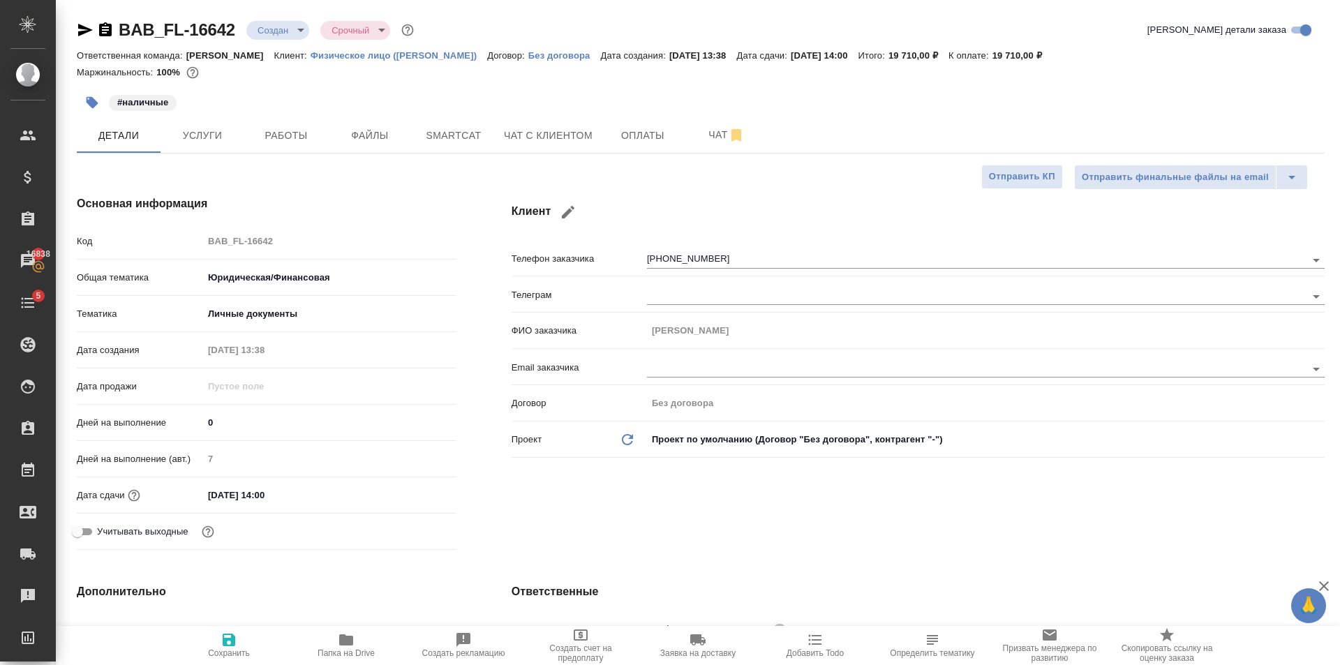
type textarea "x"
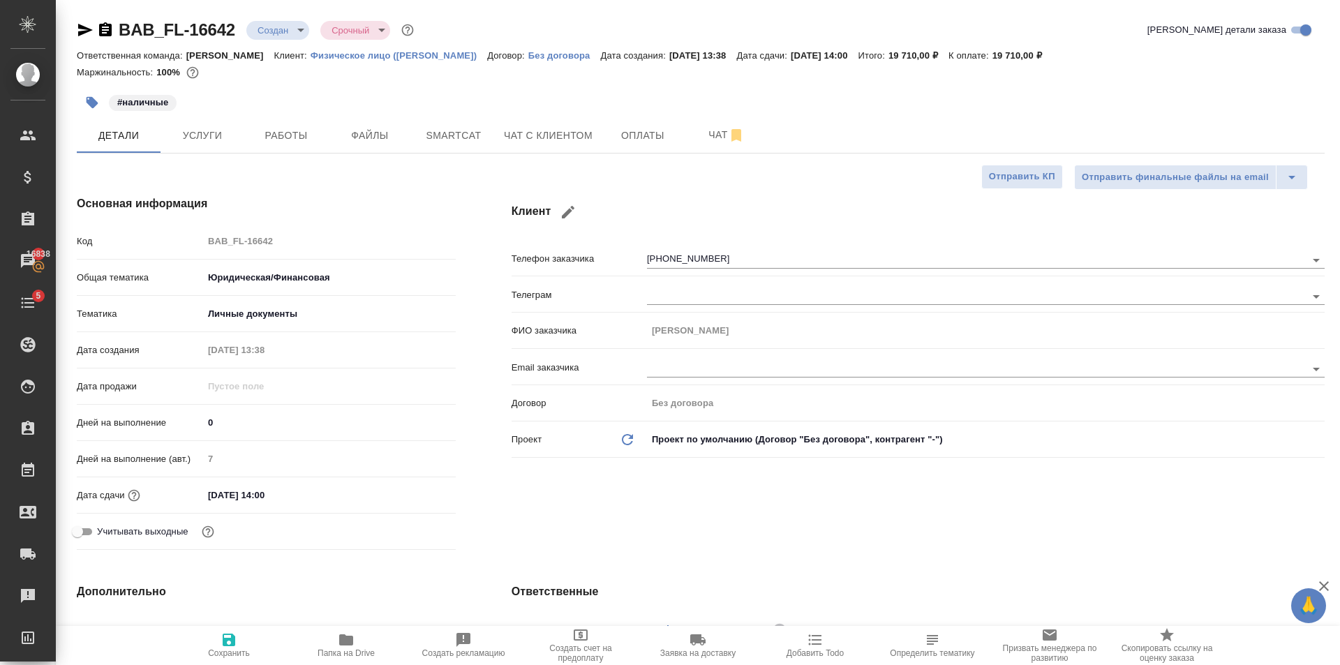
type textarea "x"
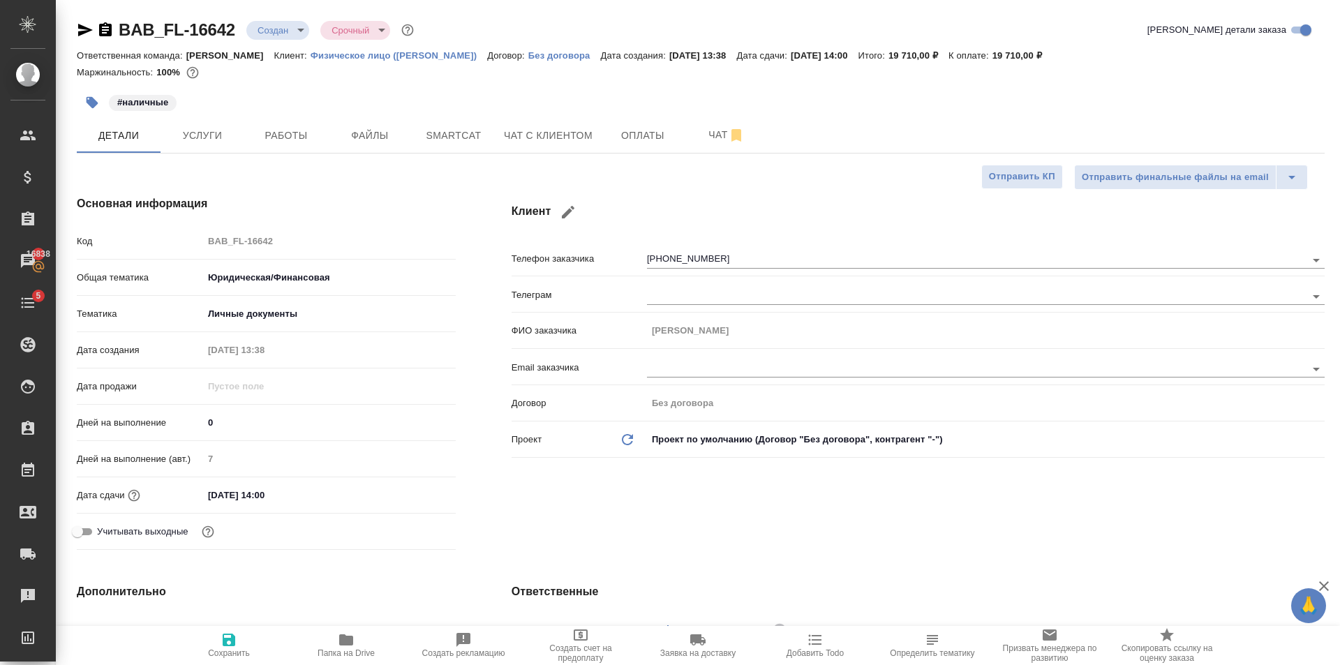
type textarea "x"
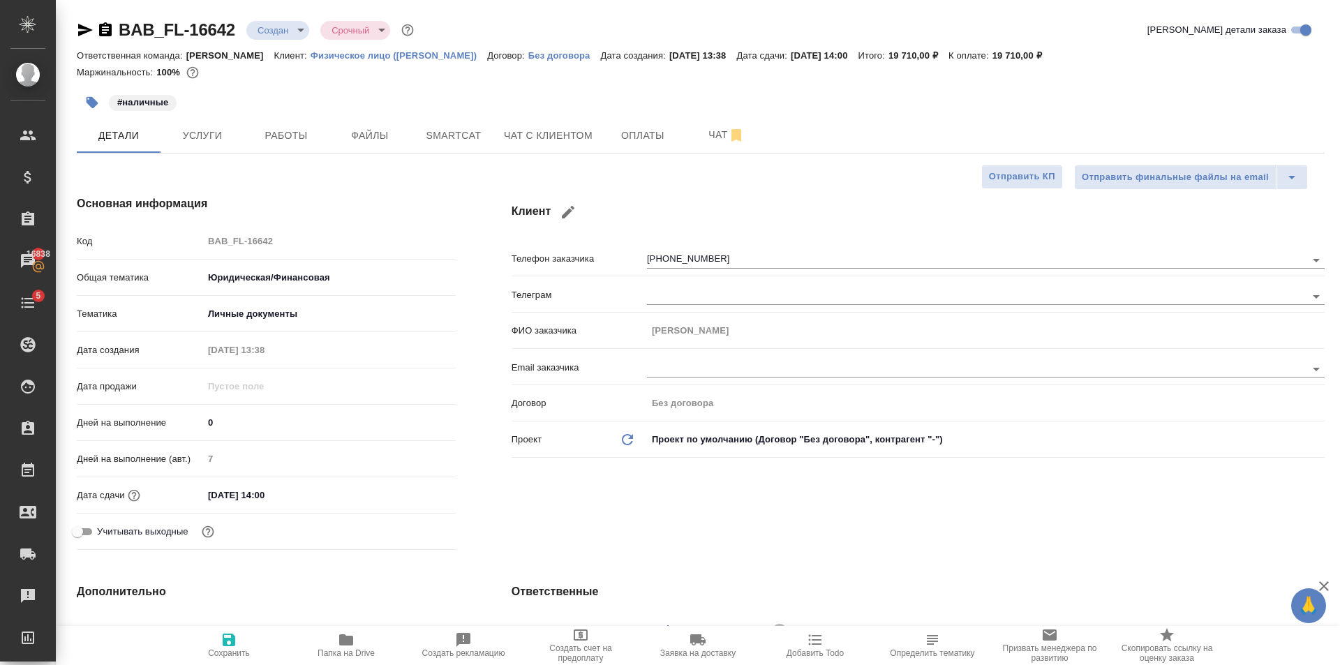
type textarea "x"
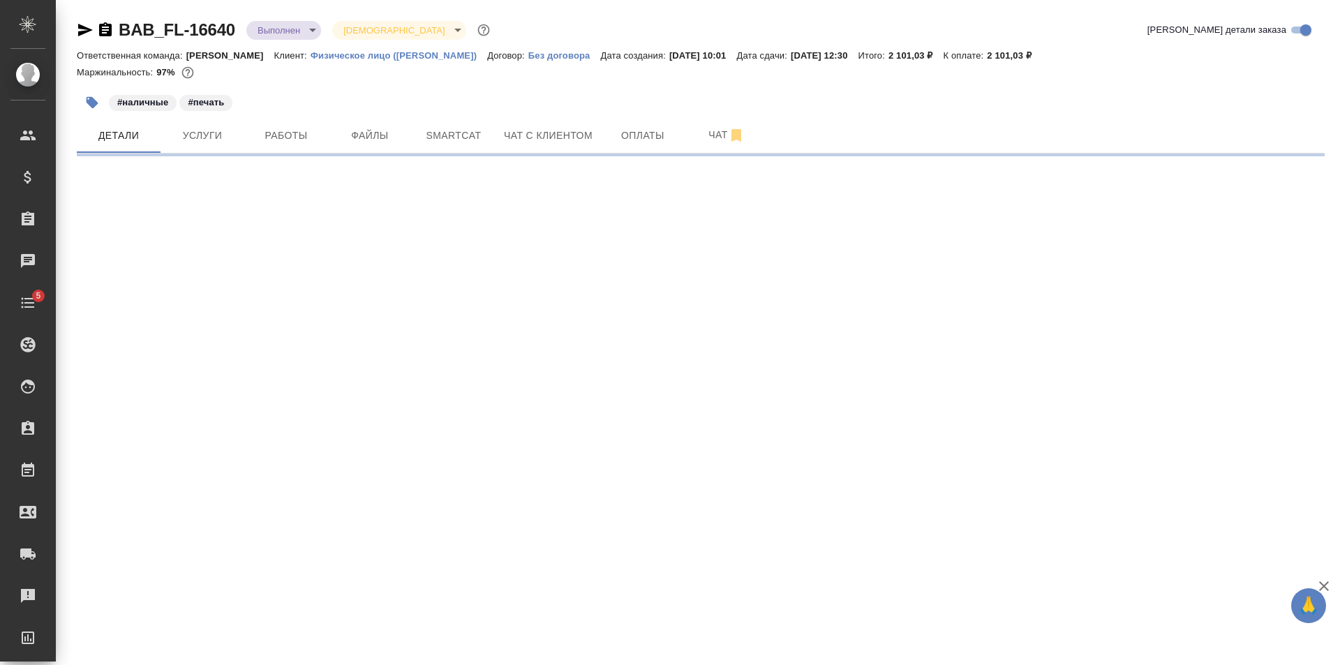
select select "RU"
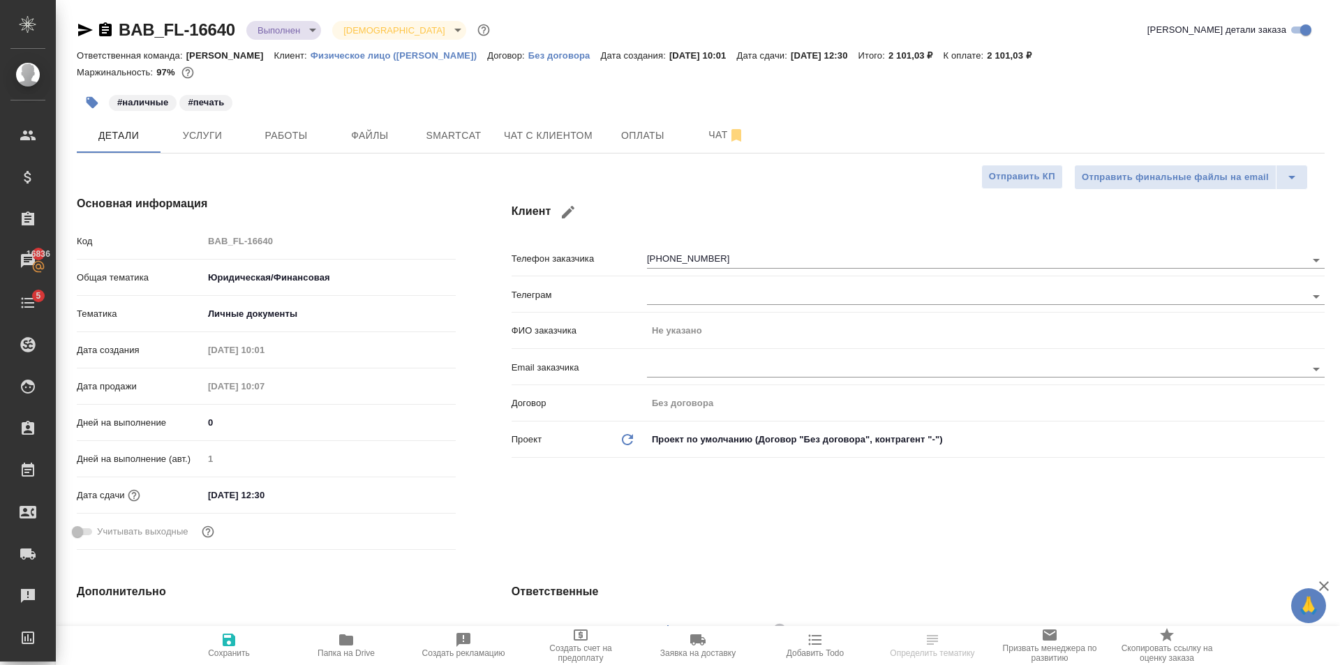
type textarea "x"
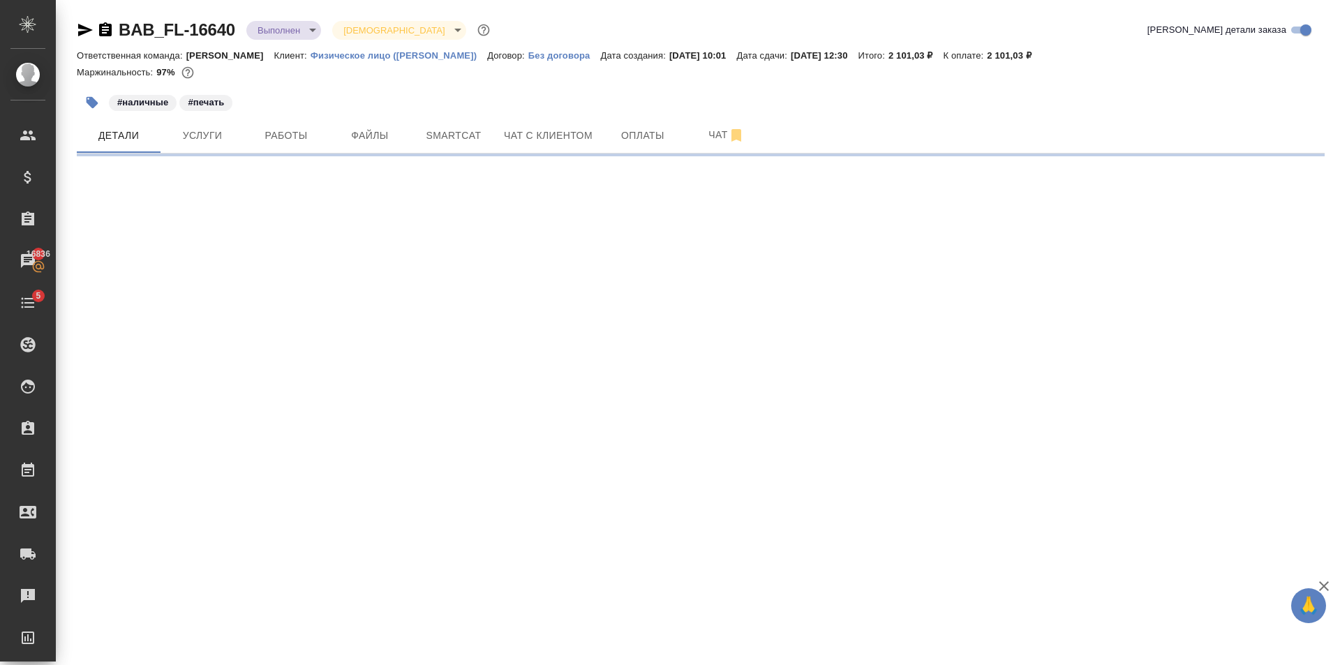
select select "RU"
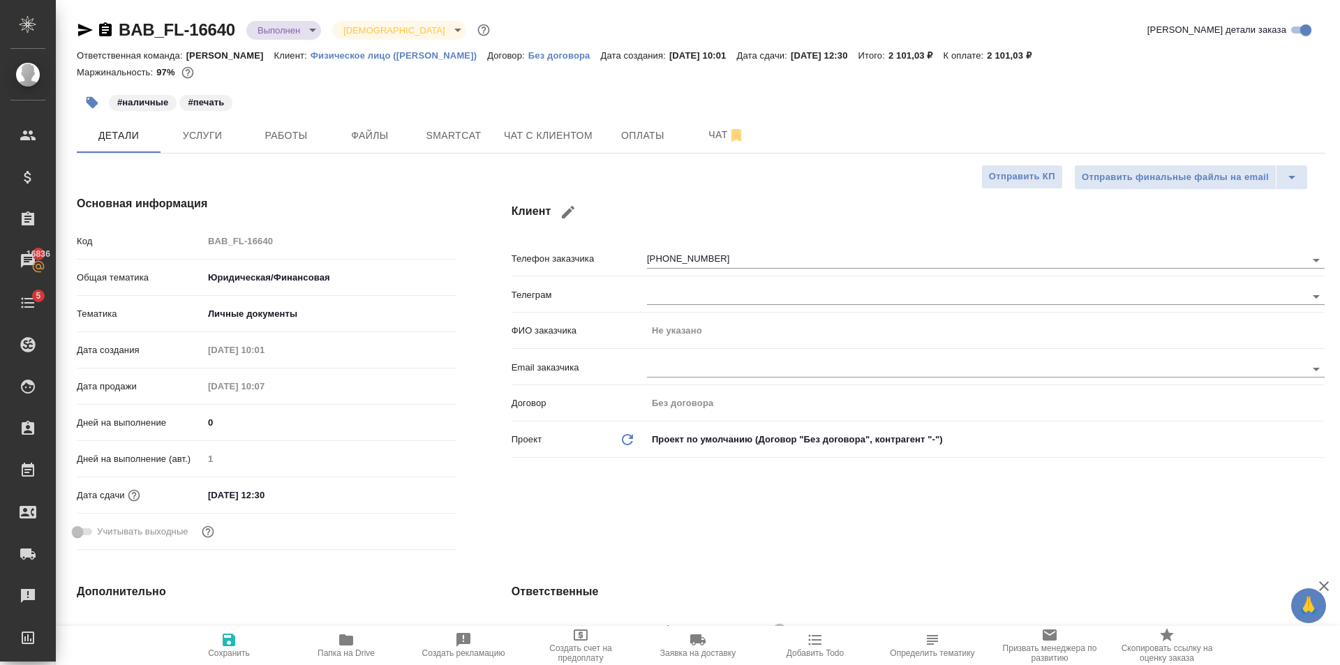
type textarea "x"
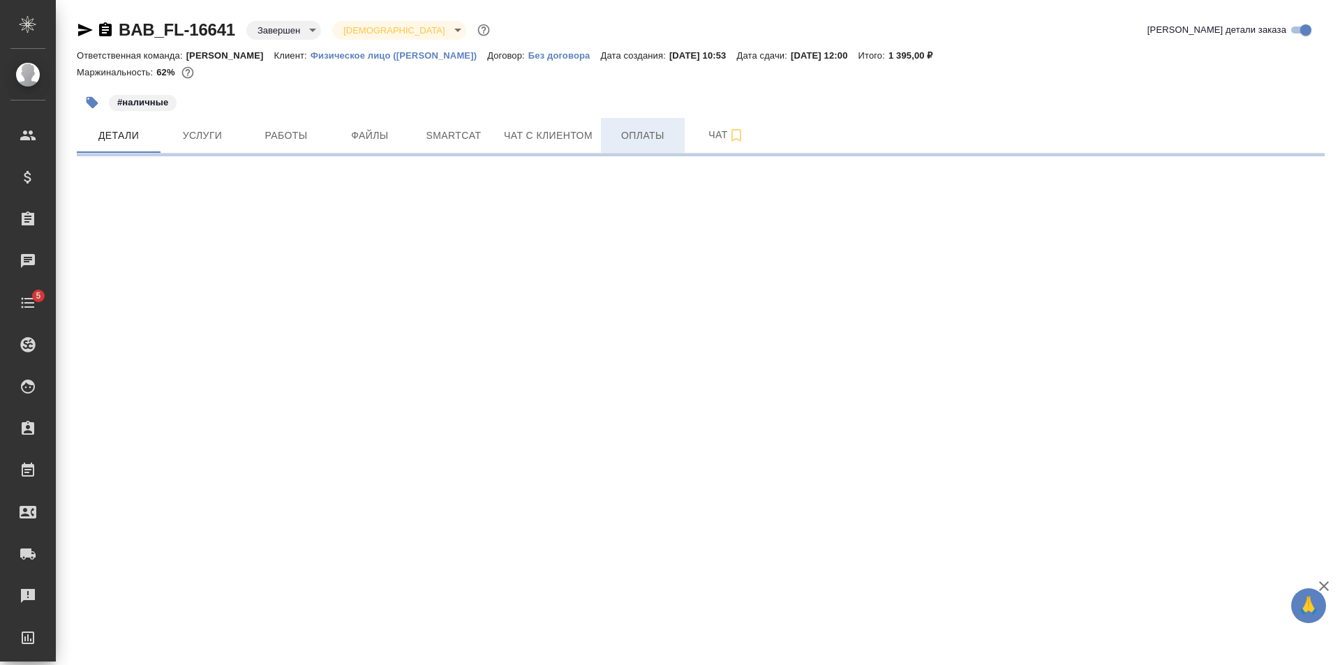
select select "RU"
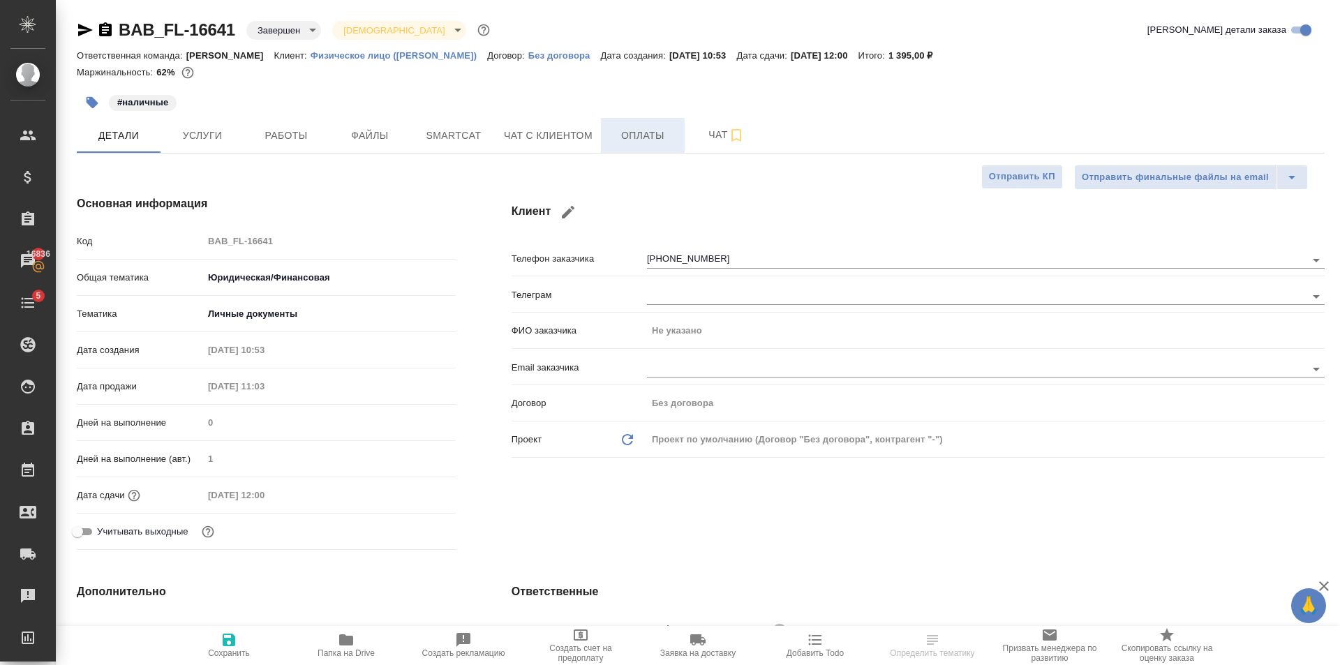
type textarea "x"
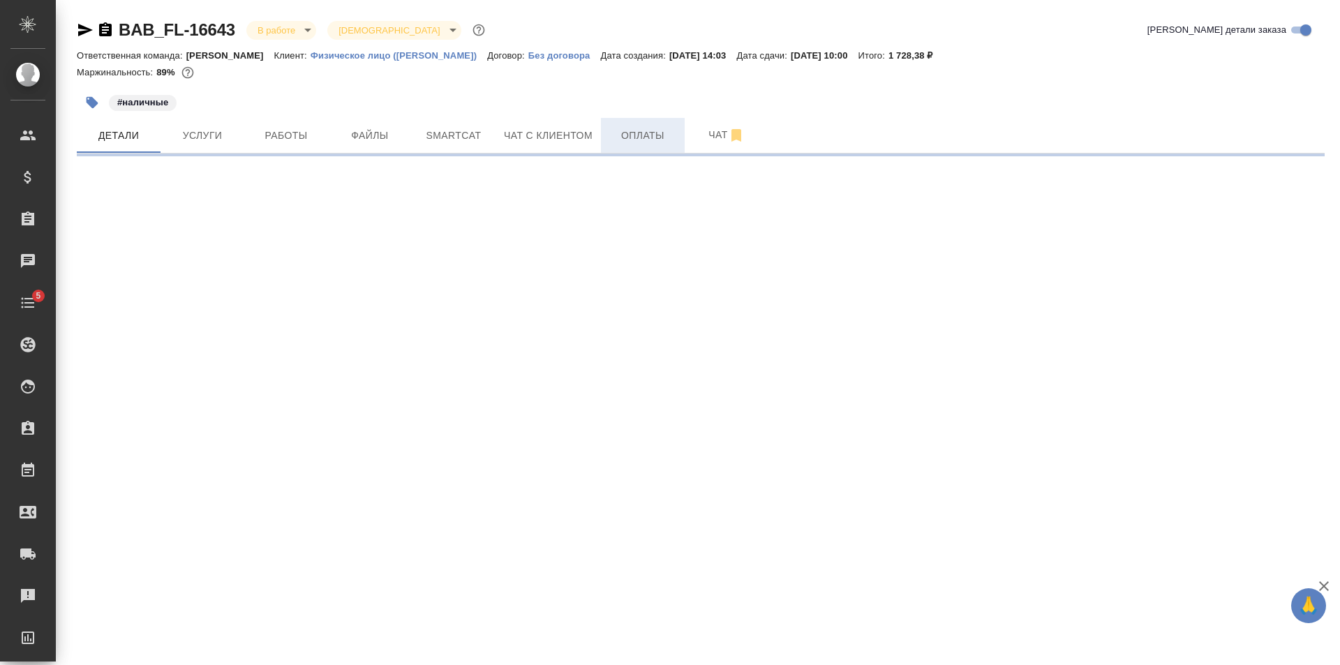
click at [648, 135] on span "Оплаты" at bounding box center [642, 135] width 67 height 17
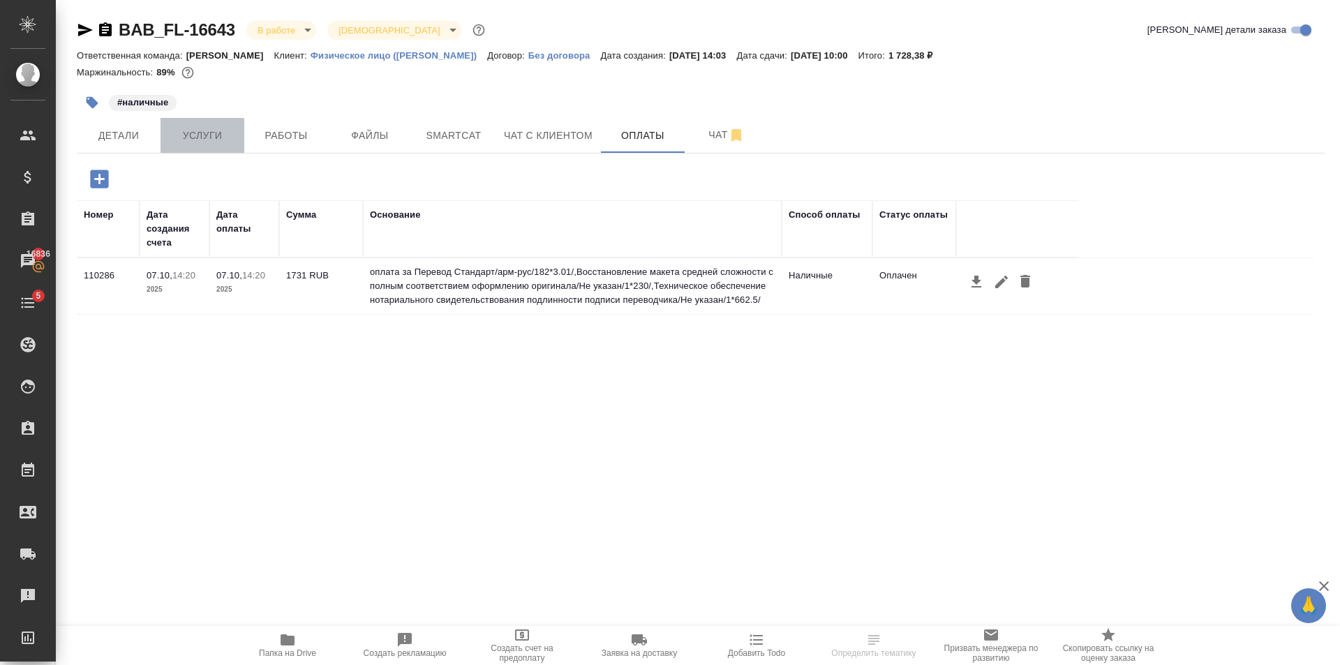
click at [193, 128] on span "Услуги" at bounding box center [202, 135] width 67 height 17
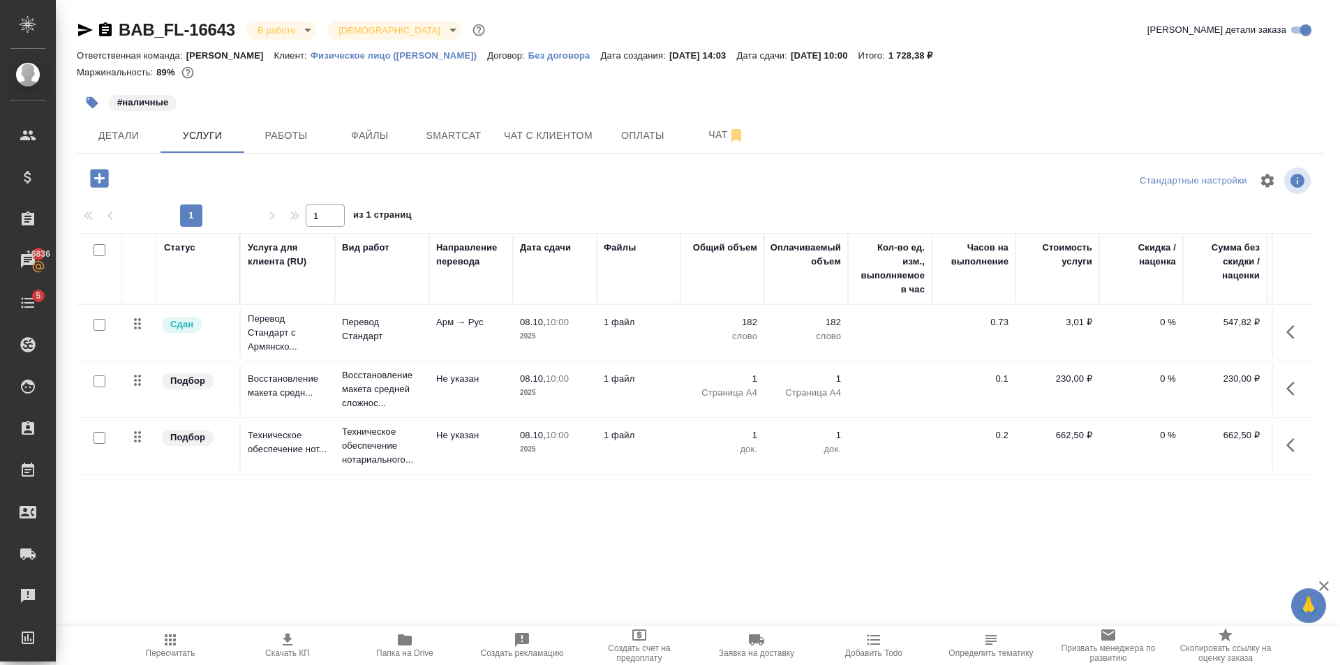
click at [514, 339] on td "08.10, 10:00 2025" at bounding box center [555, 333] width 84 height 49
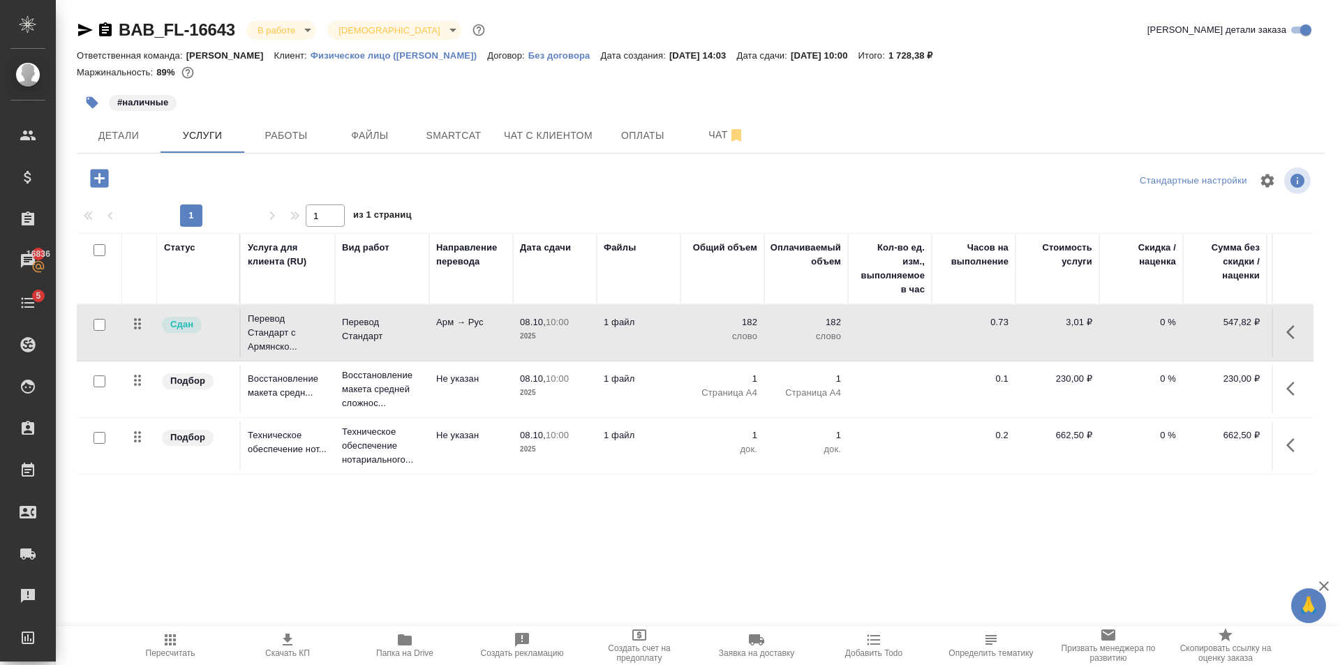
click at [514, 339] on td "08.10, 10:00 2025" at bounding box center [555, 333] width 84 height 49
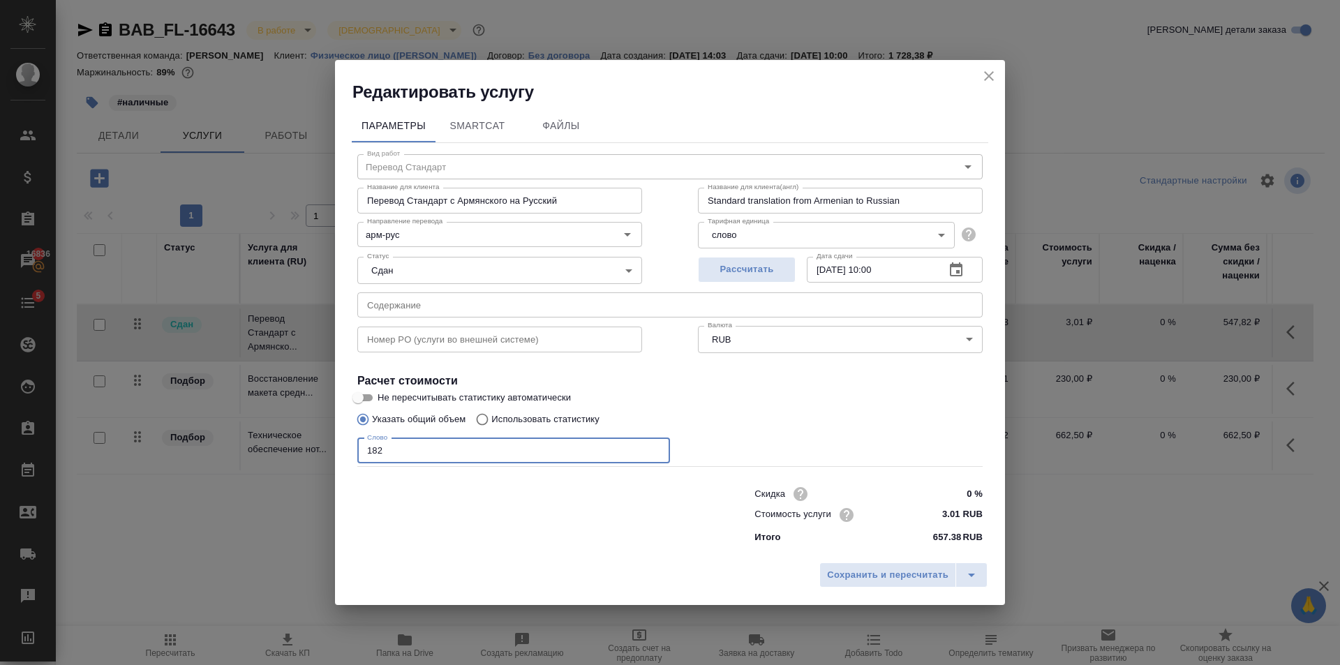
click at [468, 452] on input "182" at bounding box center [513, 450] width 313 height 25
type input "183"
click at [840, 572] on span "Сохранить и пересчитать" at bounding box center [887, 575] width 121 height 16
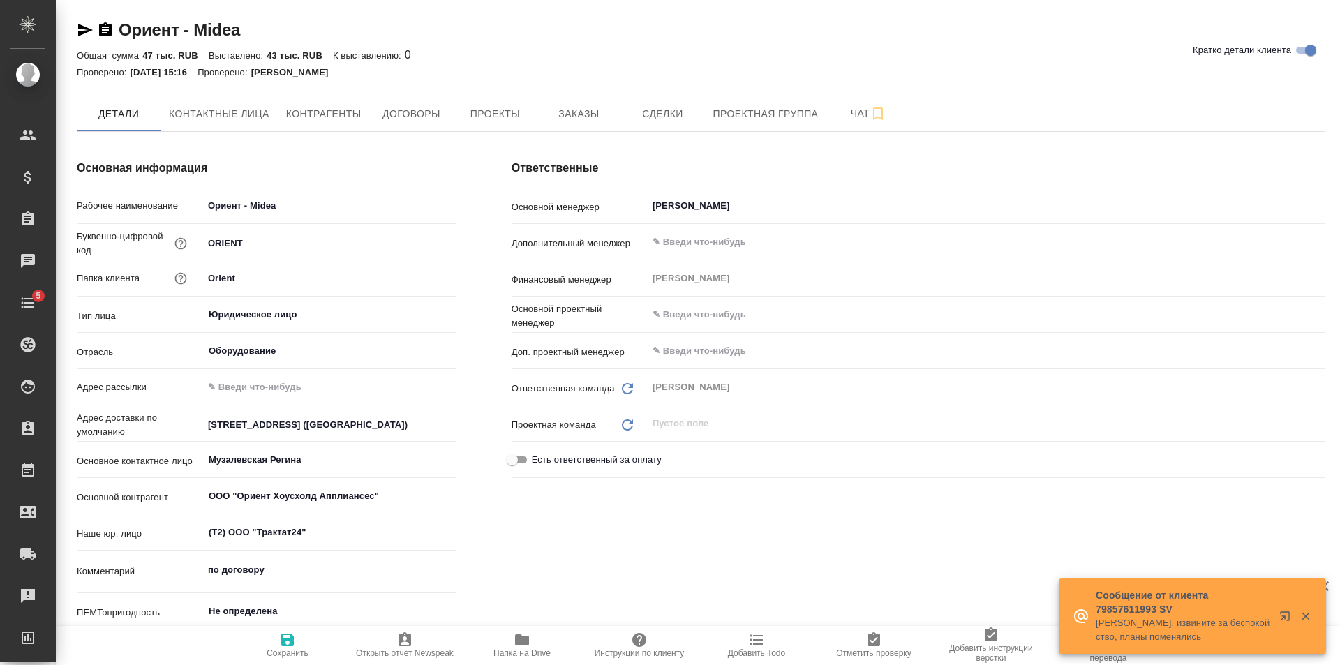
type textarea "x"
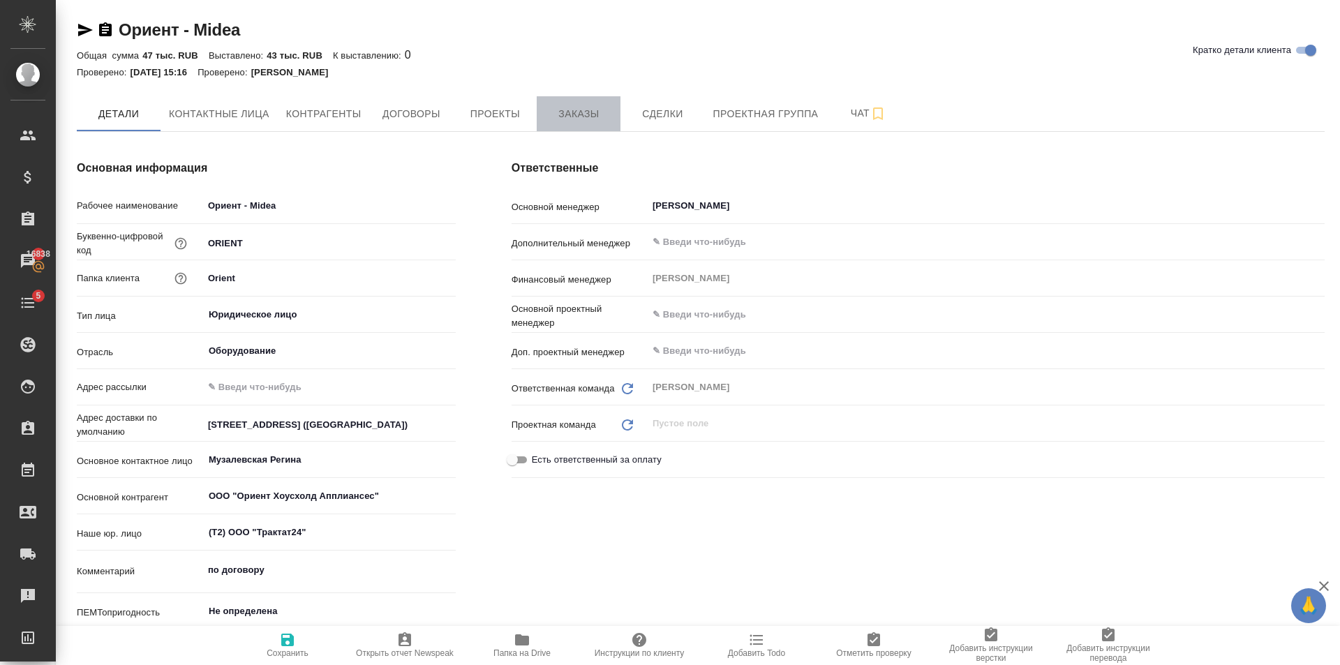
click at [577, 103] on button "Заказы" at bounding box center [579, 113] width 84 height 35
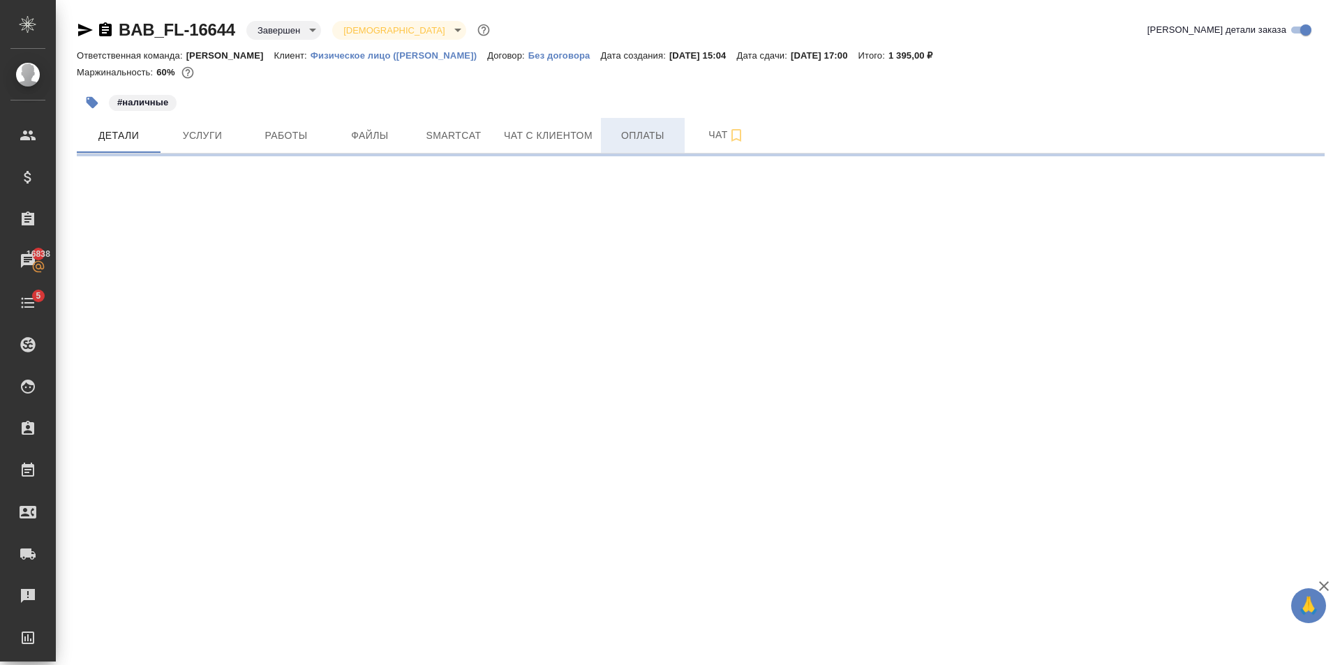
select select "RU"
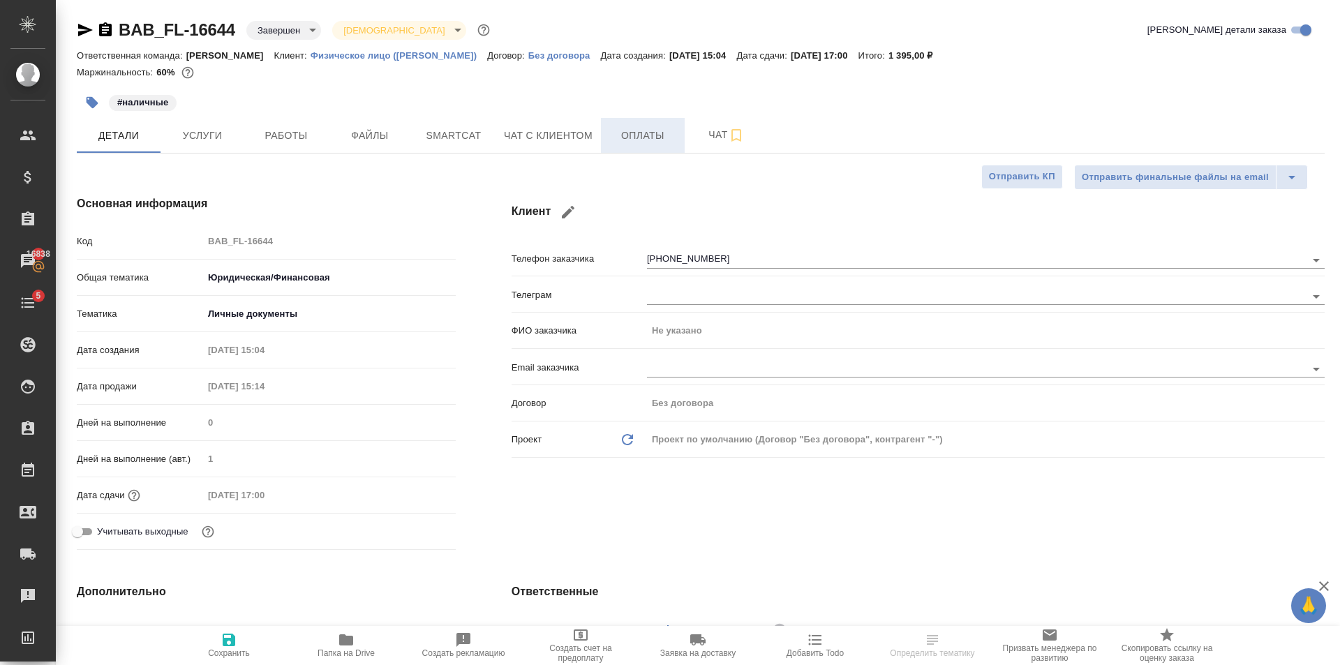
type textarea "x"
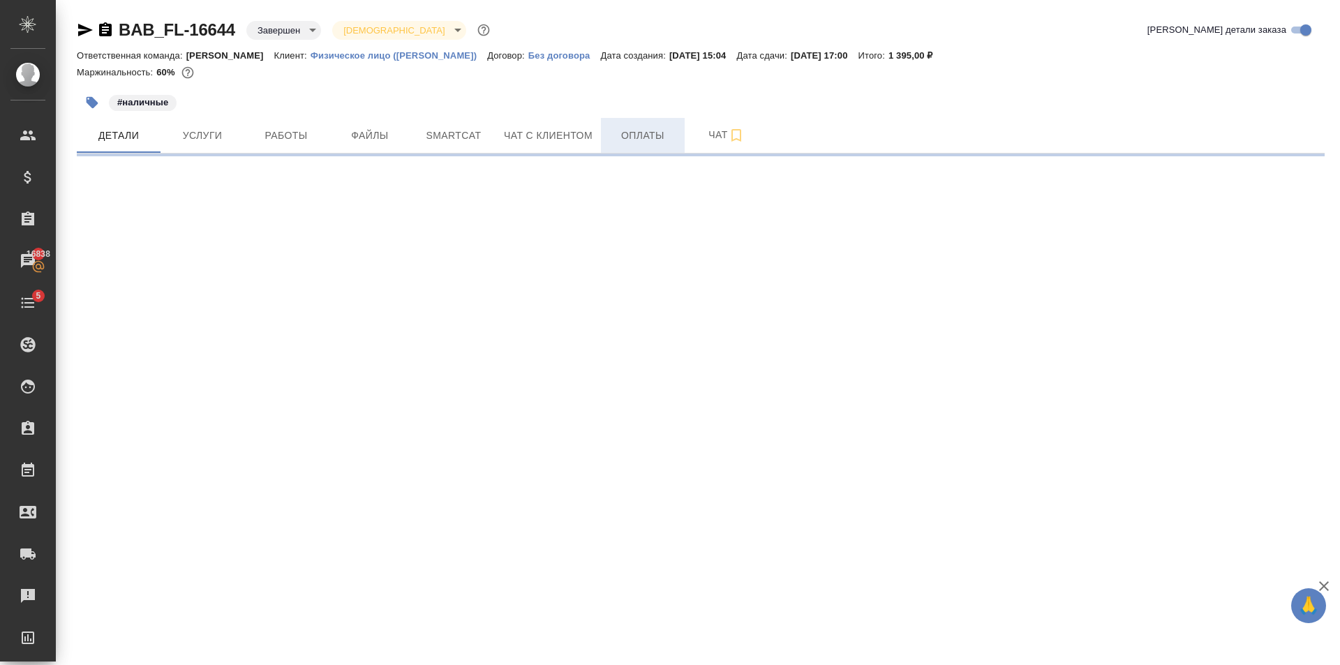
select select "RU"
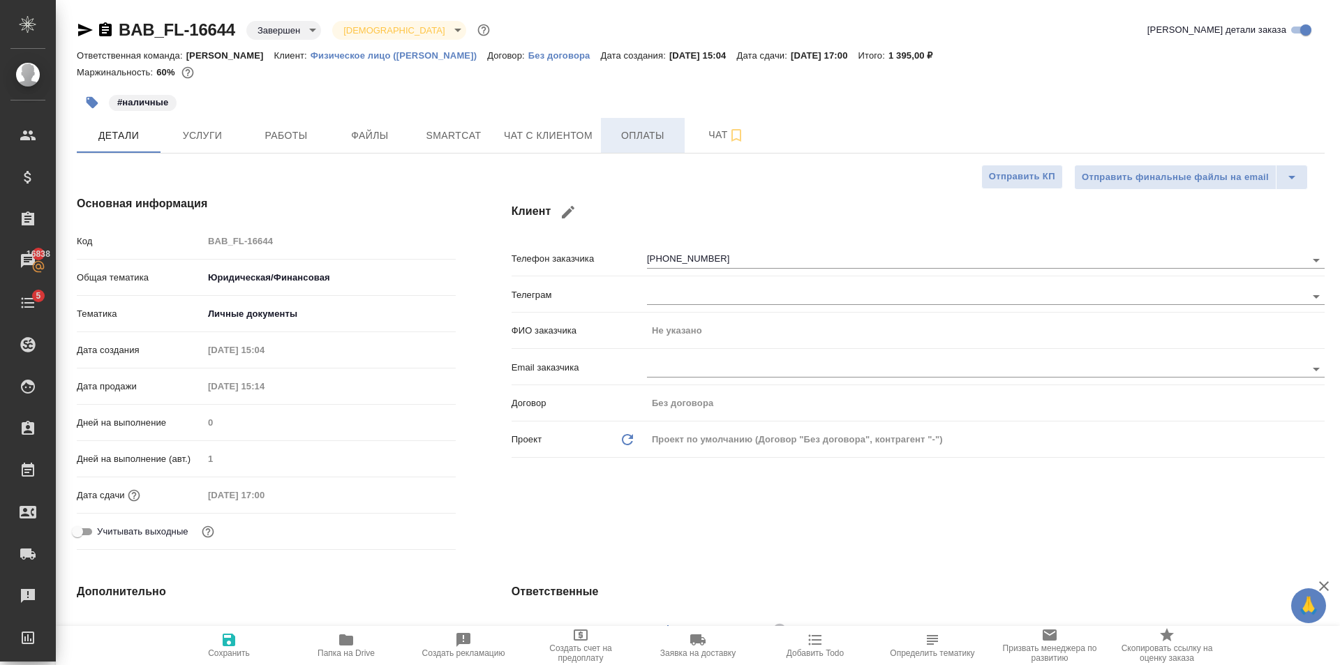
type textarea "x"
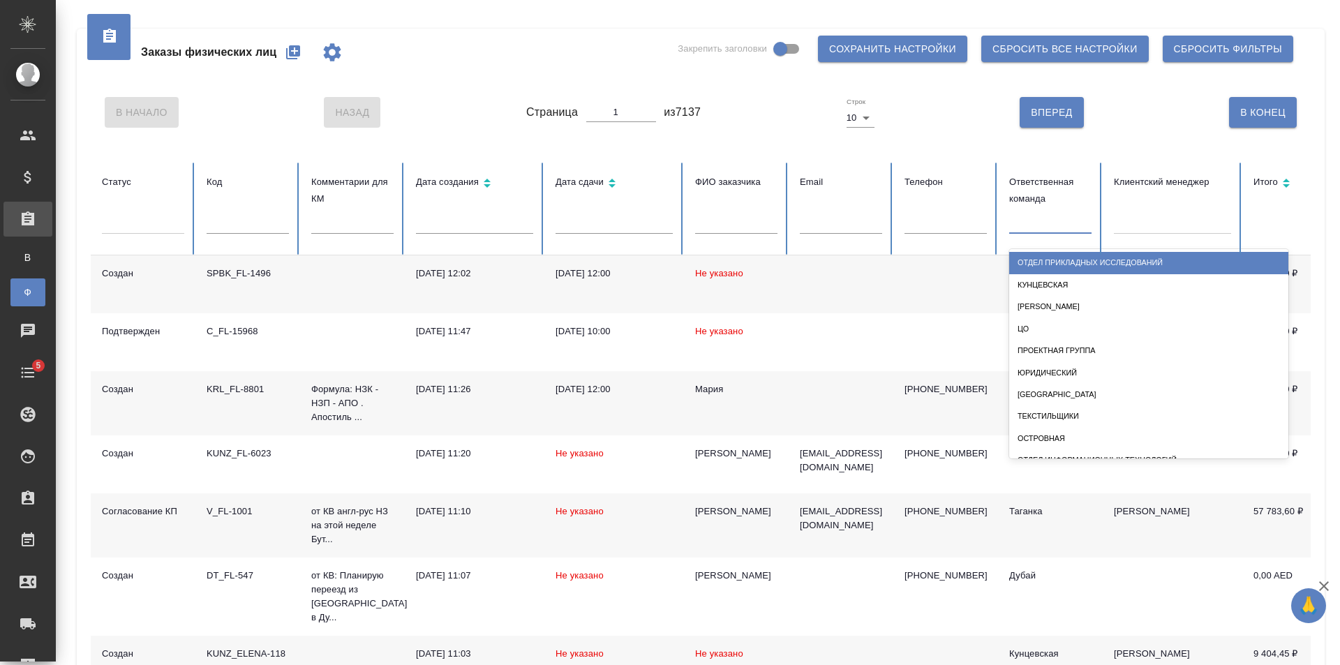
click at [1050, 225] on div at bounding box center [1050, 220] width 82 height 20
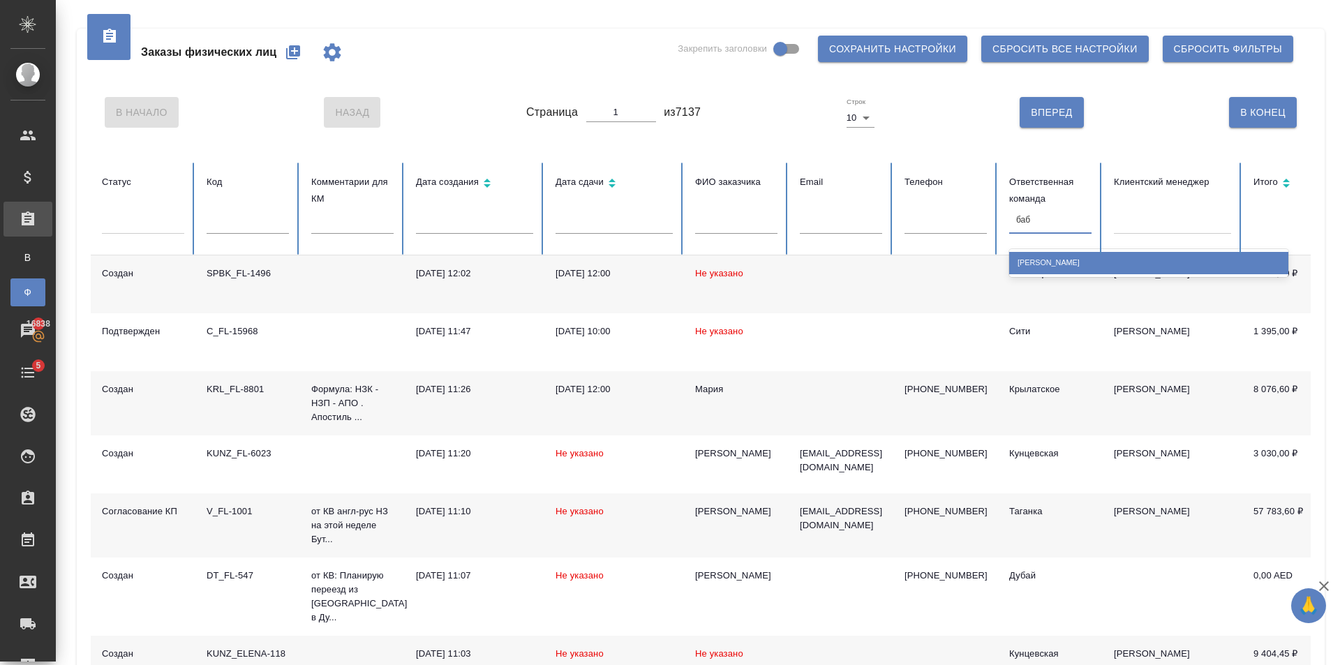
type input "баб"
drag, startPoint x: 1110, startPoint y: 248, endPoint x: 1109, endPoint y: 264, distance: 15.4
click at [1109, 250] on th "Клиентский менеджер" at bounding box center [1173, 209] width 140 height 93
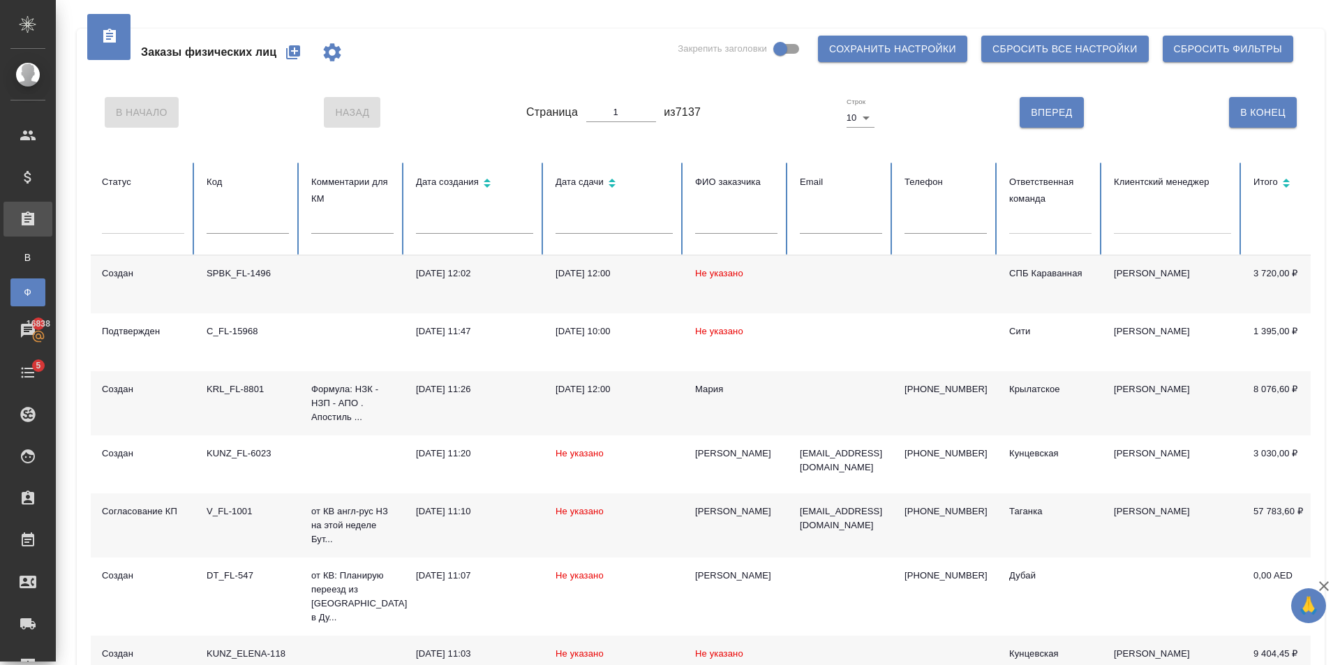
click at [1047, 230] on div at bounding box center [1050, 220] width 82 height 20
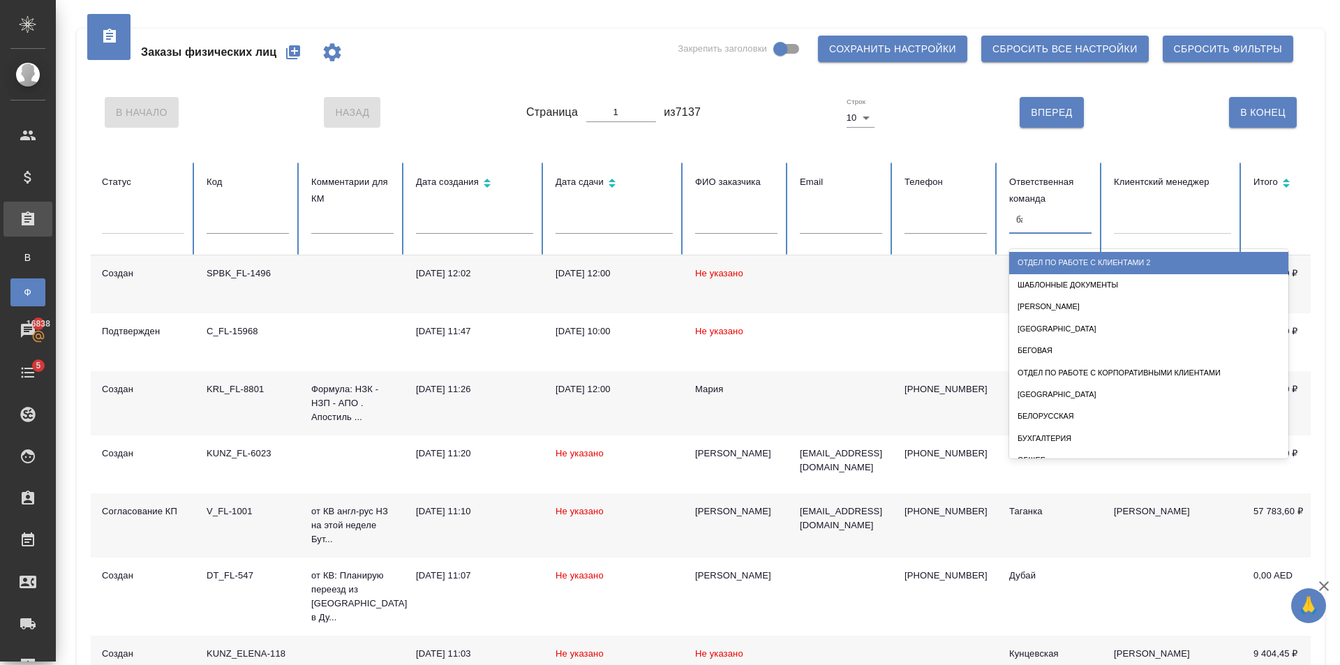
type input "баб"
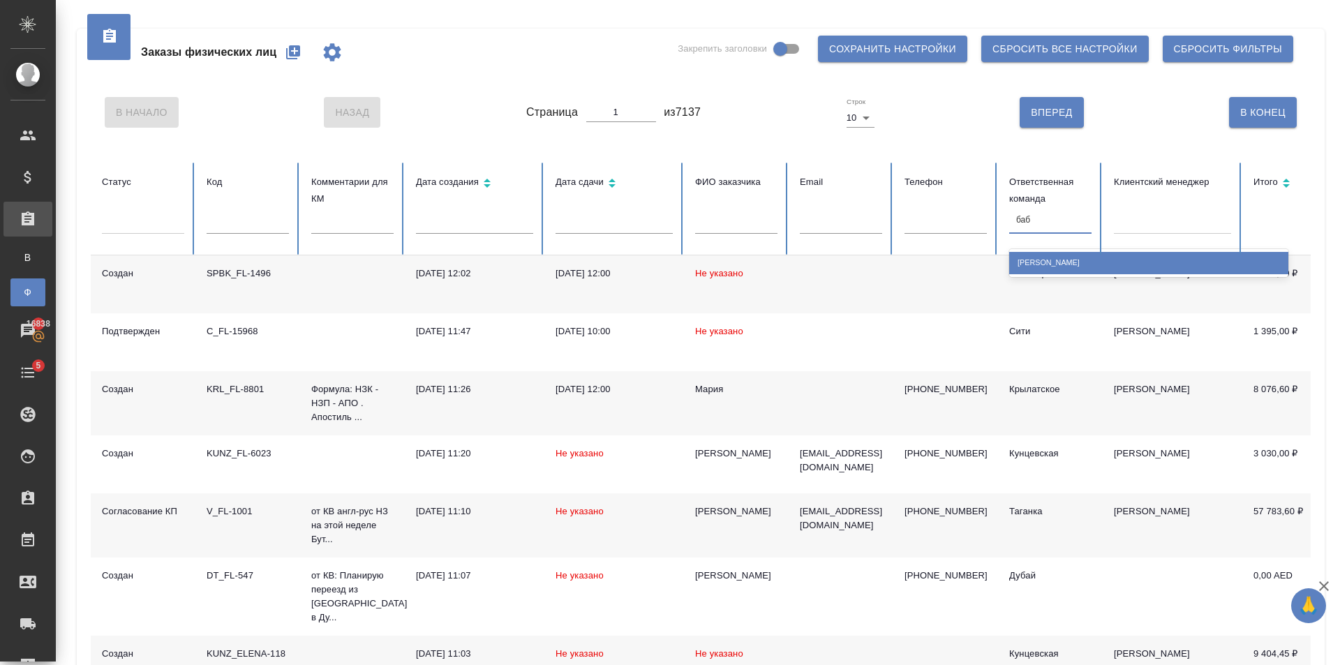
click at [1083, 256] on div "[PERSON_NAME]" at bounding box center [1148, 263] width 279 height 22
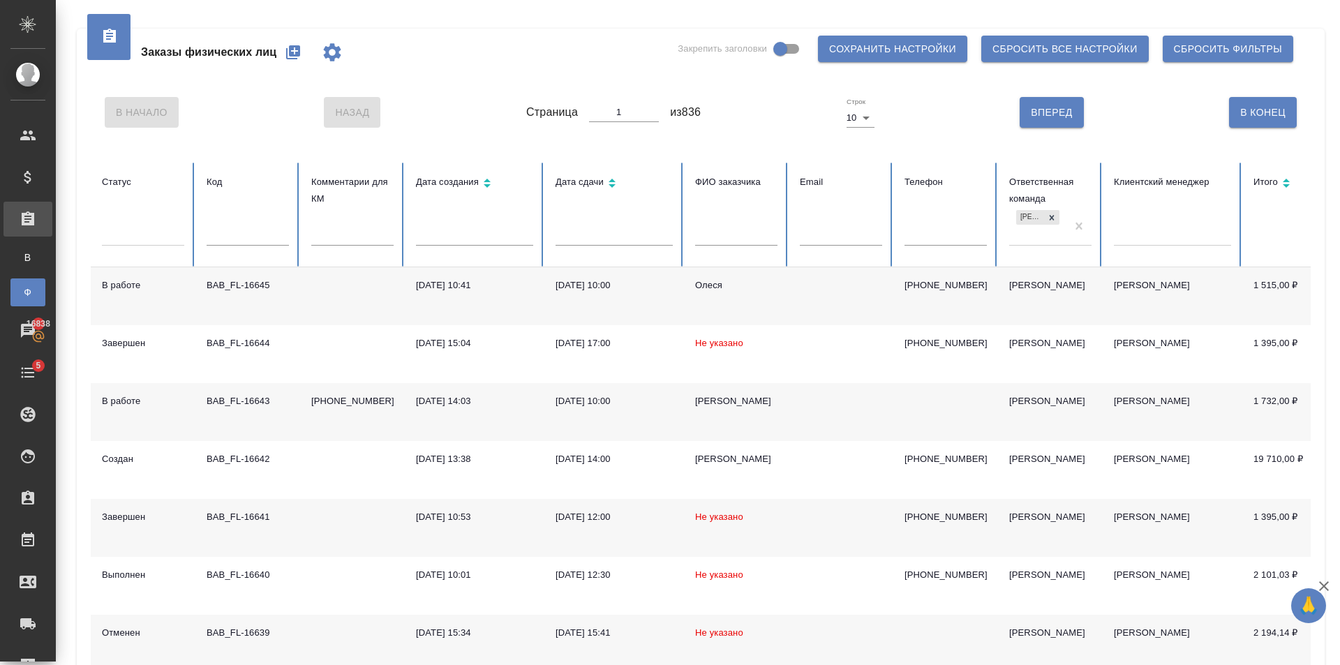
click at [697, 290] on div "Олеся" at bounding box center [736, 285] width 82 height 14
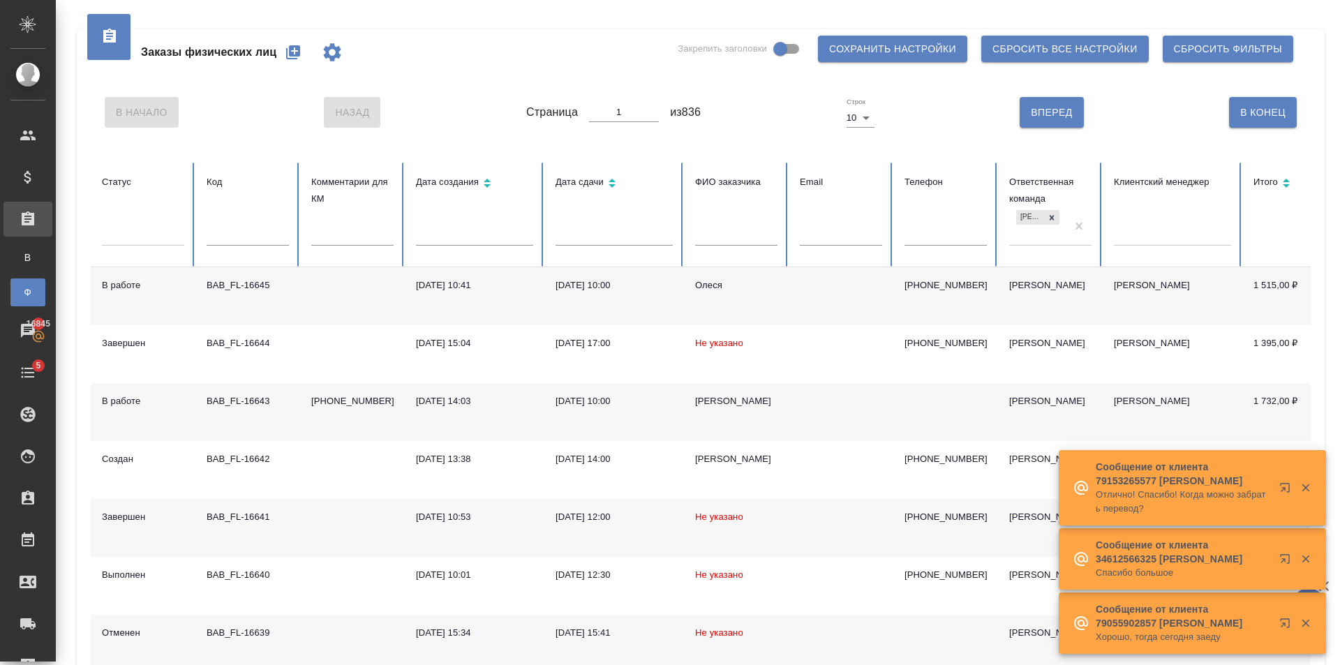
click at [754, 118] on div "В Начало Назад Страница 1 из 836 Строк 10 10 Вперед В Конец" at bounding box center [701, 112] width 1220 height 59
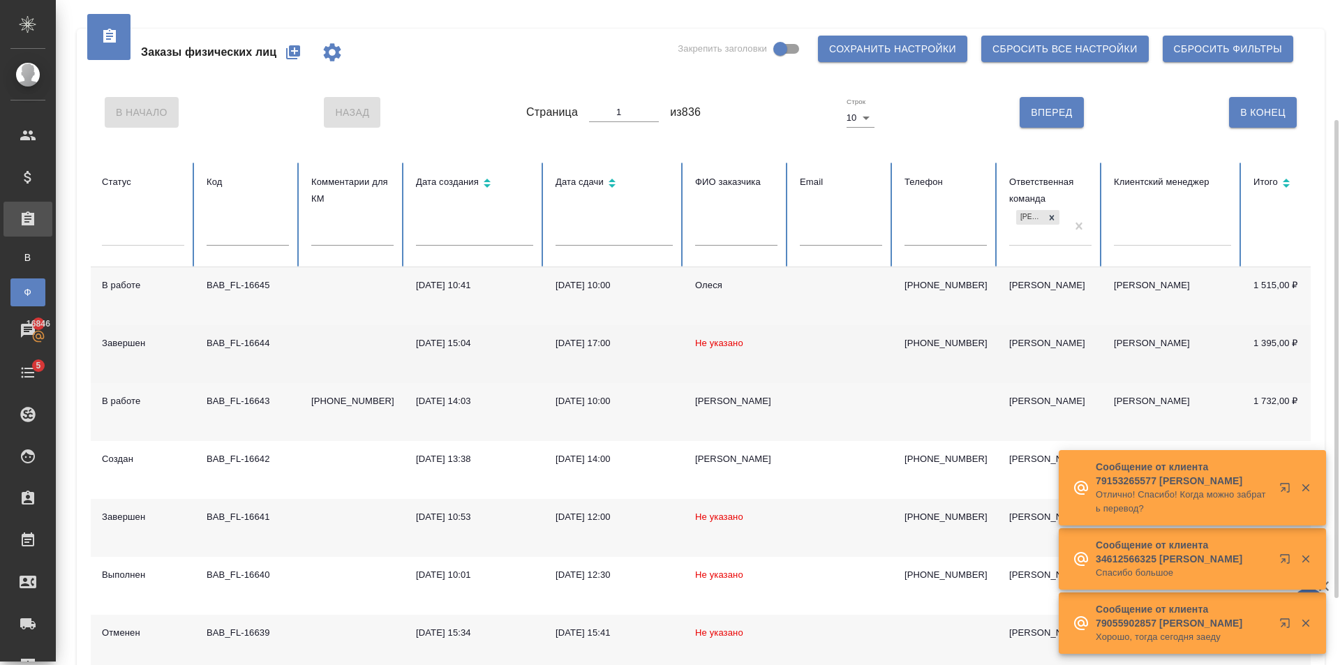
scroll to position [209, 0]
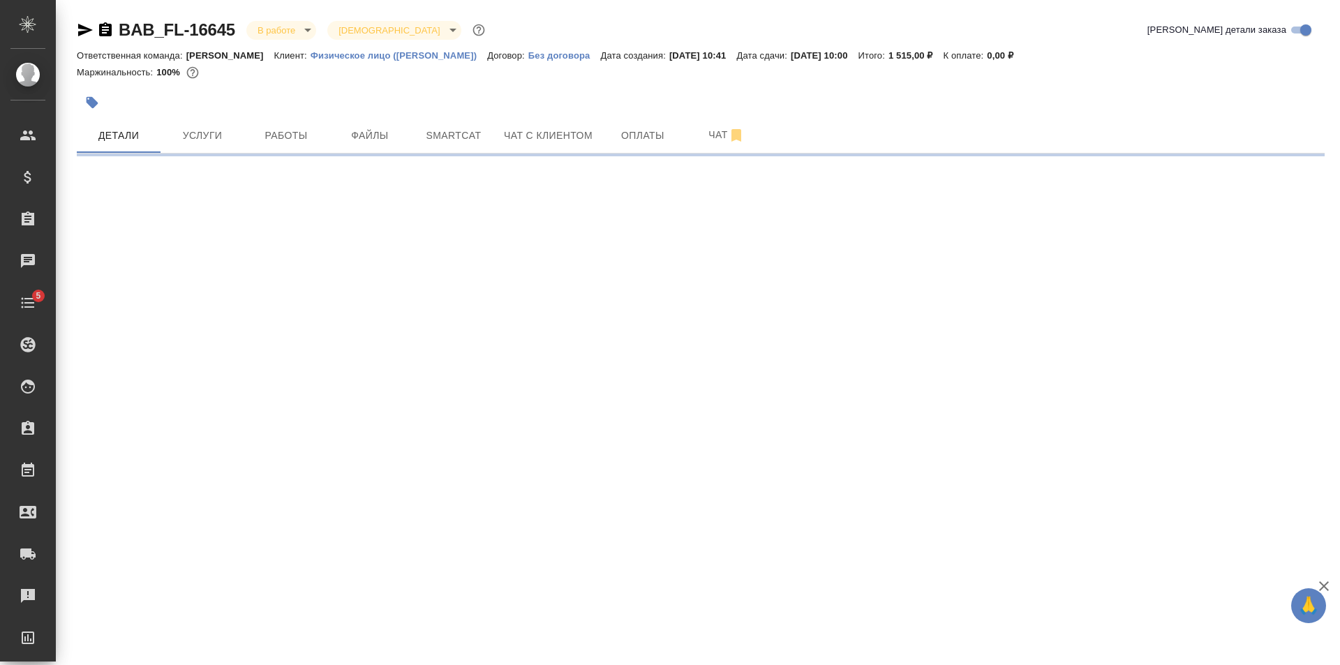
drag, startPoint x: 641, startPoint y: 117, endPoint x: 645, endPoint y: 124, distance: 7.2
click at [642, 117] on div at bounding box center [493, 102] width 832 height 31
click at [645, 126] on button "Оплаты" at bounding box center [643, 135] width 84 height 35
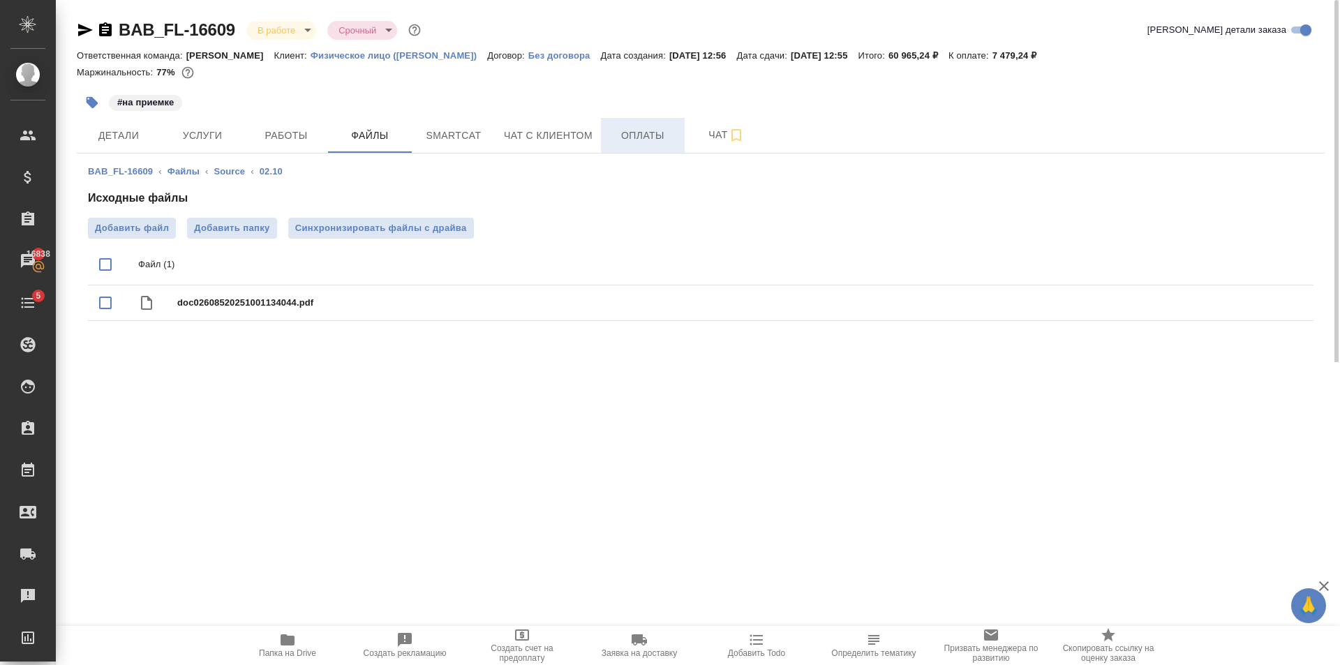
click at [624, 129] on span "Оплаты" at bounding box center [642, 135] width 67 height 17
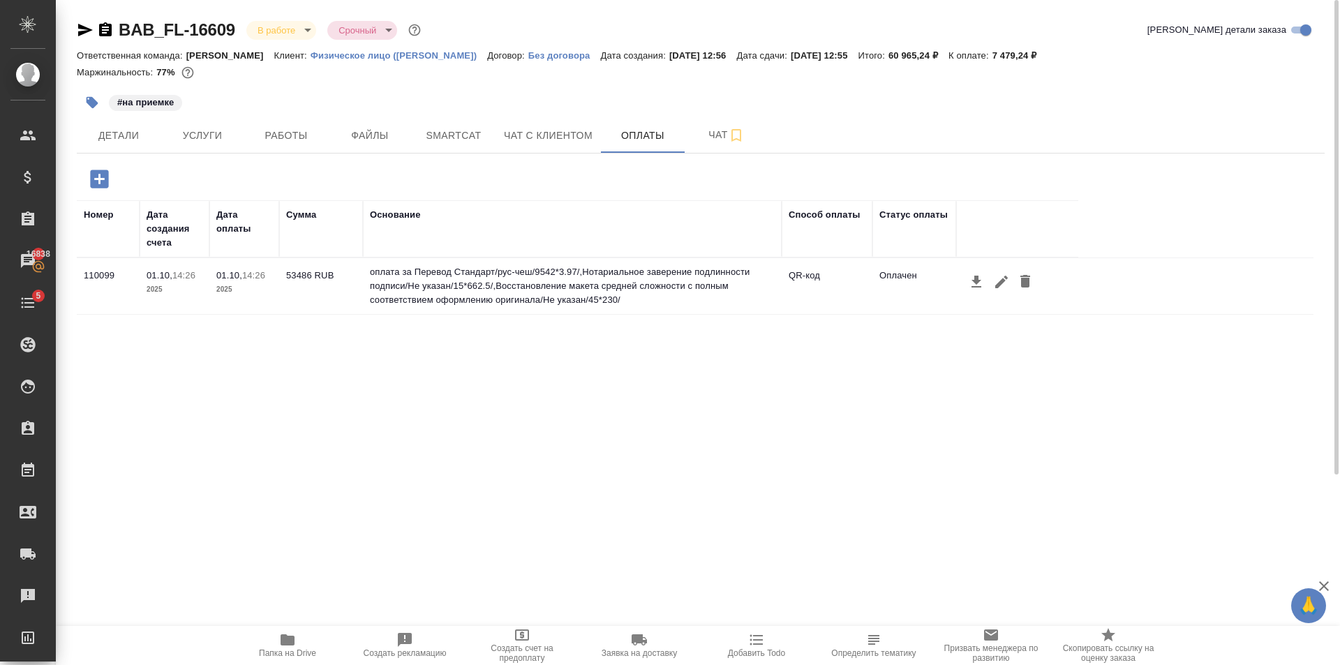
click at [295, 637] on icon "button" at bounding box center [287, 640] width 17 height 17
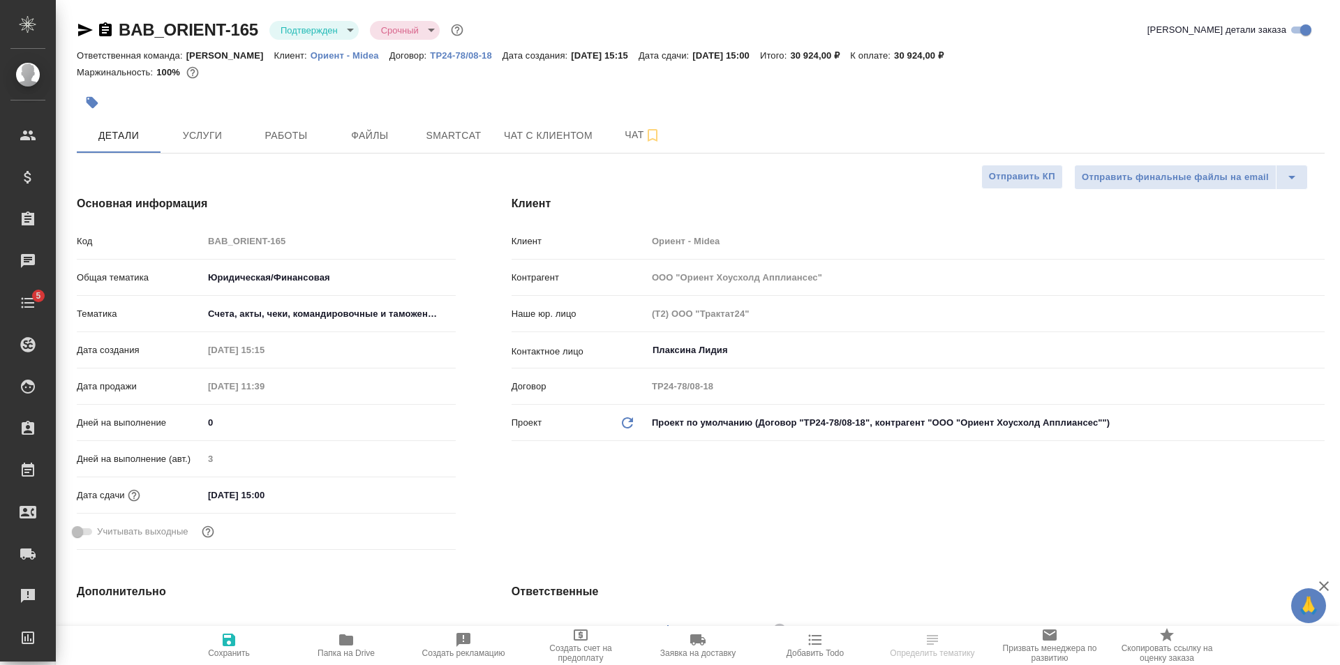
select select "RU"
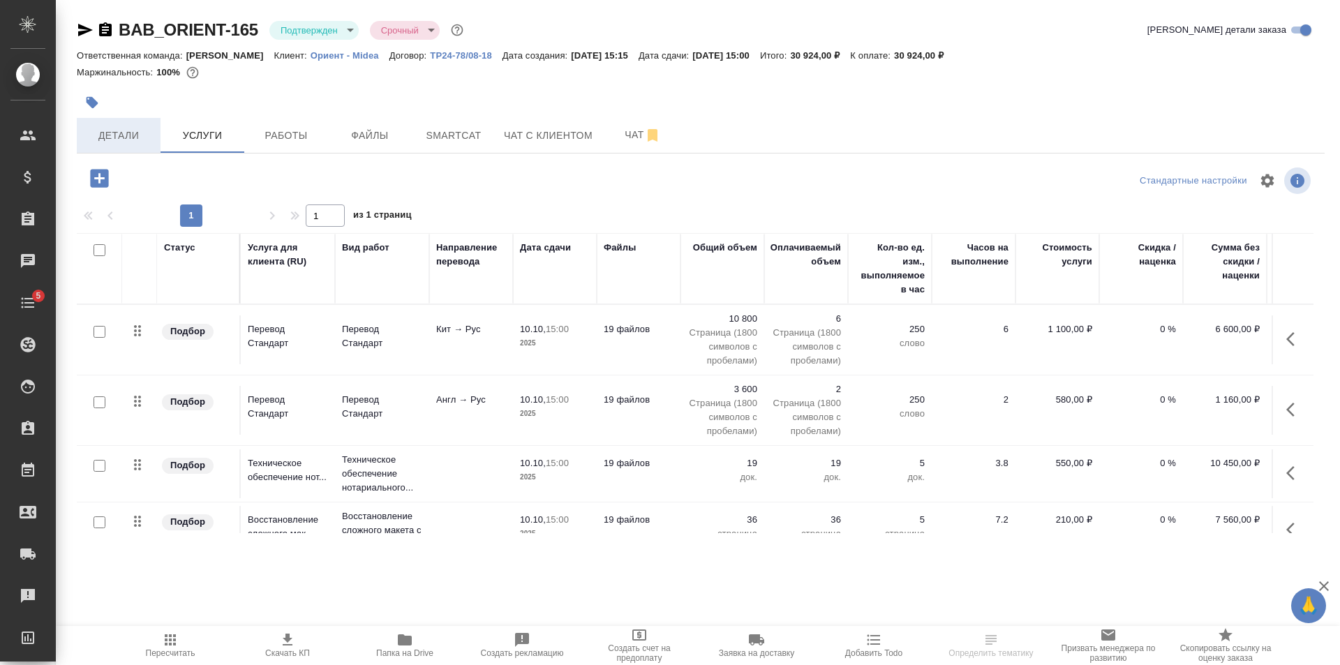
click at [137, 124] on button "Детали" at bounding box center [119, 135] width 84 height 35
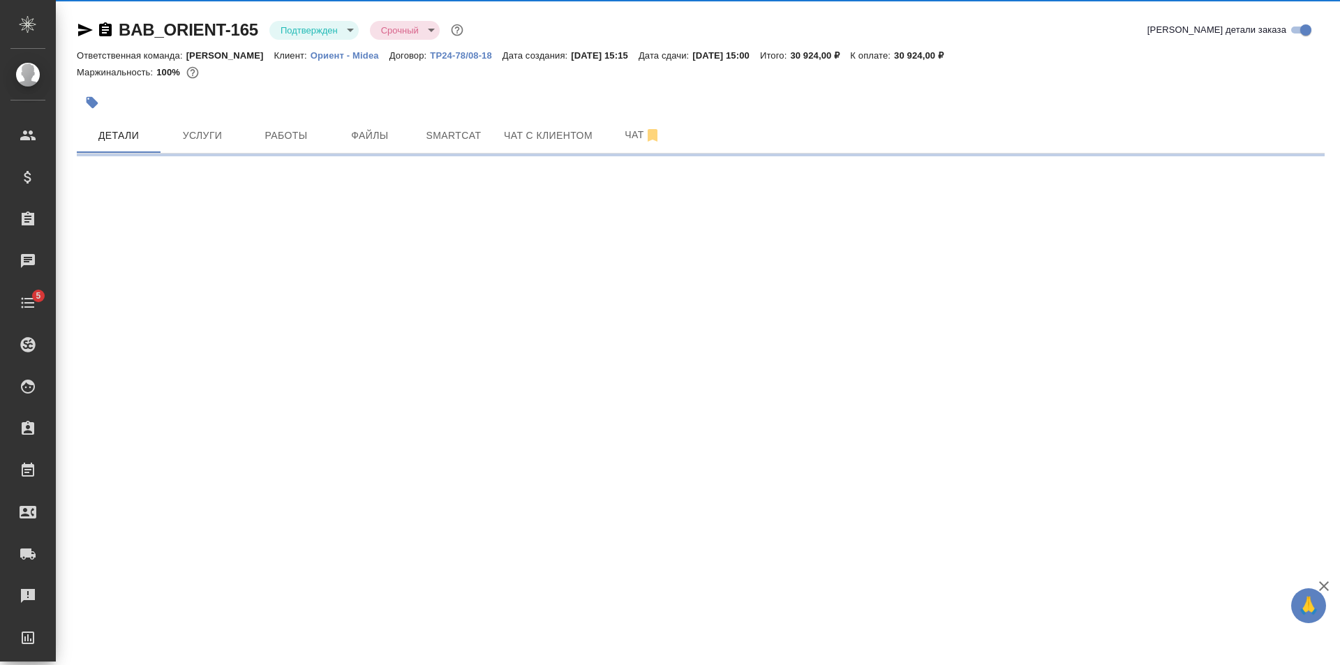
select select "RU"
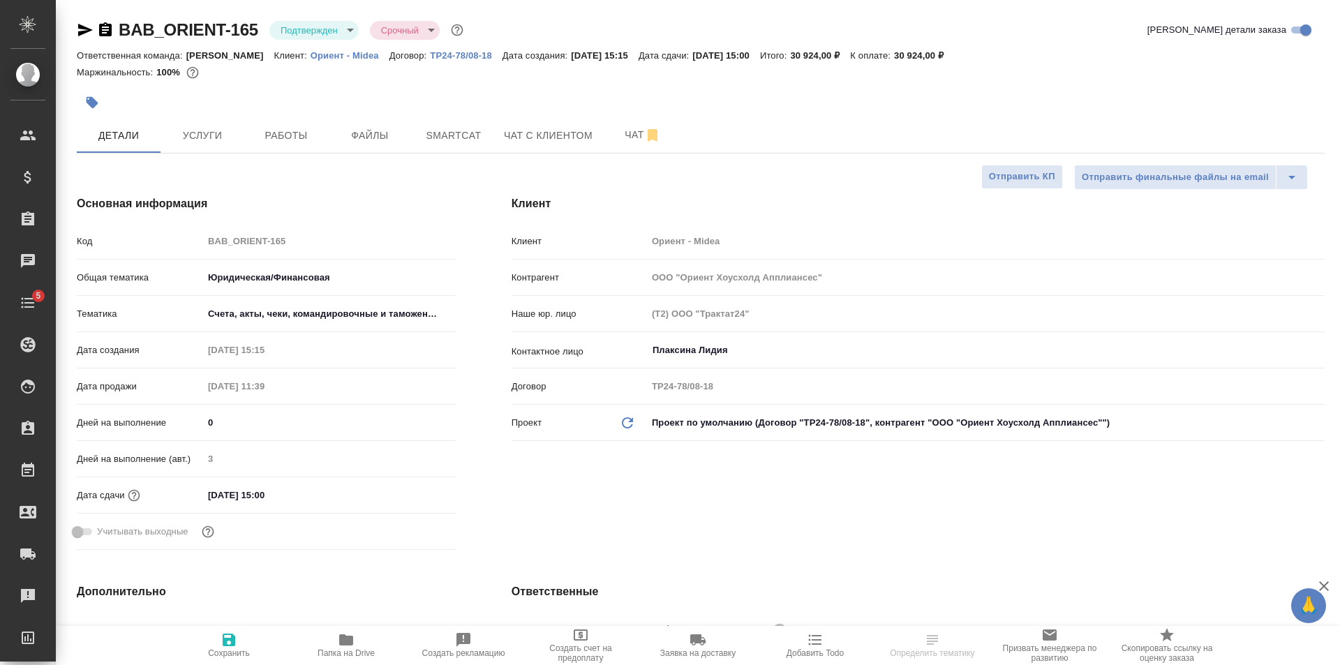
type textarea "x"
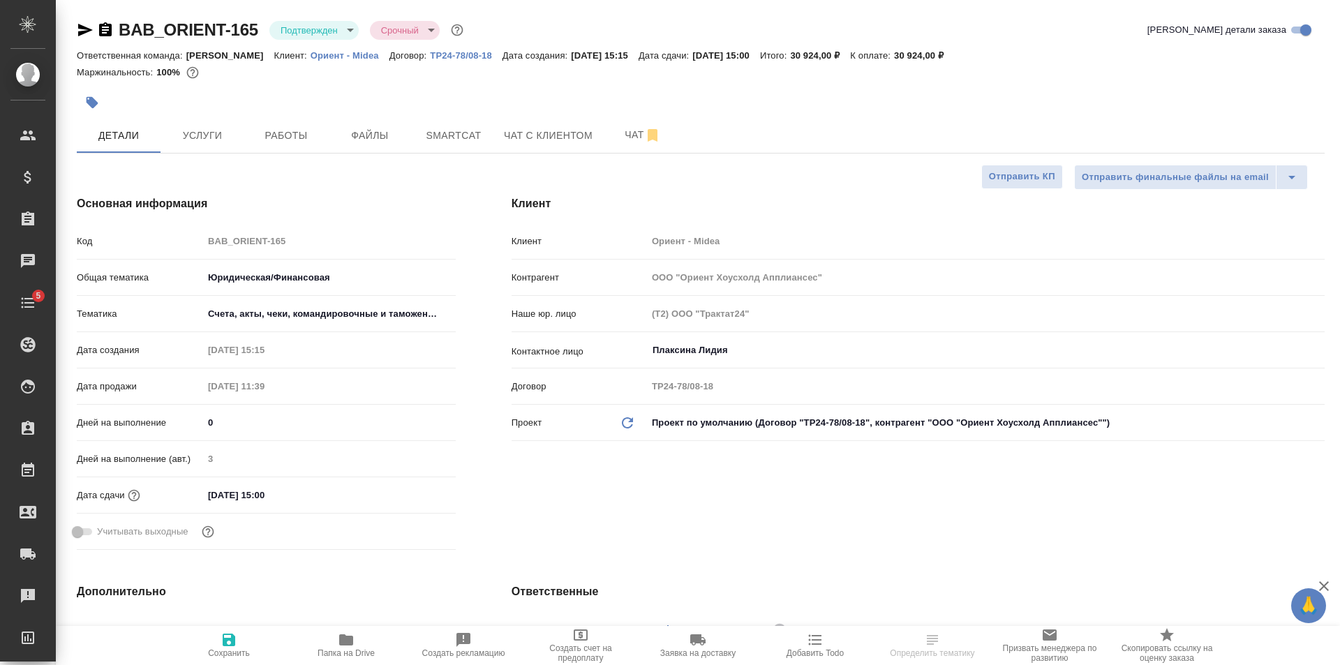
type textarea "x"
select select "RU"
type textarea "x"
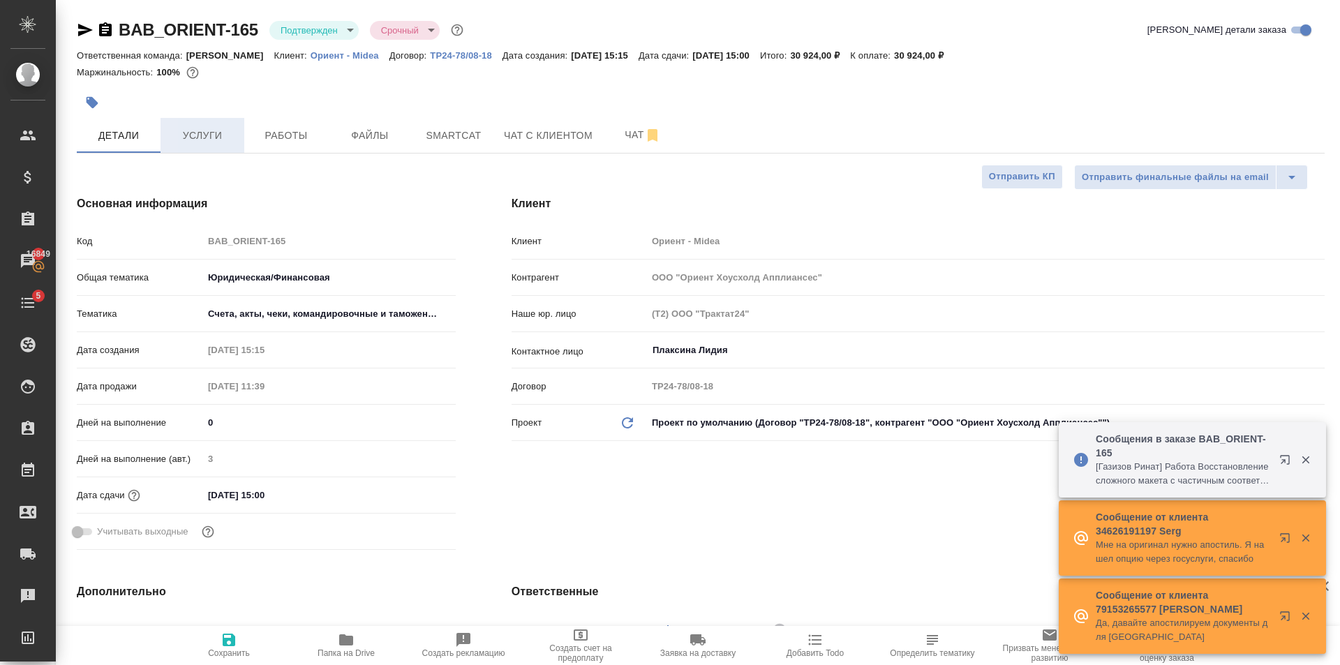
click at [205, 131] on span "Услуги" at bounding box center [202, 135] width 67 height 17
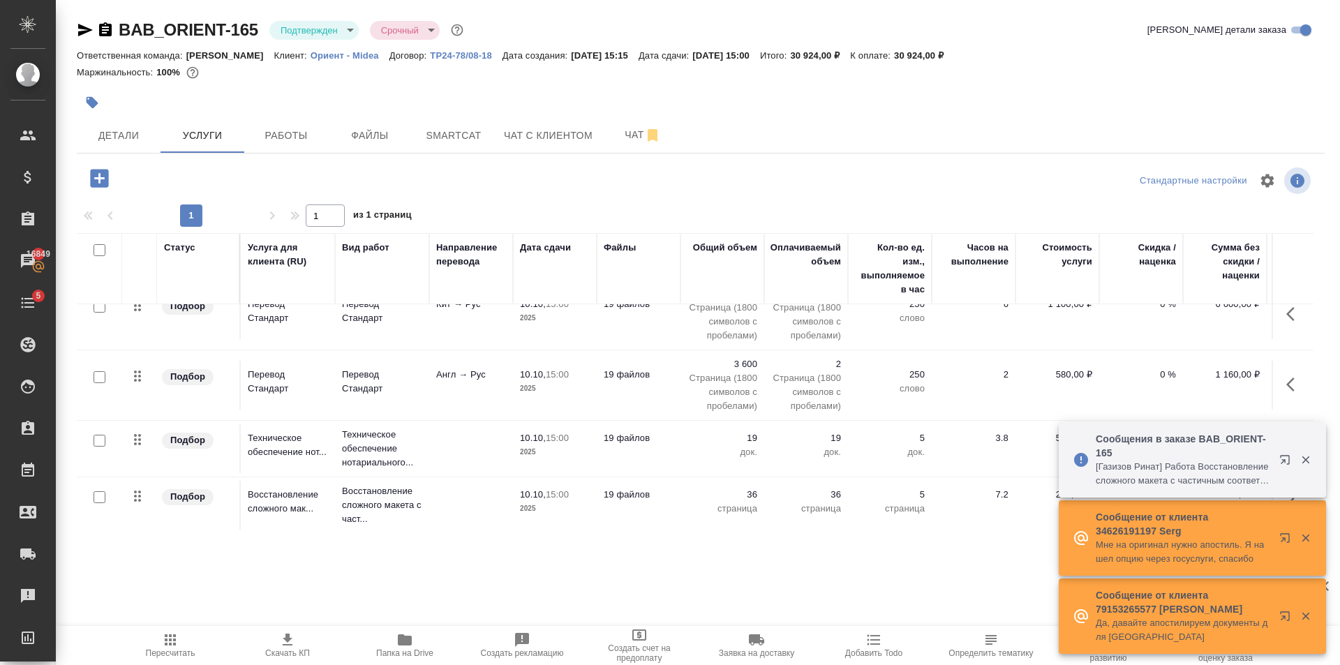
scroll to position [36, 0]
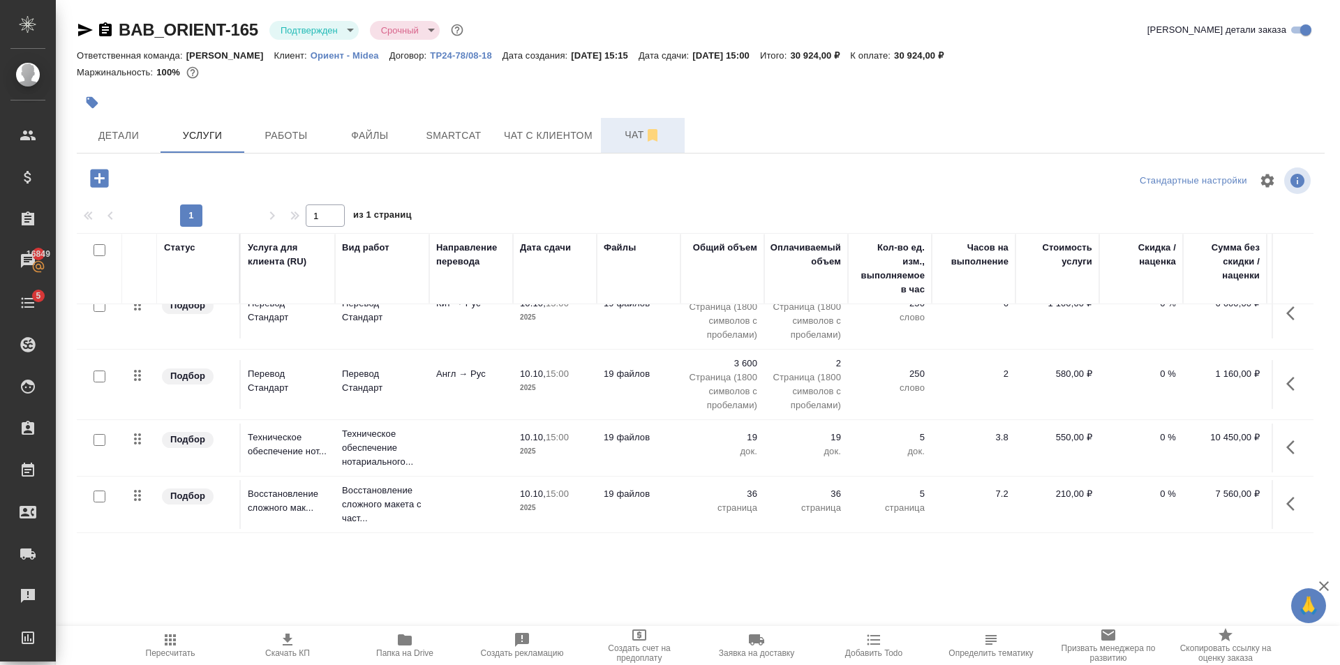
click at [619, 131] on span "Чат" at bounding box center [642, 134] width 67 height 17
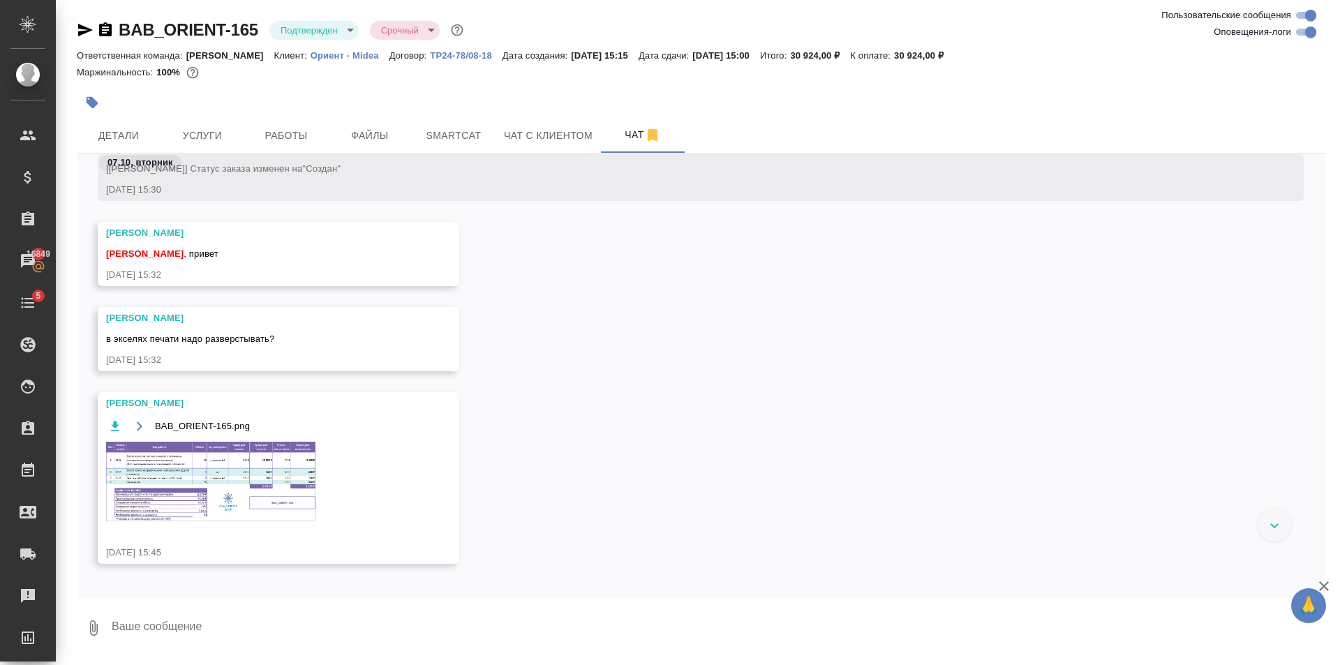
scroll to position [302, 0]
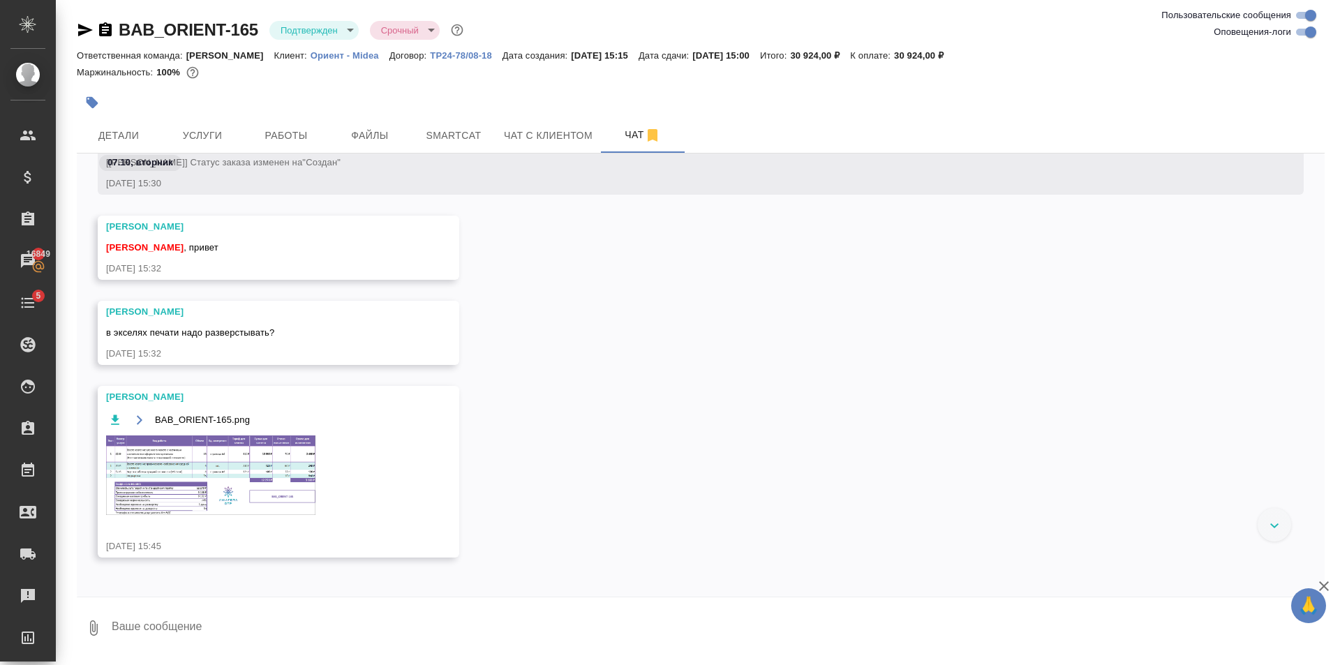
click at [284, 480] on img at bounding box center [210, 476] width 209 height 80
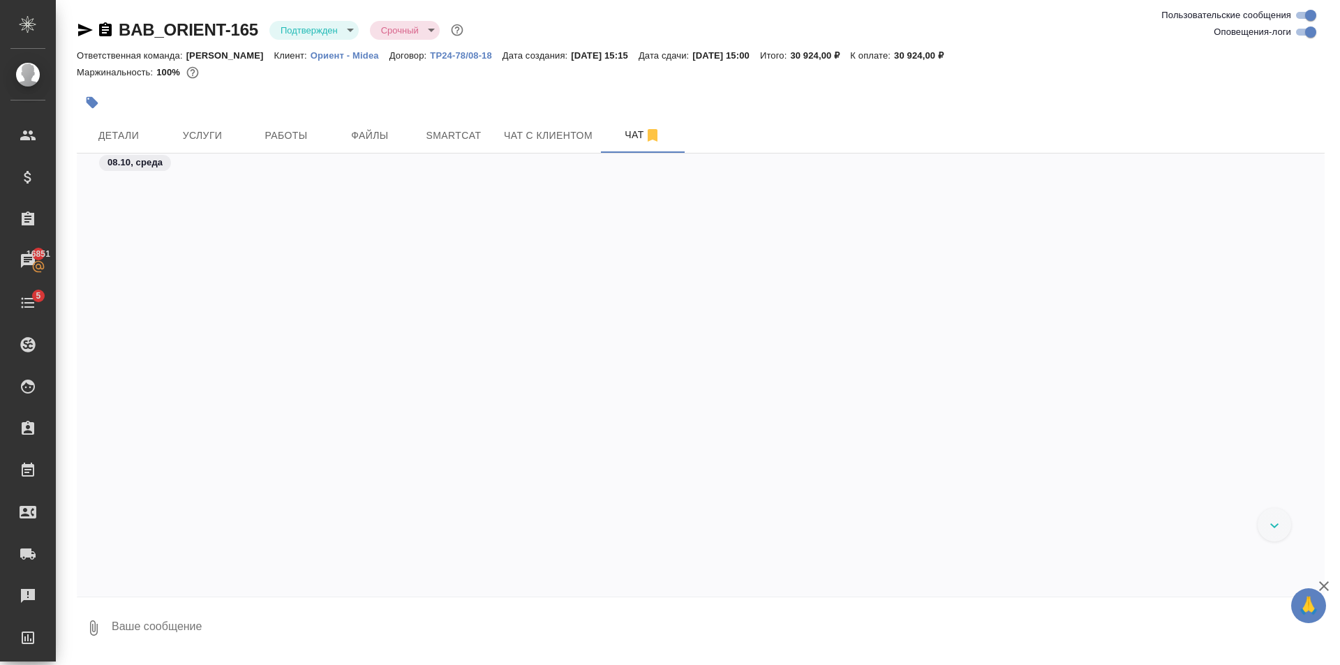
scroll to position [6574, 0]
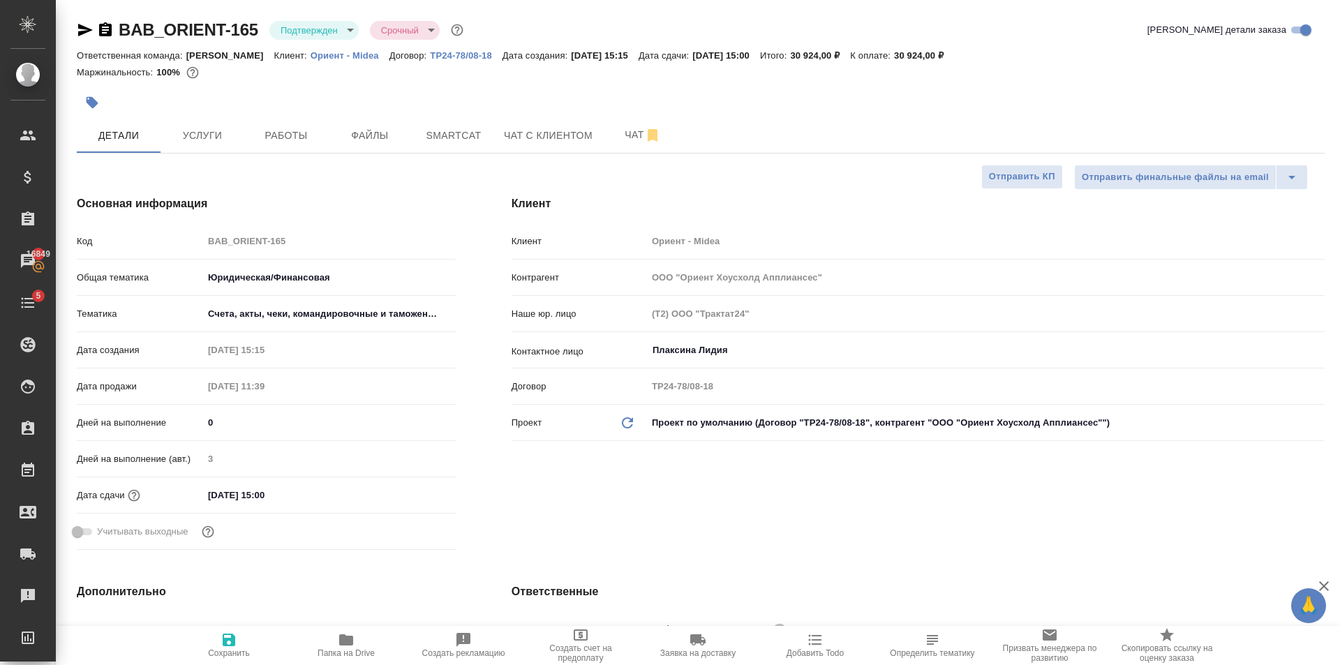
select select "RU"
click at [207, 127] on span "Услуги" at bounding box center [202, 135] width 67 height 17
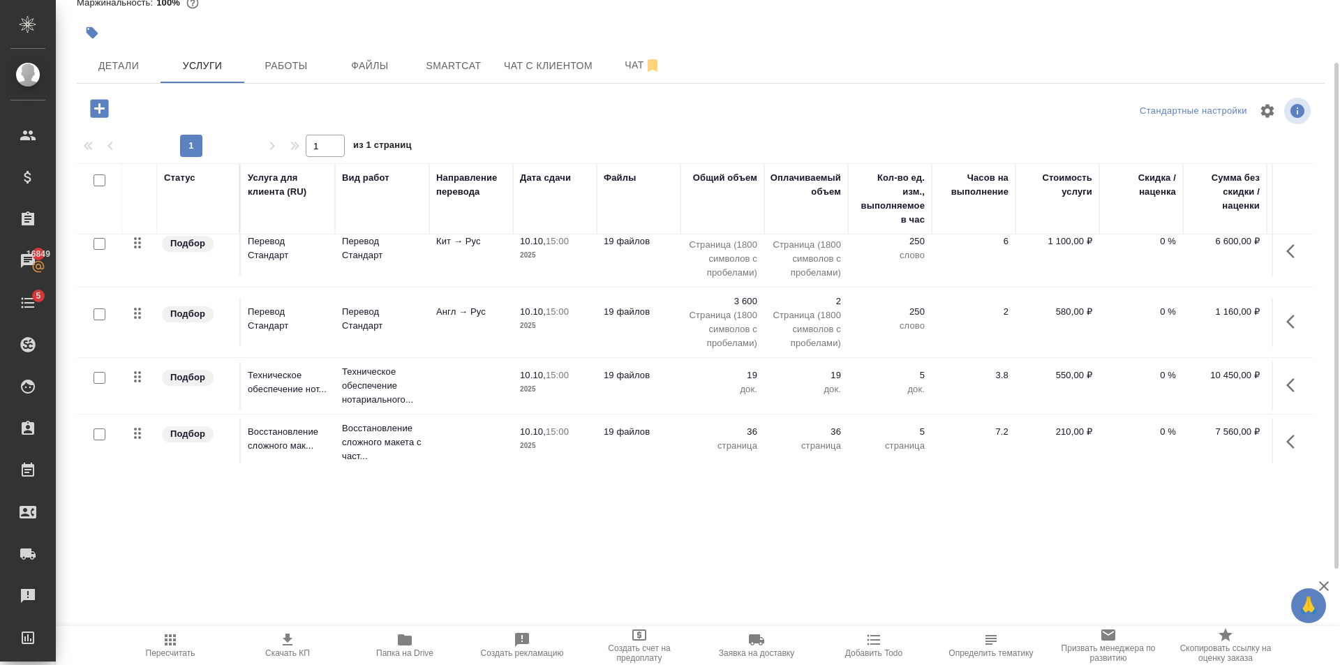
scroll to position [36, 0]
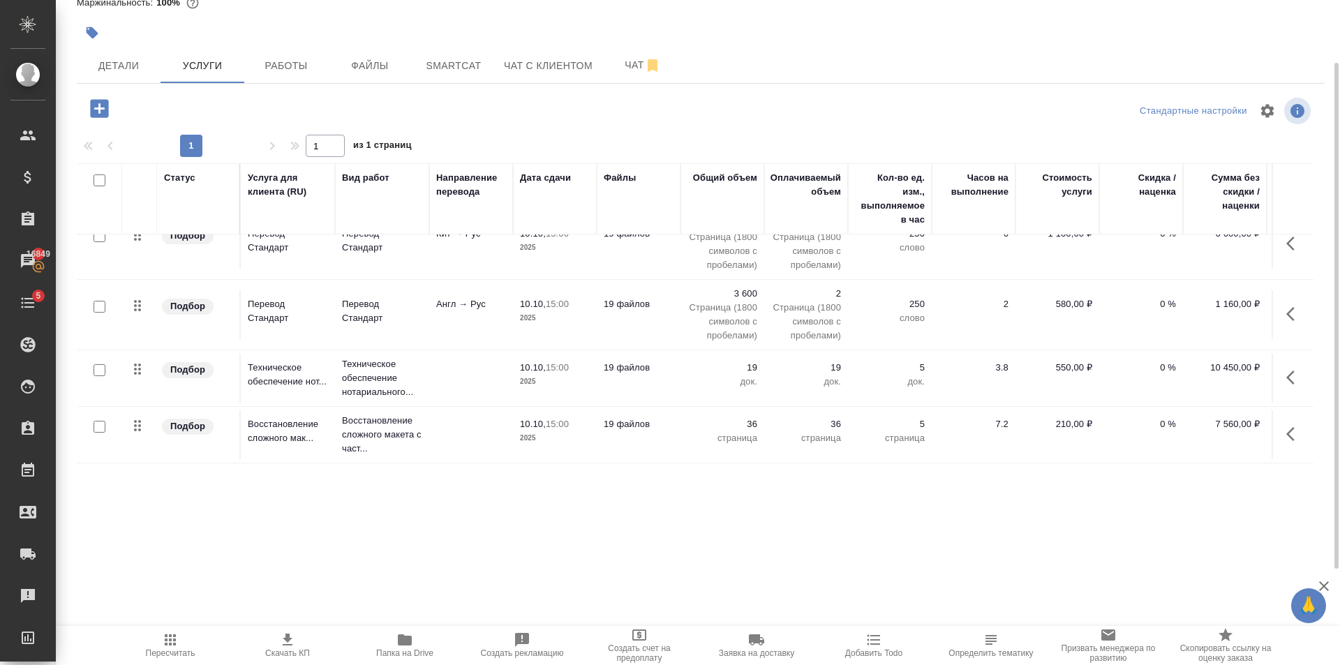
click at [106, 99] on icon "button" at bounding box center [99, 108] width 24 height 24
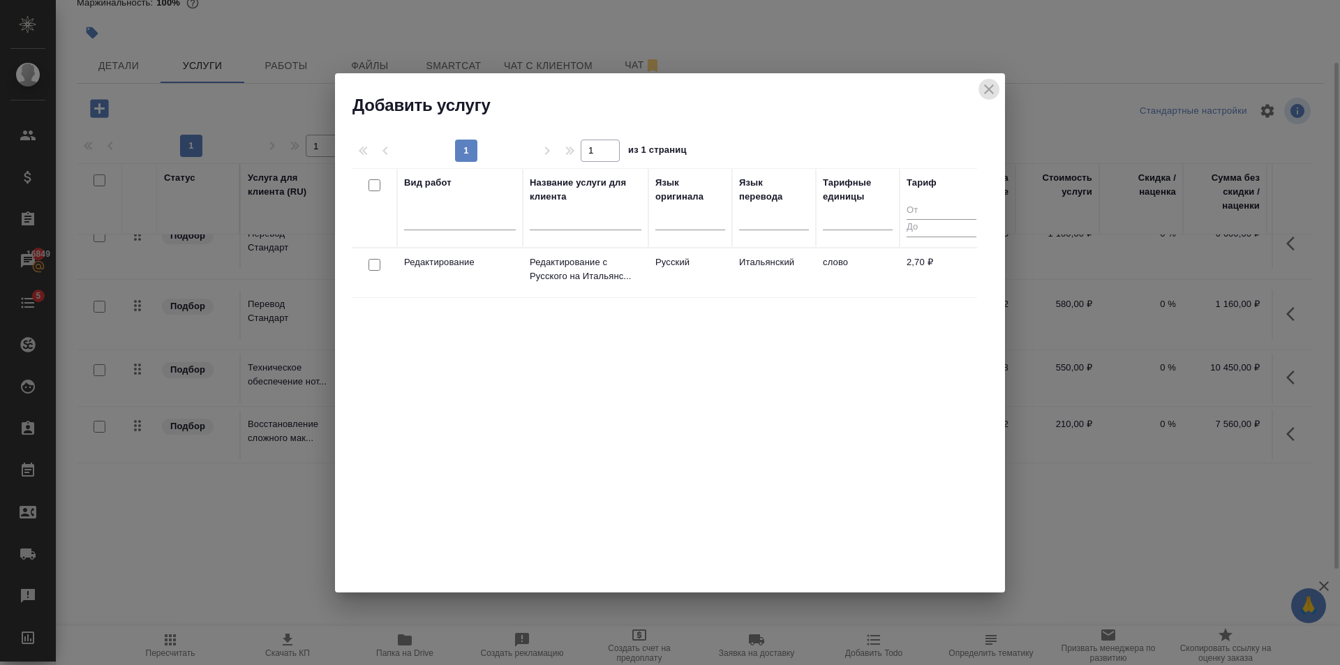
click at [993, 94] on button "close" at bounding box center [989, 89] width 21 height 21
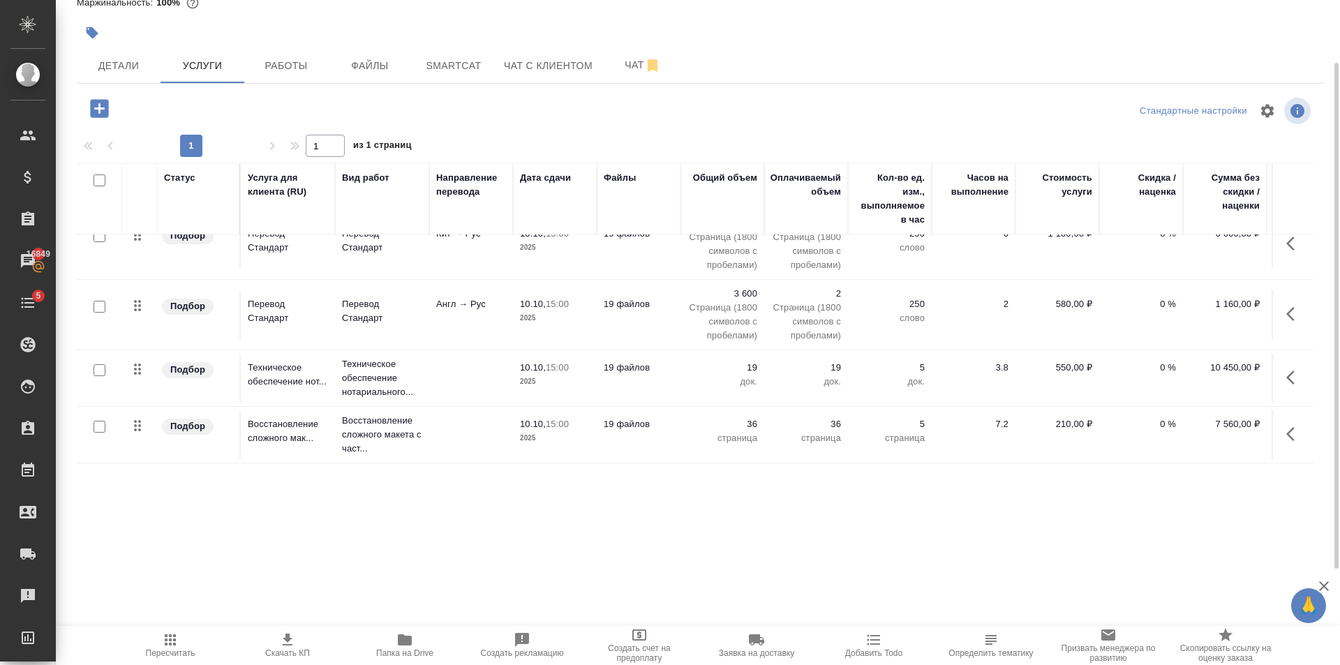
click at [991, 94] on div "Стандартные настройки" at bounding box center [1111, 111] width 405 height 34
drag, startPoint x: 620, startPoint y: 77, endPoint x: 579, endPoint y: 184, distance: 113.6
click at [619, 77] on button "Чат" at bounding box center [643, 65] width 84 height 35
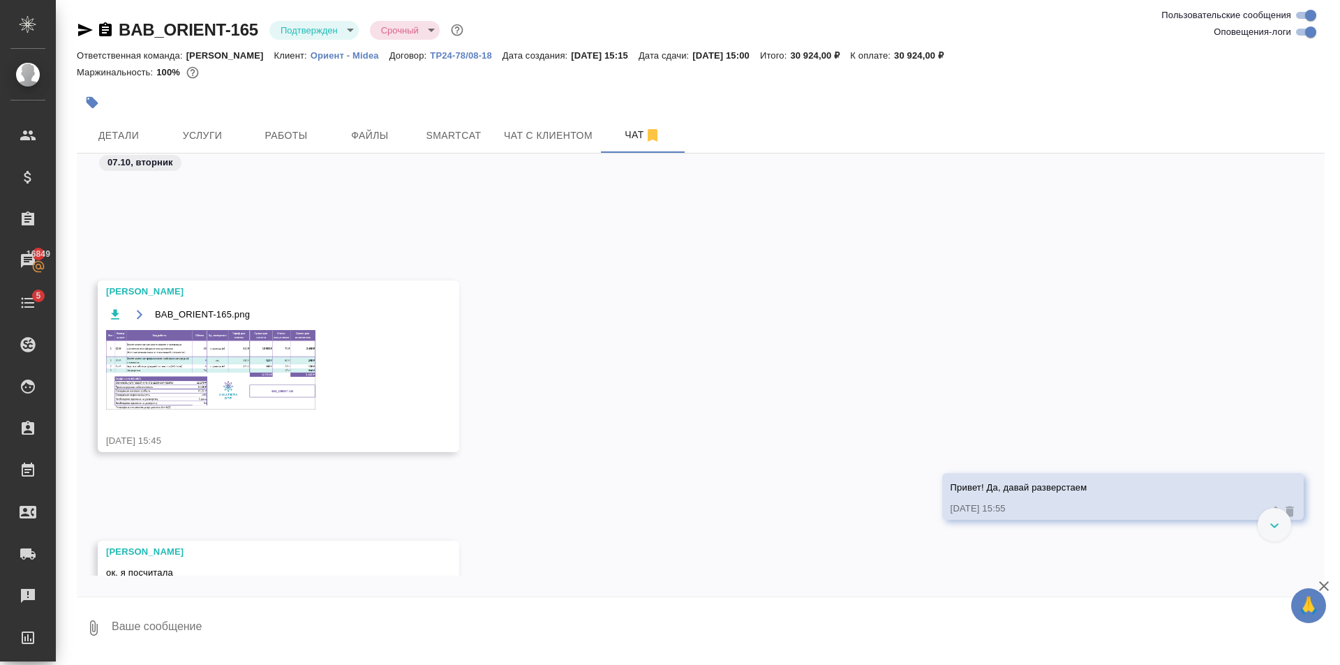
scroll to position [362, 0]
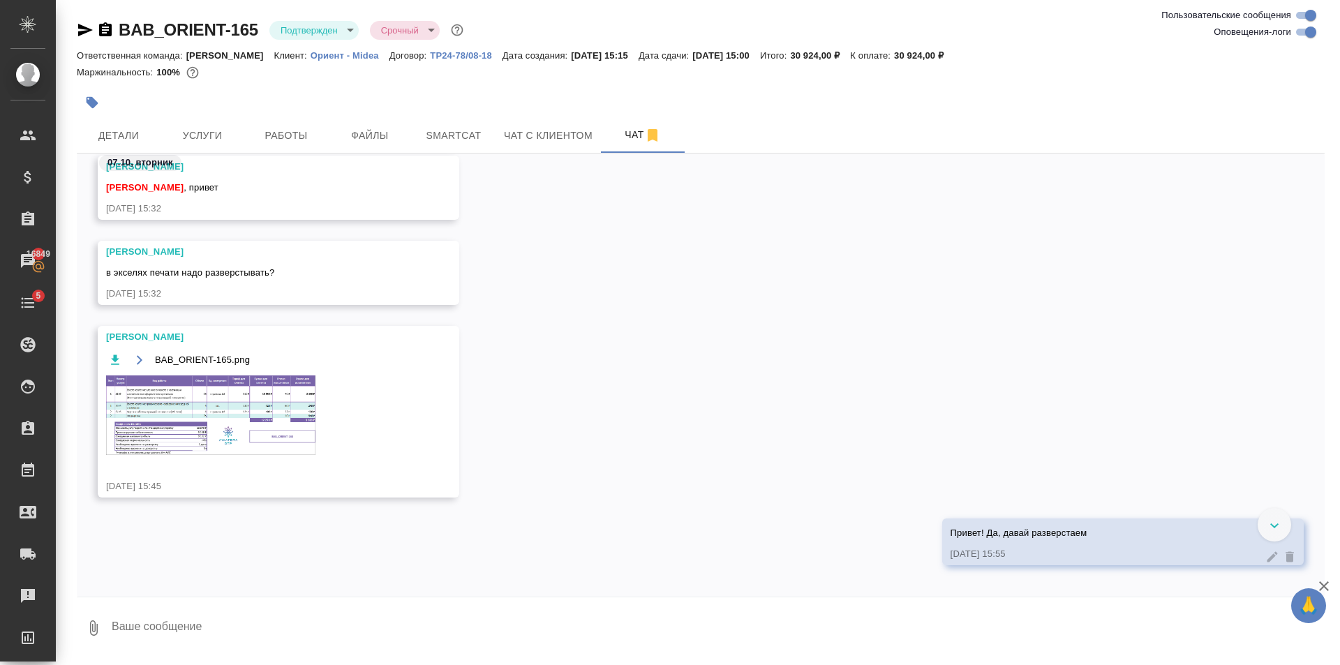
click at [224, 435] on img at bounding box center [210, 416] width 209 height 80
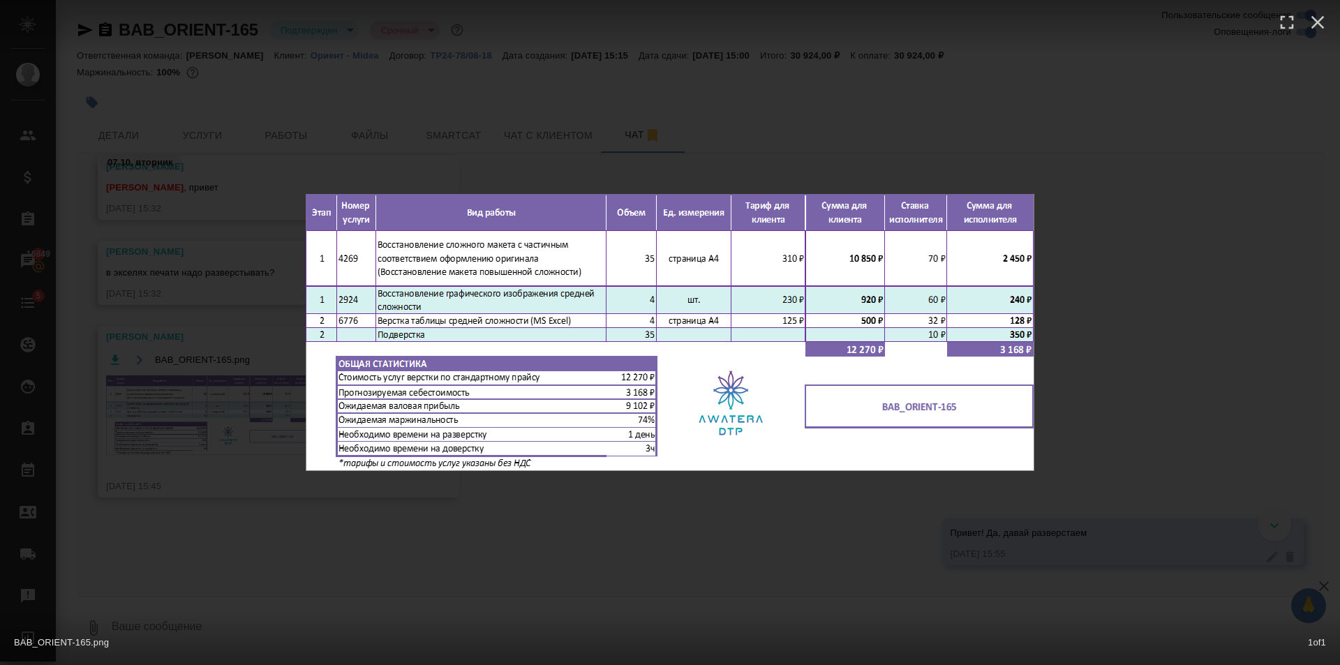
click at [607, 542] on div "BAB_ORIENT-165.png 1 of 1" at bounding box center [670, 332] width 1340 height 665
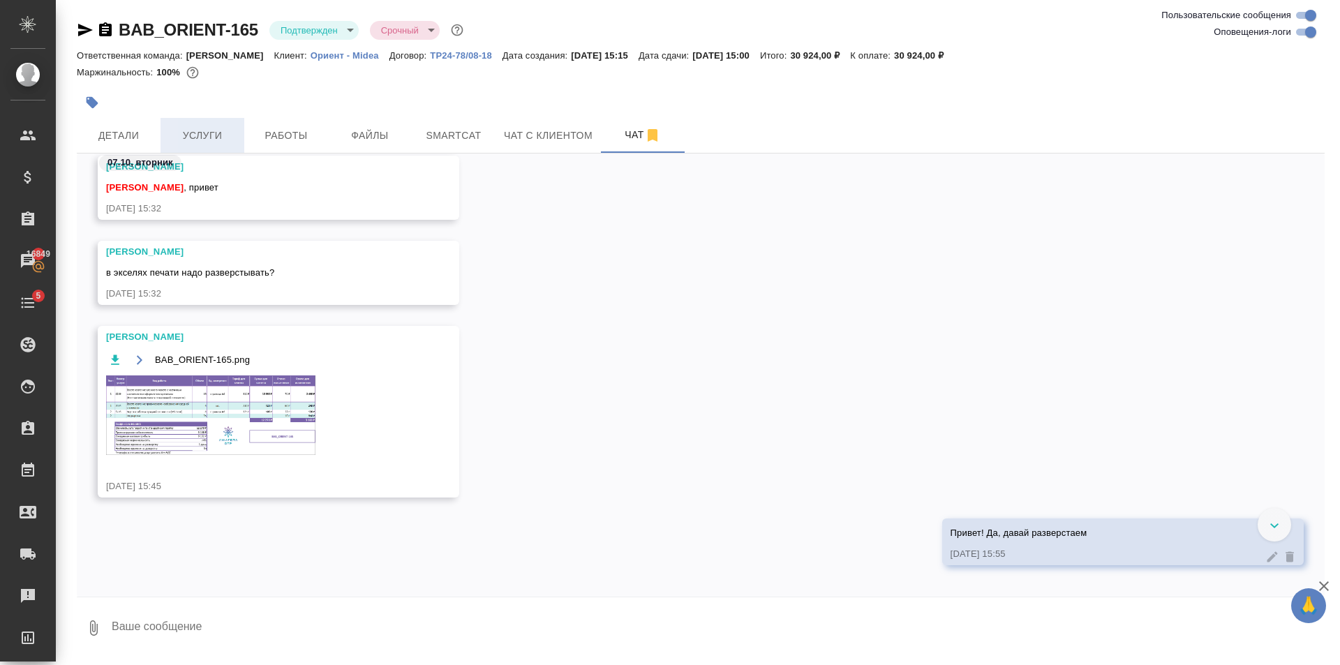
click at [216, 142] on span "Услуги" at bounding box center [202, 135] width 67 height 17
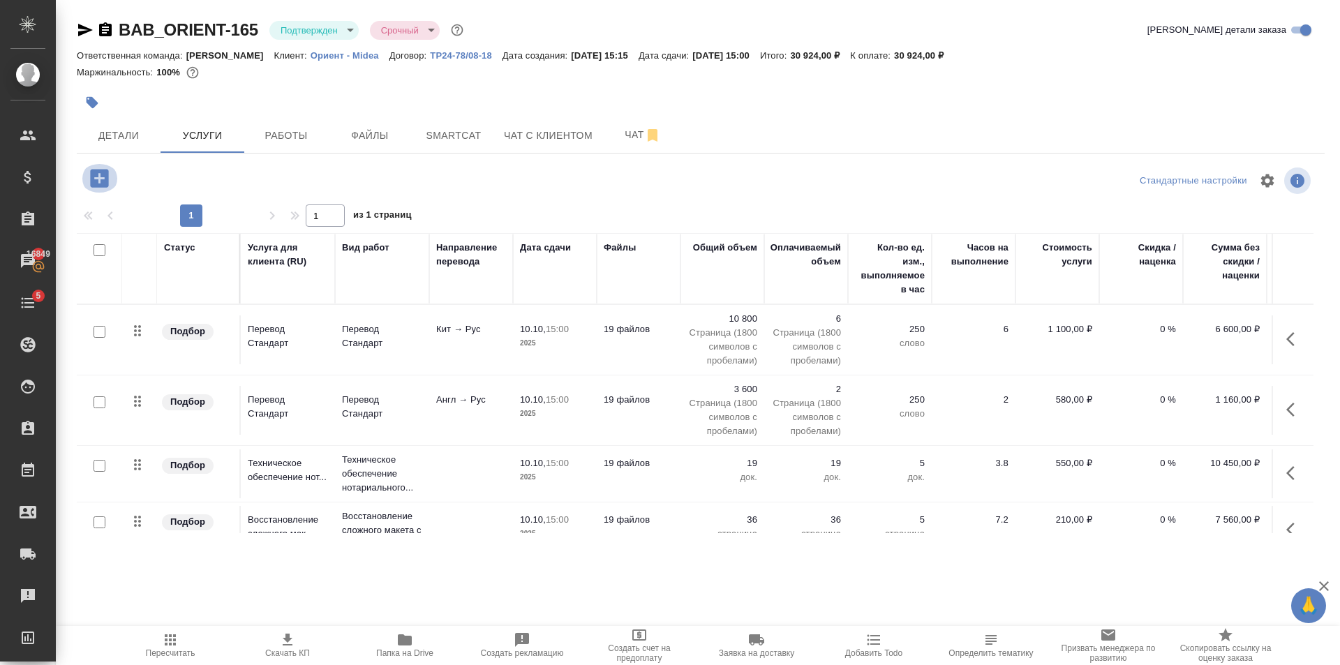
click at [96, 181] on icon "button" at bounding box center [99, 178] width 18 height 18
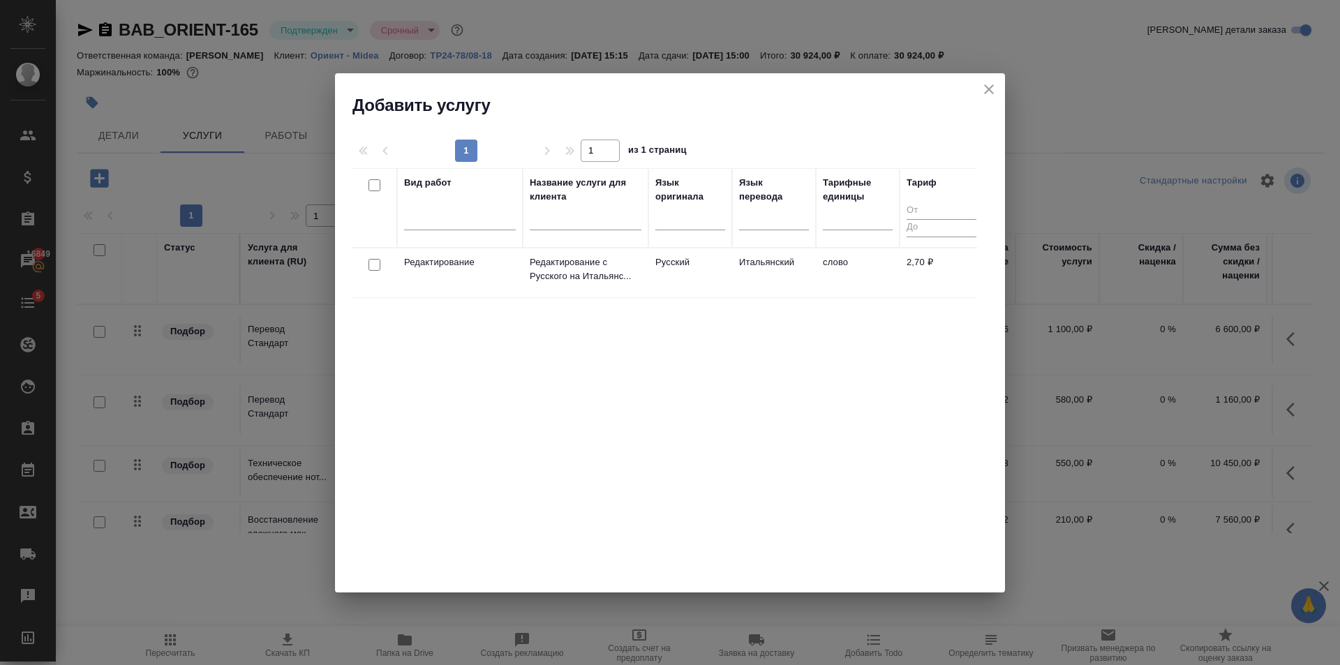
click at [467, 234] on div at bounding box center [460, 222] width 112 height 36
click at [486, 218] on div at bounding box center [460, 216] width 112 height 20
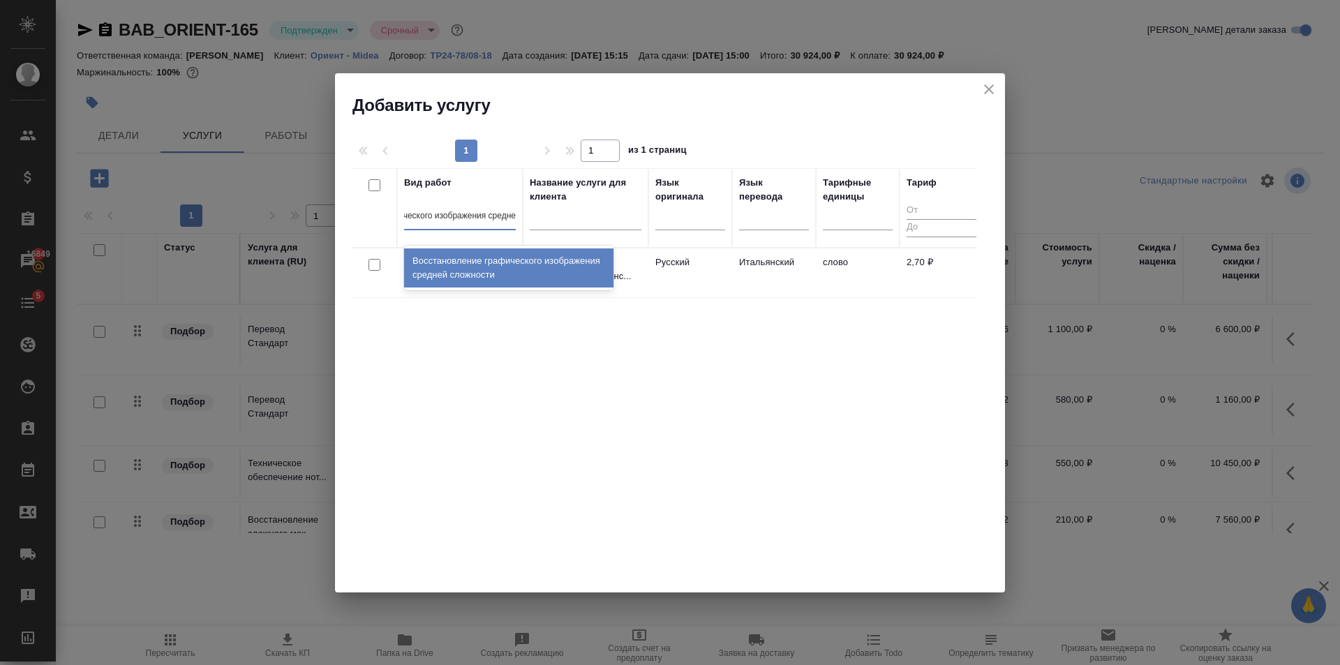
type input "восстановление графического изображения средней"
click at [500, 276] on div "Восстановление графического изображения средней сложности" at bounding box center [508, 267] width 209 height 39
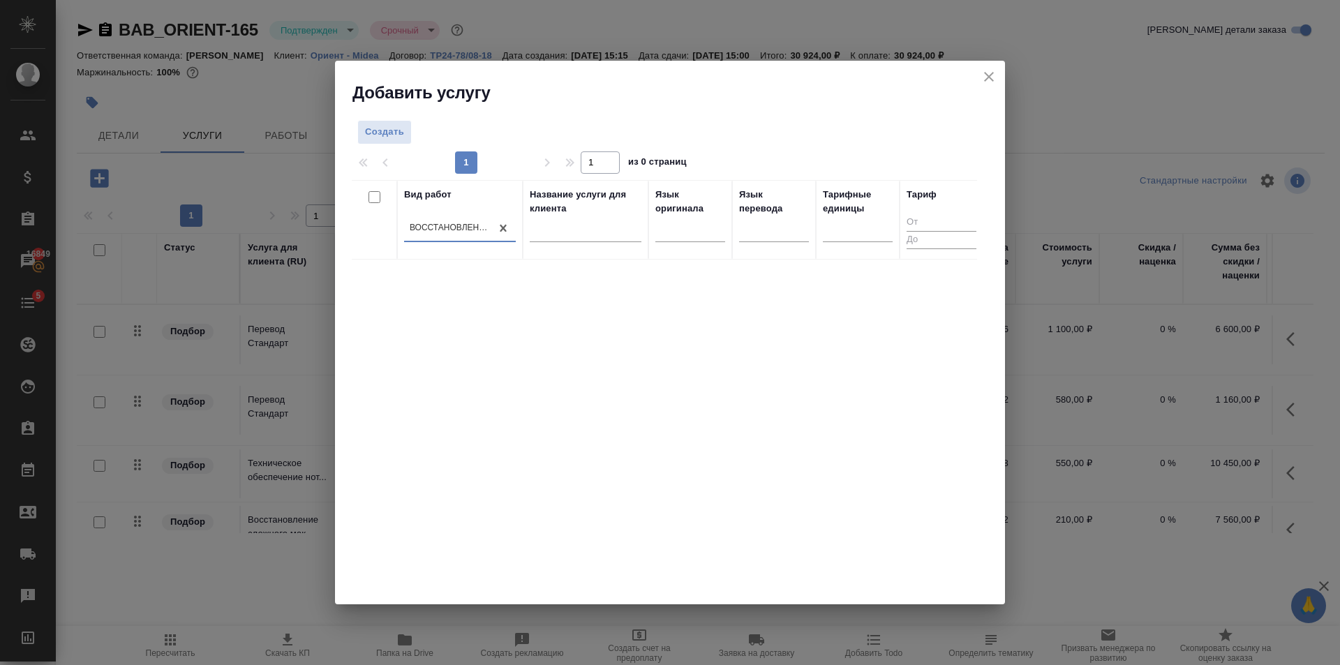
scroll to position [0, 1]
click at [407, 145] on div at bounding box center [670, 147] width 637 height 7
click at [377, 123] on button "Создать" at bounding box center [384, 132] width 54 height 24
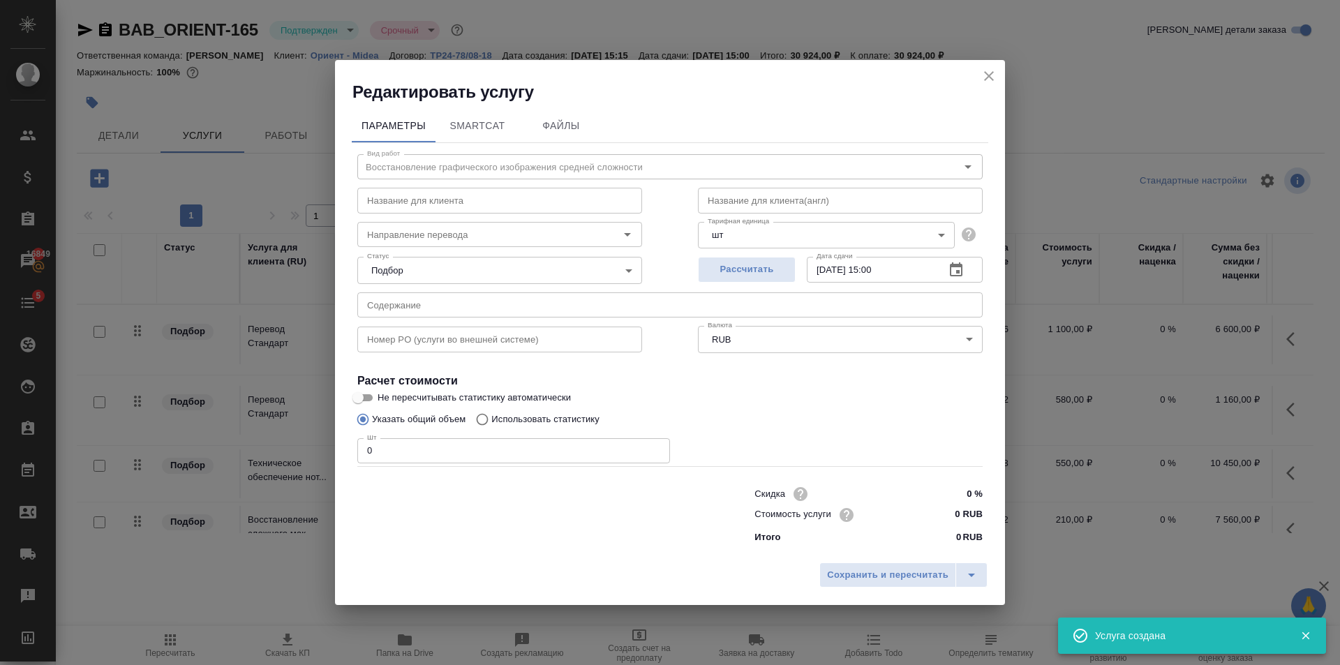
click at [962, 518] on input "0 RUB" at bounding box center [956, 515] width 52 height 20
type input "210 RUB"
click at [452, 449] on input "0" at bounding box center [513, 450] width 313 height 25
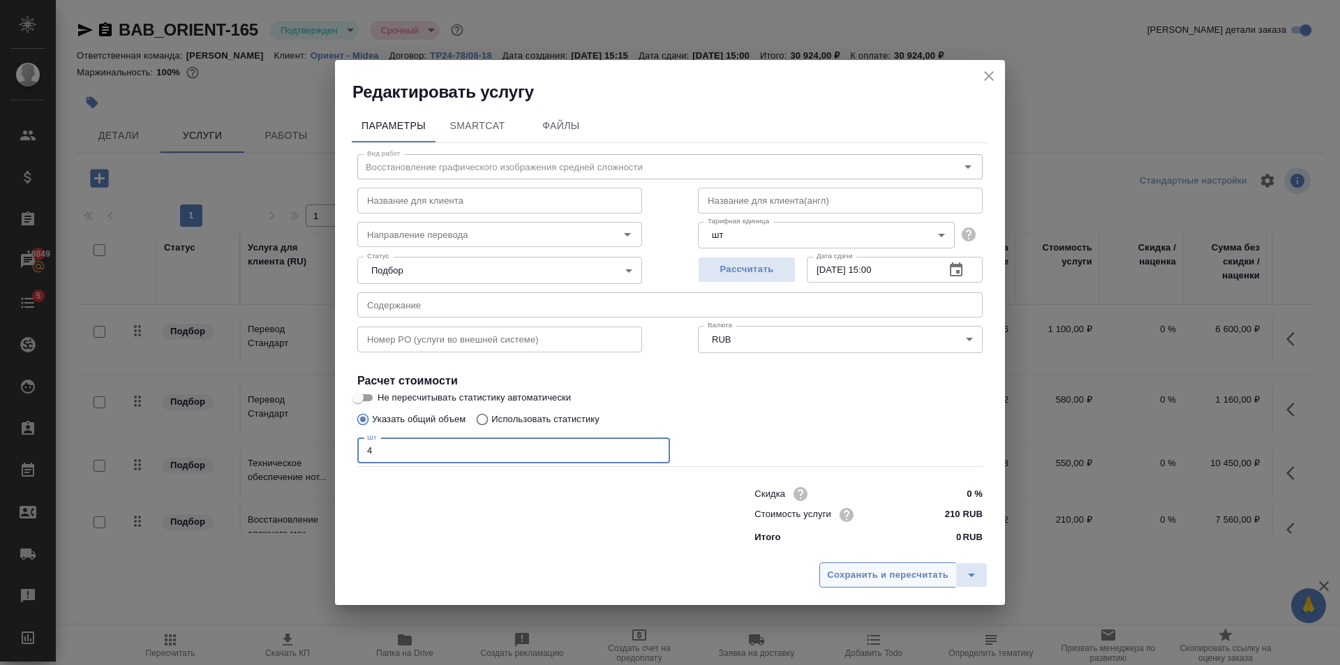
type input "4"
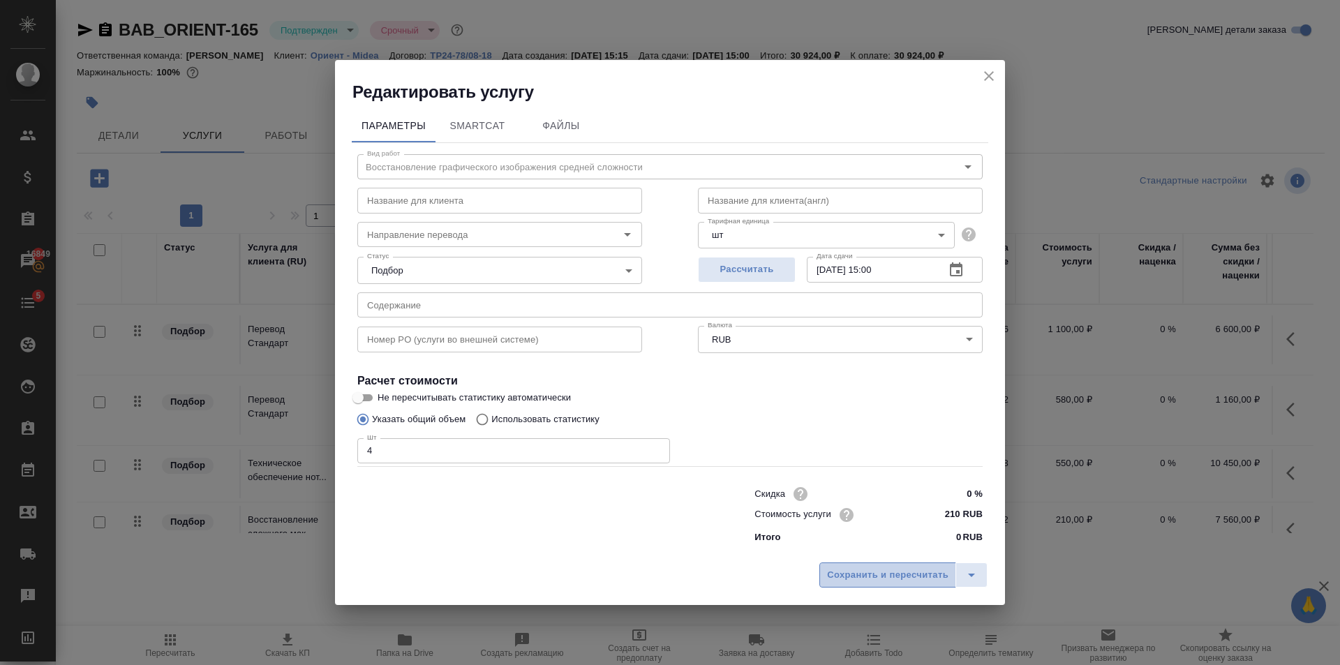
click at [945, 567] on span "Сохранить и пересчитать" at bounding box center [887, 575] width 121 height 16
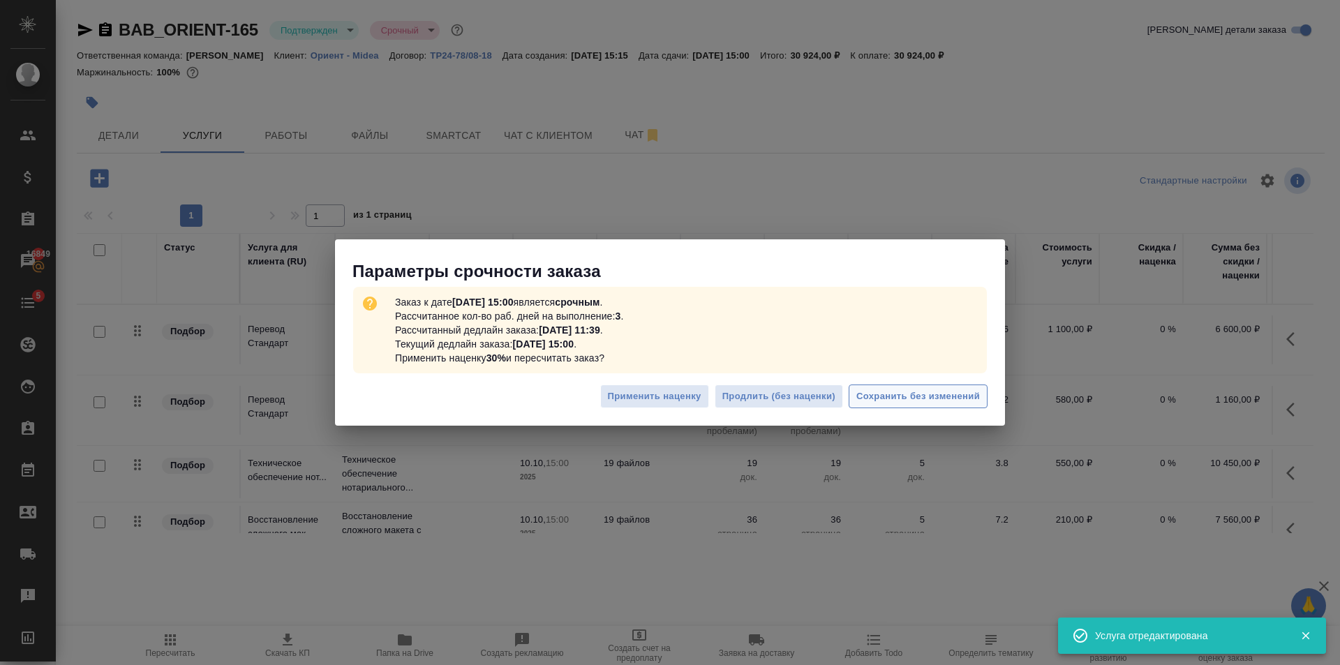
click at [886, 392] on span "Сохранить без изменений" at bounding box center [918, 397] width 124 height 16
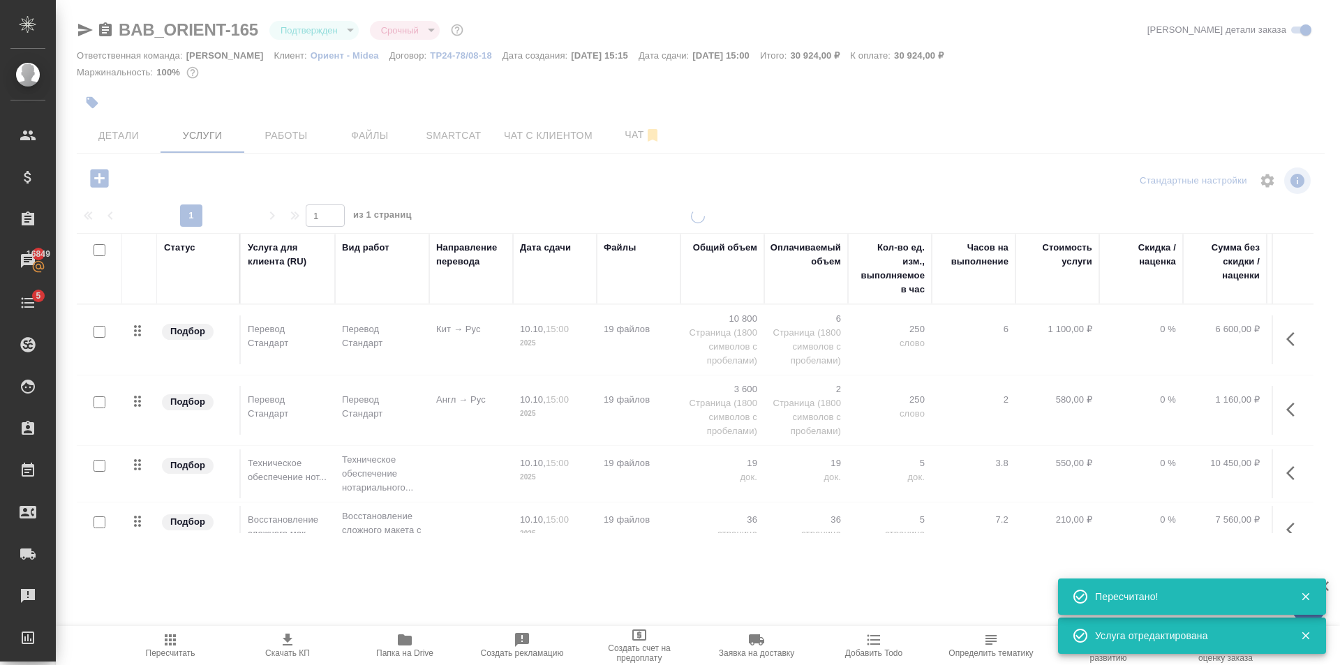
type input "inProgress"
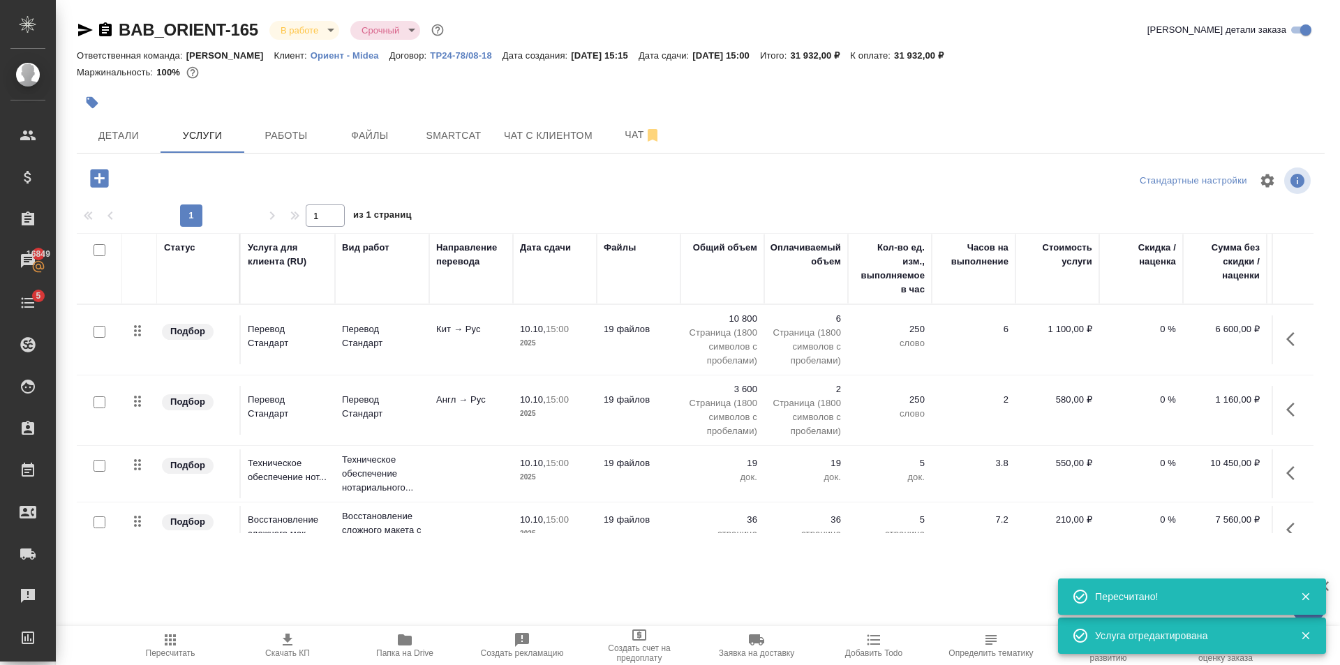
scroll to position [93, 0]
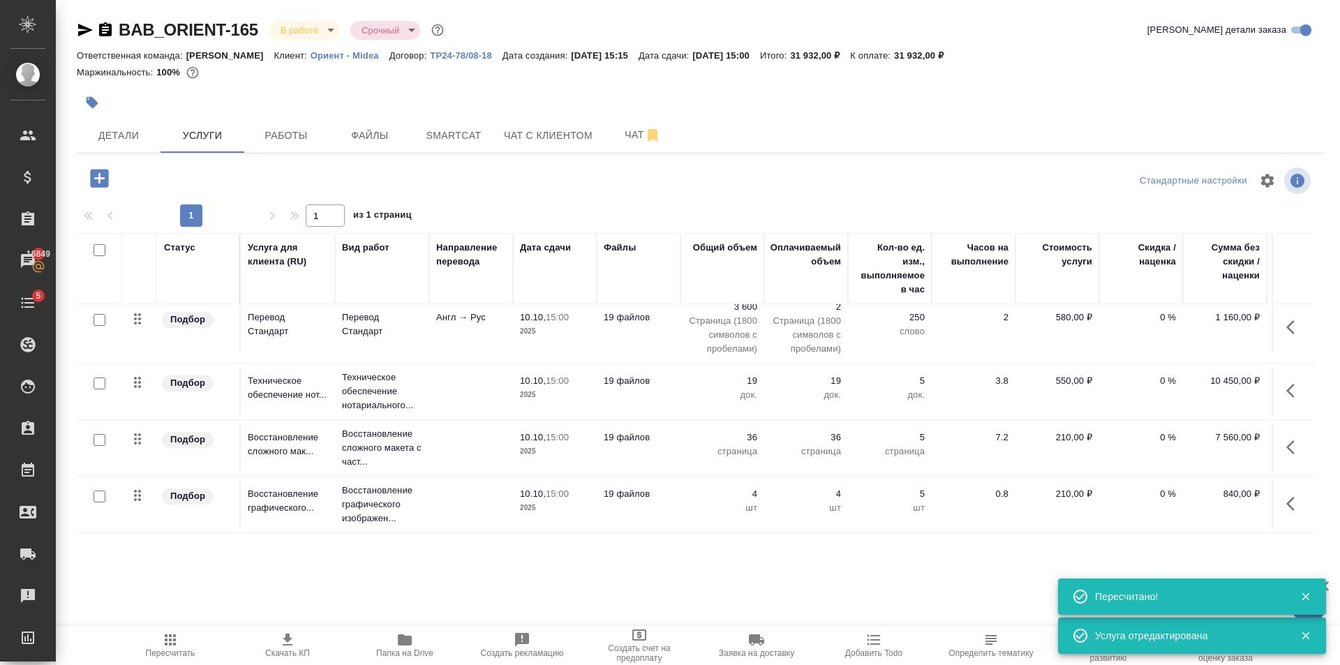
click at [101, 491] on input "checkbox" at bounding box center [100, 497] width 12 height 12
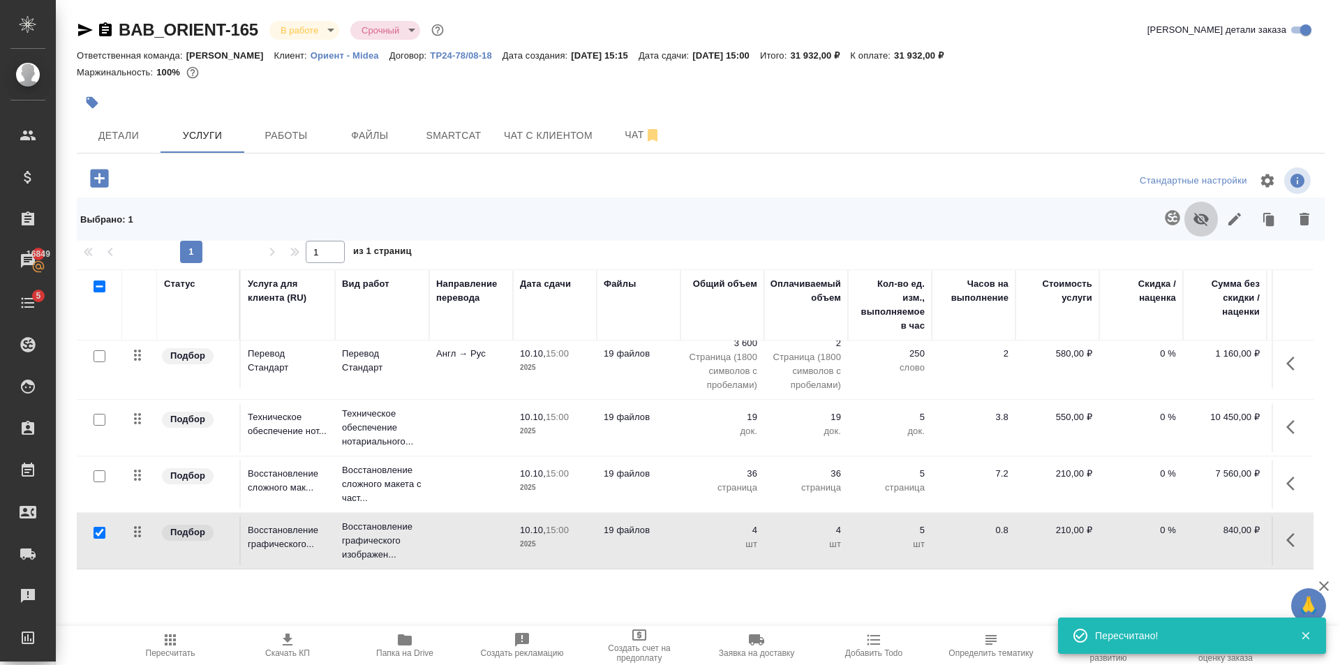
click at [1198, 221] on icon "button" at bounding box center [1201, 219] width 15 height 13
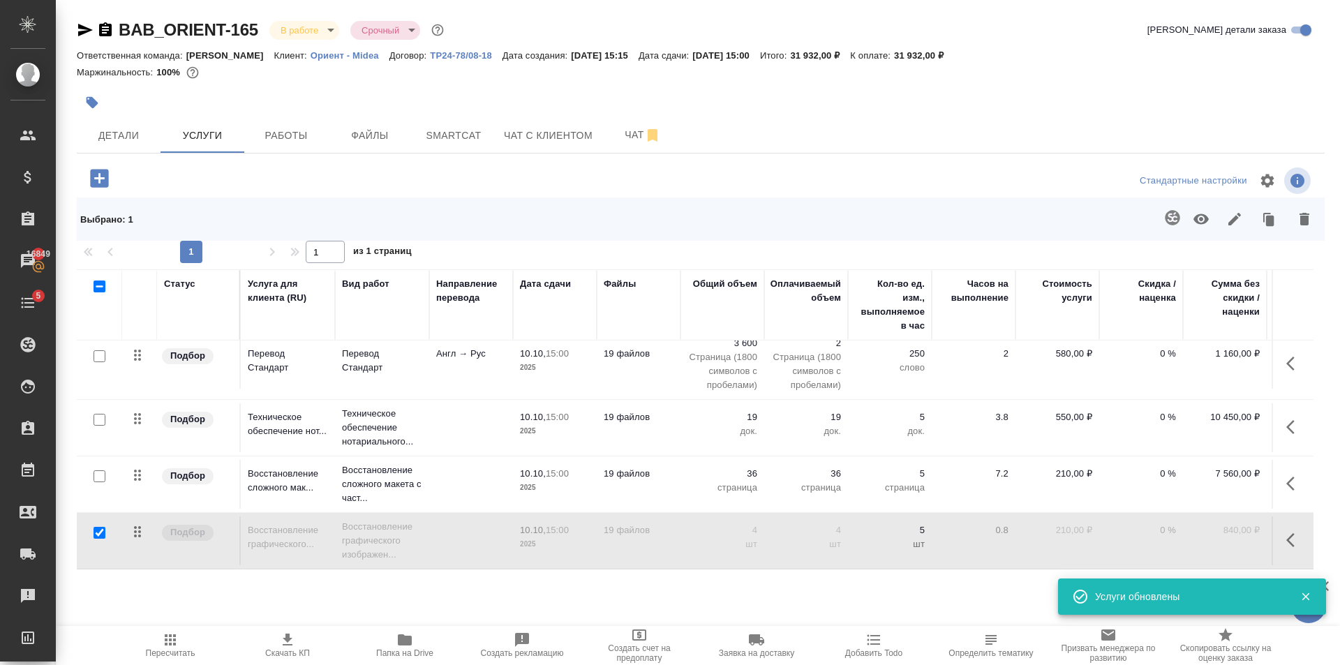
click at [98, 527] on input "checkbox" at bounding box center [100, 533] width 12 height 12
checkbox input "false"
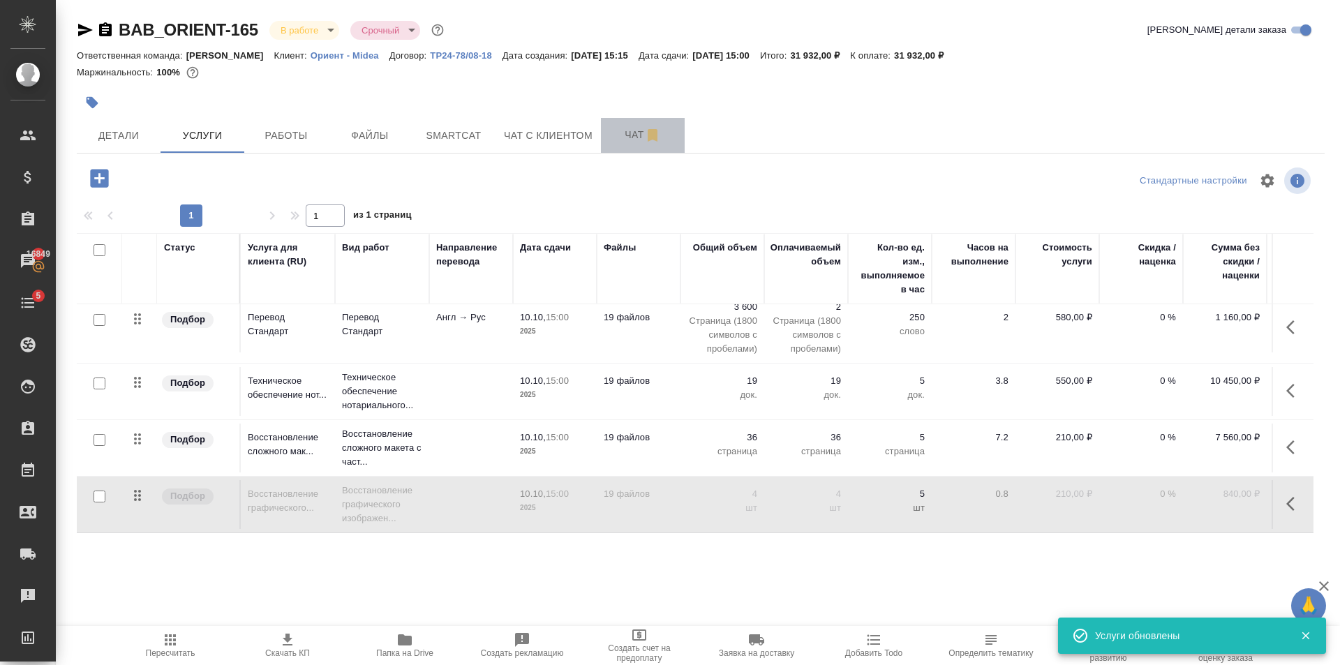
click at [615, 123] on button "Чат" at bounding box center [643, 135] width 84 height 35
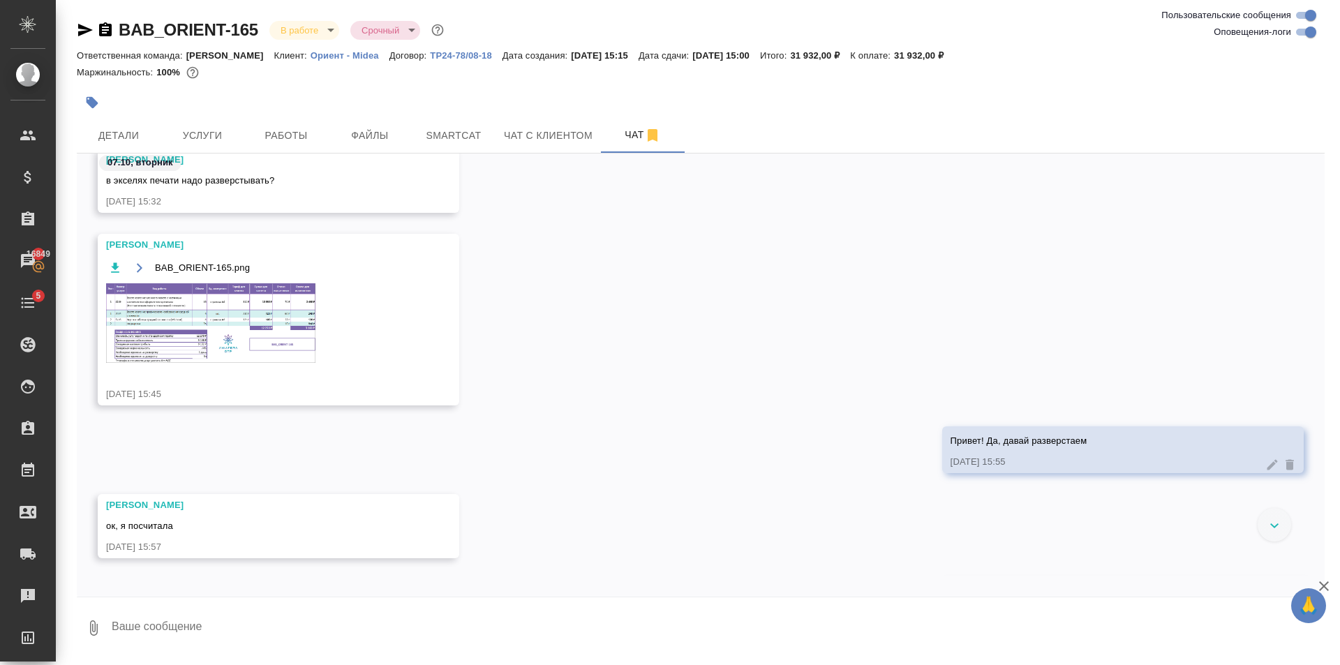
scroll to position [424, 0]
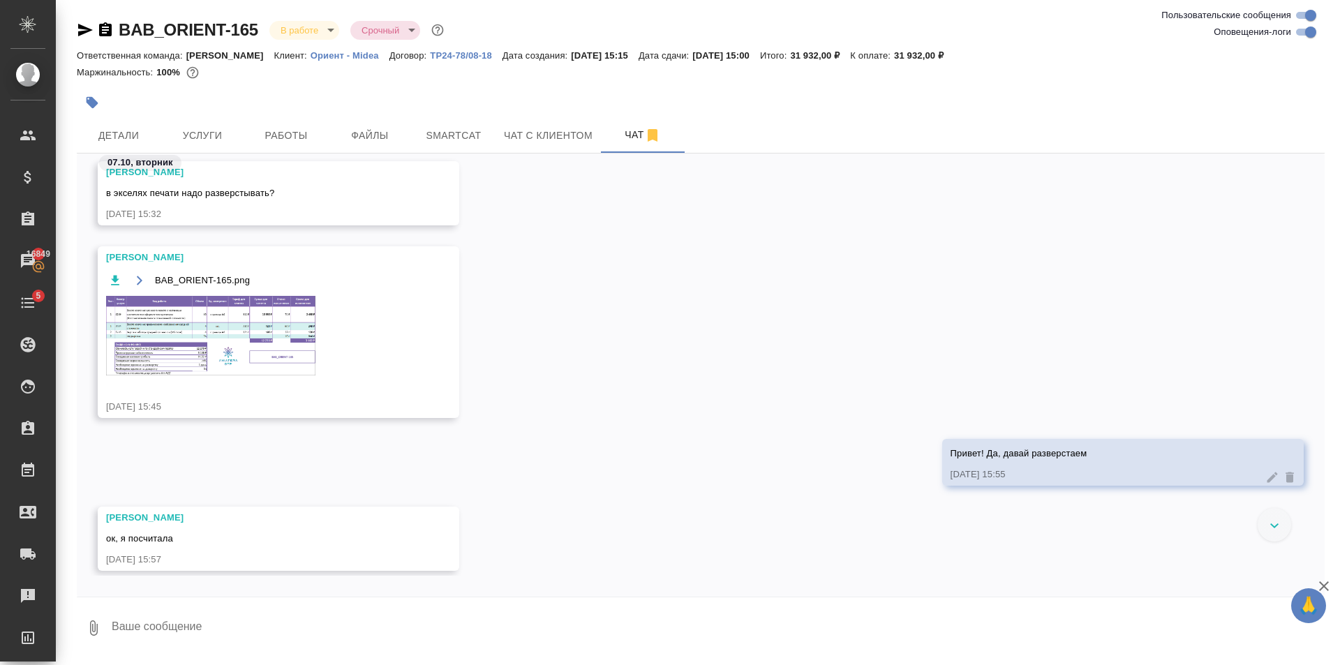
click at [214, 306] on img at bounding box center [210, 336] width 209 height 80
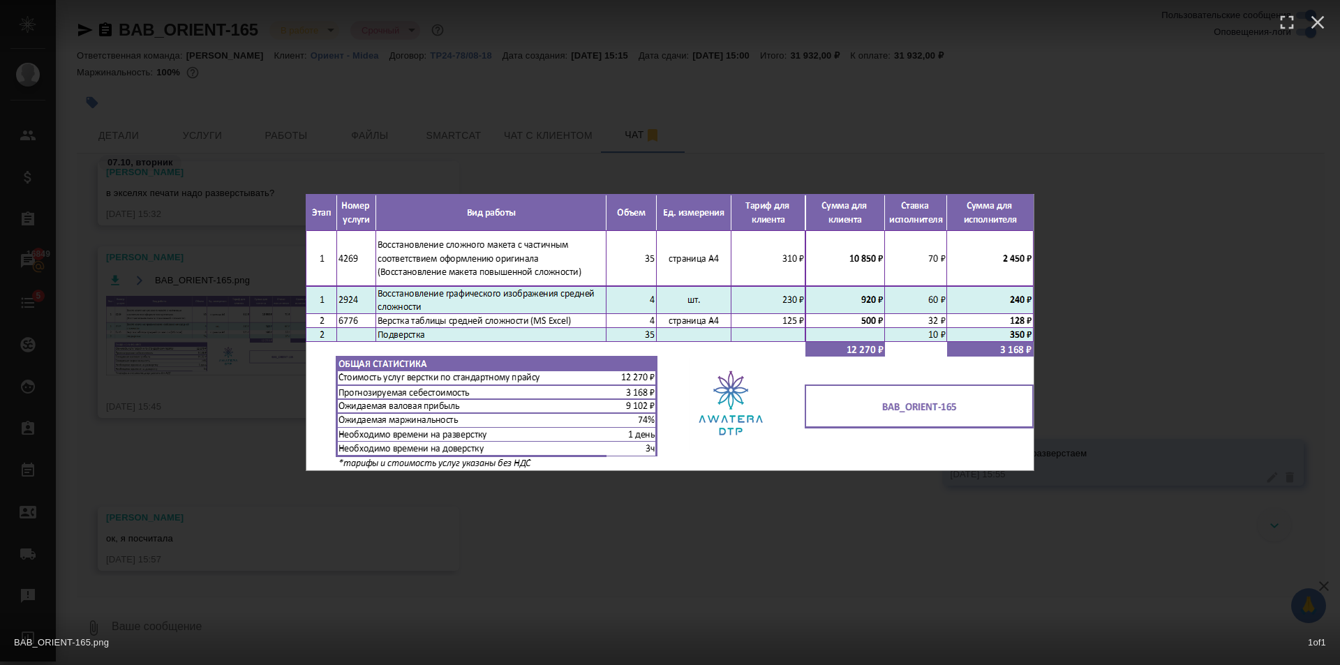
click at [556, 558] on div "BAB_ORIENT-165.png 1 of 1" at bounding box center [670, 332] width 1340 height 665
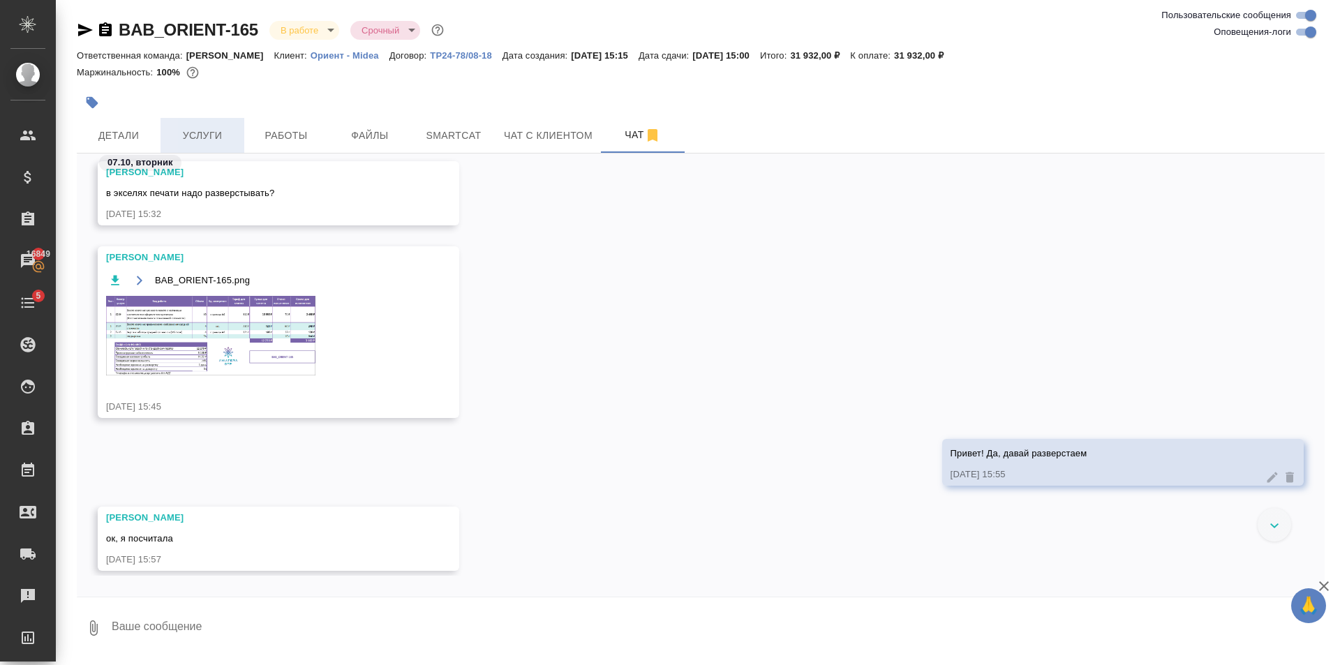
click at [219, 144] on button "Услуги" at bounding box center [203, 135] width 84 height 35
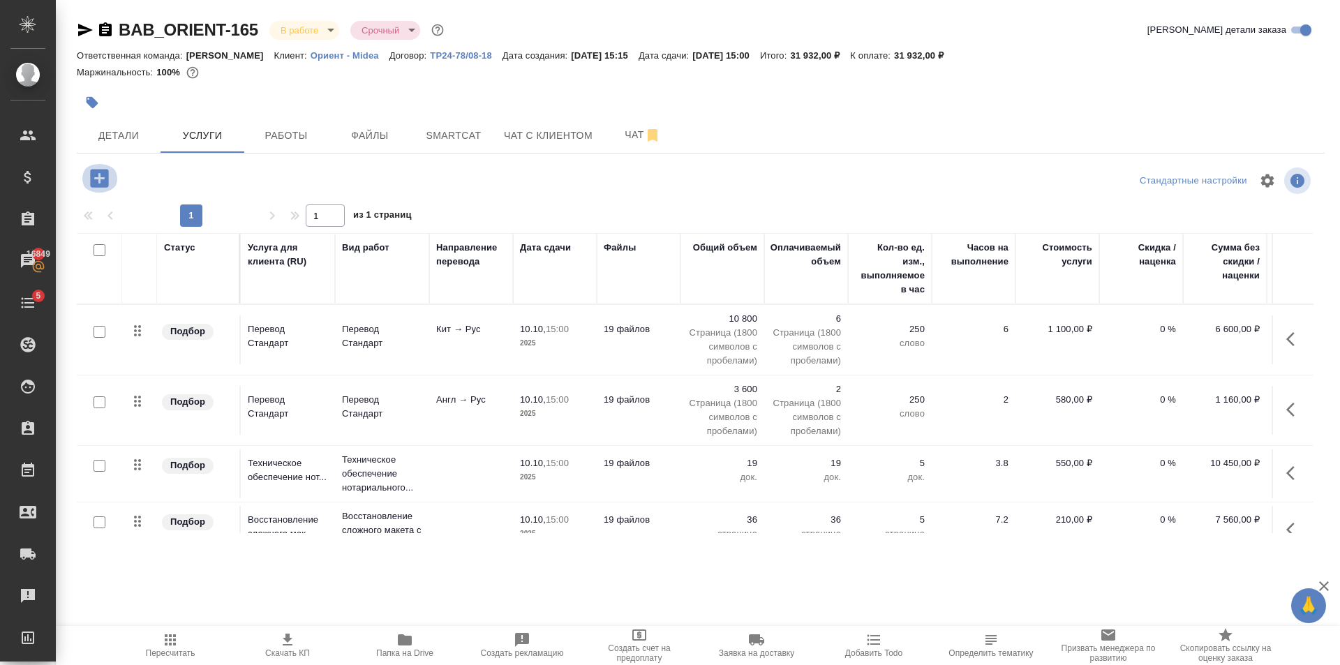
click at [103, 173] on icon "button" at bounding box center [99, 178] width 18 height 18
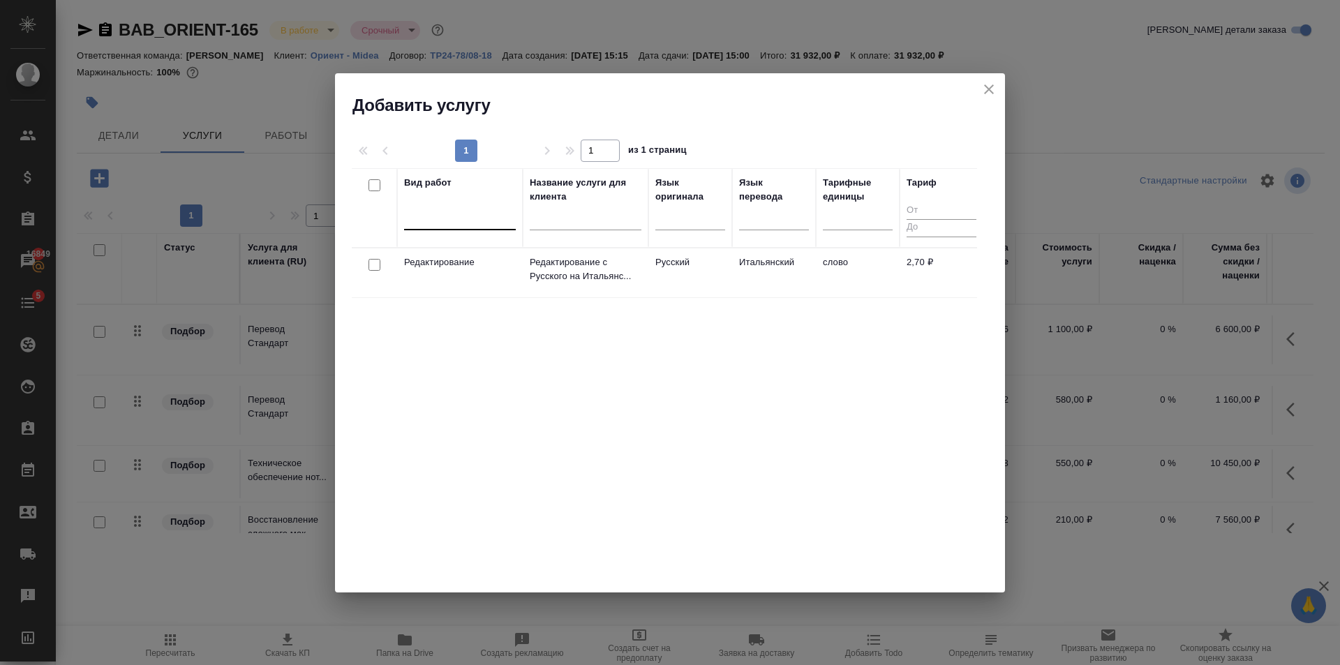
click at [424, 212] on div at bounding box center [460, 216] width 112 height 20
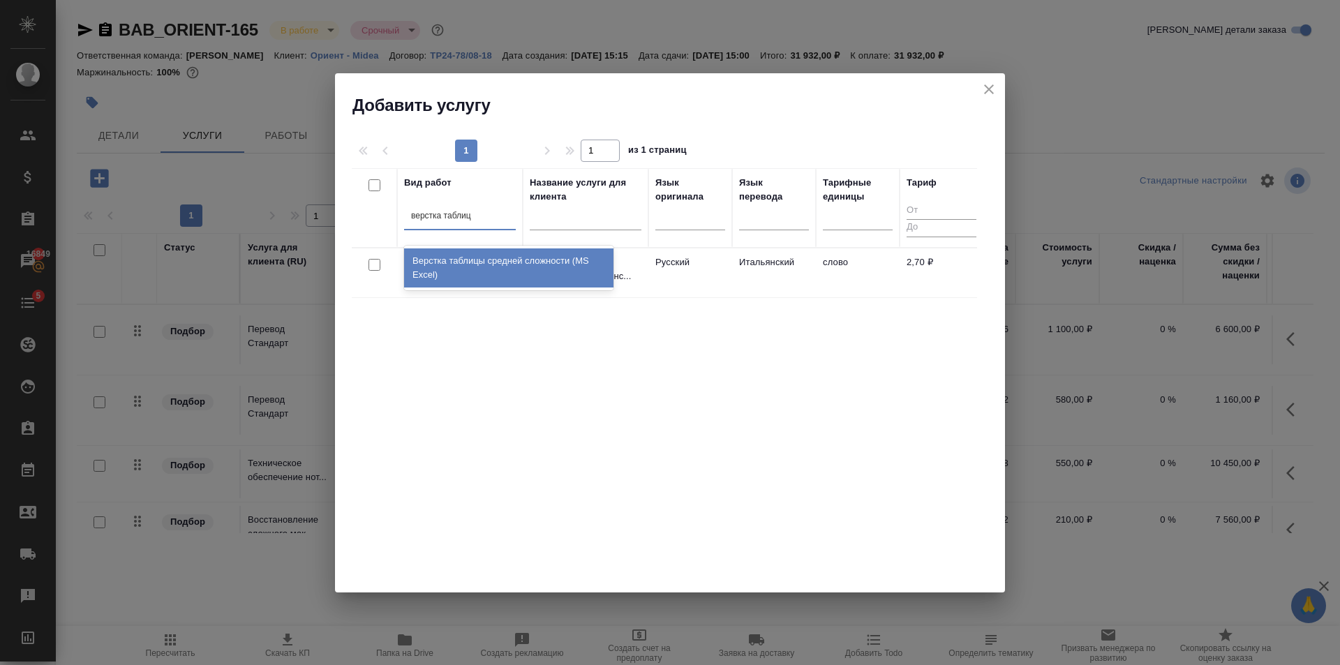
type input "верстка таблицы"
click at [462, 259] on div "Верстка таблицы средней сложности (MS Excel)" at bounding box center [508, 267] width 209 height 39
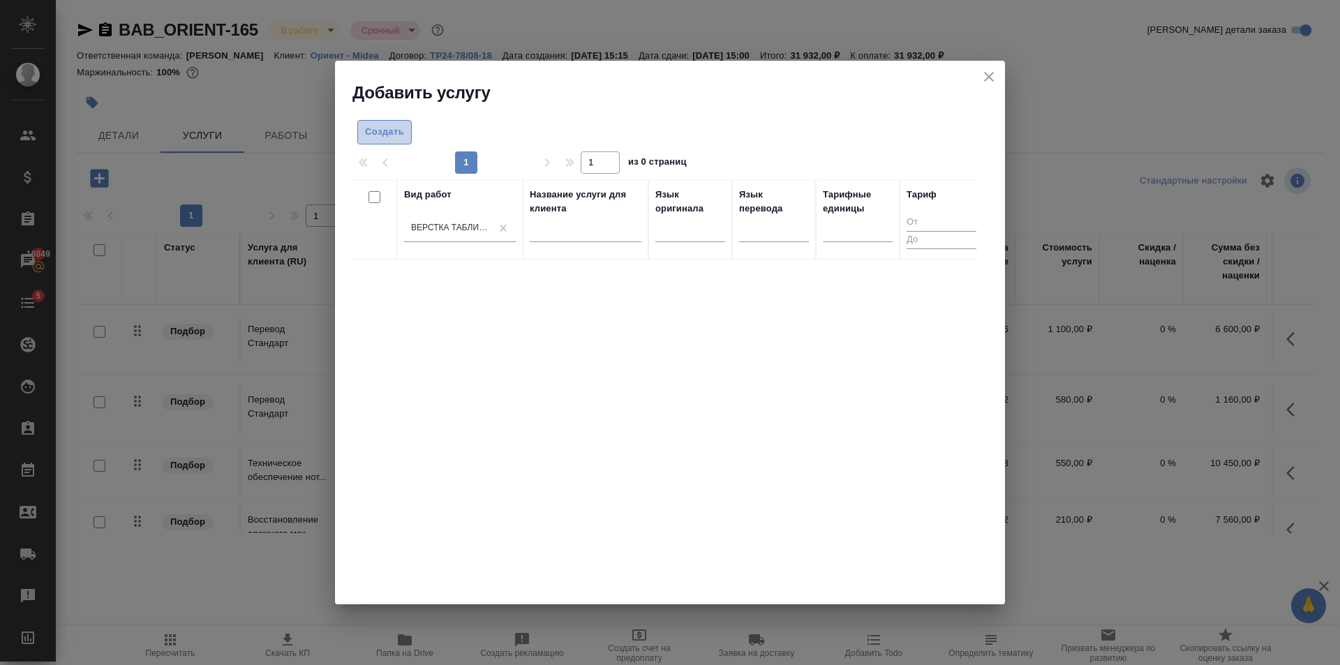
click at [389, 137] on span "Создать" at bounding box center [384, 132] width 39 height 16
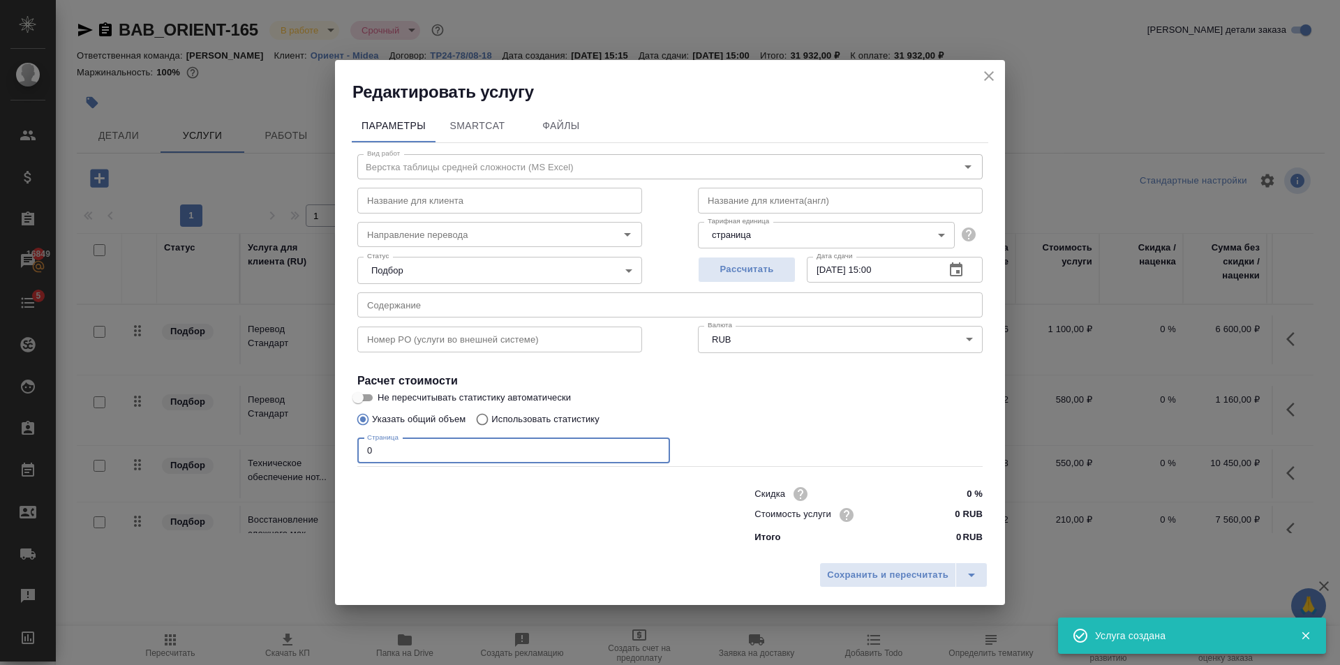
click at [463, 447] on input "0" at bounding box center [513, 450] width 313 height 25
type input "4"
click at [963, 512] on input "0 RUB" at bounding box center [956, 515] width 52 height 20
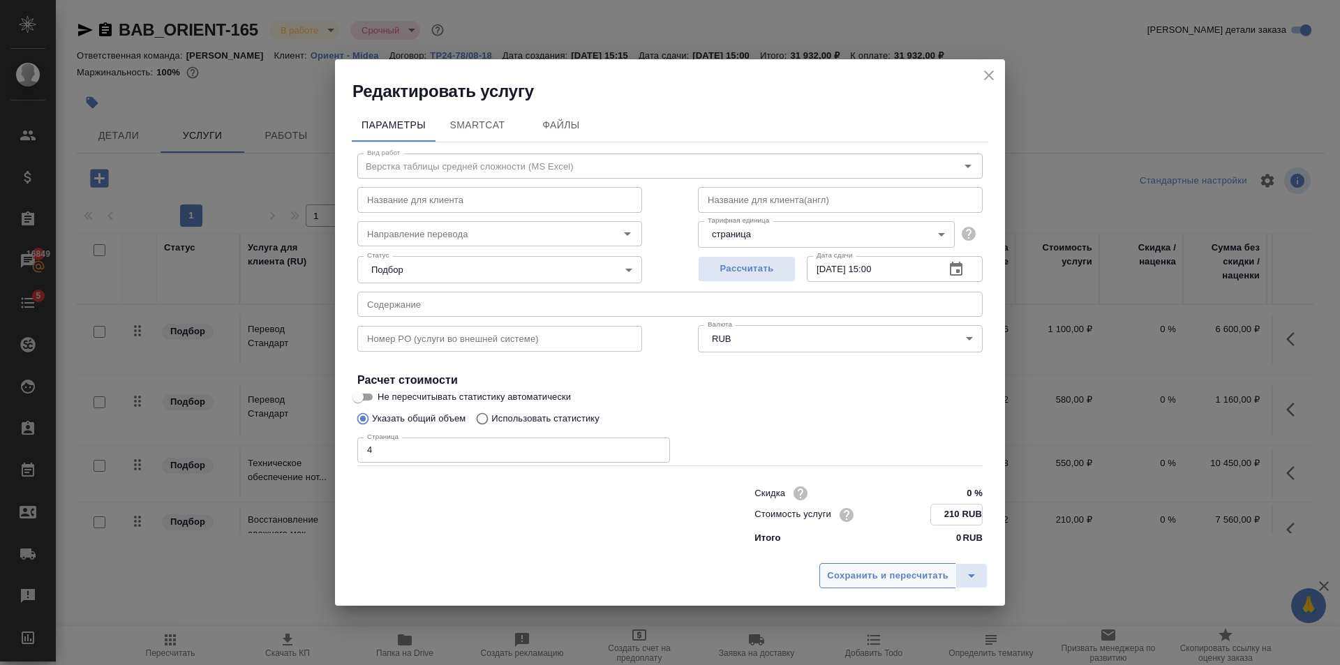
type input "210 RUB"
click at [895, 576] on span "Сохранить и пересчитать" at bounding box center [887, 576] width 121 height 16
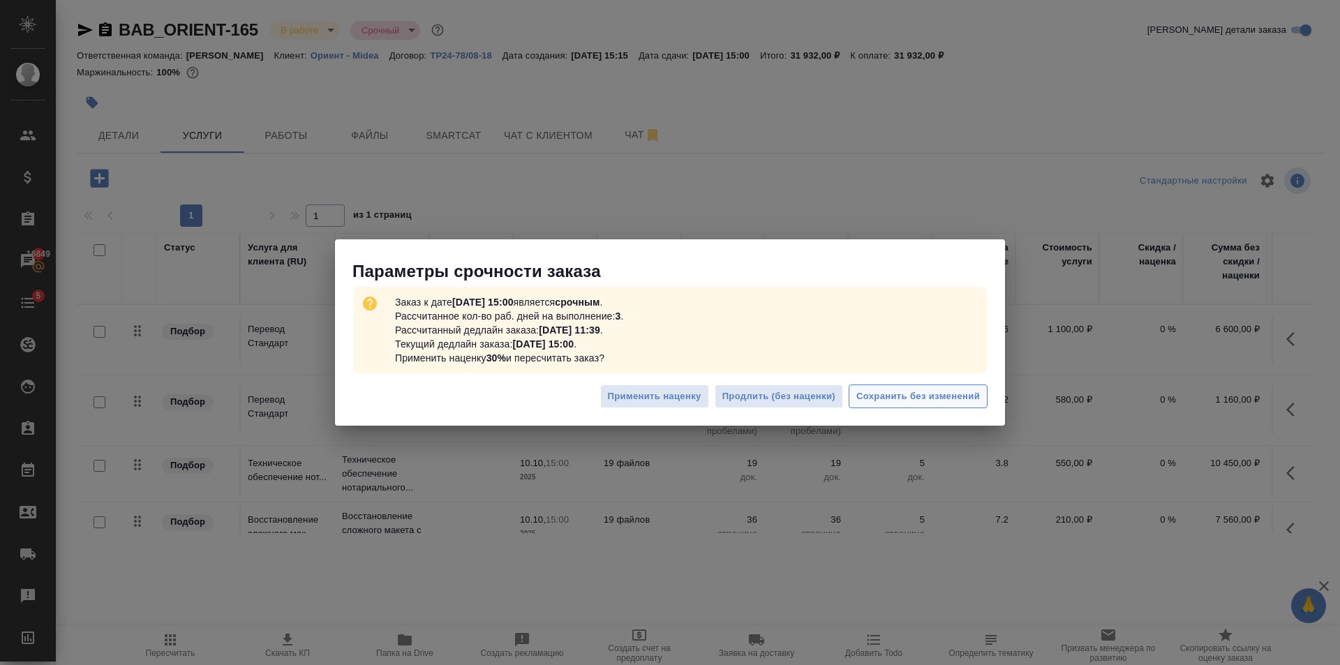
click at [970, 398] on span "Сохранить без изменений" at bounding box center [918, 397] width 124 height 16
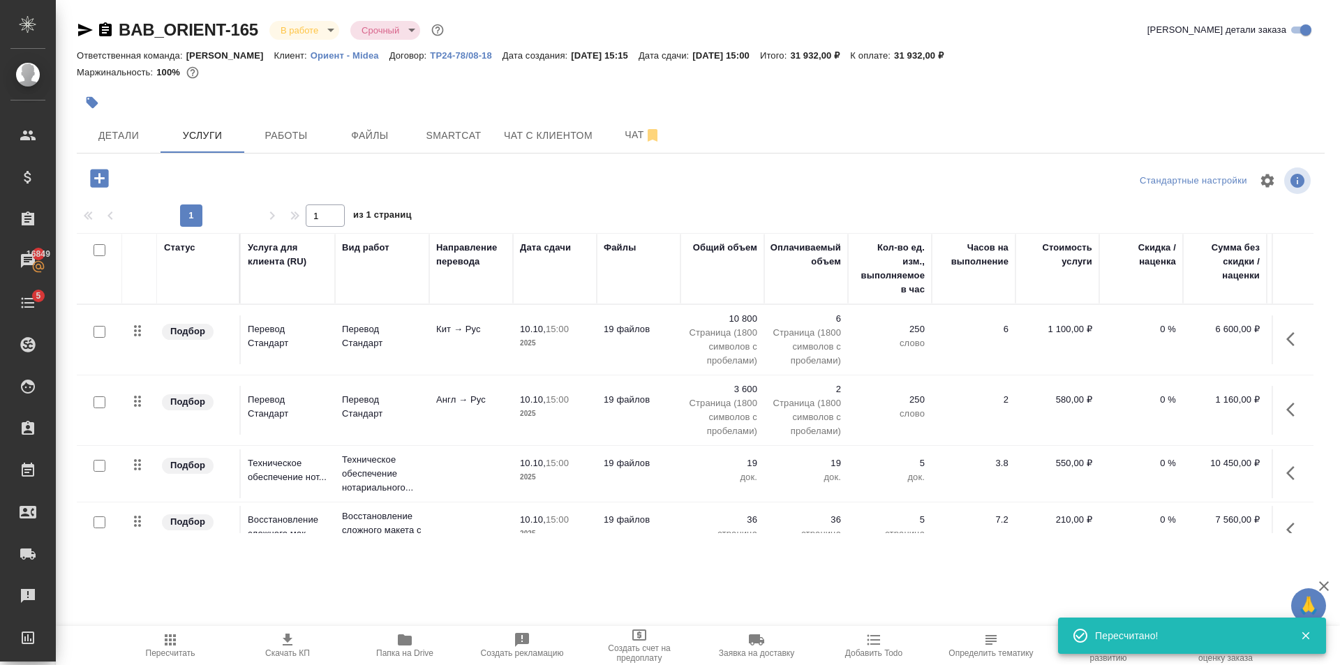
click at [163, 637] on icon "button" at bounding box center [170, 640] width 17 height 17
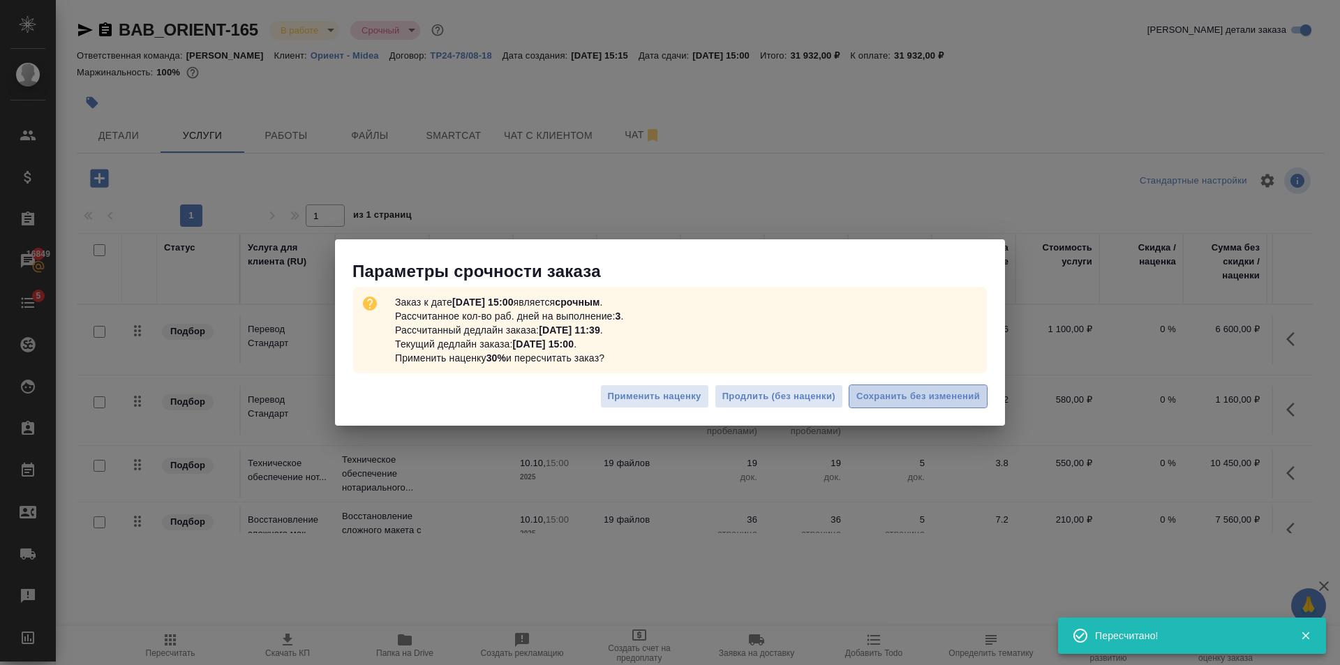
click at [905, 399] on span "Сохранить без изменений" at bounding box center [918, 397] width 124 height 16
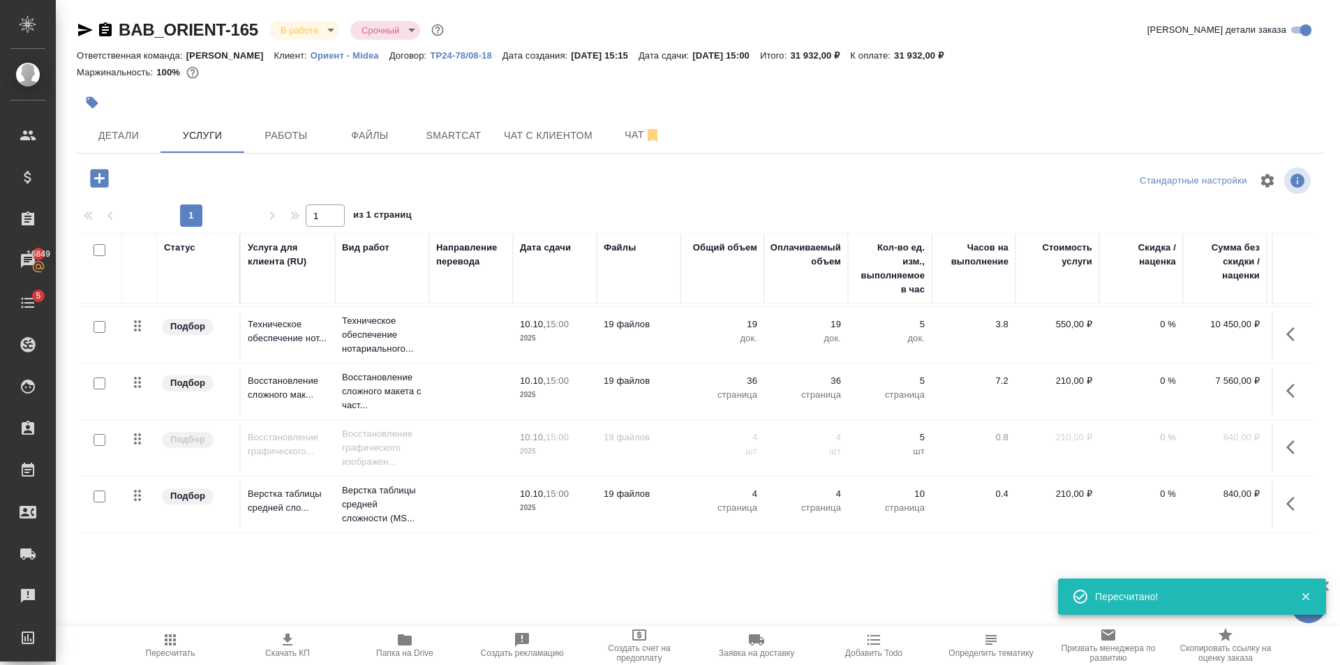
scroll to position [149, 0]
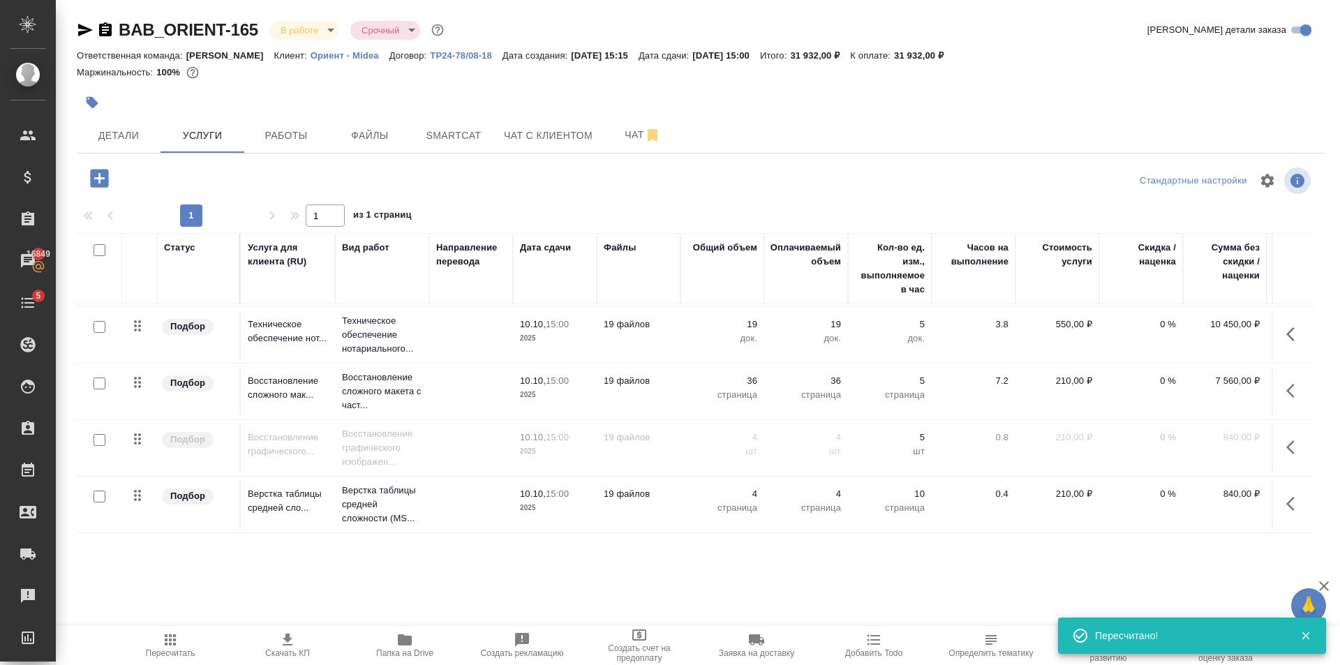
drag, startPoint x: 101, startPoint y: 484, endPoint x: 107, endPoint y: 486, distance: 7.3
click at [101, 491] on input "checkbox" at bounding box center [100, 497] width 12 height 12
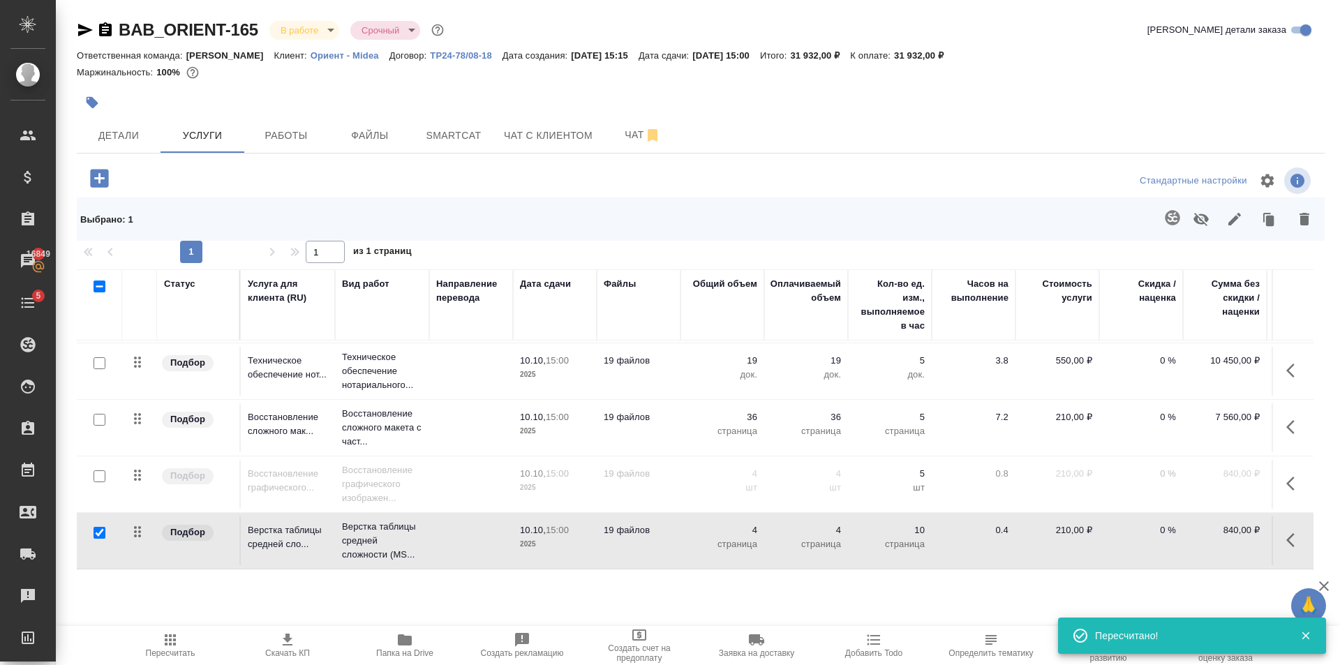
click at [1199, 223] on icon "button" at bounding box center [1201, 219] width 15 height 13
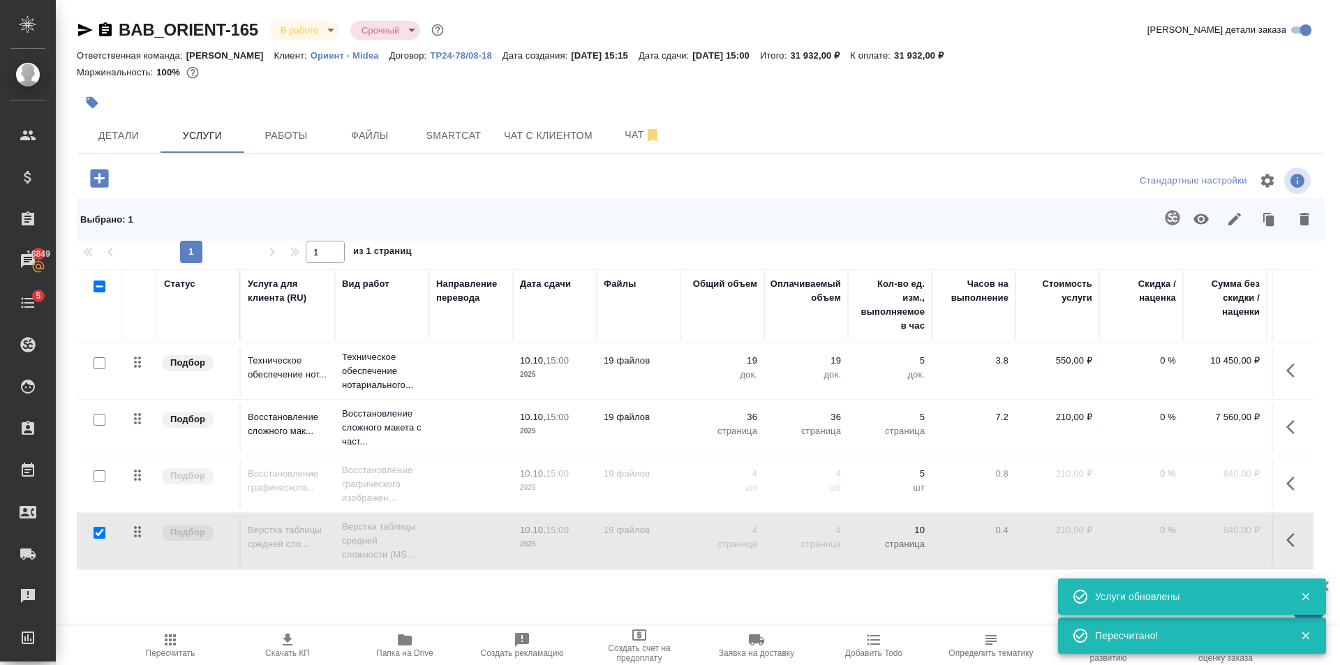
click at [102, 527] on input "checkbox" at bounding box center [100, 533] width 12 height 12
checkbox input "false"
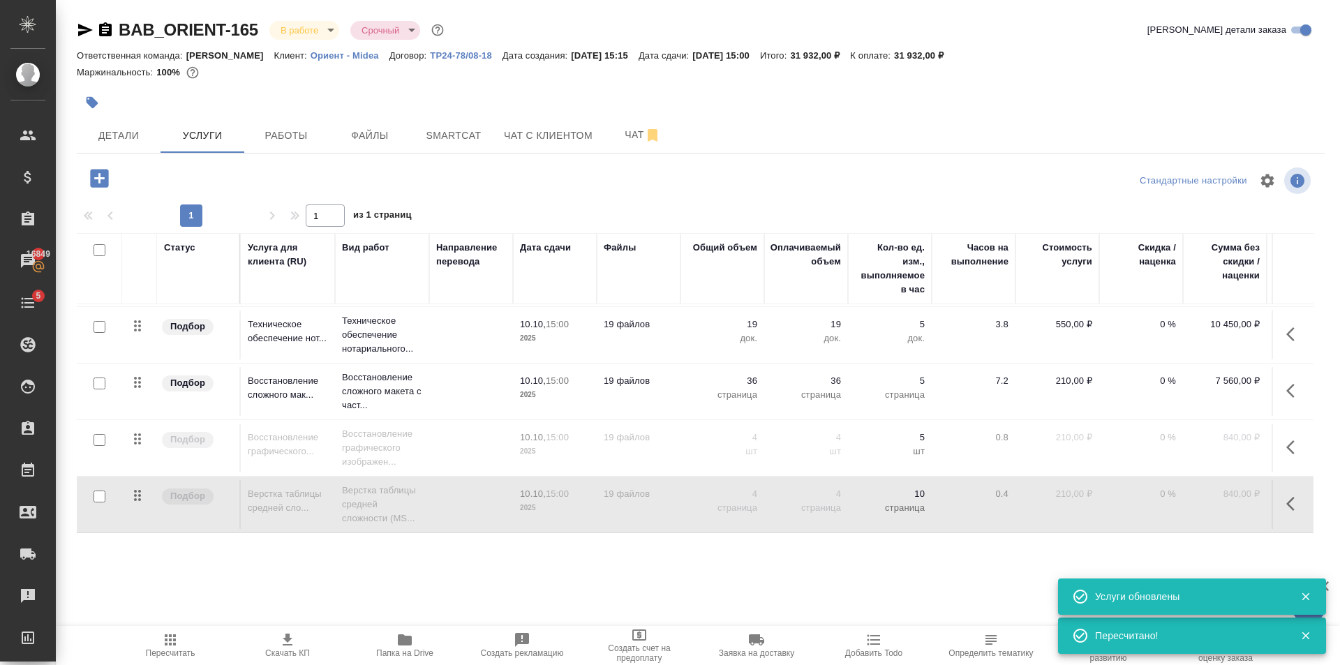
click at [193, 639] on span "Пересчитать" at bounding box center [170, 645] width 101 height 27
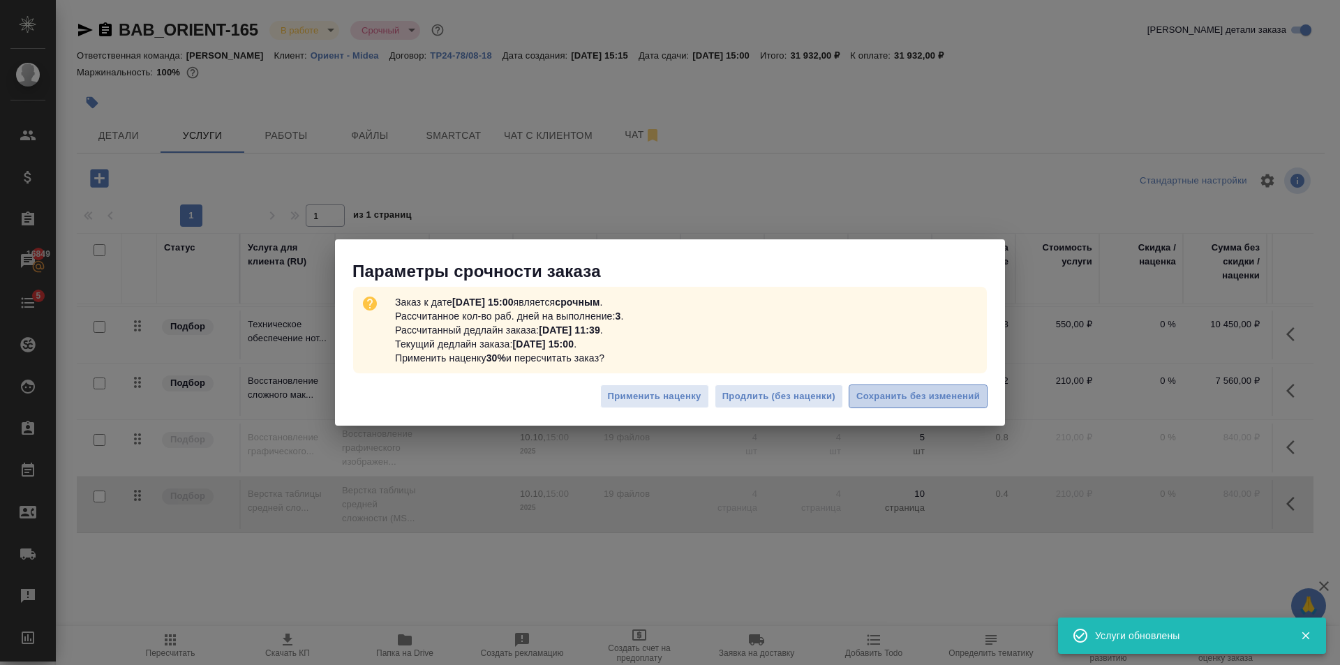
click at [924, 391] on span "Сохранить без изменений" at bounding box center [918, 397] width 124 height 16
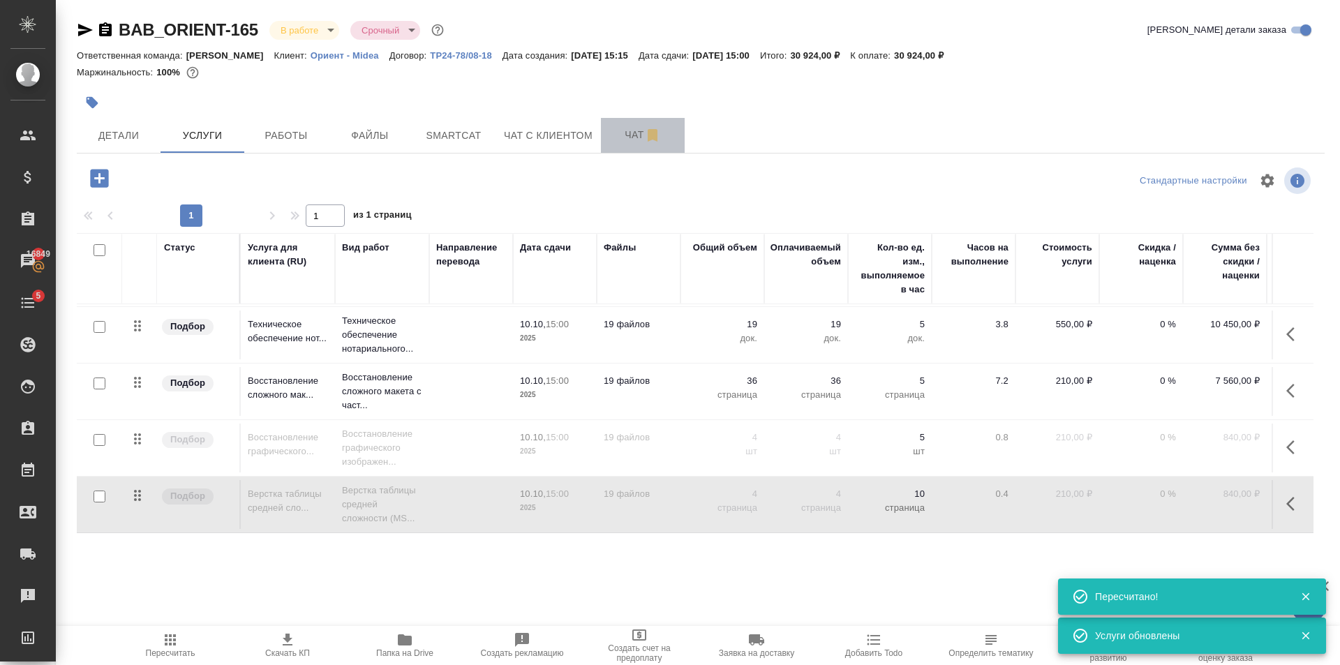
click at [626, 139] on span "Чат" at bounding box center [642, 134] width 67 height 17
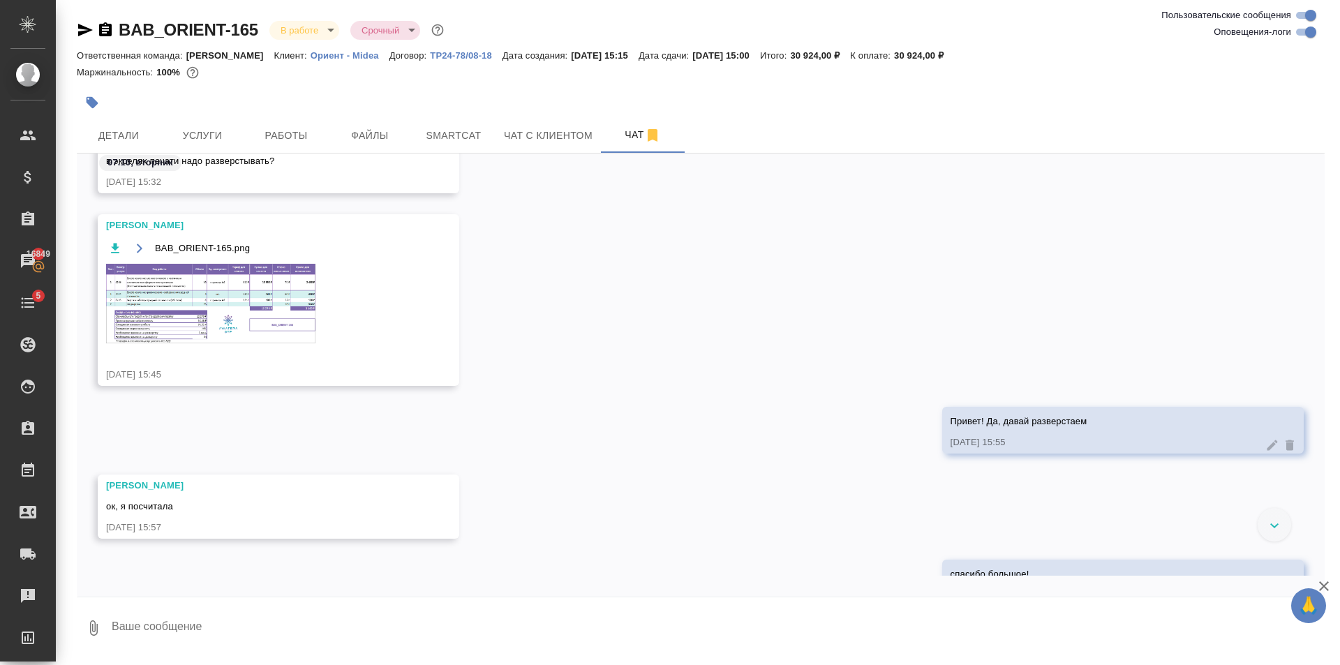
scroll to position [455, 0]
click at [182, 289] on img at bounding box center [210, 305] width 209 height 80
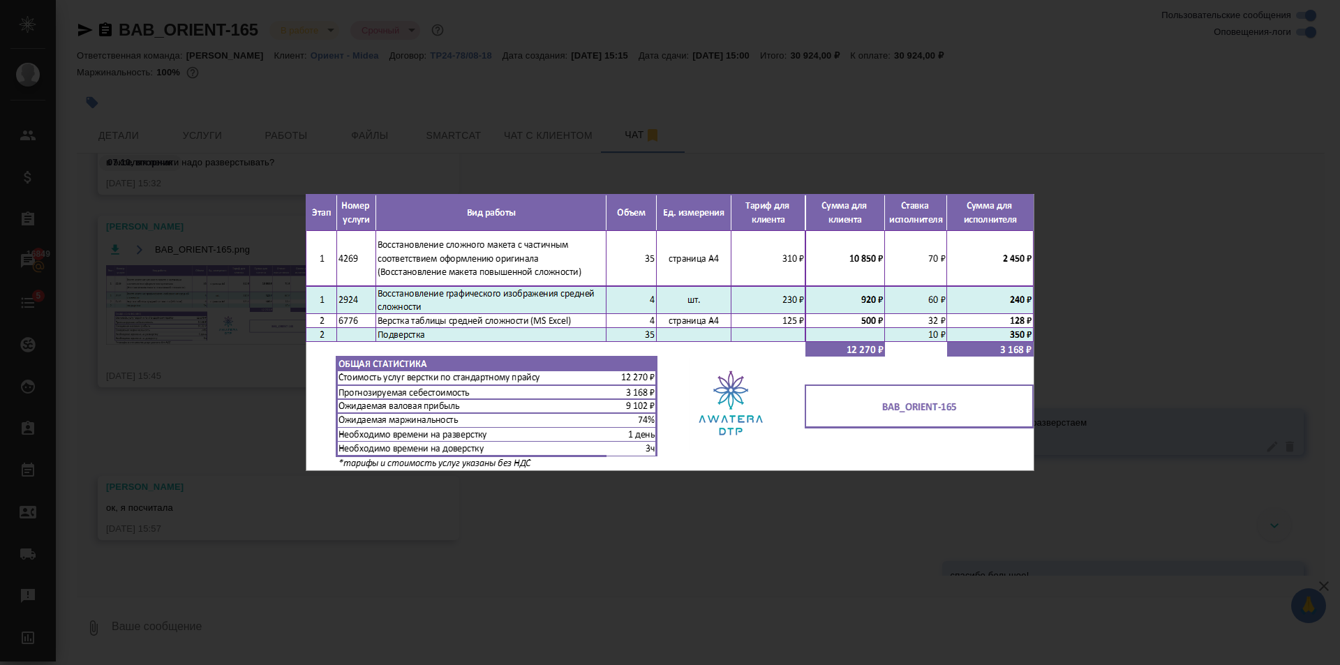
click at [726, 566] on div "BAB_ORIENT-165.png 1 of 1" at bounding box center [670, 332] width 1340 height 665
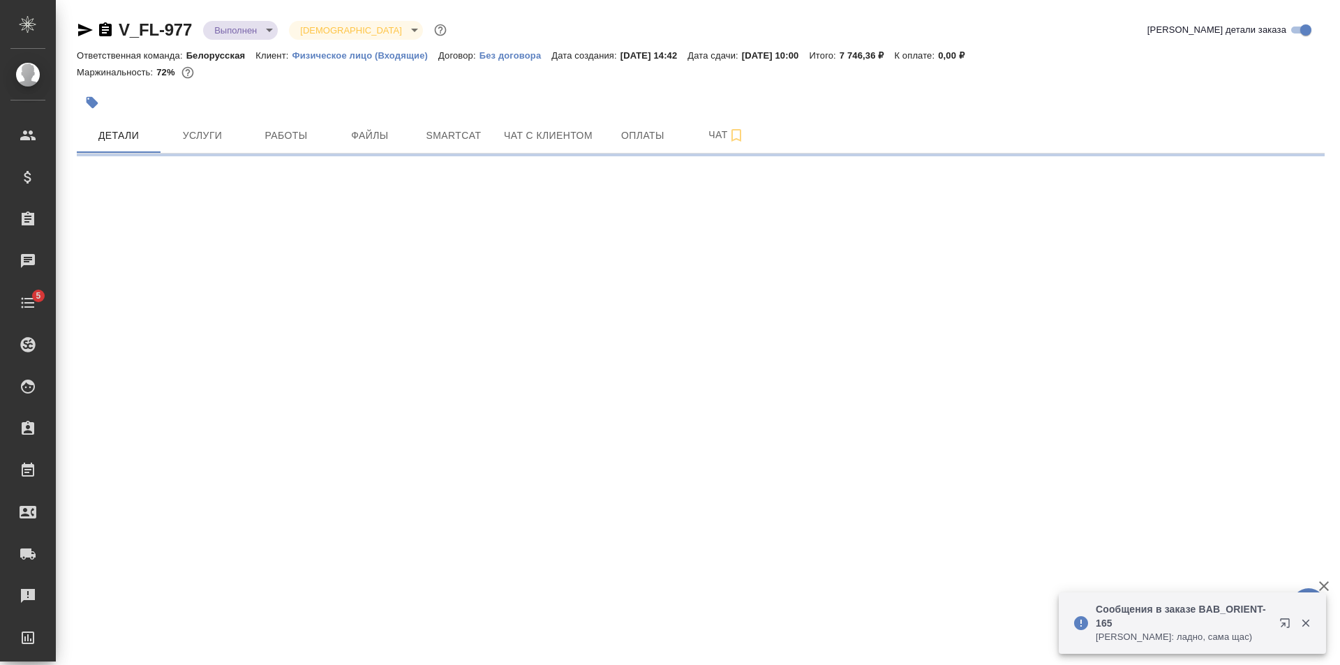
select select "RU"
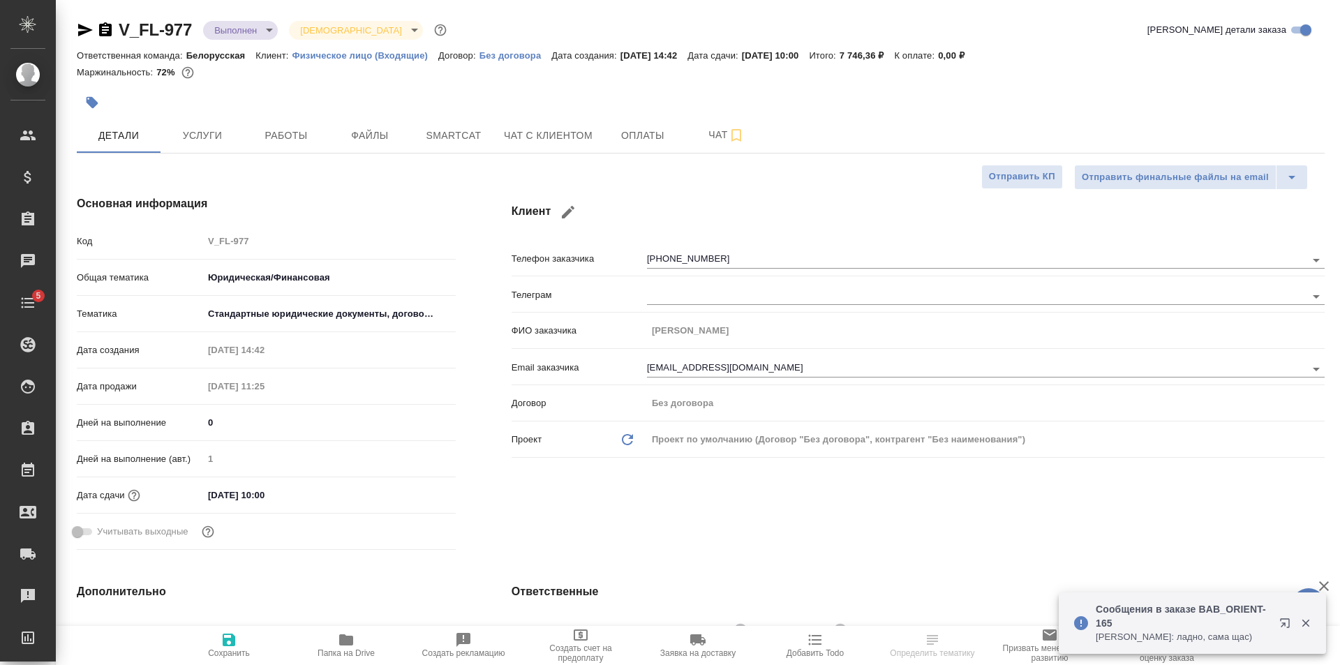
type textarea "x"
click at [263, 130] on span "Работы" at bounding box center [286, 135] width 67 height 17
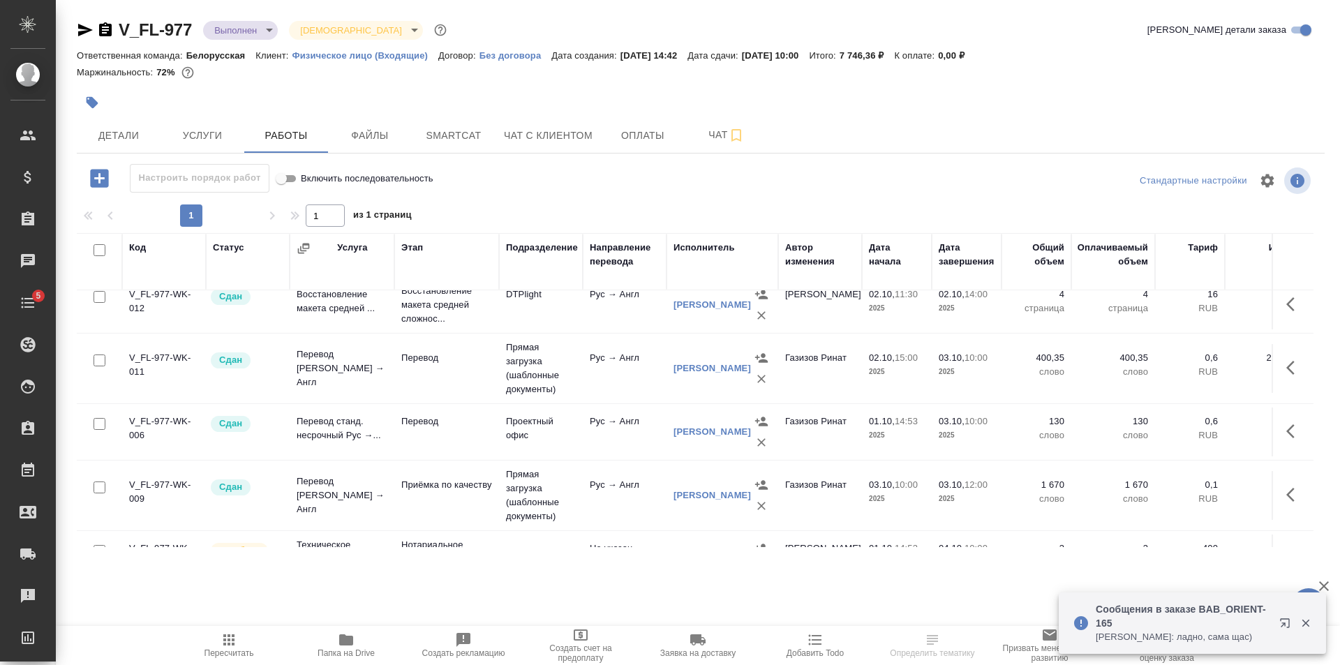
scroll to position [135, 0]
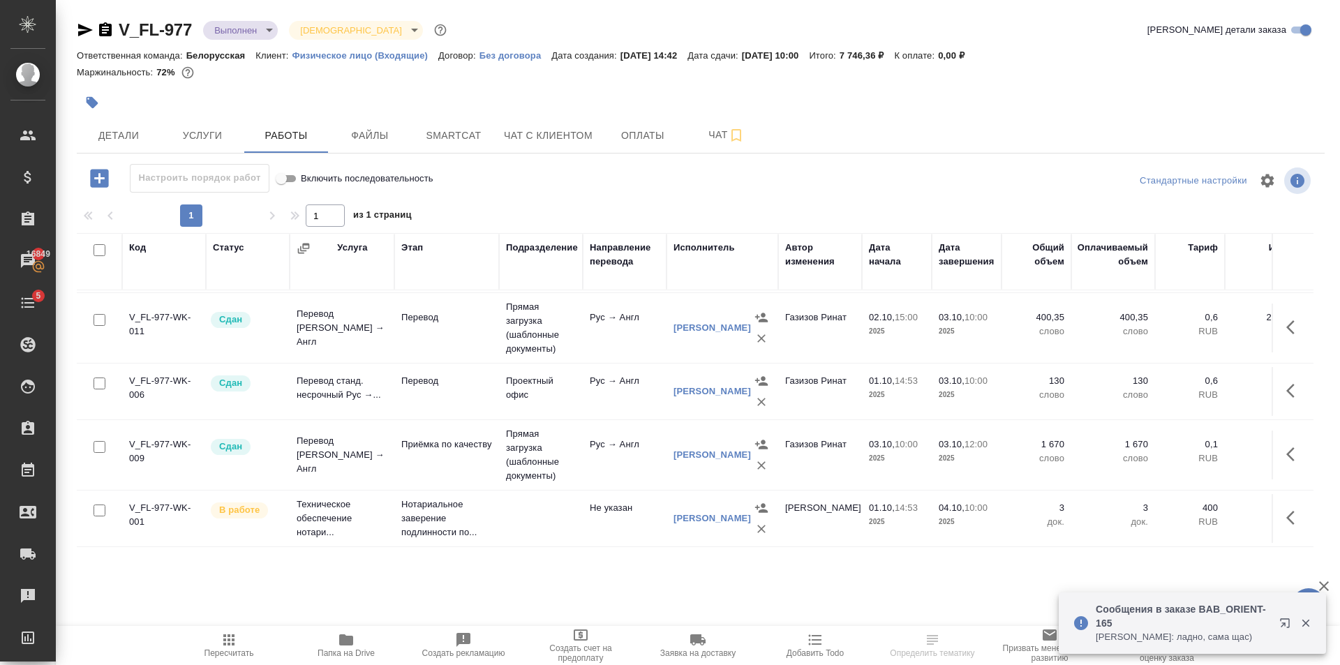
click at [246, 20] on body "🙏 .cls-1 fill:#fff; AWATERA [PERSON_NAME] Клиенты Спецификации Заказы 16849 Чат…" at bounding box center [670, 332] width 1340 height 665
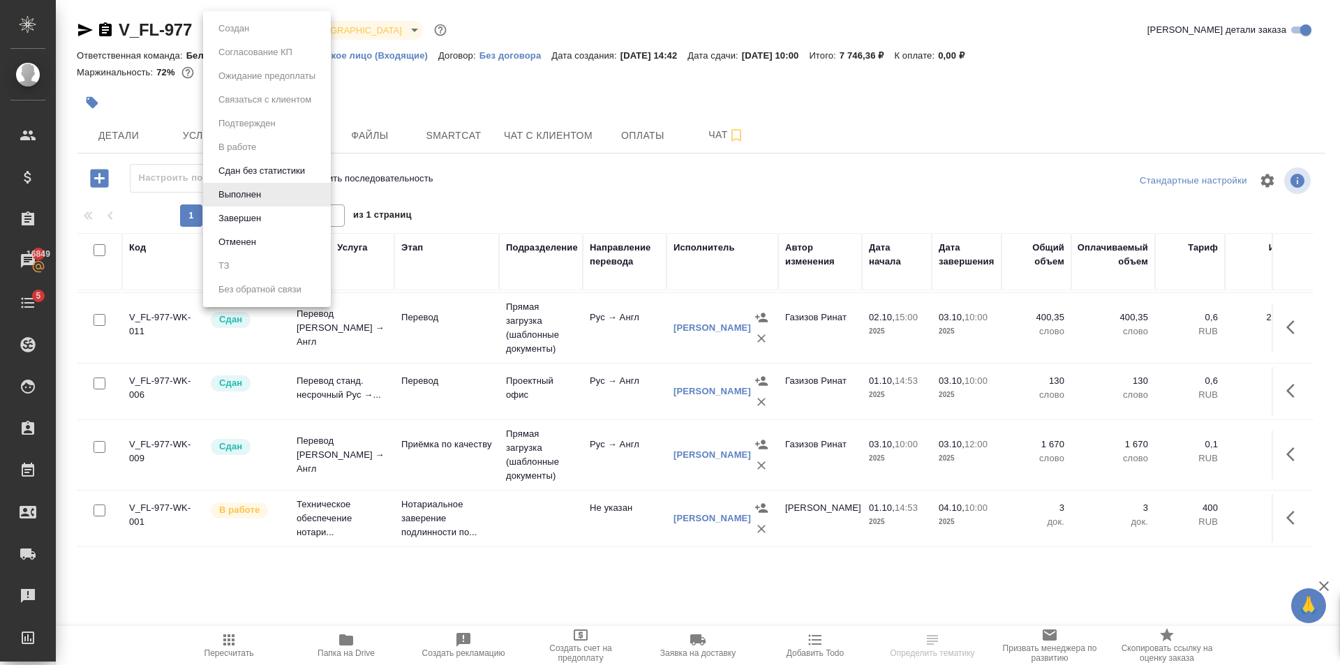
click at [297, 211] on li "Завершен" at bounding box center [267, 219] width 128 height 24
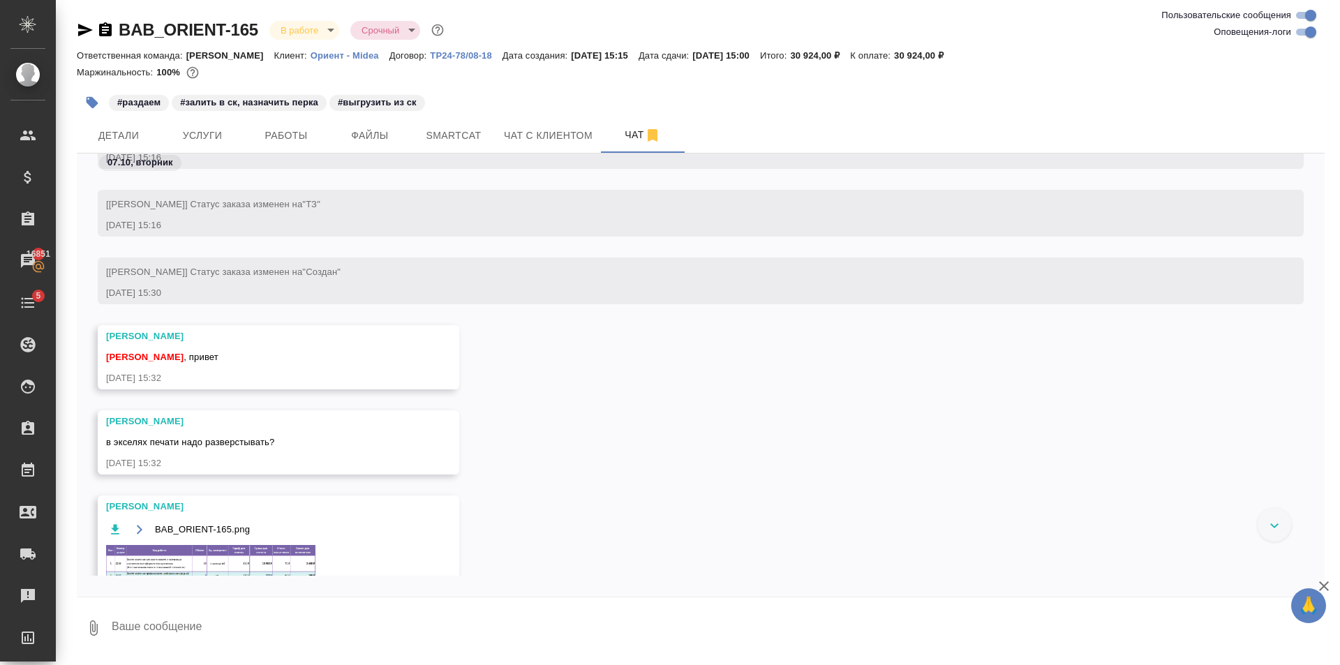
scroll to position [332, 0]
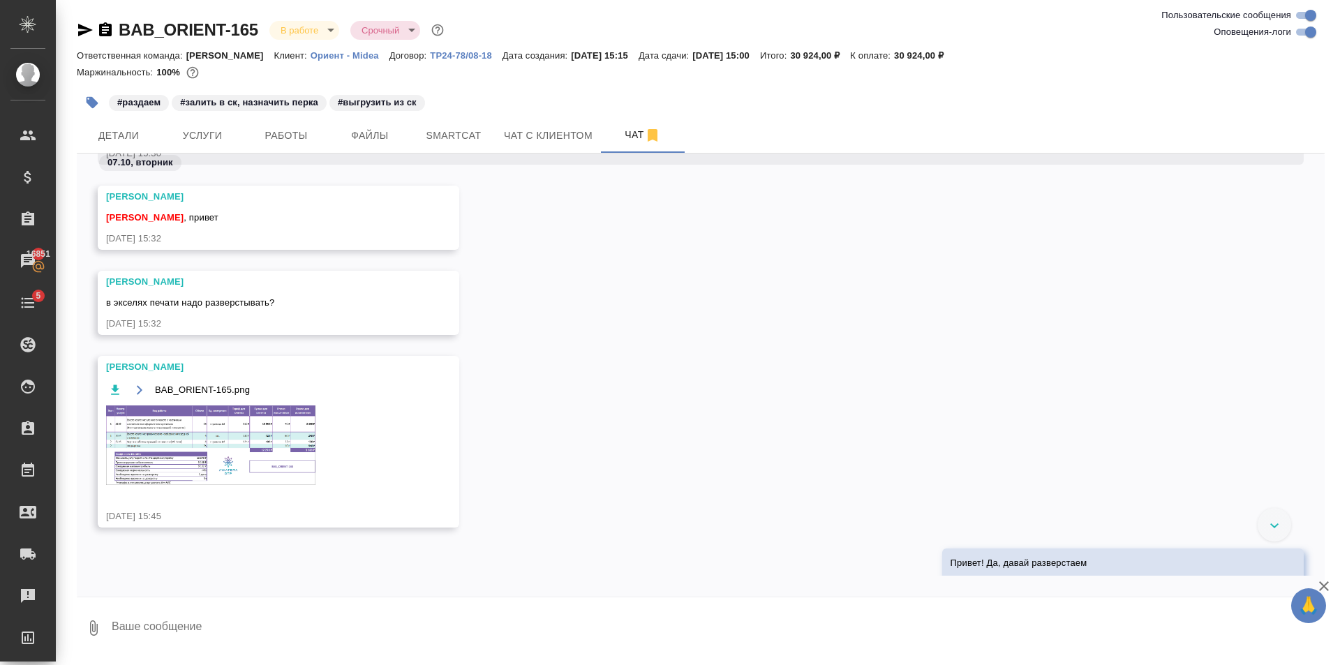
click at [298, 418] on img at bounding box center [210, 446] width 209 height 80
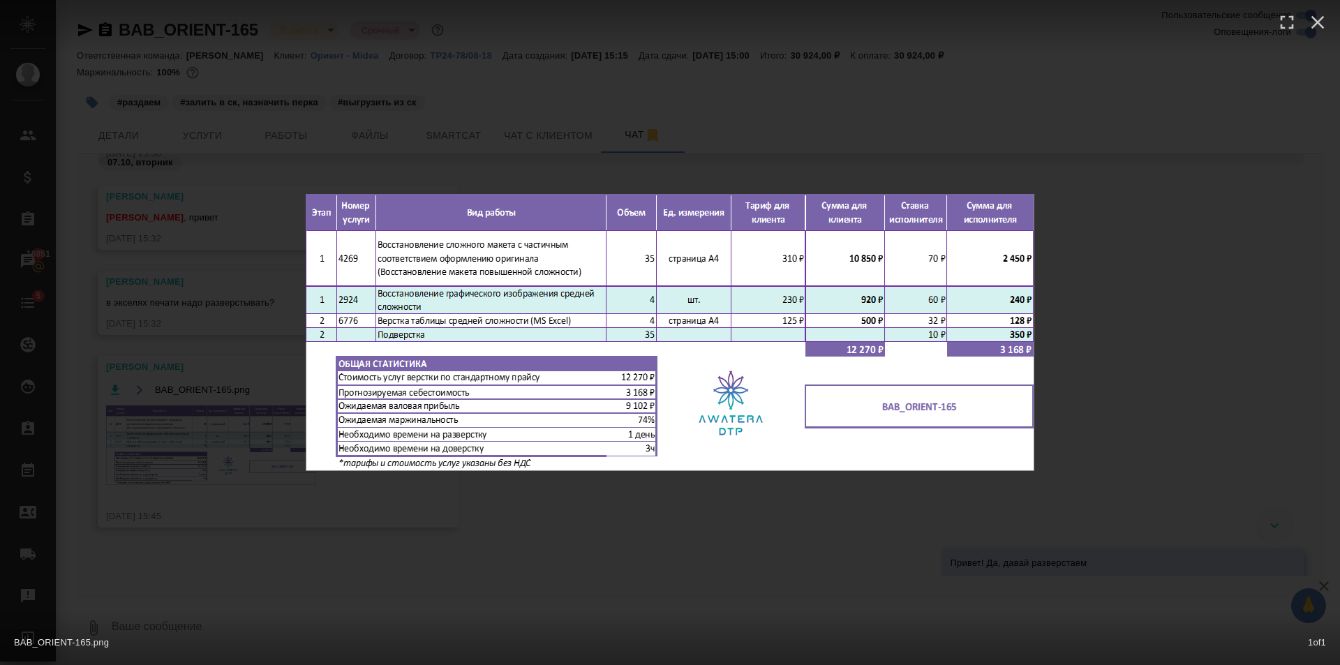
click at [607, 527] on div "BAB_ORIENT-165.png 1 of 1" at bounding box center [670, 332] width 1340 height 665
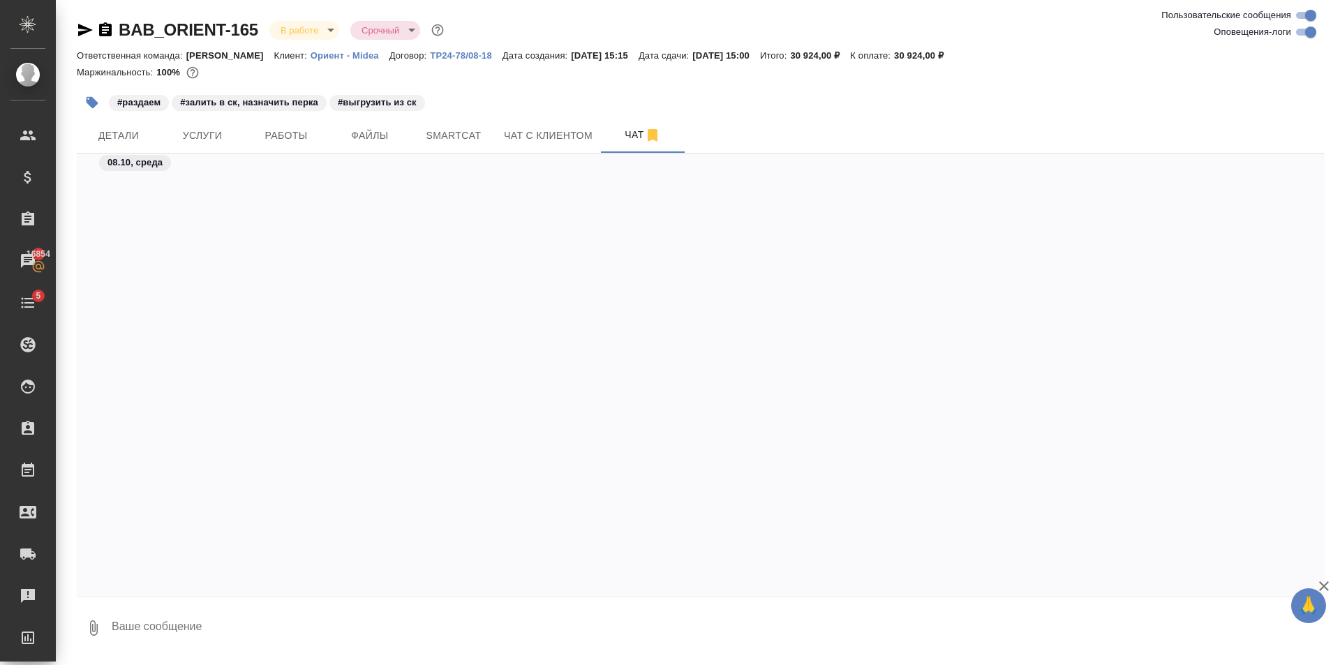
scroll to position [8142, 0]
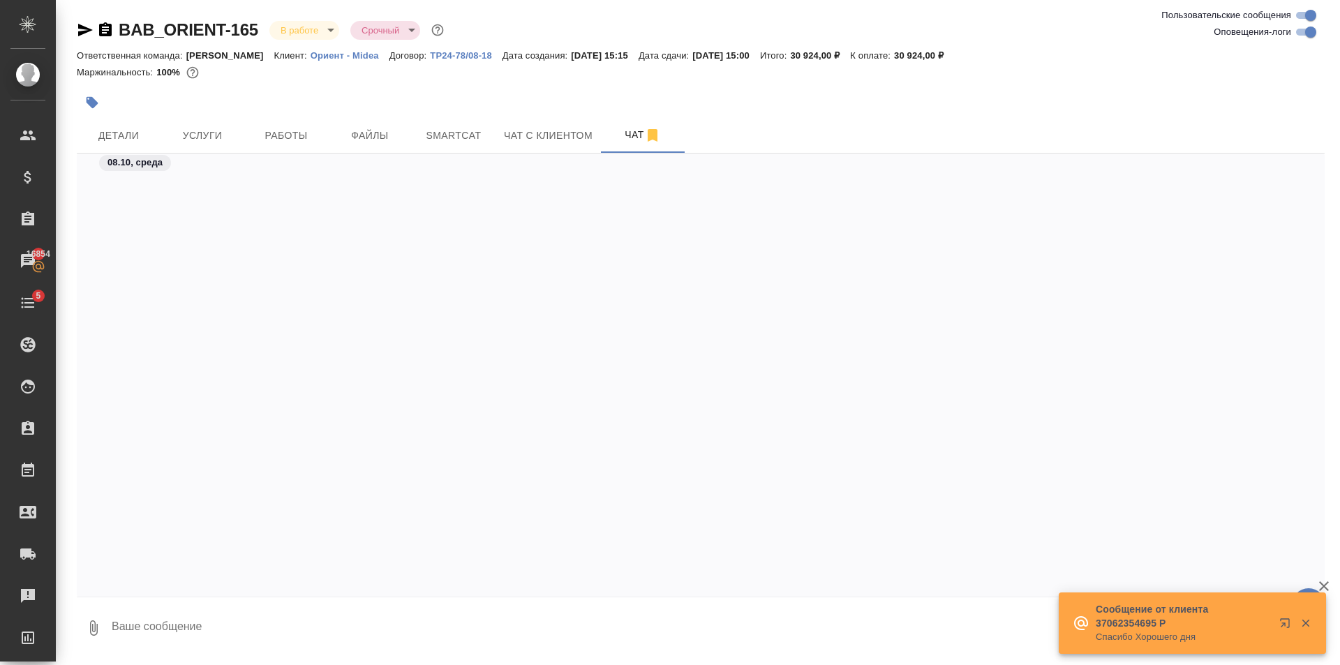
scroll to position [7655, 0]
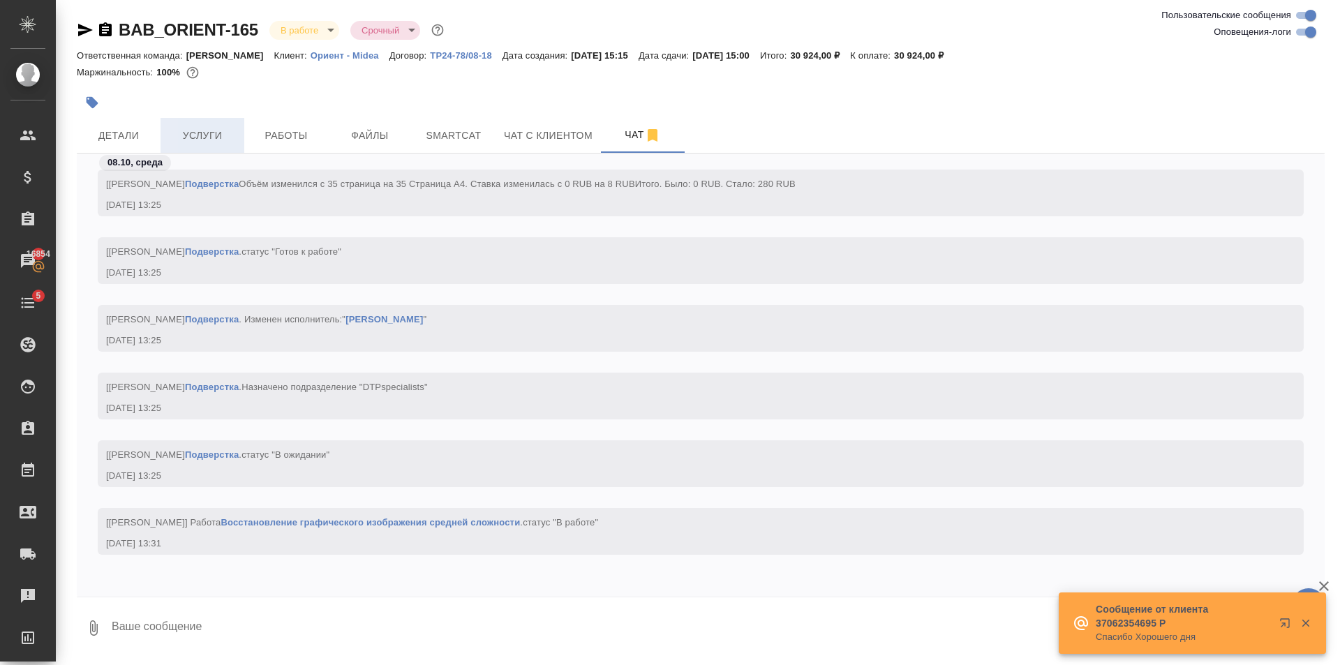
click at [223, 140] on span "Услуги" at bounding box center [202, 135] width 67 height 17
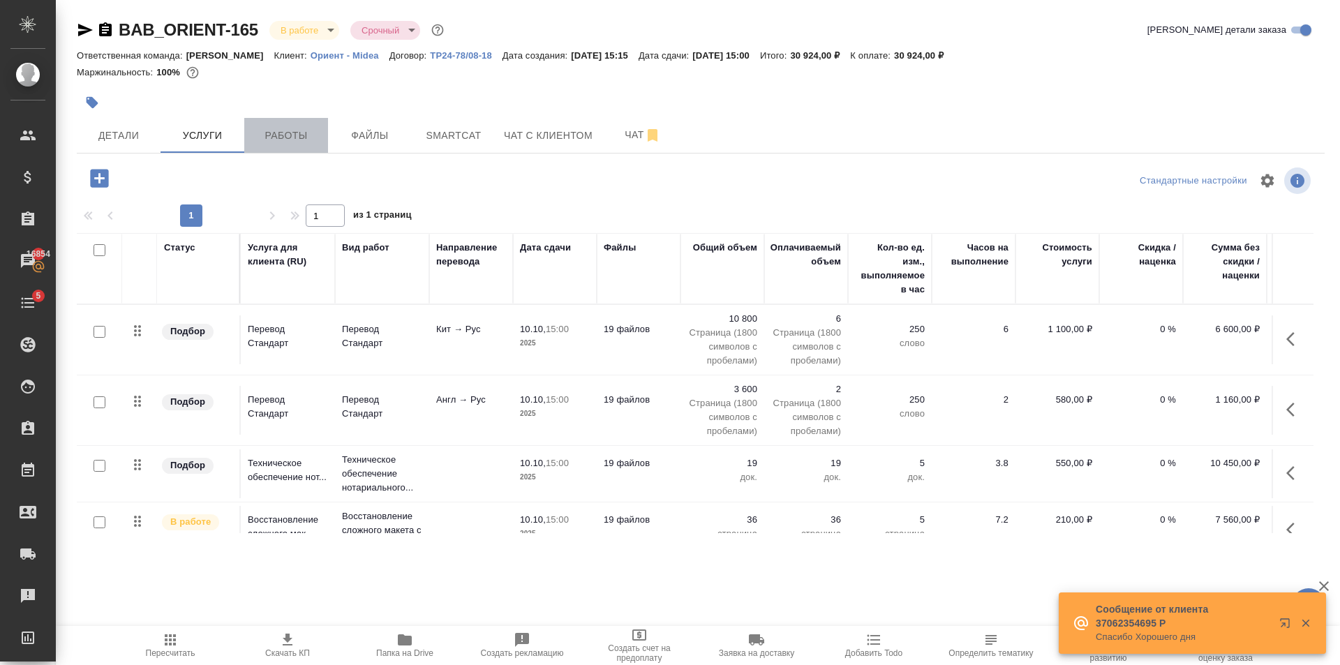
click at [293, 137] on span "Работы" at bounding box center [286, 135] width 67 height 17
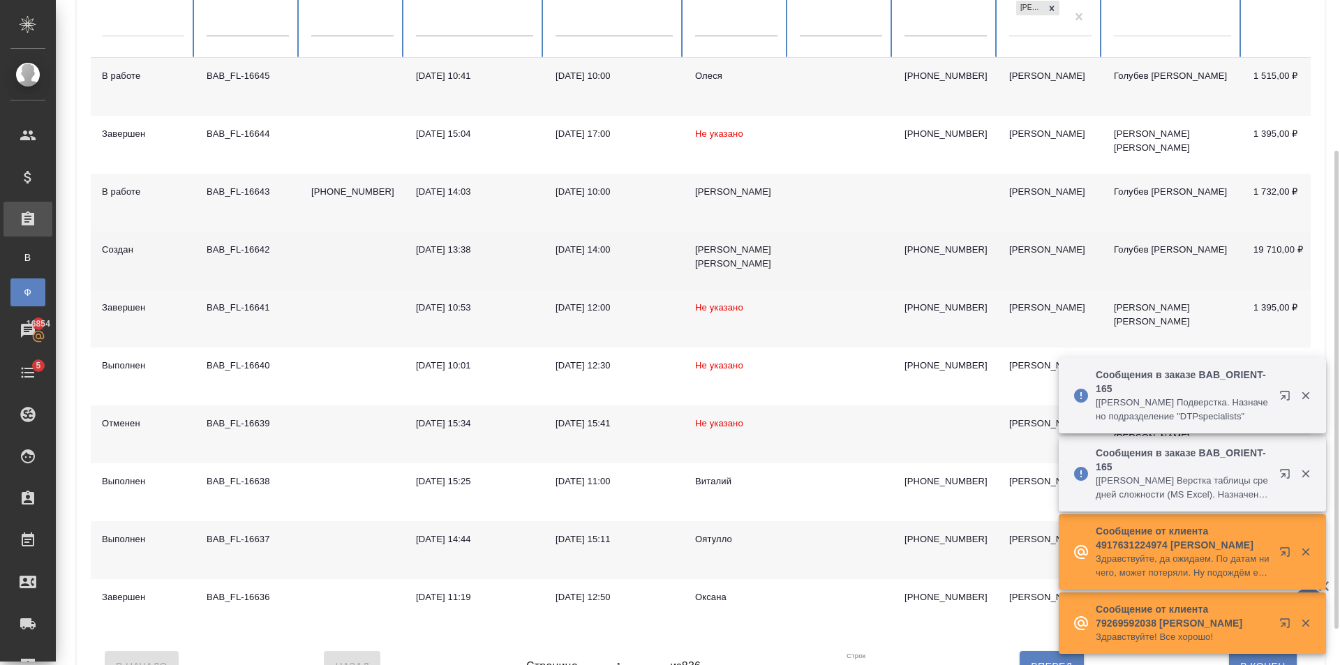
scroll to position [259, 0]
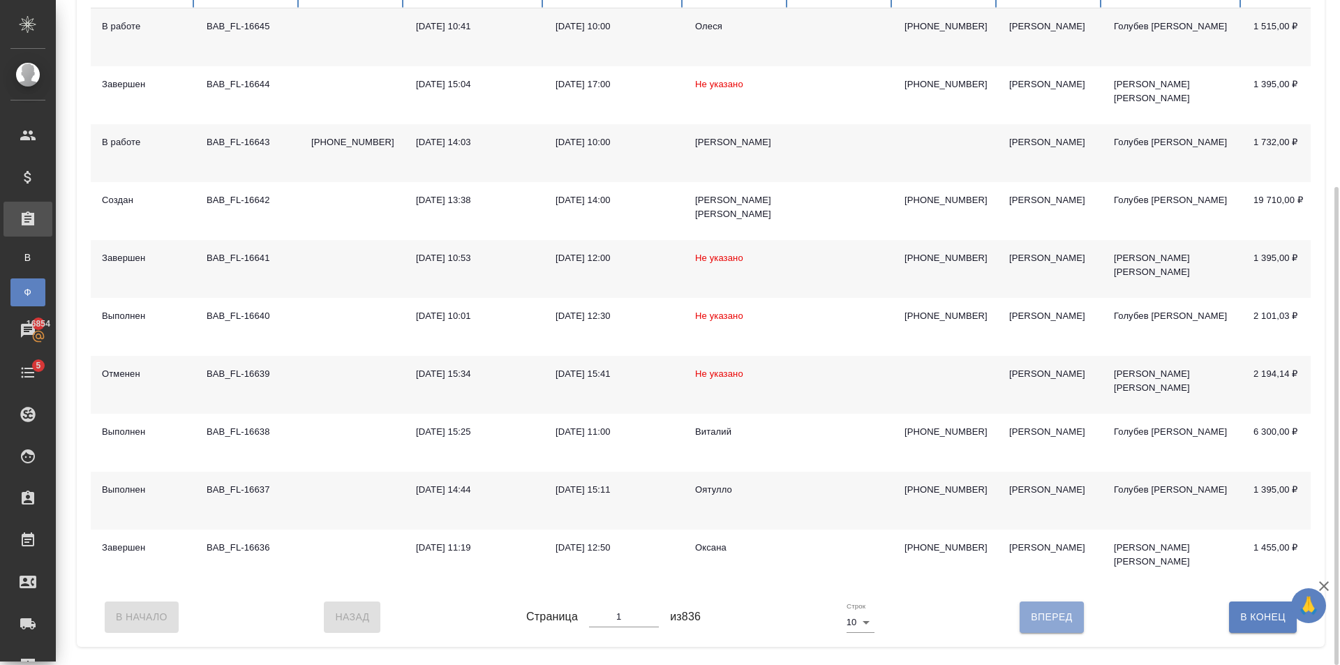
click at [1050, 623] on span "Вперед" at bounding box center [1051, 617] width 41 height 17
type input "2"
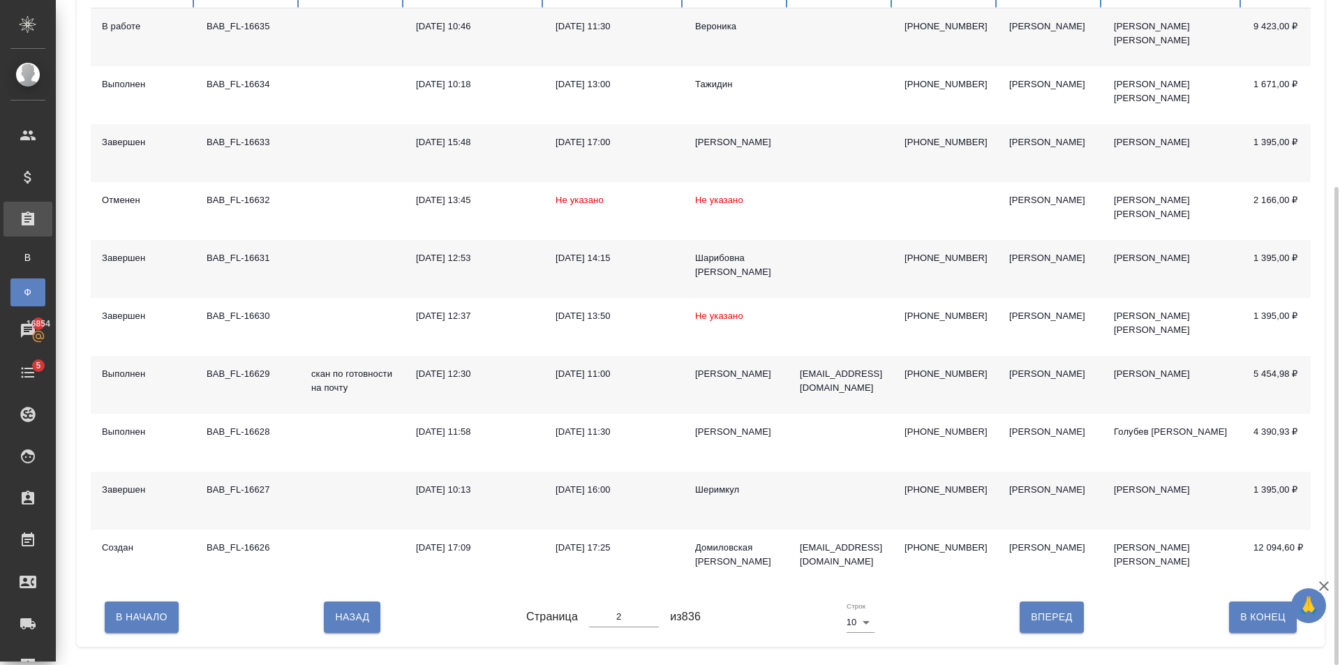
click at [928, 51] on td "+79167442188" at bounding box center [945, 37] width 105 height 58
click at [351, 626] on span "Назад" at bounding box center [352, 617] width 34 height 17
type input "1"
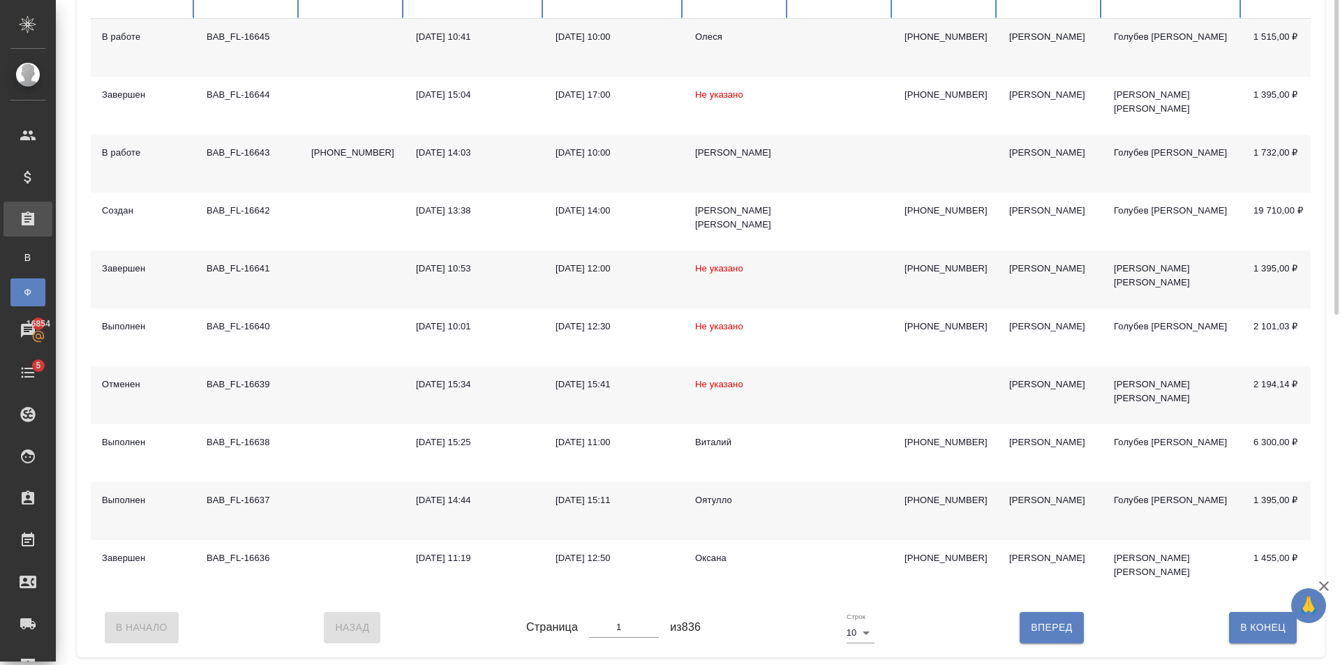
scroll to position [0, 0]
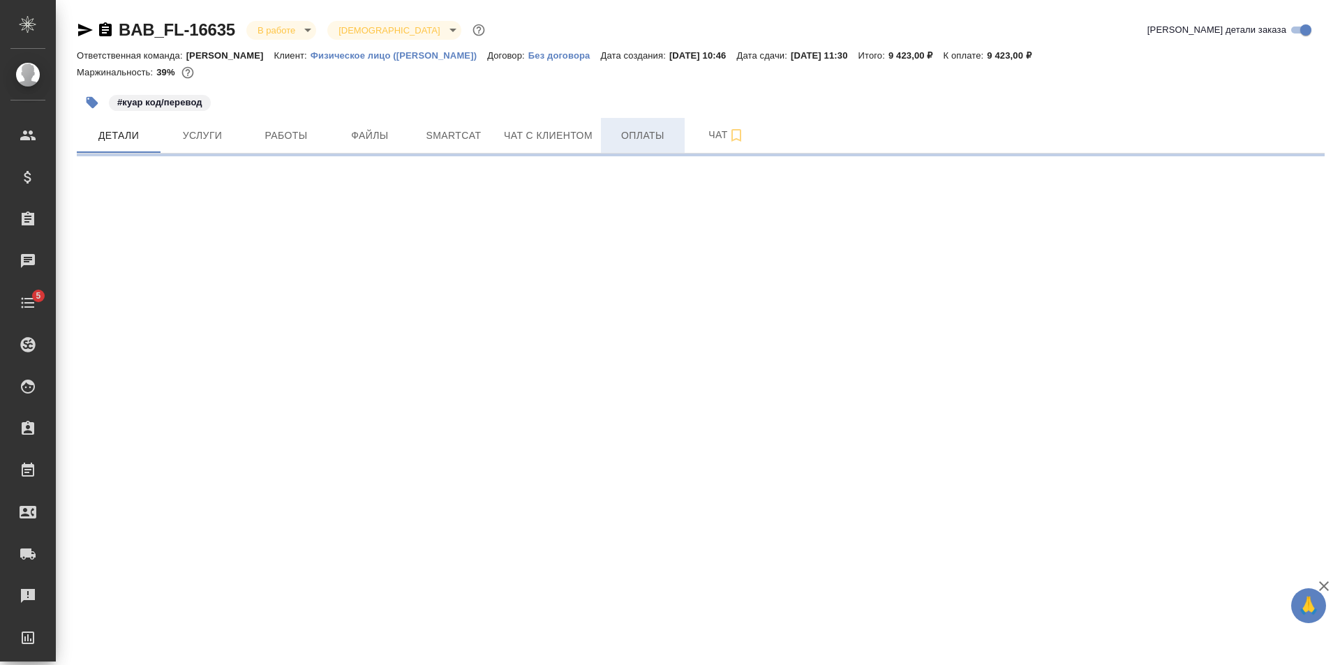
click at [663, 131] on span "Оплаты" at bounding box center [642, 135] width 67 height 17
click at [278, 36] on body "🙏 .cls-1 fill:#fff; AWATERA [PERSON_NAME] Клиенты Спецификации Заказы Чаты 5 To…" at bounding box center [670, 332] width 1340 height 665
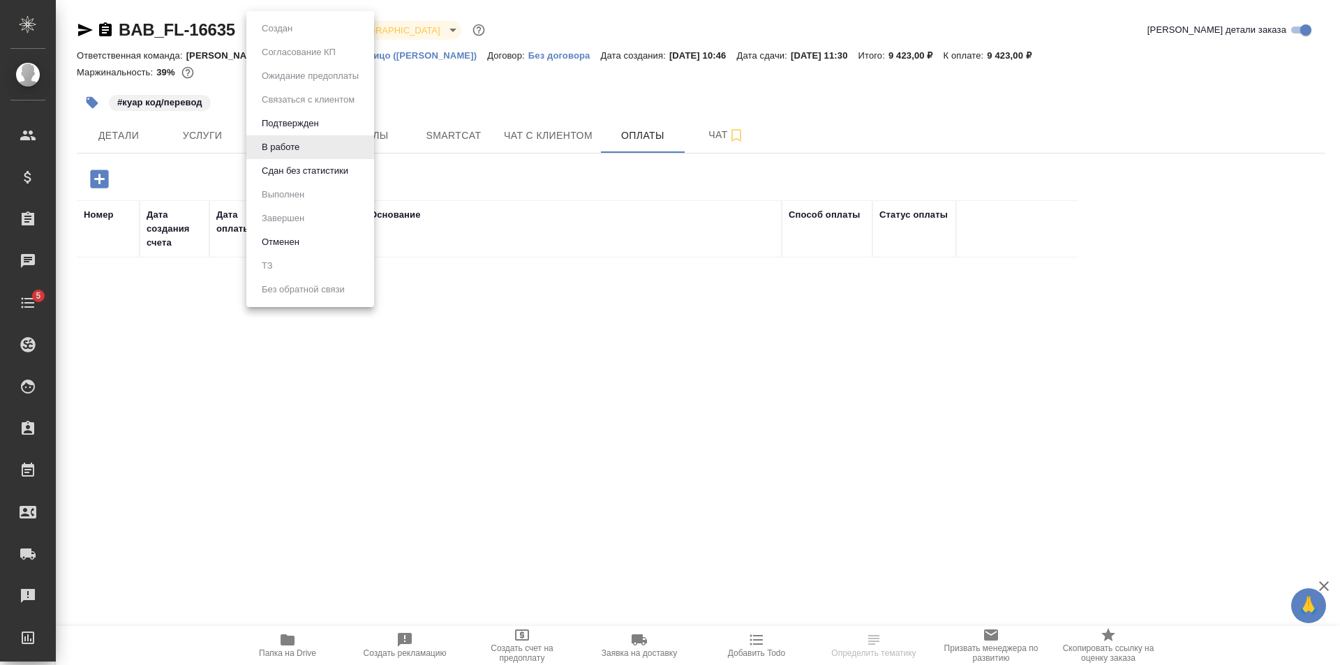
click at [335, 166] on button "Сдан без статистики" at bounding box center [305, 170] width 95 height 15
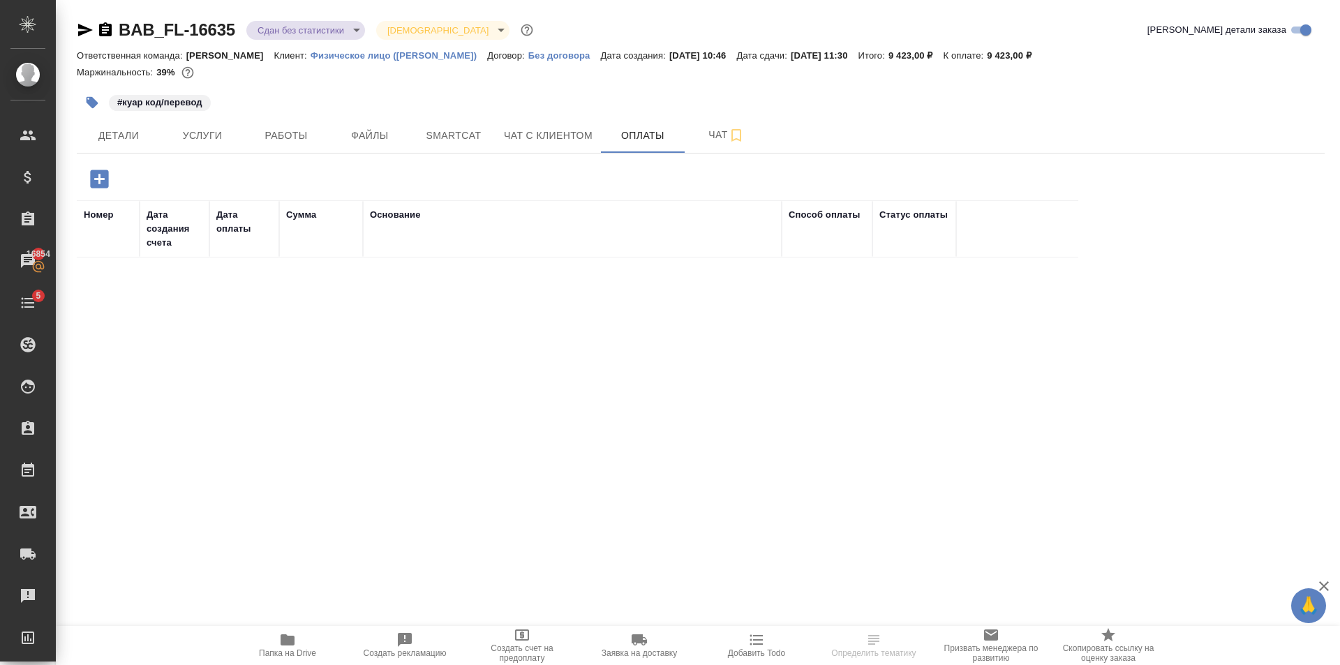
click at [98, 185] on icon "button" at bounding box center [99, 179] width 18 height 18
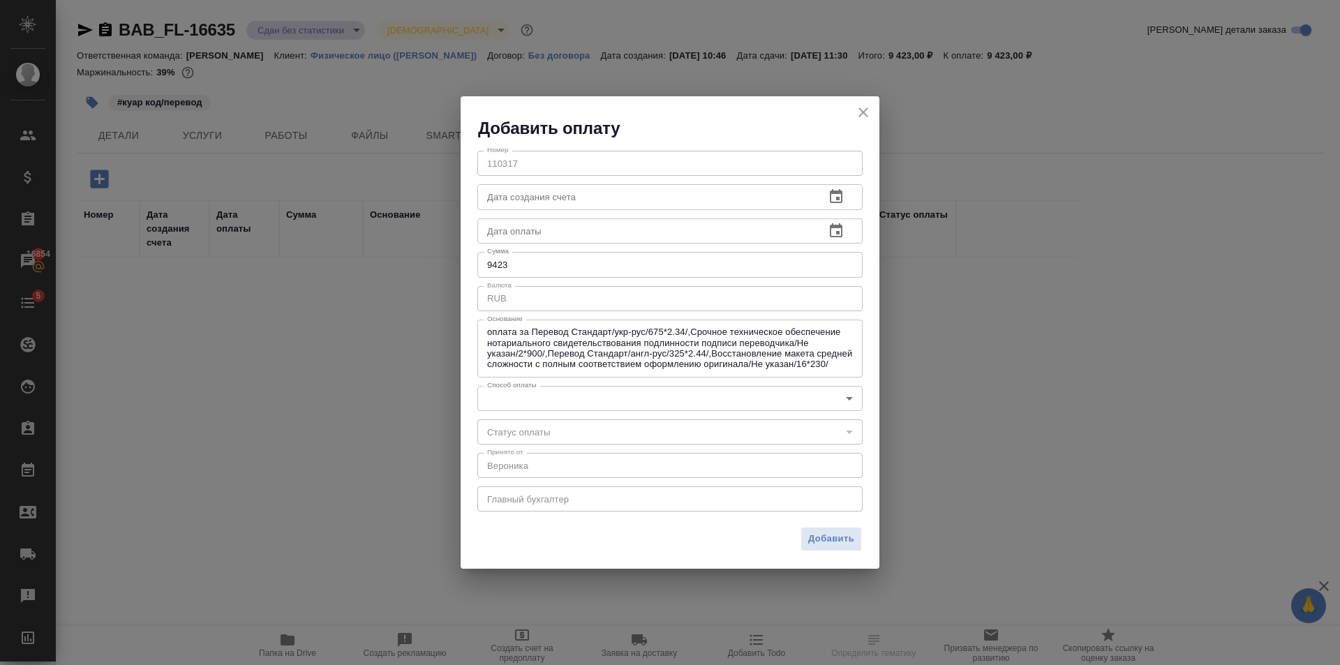
click at [533, 269] on input "9423" at bounding box center [669, 264] width 385 height 25
type input "9425"
click at [577, 409] on body "🙏 .cls-1 fill:#fff; AWATERA [PERSON_NAME] Клиенты Спецификации Заказы 16854 Чат…" at bounding box center [670, 332] width 1340 height 665
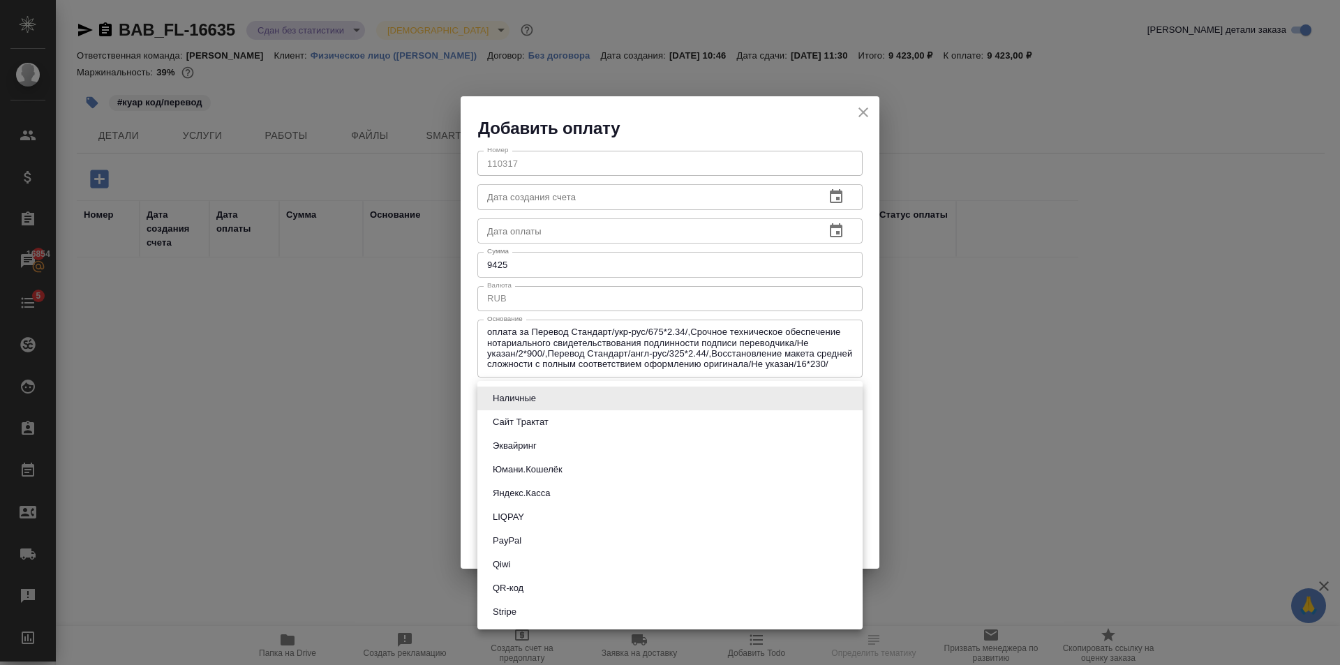
click at [533, 591] on li "QR-код" at bounding box center [669, 589] width 385 height 24
type input "60e5684acae83f185c96e013"
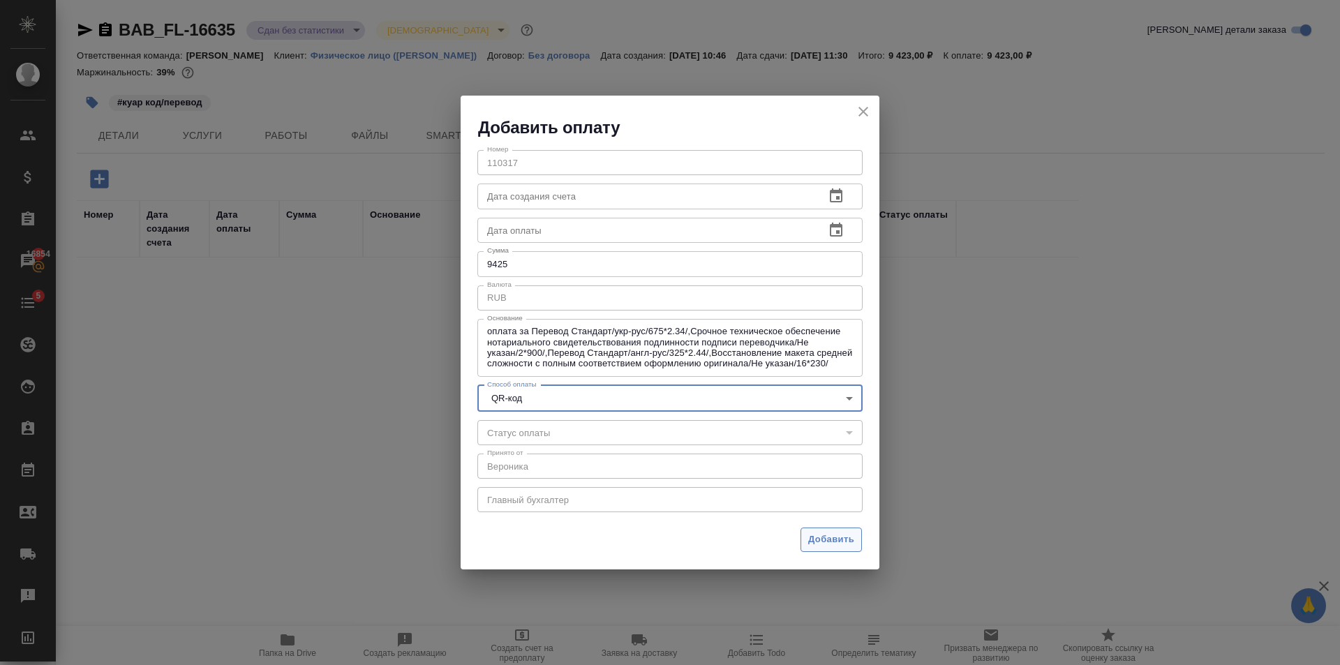
click at [819, 544] on span "Добавить" at bounding box center [831, 540] width 46 height 16
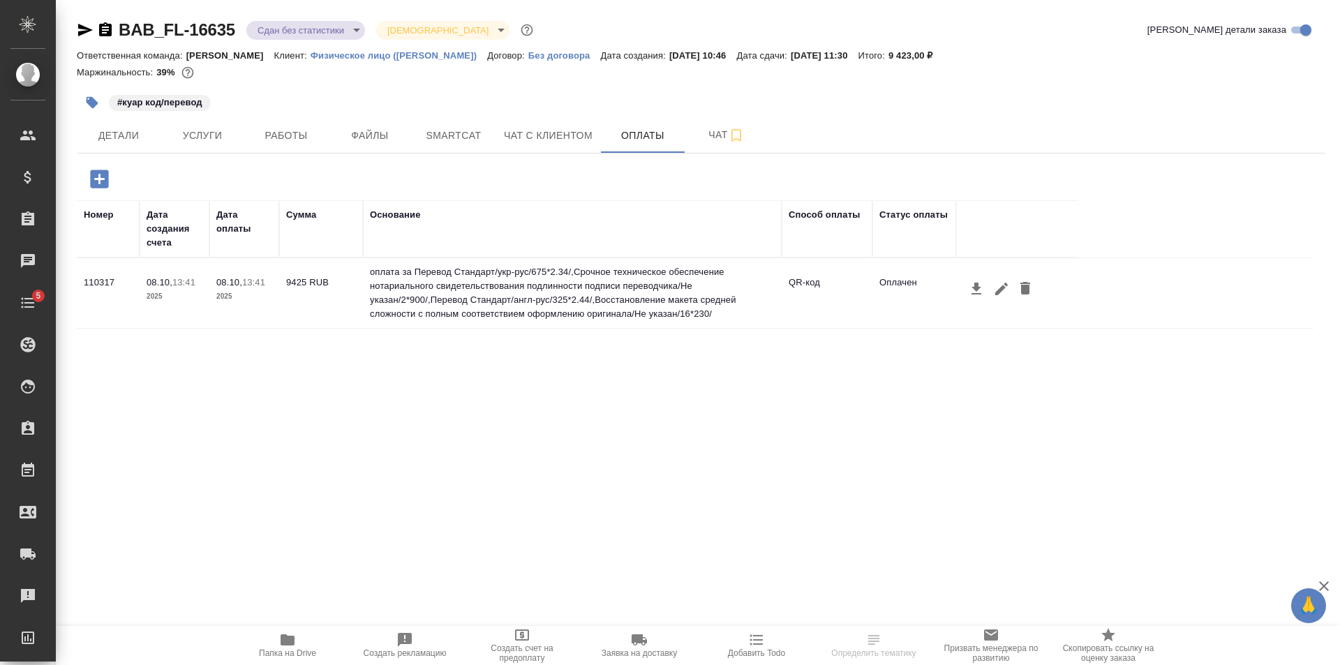
click at [323, 133] on button "Работы" at bounding box center [286, 135] width 84 height 35
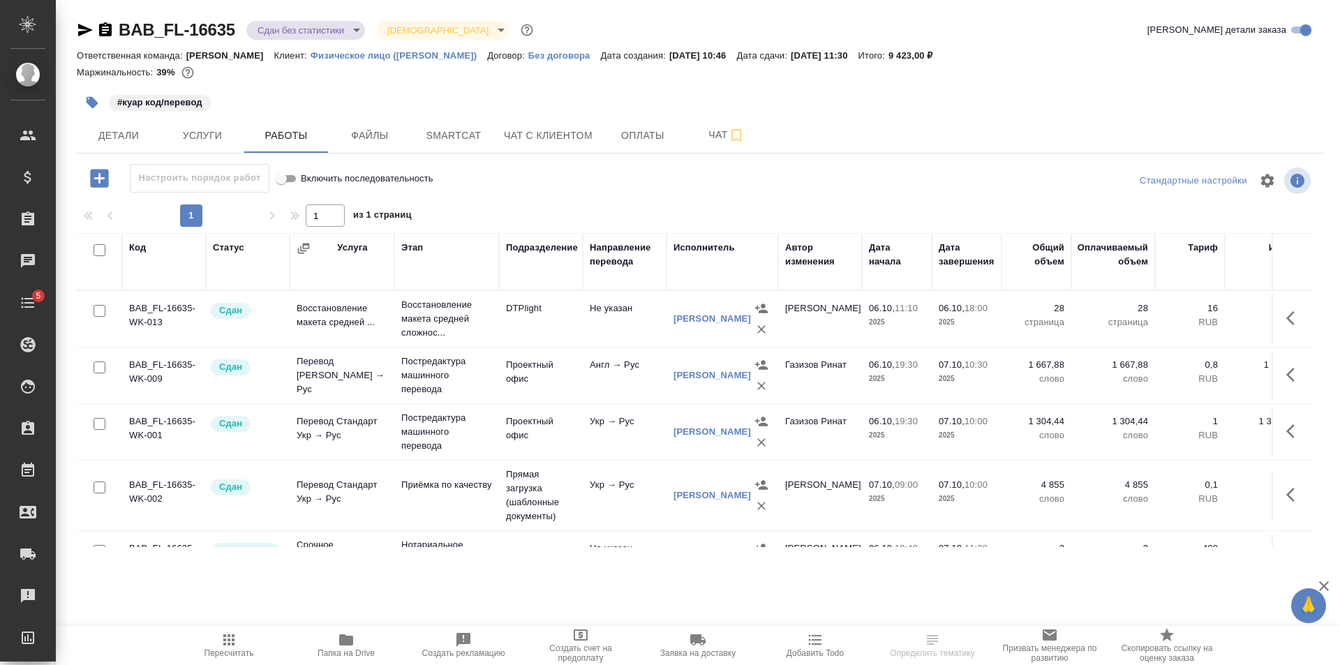
click at [322, 21] on body "🙏 .cls-1 fill:#fff; AWATERA [PERSON_NAME] Клиенты Спецификации Заказы Чаты 5 To…" at bounding box center [670, 332] width 1340 height 665
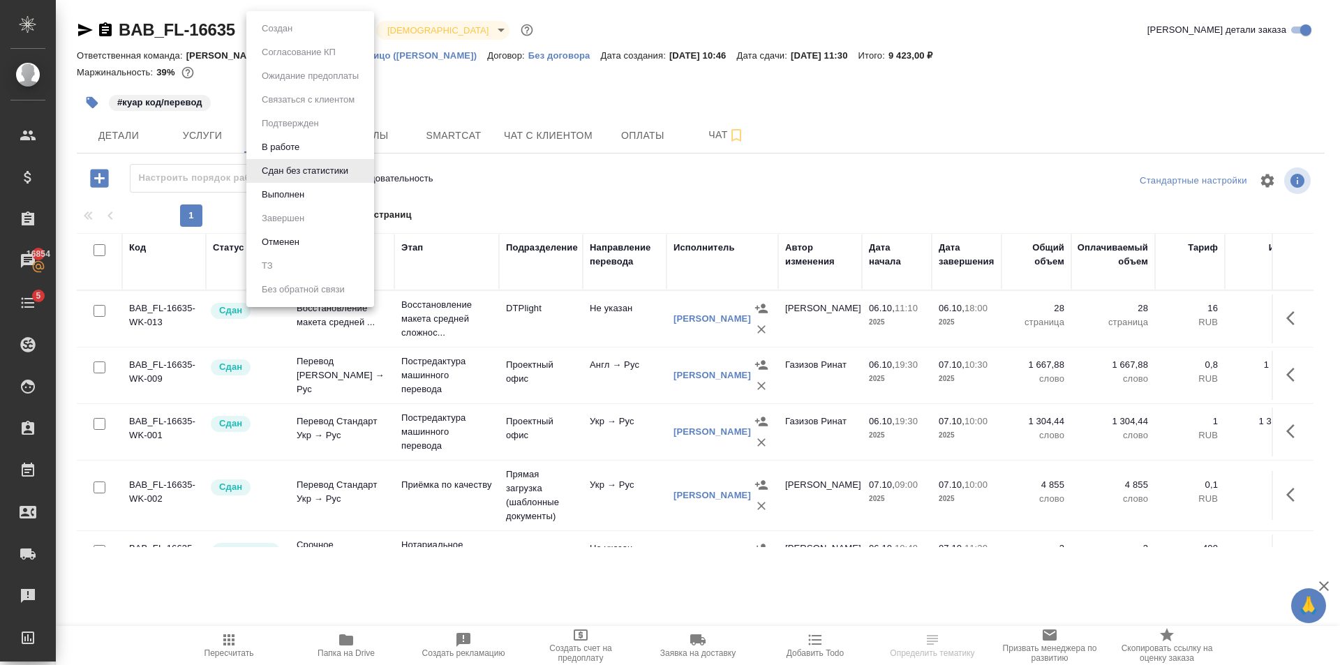
click at [326, 193] on li "Выполнен" at bounding box center [310, 195] width 128 height 24
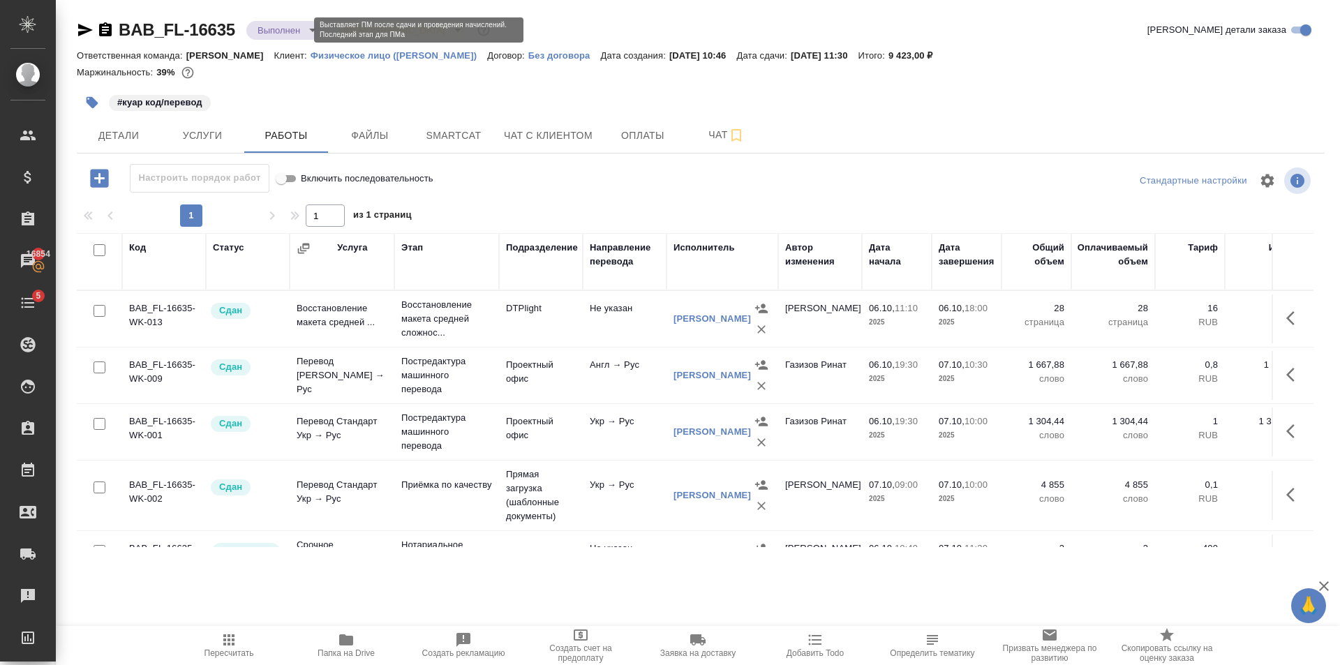
click at [304, 33] on body "🙏 .cls-1 fill:#fff; AWATERA [PERSON_NAME] Клиенты Спецификации Заказы 16854 Чат…" at bounding box center [670, 332] width 1340 height 665
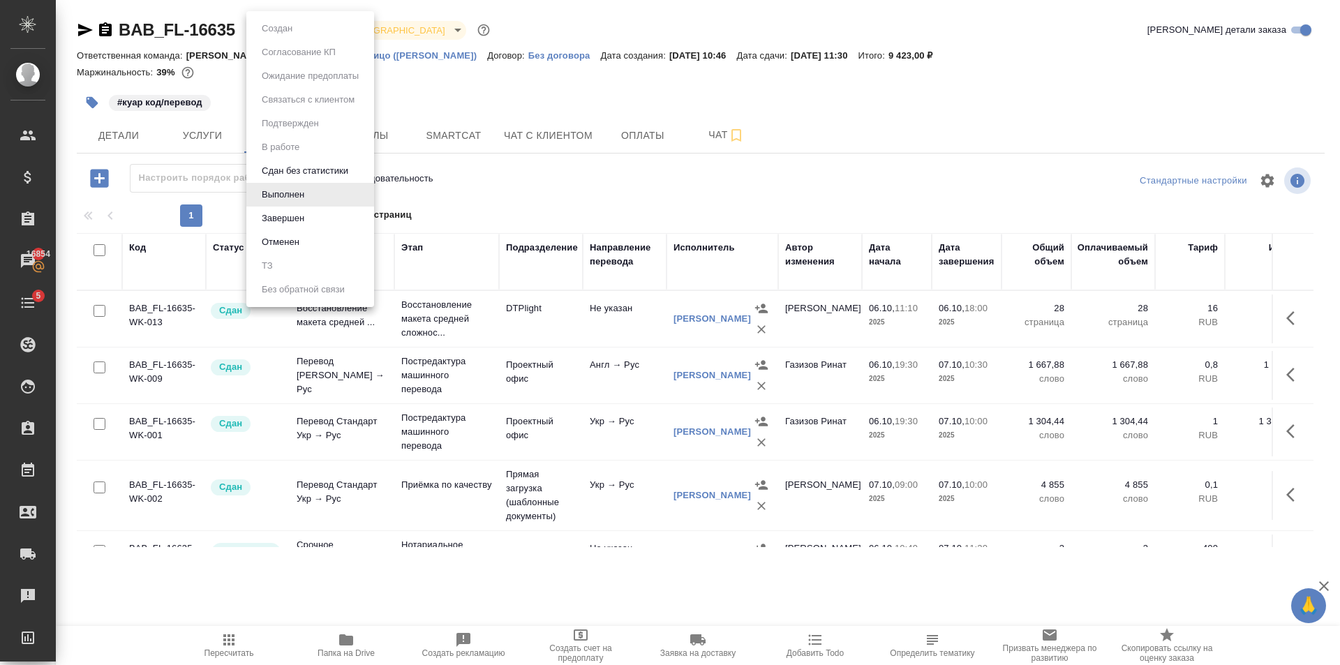
click at [322, 218] on li "Завершен" at bounding box center [310, 219] width 128 height 24
